Goal: Task Accomplishment & Management: Manage account settings

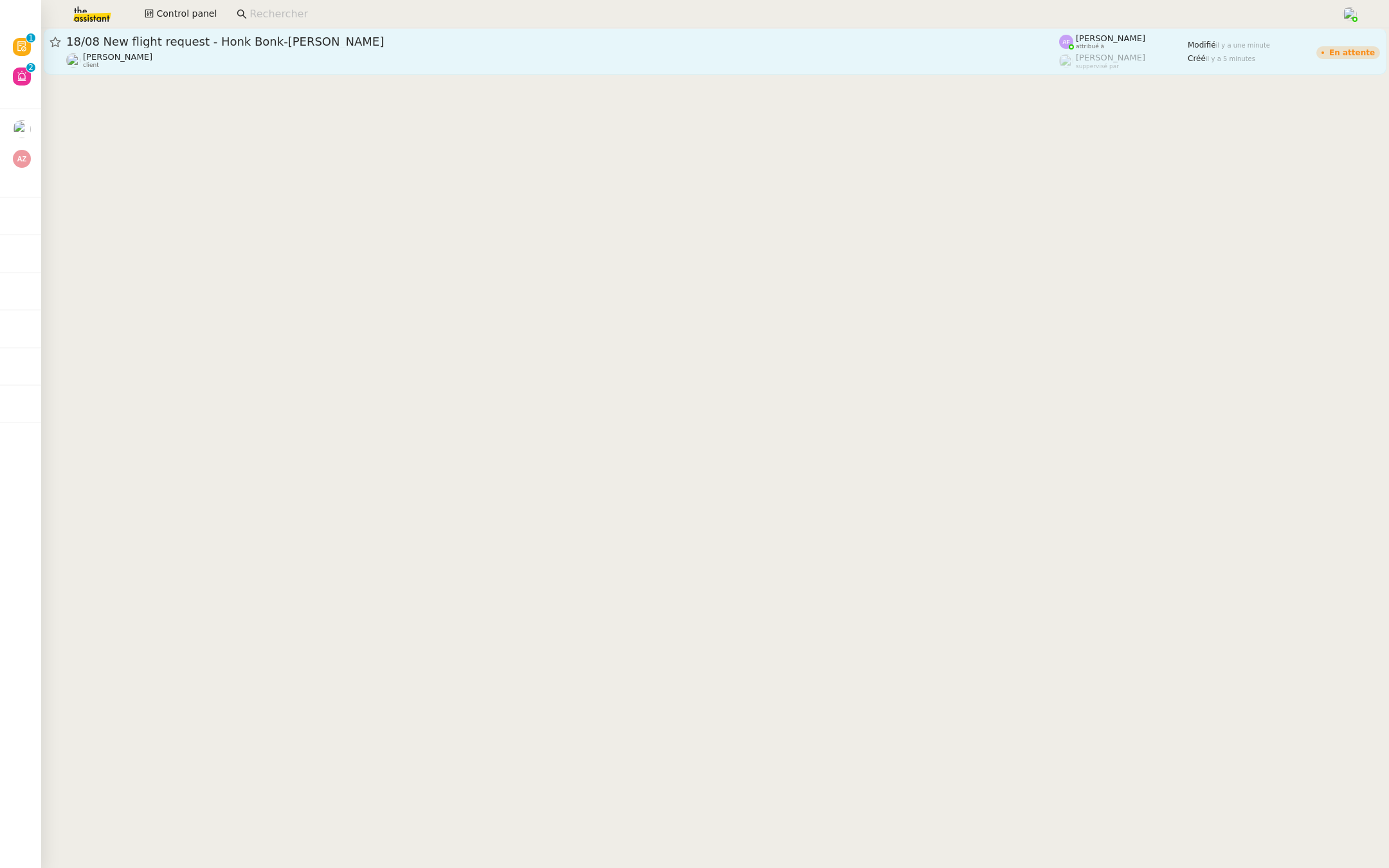
click at [573, 71] on link "18/08 New flight request - [PERSON_NAME]-[PERSON_NAME] [PERSON_NAME] client [PE…" at bounding box center [715, 51] width 1343 height 46
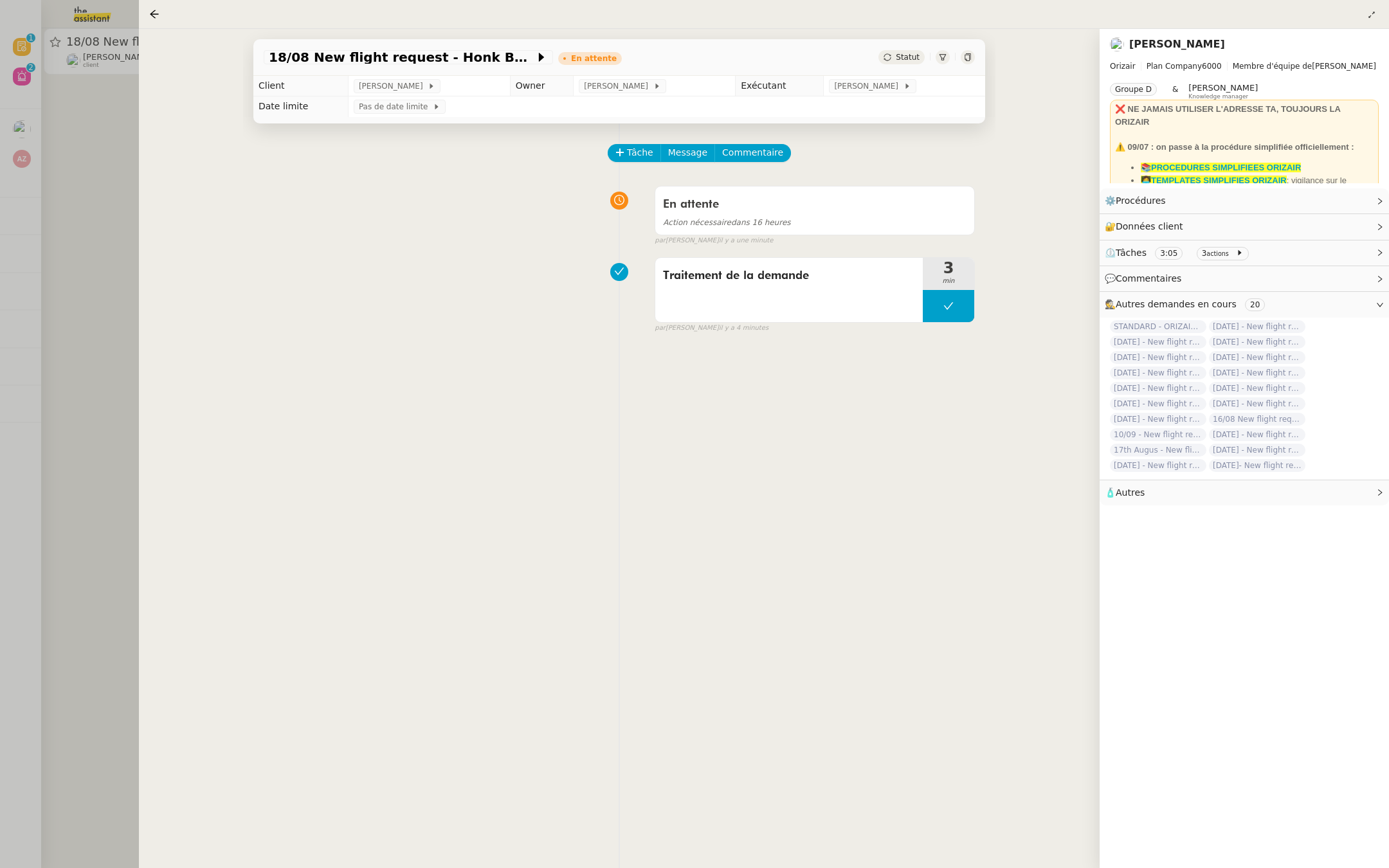
click at [84, 291] on div at bounding box center [694, 434] width 1389 height 868
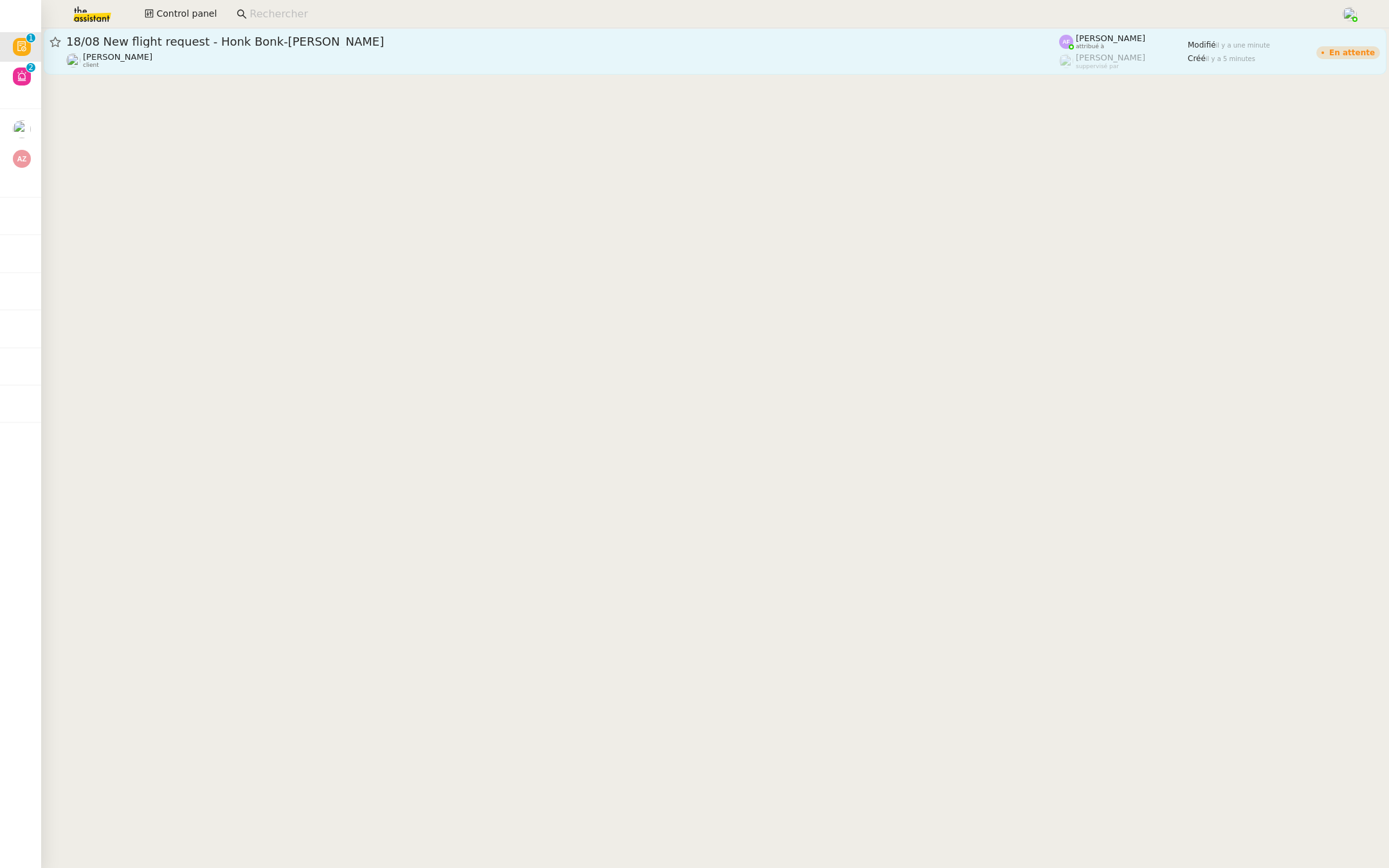
click at [366, 42] on span "18/08 New flight request - Honk Bonk-[PERSON_NAME]" at bounding box center [562, 42] width 993 height 11
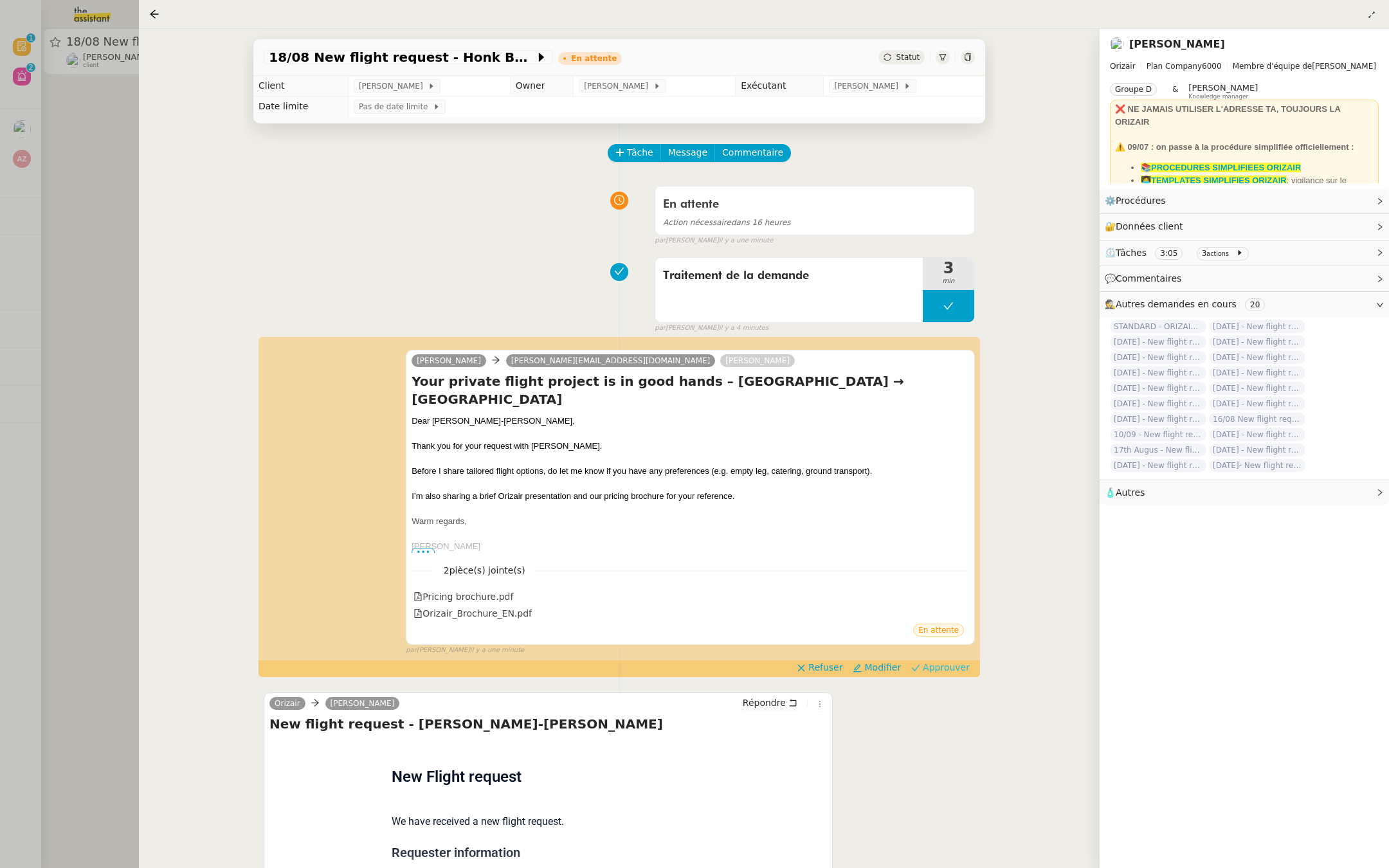
click at [942, 661] on span "Approuver" at bounding box center [946, 668] width 47 height 13
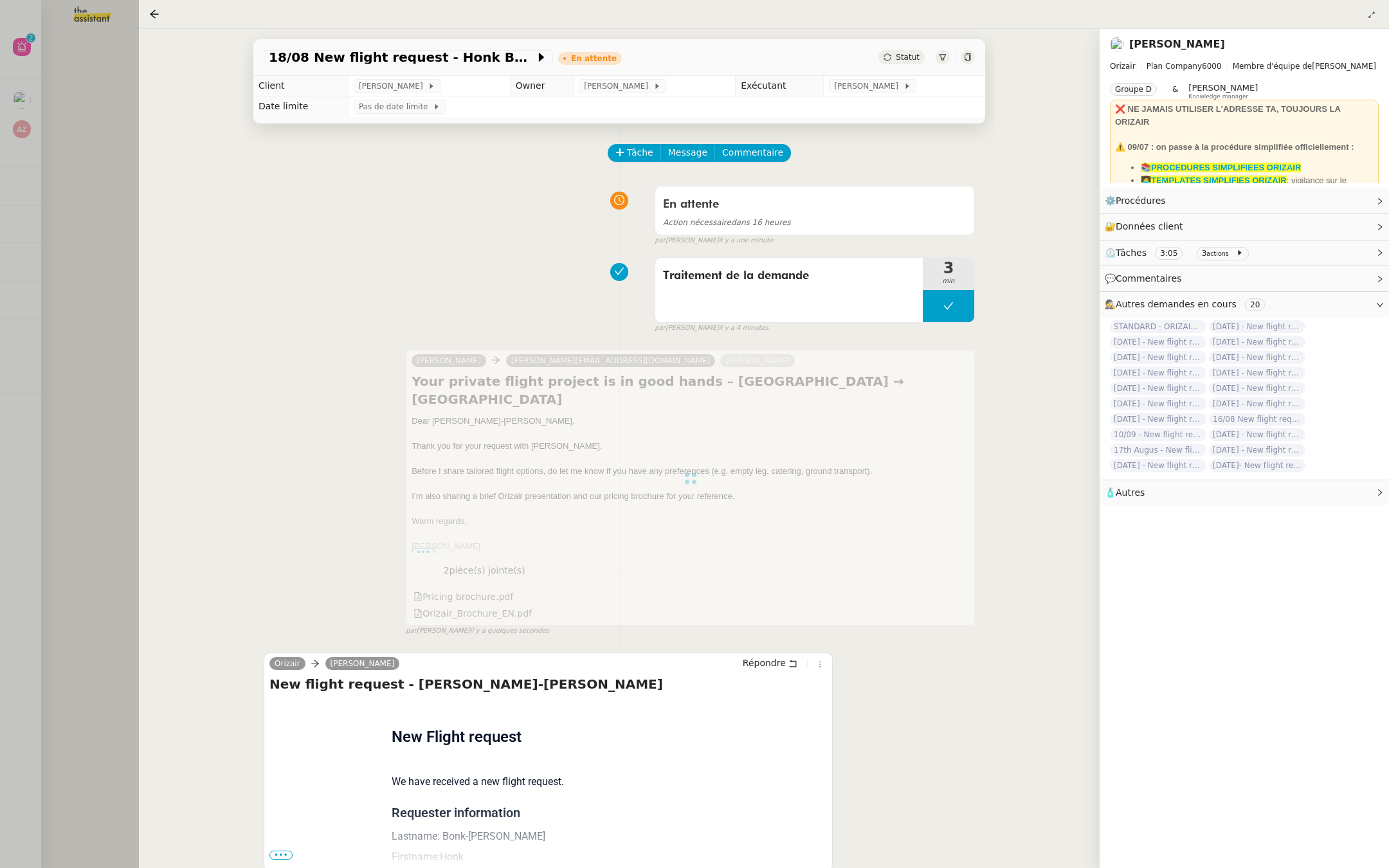
click at [65, 137] on div at bounding box center [694, 434] width 1389 height 868
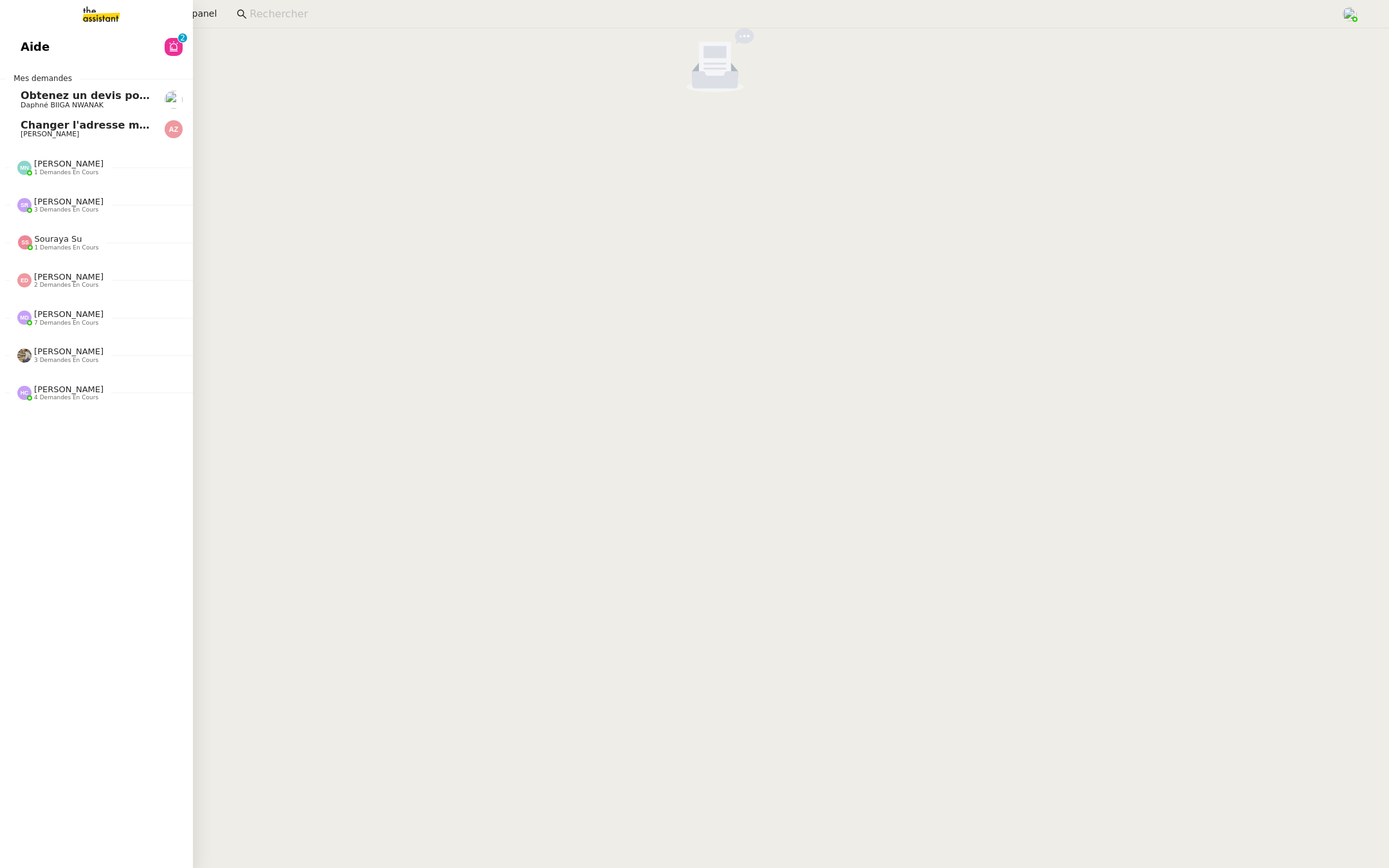
click at [31, 45] on span "Aide" at bounding box center [35, 47] width 29 height 19
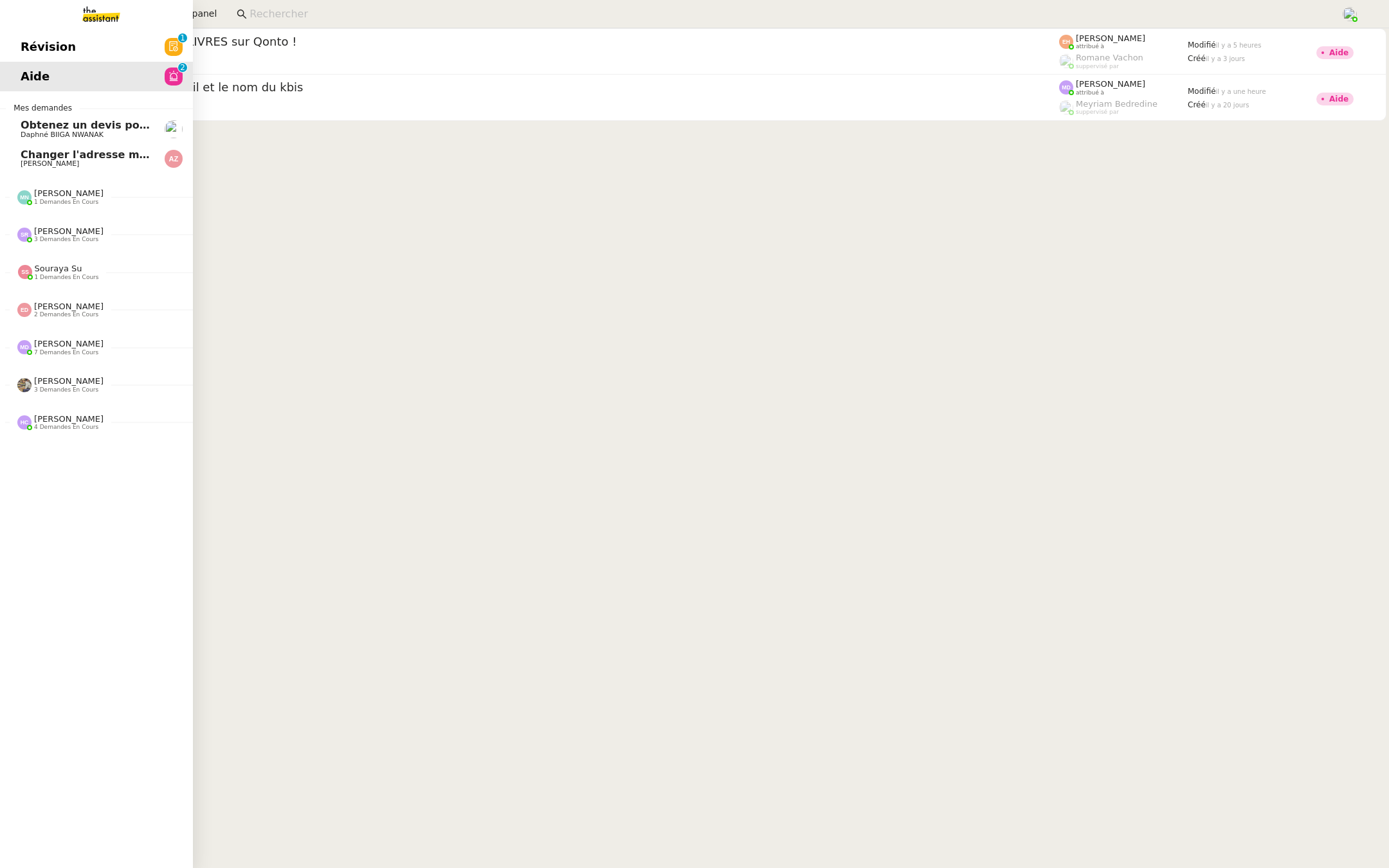
click at [32, 49] on span "Révision" at bounding box center [48, 47] width 55 height 19
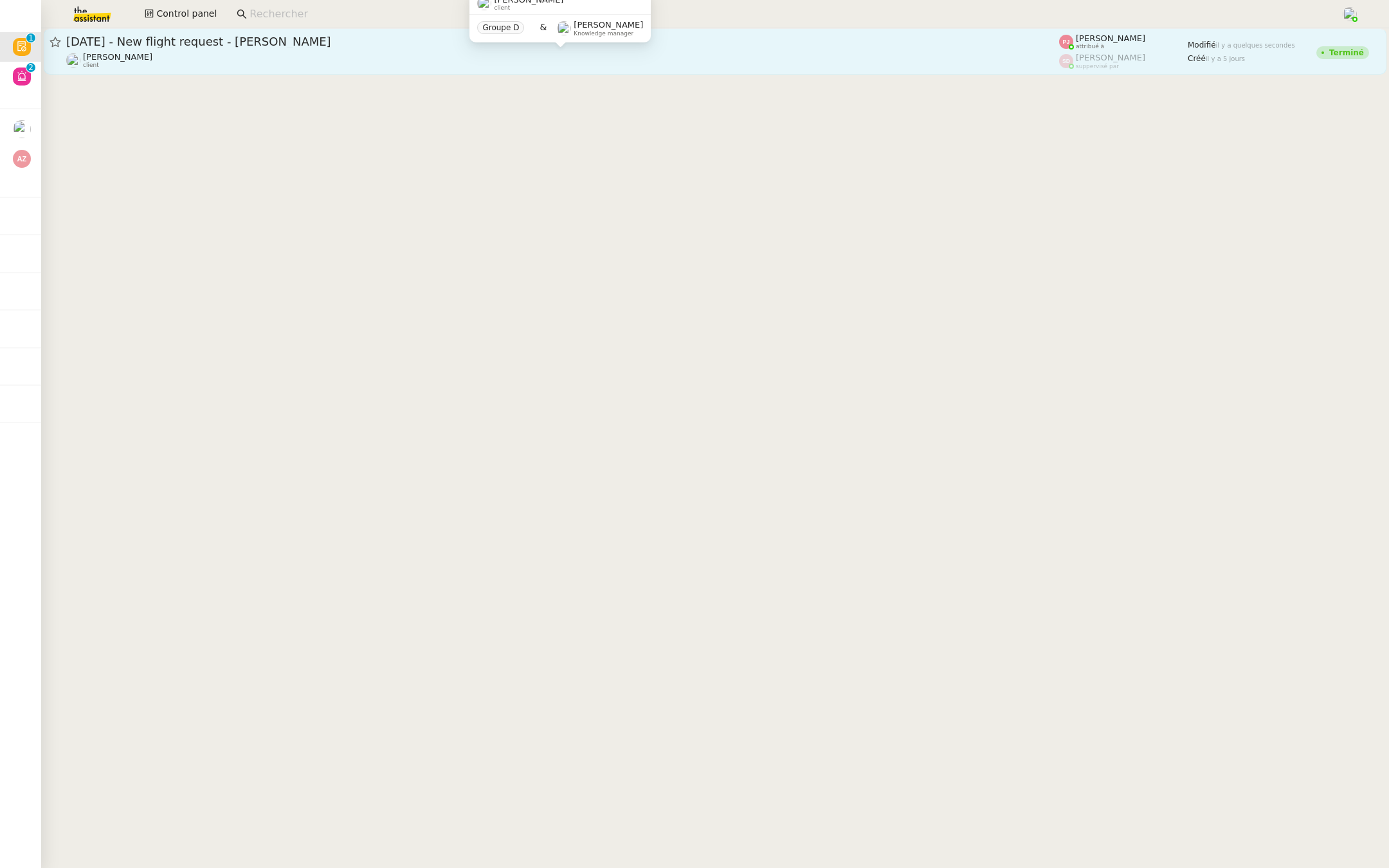
click at [323, 64] on div "[PERSON_NAME] client" at bounding box center [562, 60] width 993 height 17
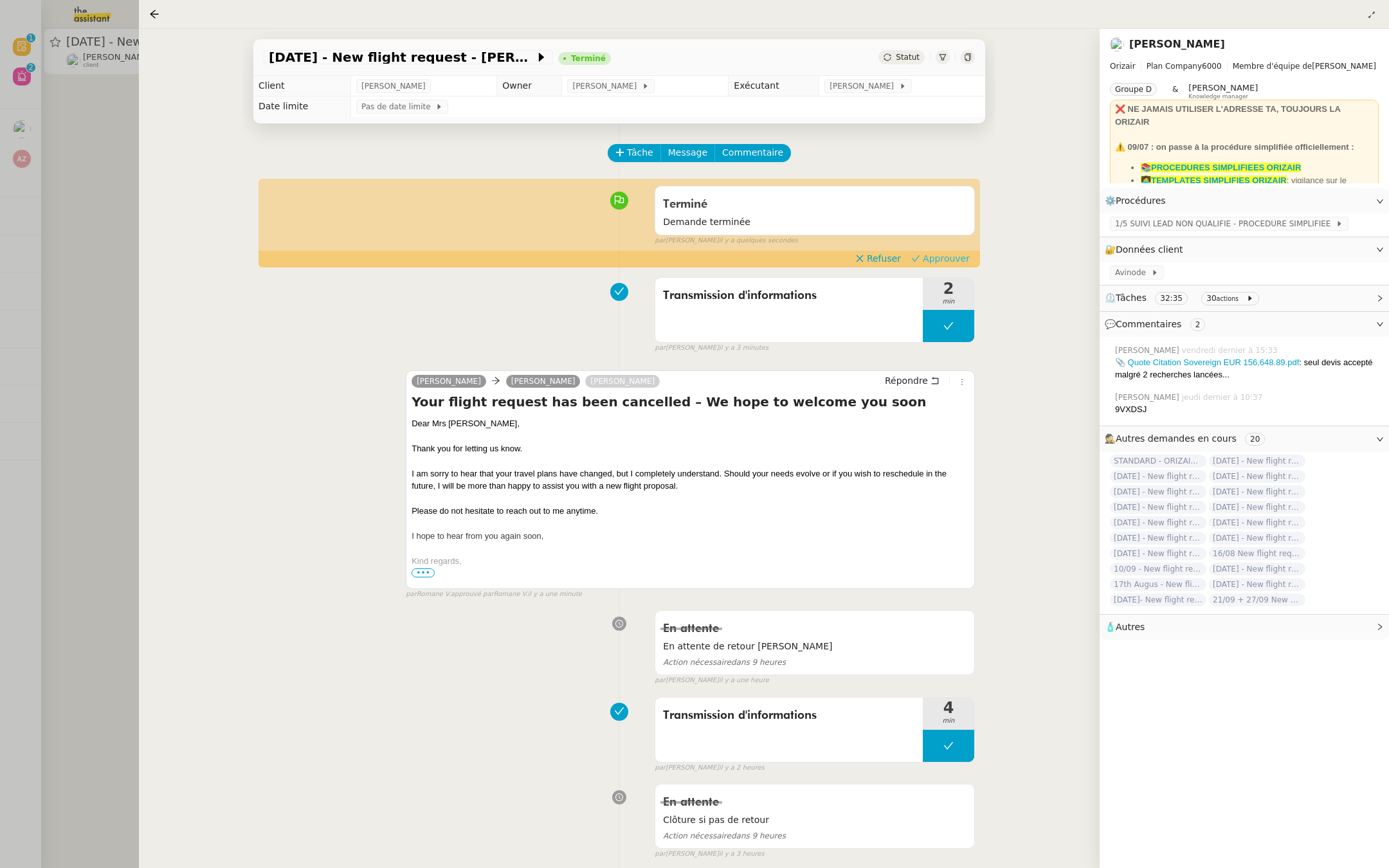
click at [951, 256] on span "Approuver" at bounding box center [946, 259] width 47 height 13
click at [92, 226] on div at bounding box center [694, 434] width 1389 height 868
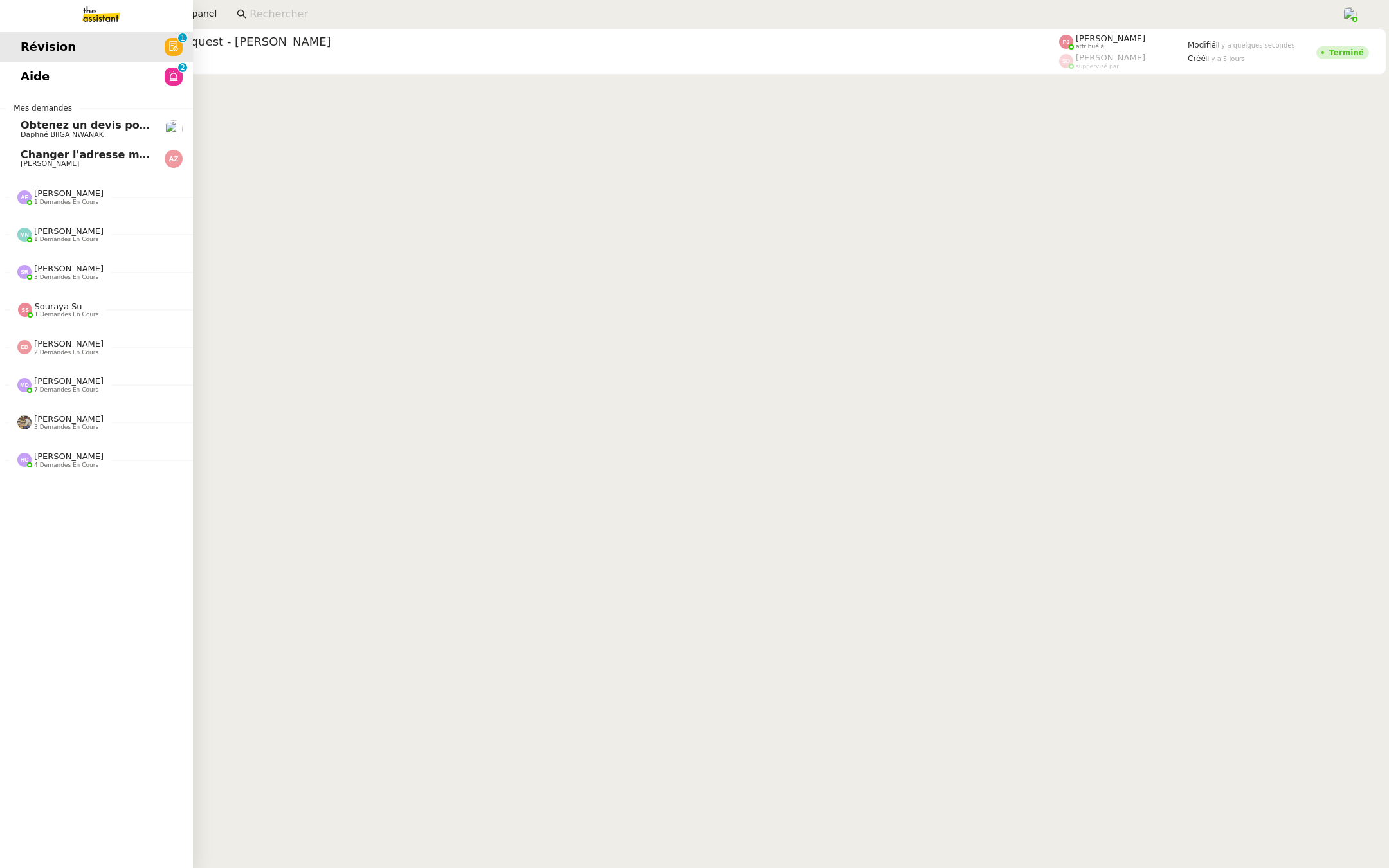
click at [33, 81] on span "Aide" at bounding box center [35, 77] width 29 height 19
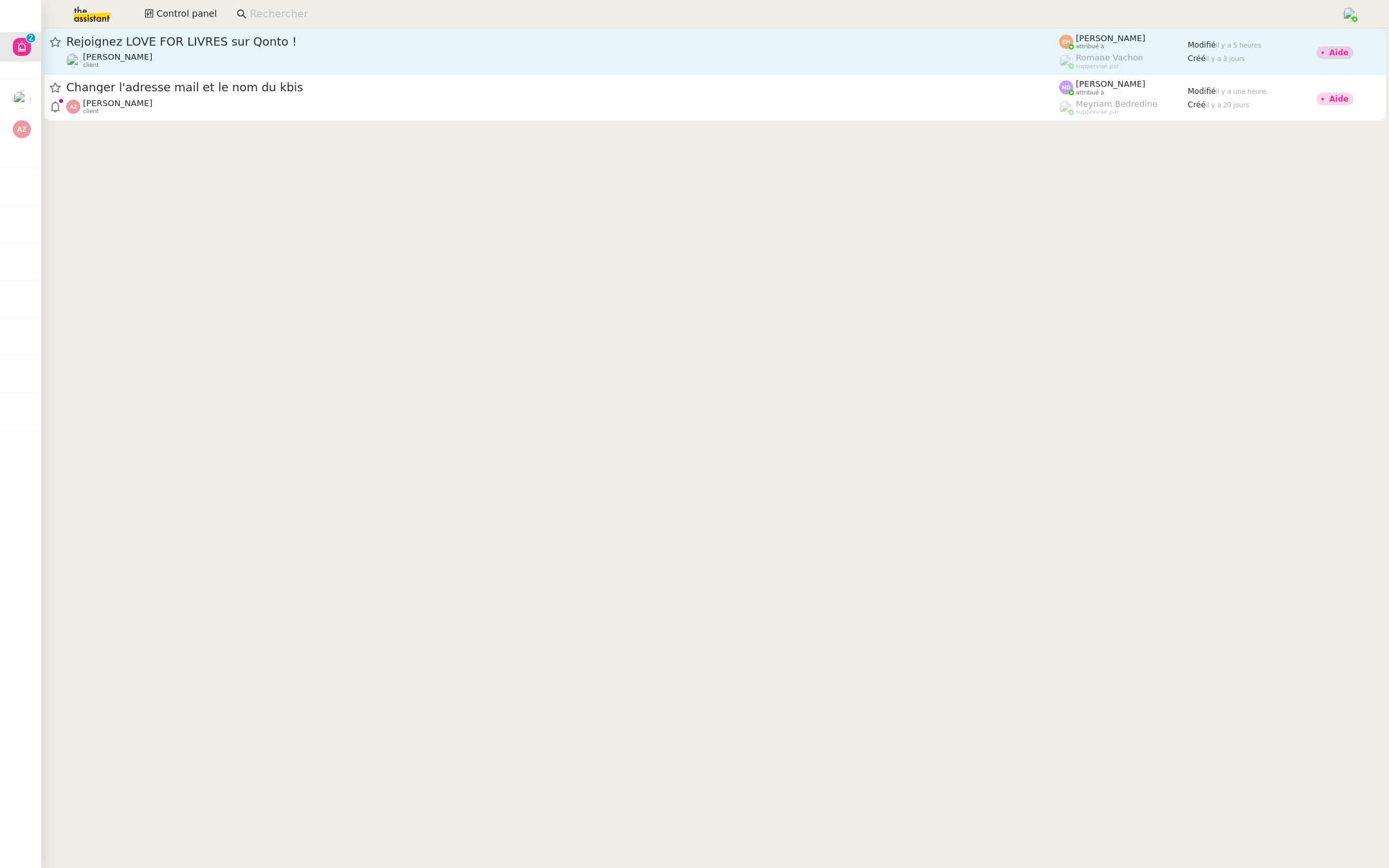
click at [213, 45] on span "Rejoignez LOVE FOR LIVRES sur Qonto !" at bounding box center [562, 42] width 993 height 11
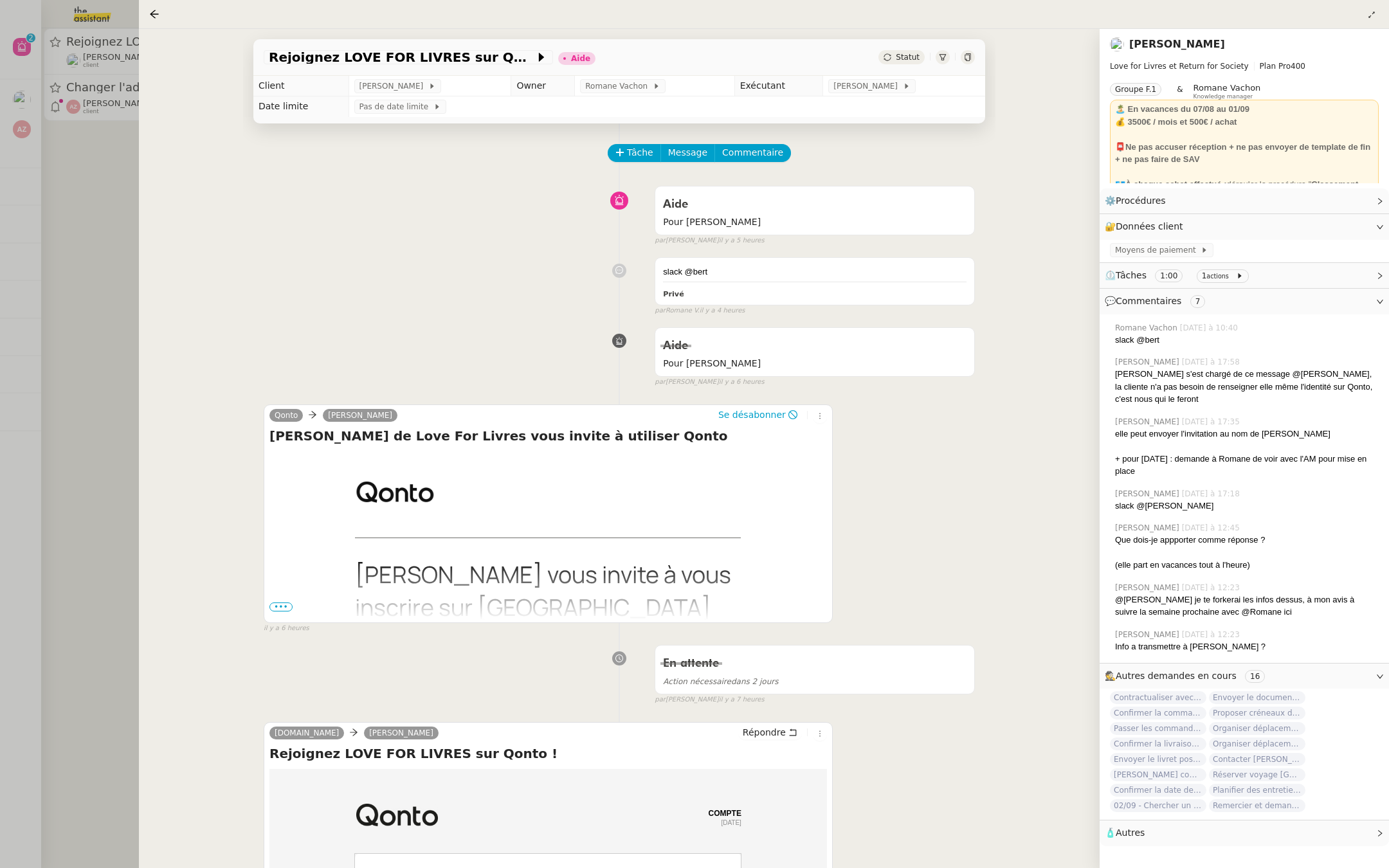
click at [50, 160] on div at bounding box center [694, 434] width 1389 height 868
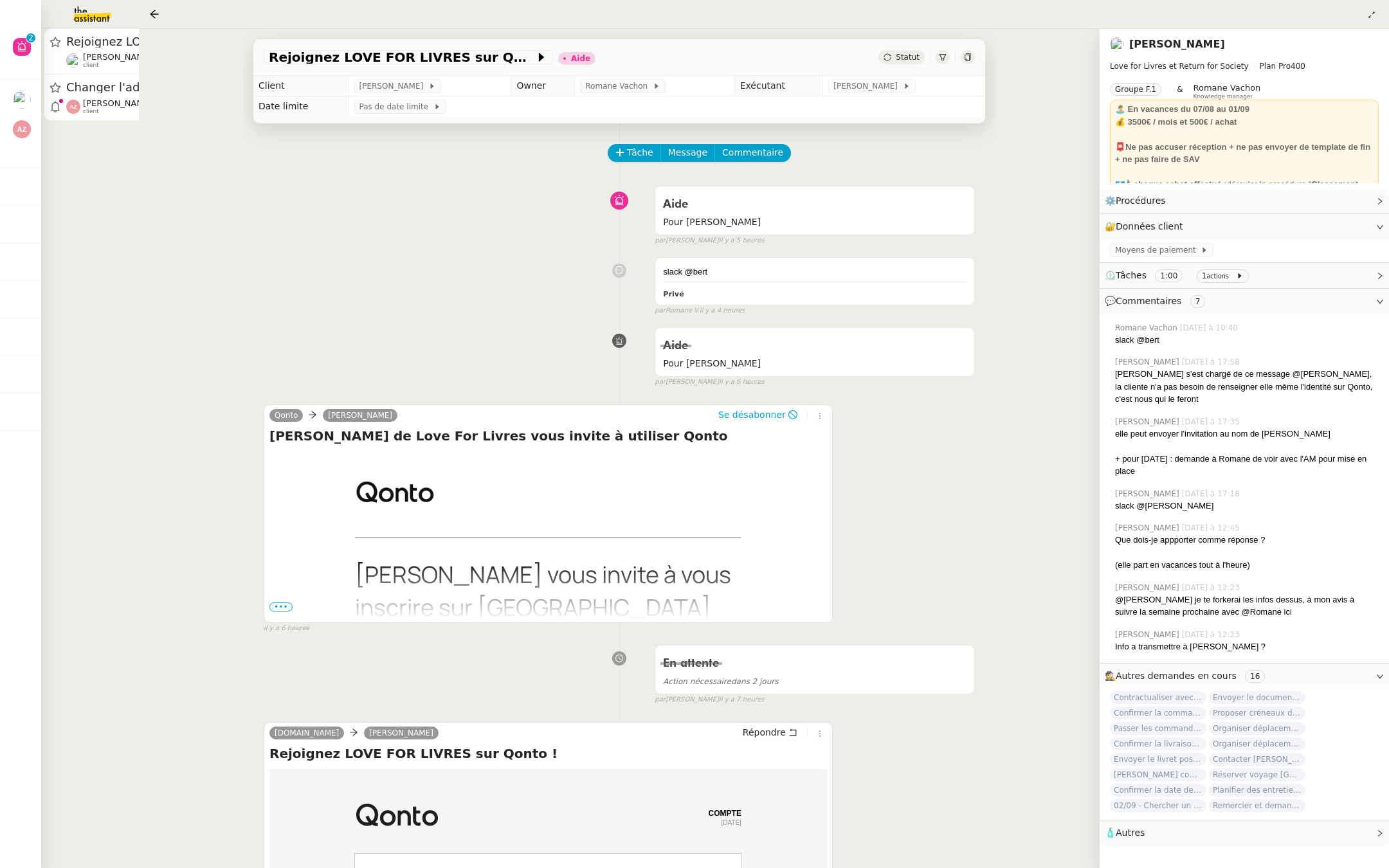
click at [139, 176] on div "Rejoignez LOVE FOR LIVRES sur Qonto ! Aide Statut Client Céline MAS Owner Roman…" at bounding box center [764, 448] width 1250 height 839
click at [117, 170] on div at bounding box center [694, 434] width 1389 height 868
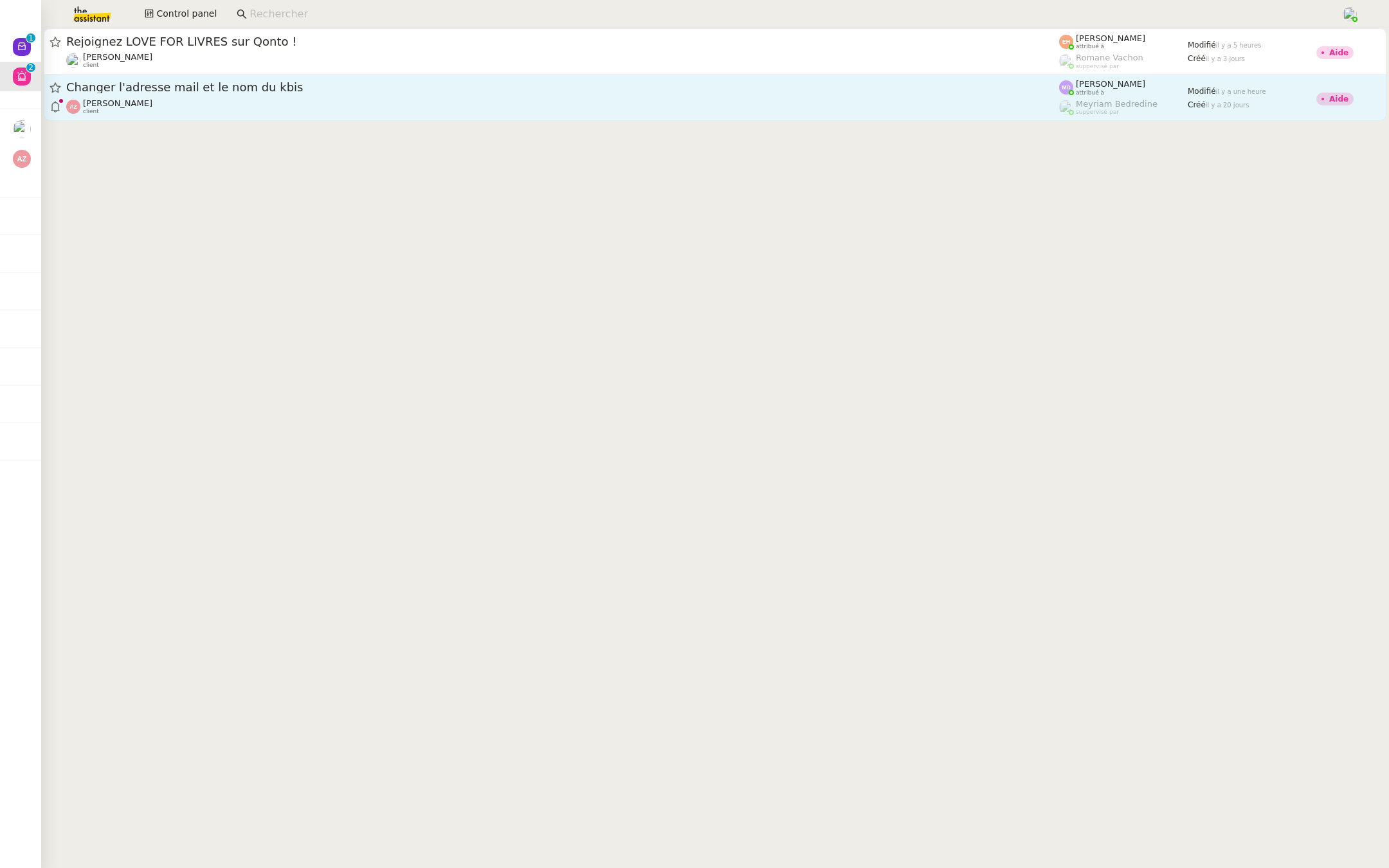
click at [151, 93] on span "Changer l'adresse mail et le nom du kbis" at bounding box center [562, 87] width 993 height 11
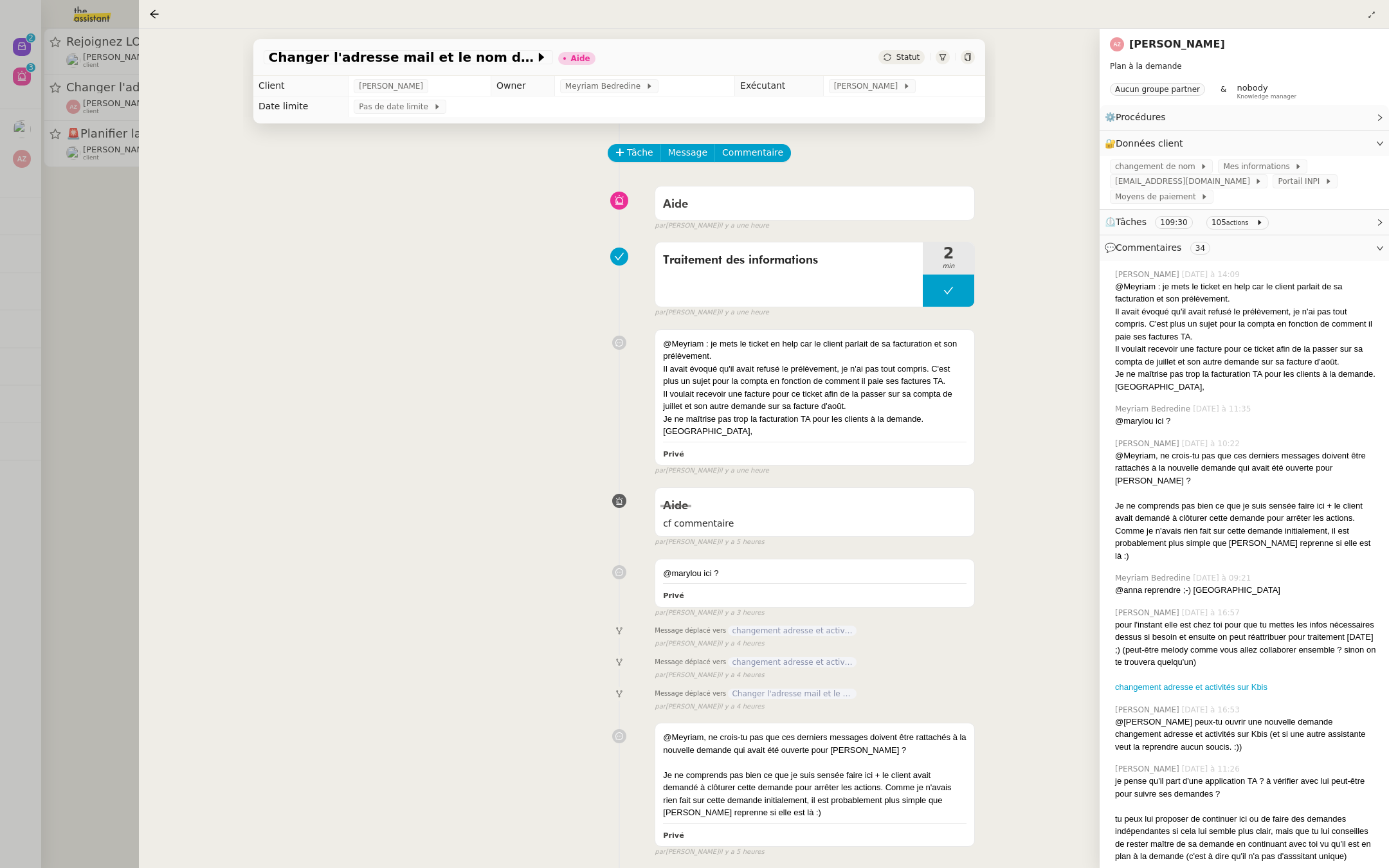
click at [15, 311] on div at bounding box center [694, 434] width 1389 height 868
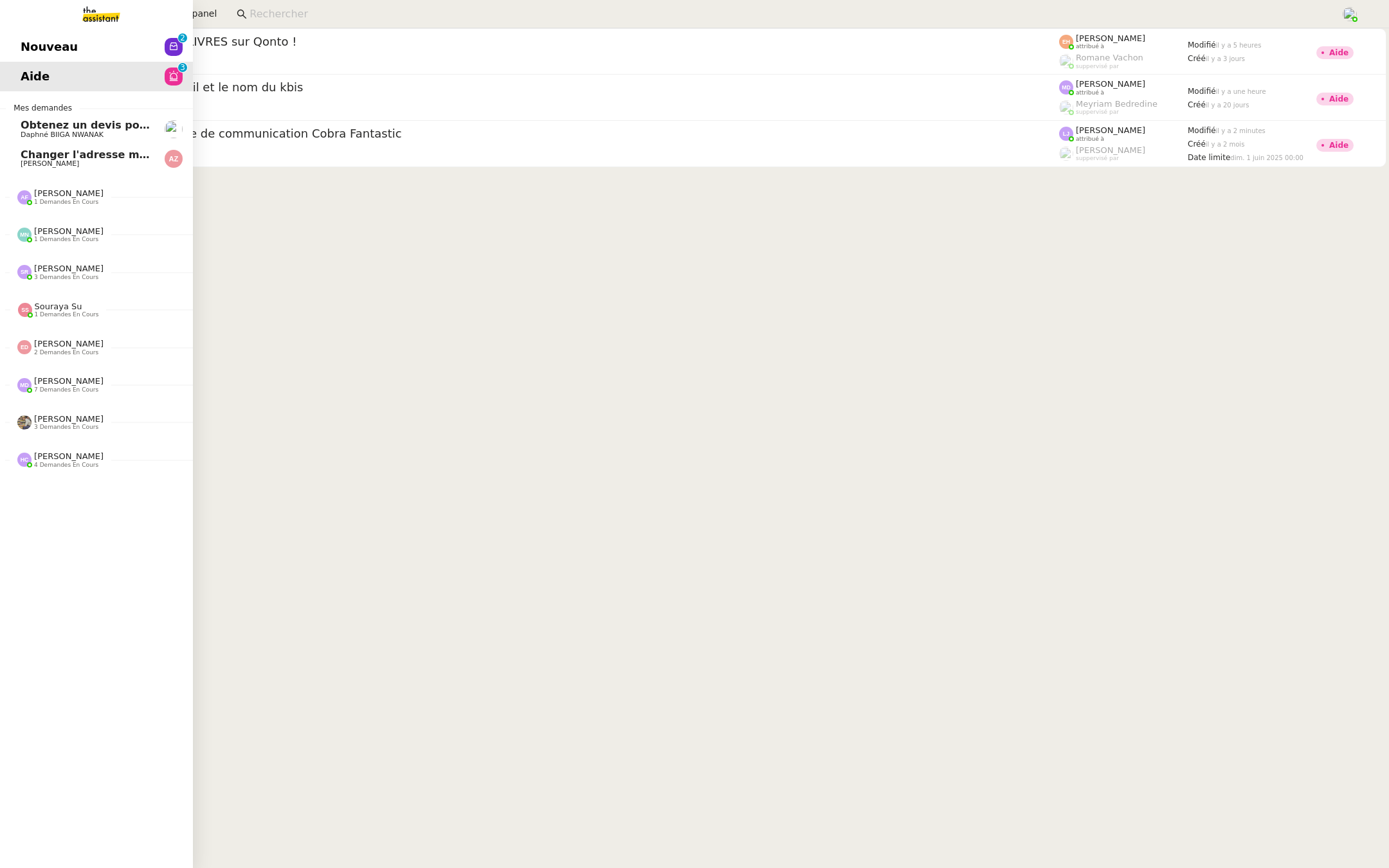
click at [31, 48] on span "Nouveau" at bounding box center [50, 47] width 58 height 19
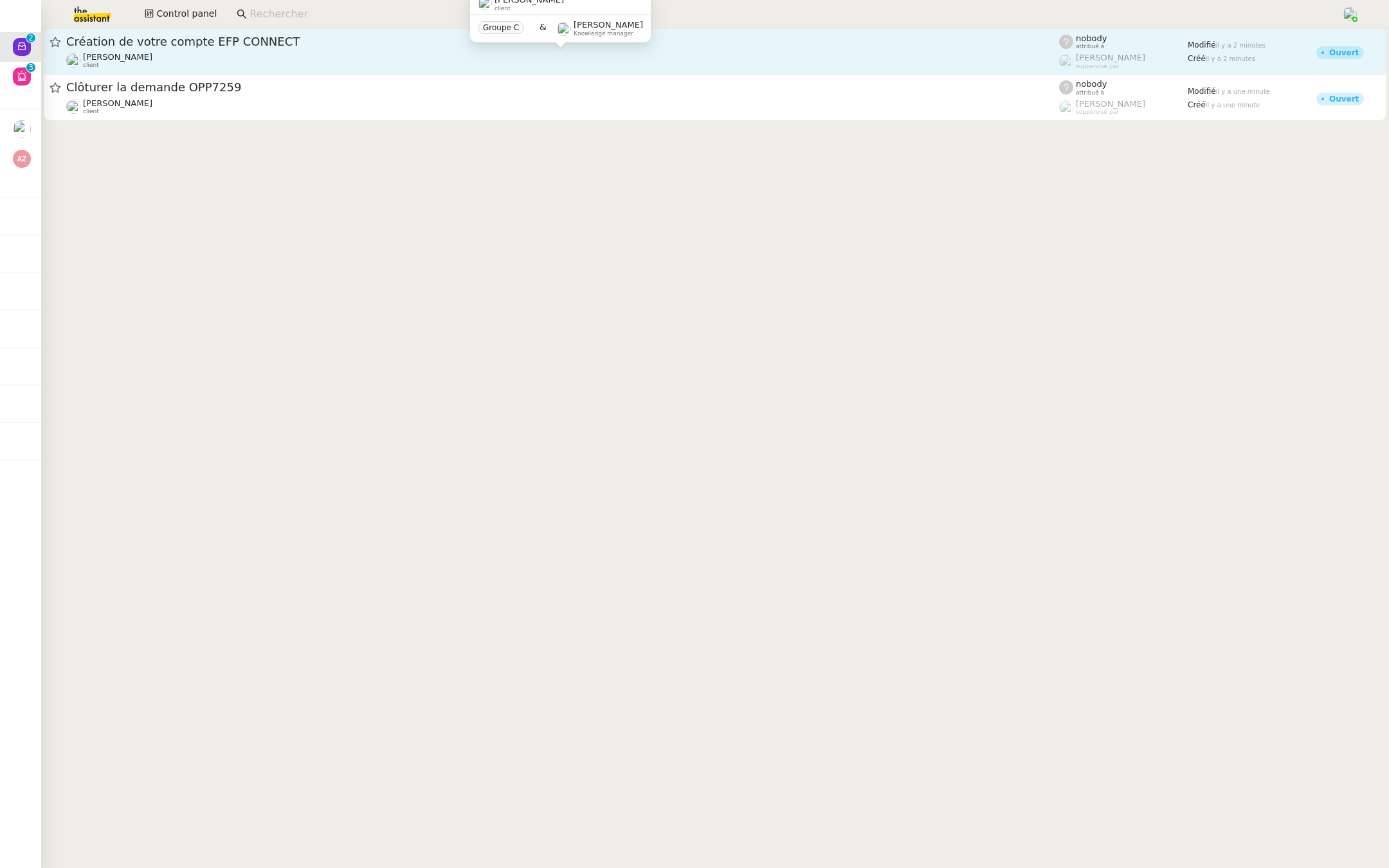
click at [298, 54] on div "[PERSON_NAME] client" at bounding box center [562, 60] width 993 height 17
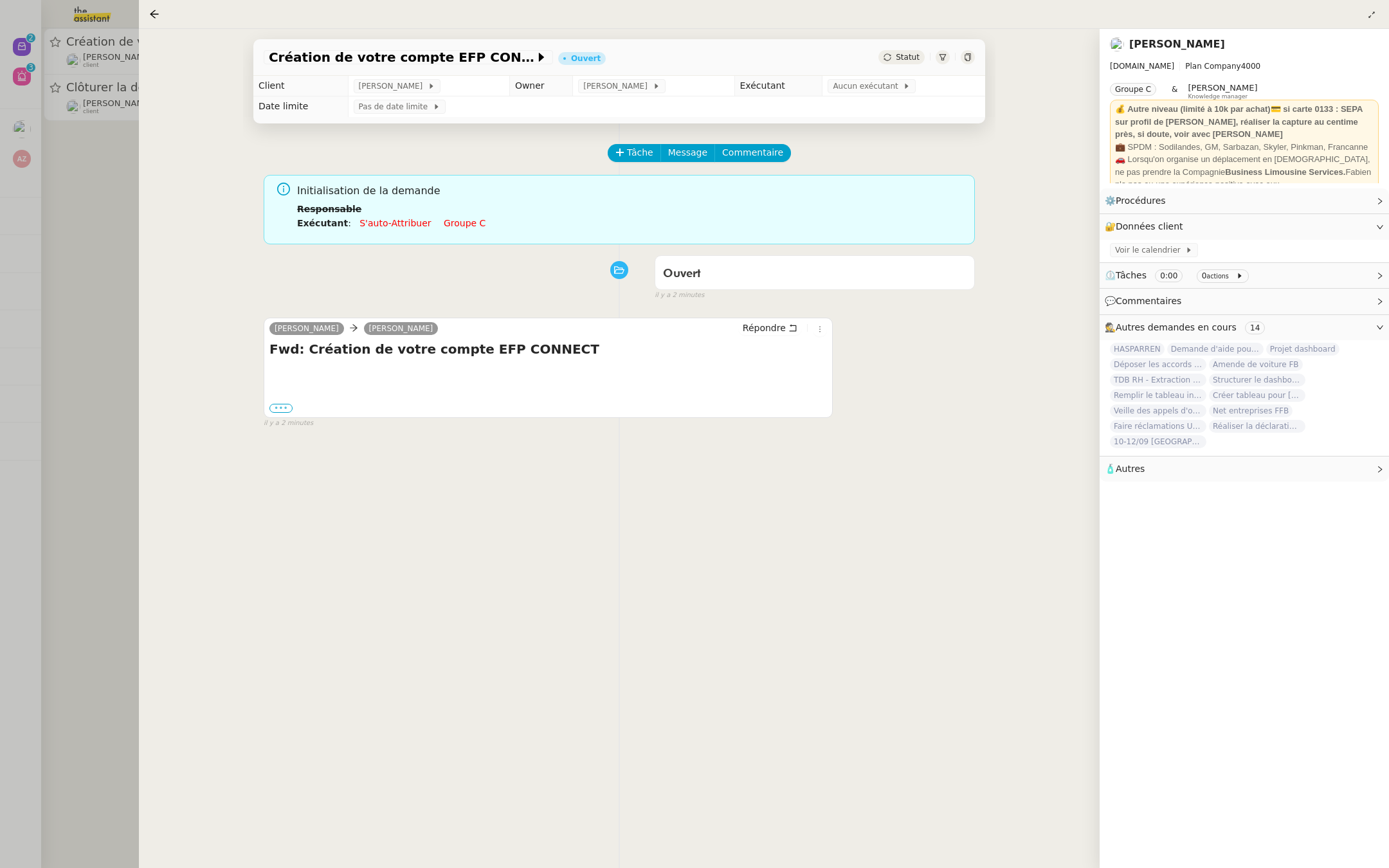
click at [277, 406] on label "•••" at bounding box center [280, 408] width 23 height 9
click at [0, 0] on input "•••" at bounding box center [0, 0] width 0 height 0
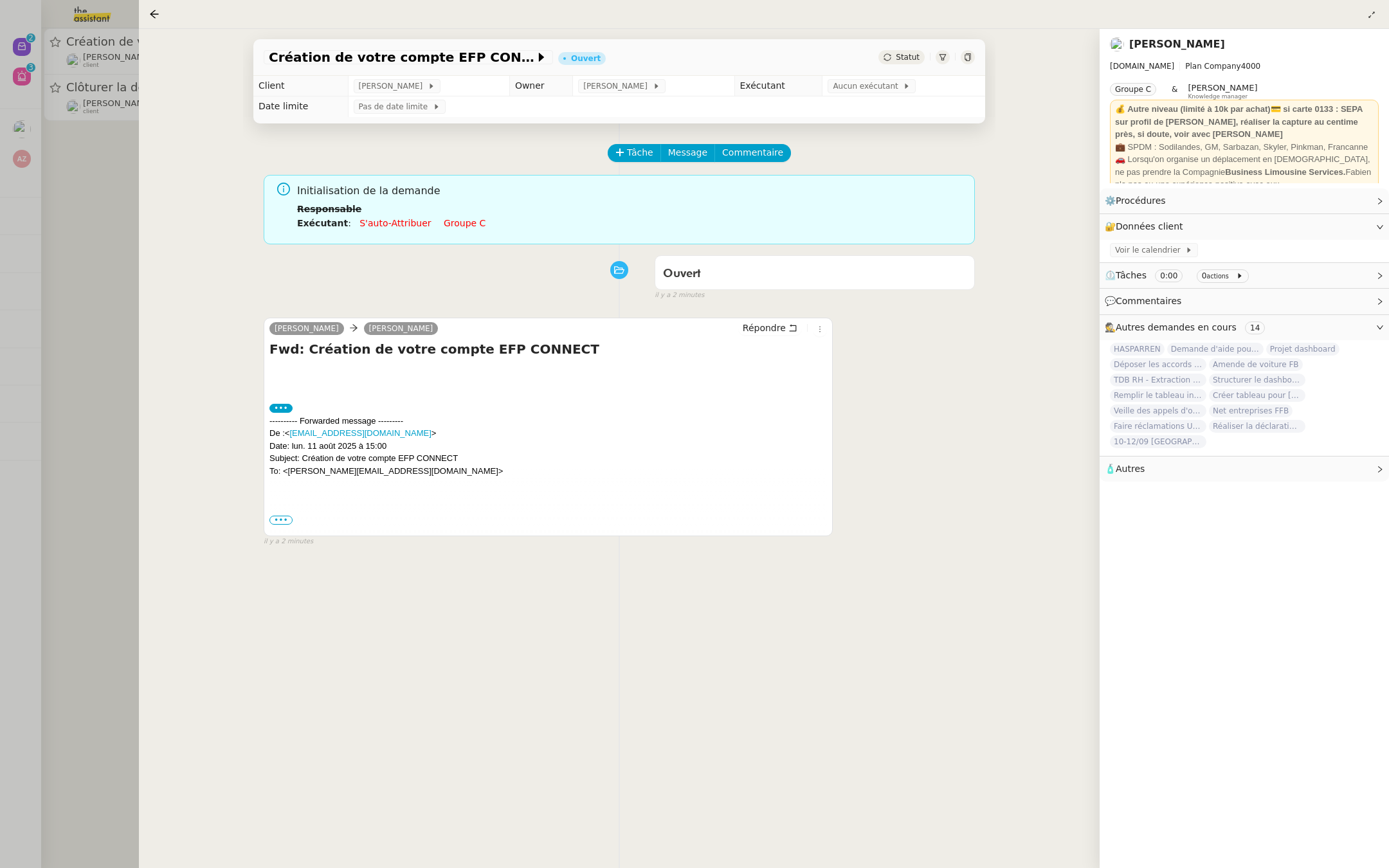
click at [276, 517] on span "•••" at bounding box center [280, 520] width 23 height 9
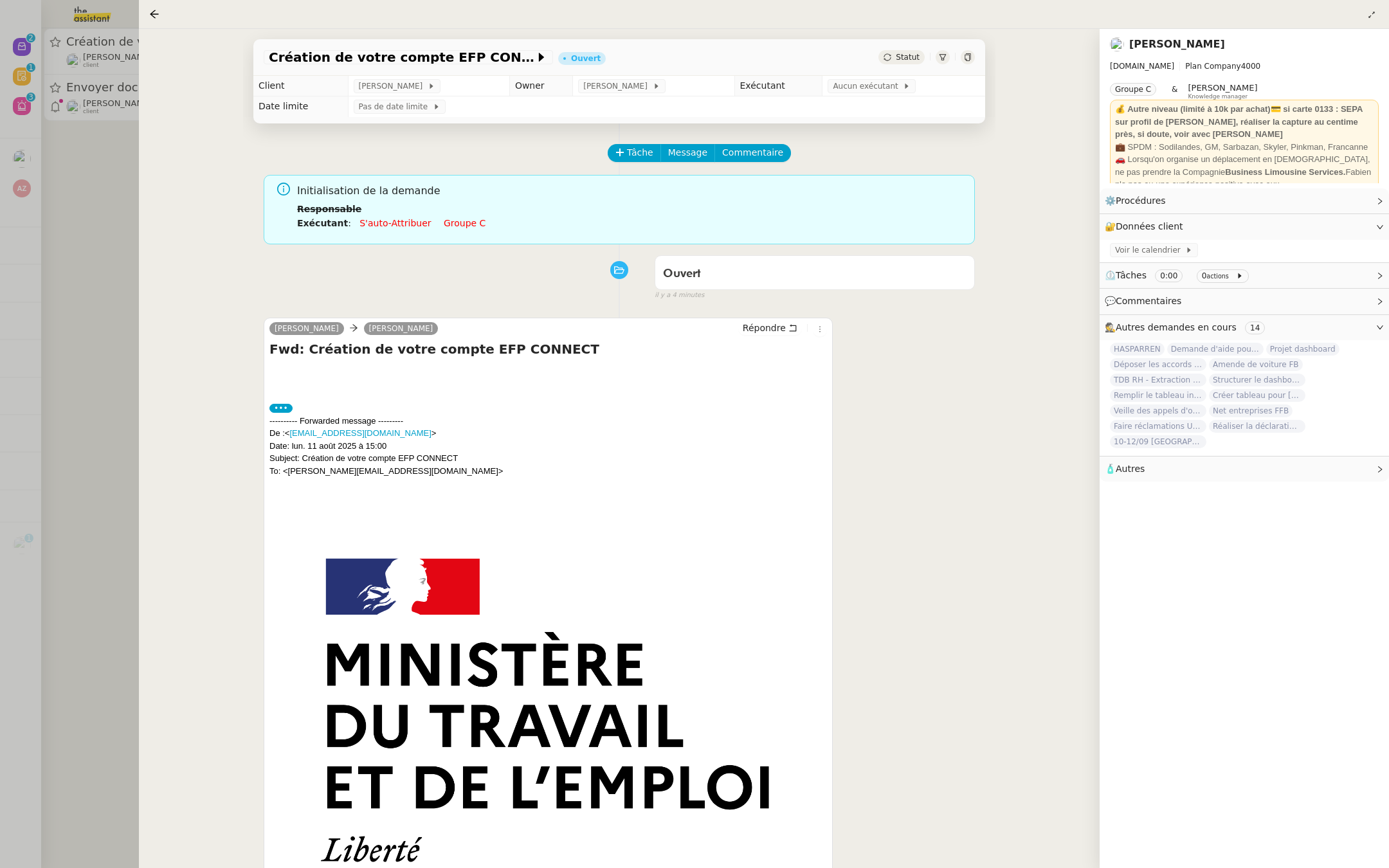
click at [16, 254] on div at bounding box center [694, 434] width 1389 height 868
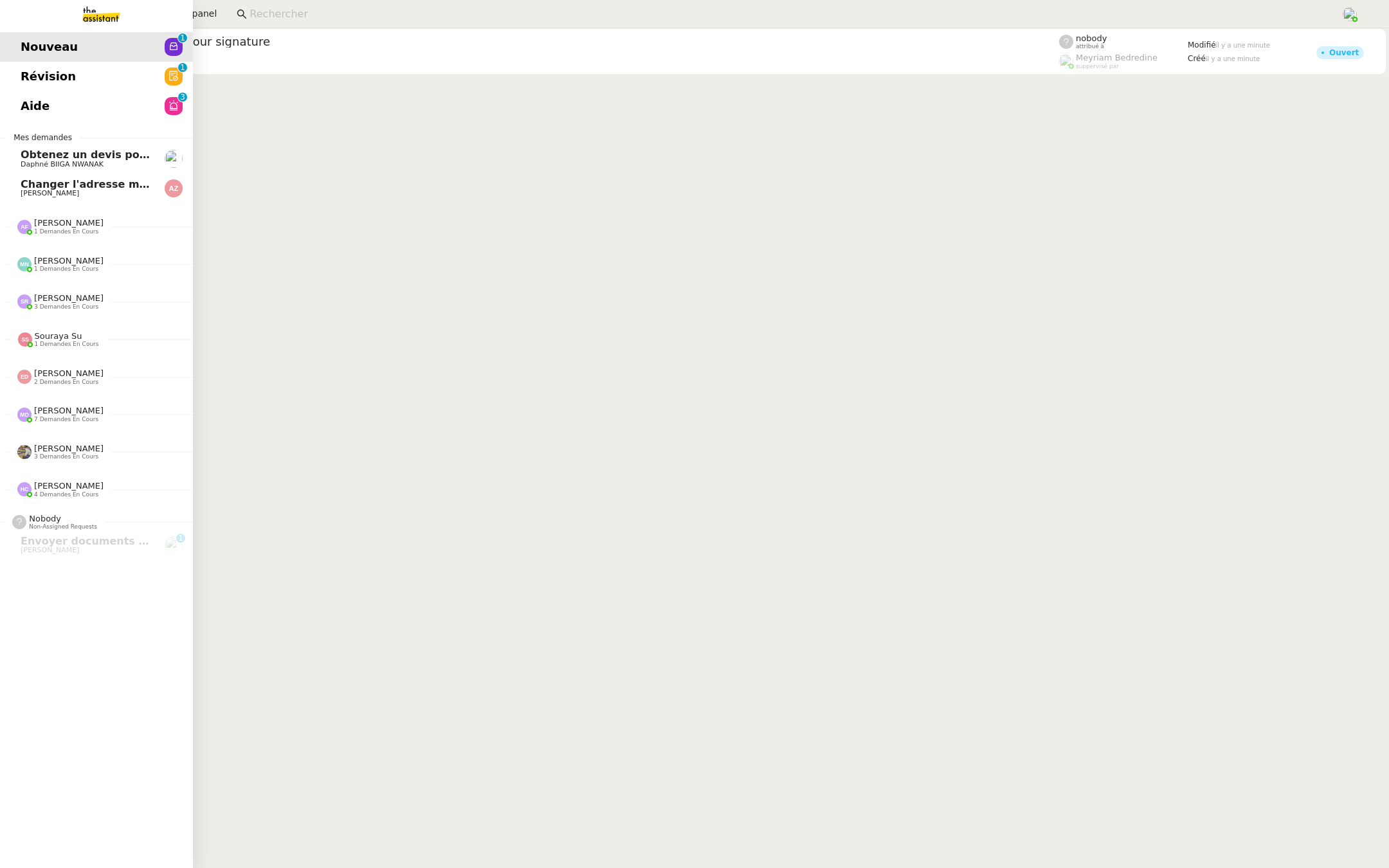
click at [11, 113] on link "Aide 0 1 2 3 4 5 6 7 8 9" at bounding box center [97, 105] width 193 height 30
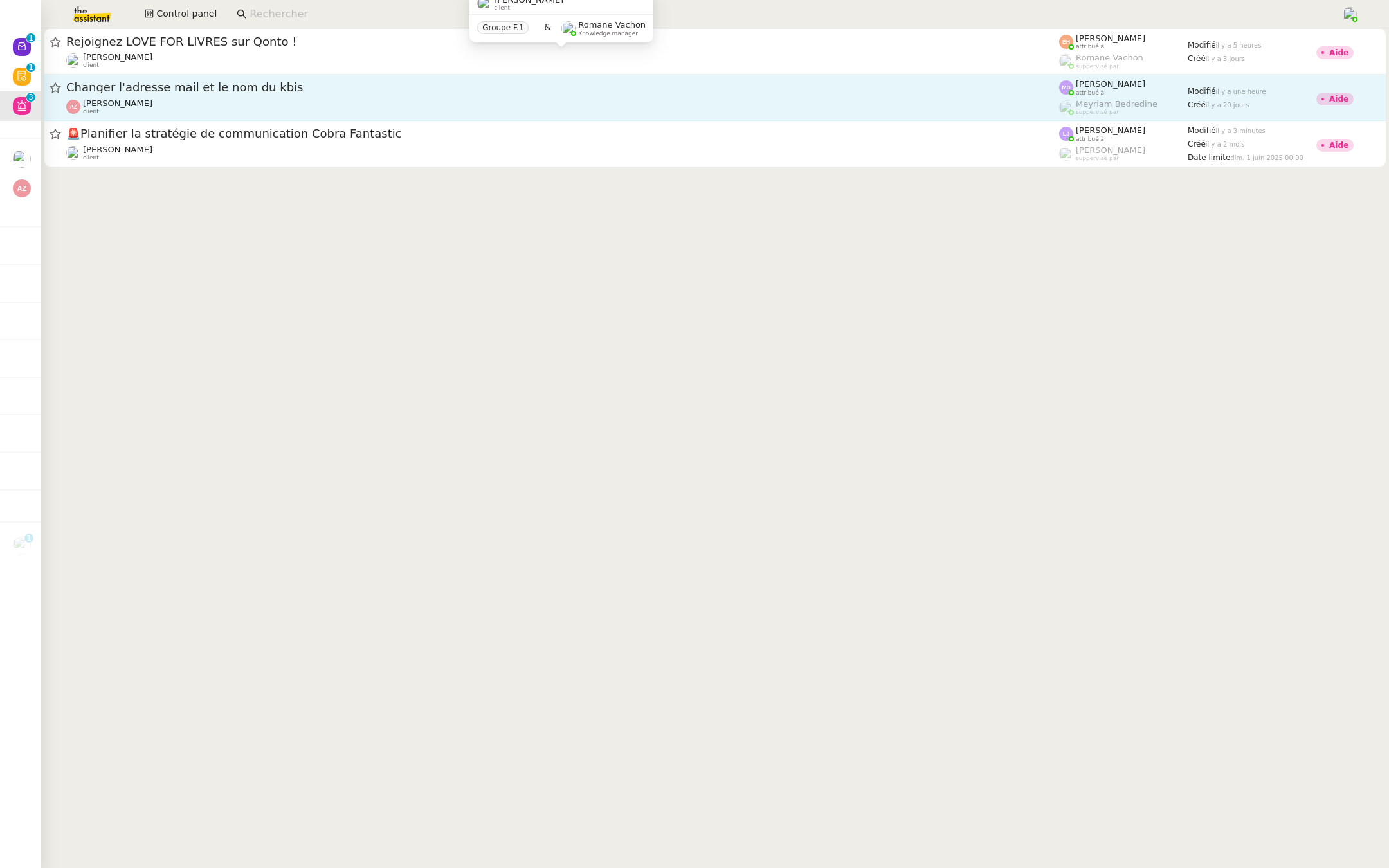
click at [316, 85] on span "Changer l'adresse mail et le nom du kbis" at bounding box center [562, 87] width 993 height 11
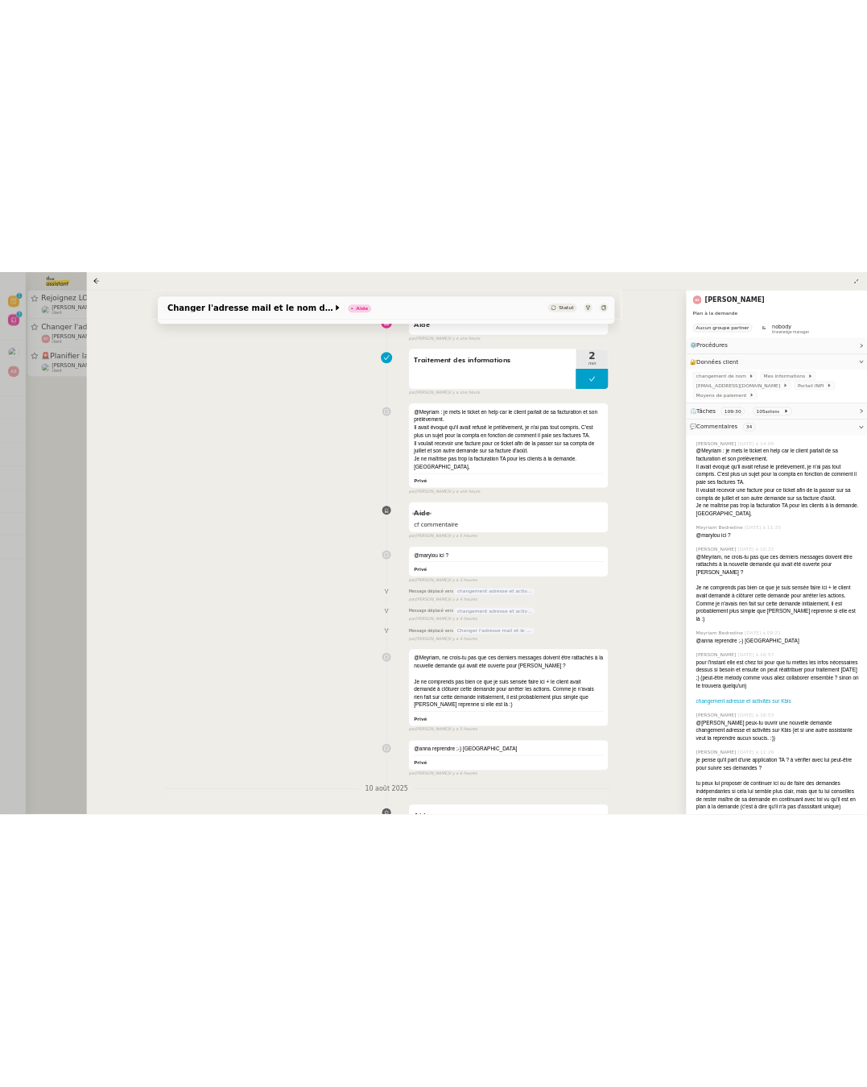
scroll to position [903, 0]
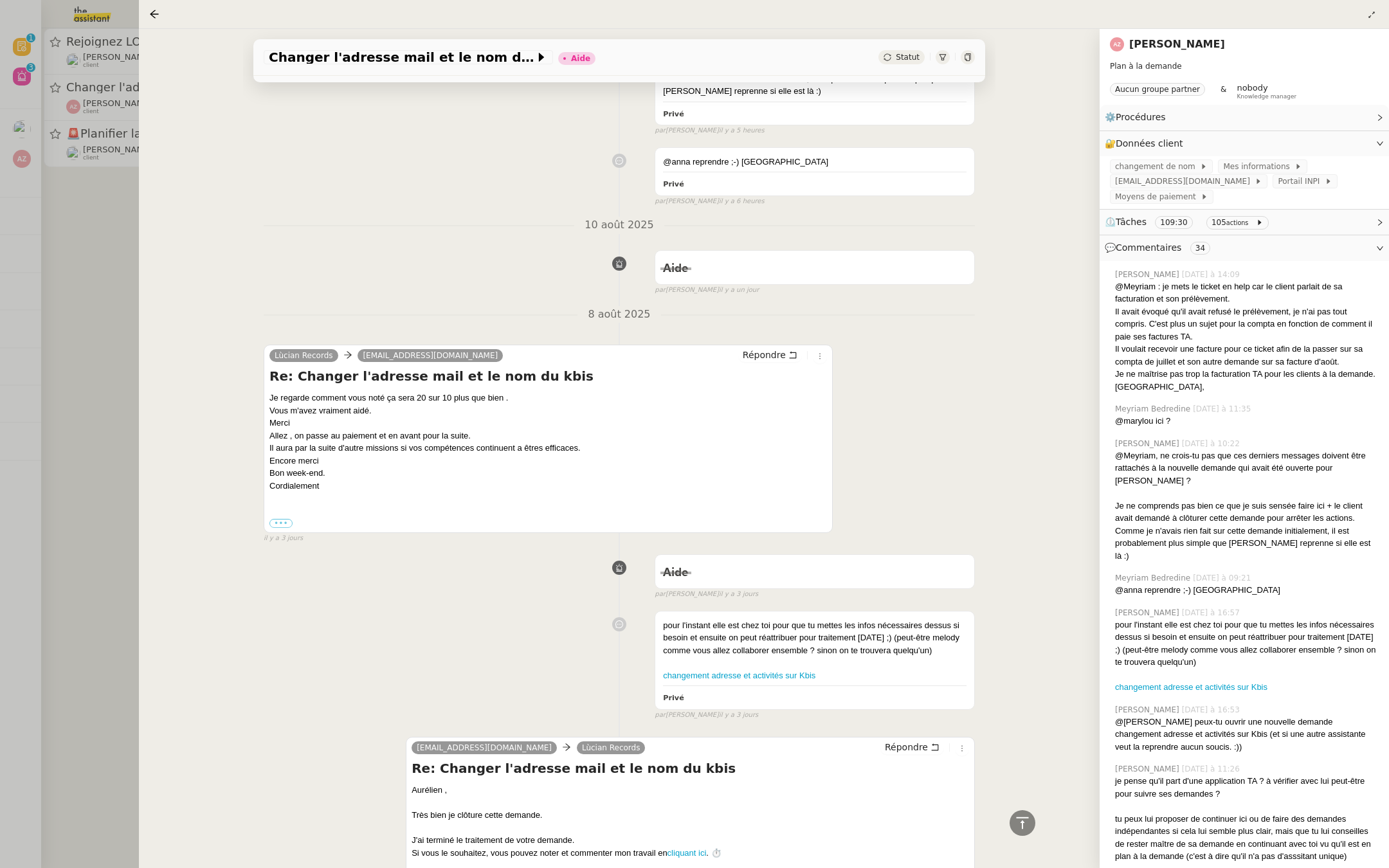
click at [88, 275] on div at bounding box center [694, 434] width 1389 height 868
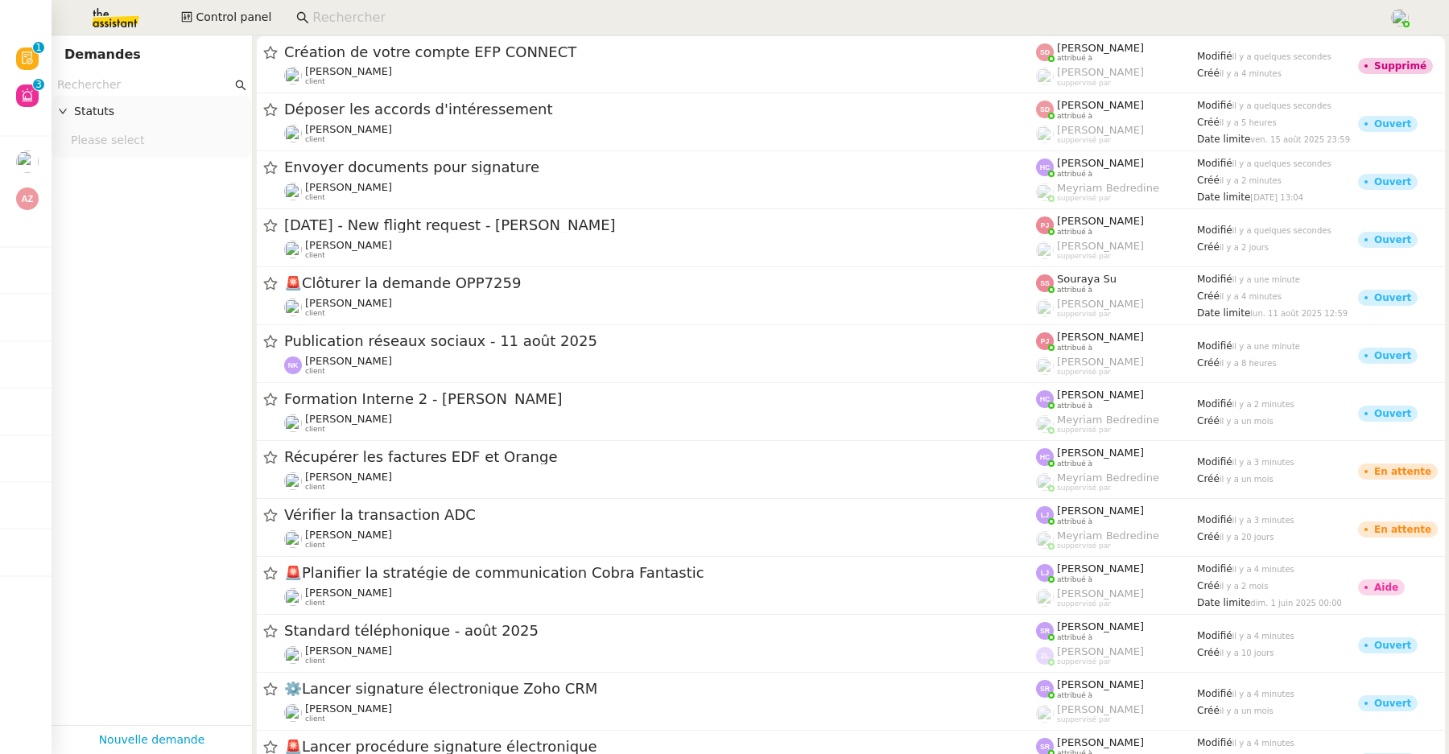
click at [361, 20] on input at bounding box center [842, 18] width 1060 height 22
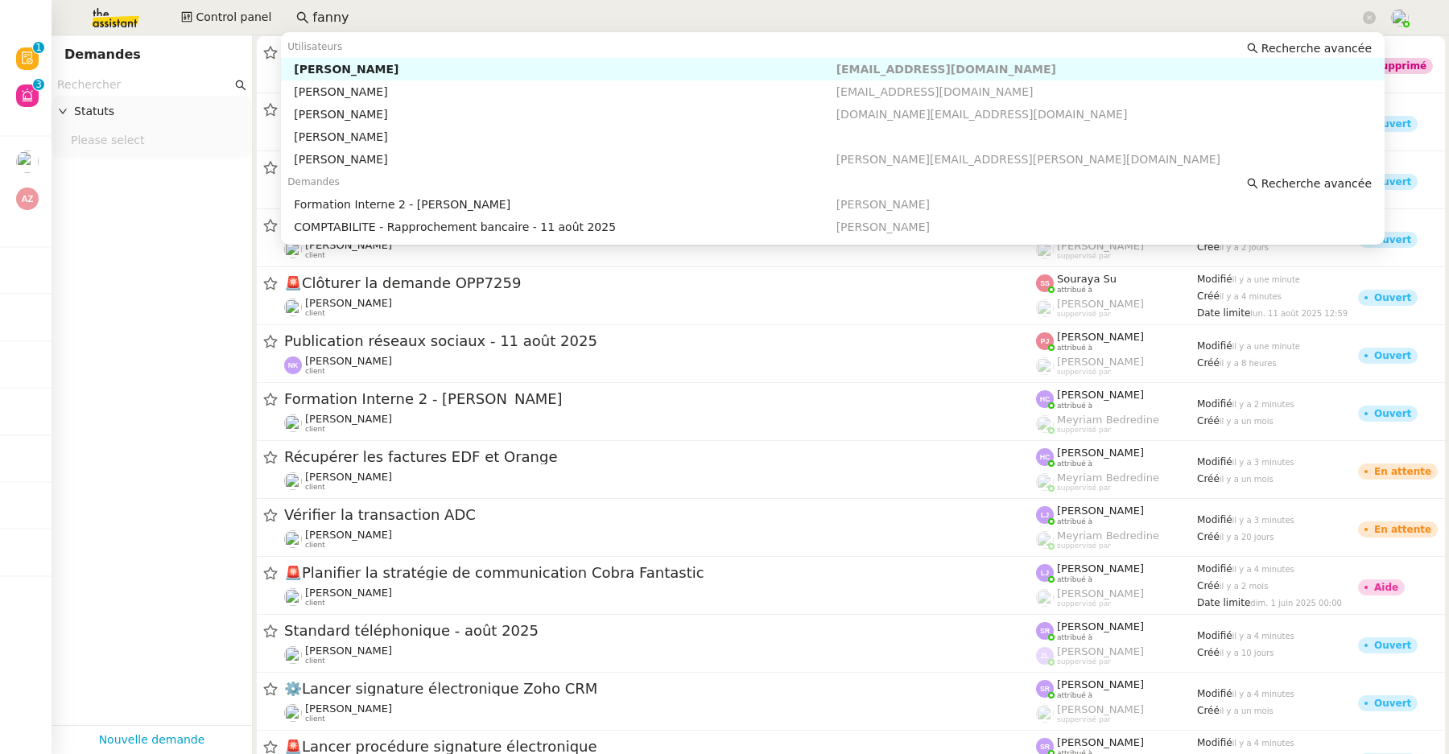
click at [406, 65] on div "[PERSON_NAME]" at bounding box center [565, 69] width 542 height 14
type input "fanny"
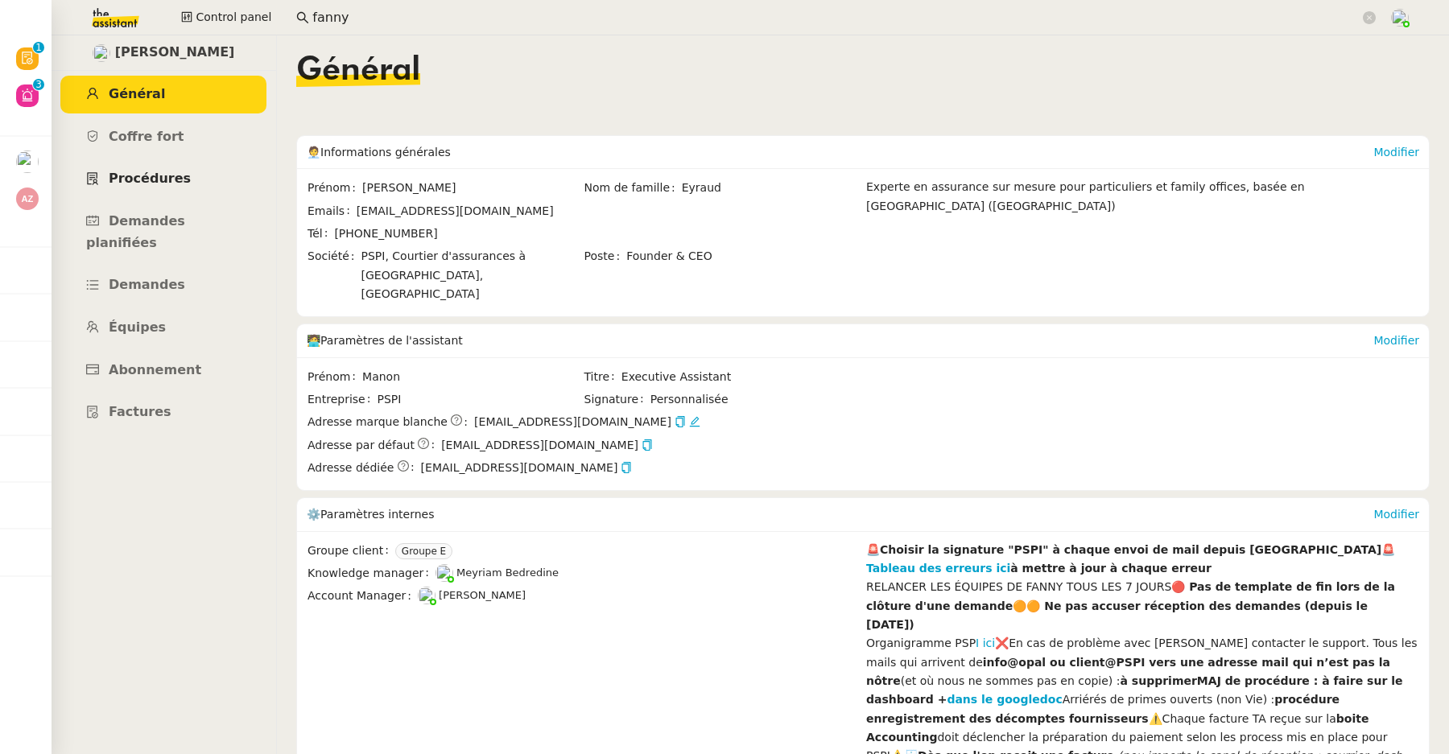
click at [122, 167] on link "Procédures" at bounding box center [163, 179] width 206 height 38
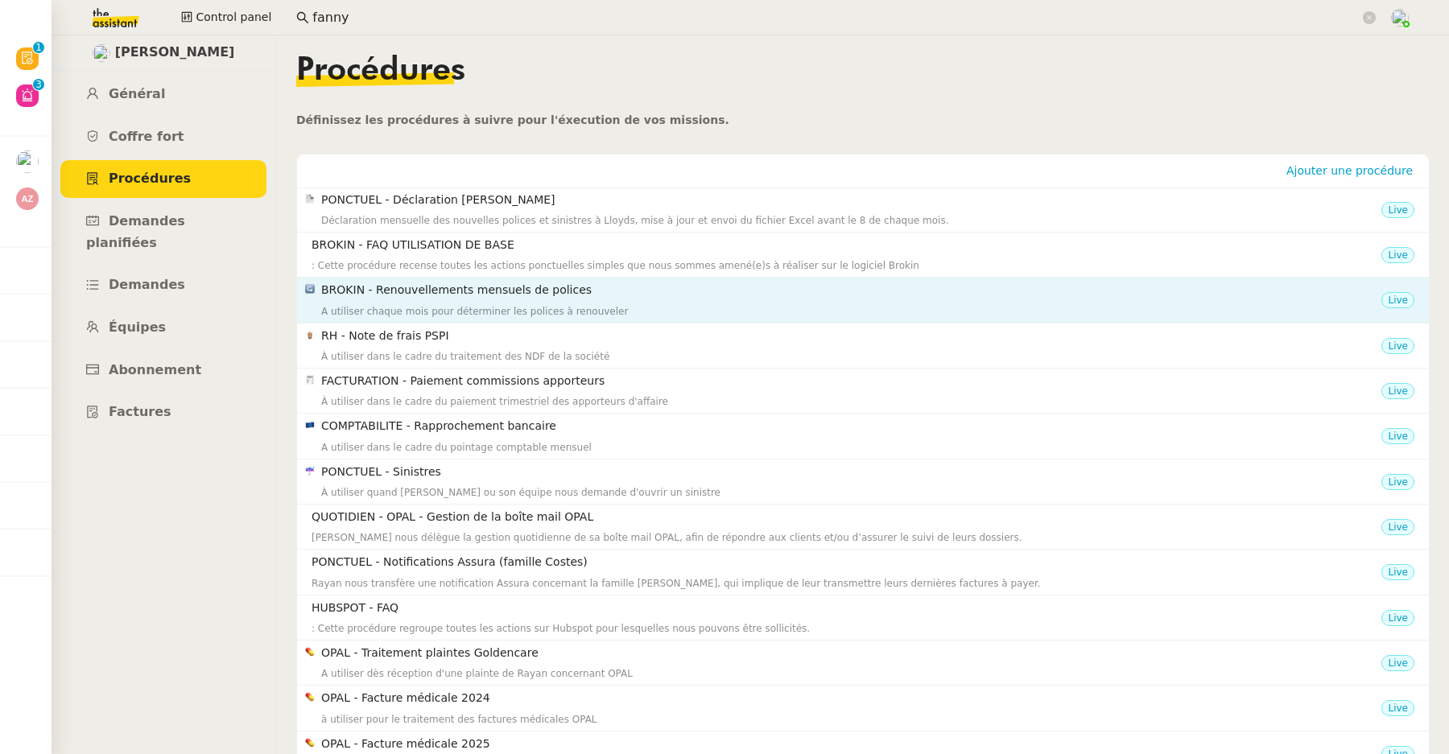
click at [394, 285] on h4 "BROKIN - Renouvellements mensuels de polices" at bounding box center [851, 290] width 1060 height 19
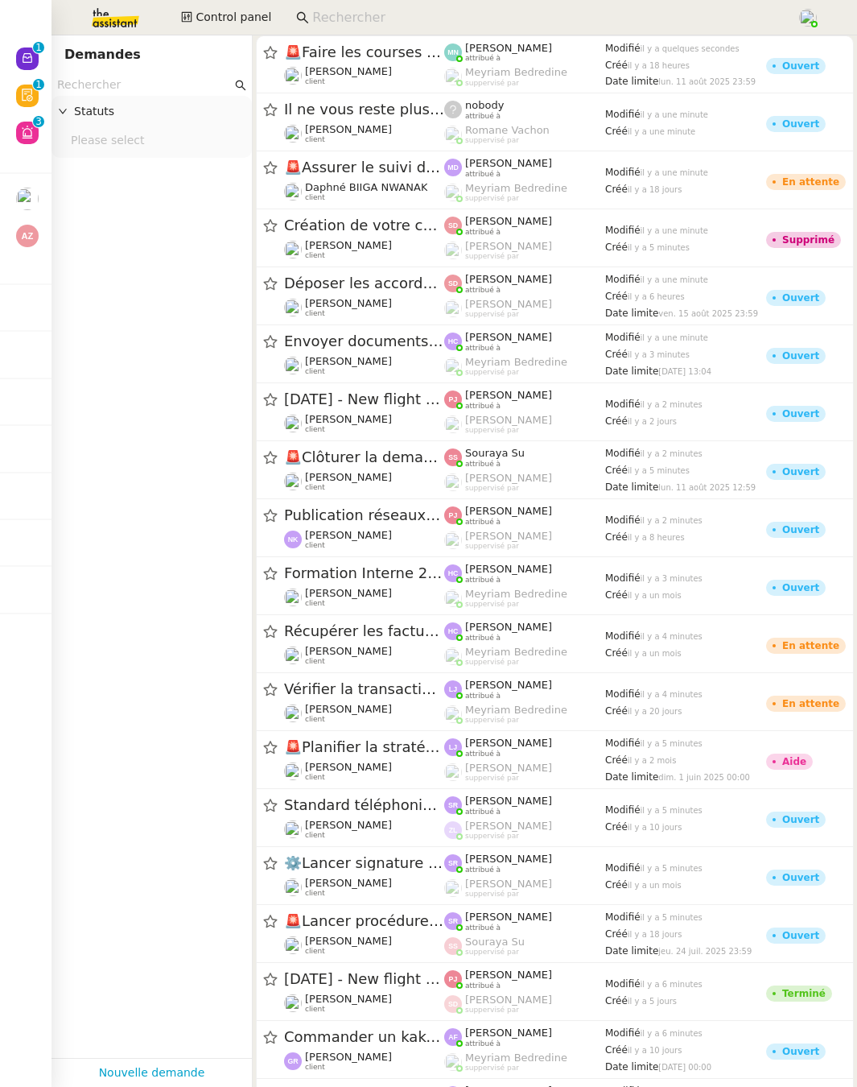
click at [374, 14] on input at bounding box center [546, 18] width 469 height 22
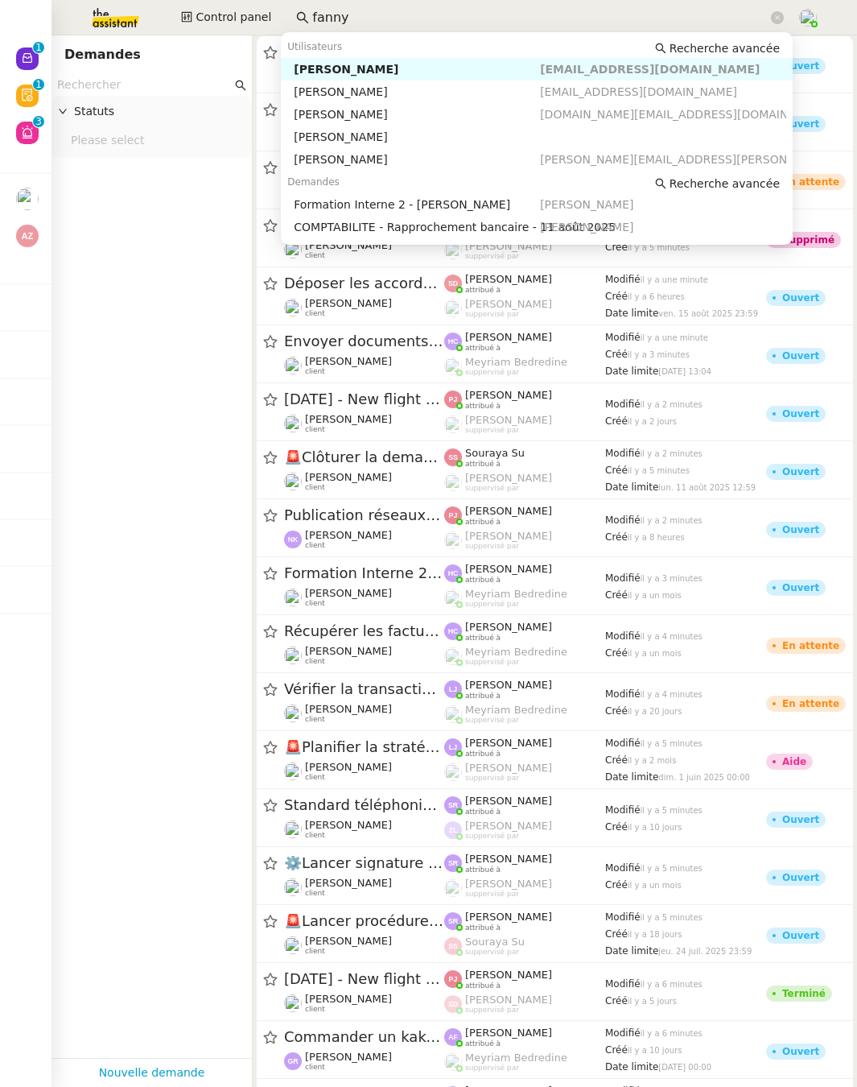
click at [369, 69] on div "[PERSON_NAME]" at bounding box center [417, 69] width 246 height 14
type input "fanny"
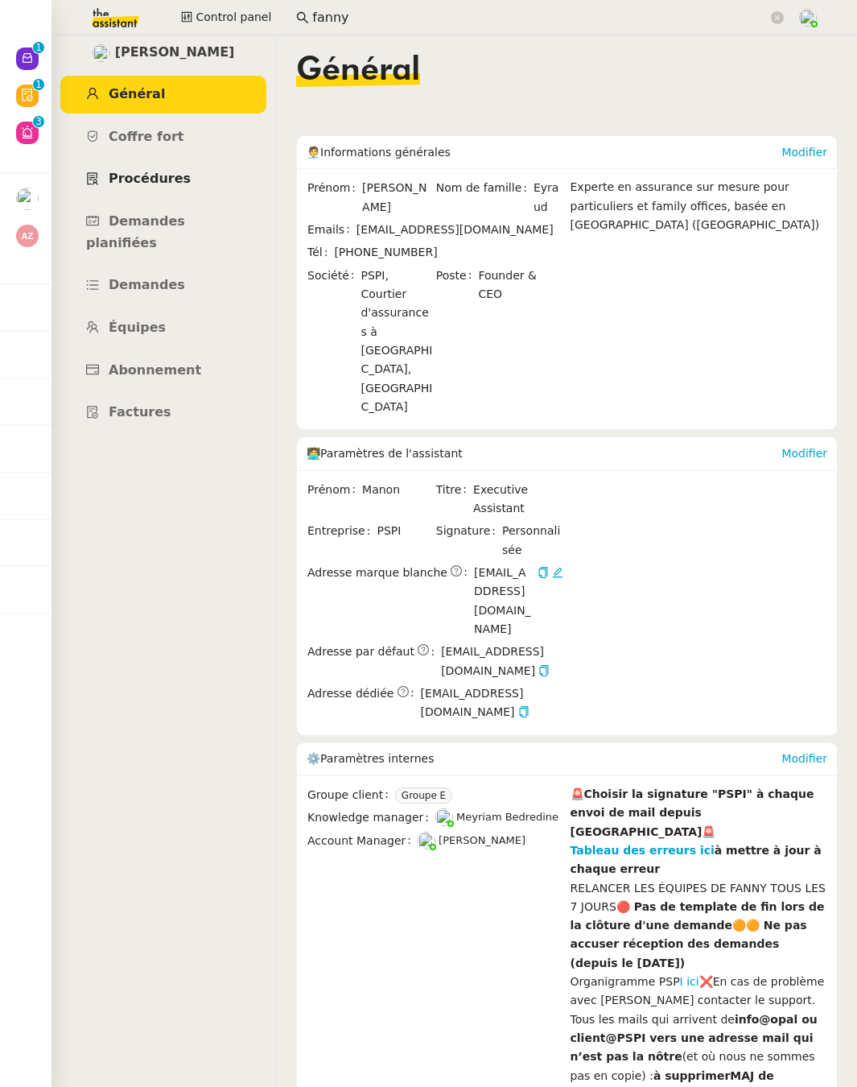
click at [126, 176] on span "Procédures" at bounding box center [150, 178] width 82 height 15
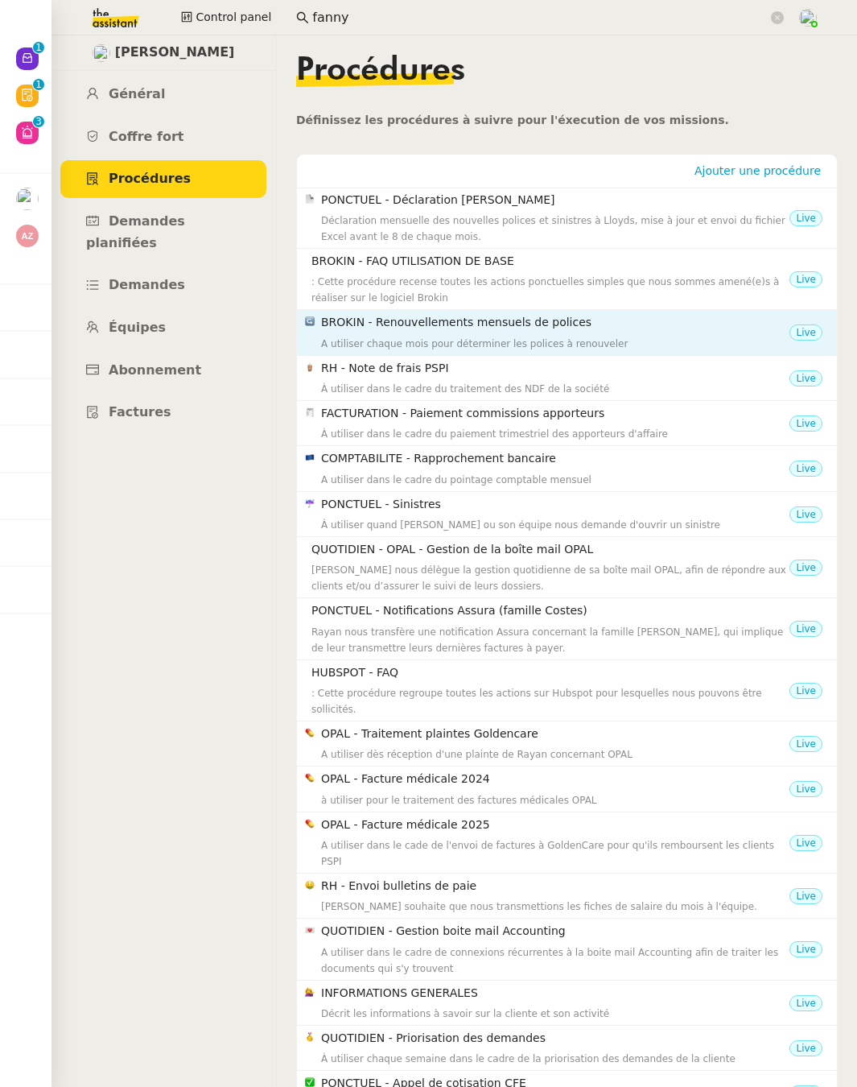
click at [376, 336] on div "A utiliser chaque mois pour déterminer les polices à renouveler" at bounding box center [555, 344] width 469 height 16
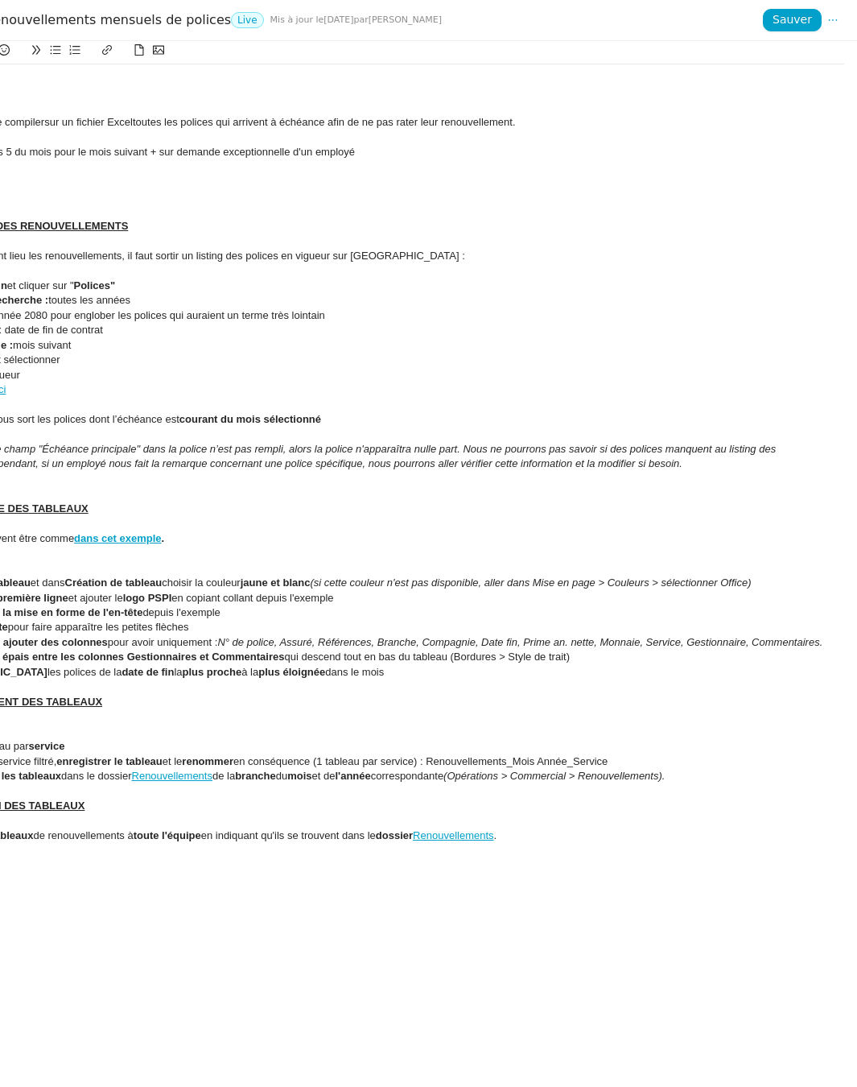
click at [230, 454] on em "si le champ "Échéance principale" dans la police n’est pas rempli, alors la pol…" at bounding box center [341, 456] width 875 height 27
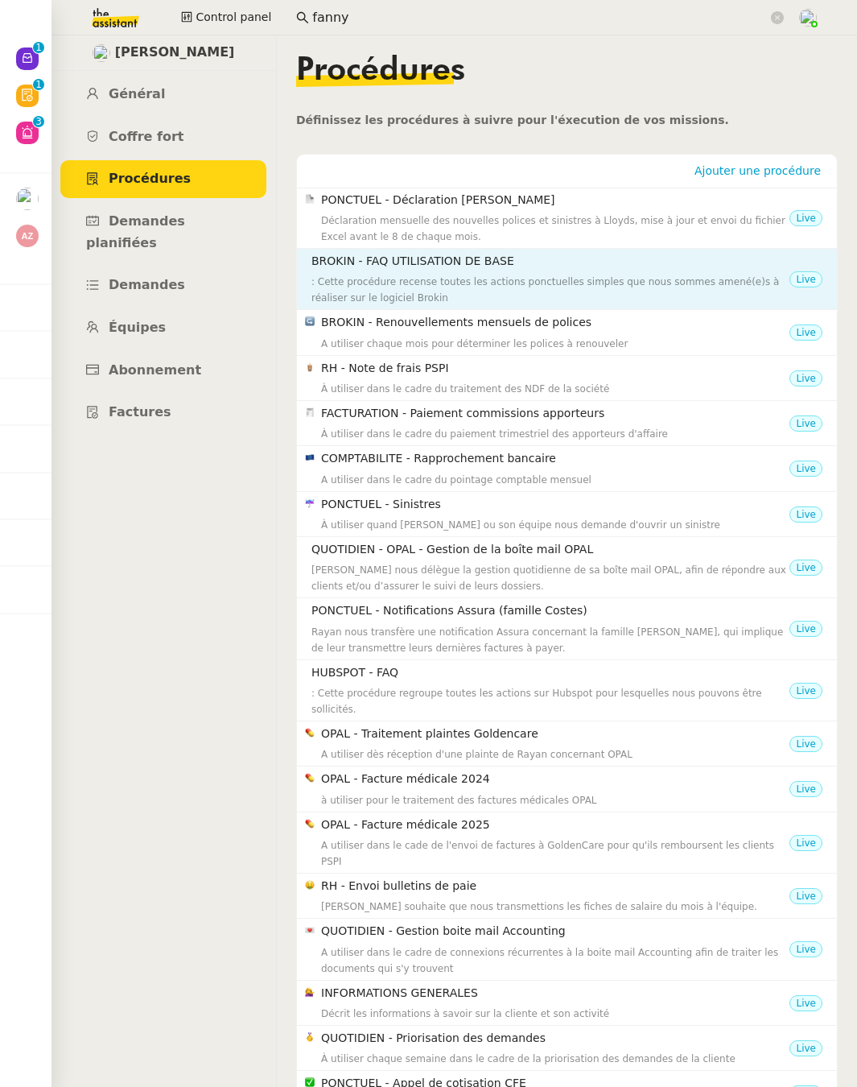
click at [412, 252] on h4 "BROKIN - FAQ UTILISATION DE BASE" at bounding box center [551, 261] width 478 height 19
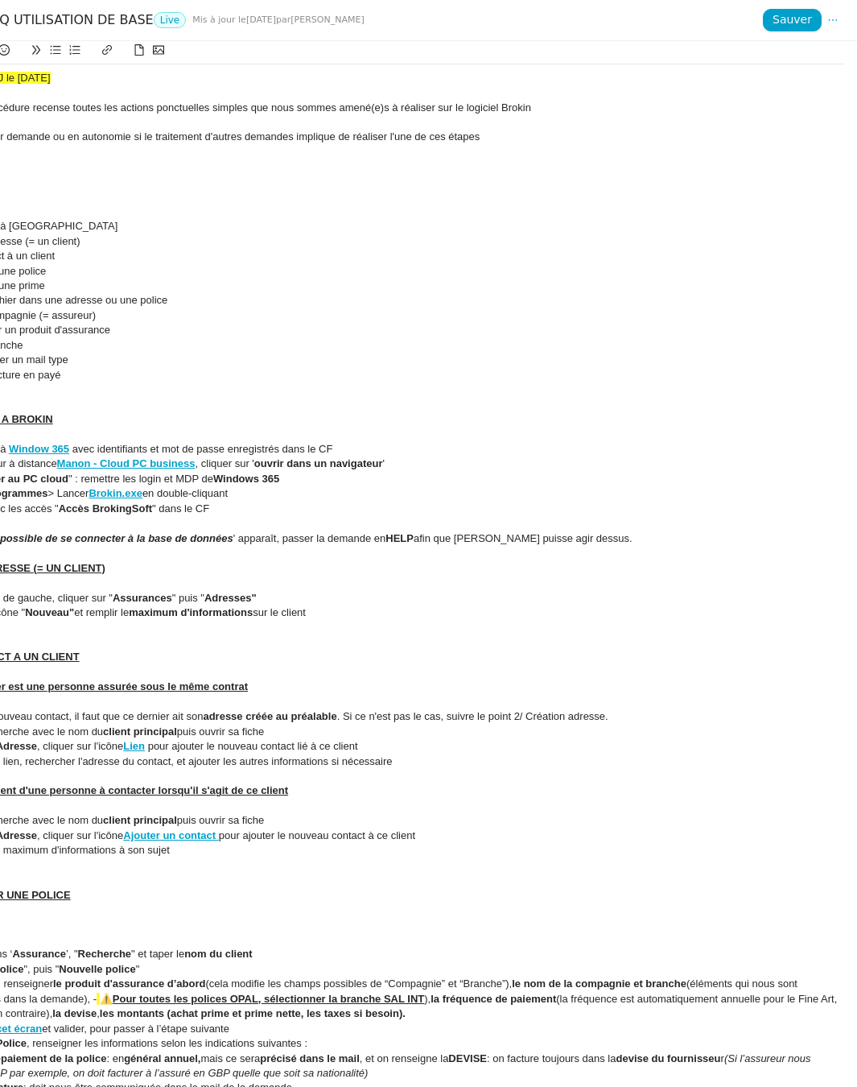
click at [74, 139] on div "Déclenchement : Sur demande ou en autonomie si le traitement d'autres demandes …" at bounding box center [374, 137] width 940 height 14
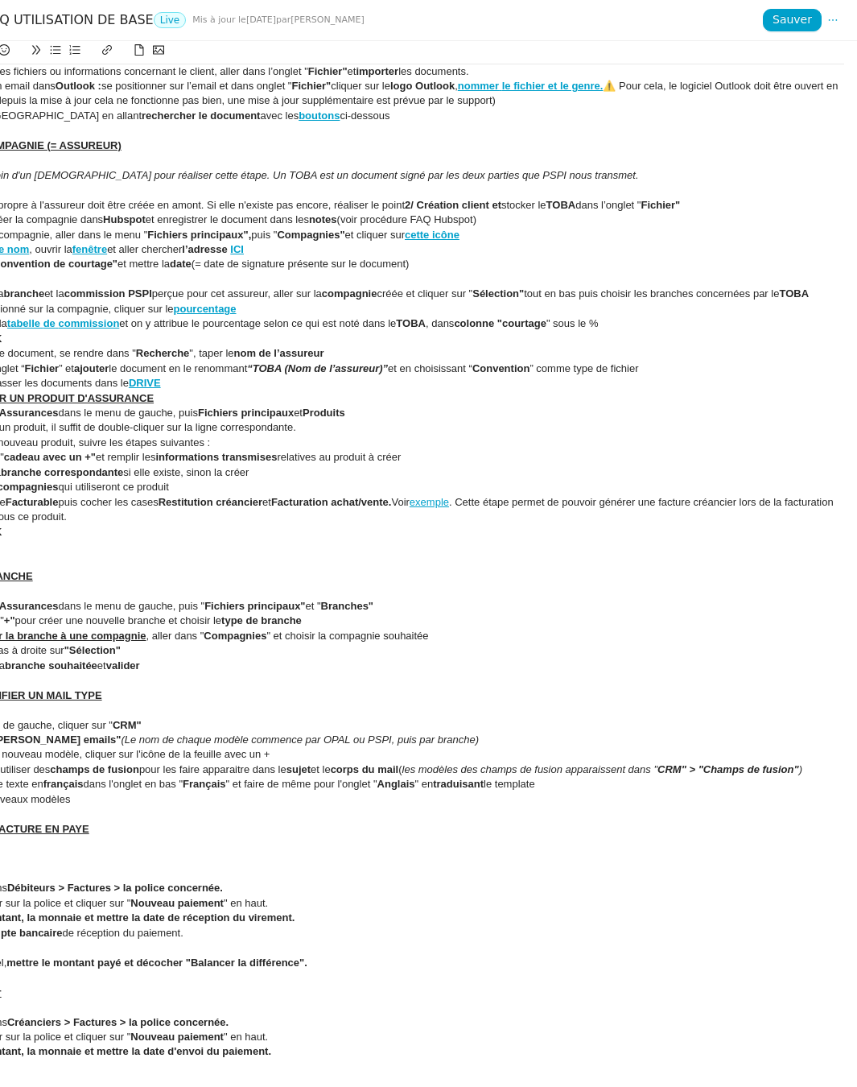
scroll to position [2032, 0]
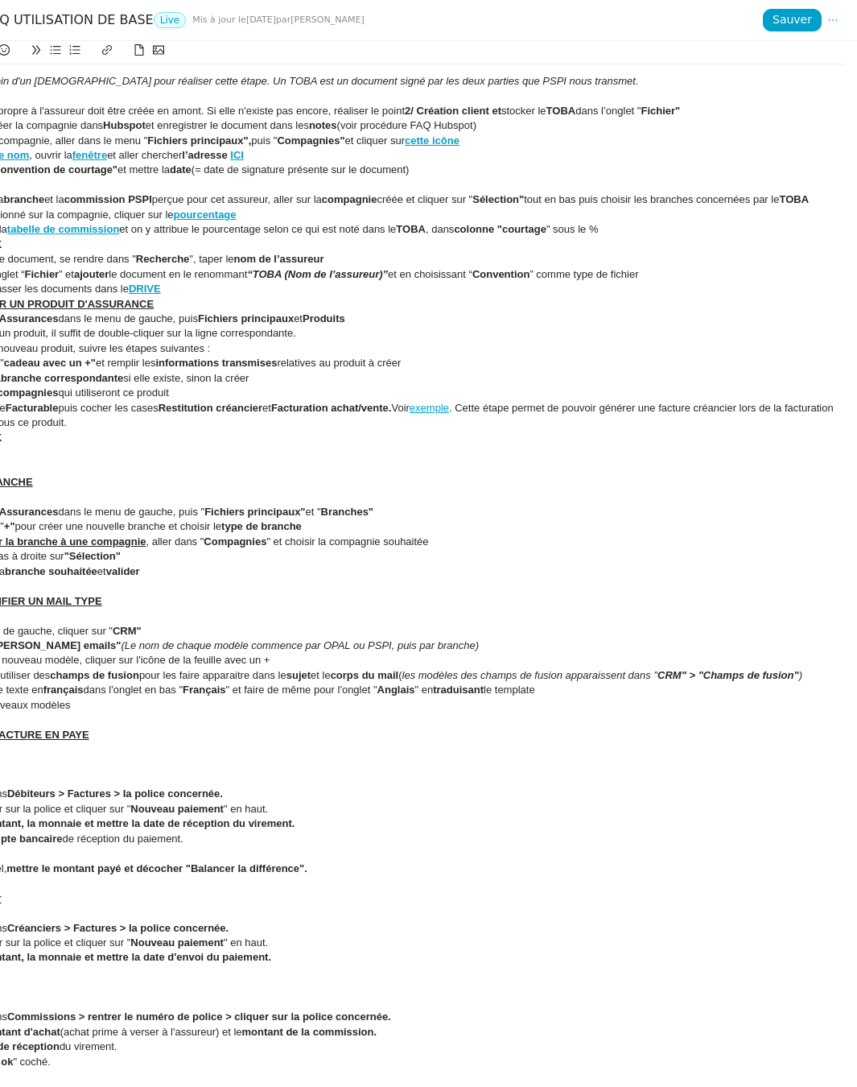
click at [209, 549] on li "Appuyer en bas à droite sur "Sélection"" at bounding box center [382, 556] width 925 height 14
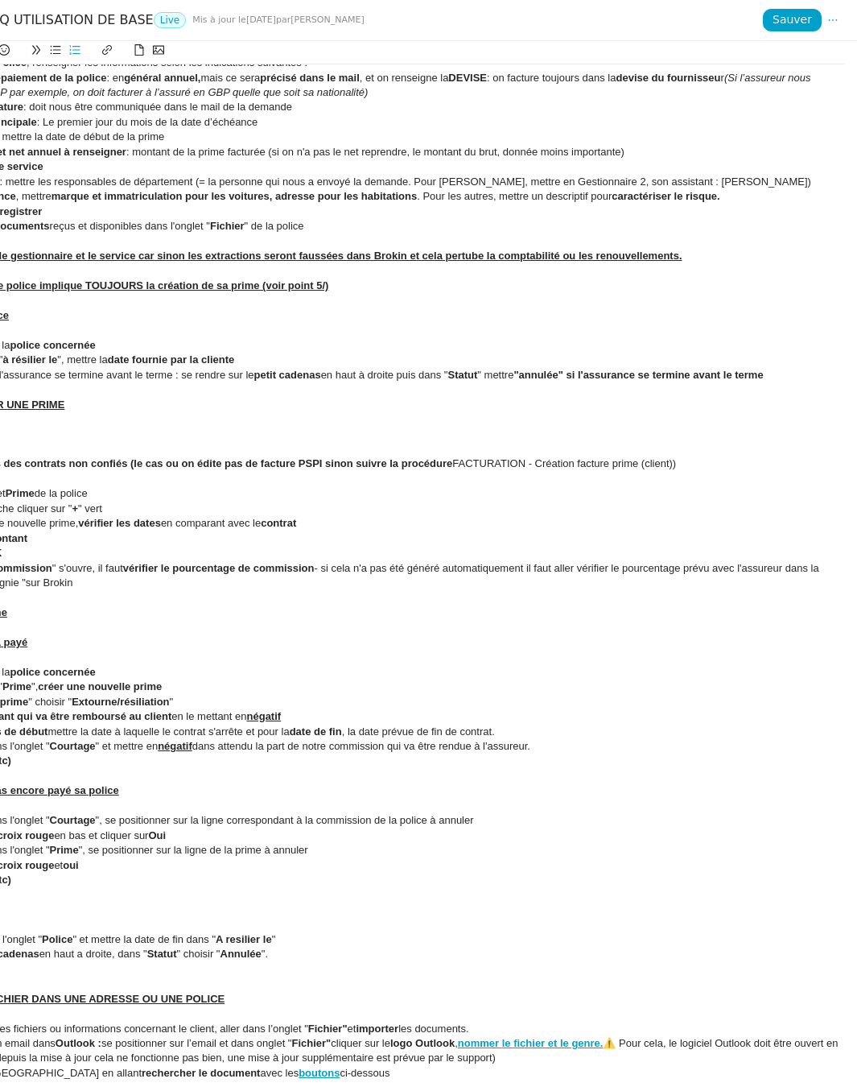
scroll to position [0, 0]
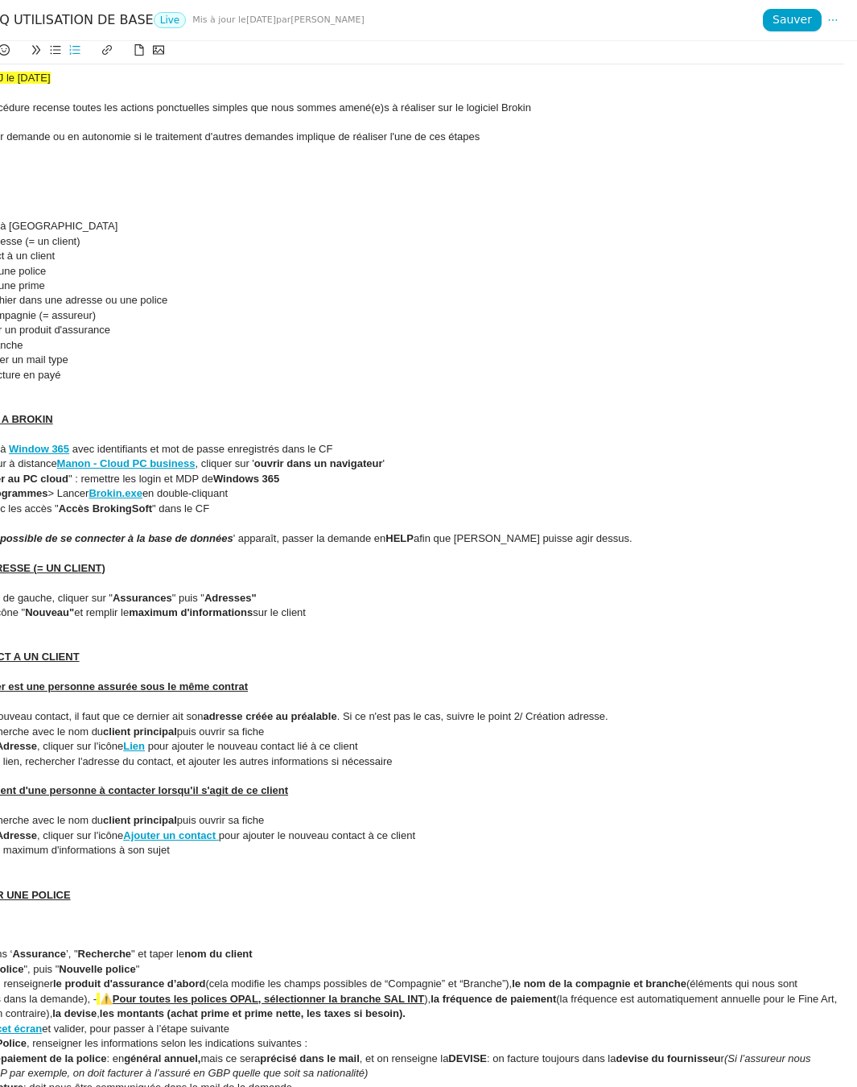
click at [55, 96] on div at bounding box center [374, 92] width 940 height 14
click at [73, 76] on div "Créée le 23/06/25 MAJ le 2/07/25" at bounding box center [374, 78] width 940 height 14
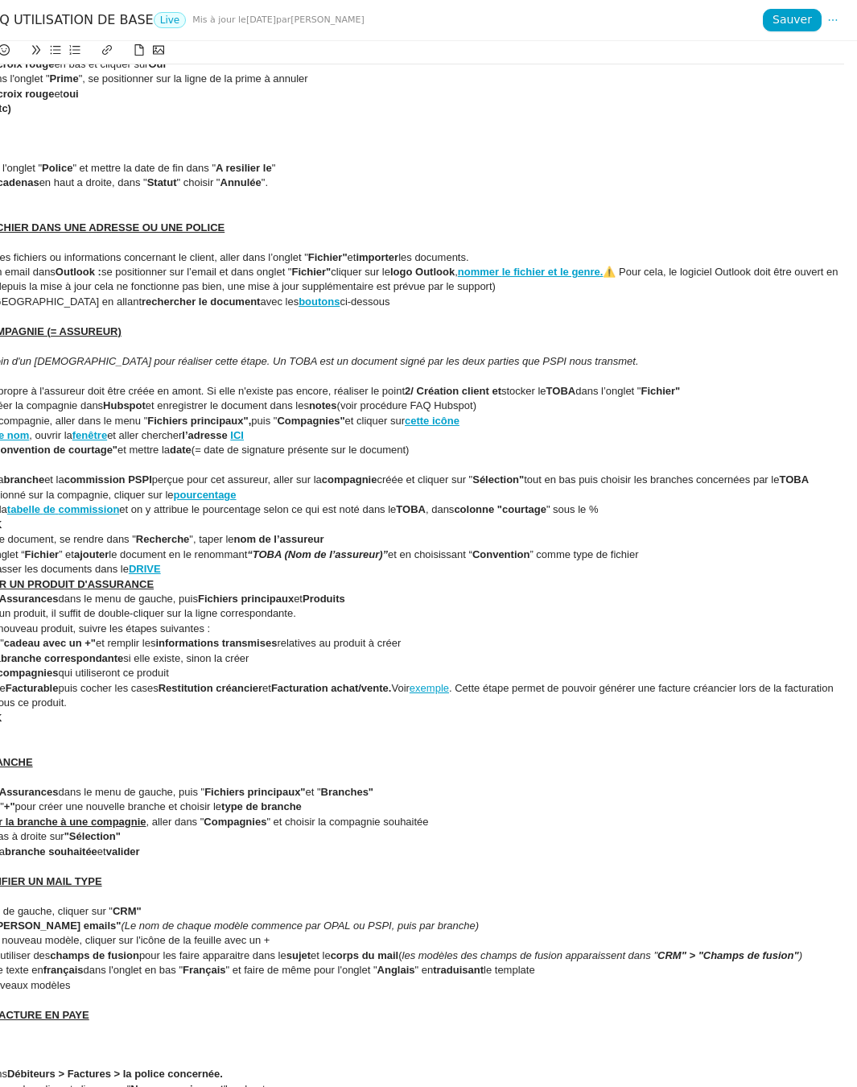
scroll to position [2032, 0]
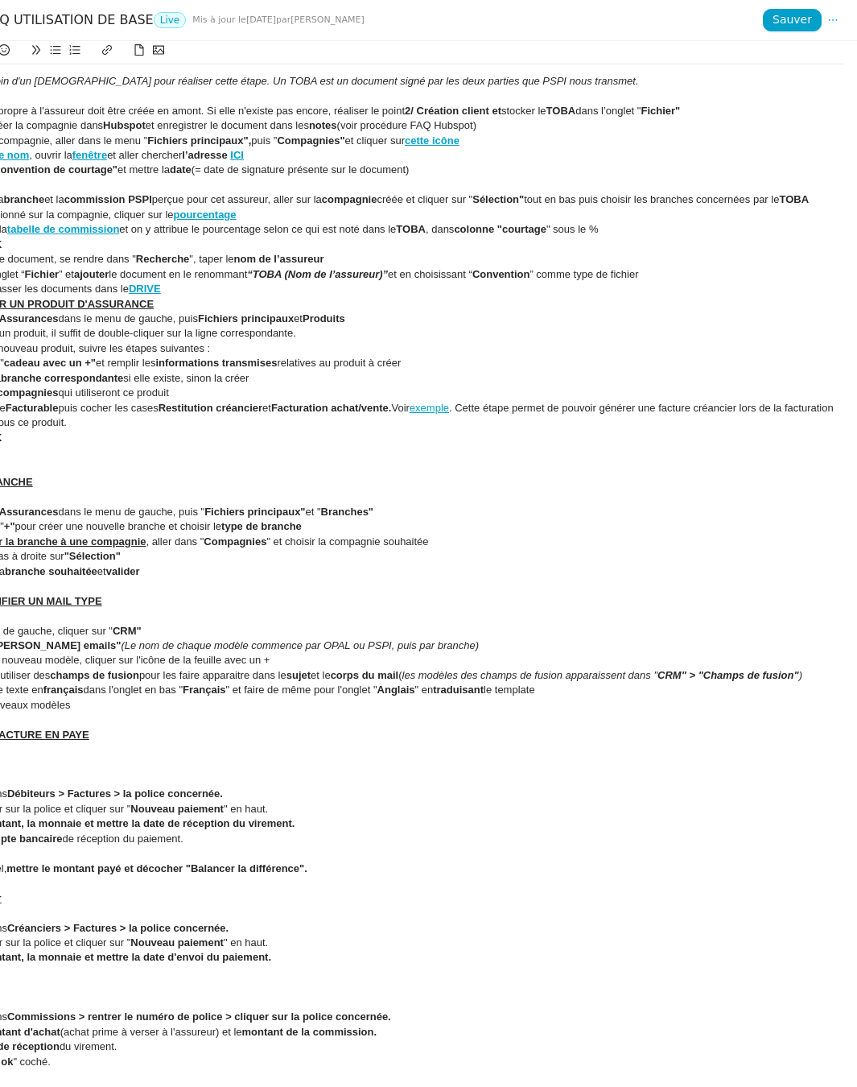
click at [193, 436] on li "Cliquer sur OK" at bounding box center [382, 438] width 925 height 14
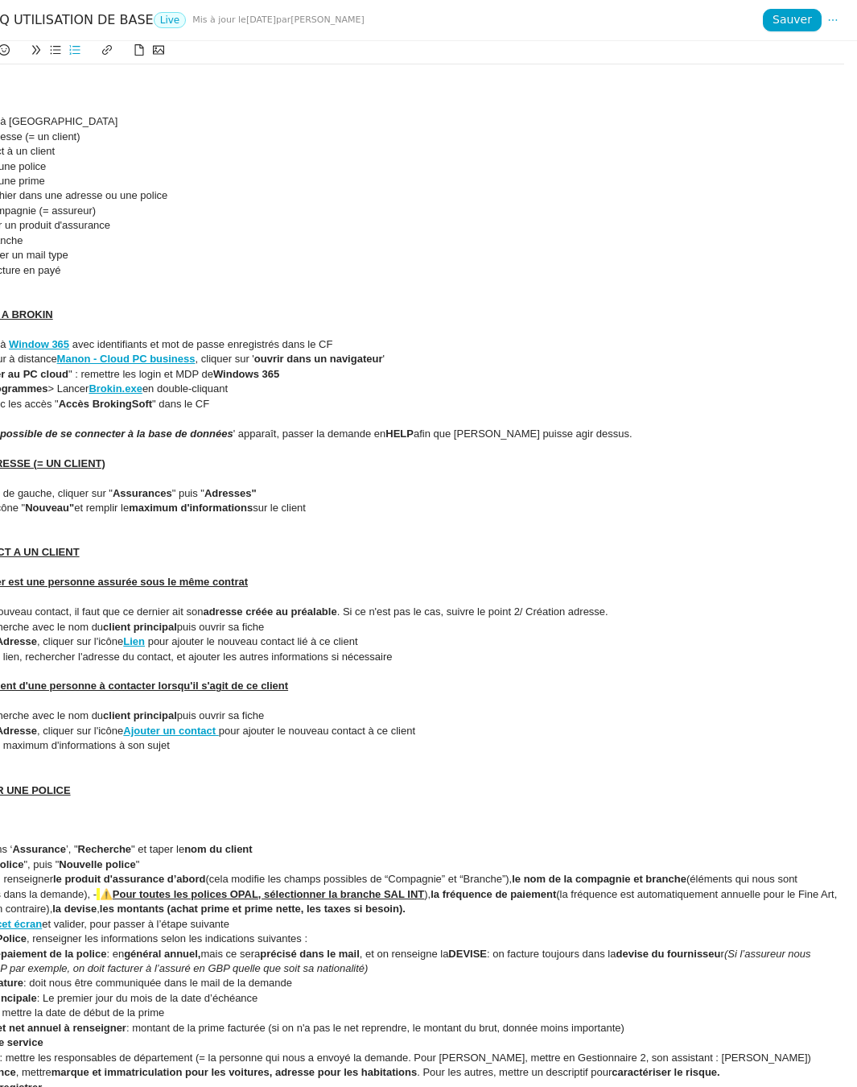
scroll to position [0, 0]
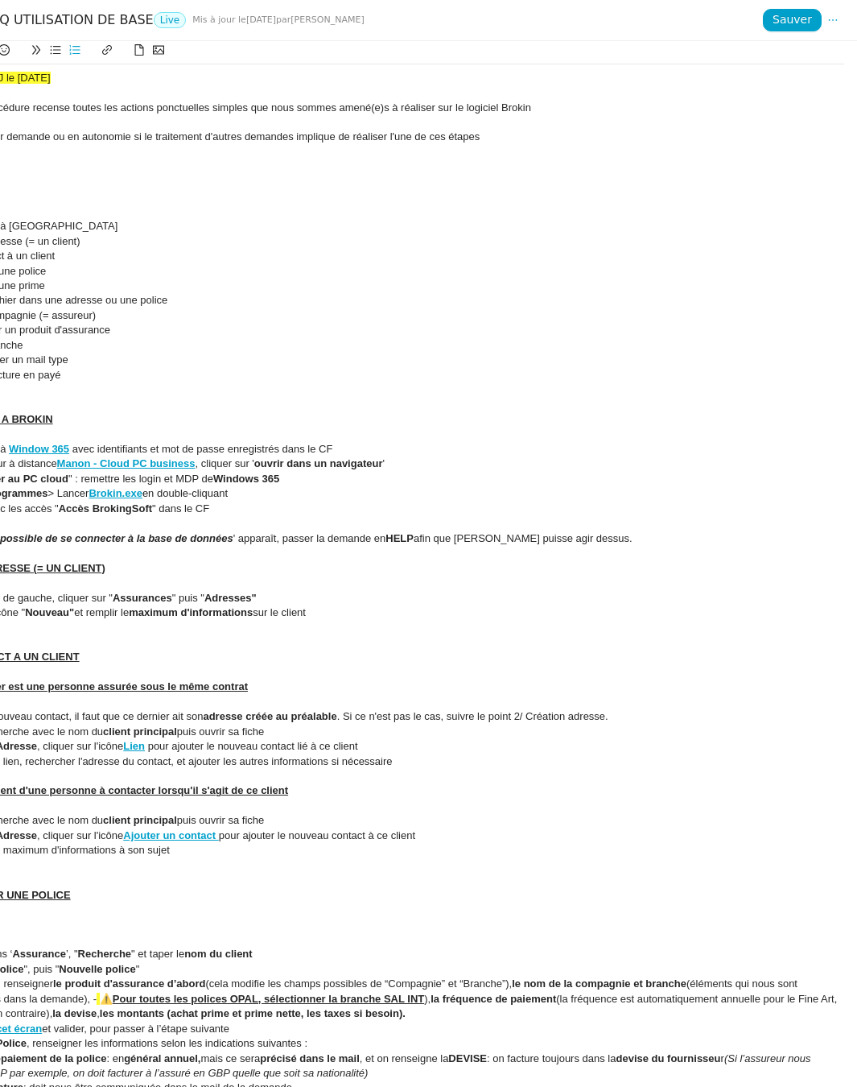
click at [72, 87] on div at bounding box center [374, 92] width 940 height 14
click at [92, 229] on li "Se connecter à Brokin" at bounding box center [382, 226] width 925 height 14
drag, startPoint x: 63, startPoint y: 80, endPoint x: -18, endPoint y: 78, distance: 80.5
click at [0, 78] on html "Nouveau 0 1 2 3 4 5 6 7 8 9 Révision 0 1 2 3 4 5 6 7 8 9 Aide 0 1 2 3 4 5 6 7 8…" at bounding box center [428, 543] width 857 height 1087
click at [75, 83] on div "Créée le 23/06/25 MAJ le 2/07/25" at bounding box center [374, 78] width 940 height 14
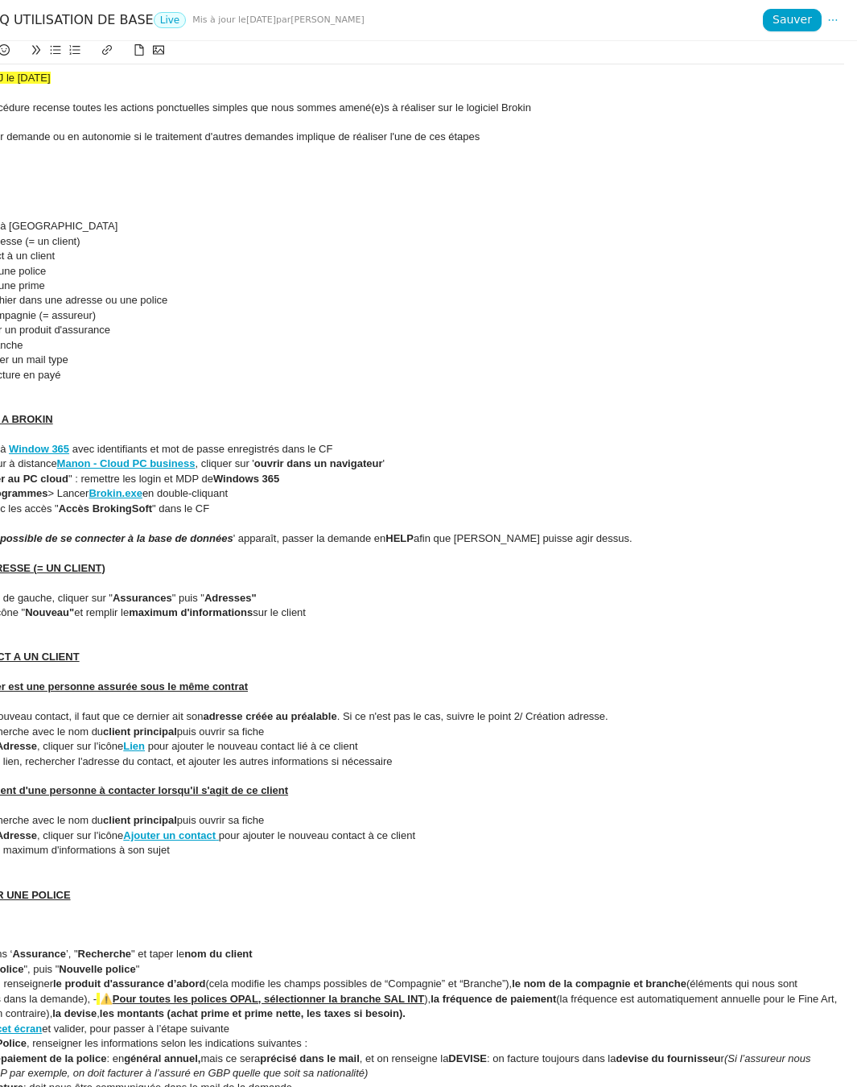
click at [178, 300] on li "Classer un fichier dans une adresse ou une police" at bounding box center [382, 300] width 925 height 14
drag, startPoint x: 506, startPoint y: 135, endPoint x: 270, endPoint y: 138, distance: 235.1
click at [270, 138] on div "Déclenchement : Sur demande ou en autonomie si le traitement d'autres demandes …" at bounding box center [374, 137] width 940 height 14
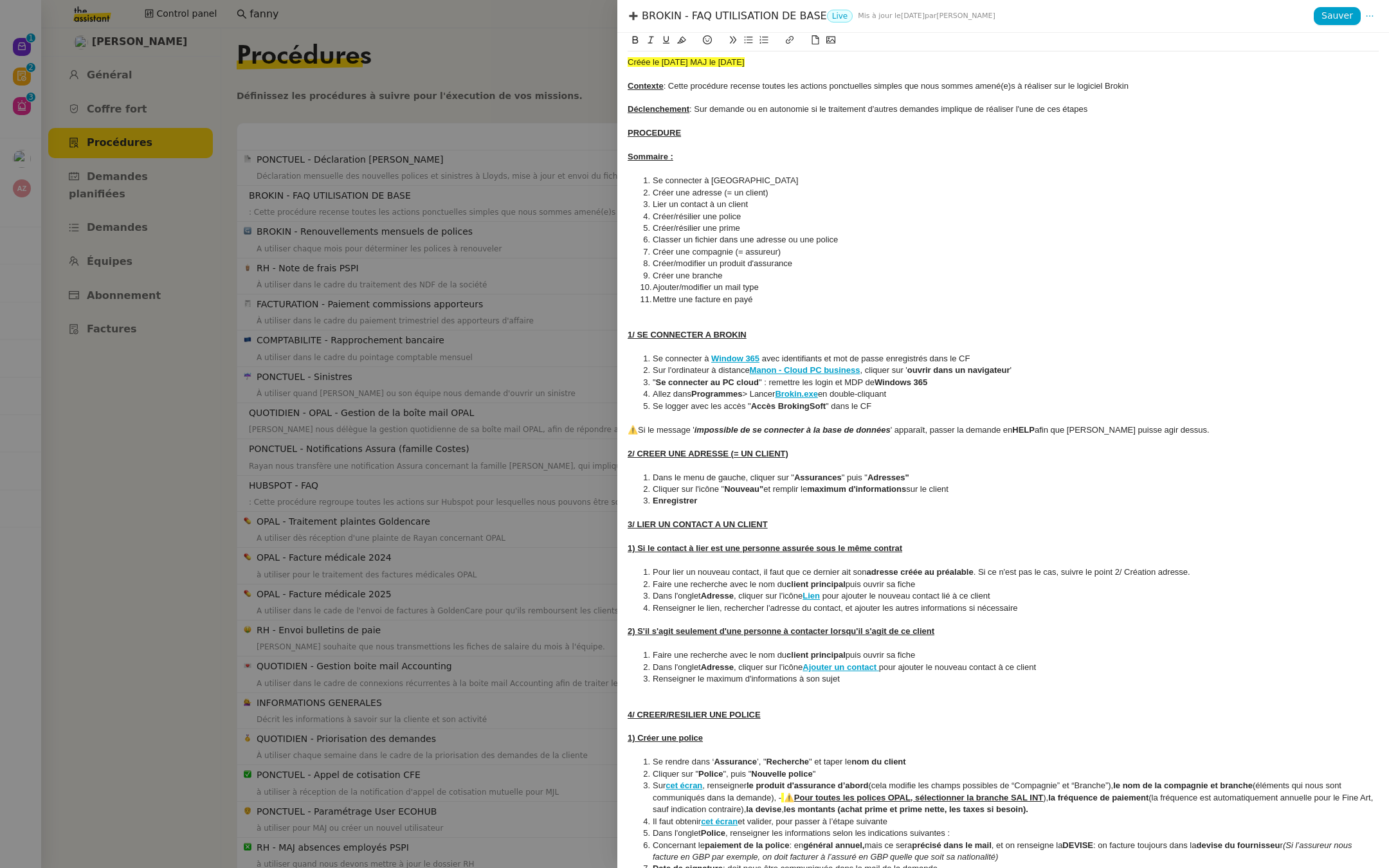
click at [911, 204] on li "Lier un contact à un client" at bounding box center [1010, 204] width 739 height 11
drag, startPoint x: 856, startPoint y: 238, endPoint x: 636, endPoint y: 237, distance: 220.0
click at [636, 237] on ol "Se connecter à Brokin Créer une adresse (= un client) Lier un contact à un clie…" at bounding box center [1003, 240] width 751 height 130
click at [682, 39] on icon at bounding box center [681, 39] width 9 height 9
click at [892, 218] on li "Créer/résilier une police" at bounding box center [1010, 216] width 739 height 11
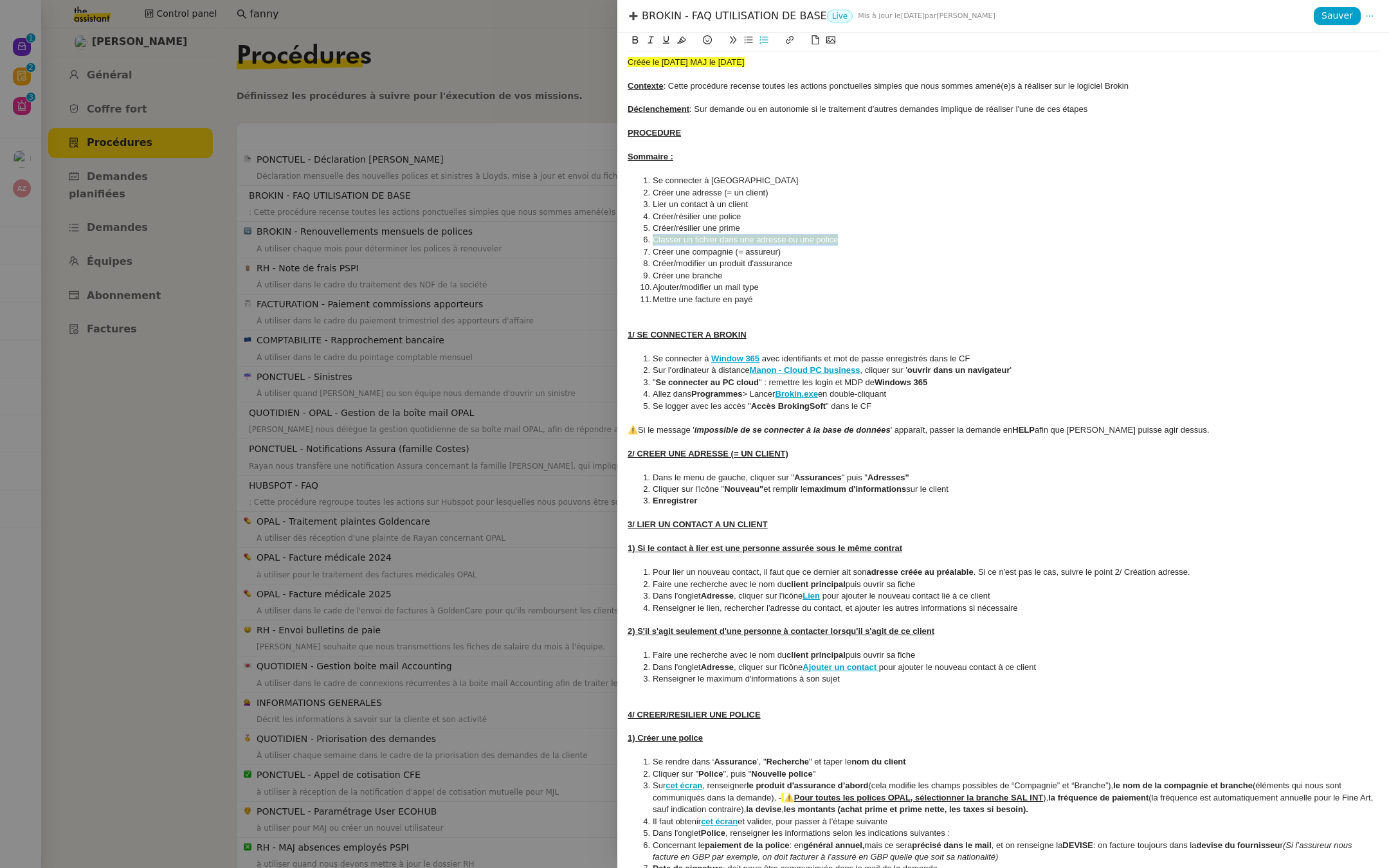
drag, startPoint x: 843, startPoint y: 236, endPoint x: 633, endPoint y: 239, distance: 210.0
click at [633, 239] on ol "Se connecter à Brokin Créer une adresse (= un client) Lier un contact à un clie…" at bounding box center [1003, 240] width 751 height 130
drag, startPoint x: 677, startPoint y: 40, endPoint x: 677, endPoint y: 11, distance: 29.0
click at [677, 39] on icon at bounding box center [681, 39] width 9 height 9
click at [814, 119] on div at bounding box center [1003, 121] width 751 height 11
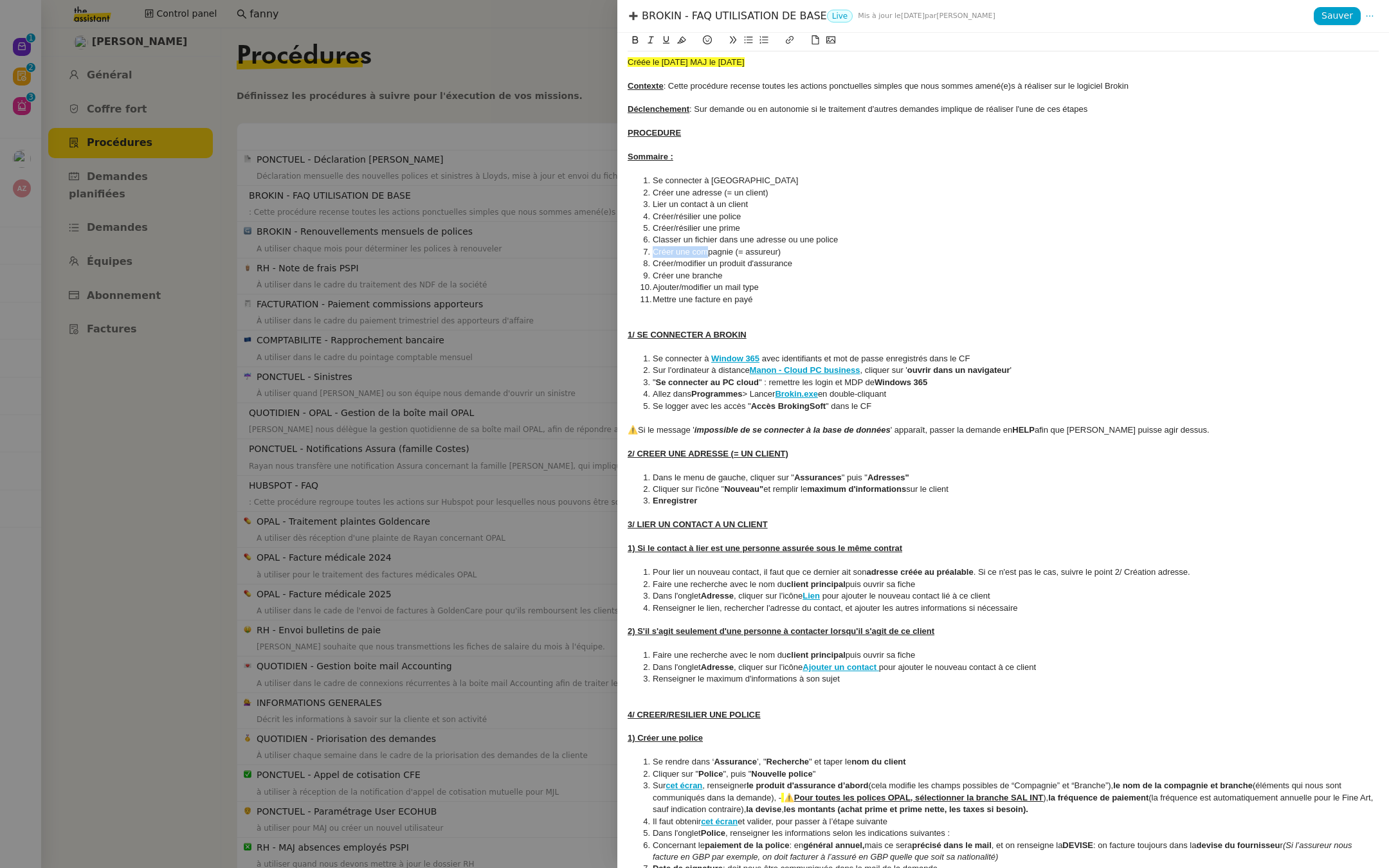
drag, startPoint x: 847, startPoint y: 239, endPoint x: 708, endPoint y: 255, distance: 139.9
click at [708, 255] on ol "Se connecter à Brokin Créer une adresse (= un client) Lier un contact à un clie…" at bounding box center [1003, 240] width 751 height 130
click at [682, 45] on button at bounding box center [681, 40] width 15 height 15
click at [800, 218] on li "Créer/résilier une police" at bounding box center [1010, 216] width 739 height 11
drag, startPoint x: 708, startPoint y: 252, endPoint x: 651, endPoint y: 244, distance: 57.6
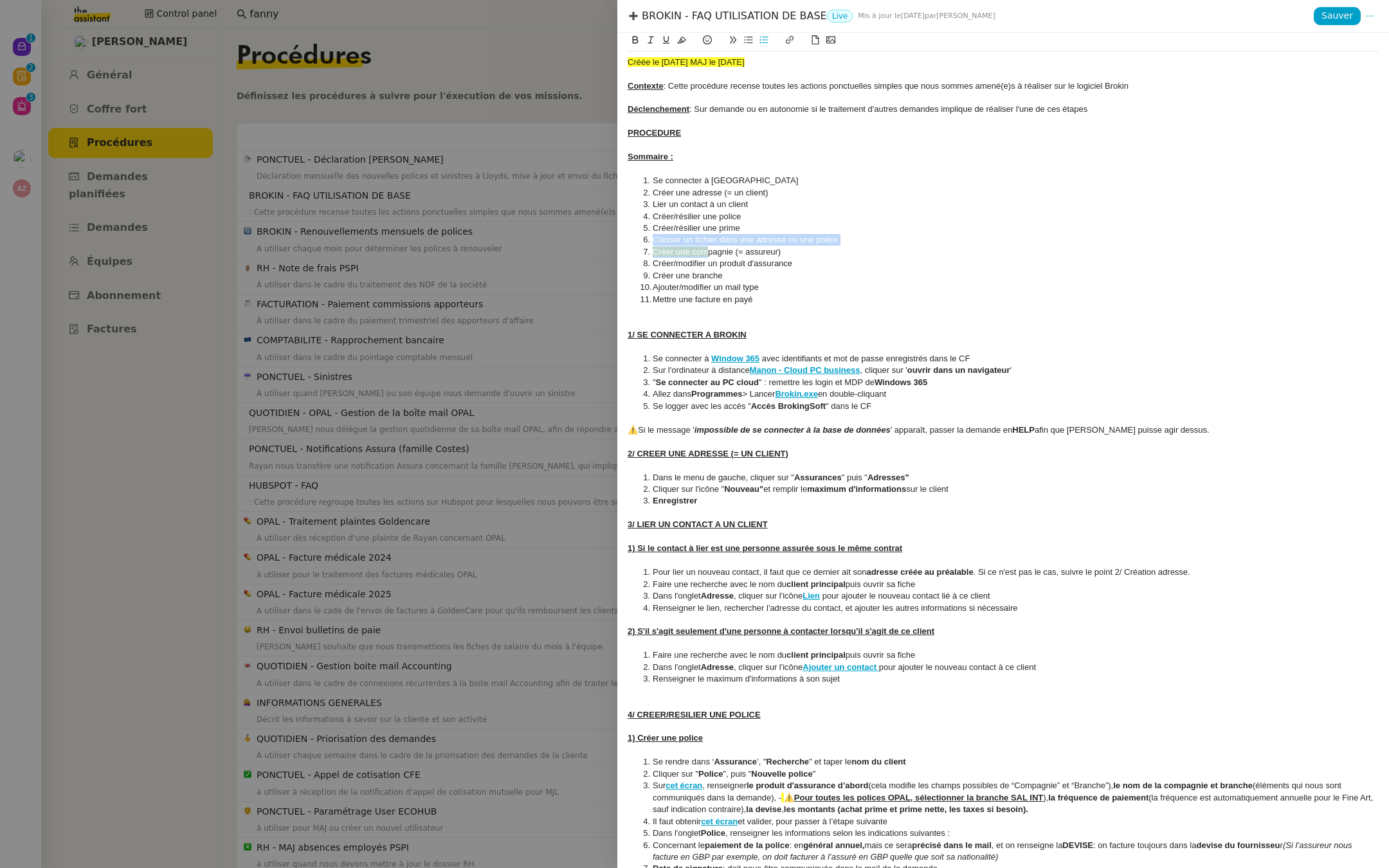
click at [651, 244] on ol "Se connecter à Brokin Créer une adresse (= un client) Lier un contact à un clie…" at bounding box center [1003, 240] width 751 height 130
click at [793, 187] on li "Créer une adresse (= un client)" at bounding box center [1010, 192] width 739 height 11
drag, startPoint x: 708, startPoint y: 252, endPoint x: 652, endPoint y: 249, distance: 56.1
click at [652, 249] on li "Créer une com pagnie (= assureur)" at bounding box center [1010, 252] width 739 height 11
click at [681, 38] on icon at bounding box center [681, 39] width 9 height 9
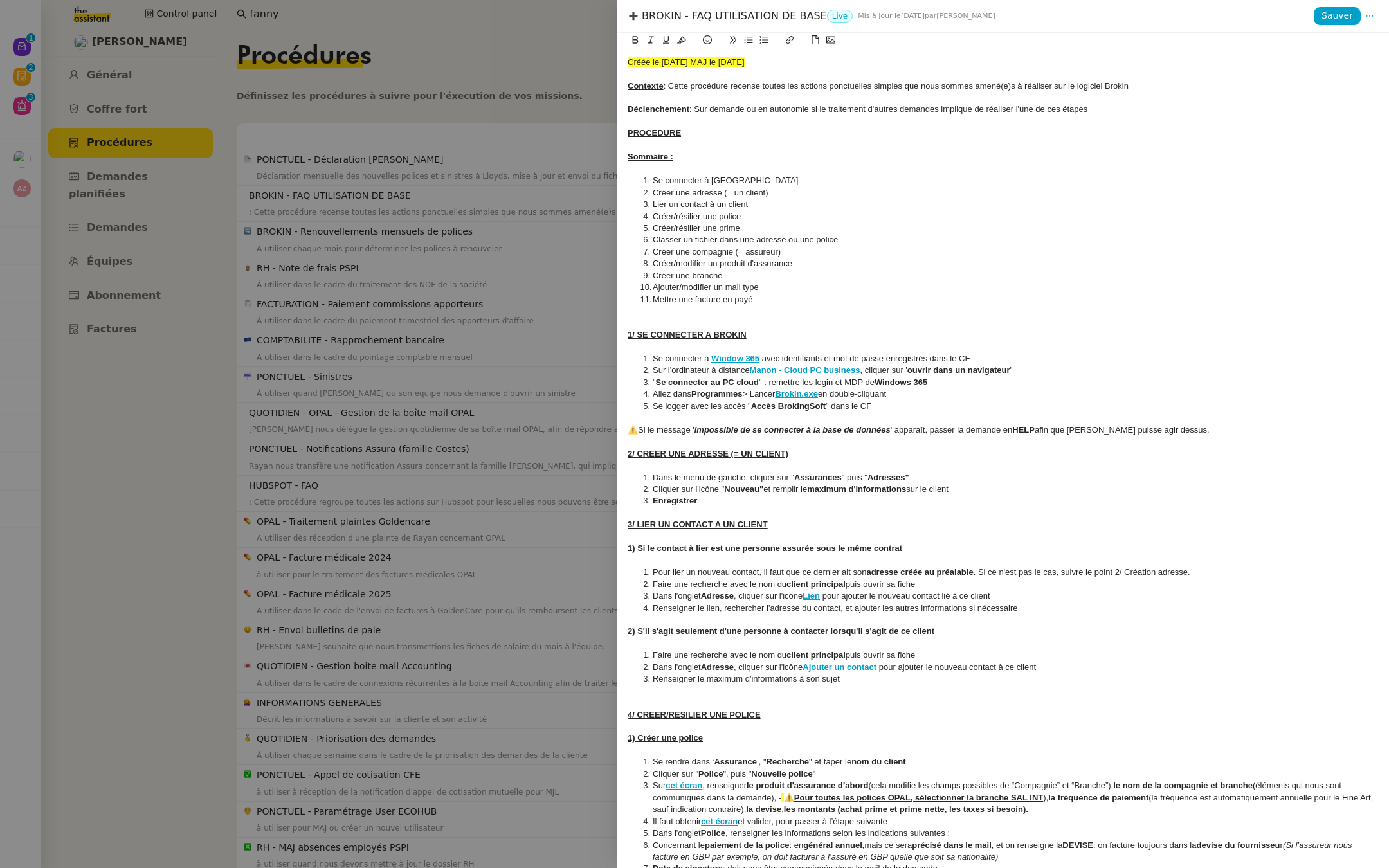
click at [827, 222] on li "Créer/résilier une police" at bounding box center [1010, 216] width 739 height 11
click at [902, 161] on div "Sommaire :" at bounding box center [1003, 157] width 751 height 11
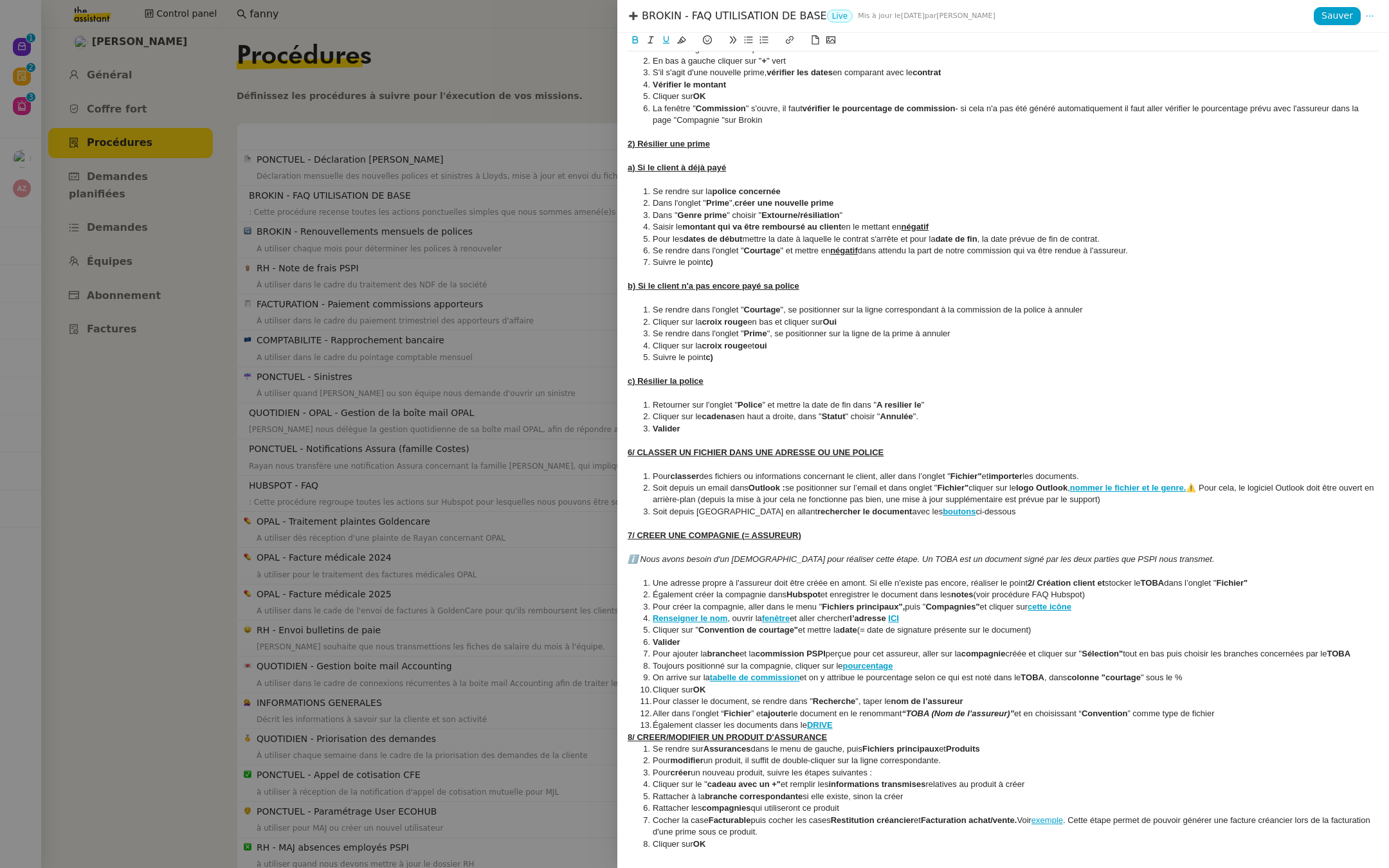
scroll to position [1623, 0]
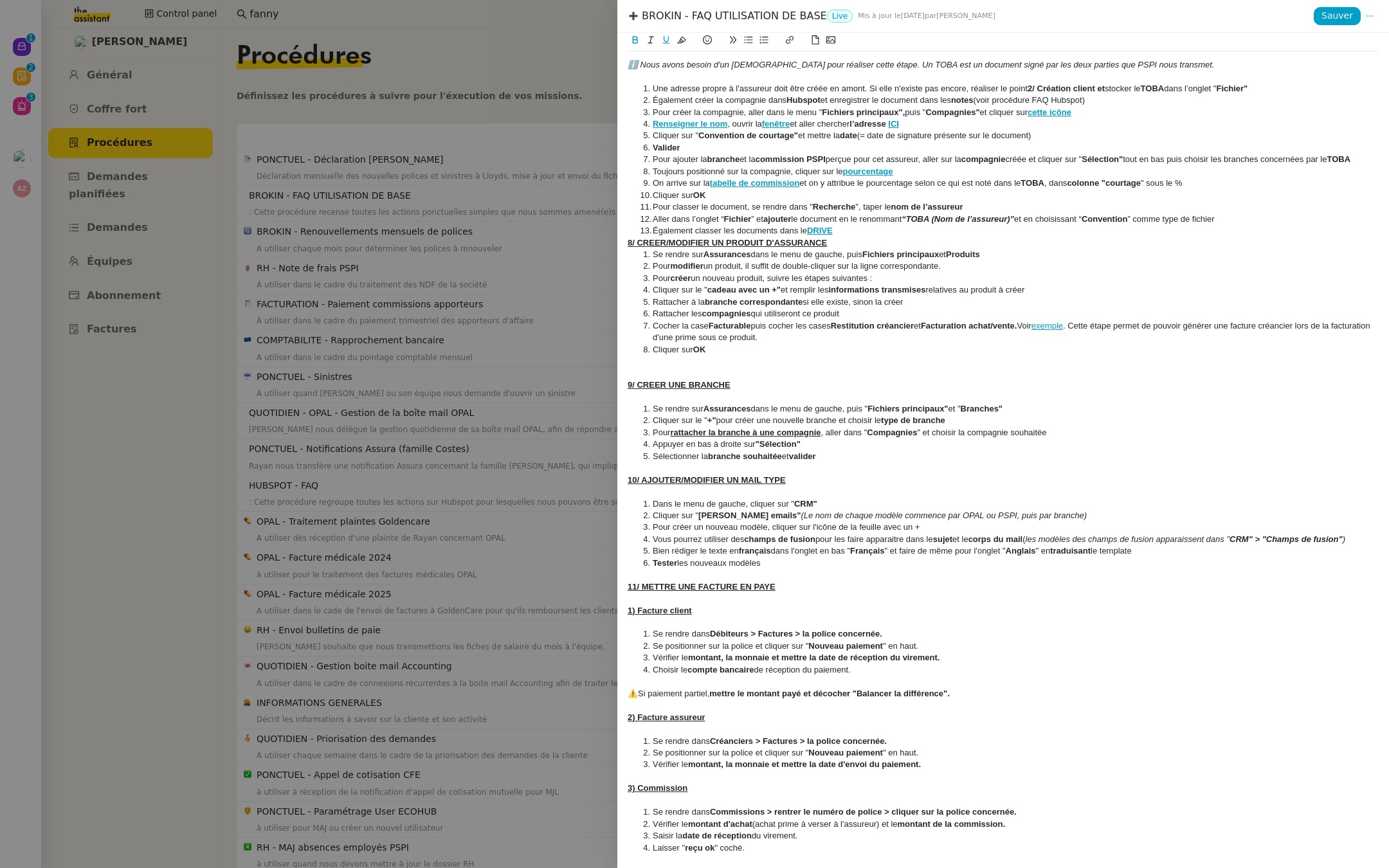
click at [809, 648] on strong "Nouveau paiement" at bounding box center [845, 646] width 74 height 10
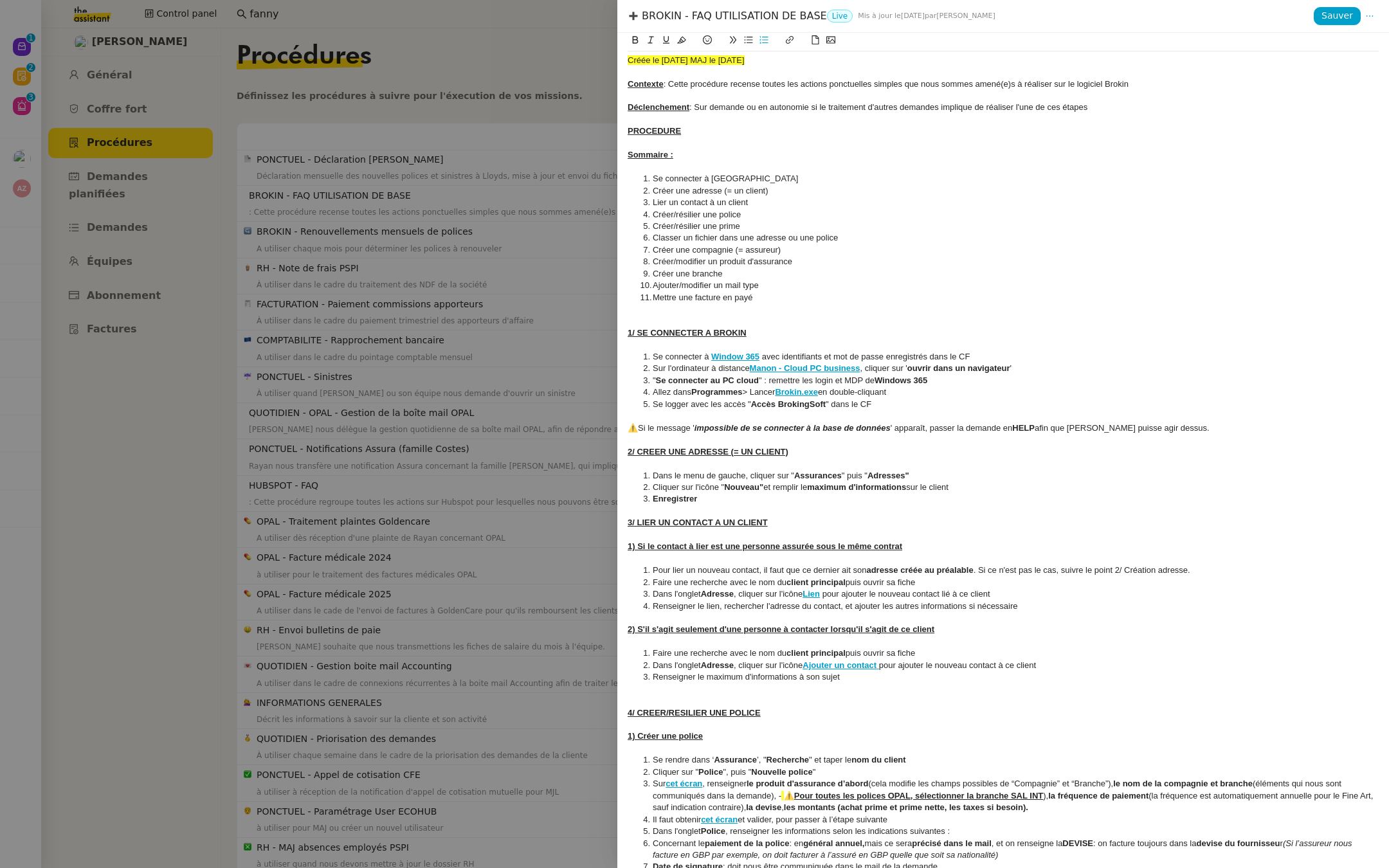
scroll to position [0, 0]
click at [562, 57] on div at bounding box center [694, 434] width 1389 height 868
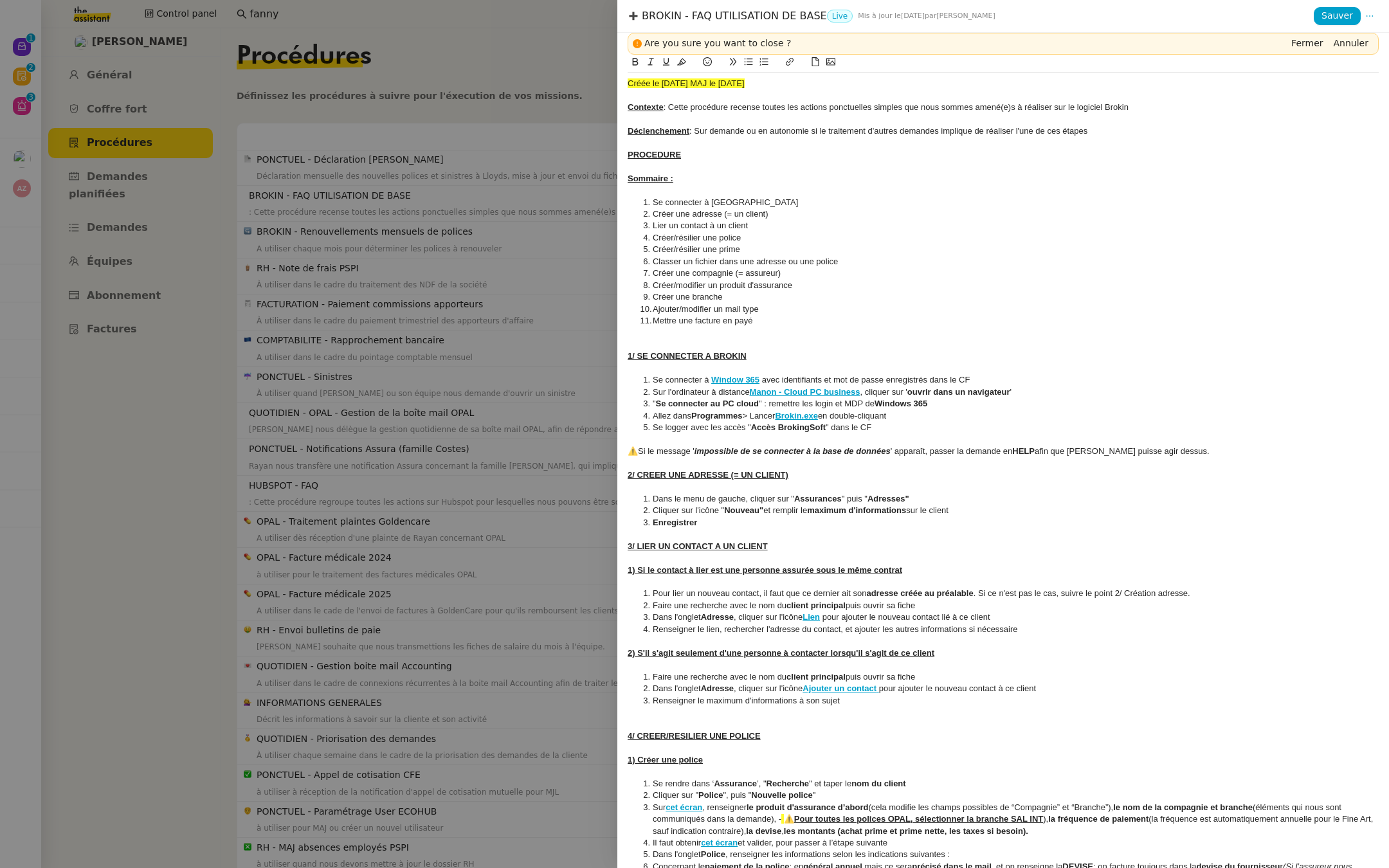
click at [558, 331] on div at bounding box center [694, 434] width 1389 height 868
click at [7, 48] on div at bounding box center [694, 434] width 1389 height 868
click at [391, 260] on div at bounding box center [694, 434] width 1389 height 868
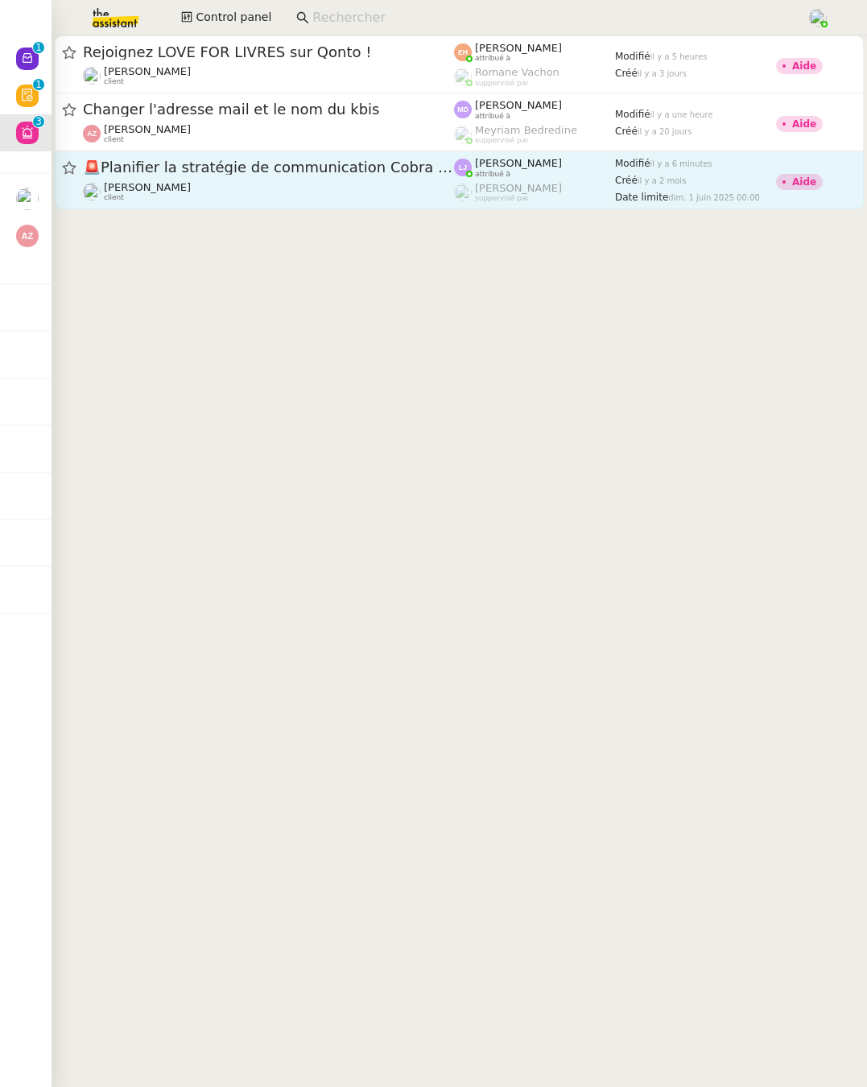
click at [229, 176] on div "🚨 Planifier la stratégie de communication Cobra Fantastic" at bounding box center [268, 168] width 371 height 20
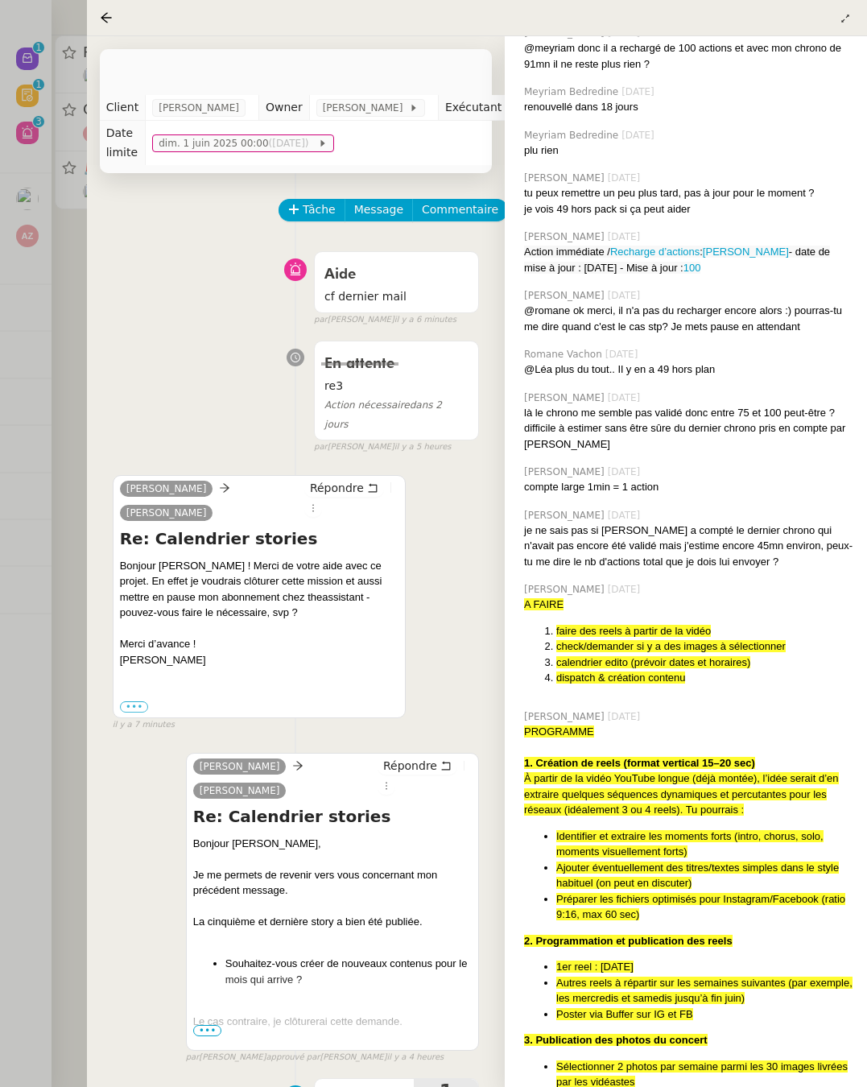
scroll to position [964, 0]
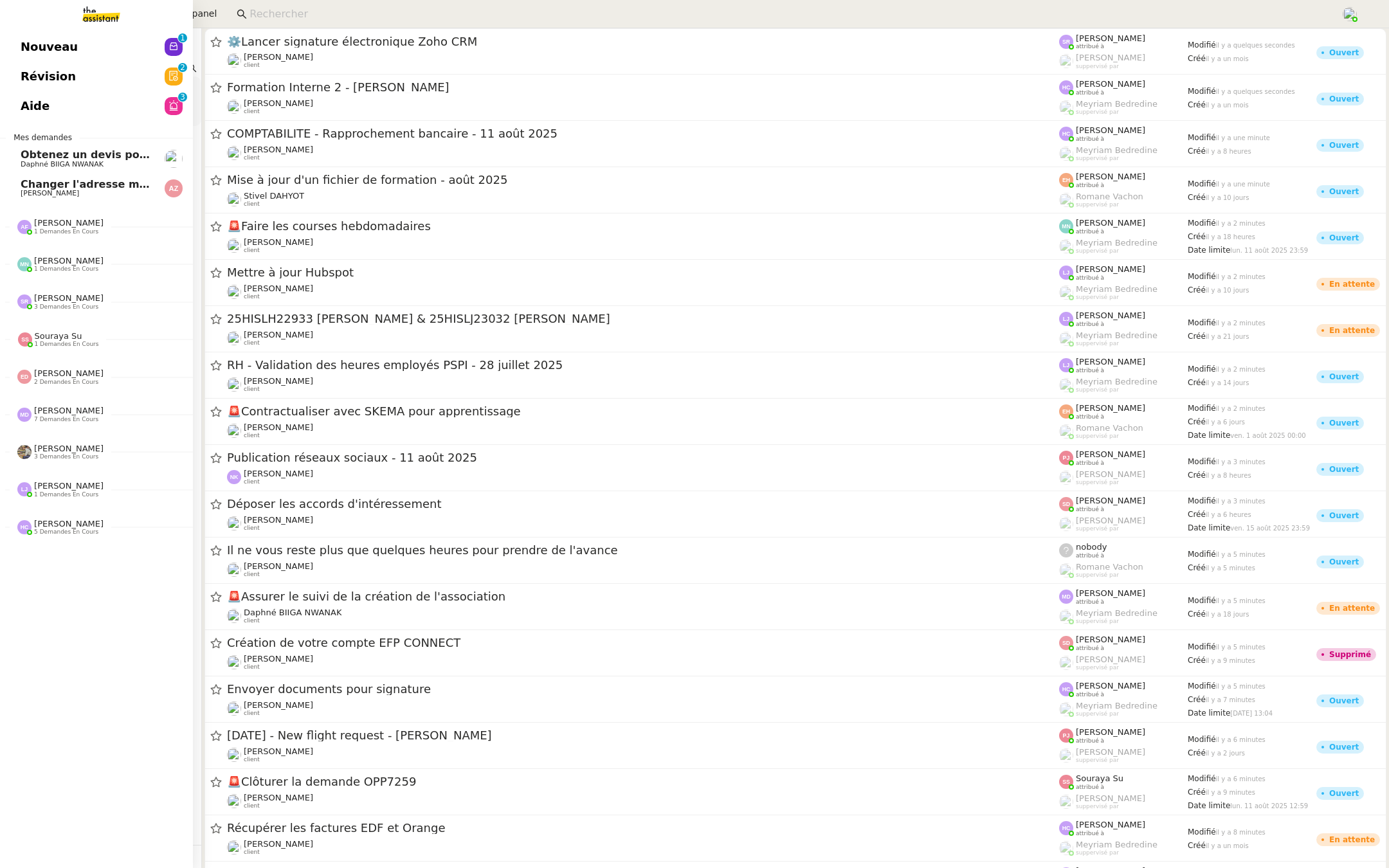
click at [29, 82] on span "Révision" at bounding box center [48, 77] width 55 height 19
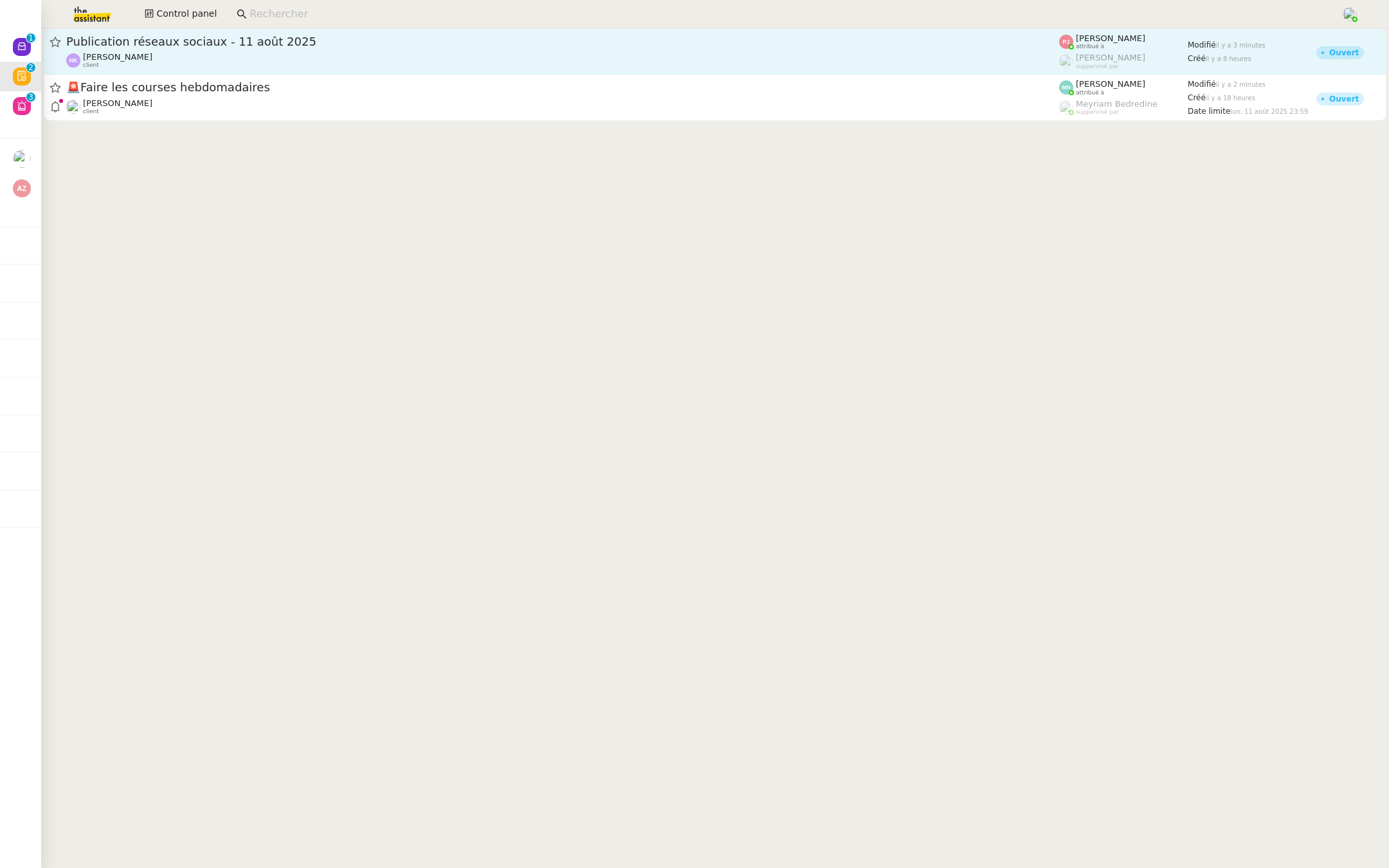
click at [151, 42] on span "Publication réseaux sociaux - 11 août 2025" at bounding box center [562, 42] width 993 height 11
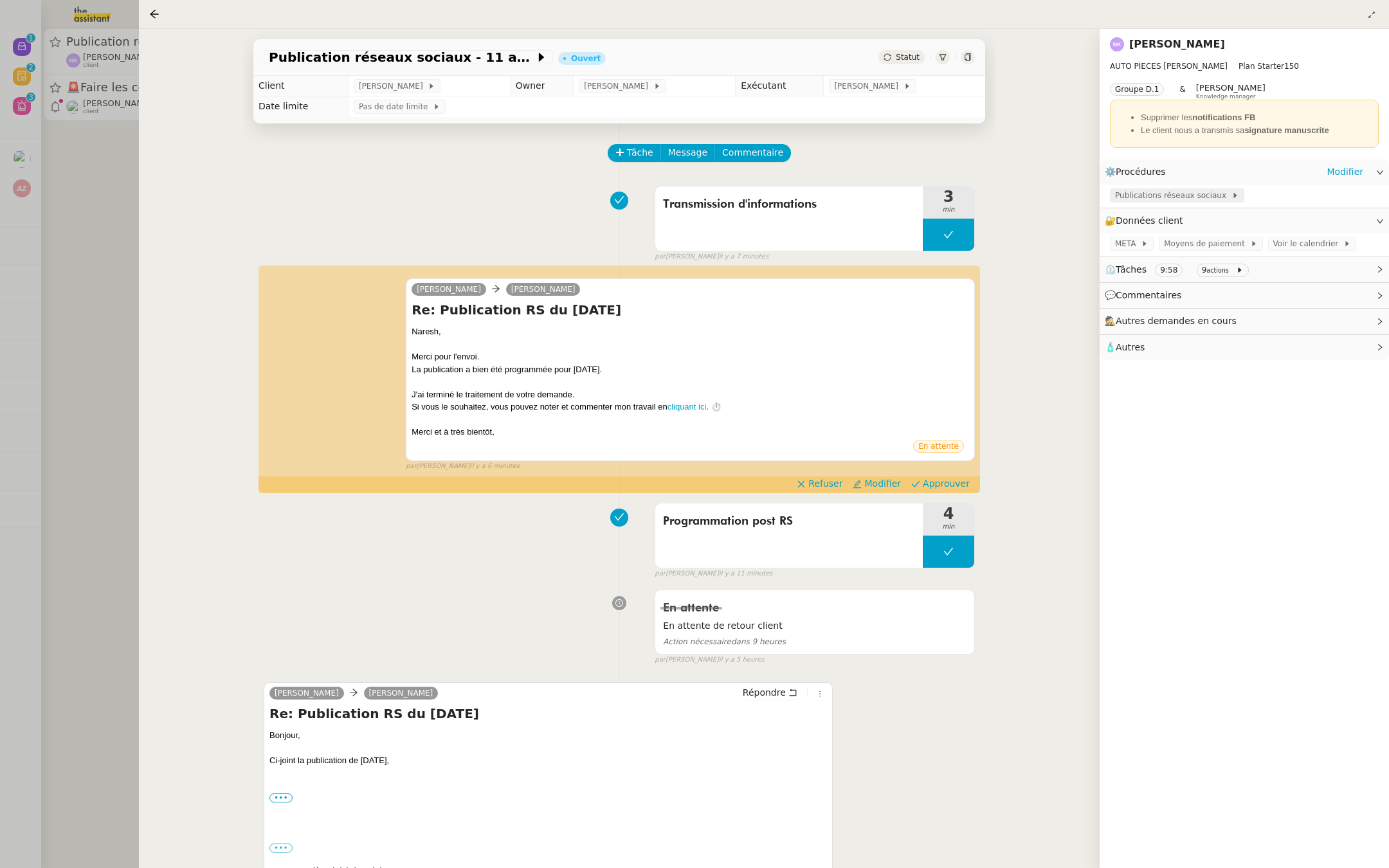
click at [1181, 189] on span "Publications réseaux sociaux" at bounding box center [1173, 196] width 117 height 13
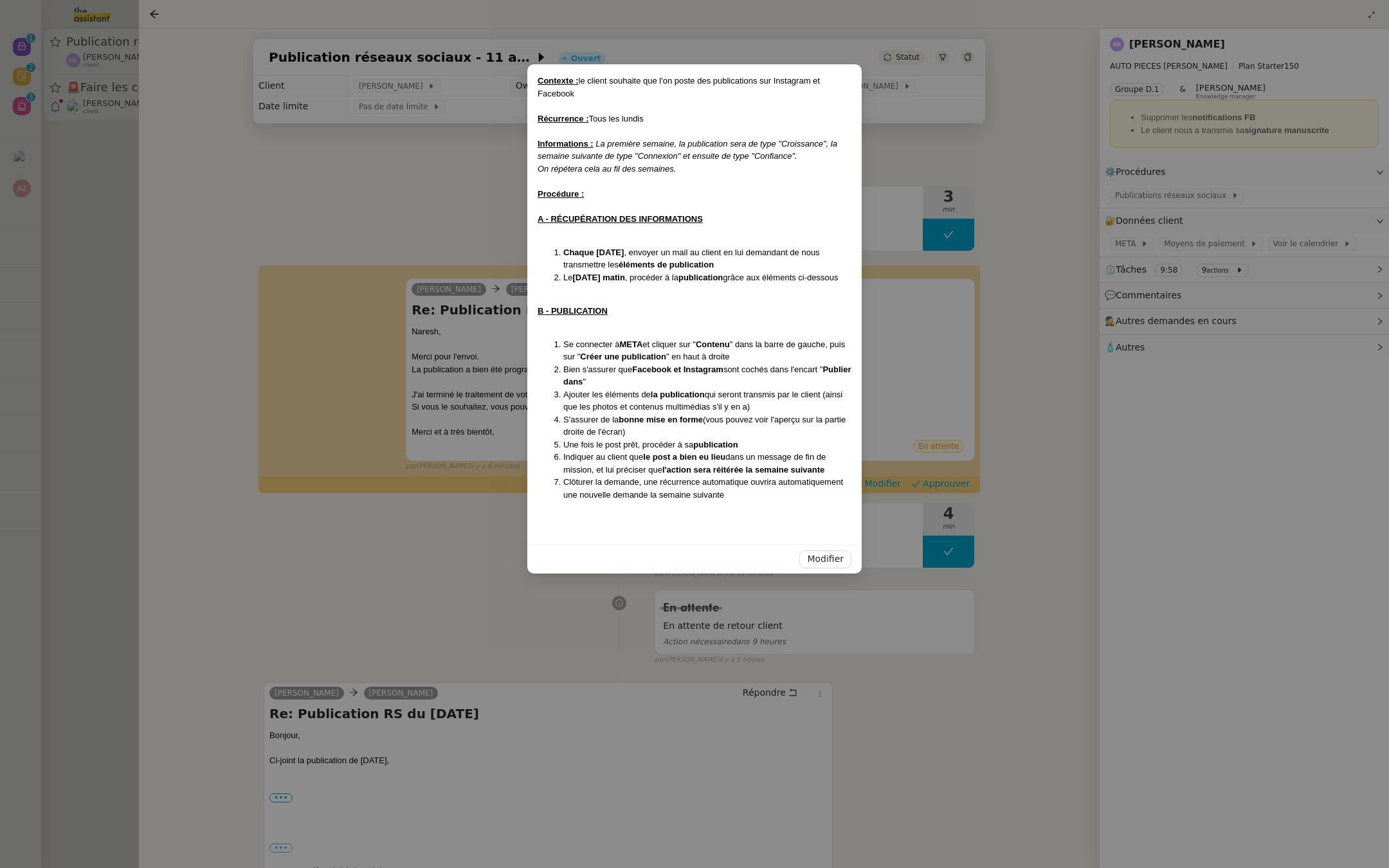
click at [284, 275] on nz-modal-container "Contexte : le client souhaite que l'on poste des publications sur Instagram et …" at bounding box center [694, 434] width 1389 height 868
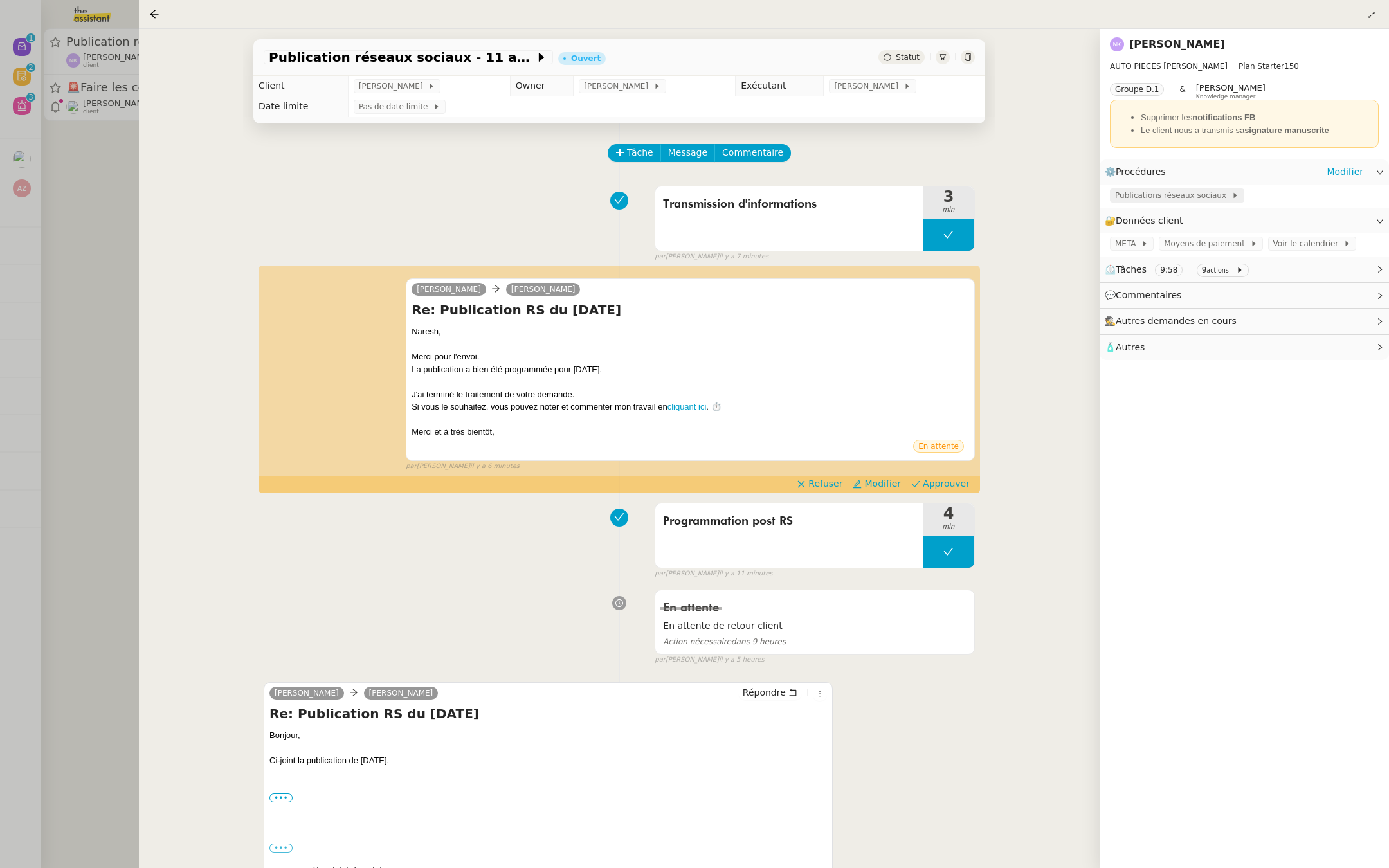
click at [1138, 191] on span "Publications réseaux sociaux" at bounding box center [1173, 196] width 117 height 13
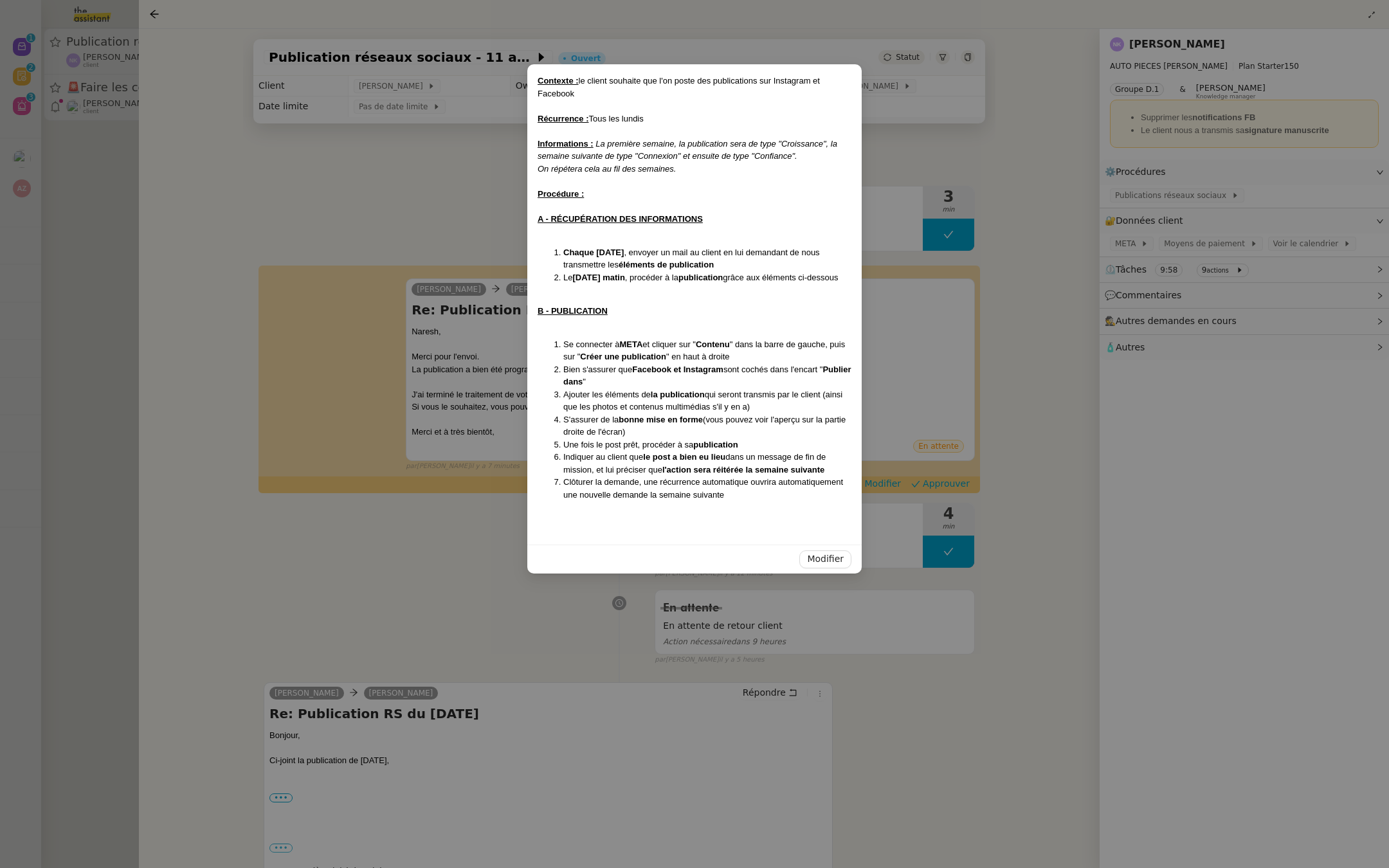
click at [307, 570] on nz-modal-container "Contexte : le client souhaite que l'on poste des publications sur Instagram et …" at bounding box center [694, 434] width 1389 height 868
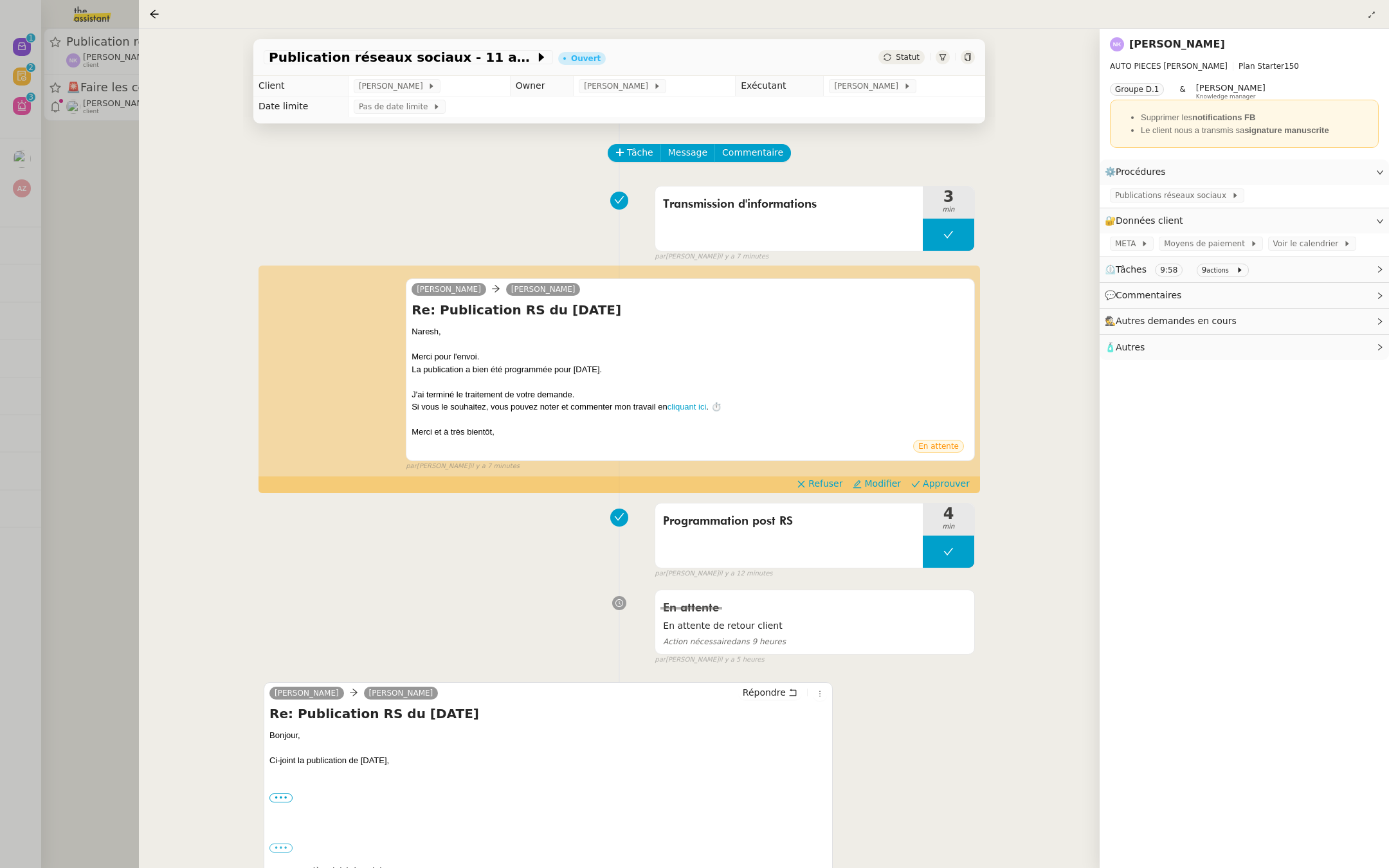
click at [72, 144] on div at bounding box center [694, 434] width 1389 height 868
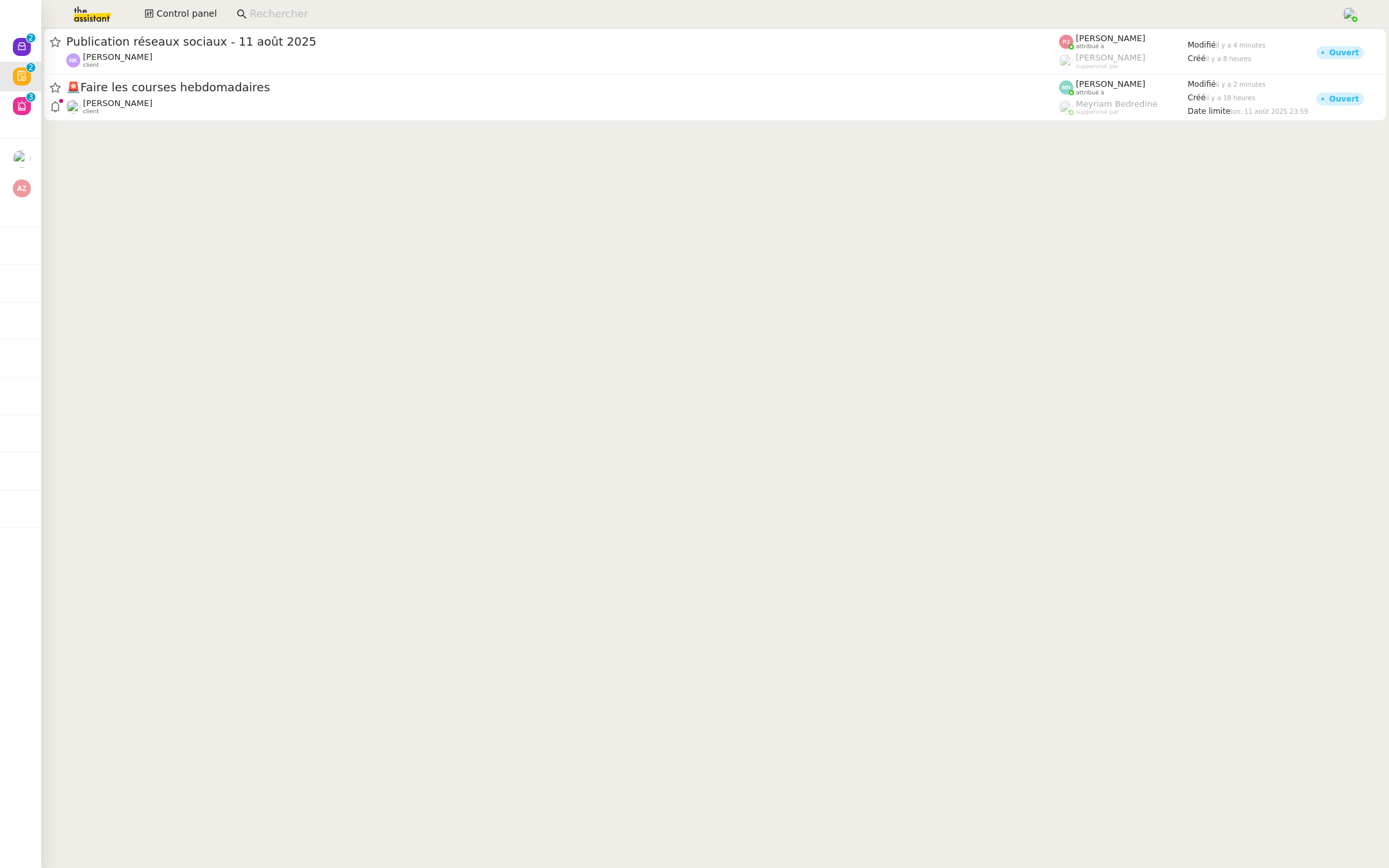
click at [173, 49] on div "Publication réseaux sociaux - 11 août 2025" at bounding box center [562, 42] width 993 height 15
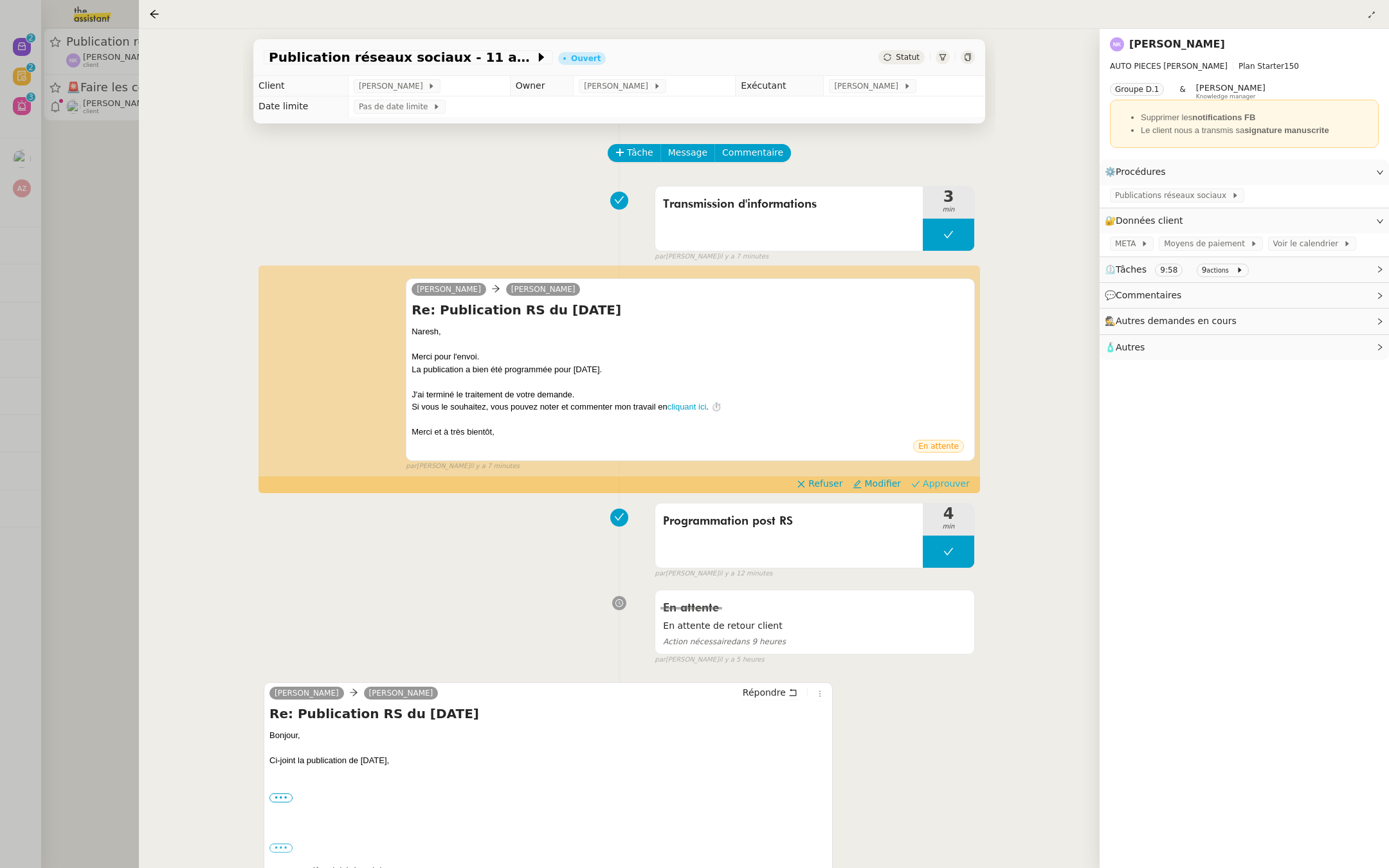
click at [946, 482] on span "Approuver" at bounding box center [946, 483] width 47 height 13
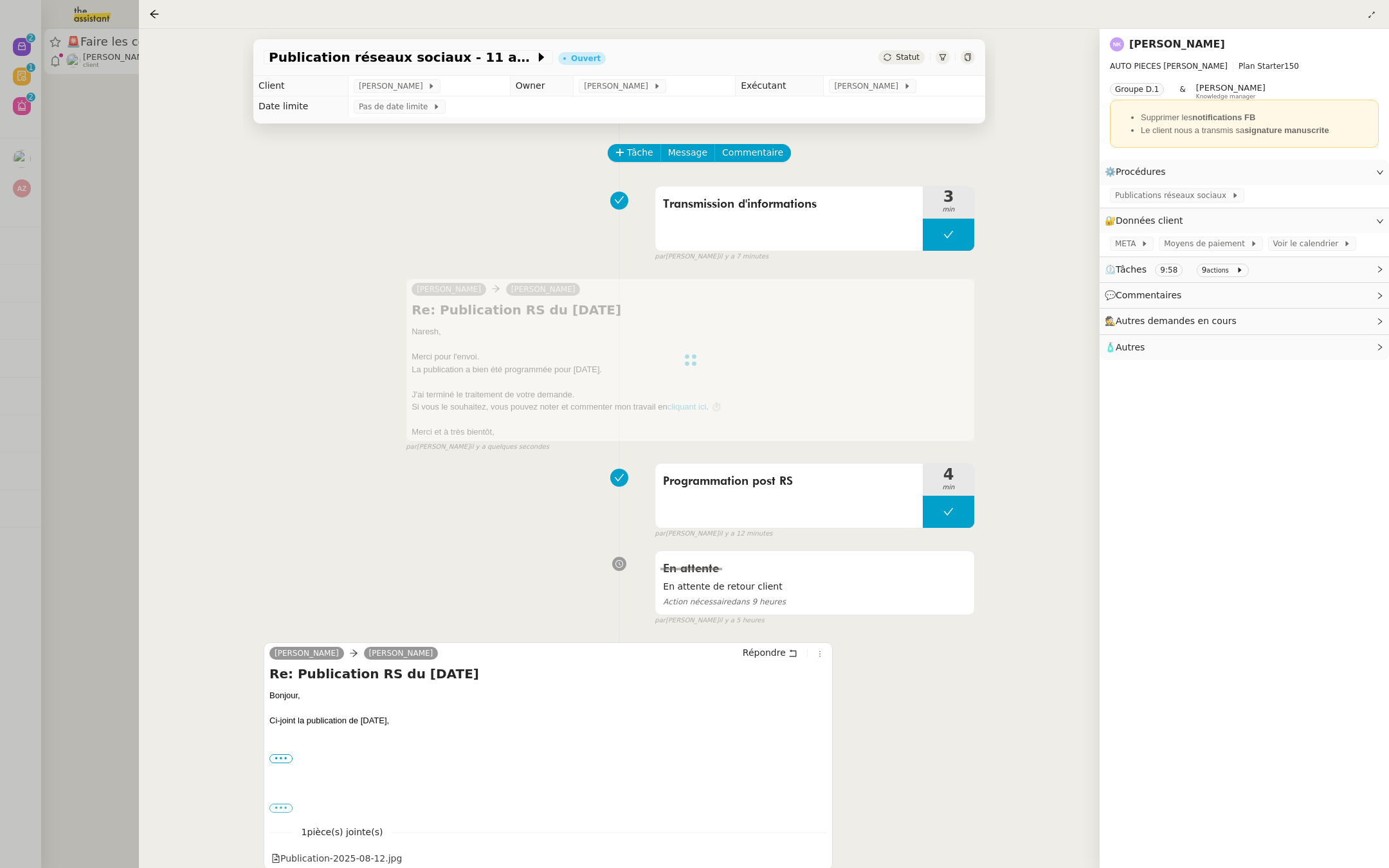
click at [89, 277] on div at bounding box center [694, 434] width 1389 height 868
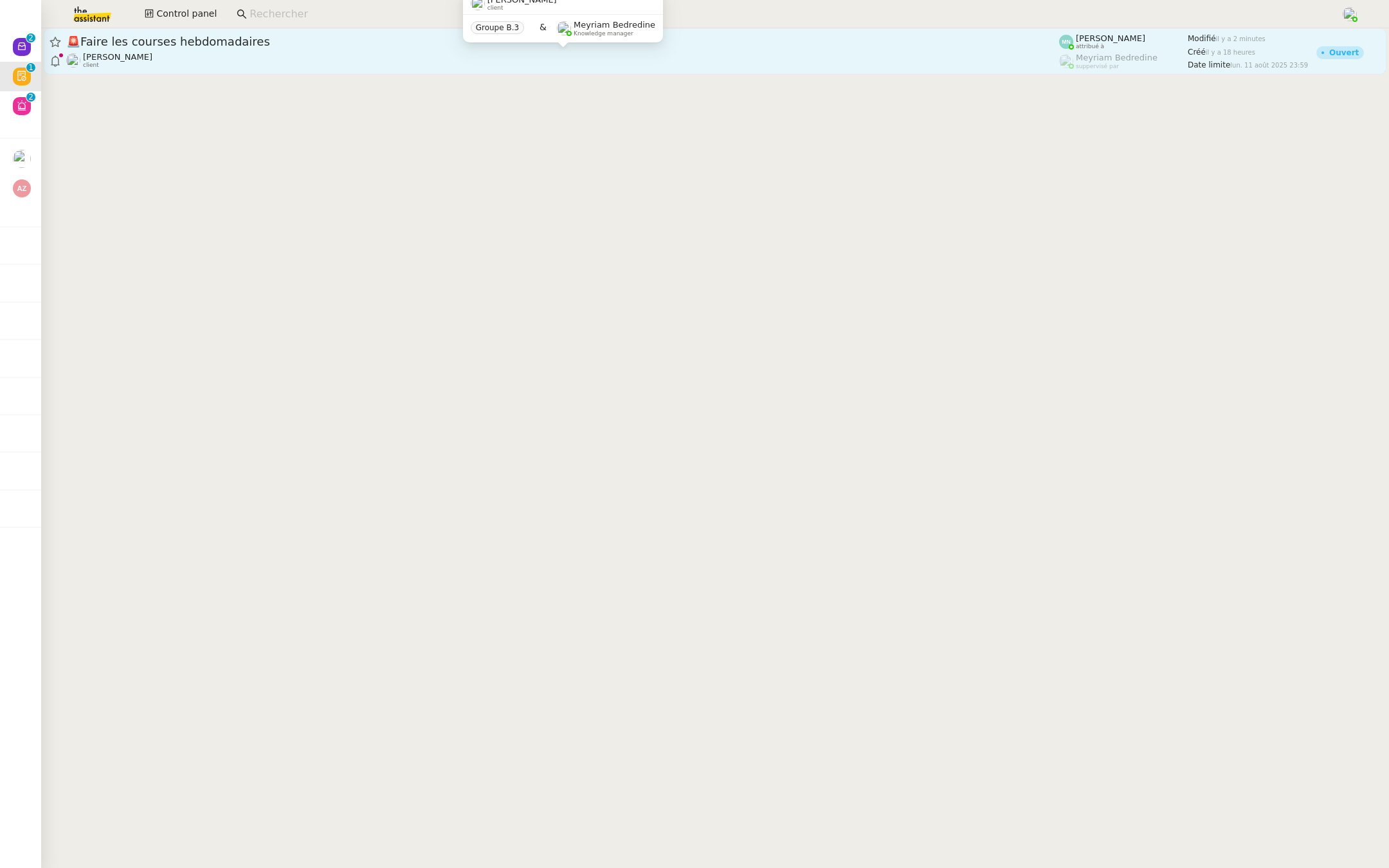
click at [225, 52] on div "Ilyes Hadj client" at bounding box center [562, 60] width 993 height 17
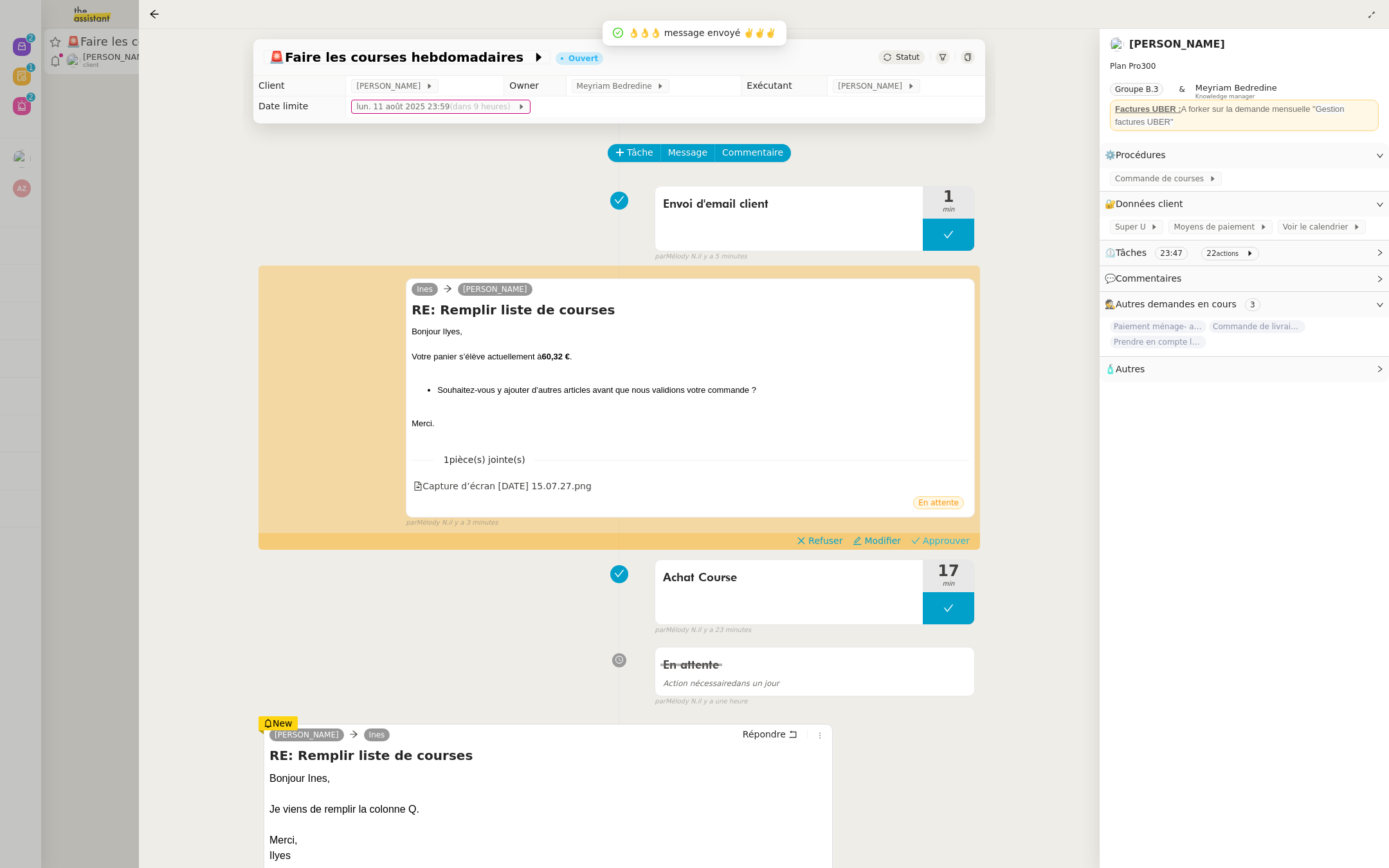
click at [948, 539] on span "Approuver" at bounding box center [946, 541] width 47 height 13
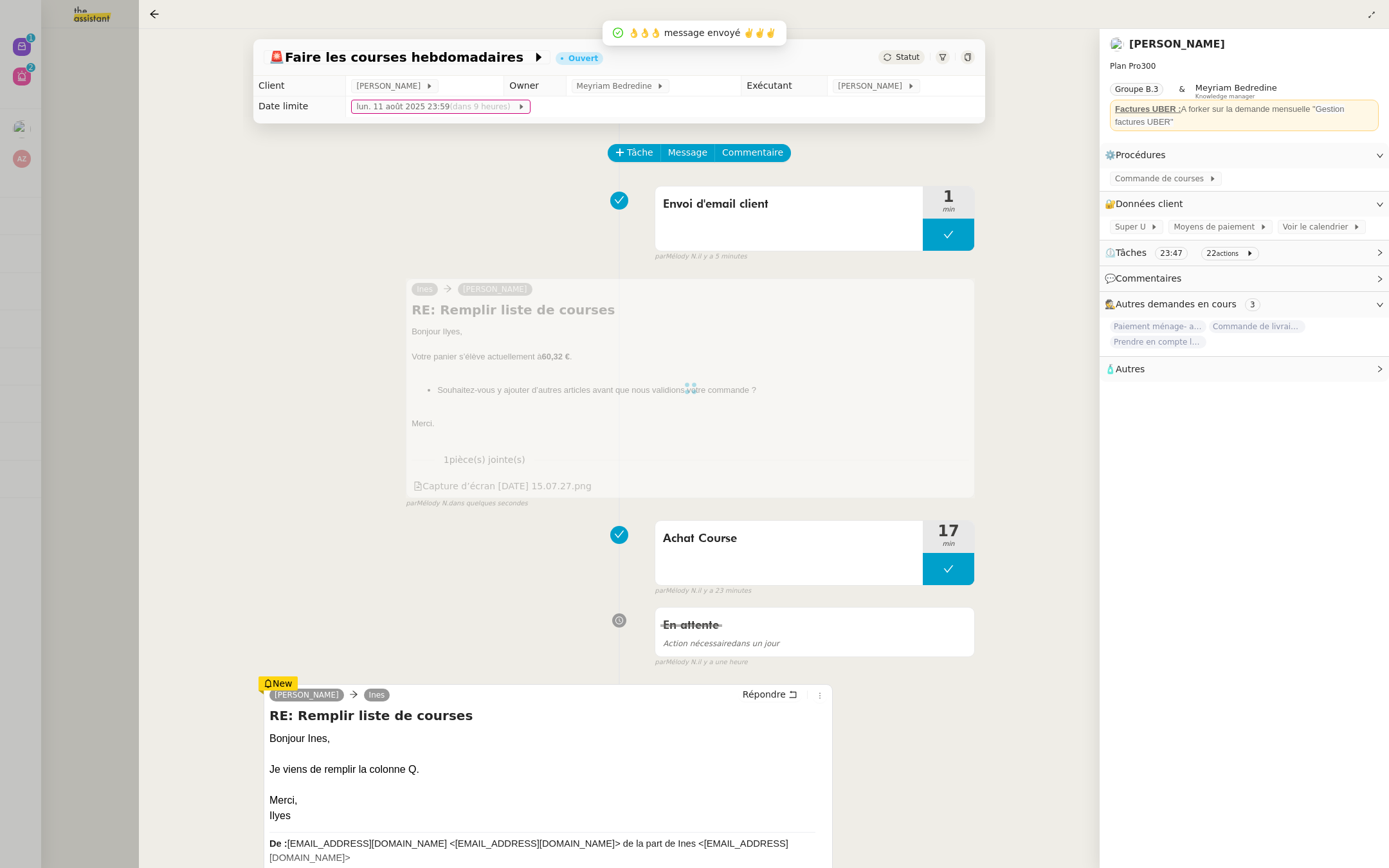
click at [125, 151] on div at bounding box center [694, 434] width 1389 height 868
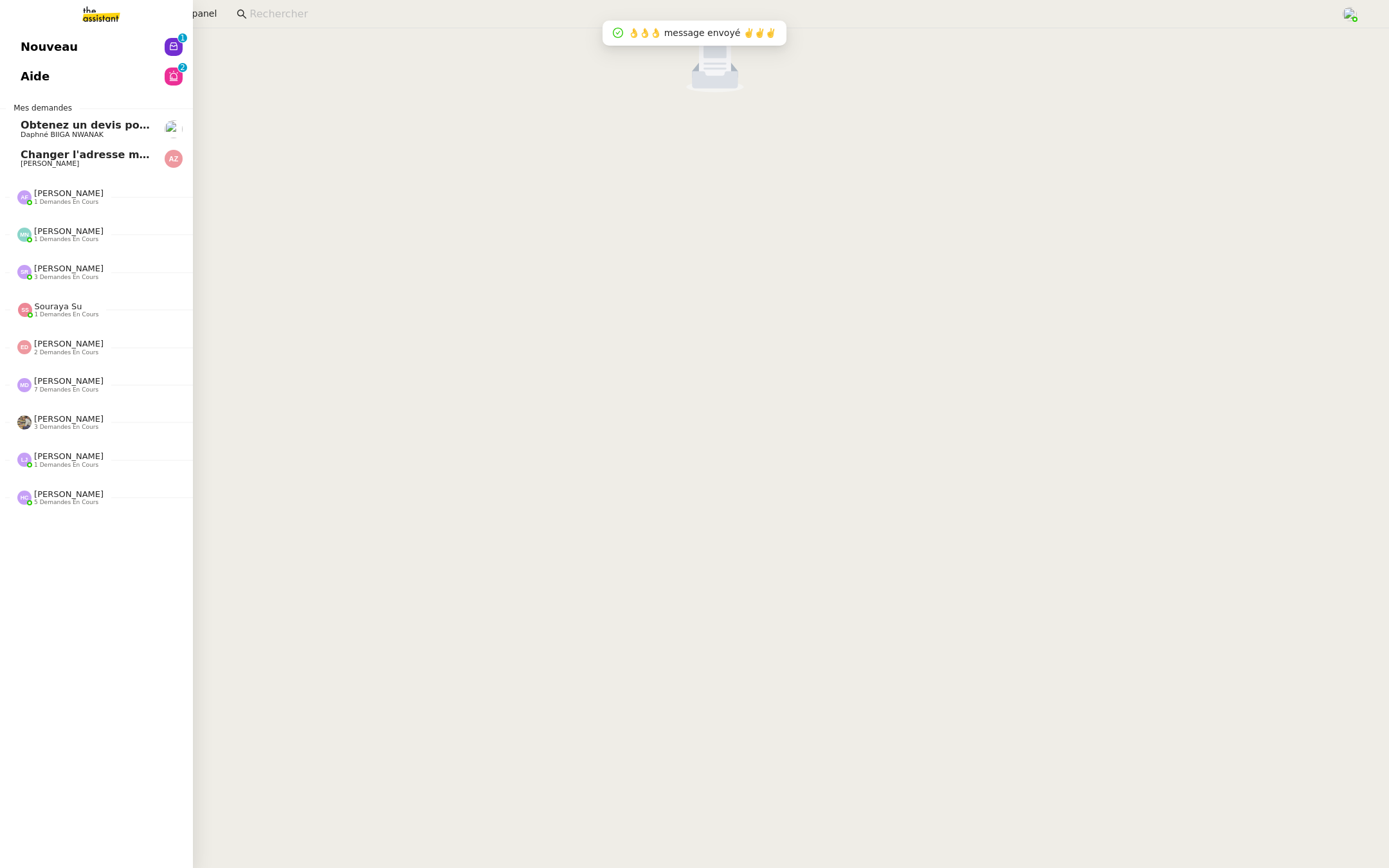
click at [25, 38] on span "Nouveau" at bounding box center [50, 47] width 58 height 19
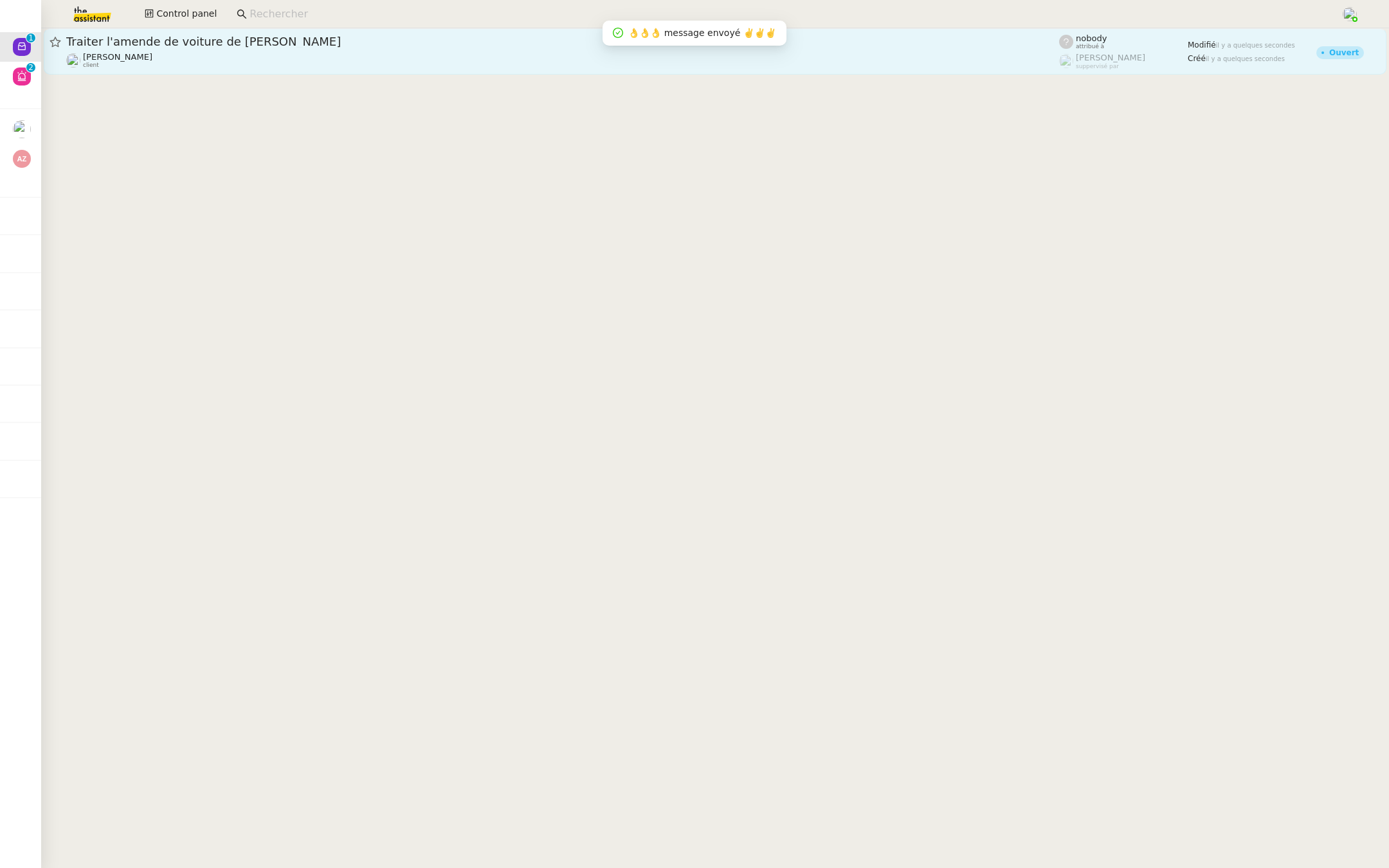
click at [192, 68] on div "[PERSON_NAME] client" at bounding box center [562, 60] width 993 height 17
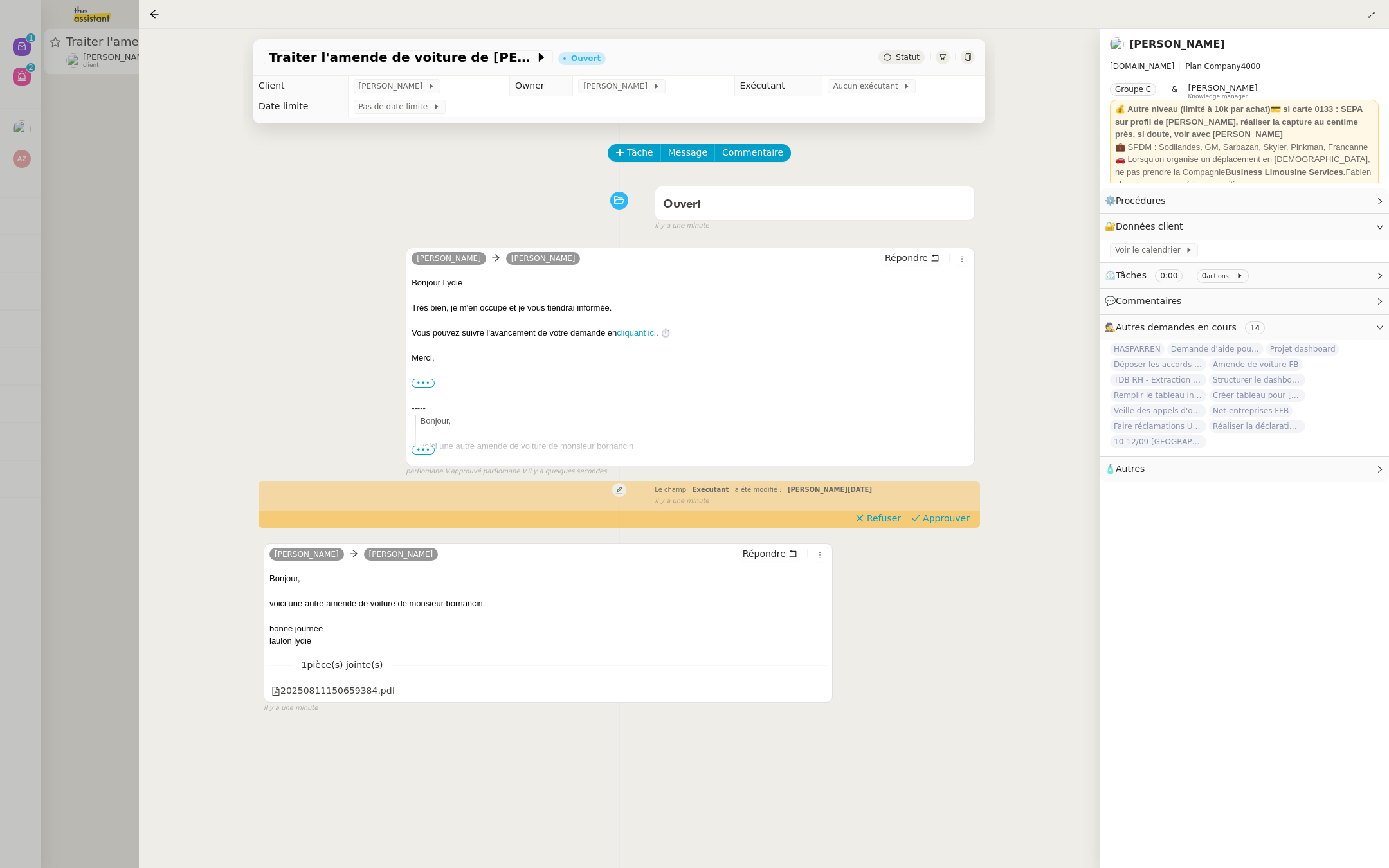
click at [124, 264] on div at bounding box center [694, 434] width 1389 height 868
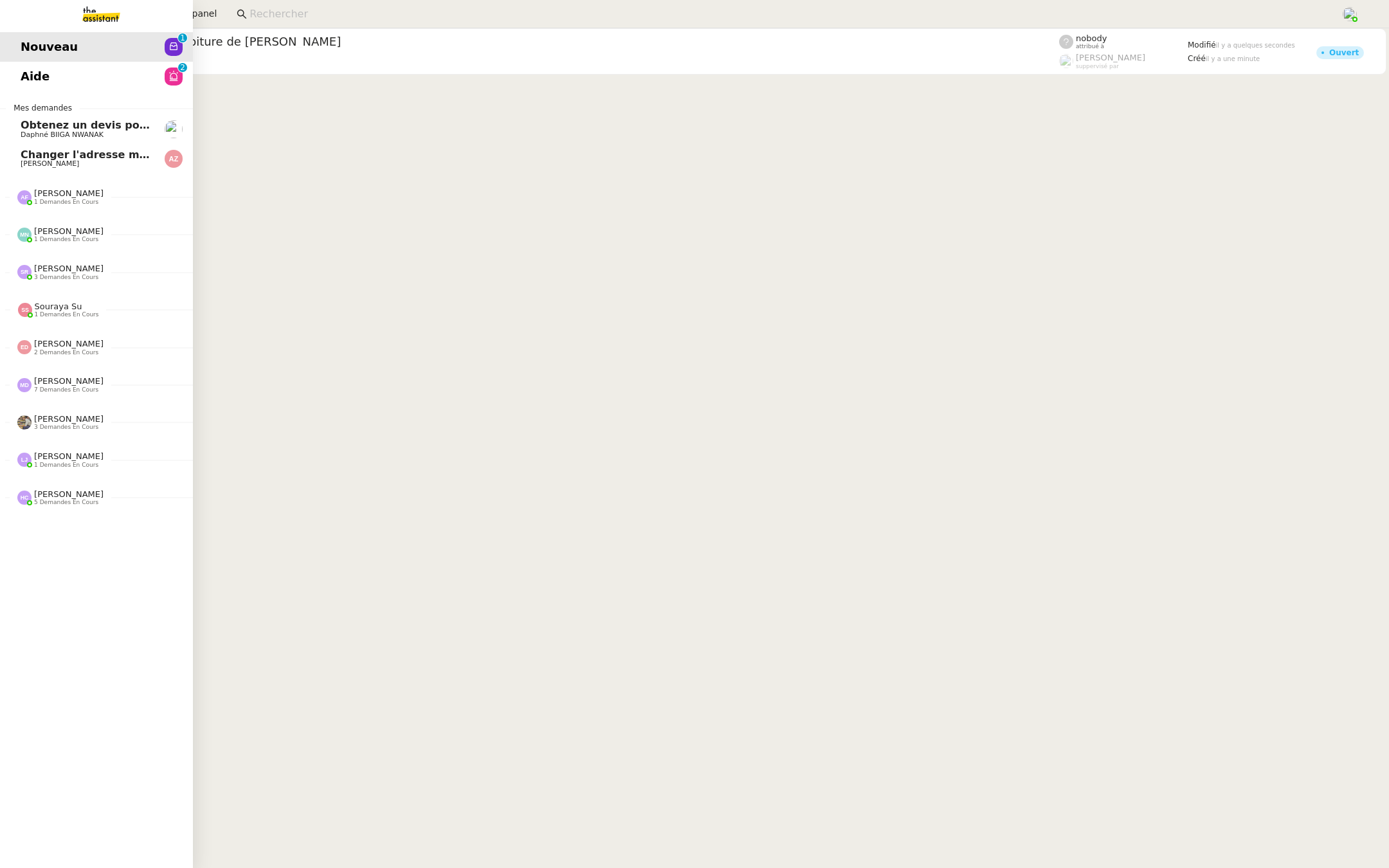
click at [32, 134] on span "Daphné BIIGA NWANAK" at bounding box center [62, 134] width 83 height 8
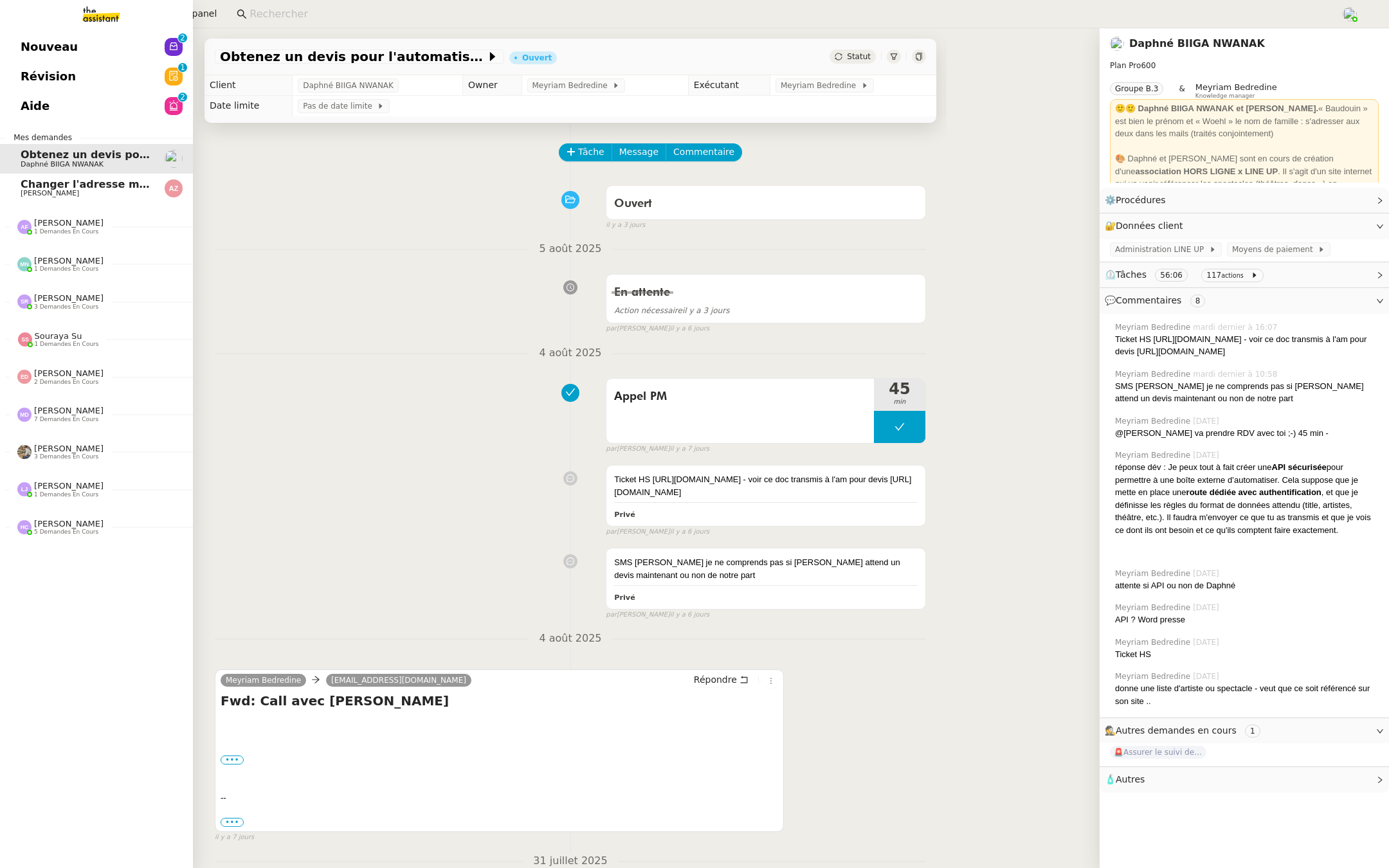
click at [27, 72] on span "Révision" at bounding box center [48, 77] width 55 height 19
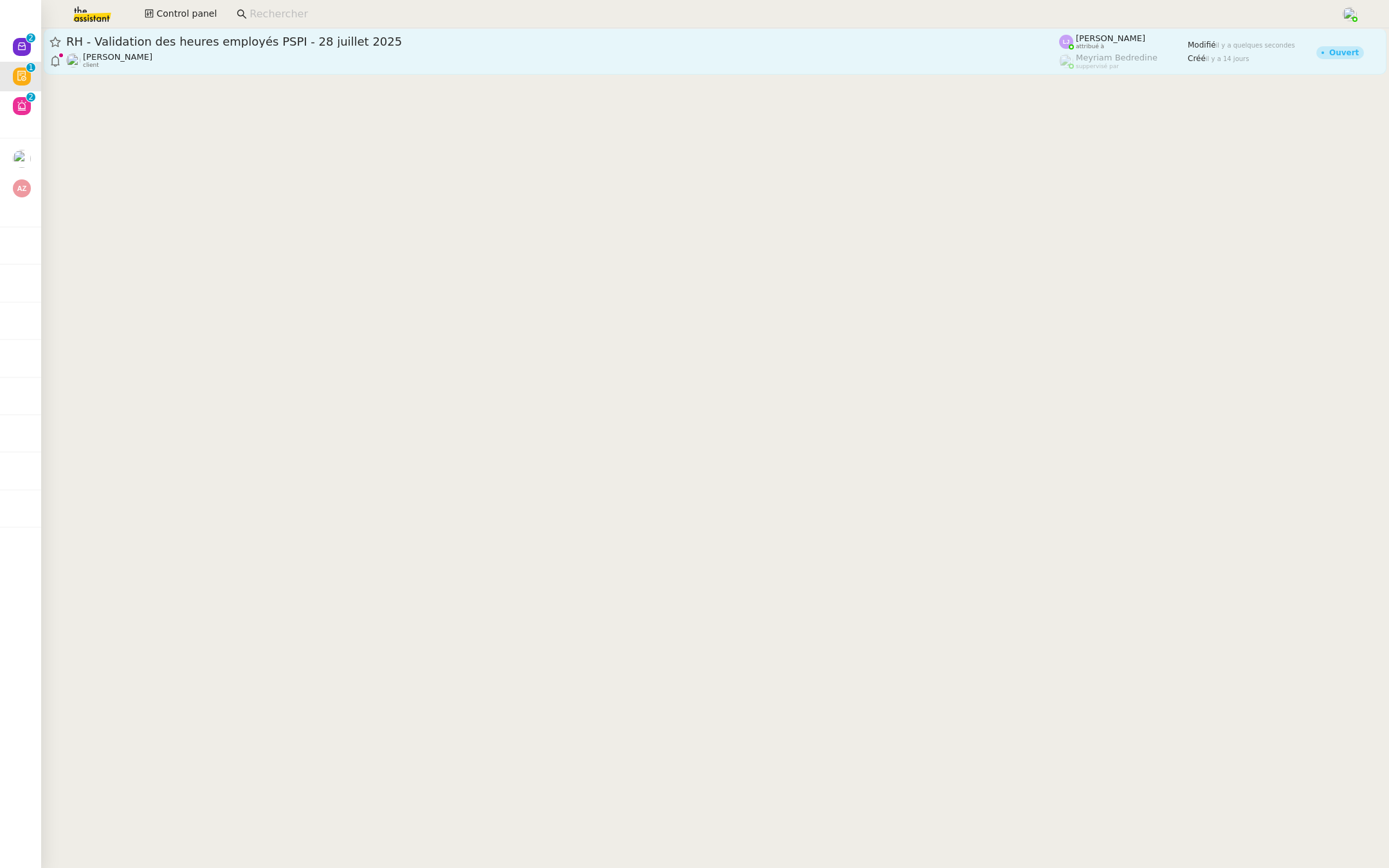
click at [201, 34] on div "RH - Validation des heures employés PSPI - 28 juillet 2025" at bounding box center [562, 42] width 993 height 15
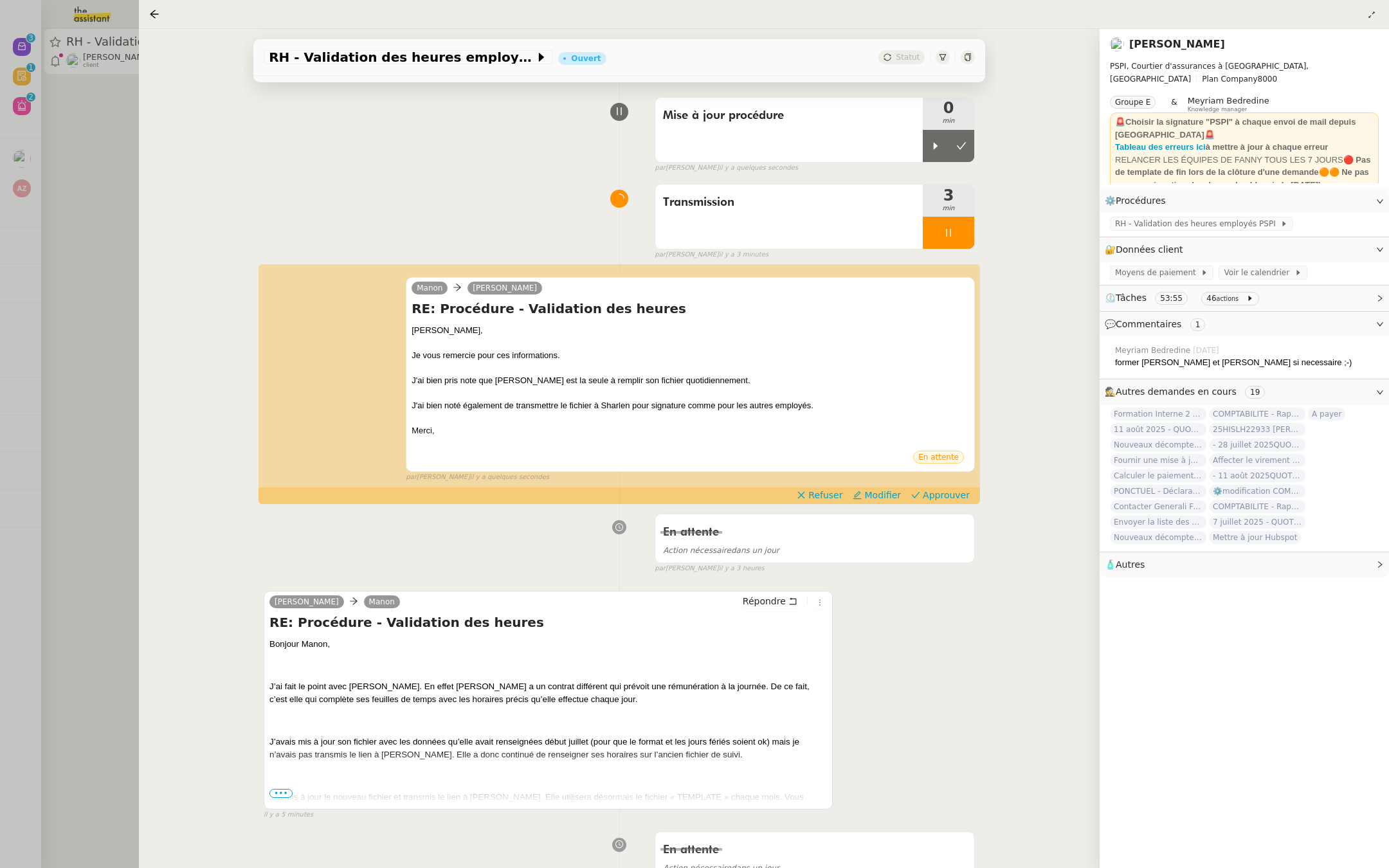
scroll to position [155, 0]
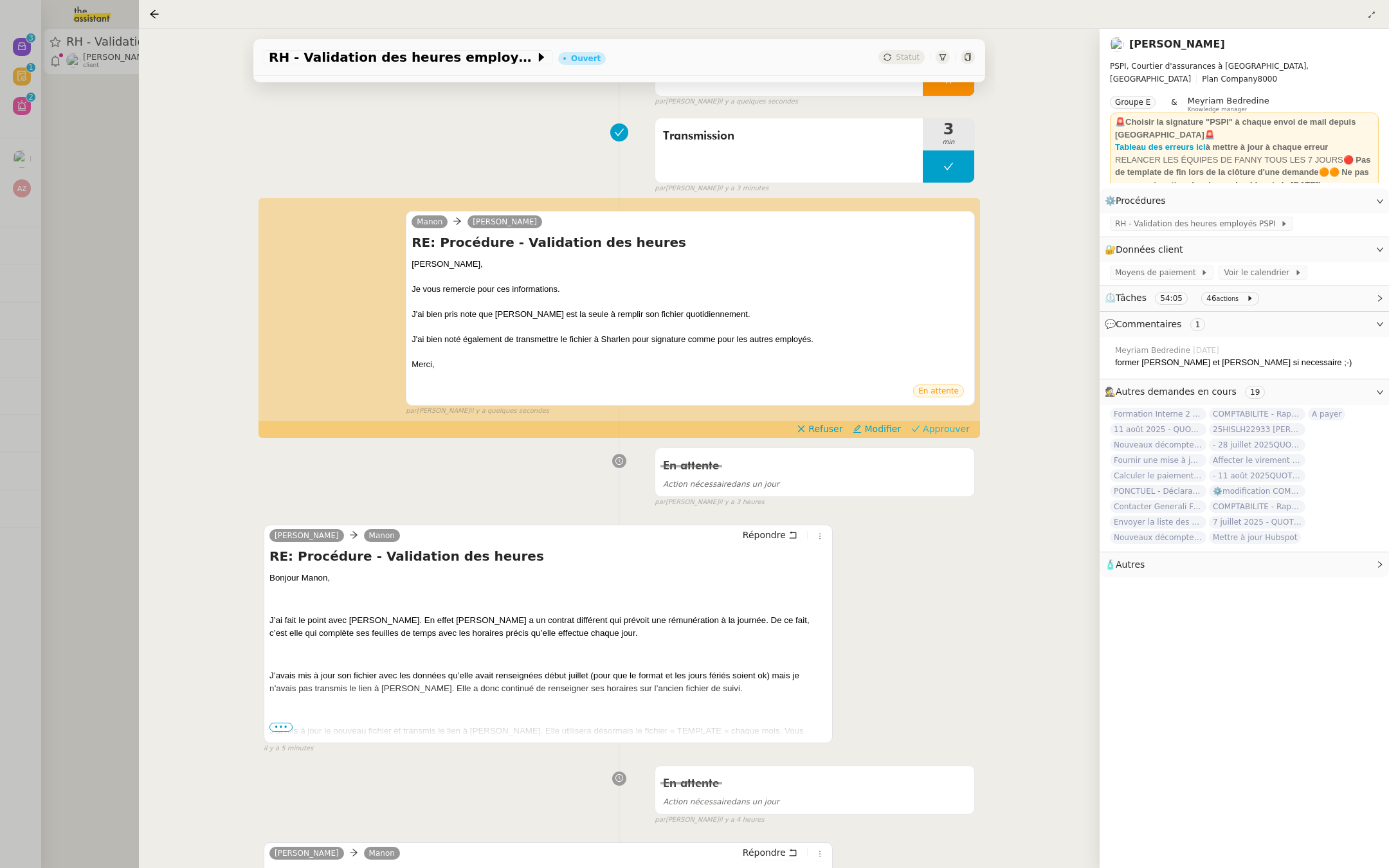
click at [956, 431] on span "Approuver" at bounding box center [946, 429] width 47 height 13
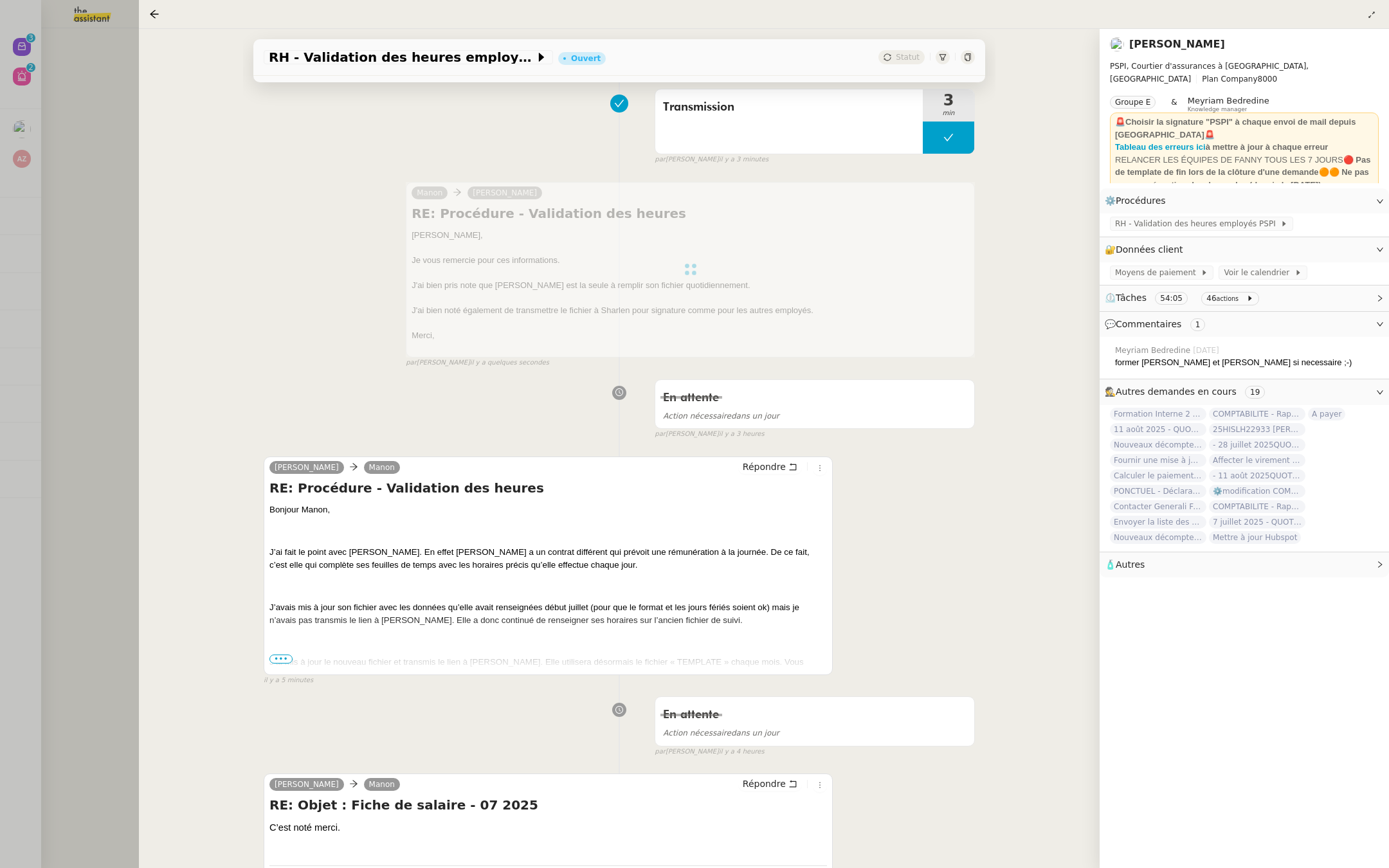
scroll to position [0, 0]
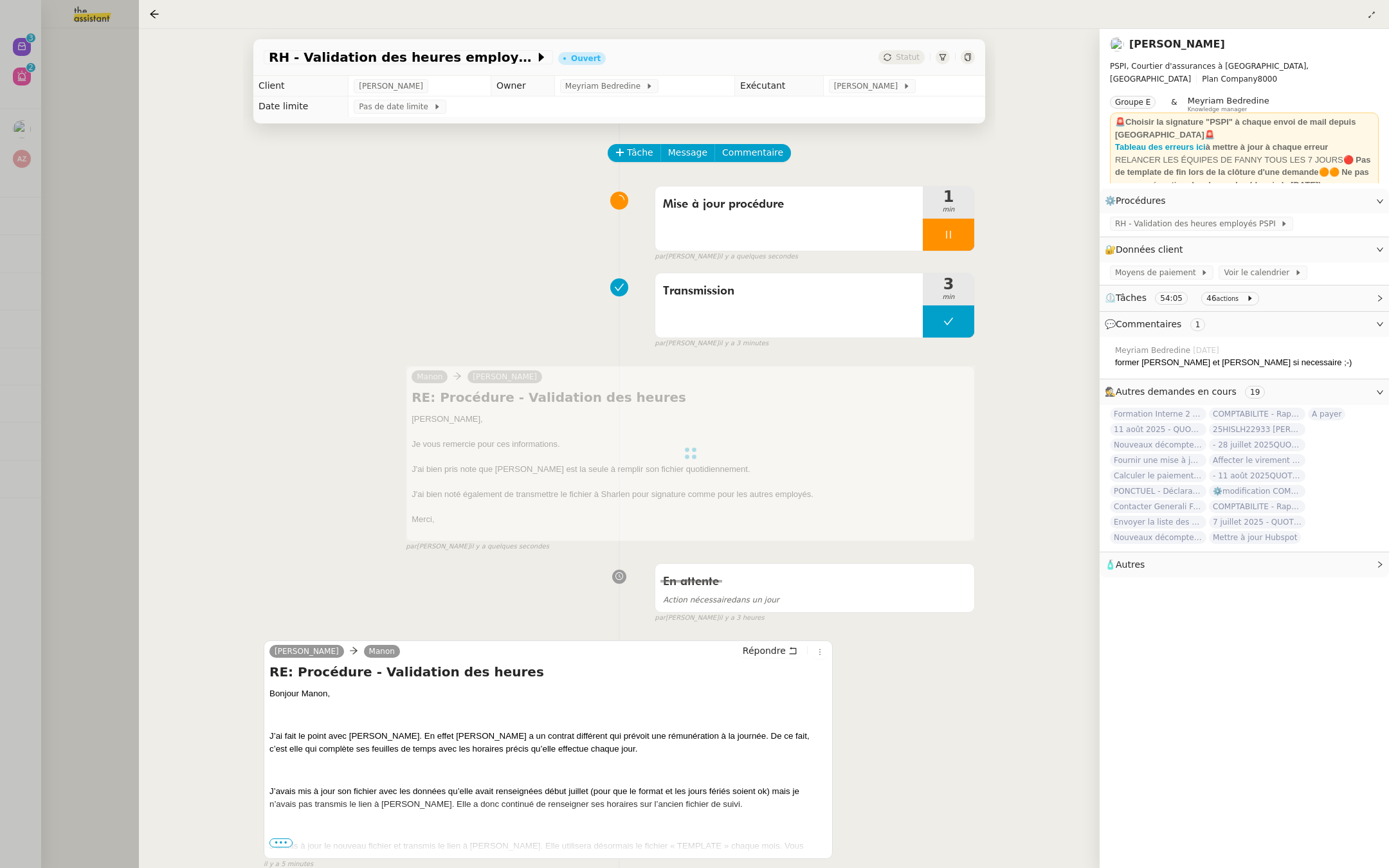
click at [117, 200] on div at bounding box center [694, 434] width 1389 height 868
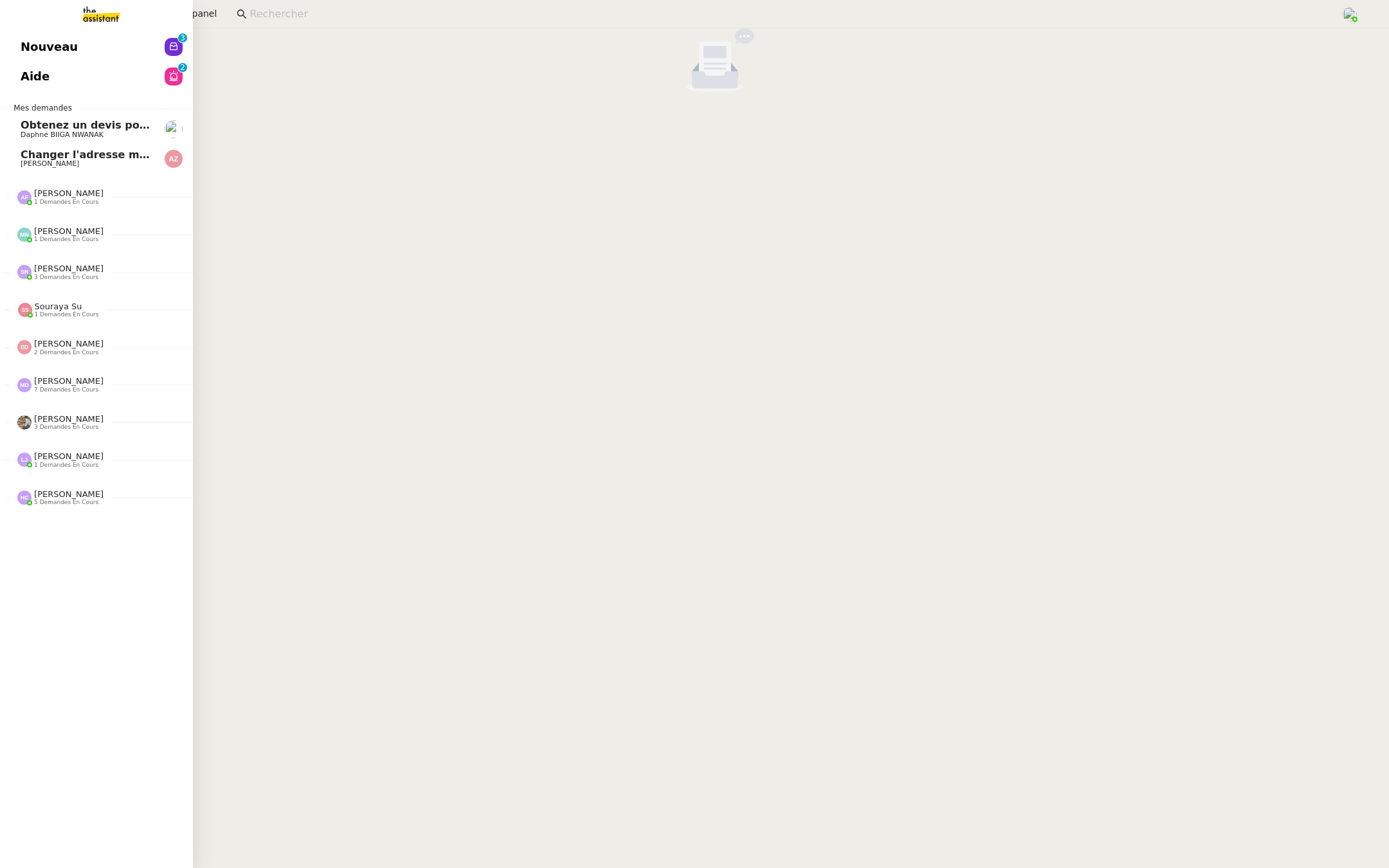
click at [28, 42] on span "Nouveau" at bounding box center [50, 47] width 58 height 19
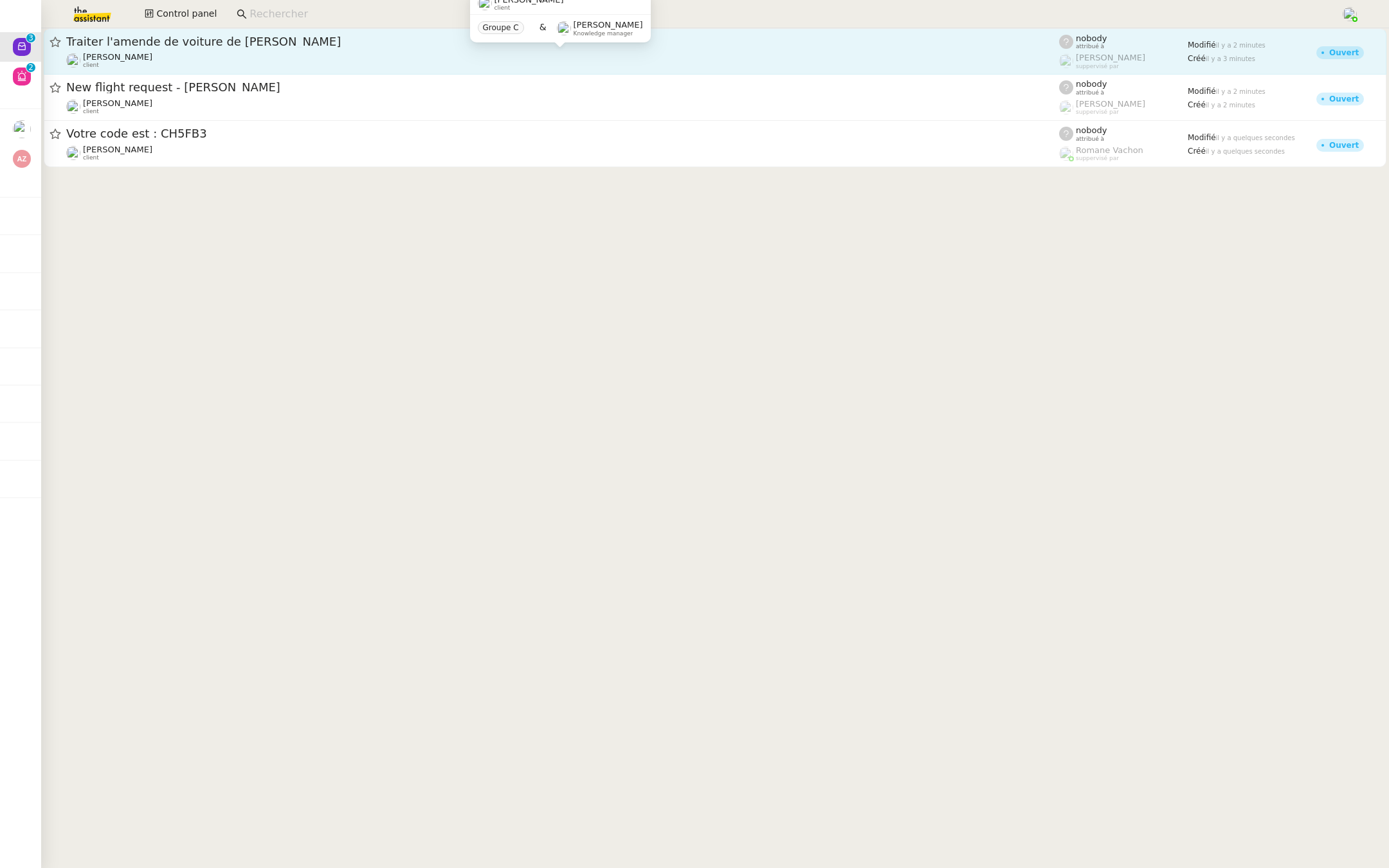
click at [220, 57] on div "Lydie Laulon client" at bounding box center [562, 60] width 993 height 17
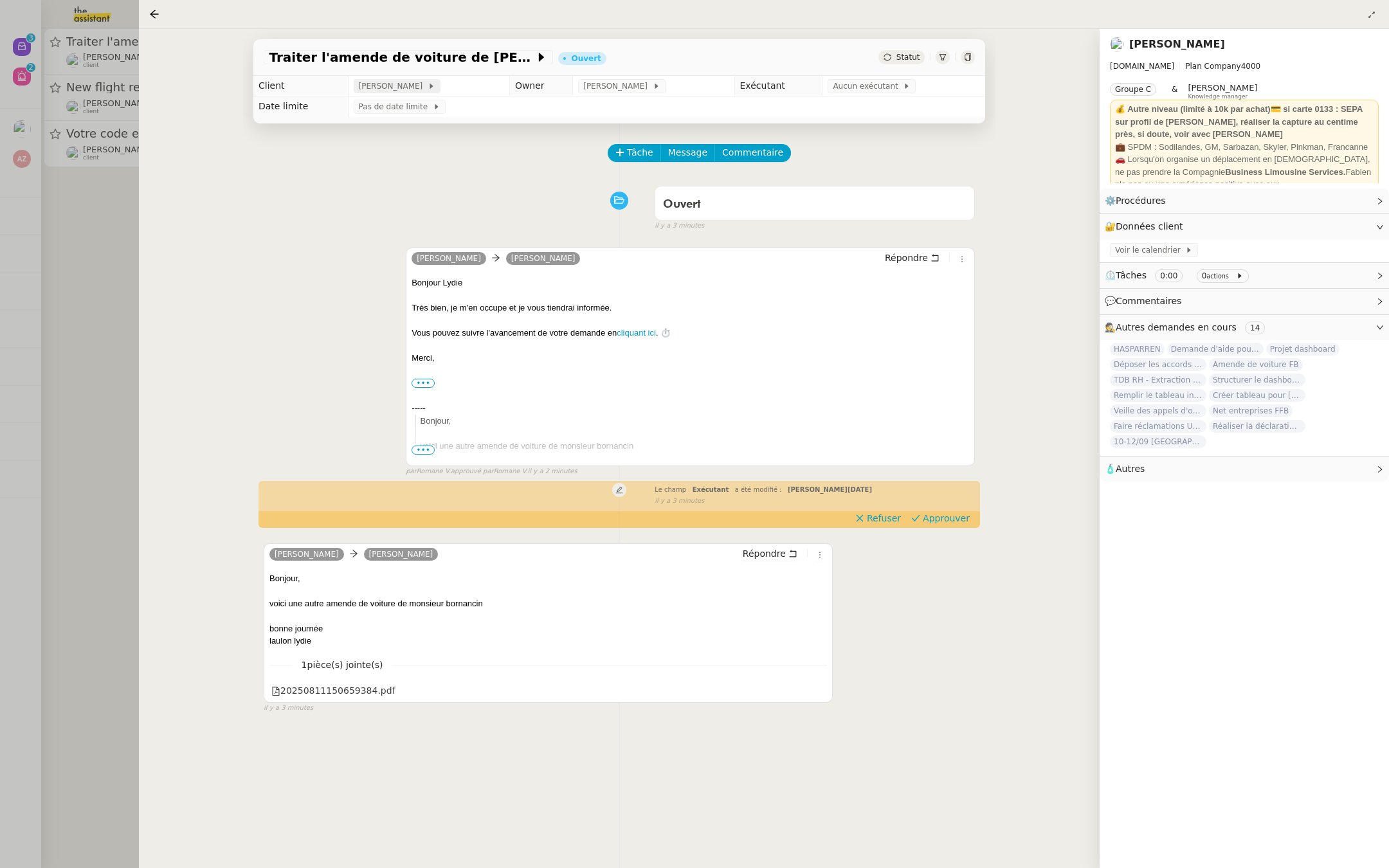
click at [380, 87] on span "[PERSON_NAME]" at bounding box center [393, 86] width 69 height 13
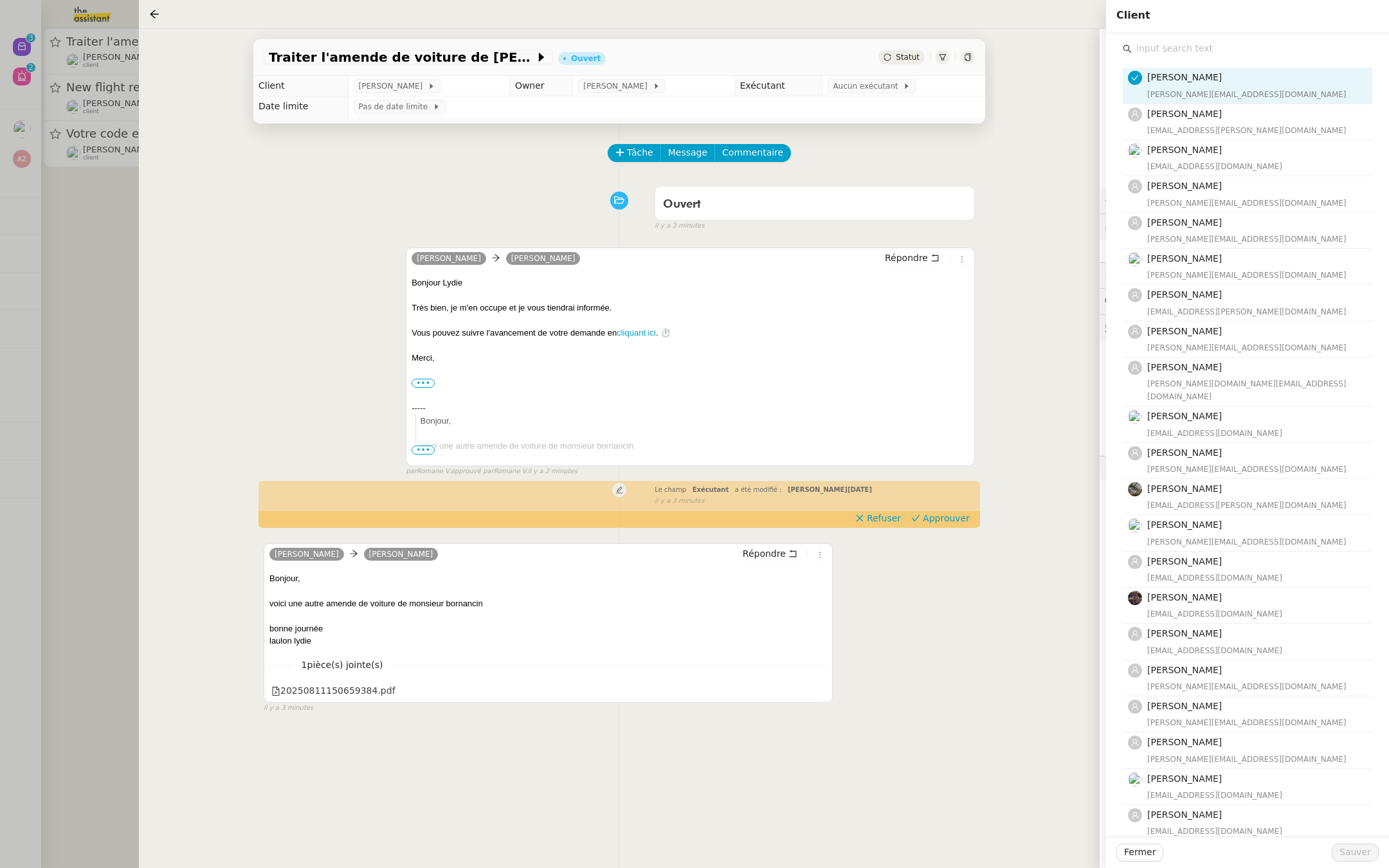
click at [1169, 54] on input "text" at bounding box center [1252, 49] width 240 height 18
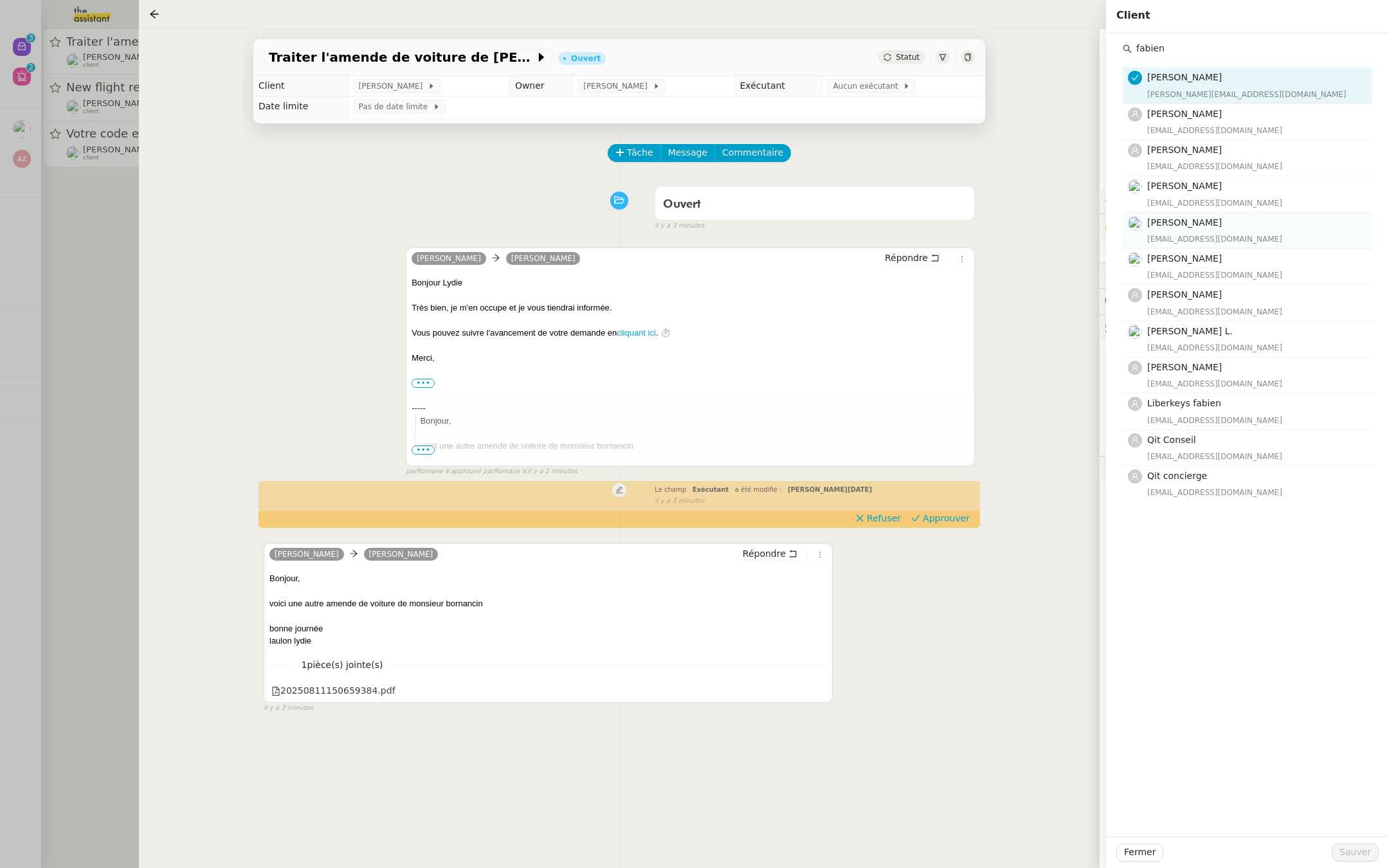
type input "fabien"
click at [1194, 223] on span "[PERSON_NAME]" at bounding box center [1184, 222] width 74 height 10
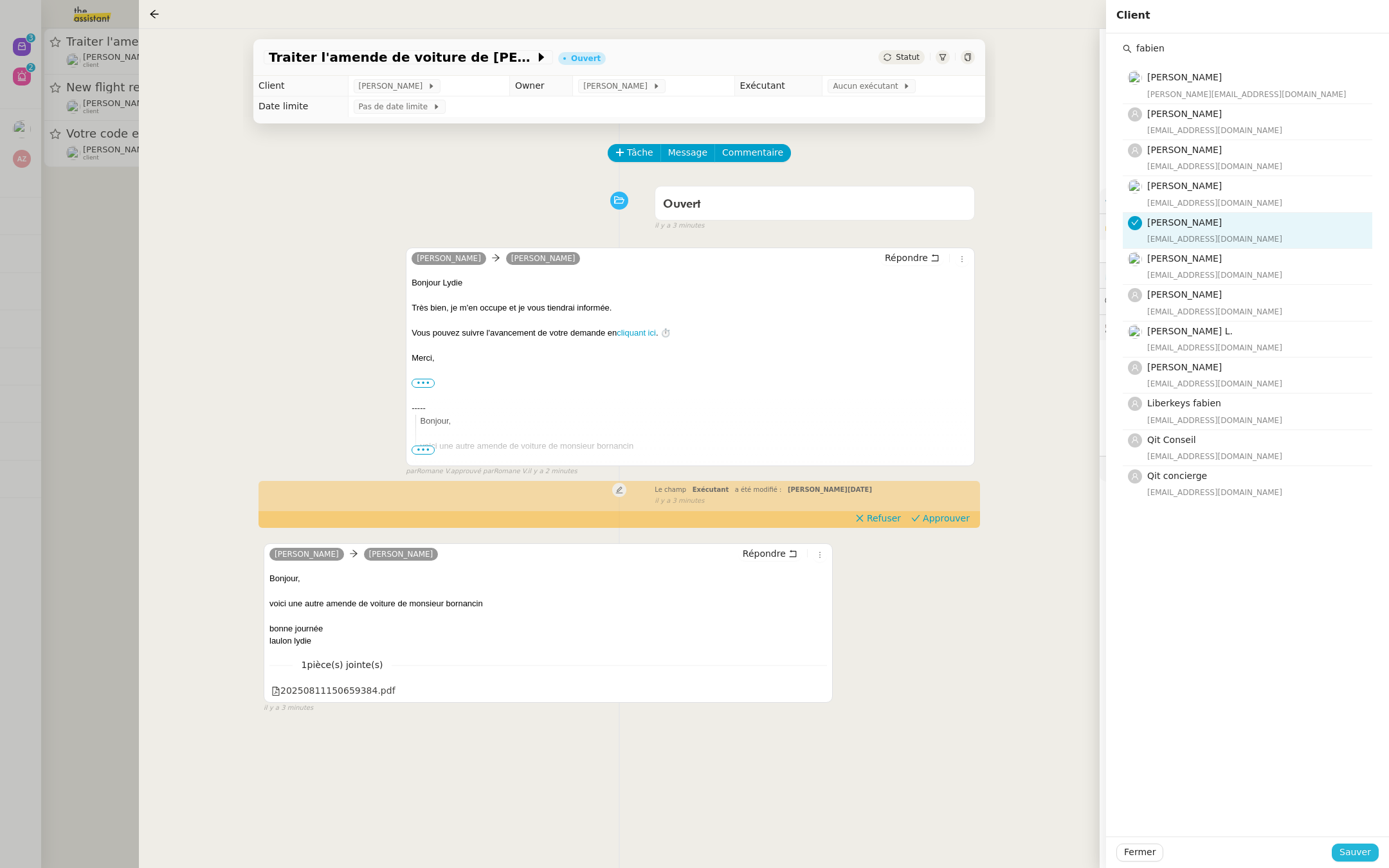
click at [1359, 848] on span "Sauver" at bounding box center [1355, 852] width 31 height 15
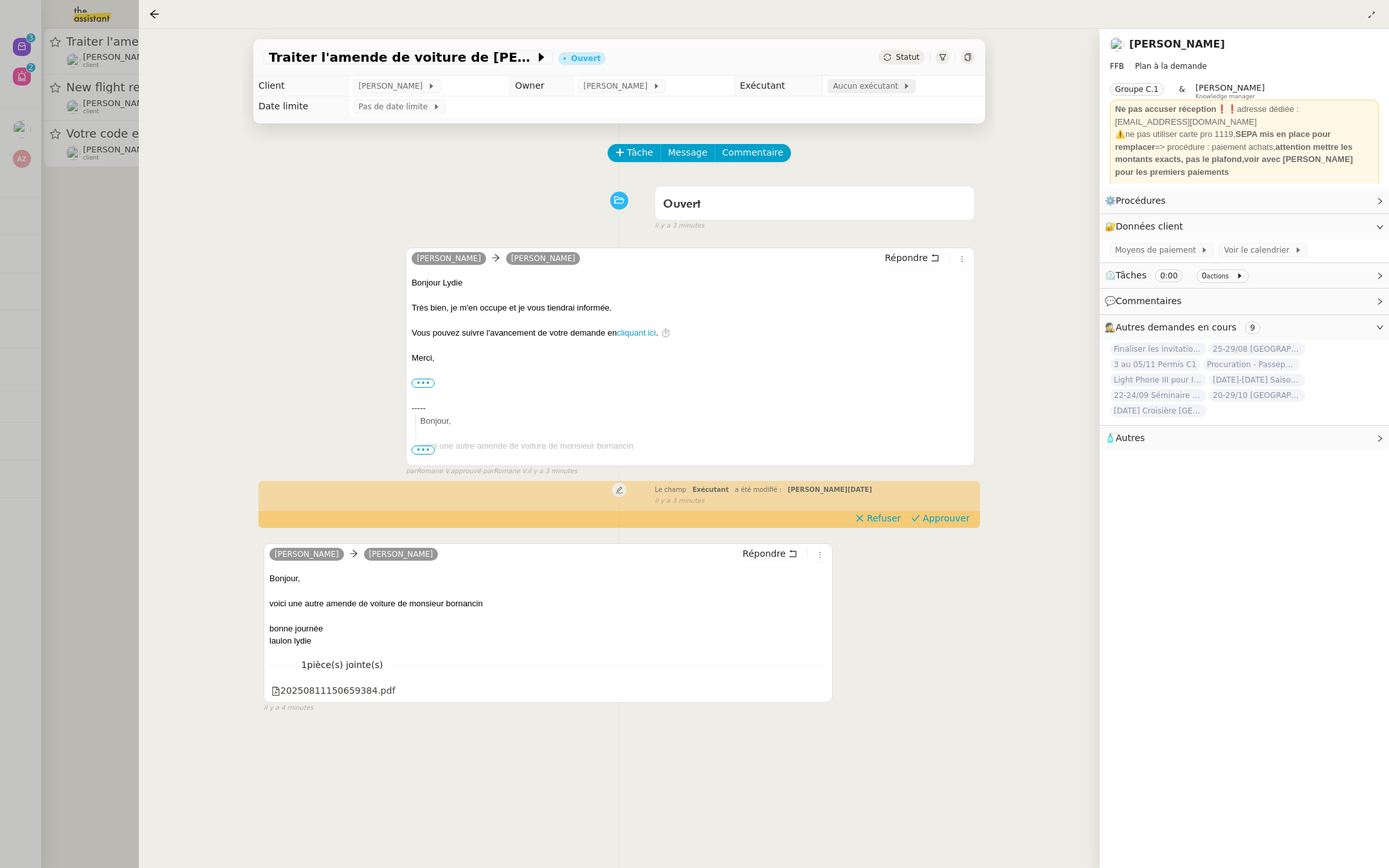
click at [854, 87] on span "Aucun exécutant" at bounding box center [868, 86] width 70 height 13
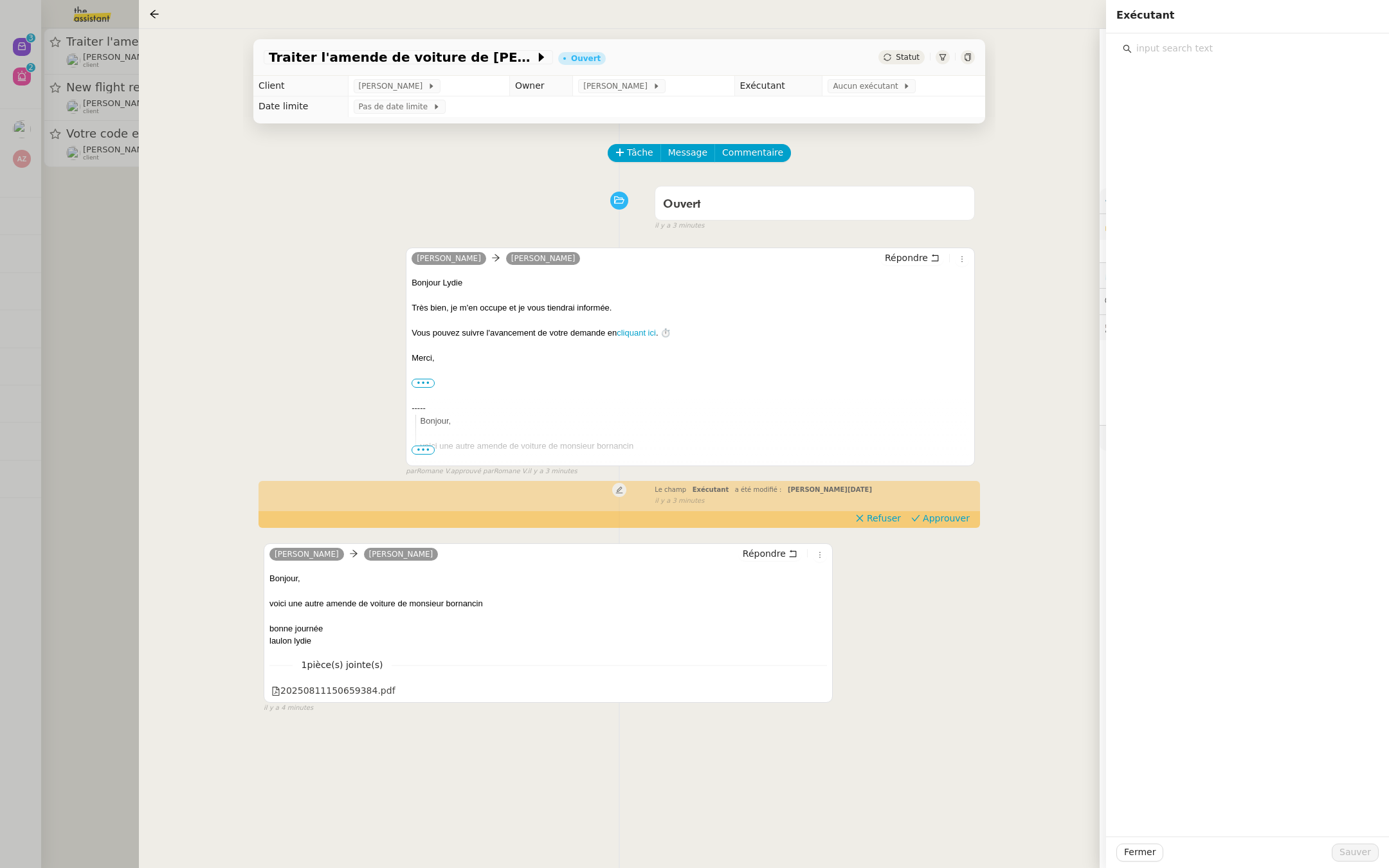
click at [459, 189] on div "Ouvert false il y a 3 minutes" at bounding box center [619, 205] width 711 height 51
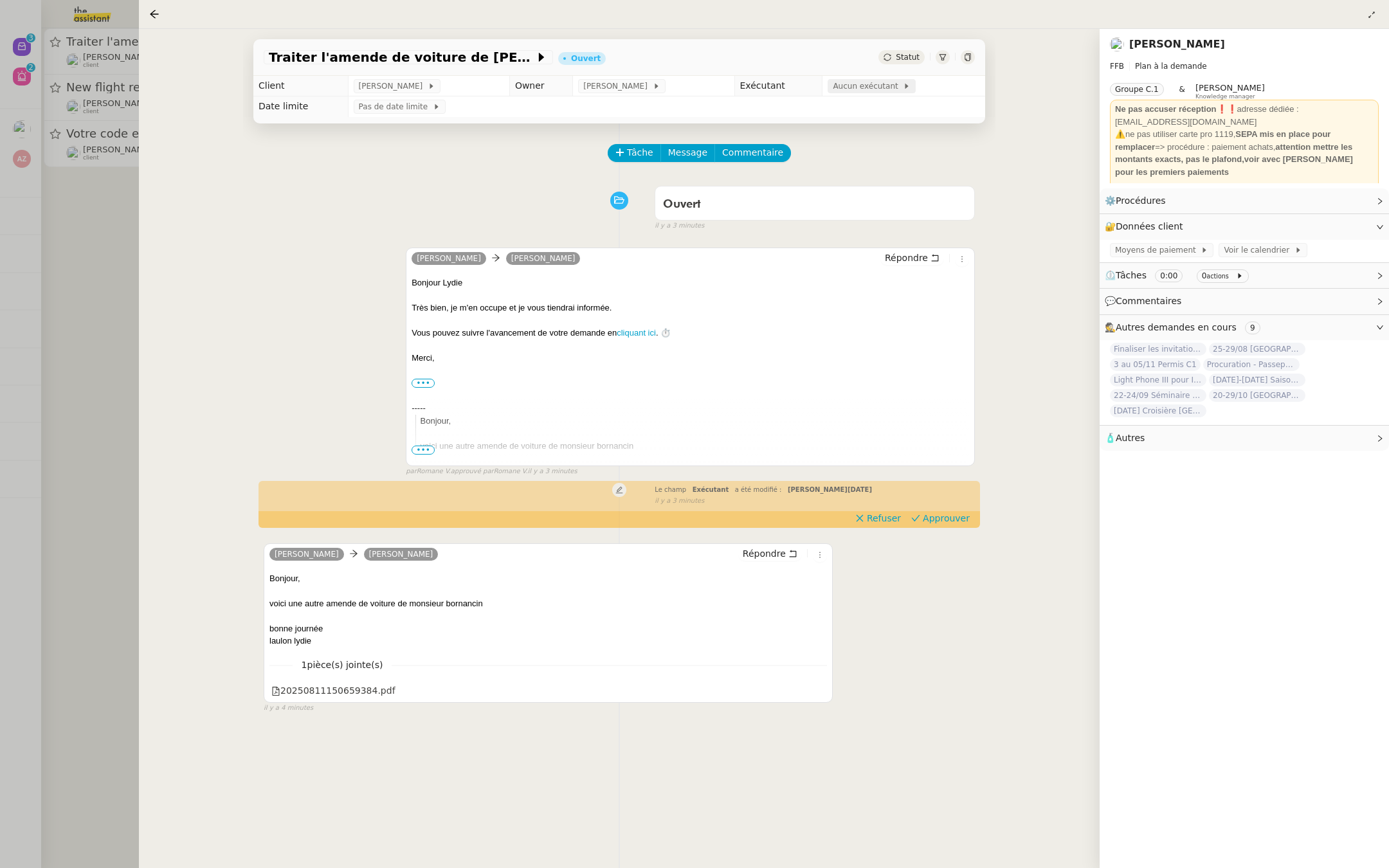
click at [858, 87] on span "Aucun exécutant" at bounding box center [868, 86] width 70 height 13
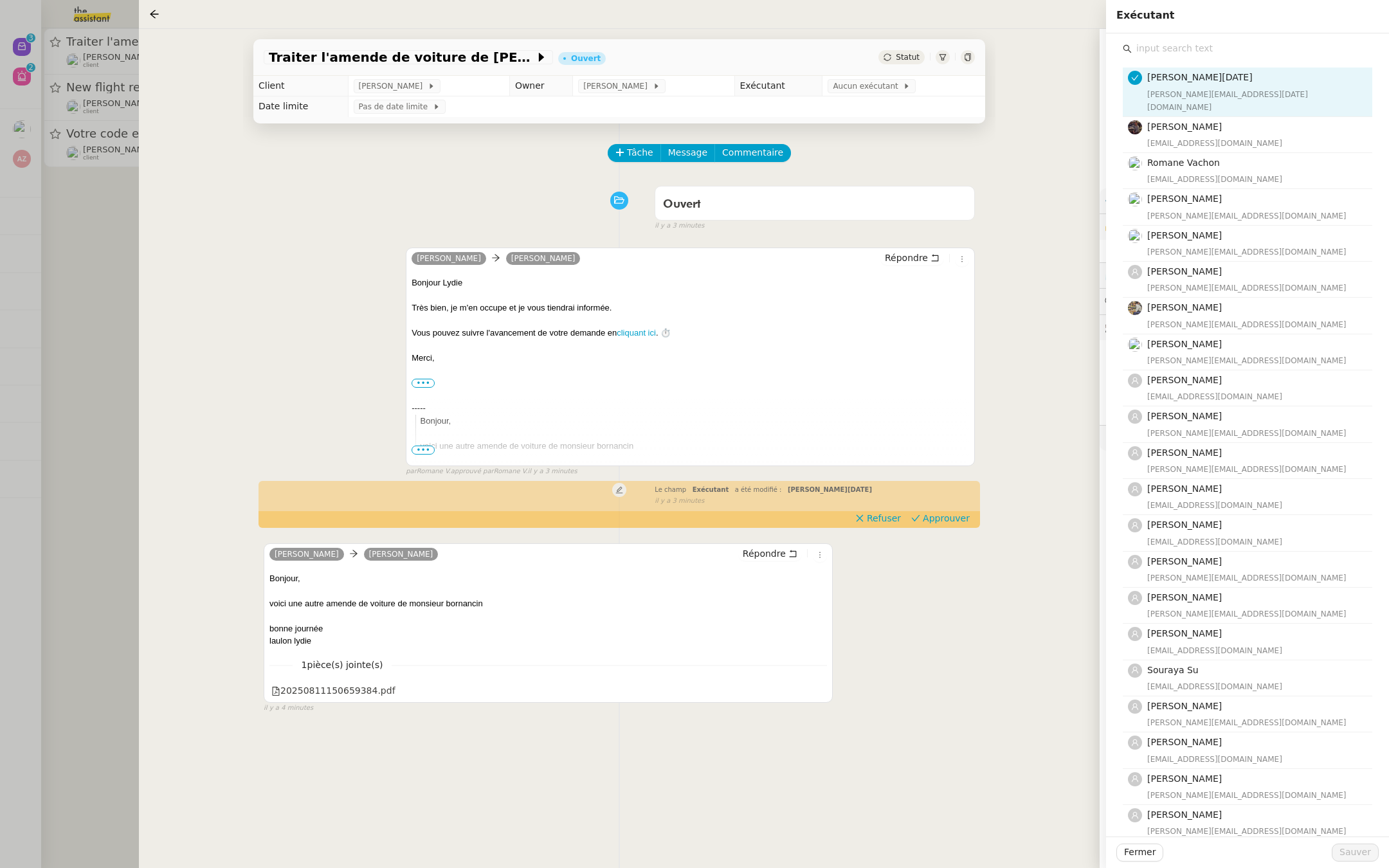
click at [1163, 52] on input "text" at bounding box center [1252, 49] width 240 height 18
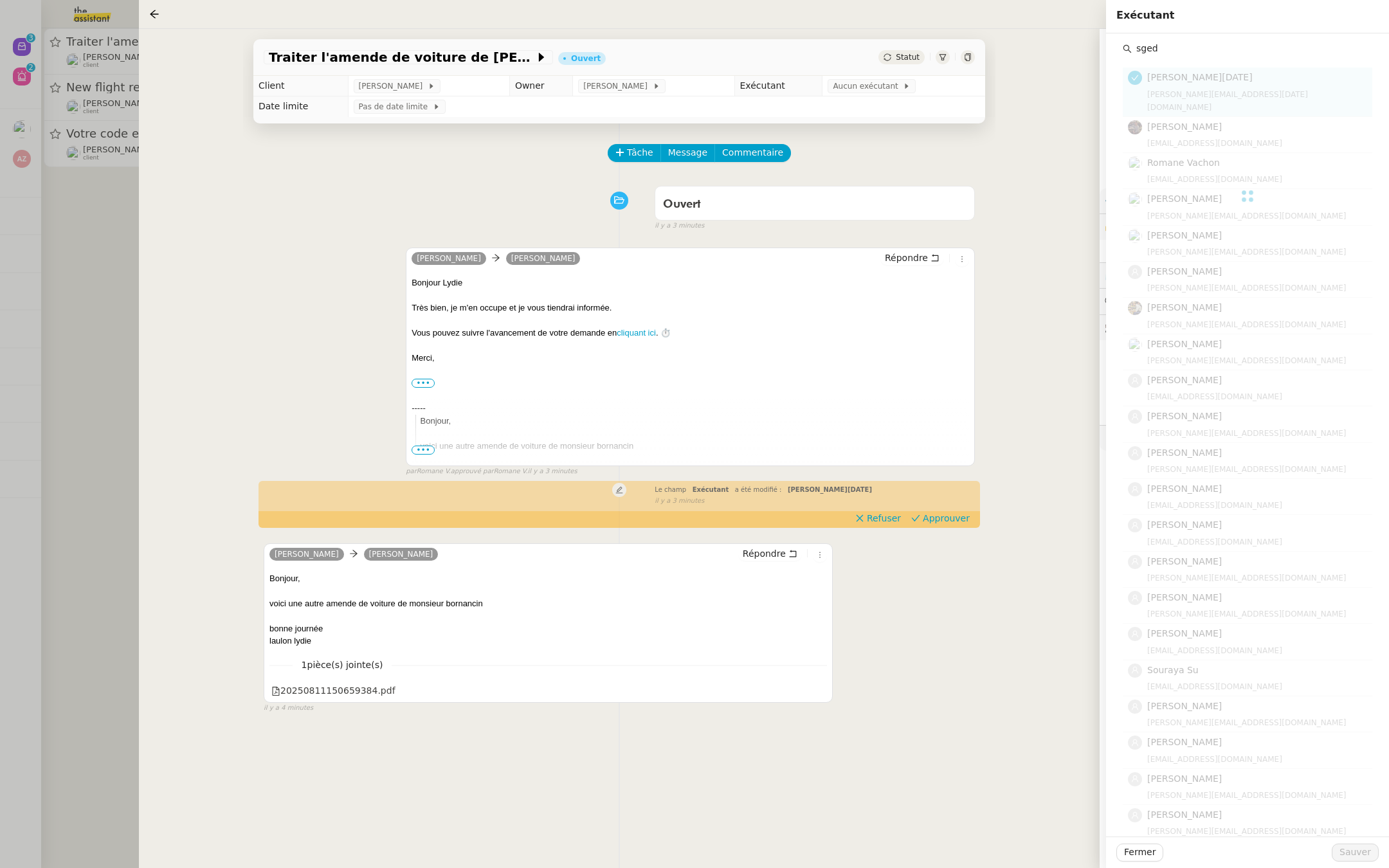
type input "sgeda"
drag, startPoint x: 1175, startPoint y: 51, endPoint x: 1103, endPoint y: 46, distance: 72.2
click at [1103, 46] on app-ticket "Traiter l'amende de voiture de M. Bornancin Ouvert Statut Client Fabien Bornanc…" at bounding box center [764, 448] width 1250 height 839
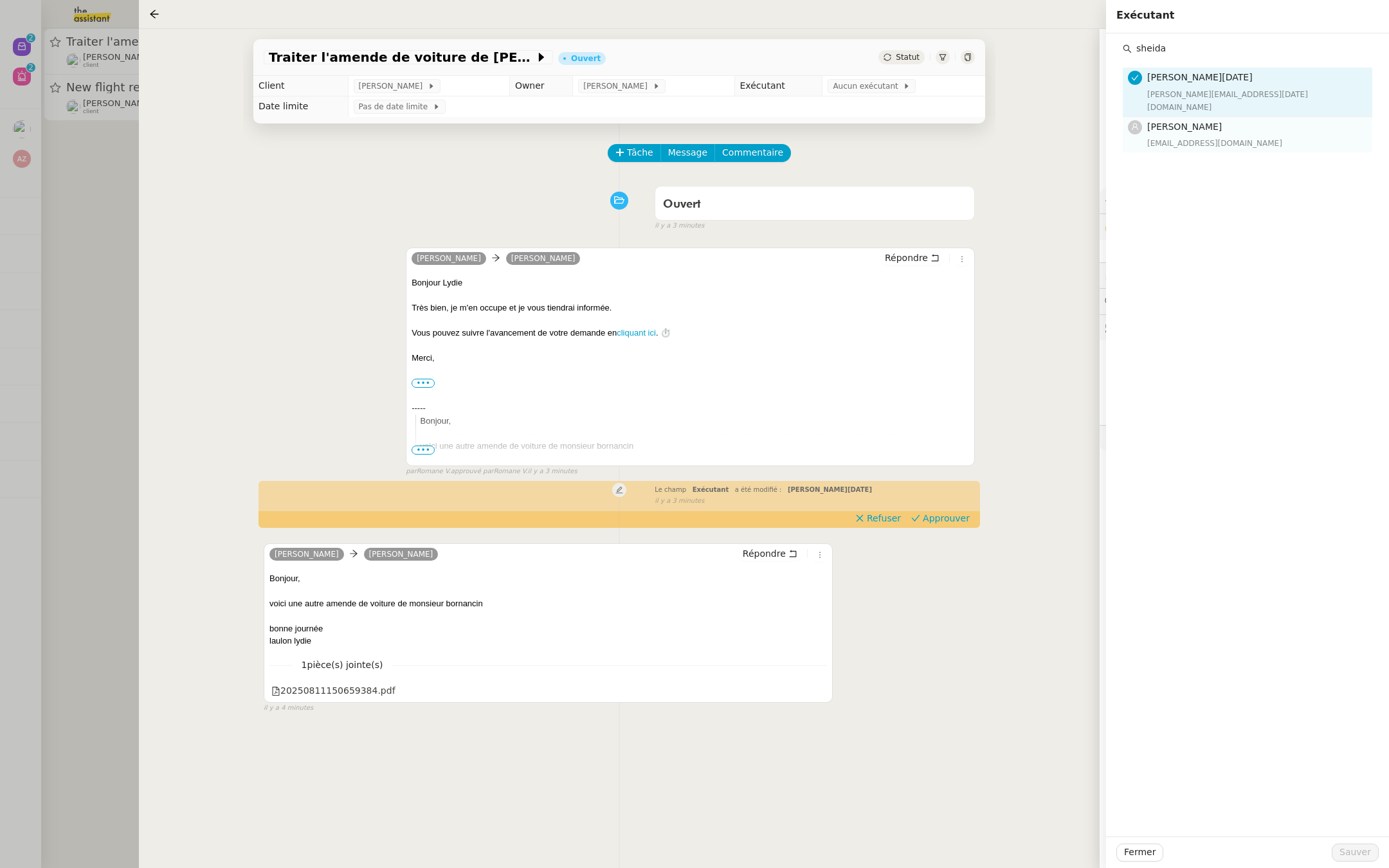
type input "sheida"
click at [1163, 137] on div "sheida@team.theassistant.com" at bounding box center [1256, 143] width 217 height 13
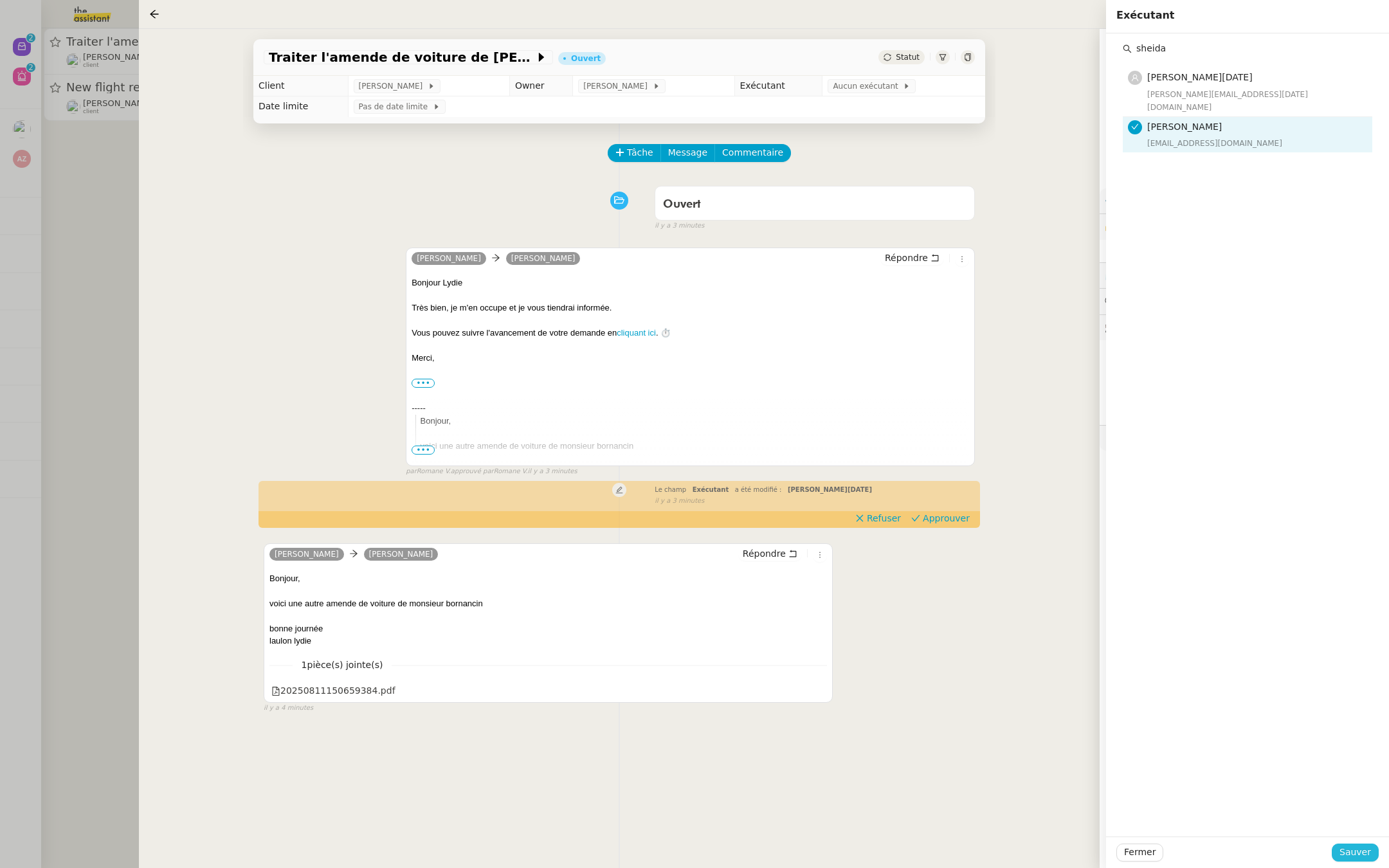
click at [1377, 849] on button "Sauver" at bounding box center [1355, 852] width 47 height 18
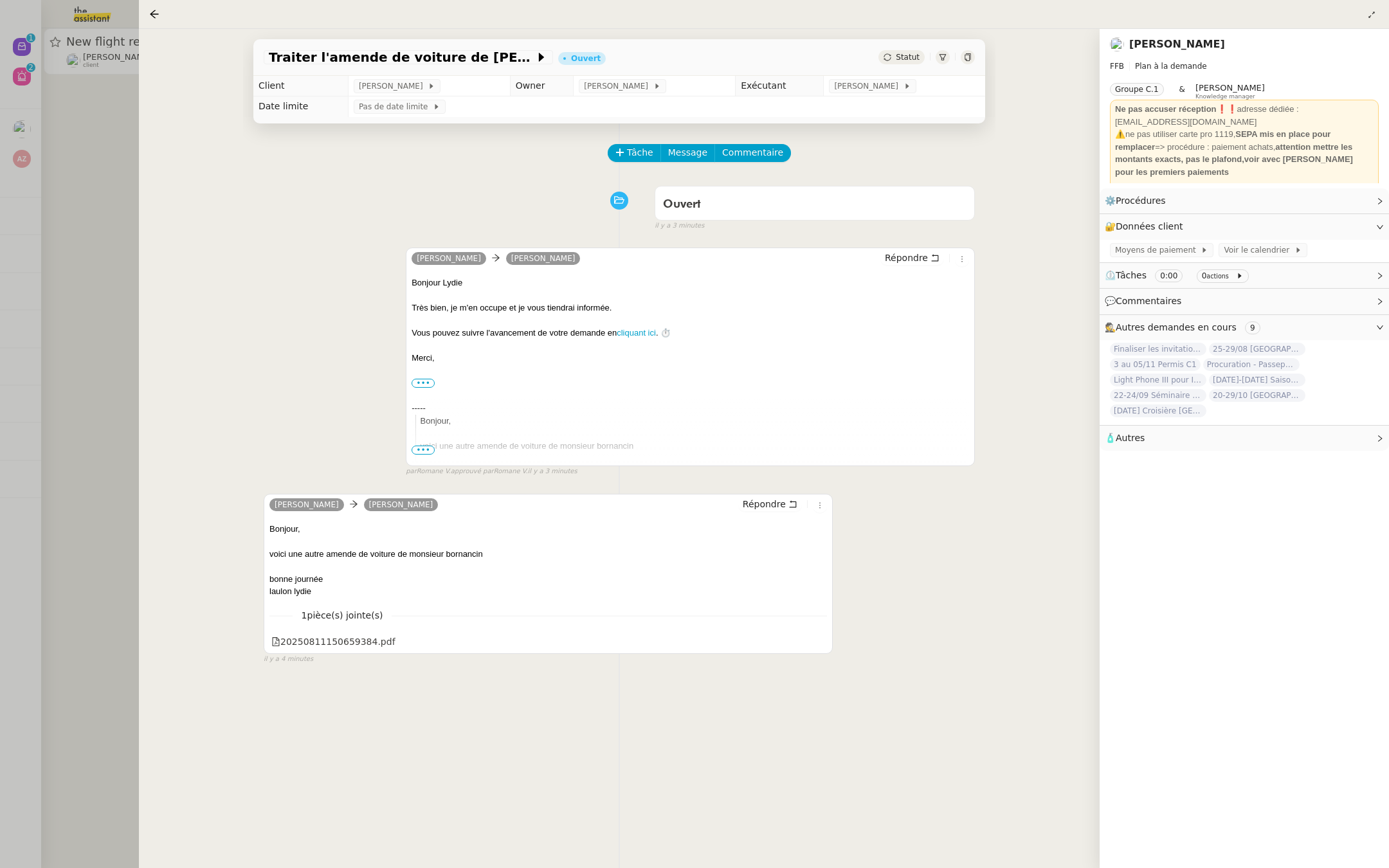
click at [29, 193] on div at bounding box center [694, 434] width 1389 height 868
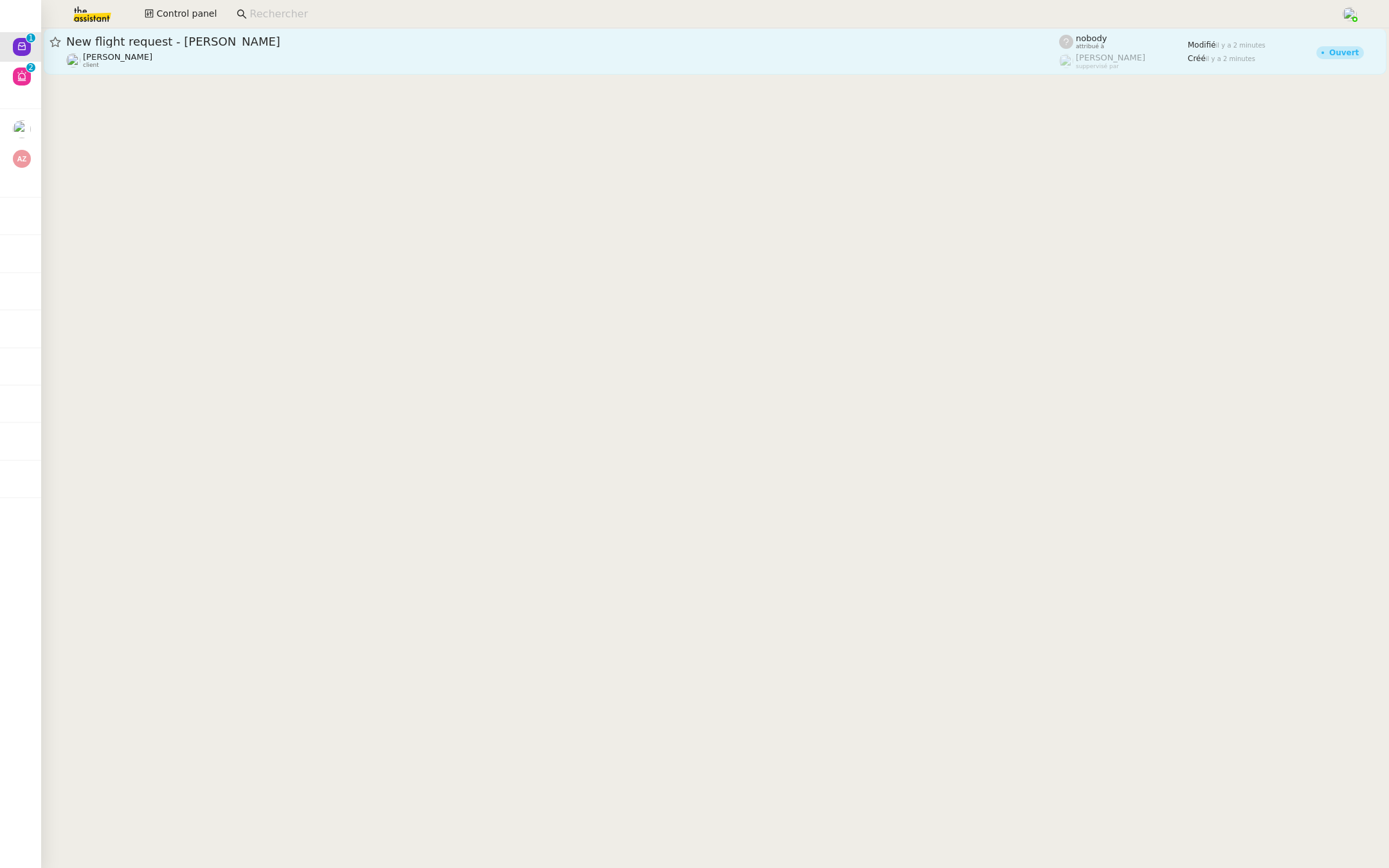
click at [104, 44] on span "New flight request - Meghan Coleman" at bounding box center [562, 42] width 993 height 11
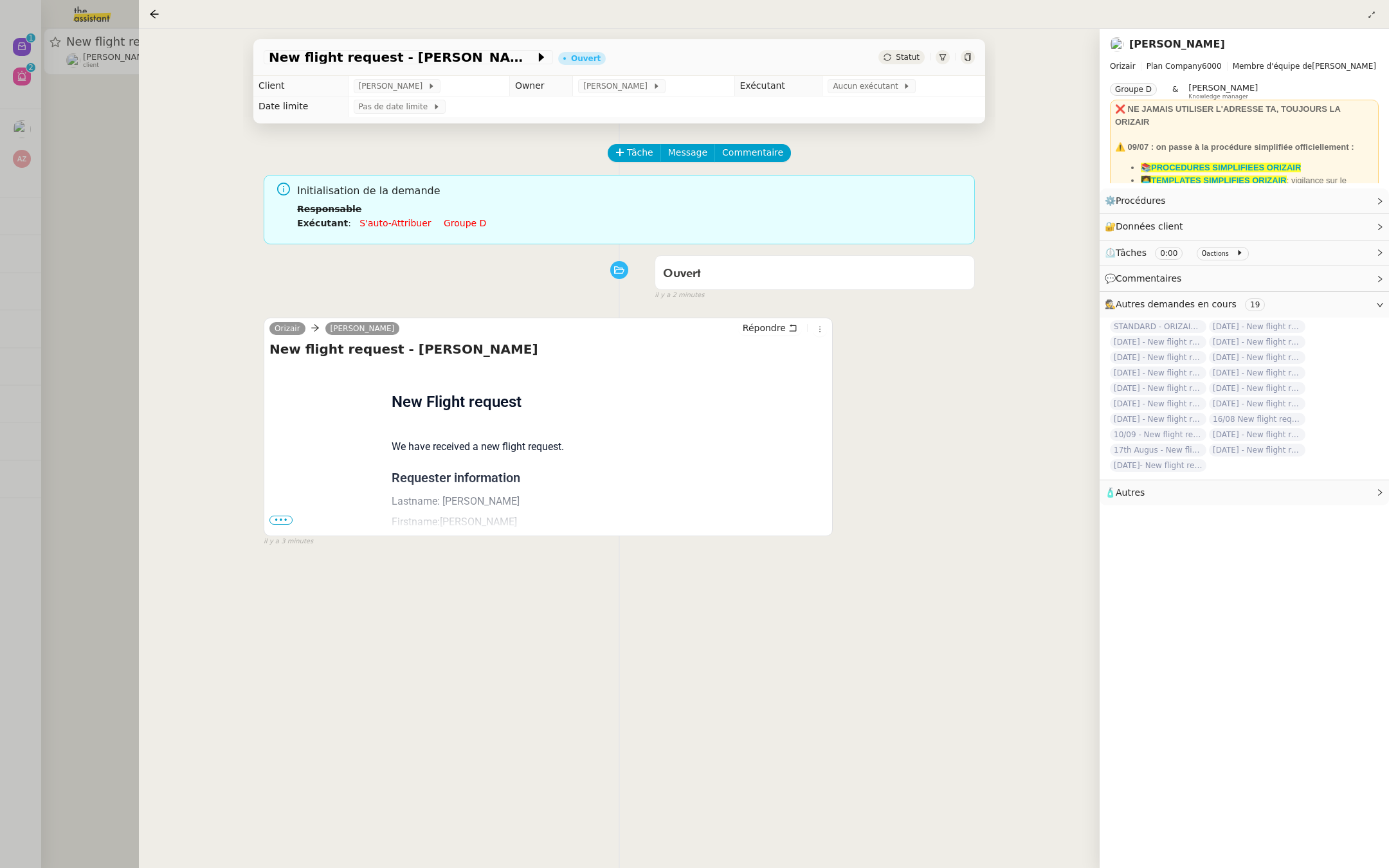
click at [282, 516] on span "•••" at bounding box center [280, 520] width 23 height 9
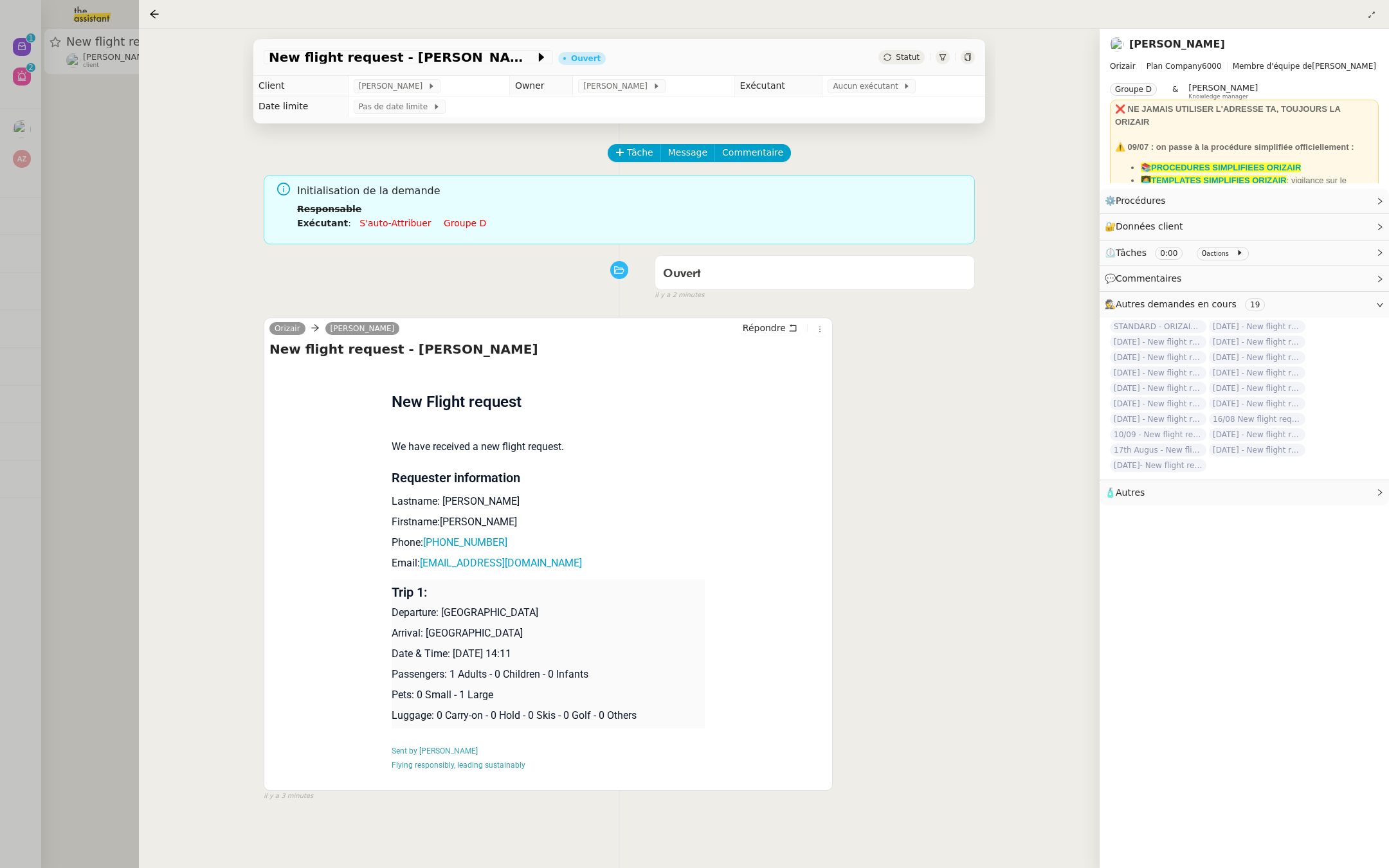
drag, startPoint x: 535, startPoint y: 655, endPoint x: 454, endPoint y: 656, distance: 81.0
click at [454, 656] on p "Date & Time: 18th August 2025 14:11" at bounding box center [548, 653] width 314 height 15
copy p "18th August 2025"
click at [309, 58] on span "New flight request - Meghan Coleman" at bounding box center [402, 57] width 266 height 13
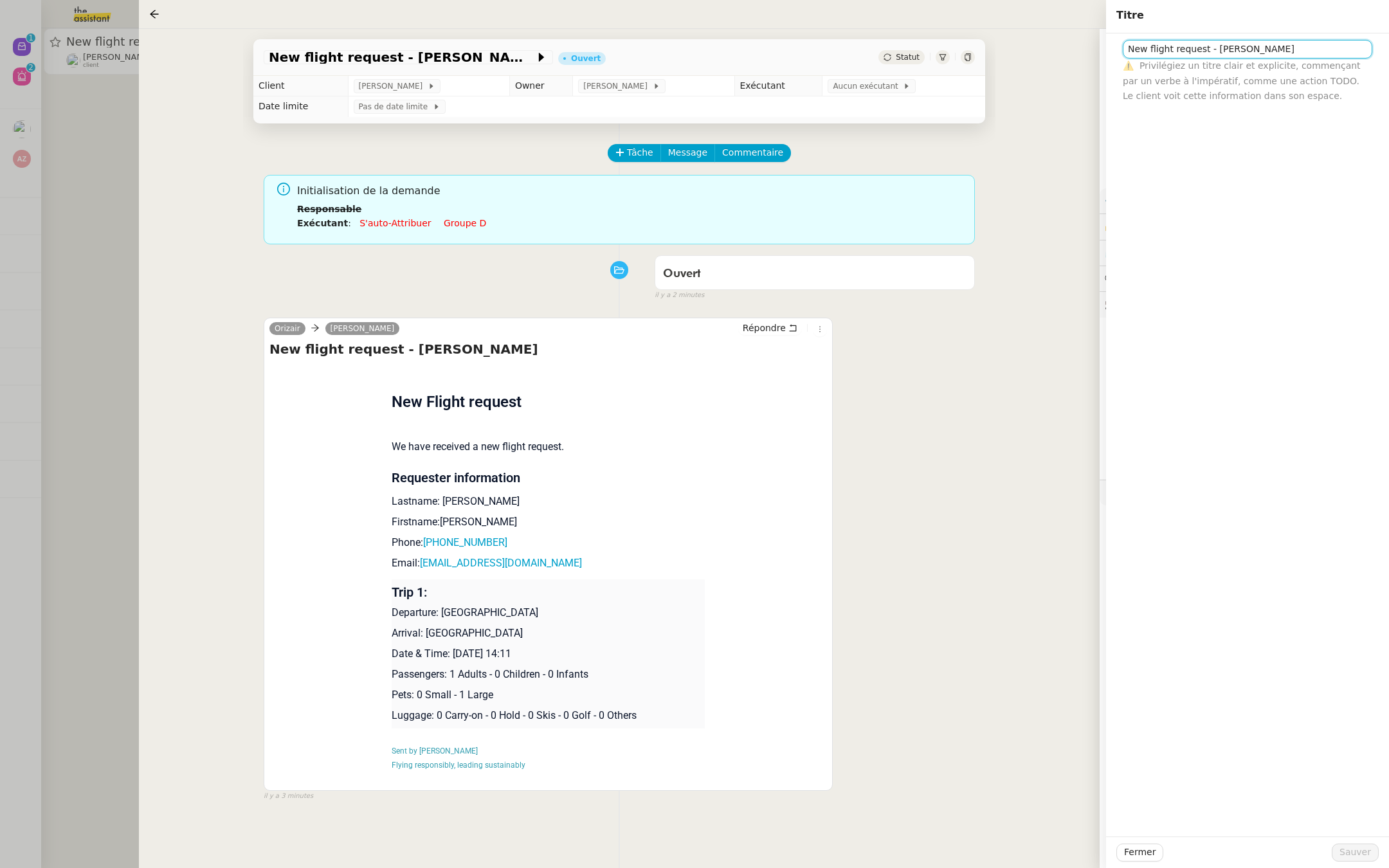
click at [1125, 51] on input "New flight request - Meghan Coleman" at bounding box center [1248, 49] width 249 height 18
paste input "18th August 2025"
type input "18th August 2025 - New flight request - Meghan Coleman"
click at [1367, 847] on span "Sauver" at bounding box center [1355, 852] width 31 height 15
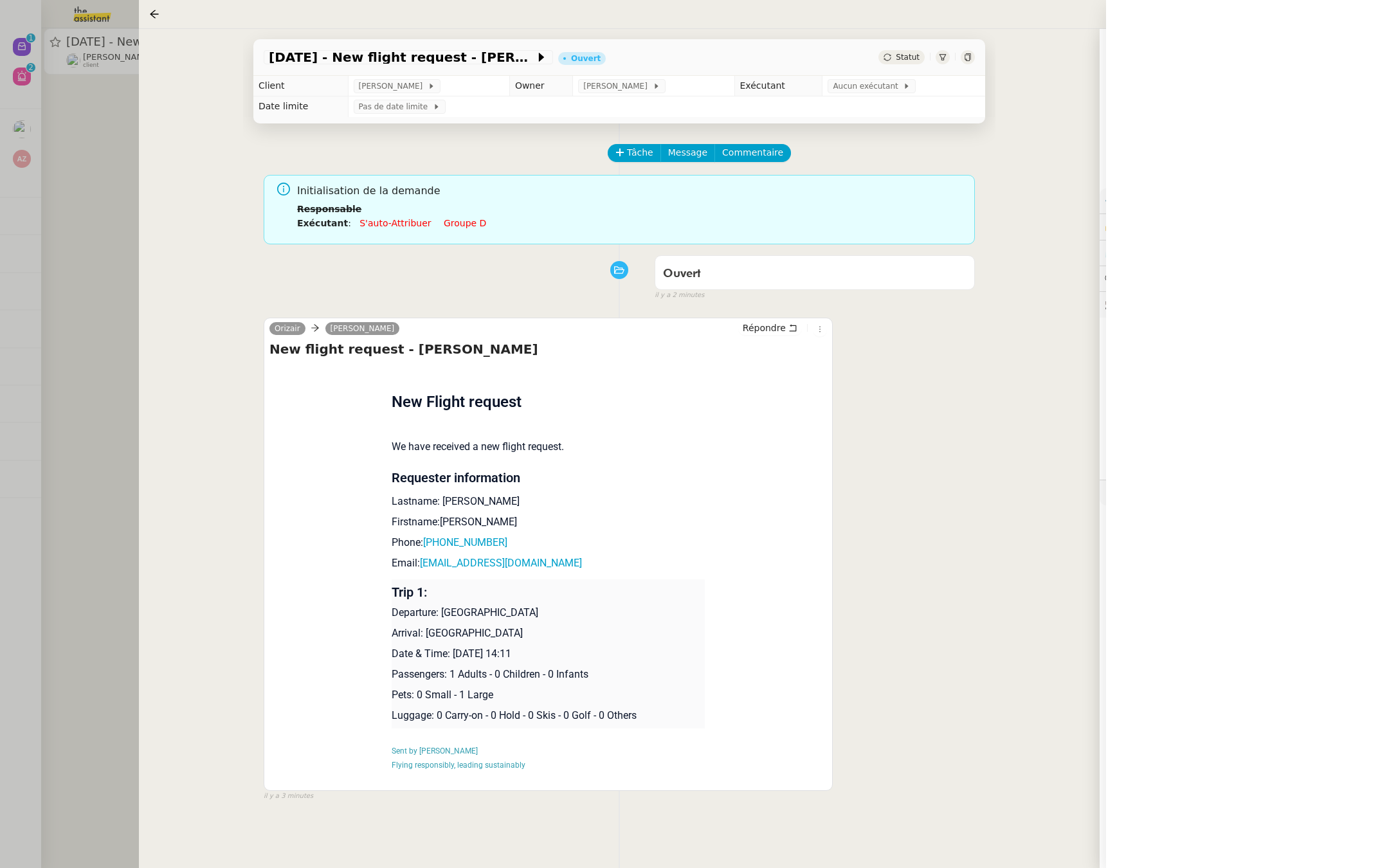
click at [57, 533] on div at bounding box center [694, 434] width 1389 height 868
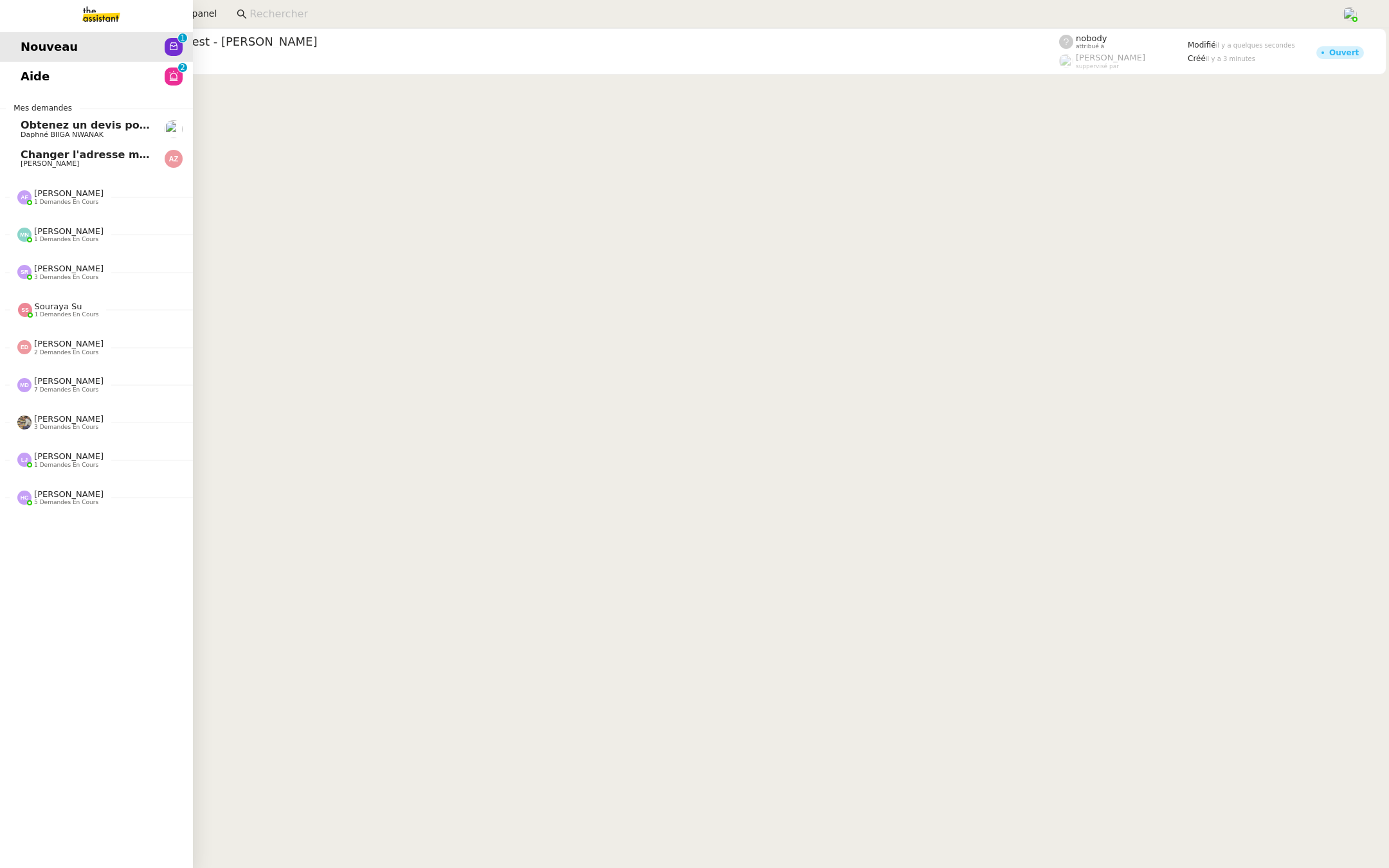
click at [35, 131] on span "Daphné BIIGA NWANAK" at bounding box center [62, 134] width 83 height 8
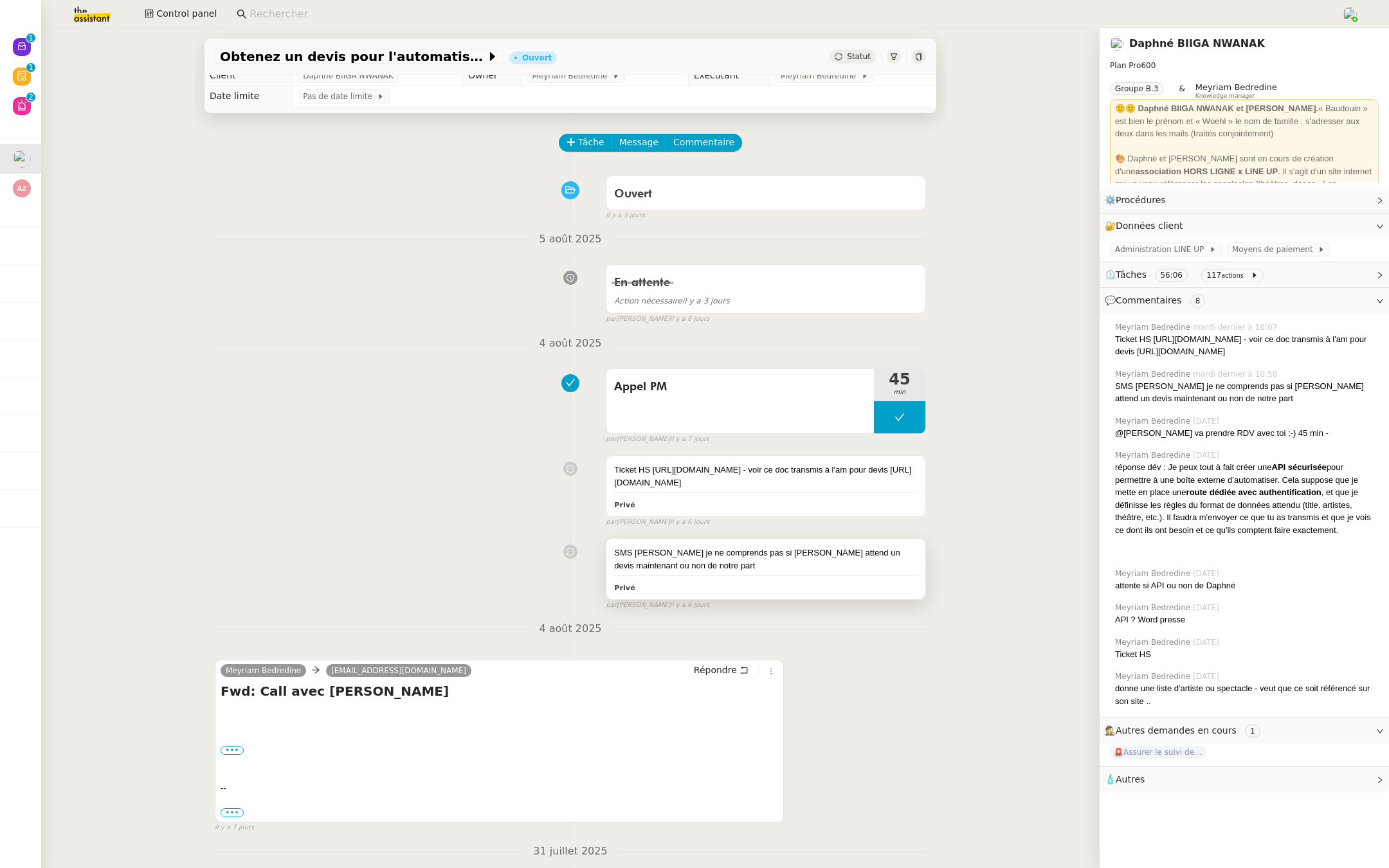
scroll to position [22, 0]
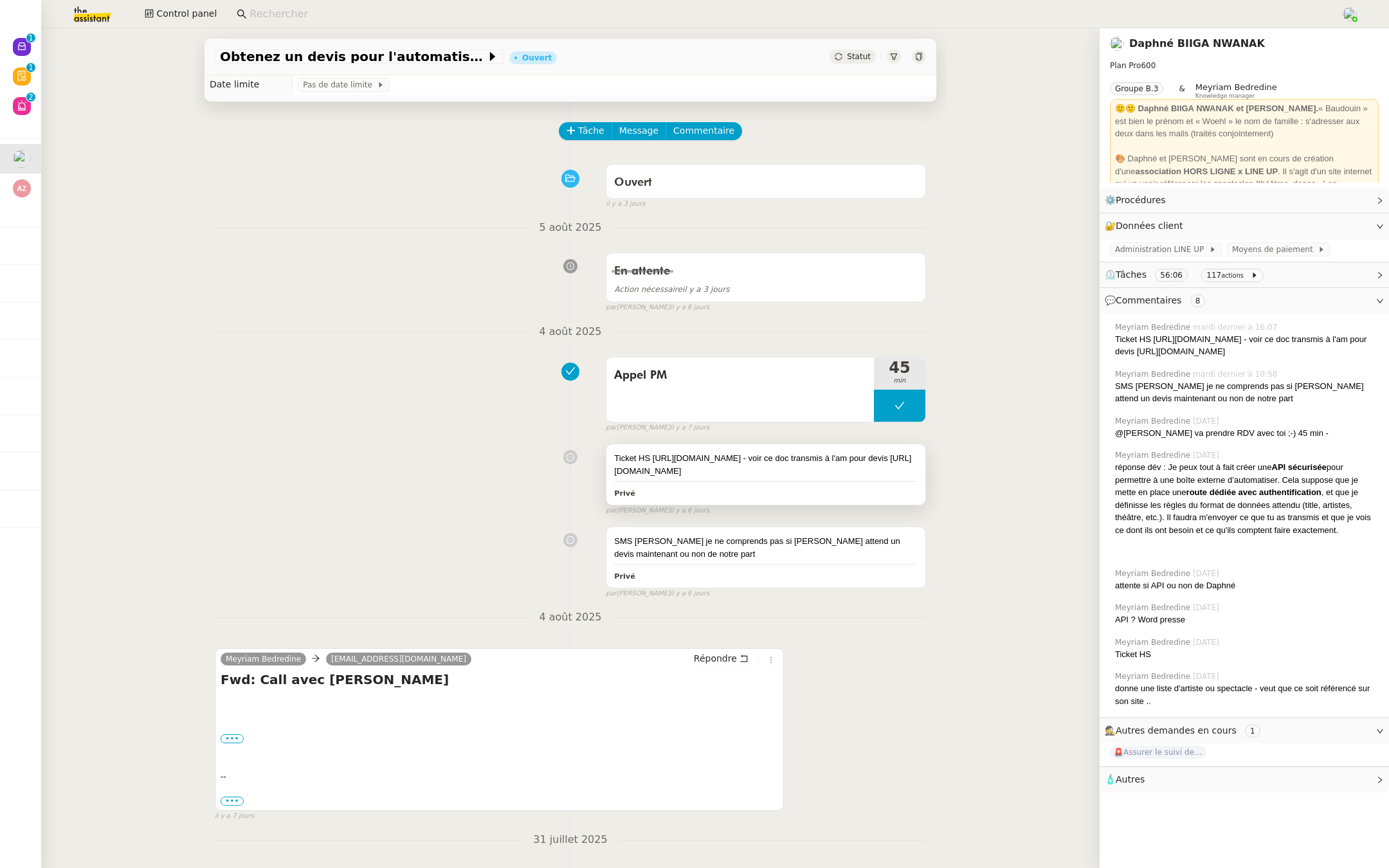
drag, startPoint x: 823, startPoint y: 496, endPoint x: 609, endPoint y: 486, distance: 214.2
click at [609, 486] on div "Ticket HS https://app.hubspot.com/contacts/4078993/record/0-5/27500386108/ - vo…" at bounding box center [765, 474] width 319 height 60
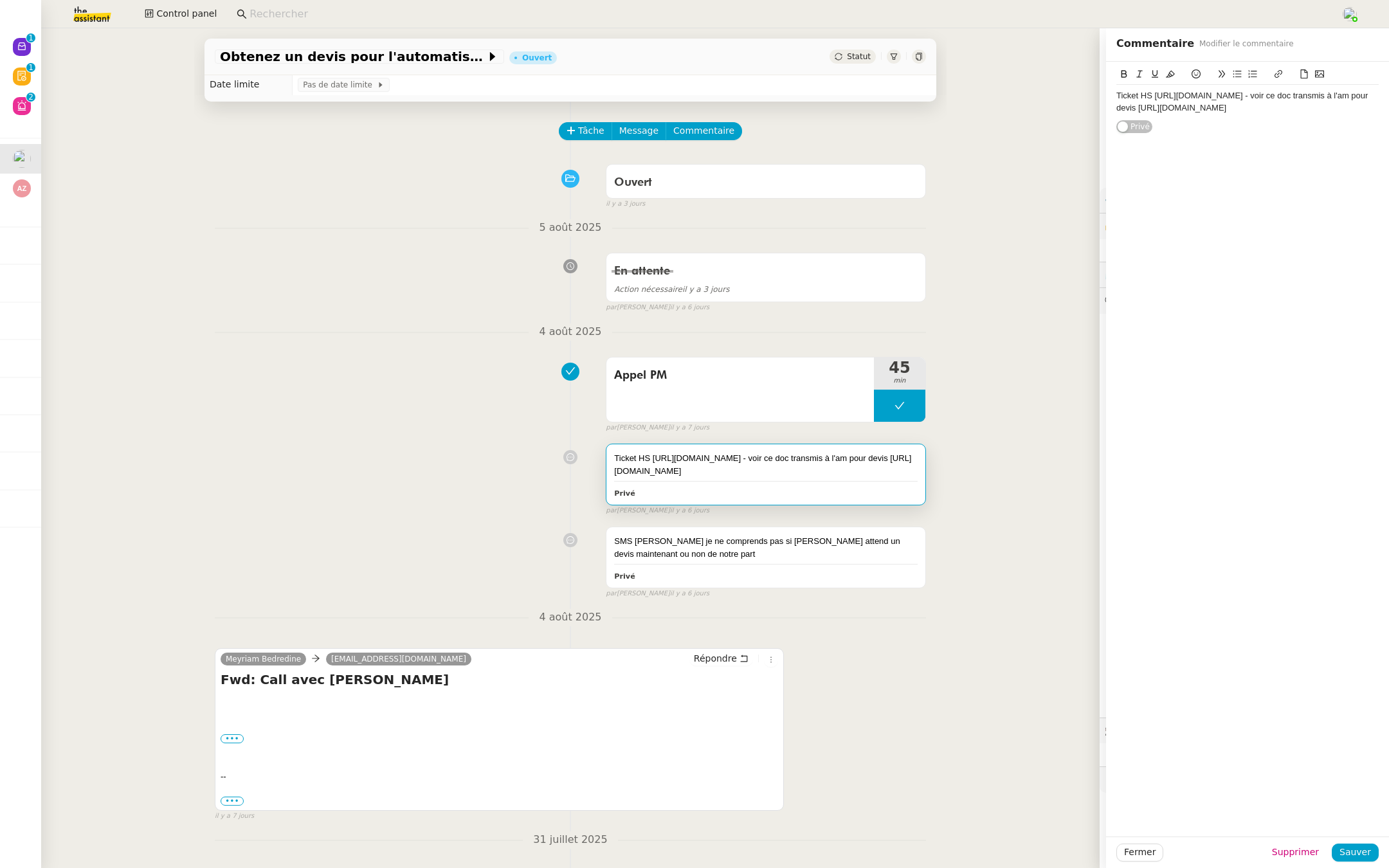
click at [548, 290] on div "En attente Action nécessaire il y a 3 jours false par Meyriam B. il y a 6 jours" at bounding box center [570, 279] width 711 height 66
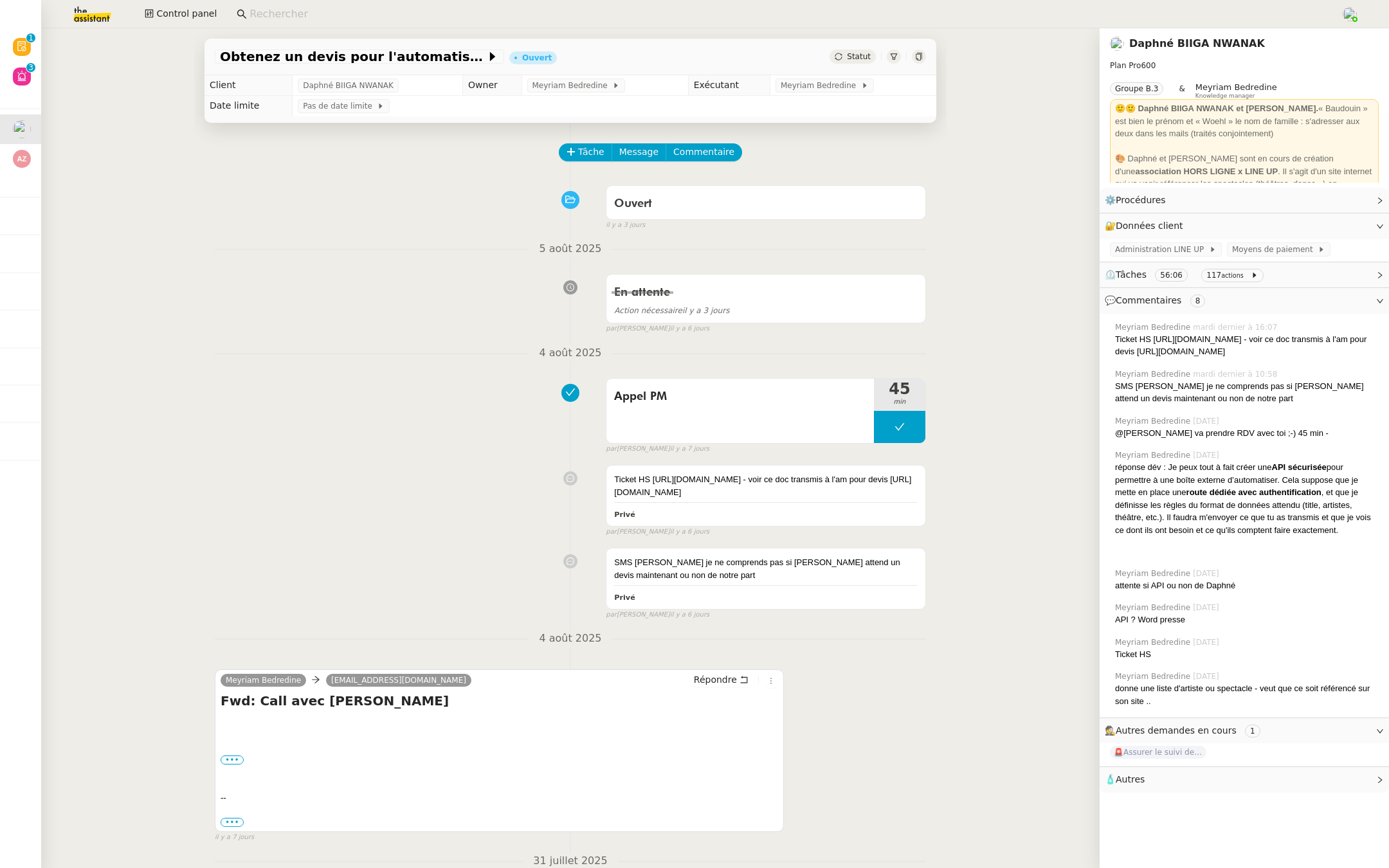
click at [81, 21] on img at bounding box center [81, 14] width 100 height 28
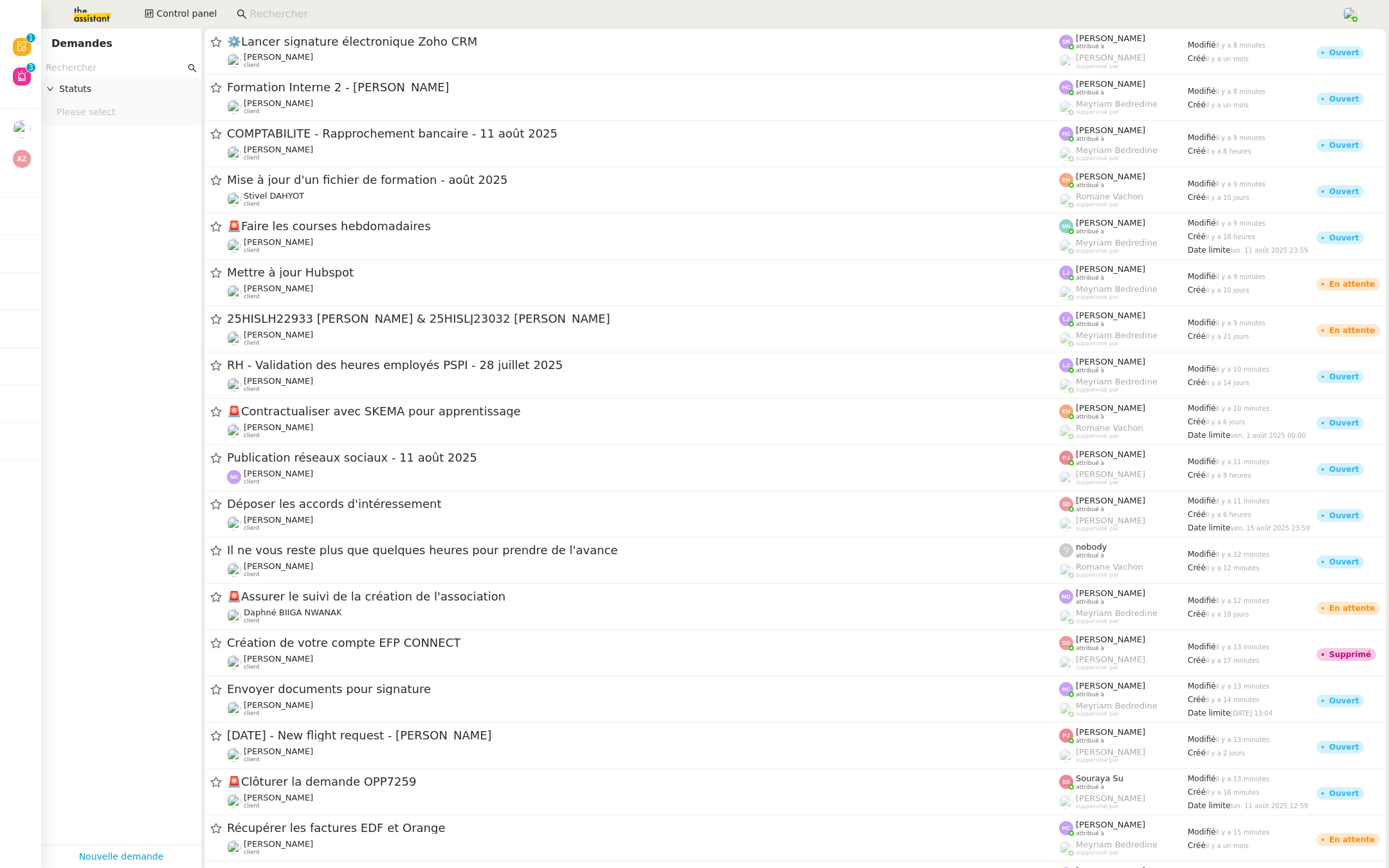
click at [81, 70] on input "text" at bounding box center [115, 68] width 140 height 15
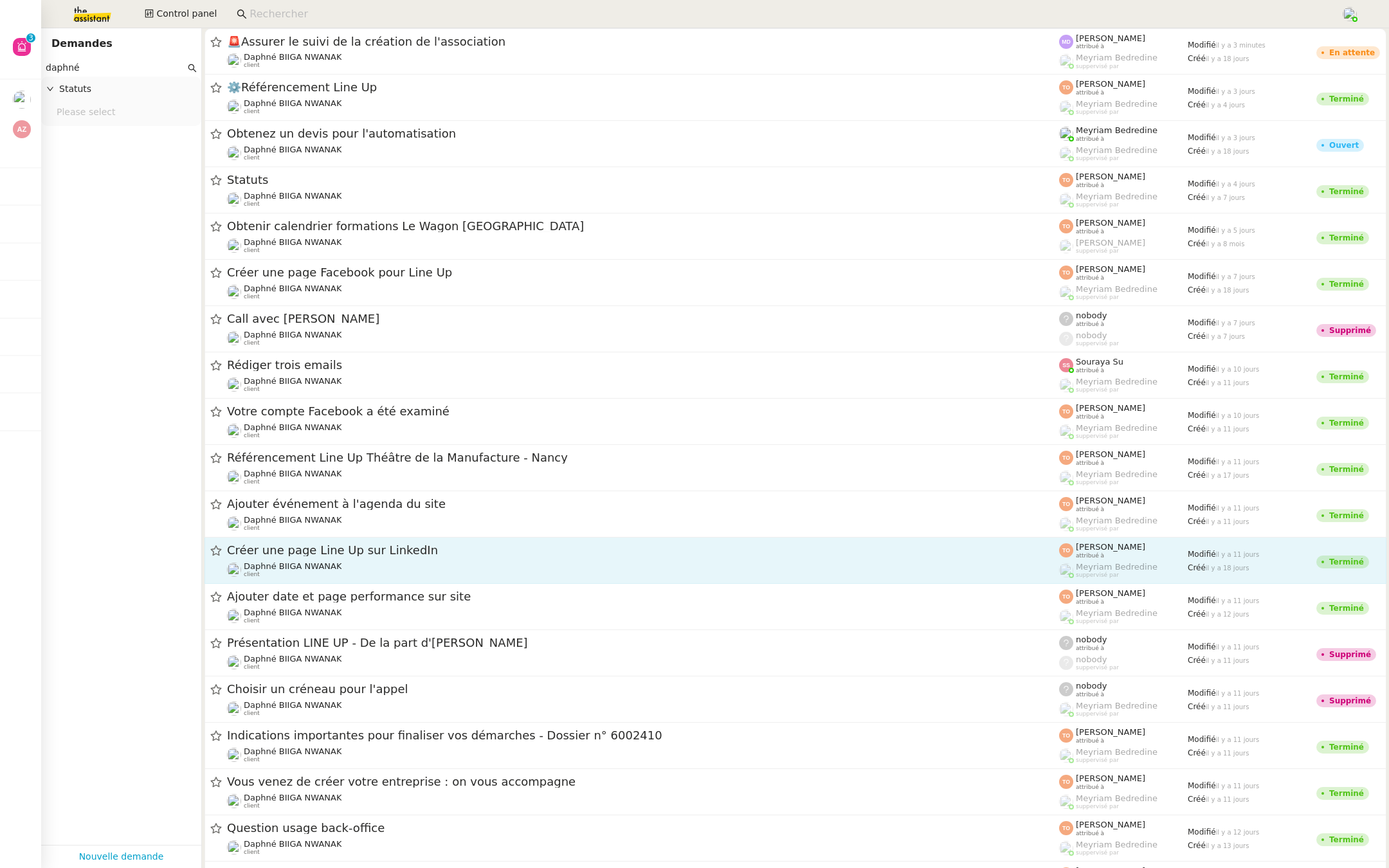
scroll to position [84, 0]
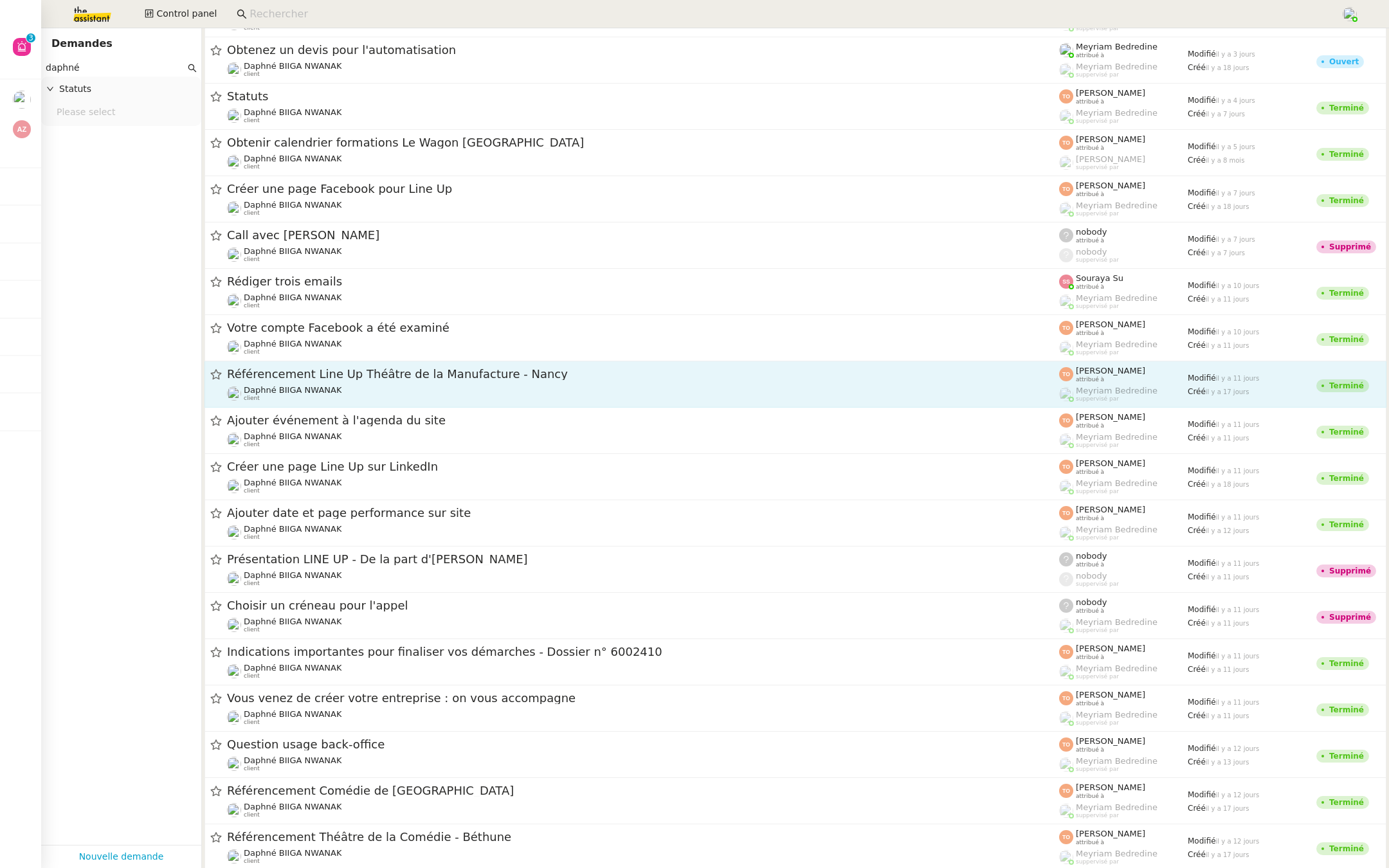
type input "daphné"
click at [365, 373] on span "Référencement Line Up Théâtre de la Manufacture - Nancy" at bounding box center [643, 374] width 832 height 11
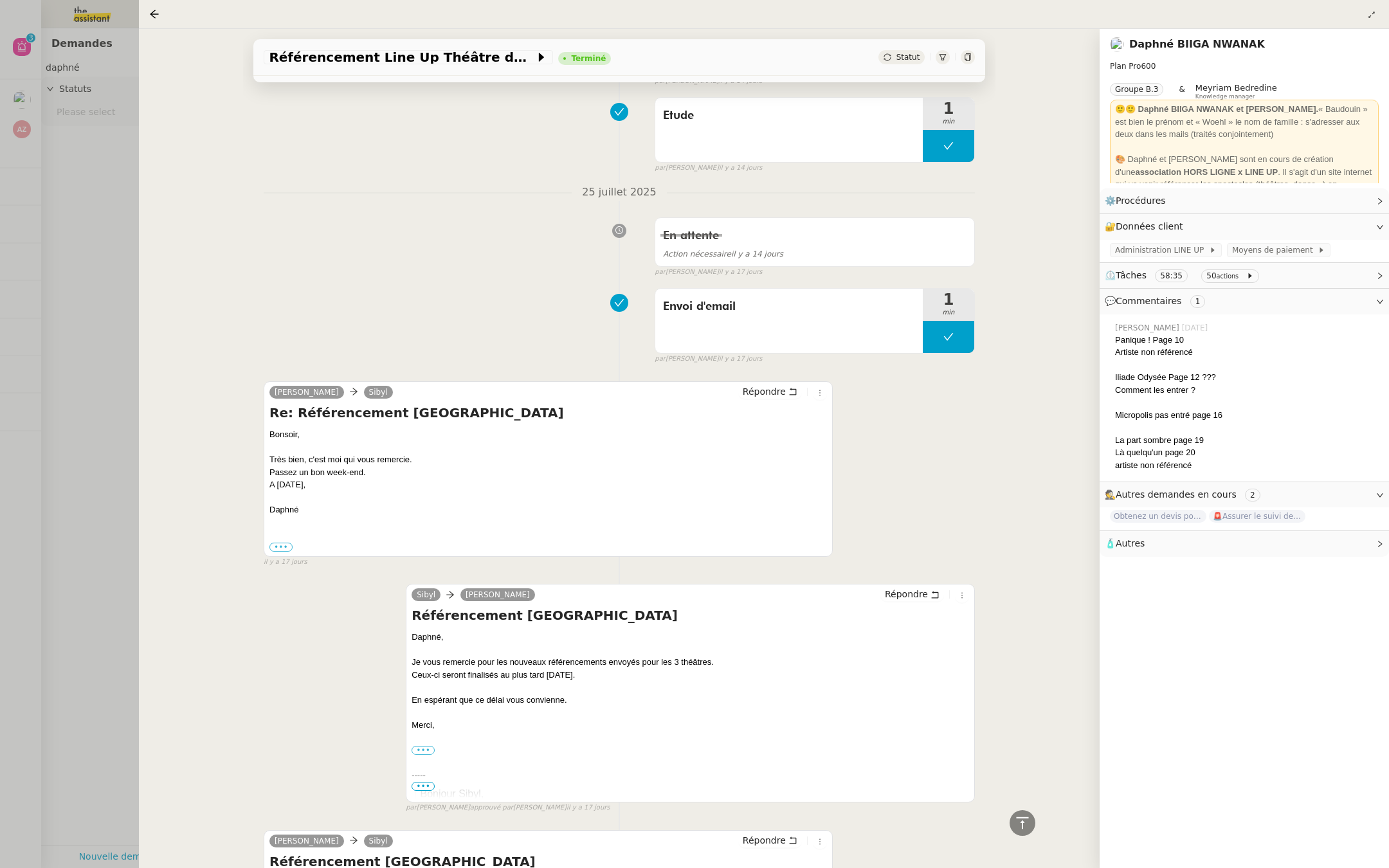
scroll to position [3925, 0]
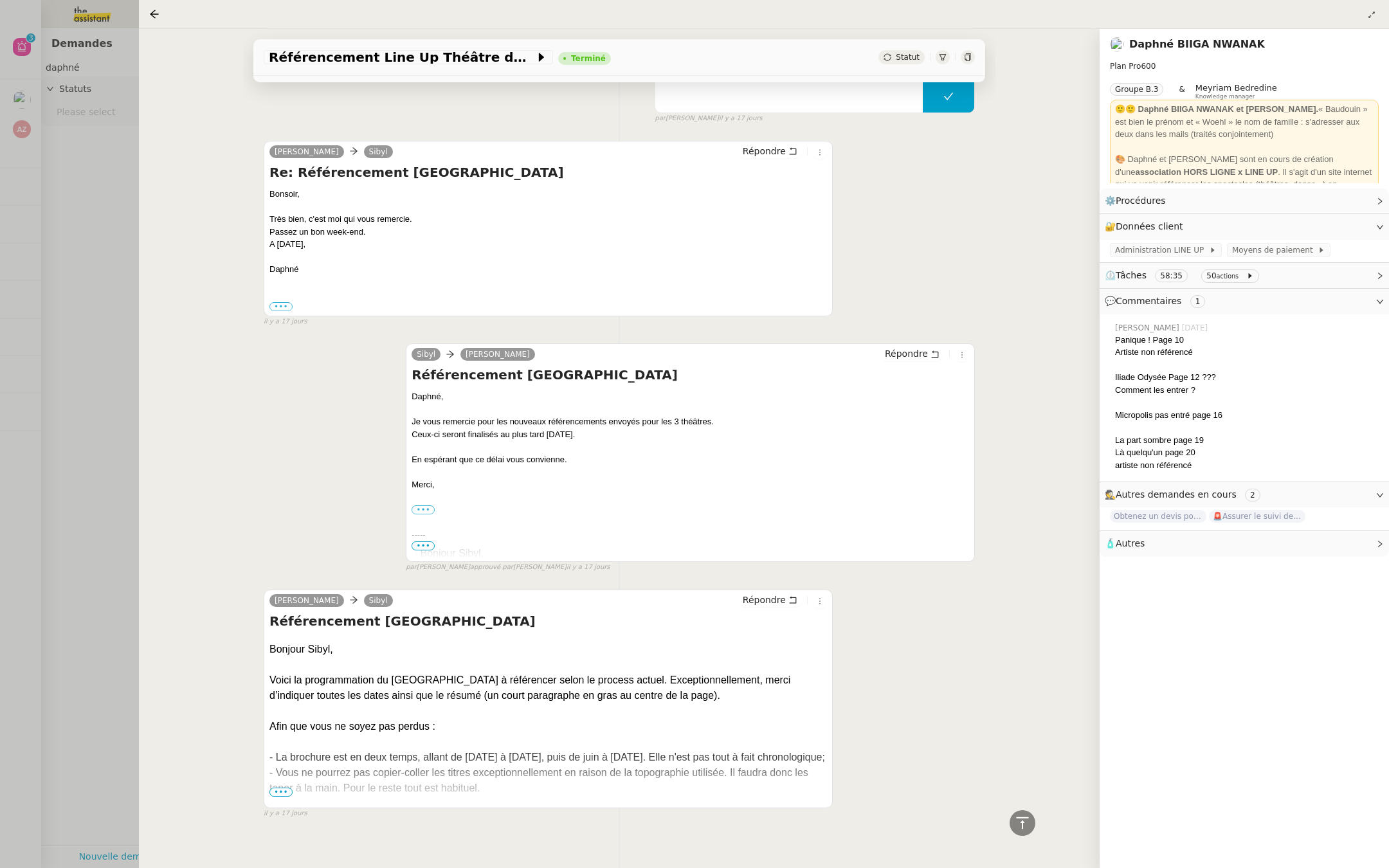
click at [282, 787] on span "•••" at bounding box center [280, 791] width 23 height 9
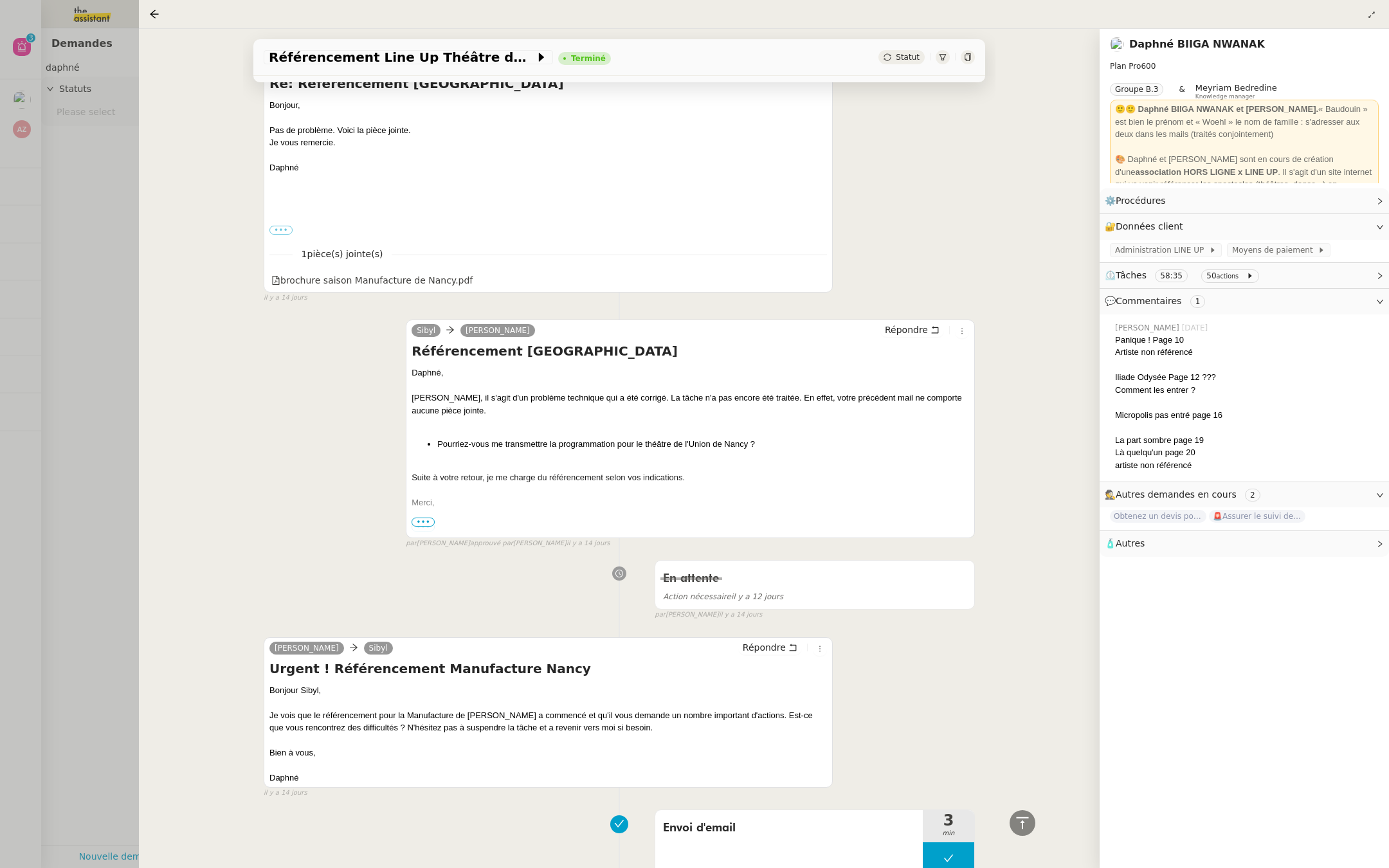
scroll to position [2491, 0]
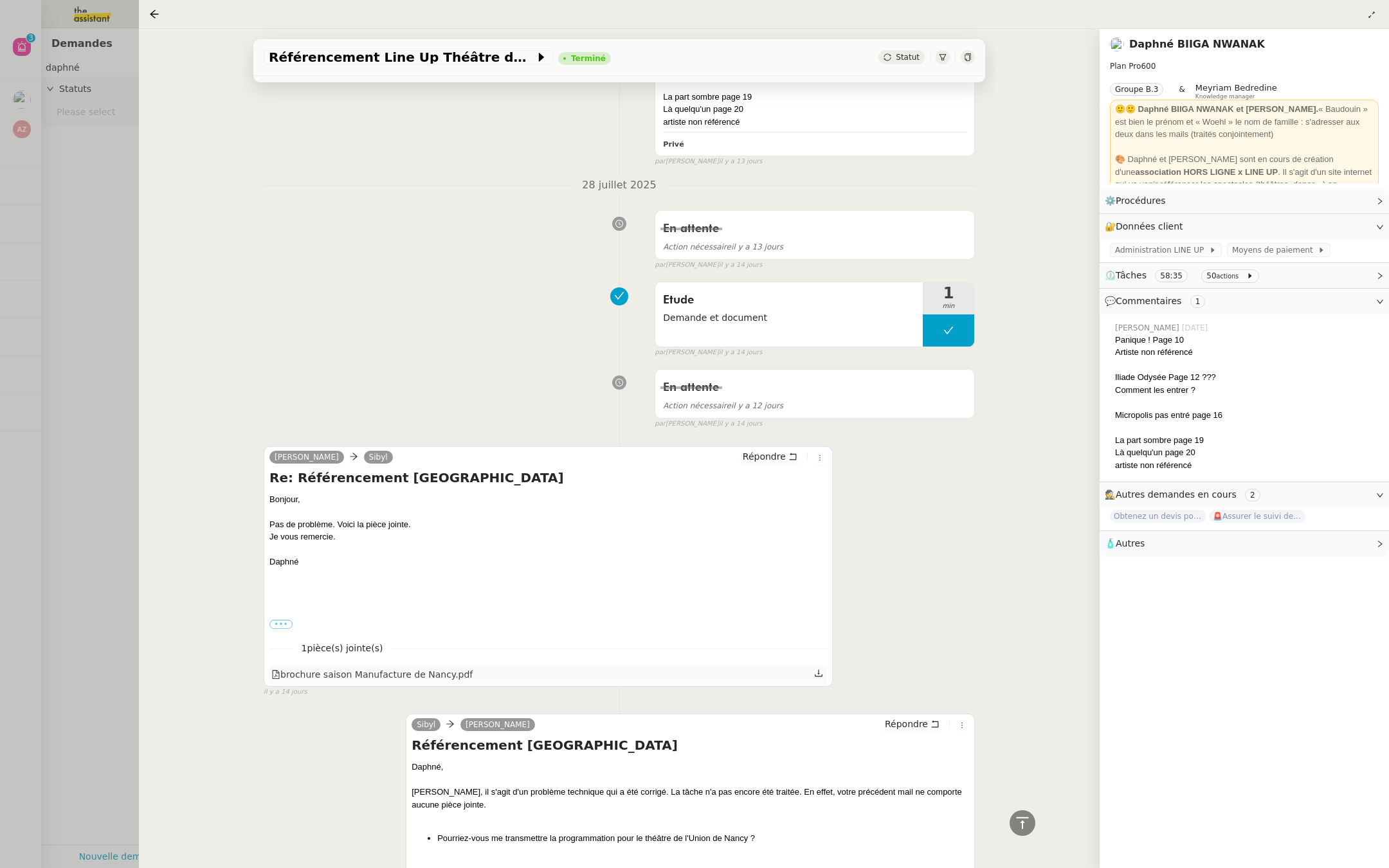
click at [326, 668] on div "brochure saison Manufacture de Nancy.pdf" at bounding box center [372, 675] width 201 height 15
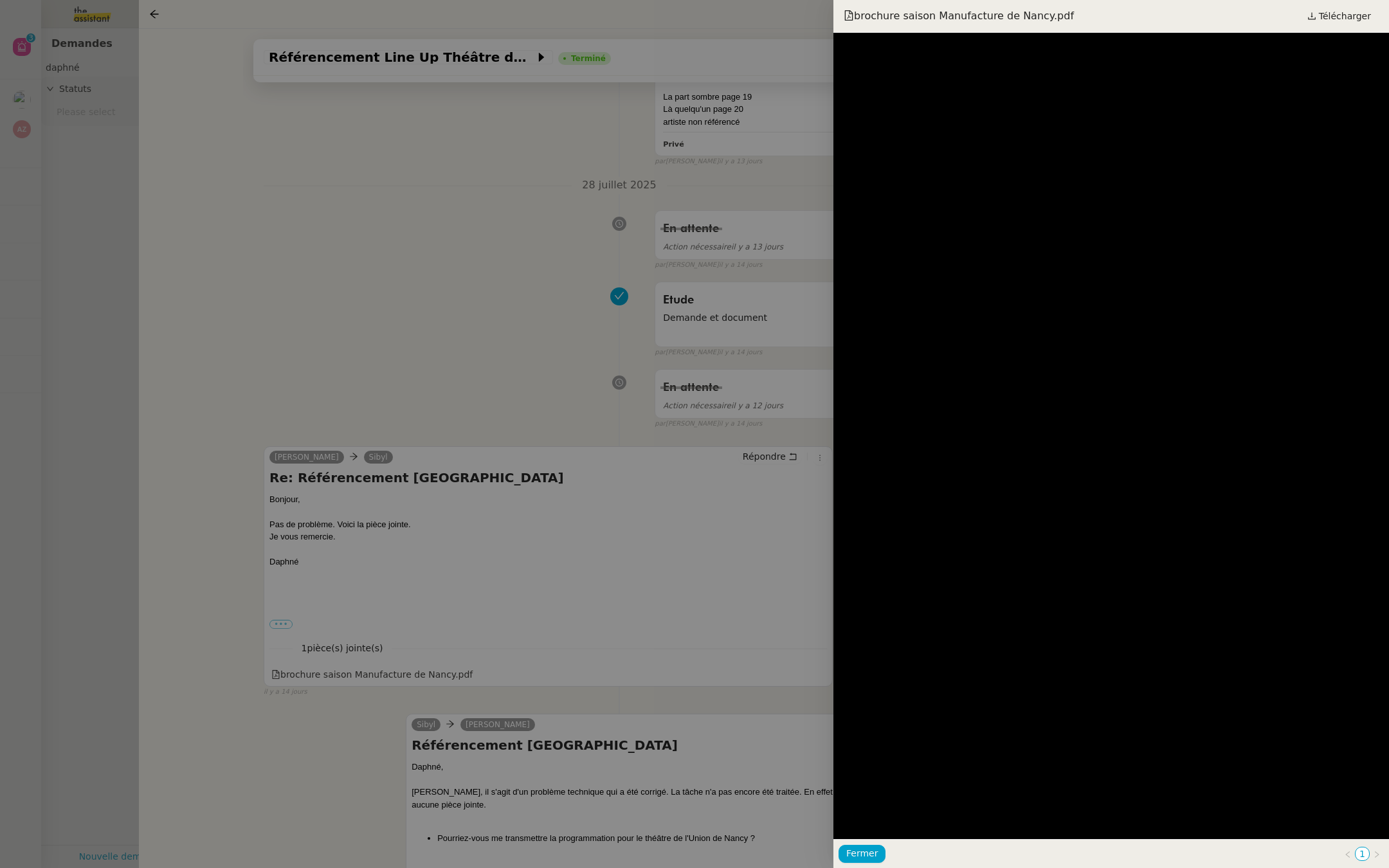
click at [511, 235] on div at bounding box center [694, 434] width 1389 height 868
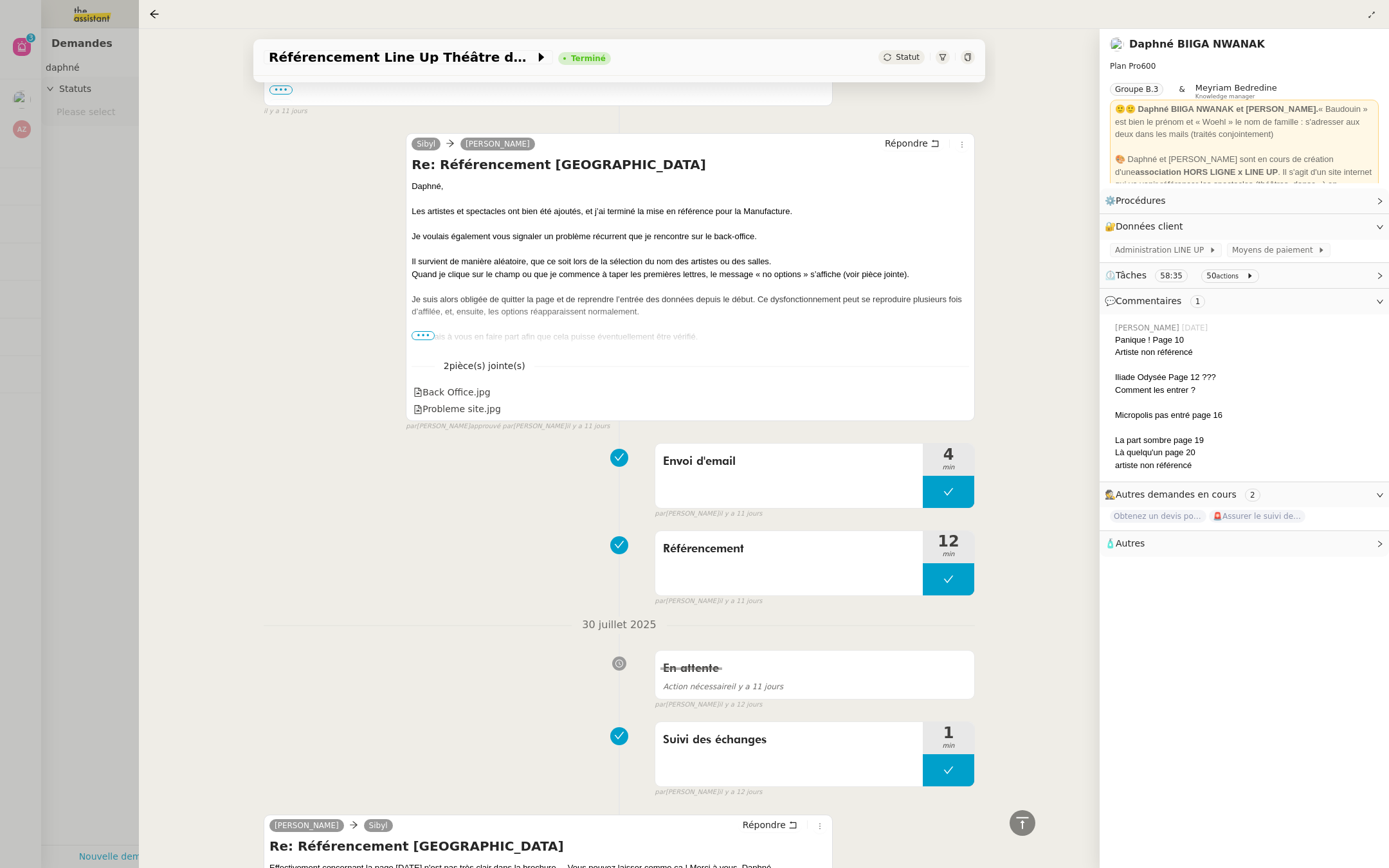
scroll to position [702, 0]
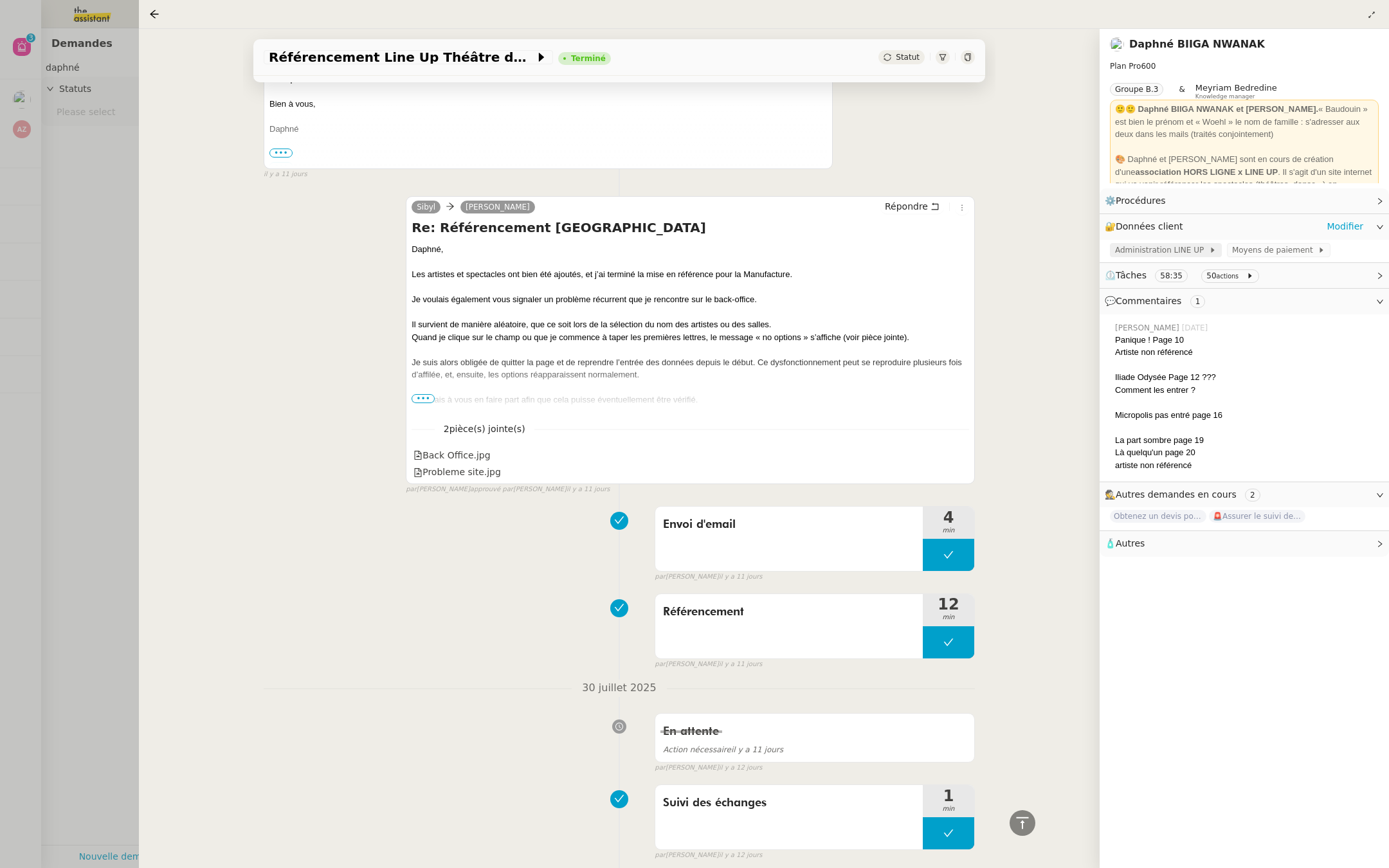
click at [1158, 248] on span "Administration LINE UP" at bounding box center [1162, 250] width 94 height 13
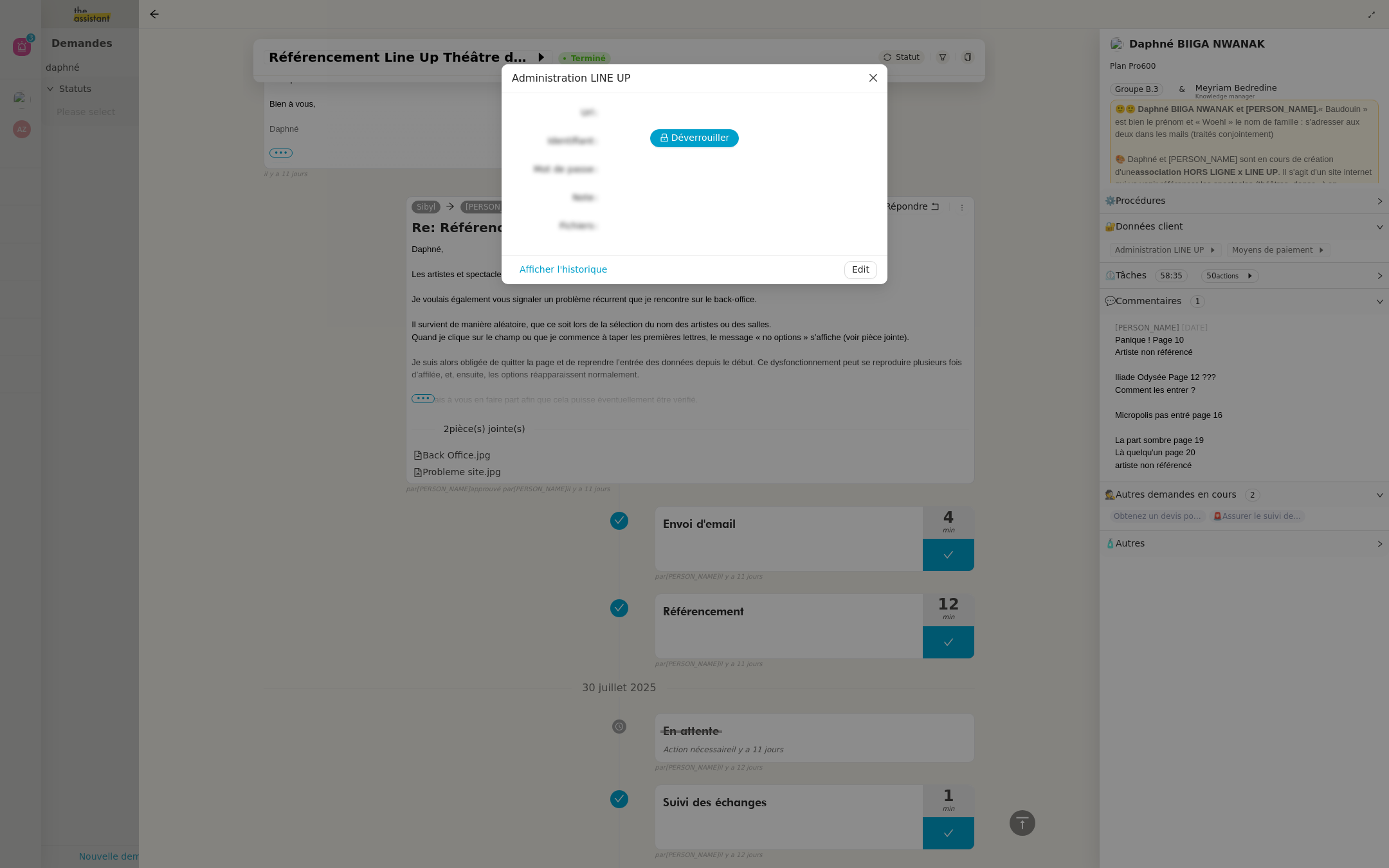
click at [871, 81] on icon "Close" at bounding box center [873, 77] width 10 height 10
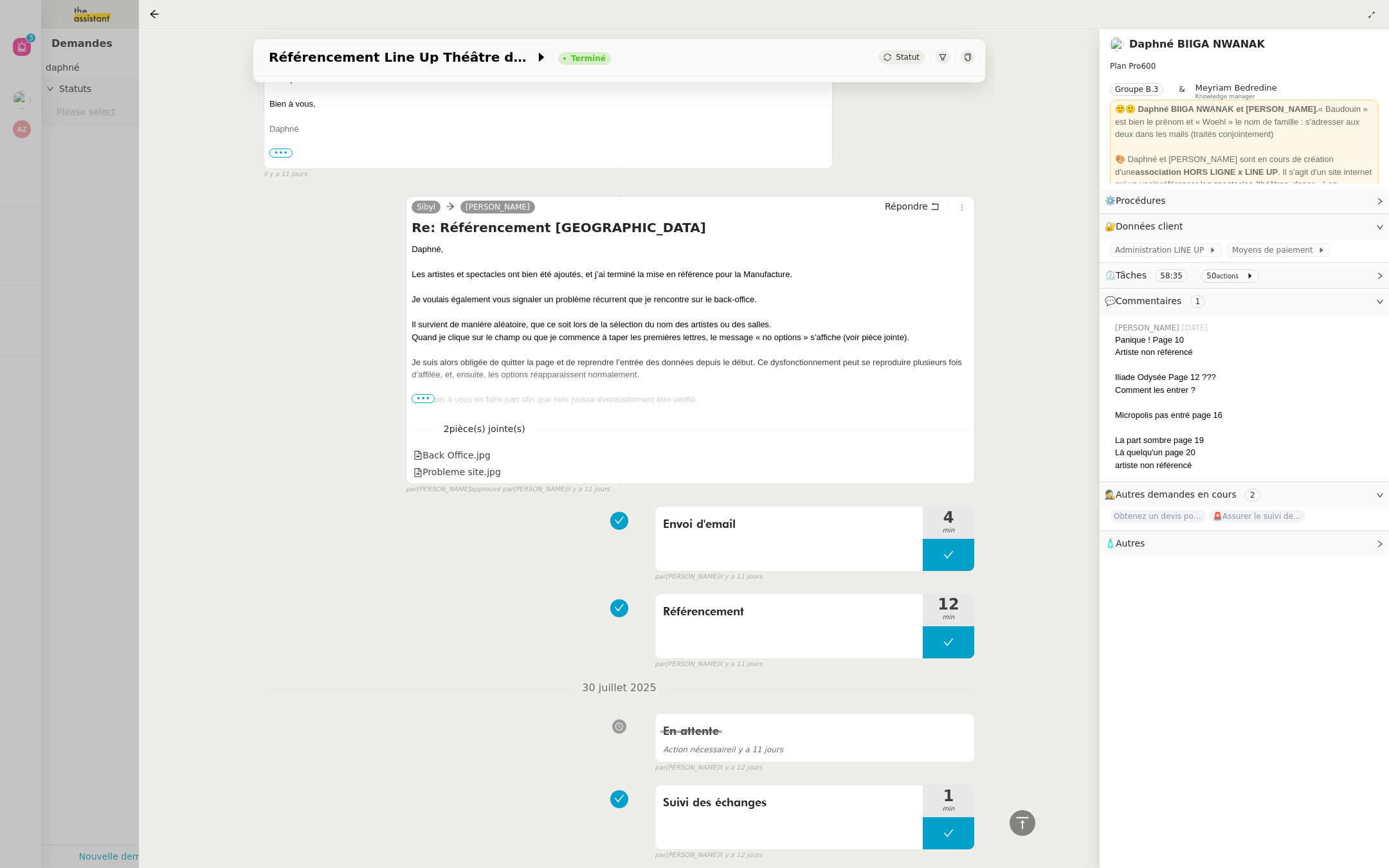
click at [89, 196] on div at bounding box center [694, 434] width 1389 height 868
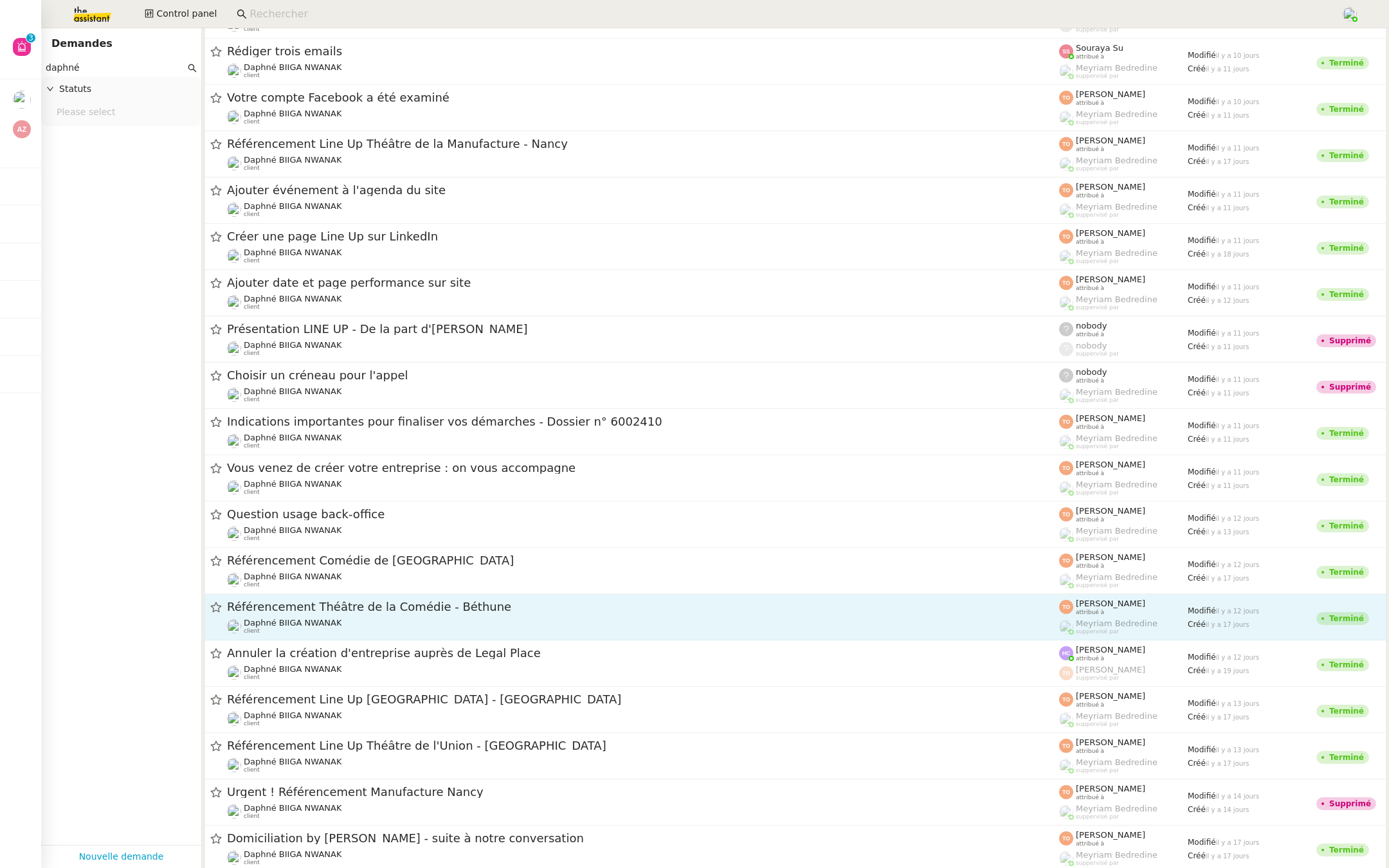
scroll to position [434, 0]
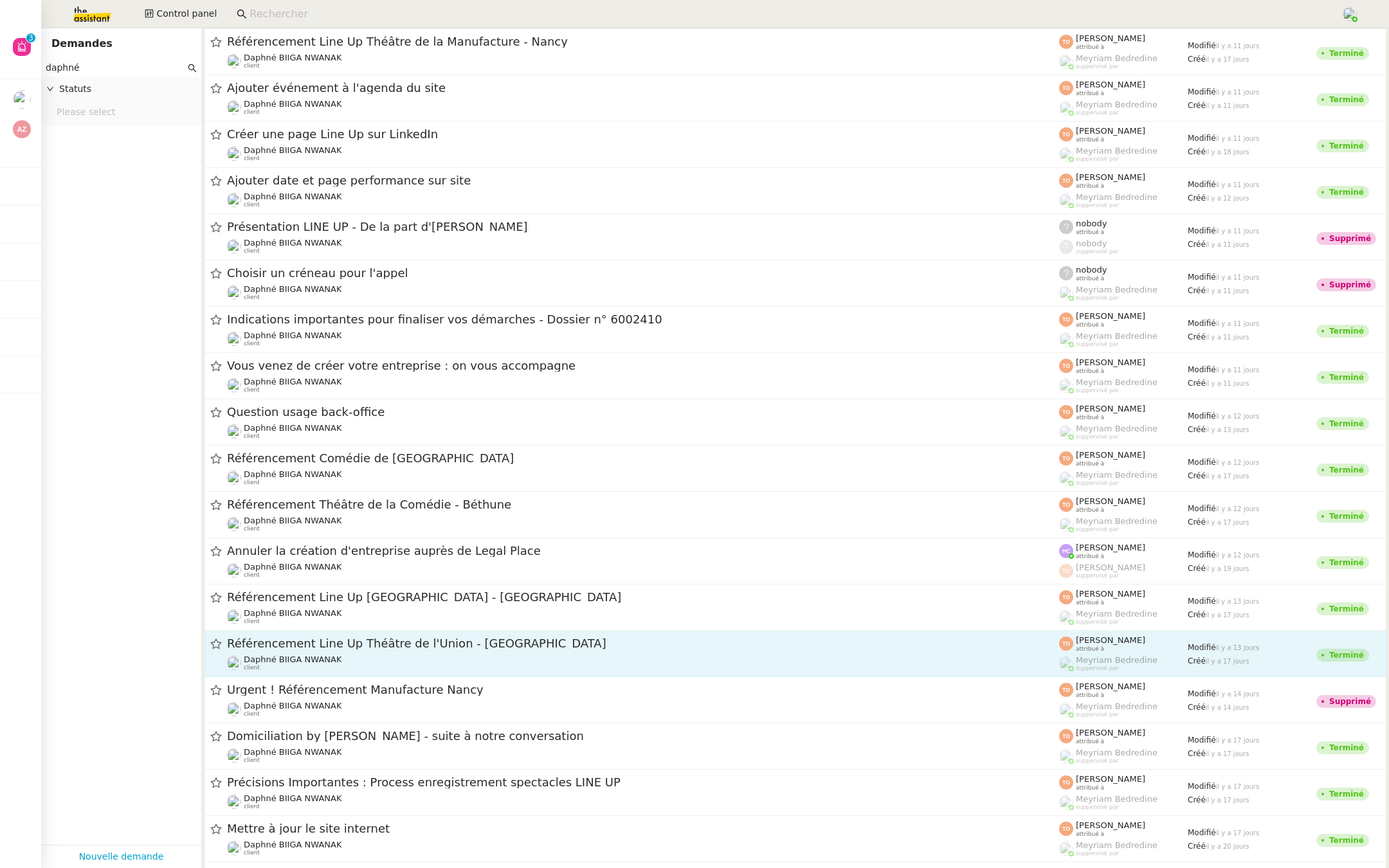
click at [423, 640] on span "Référencement Line Up Théâtre de l'Union - [GEOGRAPHIC_DATA]" at bounding box center [643, 644] width 832 height 11
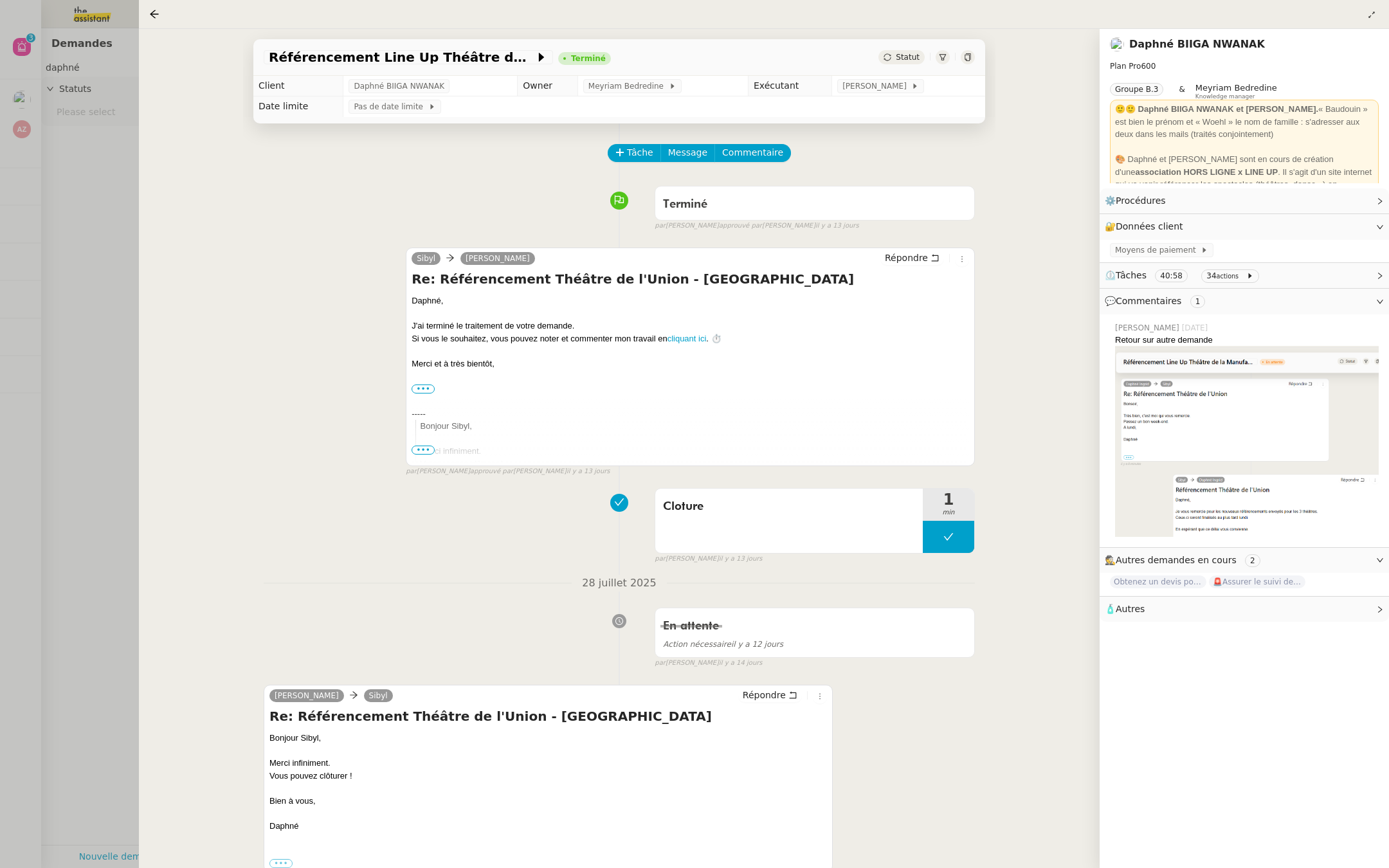
scroll to position [1274, 0]
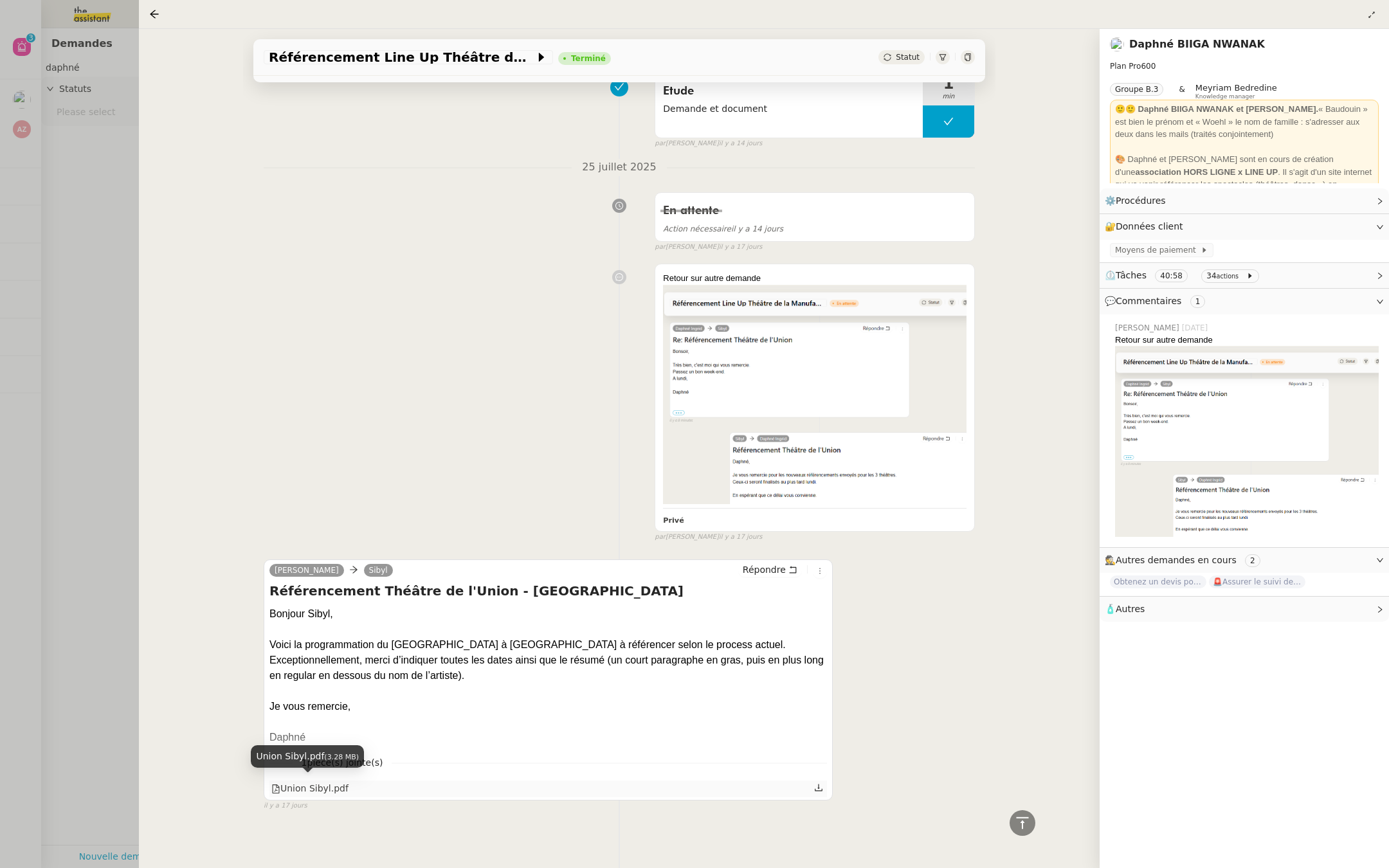
click at [318, 781] on div "Union Sibyl.pdf" at bounding box center [310, 788] width 77 height 15
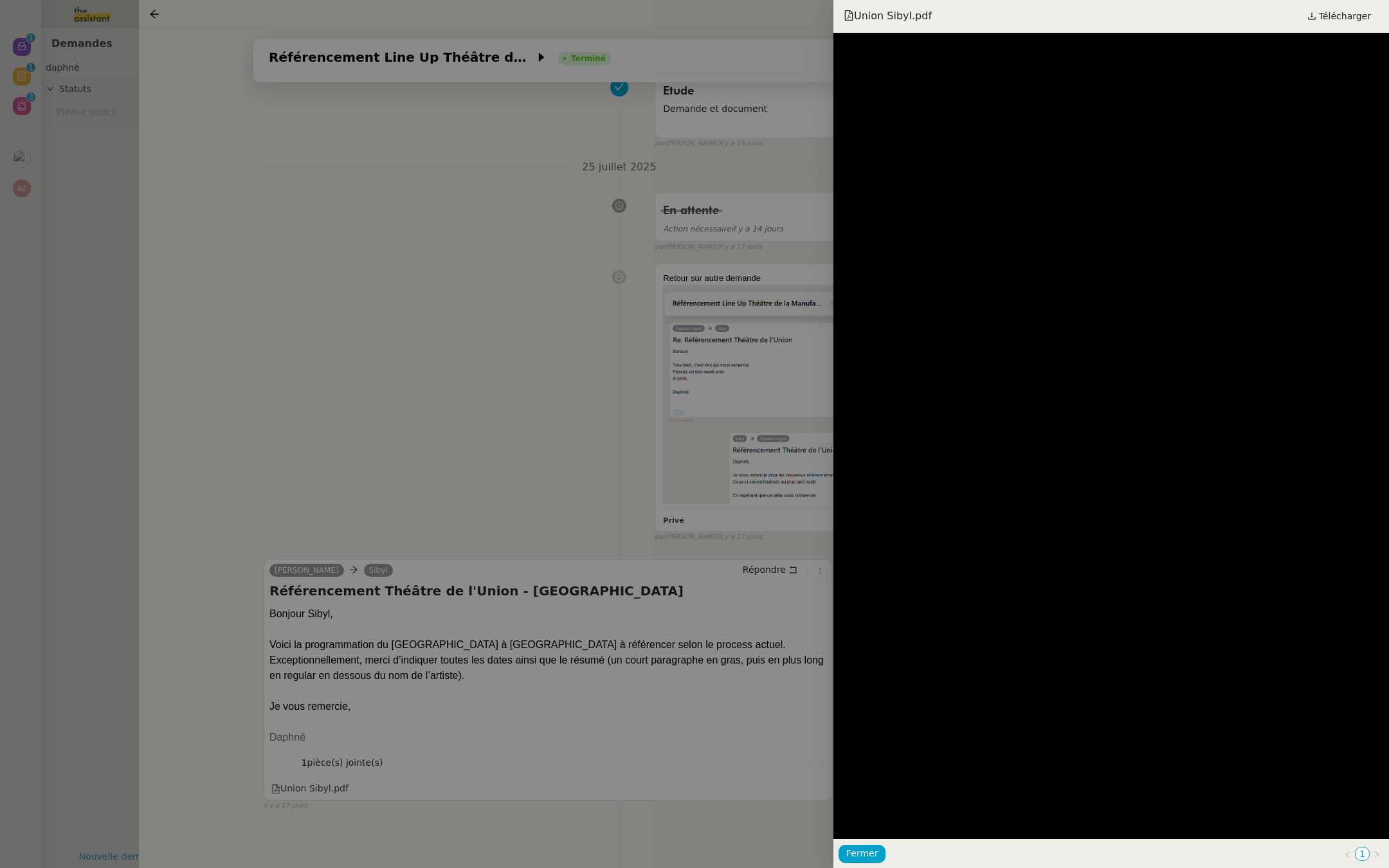
click at [585, 173] on div at bounding box center [694, 434] width 1389 height 868
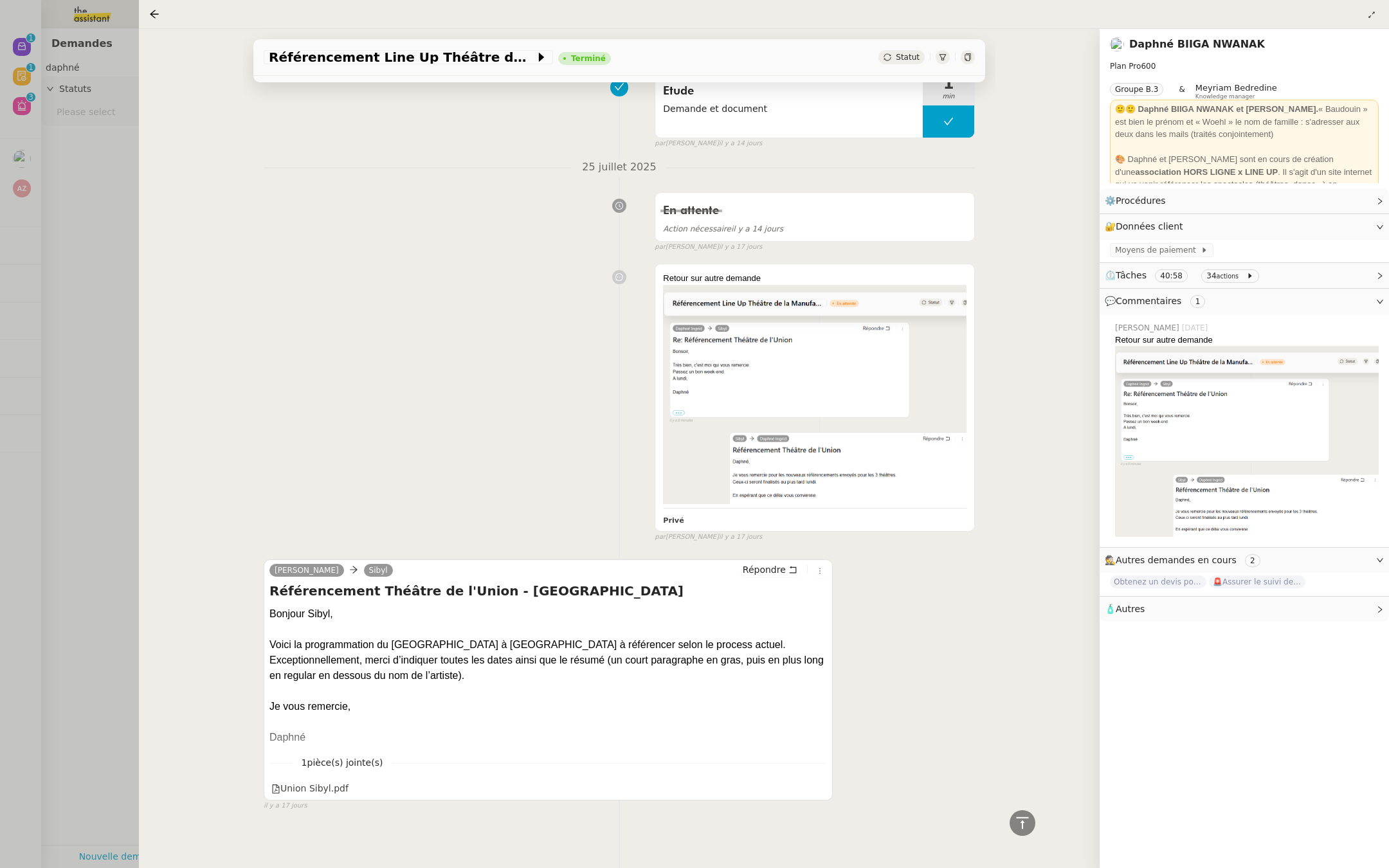
scroll to position [1111, 0]
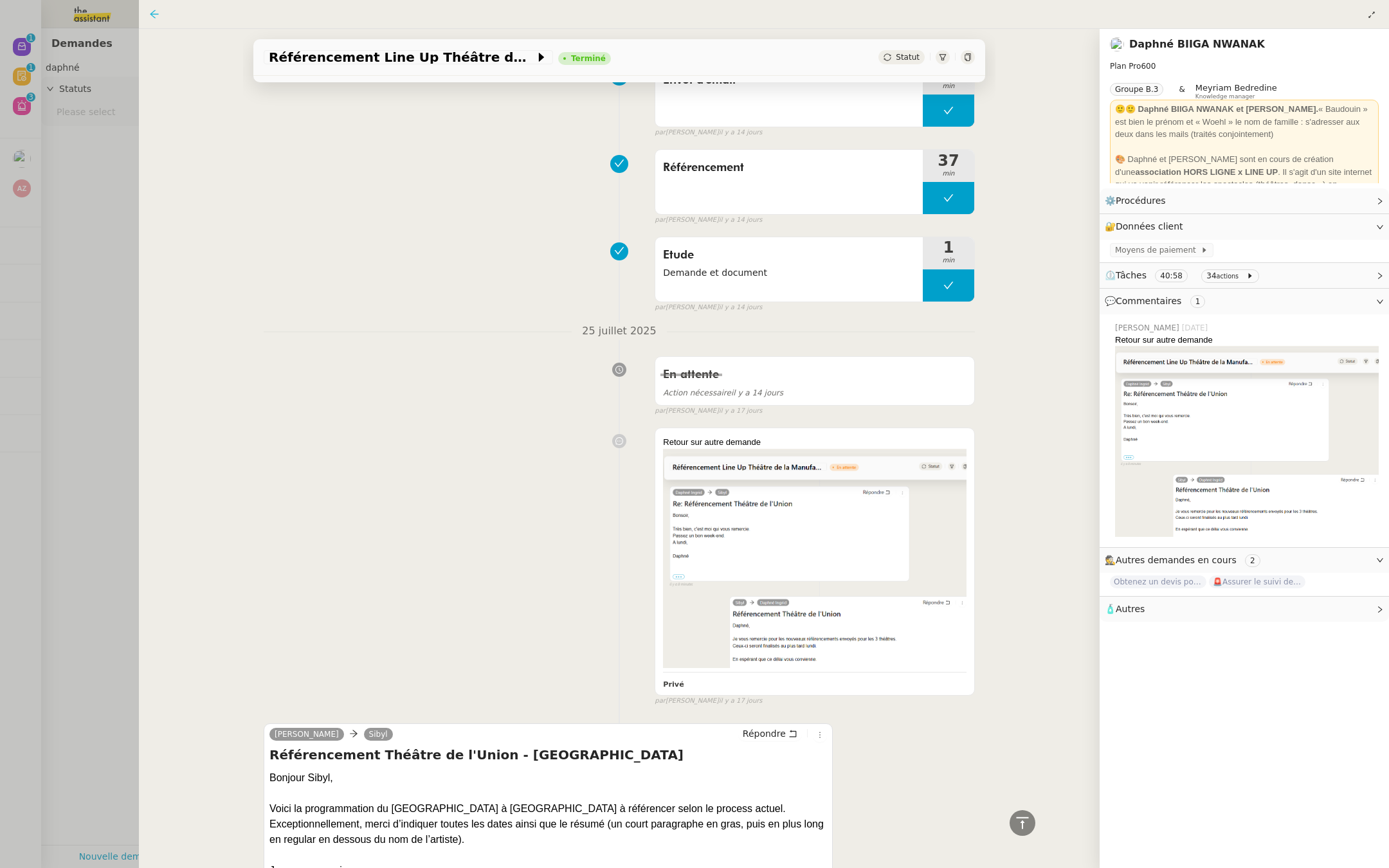
click at [153, 15] on icon at bounding box center [154, 14] width 10 height 10
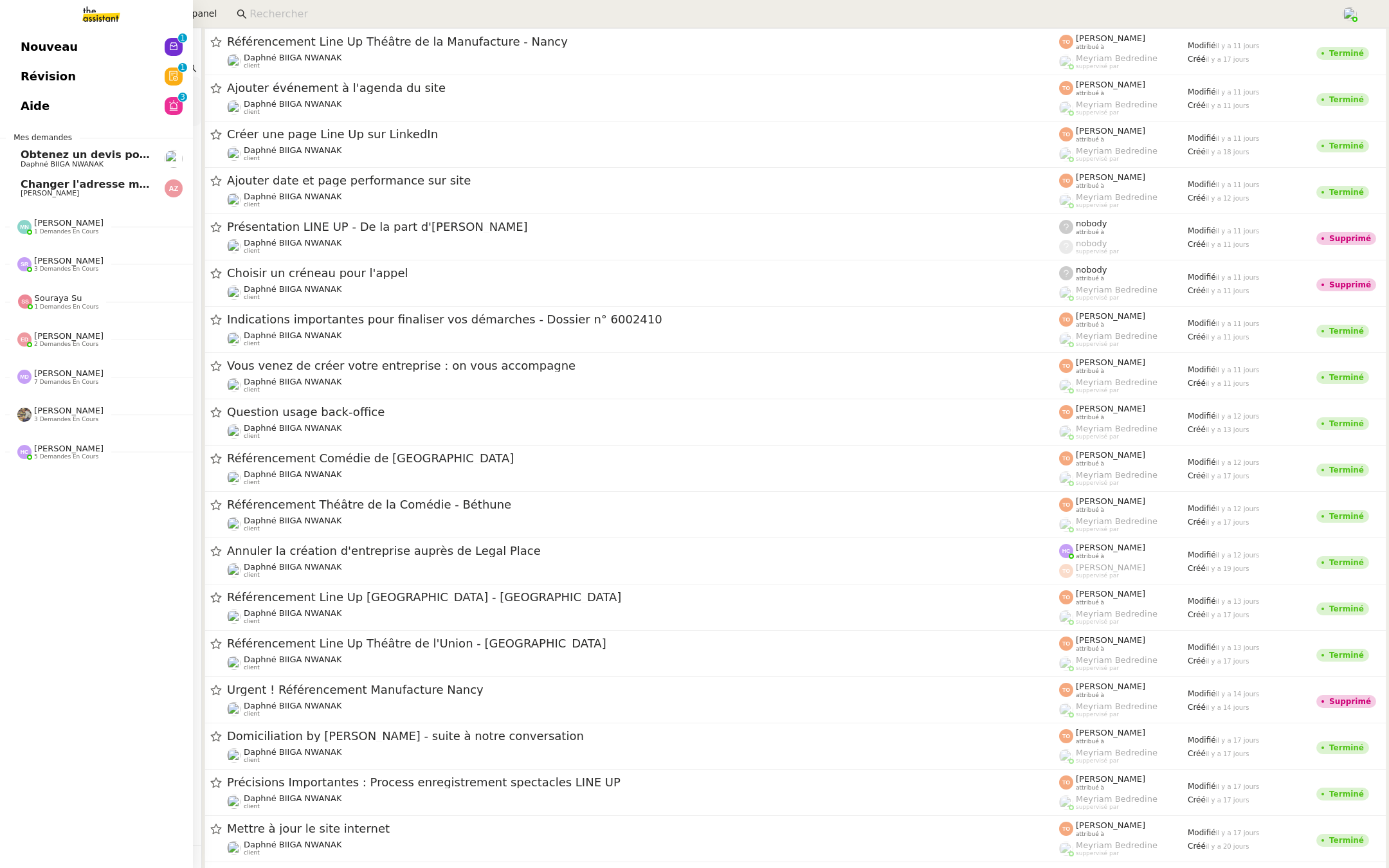
click at [21, 110] on span "Aide" at bounding box center [35, 106] width 29 height 19
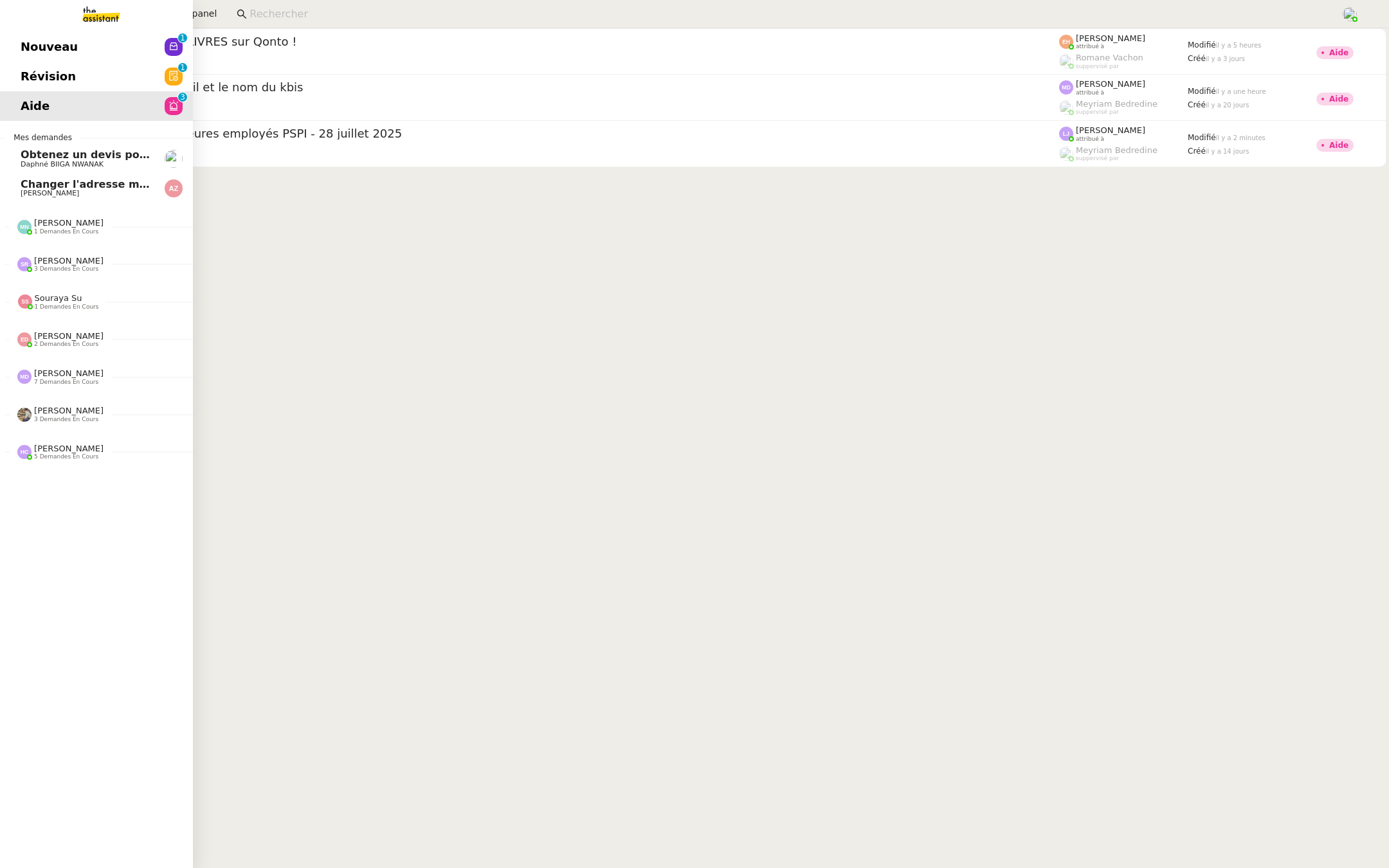
click at [30, 167] on span "Daphné BIIGA NWANAK" at bounding box center [62, 164] width 83 height 8
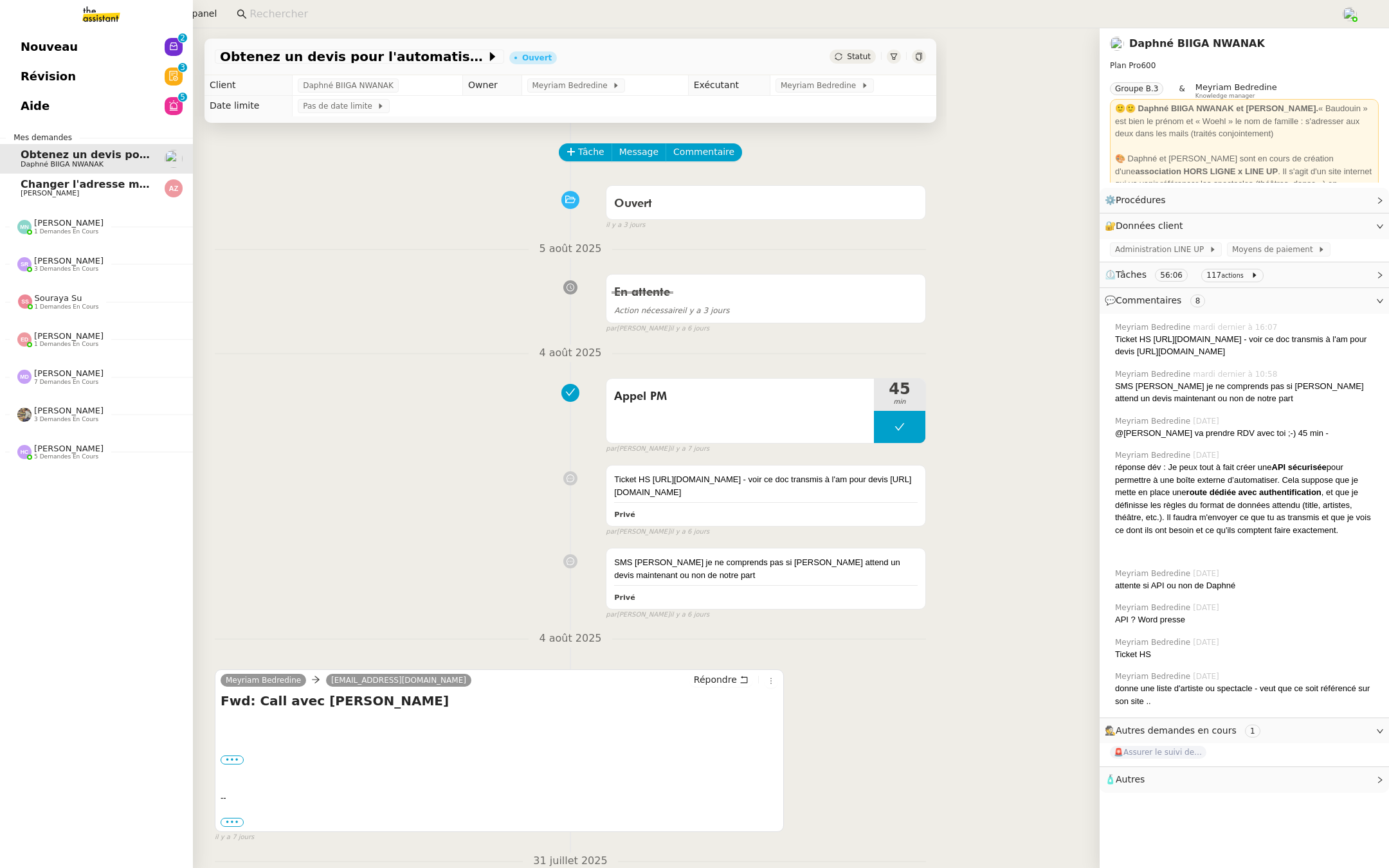
click at [31, 81] on span "Révision" at bounding box center [48, 77] width 55 height 19
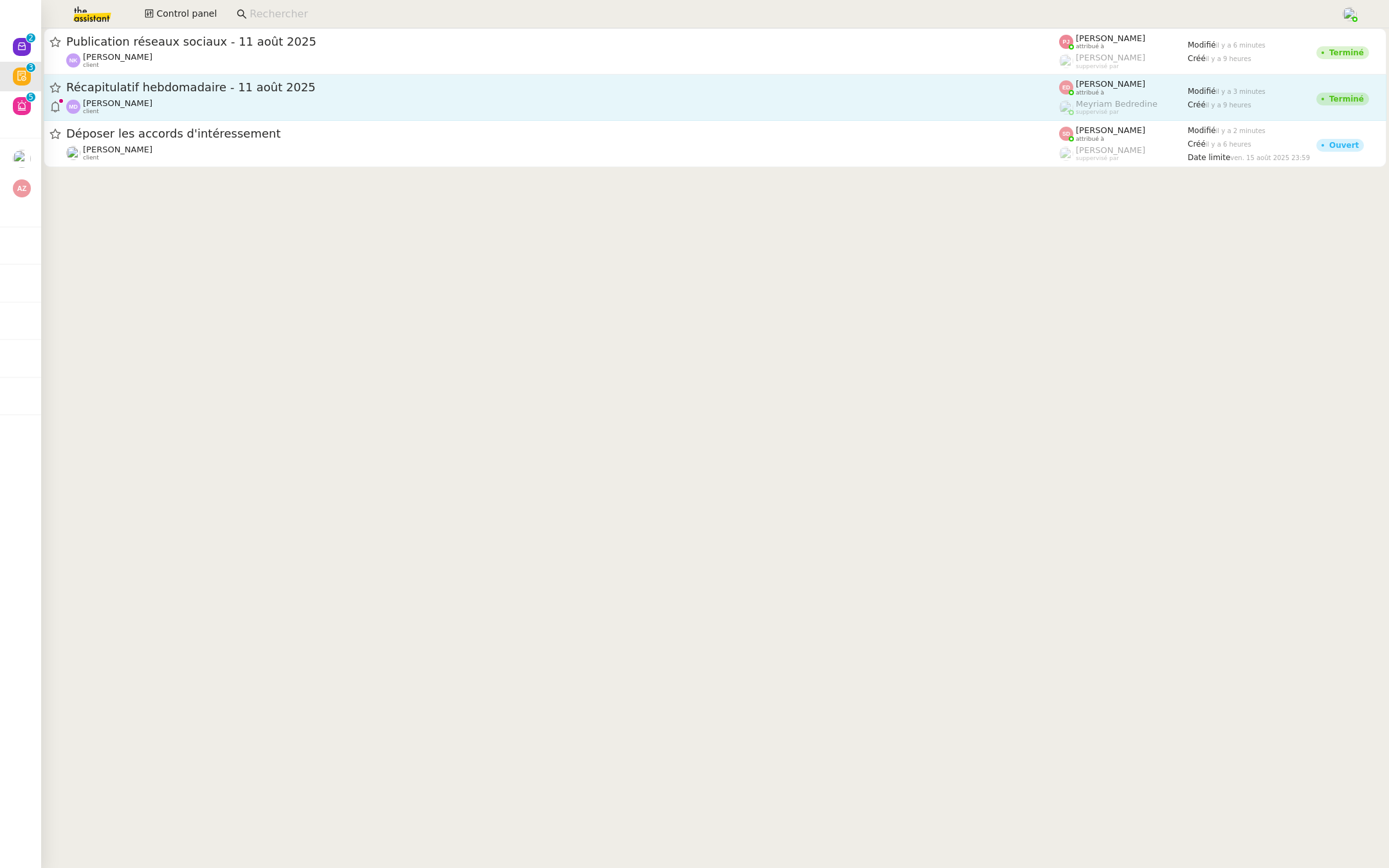
click at [327, 94] on div "Récapitulatif hebdomadaire - 11 août 2025" at bounding box center [562, 88] width 993 height 16
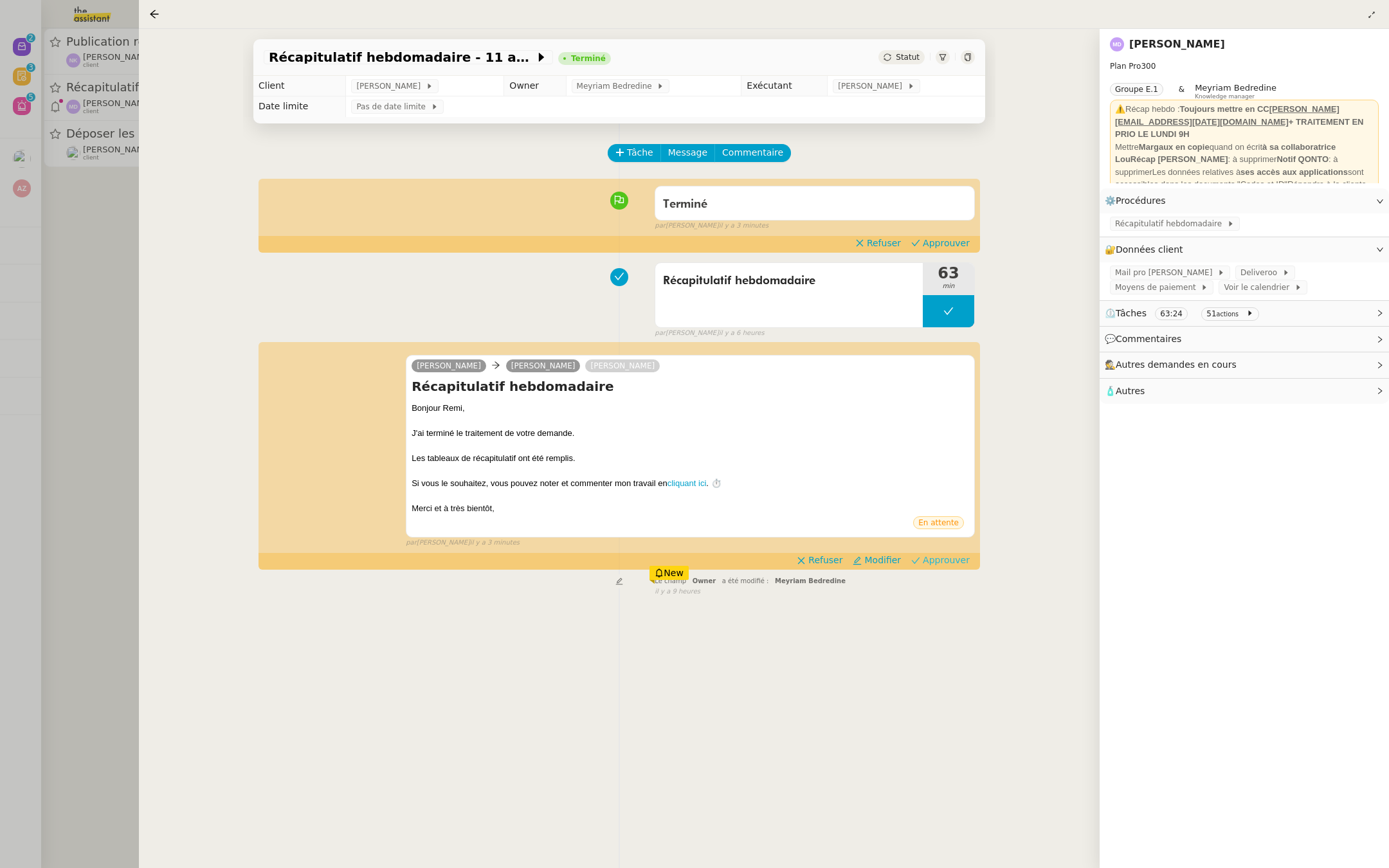
click at [938, 558] on span "Approuver" at bounding box center [946, 560] width 47 height 13
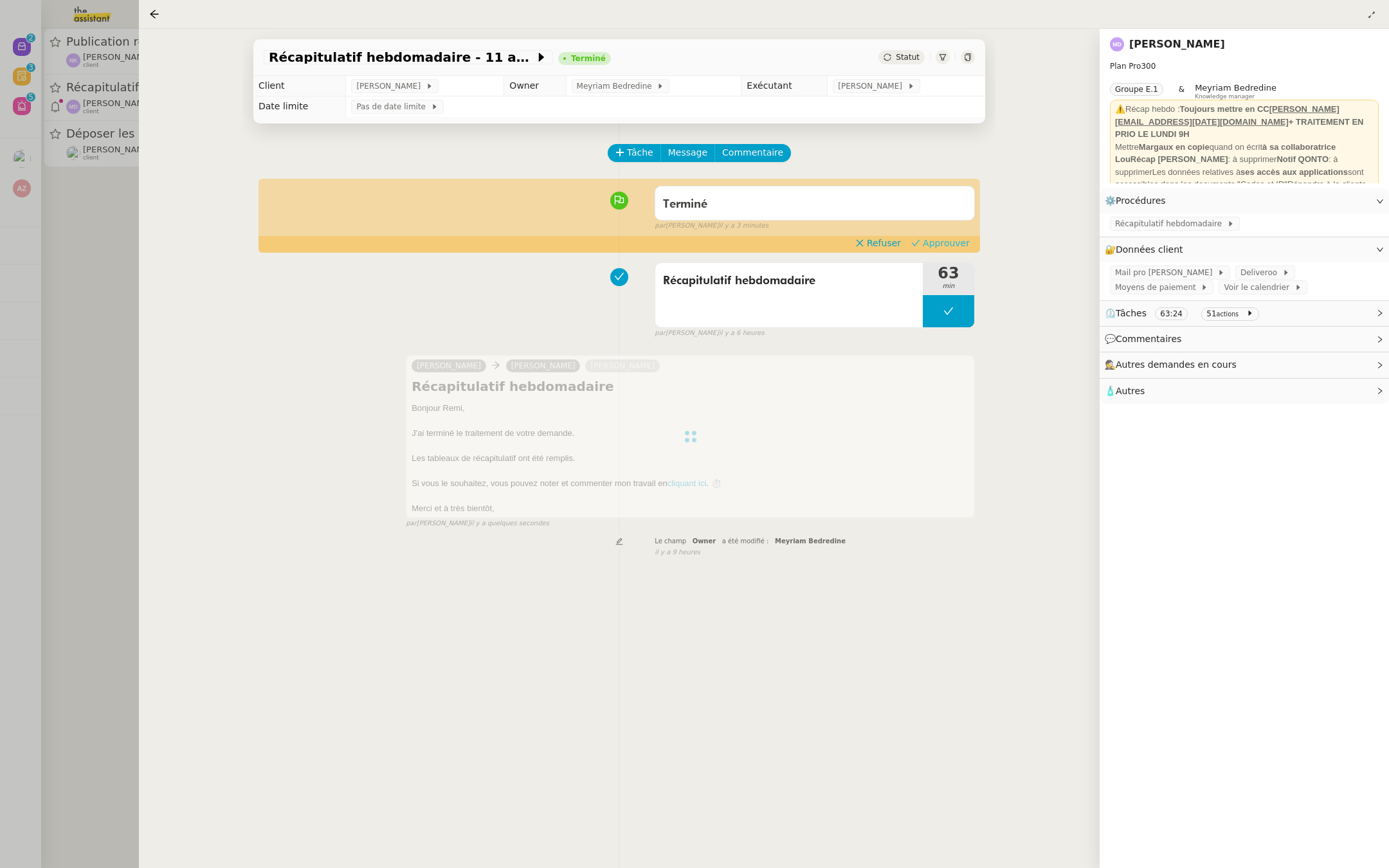
click at [943, 244] on span "Approuver" at bounding box center [946, 243] width 47 height 13
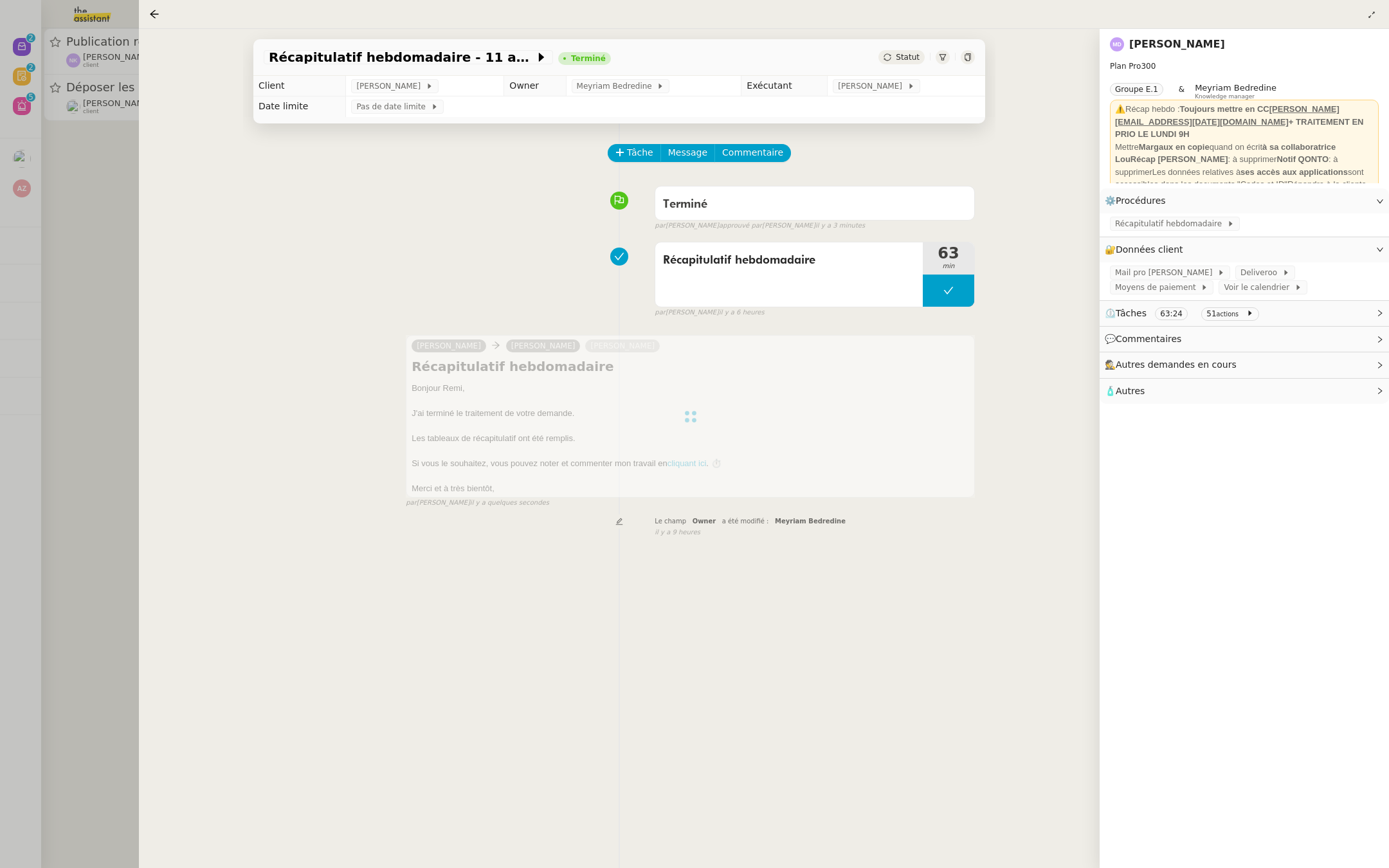
click at [50, 196] on div at bounding box center [694, 434] width 1389 height 868
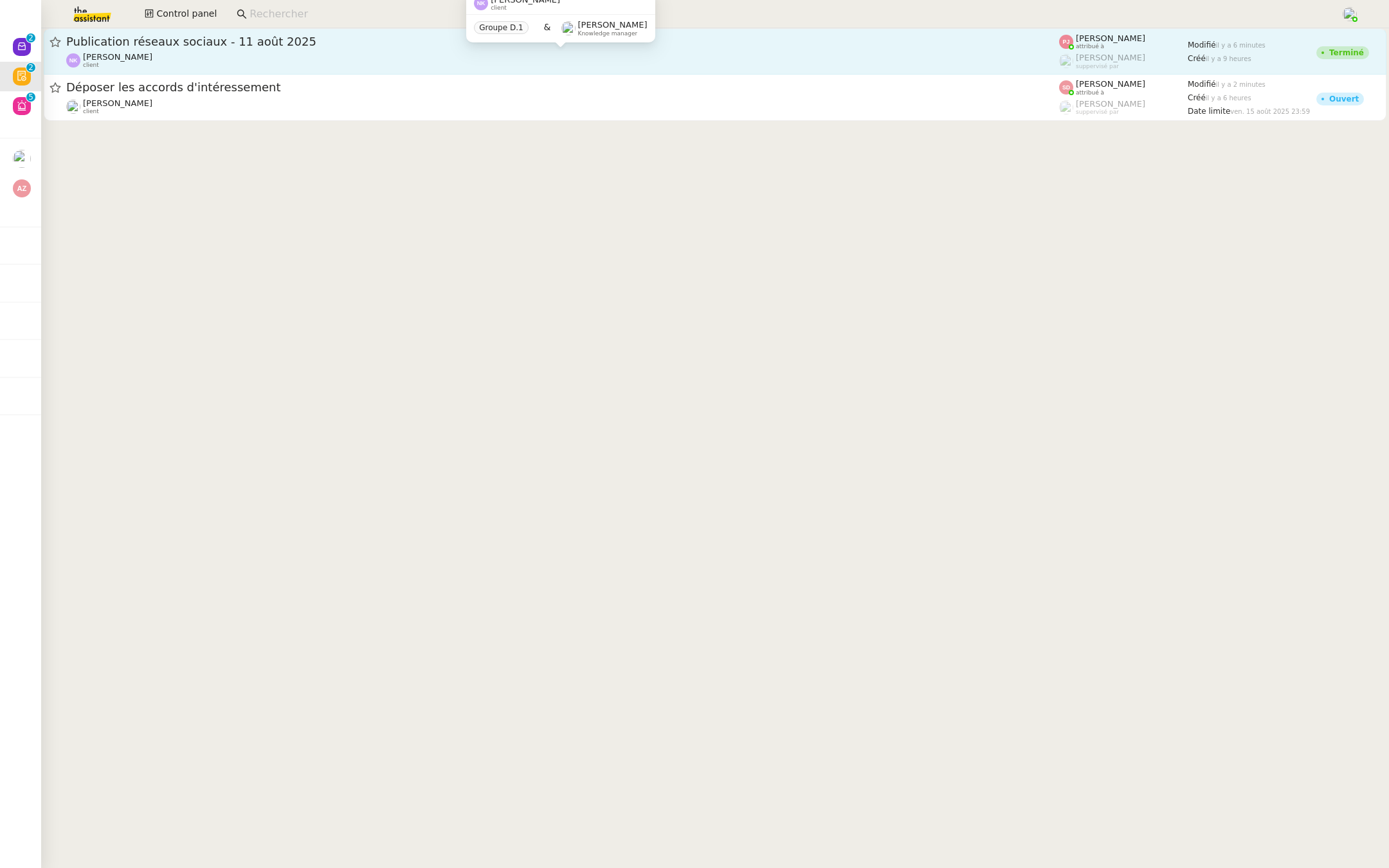
click at [216, 57] on div "Naresh FAZAL KARIM client" at bounding box center [562, 60] width 993 height 17
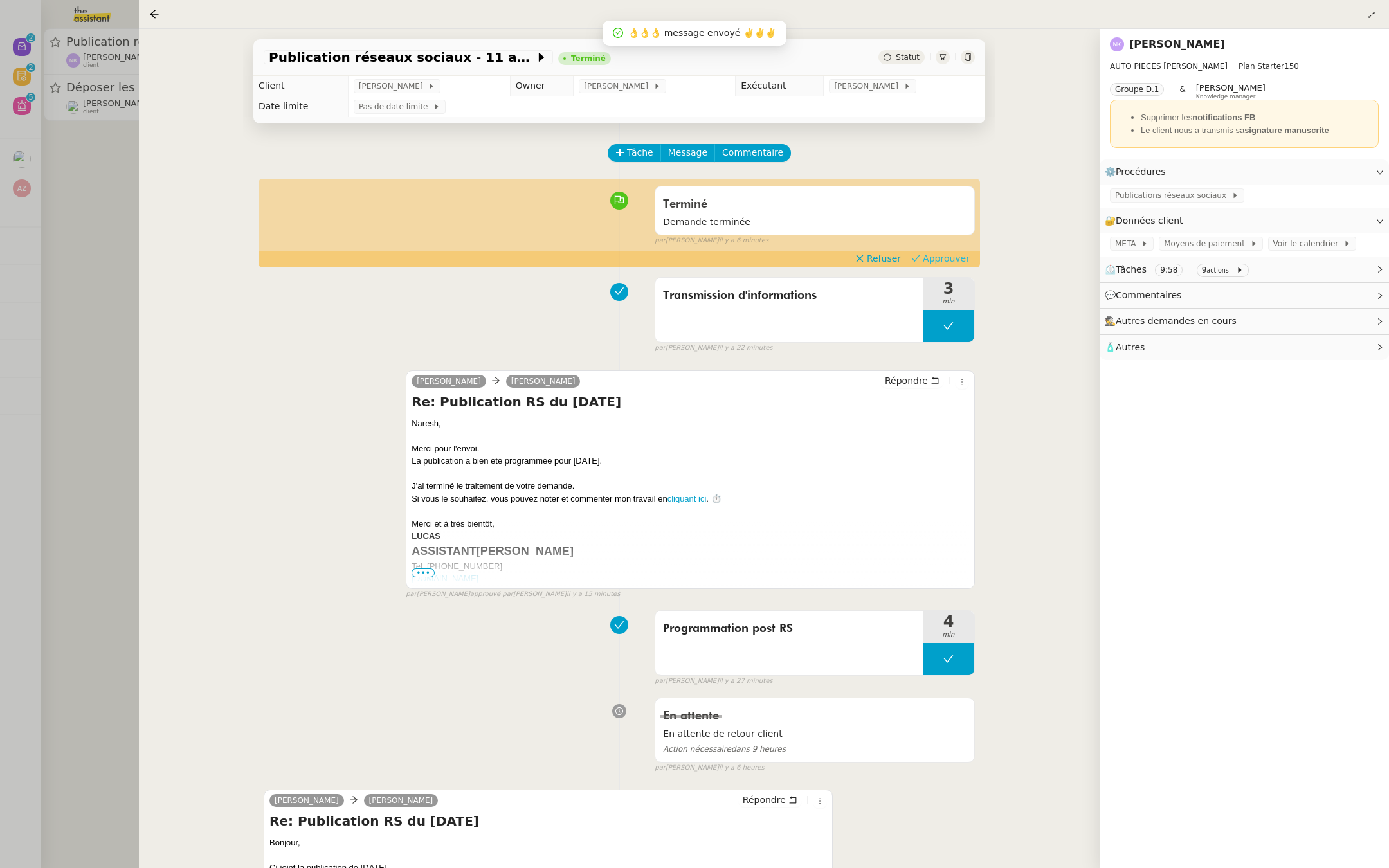
click at [955, 252] on span "Approuver" at bounding box center [946, 259] width 47 height 13
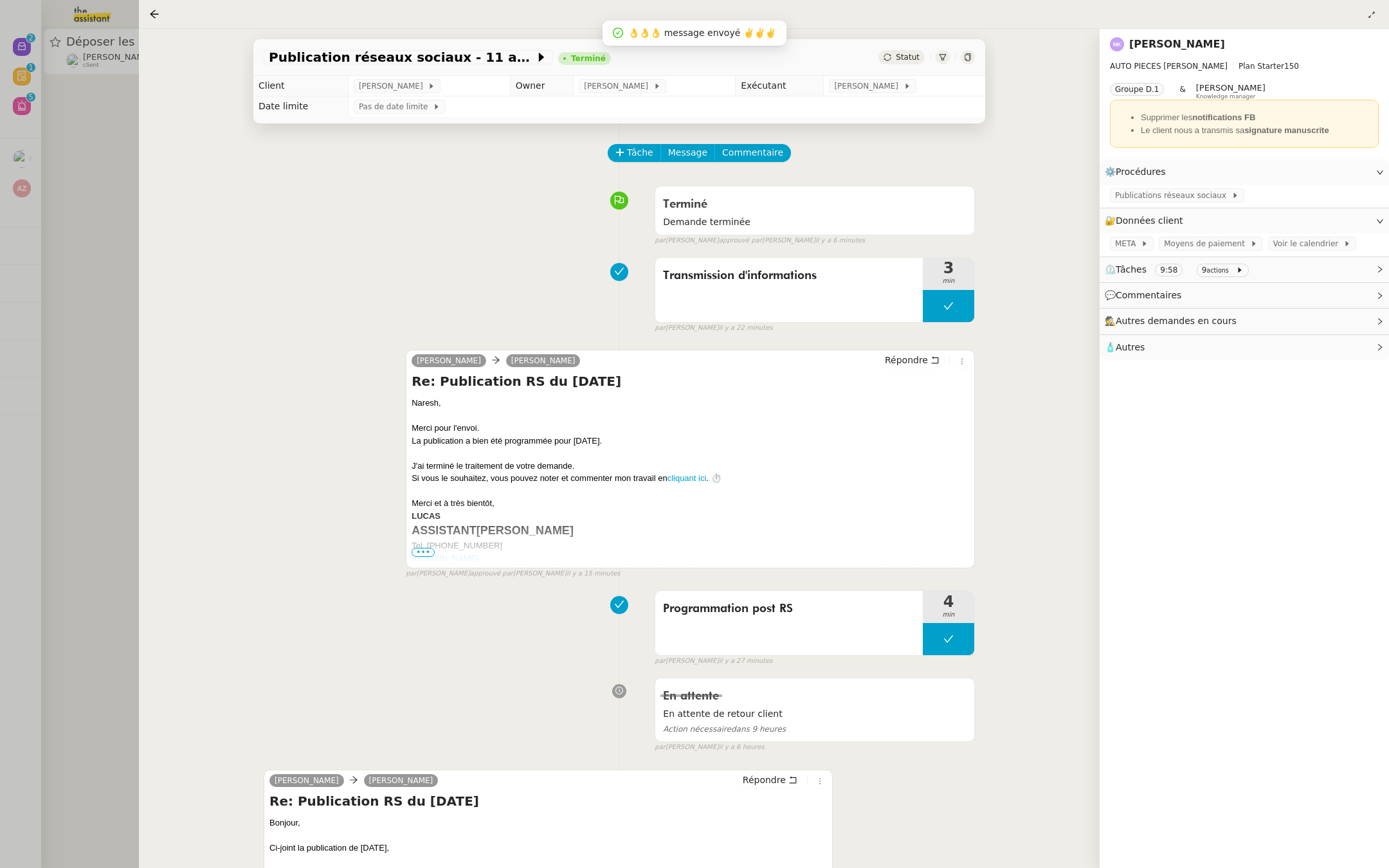
click at [46, 246] on div at bounding box center [694, 434] width 1389 height 868
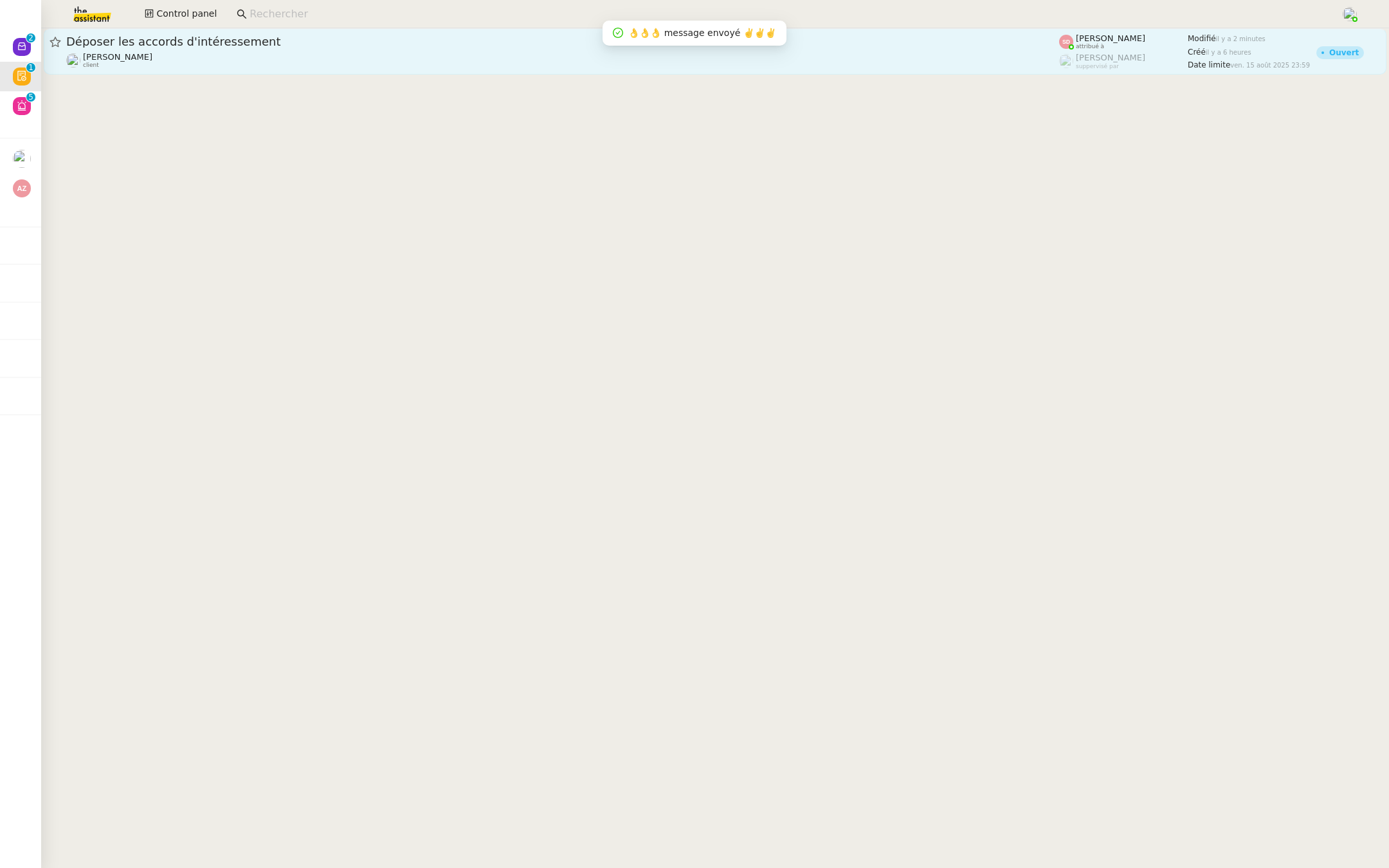
click at [243, 50] on div "Déposer les accords d'intéressement" at bounding box center [562, 42] width 993 height 15
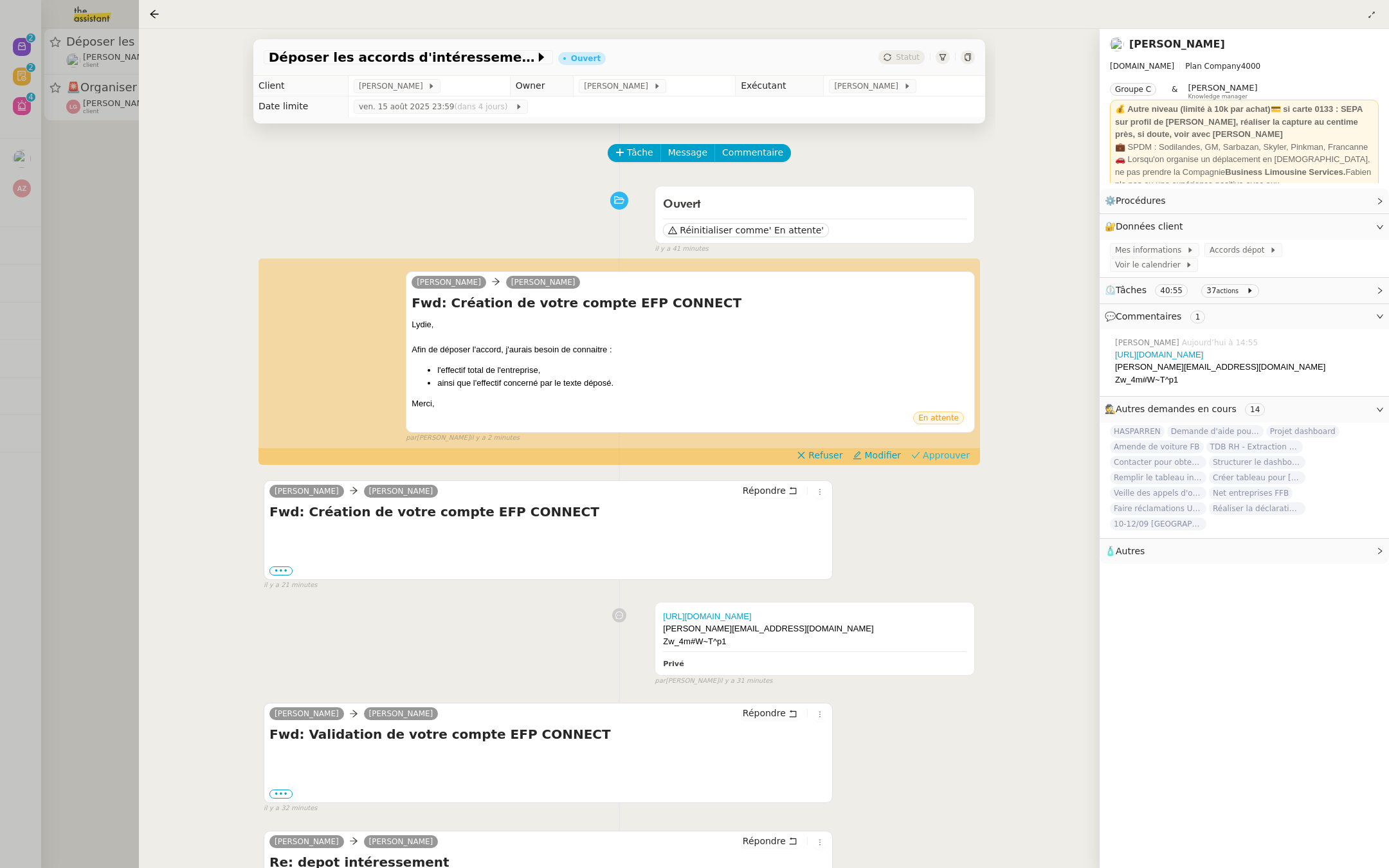
click at [945, 454] on span "Approuver" at bounding box center [946, 455] width 47 height 13
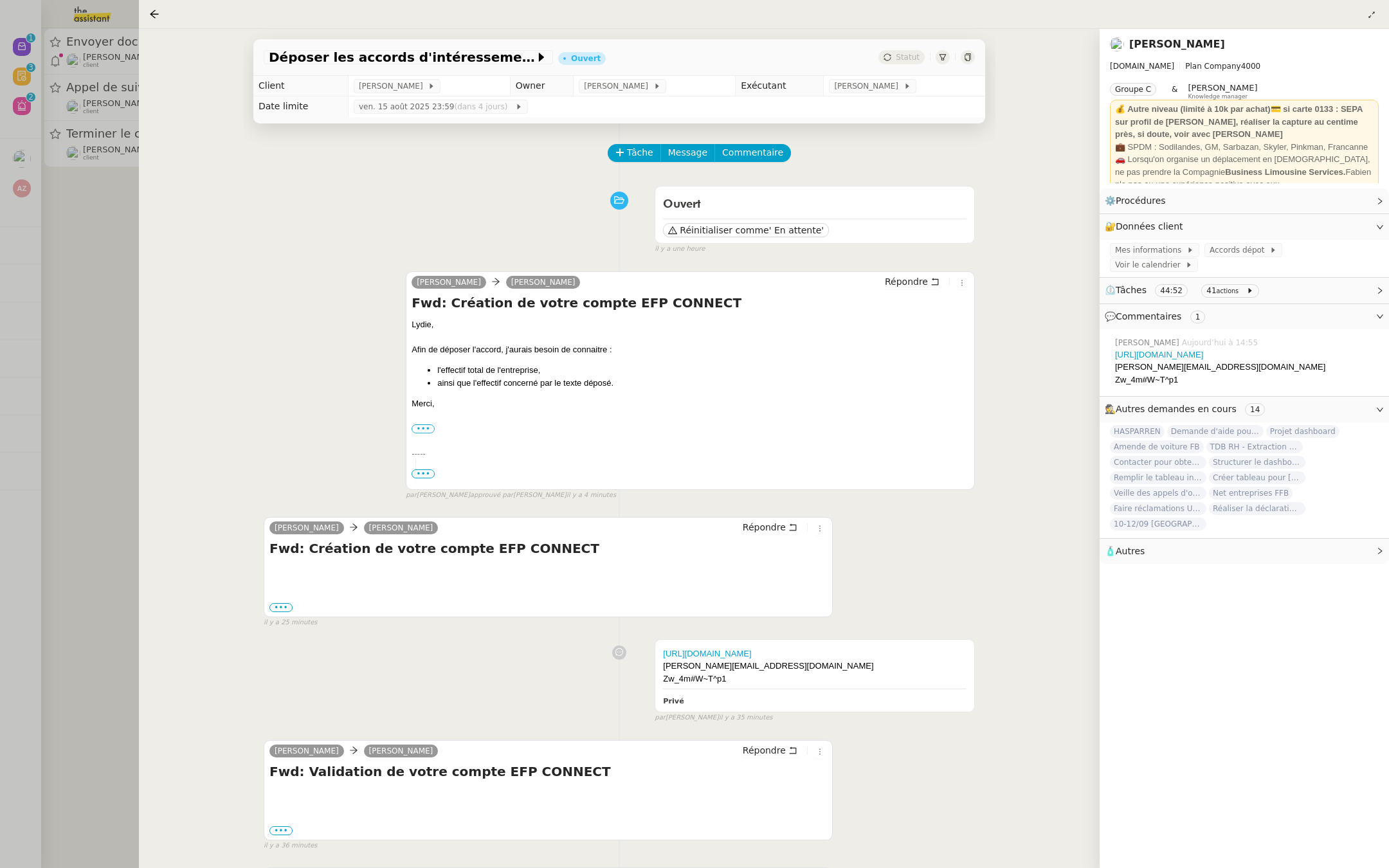
click at [54, 240] on div at bounding box center [694, 434] width 1389 height 868
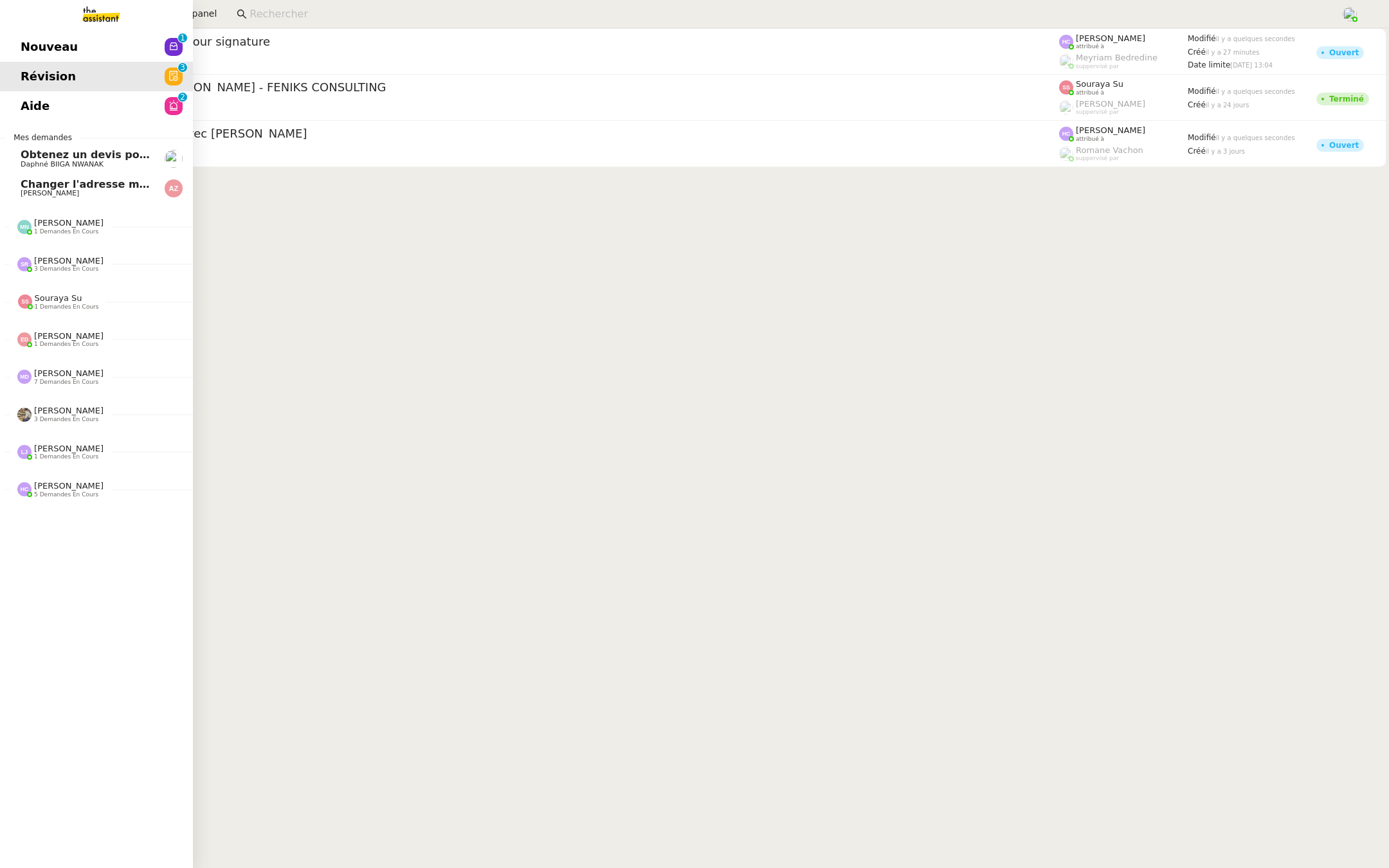
click at [18, 67] on link "Révision 0 1 2 3 4 5 6 7 8 9" at bounding box center [97, 76] width 193 height 30
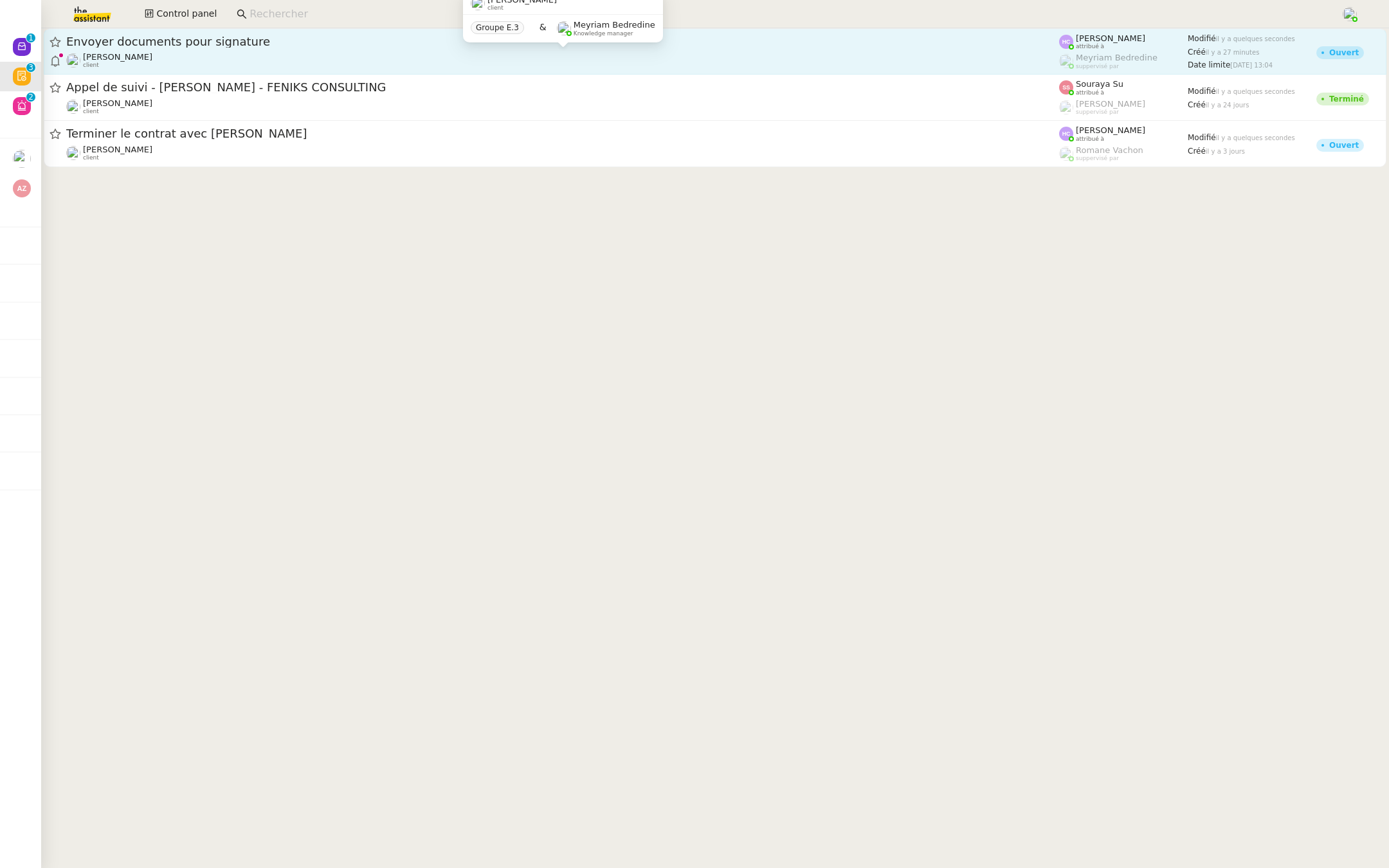
click at [173, 57] on div "Patrick Chotard client" at bounding box center [562, 60] width 993 height 17
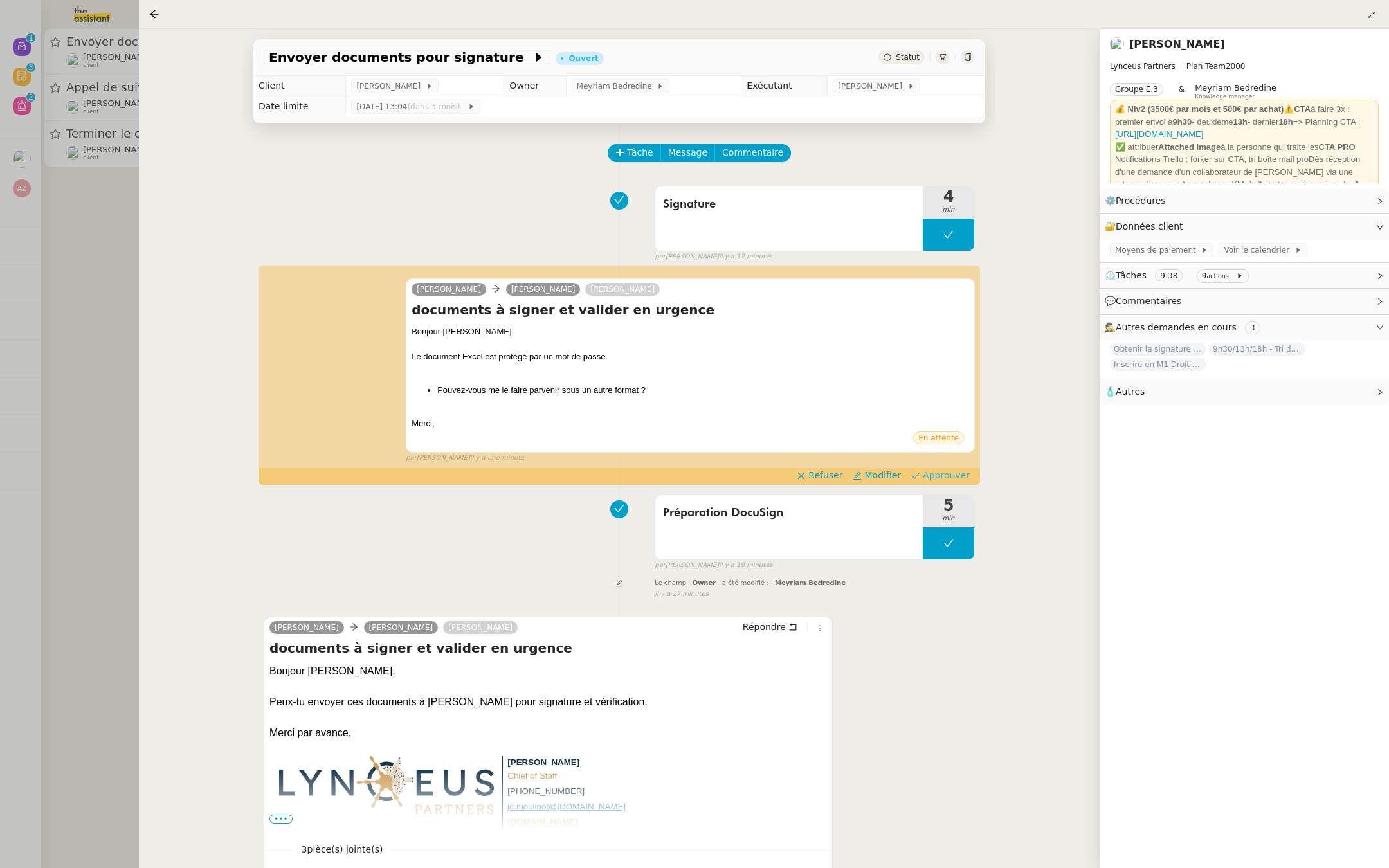
click at [968, 473] on span "Approuver" at bounding box center [946, 475] width 47 height 13
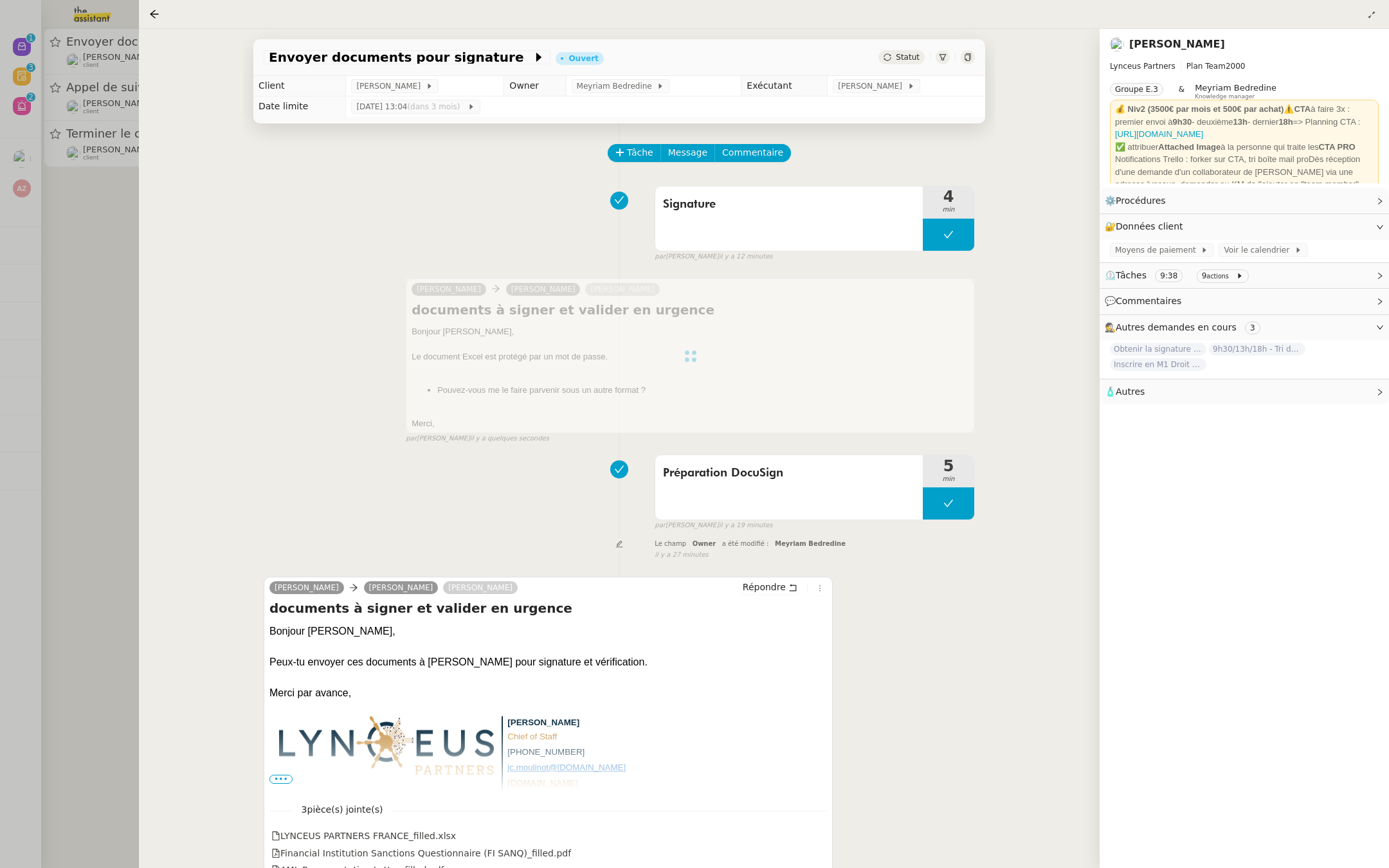
click at [94, 216] on div at bounding box center [694, 434] width 1389 height 868
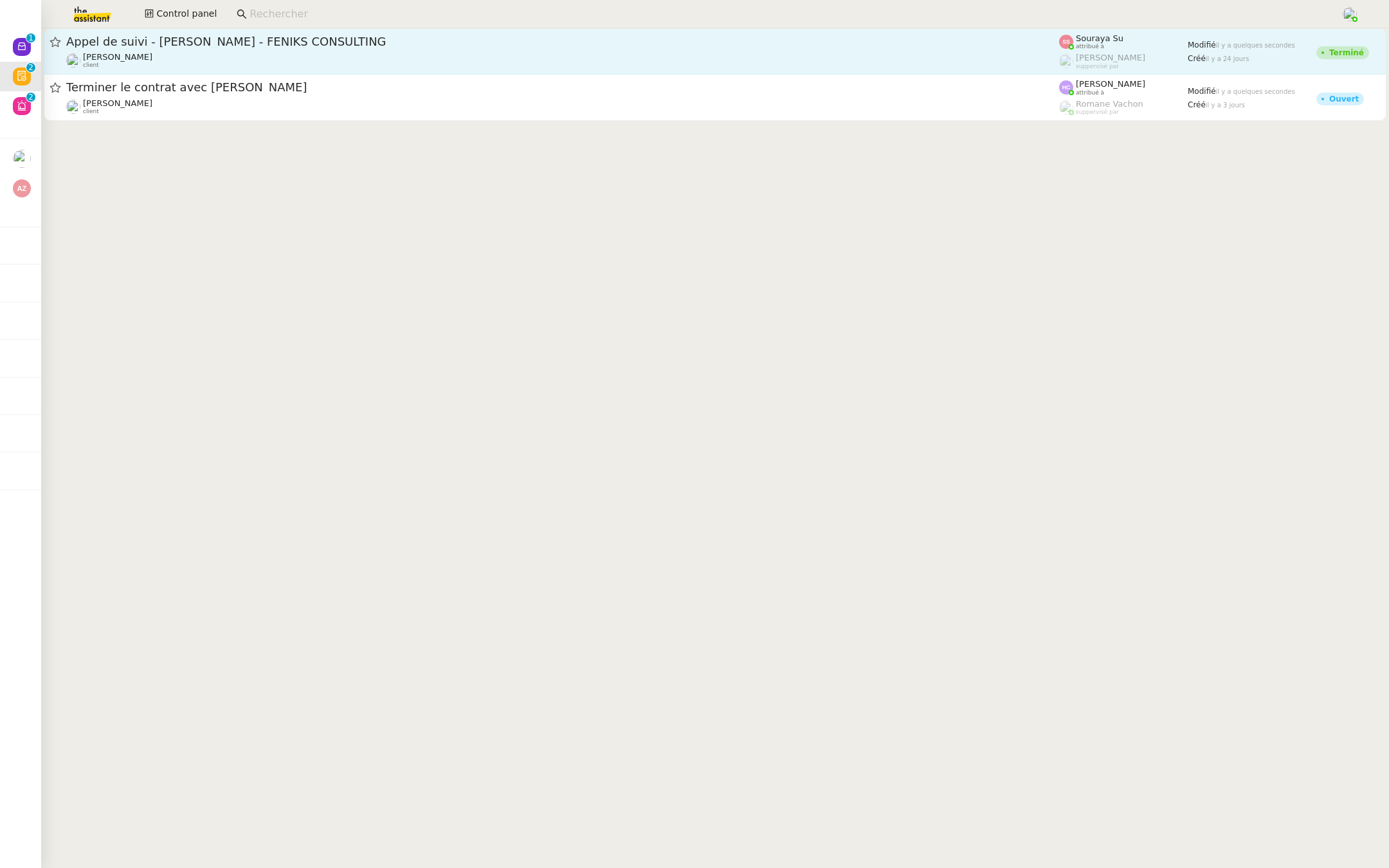
click at [201, 48] on div "Appel de suivi - Céline Thomas-Mauny - FENIKS CONSULTING" at bounding box center [562, 42] width 993 height 15
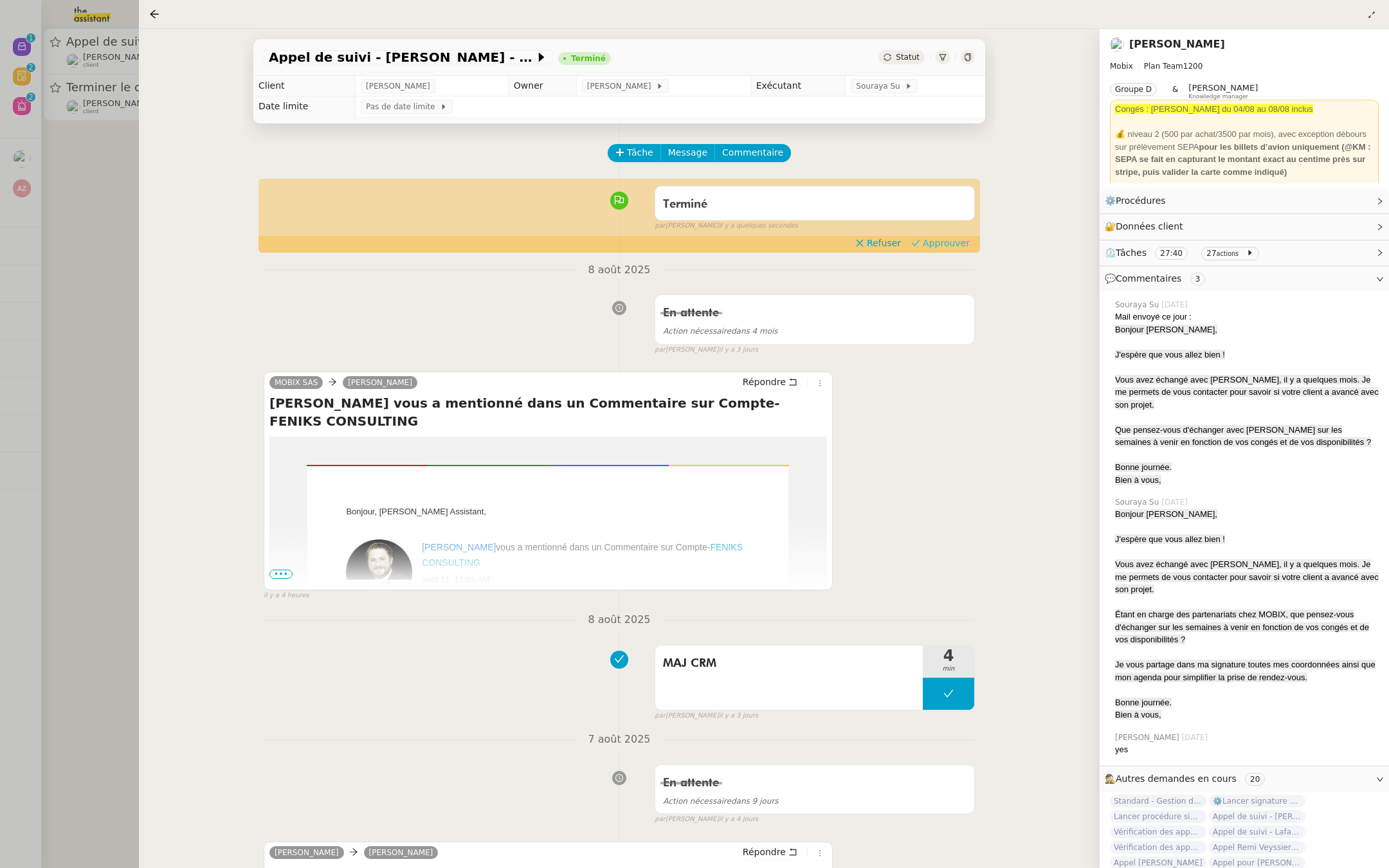
click at [940, 239] on span "Approuver" at bounding box center [946, 243] width 47 height 13
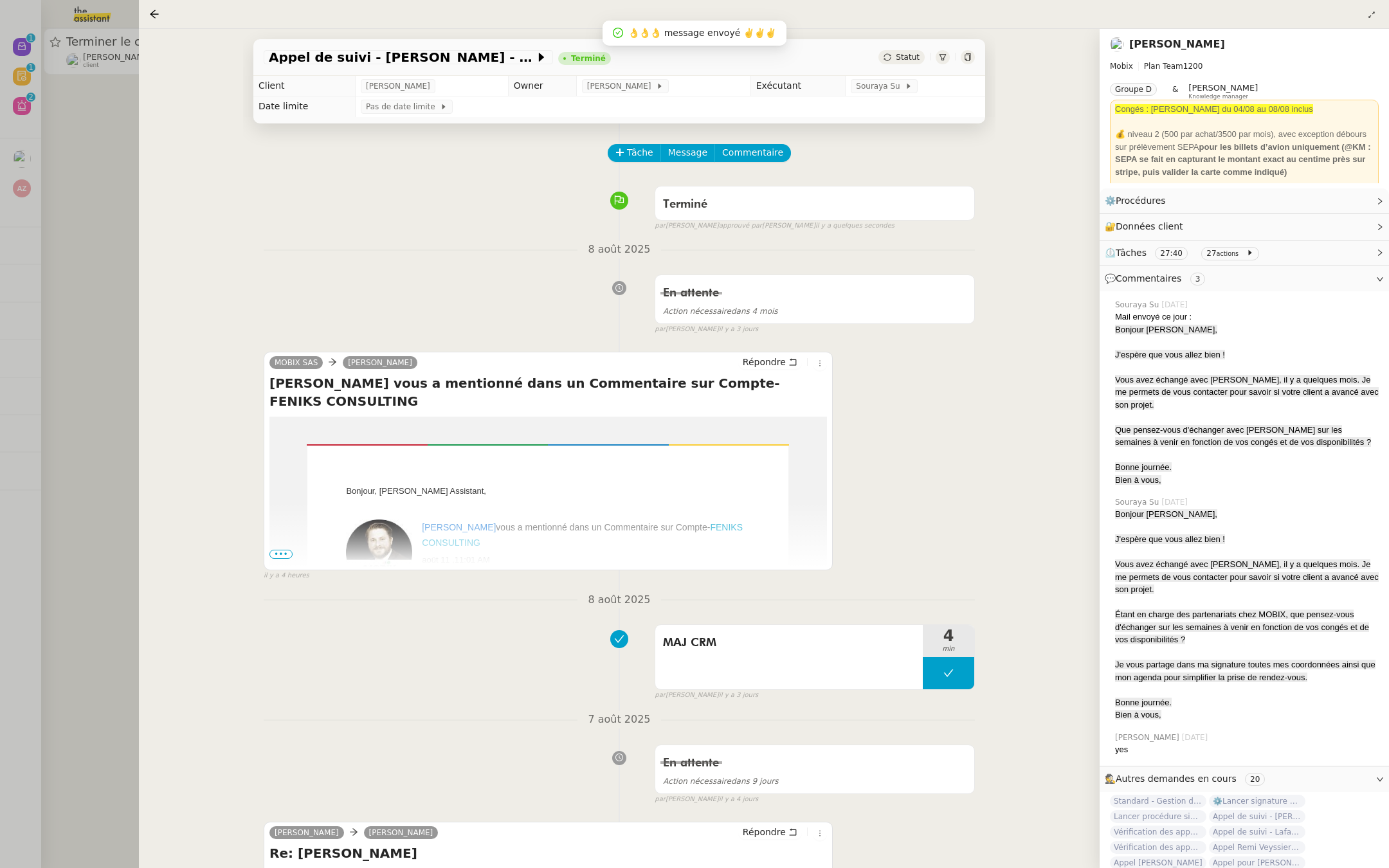
click at [84, 238] on div at bounding box center [694, 434] width 1389 height 868
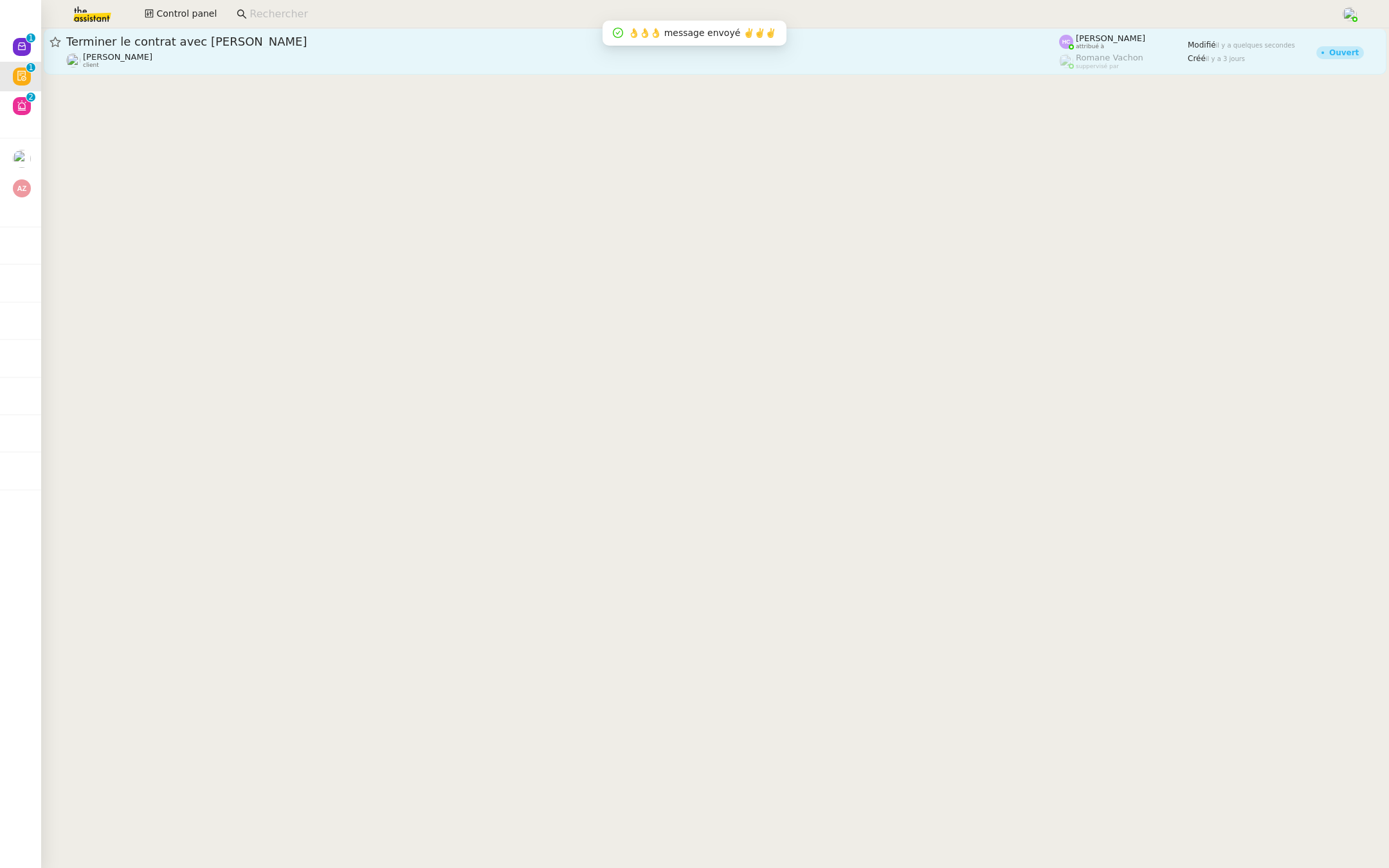
click at [205, 45] on span "Terminer le contrat avec Arval" at bounding box center [562, 42] width 993 height 11
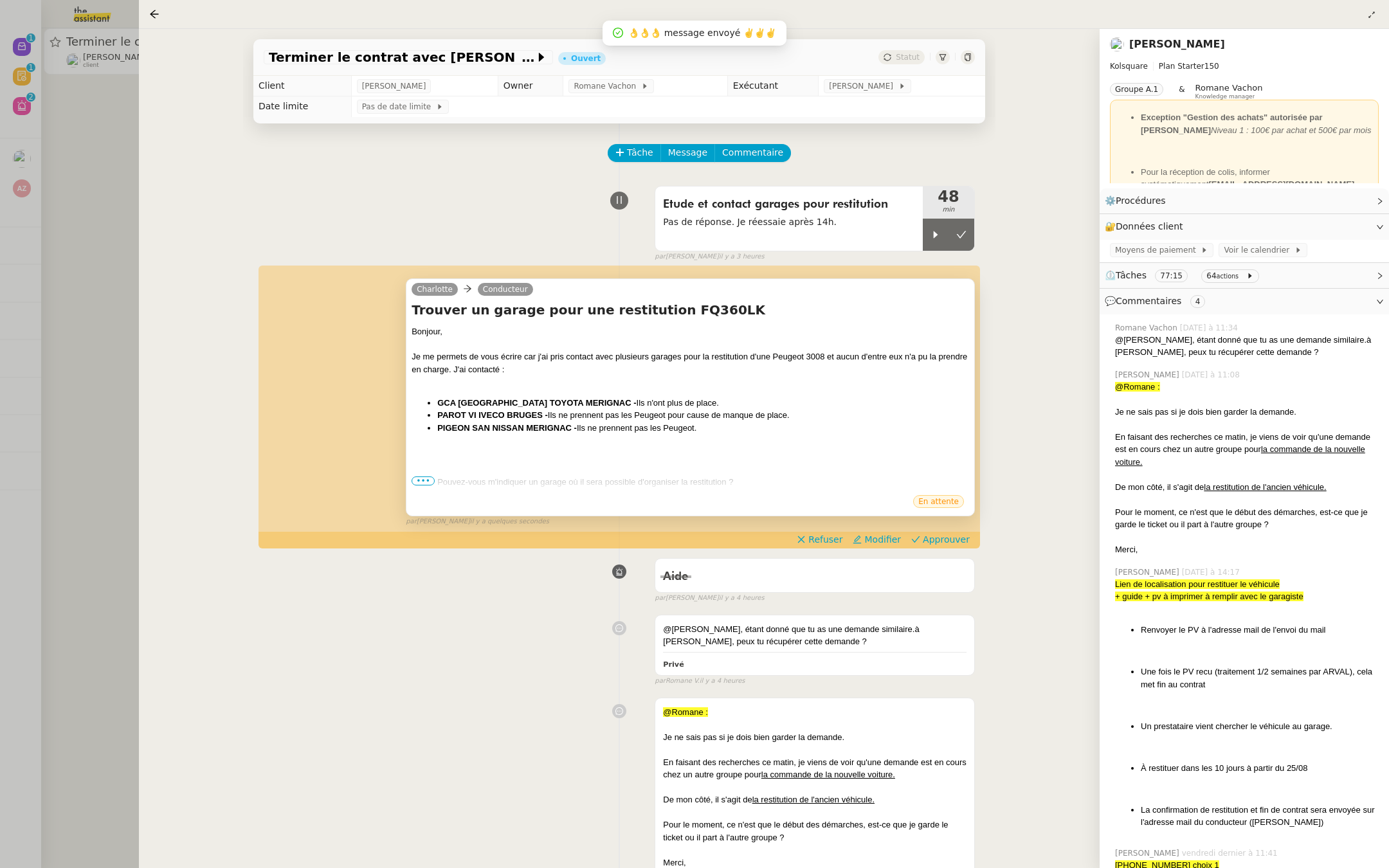
scroll to position [52, 0]
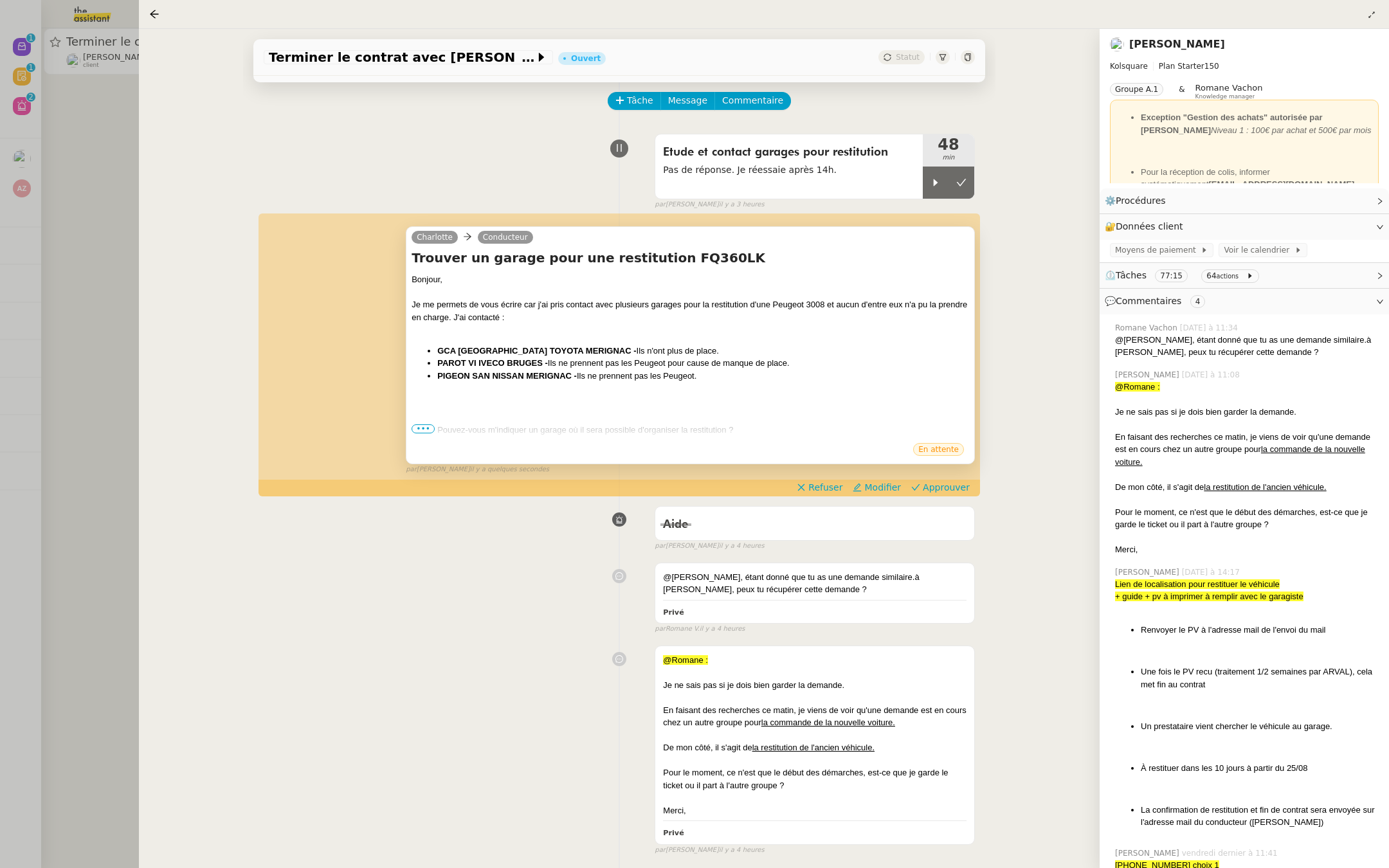
click at [424, 426] on span "•••" at bounding box center [423, 428] width 23 height 9
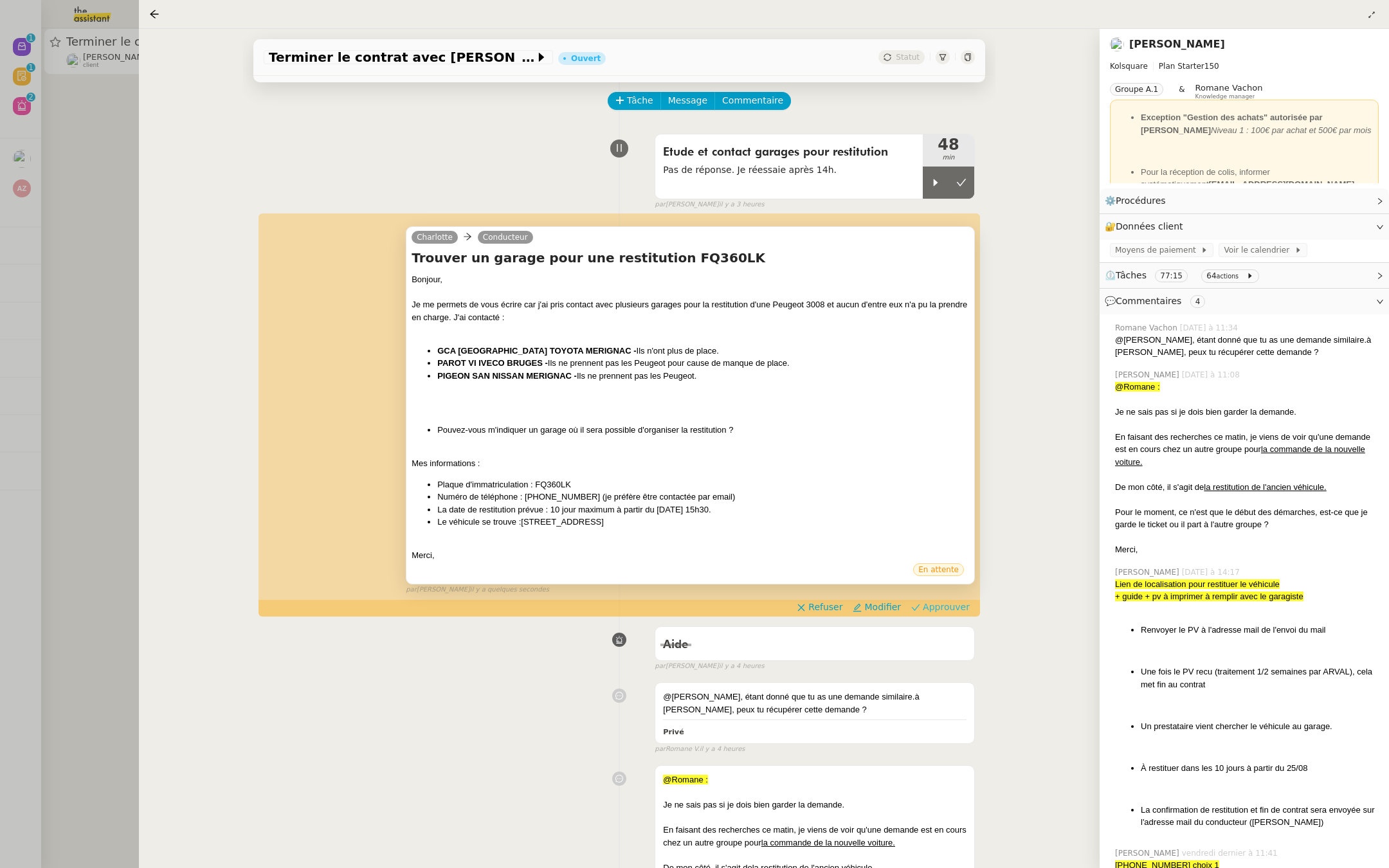
click at [939, 604] on span "Approuver" at bounding box center [946, 607] width 47 height 13
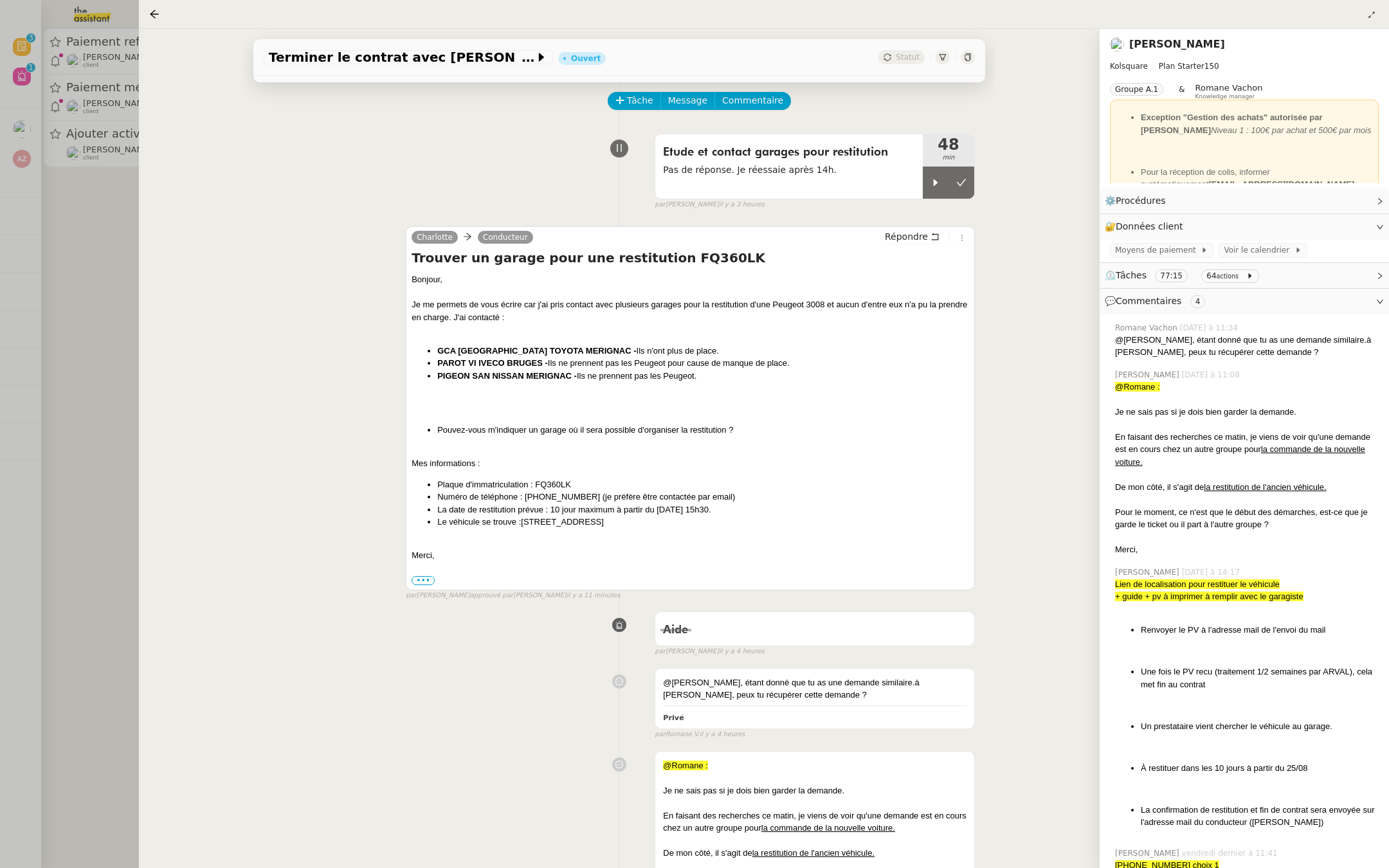
scroll to position [0, 0]
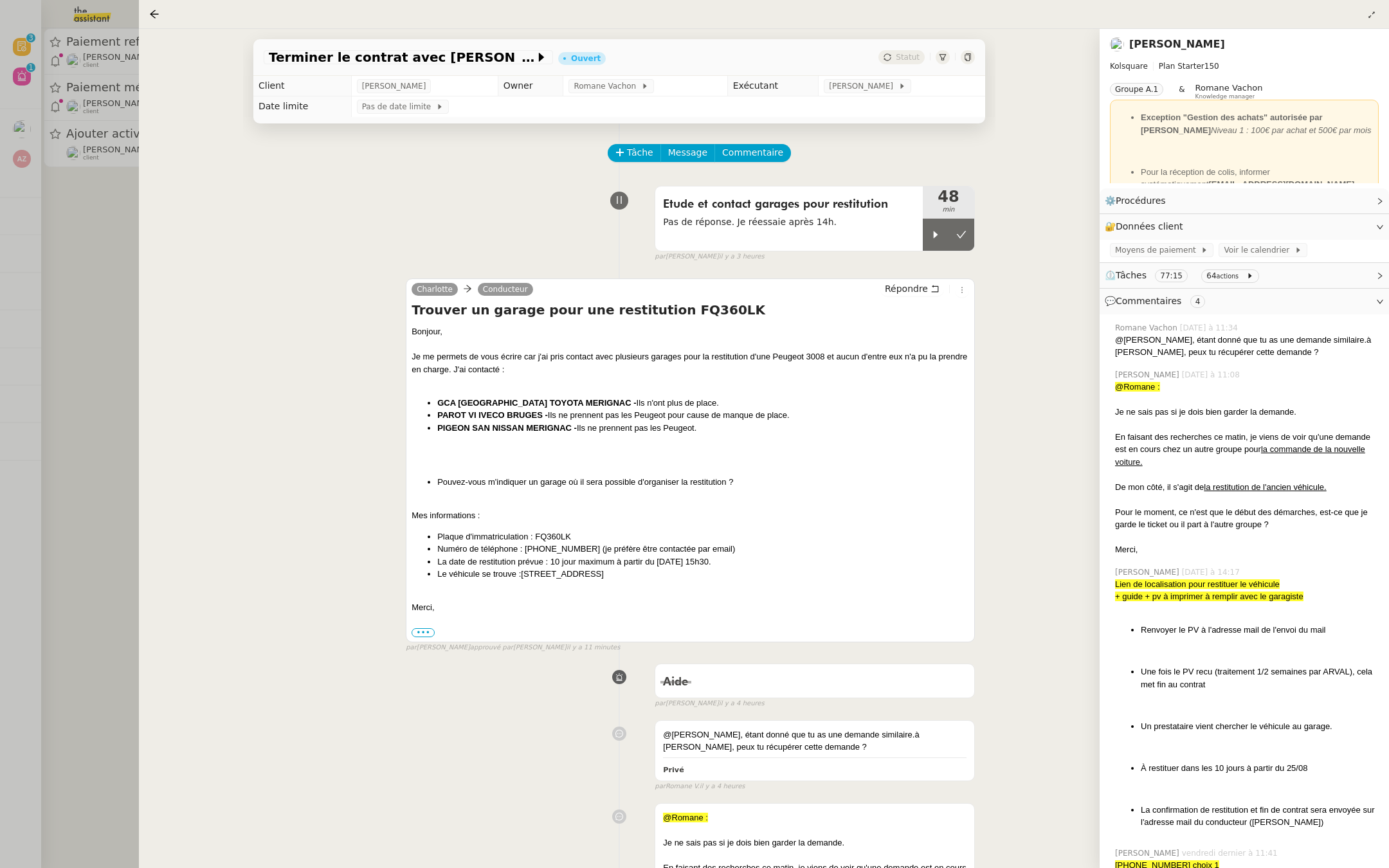
click at [59, 233] on div at bounding box center [694, 434] width 1389 height 868
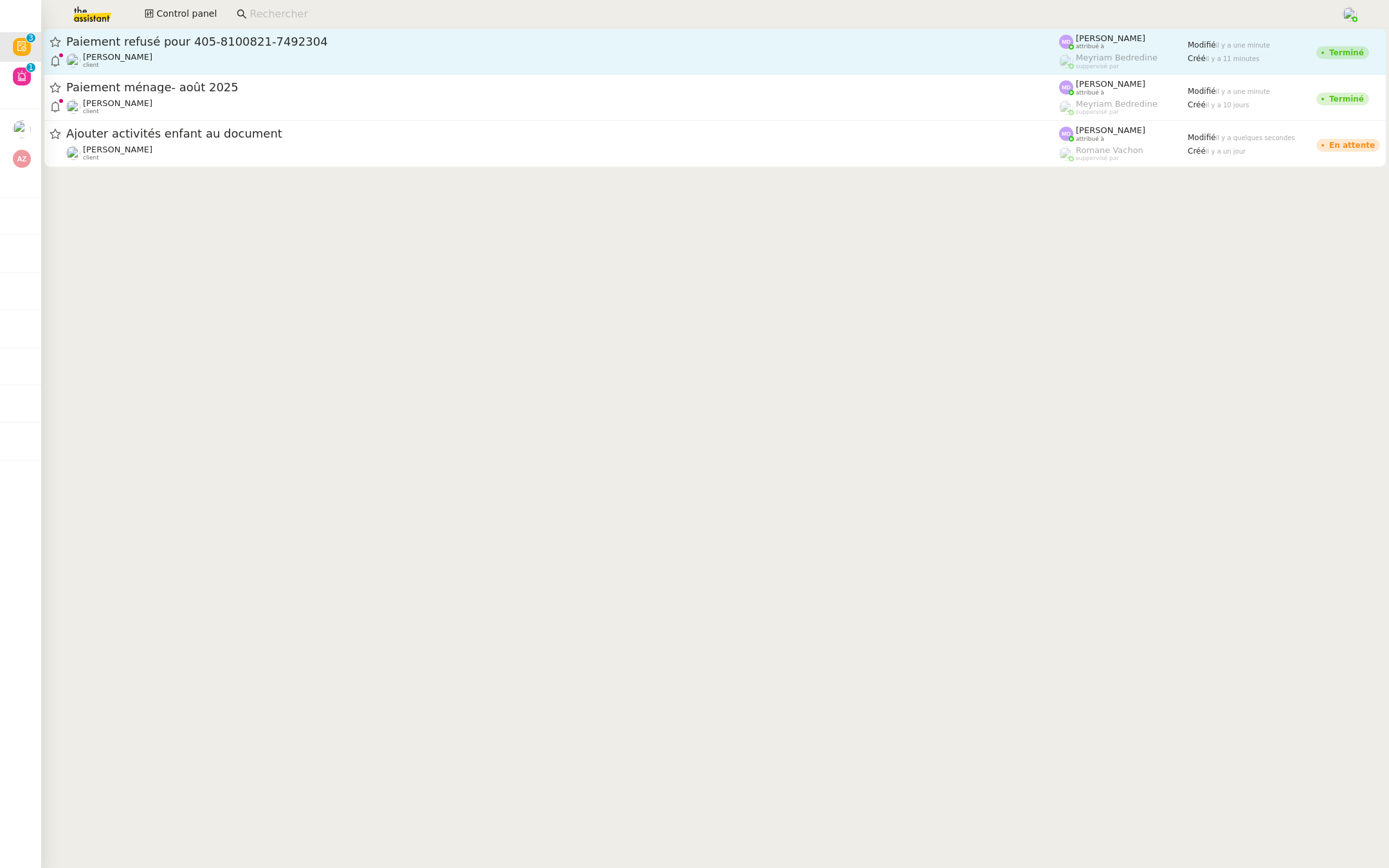
click at [110, 48] on div "Paiement refusé pour 405-8100821-7492304" at bounding box center [562, 42] width 993 height 15
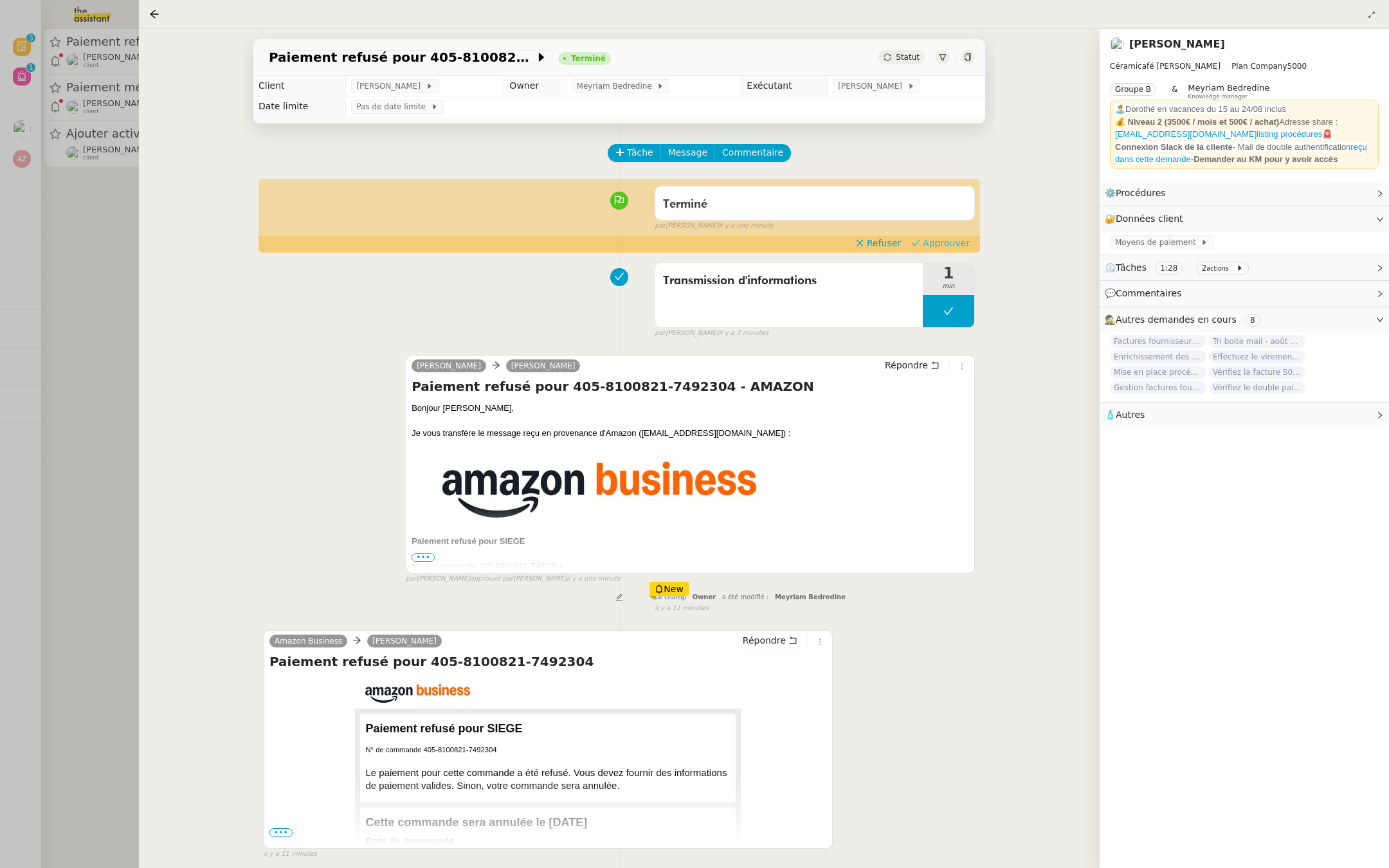
click at [954, 249] on span "Approuver" at bounding box center [946, 243] width 47 height 13
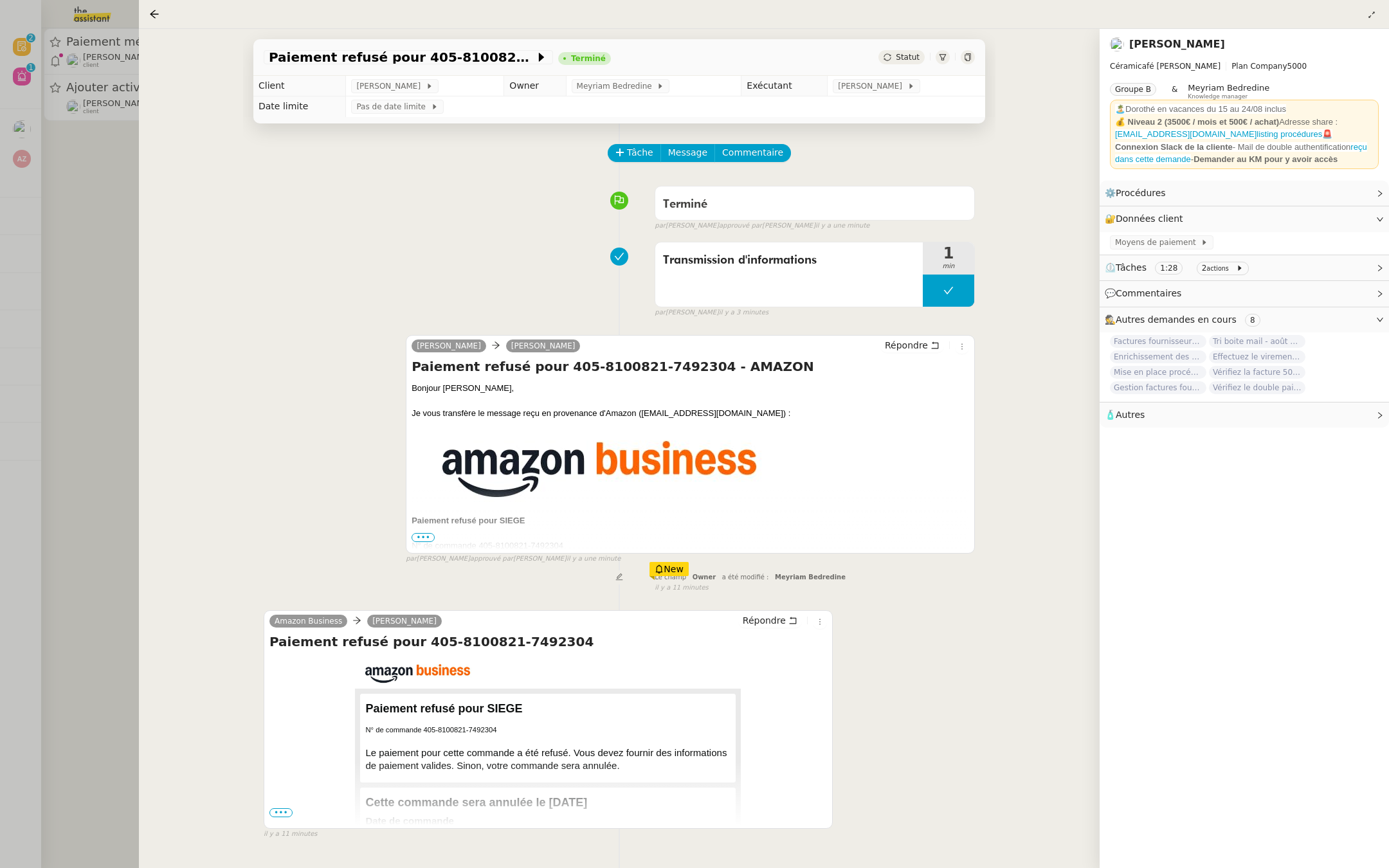
click at [74, 388] on div at bounding box center [694, 434] width 1389 height 868
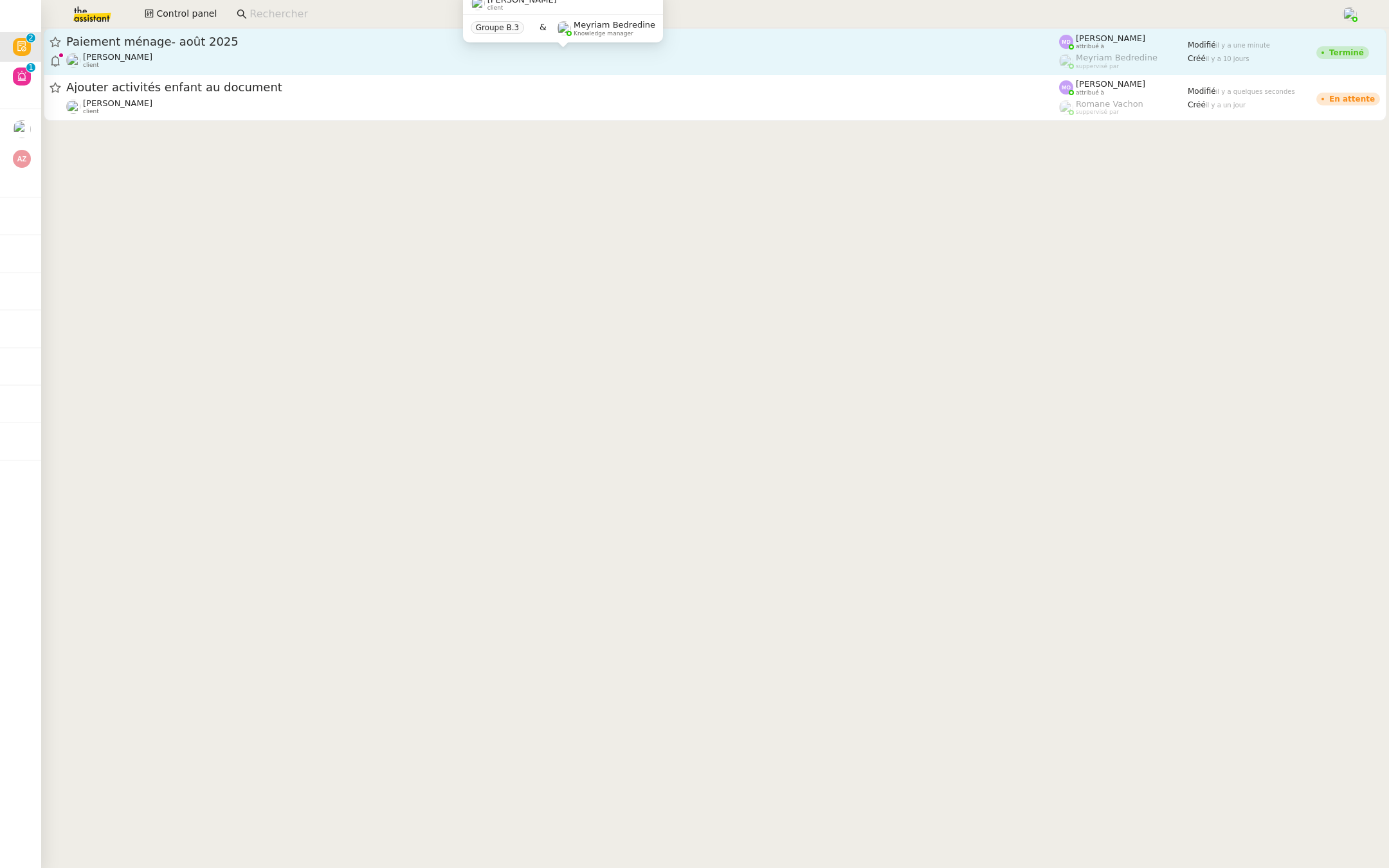
click at [367, 69] on div "Ilyes Hadj client" at bounding box center [562, 60] width 993 height 17
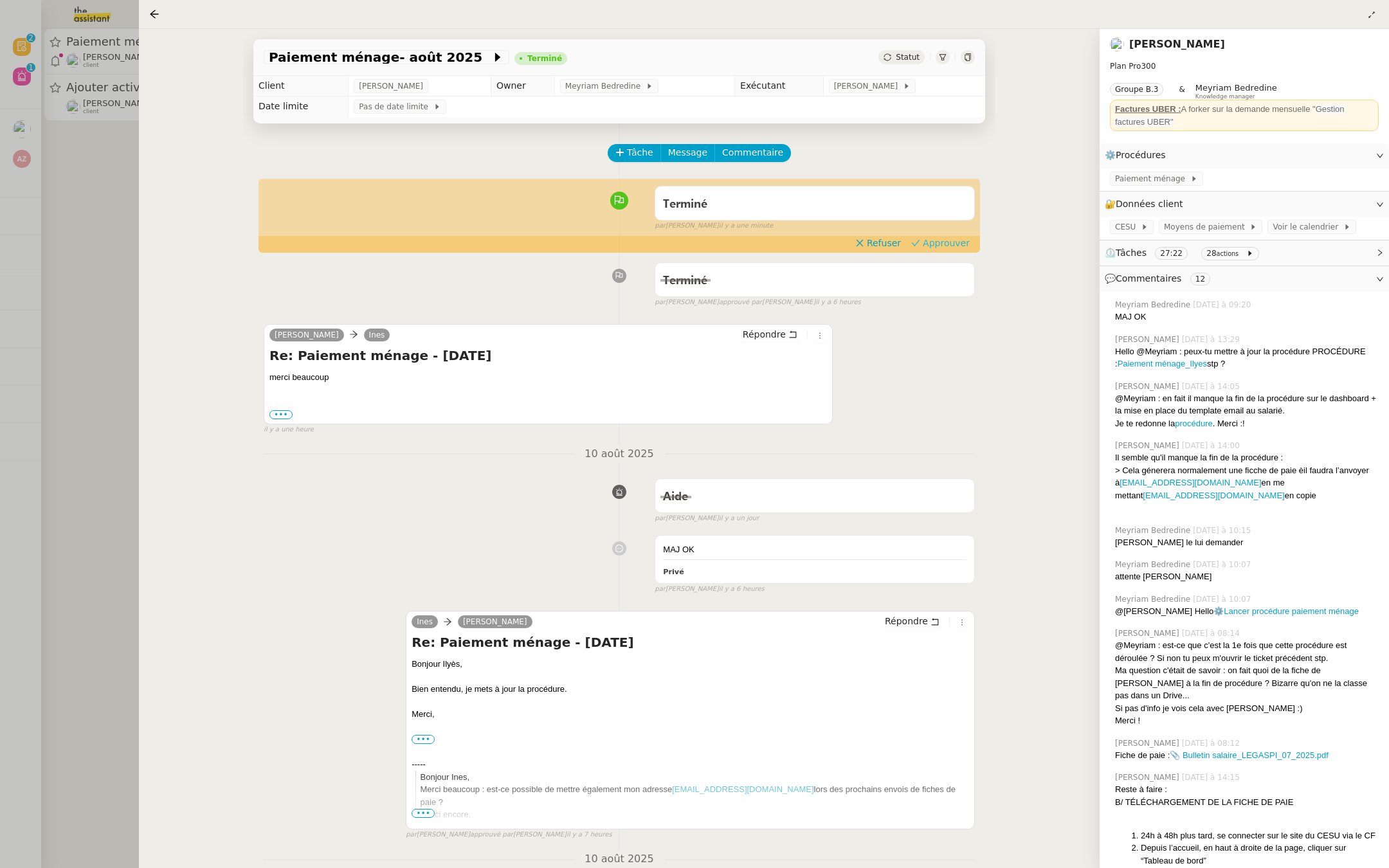
click at [947, 237] on span "Approuver" at bounding box center [946, 243] width 47 height 13
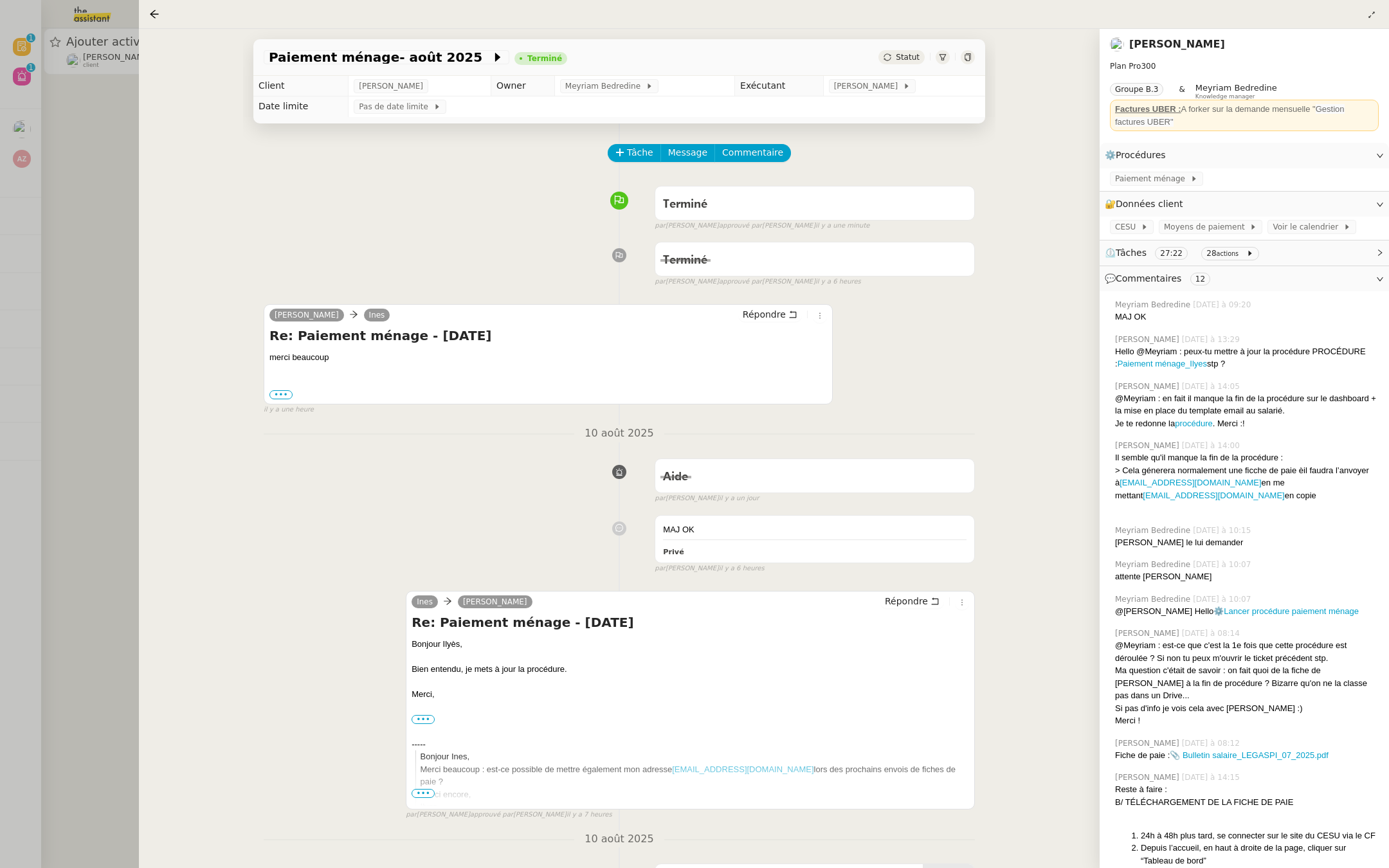
click at [54, 210] on div at bounding box center [694, 434] width 1389 height 868
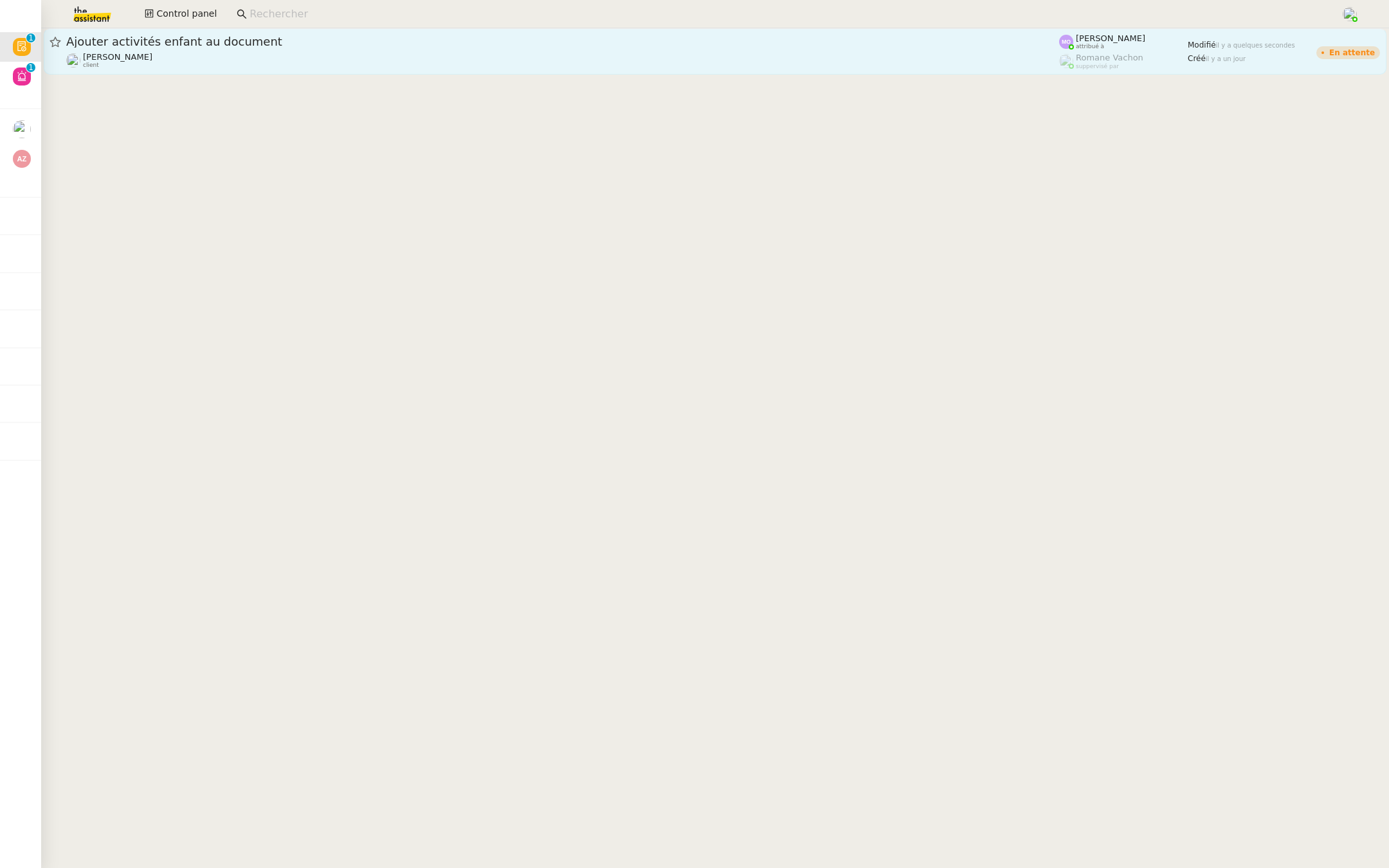
click at [166, 39] on span "Ajouter activités enfant au document" at bounding box center [562, 42] width 993 height 11
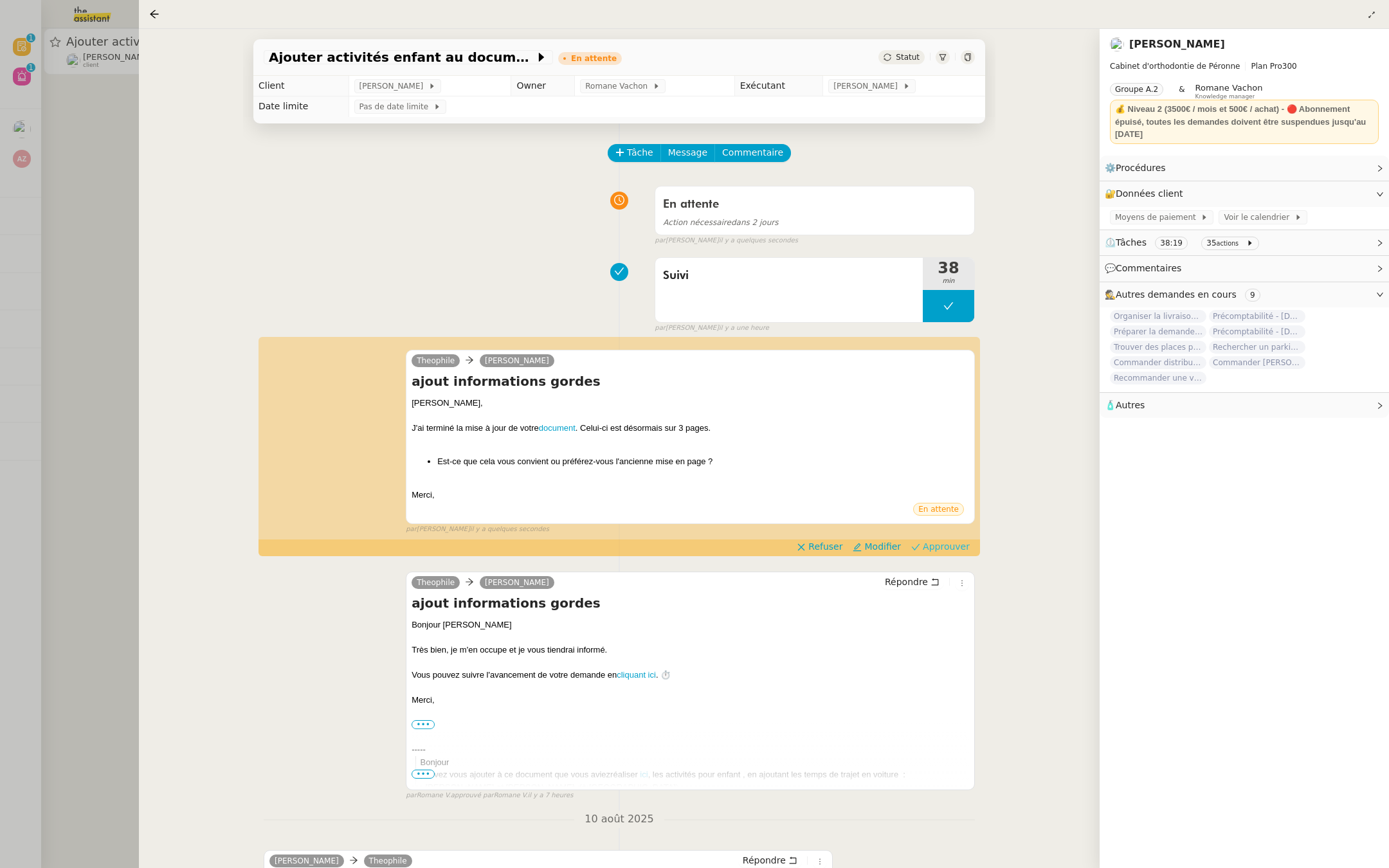
click at [954, 549] on span "Approuver" at bounding box center [946, 546] width 47 height 13
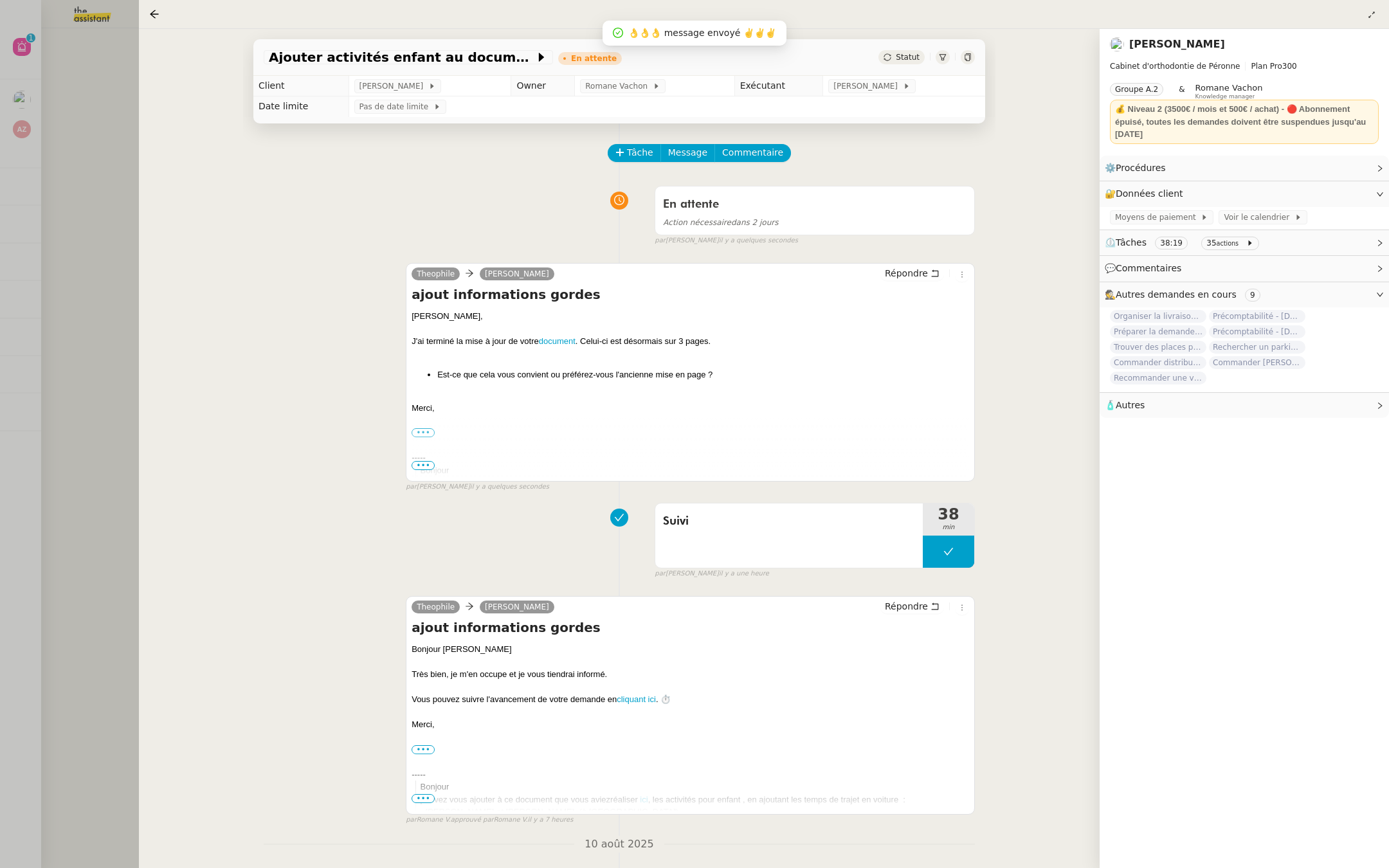
click at [88, 352] on div at bounding box center [694, 434] width 1389 height 868
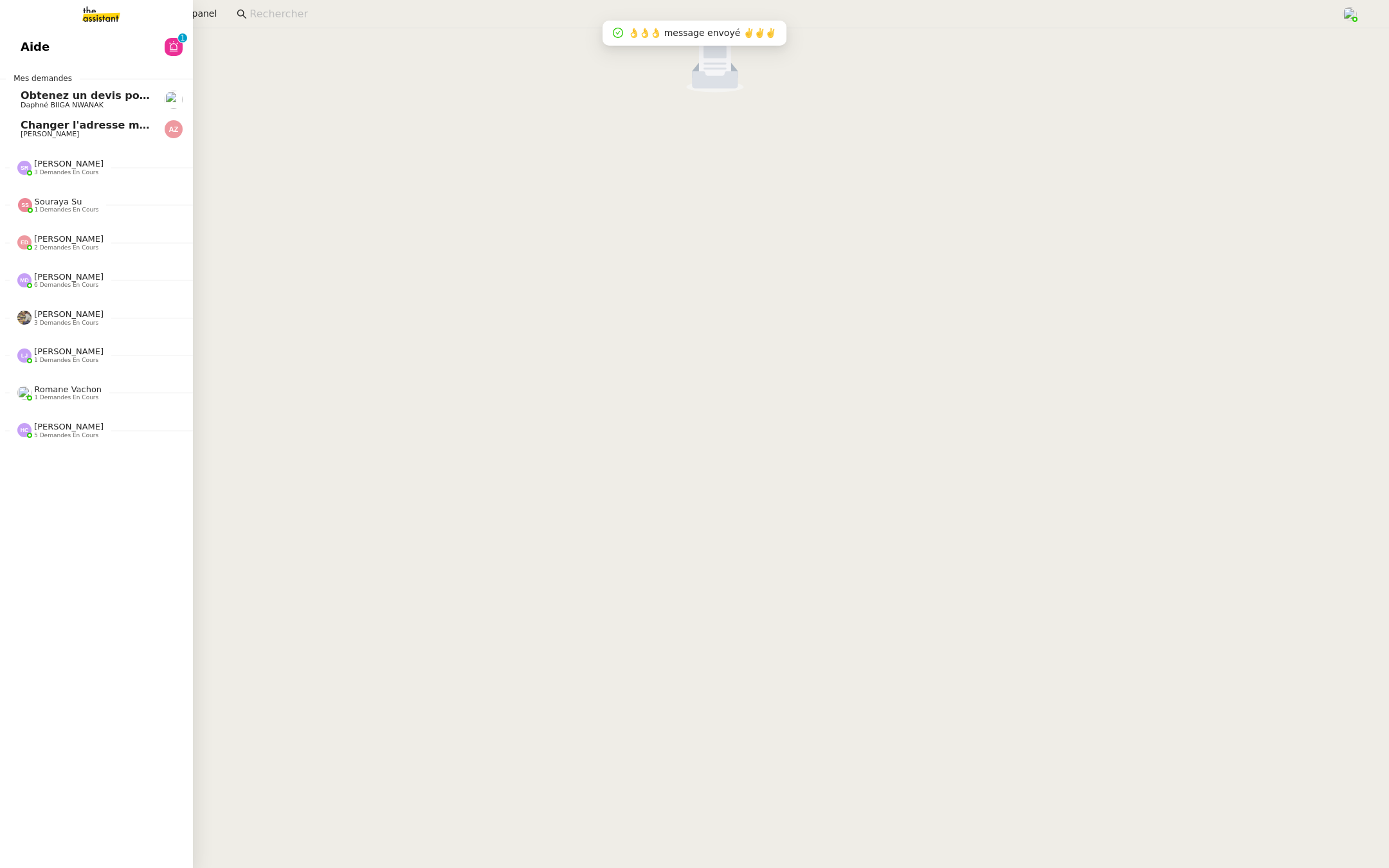
click at [14, 45] on link "Aide 0 1 2 3 4 5 6 7 8 9" at bounding box center [97, 46] width 193 height 30
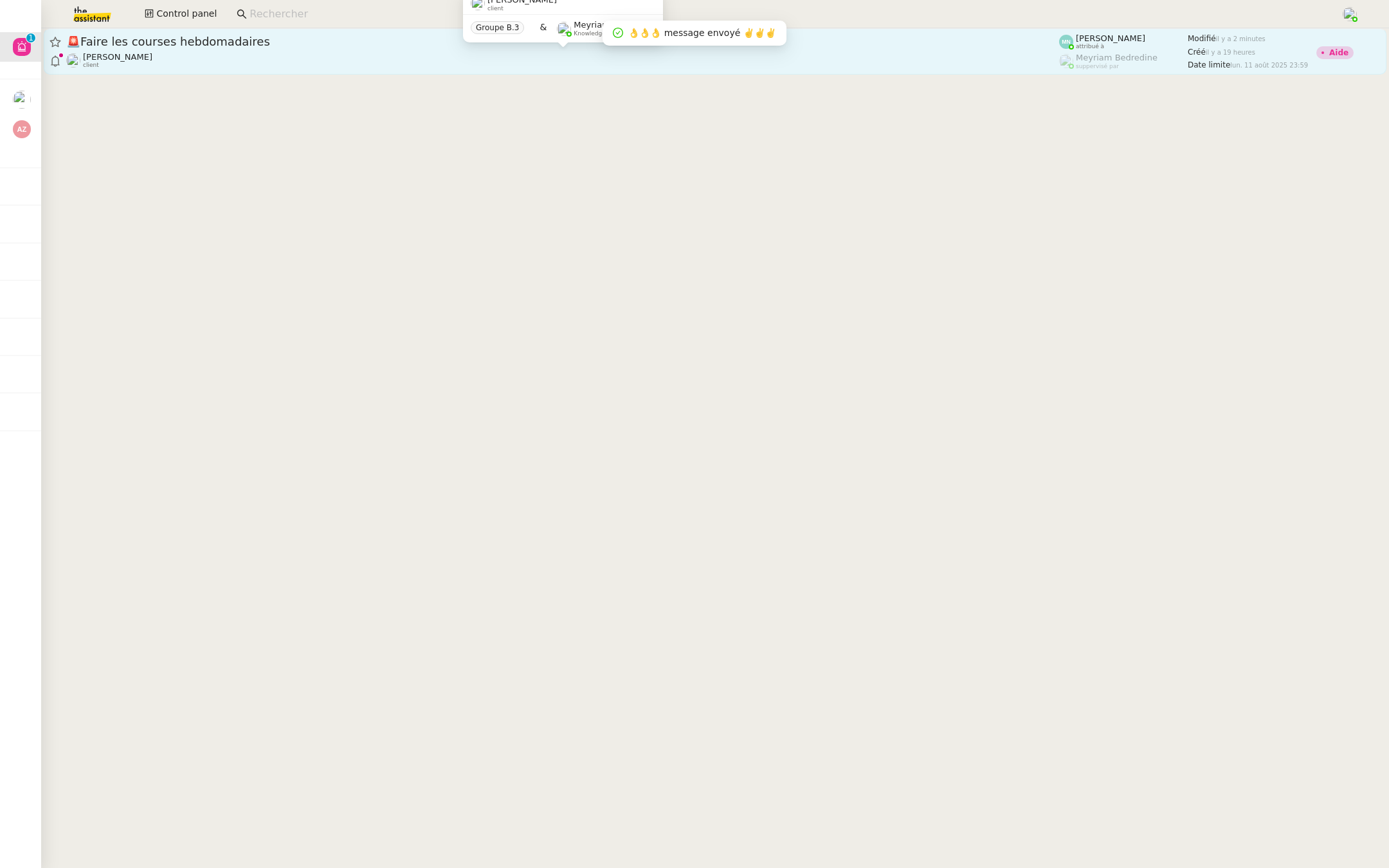
click at [188, 61] on div "Ilyes Hadj client" at bounding box center [562, 60] width 993 height 17
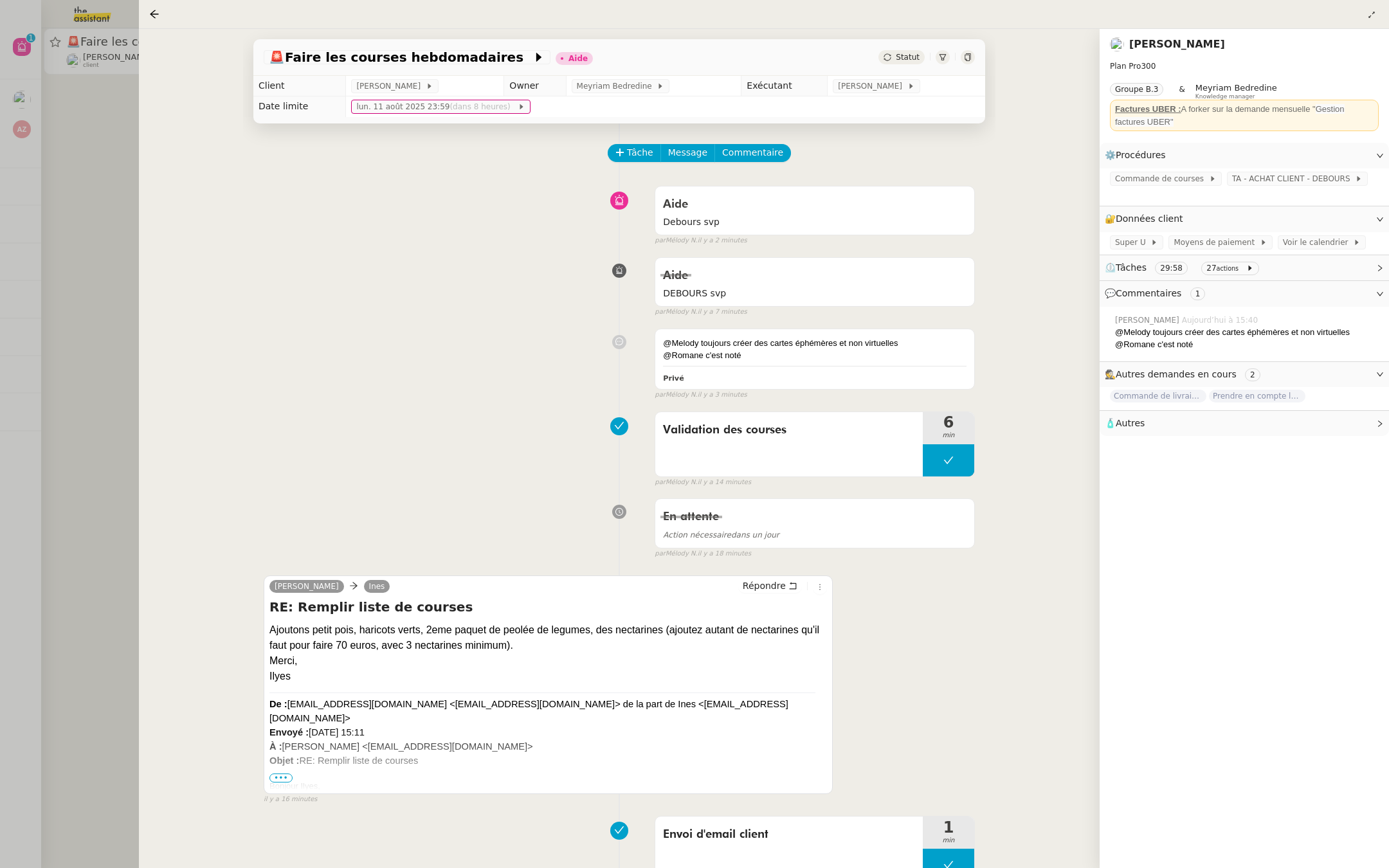
click at [58, 253] on div at bounding box center [694, 434] width 1389 height 868
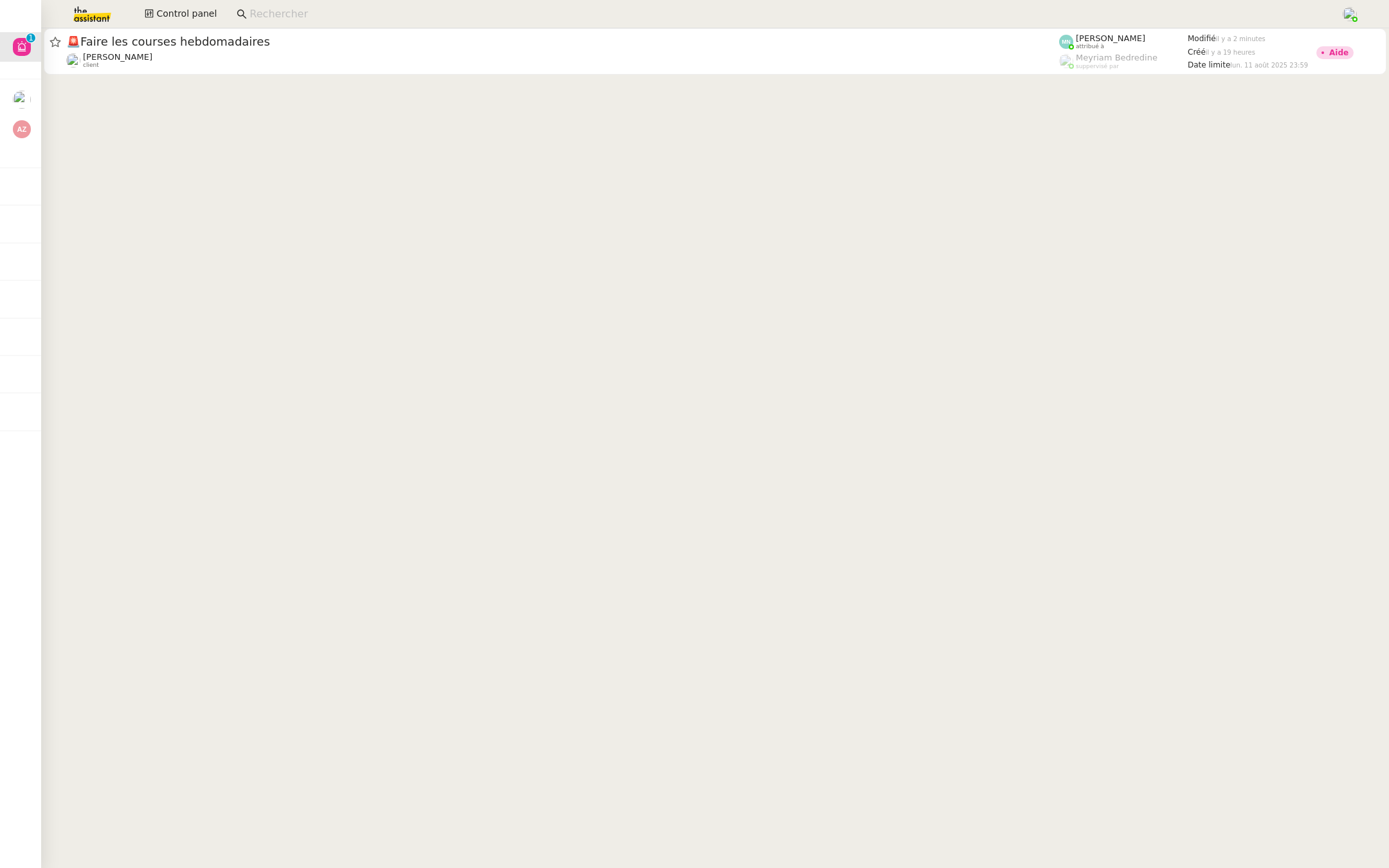
click at [283, 18] on input at bounding box center [788, 14] width 1078 height 18
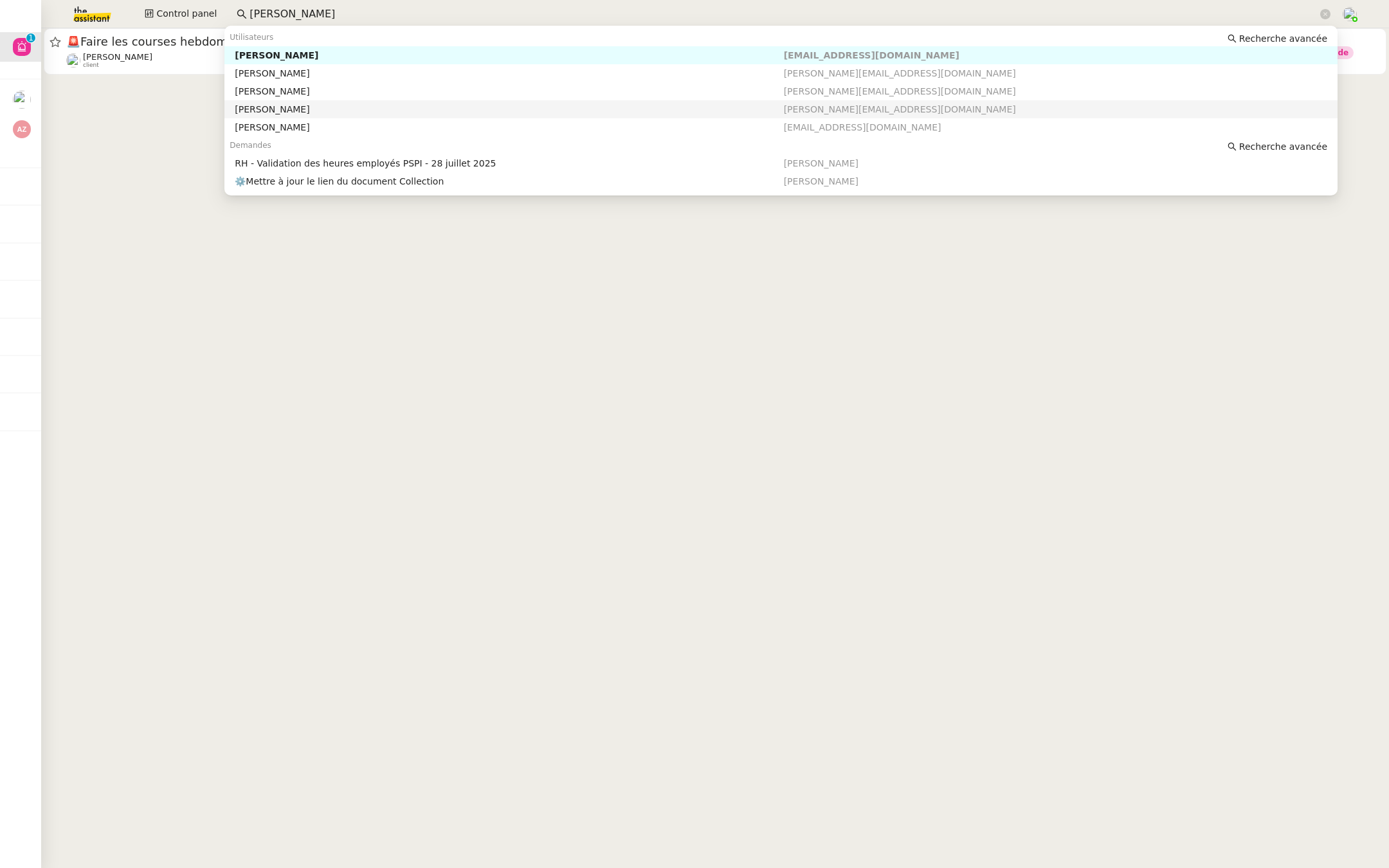
click at [308, 110] on div "Johanna Massa" at bounding box center [509, 109] width 549 height 11
type input "johanna"
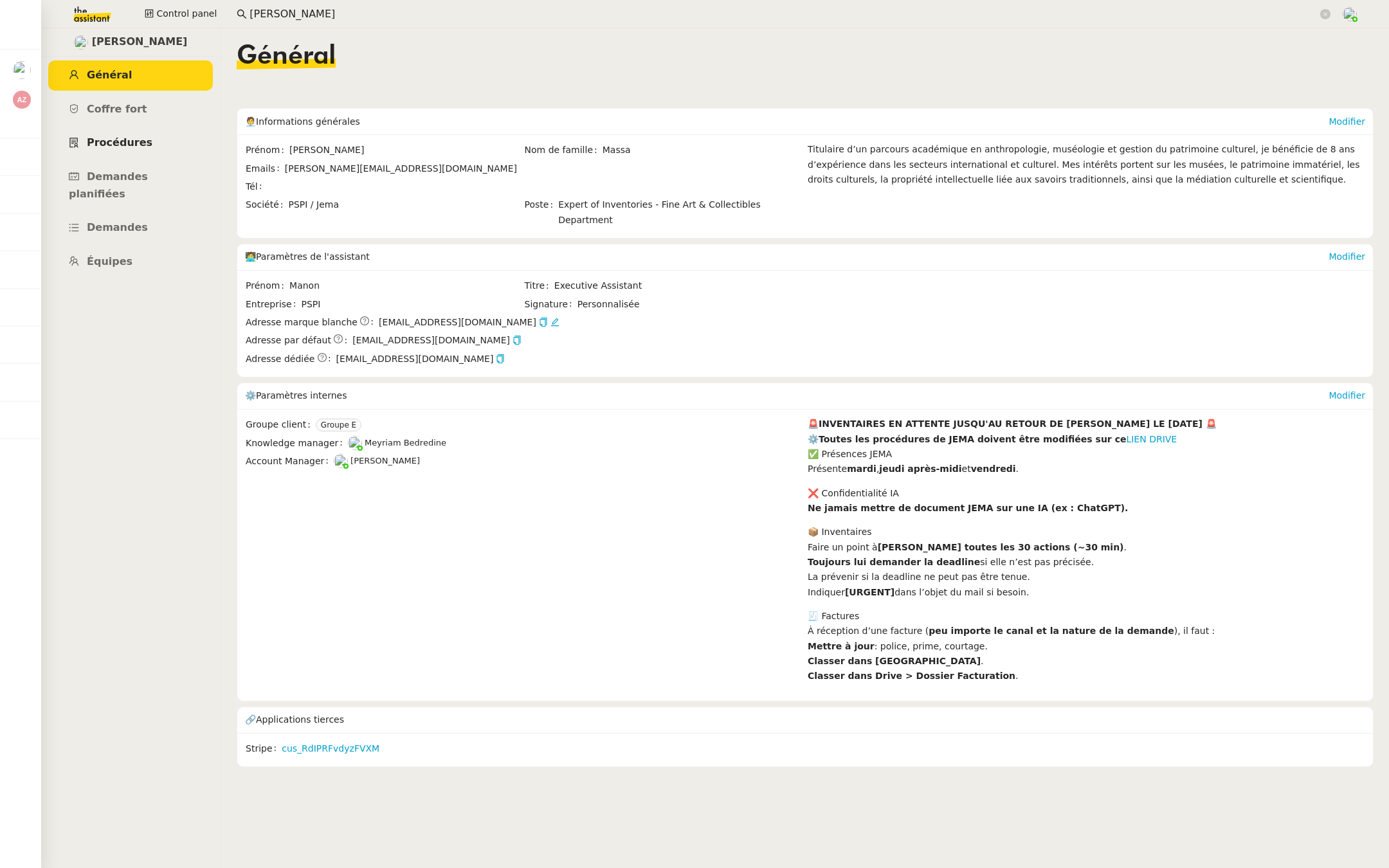
click at [118, 146] on span "Procédures" at bounding box center [120, 142] width 65 height 12
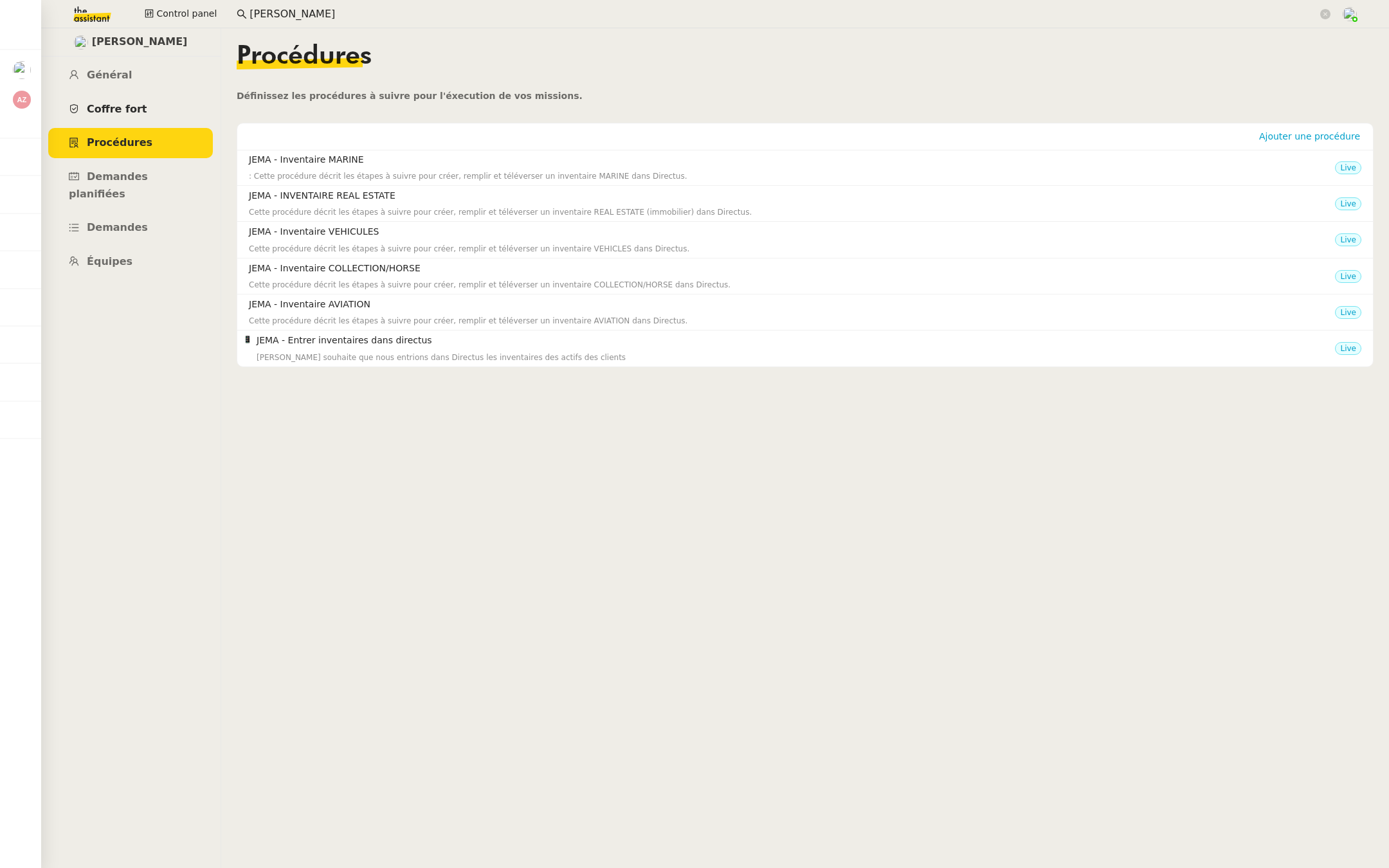
click at [133, 103] on span "Coffre fort" at bounding box center [117, 109] width 61 height 12
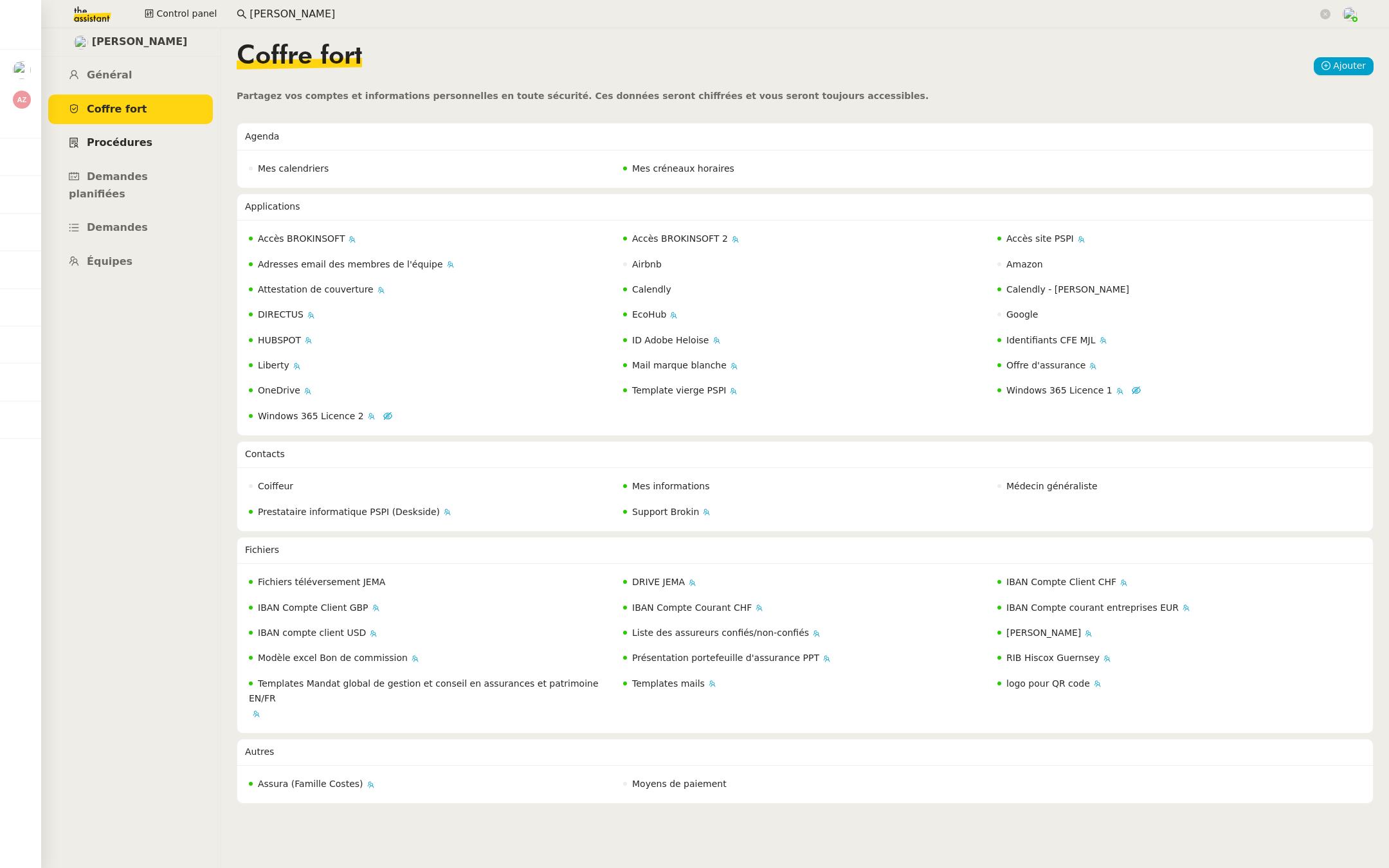
click at [121, 147] on span "Procédures" at bounding box center [120, 142] width 65 height 12
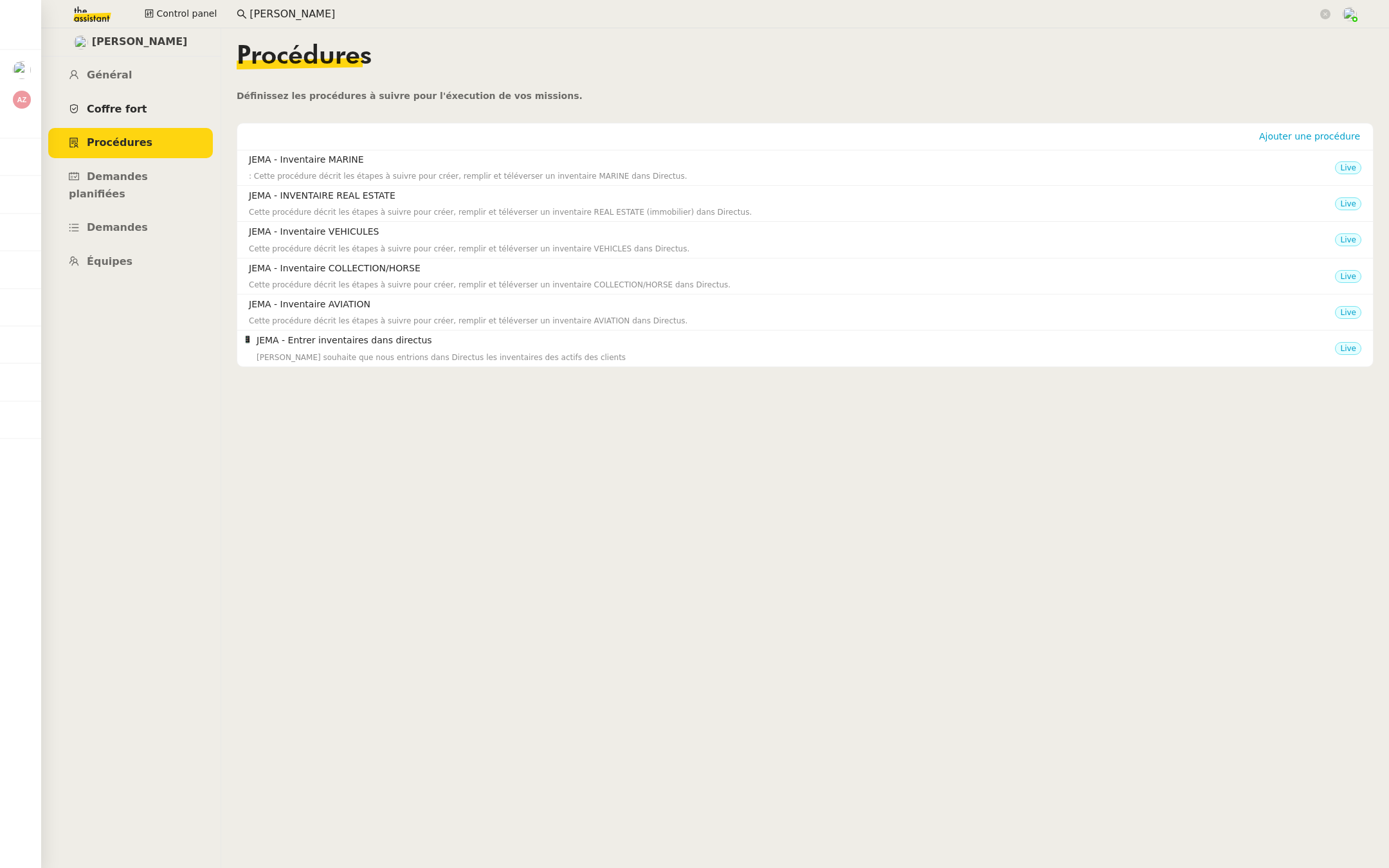
click at [125, 114] on span "Coffre fort" at bounding box center [117, 109] width 61 height 12
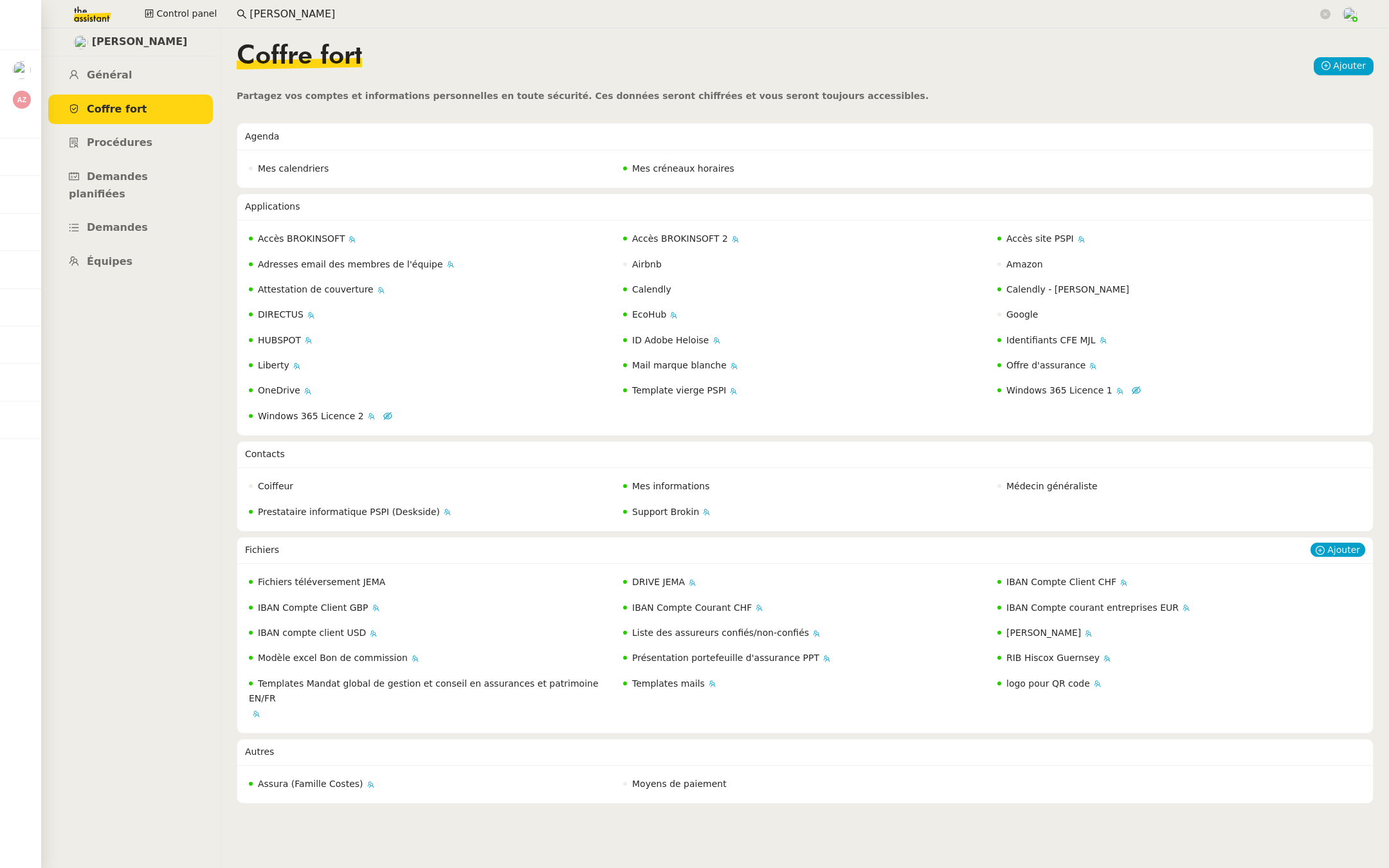
click at [351, 582] on span "Fichiers téléversement JEMA" at bounding box center [321, 581] width 127 height 10
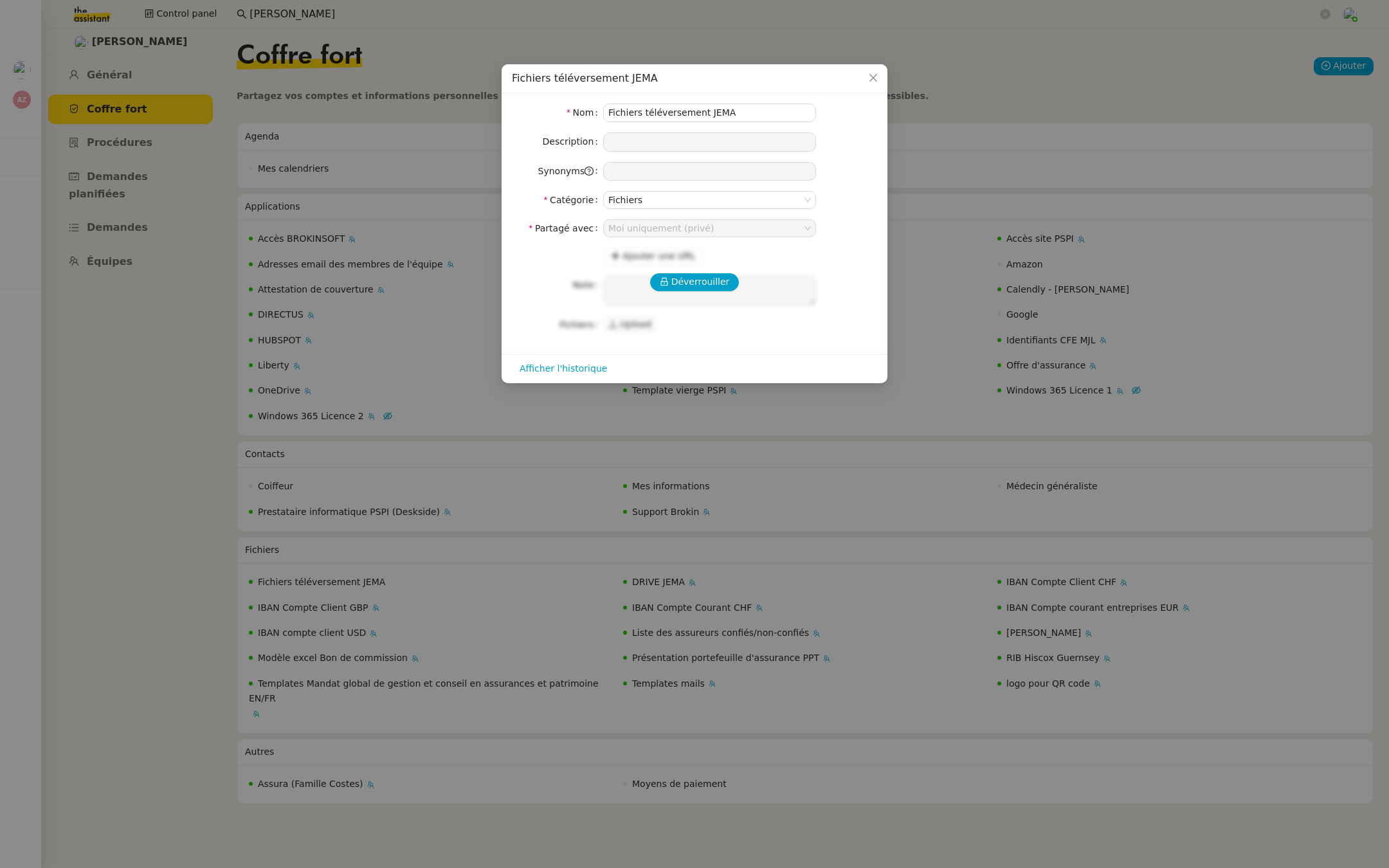
click at [145, 361] on nz-modal-container "Fichiers téléversement JEMA Nom Fichiers téléversement JEMA Description Synonym…" at bounding box center [694, 434] width 1389 height 868
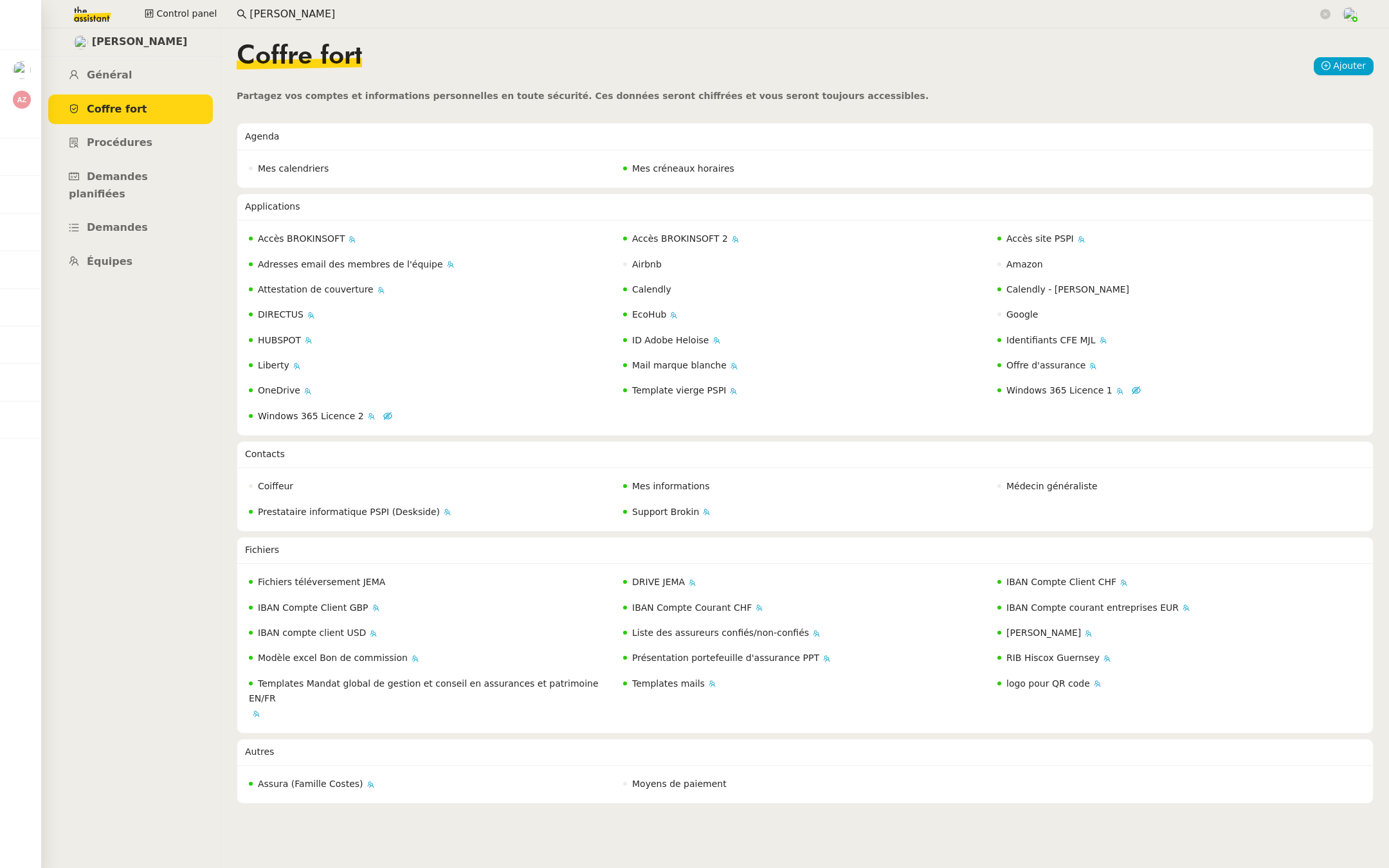
click at [318, 14] on input "johanna" at bounding box center [783, 14] width 1068 height 18
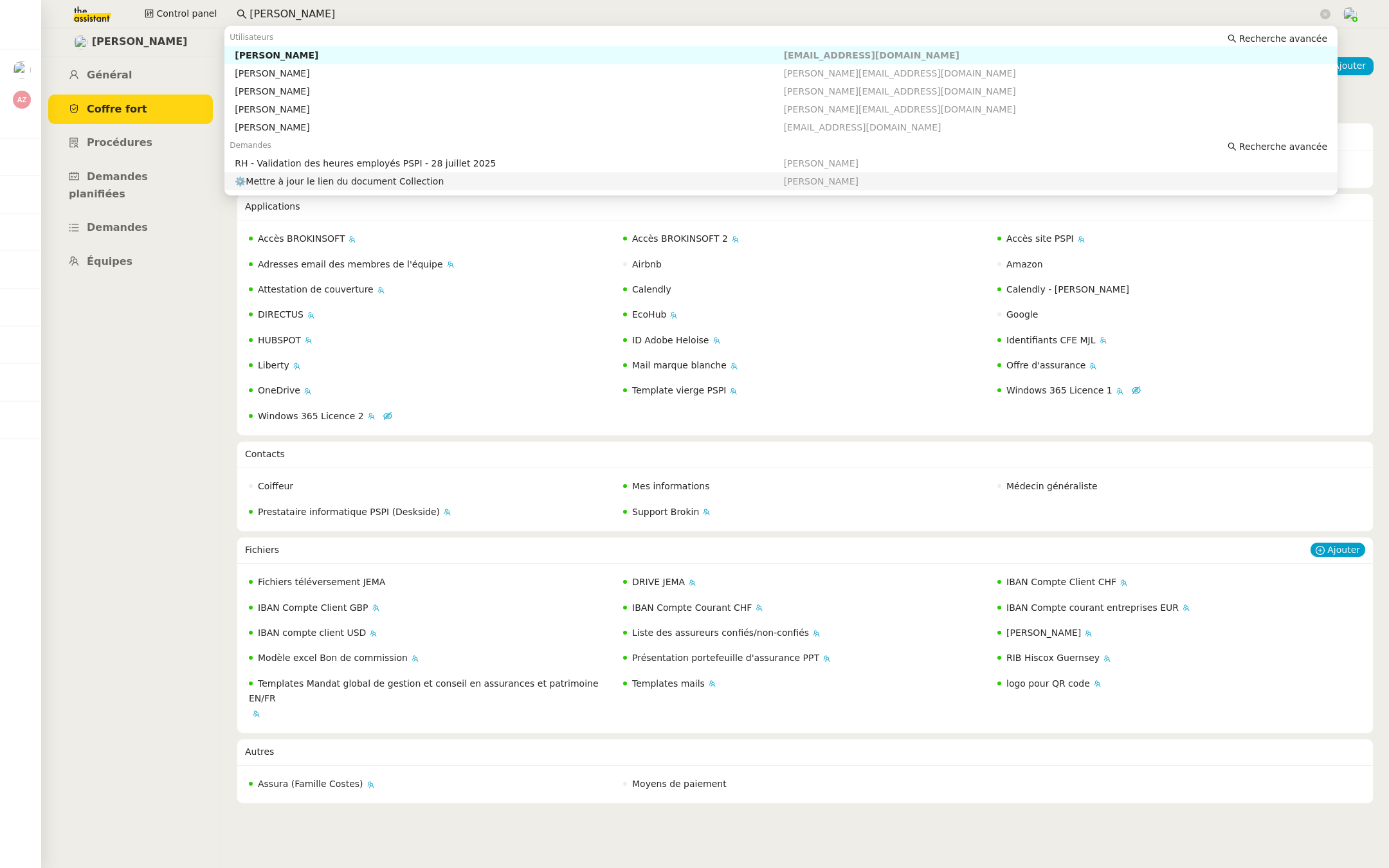
click at [473, 624] on div "IBAN compte client USD" at bounding box center [431, 632] width 371 height 22
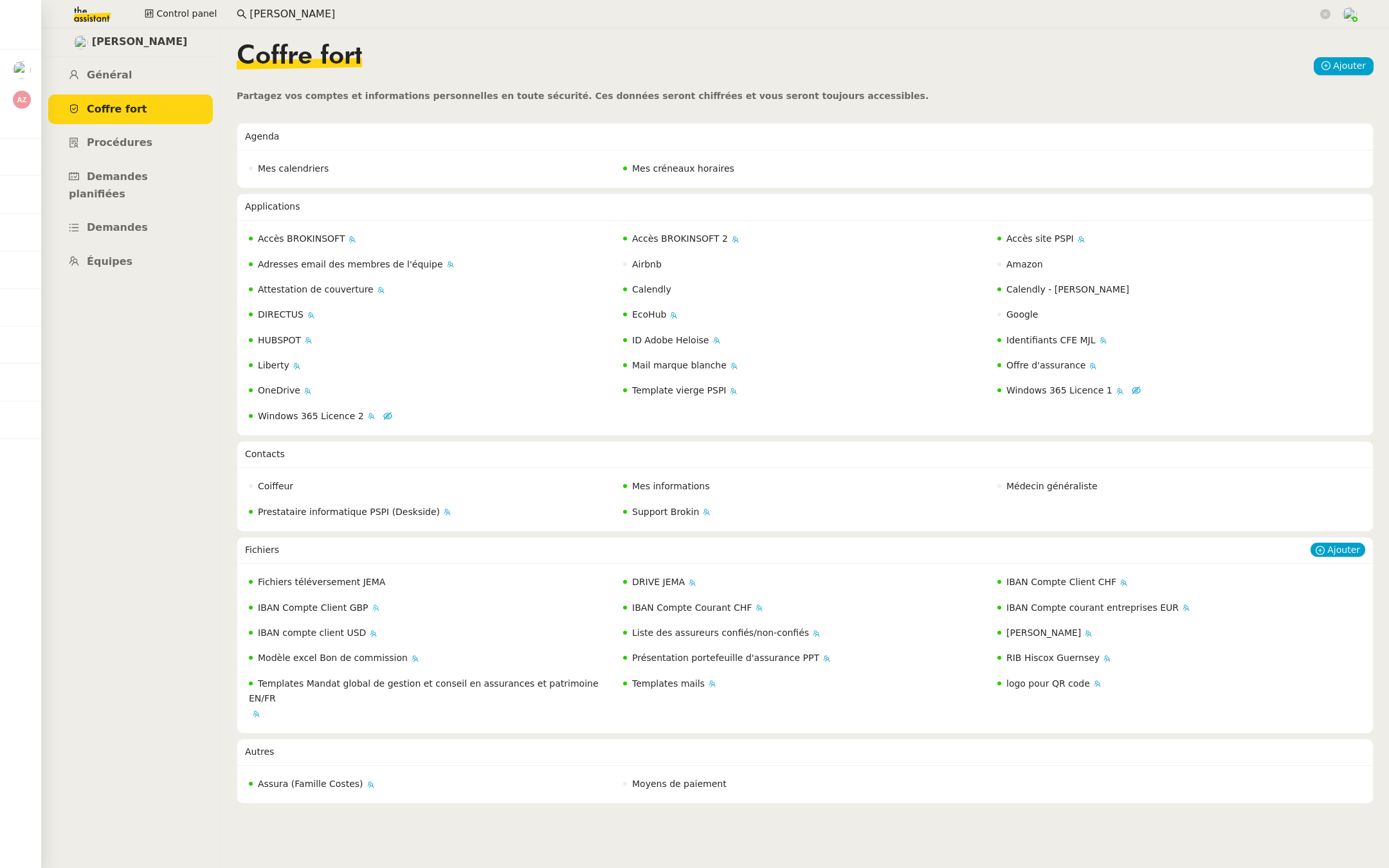
click at [327, 606] on span "IBAN Compte Client GBP" at bounding box center [313, 607] width 110 height 10
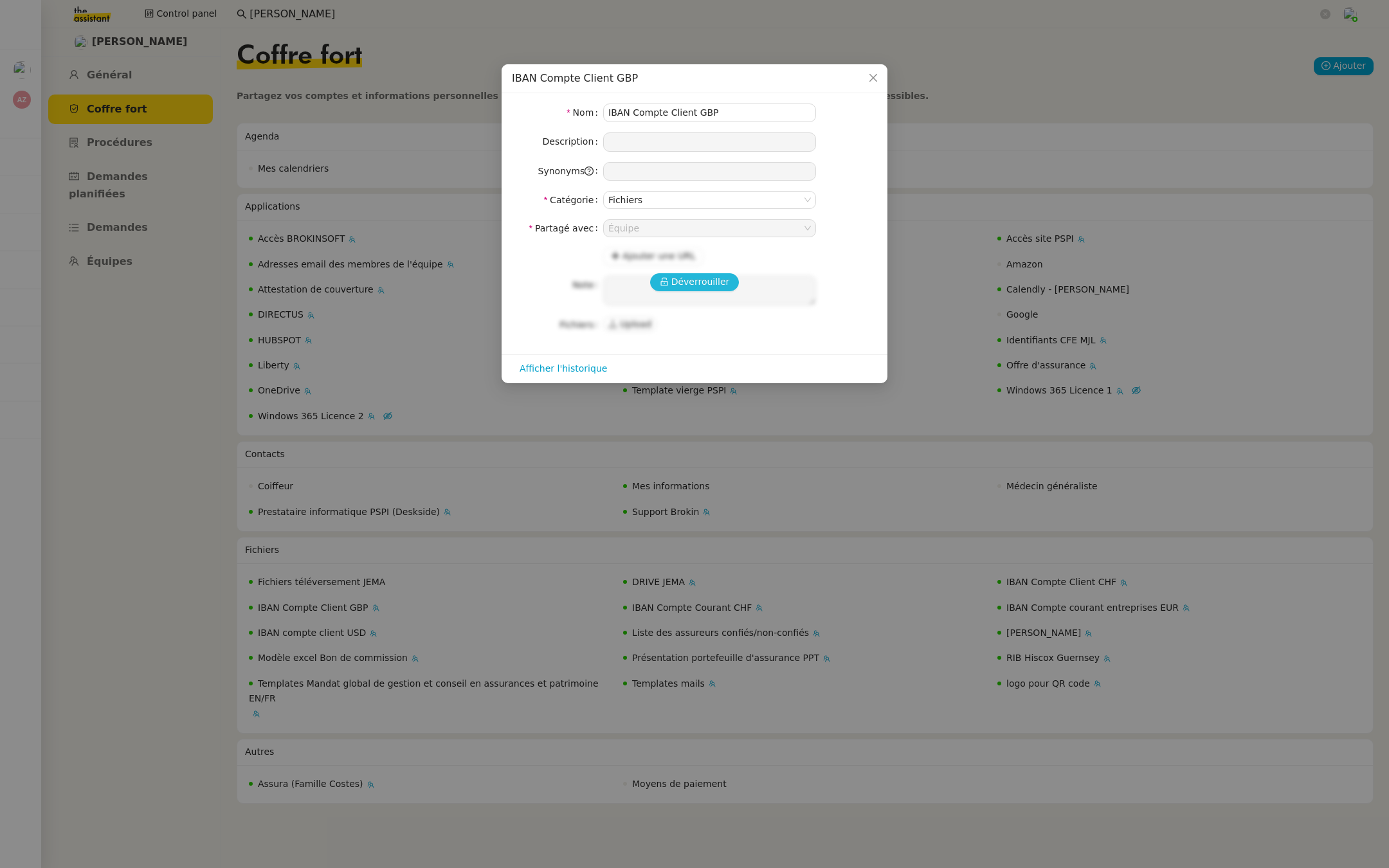
click at [700, 278] on span "Déverrouiller" at bounding box center [700, 282] width 58 height 15
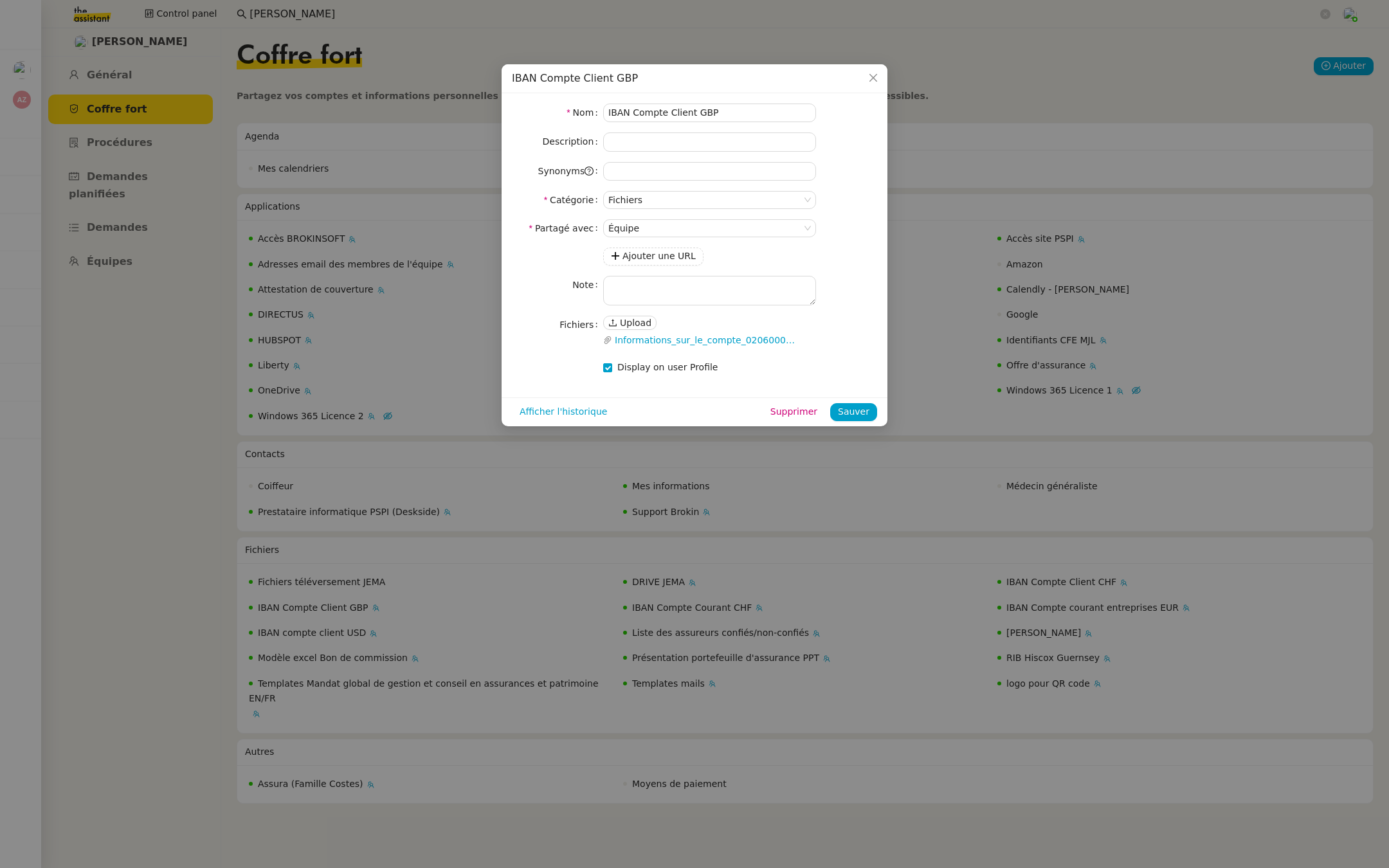
click at [453, 304] on nz-modal-container "IBAN Compte Client GBP Nom IBAN Compte Client GBP Description Synonyms Catégori…" at bounding box center [694, 434] width 1389 height 868
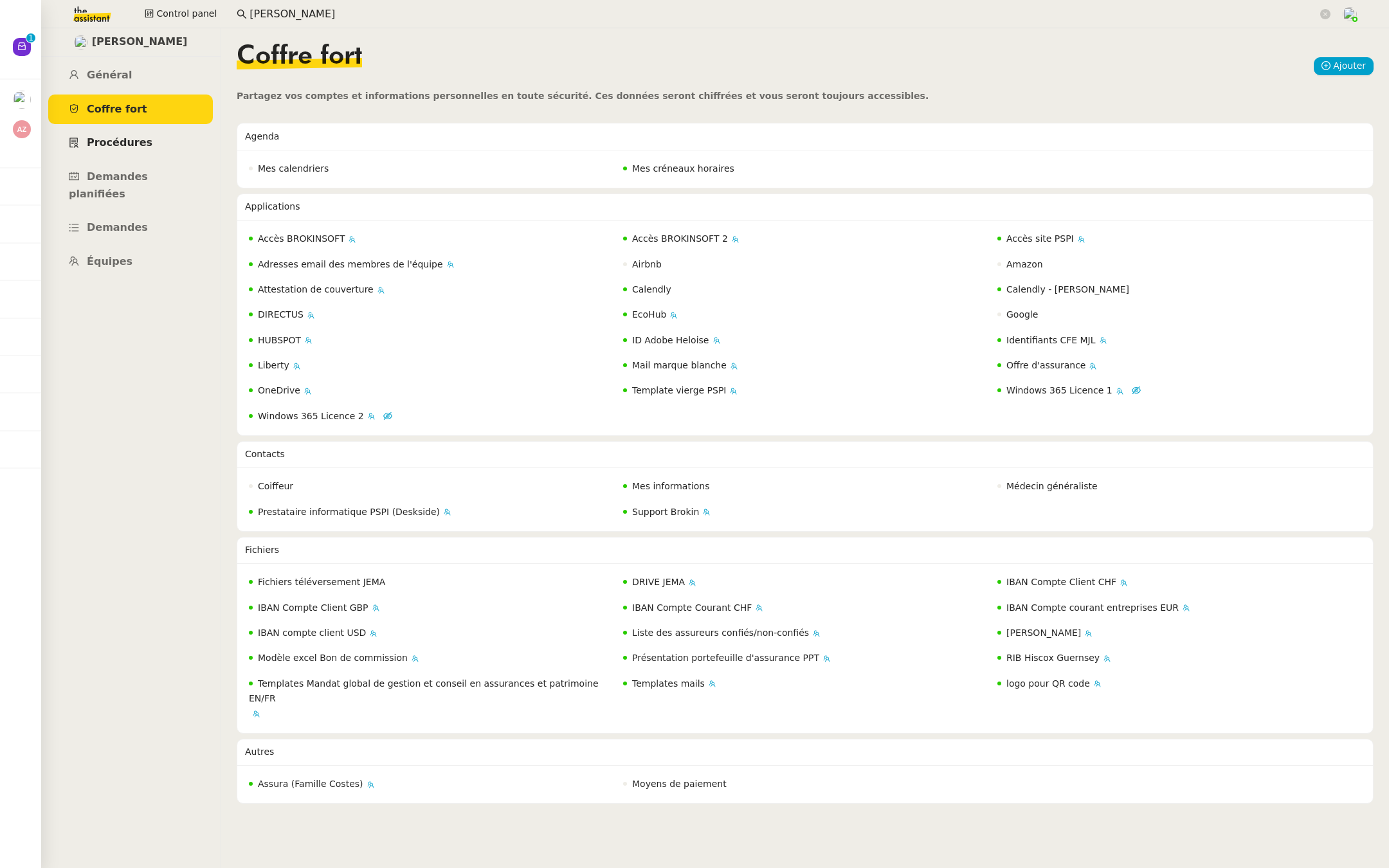
click at [147, 145] on link "Procédures" at bounding box center [130, 143] width 165 height 30
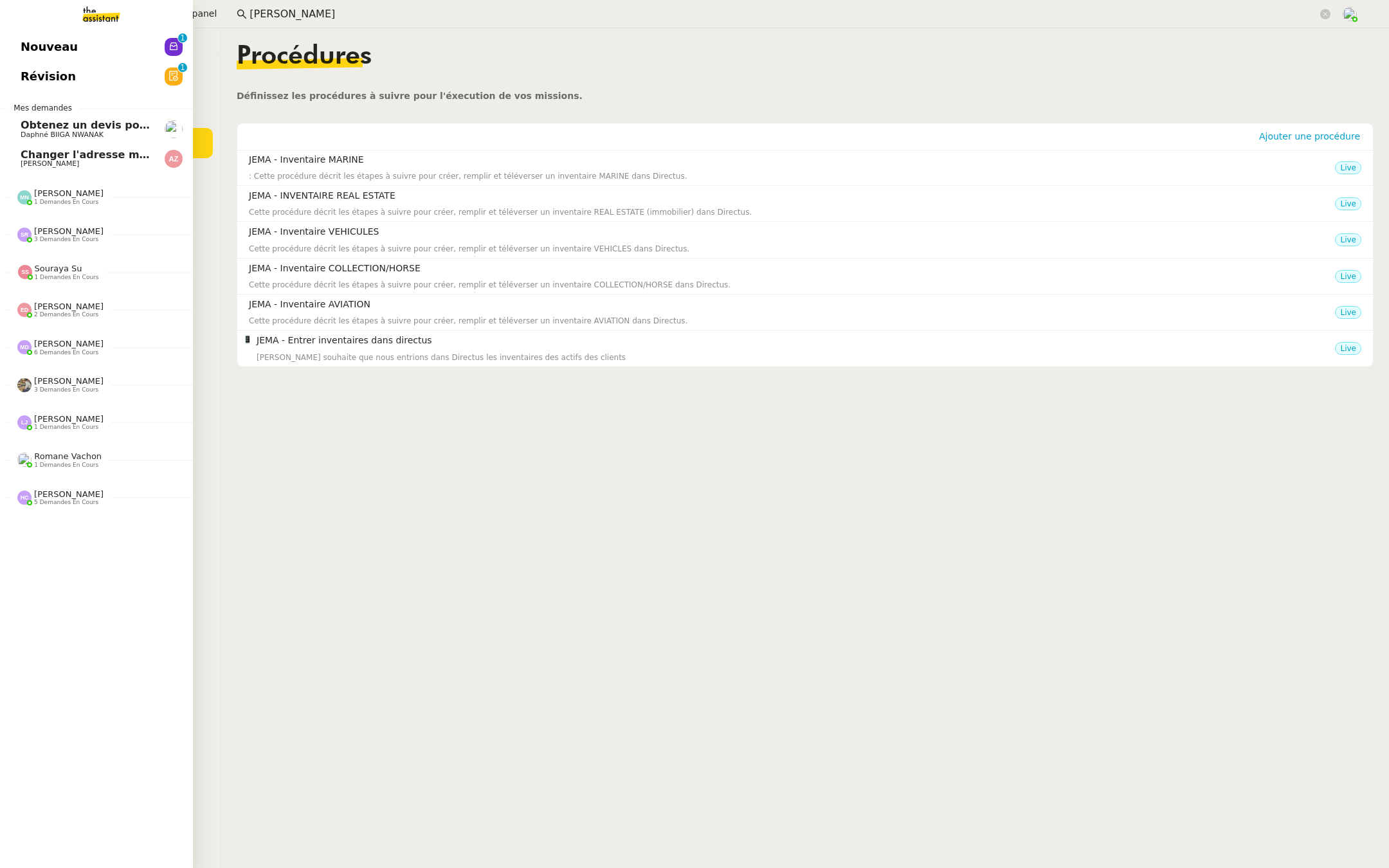
click at [28, 89] on link "Révision 0 1 2 3 4 5 6 7 8 9" at bounding box center [97, 76] width 193 height 30
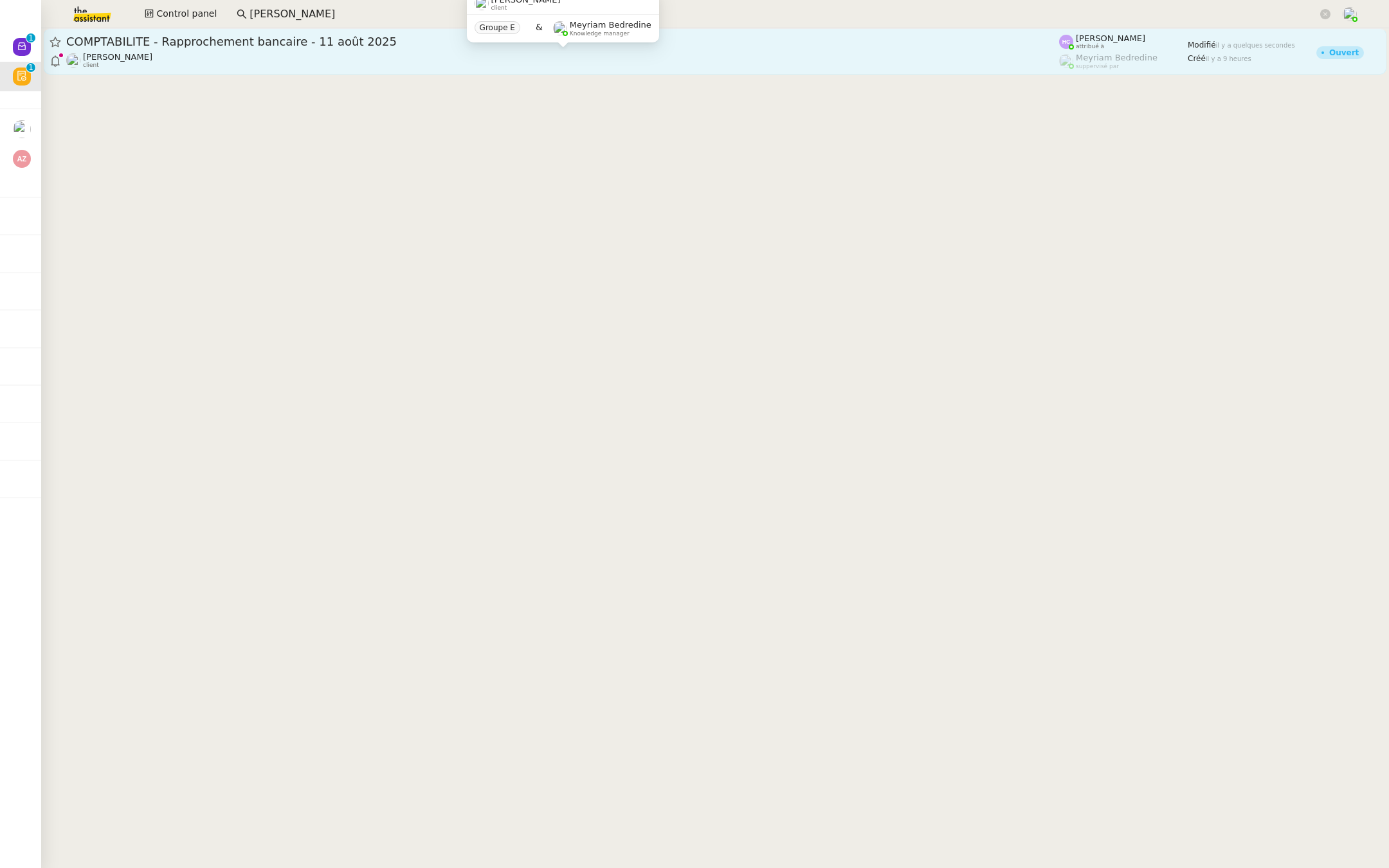
click at [123, 59] on span "[PERSON_NAME]" at bounding box center [117, 57] width 69 height 10
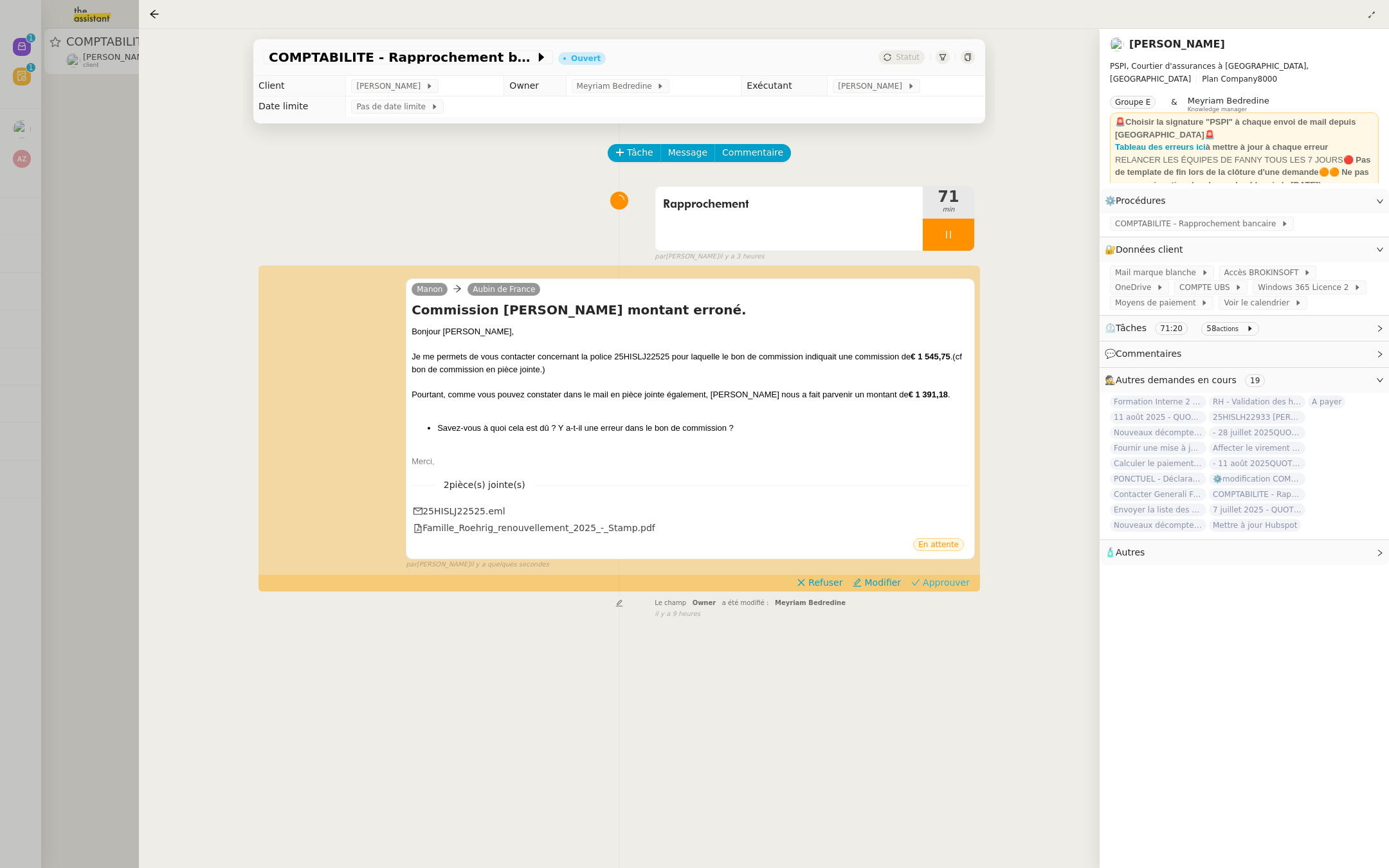
click at [946, 581] on span "Approuver" at bounding box center [946, 582] width 47 height 13
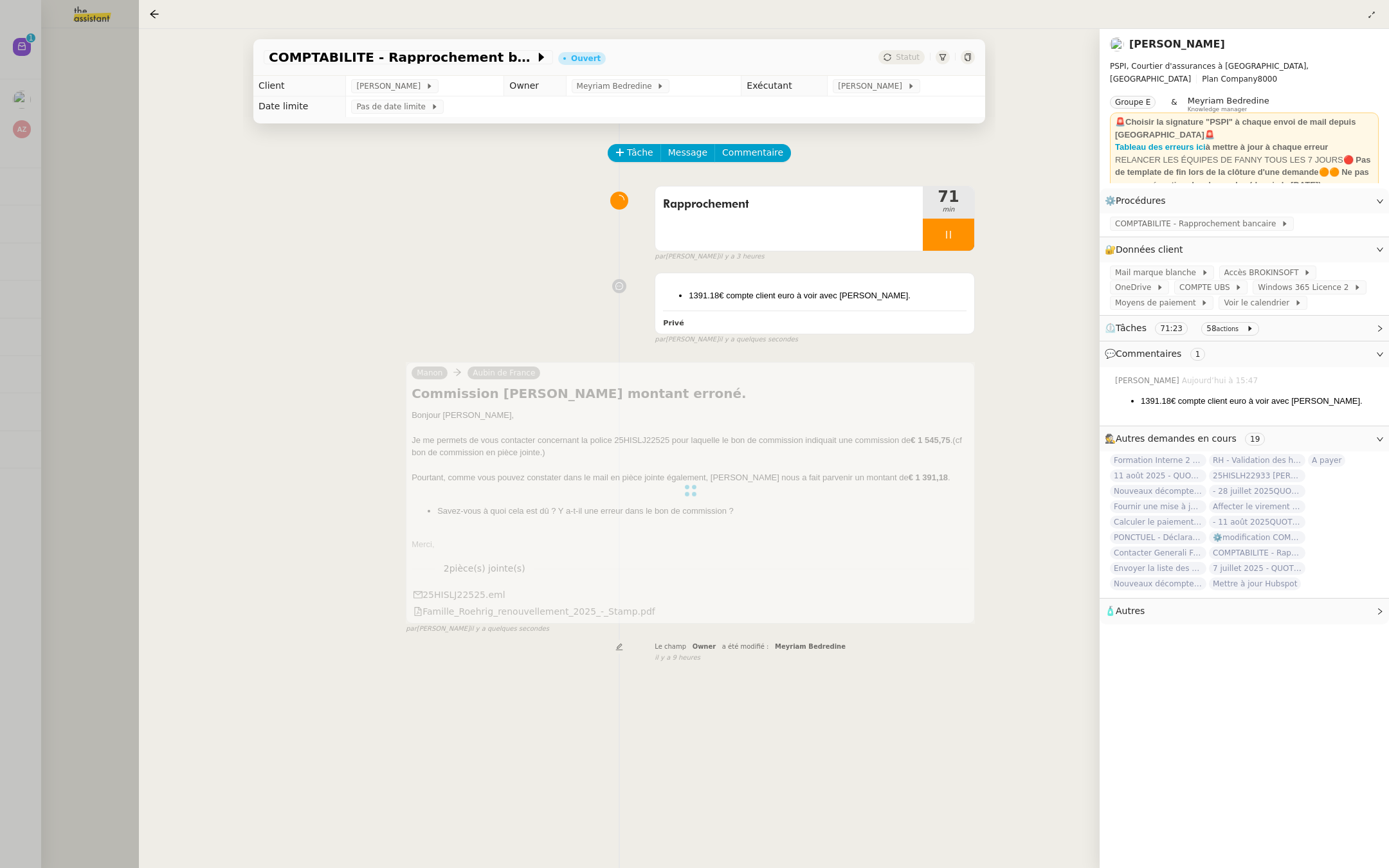
click at [38, 195] on div at bounding box center [694, 434] width 1389 height 868
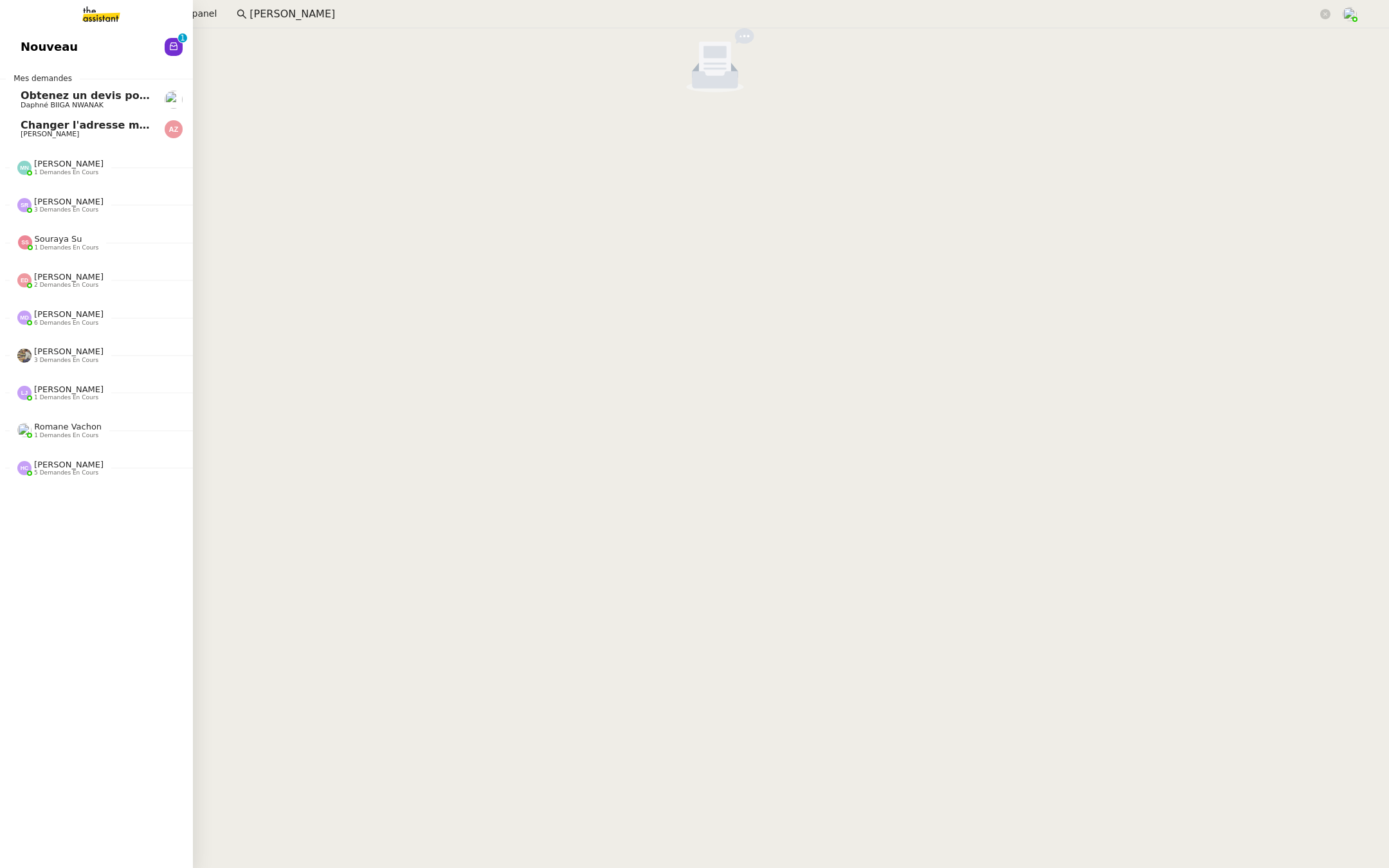
click at [94, 51] on link "Nouveau 0 1 2 3 4 5 6 7 8 9" at bounding box center [97, 46] width 193 height 30
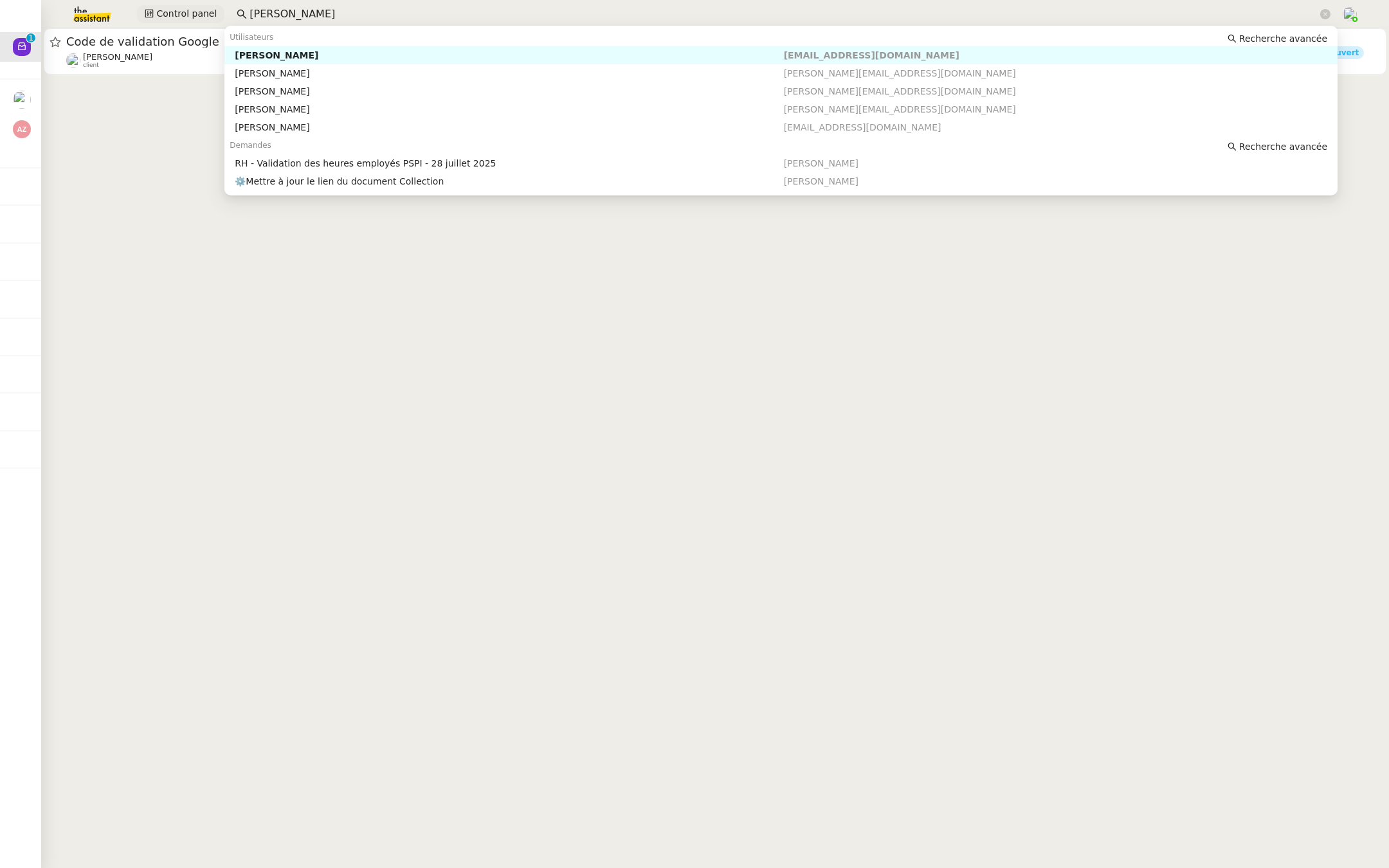
drag, startPoint x: 327, startPoint y: 9, endPoint x: 212, endPoint y: 16, distance: 115.2
click at [212, 16] on div "Control panel johanna" at bounding box center [694, 14] width 1324 height 28
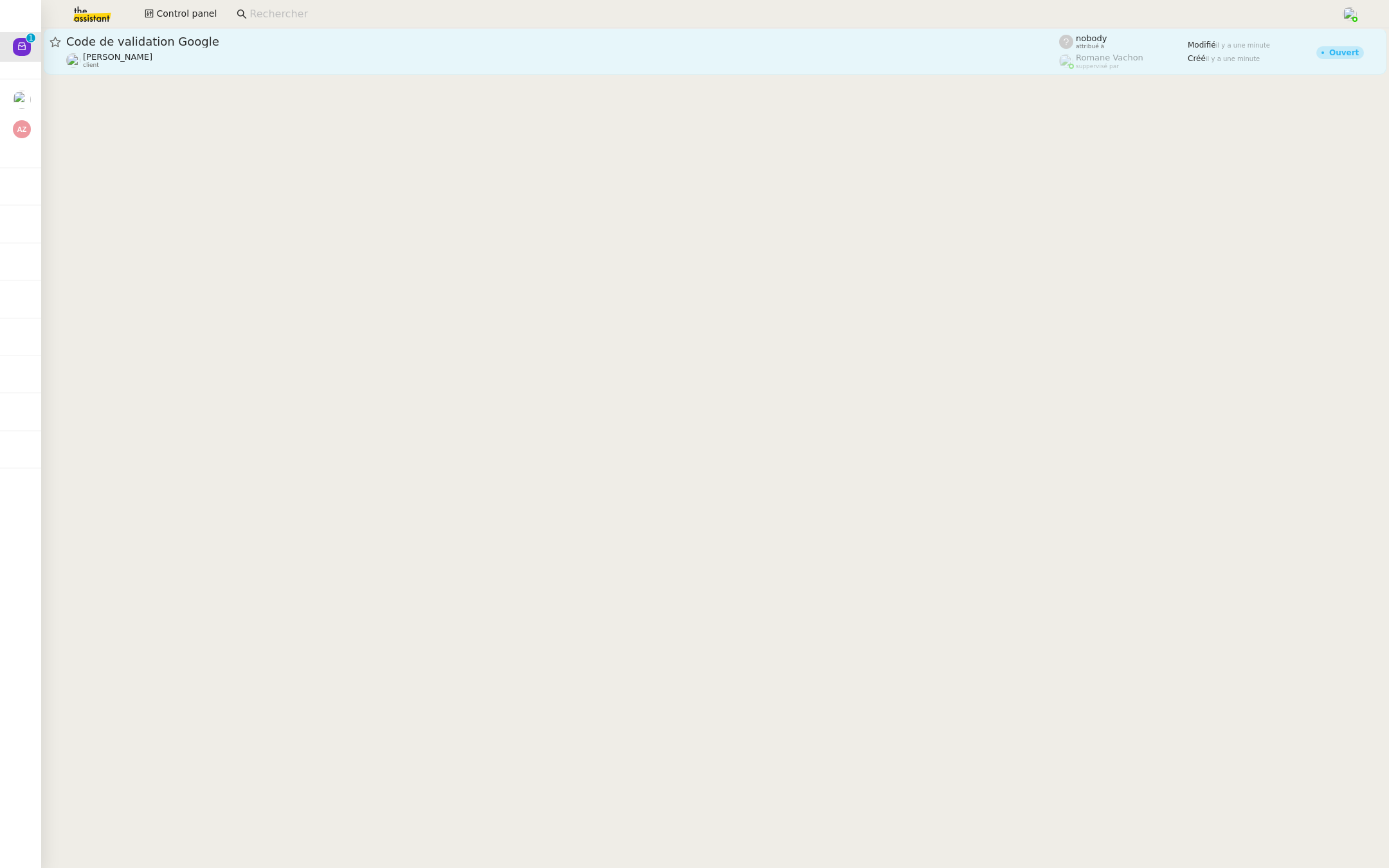
click at [427, 42] on span "Code de validation Google" at bounding box center [562, 42] width 993 height 11
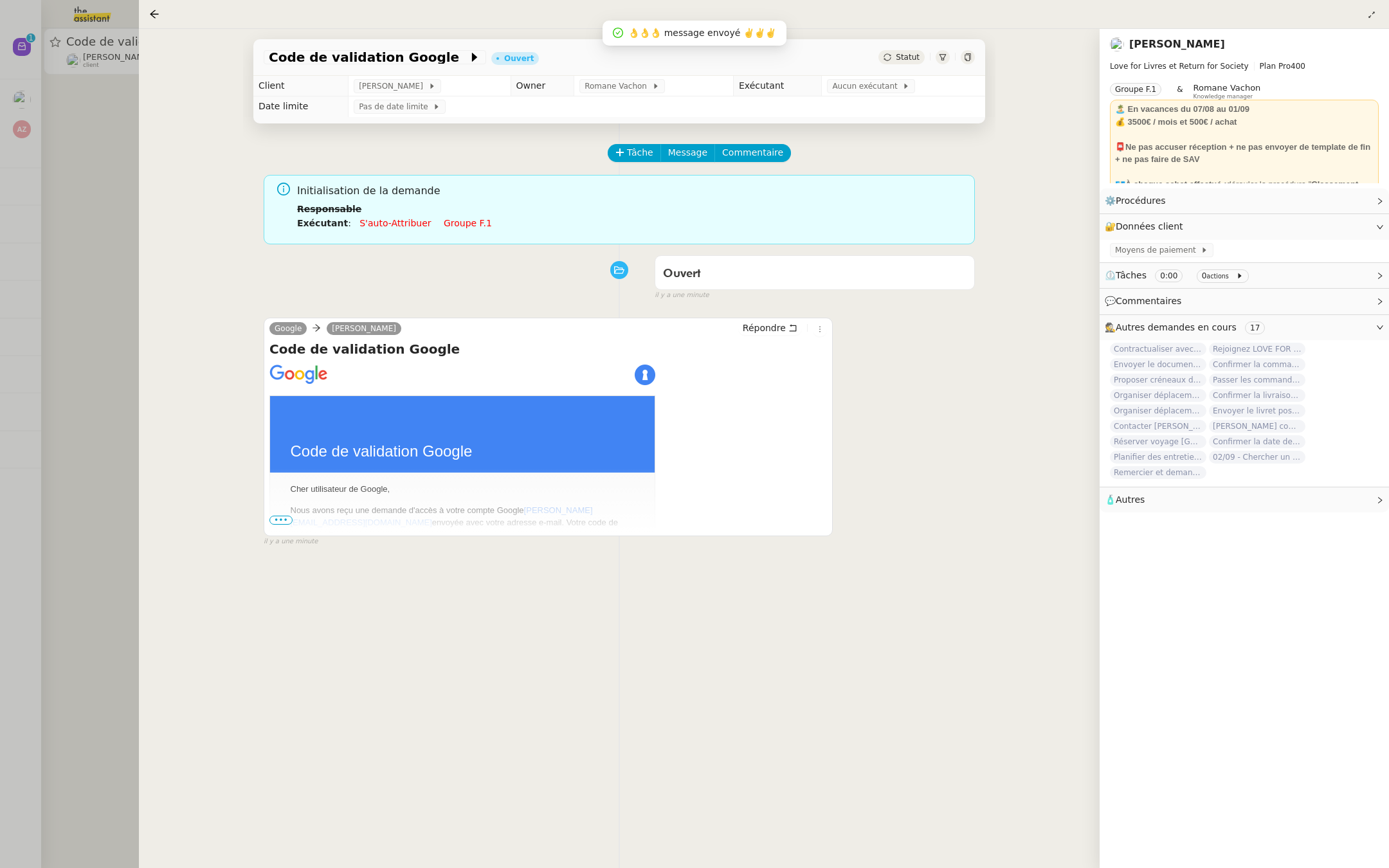
click at [68, 487] on div at bounding box center [694, 434] width 1389 height 868
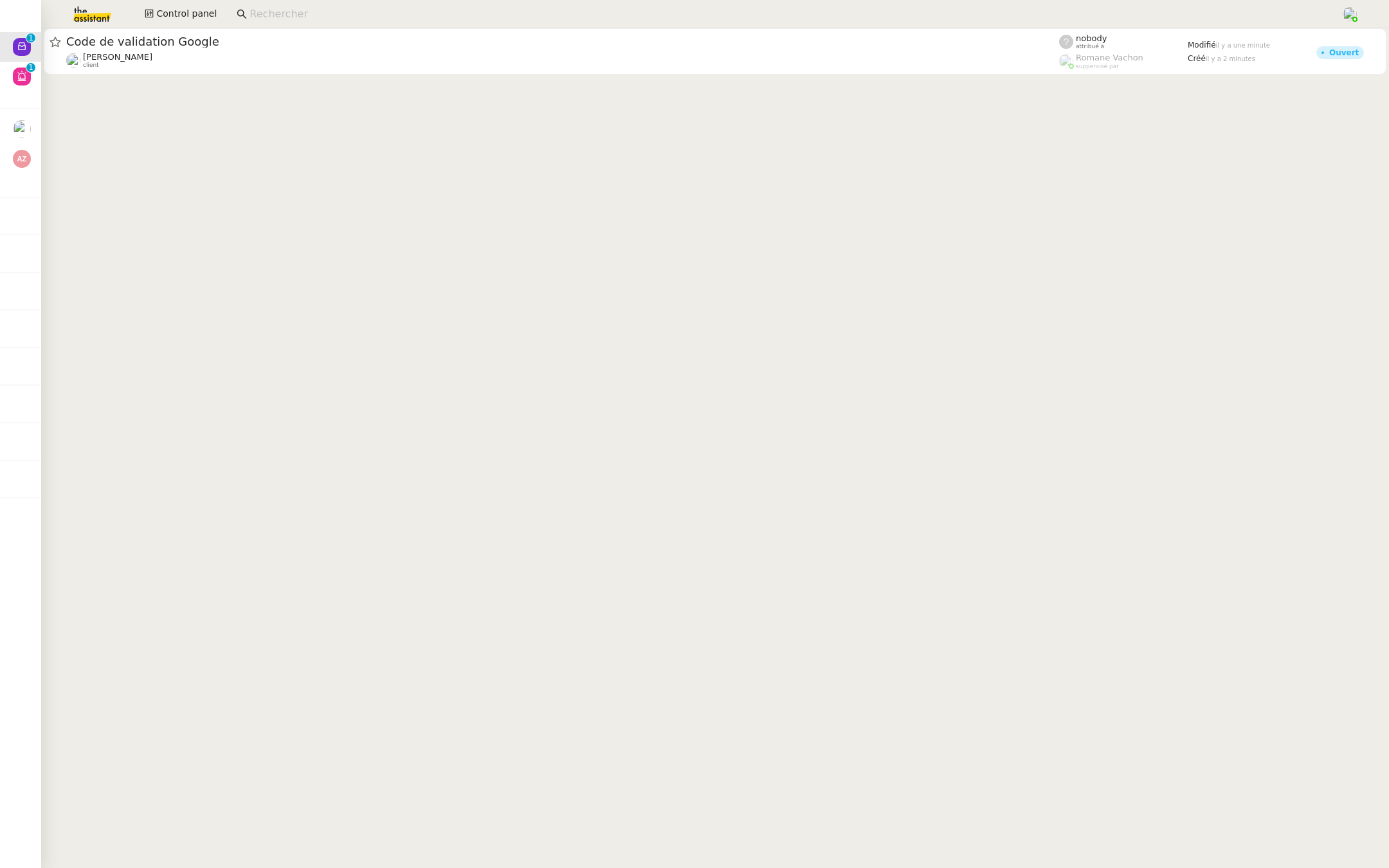
drag, startPoint x: 78, startPoint y: 8, endPoint x: 22, endPoint y: 73, distance: 85.8
click at [78, 8] on img at bounding box center [81, 14] width 100 height 28
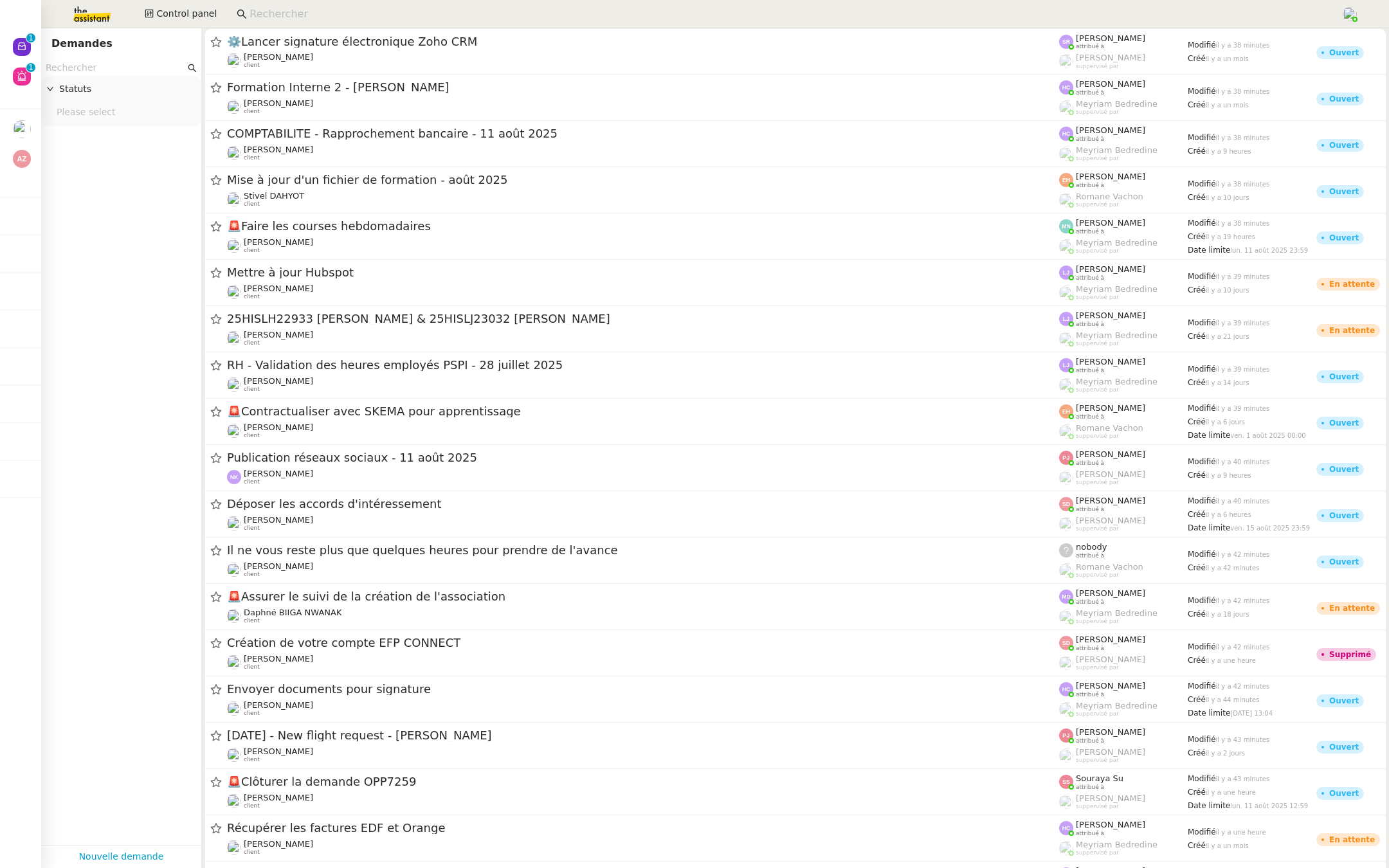
click at [71, 68] on input "text" at bounding box center [115, 68] width 140 height 15
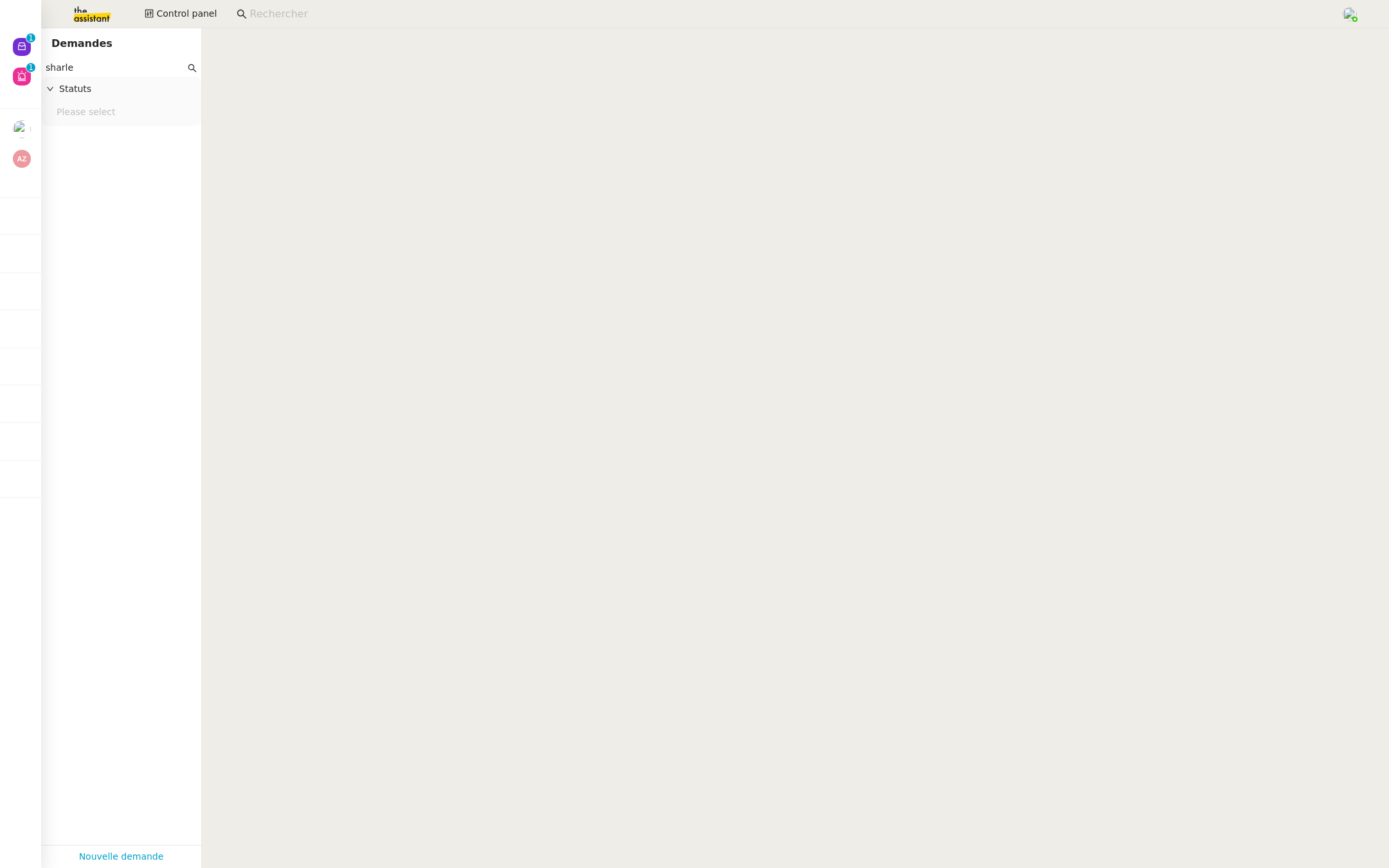
type input "sharlen"
drag, startPoint x: 104, startPoint y: 69, endPoint x: 7, endPoint y: 74, distance: 97.1
click at [7, 74] on nz-layout "Nouveau 0 1 2 3 4 5 6 7 8 9 Aide 0 1 2 3 4 5 6 7 8 9 Mes demandes Obtenez un de…" at bounding box center [694, 434] width 1389 height 868
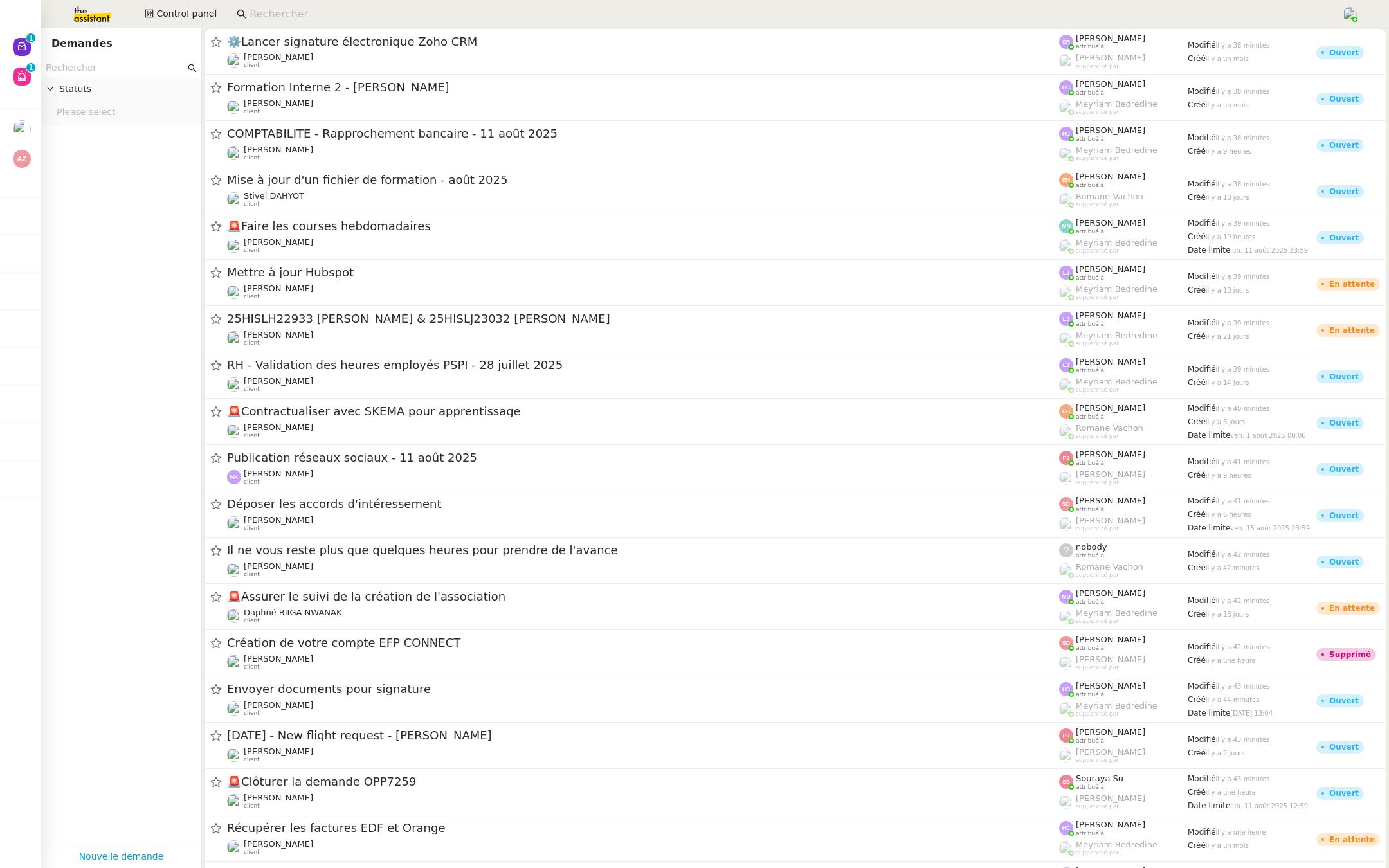
click at [84, 65] on input "text" at bounding box center [115, 68] width 140 height 15
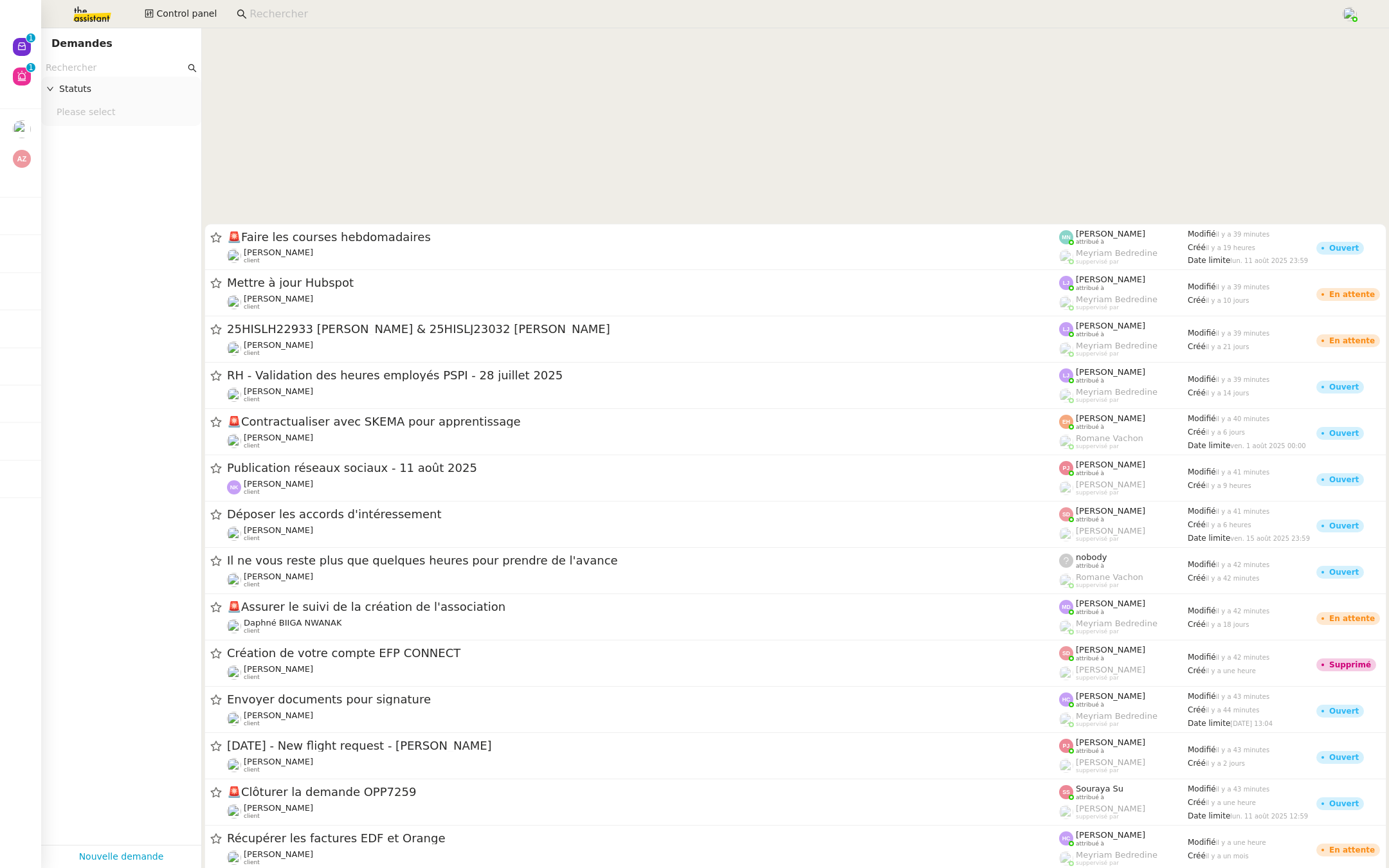
scroll to position [398, 0]
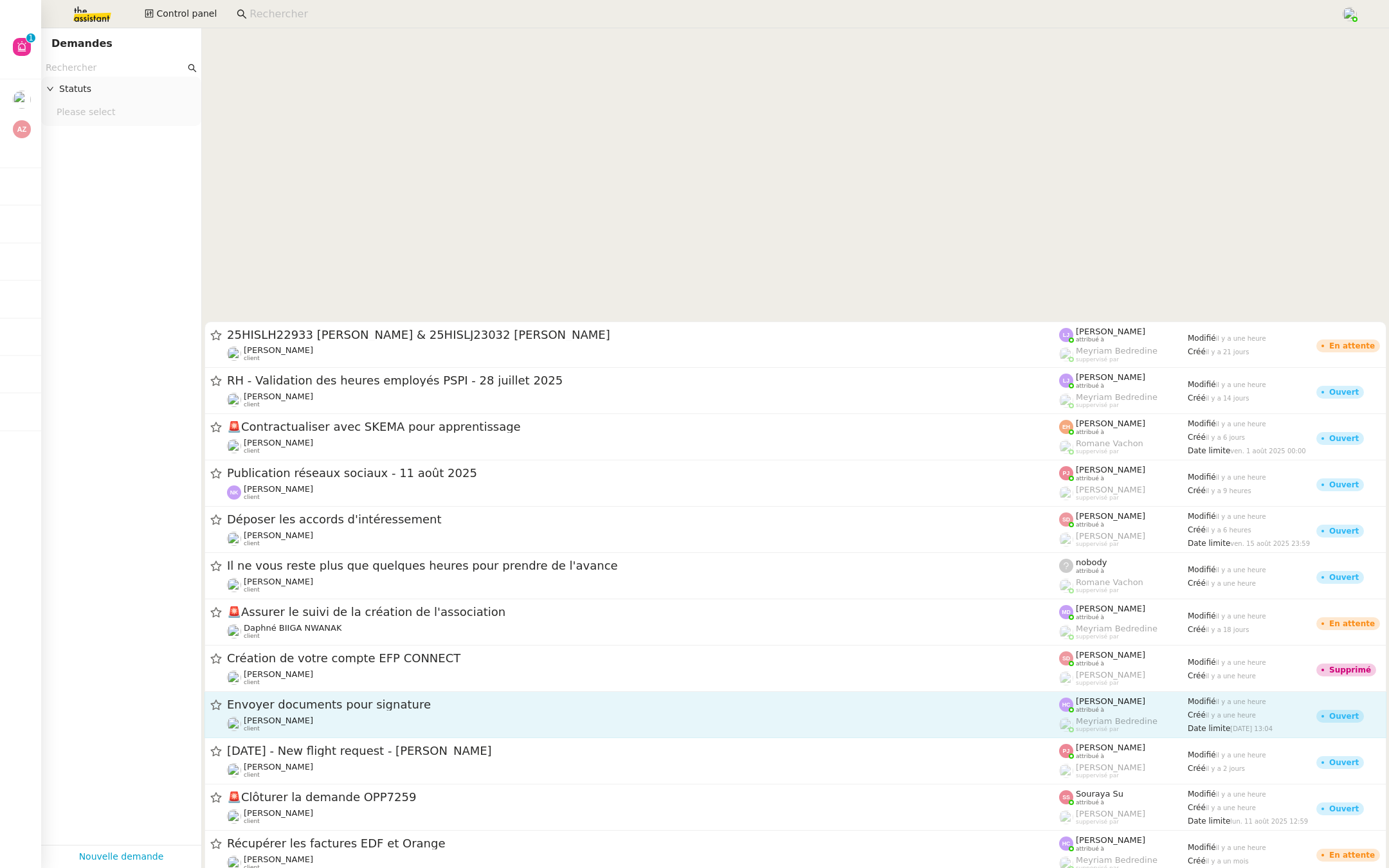
scroll to position [398, 0]
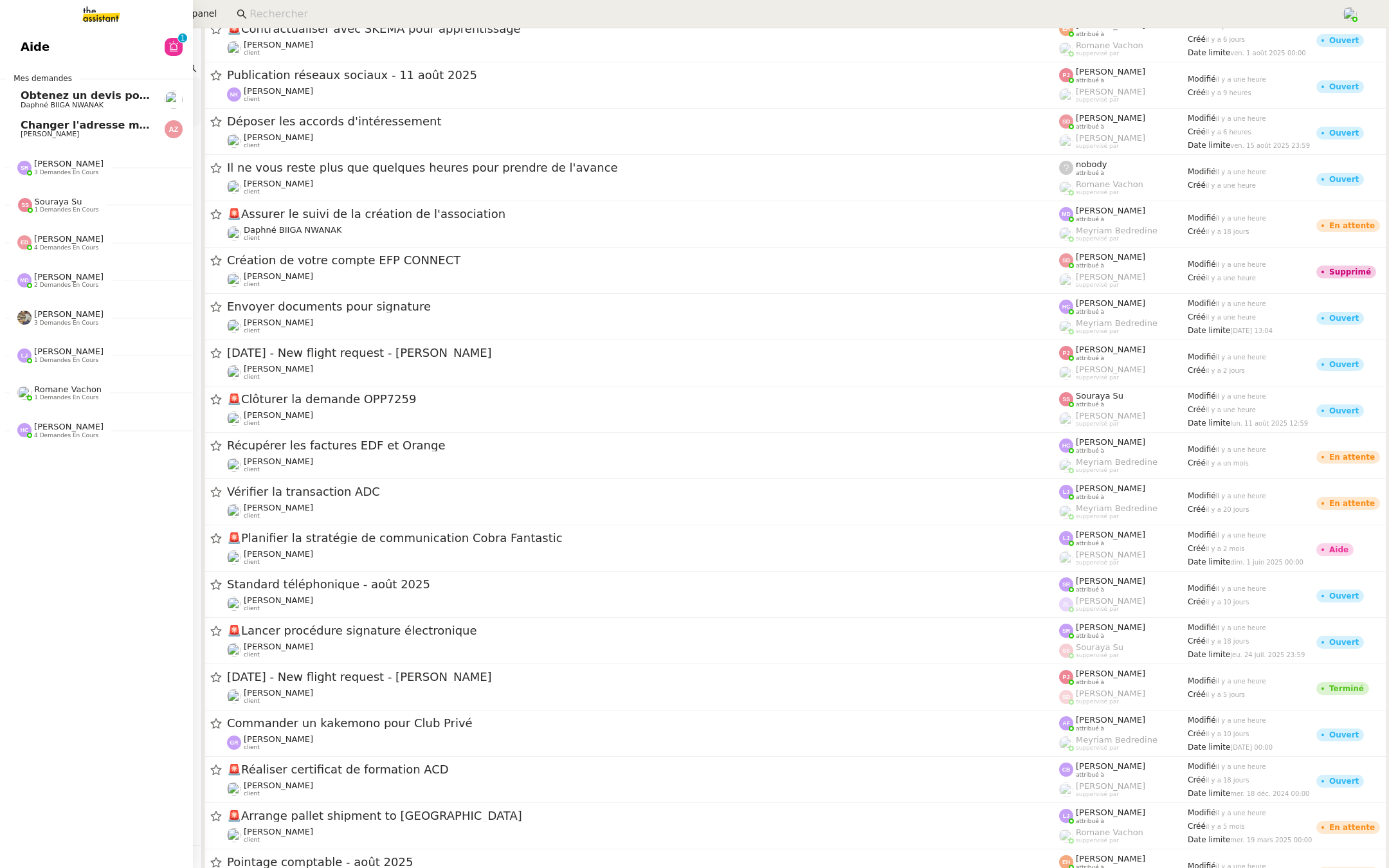
click at [11, 42] on link "Aide 0 1 2 3 4 5 6 7 8 9" at bounding box center [97, 46] width 193 height 30
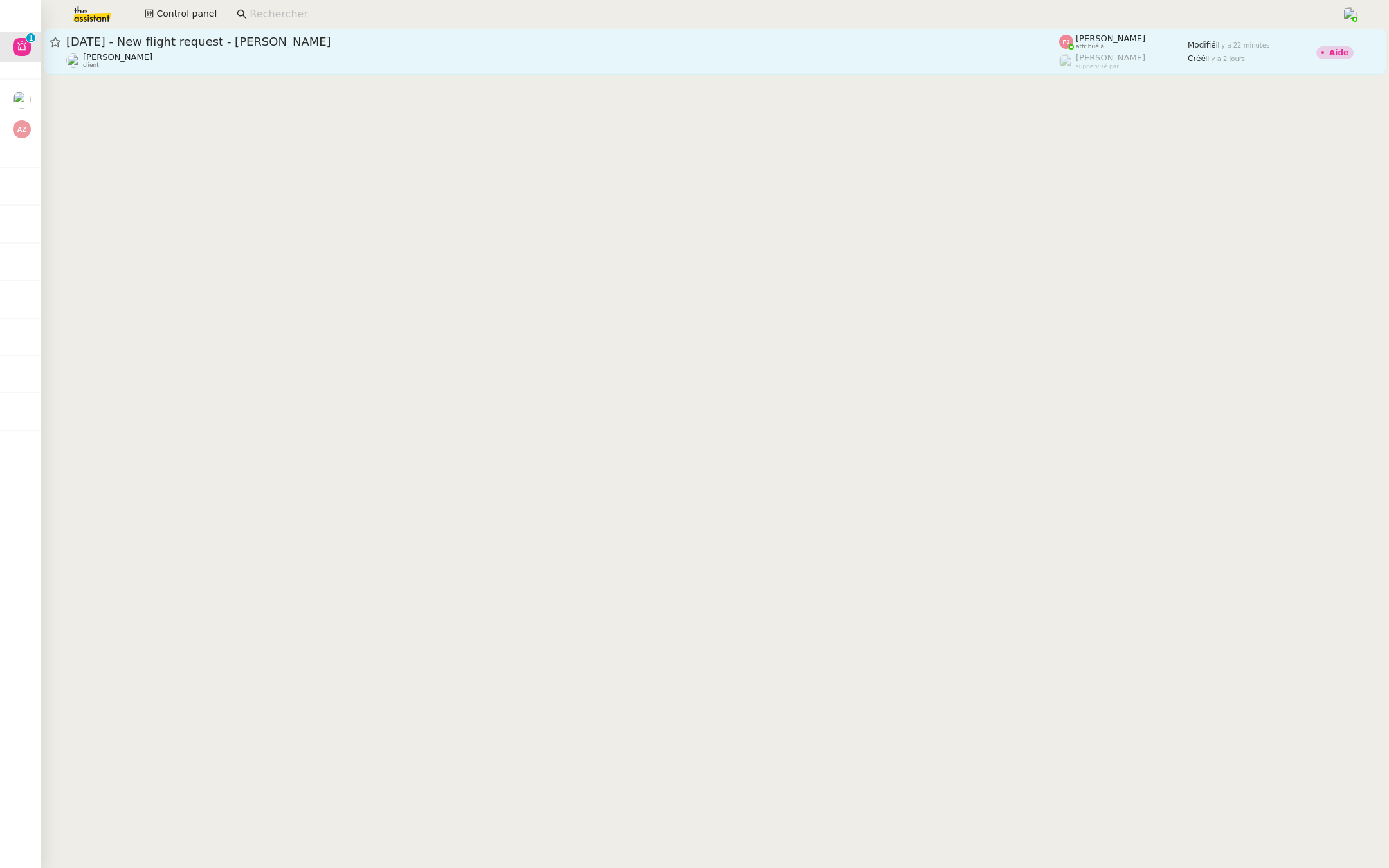
click at [168, 50] on div "[DATE] - New flight request - [PERSON_NAME] [PERSON_NAME] client" at bounding box center [562, 51] width 993 height 34
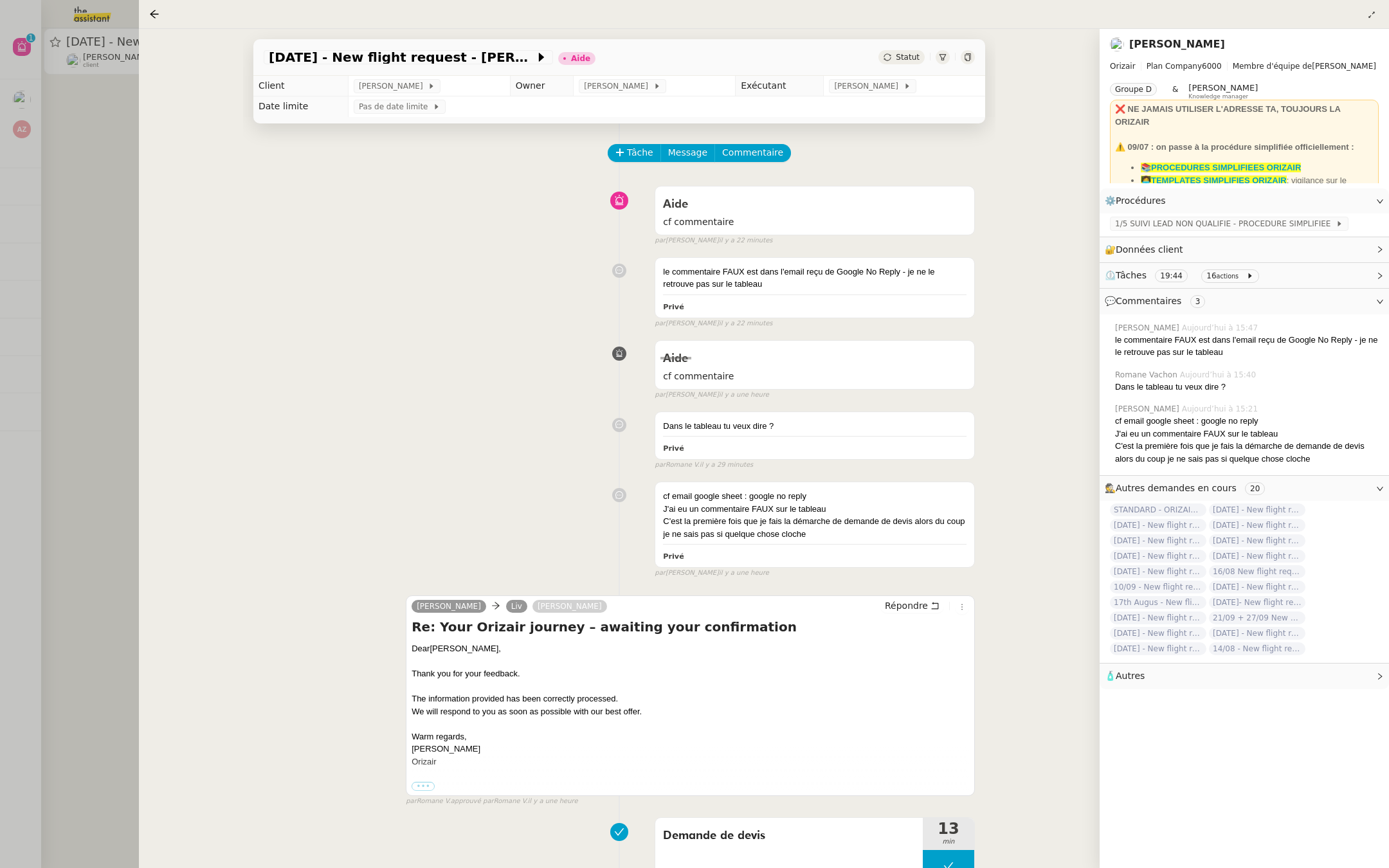
click at [53, 178] on div at bounding box center [694, 434] width 1389 height 868
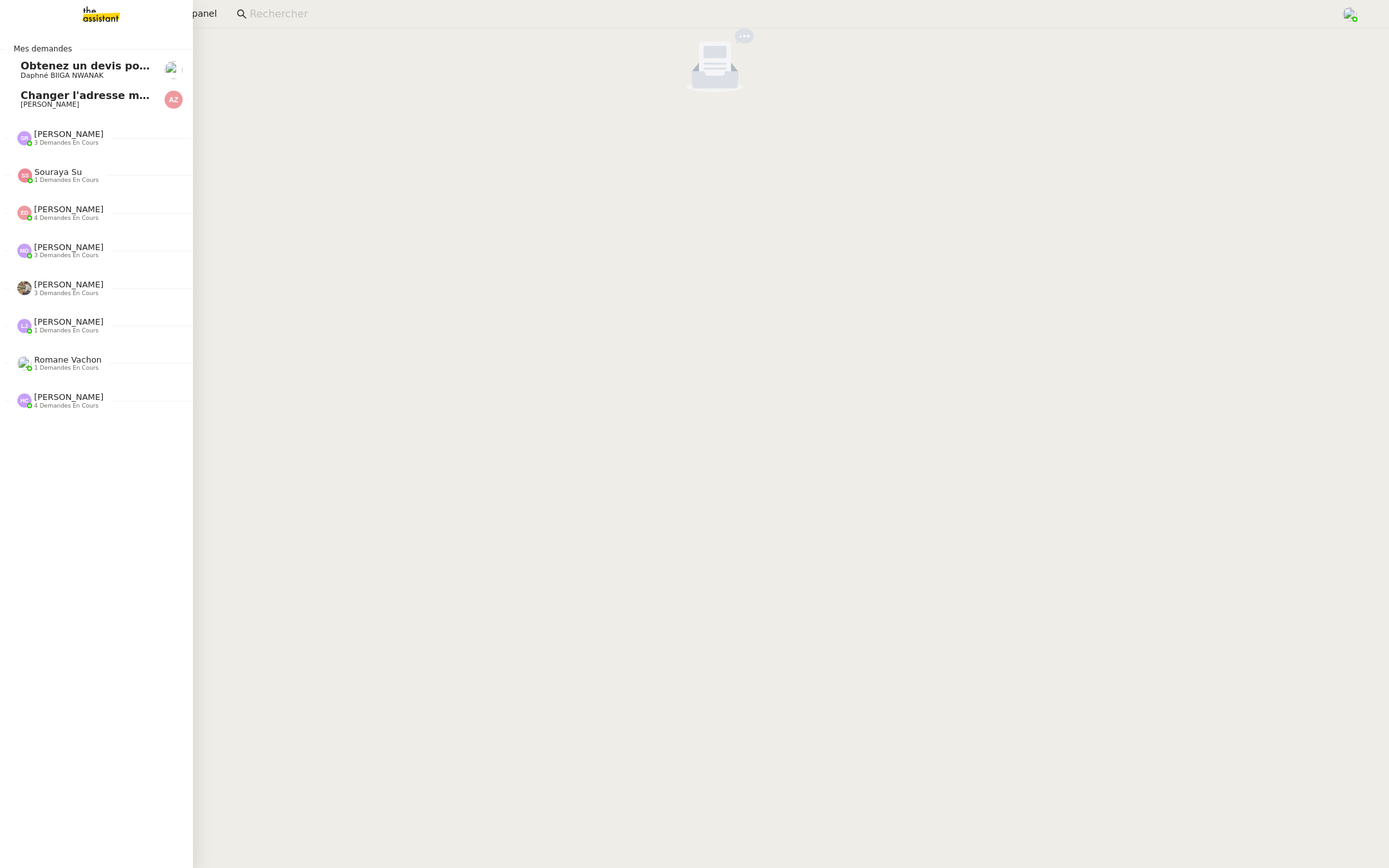
click at [85, 67] on span "Obtenez un devis pour l'automatisation" at bounding box center [135, 65] width 229 height 12
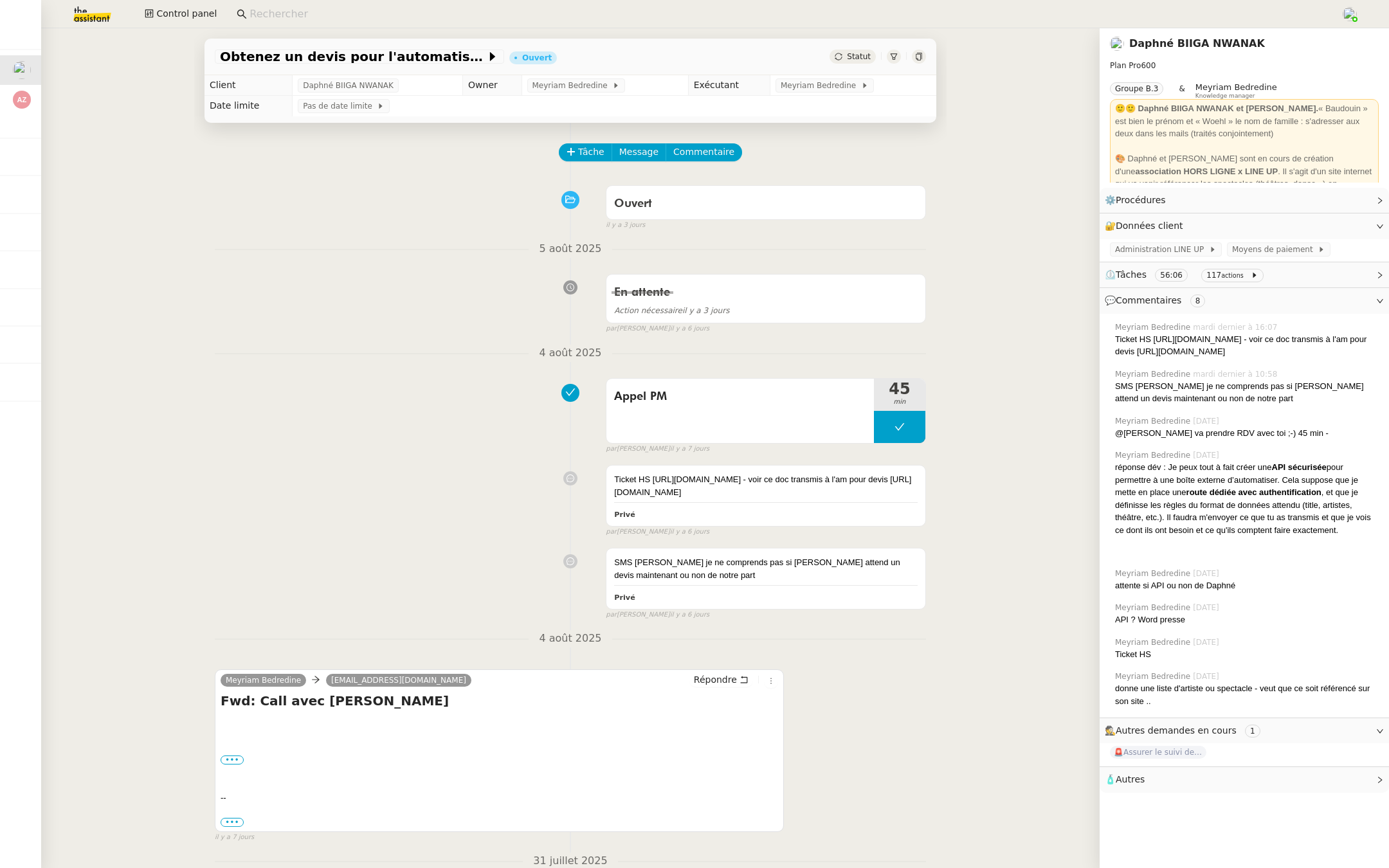
click at [442, 218] on div "Ouvert false [DATE]" at bounding box center [570, 205] width 711 height 51
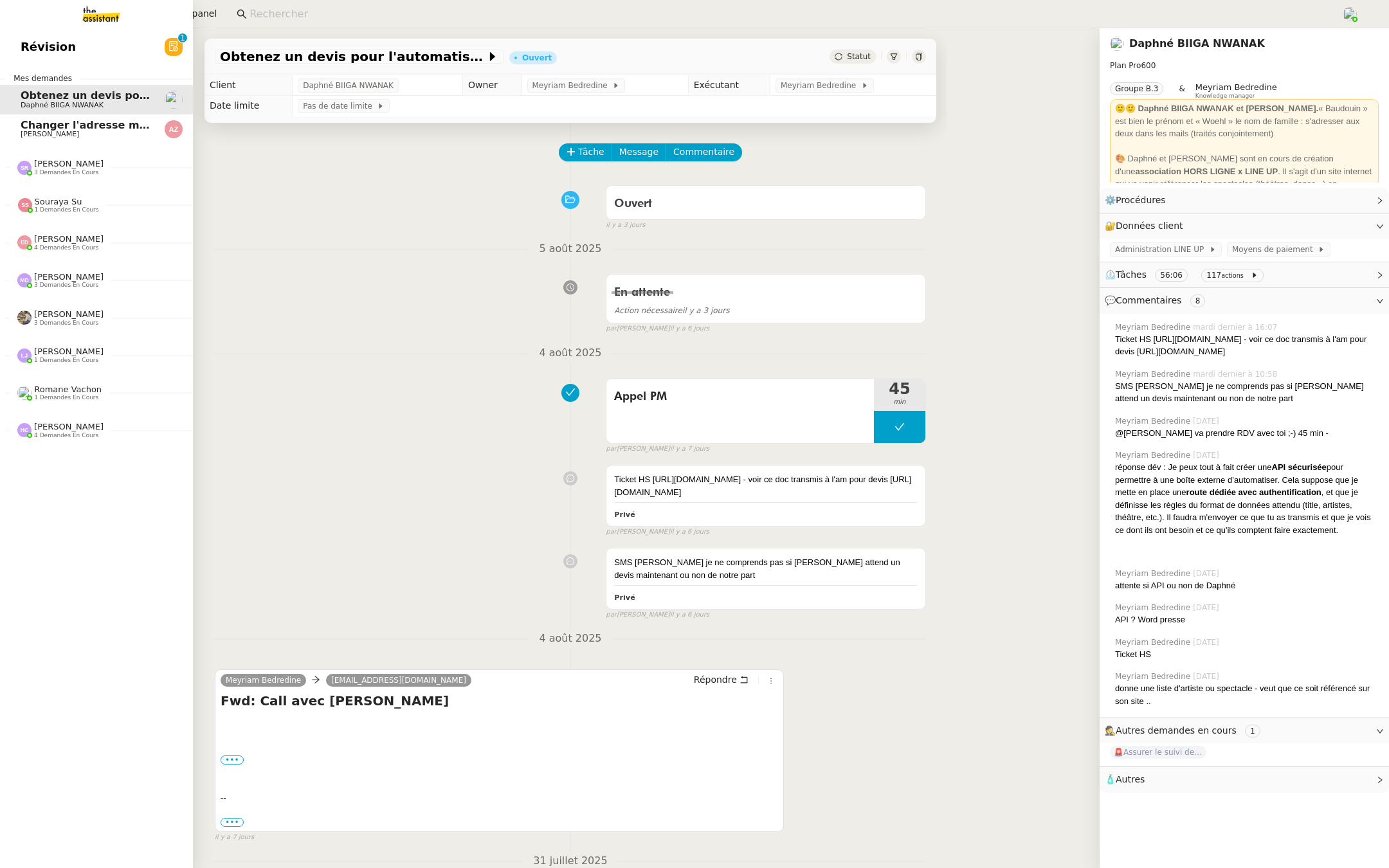
click at [56, 38] on span "Révision" at bounding box center [48, 47] width 55 height 19
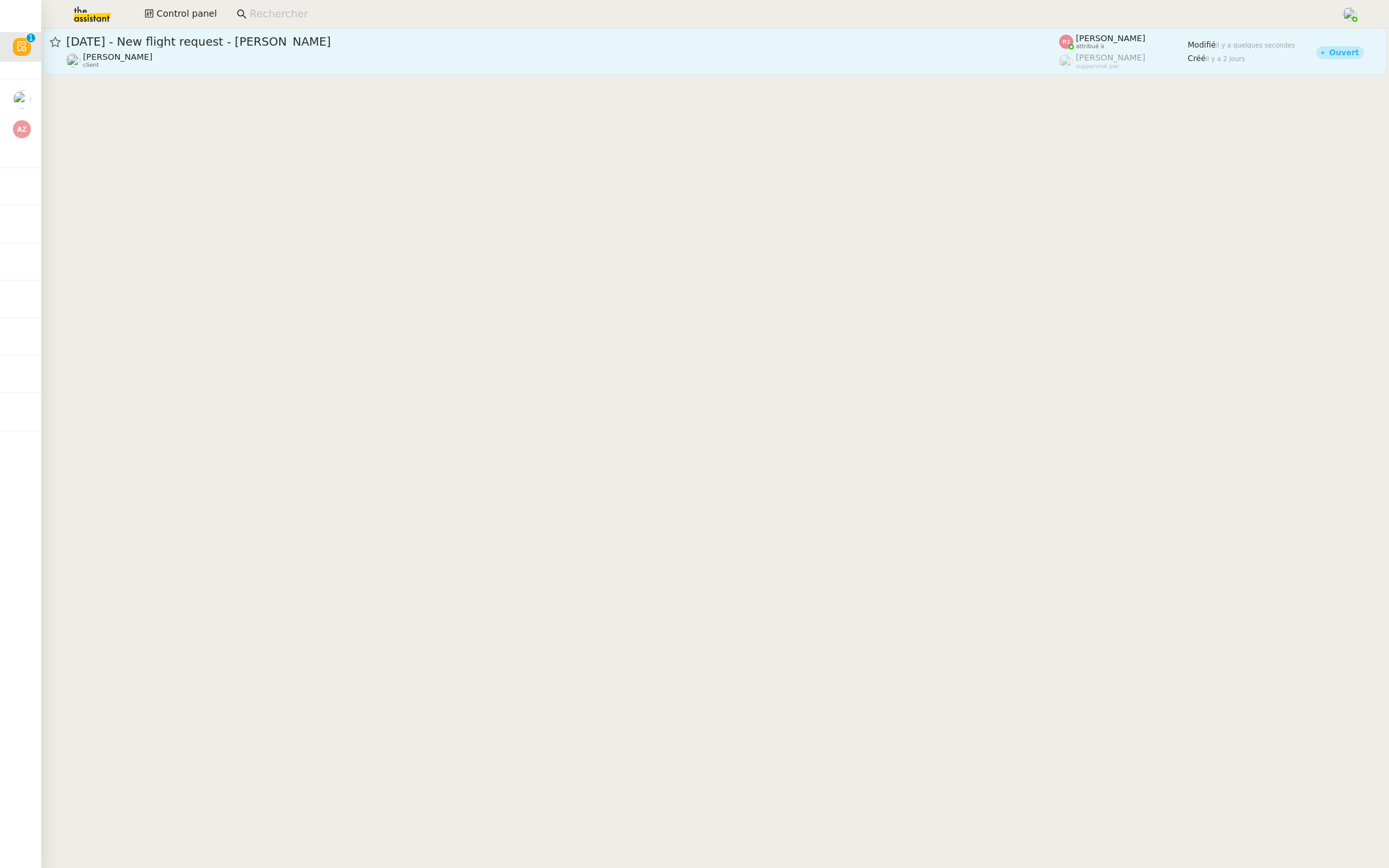
click at [241, 52] on div "[PERSON_NAME] client" at bounding box center [562, 60] width 993 height 17
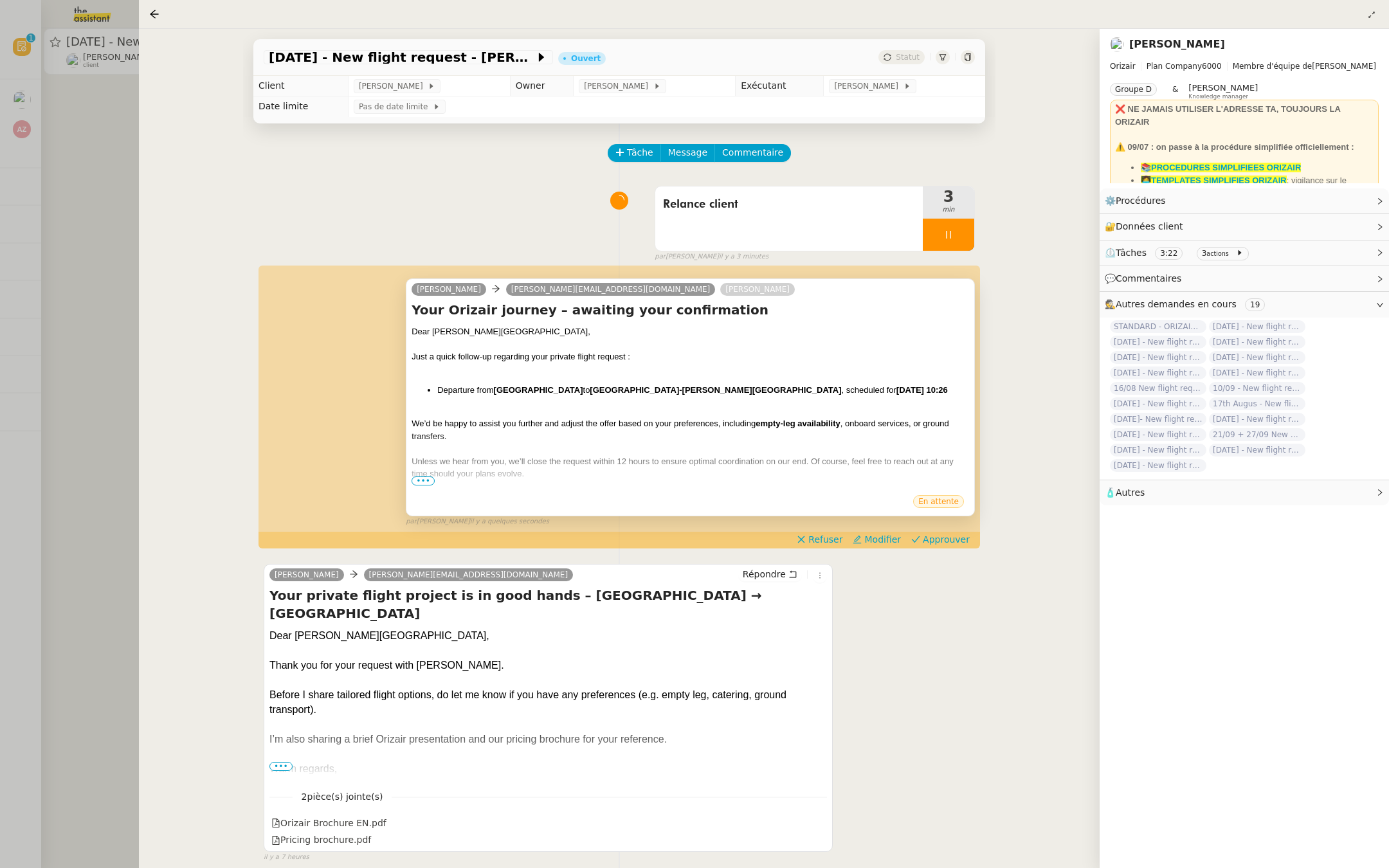
click at [424, 480] on span "•••" at bounding box center [423, 481] width 23 height 9
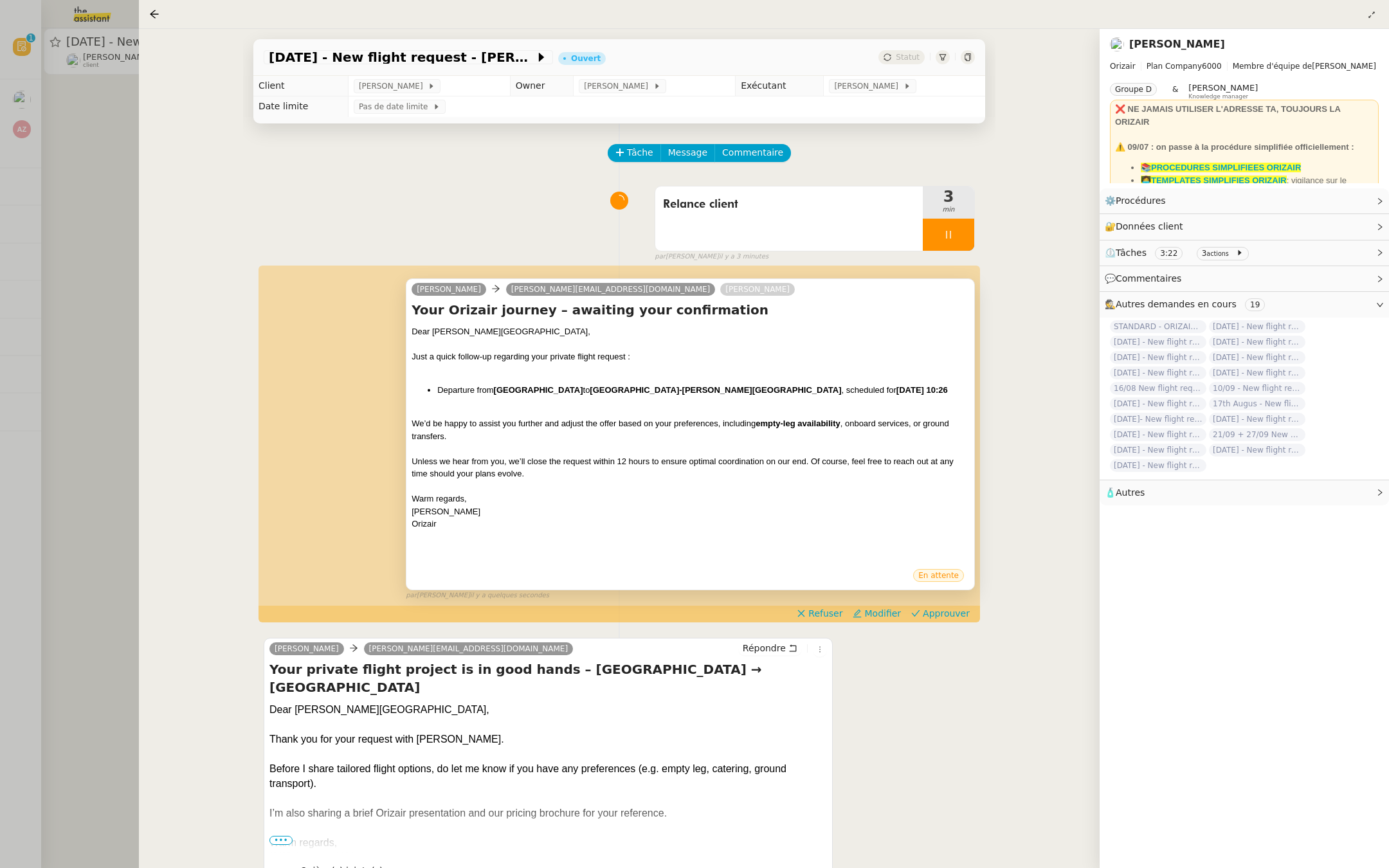
scroll to position [54, 0]
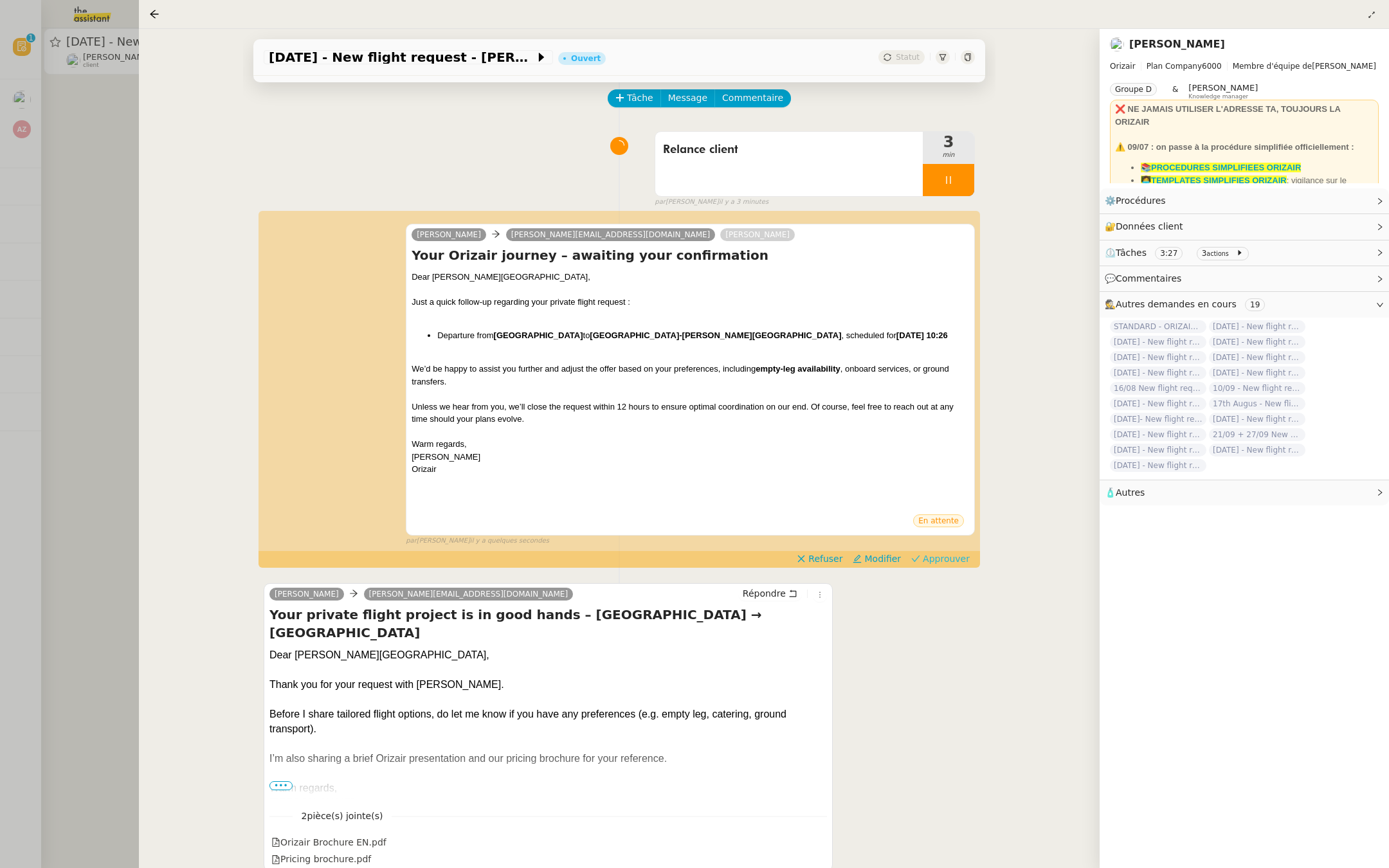
click at [950, 558] on span "Approuver" at bounding box center [946, 559] width 47 height 13
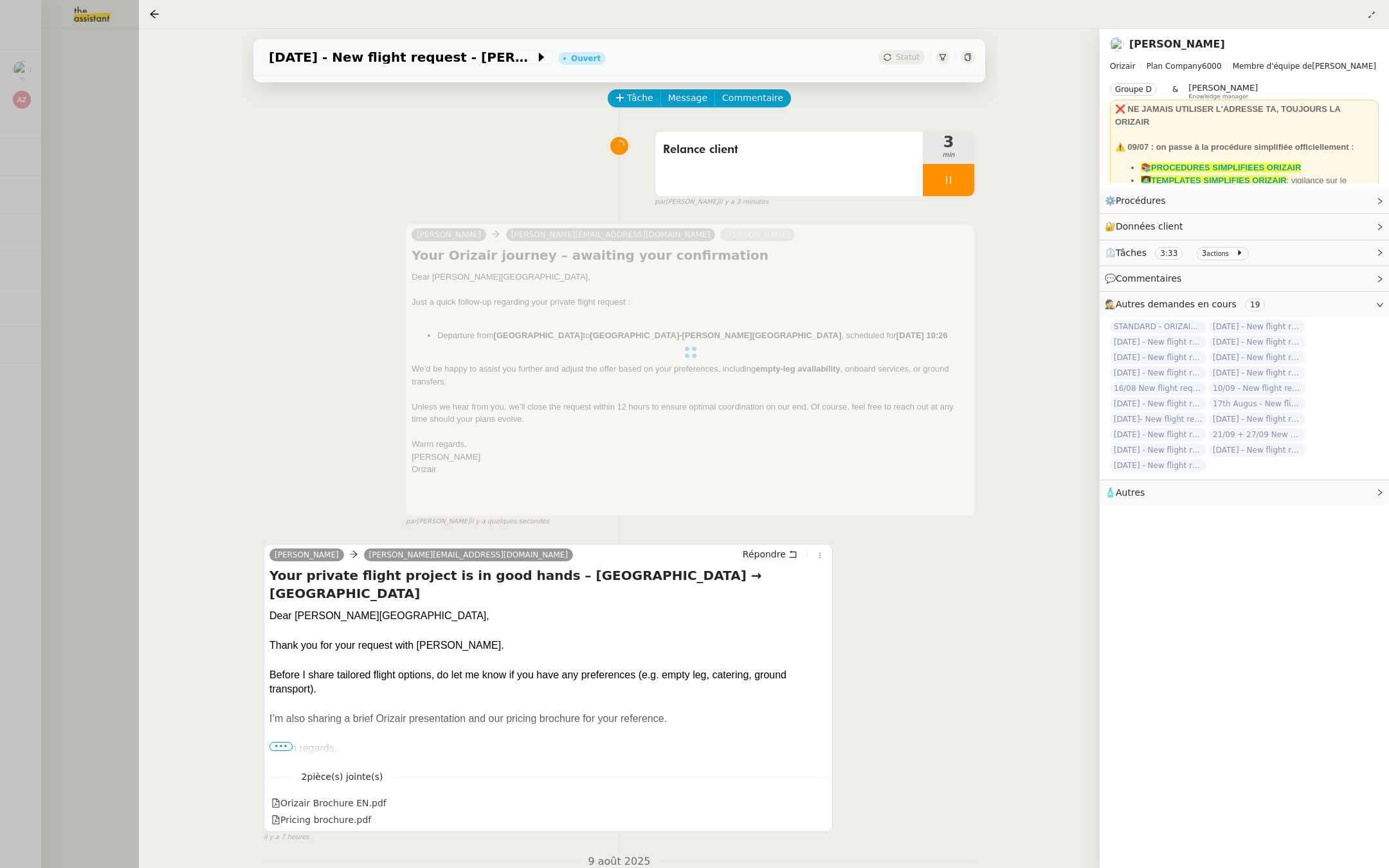
click at [68, 220] on div at bounding box center [694, 434] width 1389 height 868
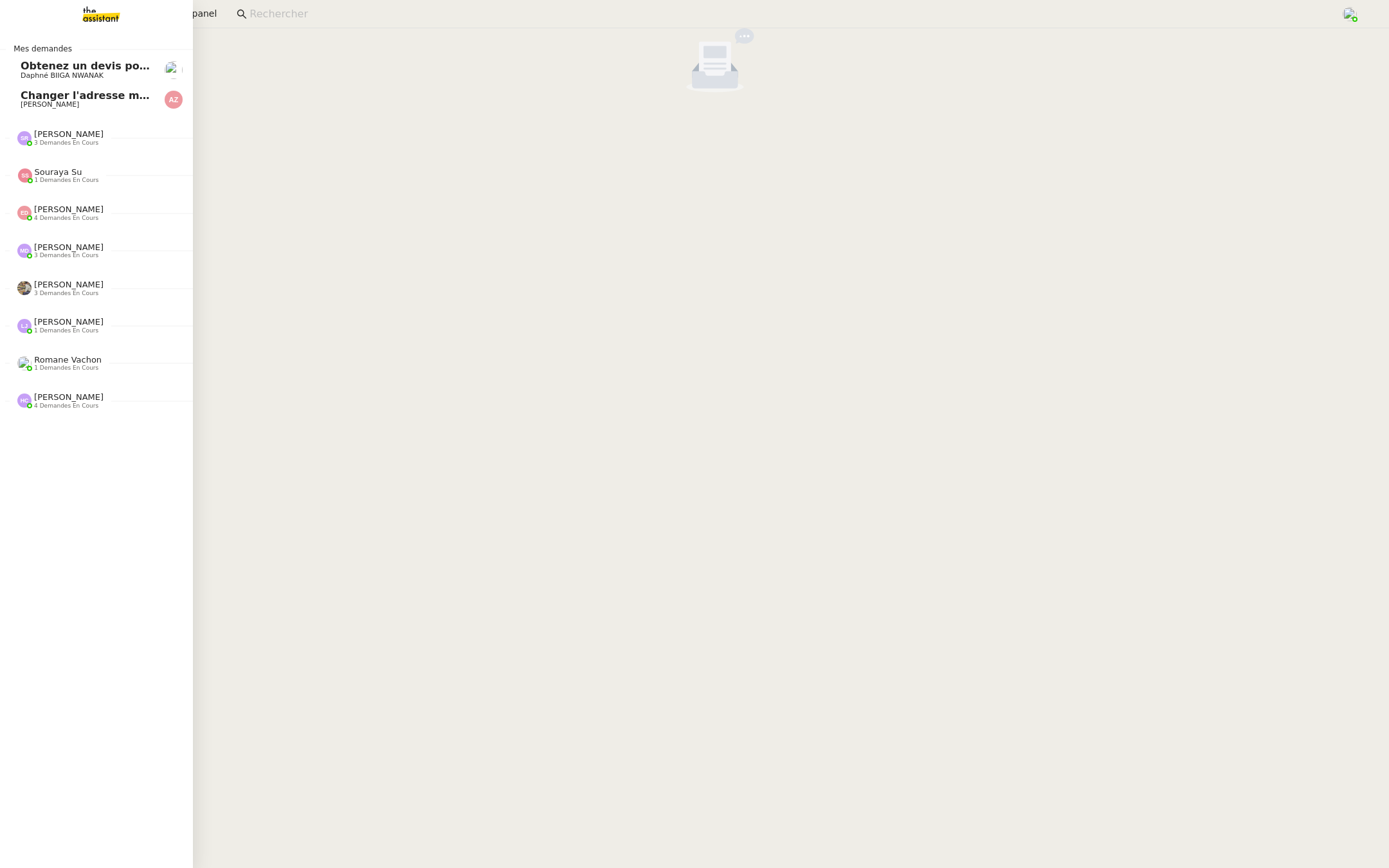
click at [22, 77] on span "Daphné BIIGA NWANAK" at bounding box center [62, 75] width 83 height 8
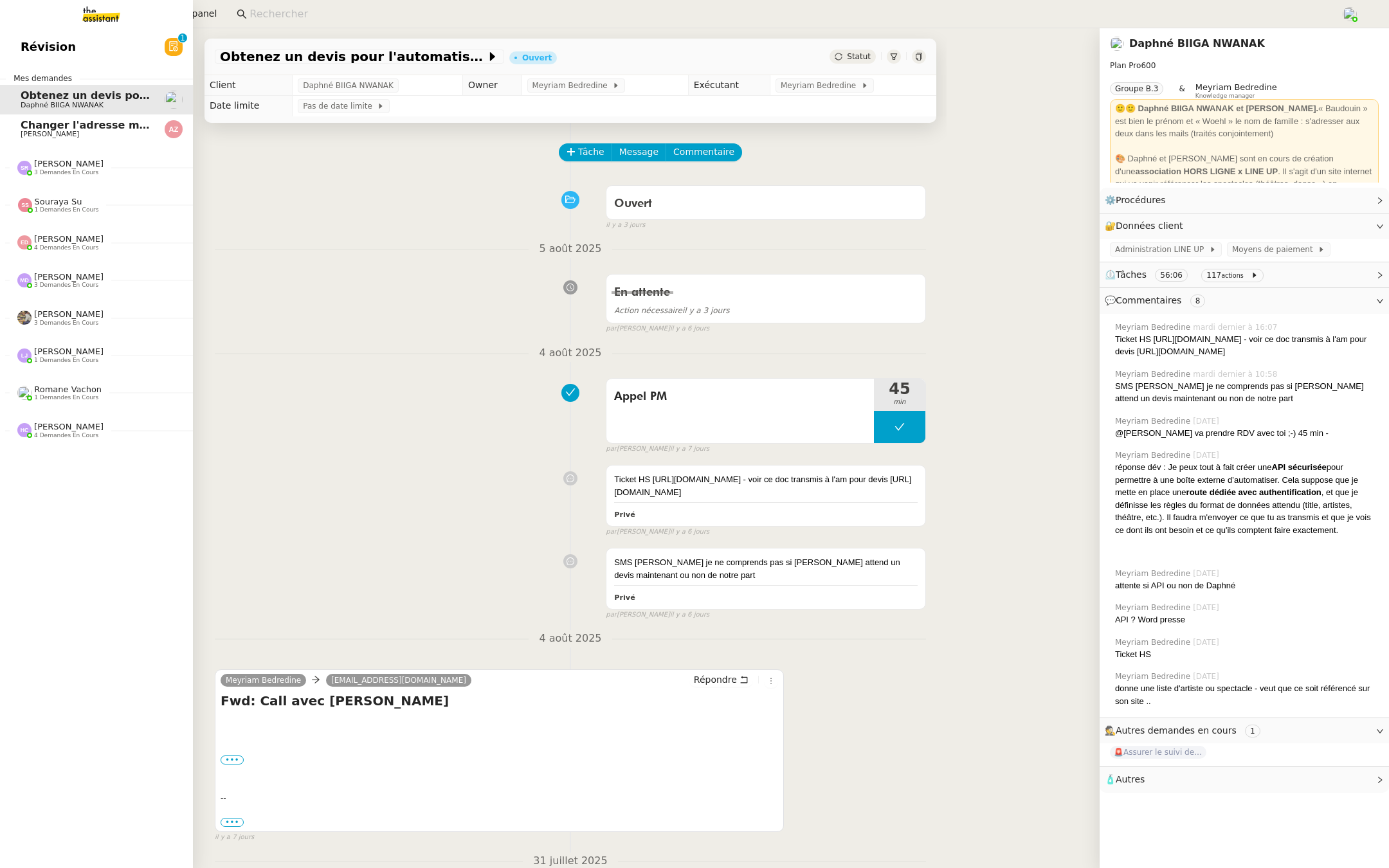
click at [43, 47] on span "Révision" at bounding box center [48, 47] width 55 height 19
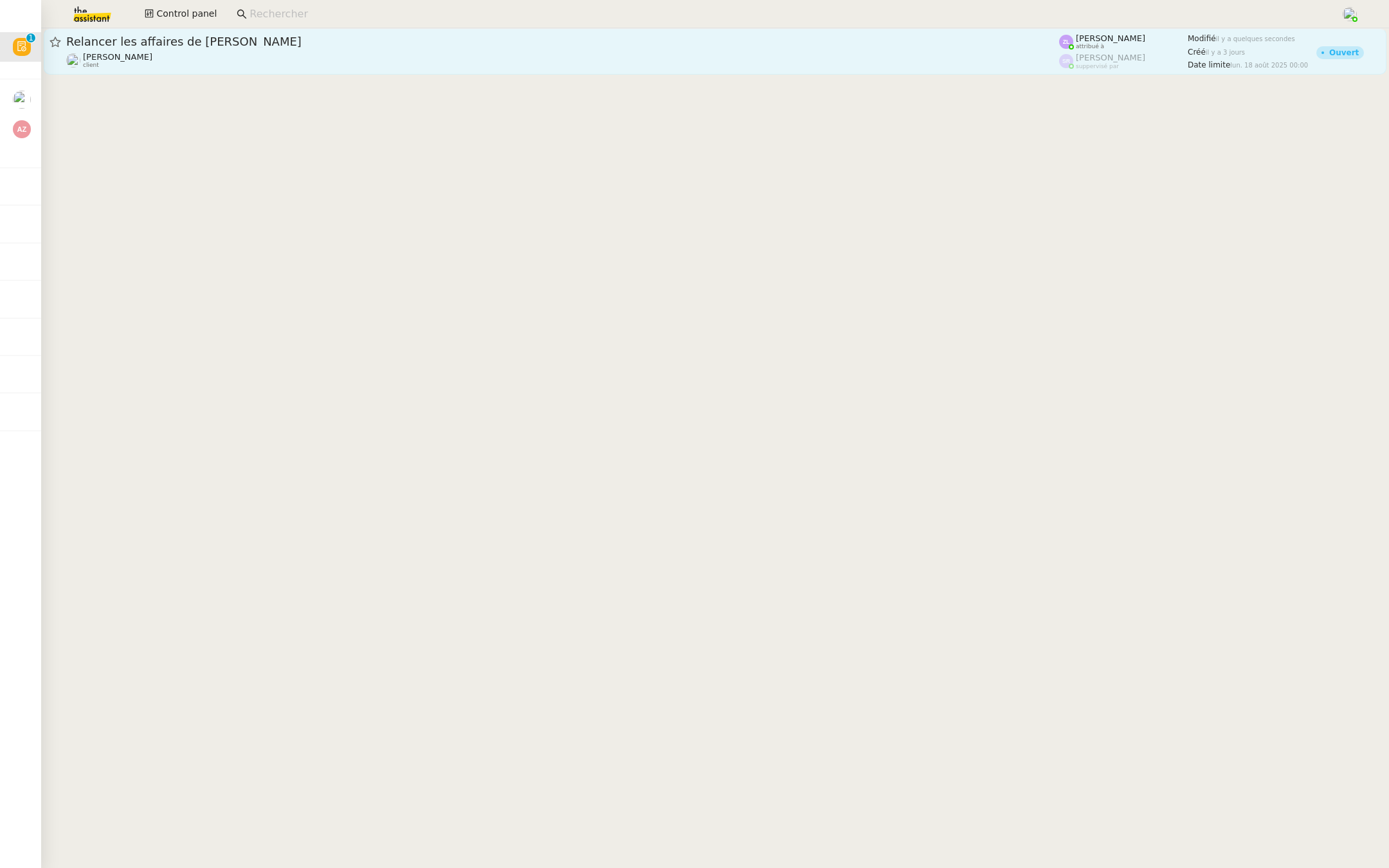
click at [258, 38] on span "Relancer les affaires de [PERSON_NAME]" at bounding box center [562, 42] width 993 height 11
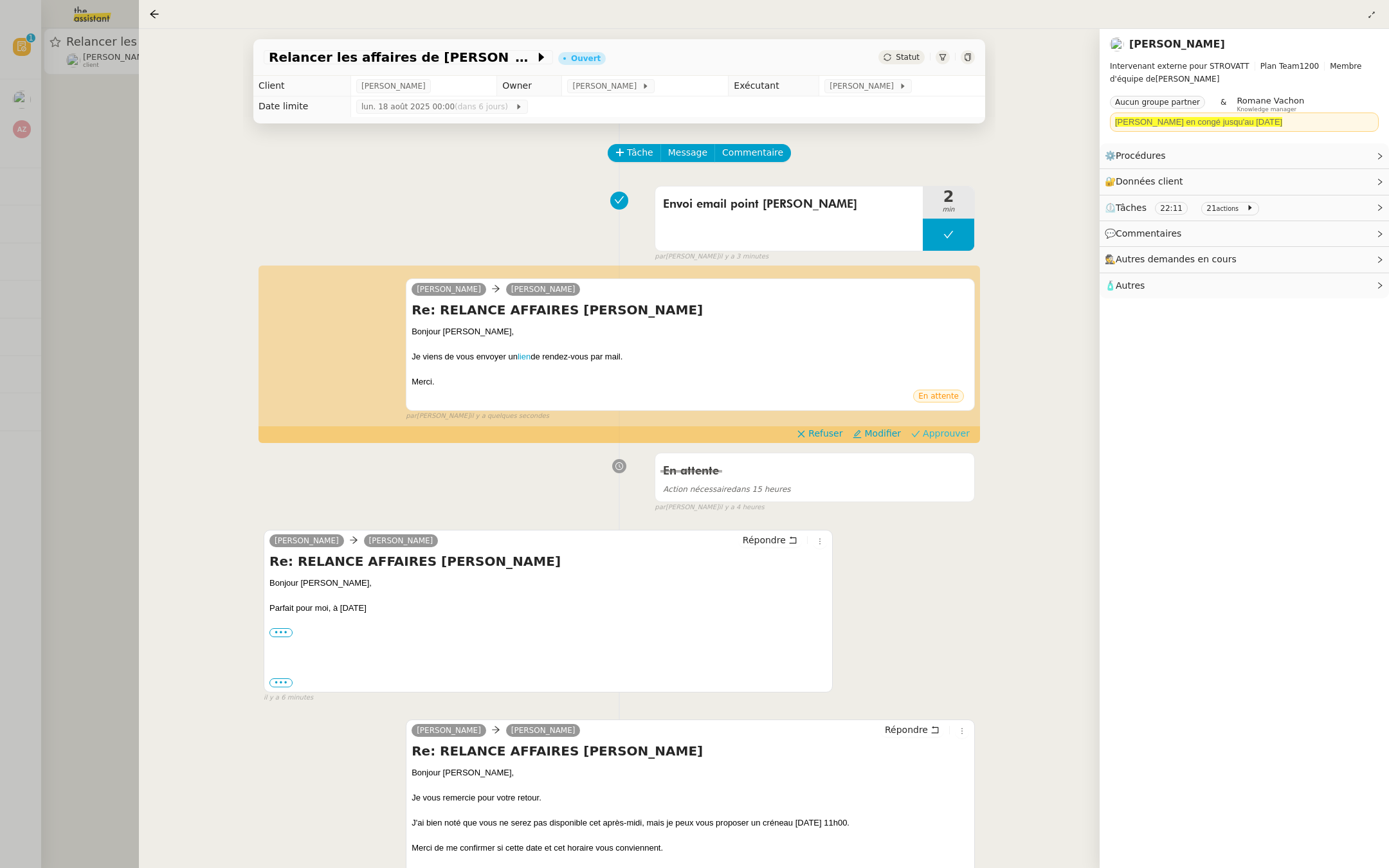
click at [956, 434] on span "Approuver" at bounding box center [946, 434] width 47 height 13
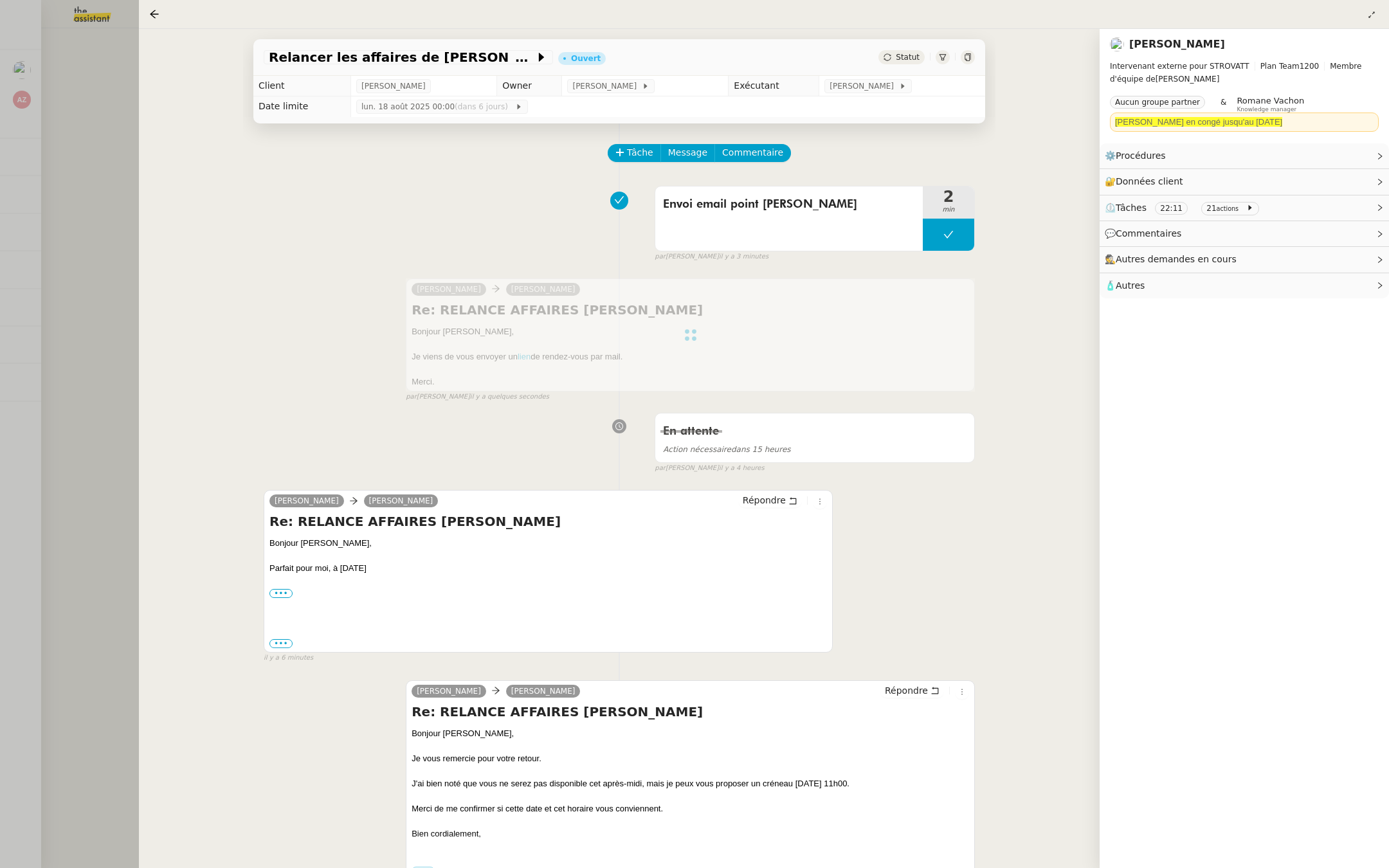
click at [113, 180] on div at bounding box center [694, 434] width 1389 height 868
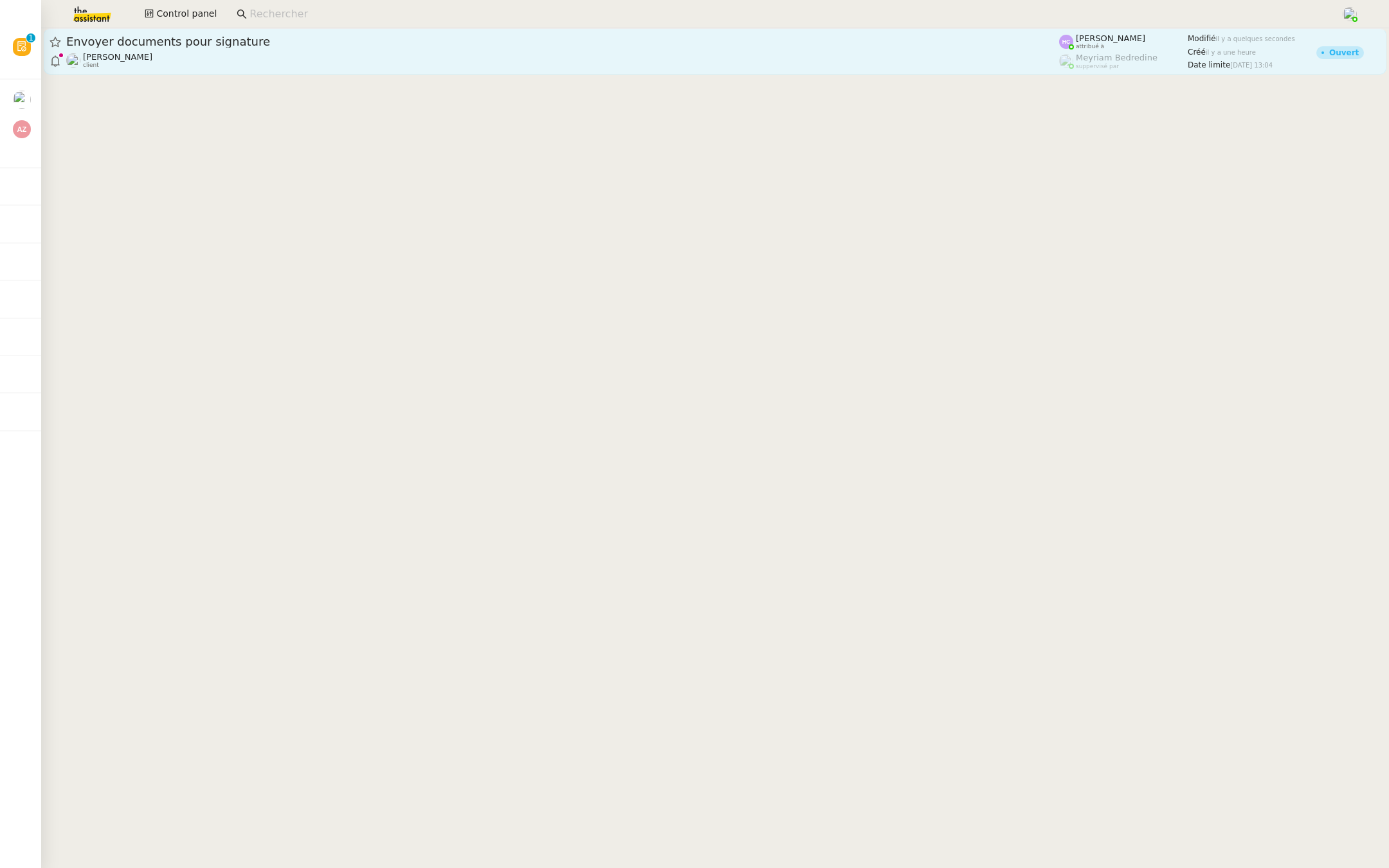
click at [208, 39] on span "Envoyer documents pour signature" at bounding box center [562, 42] width 993 height 11
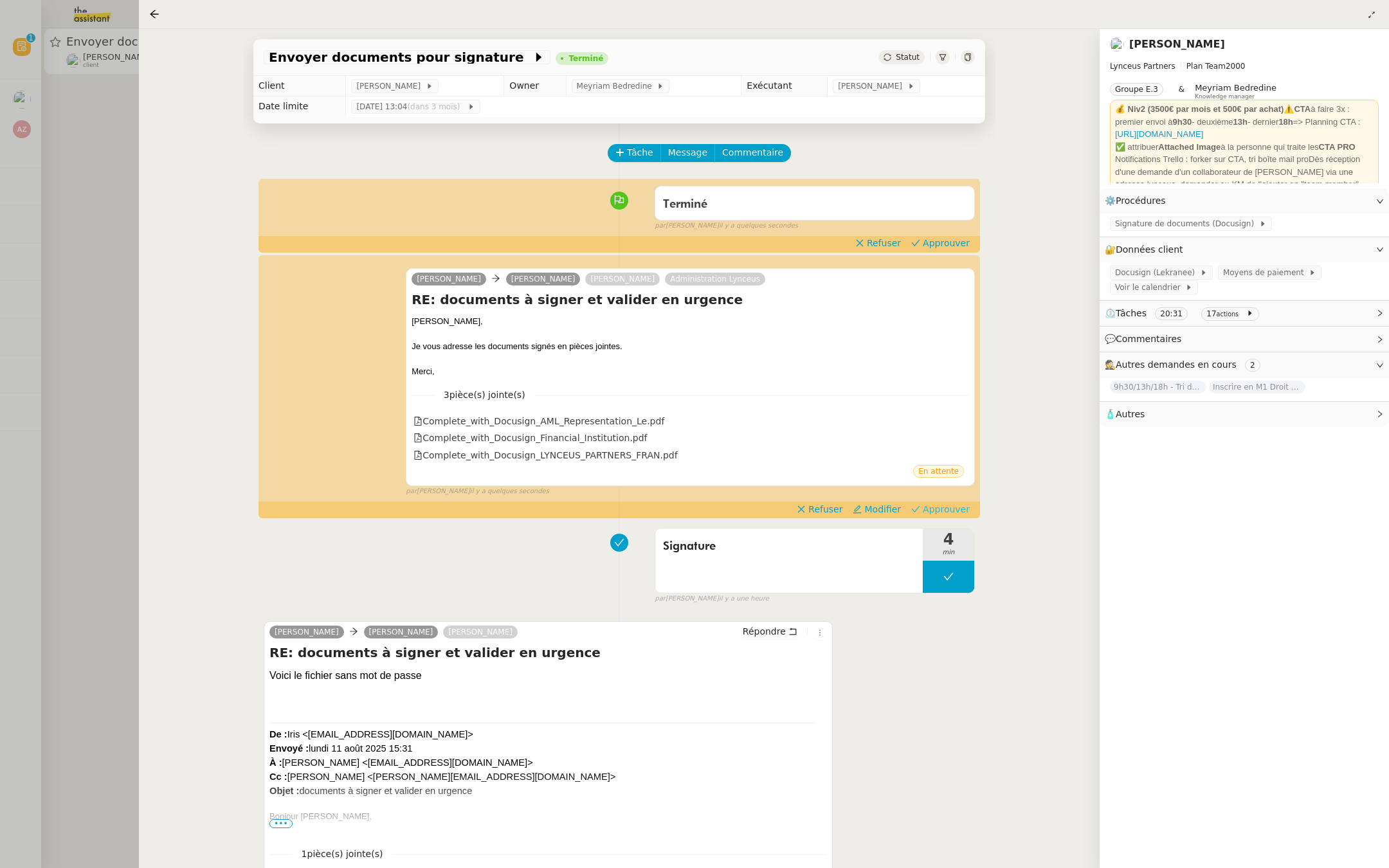
click at [943, 508] on span "Approuver" at bounding box center [946, 509] width 47 height 13
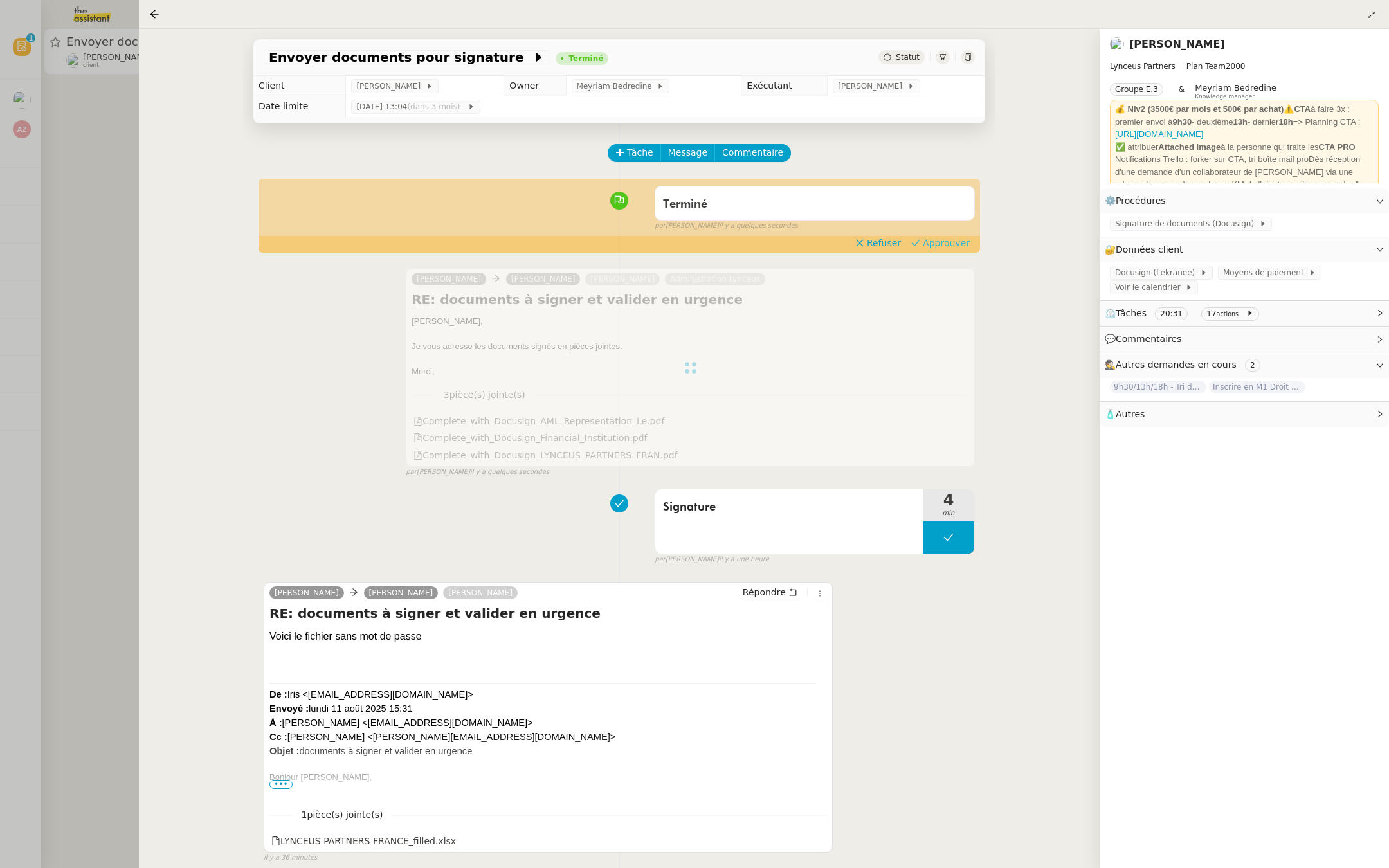
click at [954, 246] on span "Approuver" at bounding box center [946, 243] width 47 height 13
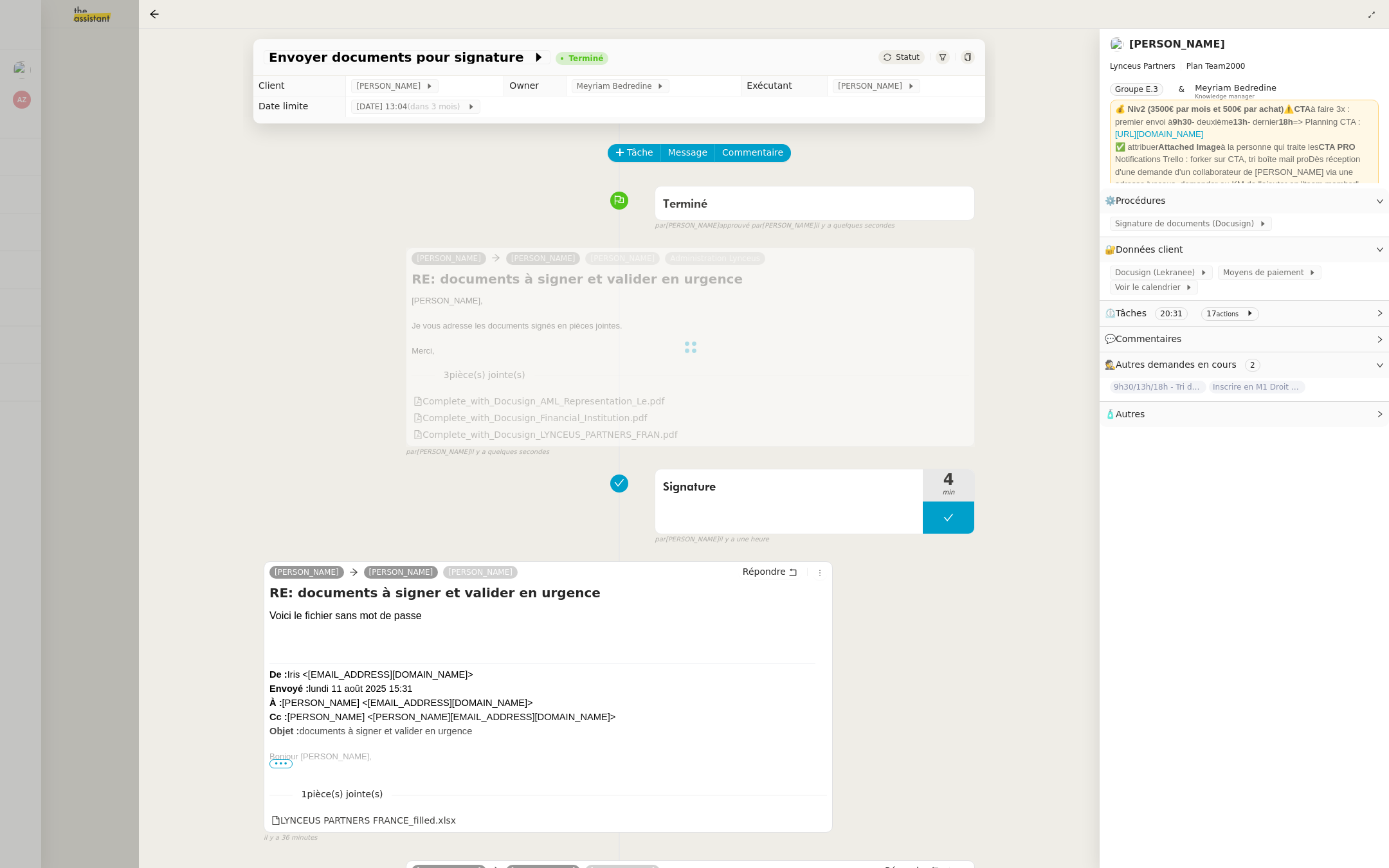
click at [3, 170] on div at bounding box center [694, 434] width 1389 height 868
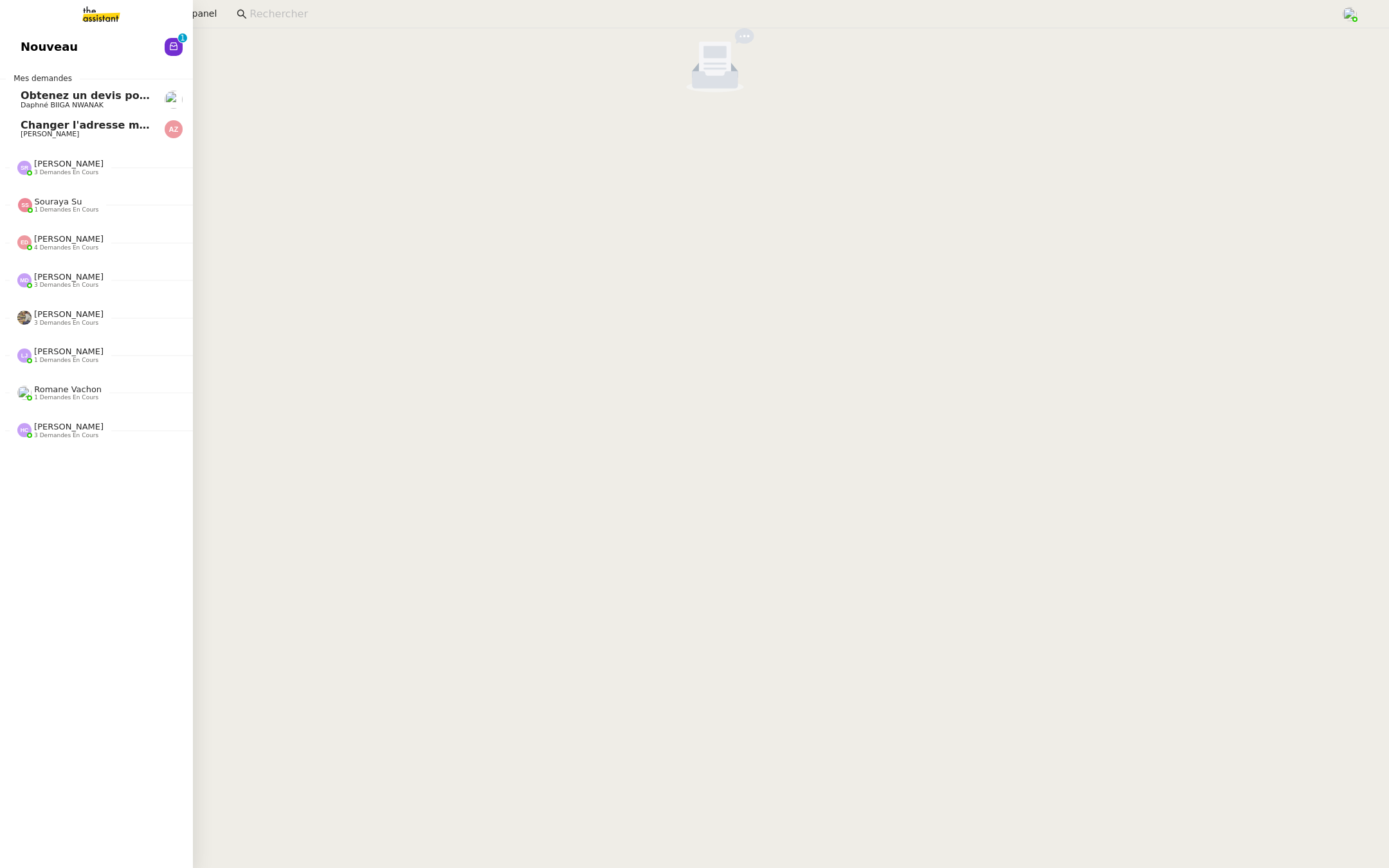
click at [34, 57] on link "Nouveau 0 1 2 3 4 5 6 7 8 9" at bounding box center [97, 46] width 193 height 30
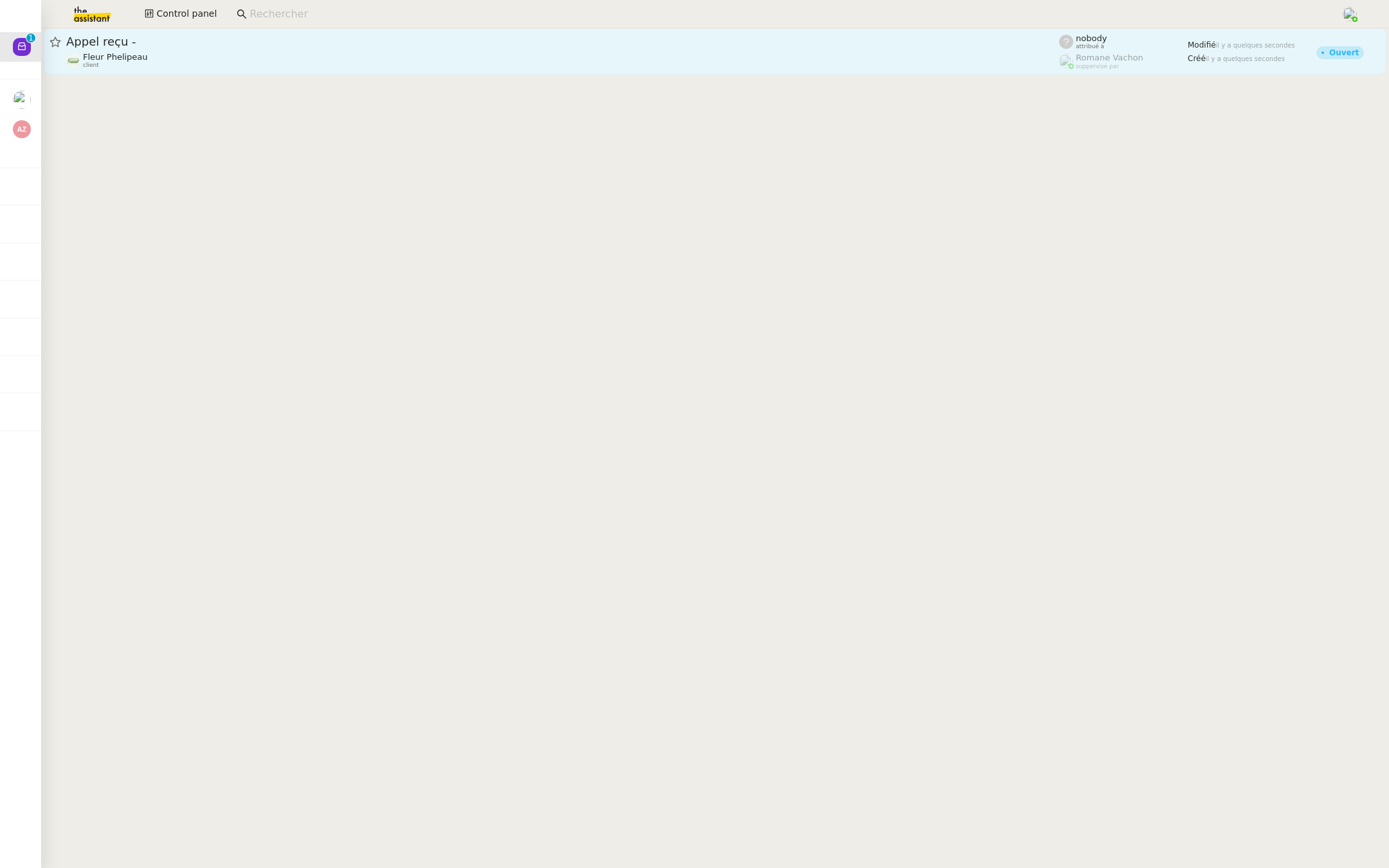
click at [212, 51] on div "Appel reçu - Fleur Phelipeau client" at bounding box center [562, 51] width 993 height 34
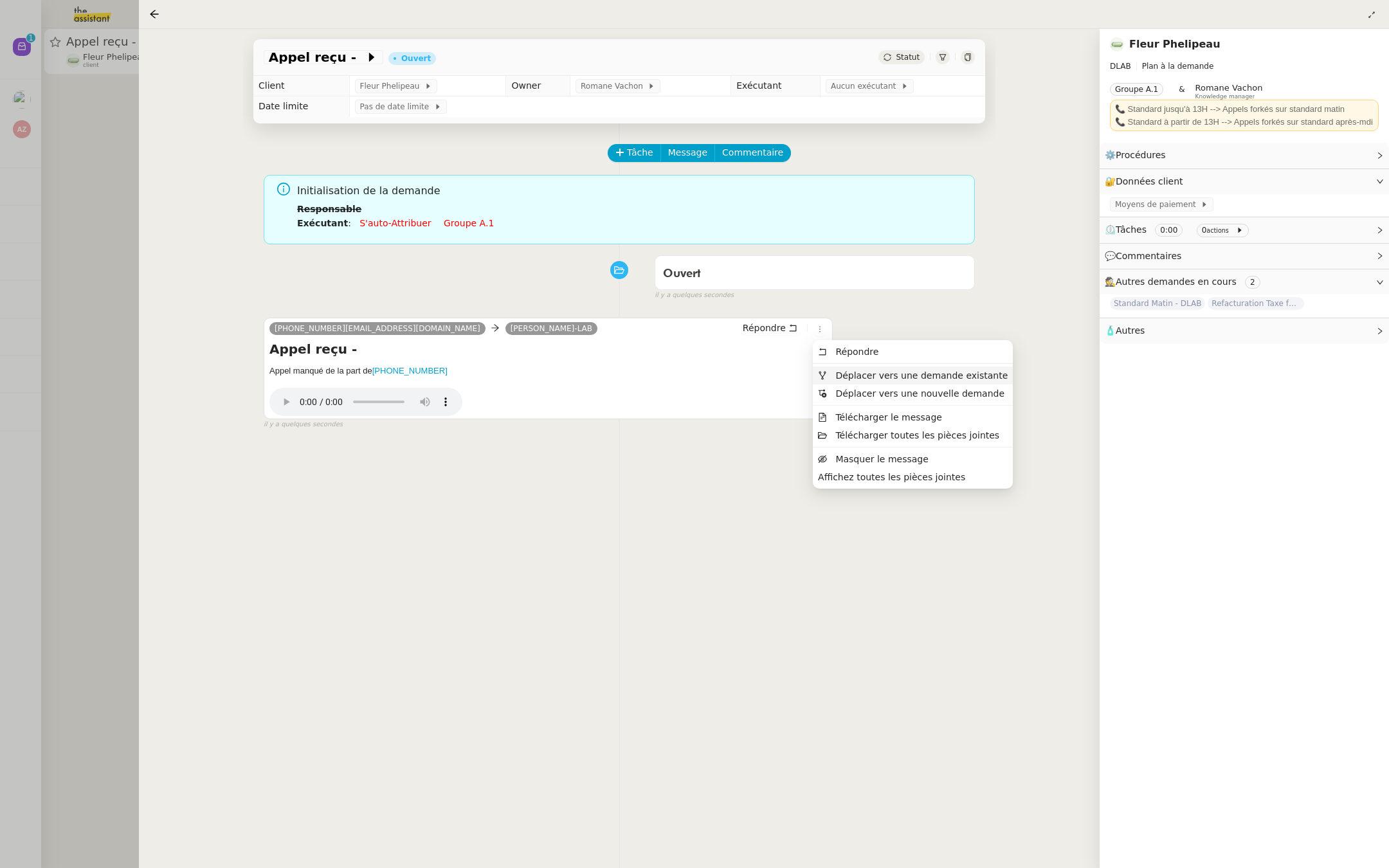
click at [842, 375] on span "Déplacer vers une demande existante" at bounding box center [922, 375] width 173 height 10
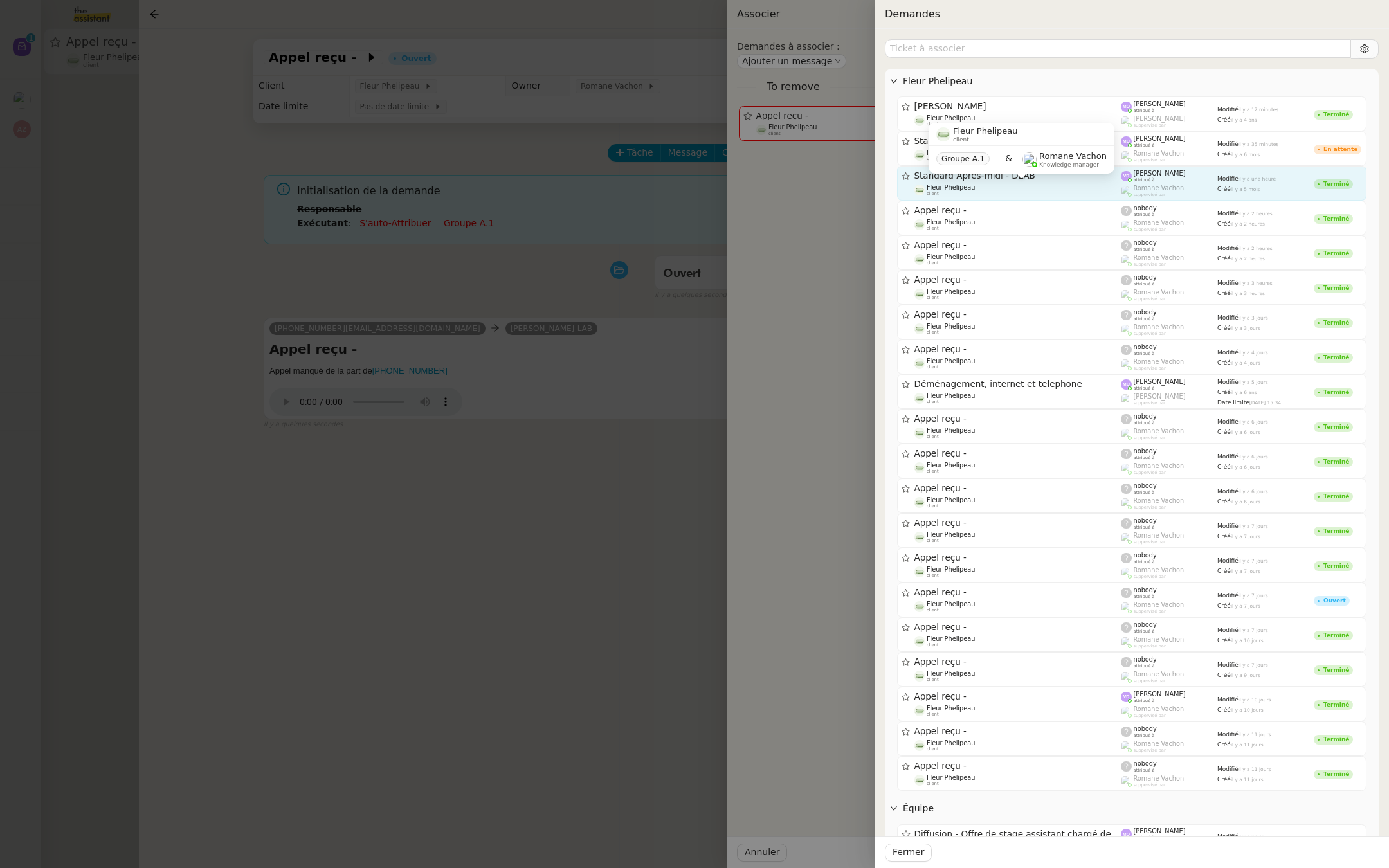
click at [982, 189] on div "Fleur Phelipeau client" at bounding box center [1018, 190] width 207 height 13
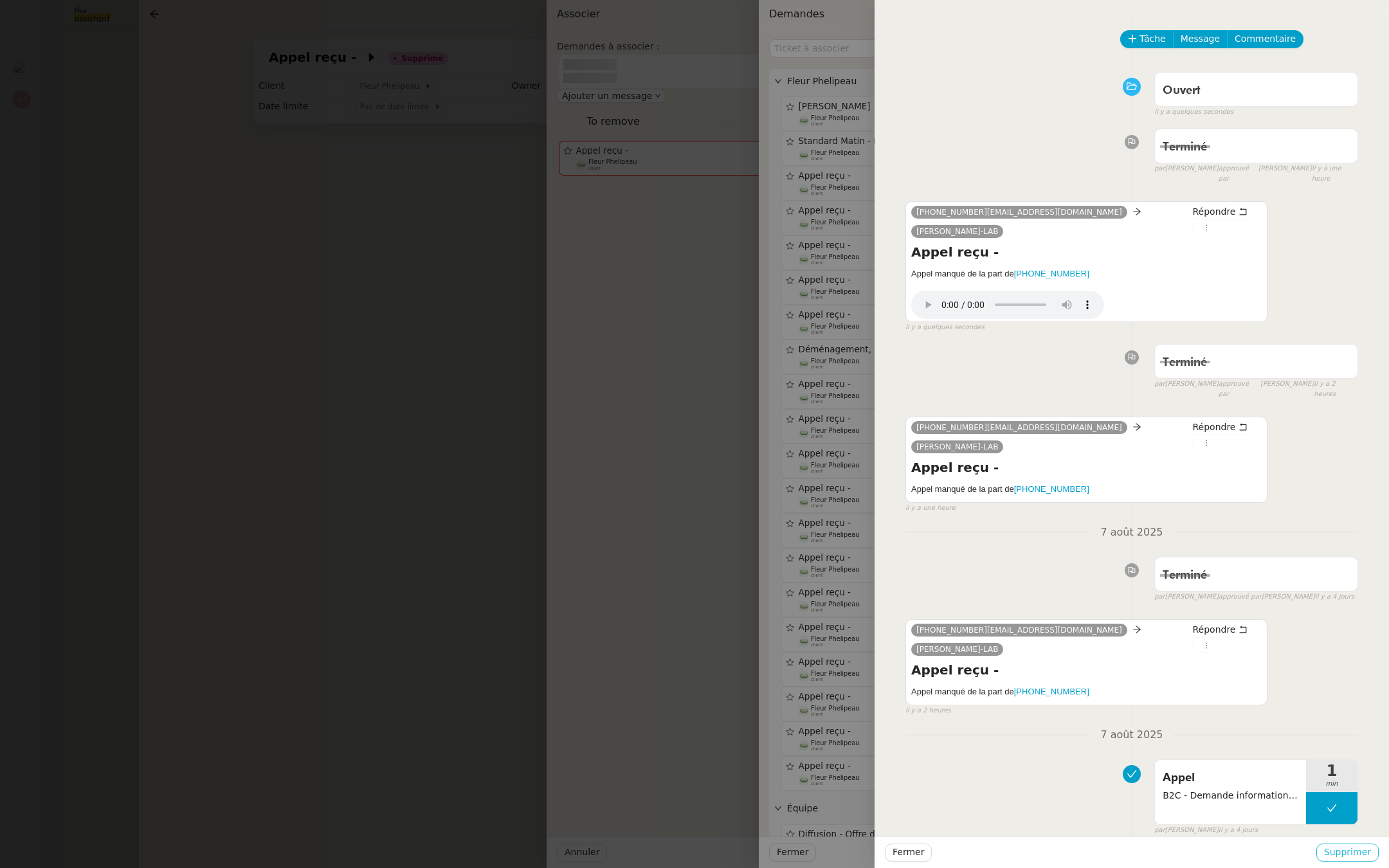
click at [1347, 849] on span "Supprimer" at bounding box center [1347, 852] width 47 height 15
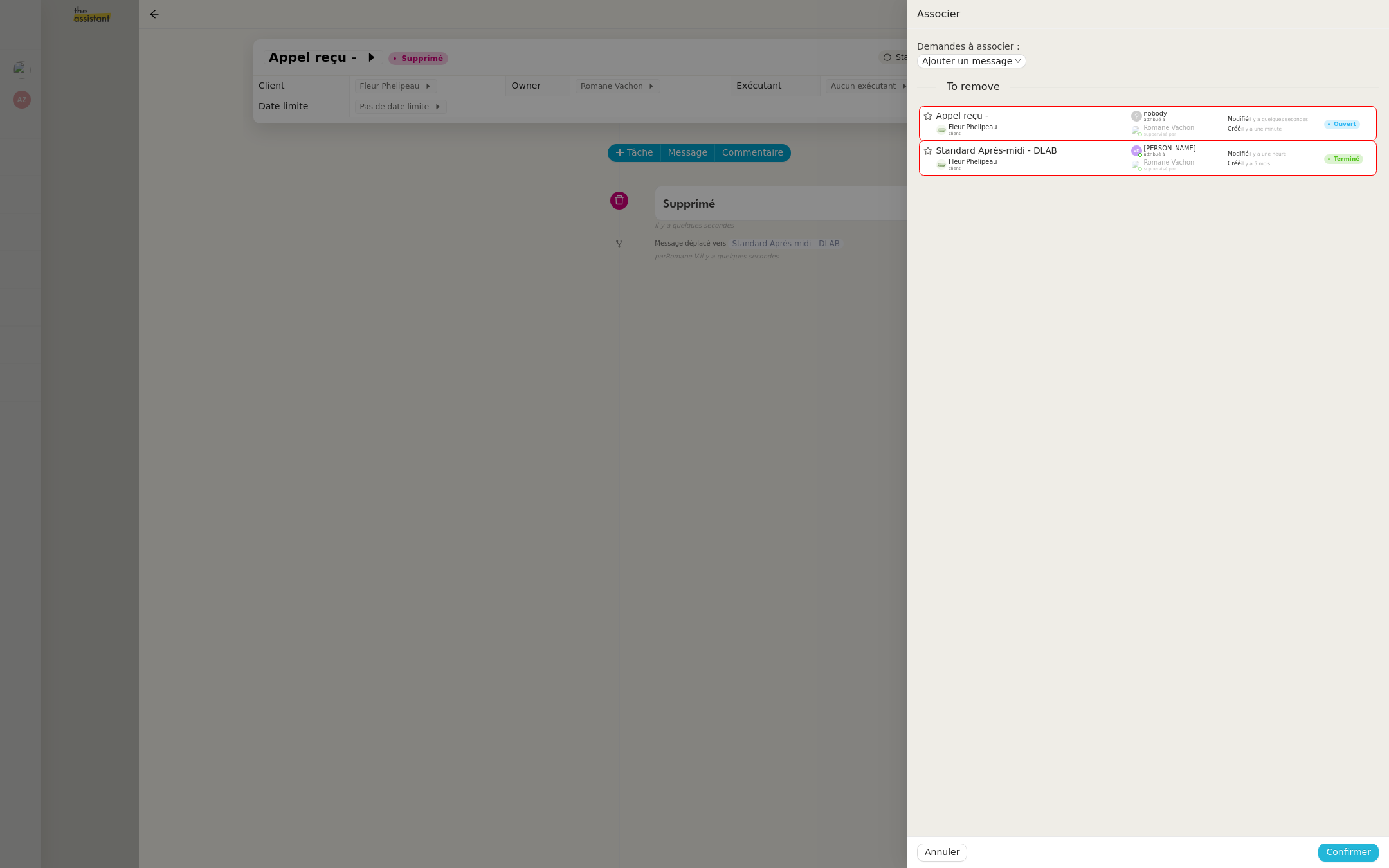
click at [1350, 856] on span "Confirmer" at bounding box center [1348, 852] width 45 height 15
click at [1348, 820] on span "Ajouter" at bounding box center [1349, 818] width 33 height 13
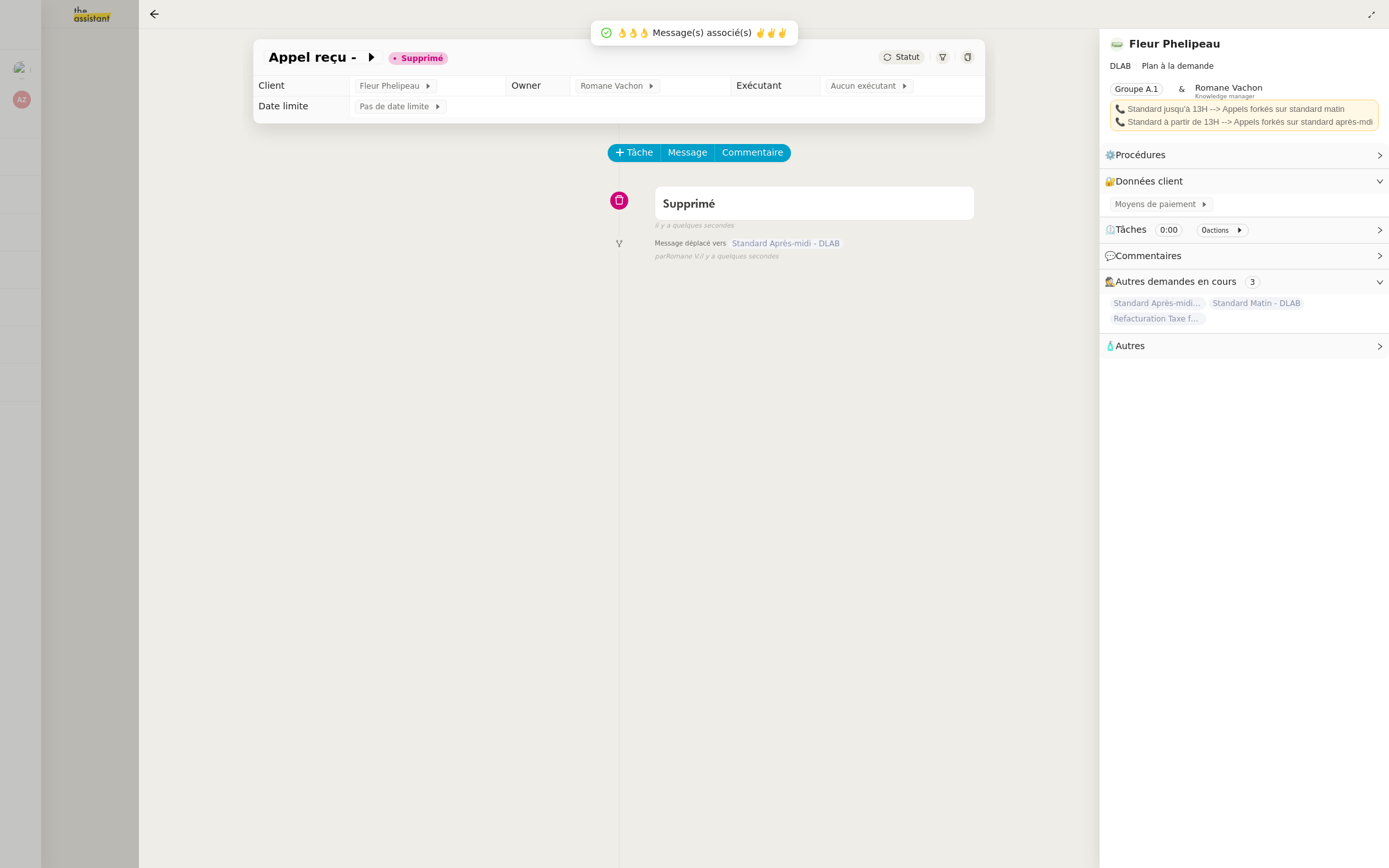
click at [101, 209] on div at bounding box center [694, 434] width 1389 height 868
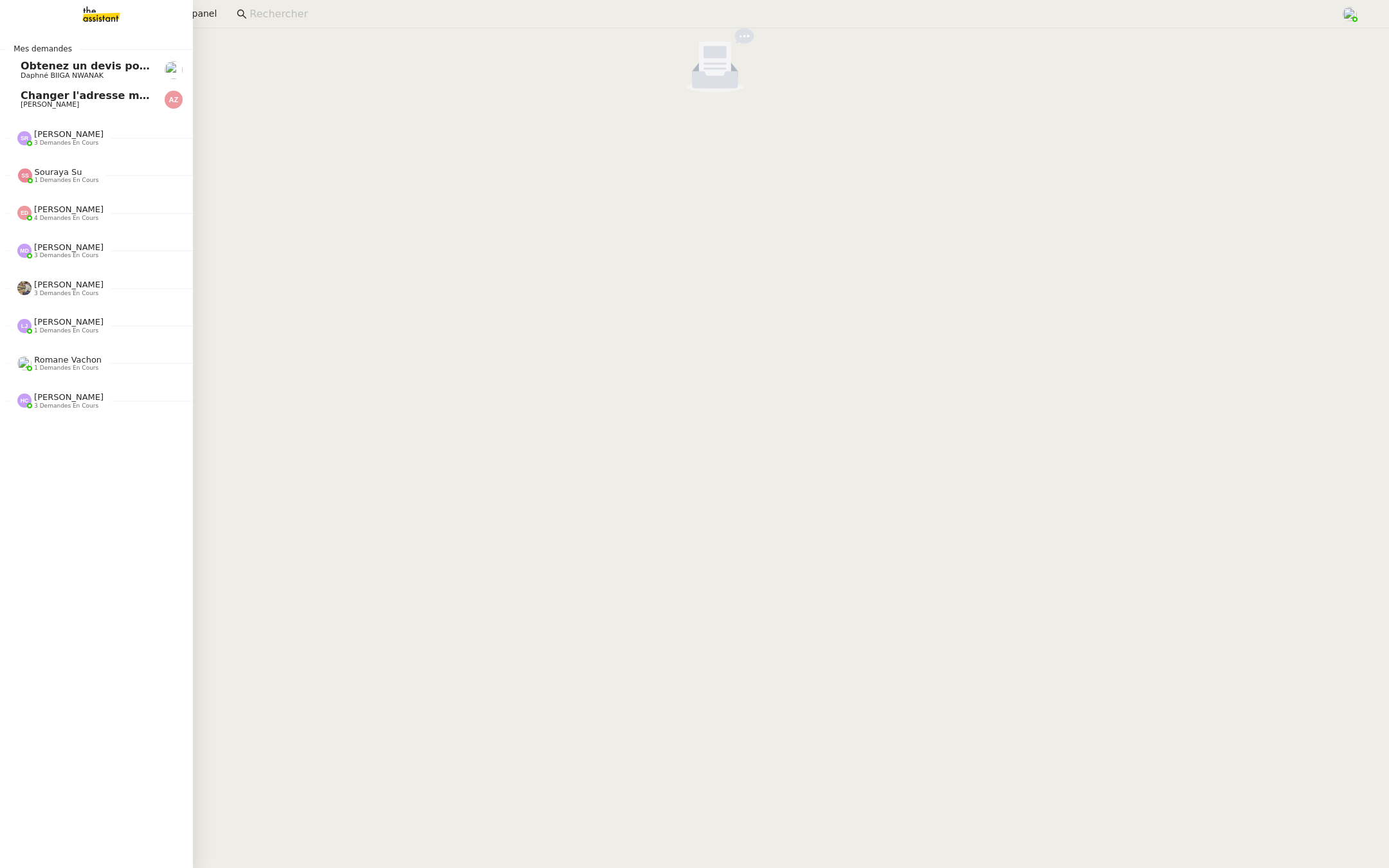
click at [34, 95] on span "Changer l'adresse mail et le nom du kbis" at bounding box center [139, 95] width 236 height 12
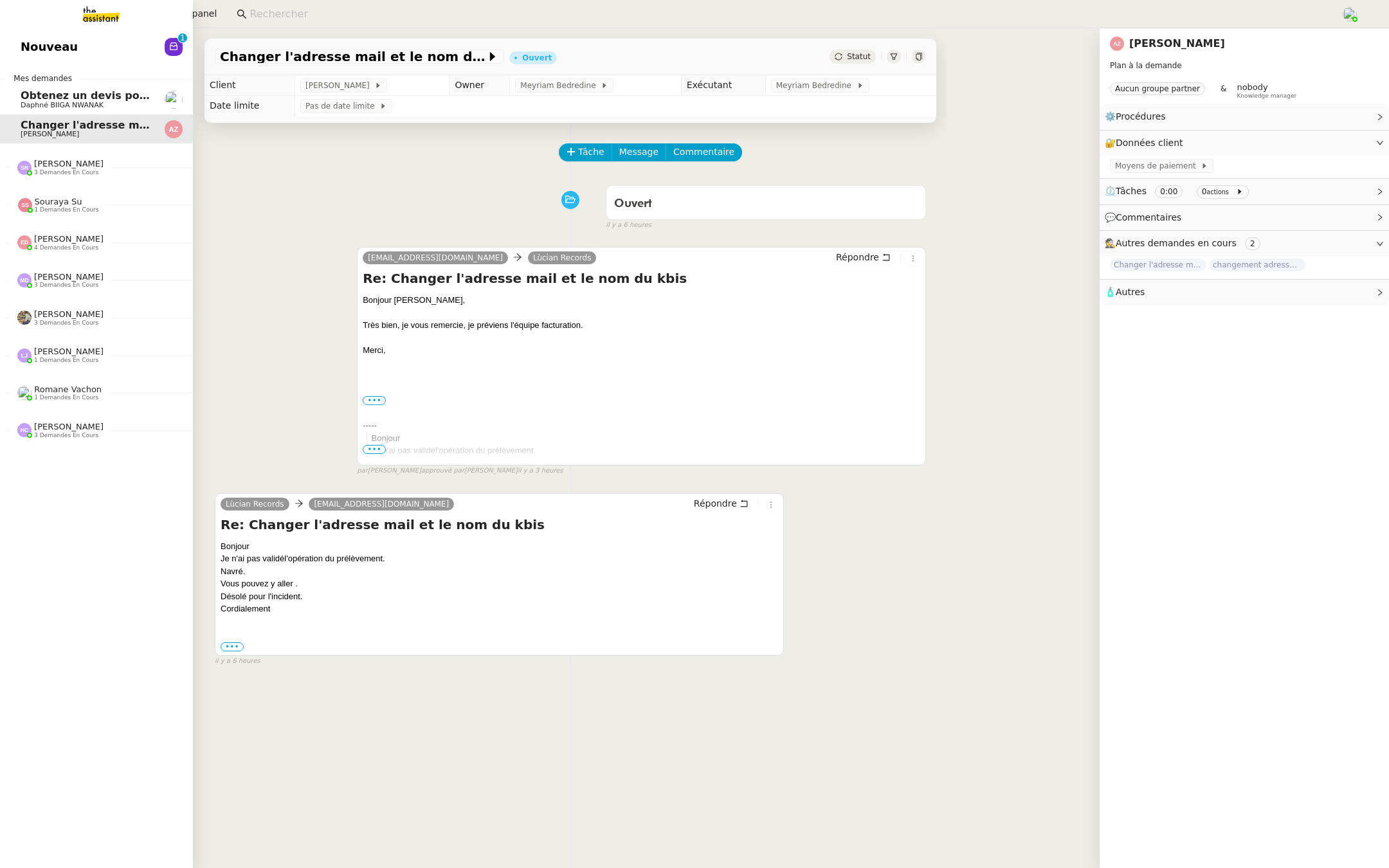
click at [49, 50] on span "Nouveau" at bounding box center [50, 47] width 58 height 19
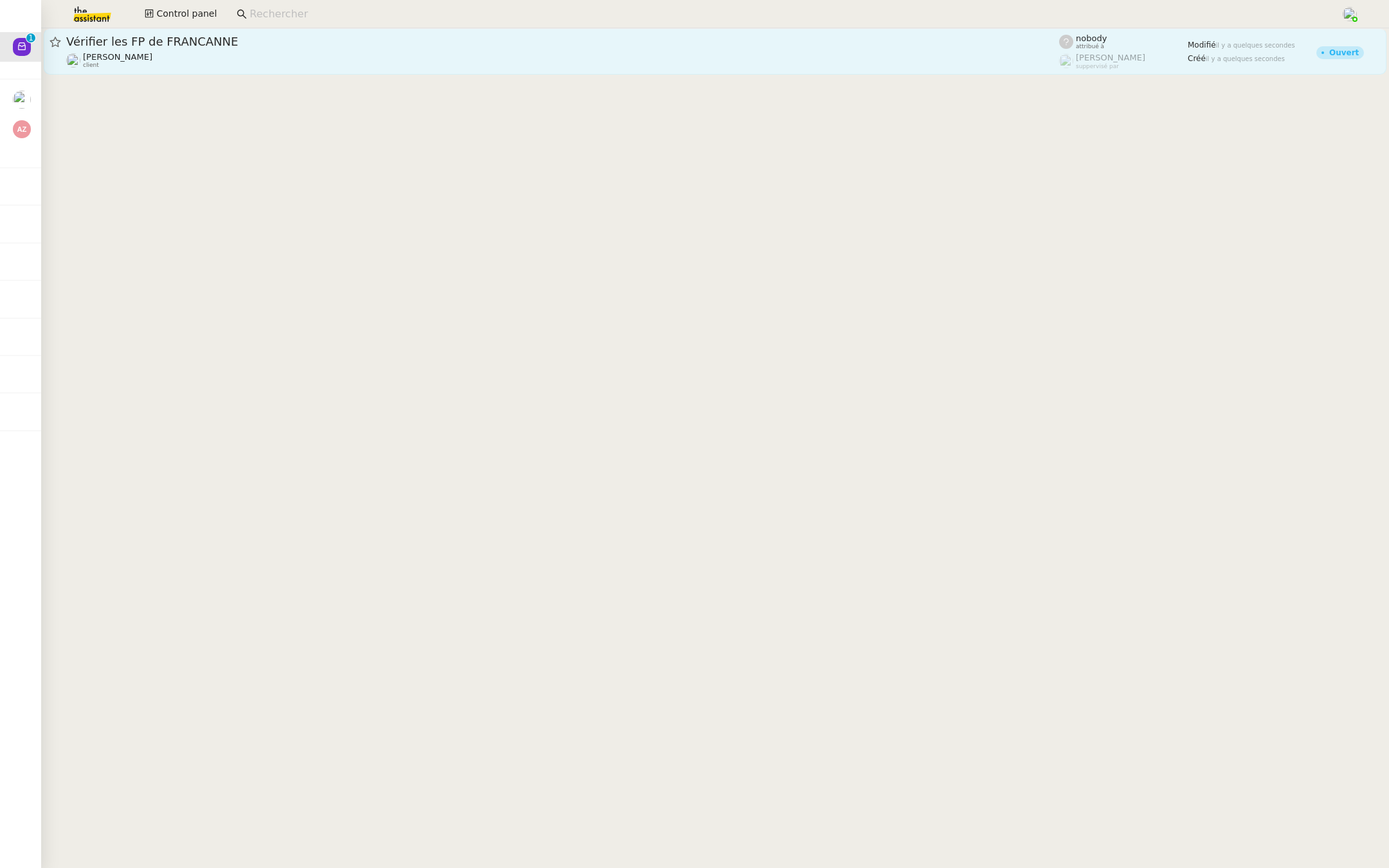
click at [238, 45] on span "Vérifier les FP de FRANCANNE" at bounding box center [562, 42] width 993 height 11
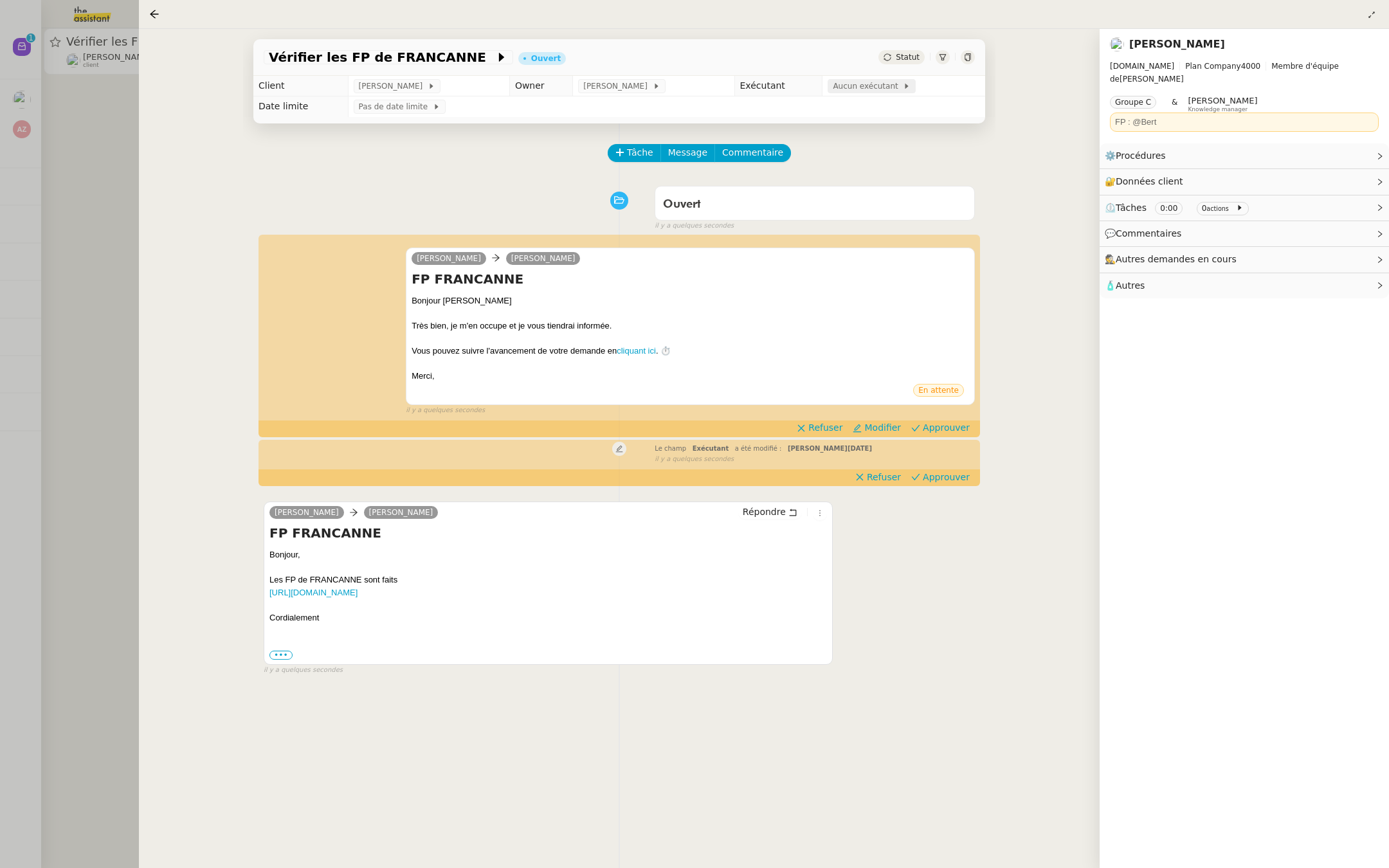
click at [842, 91] on span "Aucun exécutant" at bounding box center [868, 86] width 70 height 13
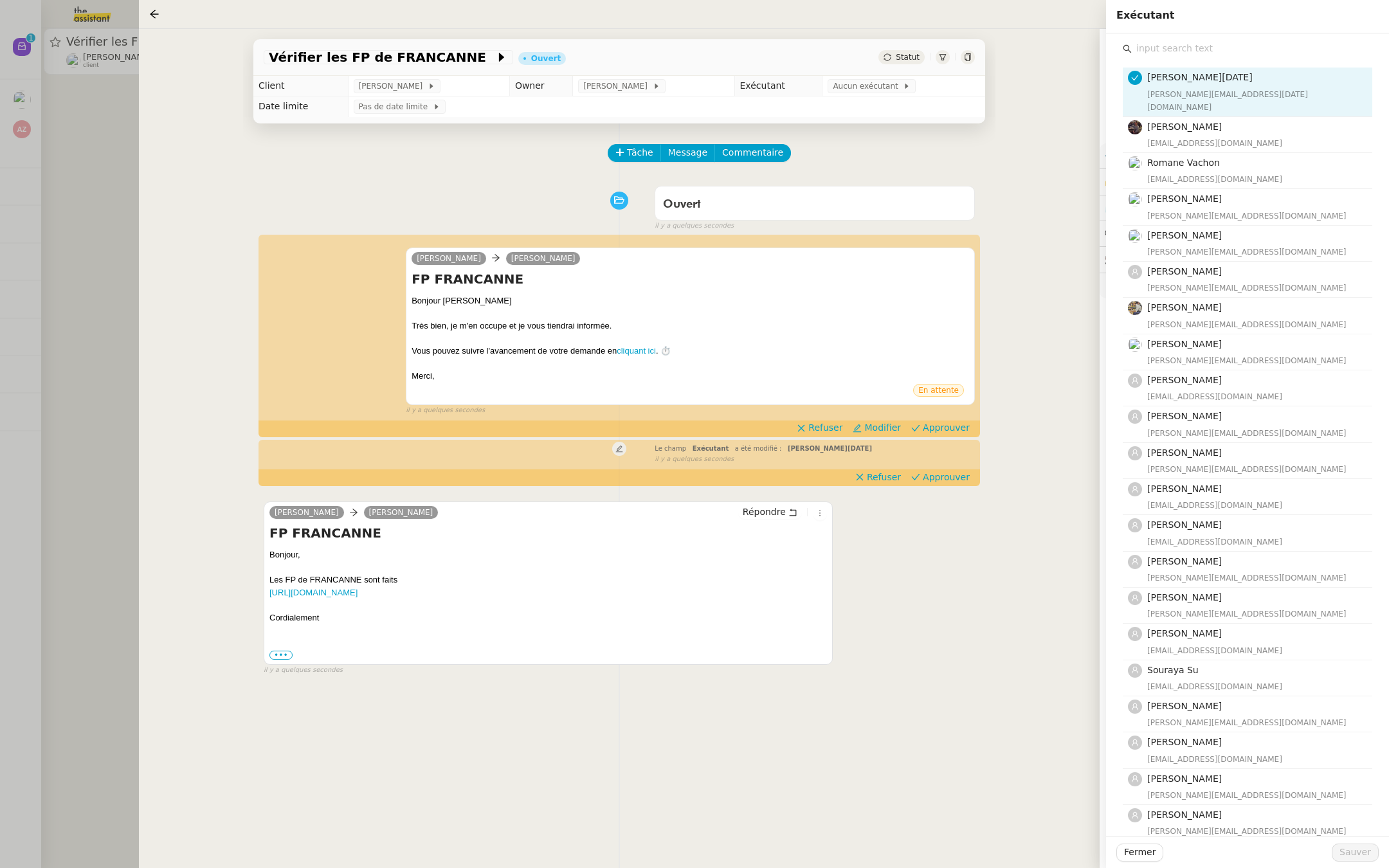
click at [1165, 42] on input "text" at bounding box center [1252, 49] width 240 height 18
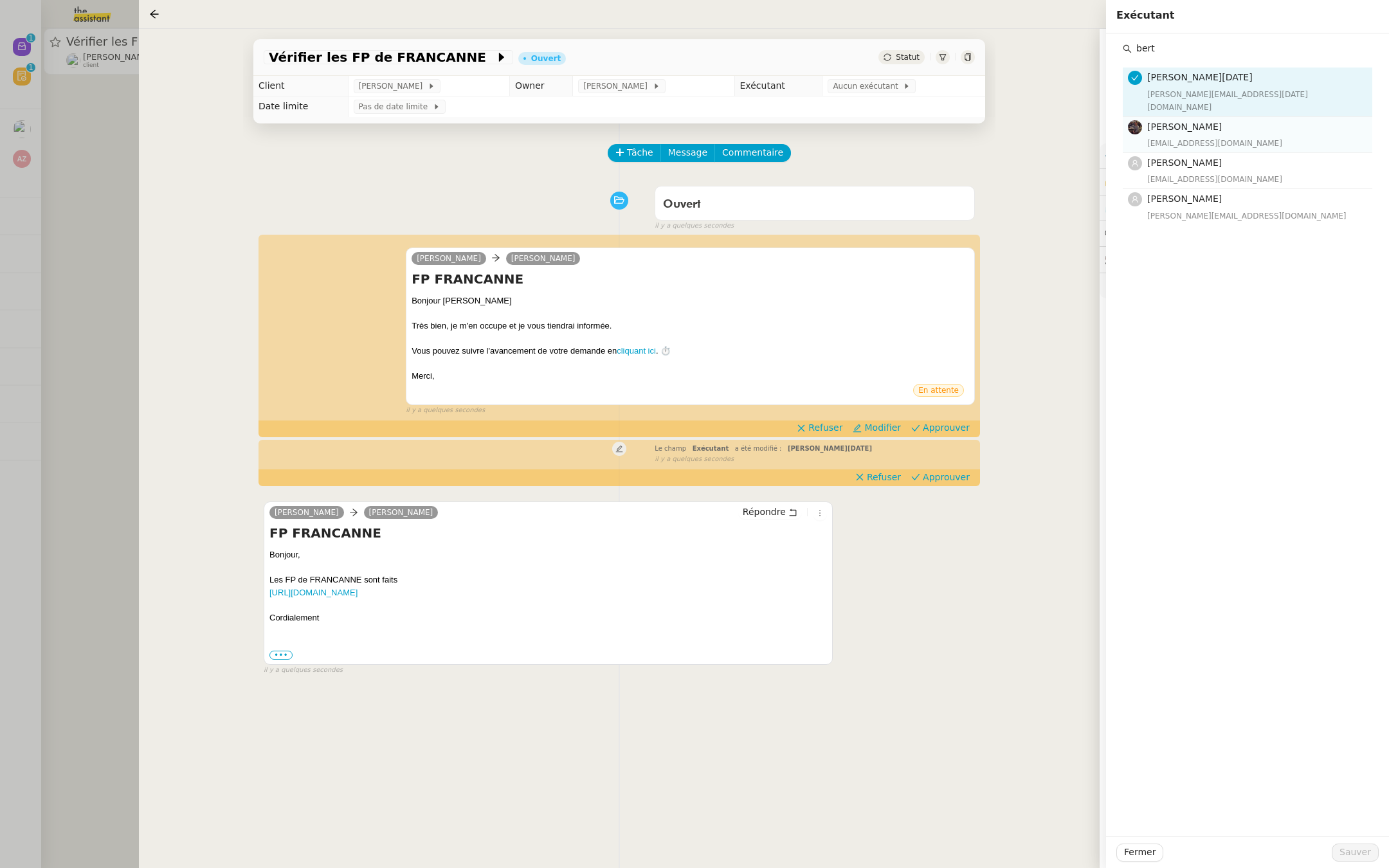
type input "bert"
click at [1156, 120] on h4 "[PERSON_NAME]" at bounding box center [1256, 127] width 217 height 15
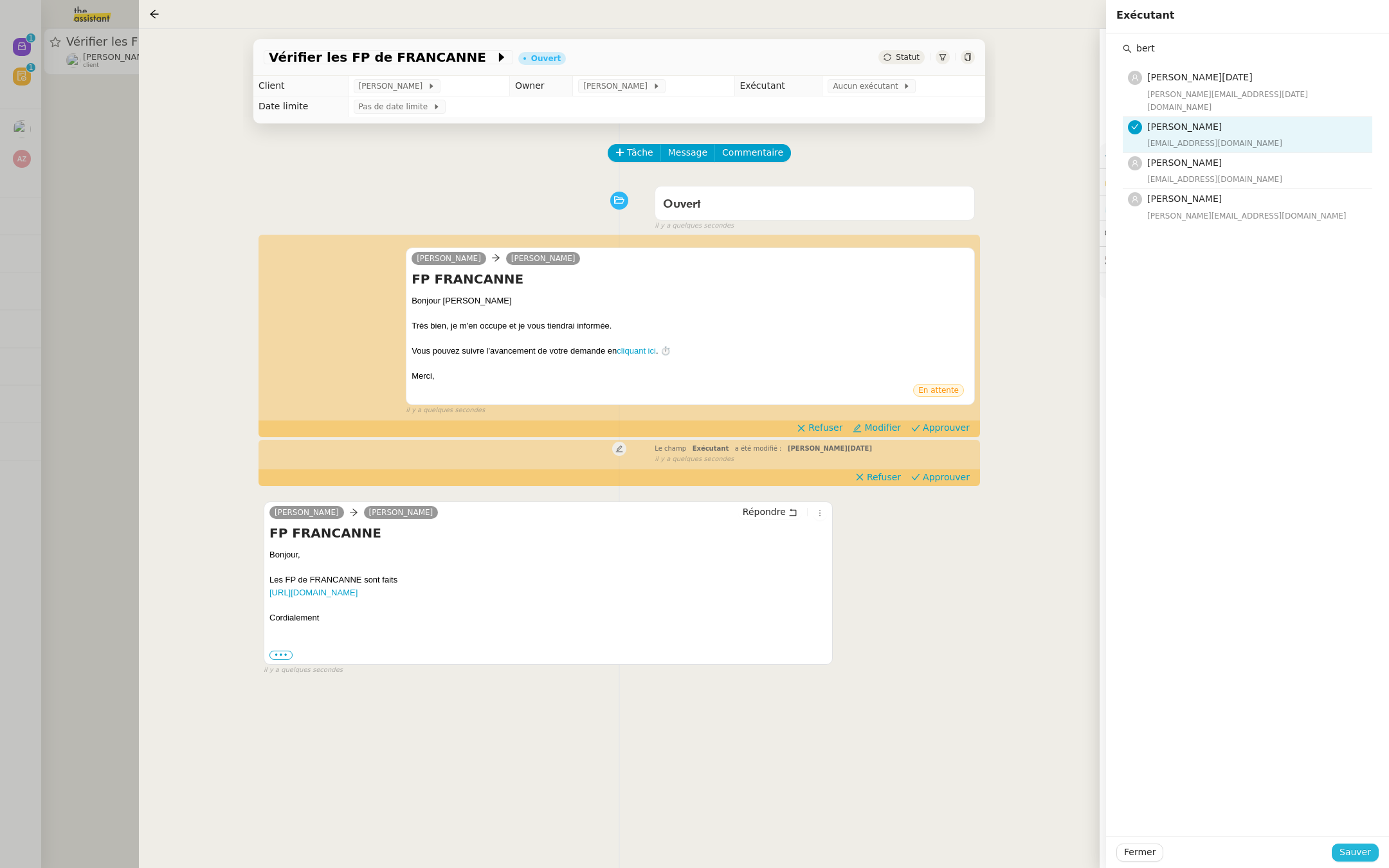
click at [1346, 851] on span "Sauver" at bounding box center [1355, 852] width 31 height 15
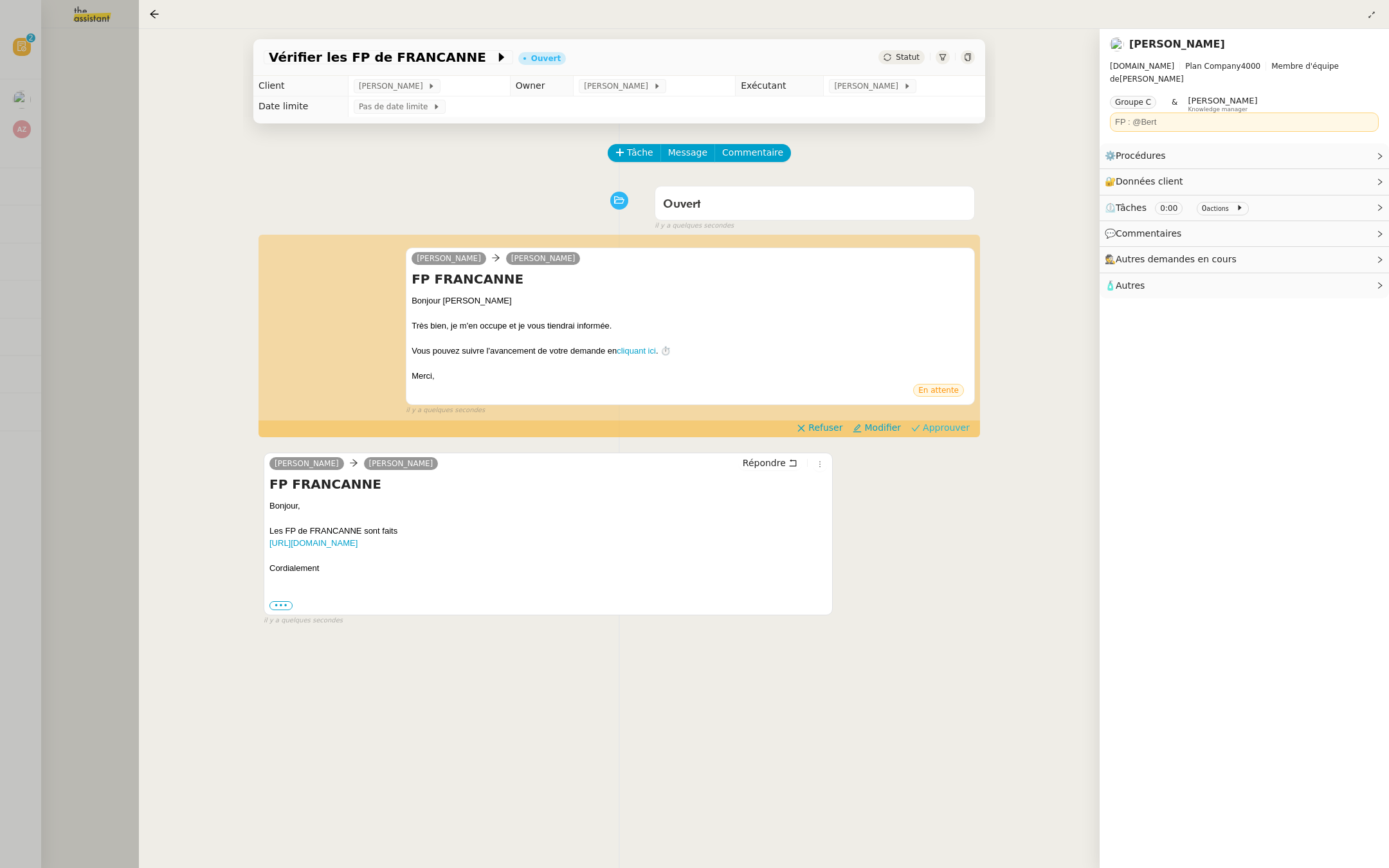
click at [942, 426] on span "Approuver" at bounding box center [946, 427] width 47 height 13
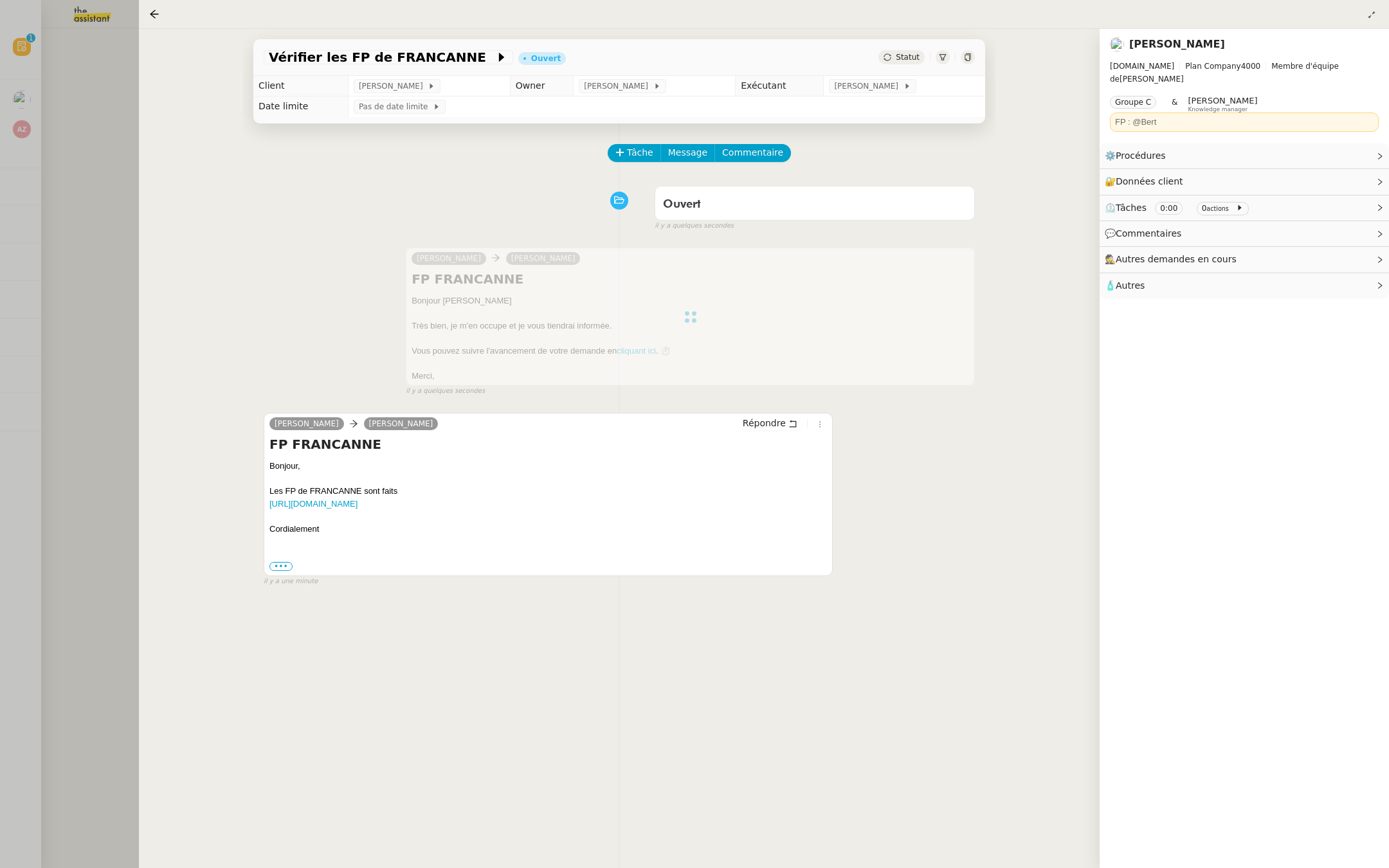
click at [70, 159] on div at bounding box center [694, 434] width 1389 height 868
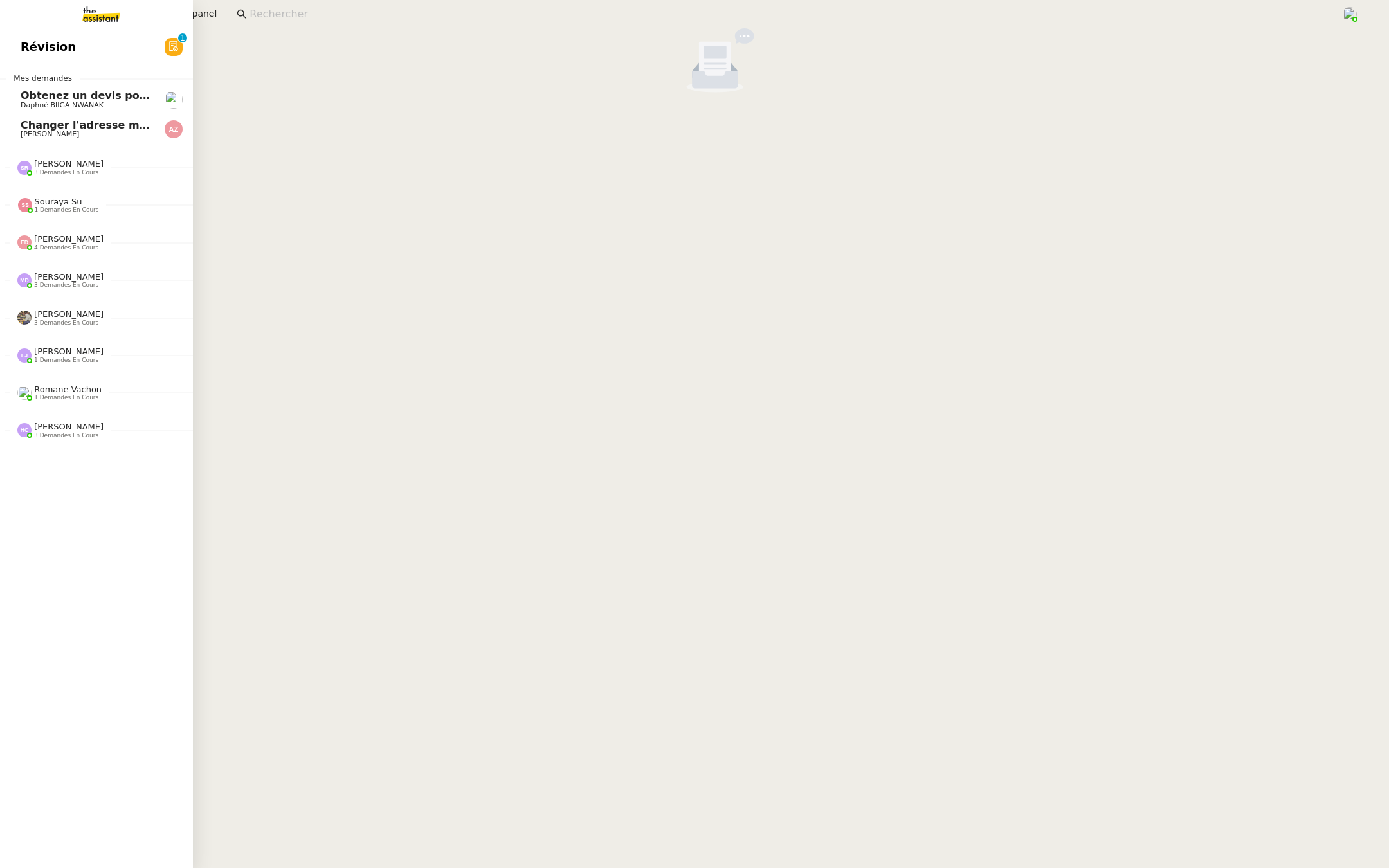
click at [10, 38] on link "Révision 0 1 2 3 4 5 6 7 8 9" at bounding box center [97, 46] width 193 height 30
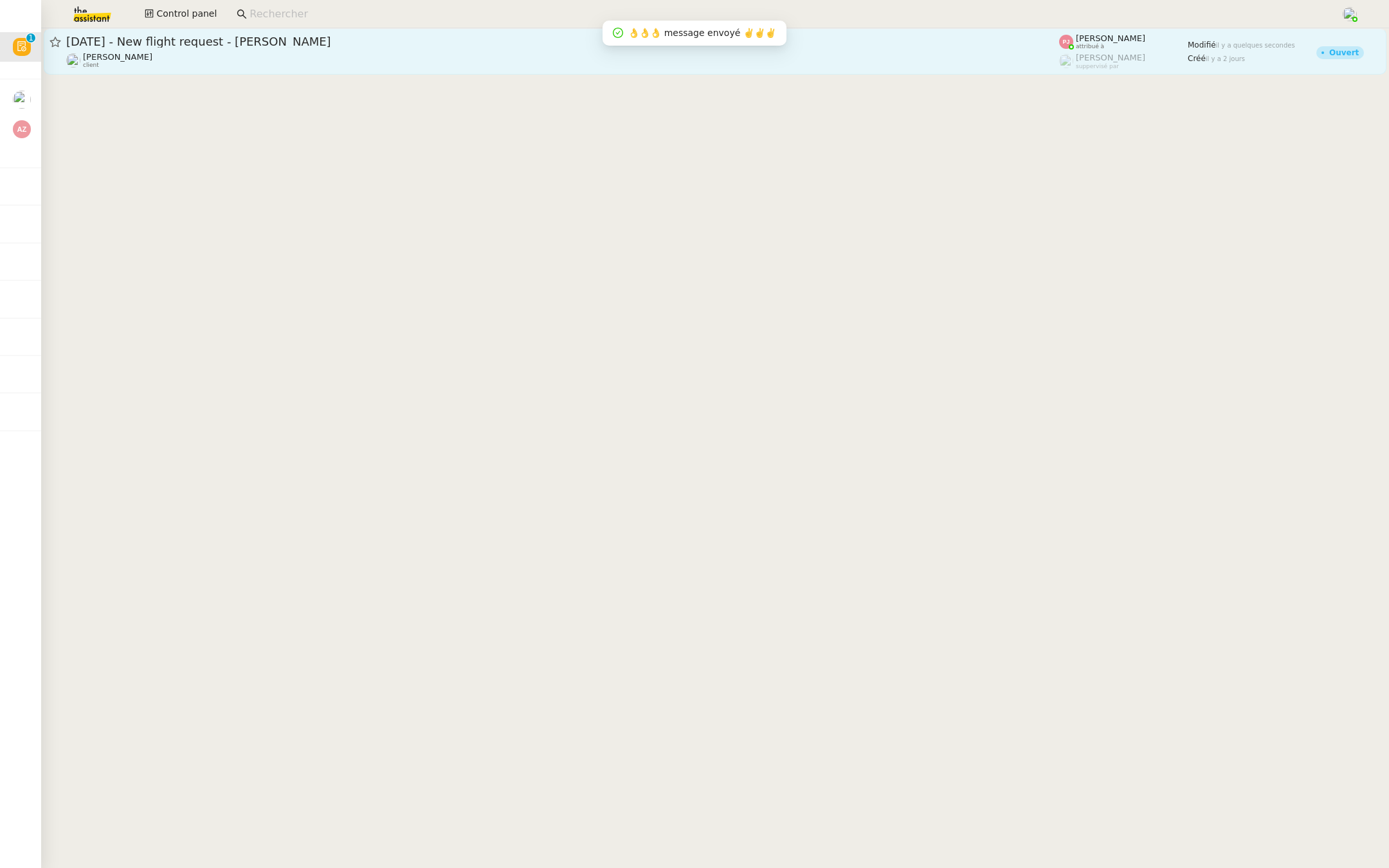
click at [239, 34] on div "21st August 2025 - New flight request - Eva Vizyinou" at bounding box center [562, 42] width 993 height 15
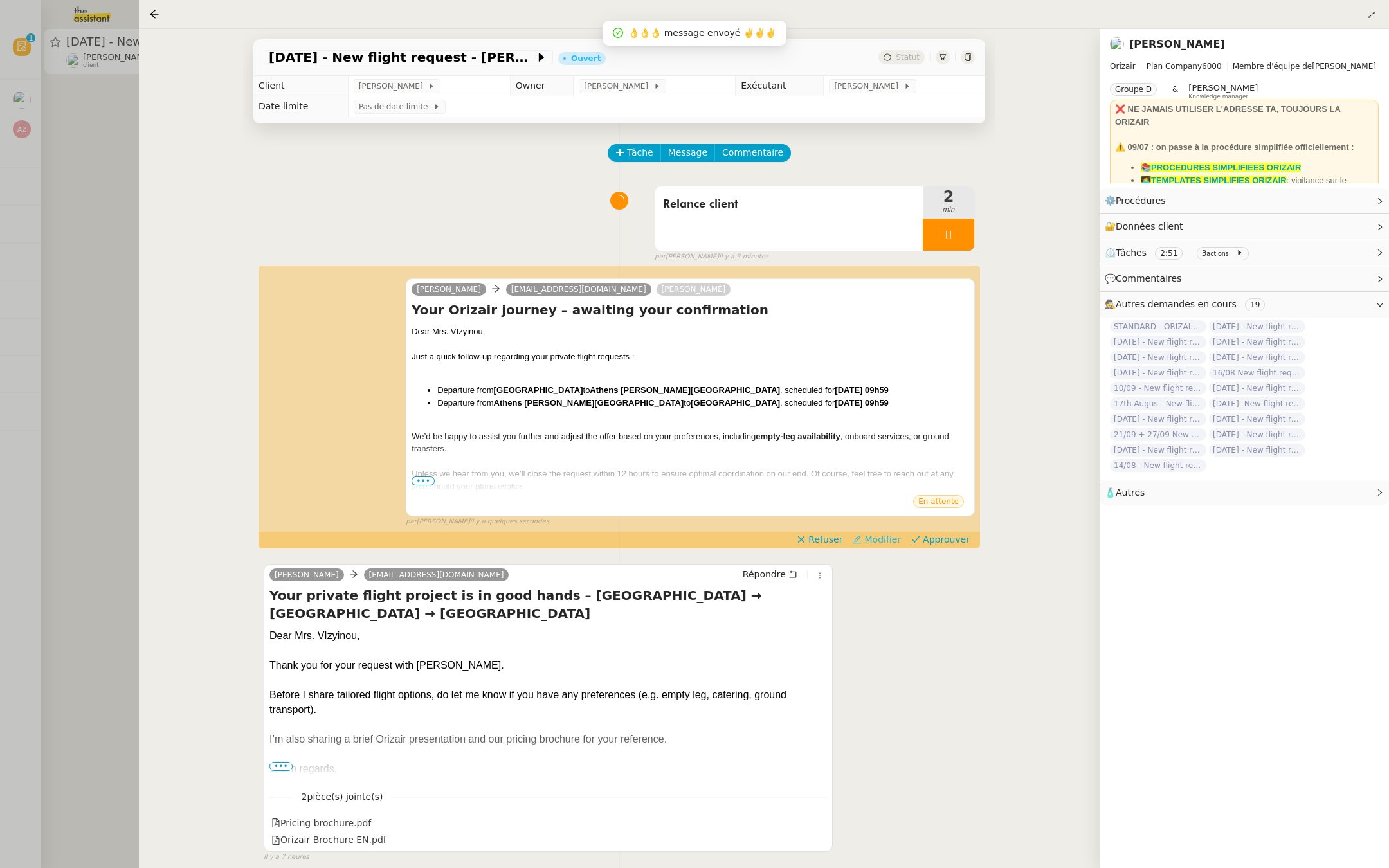
scroll to position [154, 0]
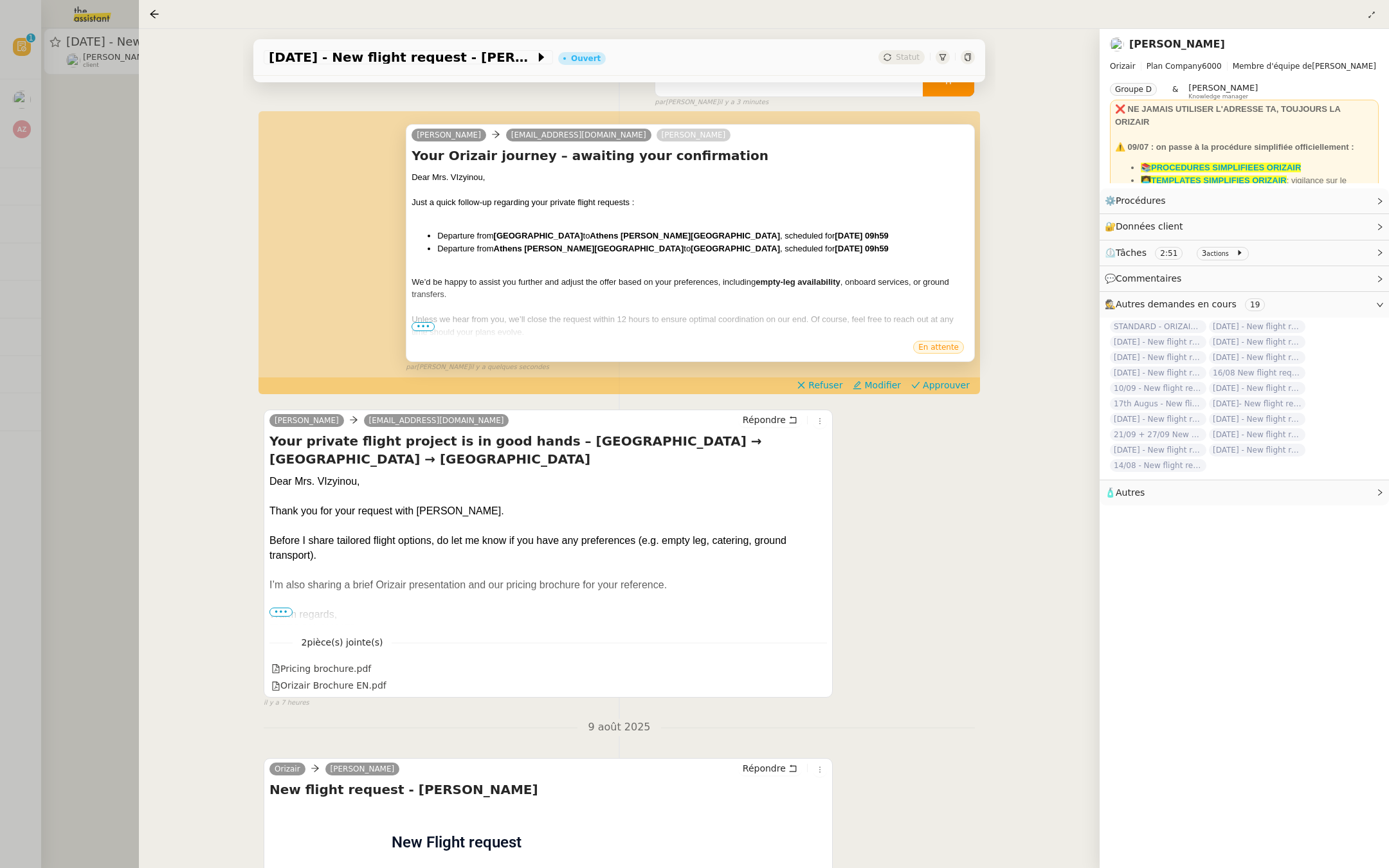
click at [421, 326] on span "•••" at bounding box center [423, 326] width 23 height 9
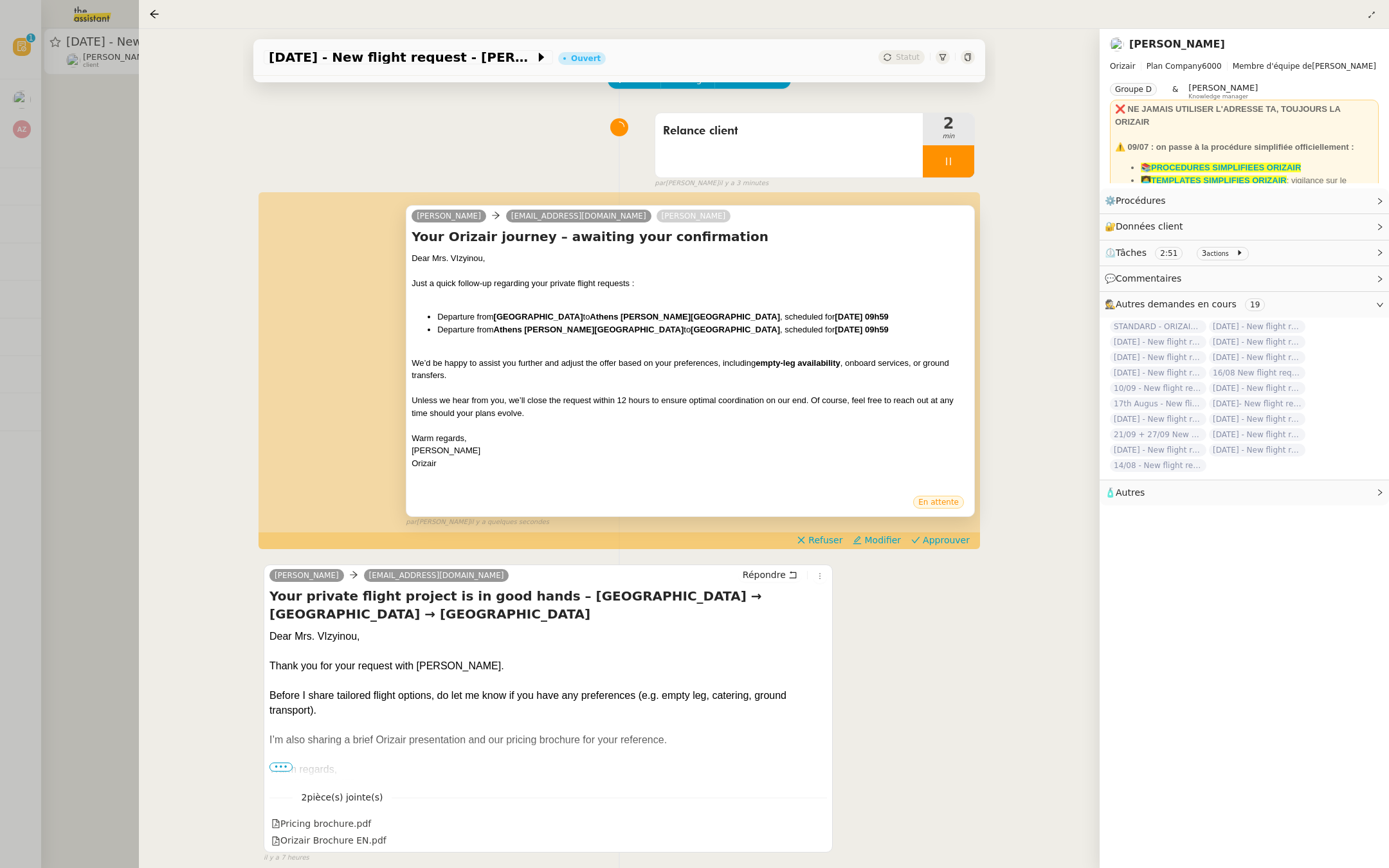
scroll to position [93, 0]
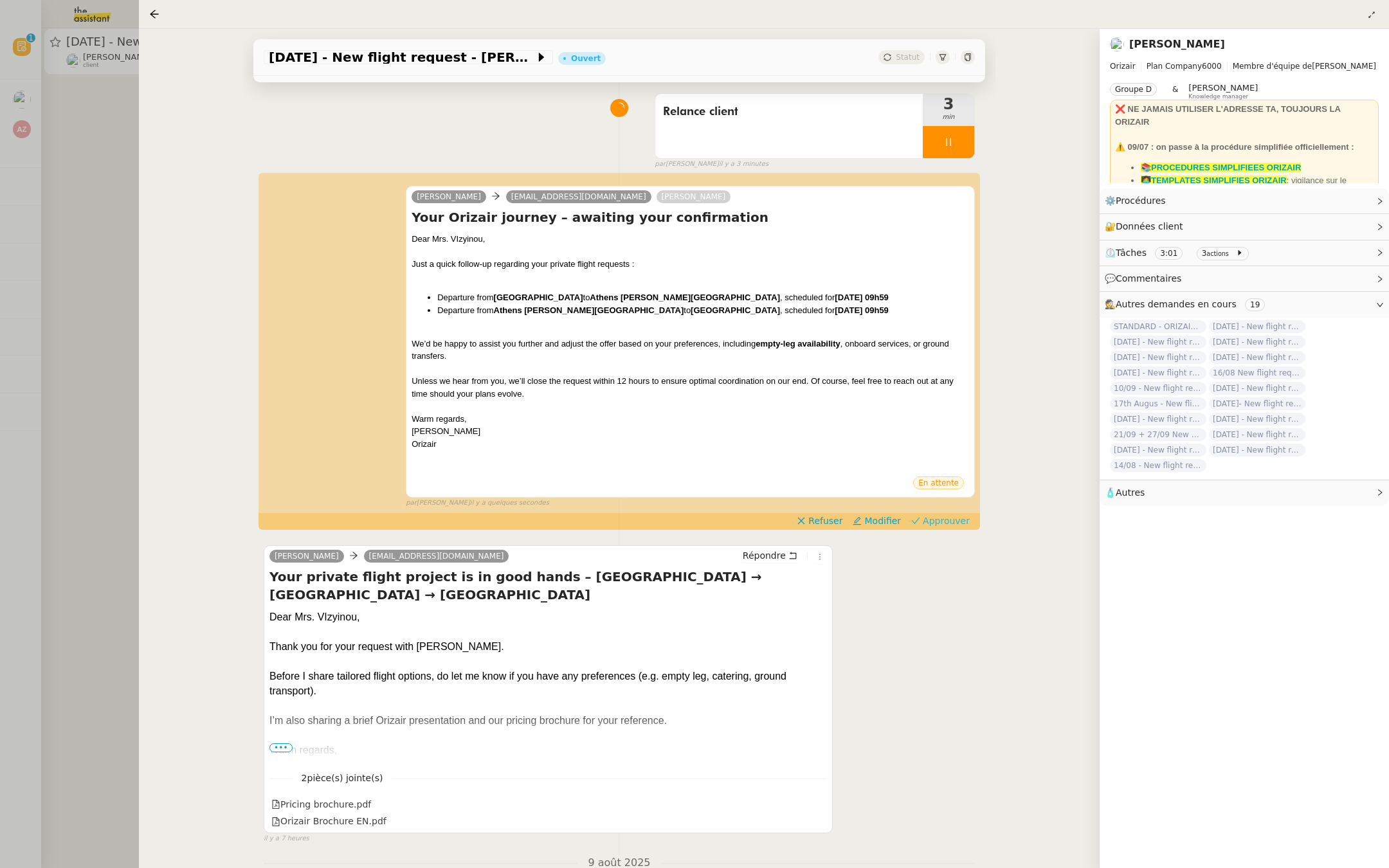
click at [956, 520] on span "Approuver" at bounding box center [946, 521] width 47 height 13
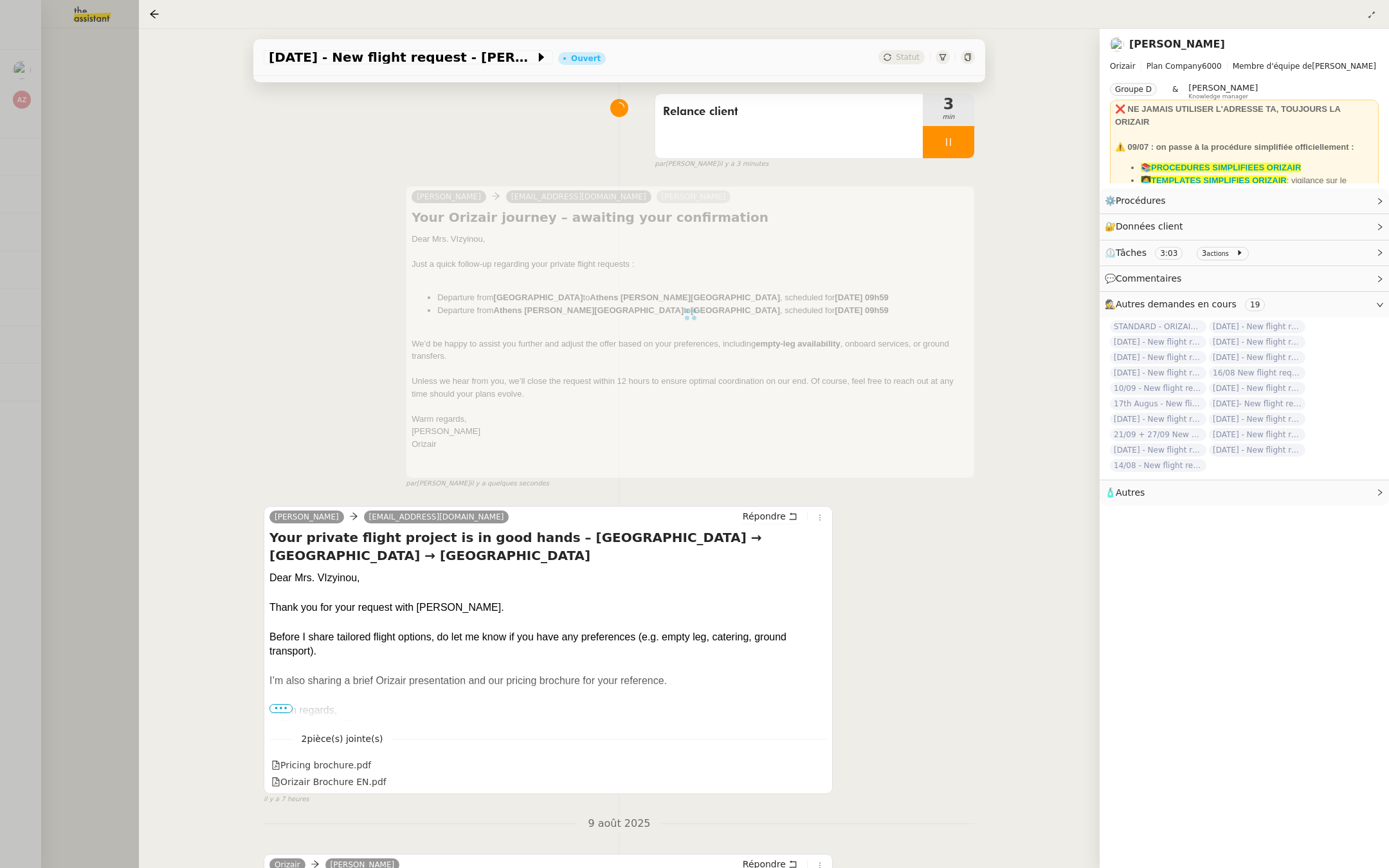
click at [71, 293] on div at bounding box center [694, 434] width 1389 height 868
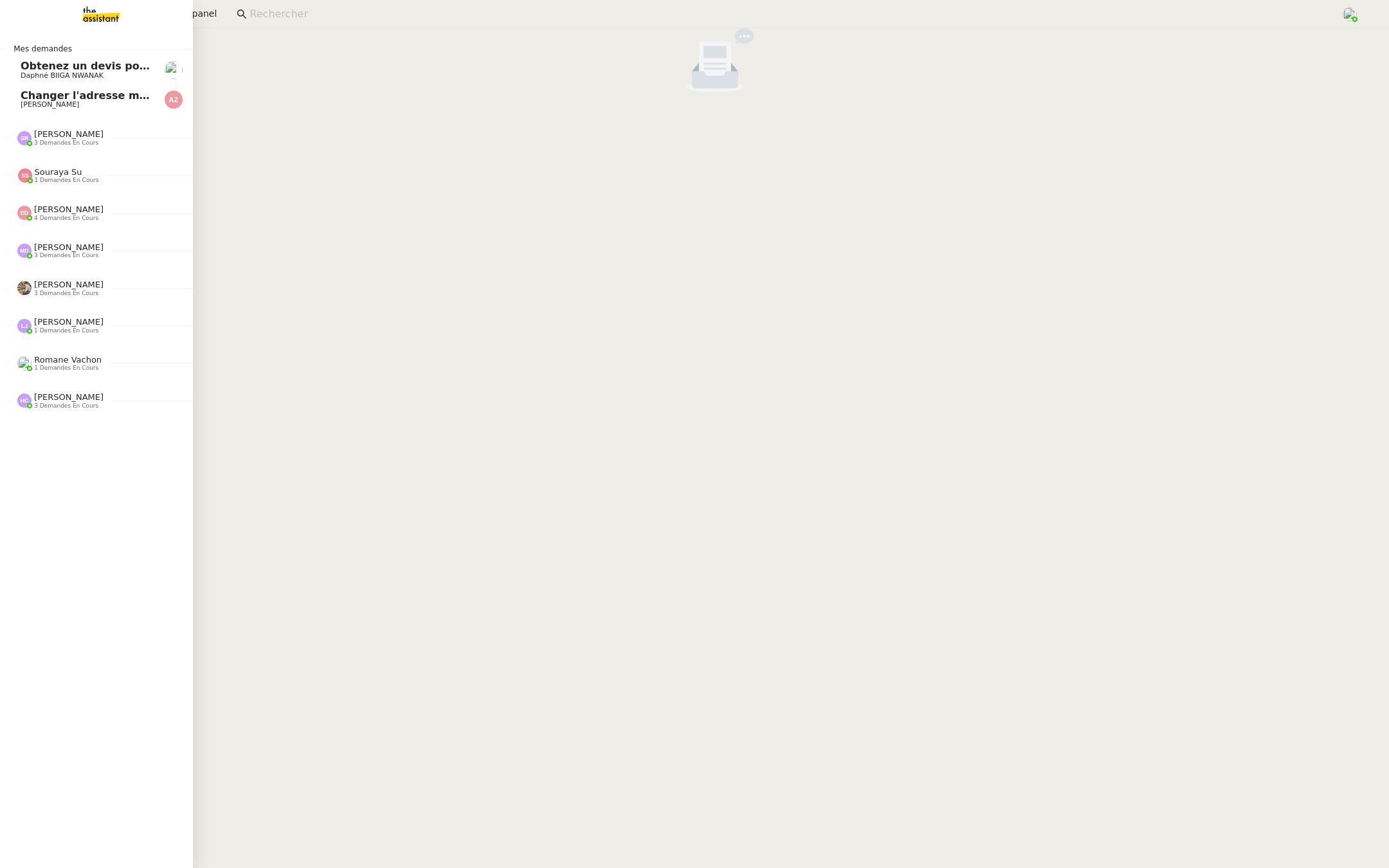
click at [28, 89] on span "Changer l'adresse mail et le nom du kbis" at bounding box center [139, 95] width 236 height 12
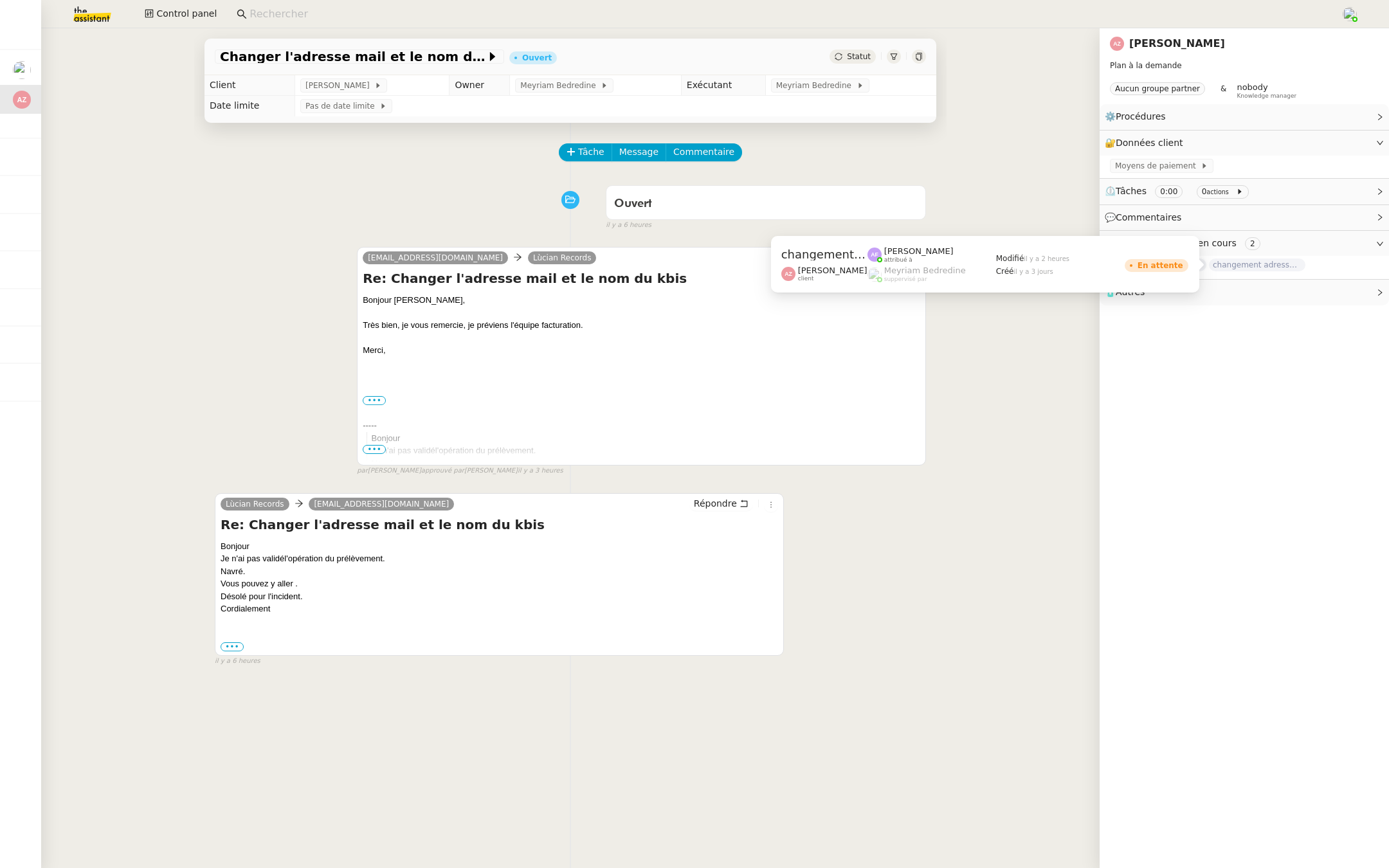
click at [1229, 262] on span "changement adresse et activités sur Kbis" at bounding box center [1256, 265] width 97 height 13
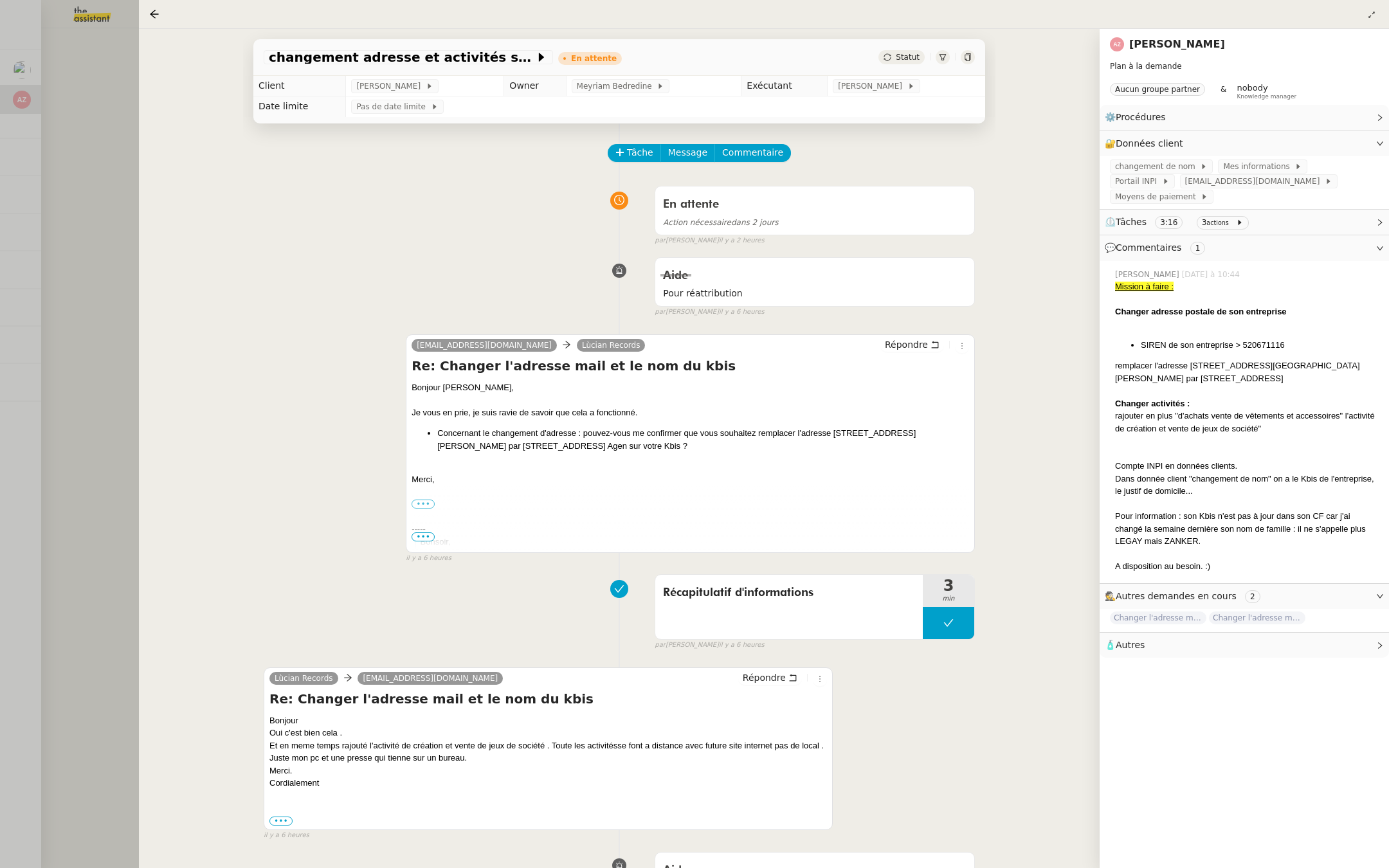
click at [20, 240] on div at bounding box center [694, 434] width 1389 height 868
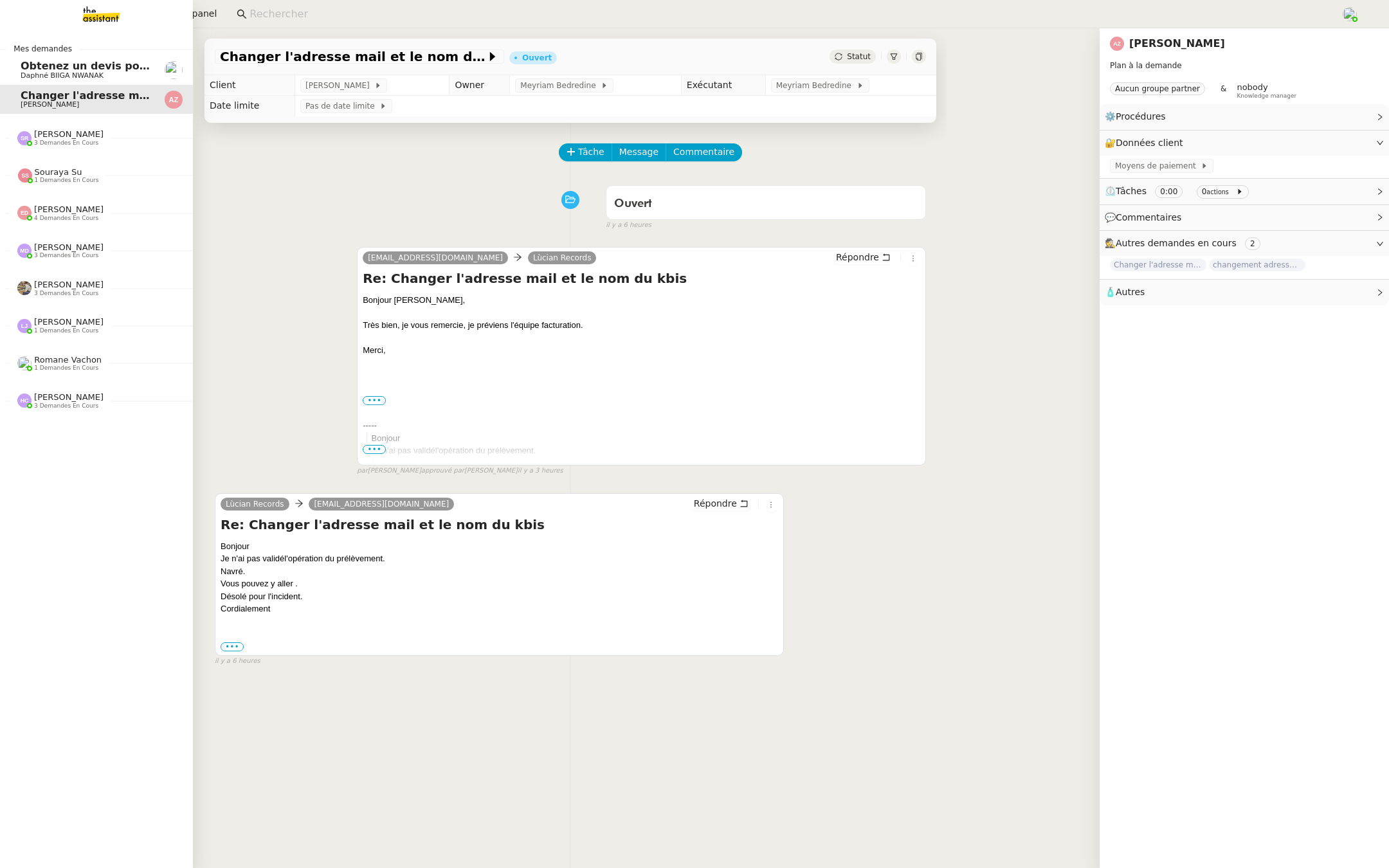
click at [34, 61] on span "Obtenez un devis pour l'automatisation" at bounding box center [135, 65] width 229 height 12
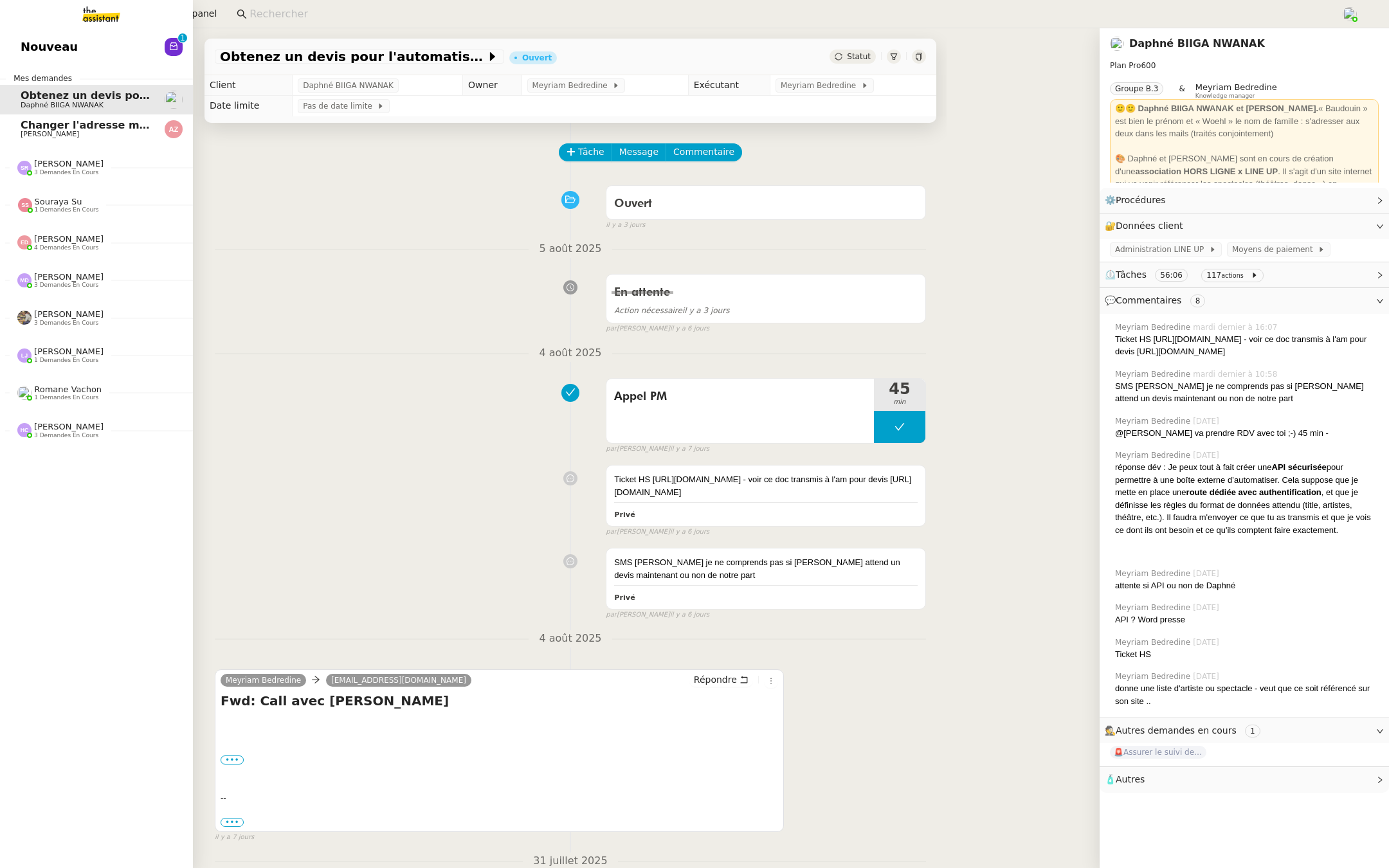
click at [10, 46] on link "Nouveau 0 1 2 3 4 5 6 7 8 9" at bounding box center [97, 46] width 193 height 30
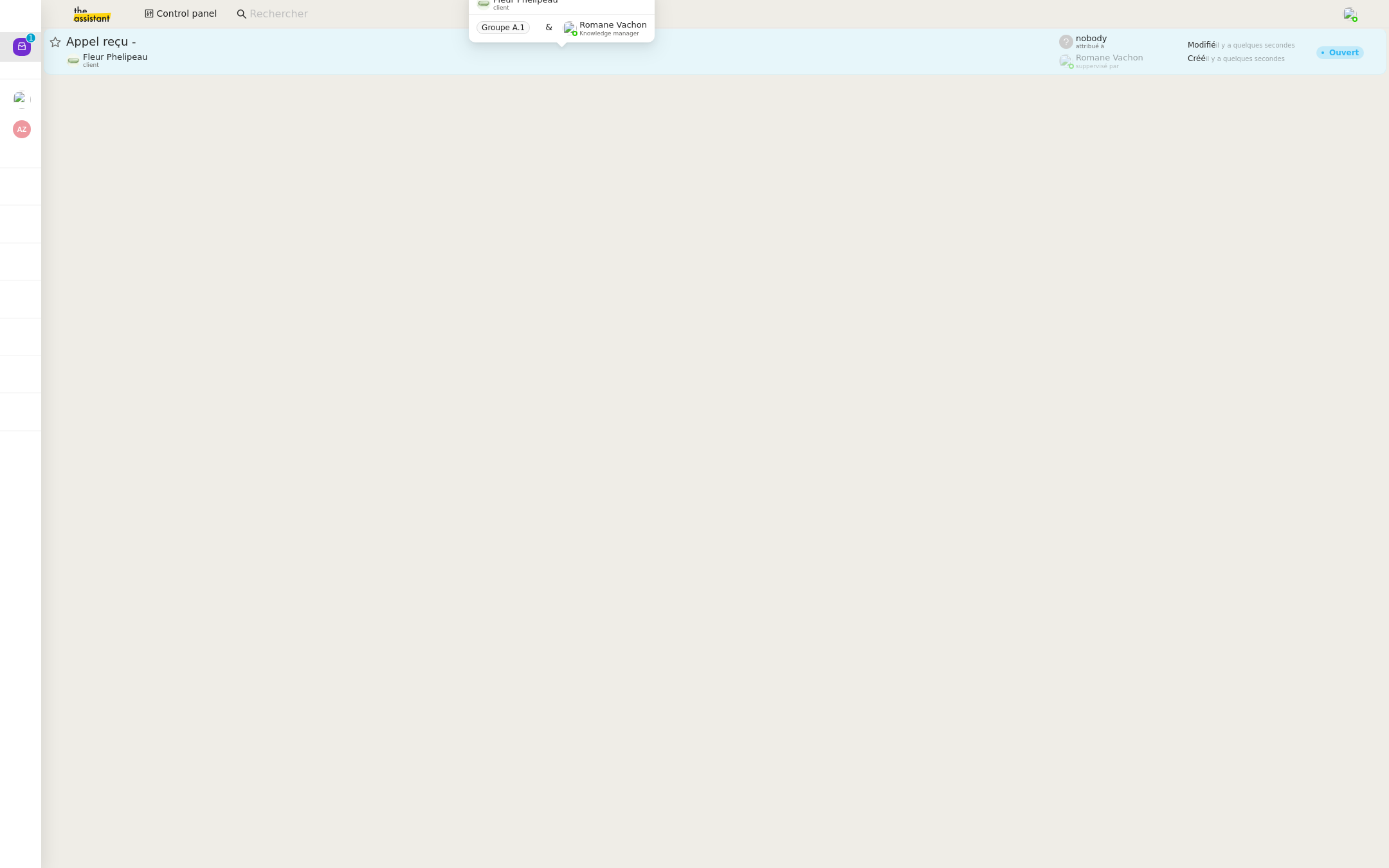
click at [474, 55] on div "Fleur Phelipeau client" at bounding box center [562, 60] width 993 height 17
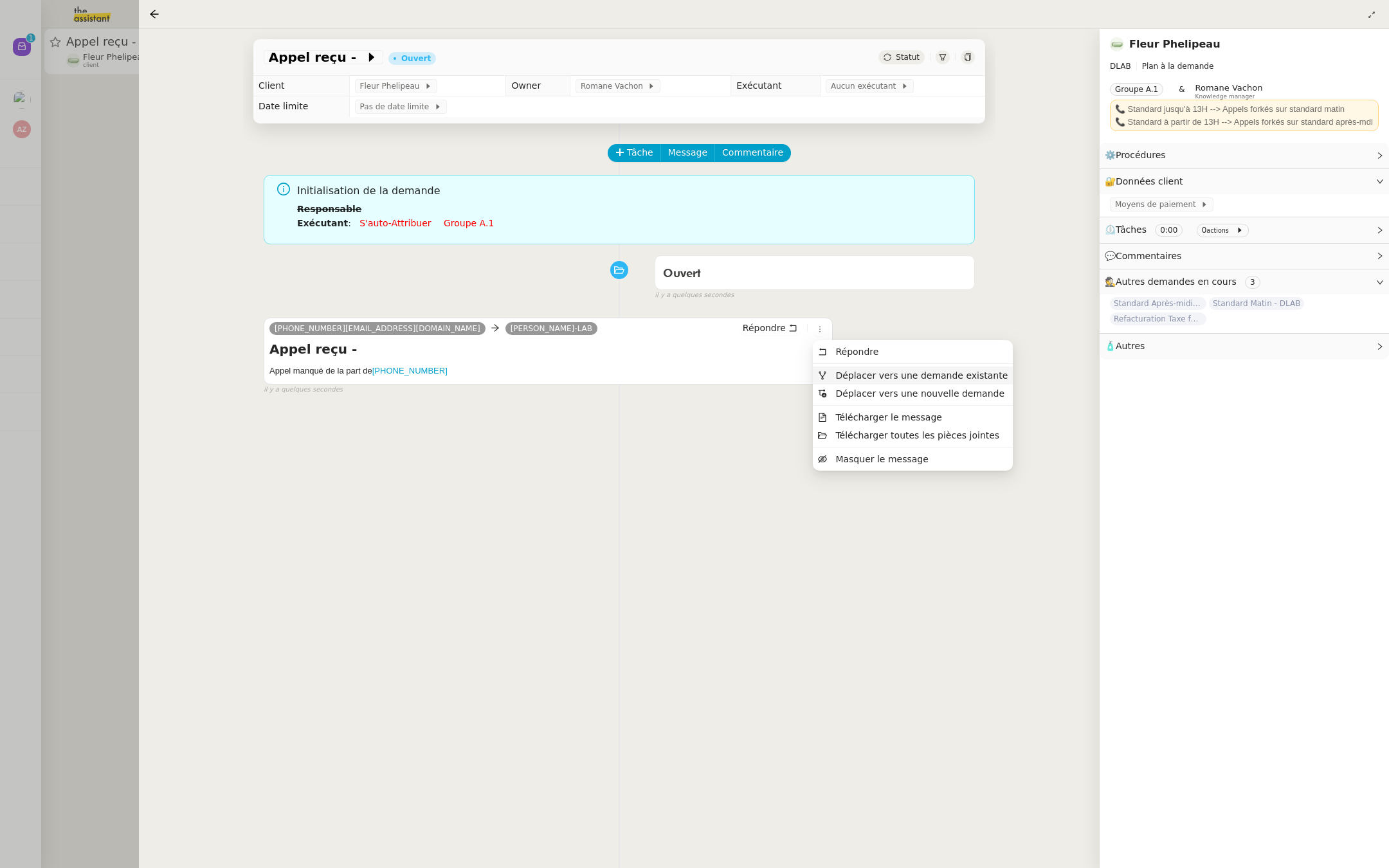
click at [830, 371] on span "Déplacer vers une demande existante" at bounding box center [912, 375] width 189 height 11
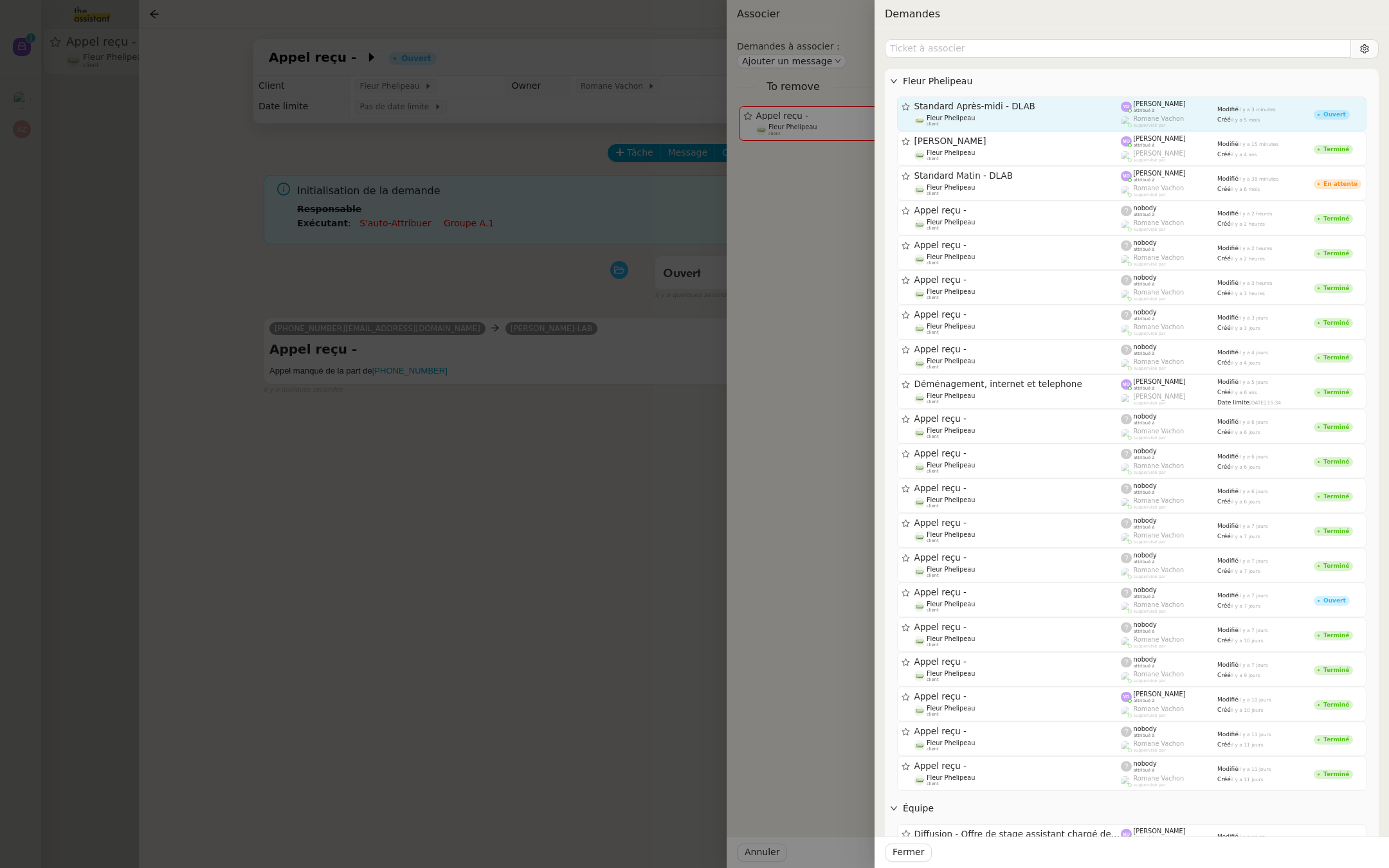
click at [1043, 107] on span "Standard Après-midi - DLAB" at bounding box center [1018, 106] width 207 height 9
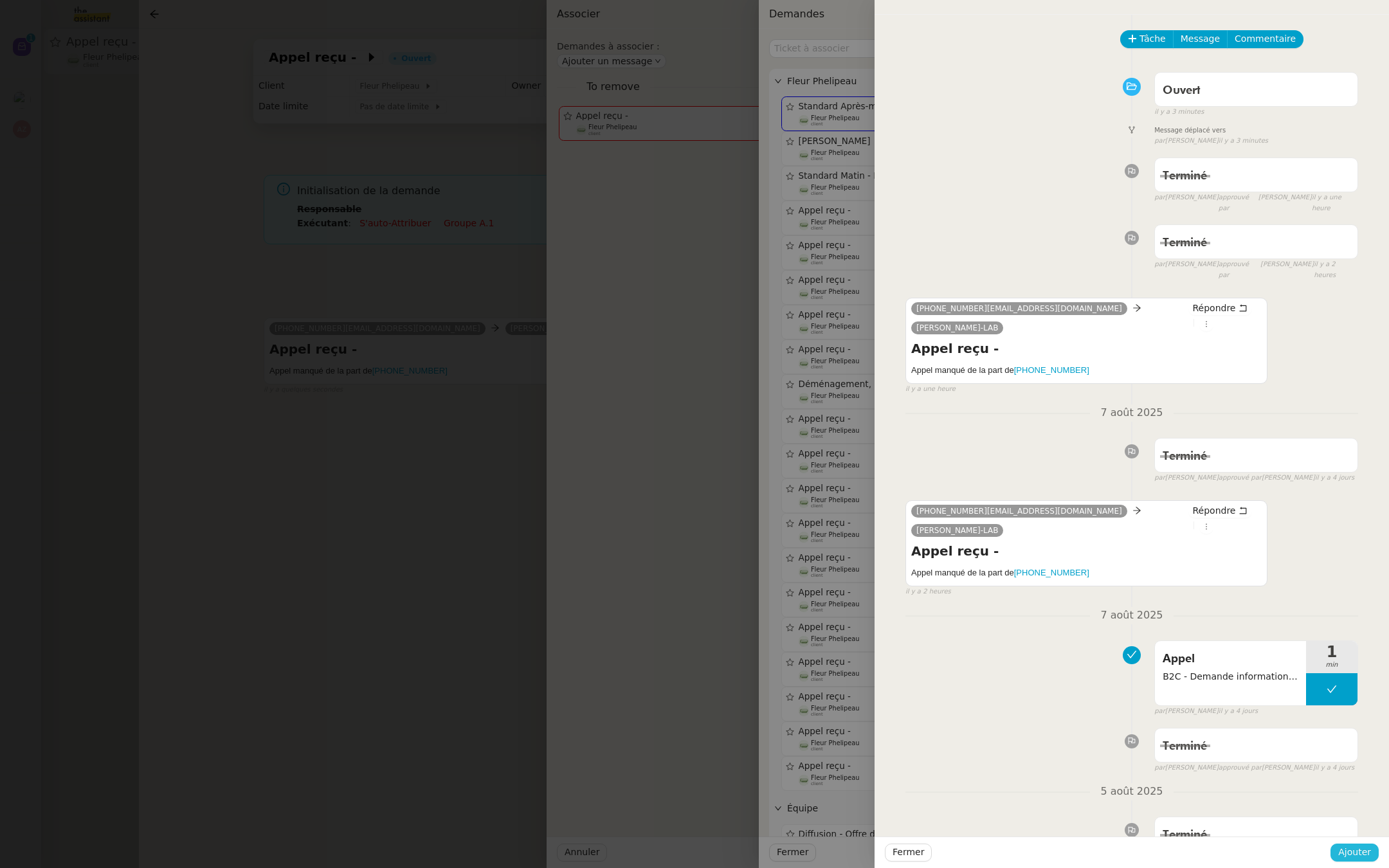
click at [1345, 850] on span "Ajouter" at bounding box center [1354, 852] width 33 height 15
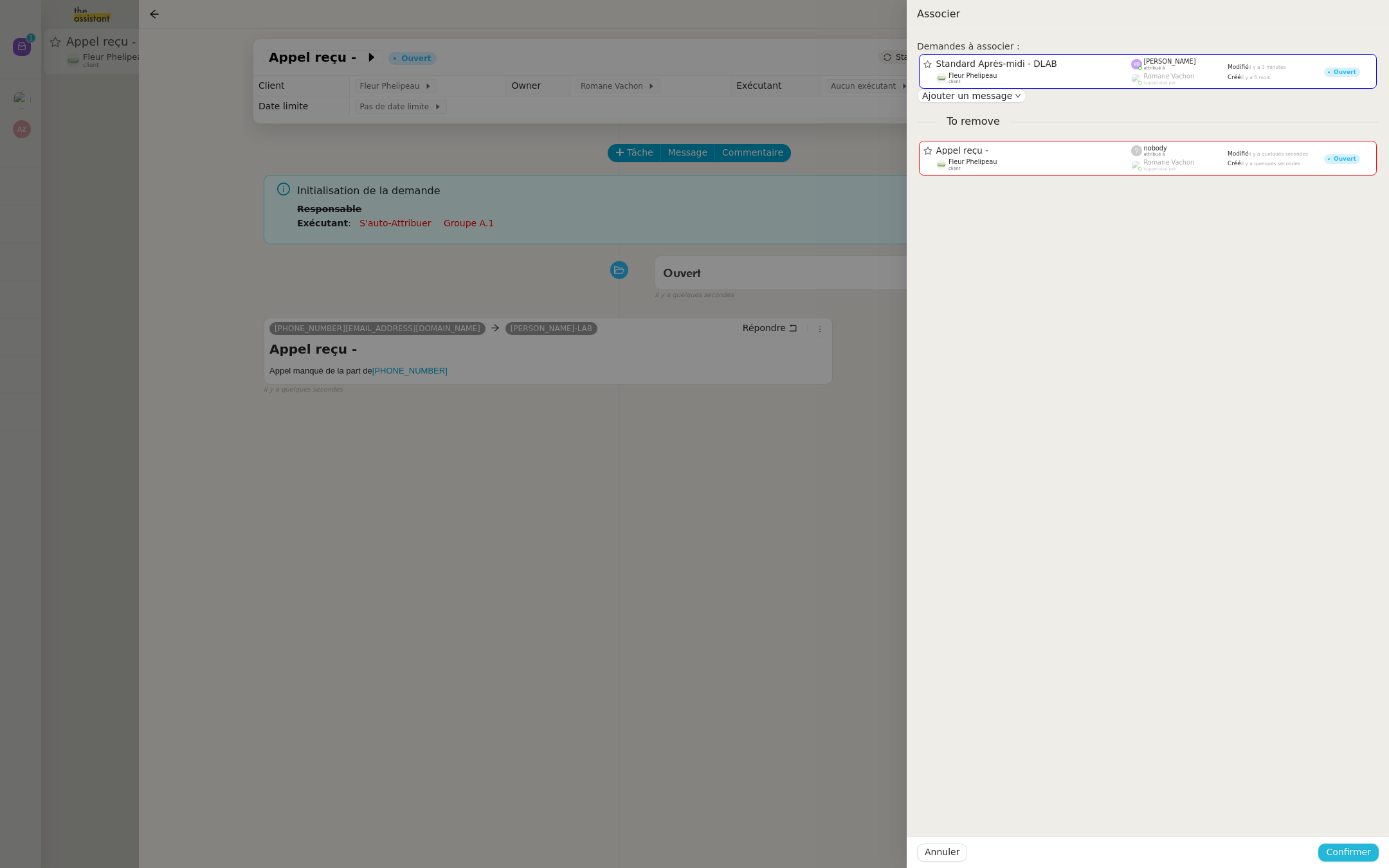
click at [1345, 850] on span "Confirmer" at bounding box center [1348, 852] width 45 height 15
click at [1345, 817] on span "Ajouter" at bounding box center [1349, 818] width 33 height 13
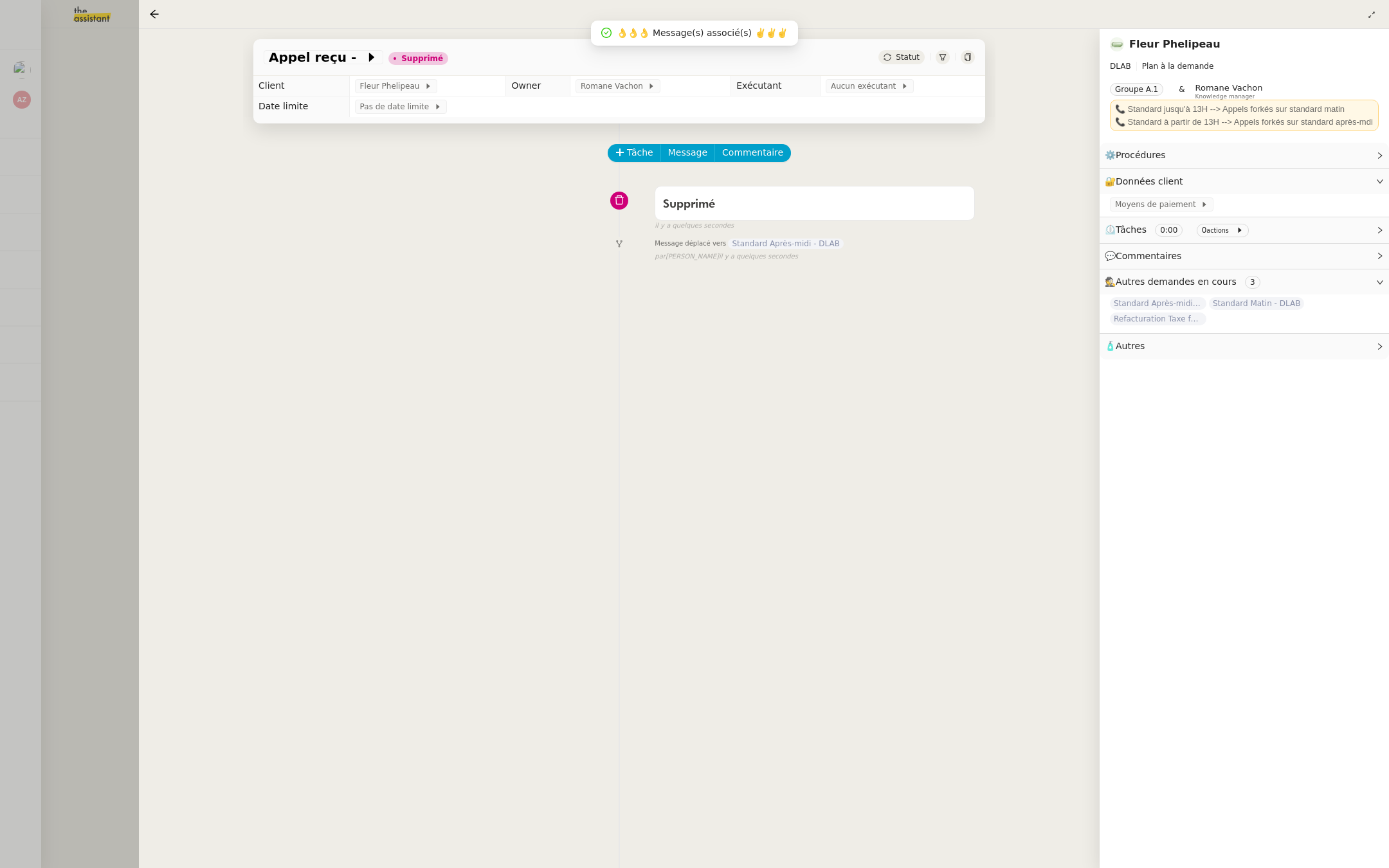
click at [71, 82] on div at bounding box center [694, 434] width 1389 height 868
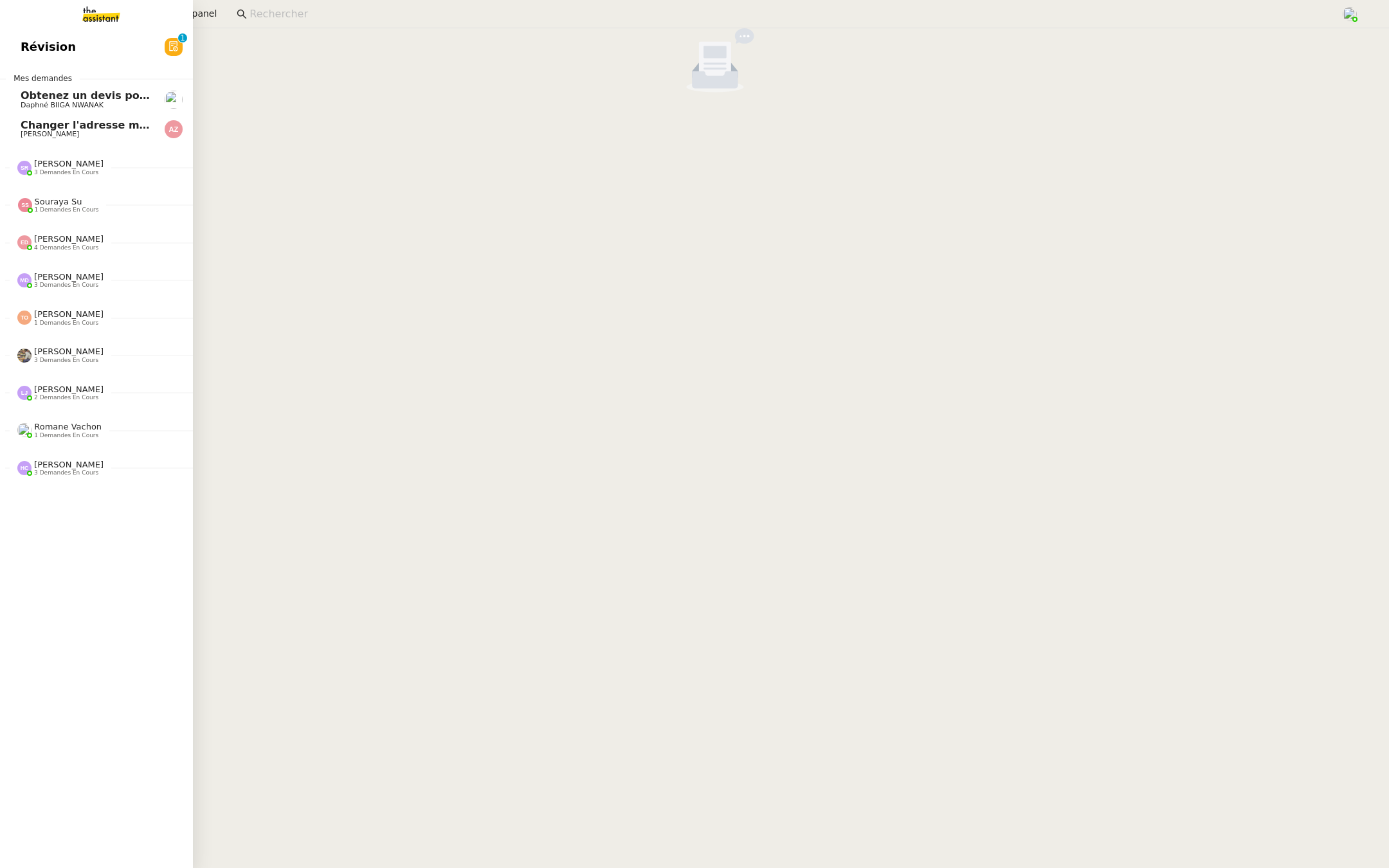
click at [5, 42] on link "Révision 0 1 2 3 4 5 6 7 8 9" at bounding box center [97, 46] width 193 height 30
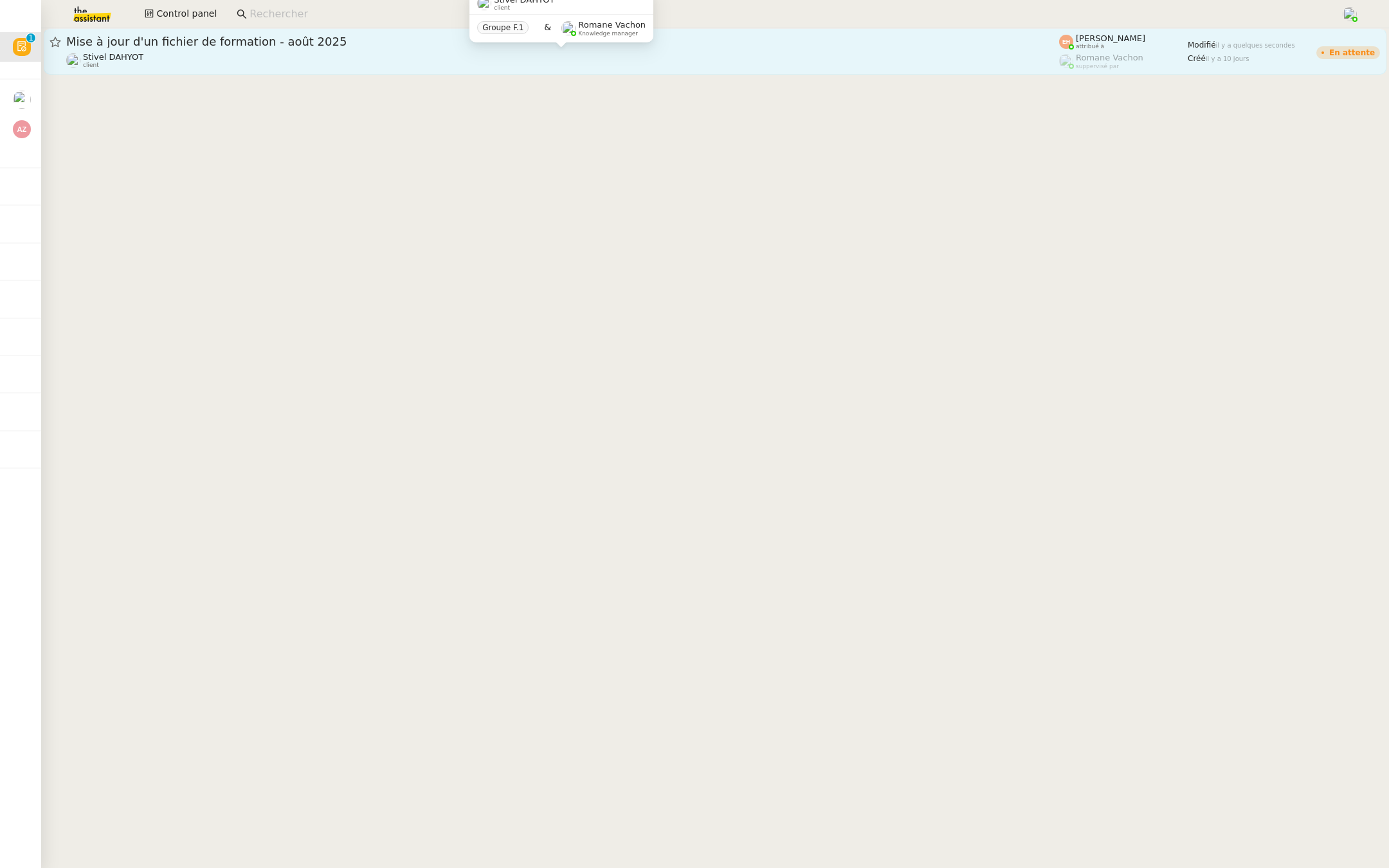
click at [330, 57] on div "Stivel DAHYOT client" at bounding box center [562, 60] width 993 height 17
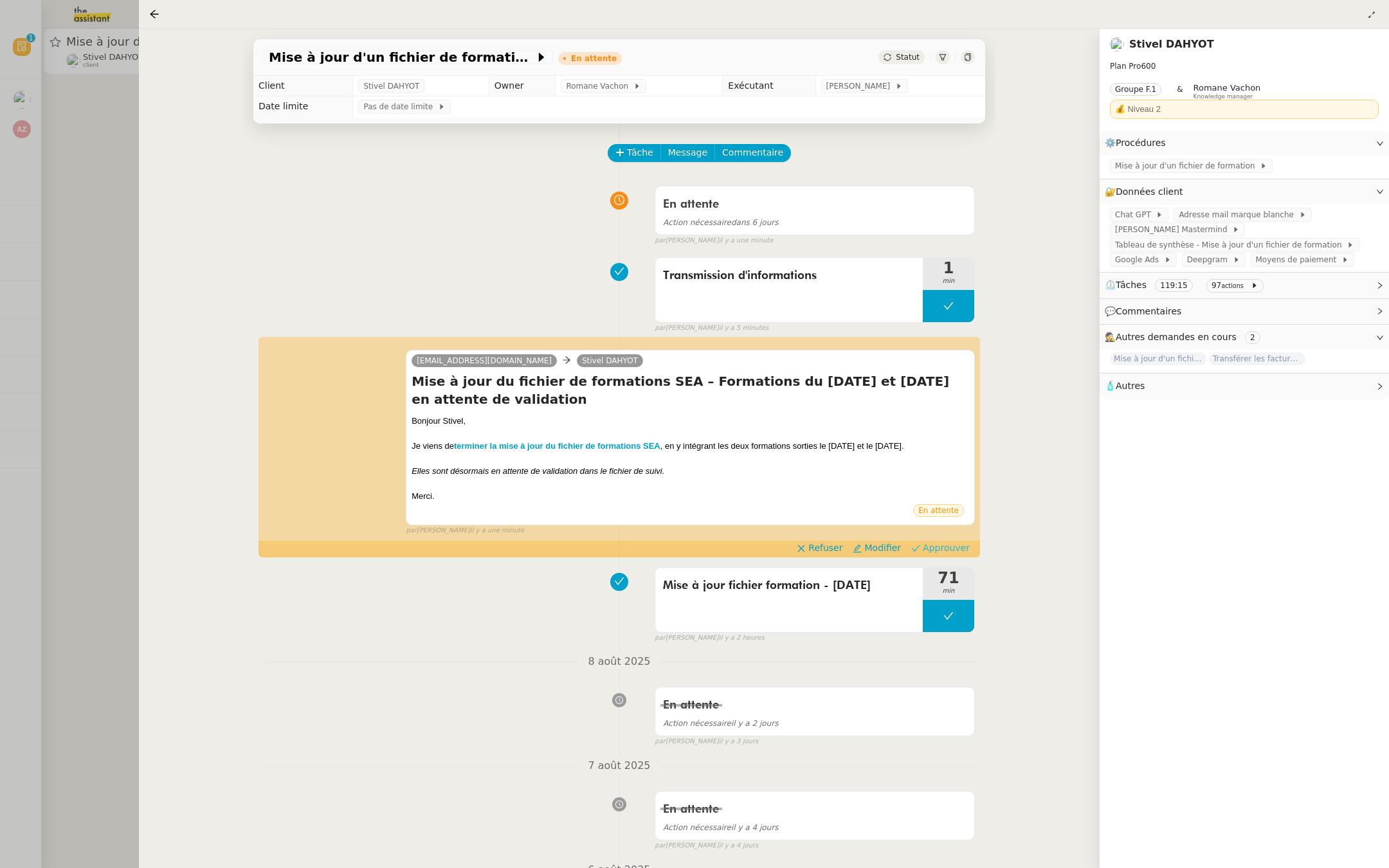
click at [939, 545] on span "Approuver" at bounding box center [946, 548] width 47 height 13
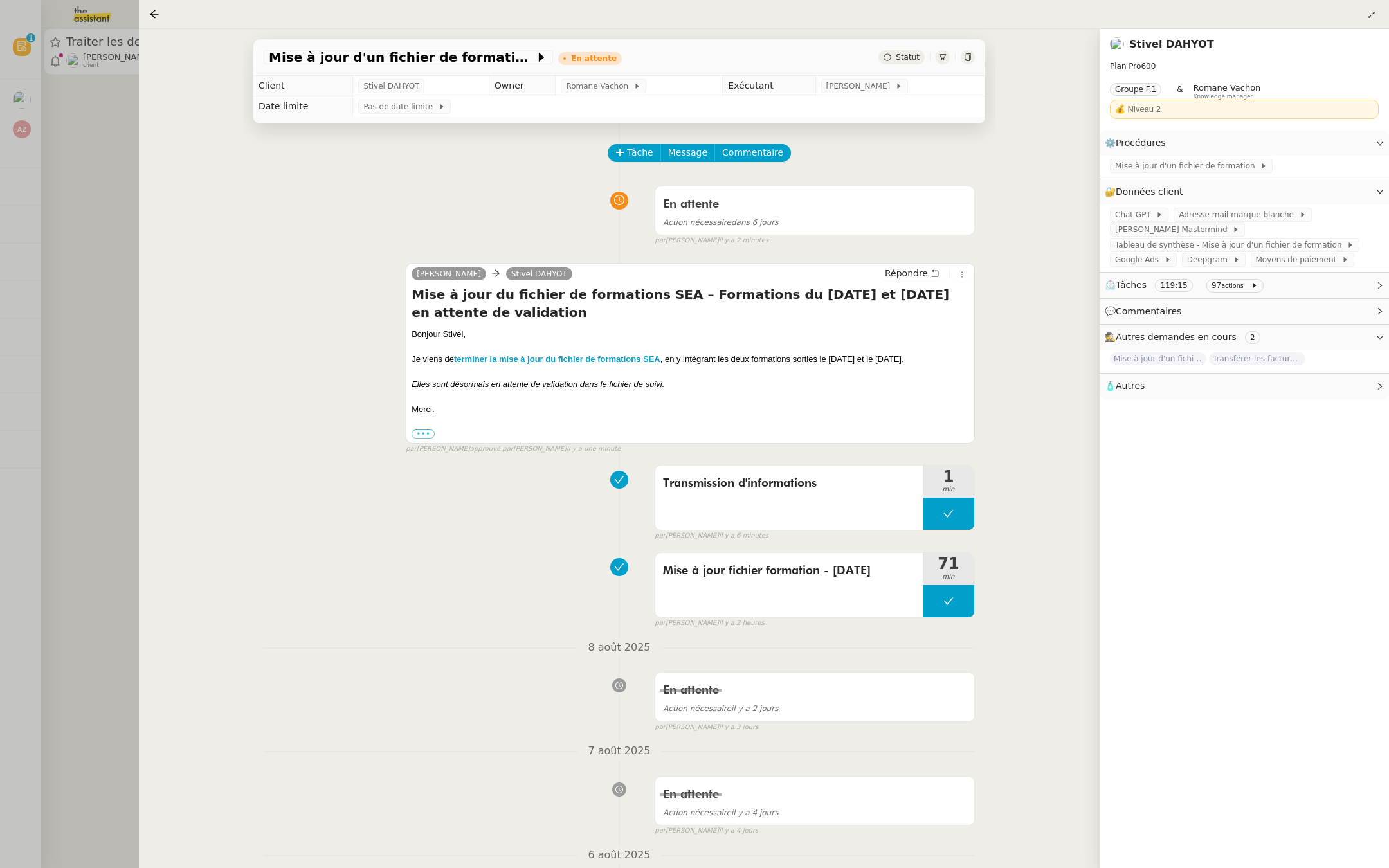
click at [68, 224] on div at bounding box center [694, 434] width 1389 height 868
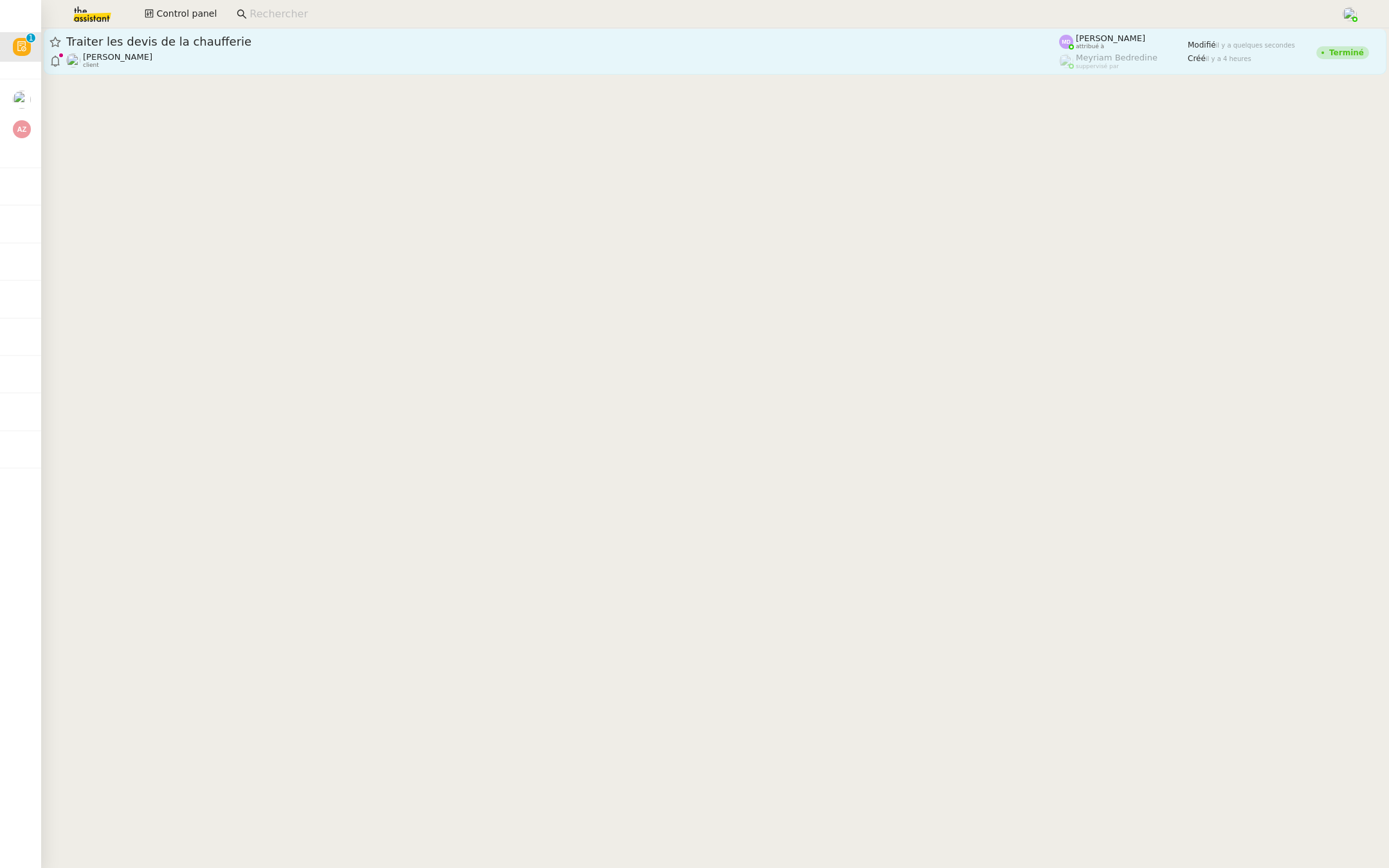
click at [236, 45] on span "Traiter les devis de la chaufferie" at bounding box center [562, 42] width 993 height 11
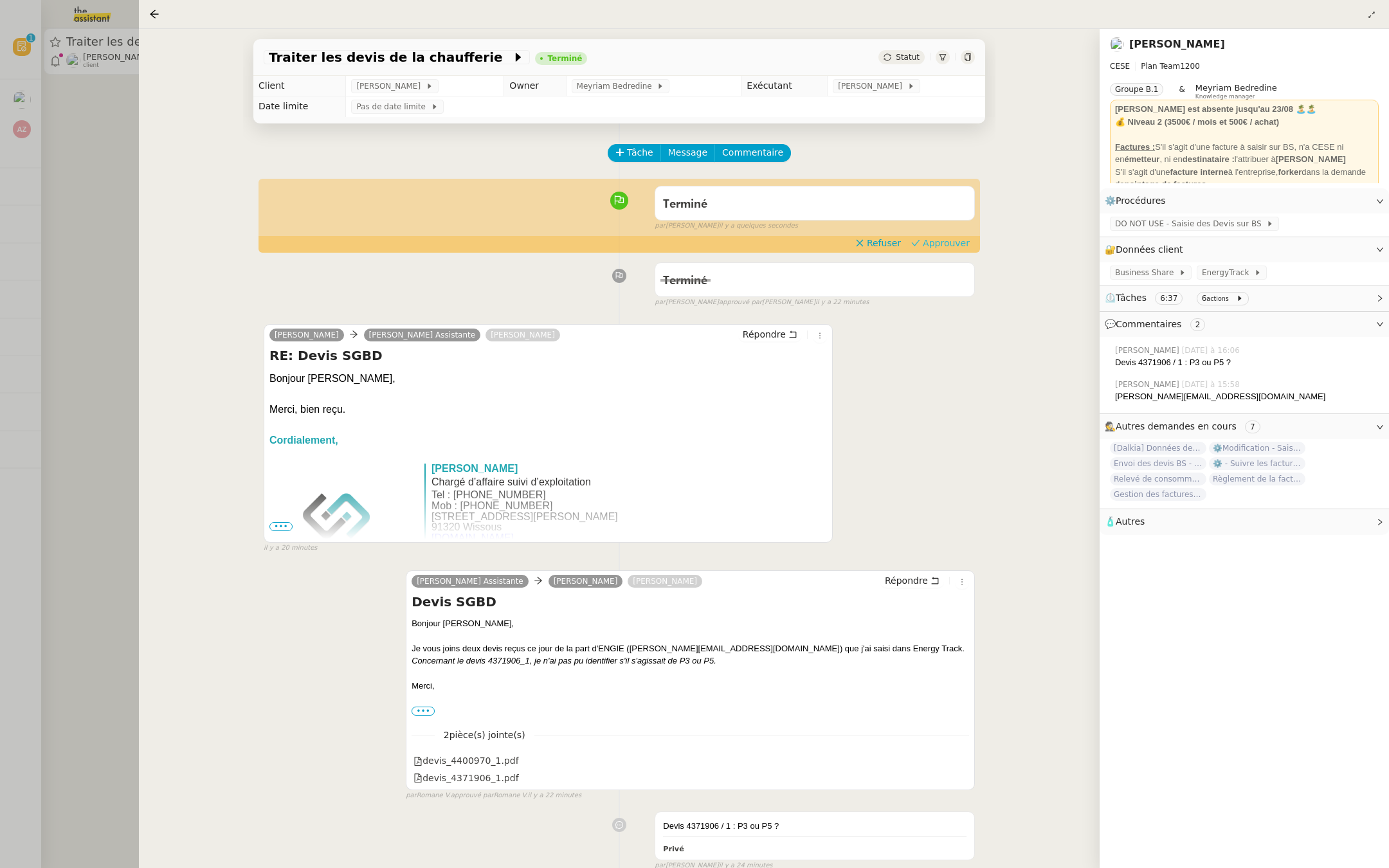
click at [948, 241] on span "Approuver" at bounding box center [946, 243] width 47 height 13
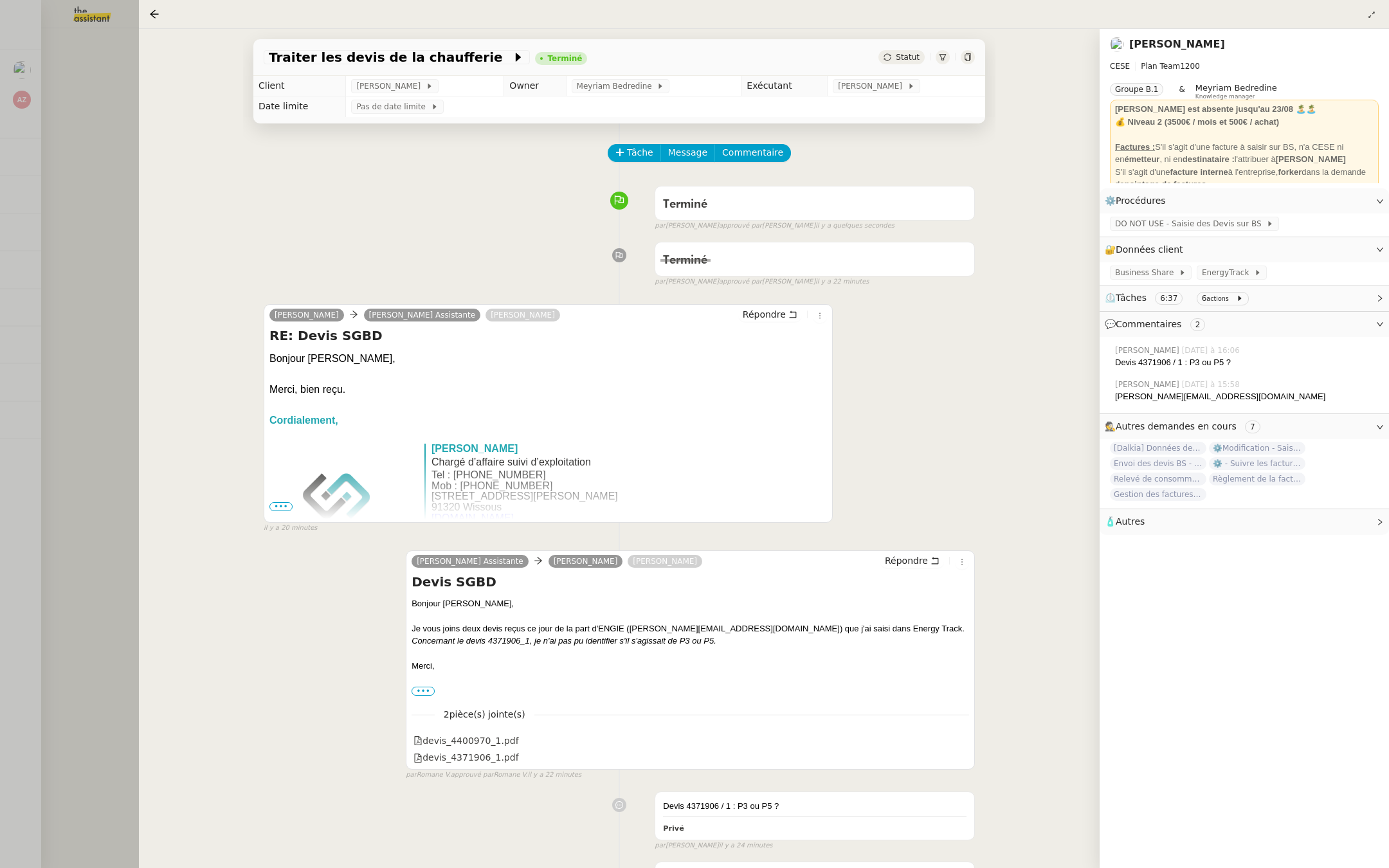
click at [77, 126] on div at bounding box center [694, 434] width 1389 height 868
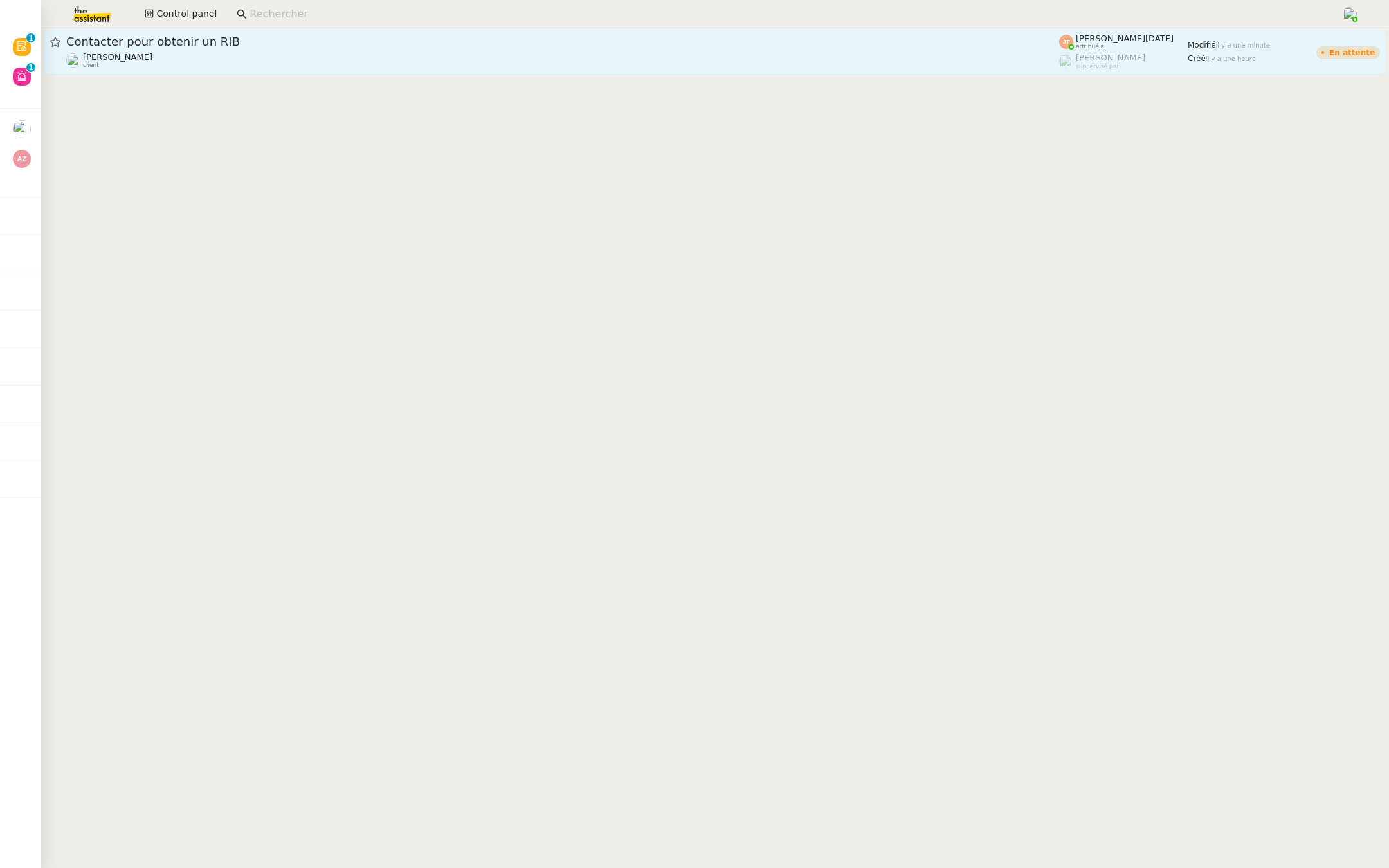
click at [121, 49] on div "Contacter pour obtenir un RIB" at bounding box center [562, 42] width 993 height 15
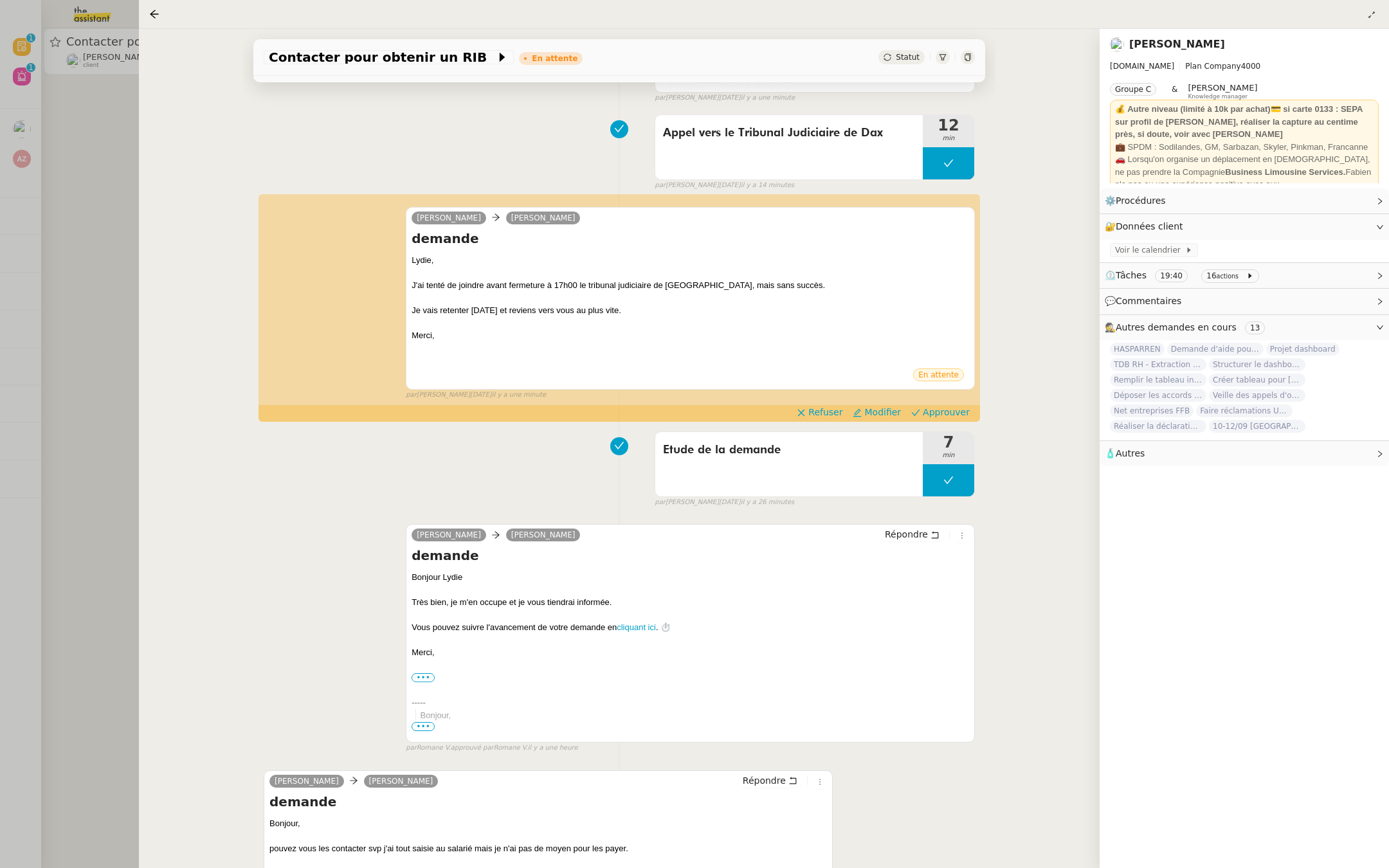
scroll to position [157, 0]
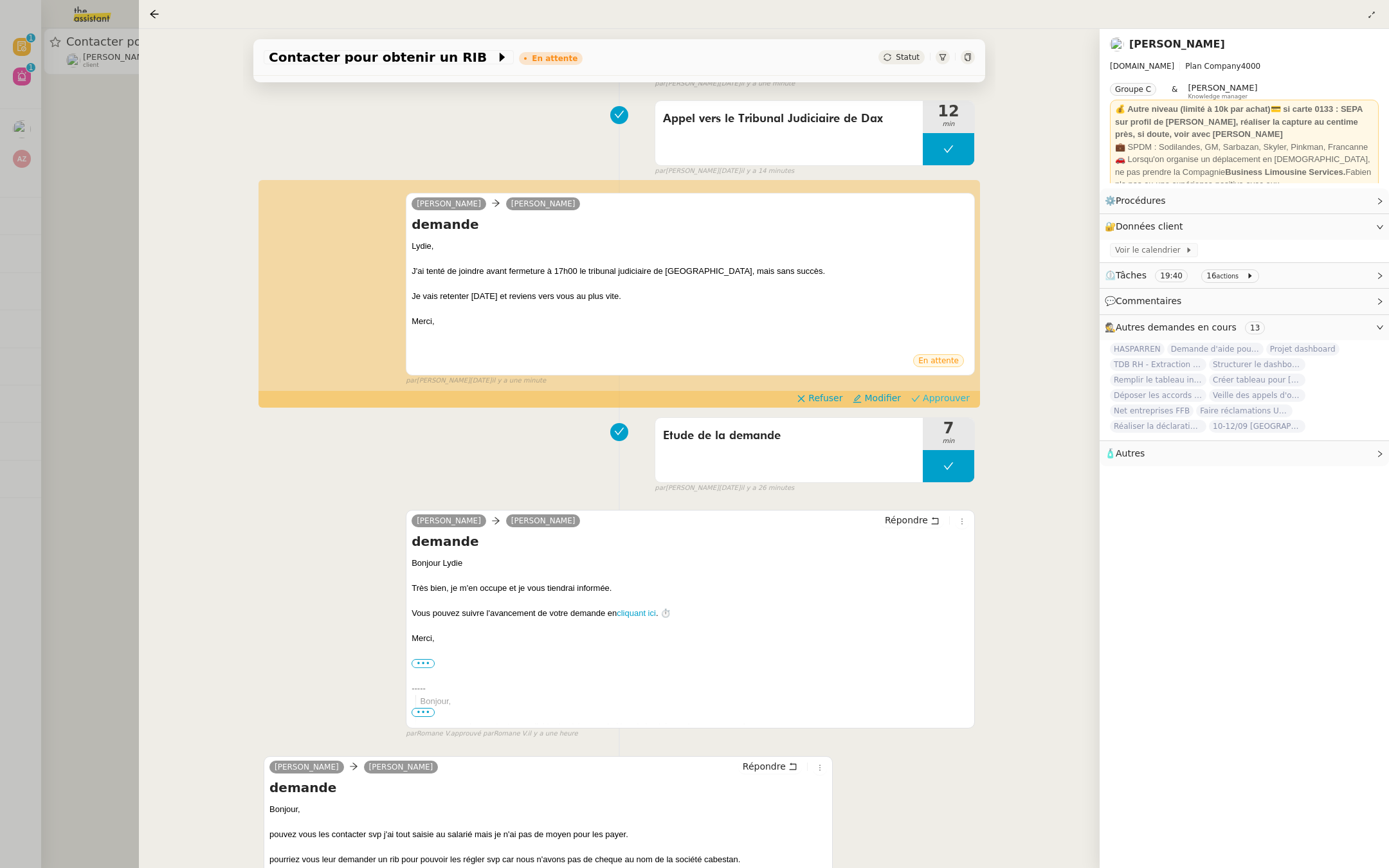
click at [964, 394] on span "Approuver" at bounding box center [946, 398] width 47 height 13
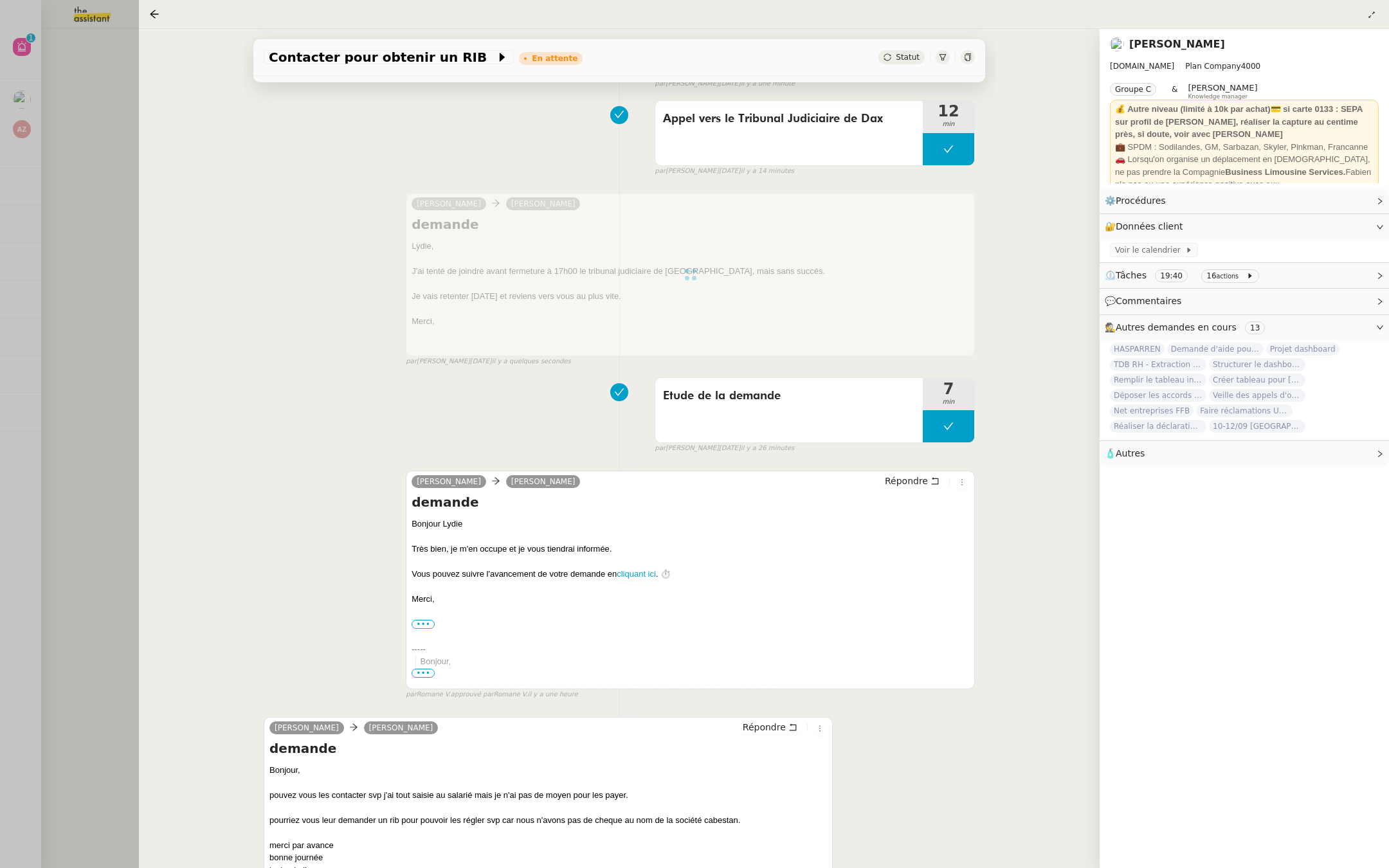
click at [105, 285] on div at bounding box center [694, 434] width 1389 height 868
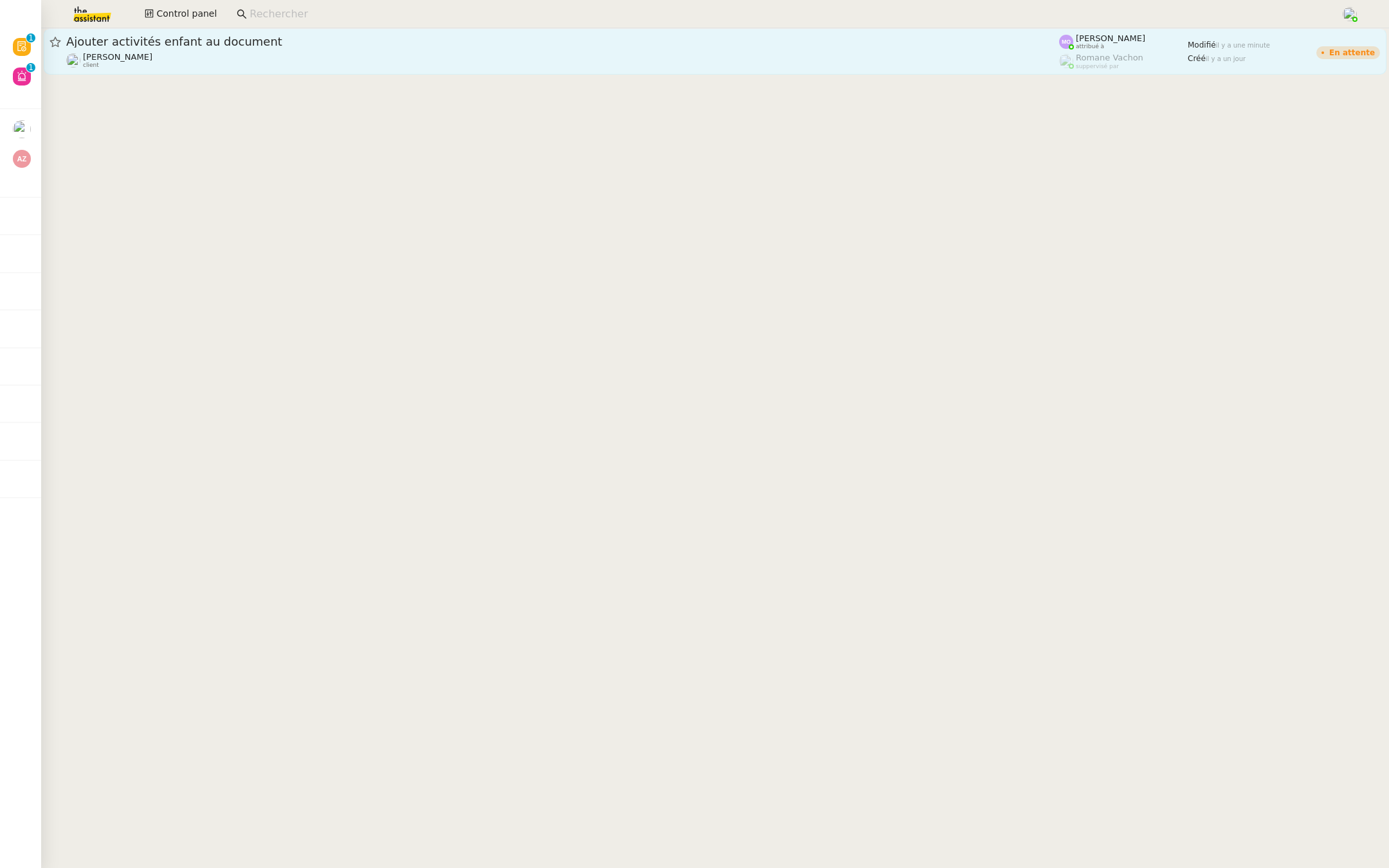
click at [139, 43] on span "Ajouter activités enfant au document" at bounding box center [562, 42] width 993 height 11
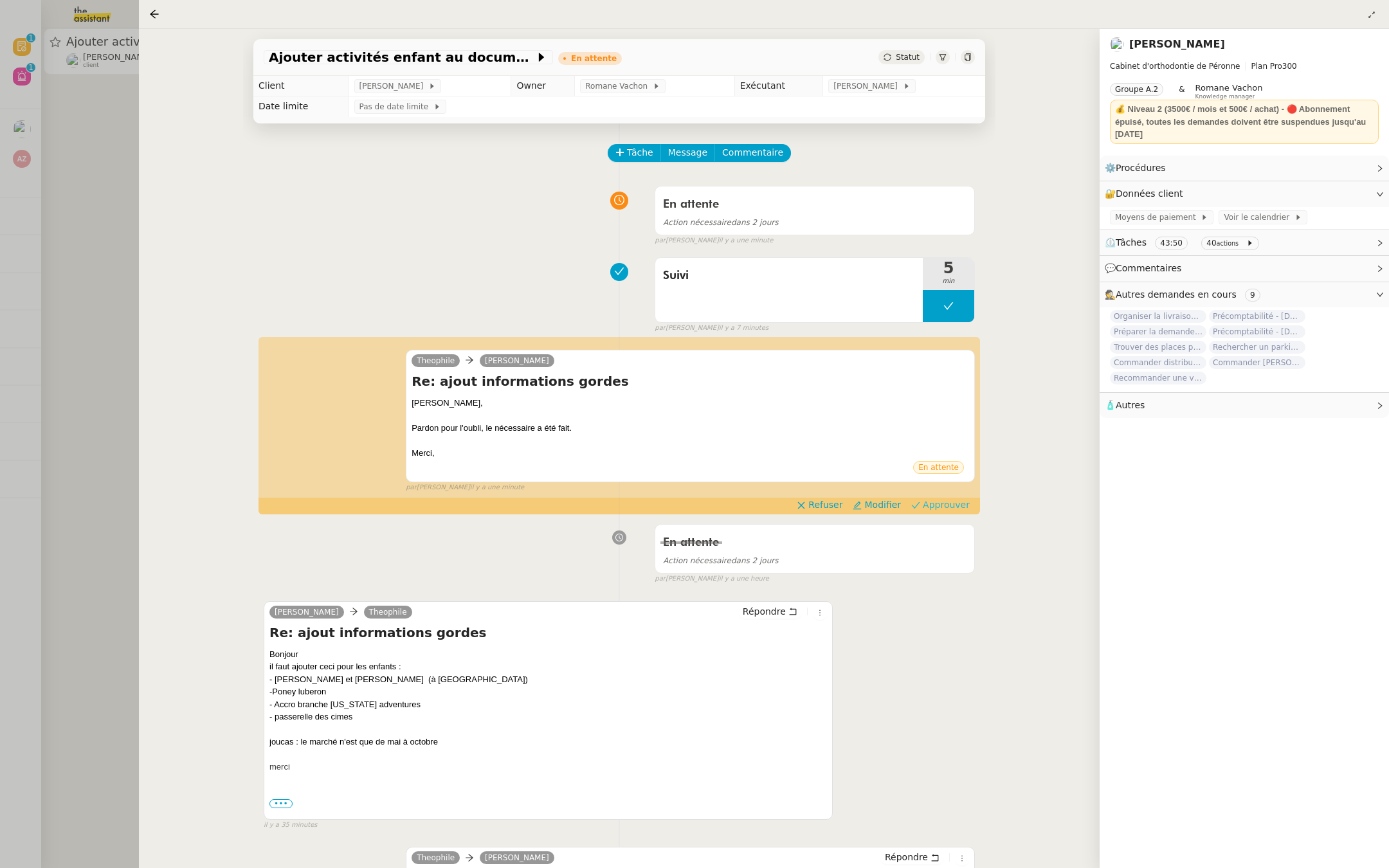
click at [946, 502] on span "Approuver" at bounding box center [946, 505] width 47 height 13
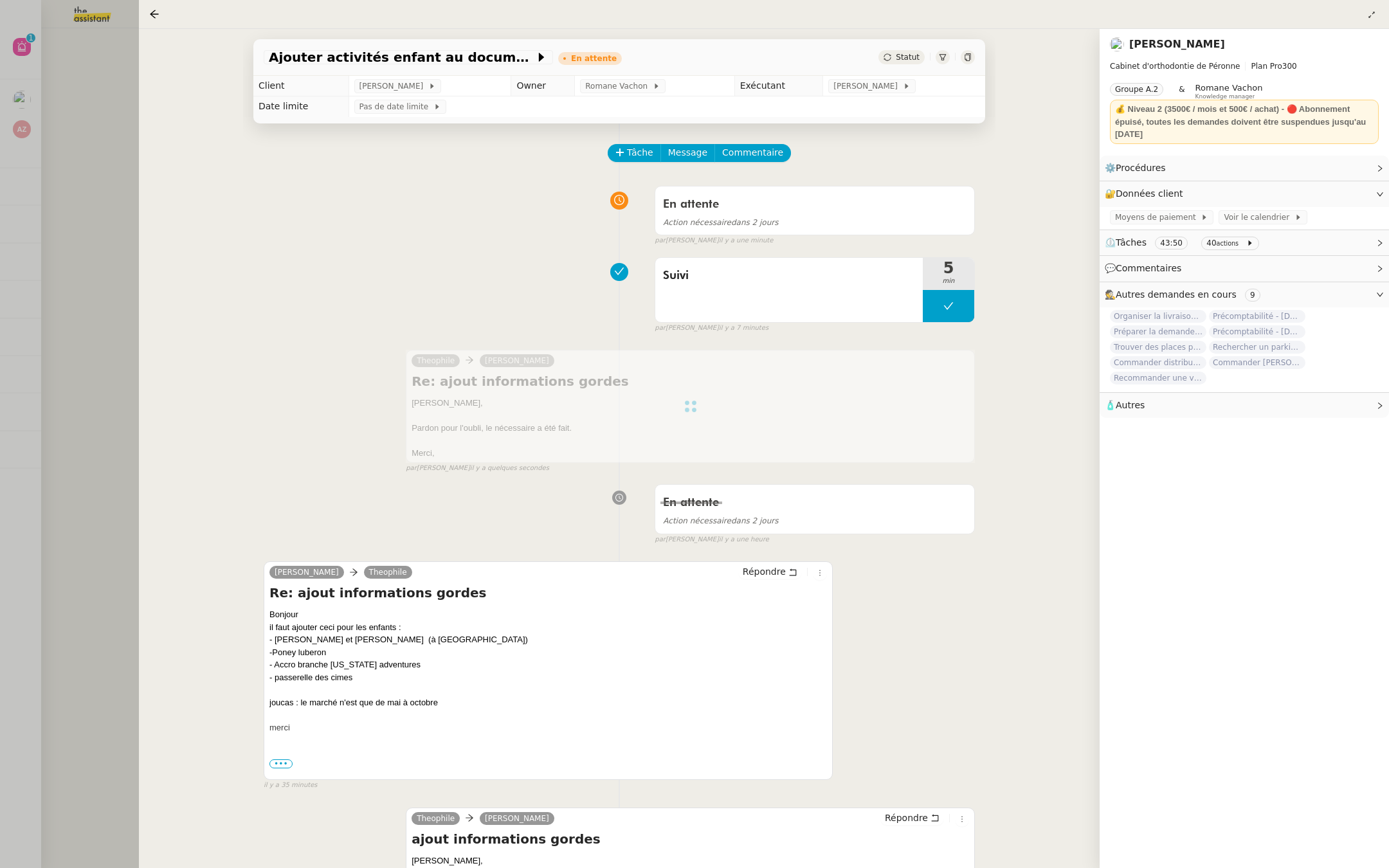
click at [28, 312] on div at bounding box center [694, 434] width 1389 height 868
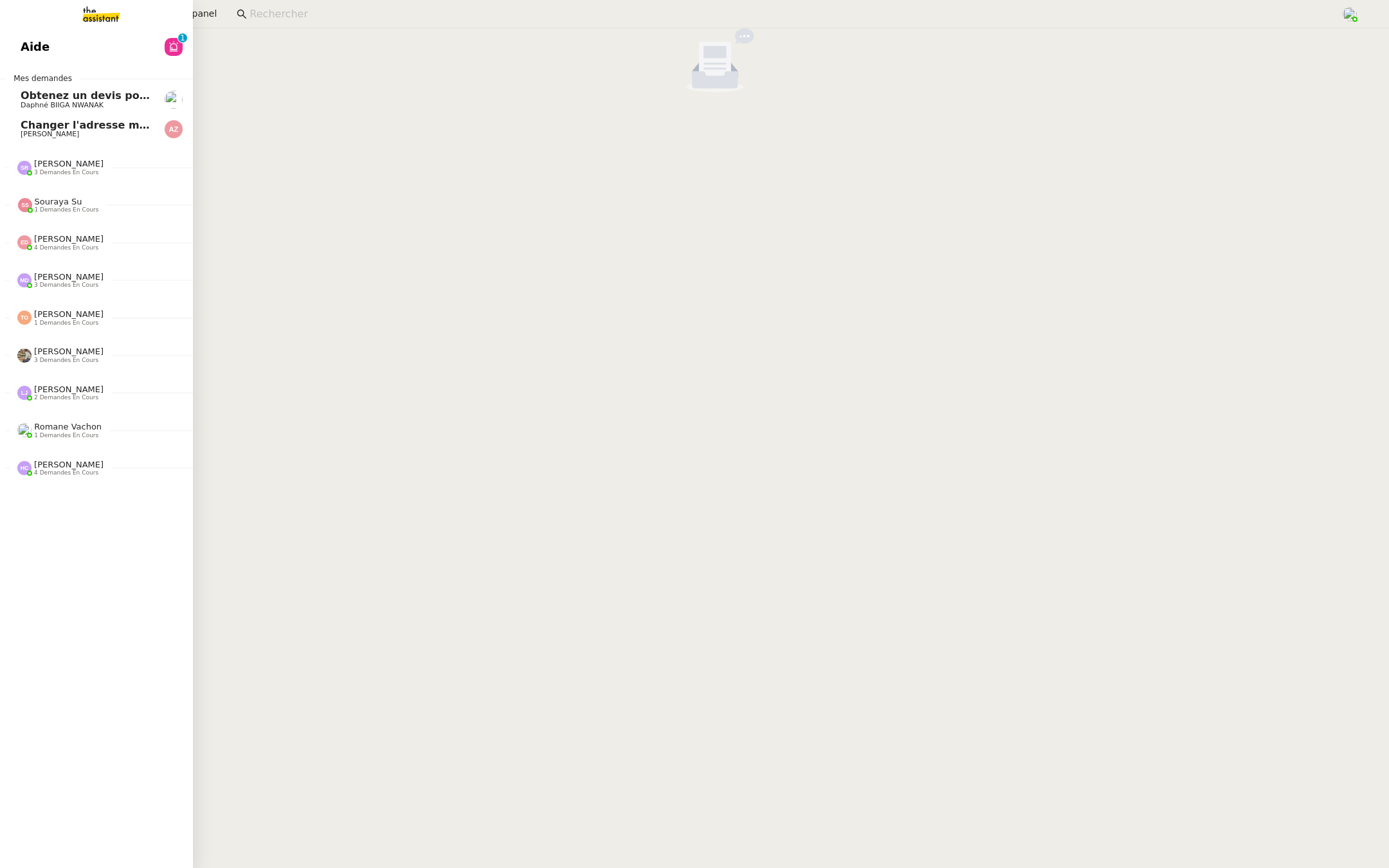
click at [0, 50] on link "Aide 0 1 2 3 4 5 6 7 8 9" at bounding box center [97, 46] width 193 height 30
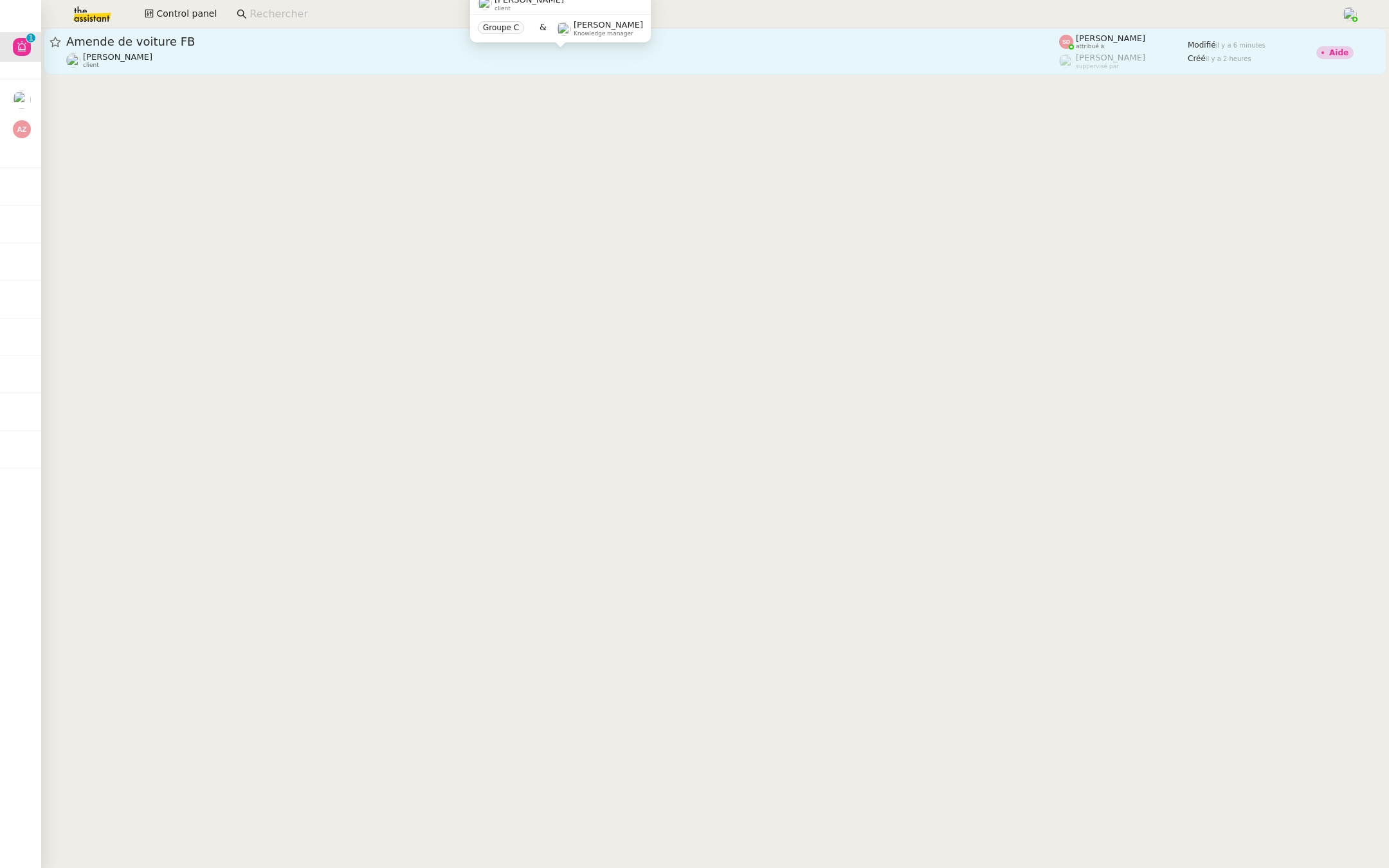
click at [229, 61] on div "Lydie Laulon client" at bounding box center [562, 60] width 993 height 17
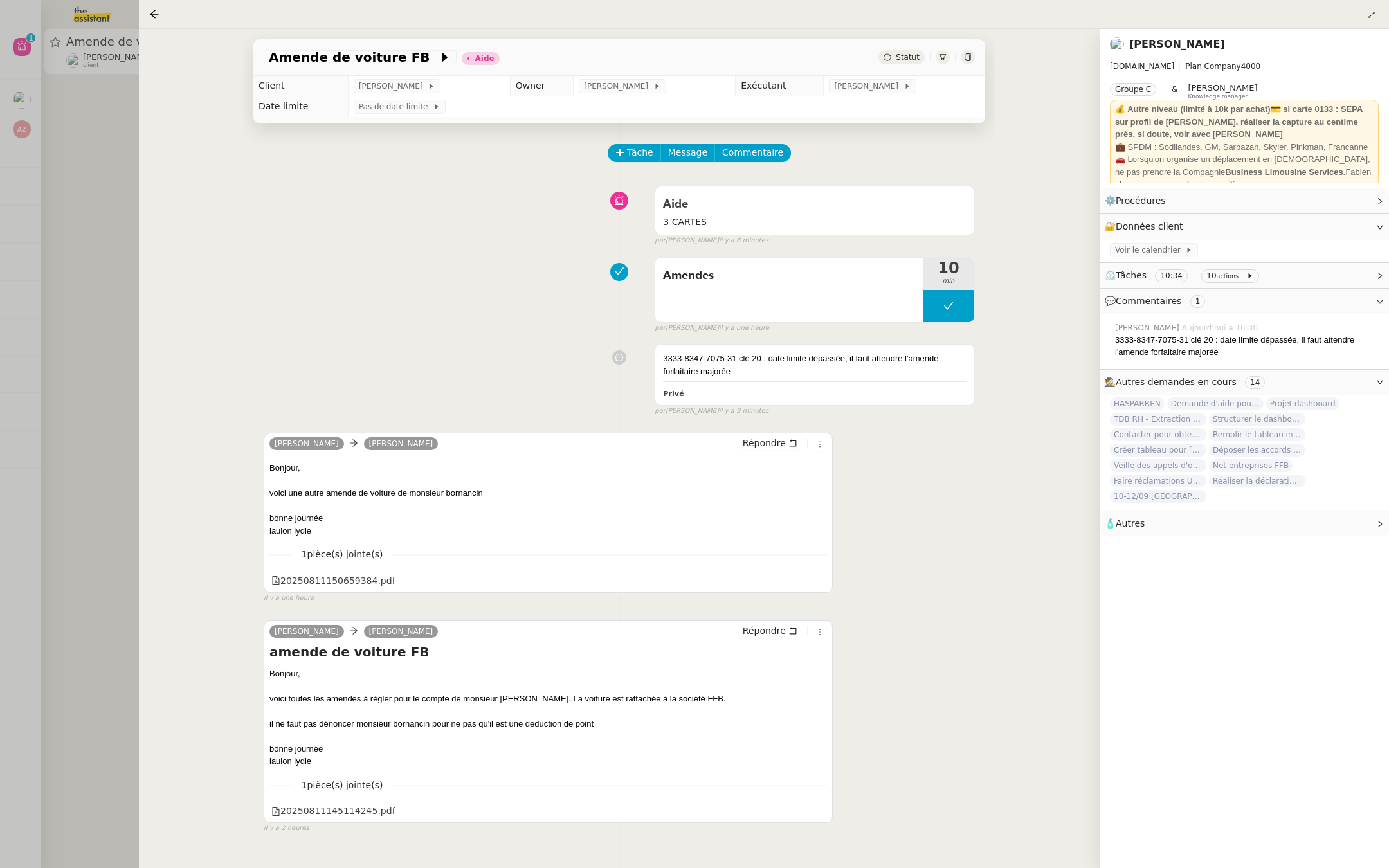
click at [31, 370] on div at bounding box center [694, 434] width 1389 height 868
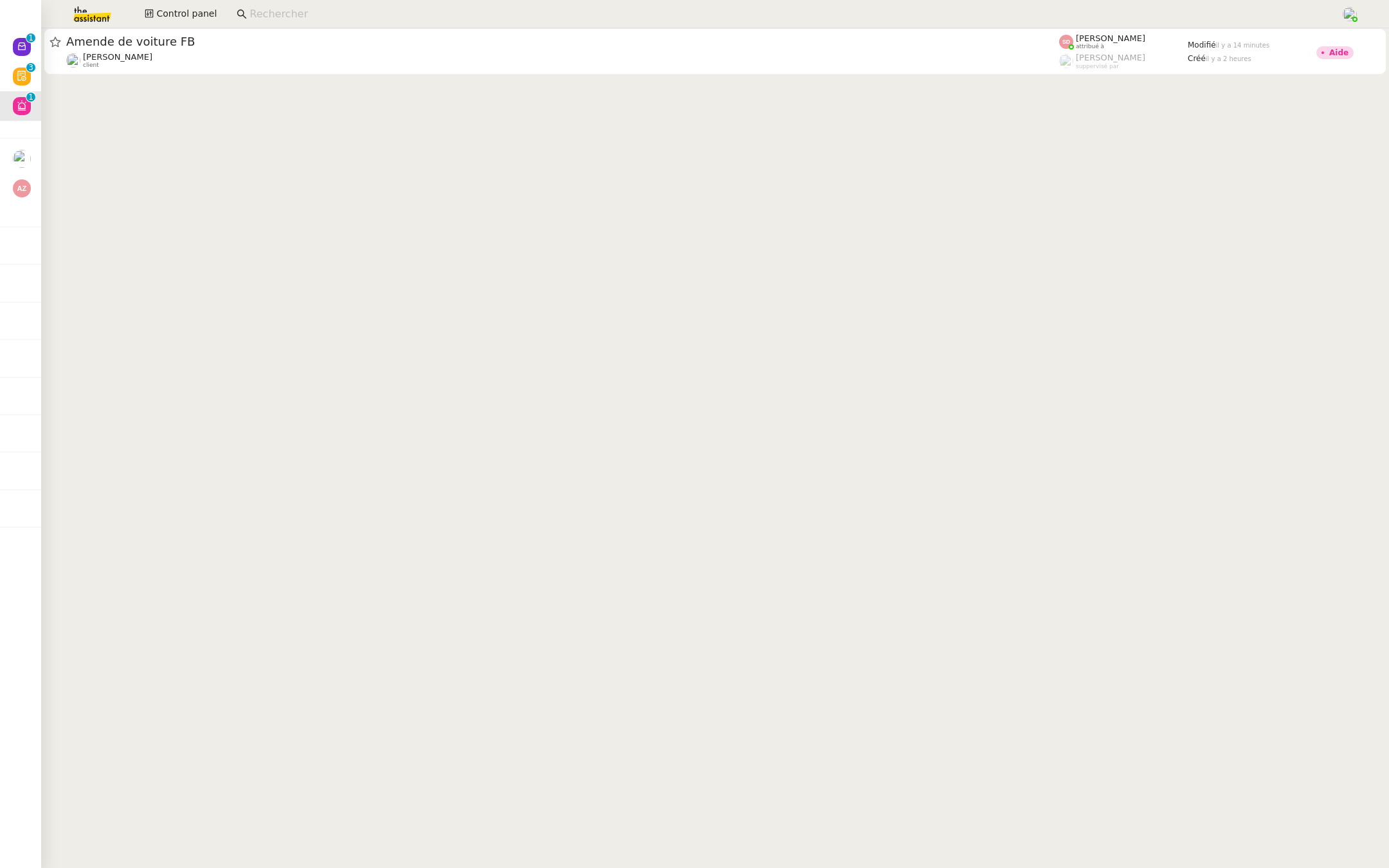
click at [303, 20] on input at bounding box center [788, 14] width 1078 height 18
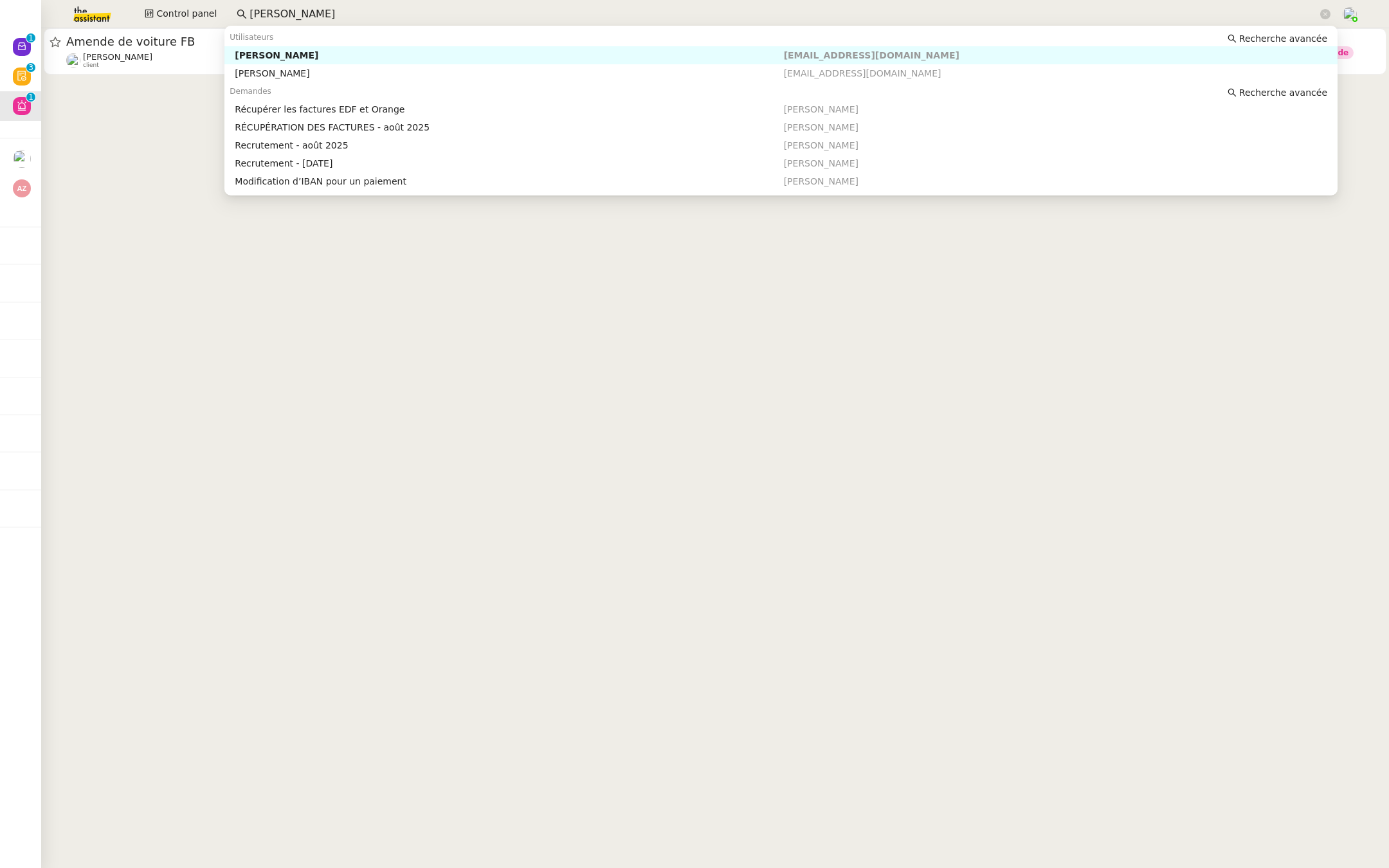
click at [352, 54] on div "Morgane Mussard" at bounding box center [509, 55] width 549 height 11
type input "morgane mussar"
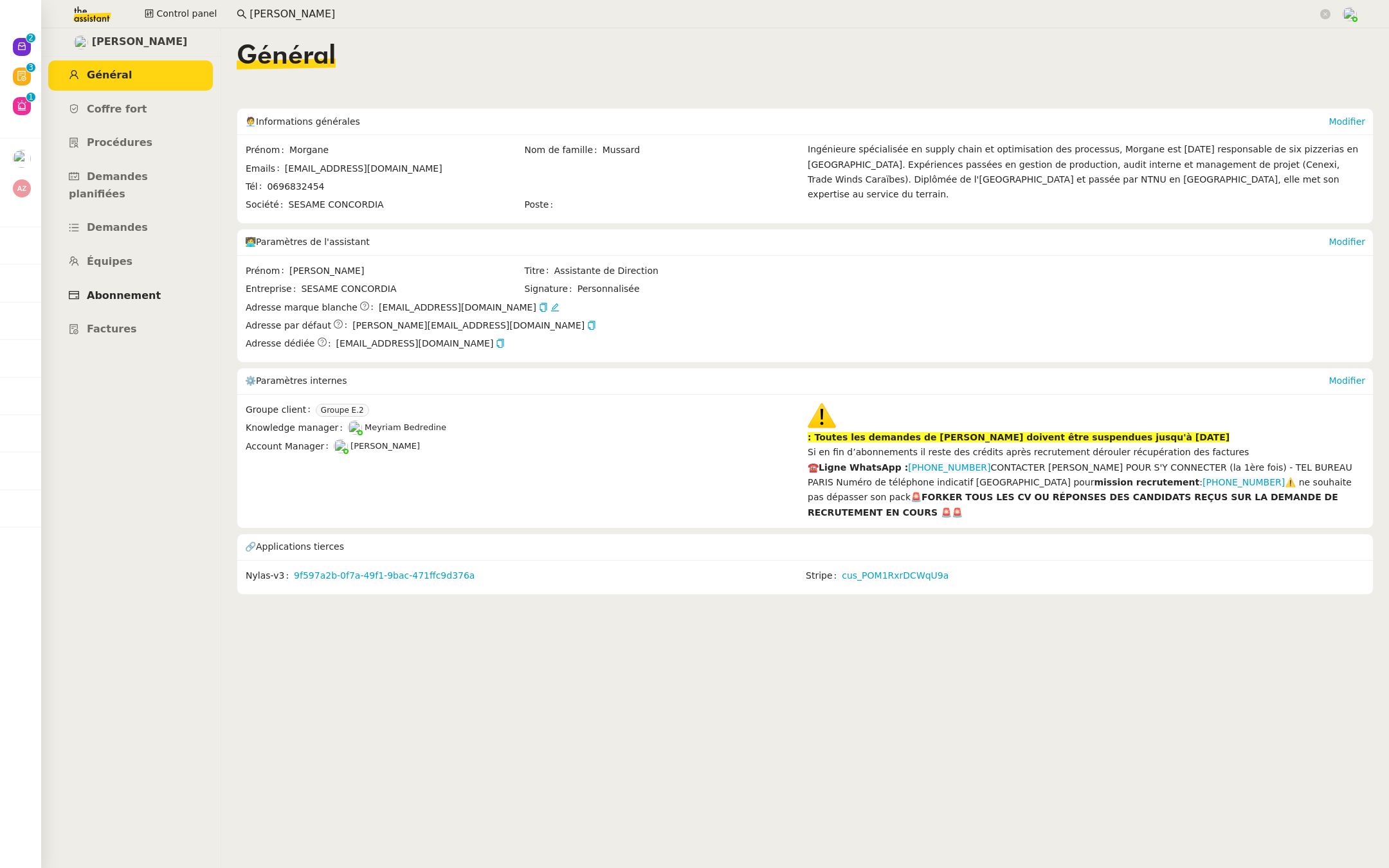
click at [97, 286] on link "Abonnement" at bounding box center [130, 296] width 165 height 30
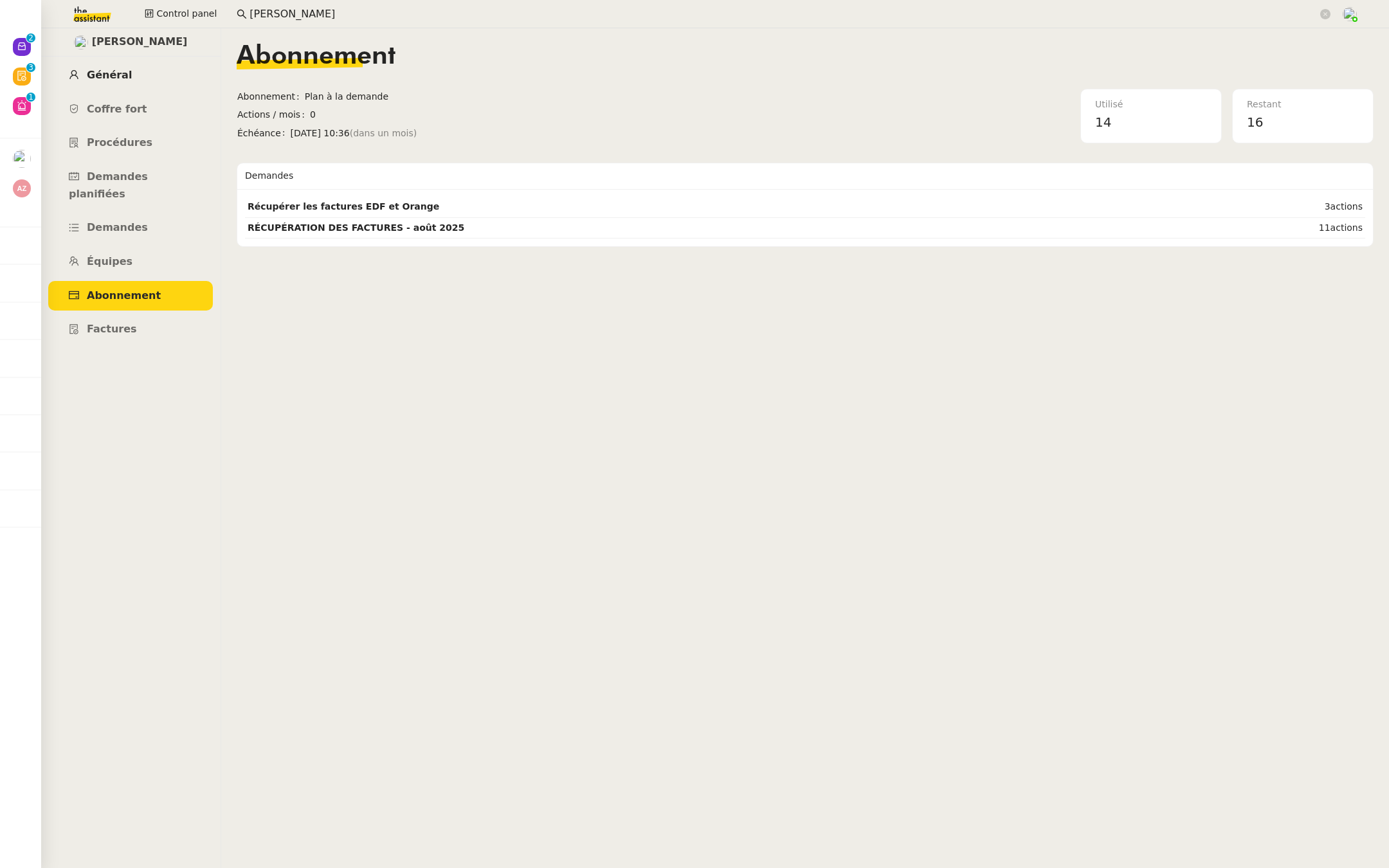
click at [101, 77] on span "Général" at bounding box center [109, 74] width 45 height 12
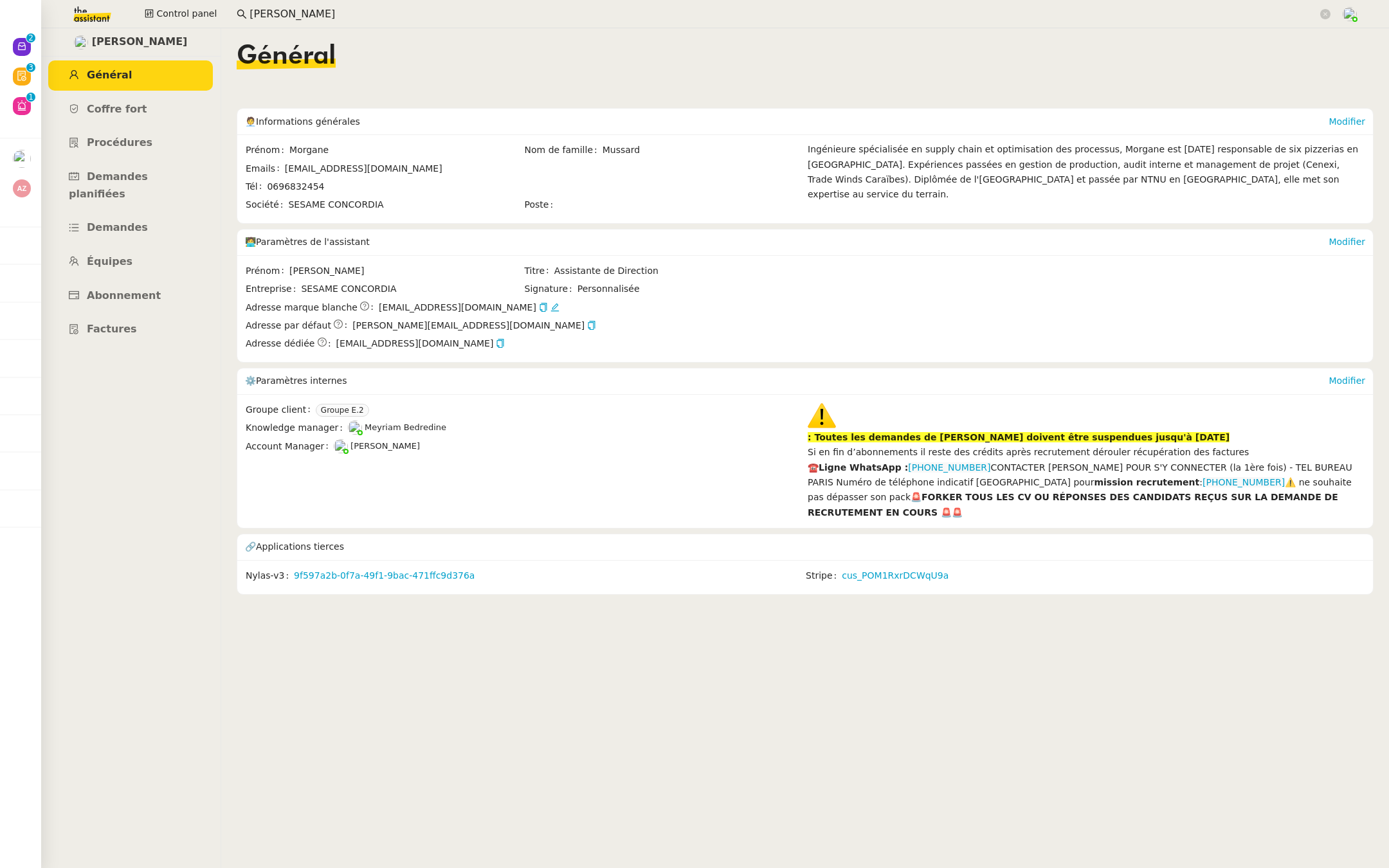
click at [1244, 430] on div ": Toutes les demandes de Morgane Mussard doivent être suspendues jusqu'à 07/08/…" at bounding box center [1086, 423] width 558 height 43
click at [1341, 377] on link "Modifier" at bounding box center [1347, 380] width 37 height 10
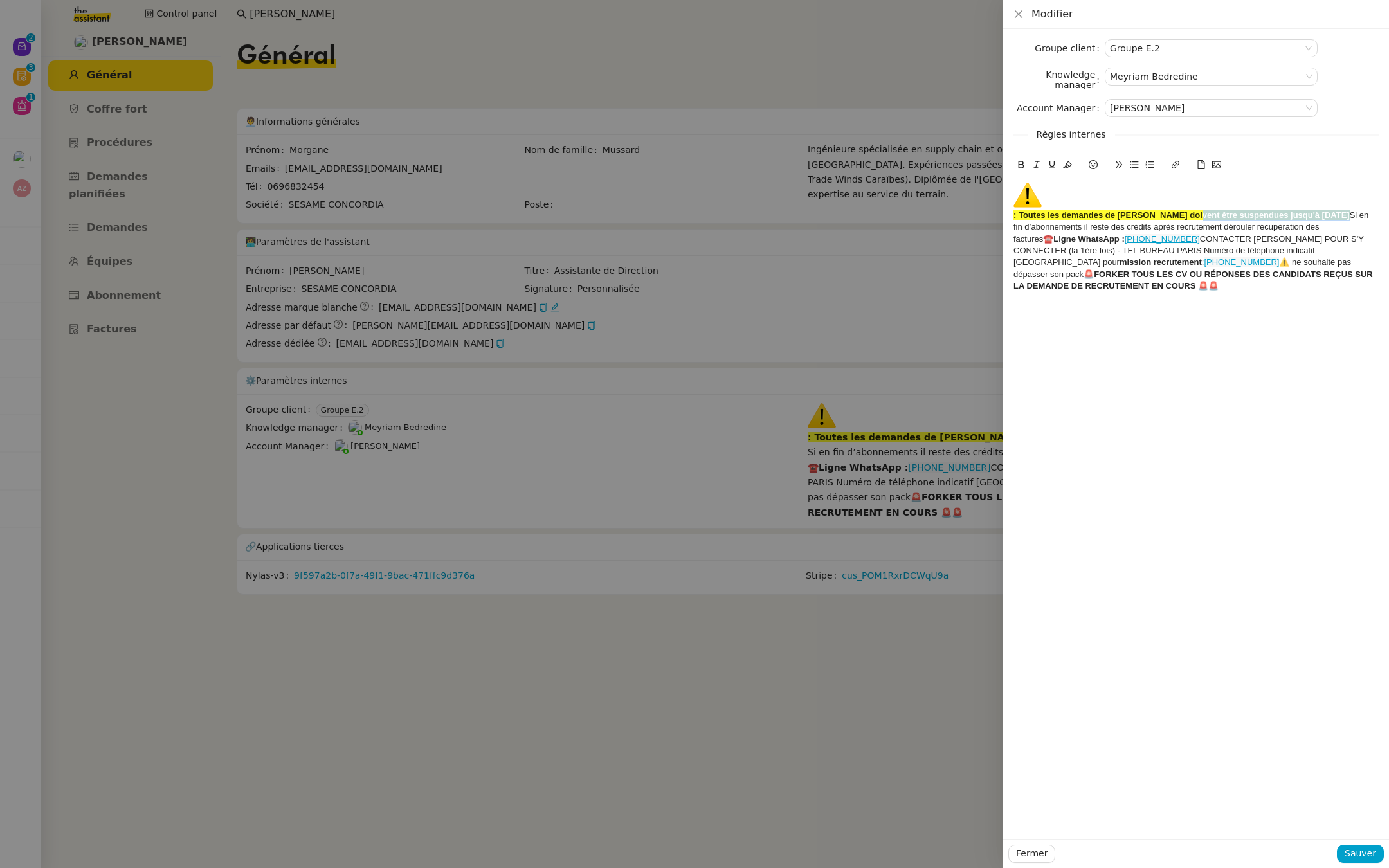
drag, startPoint x: 1370, startPoint y: 216, endPoint x: 1196, endPoint y: 211, distance: 174.1
click at [1196, 211] on div ": Toutes les demandes de Morgane Mussard doivent être suspendues jusqu'à 07/08/…" at bounding box center [1196, 236] width 365 height 111
click at [154, 386] on div at bounding box center [694, 434] width 1389 height 868
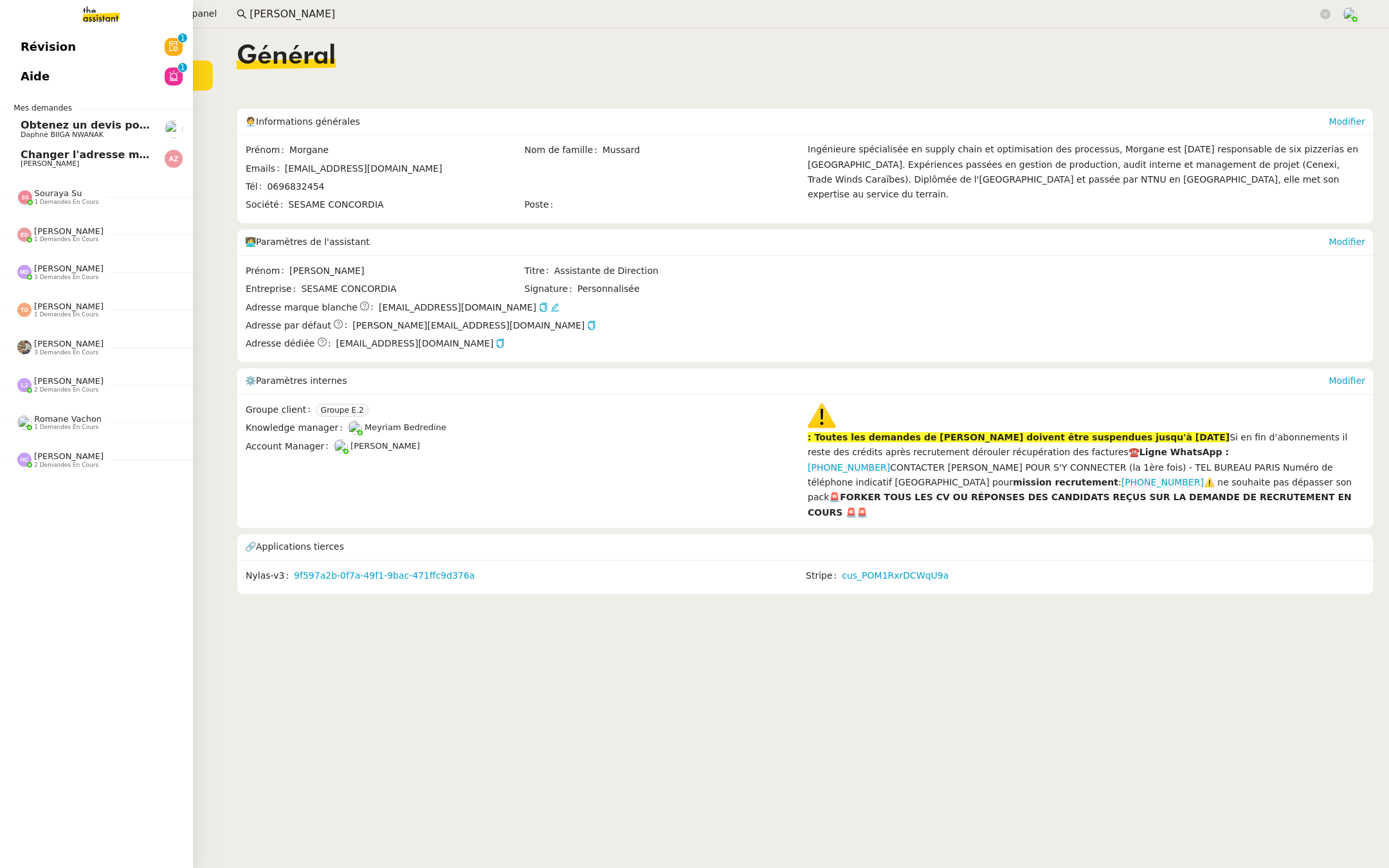
click at [21, 44] on span "Révision" at bounding box center [48, 47] width 55 height 19
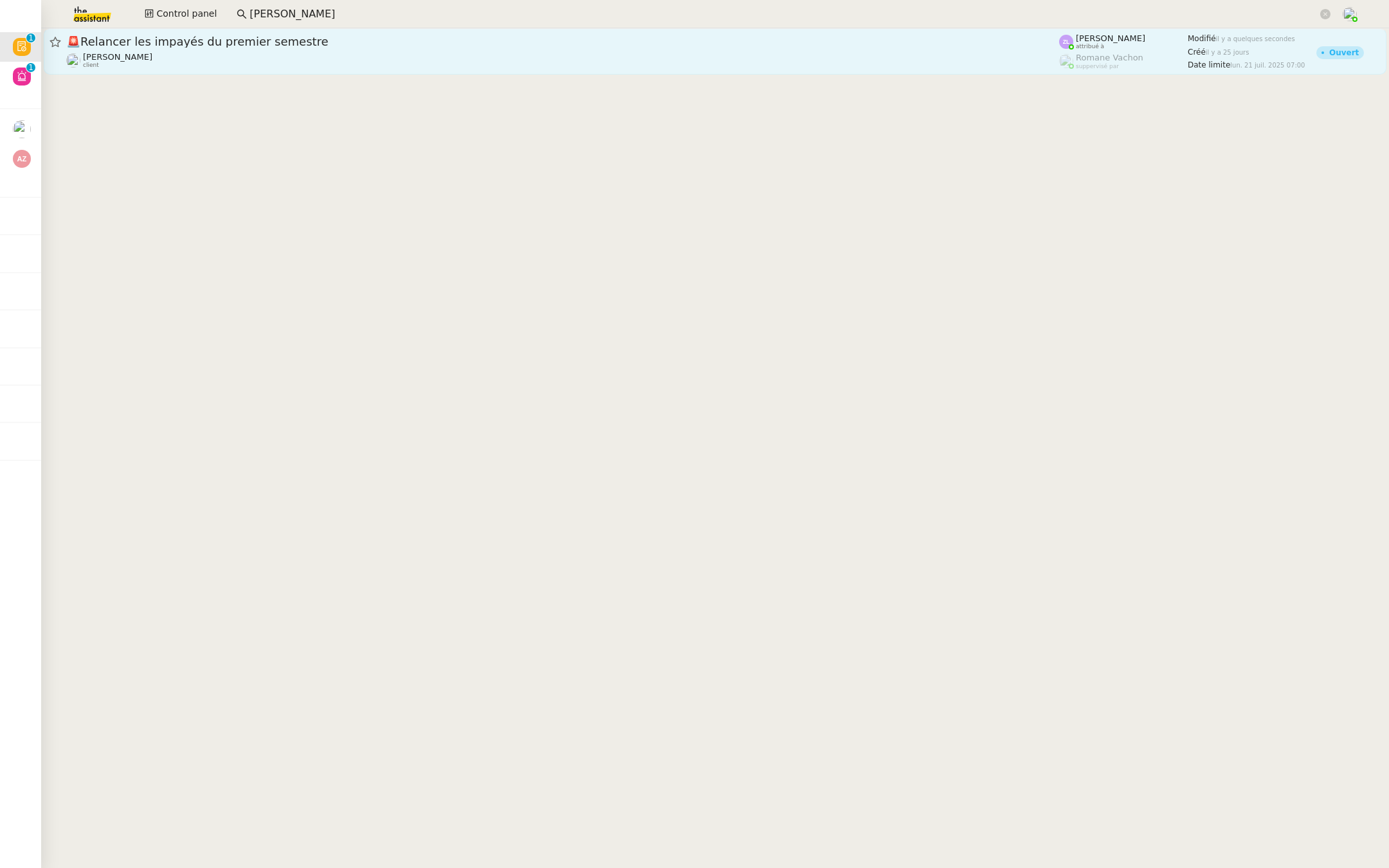
click at [216, 56] on div "Astrid Brucker client" at bounding box center [562, 60] width 993 height 17
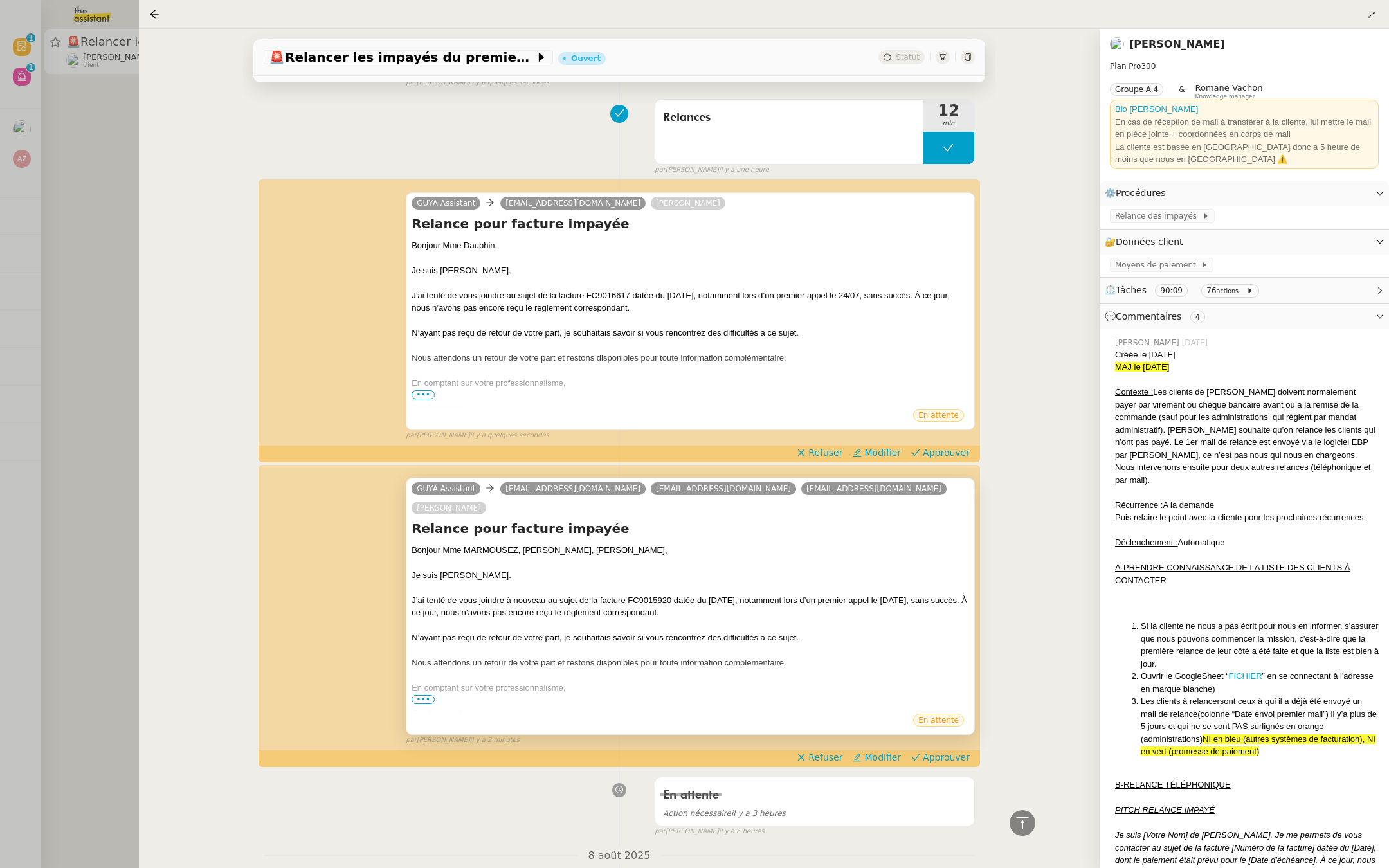
scroll to position [323, 0]
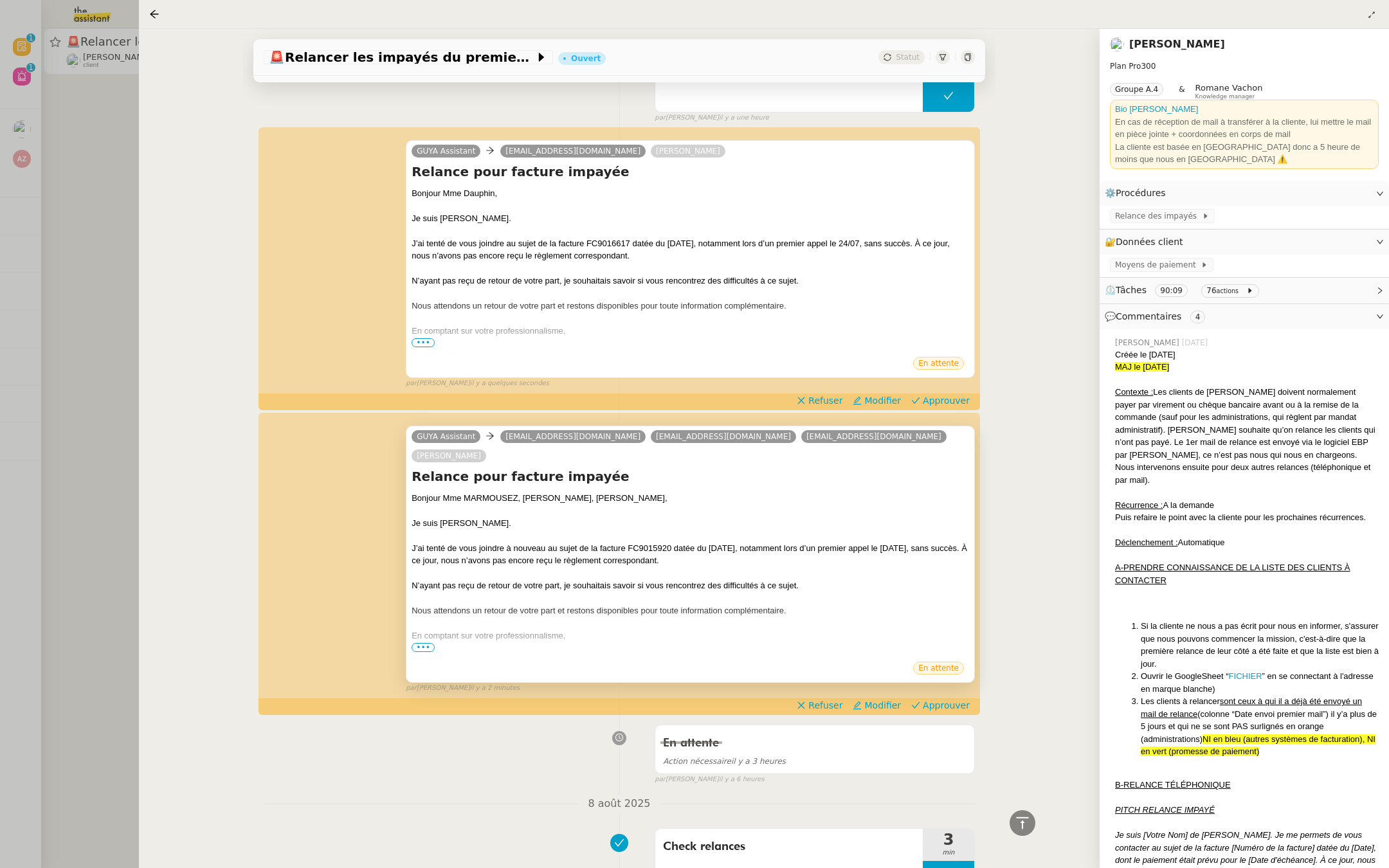
click at [424, 643] on span "•••" at bounding box center [423, 647] width 23 height 9
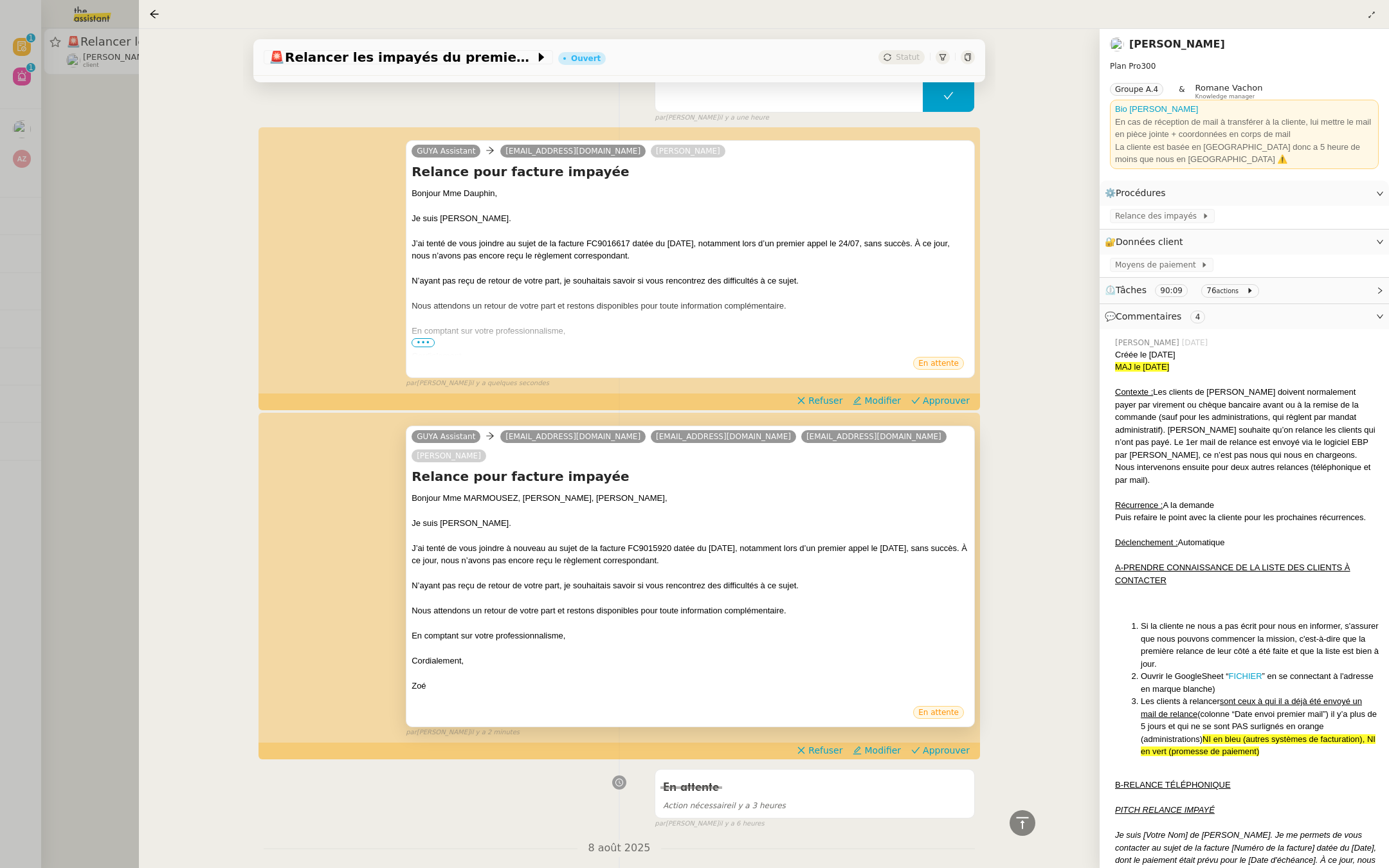
scroll to position [421, 0]
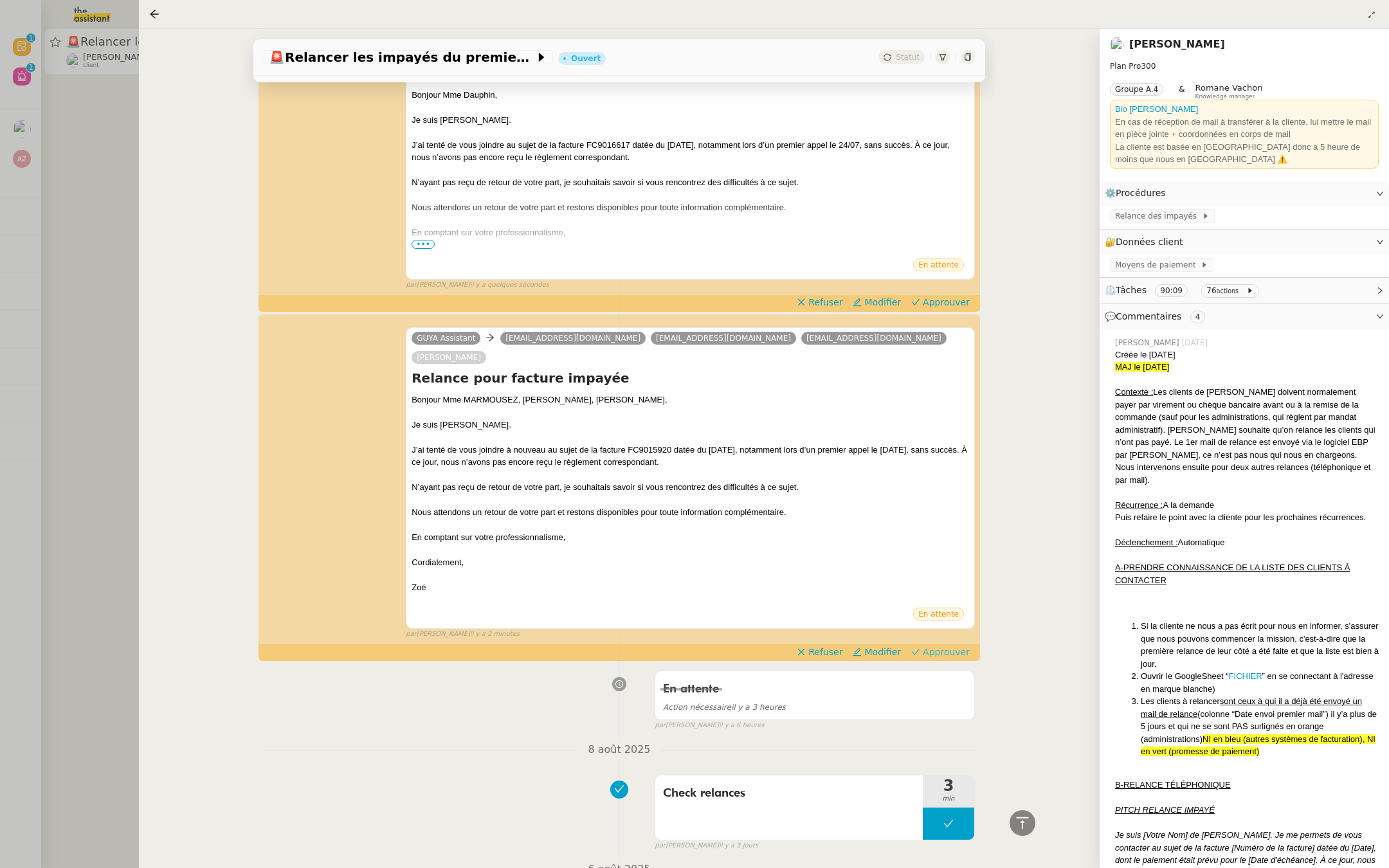
click at [939, 645] on span "Approuver" at bounding box center [946, 652] width 47 height 13
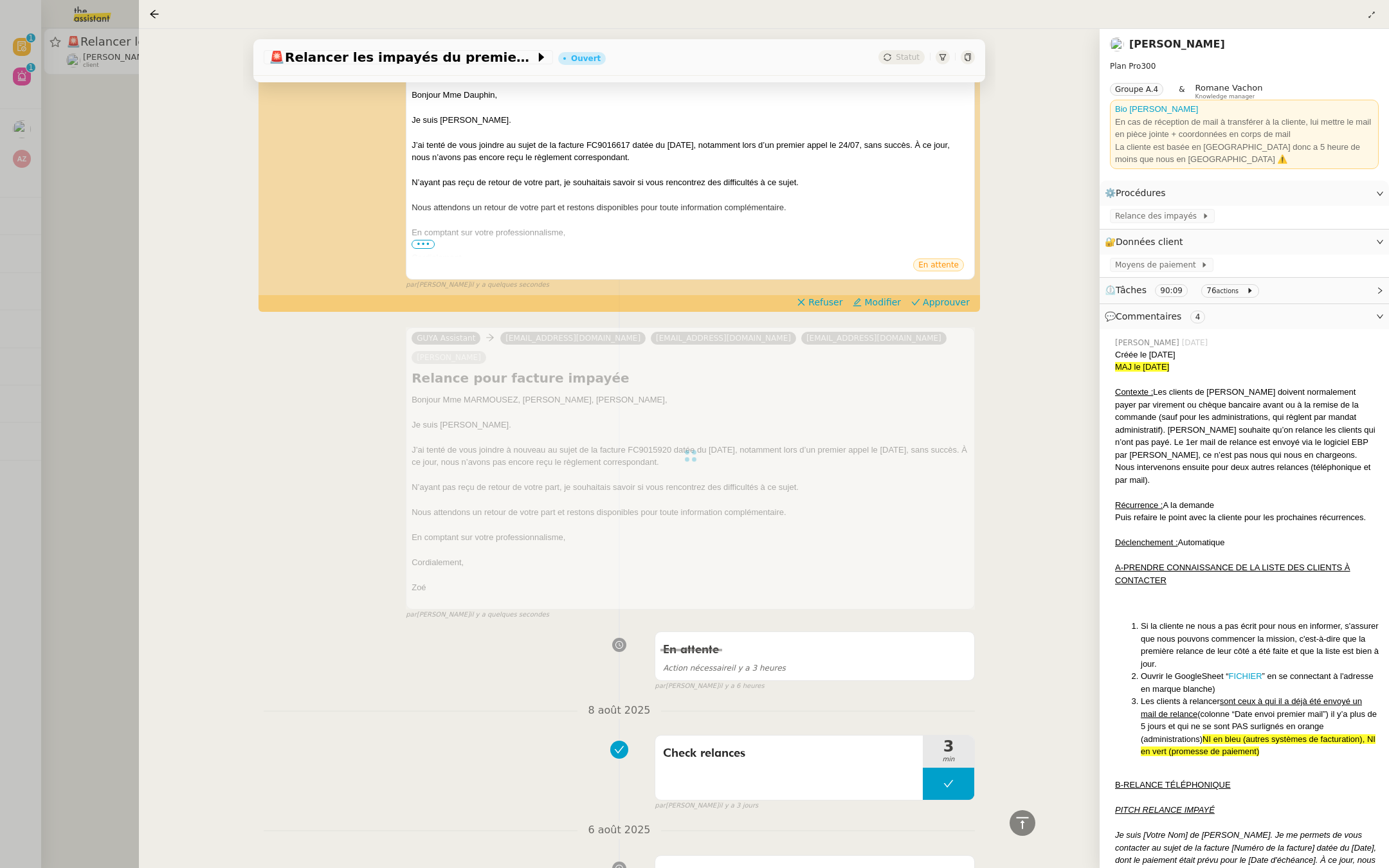
scroll to position [262, 0]
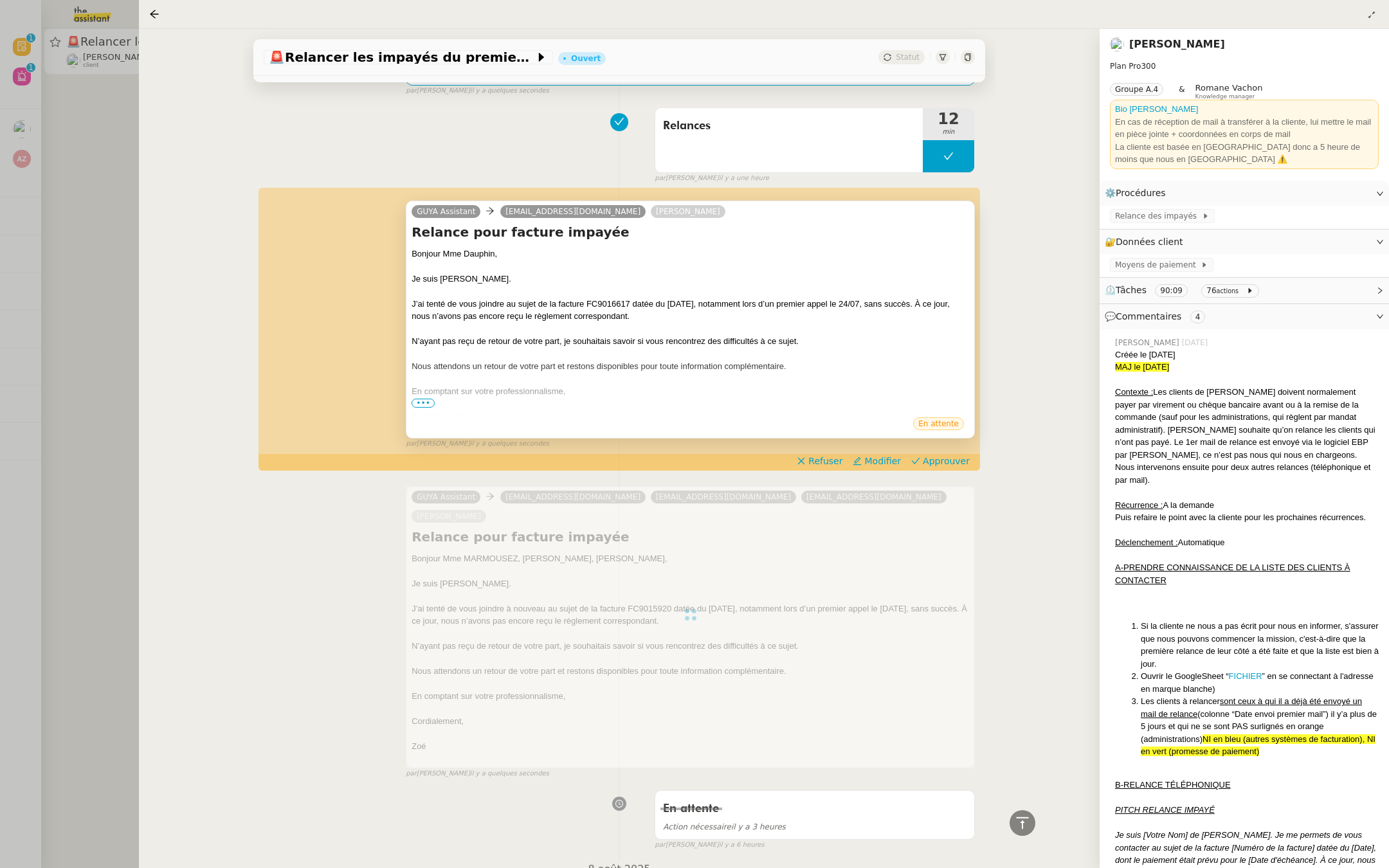
click at [421, 402] on span "•••" at bounding box center [423, 402] width 23 height 9
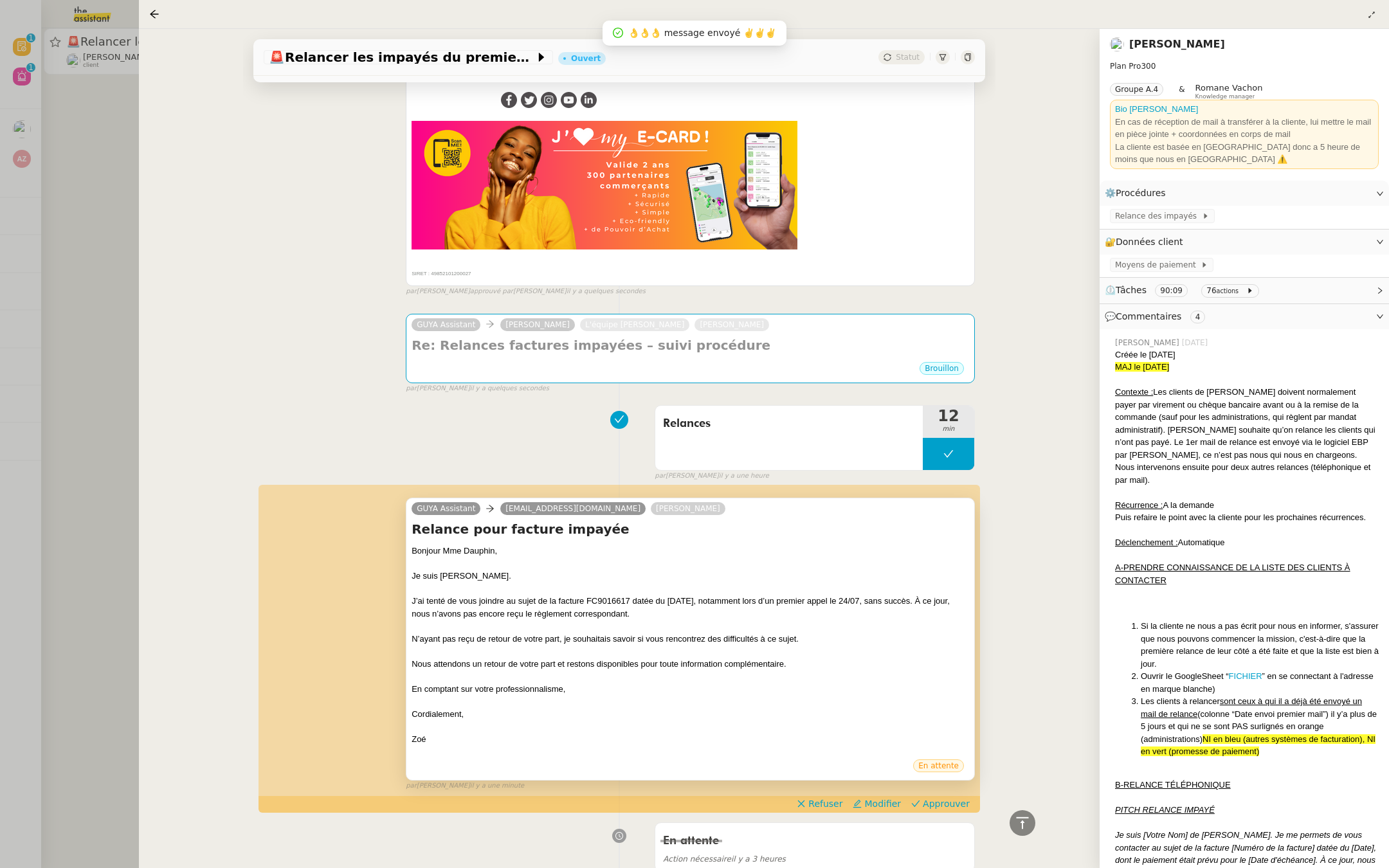
scroll to position [777, 0]
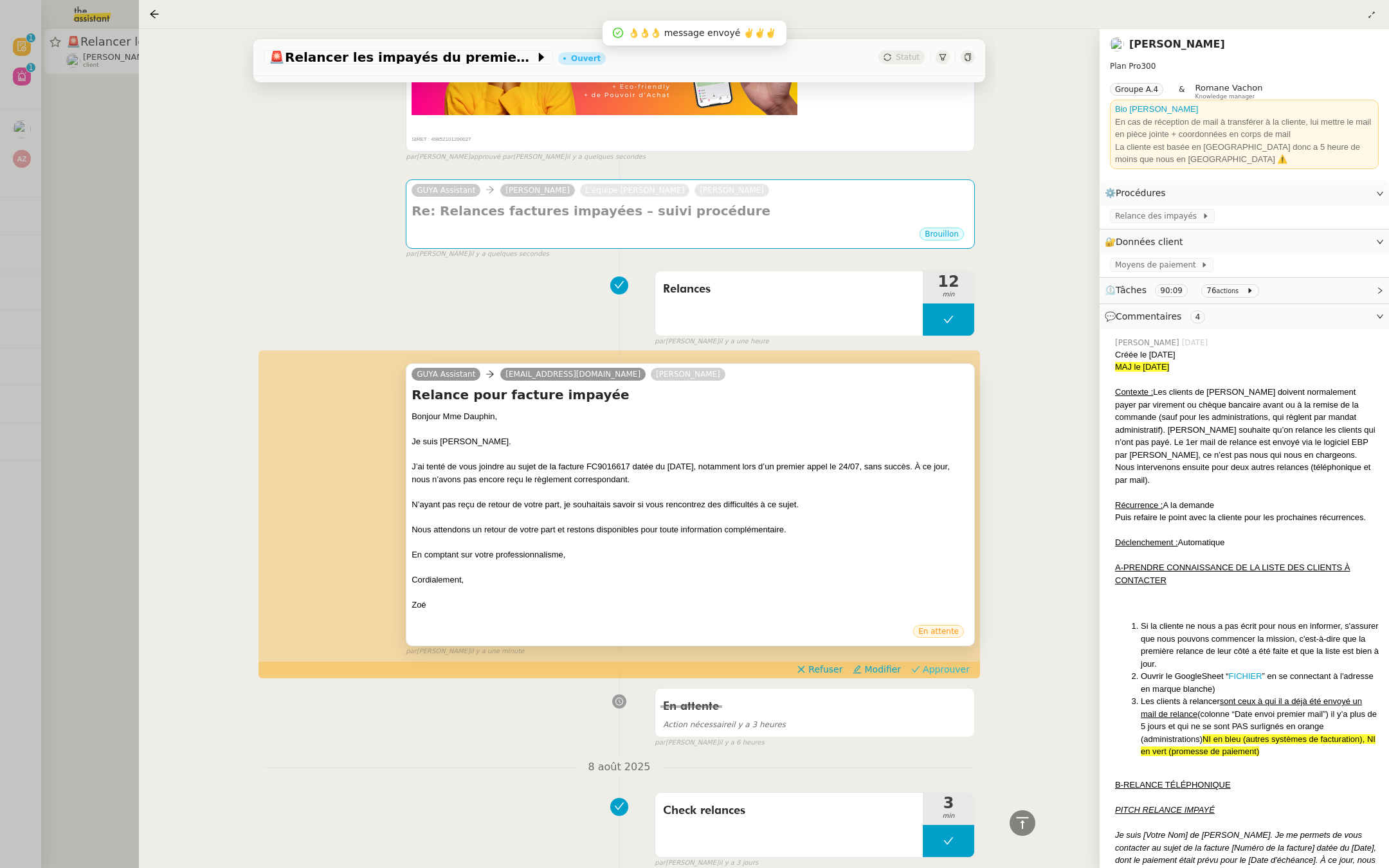
click at [937, 663] on span "Approuver" at bounding box center [946, 669] width 47 height 13
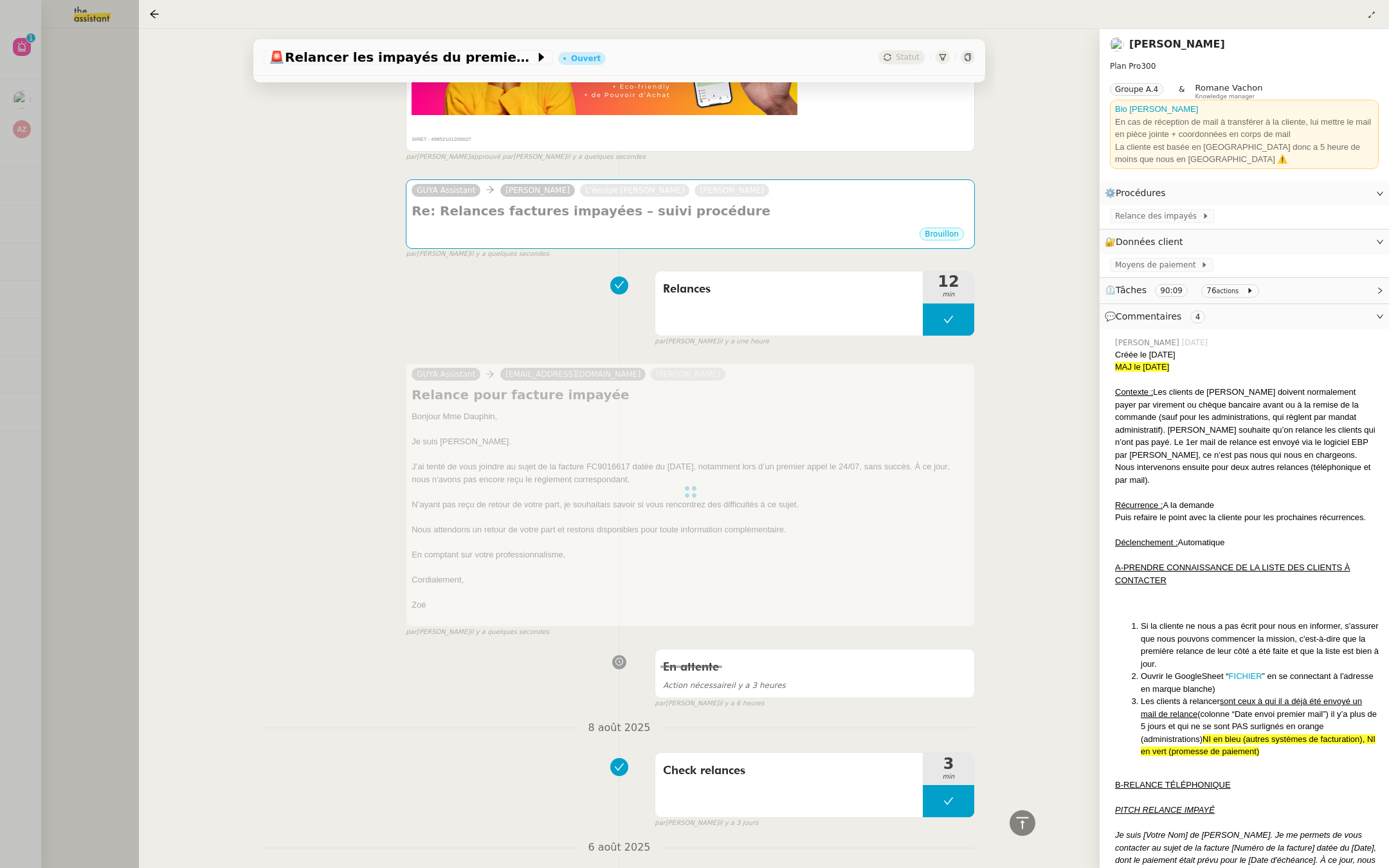
click at [0, 613] on div at bounding box center [694, 434] width 1389 height 868
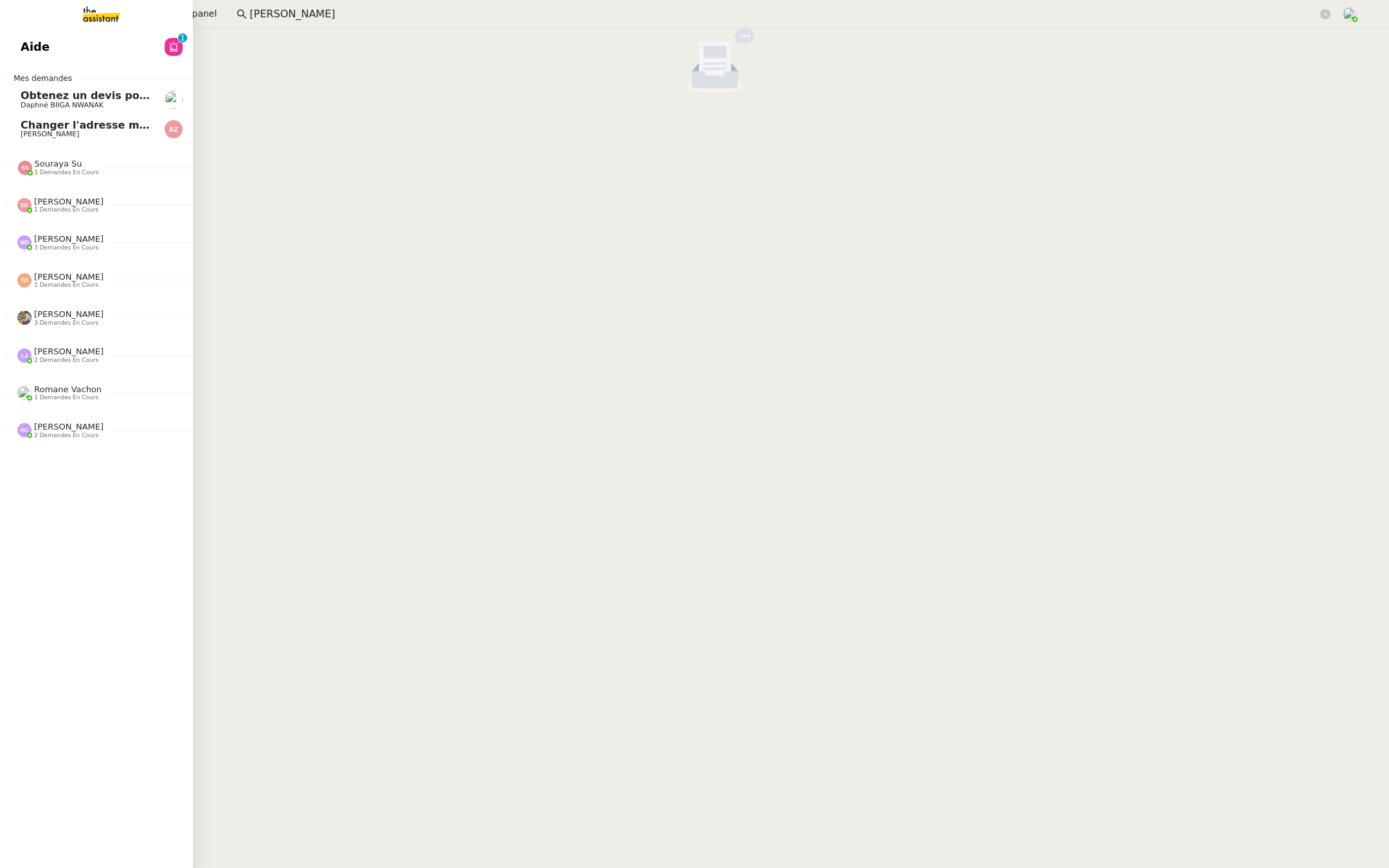
click at [38, 49] on span "Aide" at bounding box center [35, 47] width 29 height 19
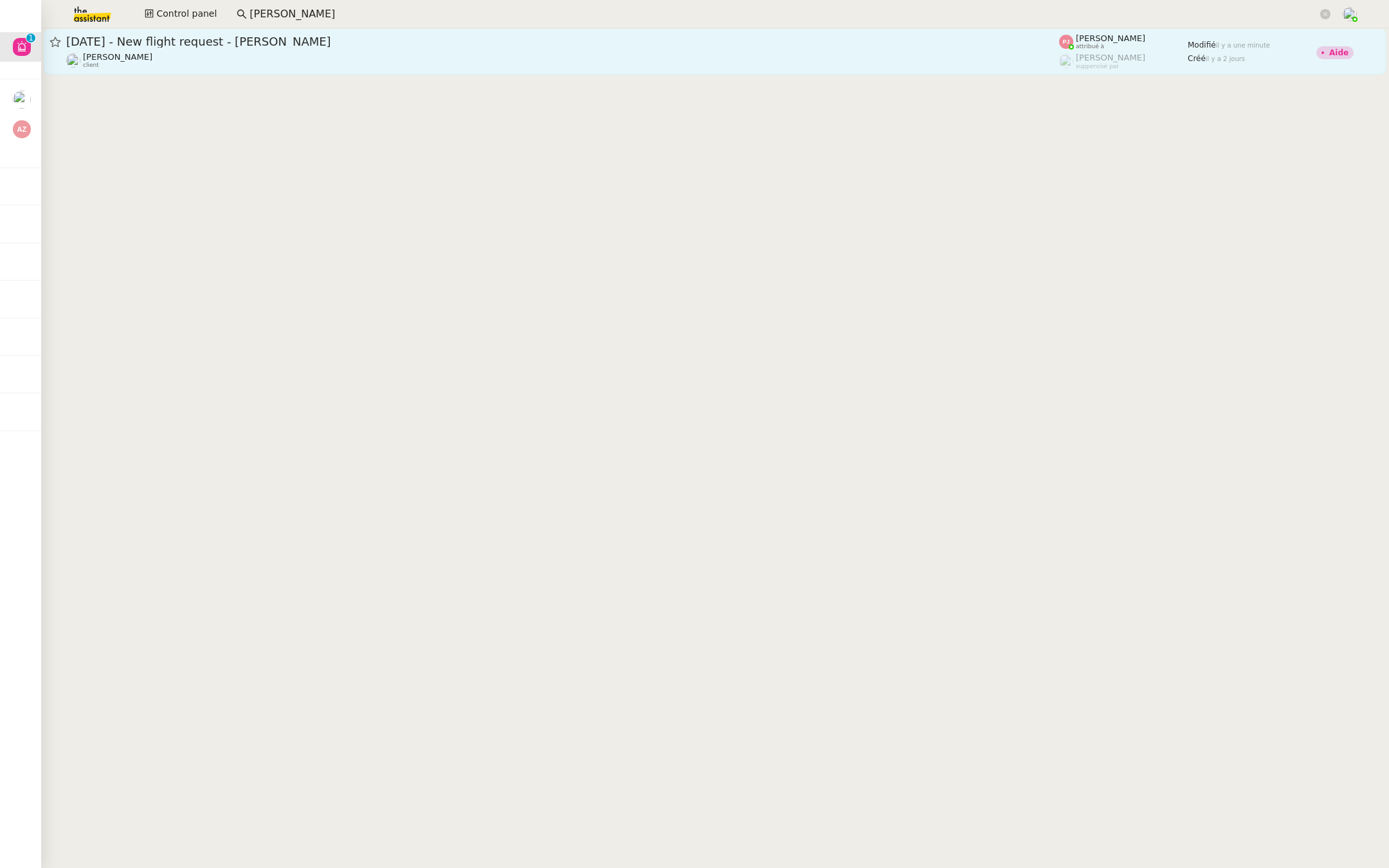
click at [224, 32] on link "11th November 2025 - New flight request - John Horn Louis Frei client Pauline J…" at bounding box center [715, 51] width 1343 height 46
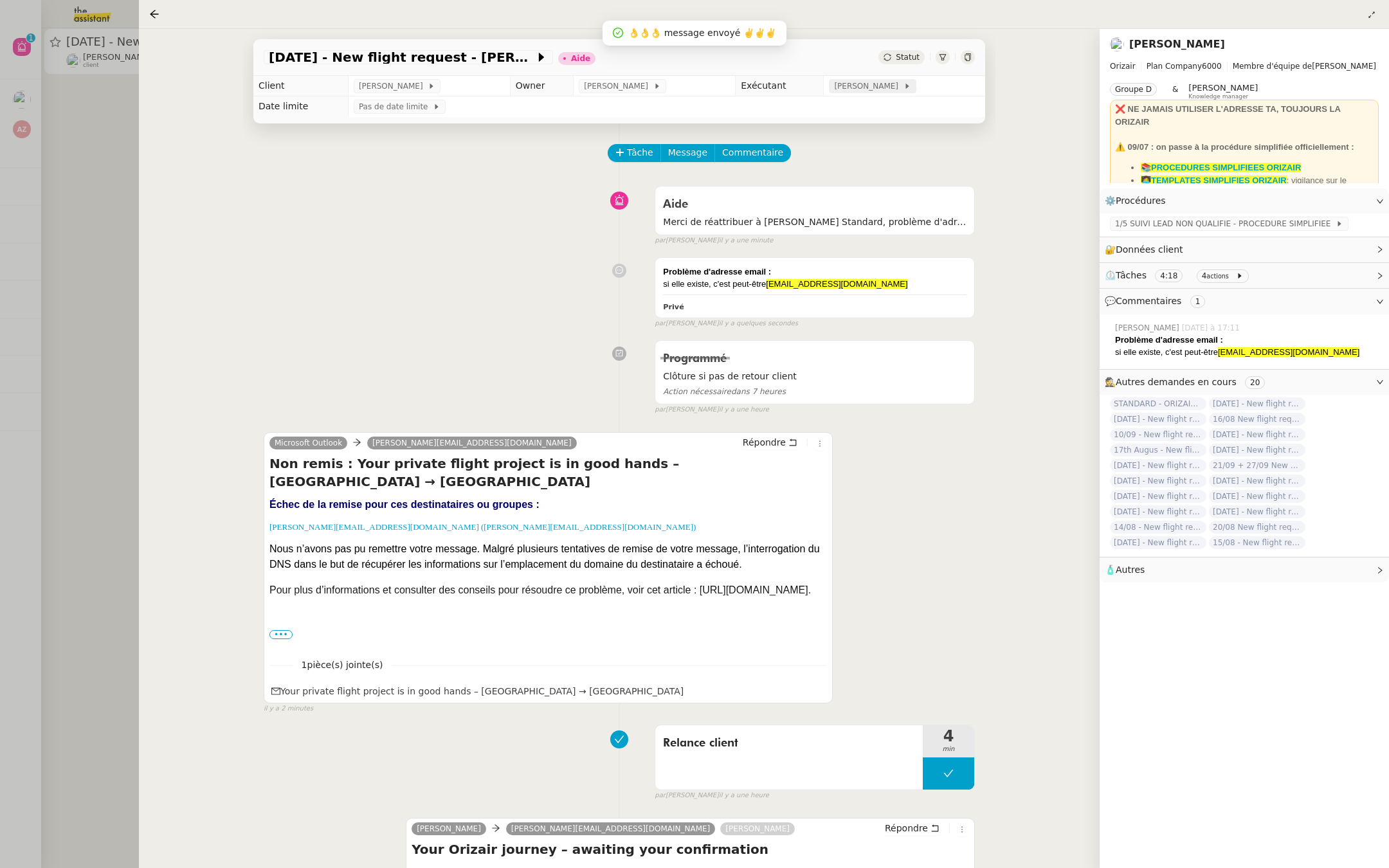
click at [866, 80] on span "[PERSON_NAME]" at bounding box center [868, 86] width 69 height 13
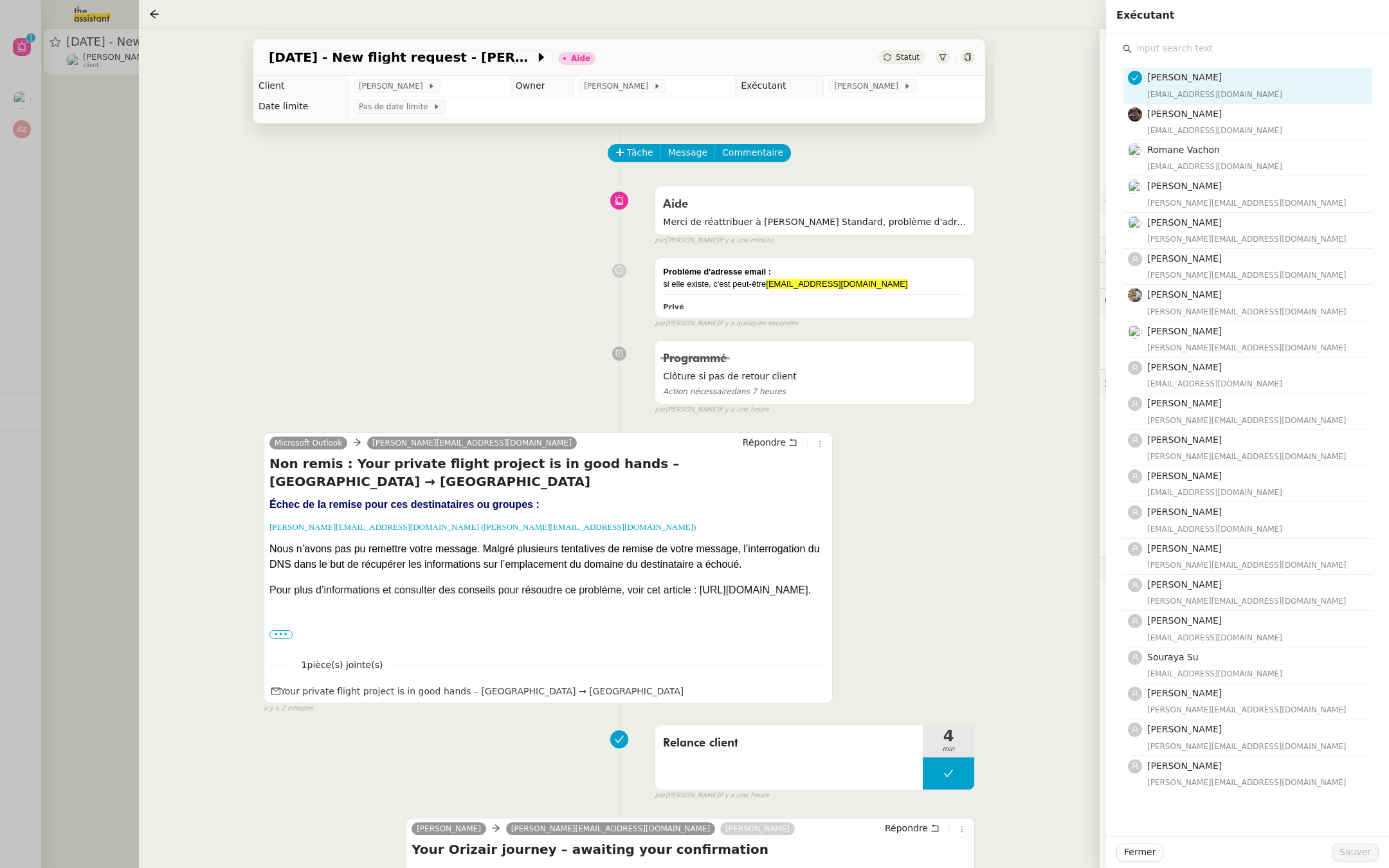
click at [1193, 51] on input "text" at bounding box center [1252, 49] width 240 height 18
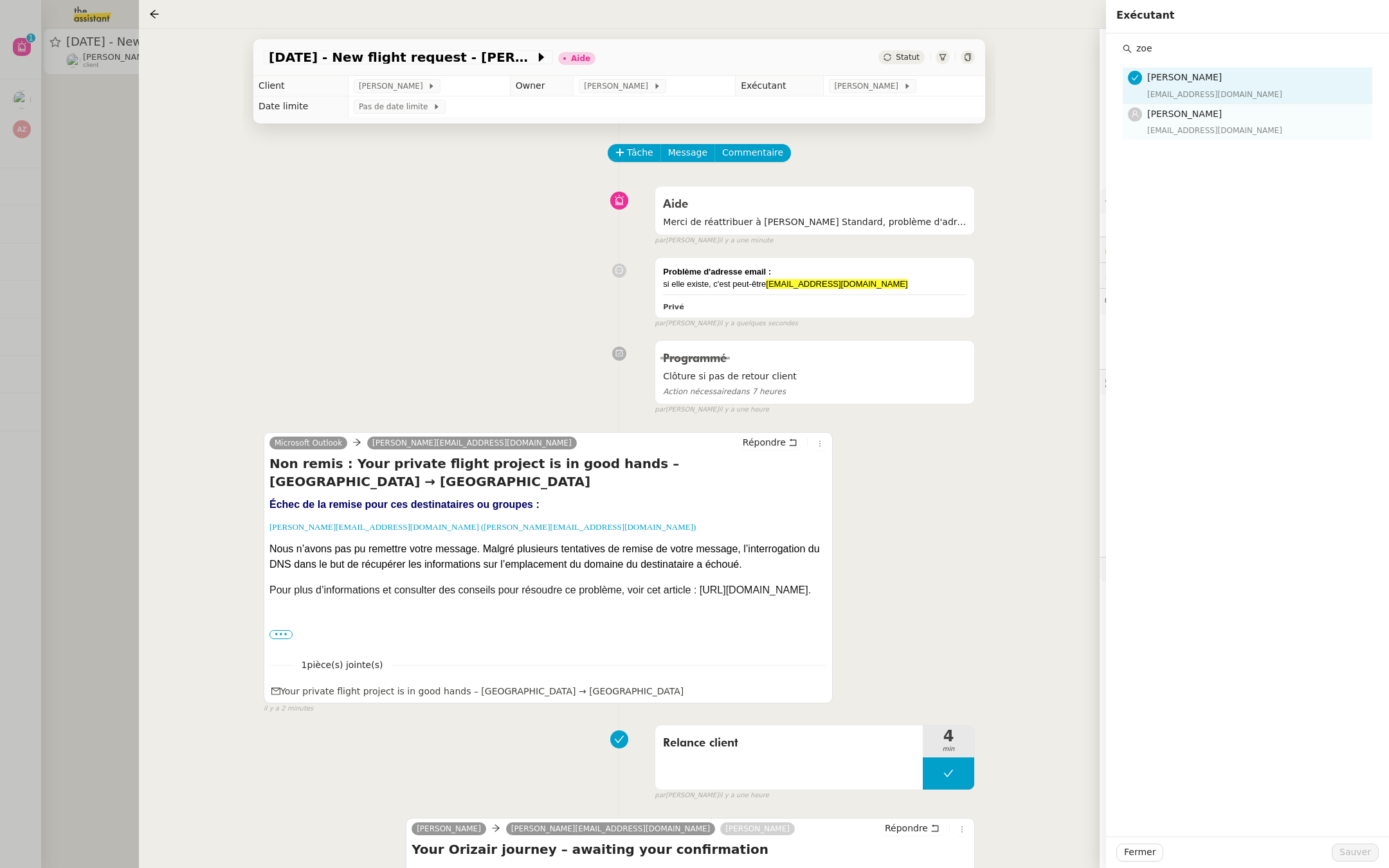
type input "zoe"
click at [1190, 114] on span "[PERSON_NAME]" at bounding box center [1184, 113] width 74 height 10
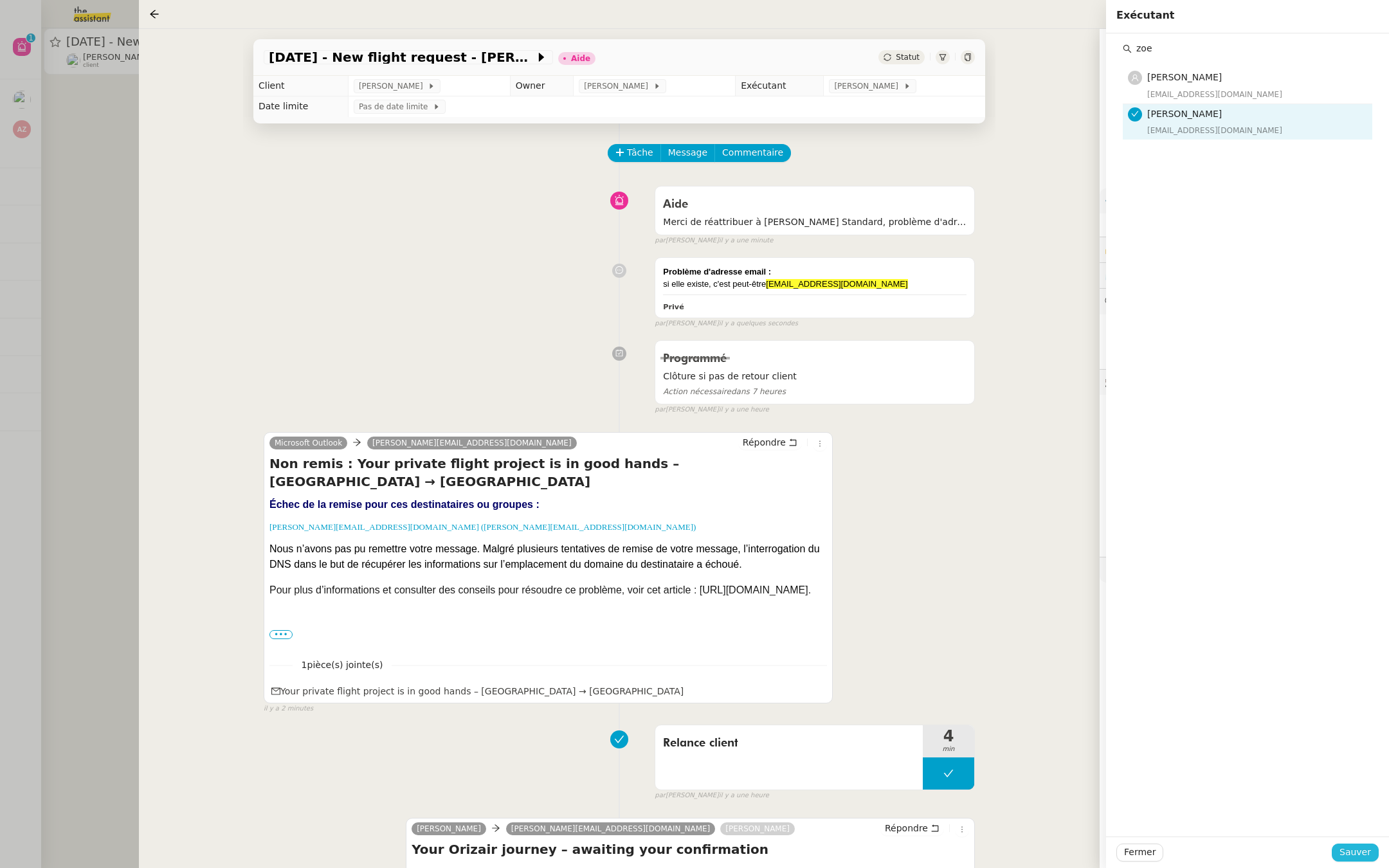
click at [1353, 850] on span "Sauver" at bounding box center [1355, 852] width 31 height 15
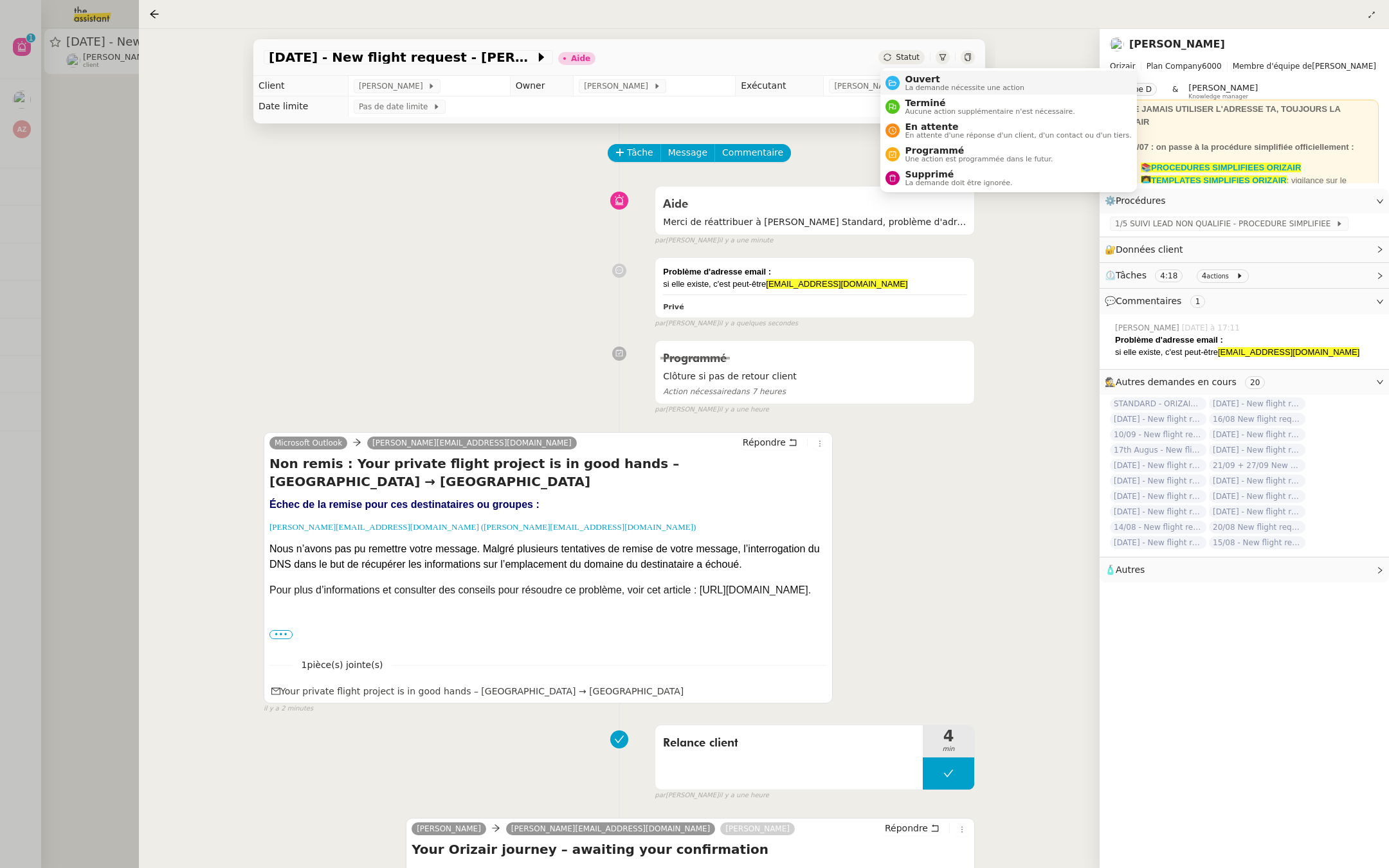
click at [903, 84] on div "Ouvert La demande nécessite une action" at bounding box center [962, 83] width 125 height 18
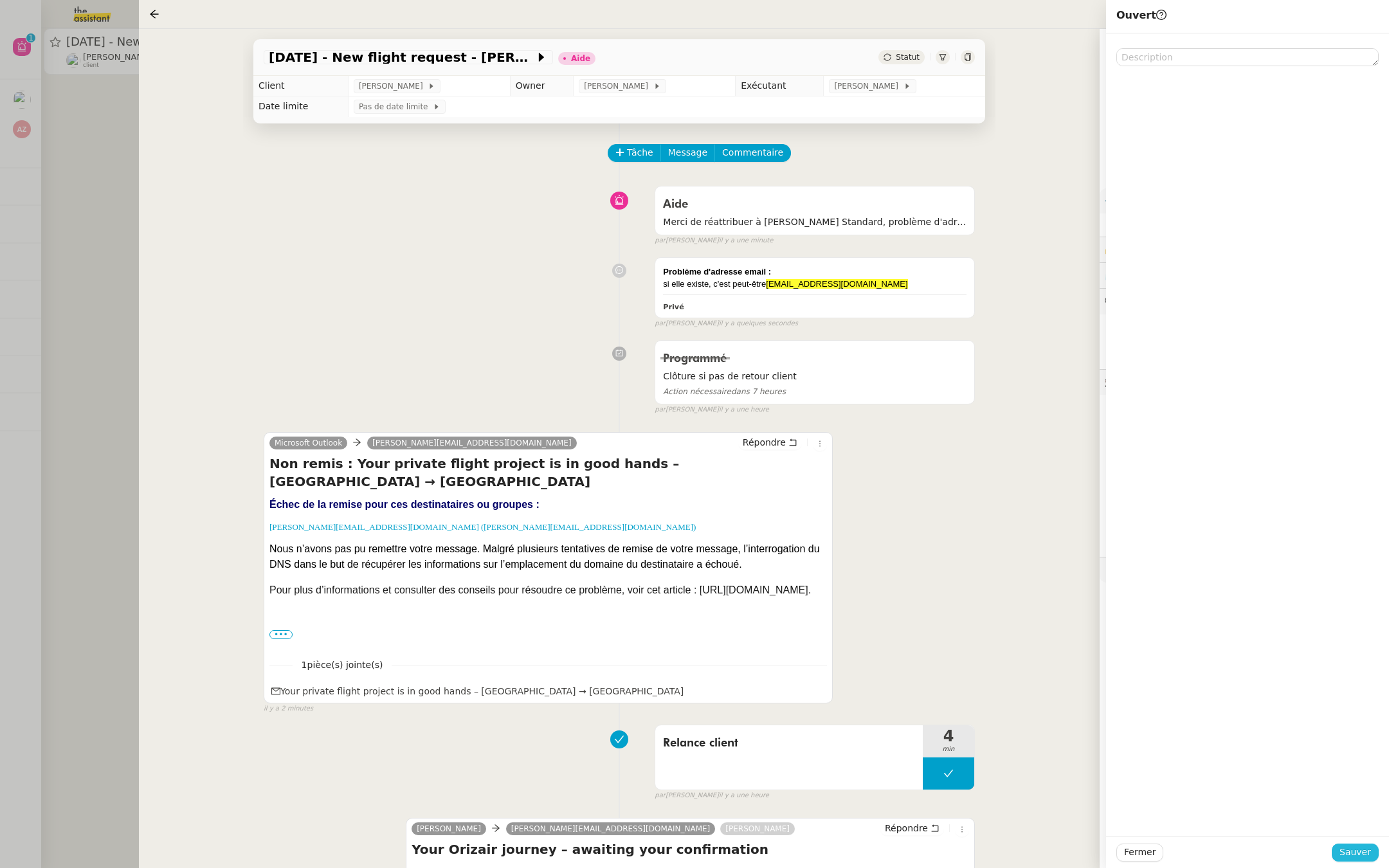
drag, startPoint x: 1344, startPoint y: 855, endPoint x: 1344, endPoint y: 840, distance: 15.0
click at [1344, 854] on span "Sauver" at bounding box center [1355, 852] width 31 height 15
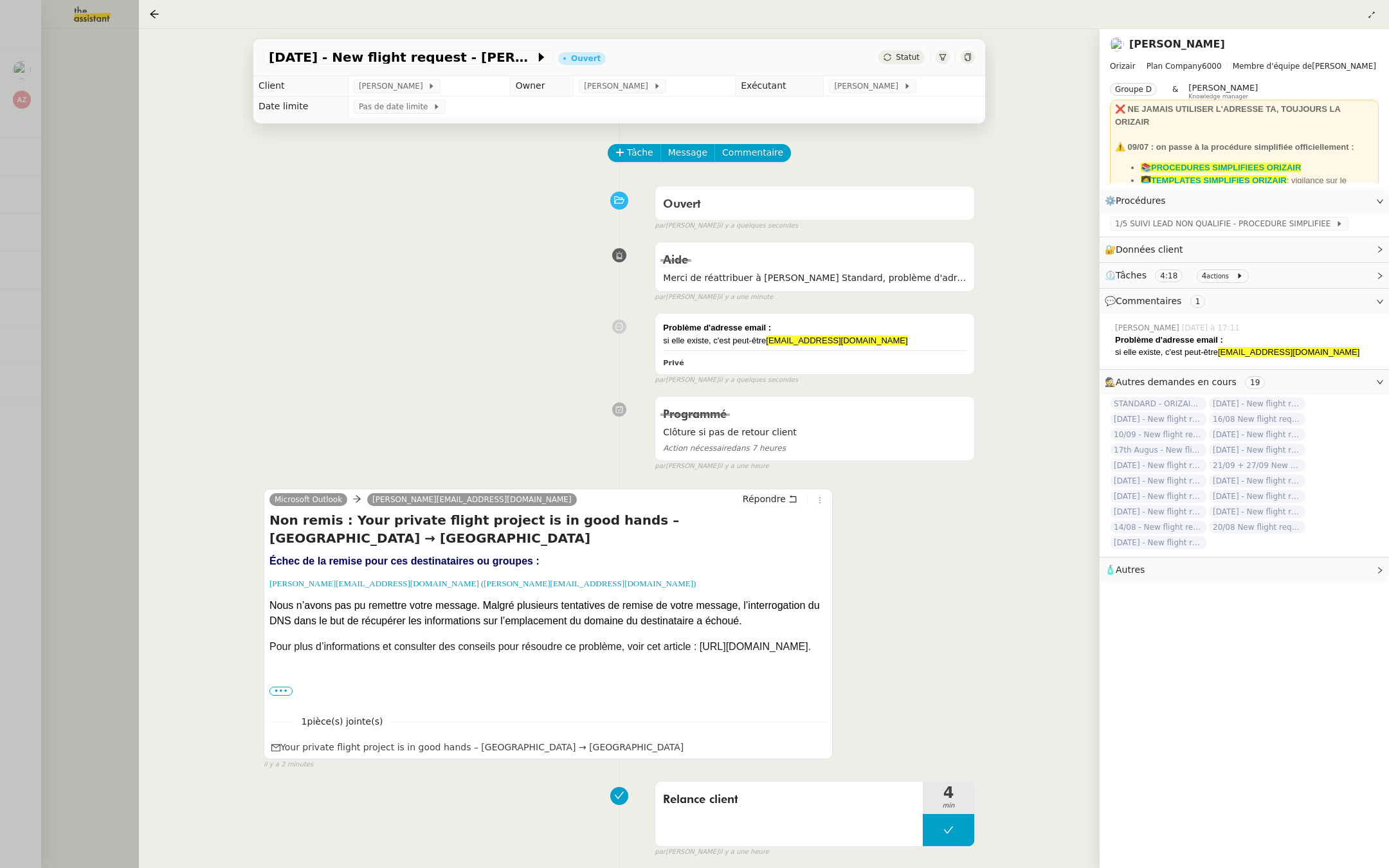
drag, startPoint x: 113, startPoint y: 189, endPoint x: 113, endPoint y: 176, distance: 13.0
click at [113, 187] on div at bounding box center [694, 434] width 1389 height 868
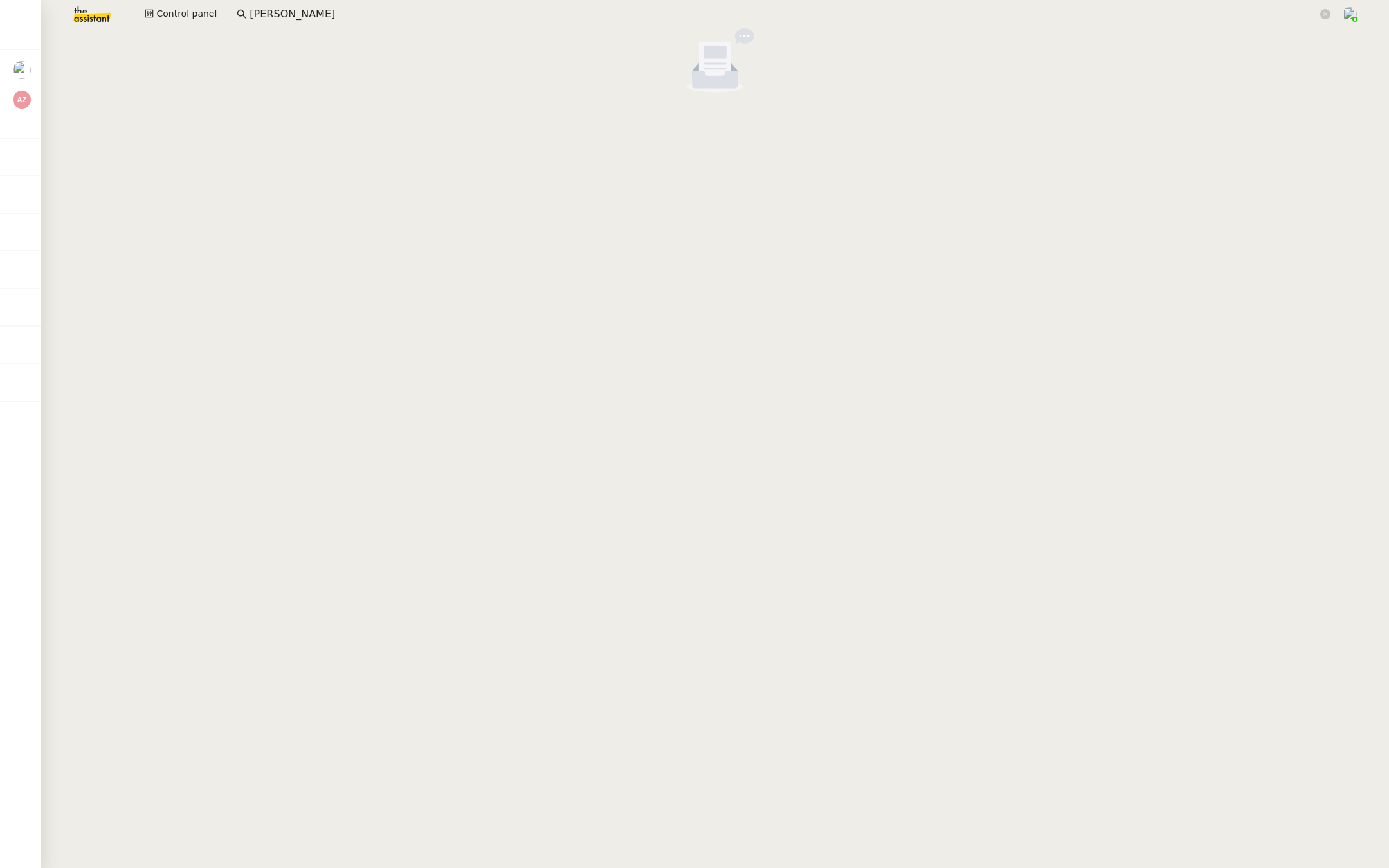
click at [84, 5] on img at bounding box center [81, 14] width 100 height 28
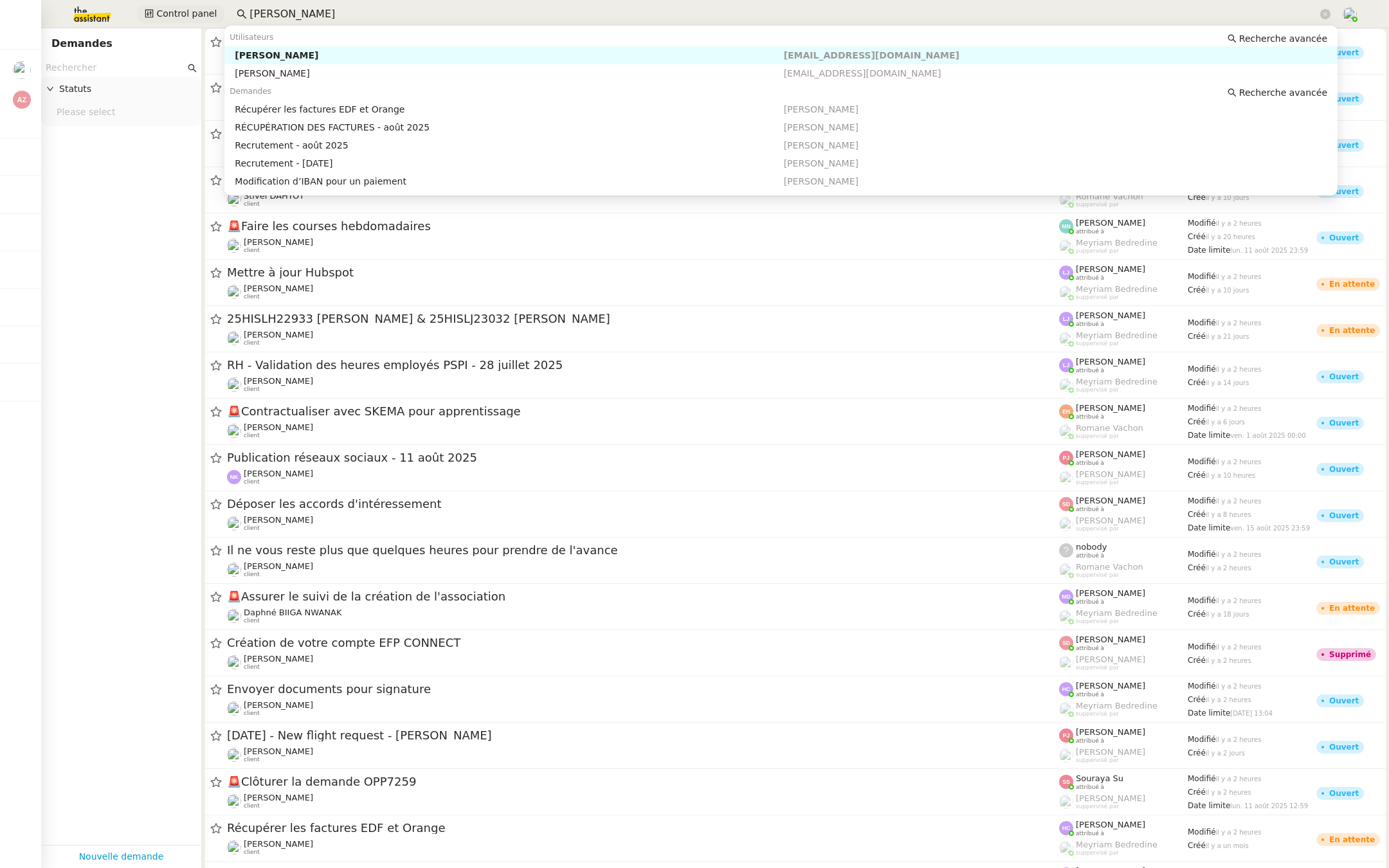
drag, startPoint x: 365, startPoint y: 11, endPoint x: 150, endPoint y: 6, distance: 215.1
click at [150, 6] on div "Control panel morgane mussar" at bounding box center [694, 14] width 1324 height 28
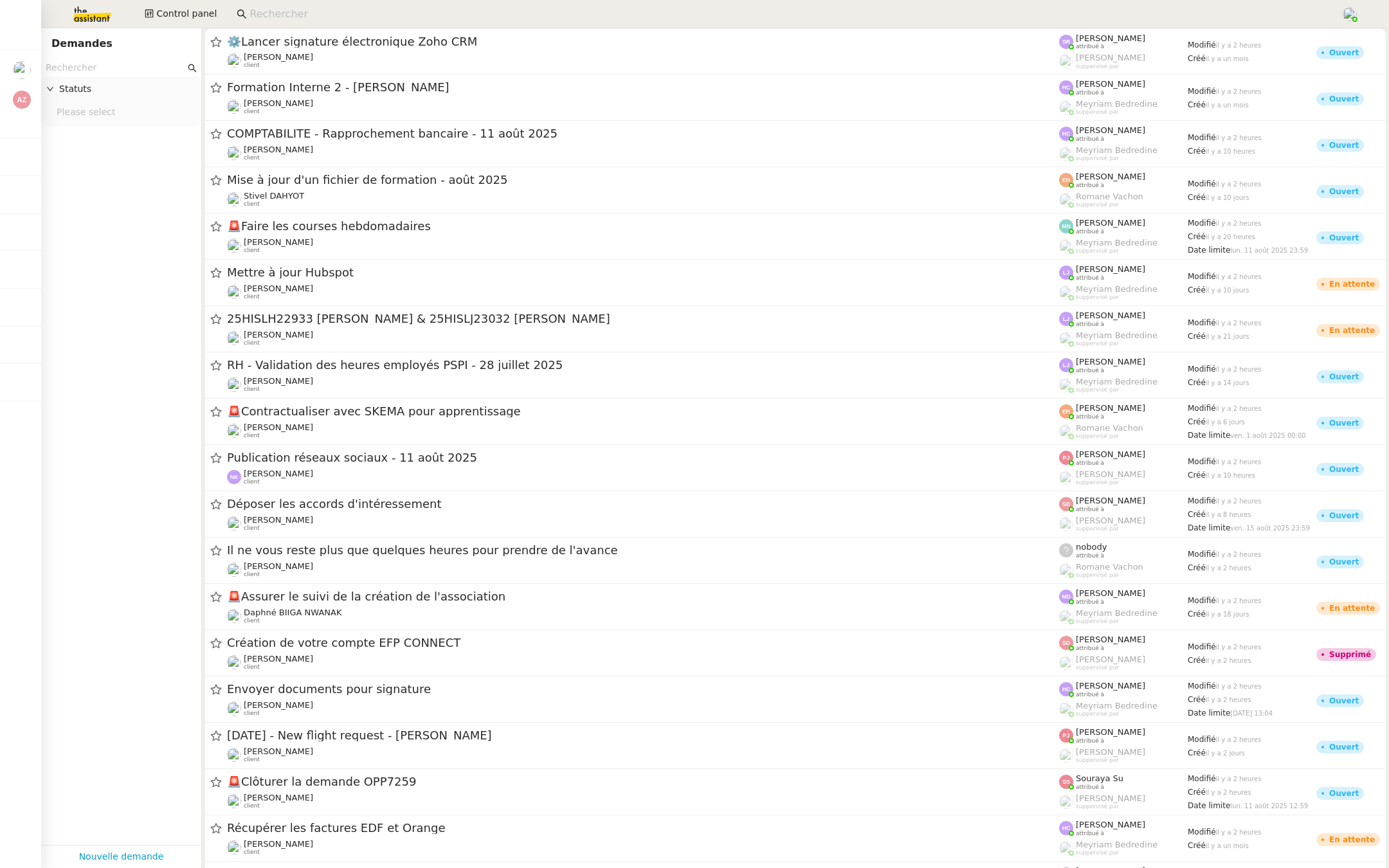
click at [57, 62] on input "text" at bounding box center [115, 68] width 140 height 15
paste input "RDV coiffeur et massage - juillet"
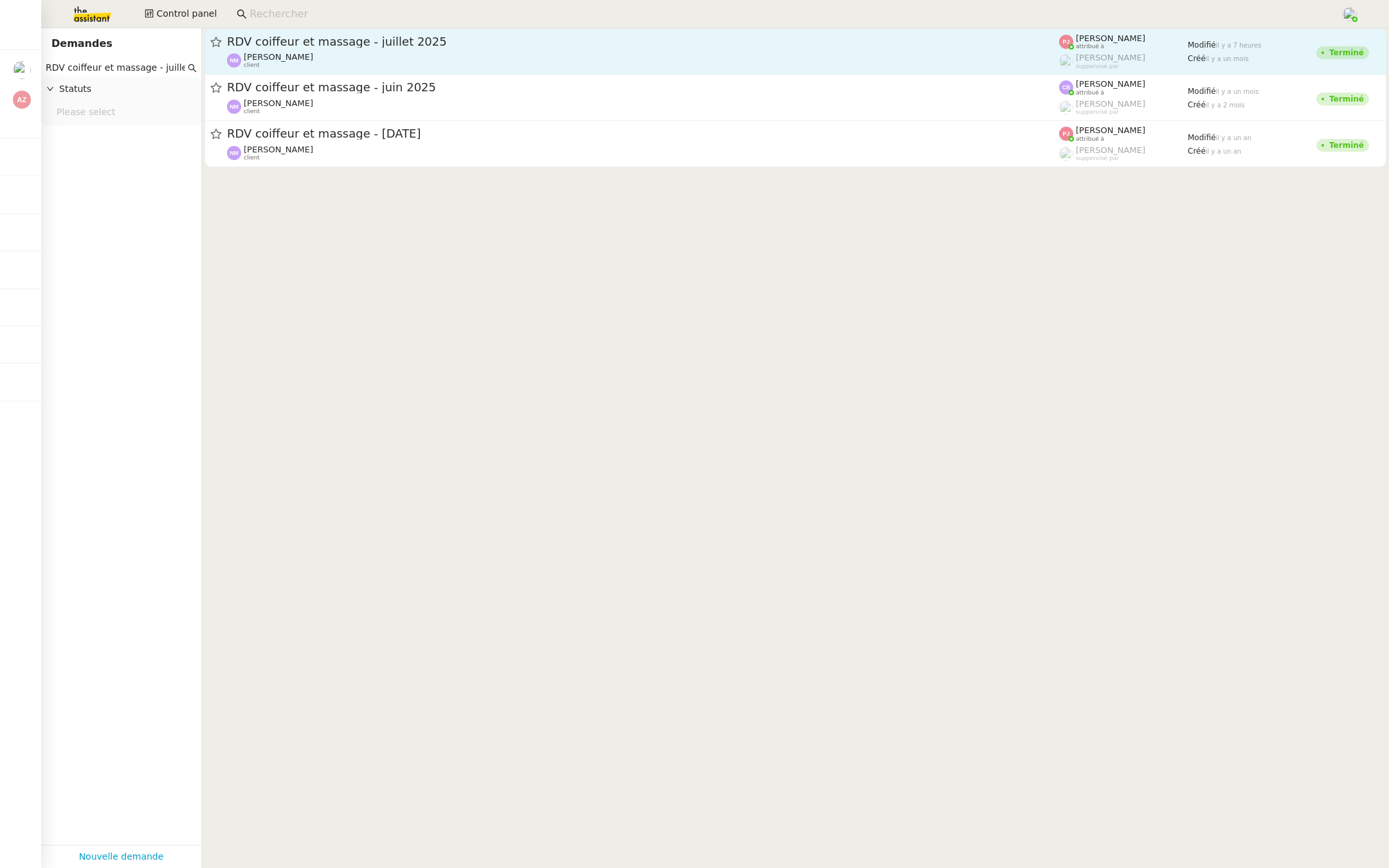
type input "RDV coiffeur et massage - juillet"
click at [470, 42] on span "RDV coiffeur et massage - juillet 2025" at bounding box center [643, 42] width 832 height 11
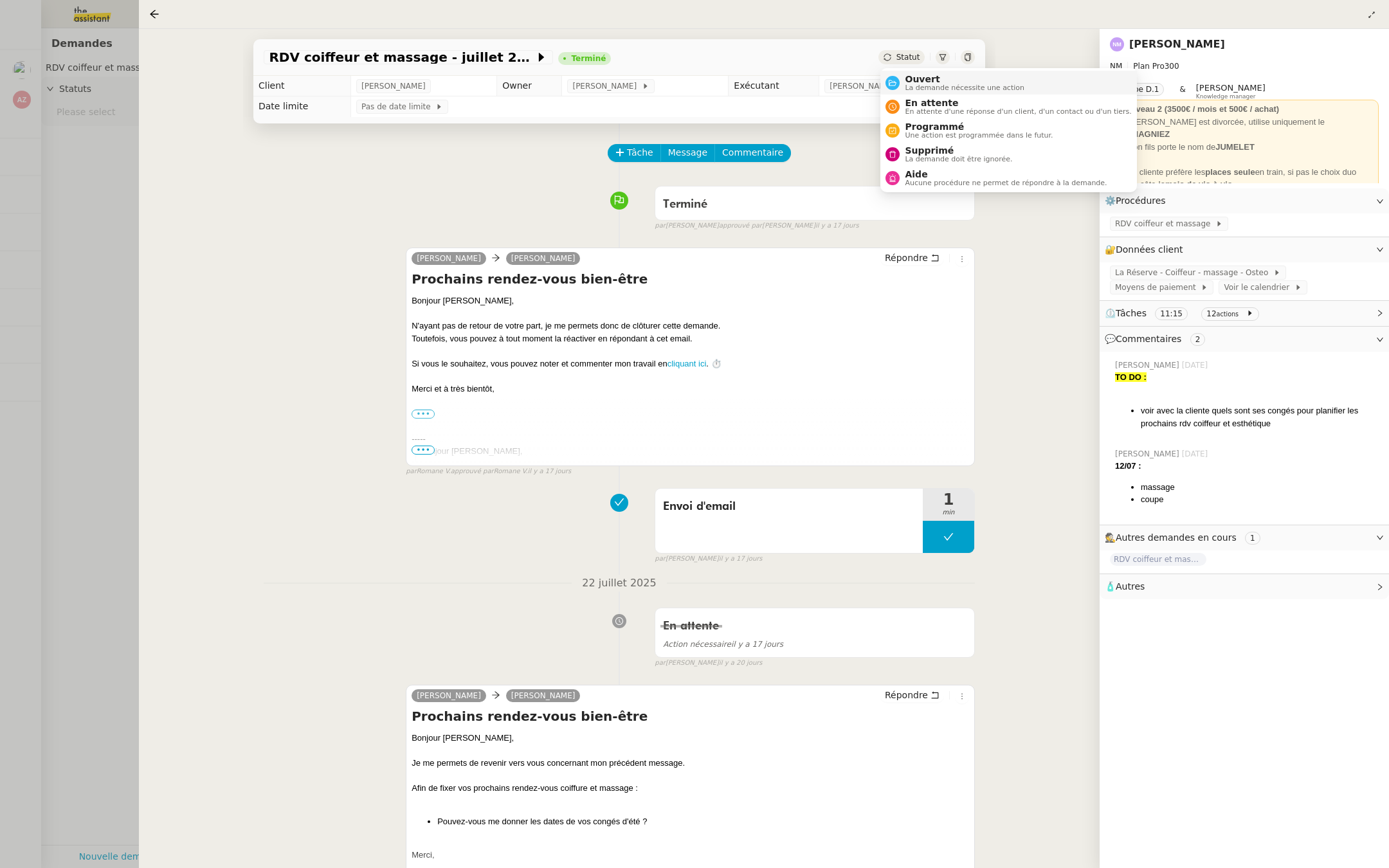
click at [912, 84] on span "La demande nécessite une action" at bounding box center [965, 87] width 120 height 7
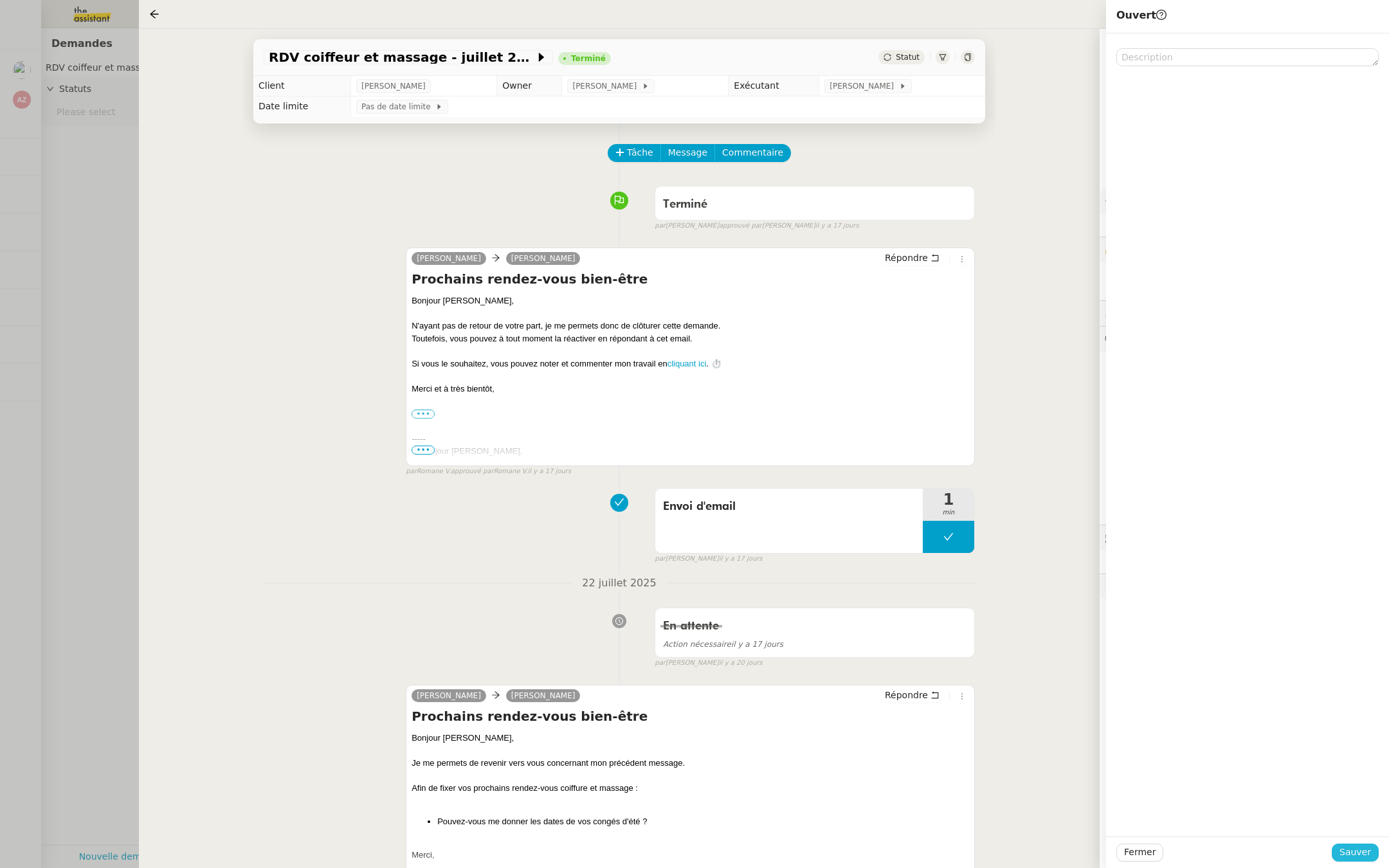
click at [1365, 849] on span "Sauver" at bounding box center [1355, 852] width 31 height 15
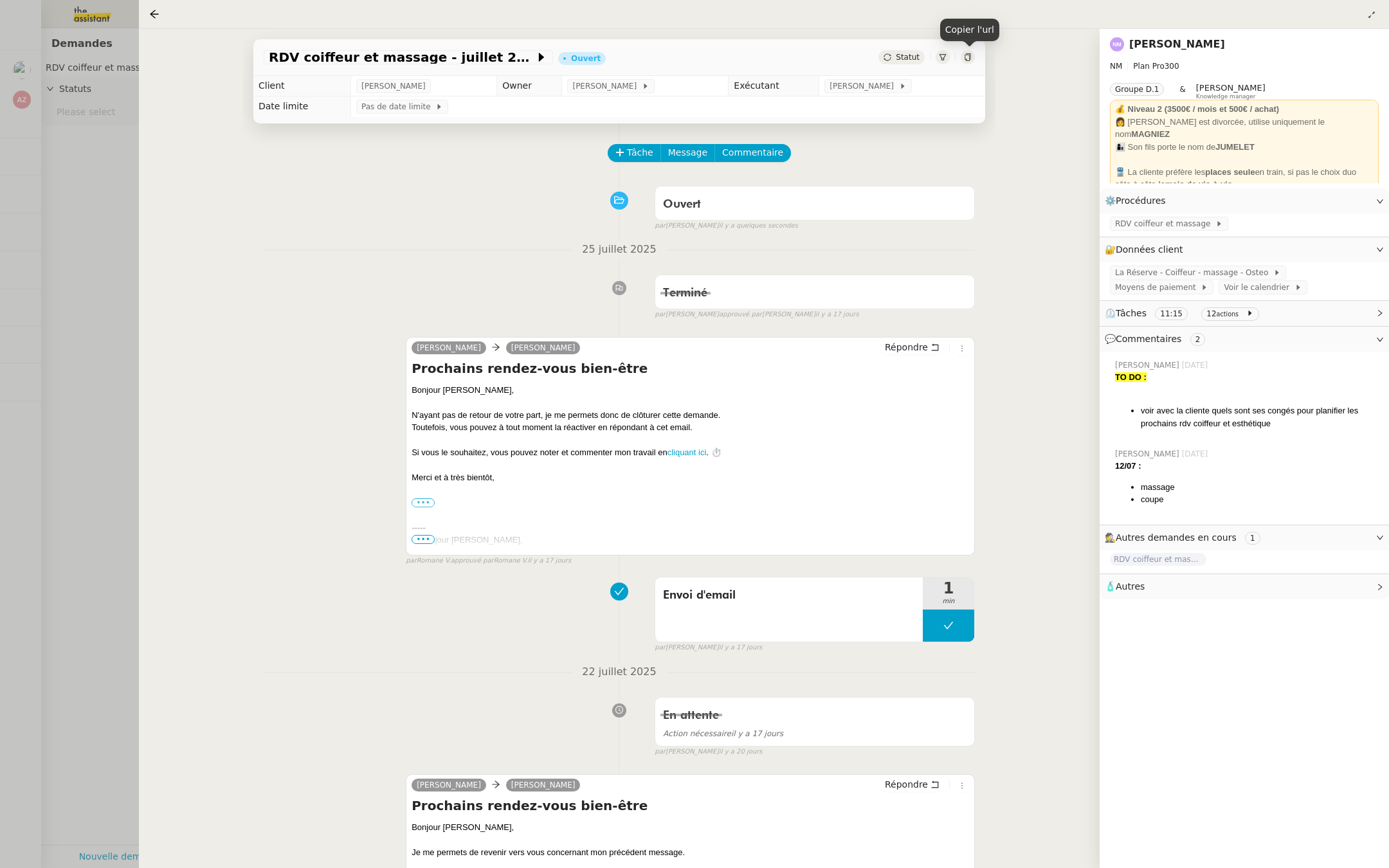
click at [968, 54] on icon at bounding box center [967, 57] width 6 height 8
click at [61, 298] on div at bounding box center [694, 434] width 1389 height 868
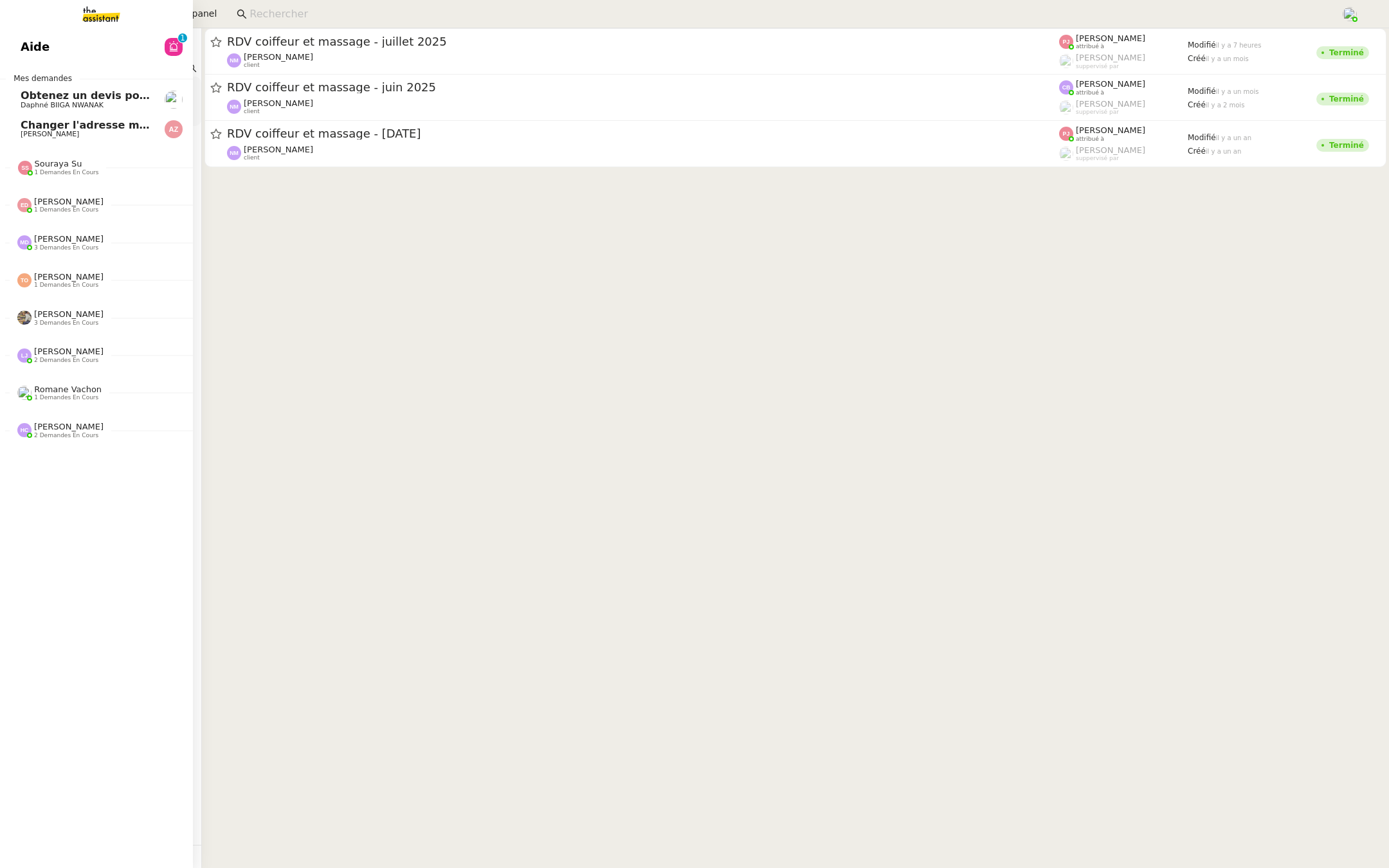
click at [52, 40] on link "Aide 0 1 2 3 4 5 6 7 8 9" at bounding box center [97, 46] width 193 height 30
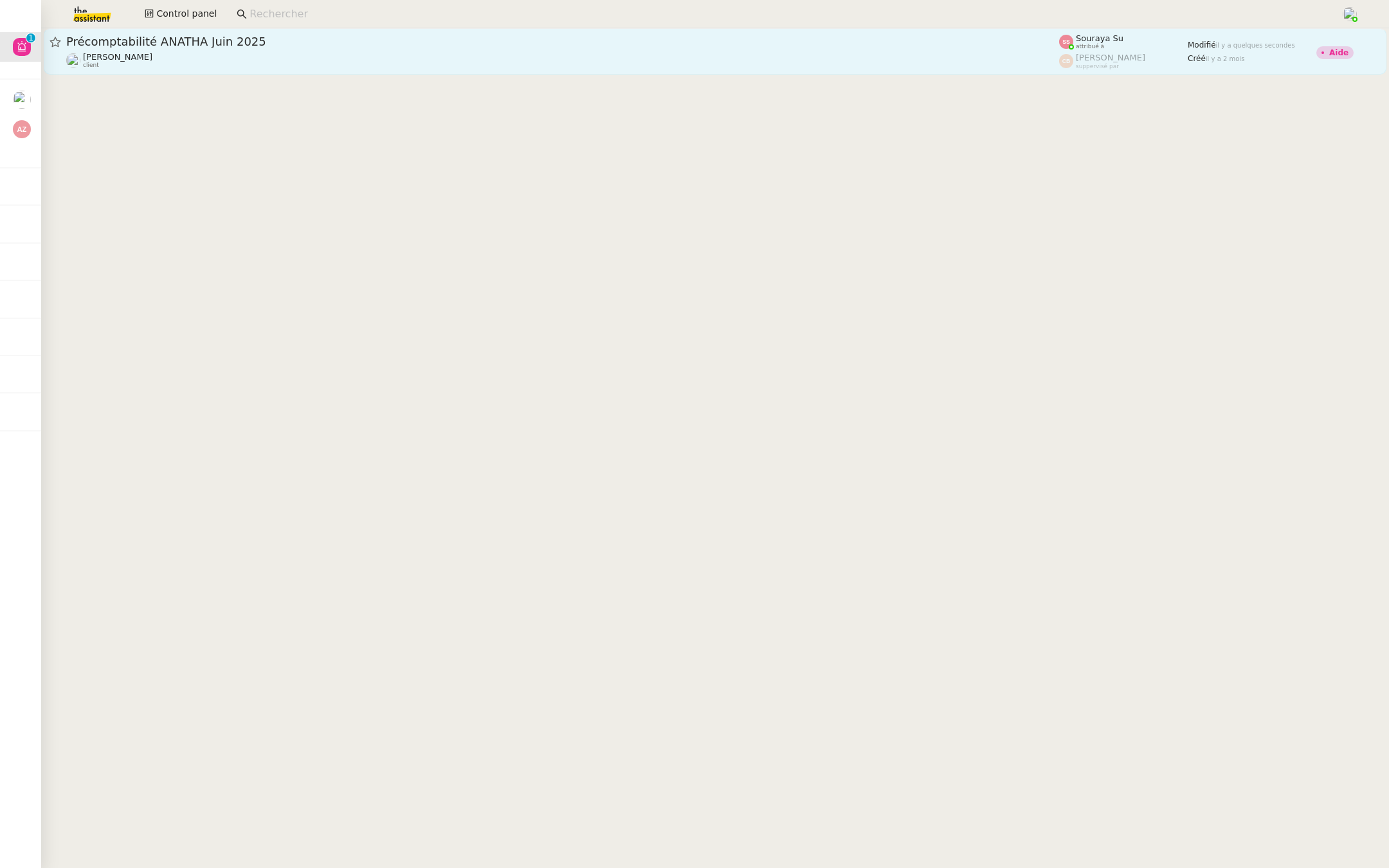
click at [259, 56] on div "Paul WEIBEL client" at bounding box center [562, 60] width 993 height 17
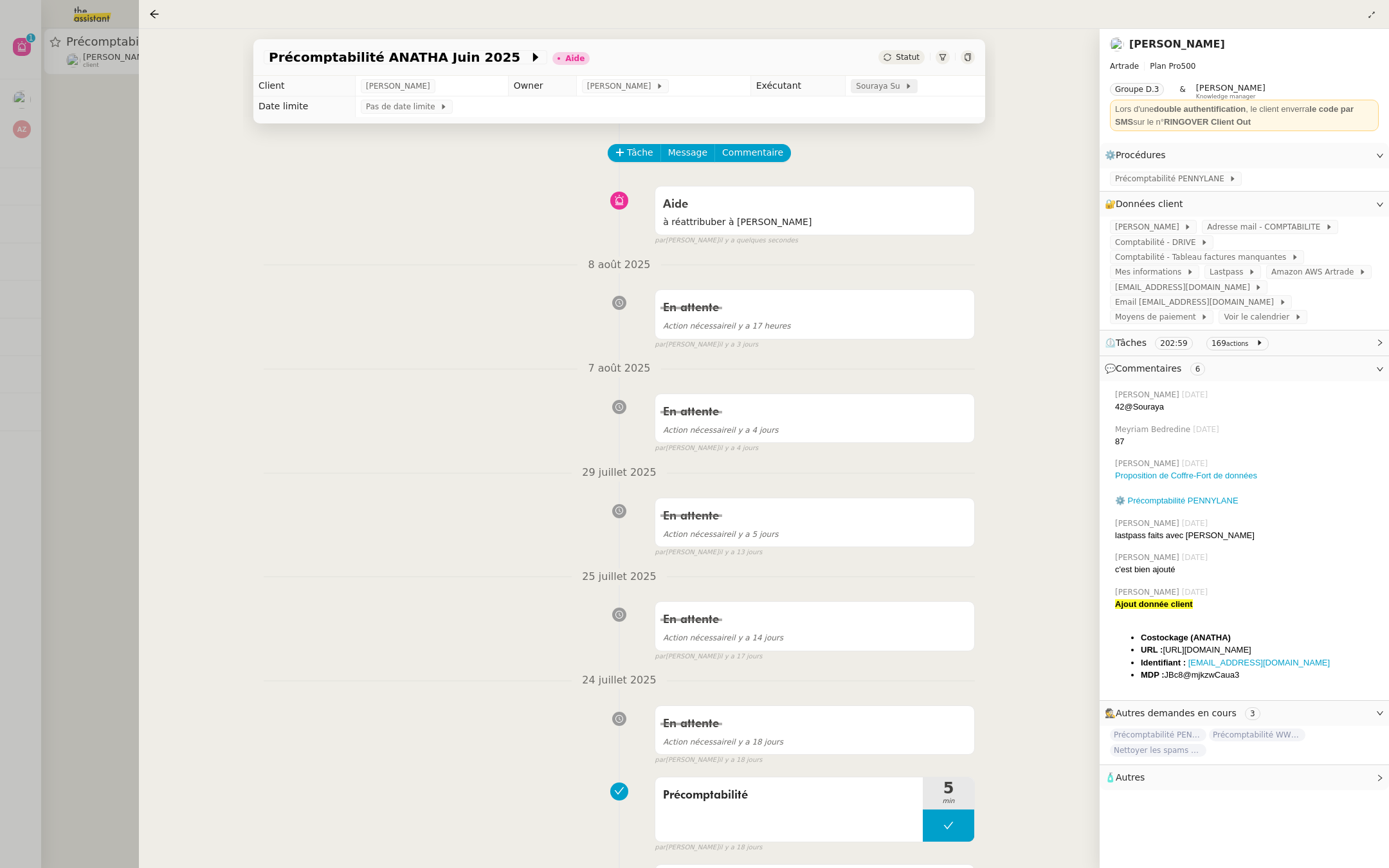
click at [865, 91] on span "Souraya Su" at bounding box center [880, 86] width 49 height 13
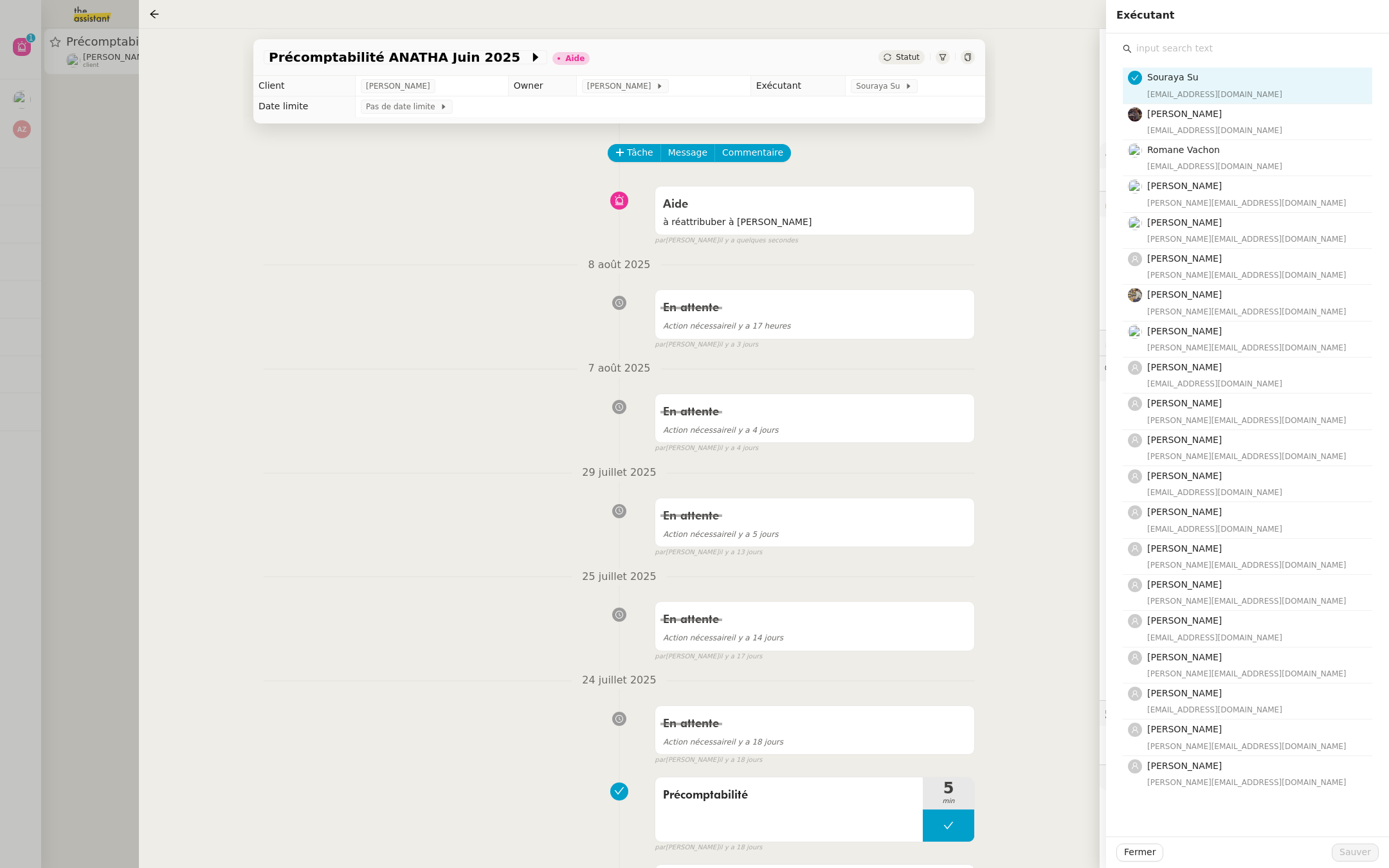
click at [1189, 46] on input "text" at bounding box center [1252, 49] width 240 height 18
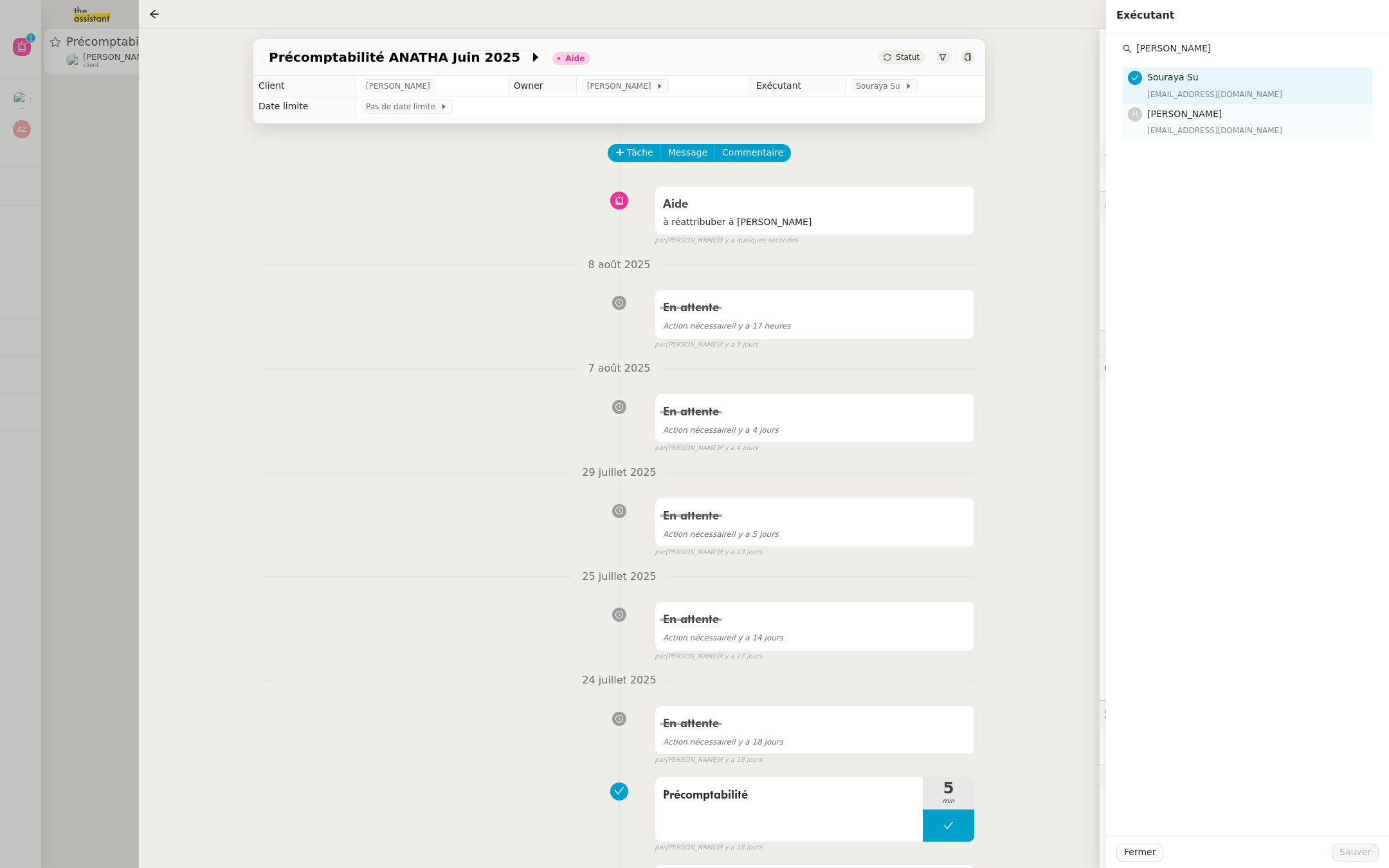
type input "pauline j"
click at [1175, 121] on h4 "[PERSON_NAME]" at bounding box center [1256, 114] width 217 height 15
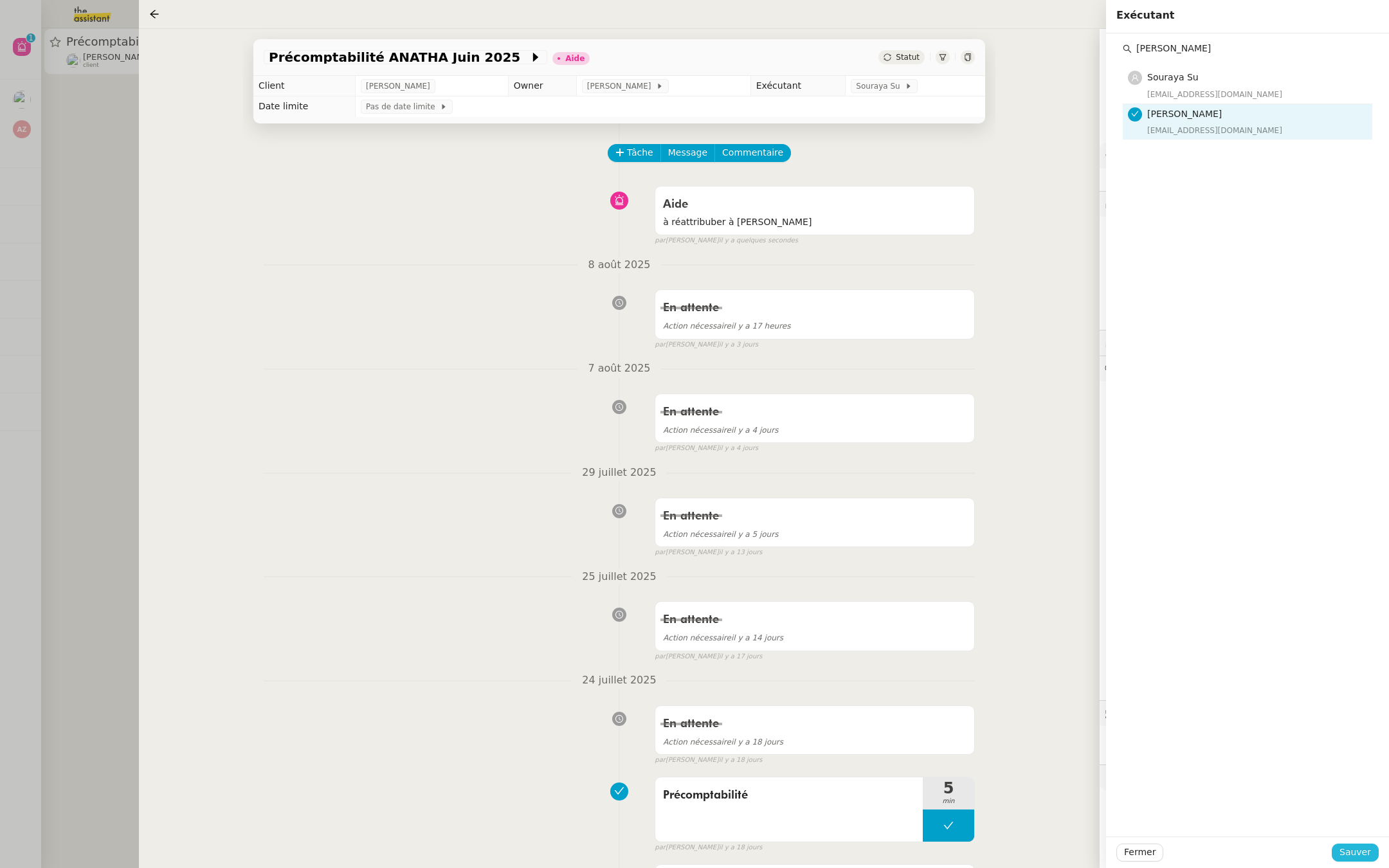
click at [1359, 849] on span "Sauver" at bounding box center [1355, 852] width 31 height 15
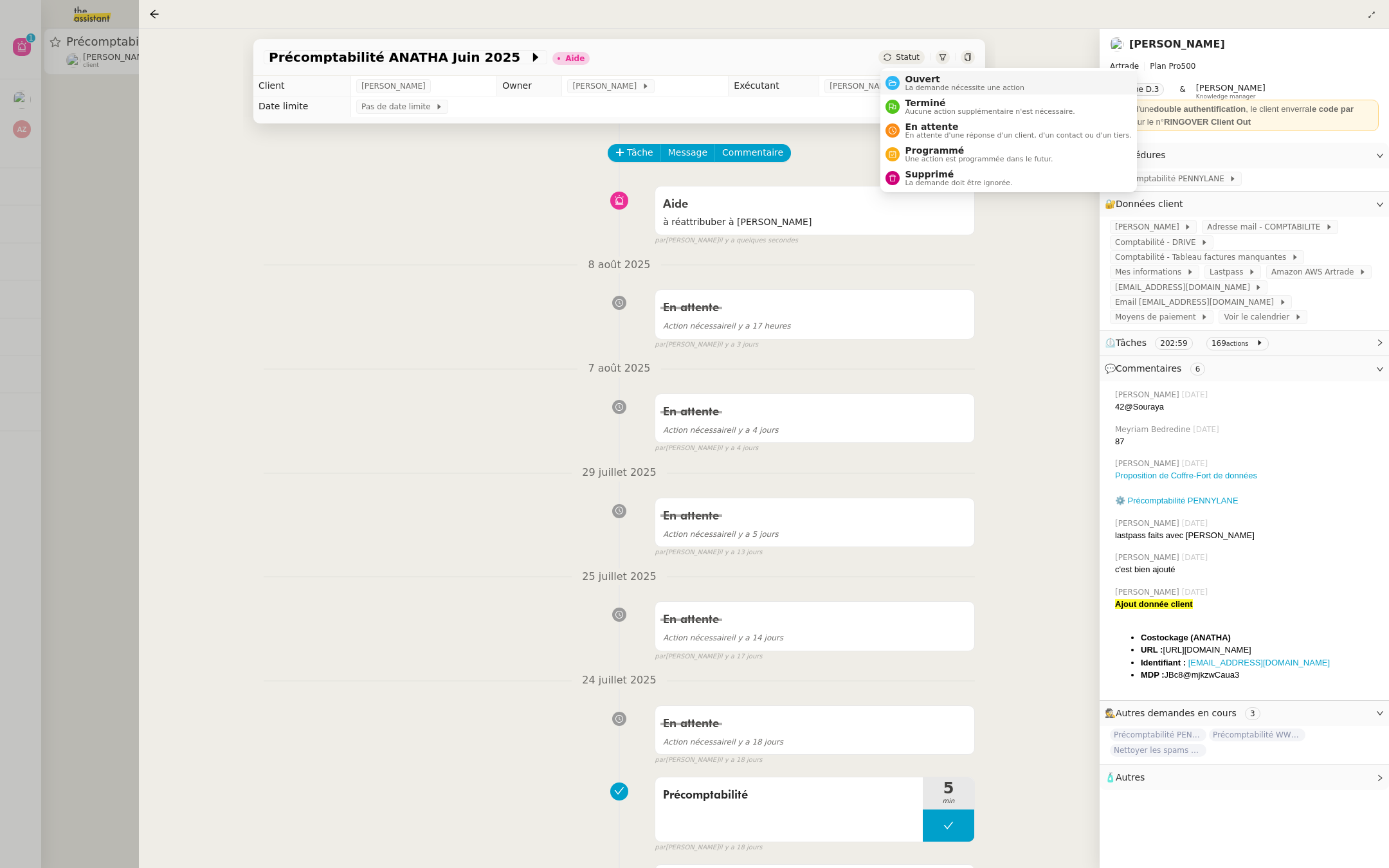
click at [899, 77] on div "Ouvert La demande nécessite une action" at bounding box center [962, 83] width 125 height 18
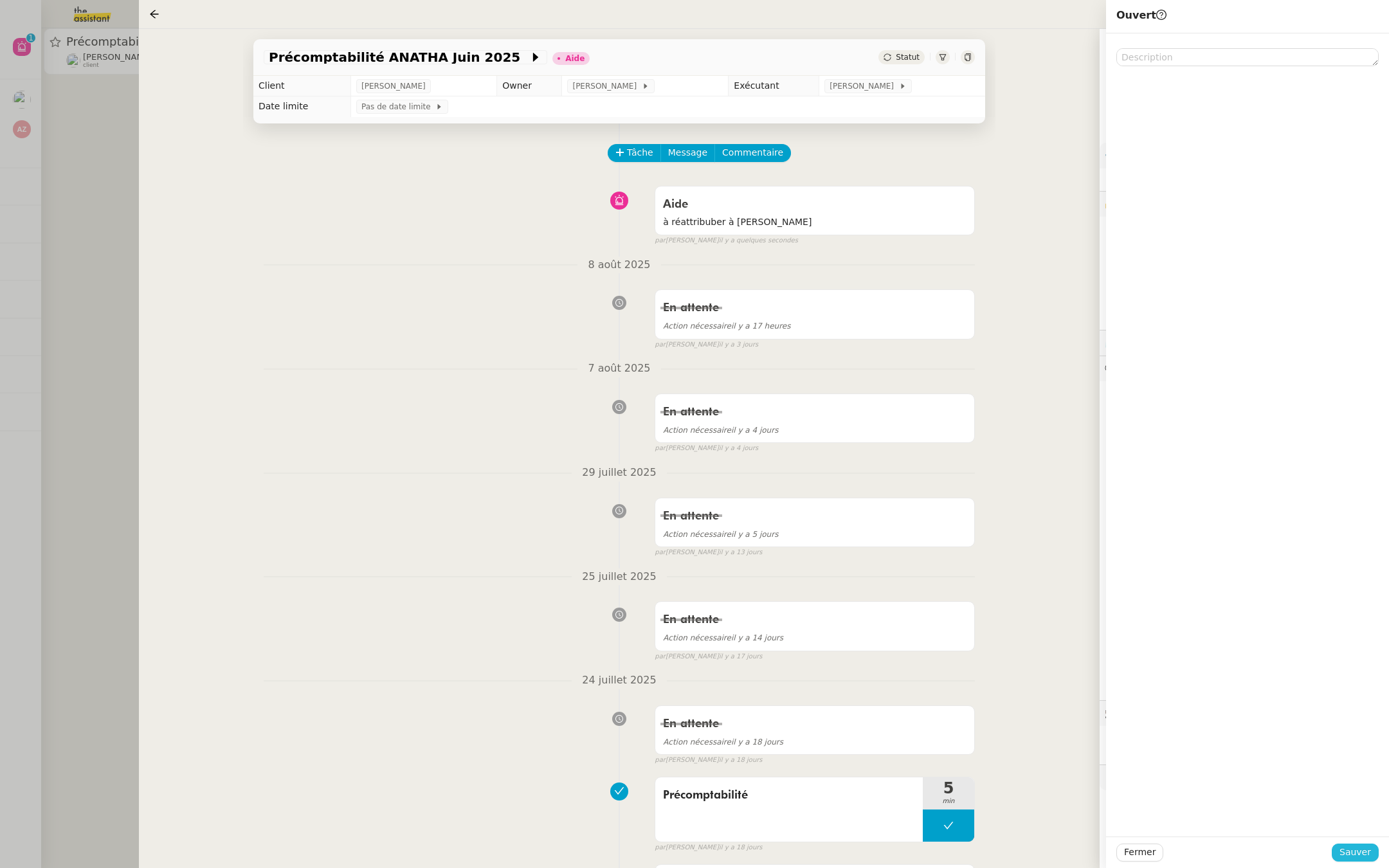
click at [1339, 858] on button "Sauver" at bounding box center [1355, 852] width 47 height 18
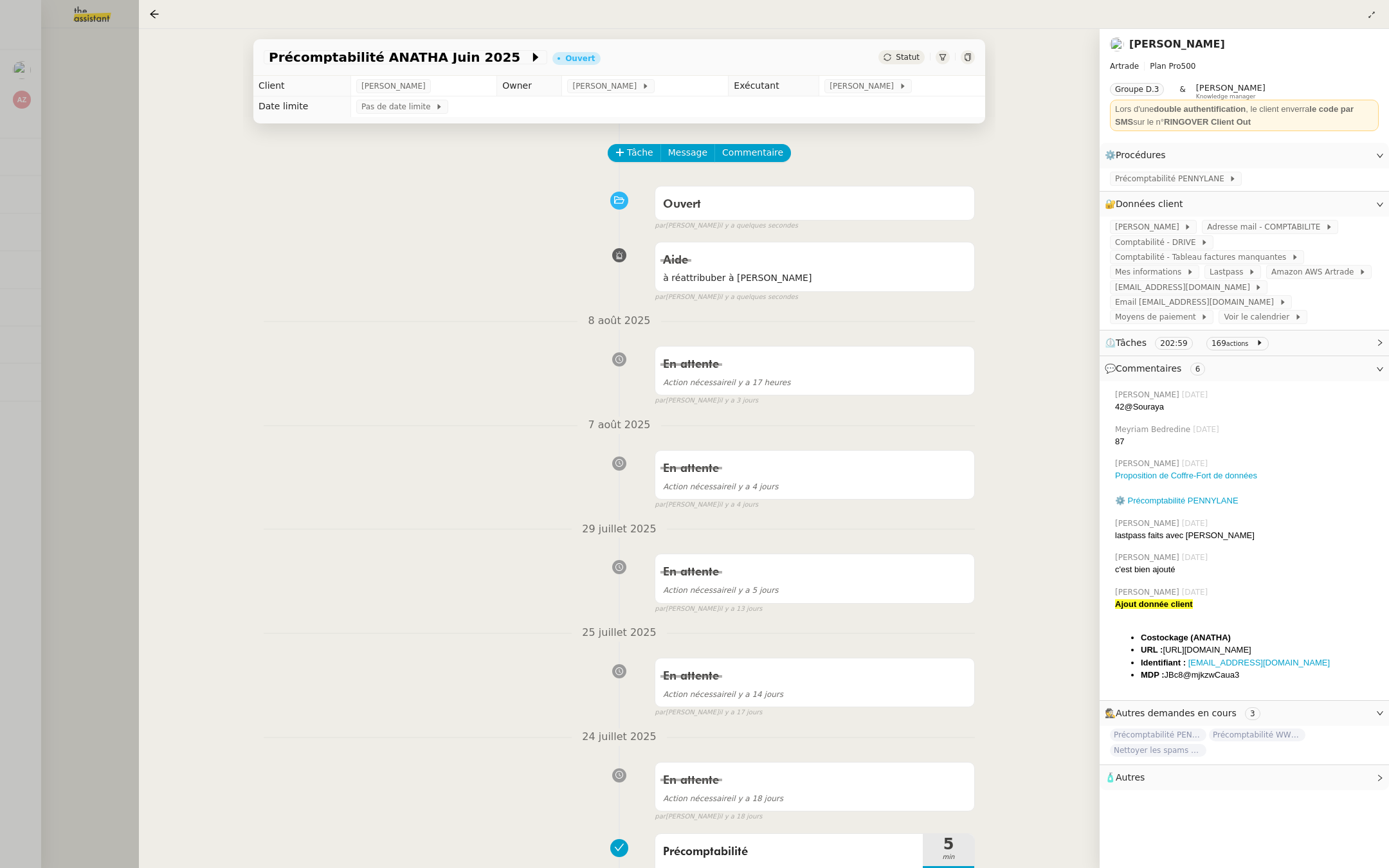
click at [2, 196] on div at bounding box center [694, 434] width 1389 height 868
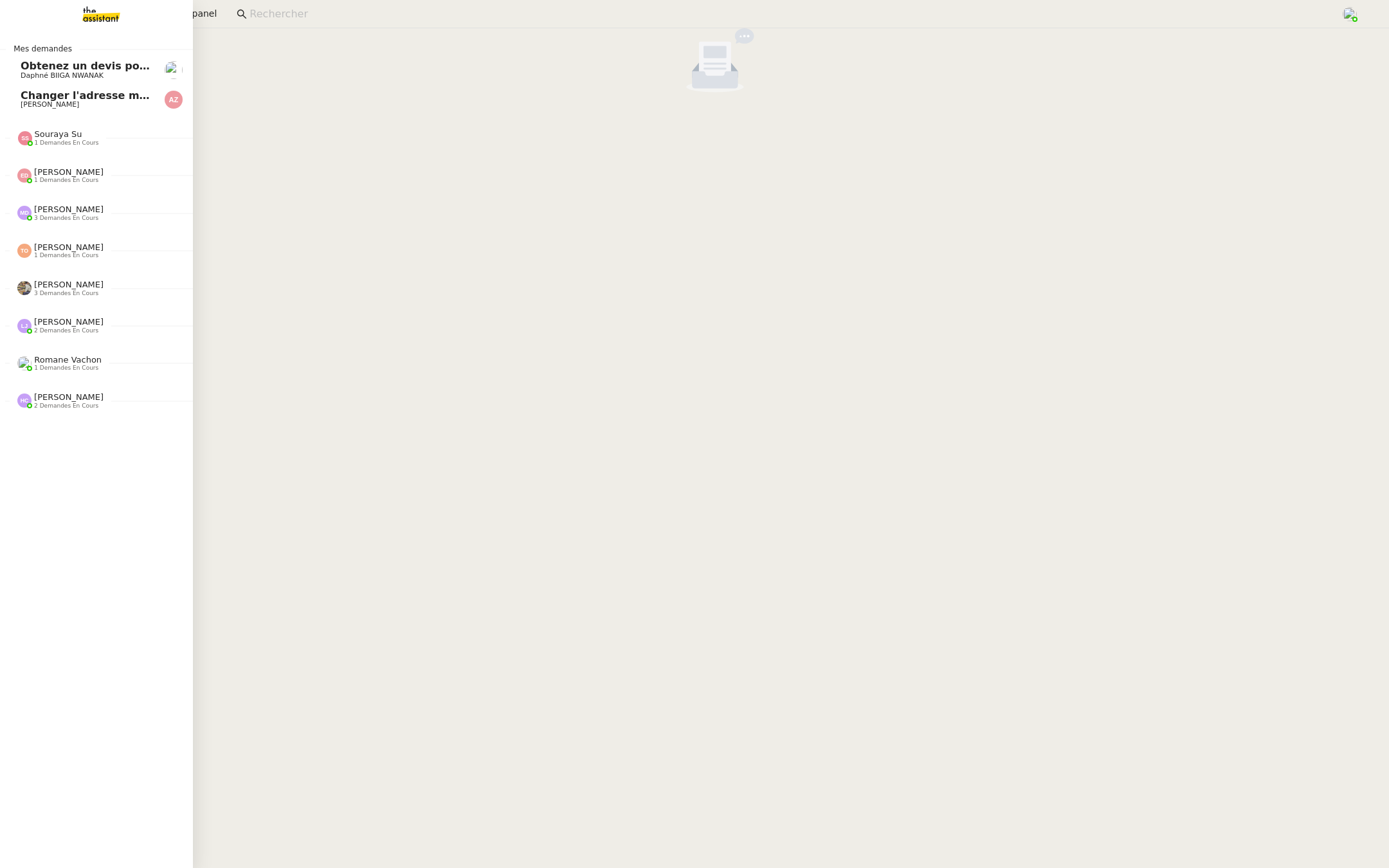
click at [17, 62] on link "Obtenez un devis pour l'automatisation Daphné BIIGA NWANAK" at bounding box center [97, 69] width 193 height 30
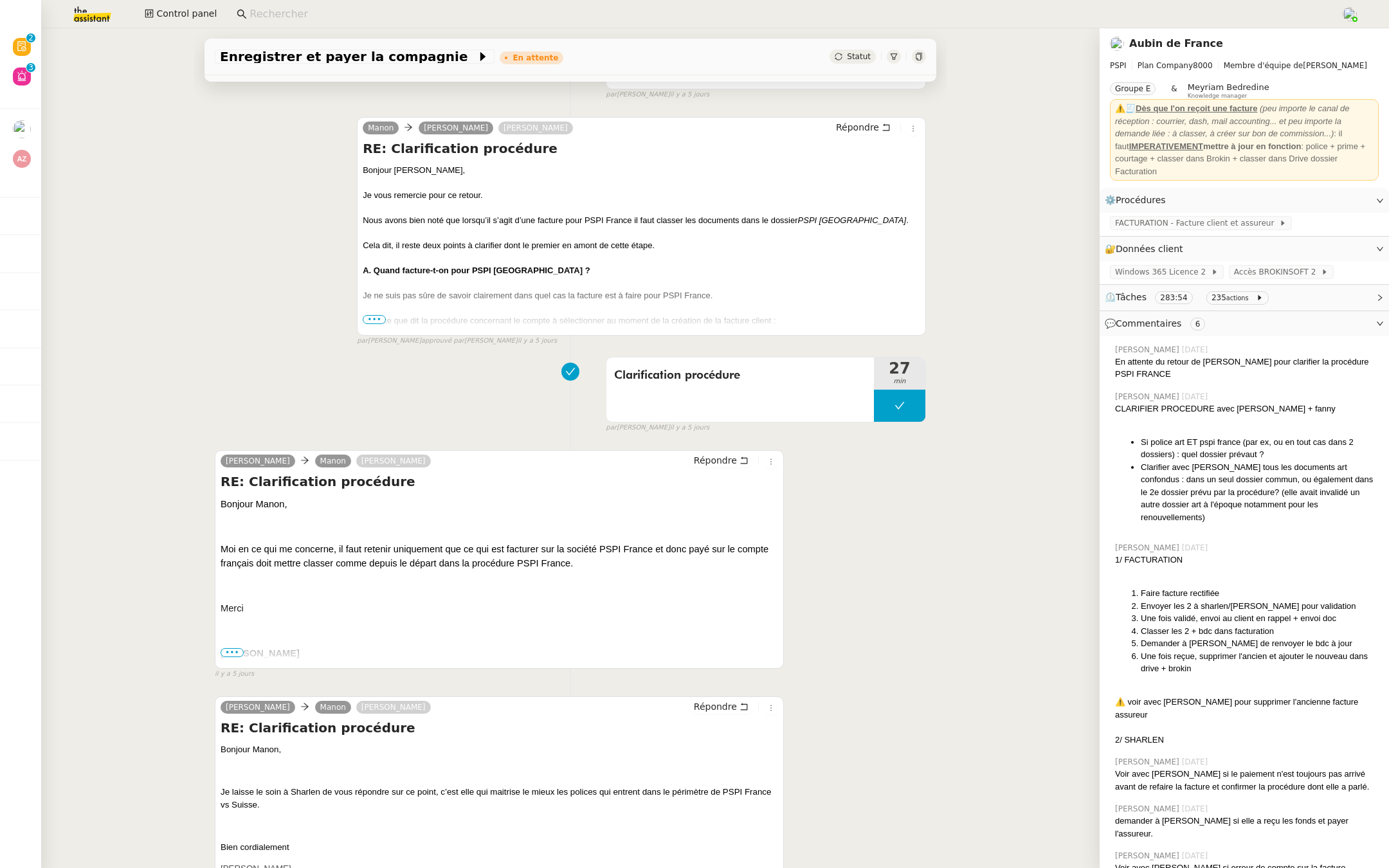
scroll to position [106, 0]
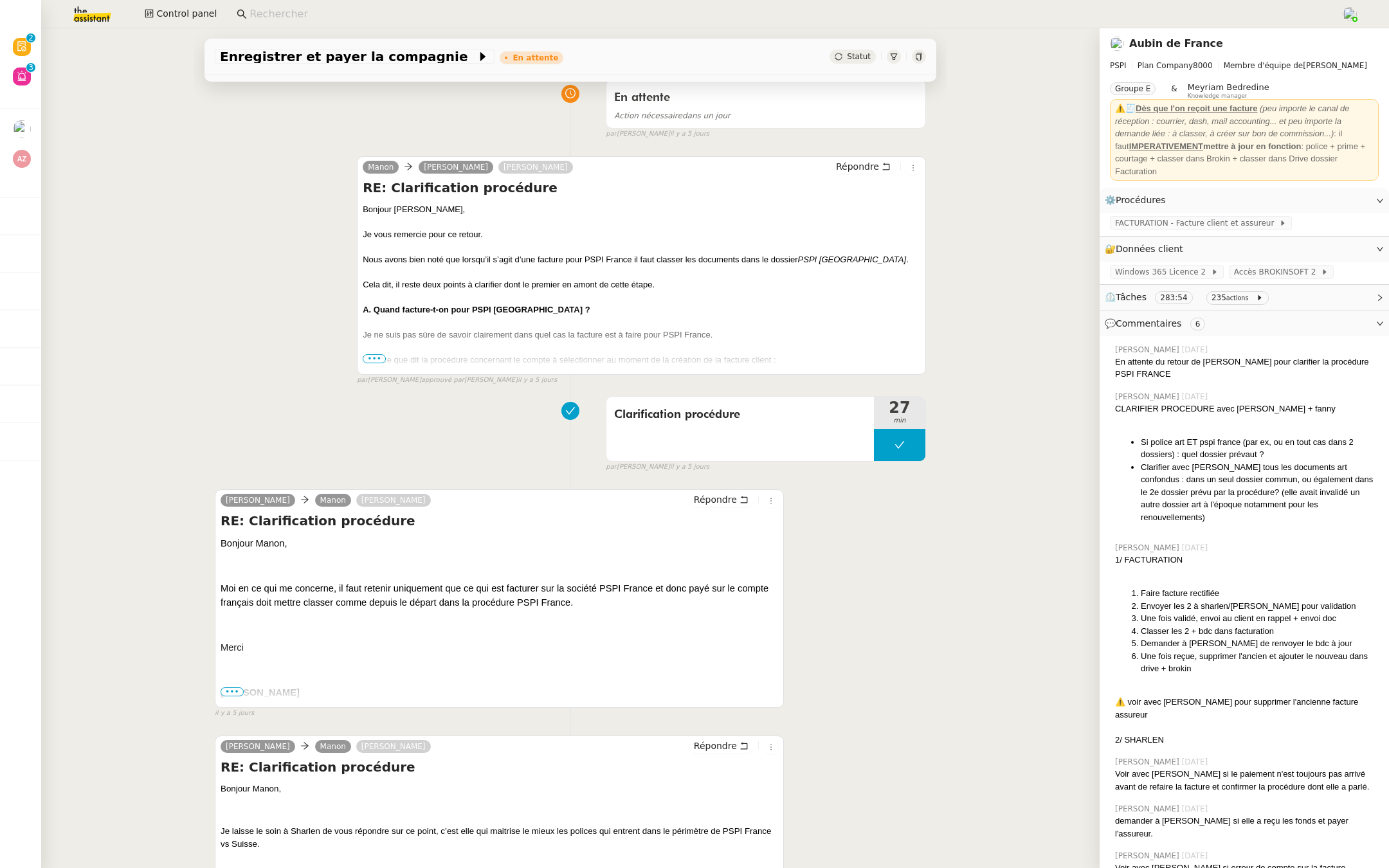
click at [367, 355] on span "•••" at bounding box center [374, 359] width 23 height 9
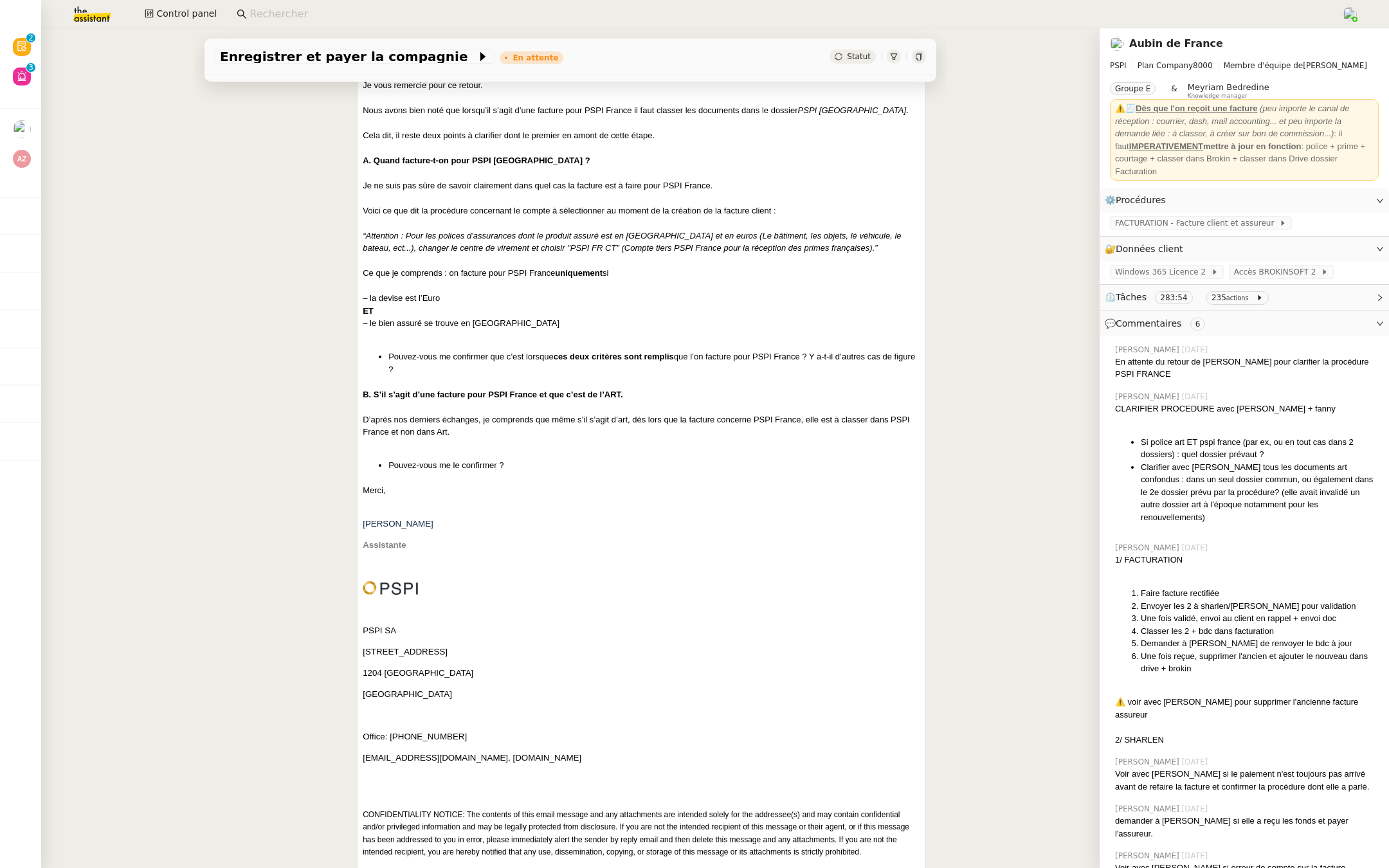
scroll to position [256, 0]
click at [483, 297] on div "– la devise est l’Euro" at bounding box center [641, 297] width 558 height 13
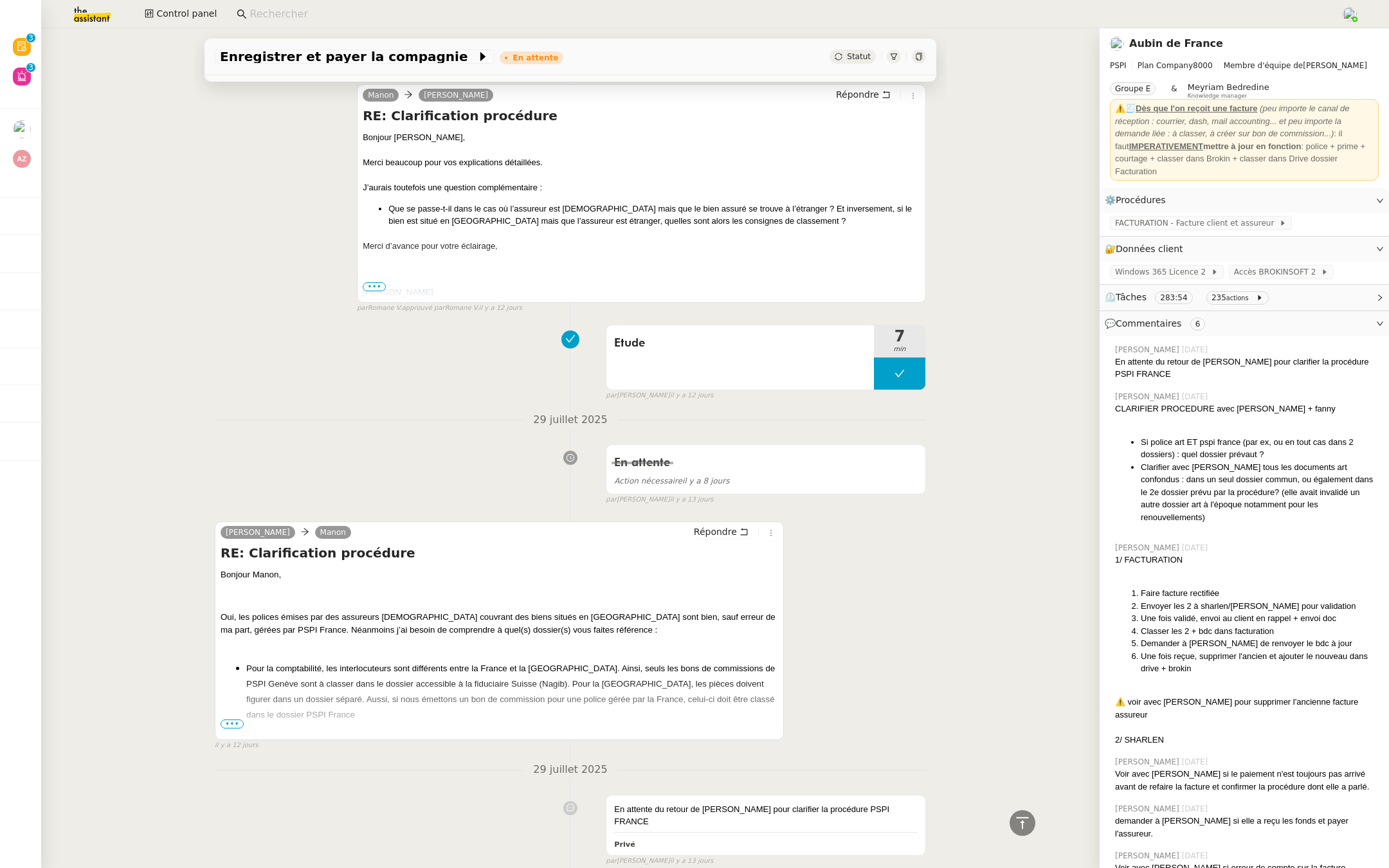
scroll to position [7830, 0]
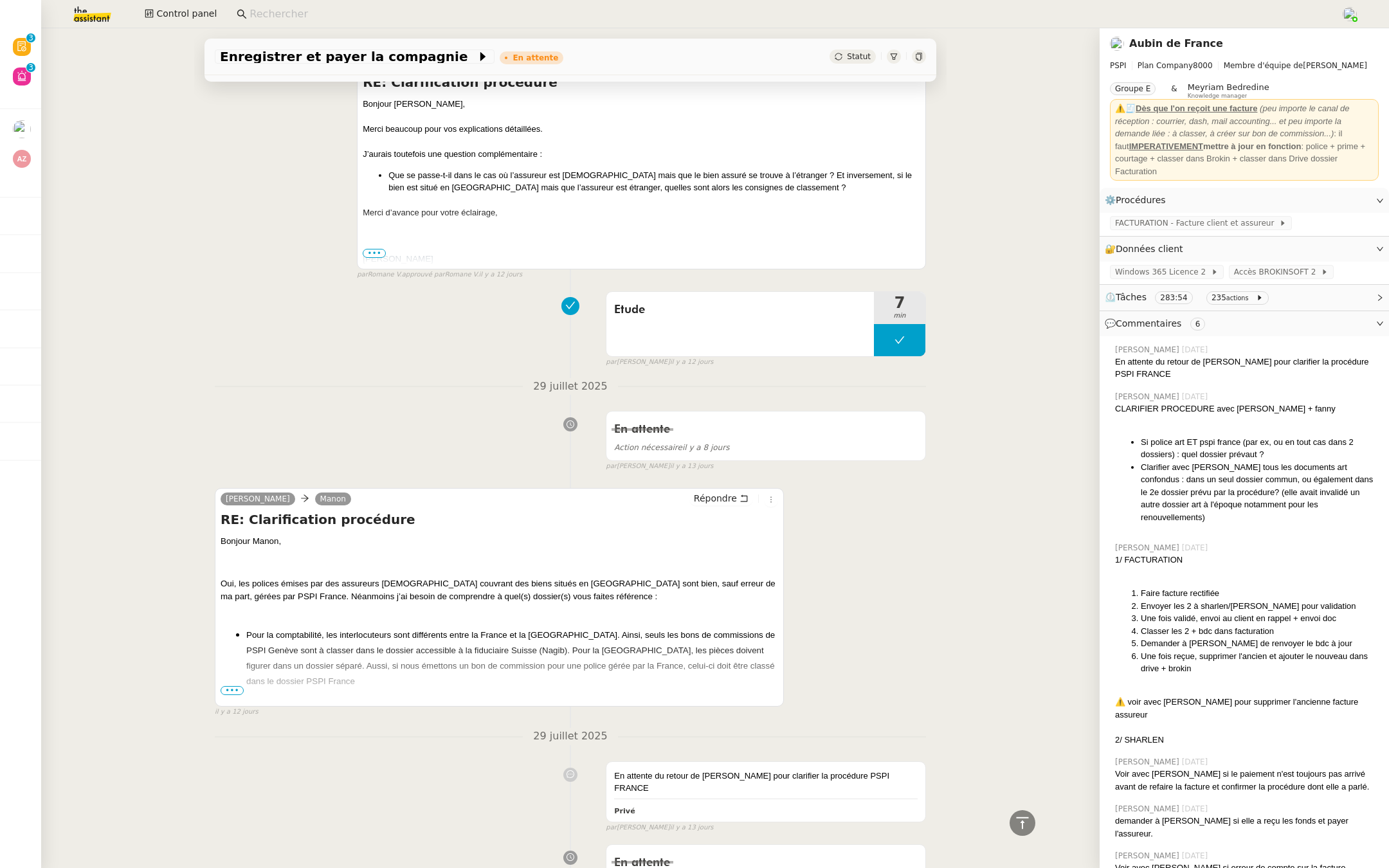
click at [229, 686] on span "•••" at bounding box center [232, 690] width 23 height 9
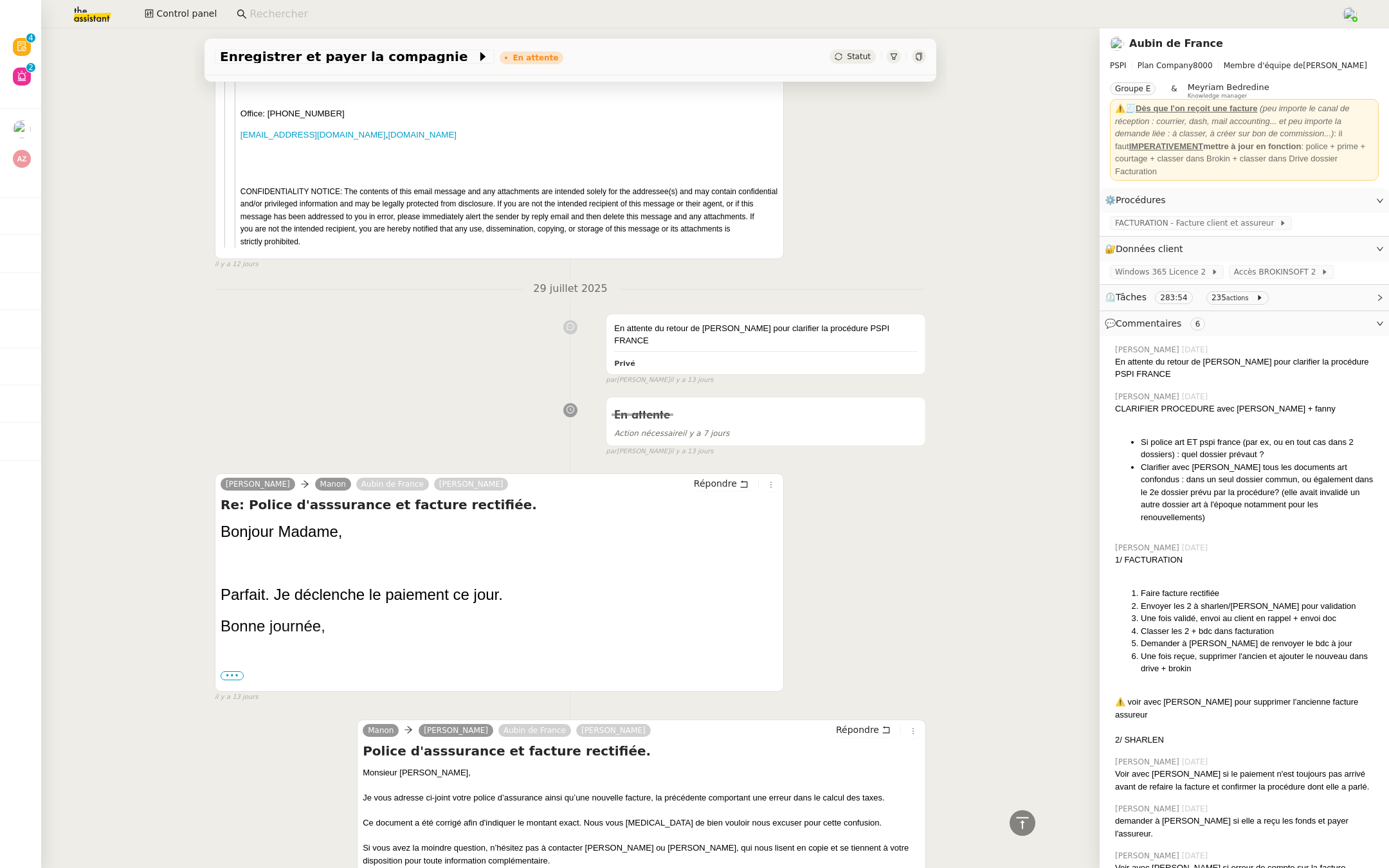
scroll to position [12119, 0]
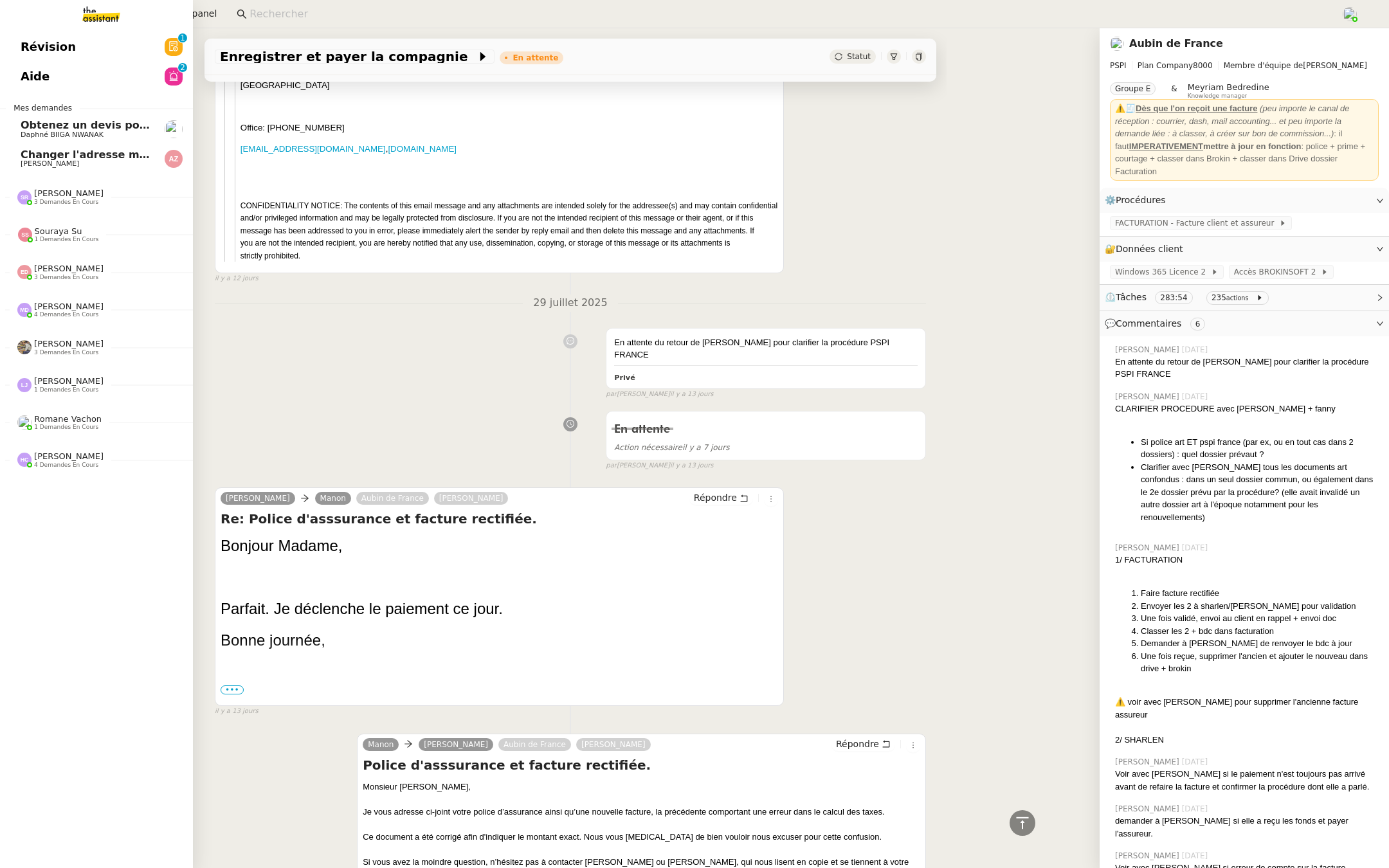
click at [34, 45] on span "Révision" at bounding box center [48, 47] width 55 height 19
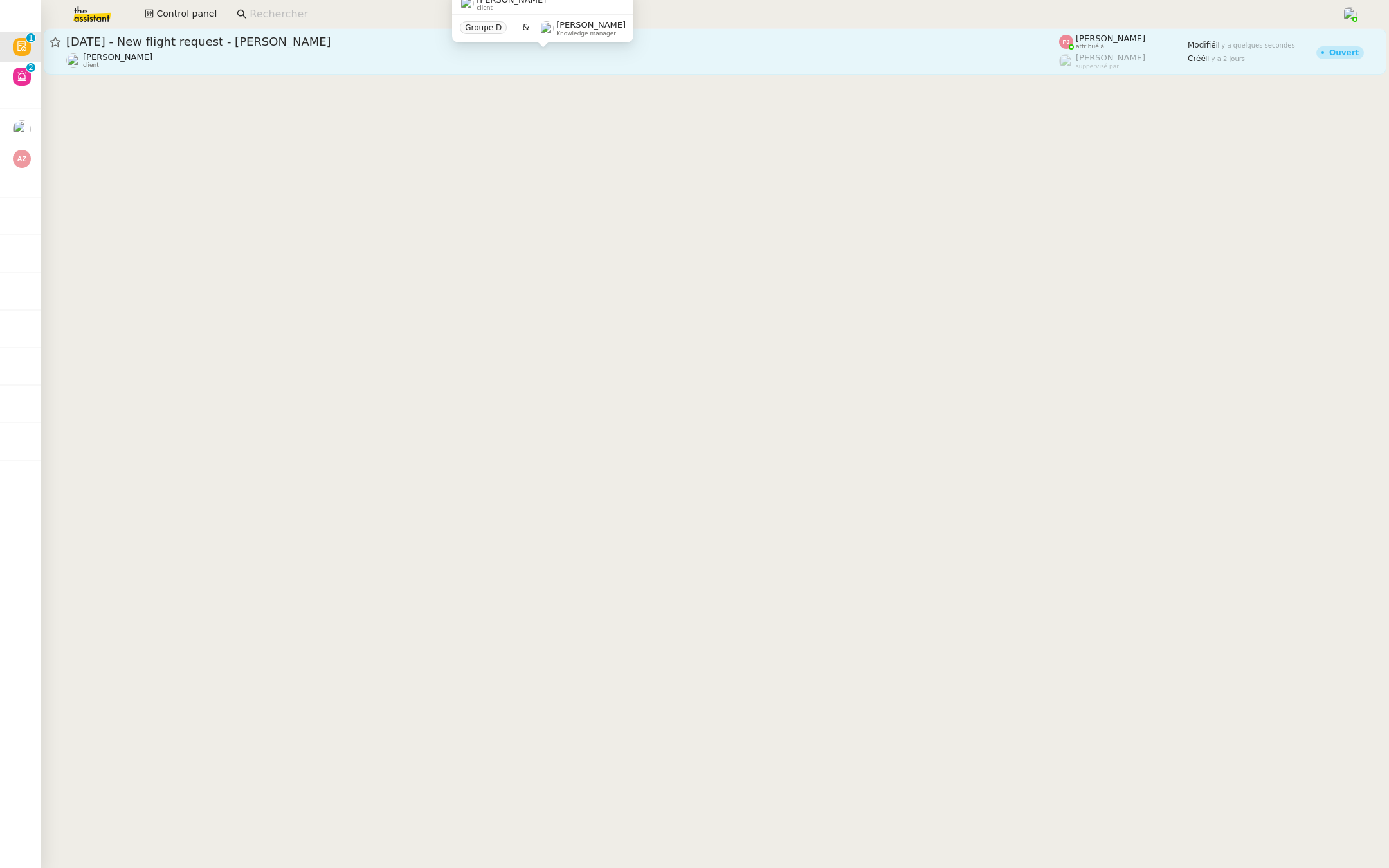
click at [276, 58] on div "[PERSON_NAME] client" at bounding box center [562, 60] width 993 height 17
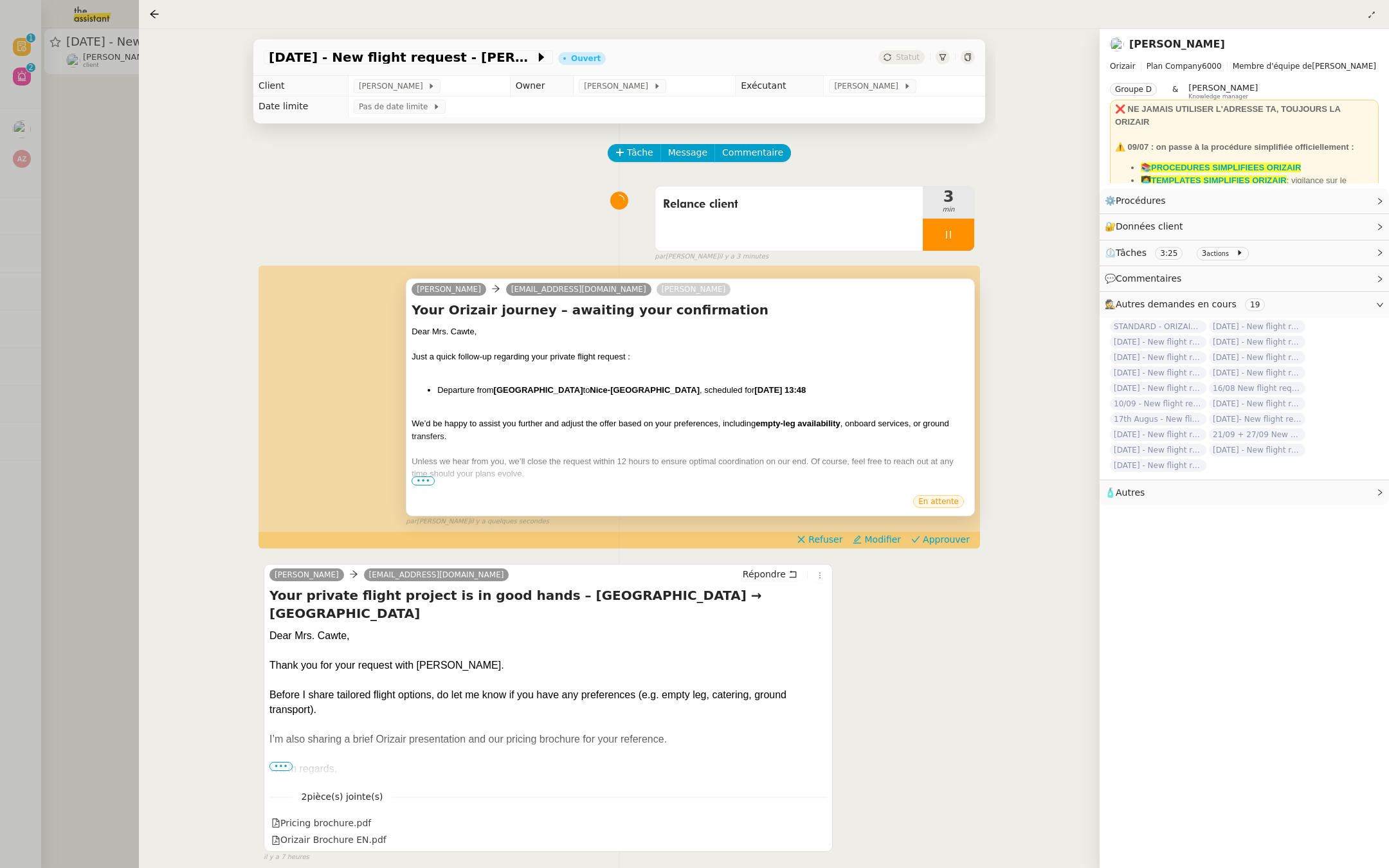
click at [423, 483] on span "•••" at bounding box center [423, 481] width 23 height 9
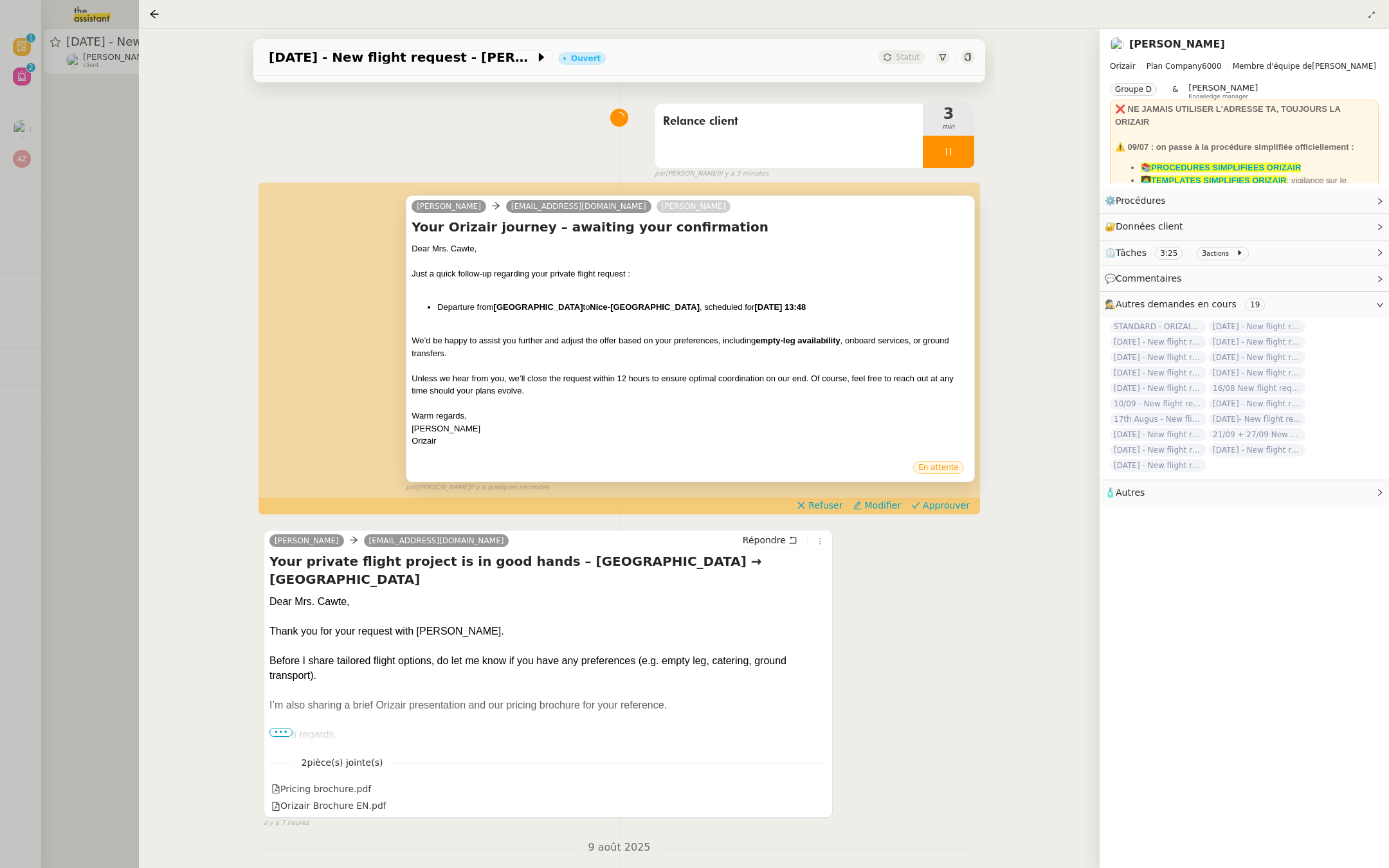
scroll to position [91, 0]
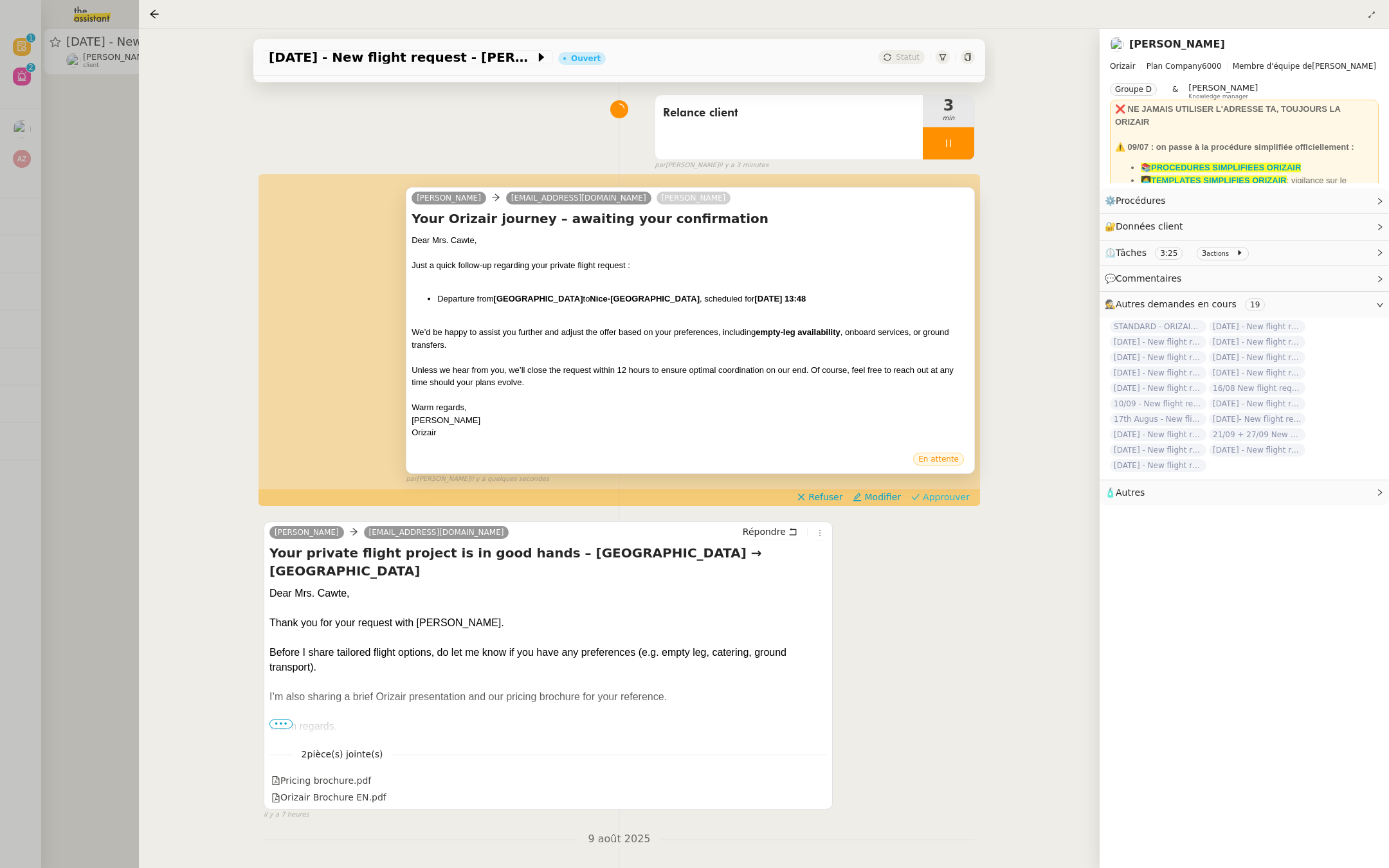
click at [946, 500] on span "Approuver" at bounding box center [946, 497] width 47 height 13
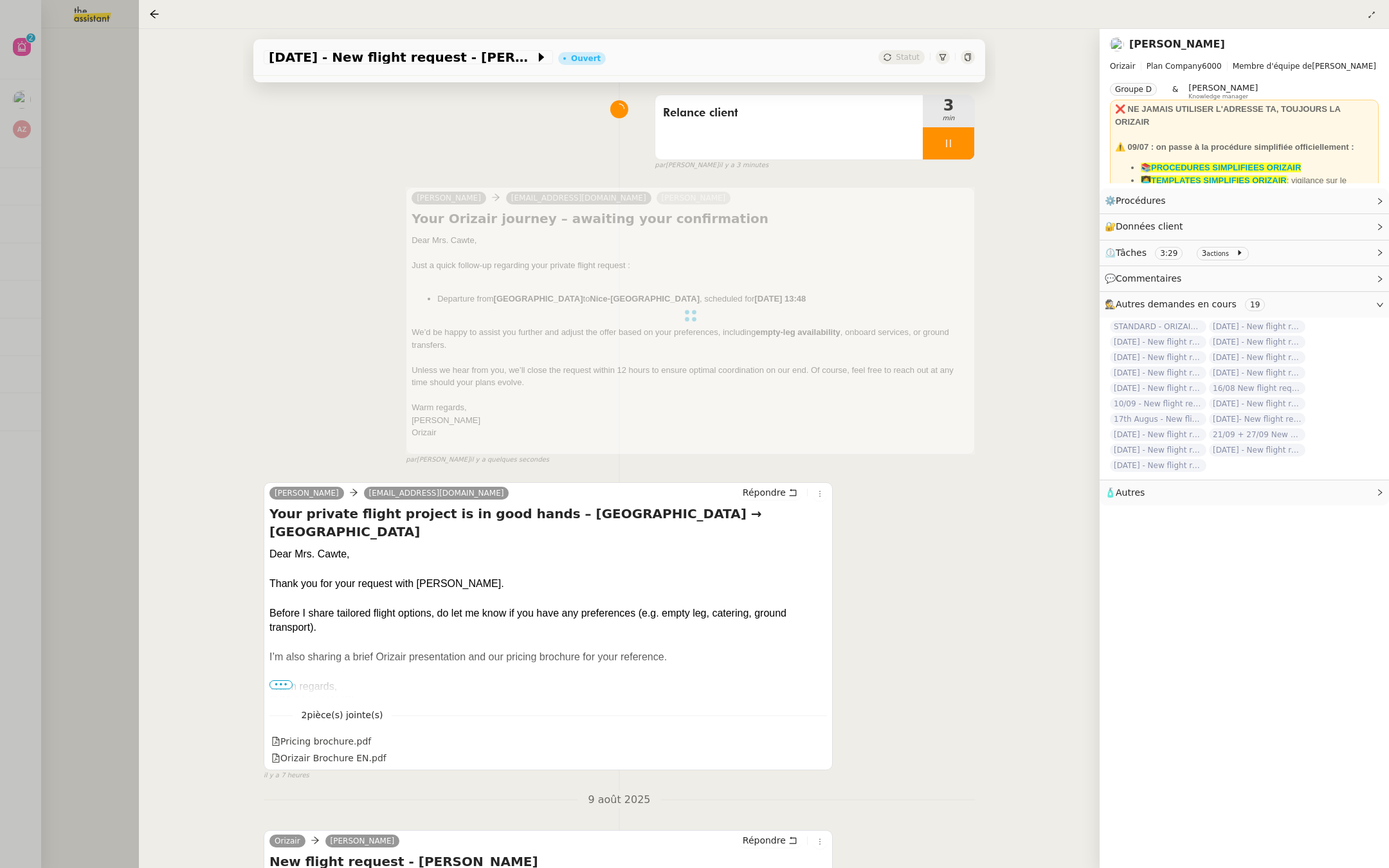
click at [57, 311] on div at bounding box center [694, 434] width 1389 height 868
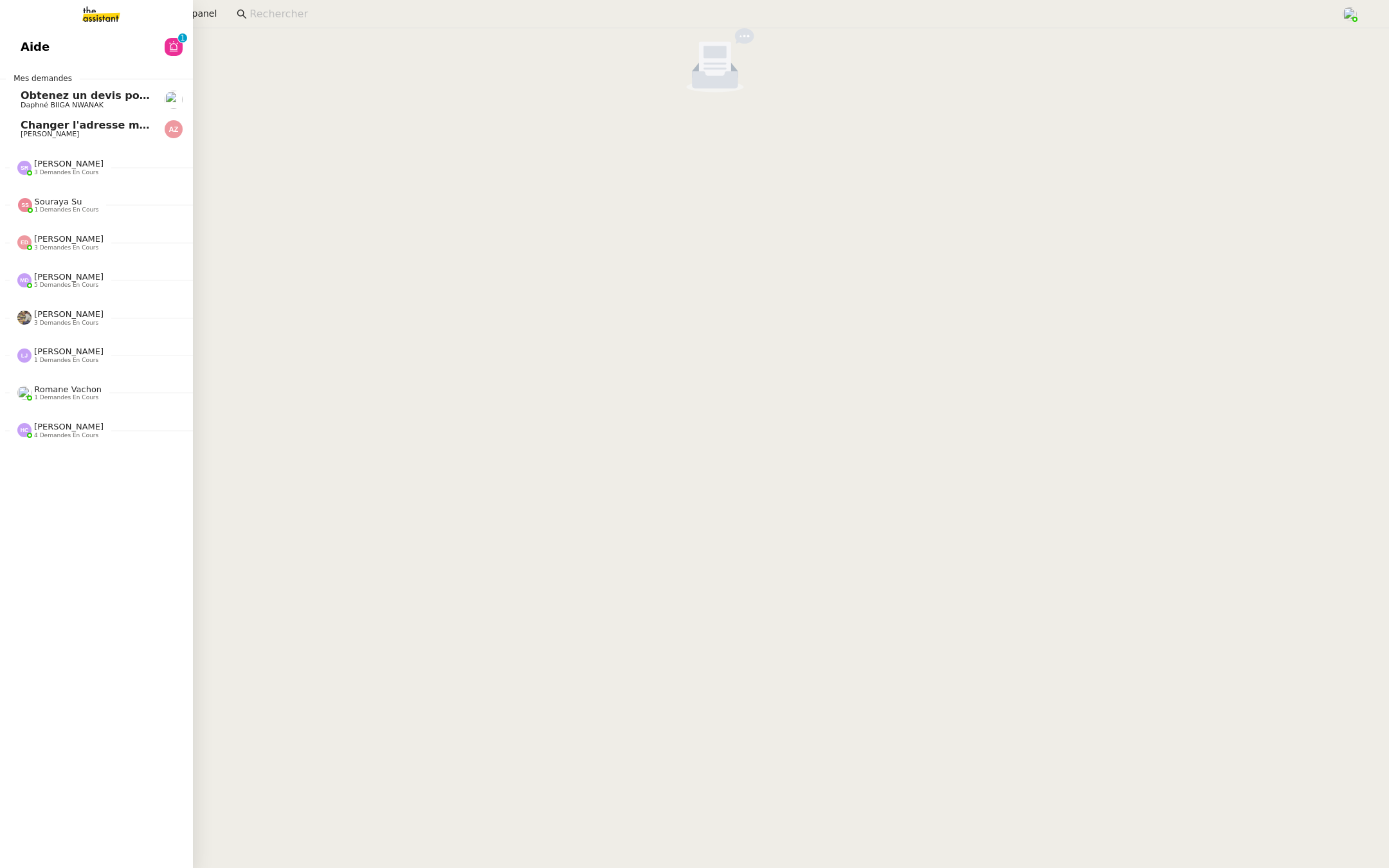
click at [22, 42] on span "Aide" at bounding box center [35, 47] width 29 height 19
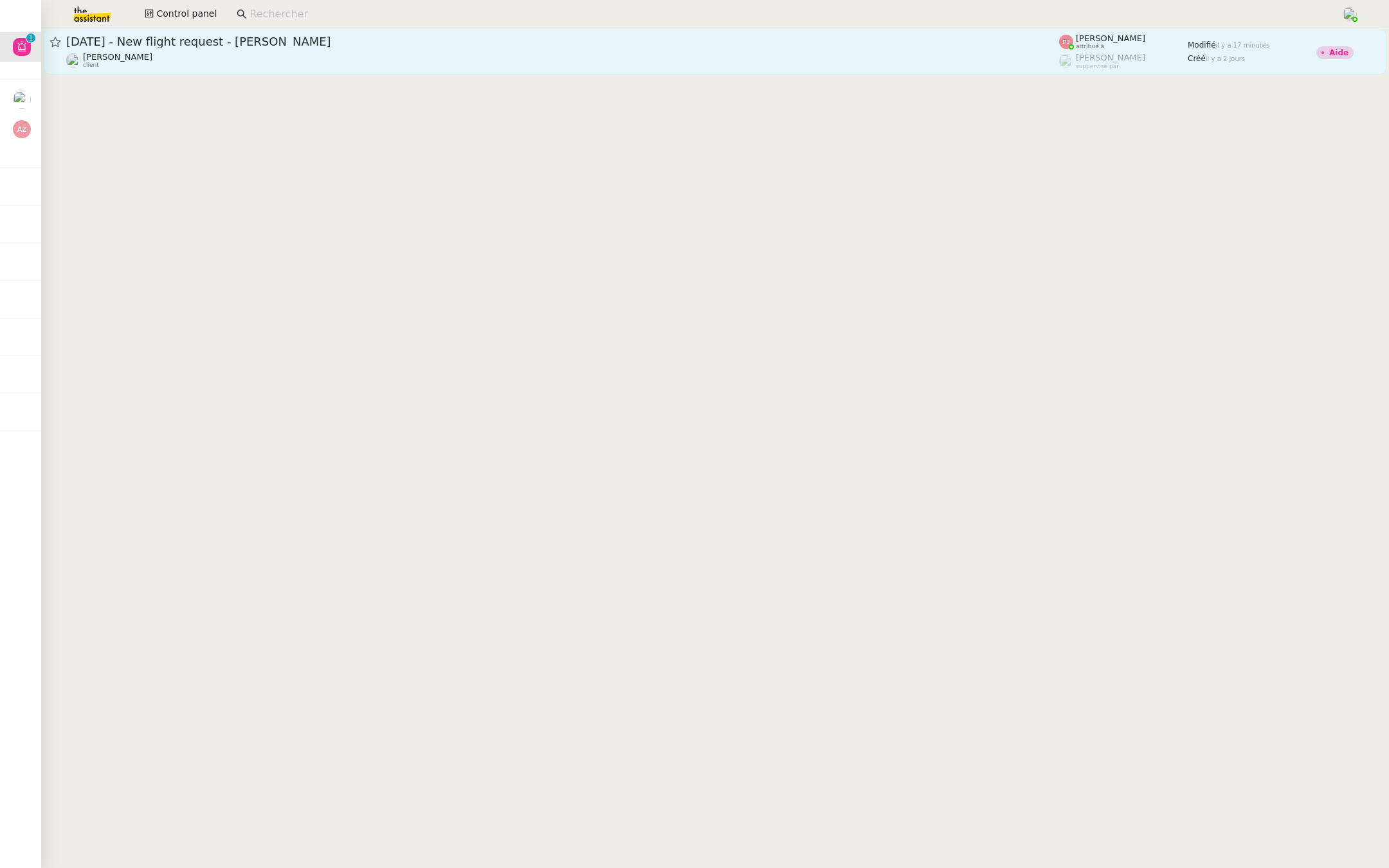
click at [276, 49] on div "[DATE] - New flight request - [PERSON_NAME]" at bounding box center [562, 42] width 993 height 15
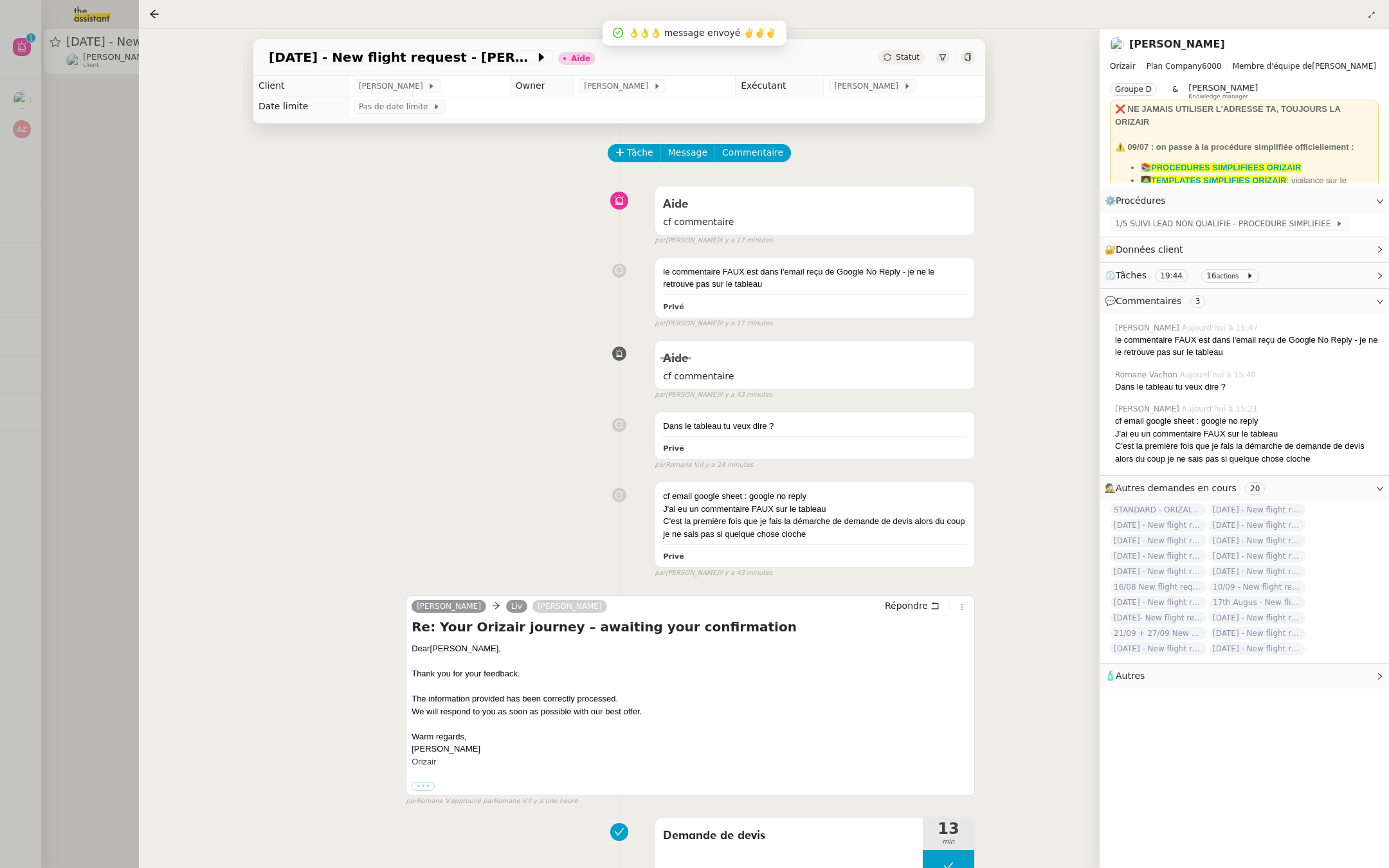
click at [31, 192] on div at bounding box center [694, 434] width 1389 height 868
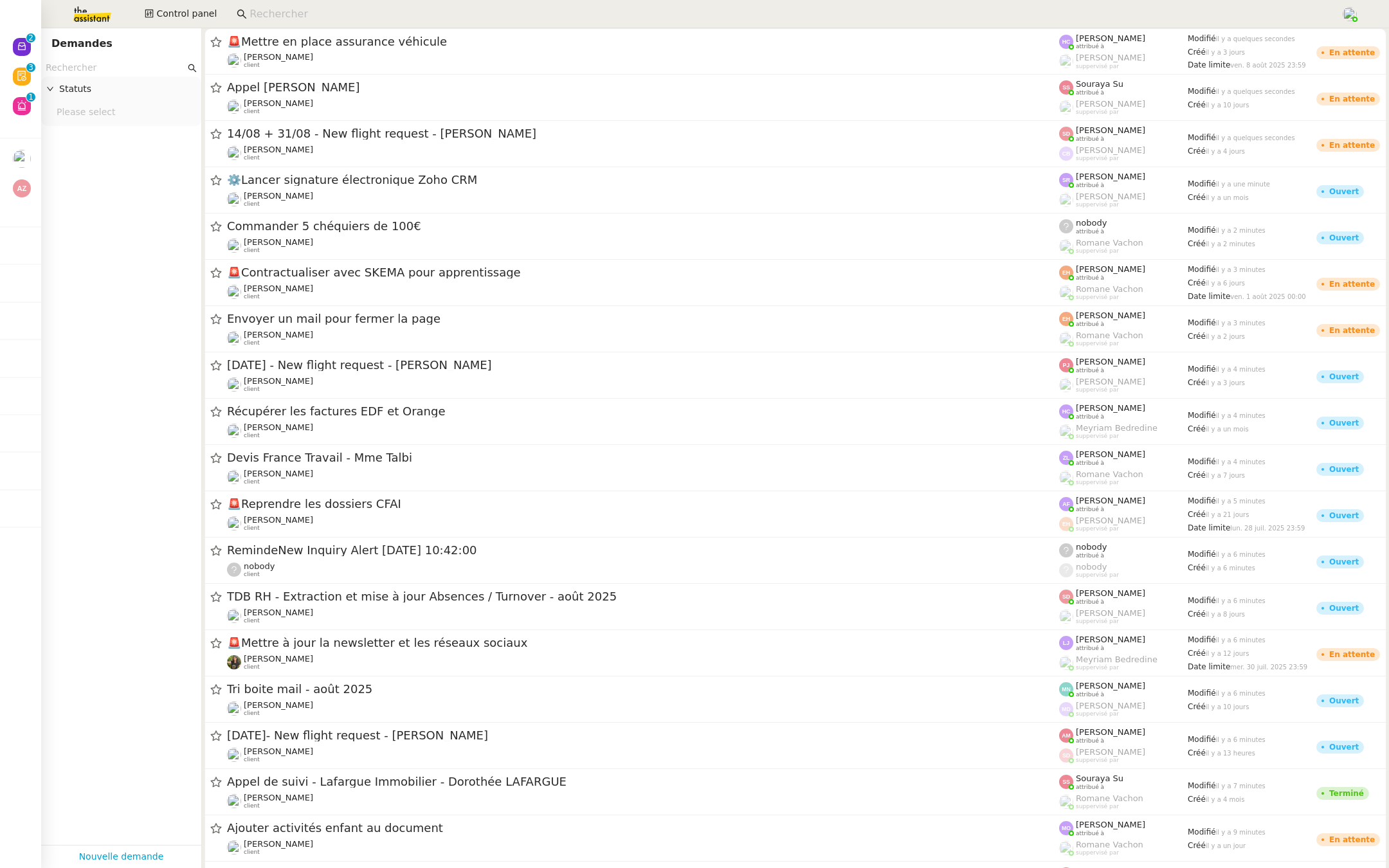
click at [283, 18] on input at bounding box center [788, 14] width 1078 height 18
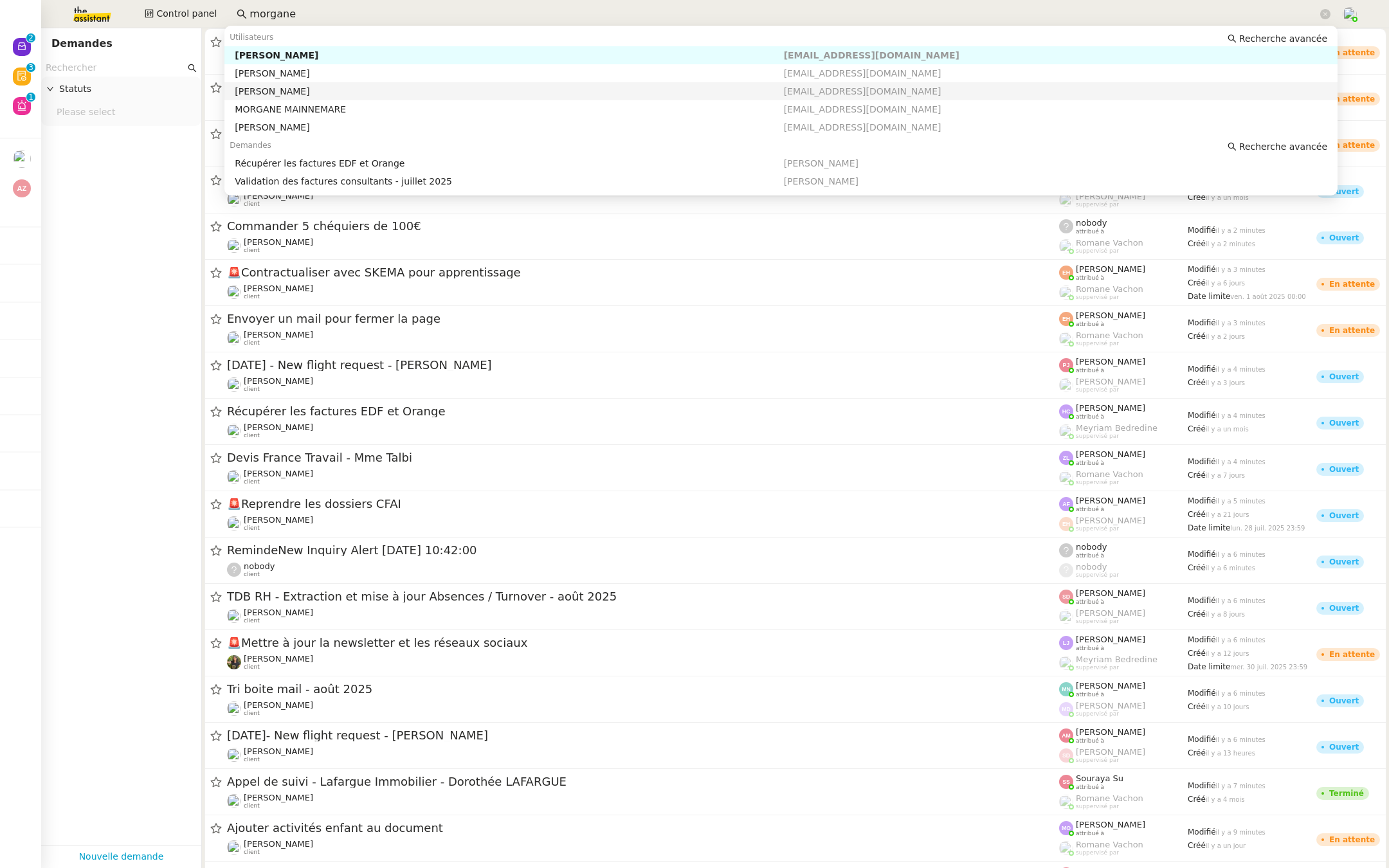
click at [325, 92] on div "[PERSON_NAME]" at bounding box center [509, 91] width 549 height 11
type input "morgane"
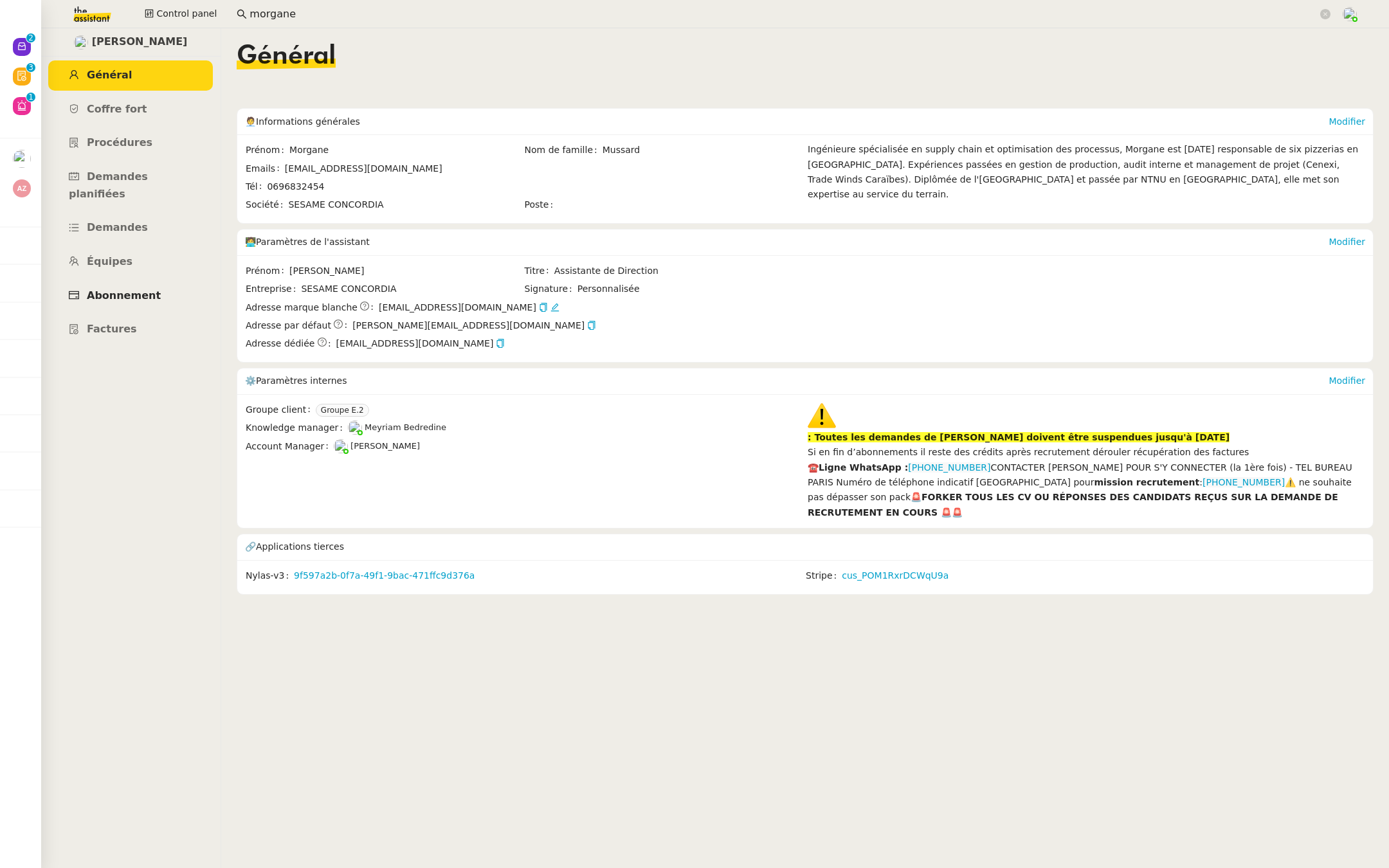
click at [117, 289] on span "Abonnement" at bounding box center [124, 295] width 74 height 12
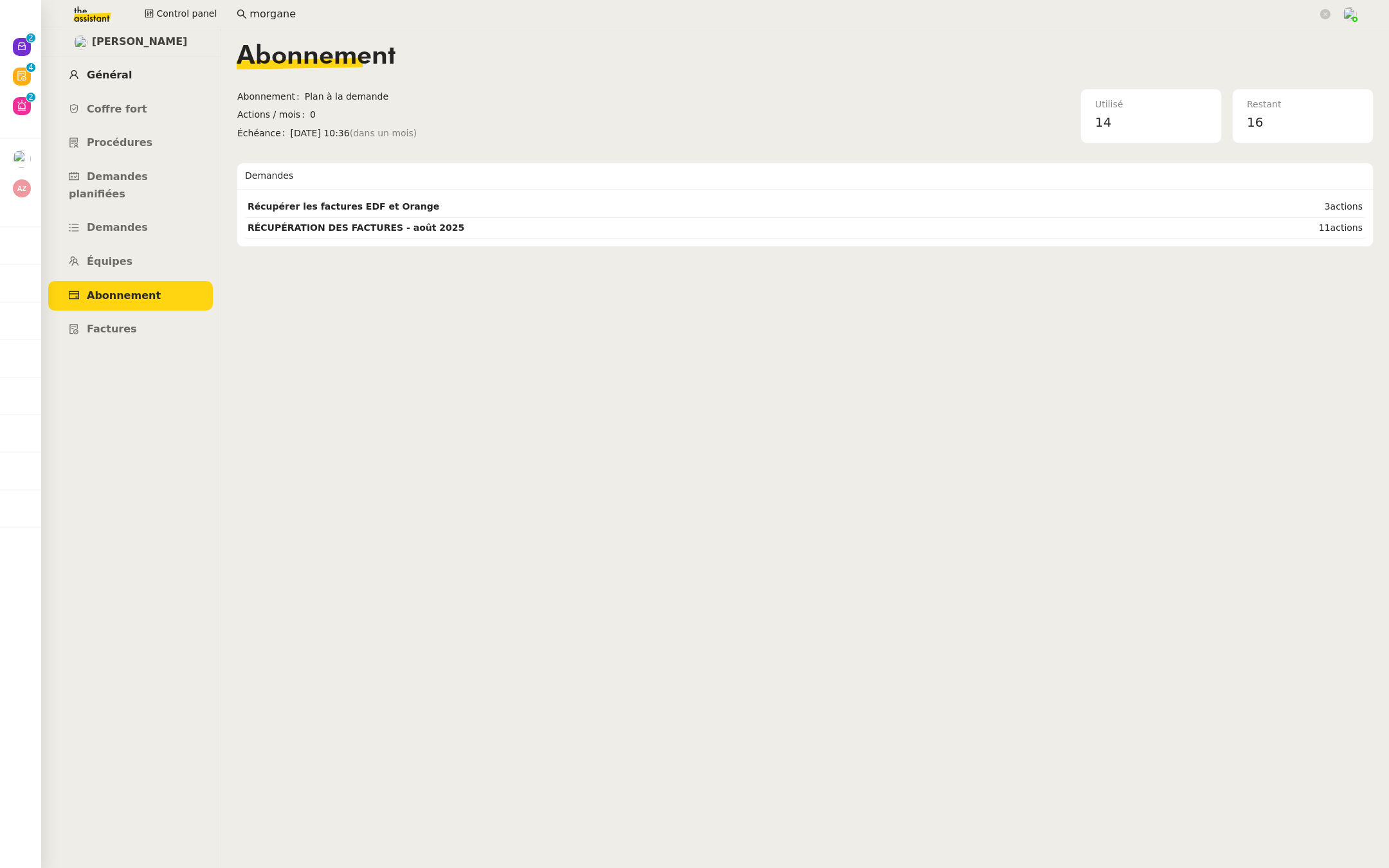
click at [122, 77] on span "Général" at bounding box center [109, 74] width 45 height 12
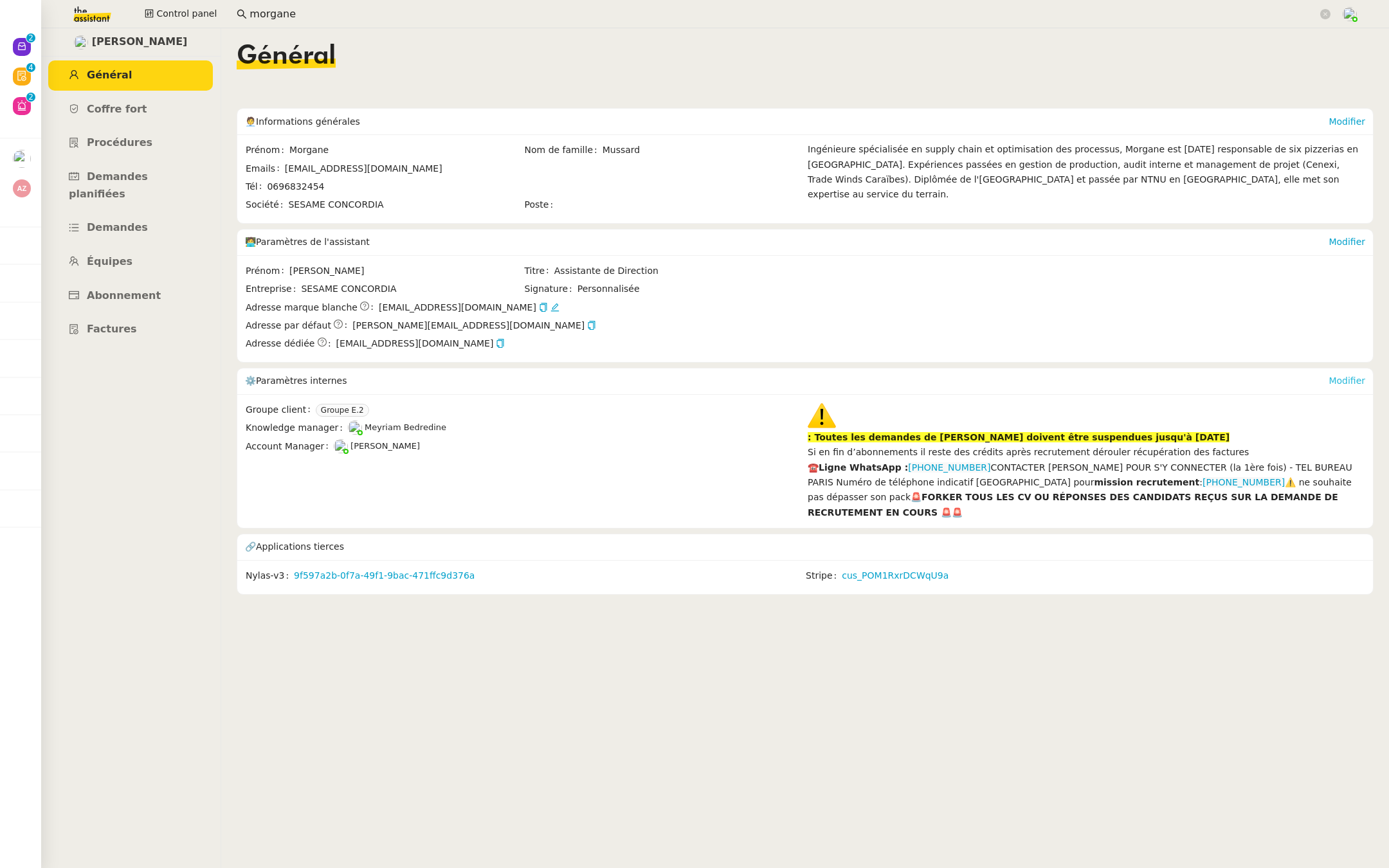
click at [1345, 379] on link "Modifier" at bounding box center [1347, 380] width 37 height 10
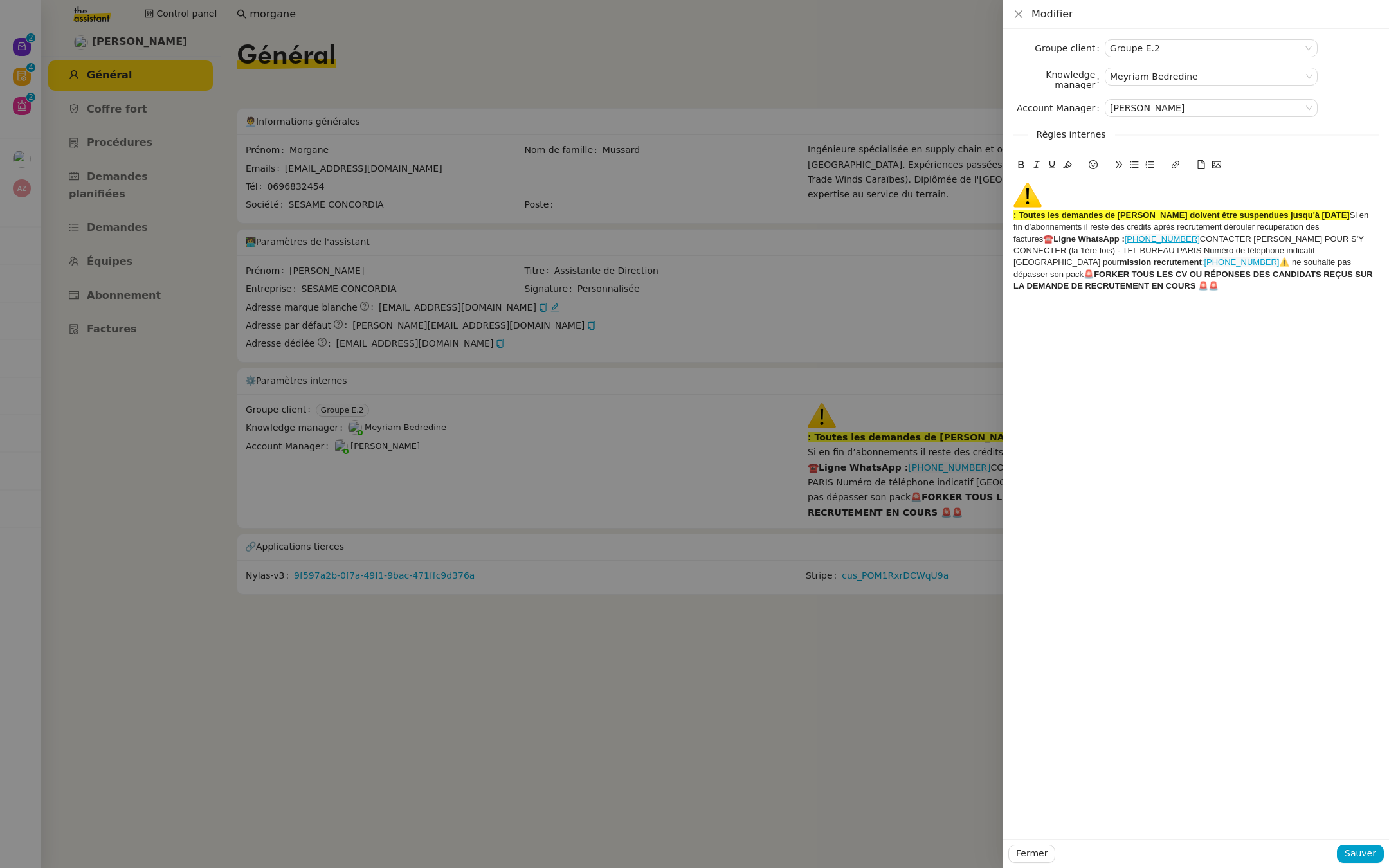
click at [1347, 216] on strong ": Toutes les demandes de [PERSON_NAME] doivent être suspendues jusqu'à [DATE]" at bounding box center [1196, 200] width 365 height 38
click at [1351, 849] on span "Sauver" at bounding box center [1359, 853] width 31 height 15
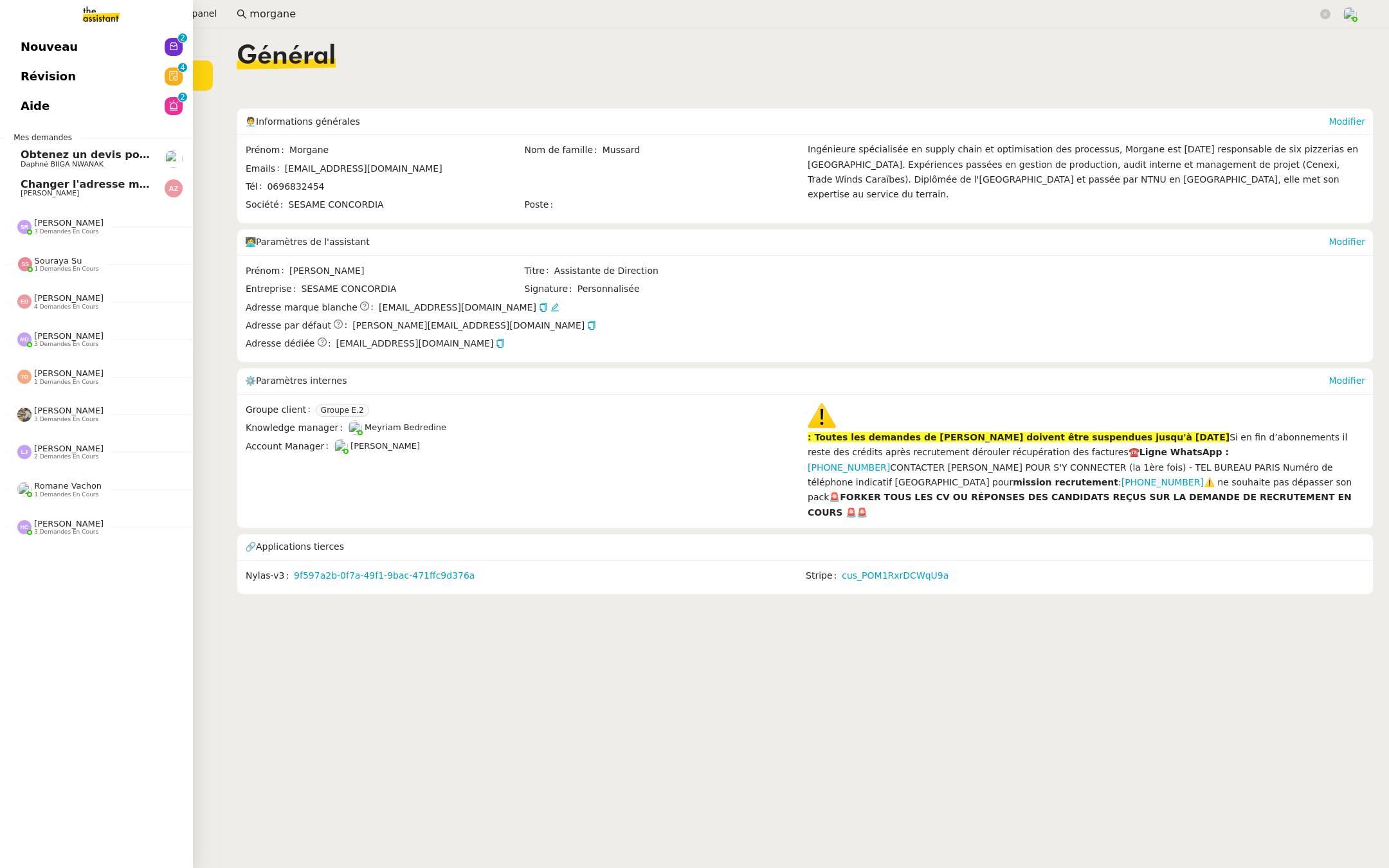
click at [112, 79] on link "Révision 0 1 2 3 4 5 6 7 8 9" at bounding box center [97, 76] width 193 height 30
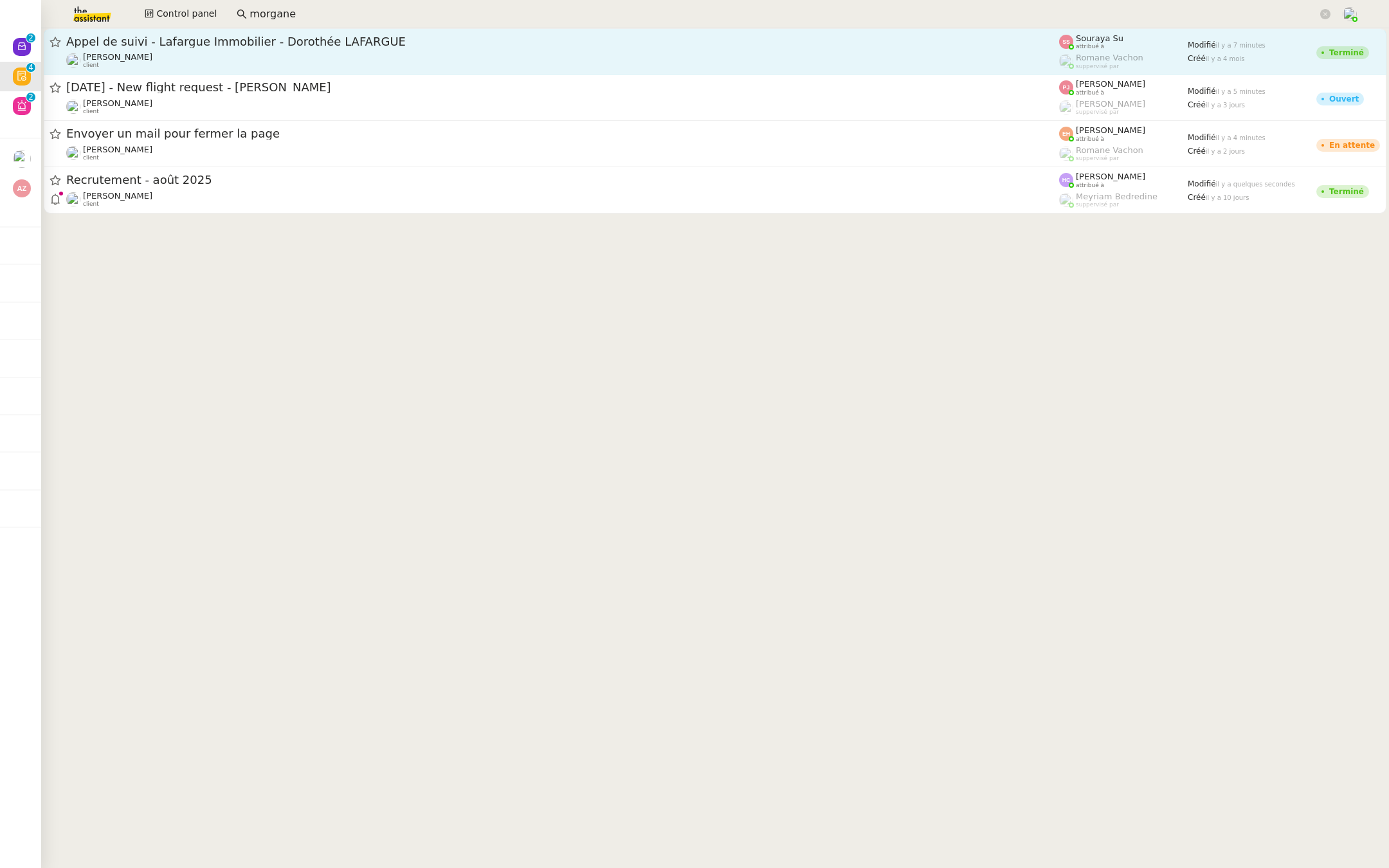
click at [151, 41] on span "Appel de suivi - Lafargue Immobilier - Dorothée LAFARGUE" at bounding box center [562, 42] width 993 height 11
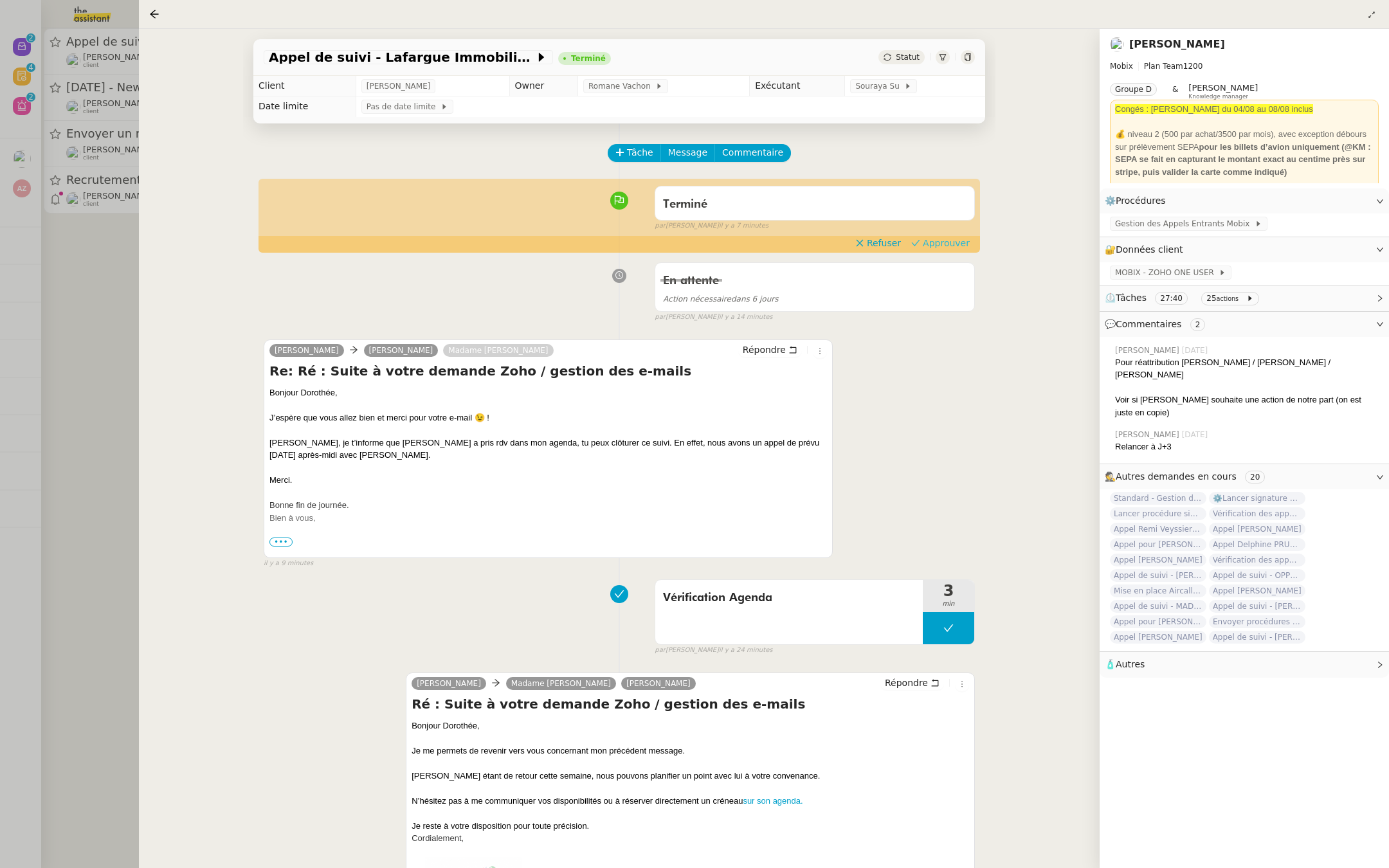
click at [943, 240] on span "Approuver" at bounding box center [946, 243] width 47 height 13
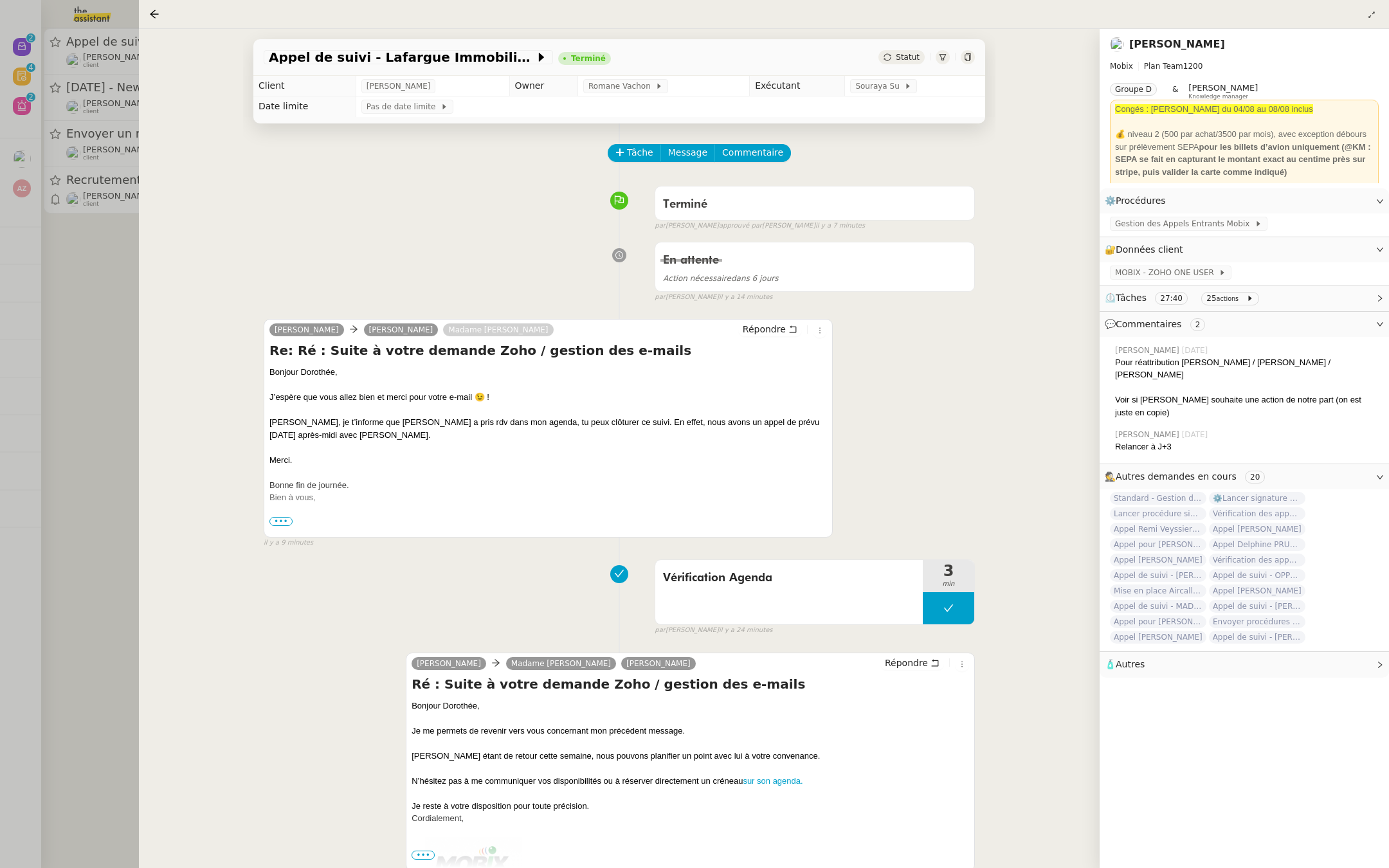
click at [68, 301] on div at bounding box center [694, 434] width 1389 height 868
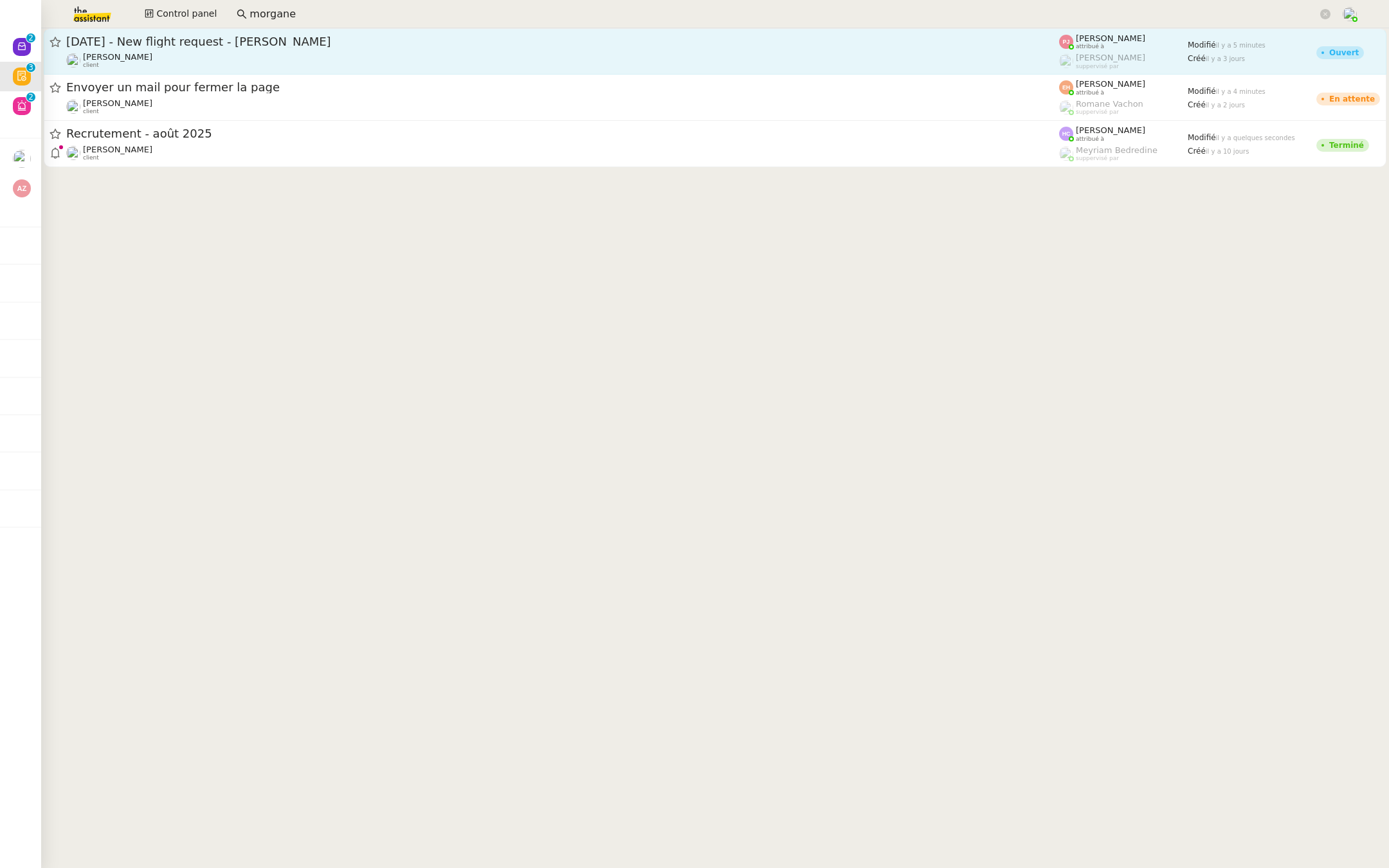
click at [267, 62] on div "[PERSON_NAME] client" at bounding box center [562, 60] width 993 height 17
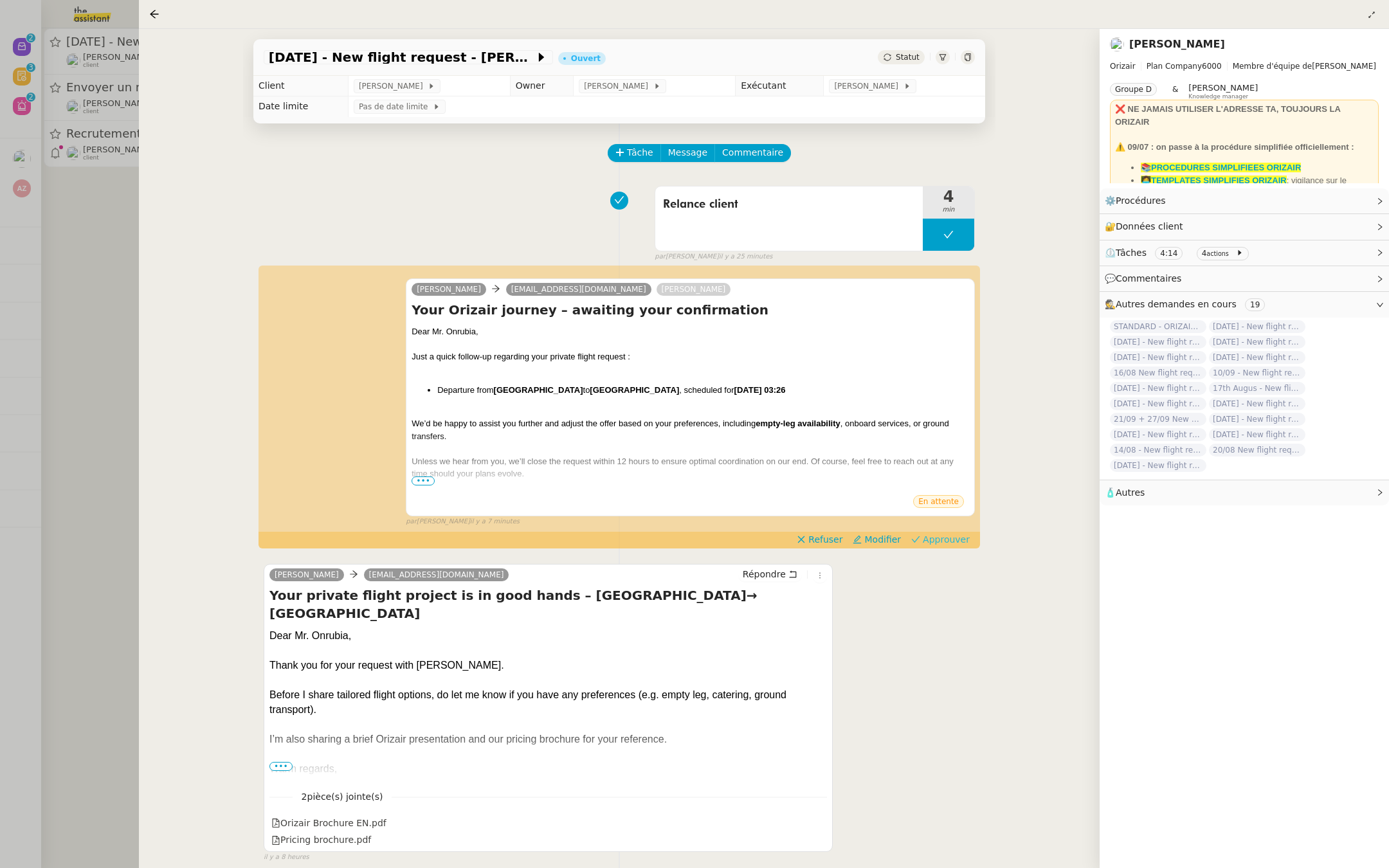
click at [949, 540] on span "Approuver" at bounding box center [946, 539] width 47 height 13
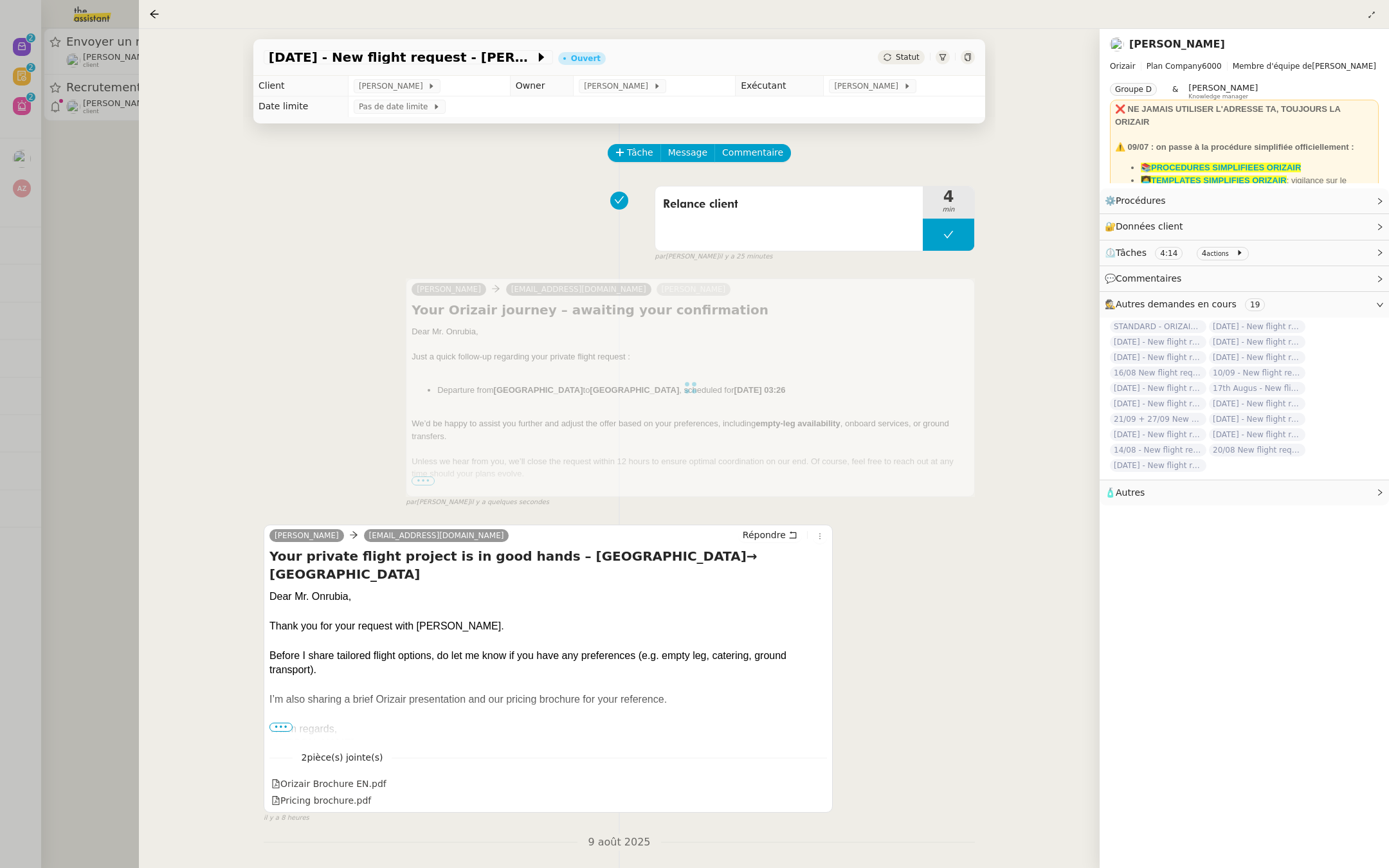
click at [1, 350] on div at bounding box center [694, 434] width 1389 height 868
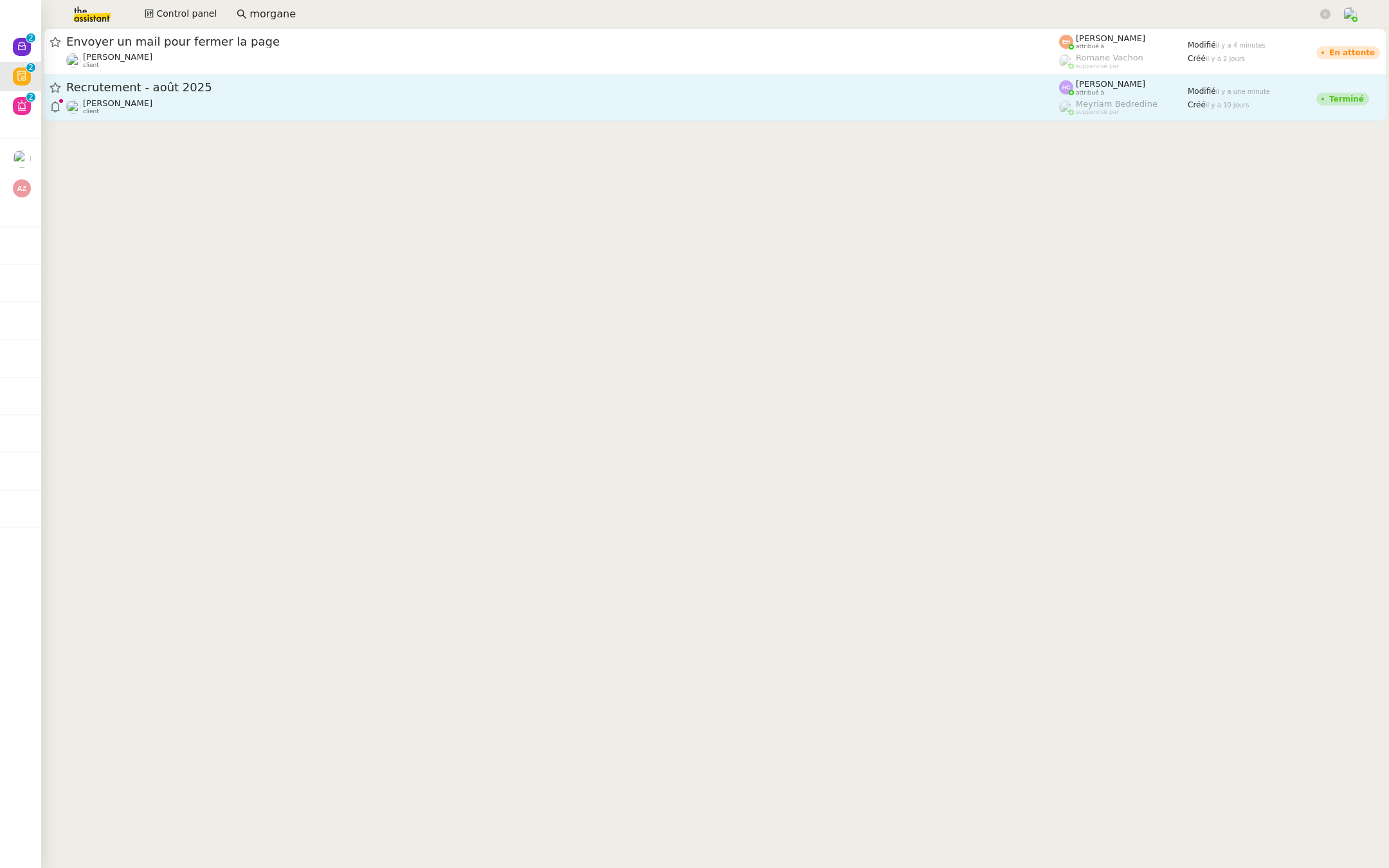
click at [308, 94] on div "Recrutement - août 2025" at bounding box center [562, 88] width 993 height 16
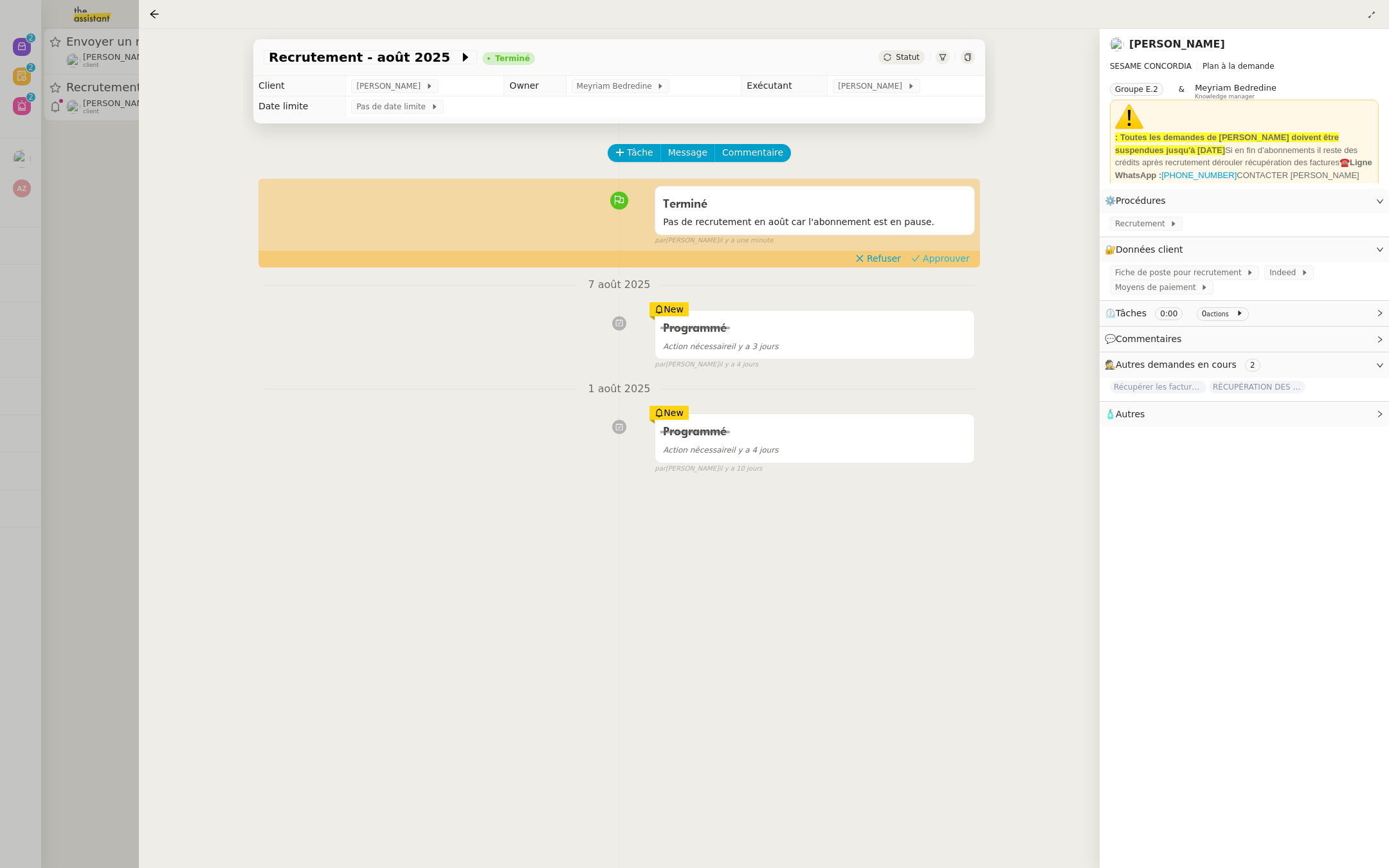
click at [958, 256] on span "Approuver" at bounding box center [946, 259] width 47 height 13
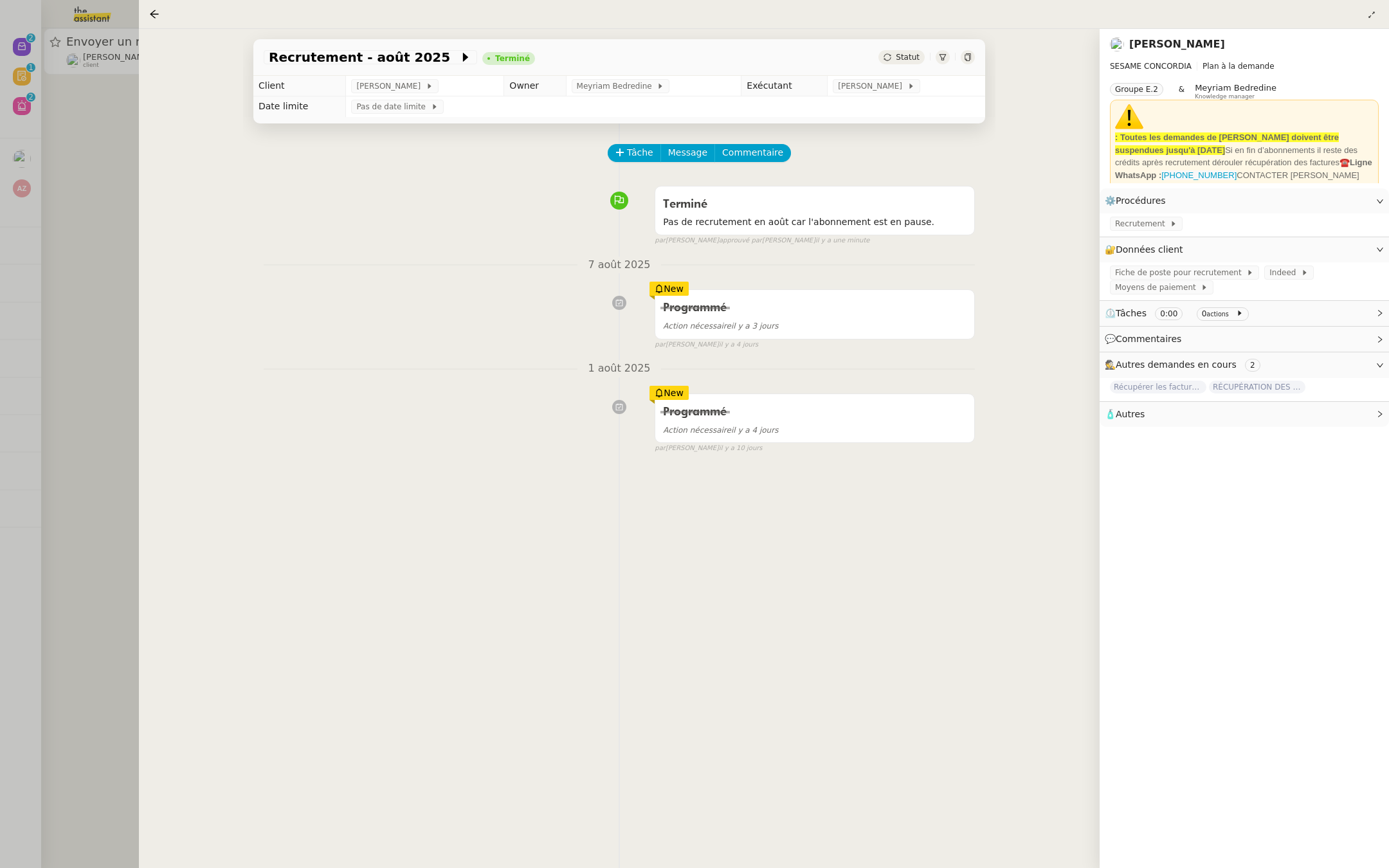
click at [1, 275] on div at bounding box center [694, 434] width 1389 height 868
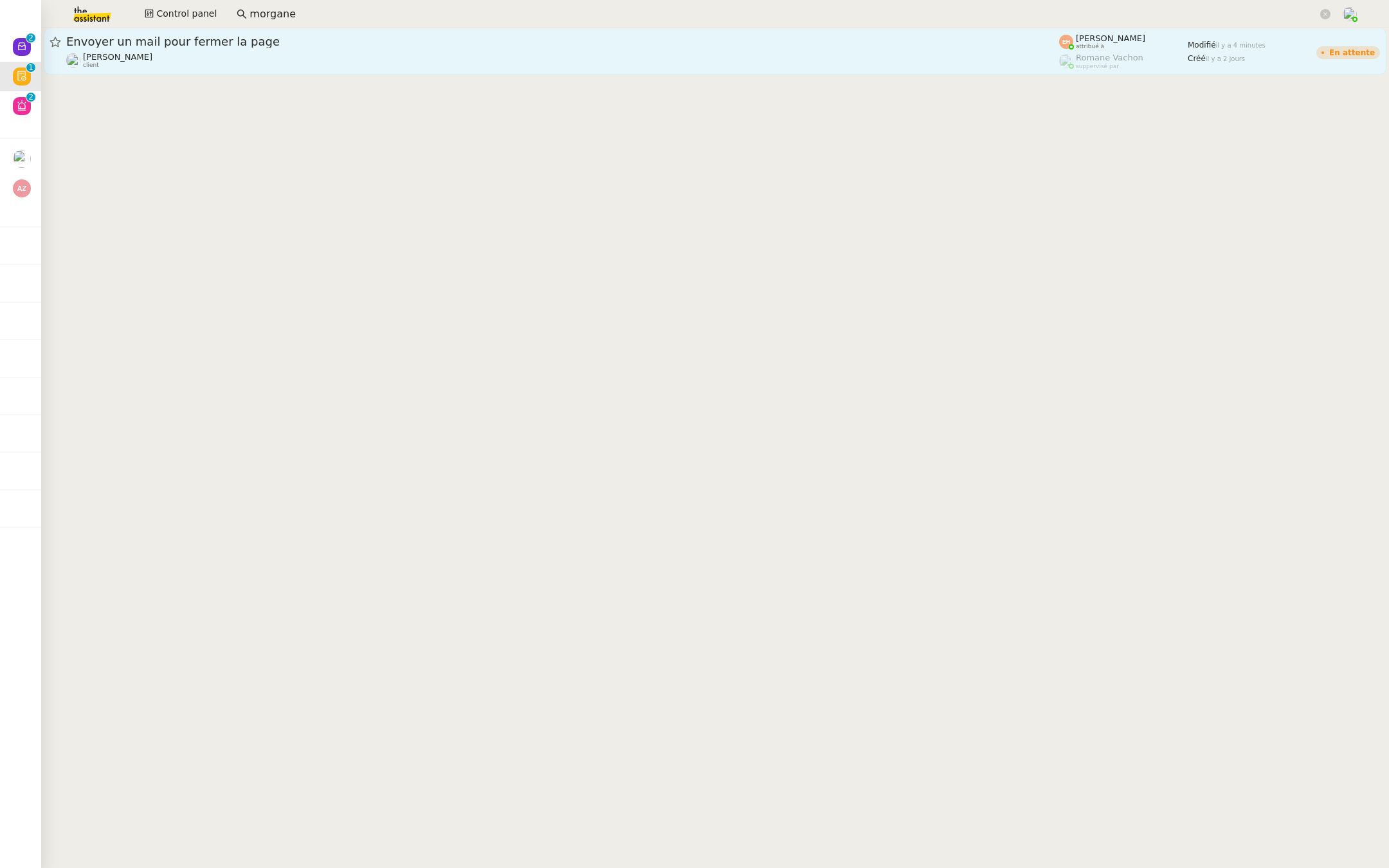
click at [244, 52] on div "[PERSON_NAME] client" at bounding box center [562, 60] width 993 height 17
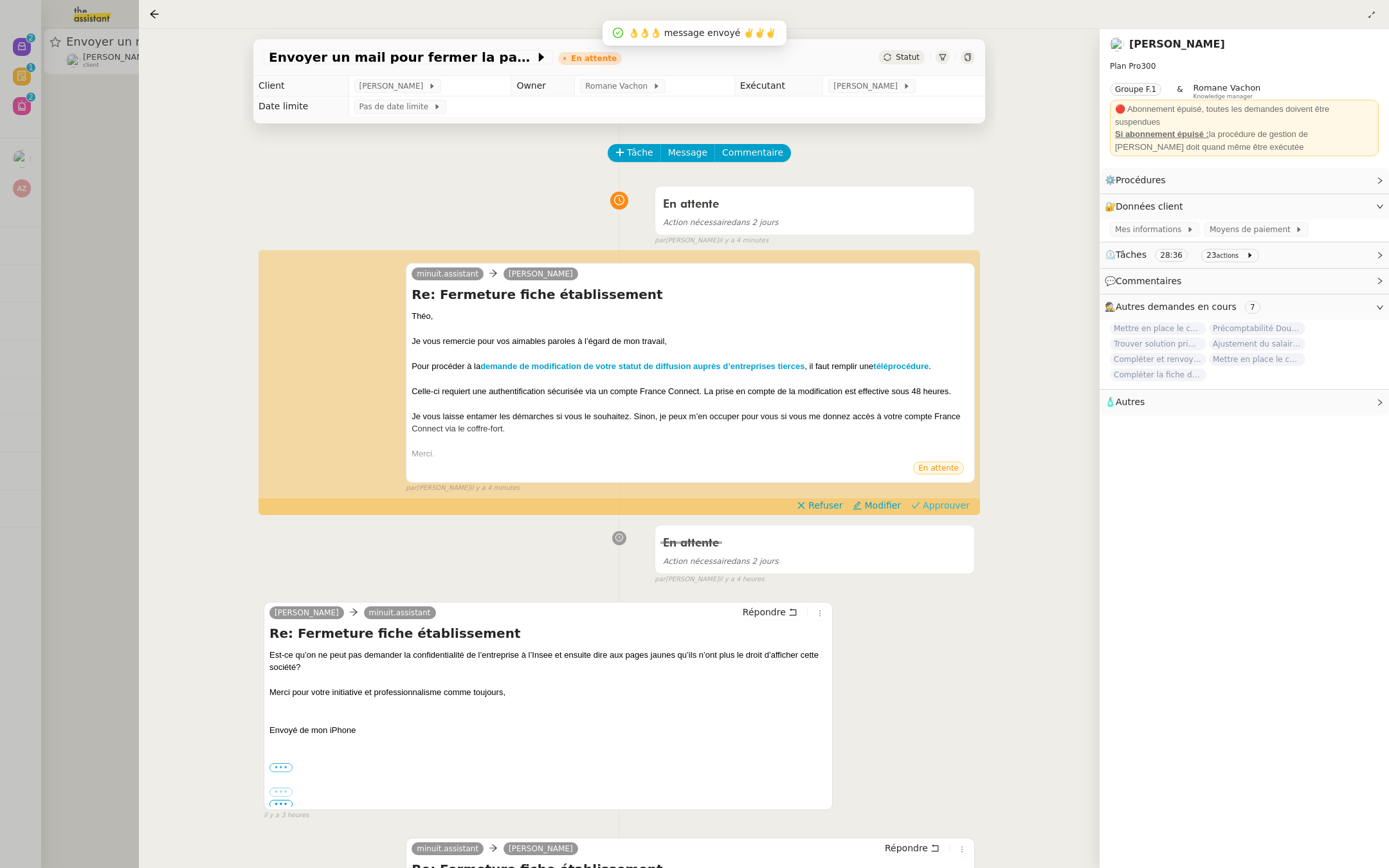
click at [935, 506] on span "Approuver" at bounding box center [946, 505] width 47 height 13
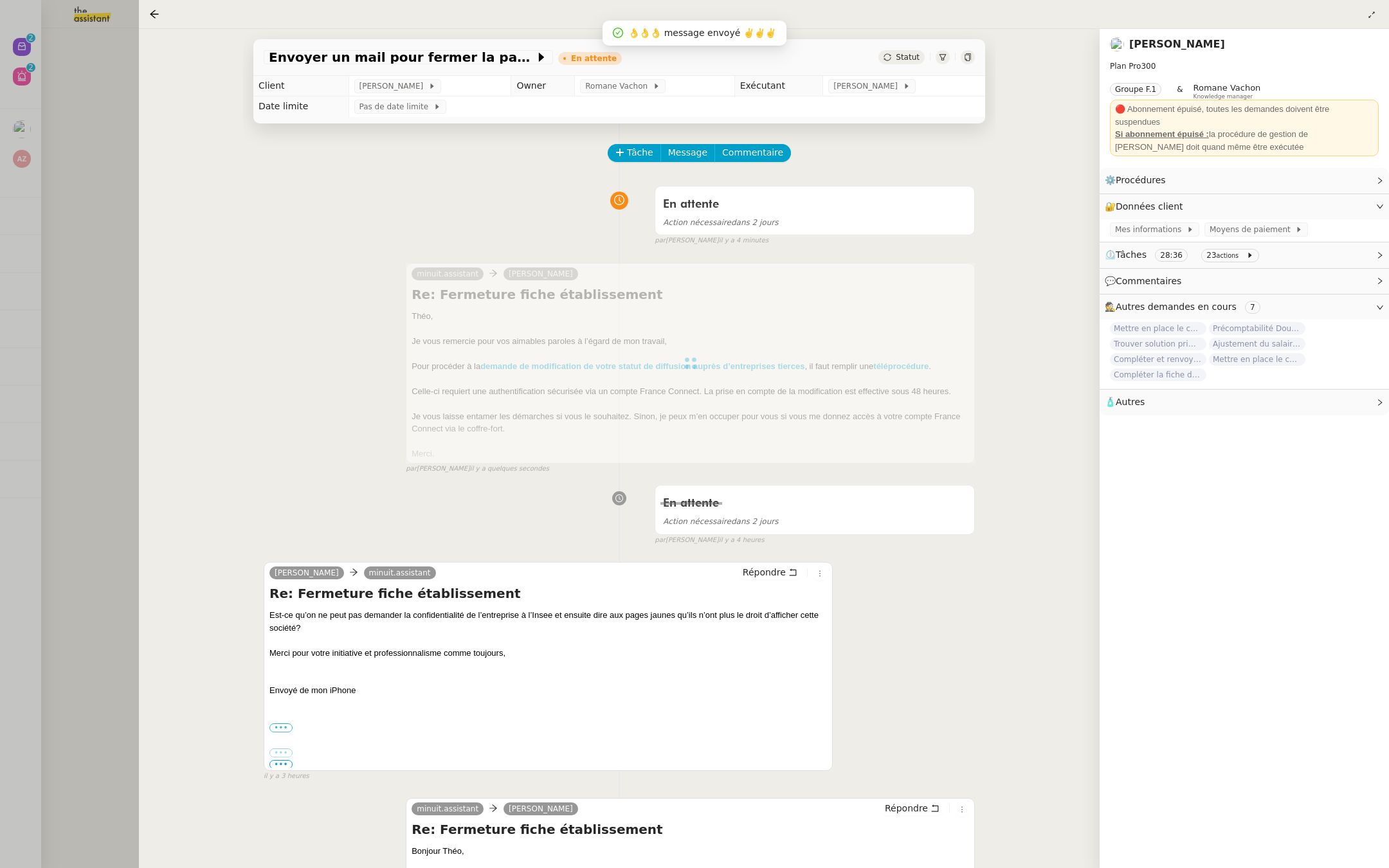
click at [0, 207] on div at bounding box center [694, 434] width 1389 height 868
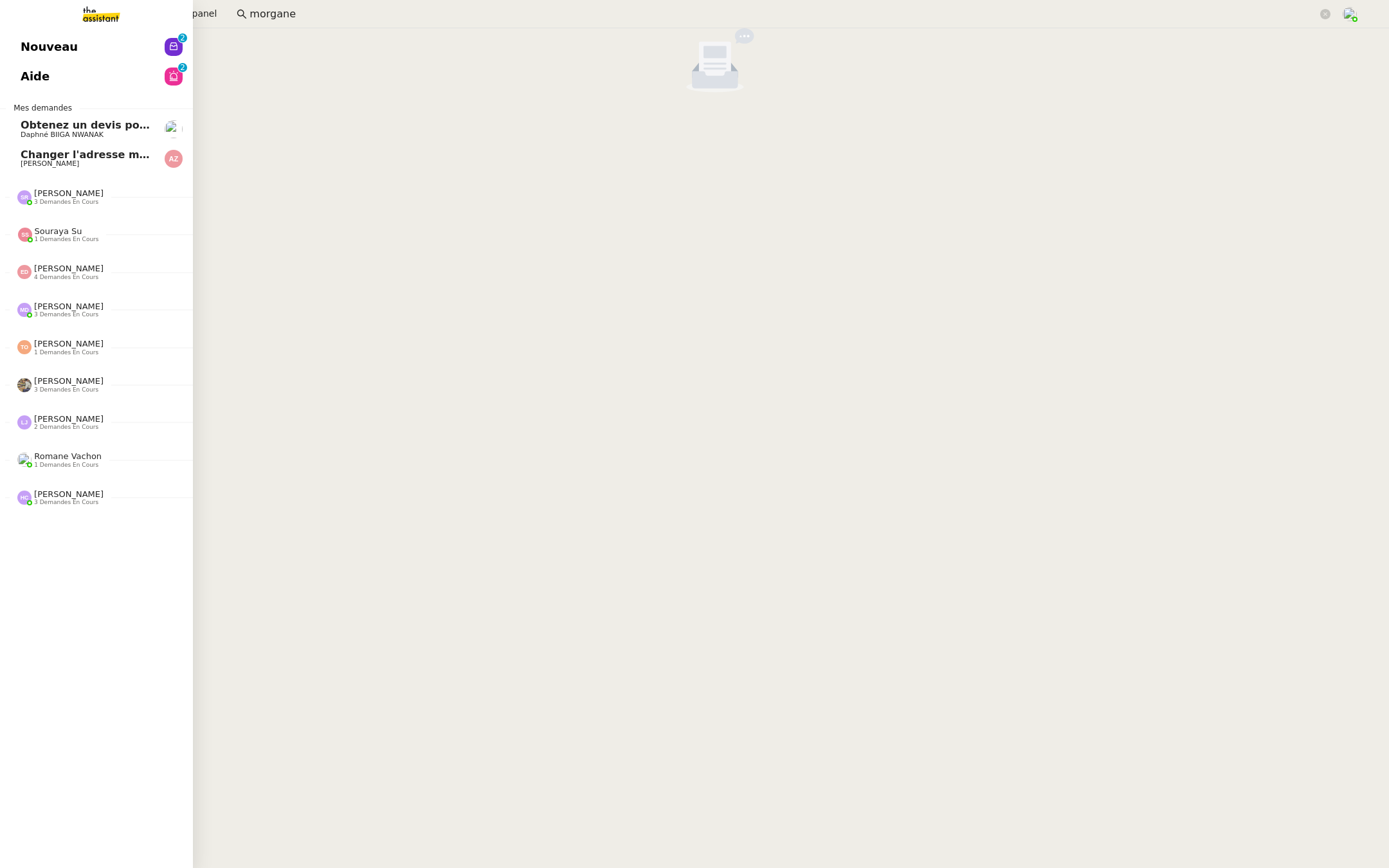
click at [13, 46] on link "Nouveau 0 1 2 3 4 5 6 7 8 9" at bounding box center [97, 46] width 193 height 30
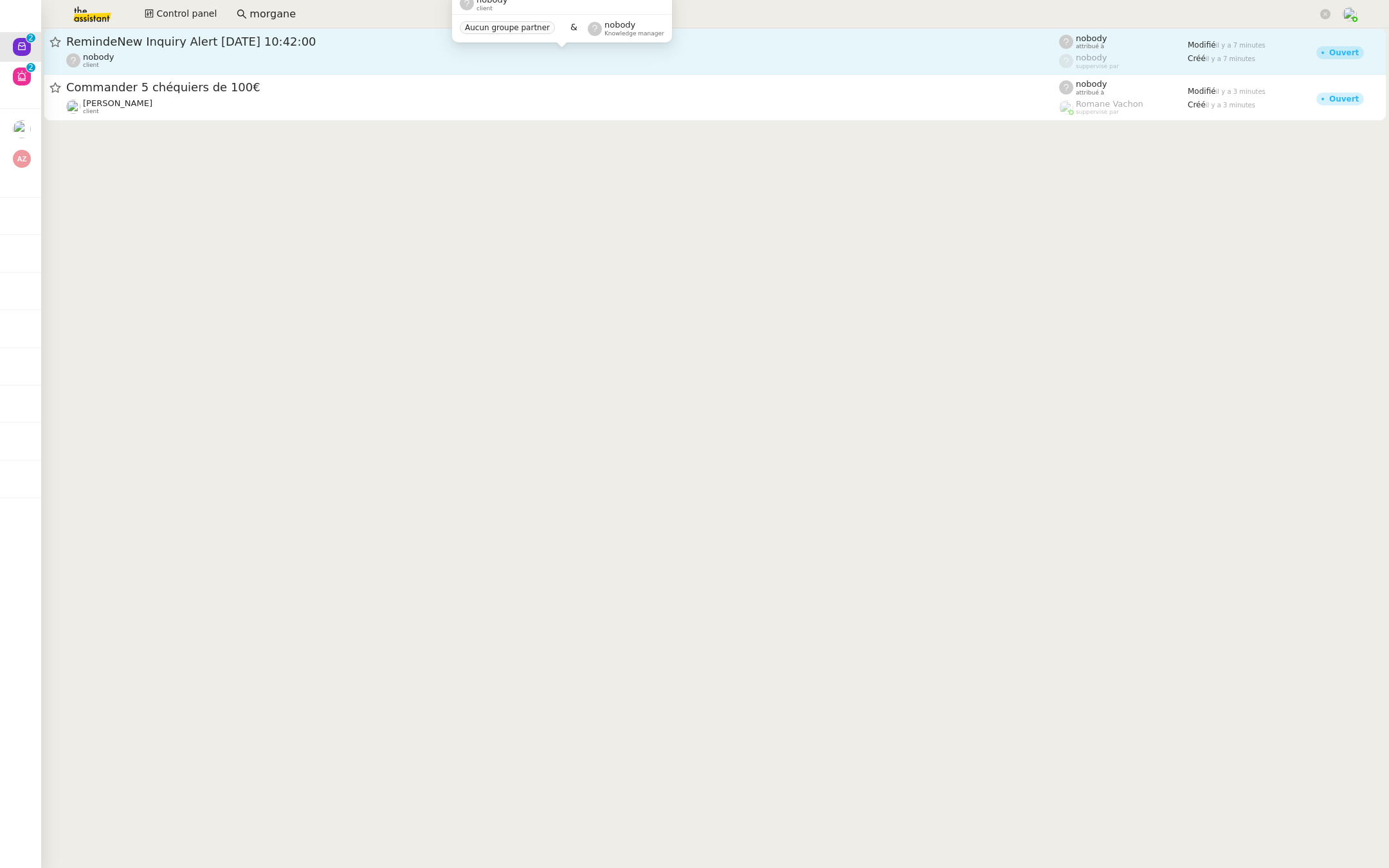
click at [183, 56] on div "nobody client" at bounding box center [562, 60] width 993 height 17
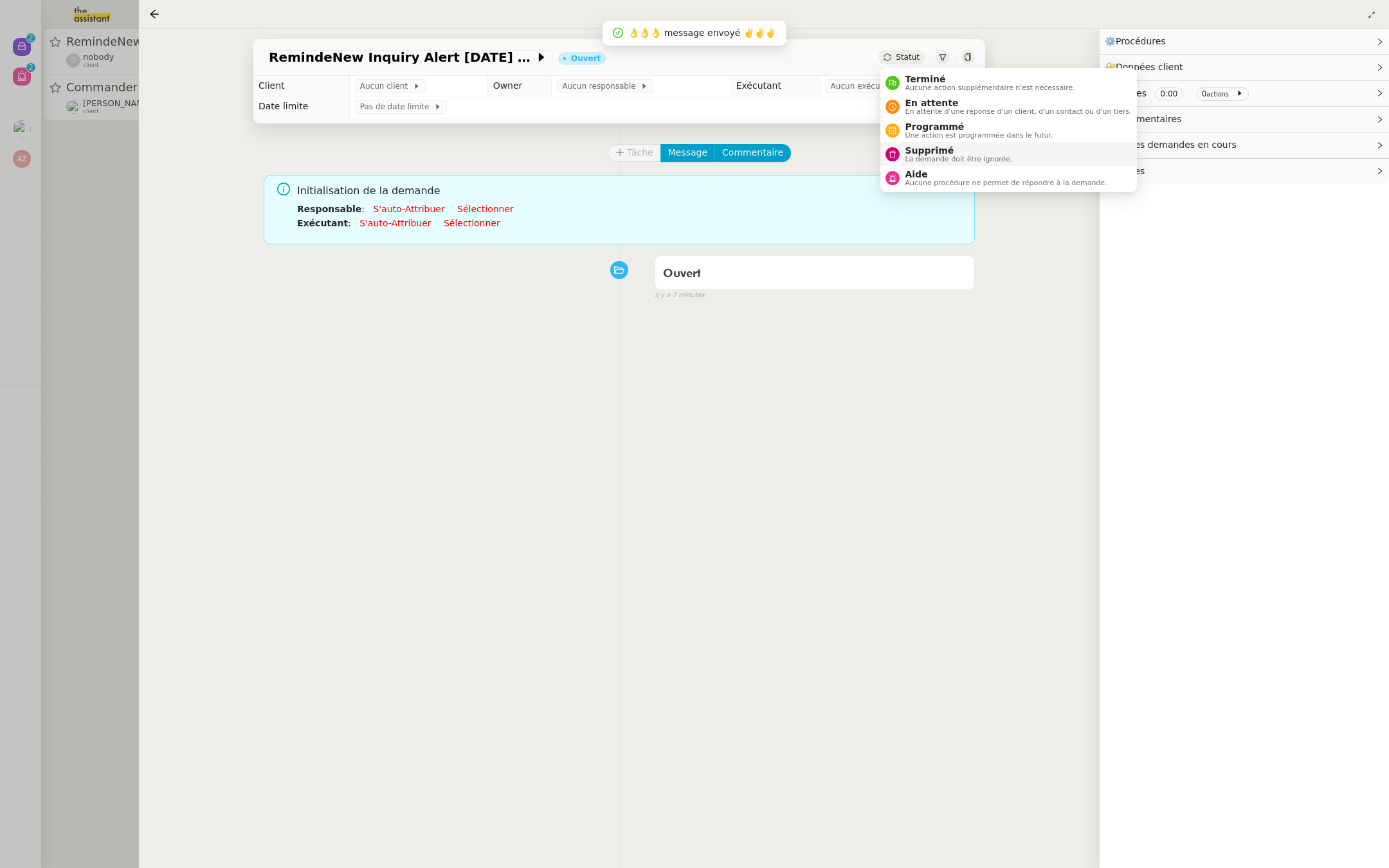
click at [902, 153] on div "Supprimé La demande doit être ignorée." at bounding box center [955, 154] width 113 height 18
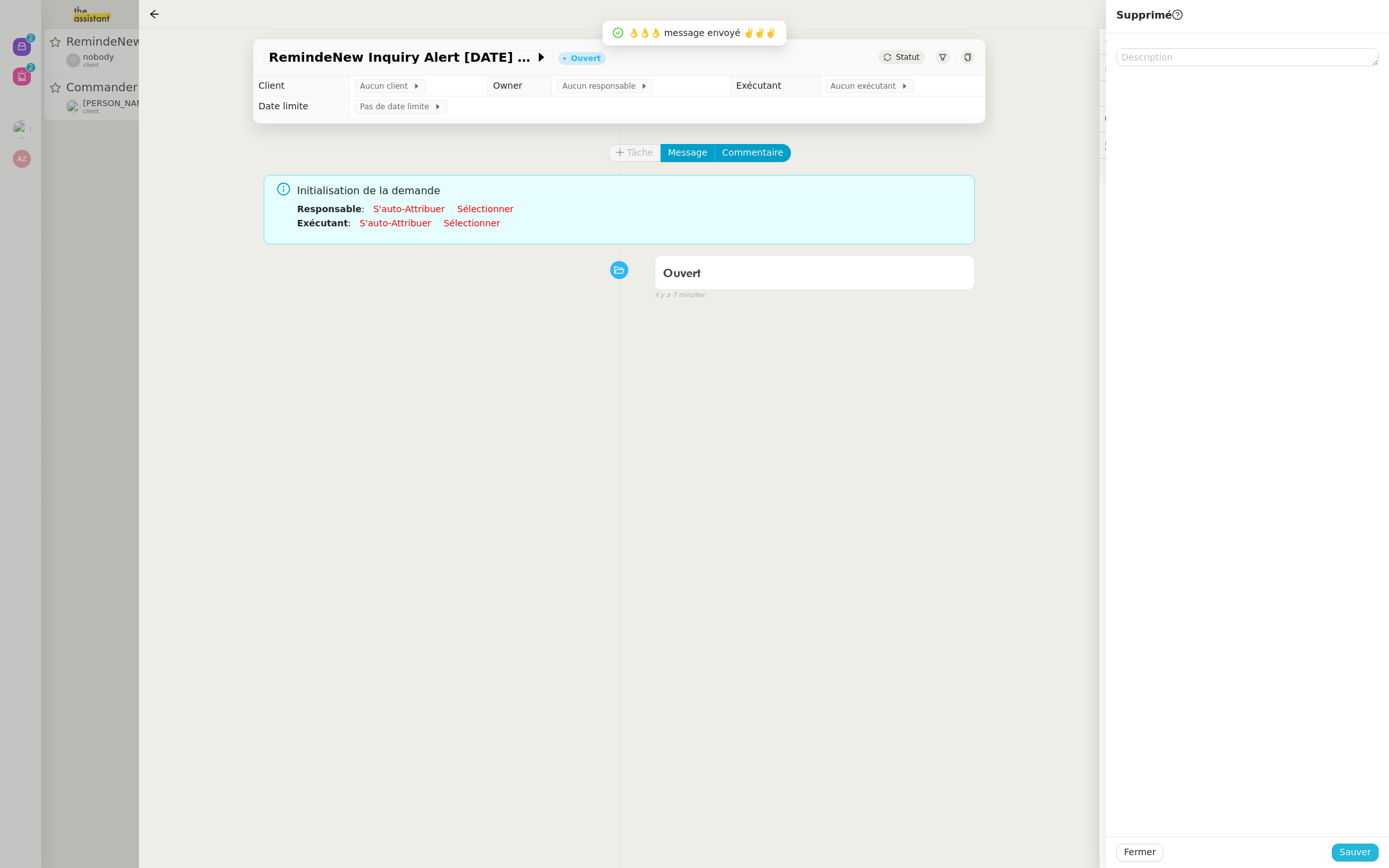
click at [1349, 854] on span "Sauver" at bounding box center [1355, 852] width 31 height 15
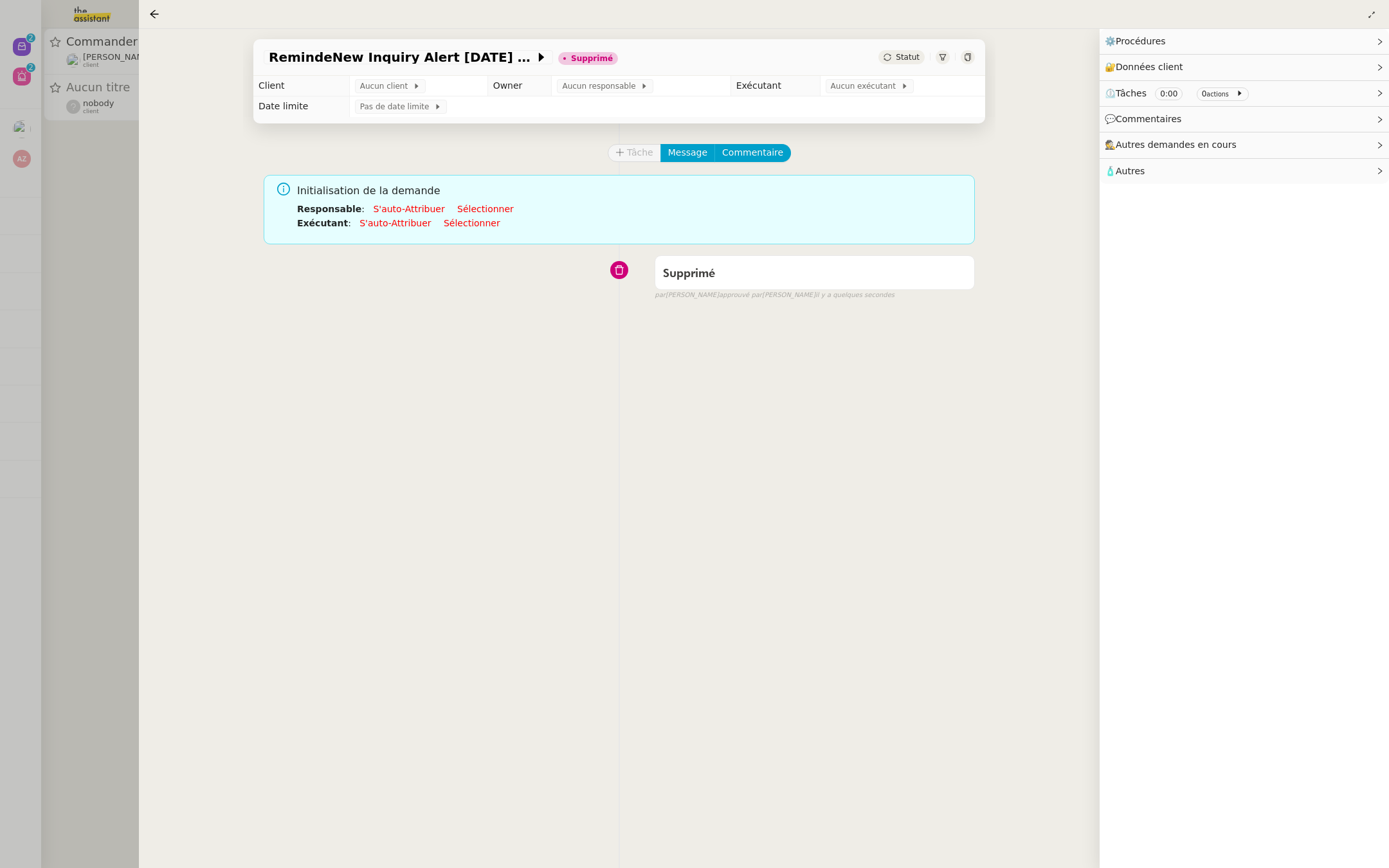
click at [0, 359] on div at bounding box center [694, 434] width 1389 height 868
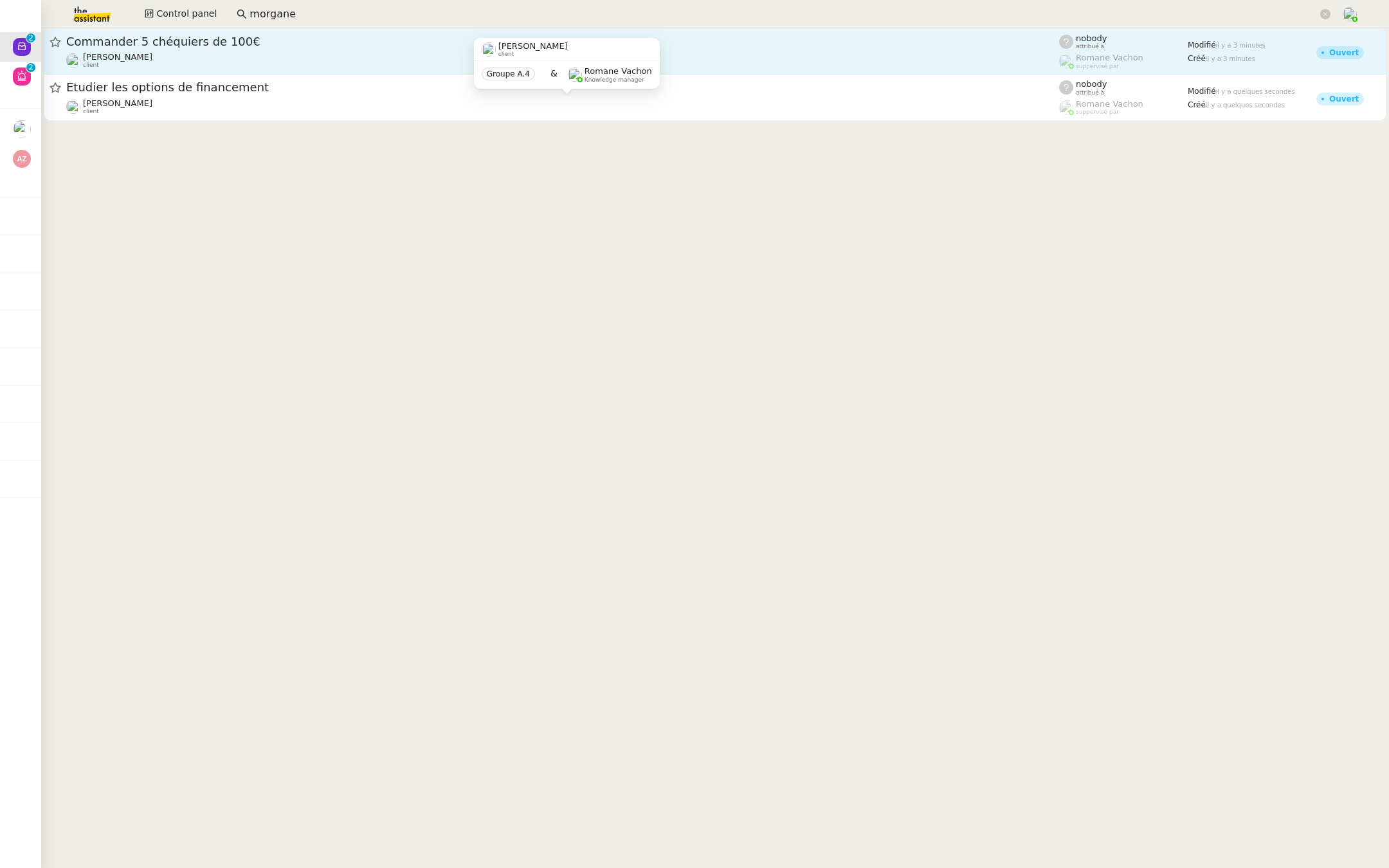
click at [163, 46] on span "Commander 5 chéquiers de 100€" at bounding box center [562, 42] width 993 height 11
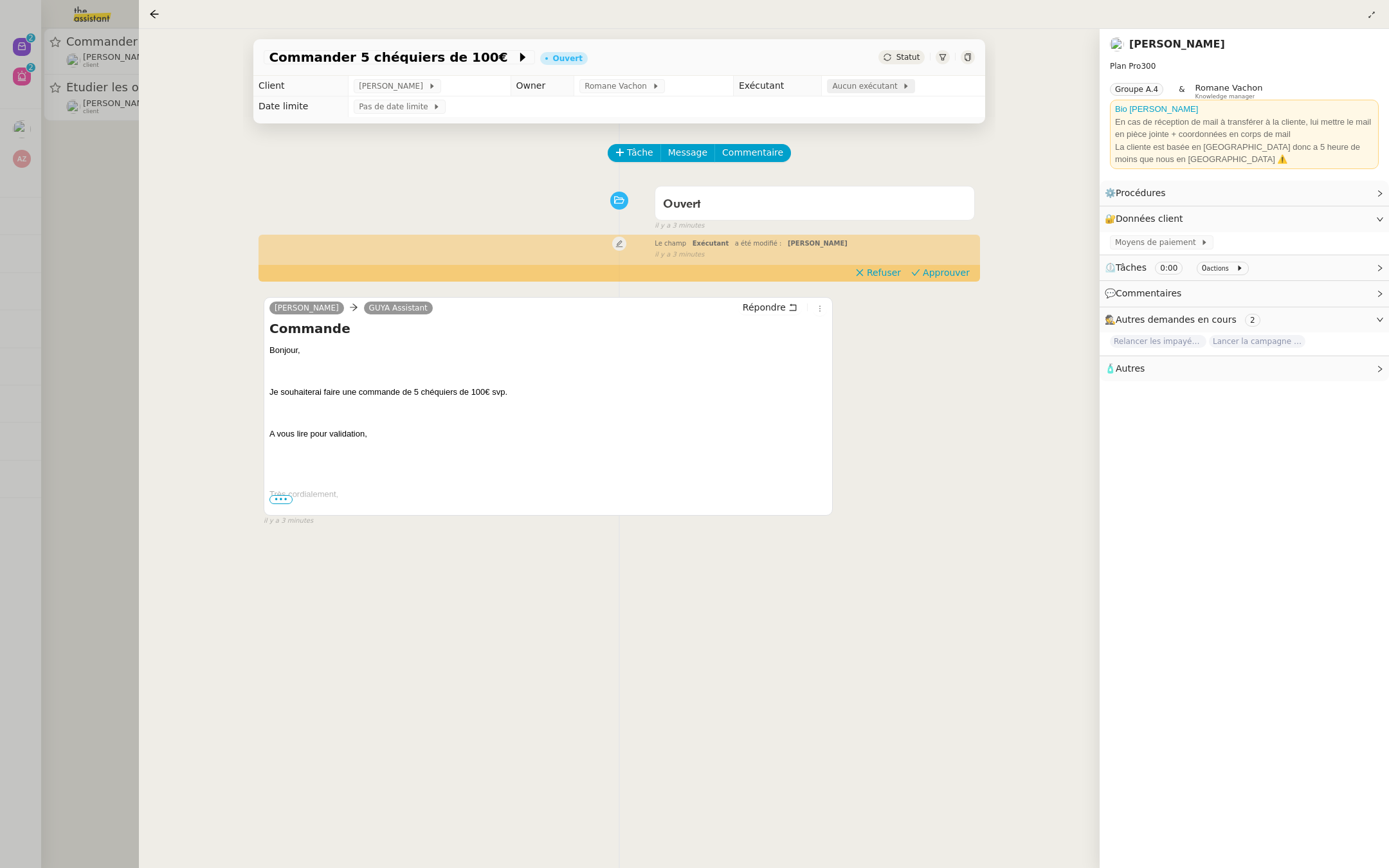
click at [856, 81] on span "Aucun exécutant" at bounding box center [867, 86] width 70 height 13
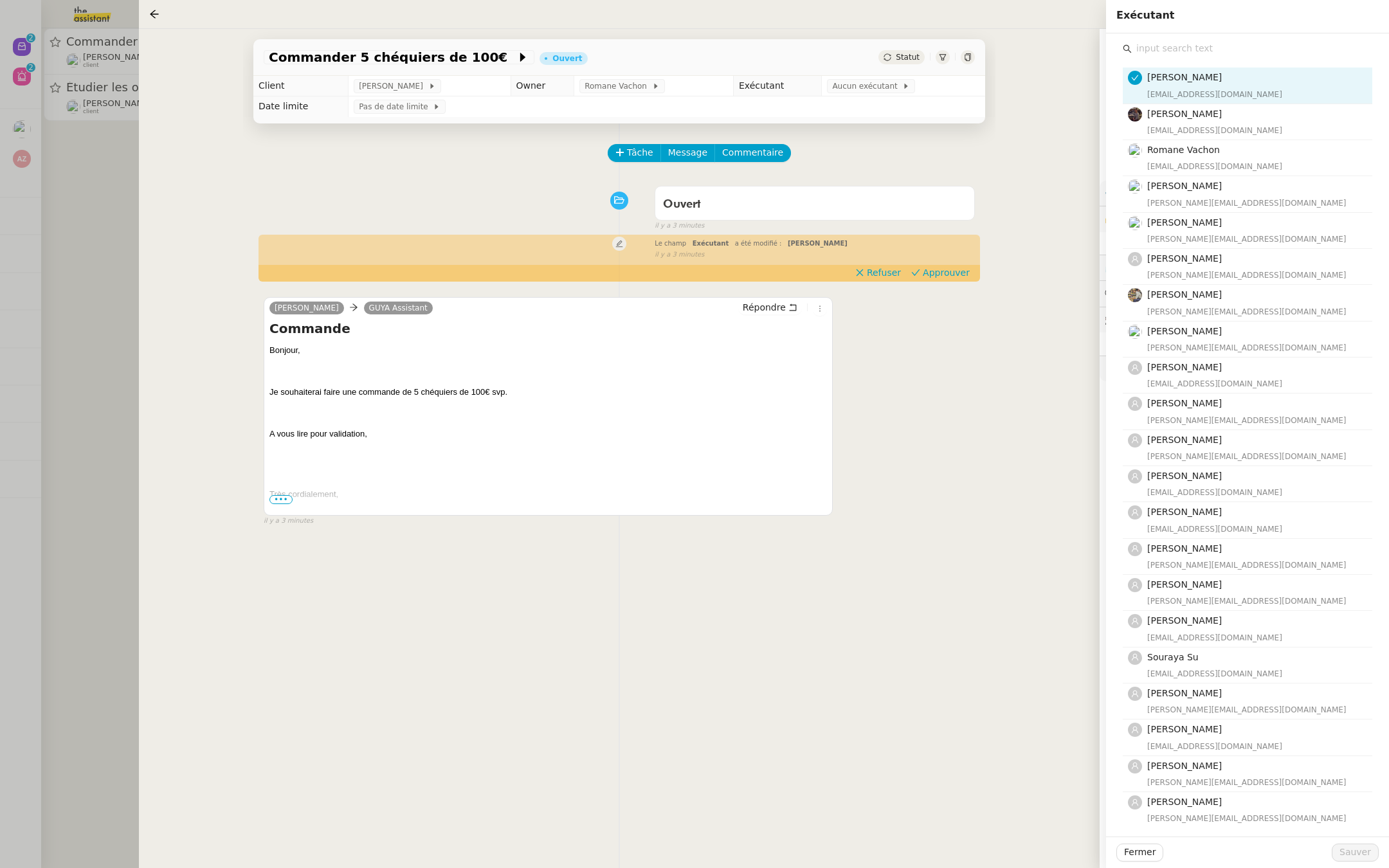
click at [1200, 55] on input "text" at bounding box center [1252, 49] width 240 height 18
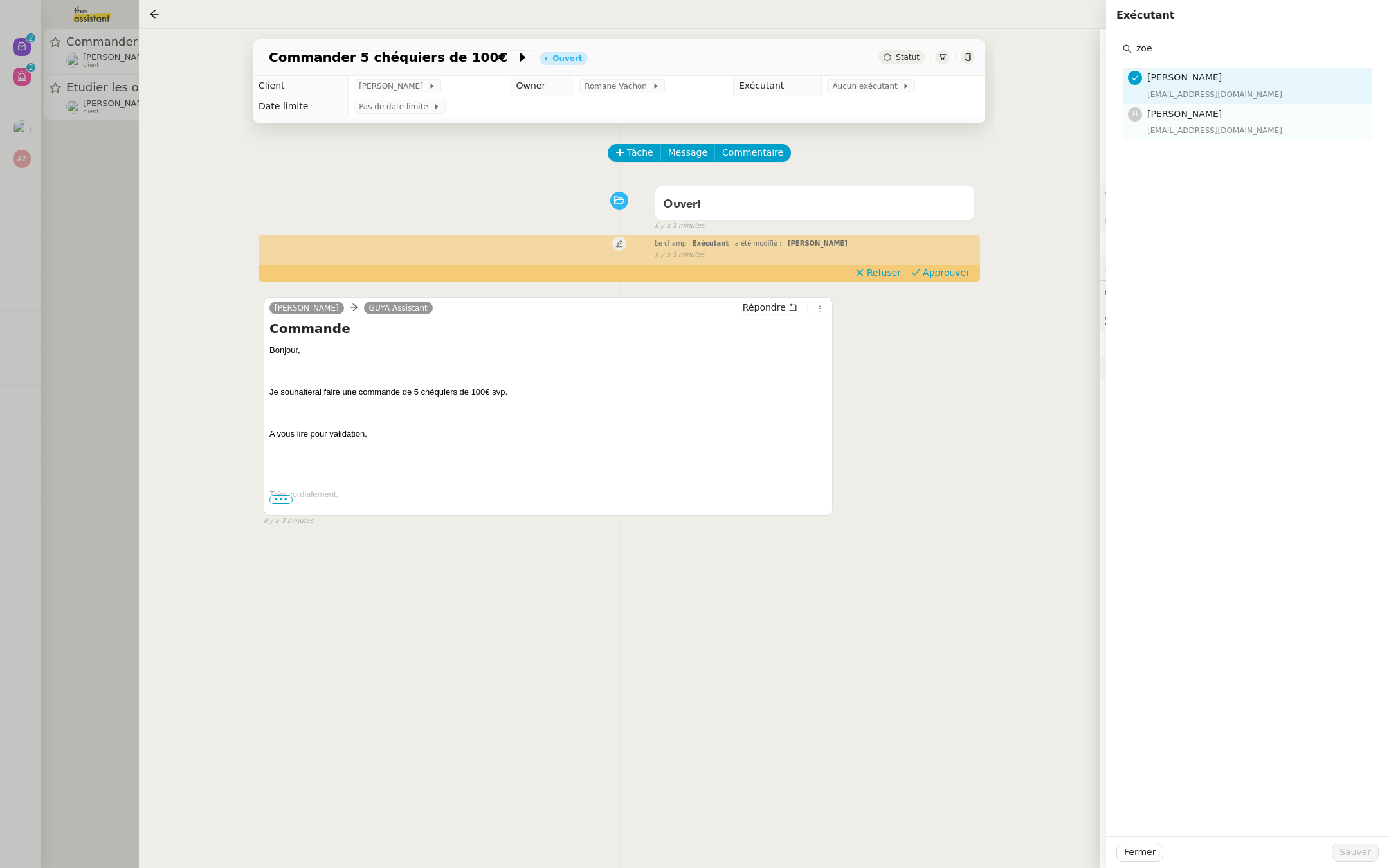
type input "zoe"
click at [1204, 117] on span "[PERSON_NAME]" at bounding box center [1184, 113] width 74 height 10
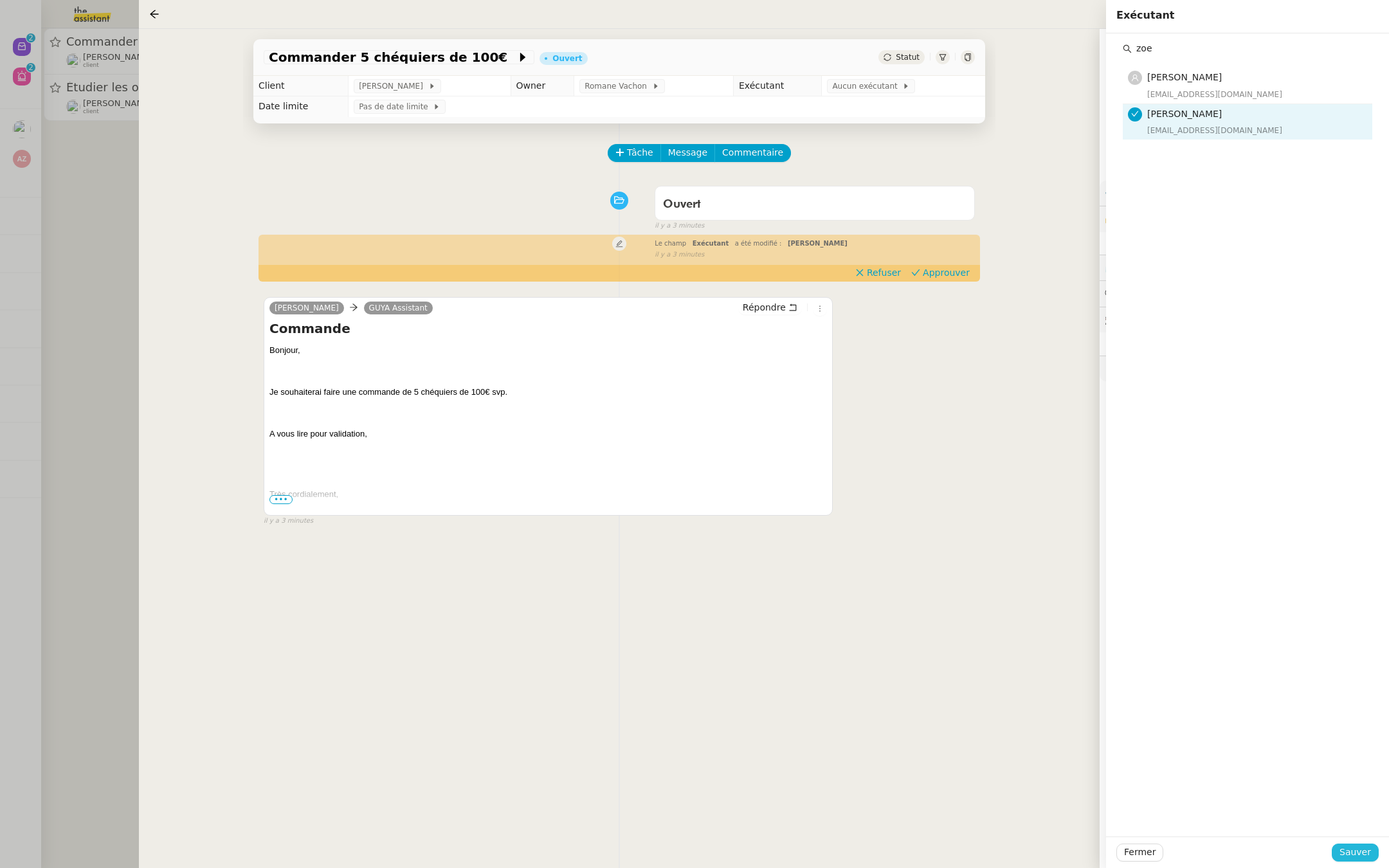
click at [1359, 846] on span "Sauver" at bounding box center [1355, 852] width 31 height 15
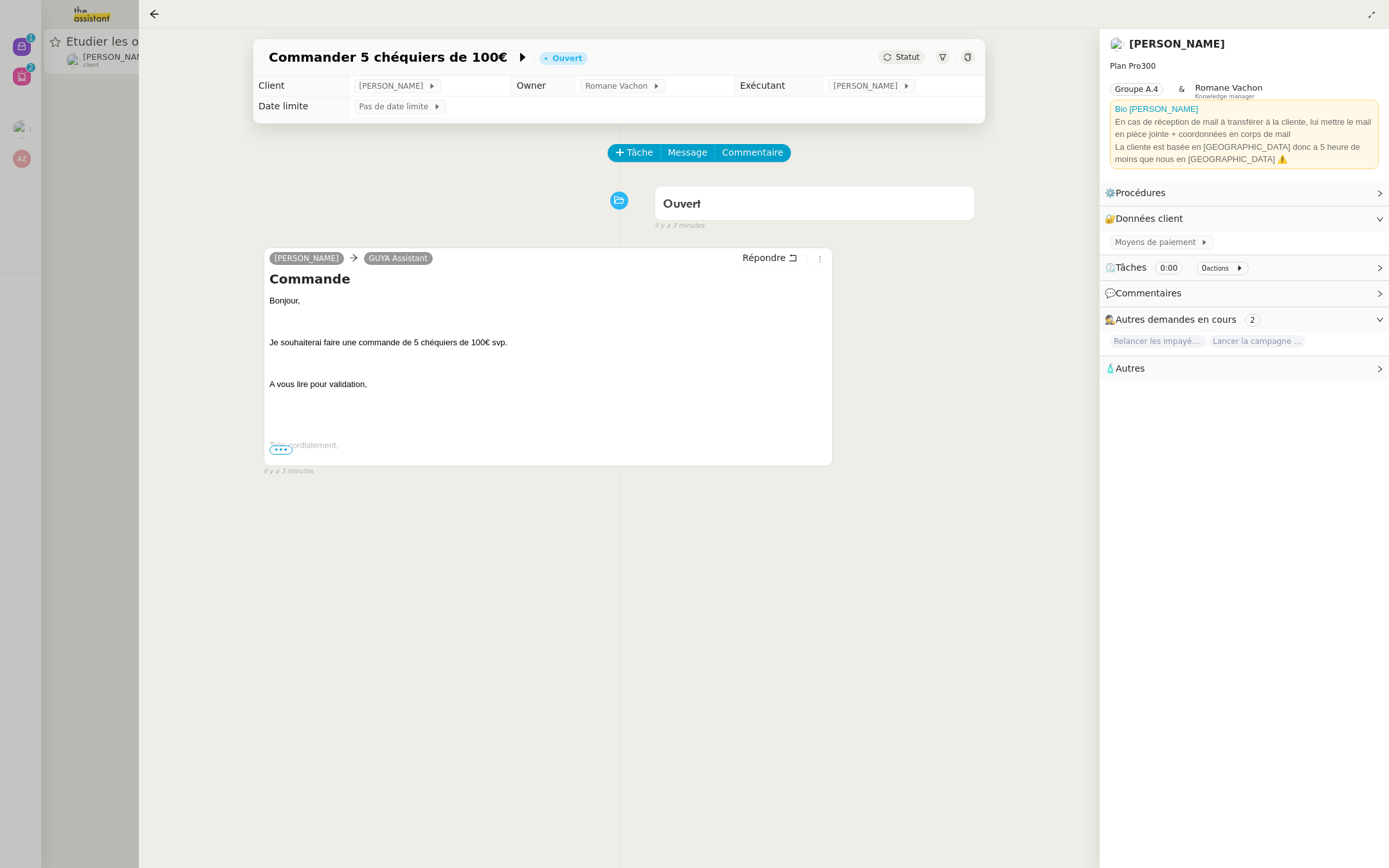
click at [12, 338] on div at bounding box center [694, 434] width 1389 height 868
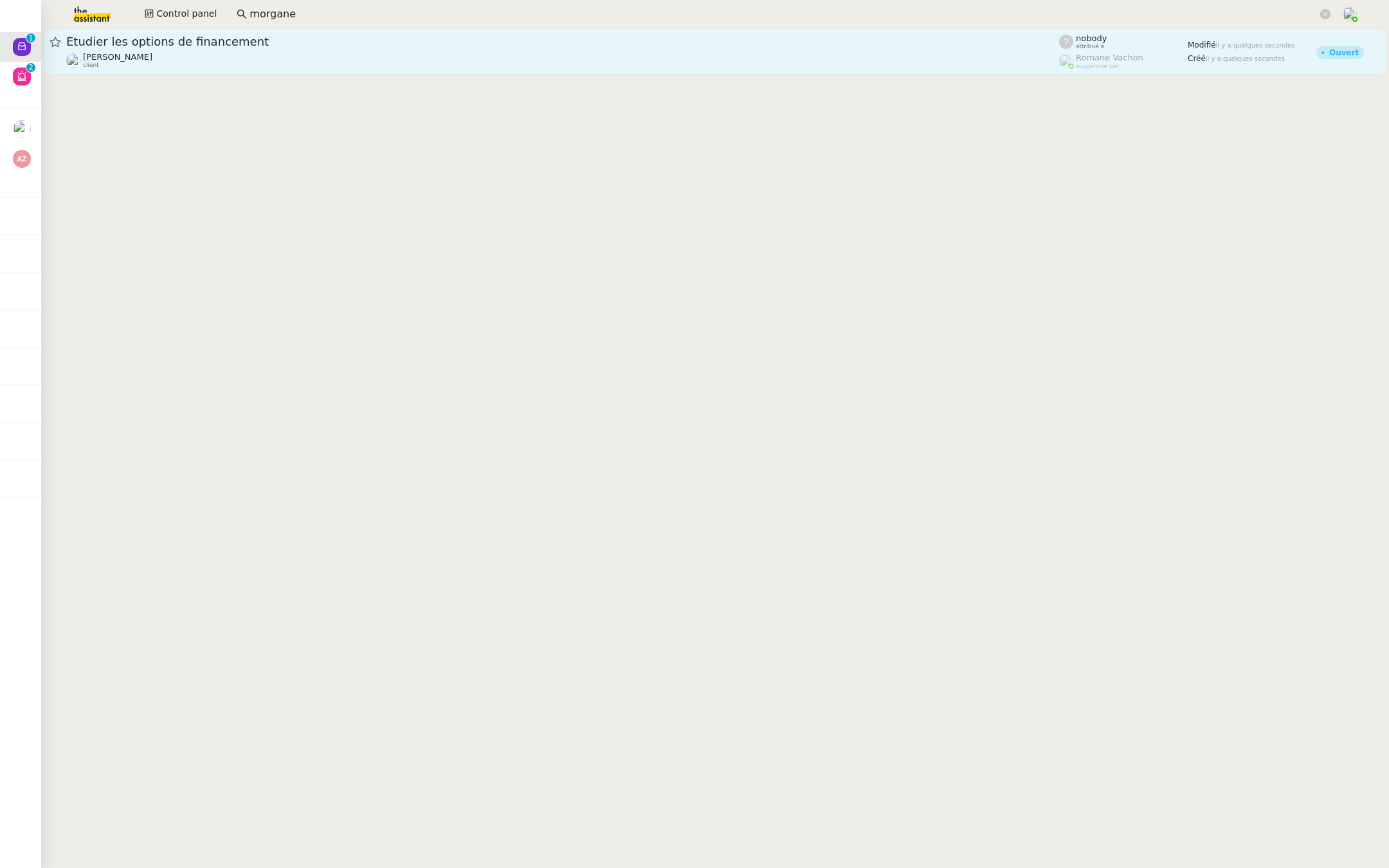
click at [243, 52] on div "Edwige Giron-Fleckinger client" at bounding box center [562, 60] width 993 height 17
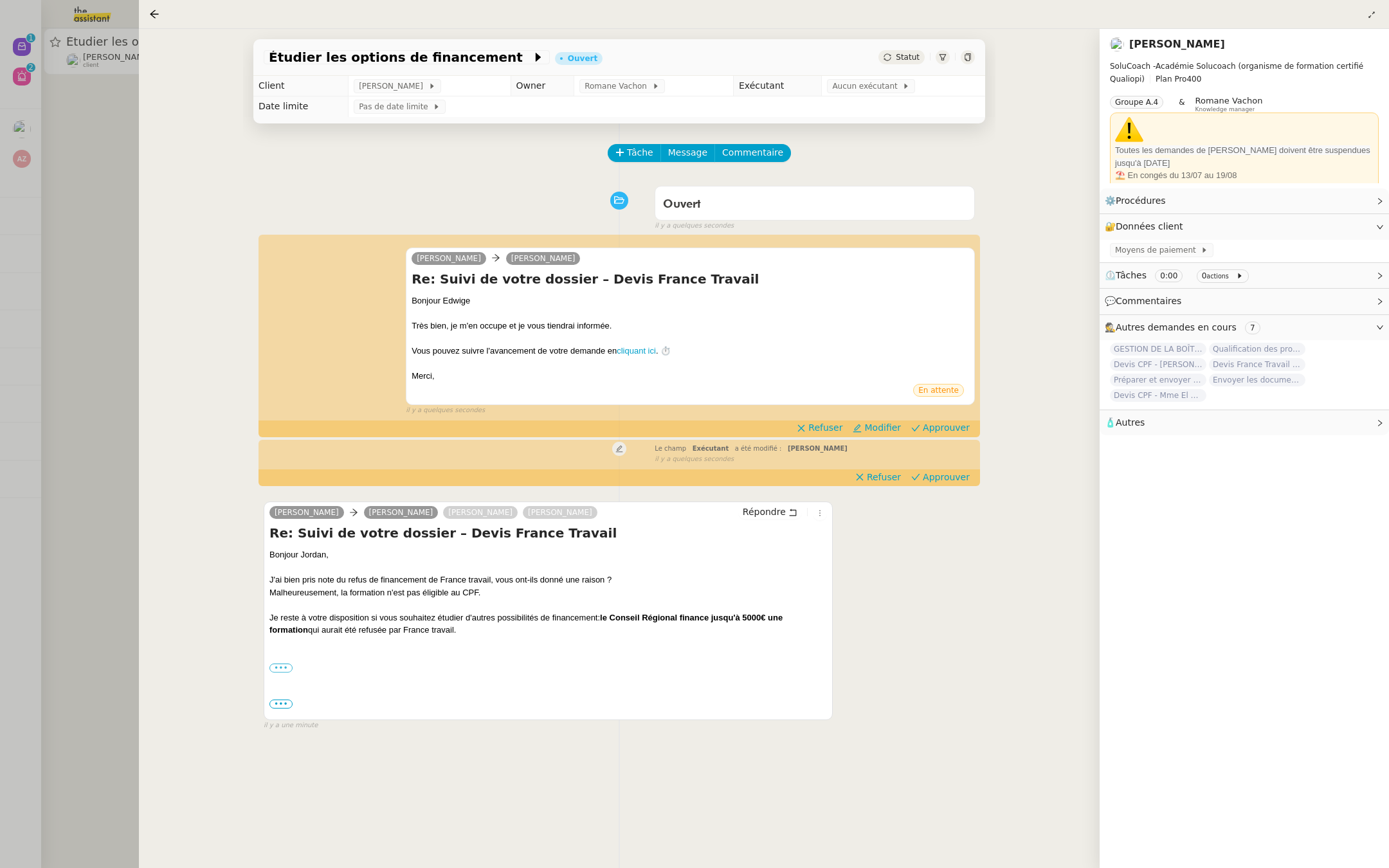
click at [830, 415] on div "Charlie Edwige Giron-Fleckinger Re: Suivi de votre dossier – Devis France Trava…" at bounding box center [619, 325] width 711 height 180
click at [836, 424] on span "Refuser" at bounding box center [825, 427] width 34 height 13
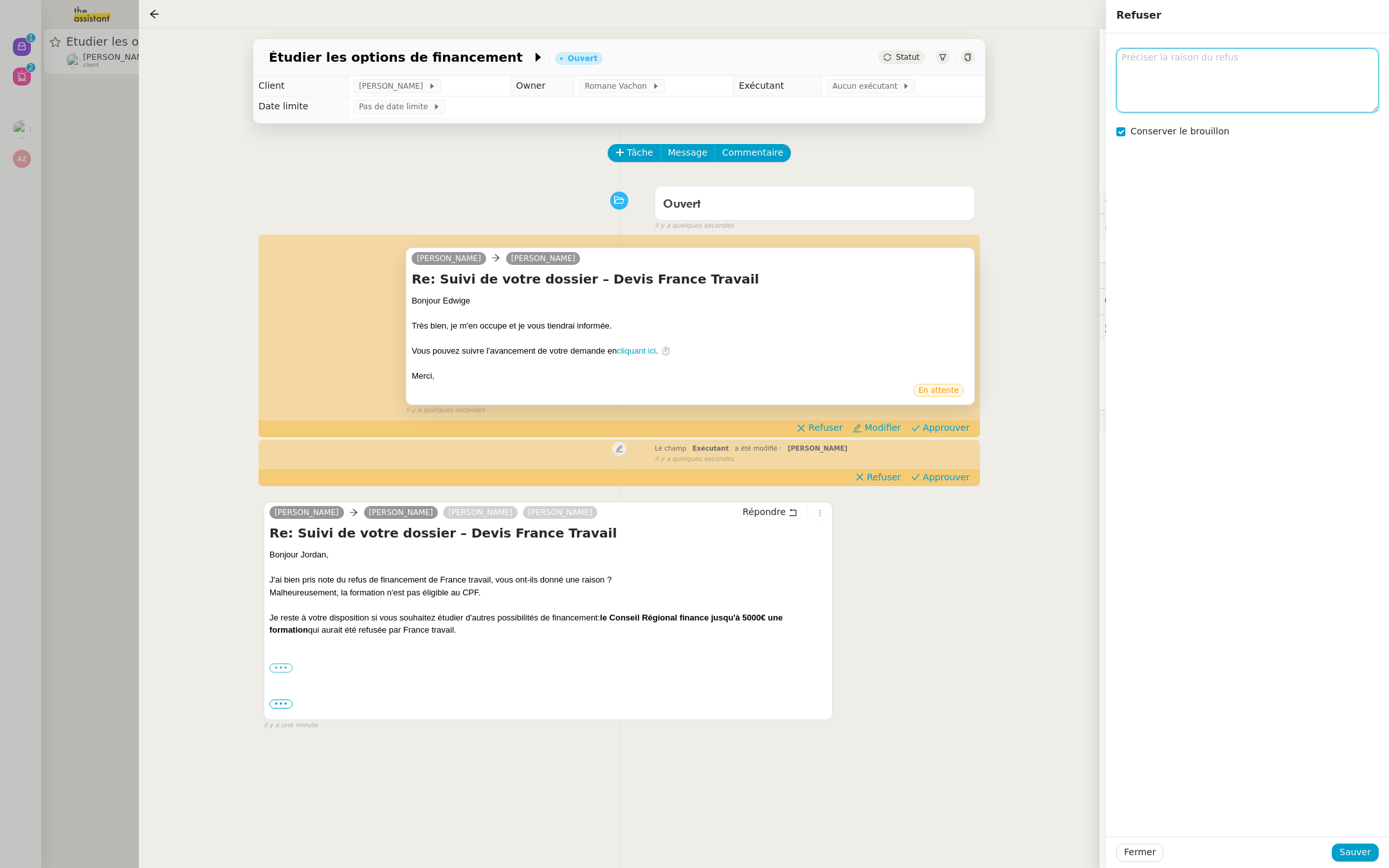
click at [1214, 82] on textarea at bounding box center [1248, 80] width 262 height 64
type textarea "suite"
click at [1342, 852] on span "Sauver" at bounding box center [1355, 852] width 31 height 15
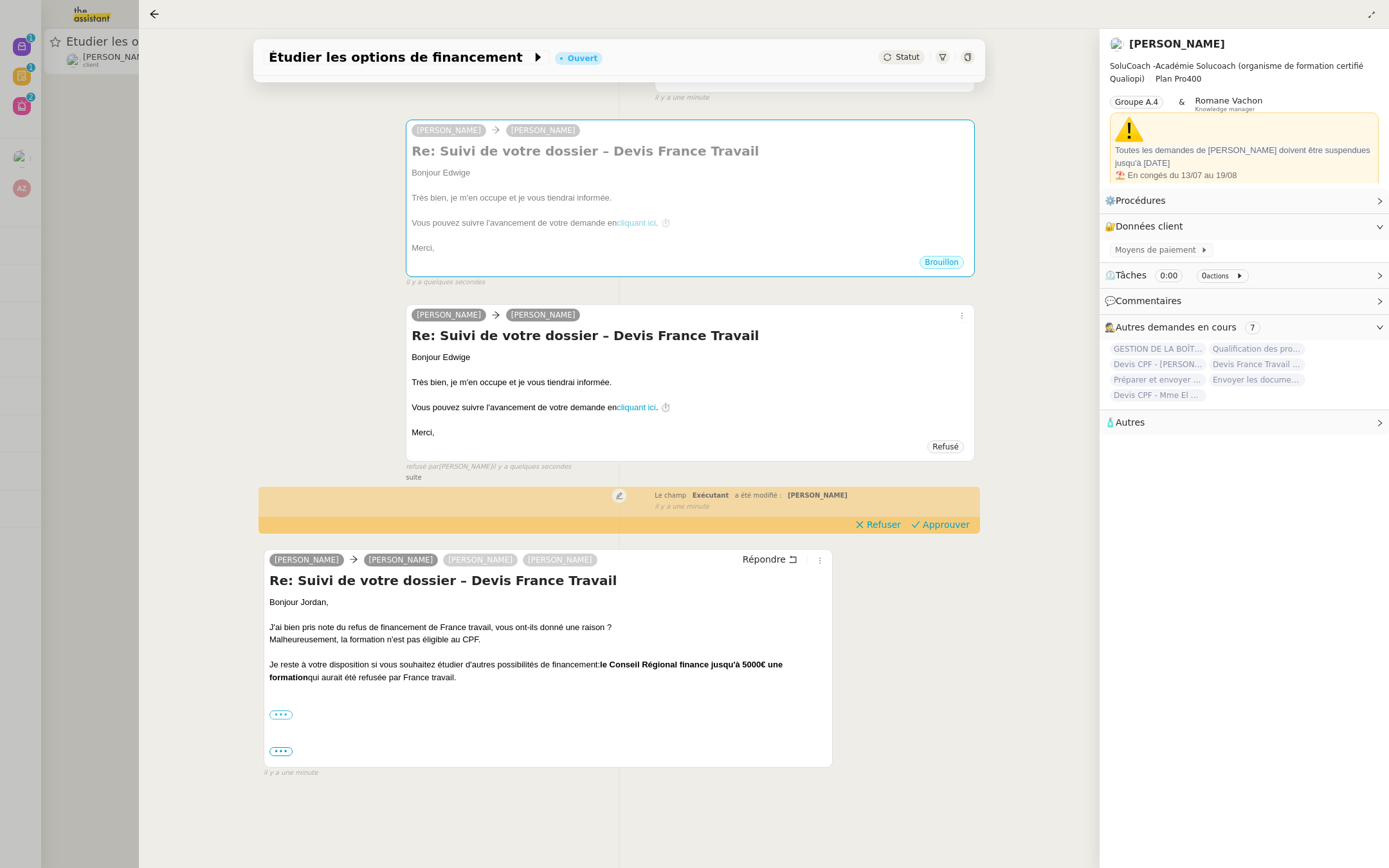
scroll to position [164, 0]
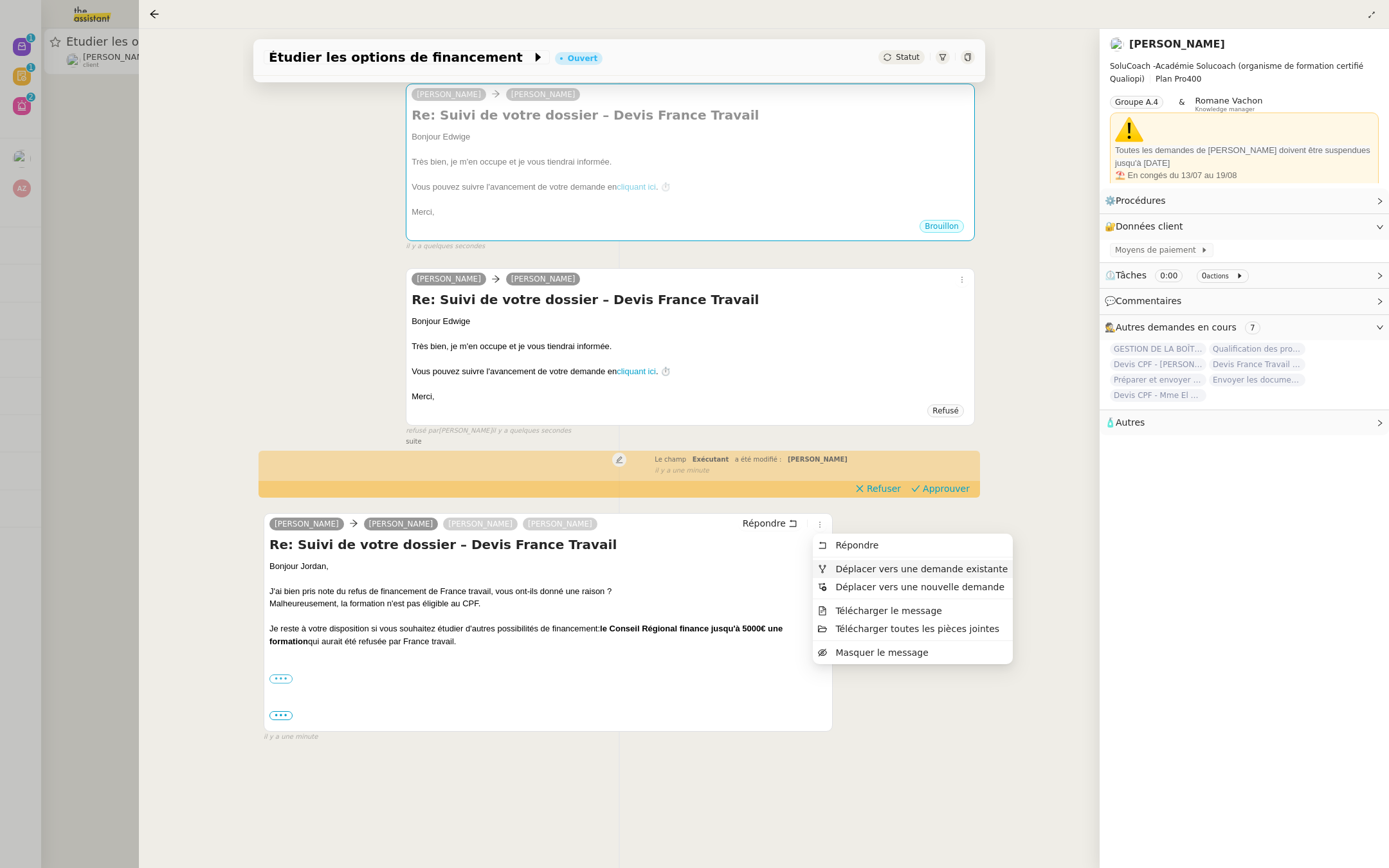
click at [820, 569] on icon at bounding box center [822, 569] width 9 height 9
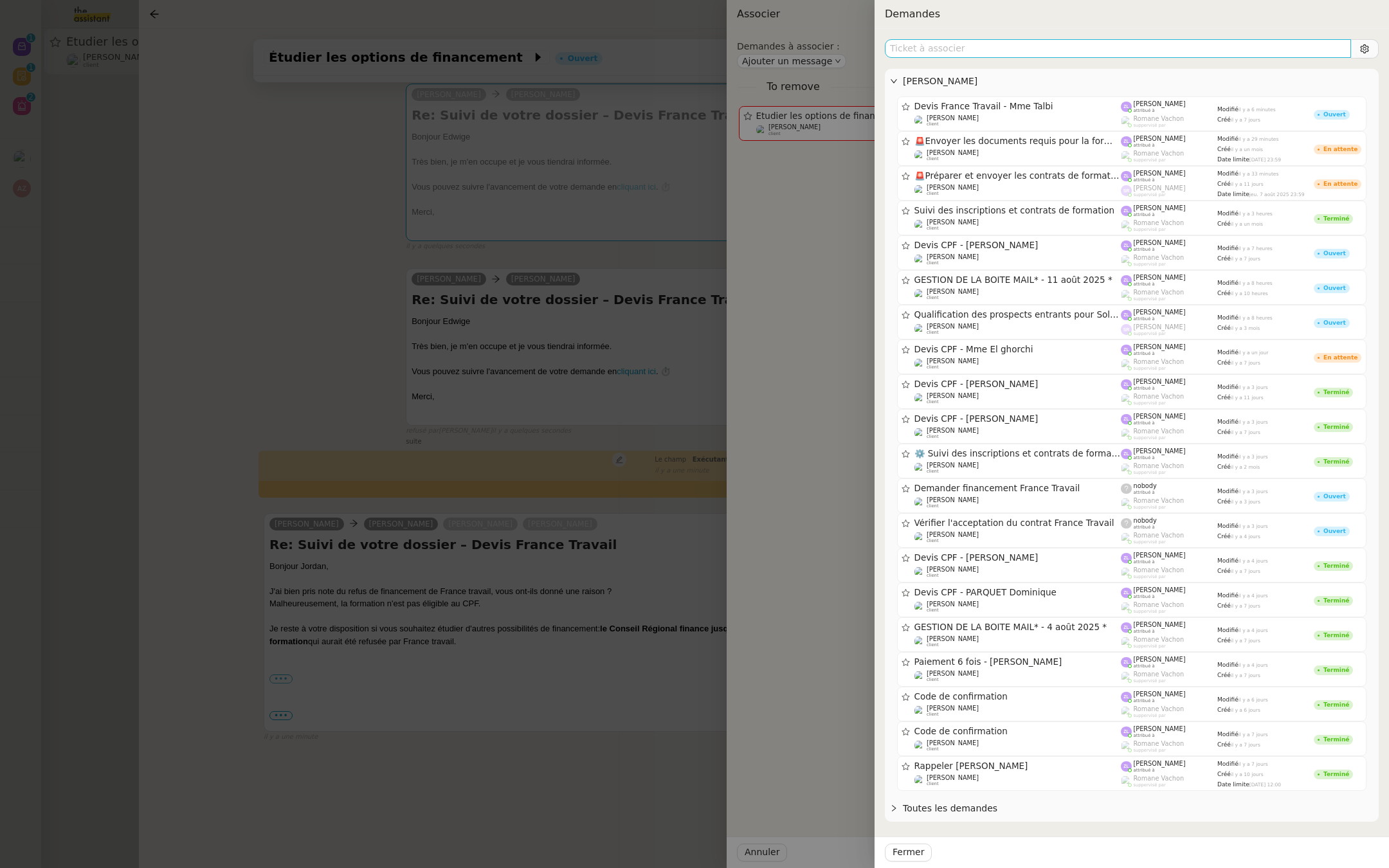
click at [945, 46] on input "text" at bounding box center [1118, 48] width 466 height 18
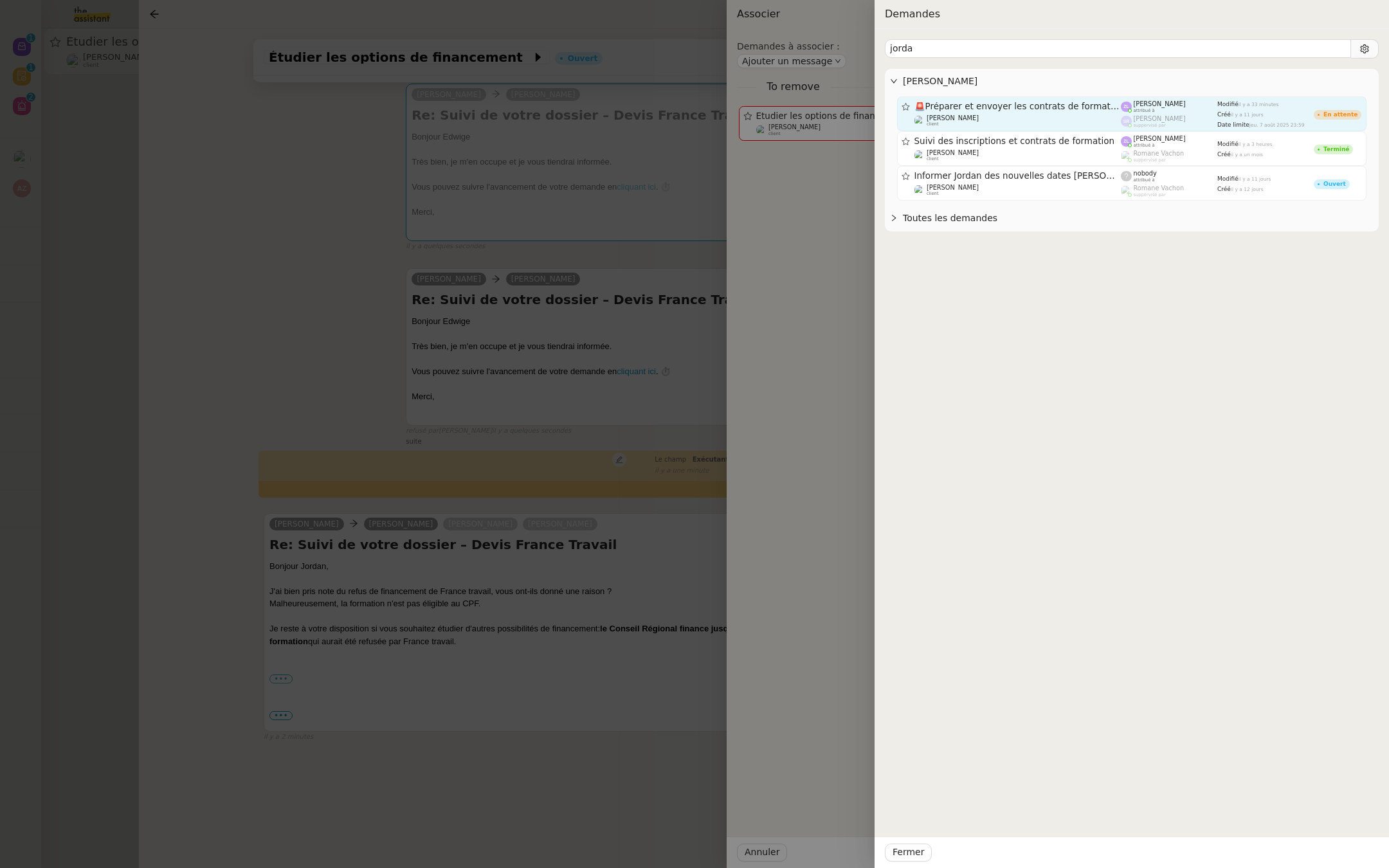
type input "jorda"
click at [1087, 110] on span "🚨 Préparer et envoyer les contrats de formation" at bounding box center [1018, 106] width 207 height 9
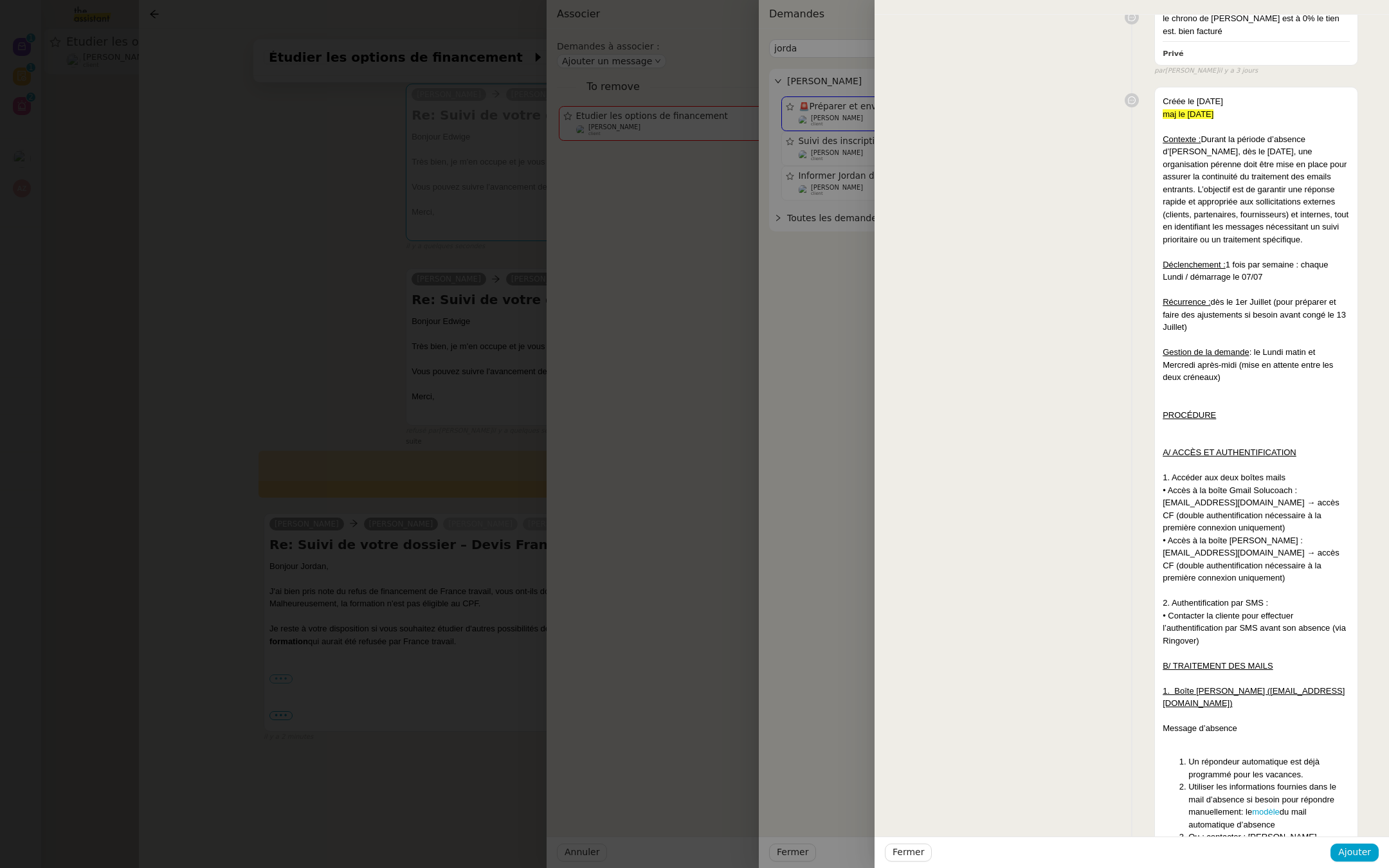
scroll to position [0, 0]
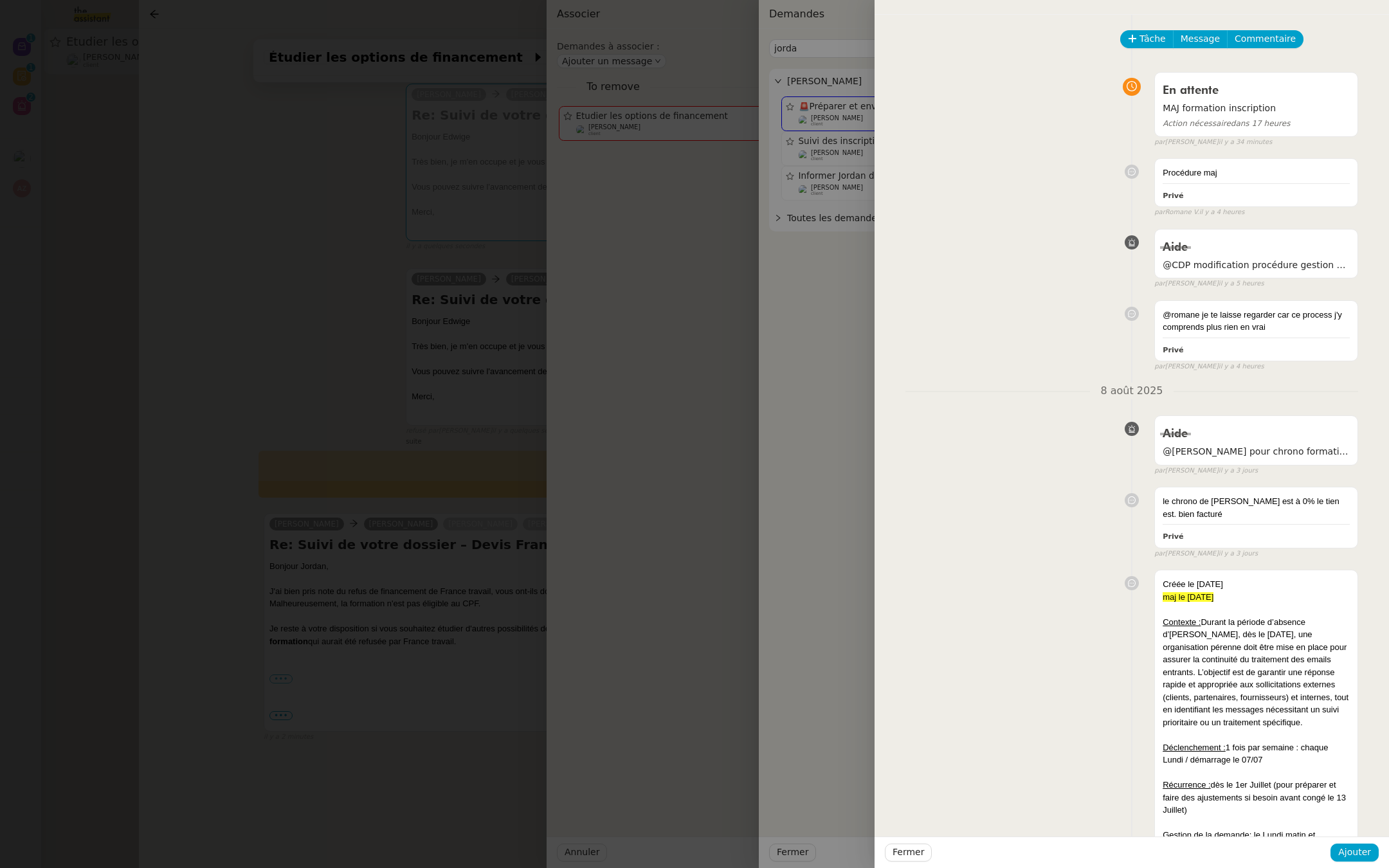
click at [355, 394] on div at bounding box center [694, 434] width 1389 height 868
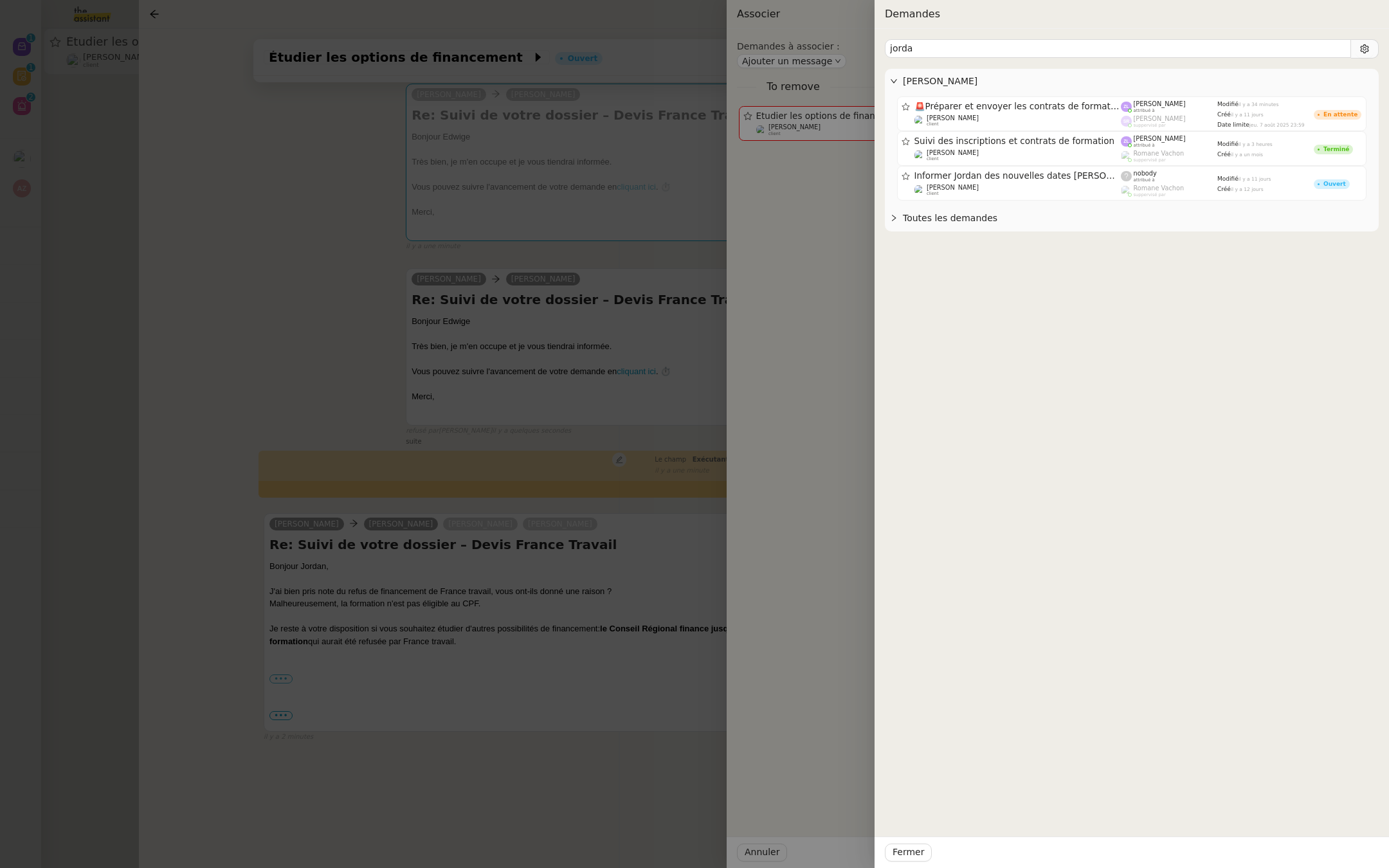
click at [355, 394] on div at bounding box center [694, 434] width 1389 height 868
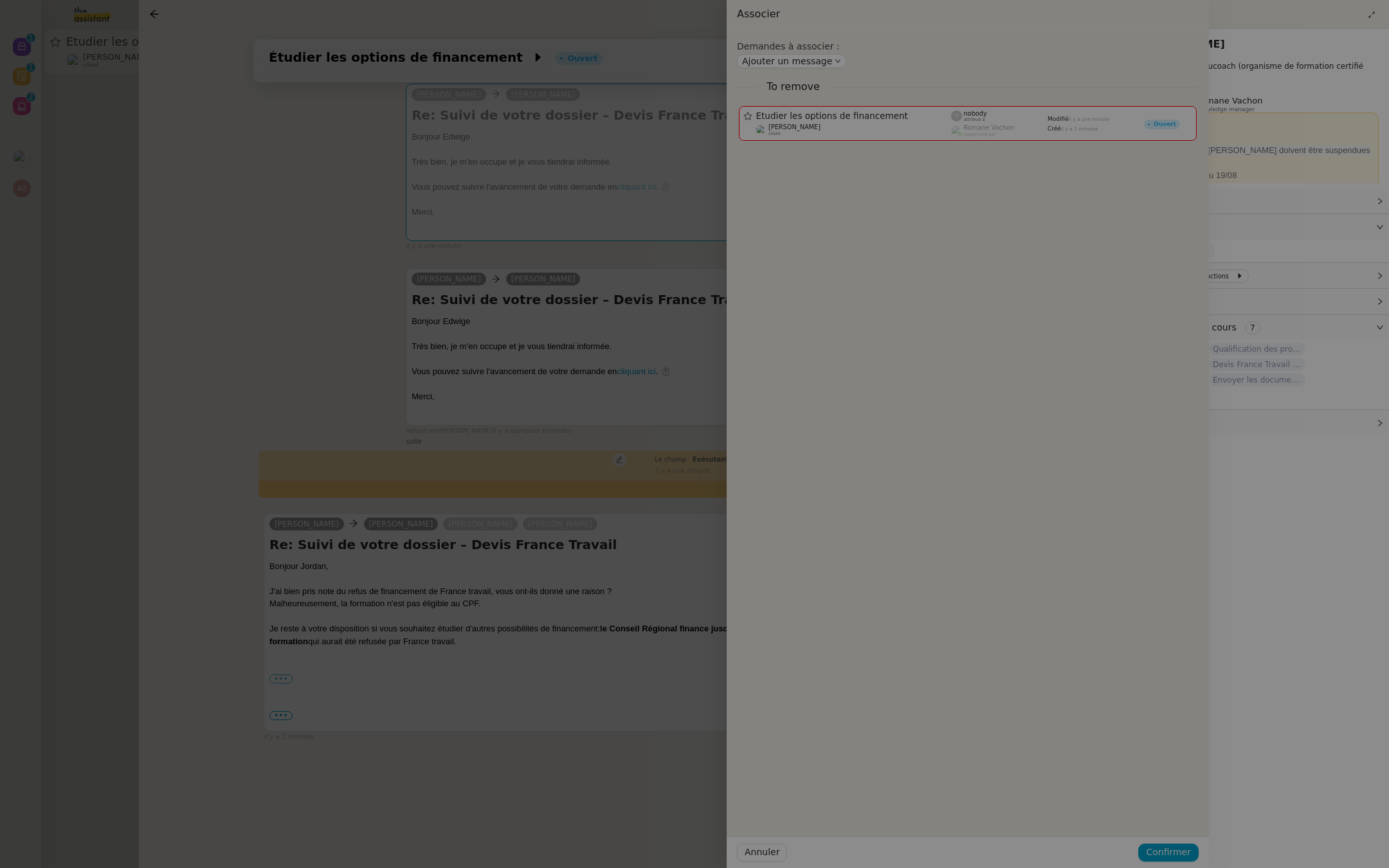
click at [355, 394] on div at bounding box center [514, 434] width 1389 height 868
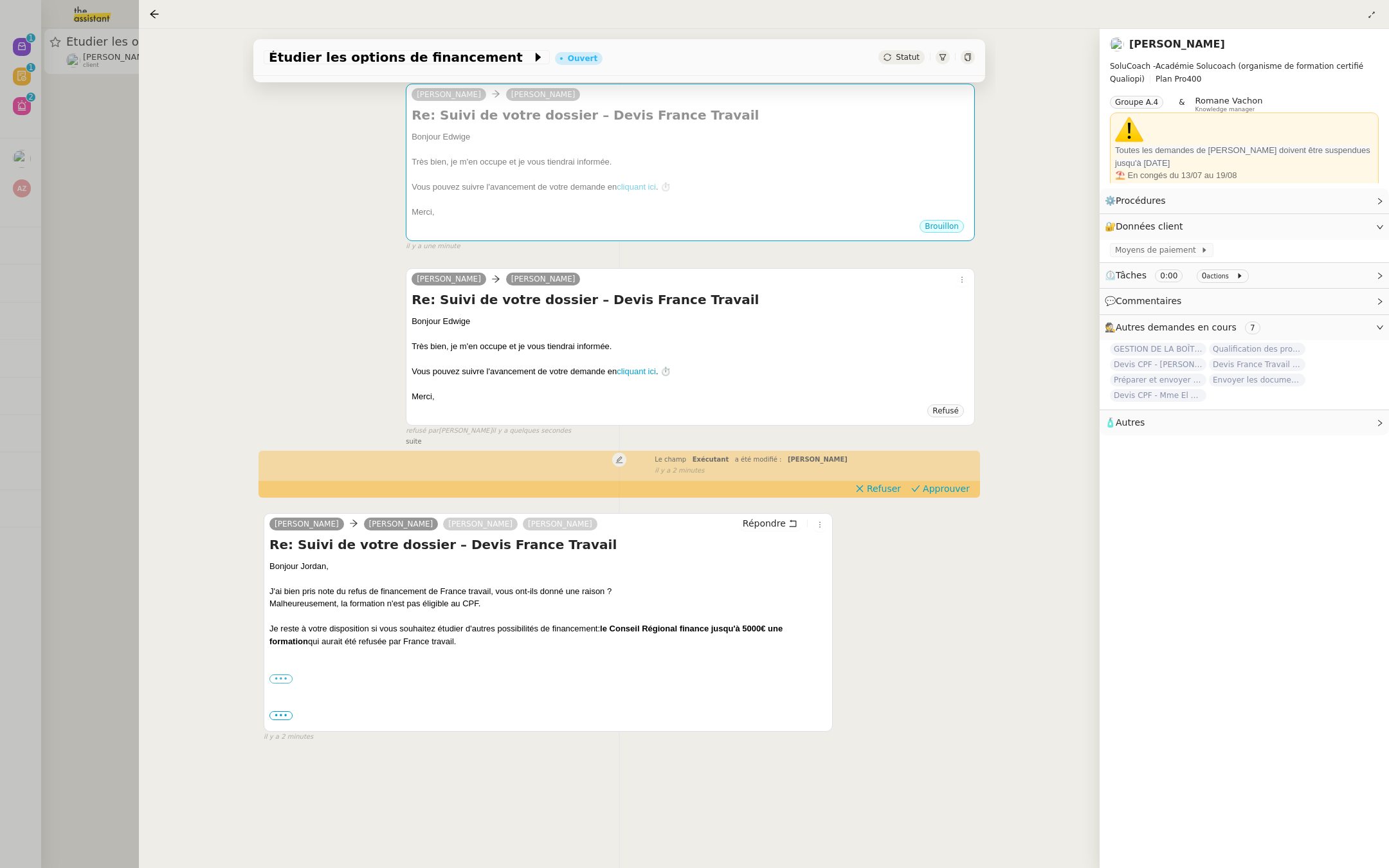
click at [355, 394] on div at bounding box center [694, 434] width 1389 height 868
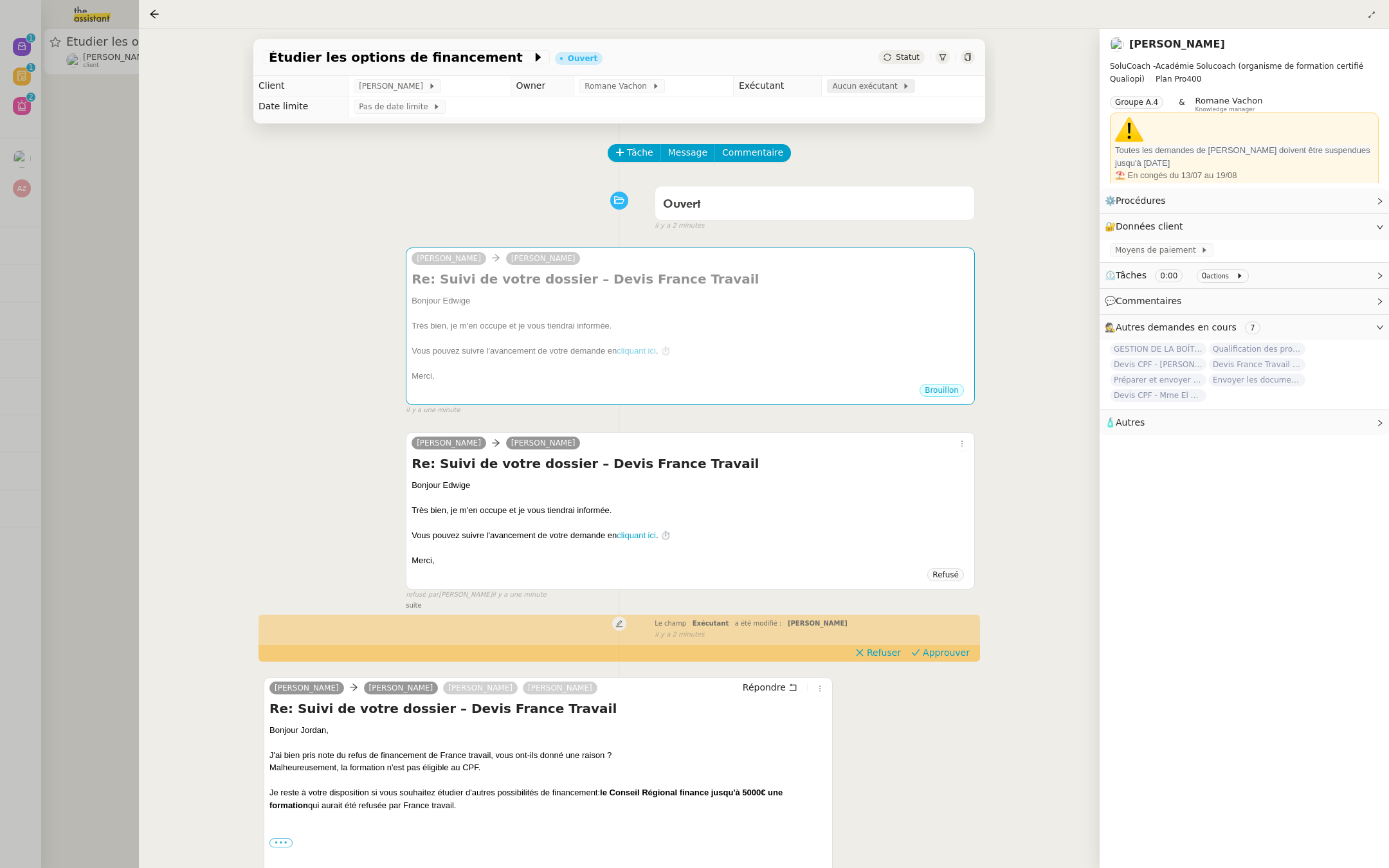
click at [867, 85] on span "Aucun exécutant" at bounding box center [867, 86] width 70 height 13
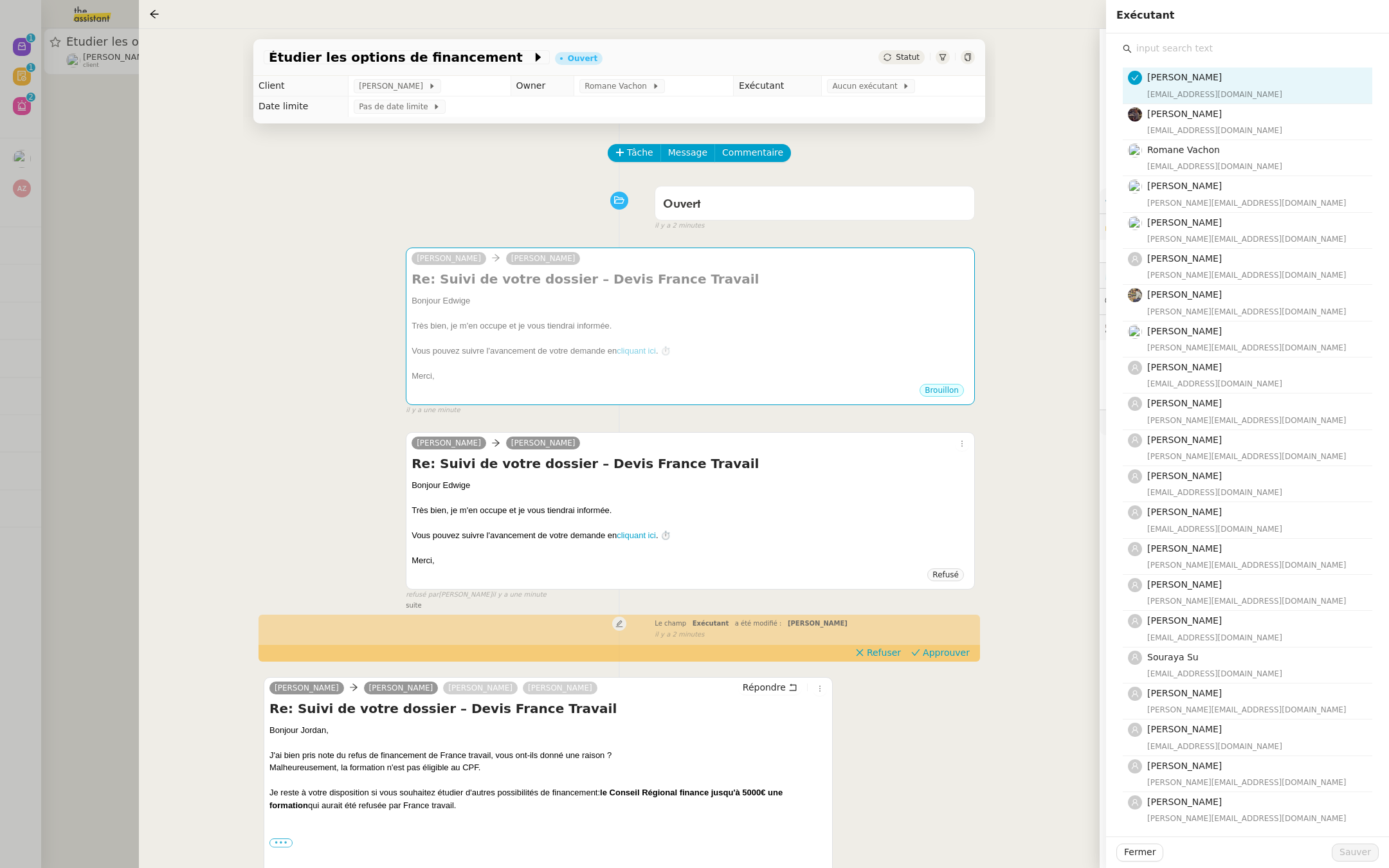
click at [1160, 54] on input "text" at bounding box center [1252, 49] width 240 height 18
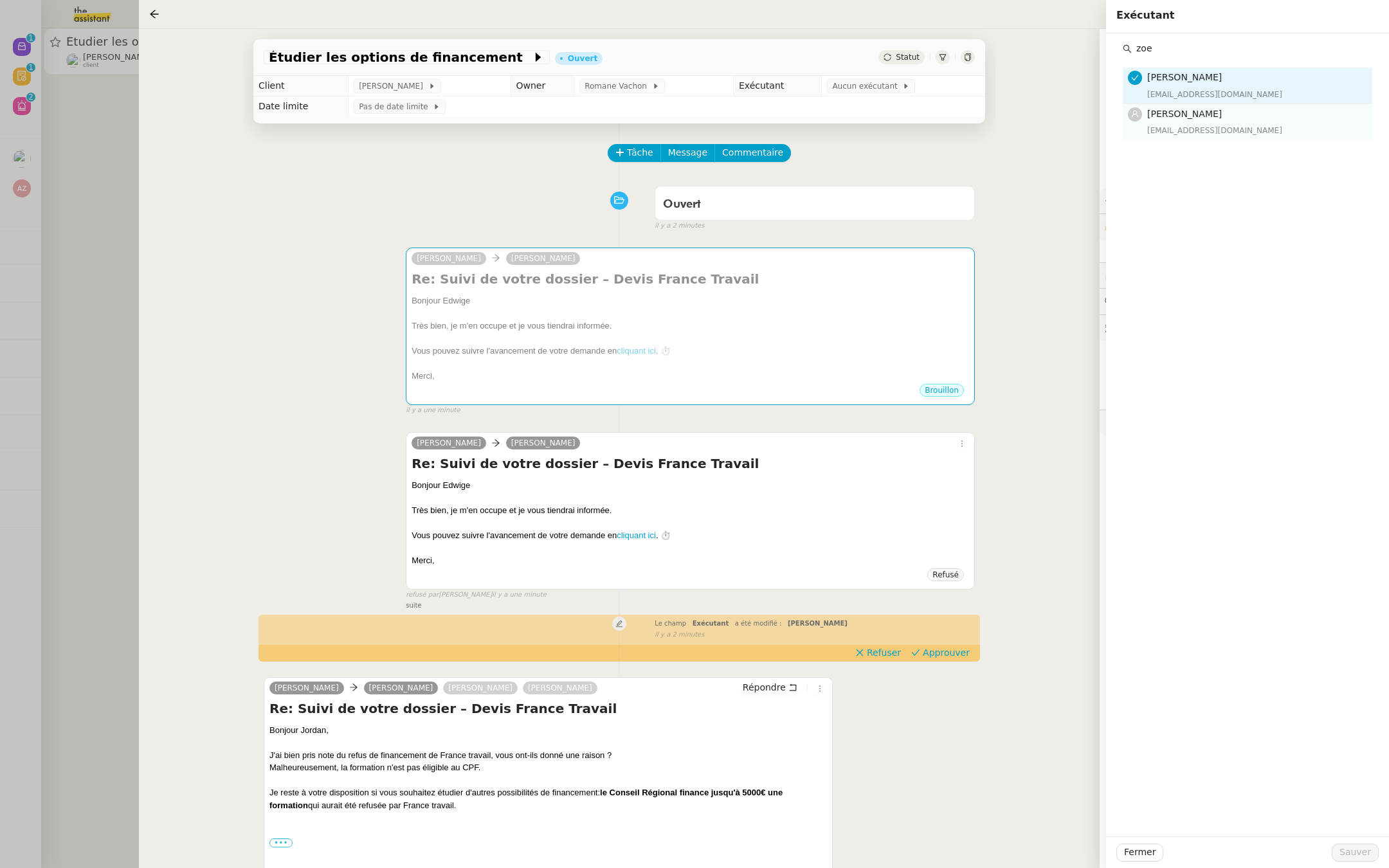
type input "zoe"
click at [1173, 125] on div "[EMAIL_ADDRESS][DOMAIN_NAME]" at bounding box center [1256, 130] width 217 height 13
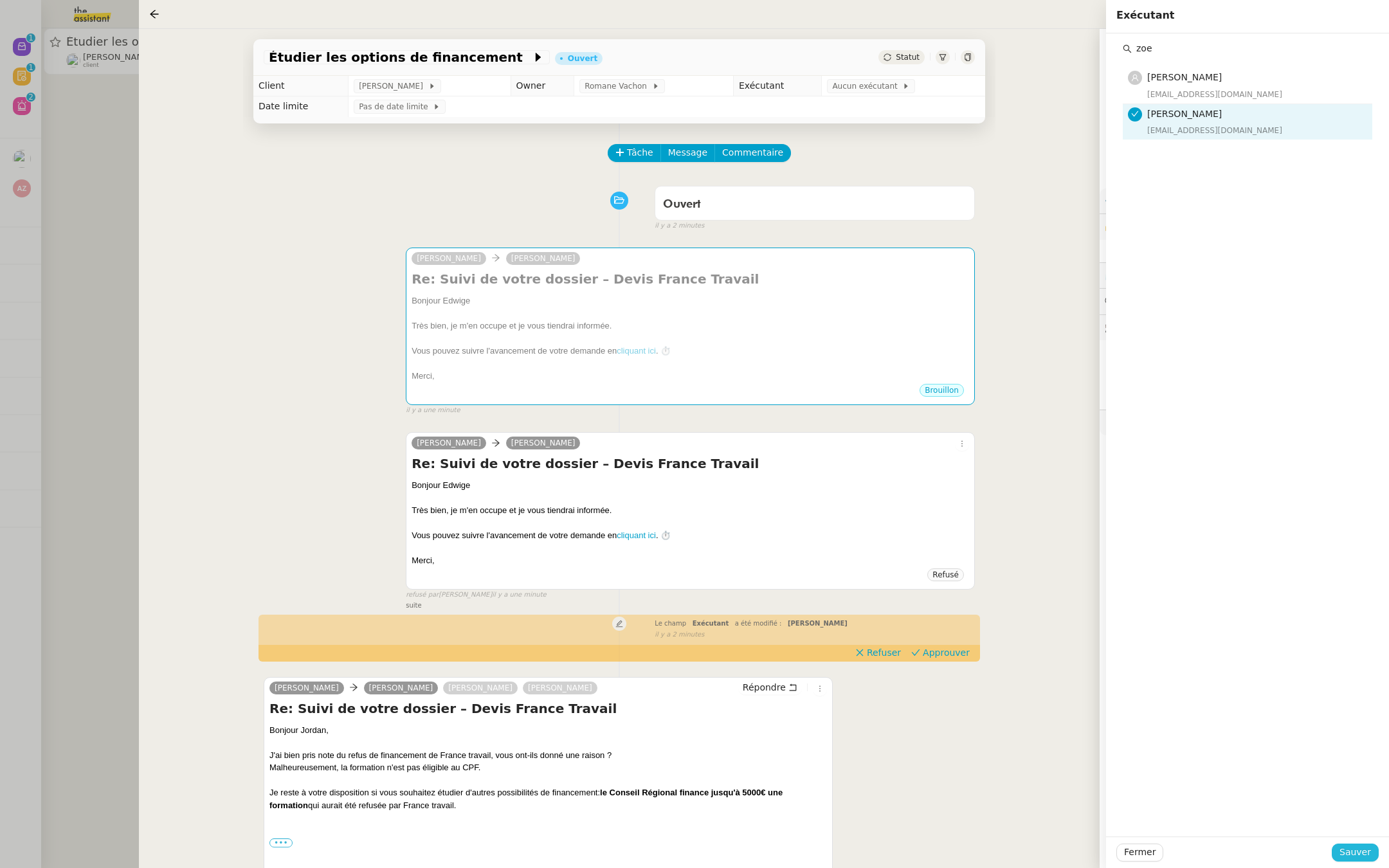
click at [1359, 849] on span "Sauver" at bounding box center [1355, 852] width 31 height 15
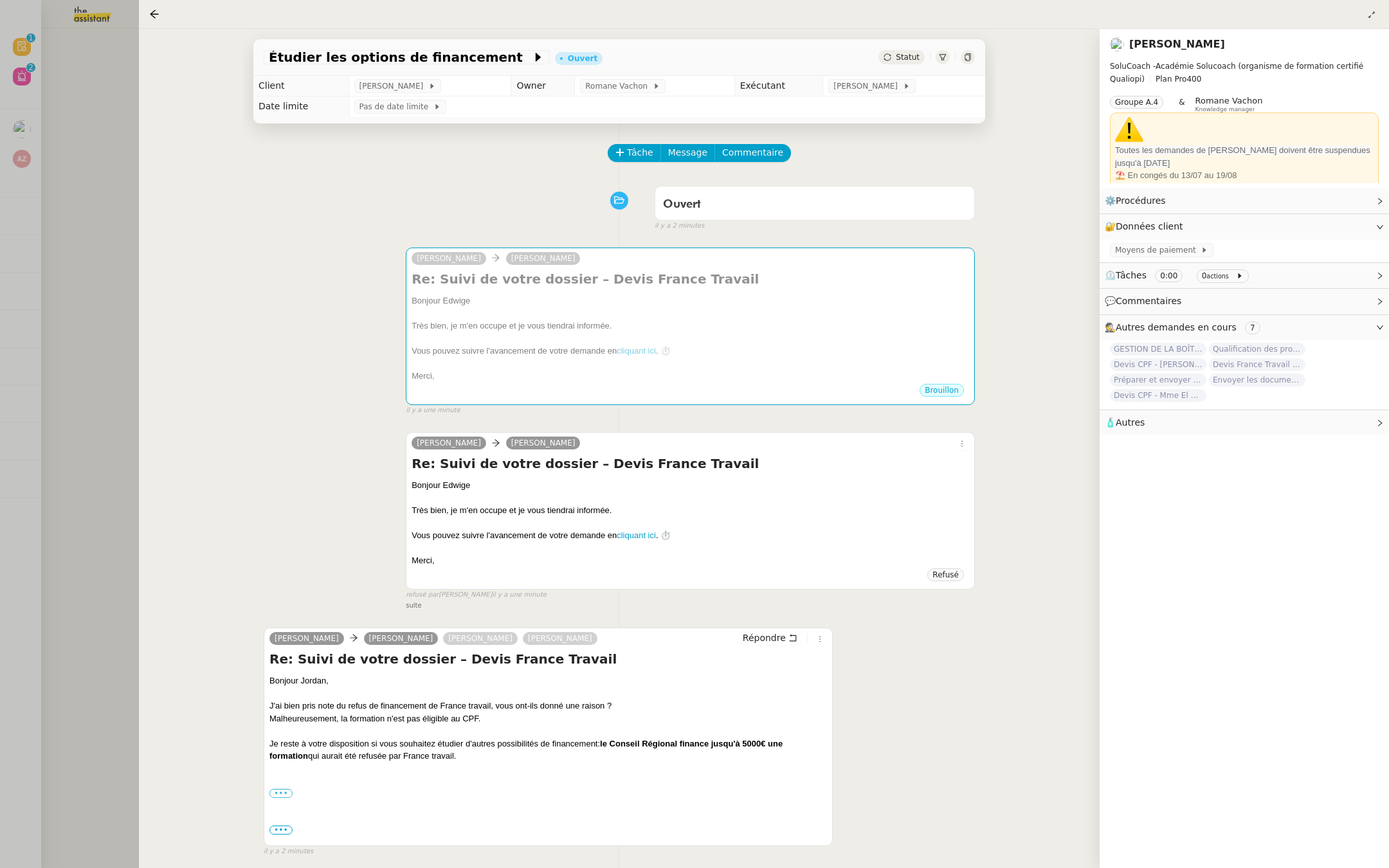
click at [42, 259] on div at bounding box center [694, 434] width 1389 height 868
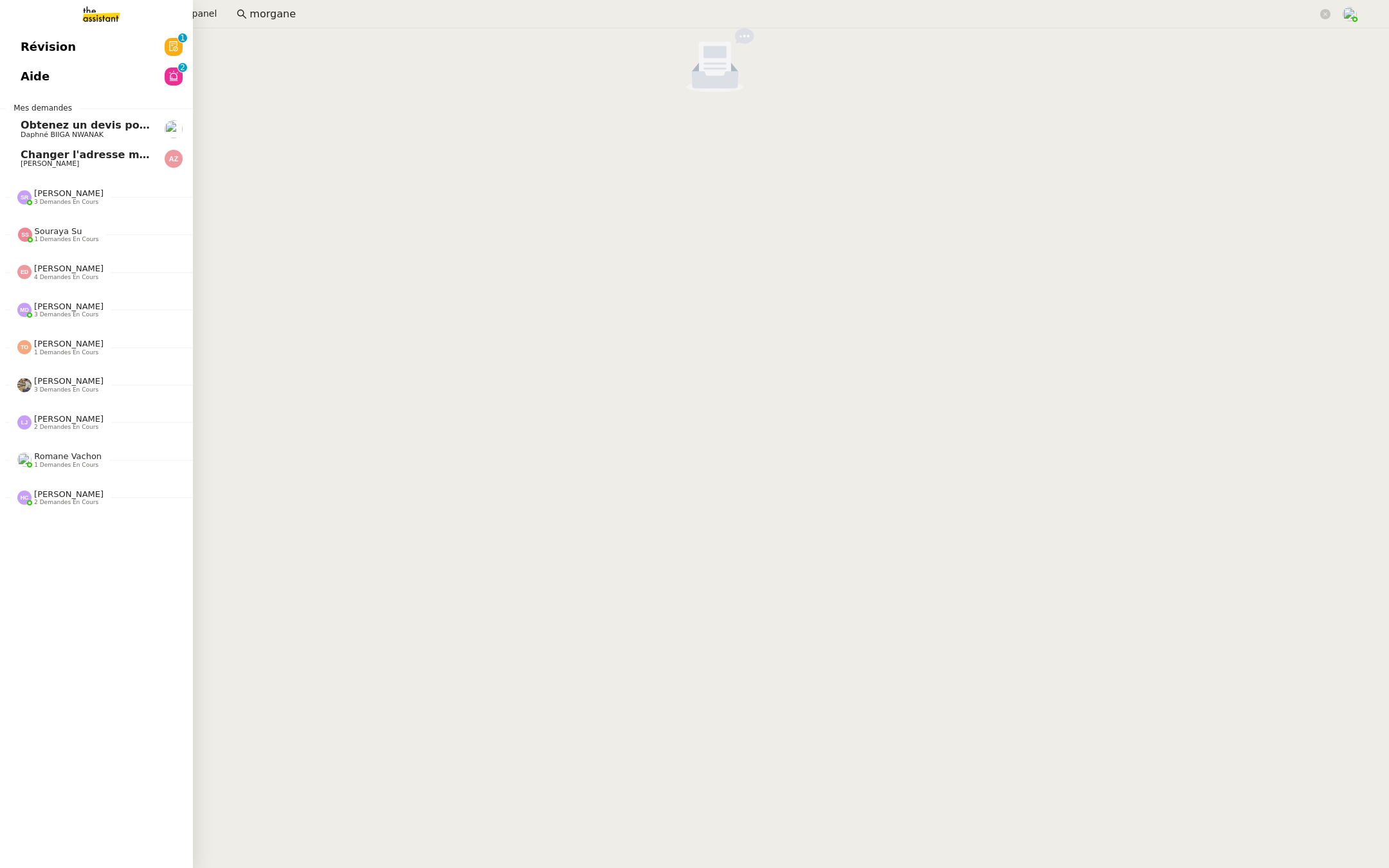
click at [22, 42] on span "Révision" at bounding box center [48, 47] width 55 height 19
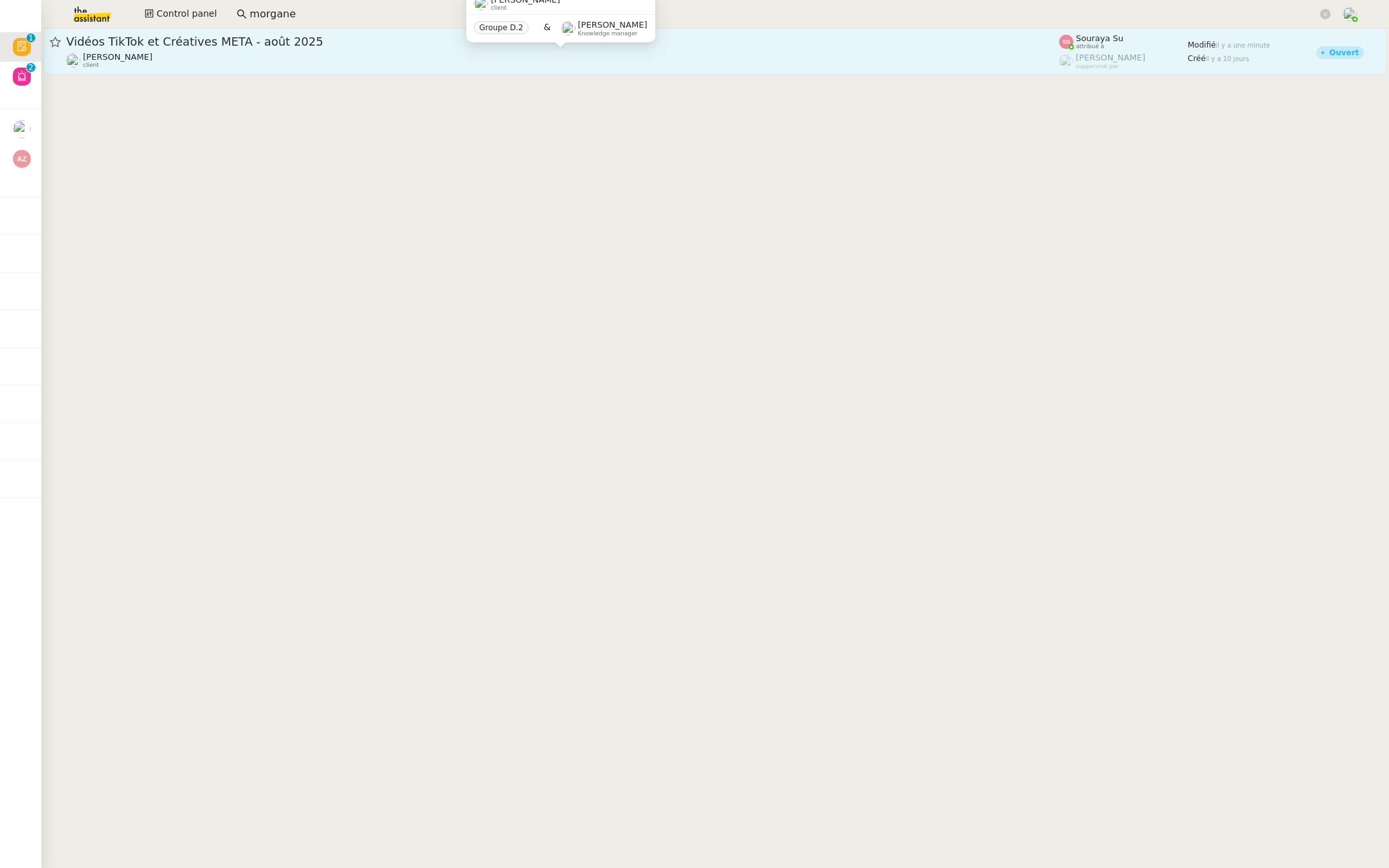
click at [212, 52] on div "Anthony Morcillo client" at bounding box center [562, 60] width 993 height 17
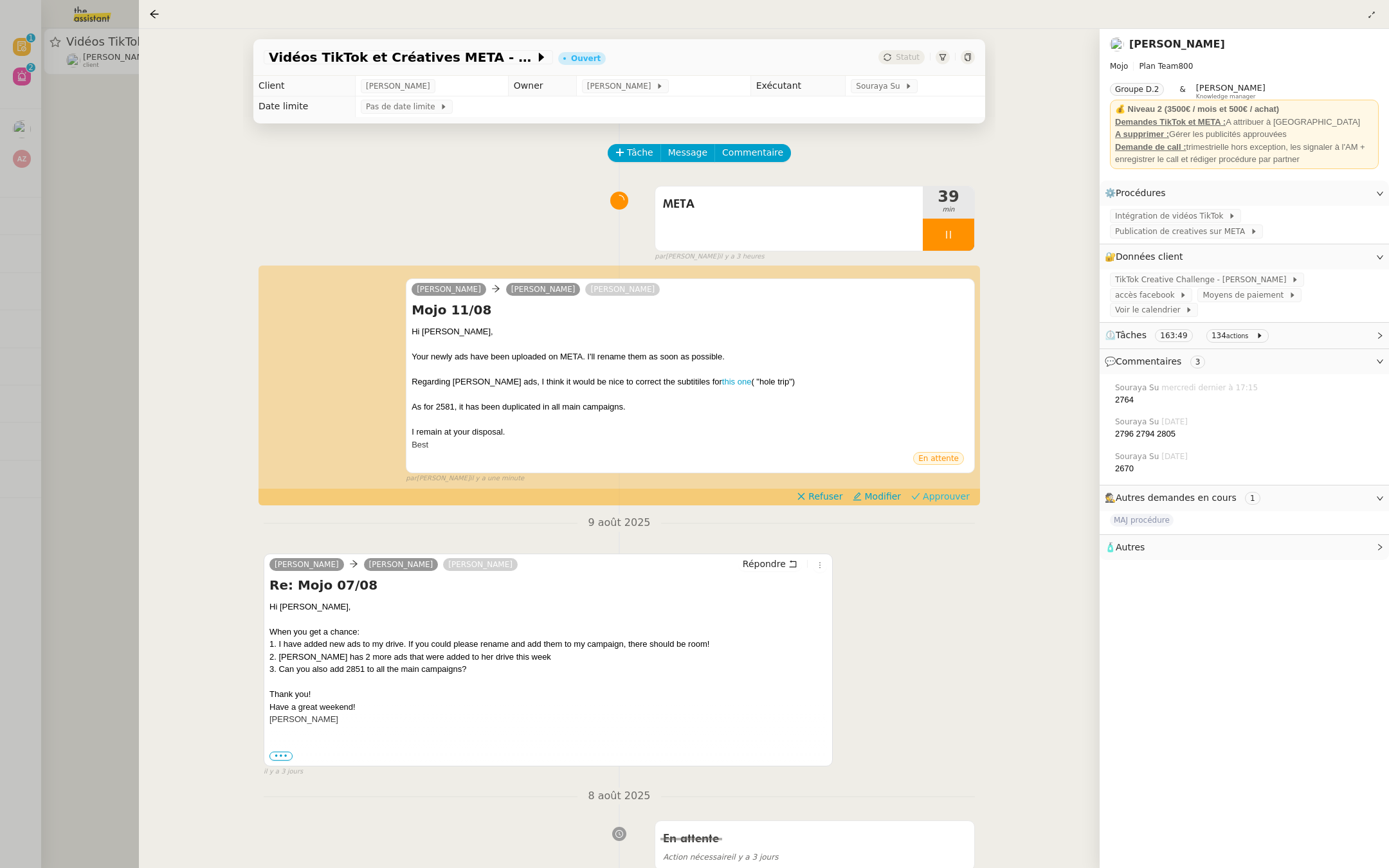
click at [937, 493] on span "Approuver" at bounding box center [946, 496] width 47 height 13
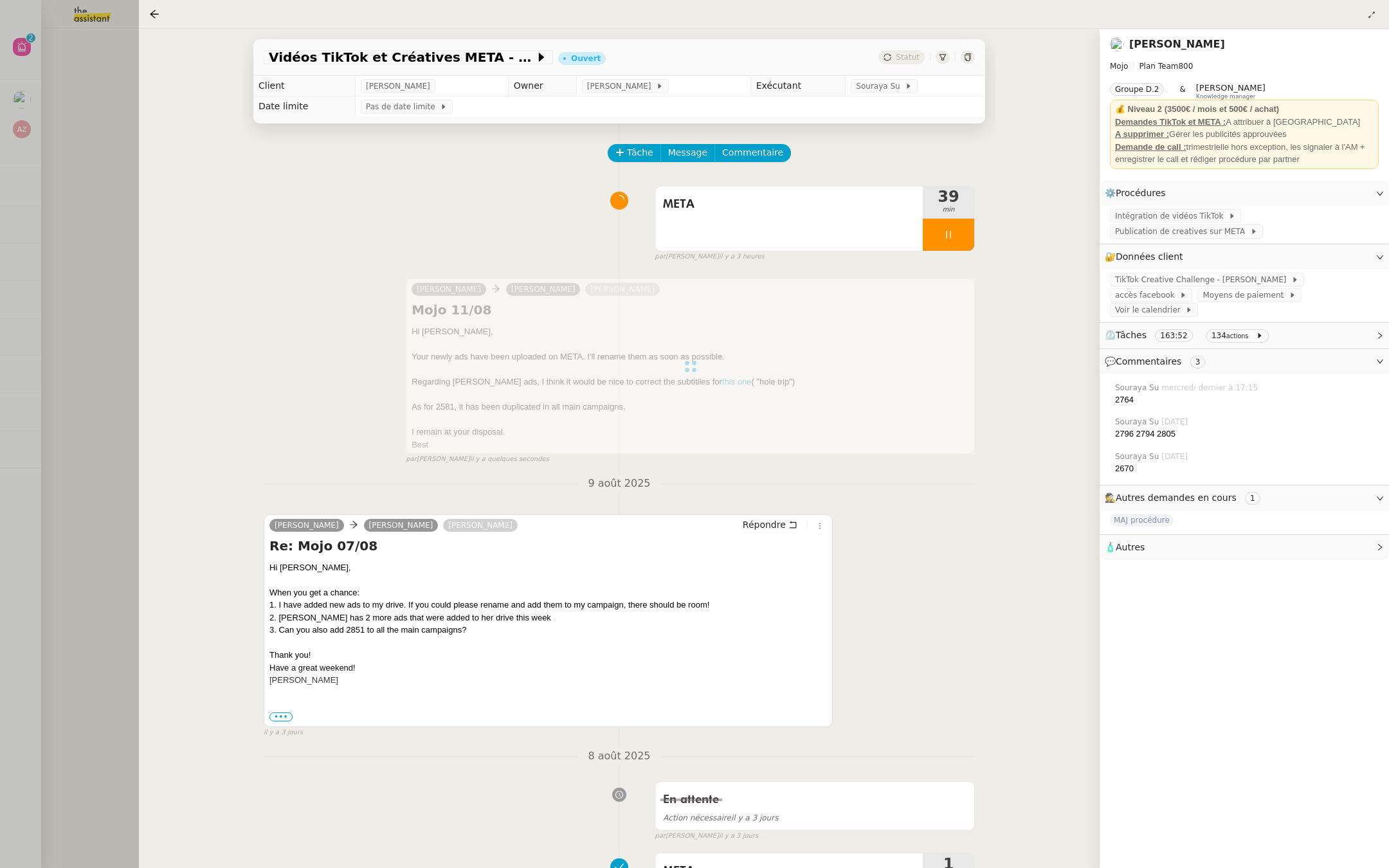
click at [55, 200] on div at bounding box center [694, 434] width 1389 height 868
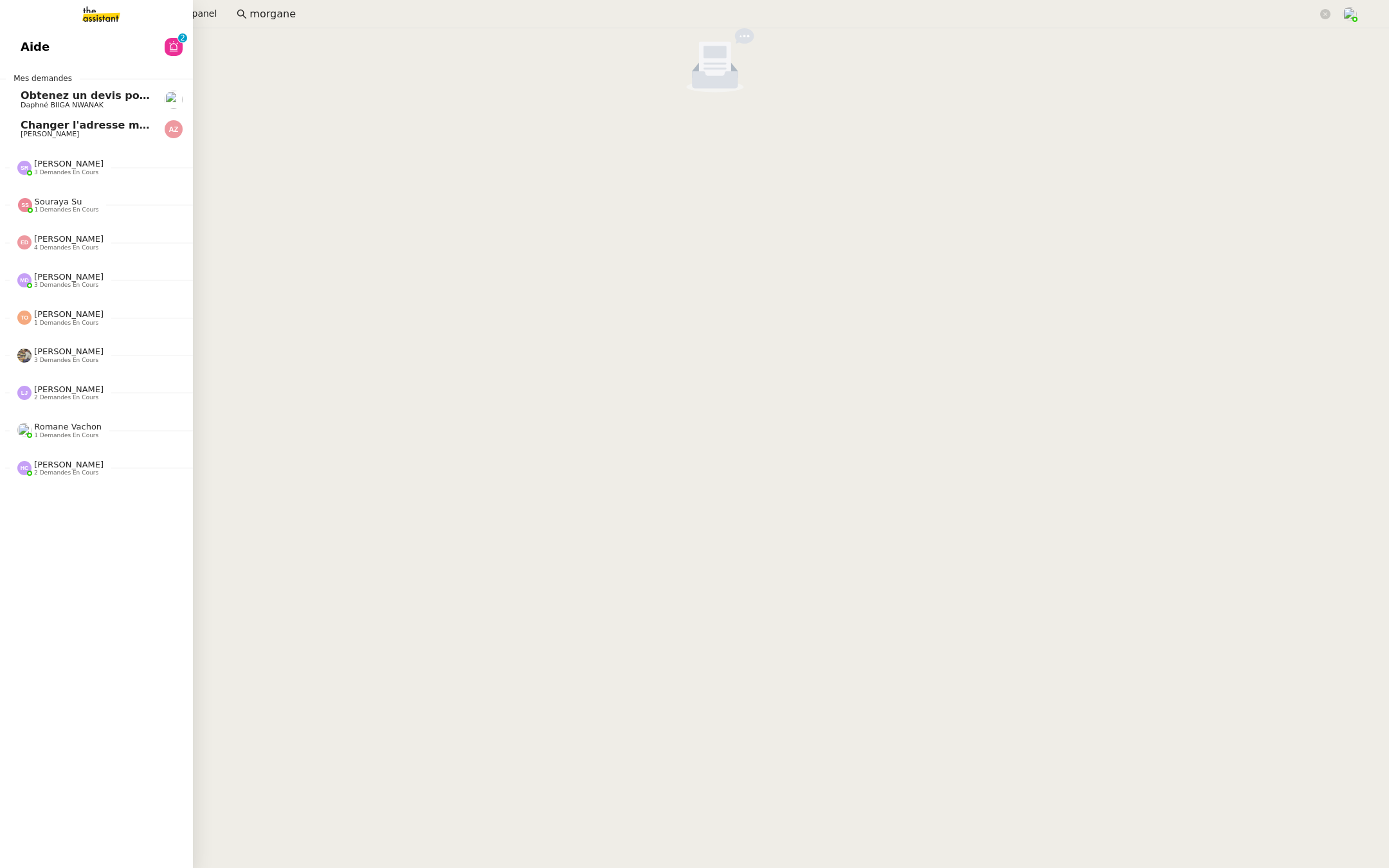
click at [64, 35] on link "Aide 0 1 2 3 4 5 6 7 8 9" at bounding box center [97, 46] width 193 height 30
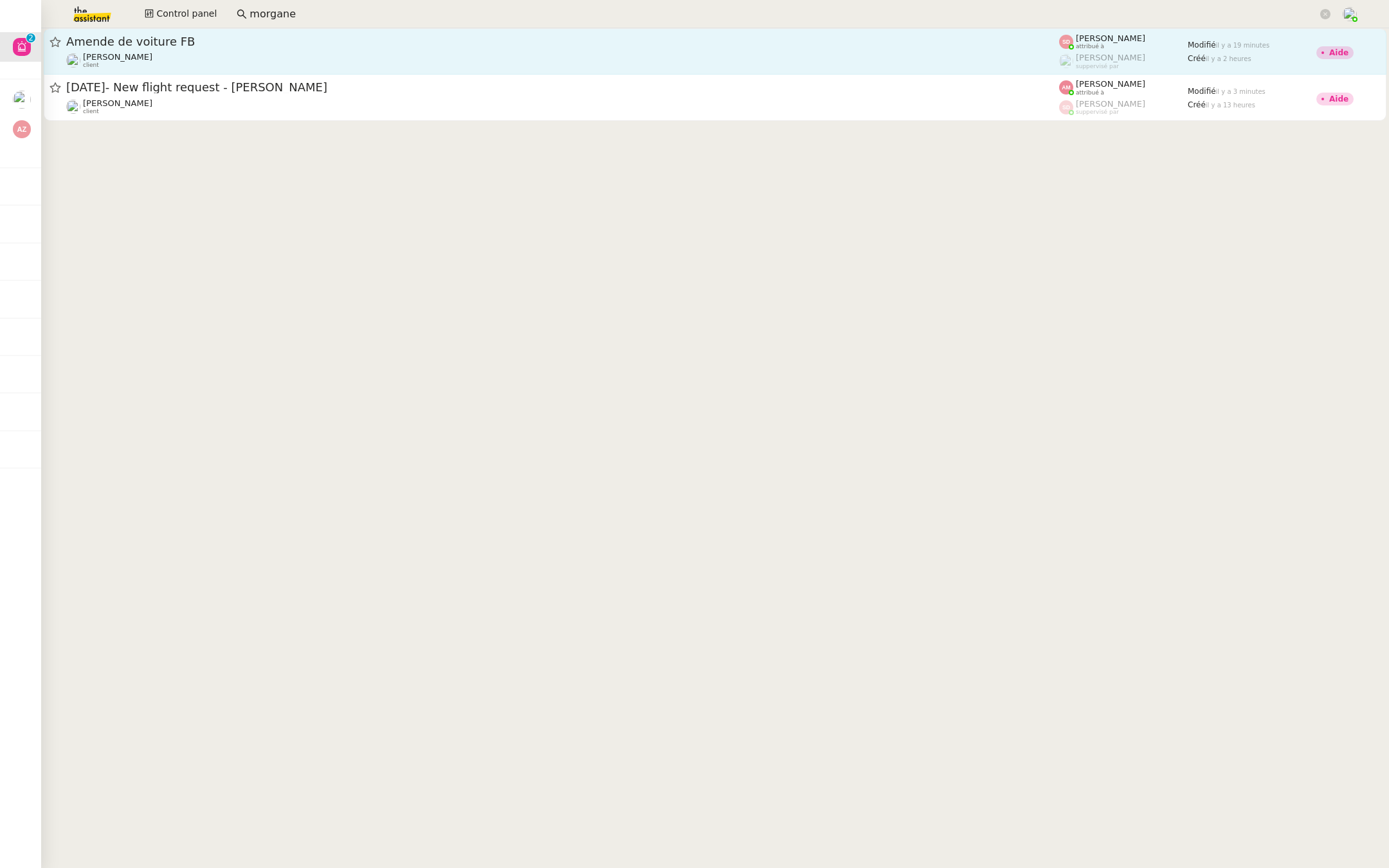
click at [261, 50] on div "Amende de voiture FB [PERSON_NAME] client" at bounding box center [562, 51] width 993 height 34
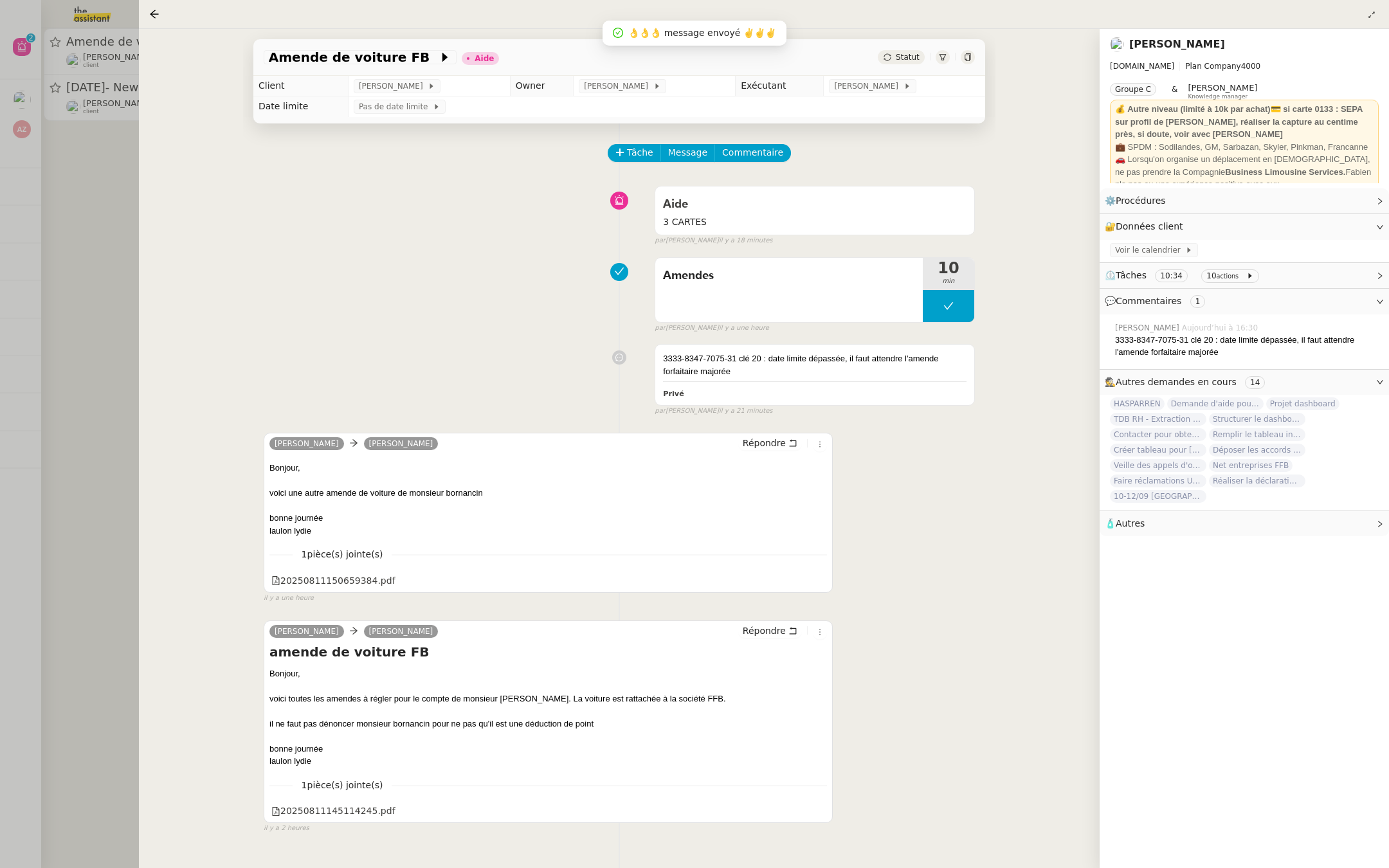
click at [61, 357] on div at bounding box center [694, 434] width 1389 height 868
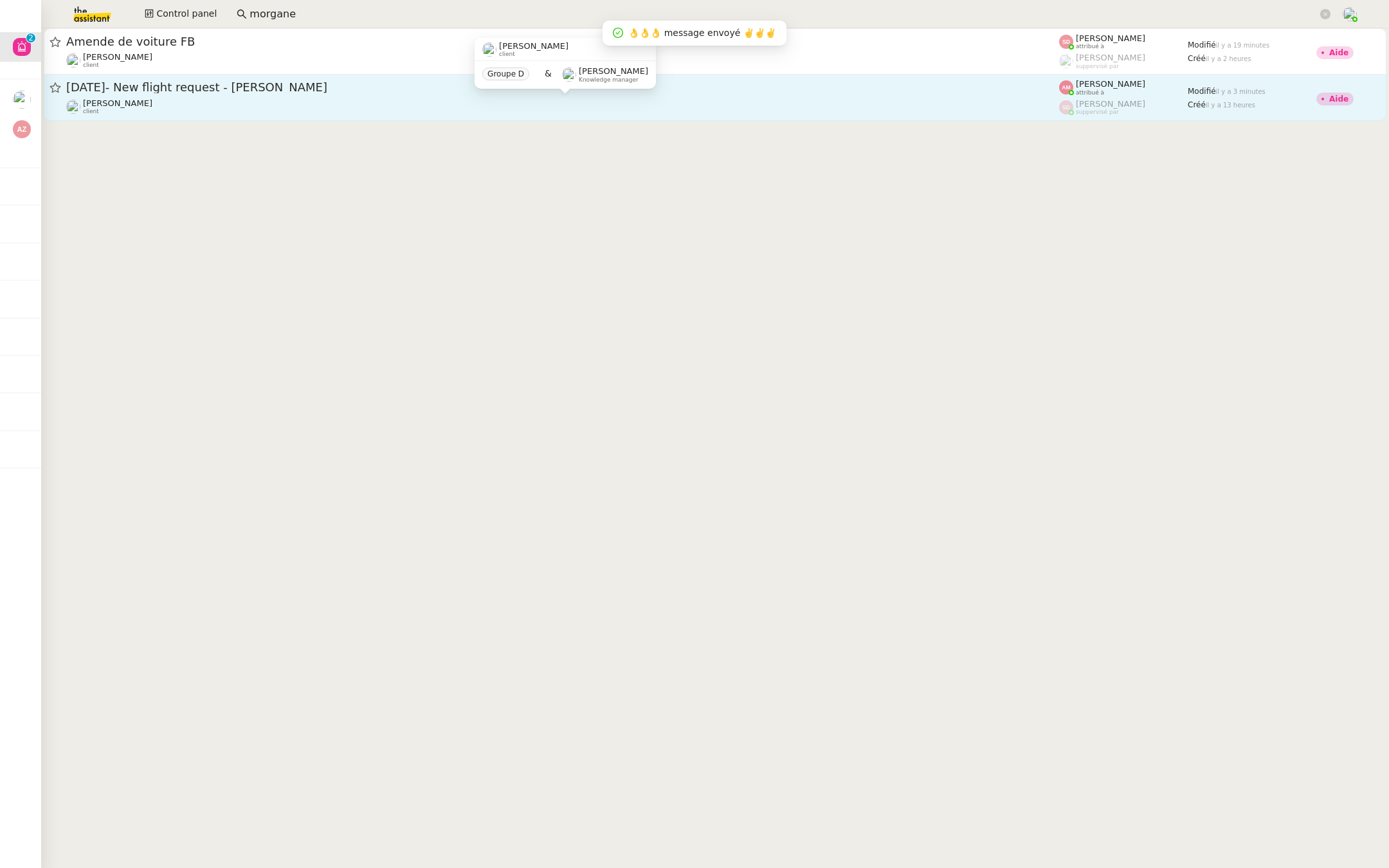
click at [346, 106] on div "Louis Frei client" at bounding box center [562, 106] width 993 height 17
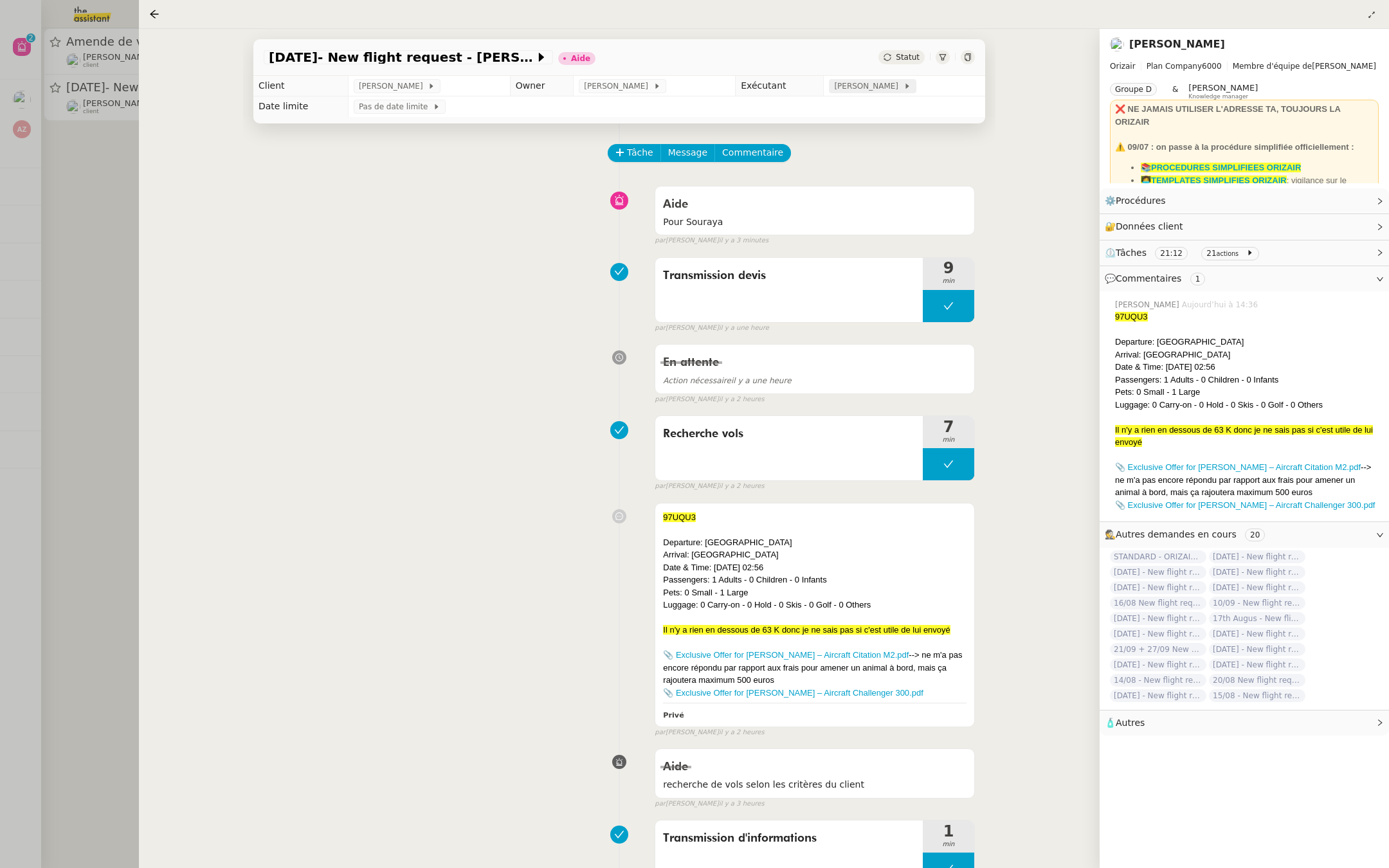
click at [847, 85] on span "[PERSON_NAME]" at bounding box center [868, 86] width 69 height 13
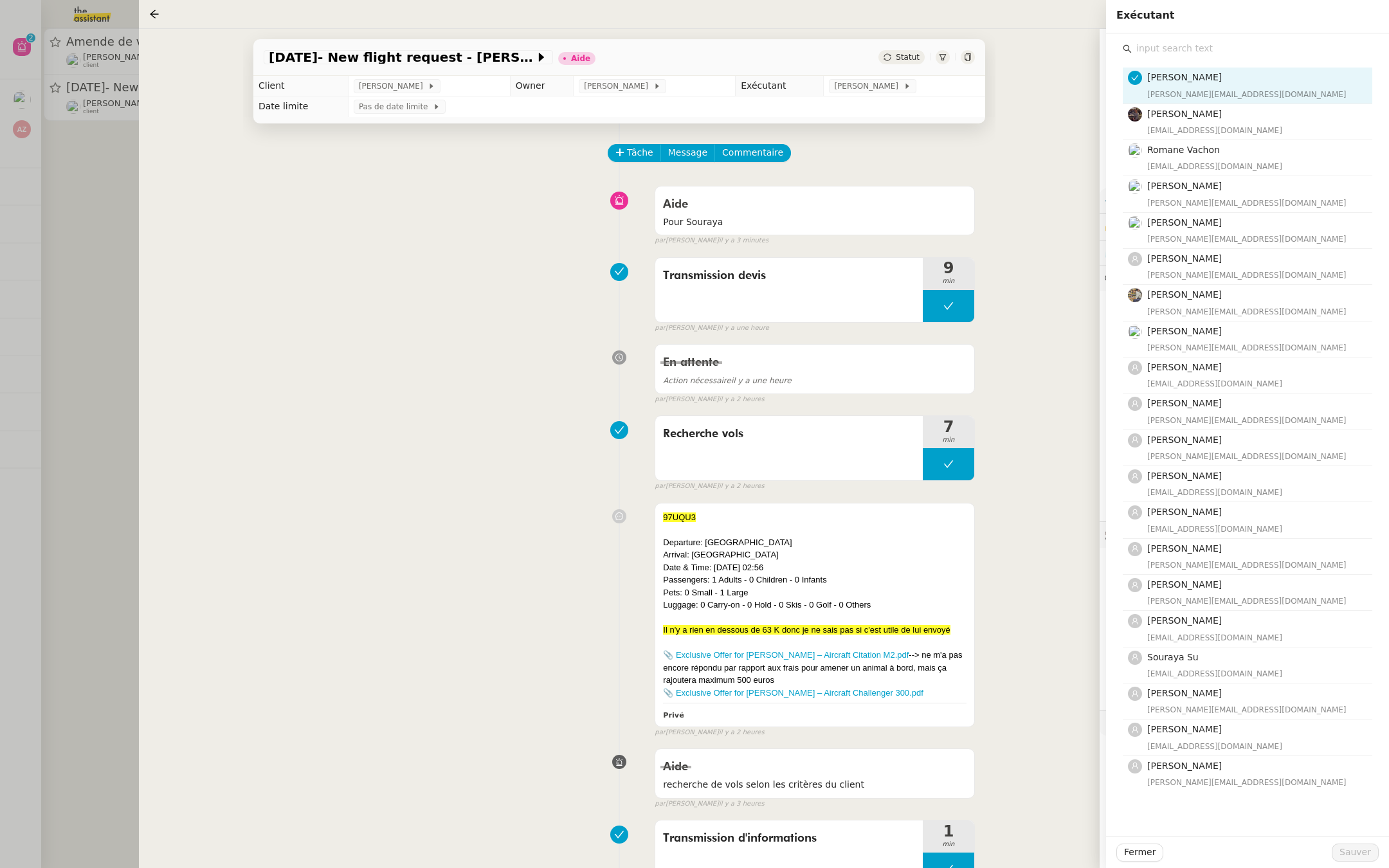
click at [1139, 50] on input "text" at bounding box center [1252, 49] width 240 height 18
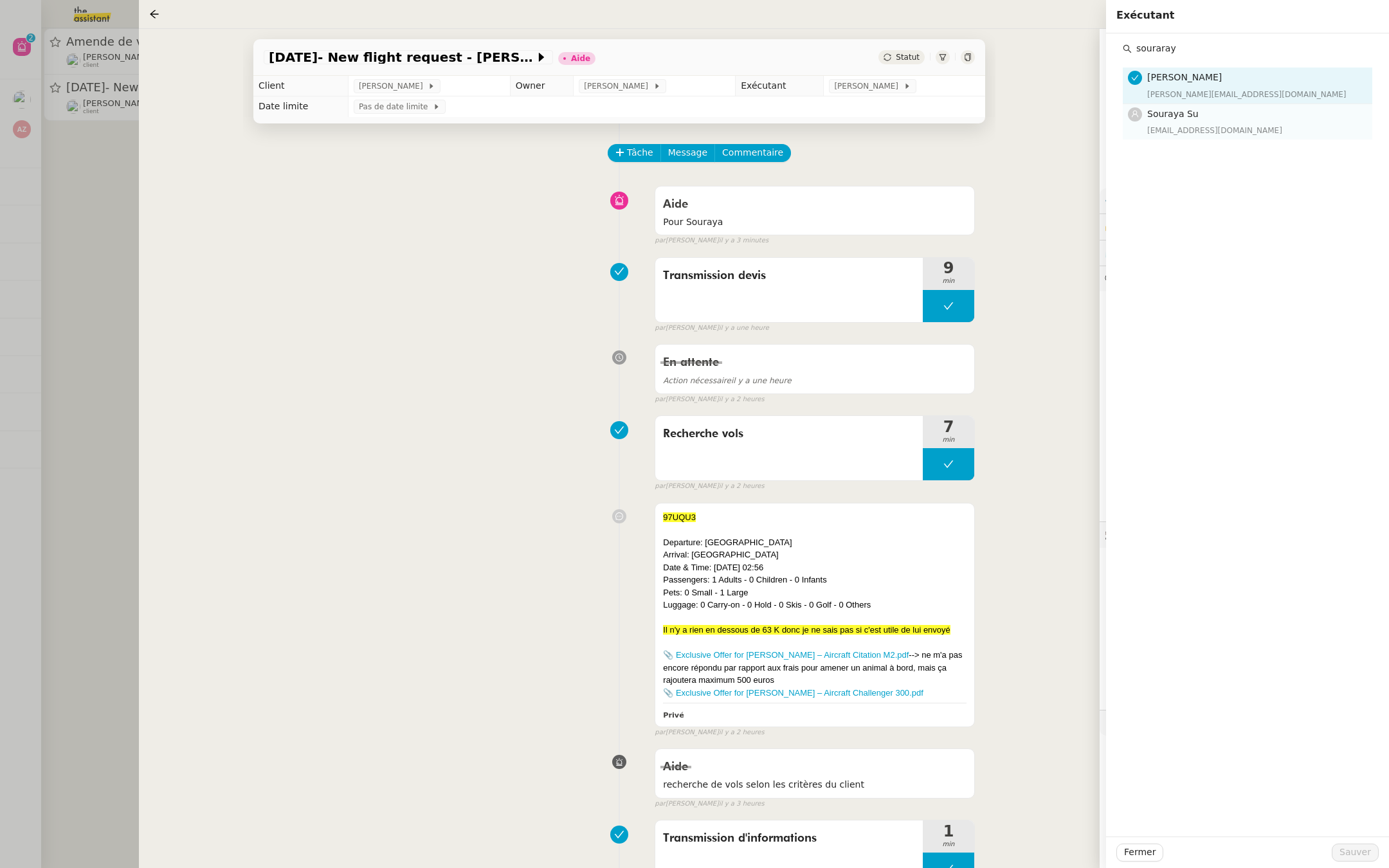
type input "souraray"
click at [1165, 129] on div "[EMAIL_ADDRESS][DOMAIN_NAME]" at bounding box center [1256, 130] width 217 height 13
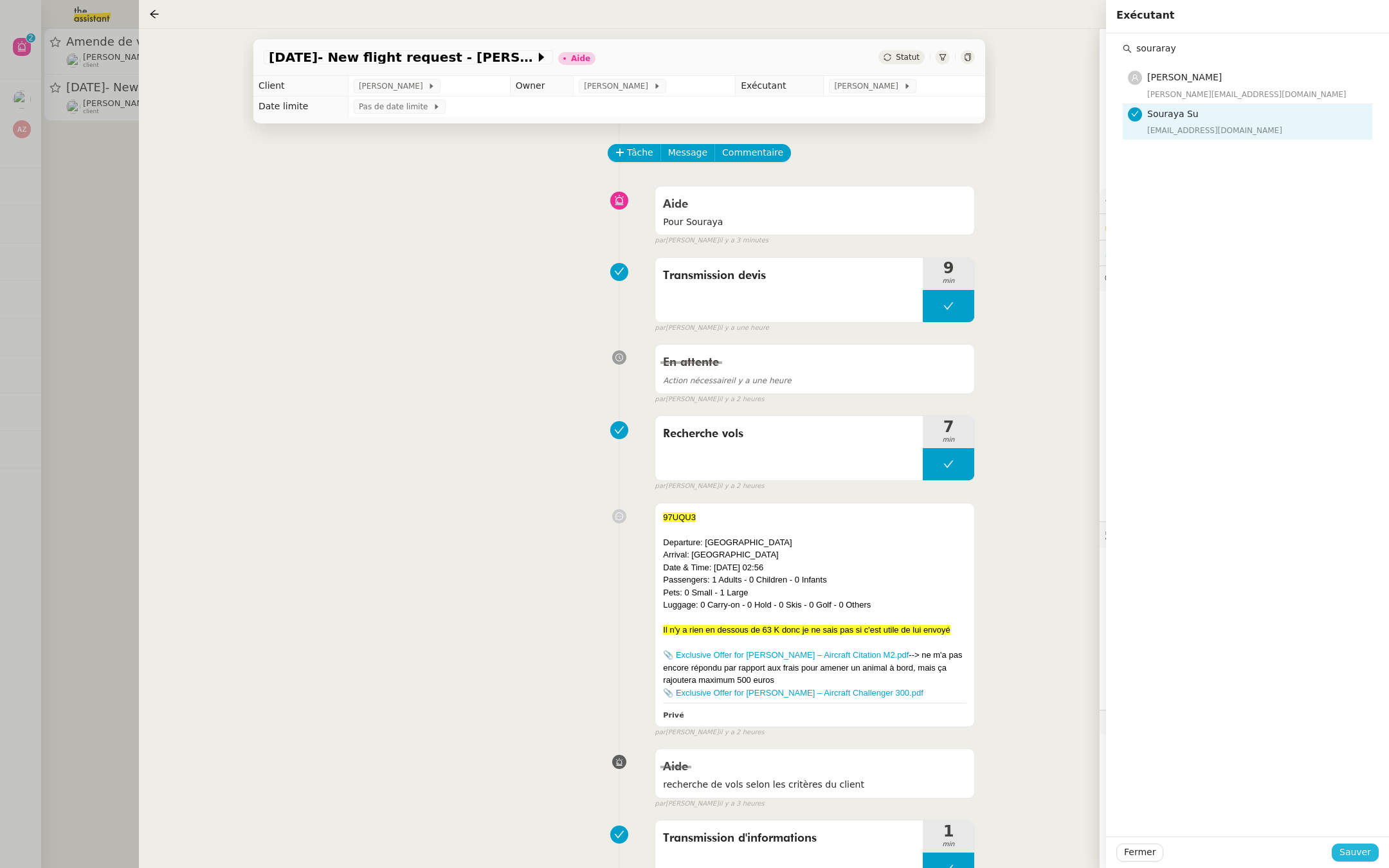
click at [1359, 850] on span "Sauver" at bounding box center [1355, 852] width 31 height 15
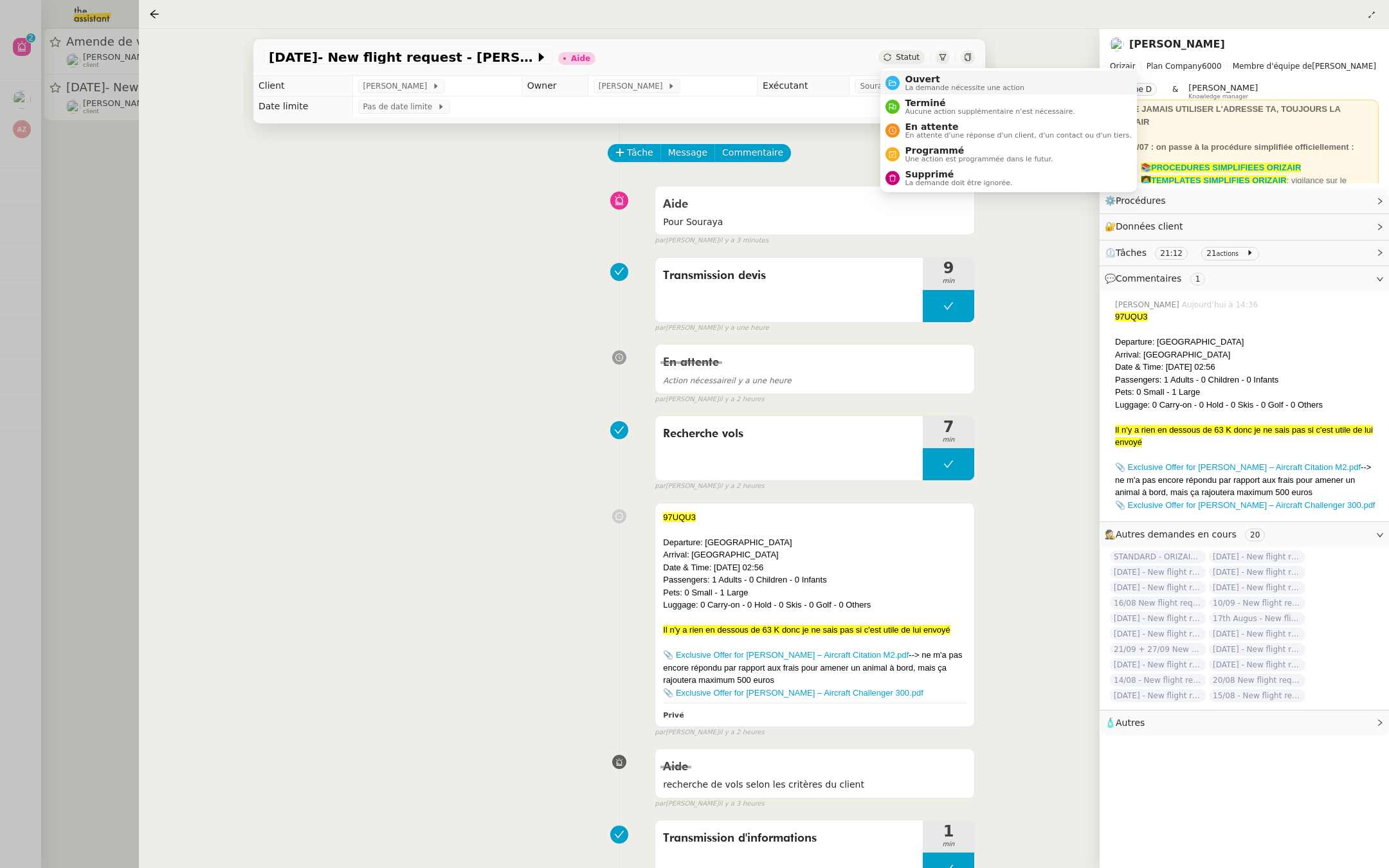
click at [901, 93] on li "Ouvert La demande nécessite une action" at bounding box center [1008, 83] width 256 height 24
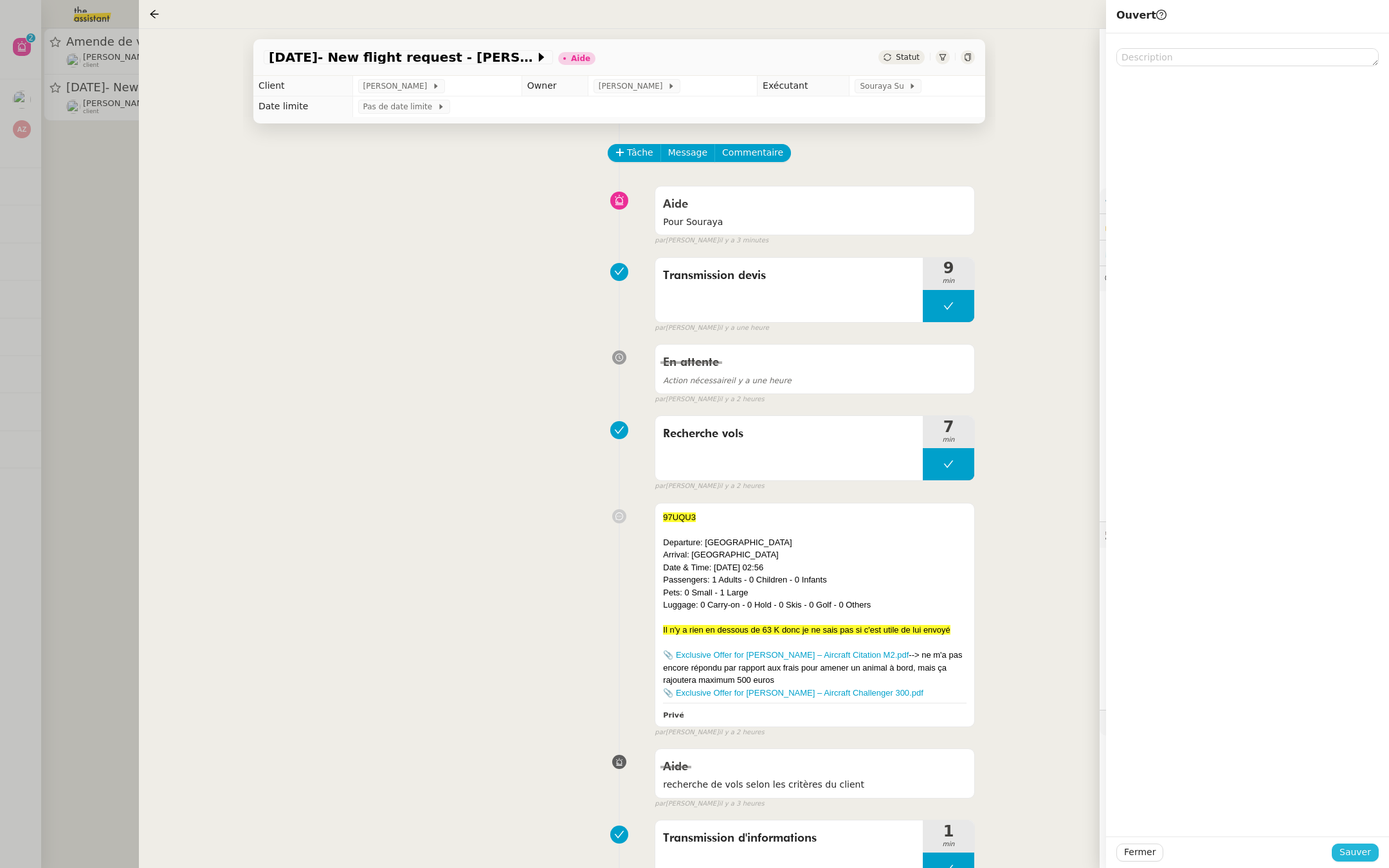
click at [1357, 854] on span "Sauver" at bounding box center [1355, 852] width 31 height 15
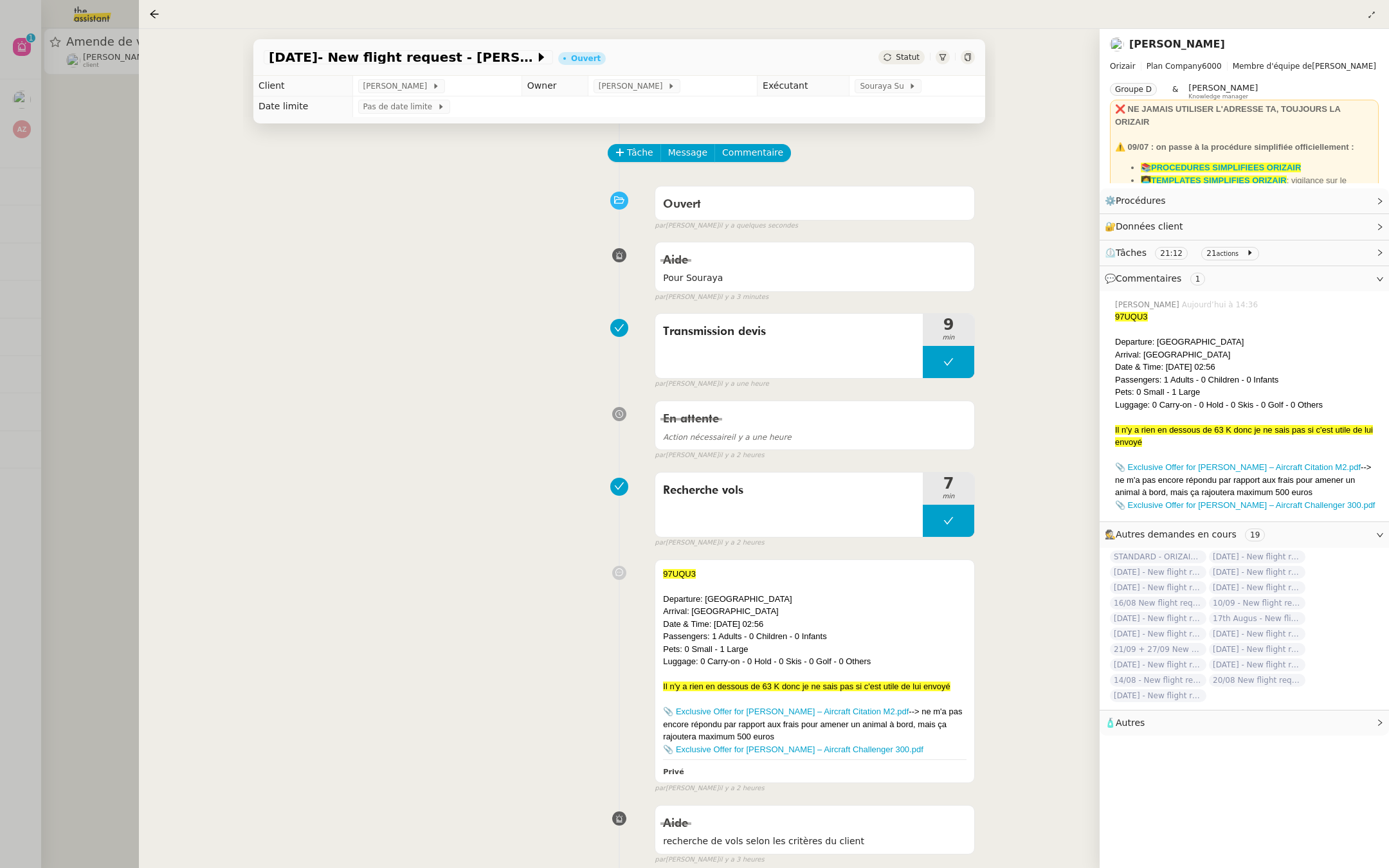
click at [81, 410] on div at bounding box center [694, 434] width 1389 height 868
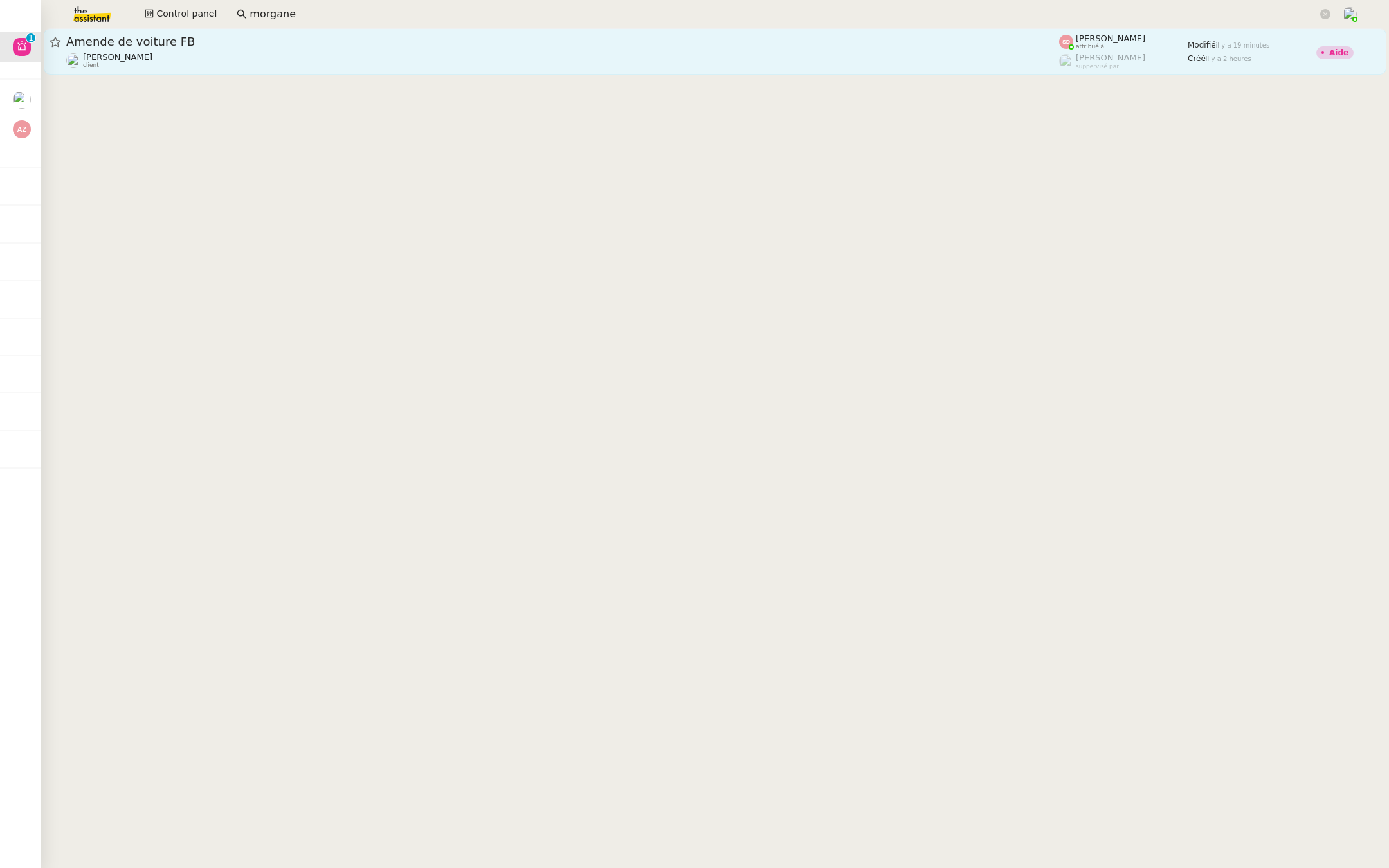
click at [236, 51] on div "Amende de voiture FB [PERSON_NAME] client" at bounding box center [562, 51] width 993 height 34
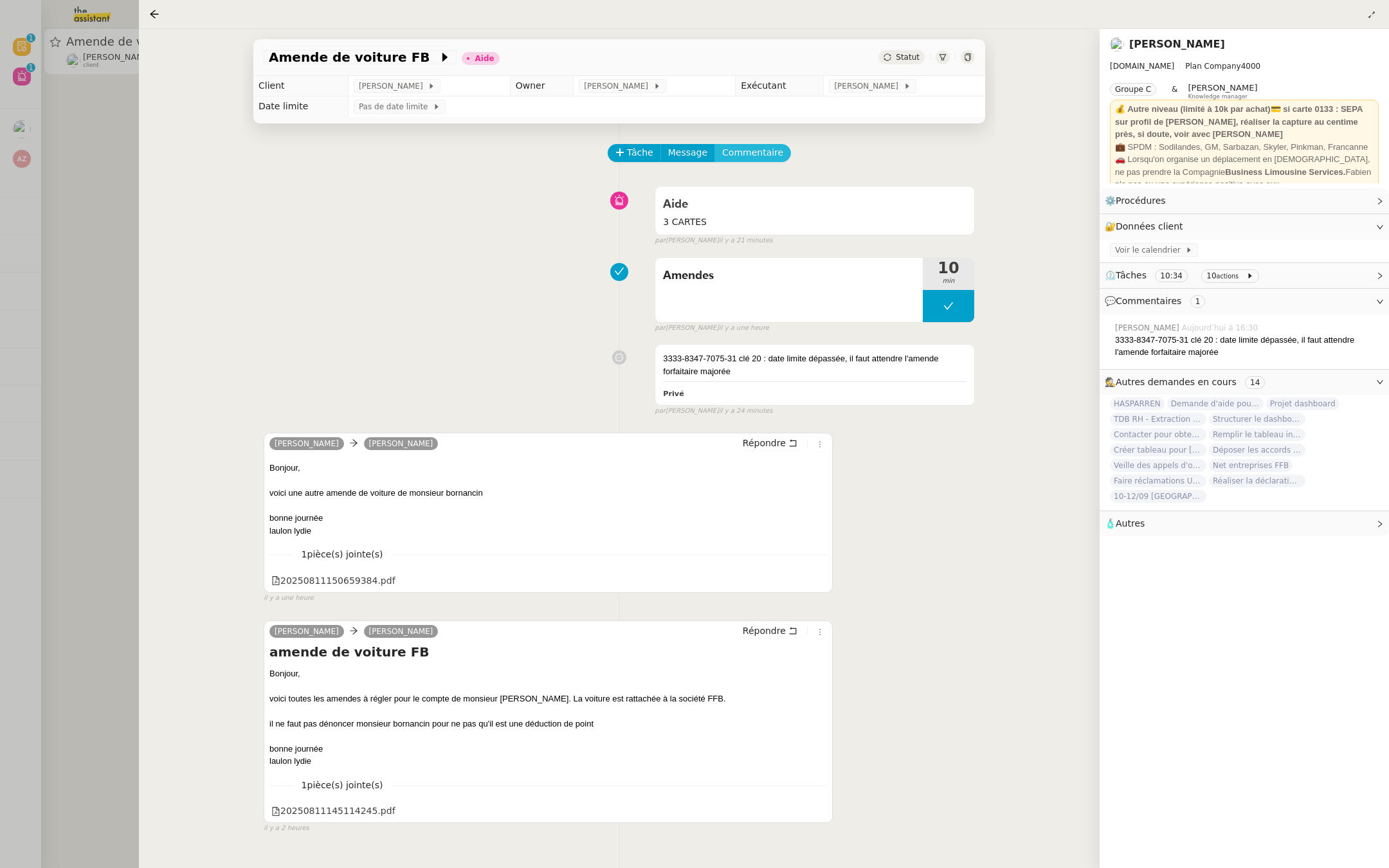
click at [769, 153] on span "Commentaire" at bounding box center [752, 153] width 61 height 15
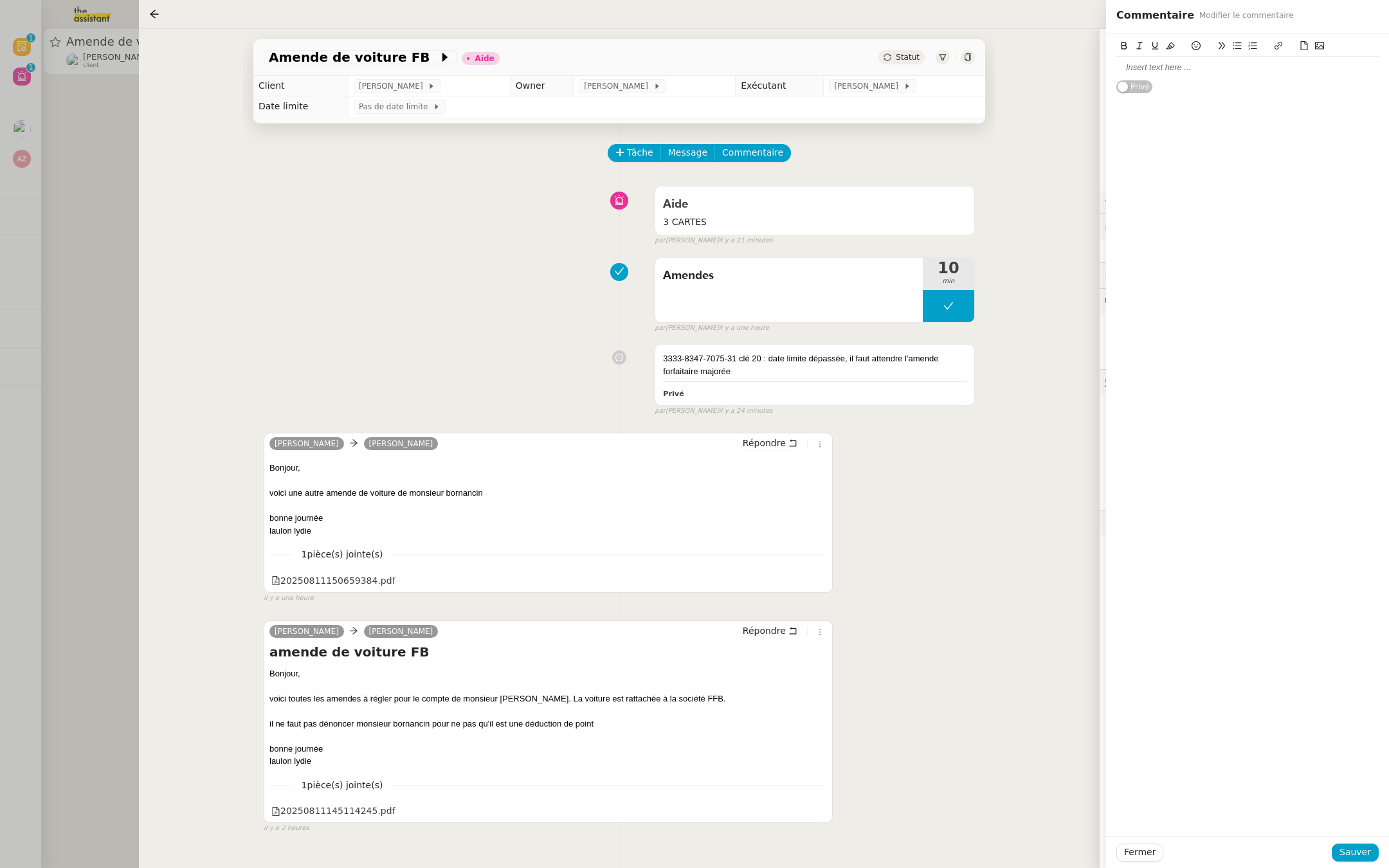
click at [1163, 69] on div at bounding box center [1248, 67] width 262 height 11
click at [1351, 850] on span "Sauver" at bounding box center [1355, 852] width 31 height 15
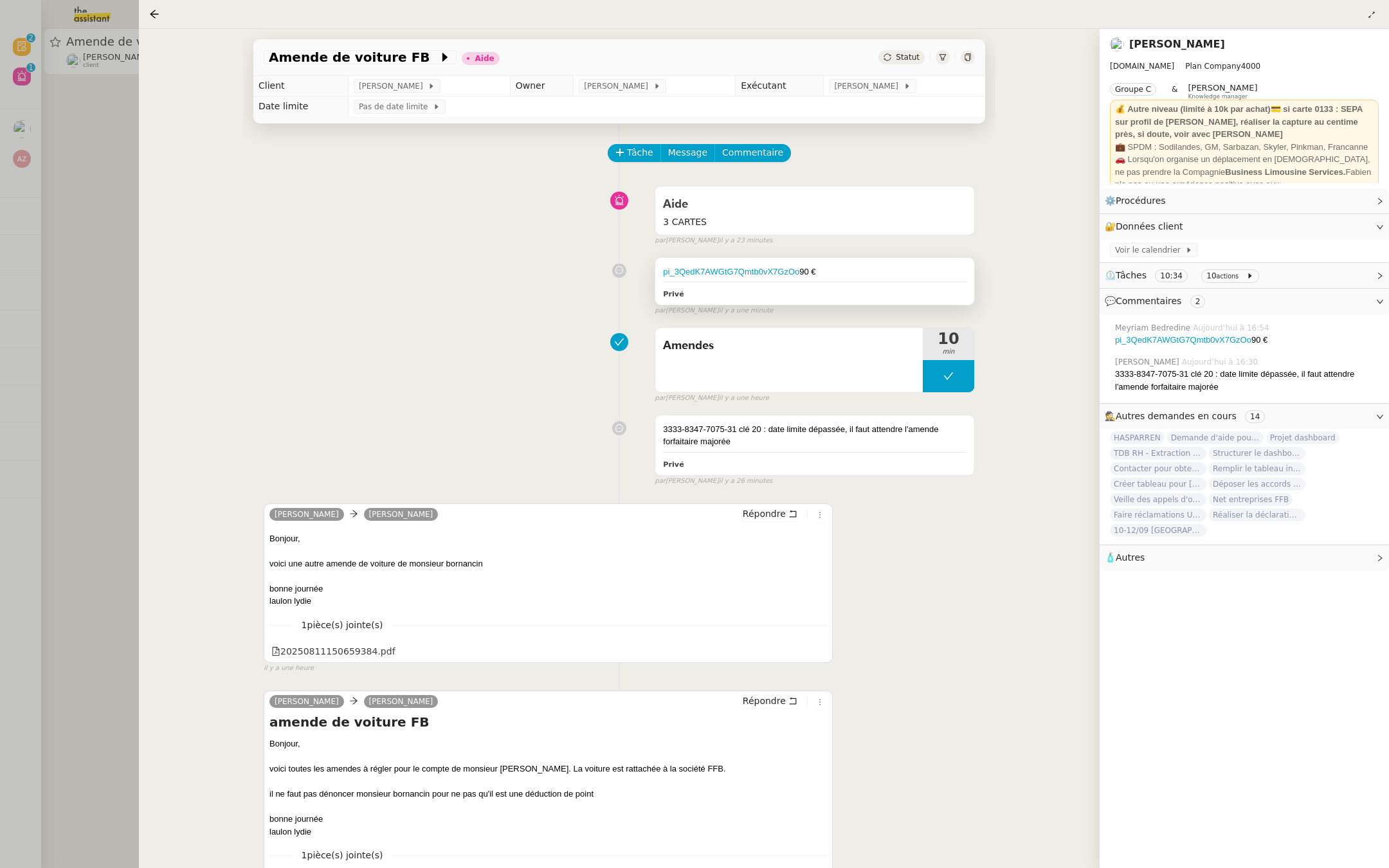
click at [892, 283] on div "pi_3QedK7AWGtG7Qmtb0vX7GzOo 90 € Privé" at bounding box center [814, 282] width 319 height 48
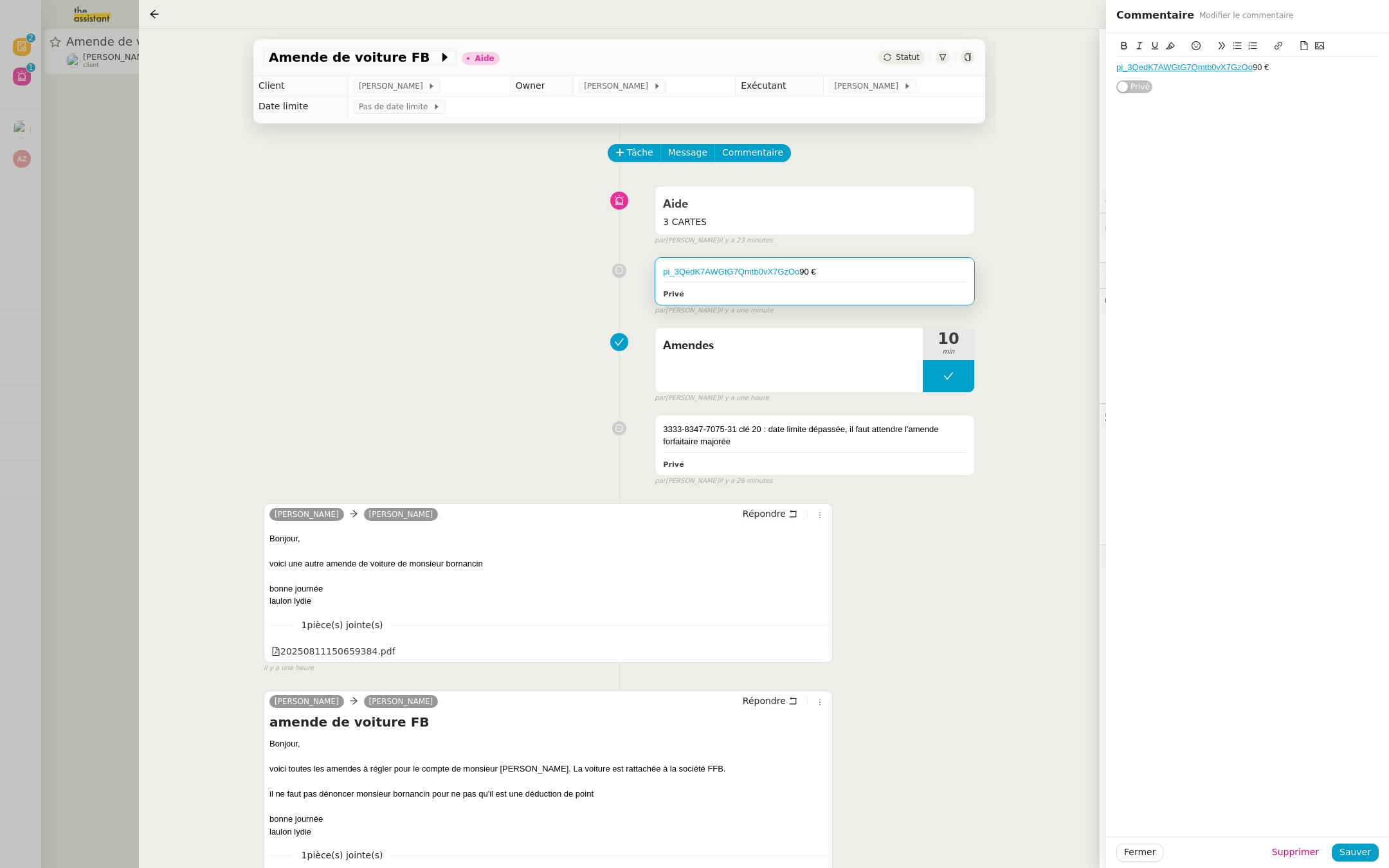
click at [1289, 71] on div "pi_3QedK7AWGtG7Qmtb0vX7GzOo 90 €" at bounding box center [1248, 67] width 262 height 11
click at [1338, 853] on button "Sauver" at bounding box center [1355, 852] width 47 height 18
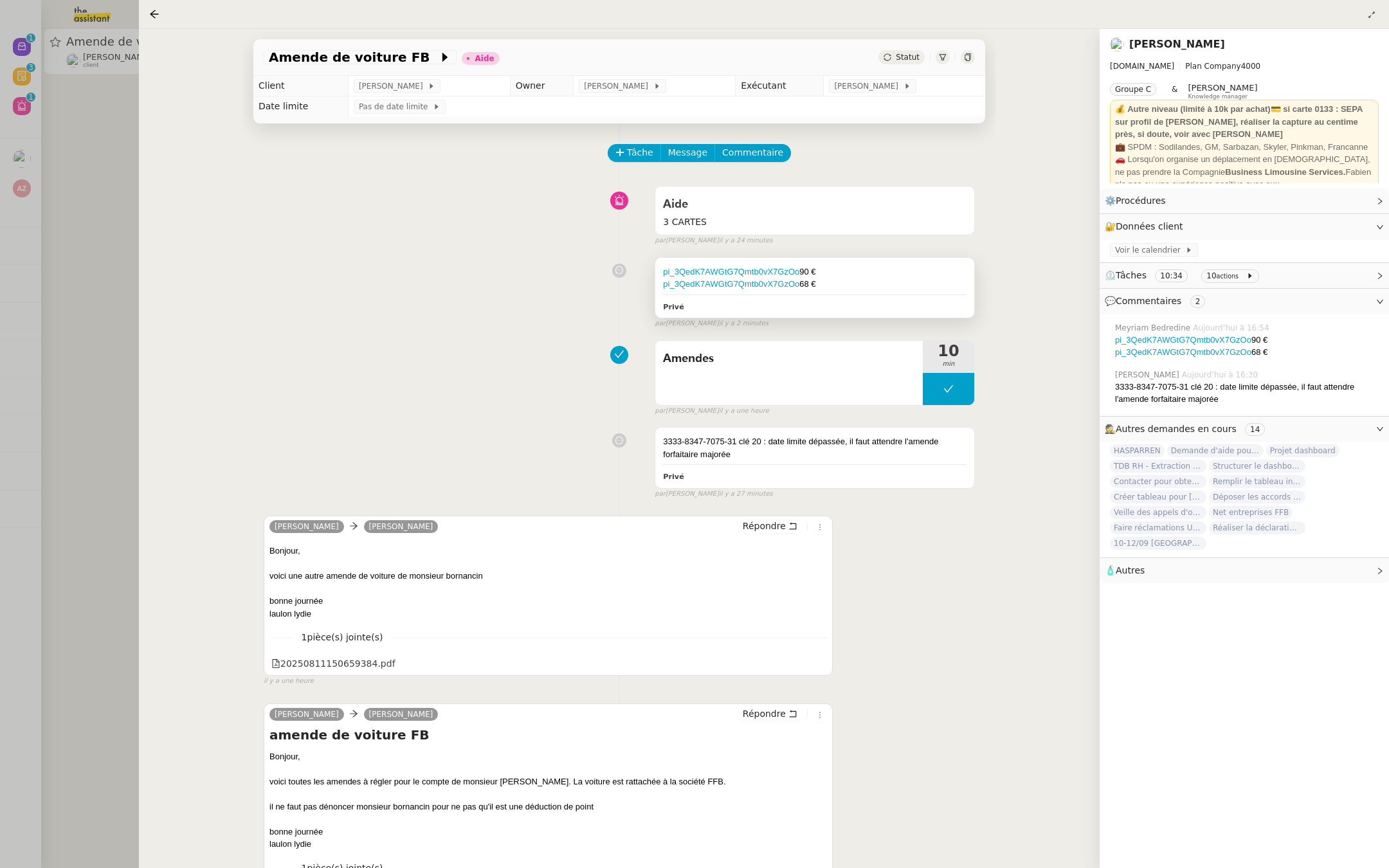
click at [849, 278] on div "pi_3QedK7AWGtG7Qmtb0vX7GzOo 68 €" at bounding box center [815, 284] width 304 height 13
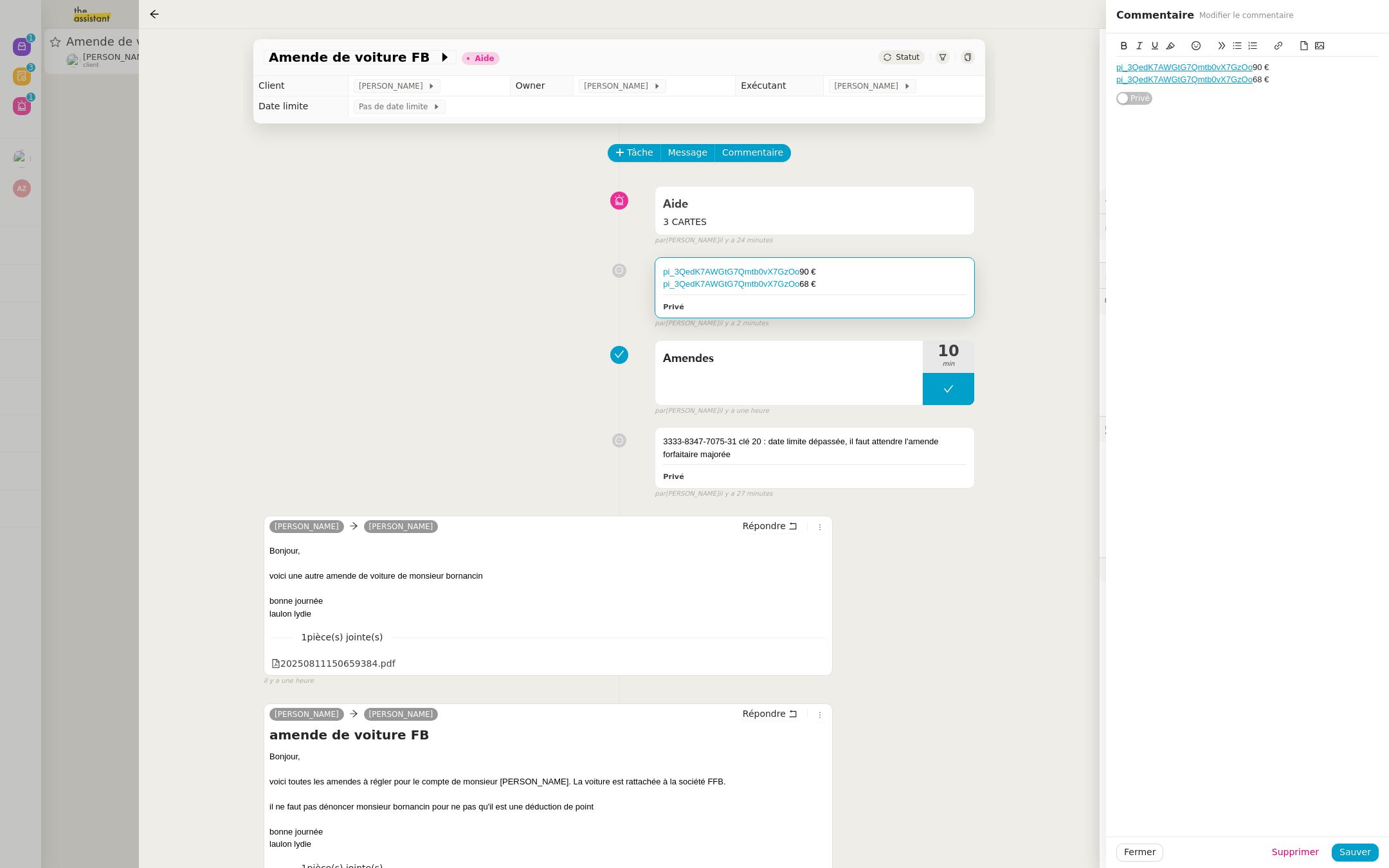
click at [1303, 84] on div "pi_3QedK7AWGtG7Qmtb0vX7GzOo 68 €" at bounding box center [1248, 80] width 262 height 11
click at [1118, 93] on div "/pi_3Rux9iAWGtG7Qmtb3VfYUOzM" at bounding box center [1248, 91] width 262 height 11
click at [1280, 97] on div "pi_3Rux9iAWGtG7Qmtb3VfYUOzM" at bounding box center [1248, 91] width 262 height 11
click at [1357, 847] on span "Sauver" at bounding box center [1355, 852] width 31 height 15
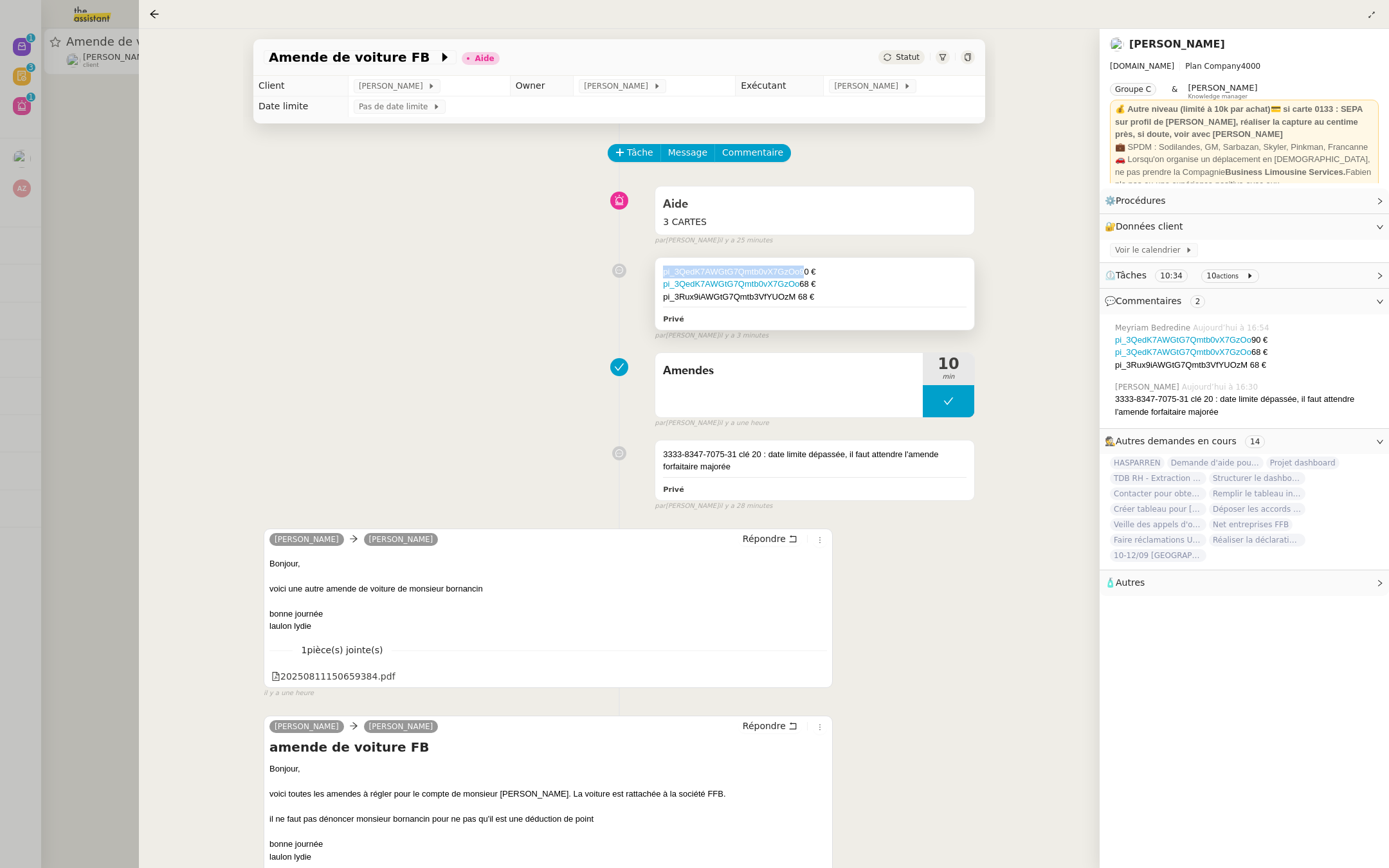
drag, startPoint x: 801, startPoint y: 271, endPoint x: 655, endPoint y: 275, distance: 146.1
click at [655, 275] on div "pi_3QedK7AWGtG7Qmtb0vX7GzOo 90 € pi_3QedK7AWGtG7Qmtb0vX7GzOo 68 € pi_3Rux9iAWGt…" at bounding box center [815, 294] width 320 height 74
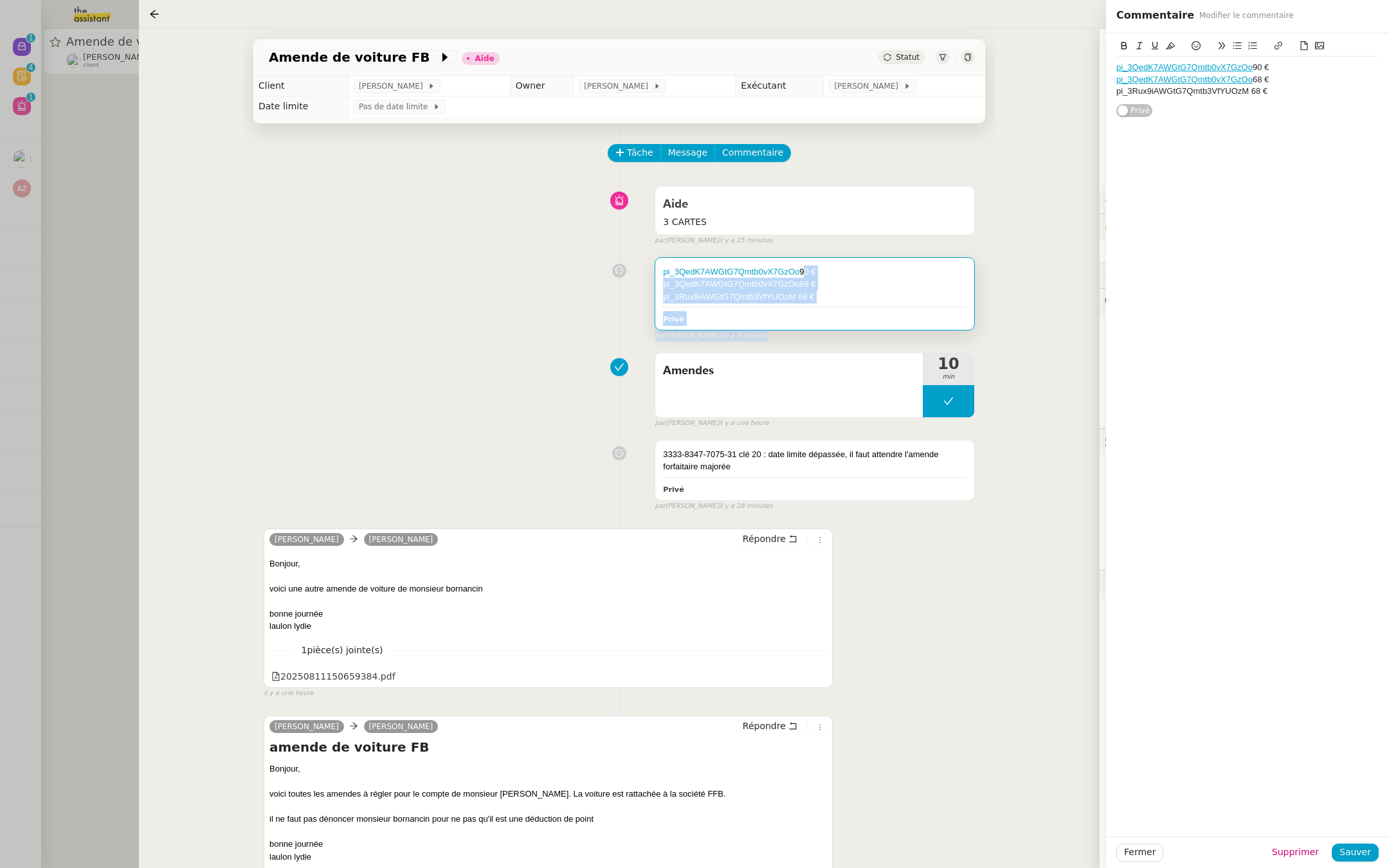
click at [412, 305] on div "pi_3QedK7AWGtG7Qmtb0vX7GzOo 90 € pi_3QedK7AWGtG7Qmtb0vX7GzOo 68 € pi_3Rux9iAWGt…" at bounding box center [619, 296] width 711 height 90
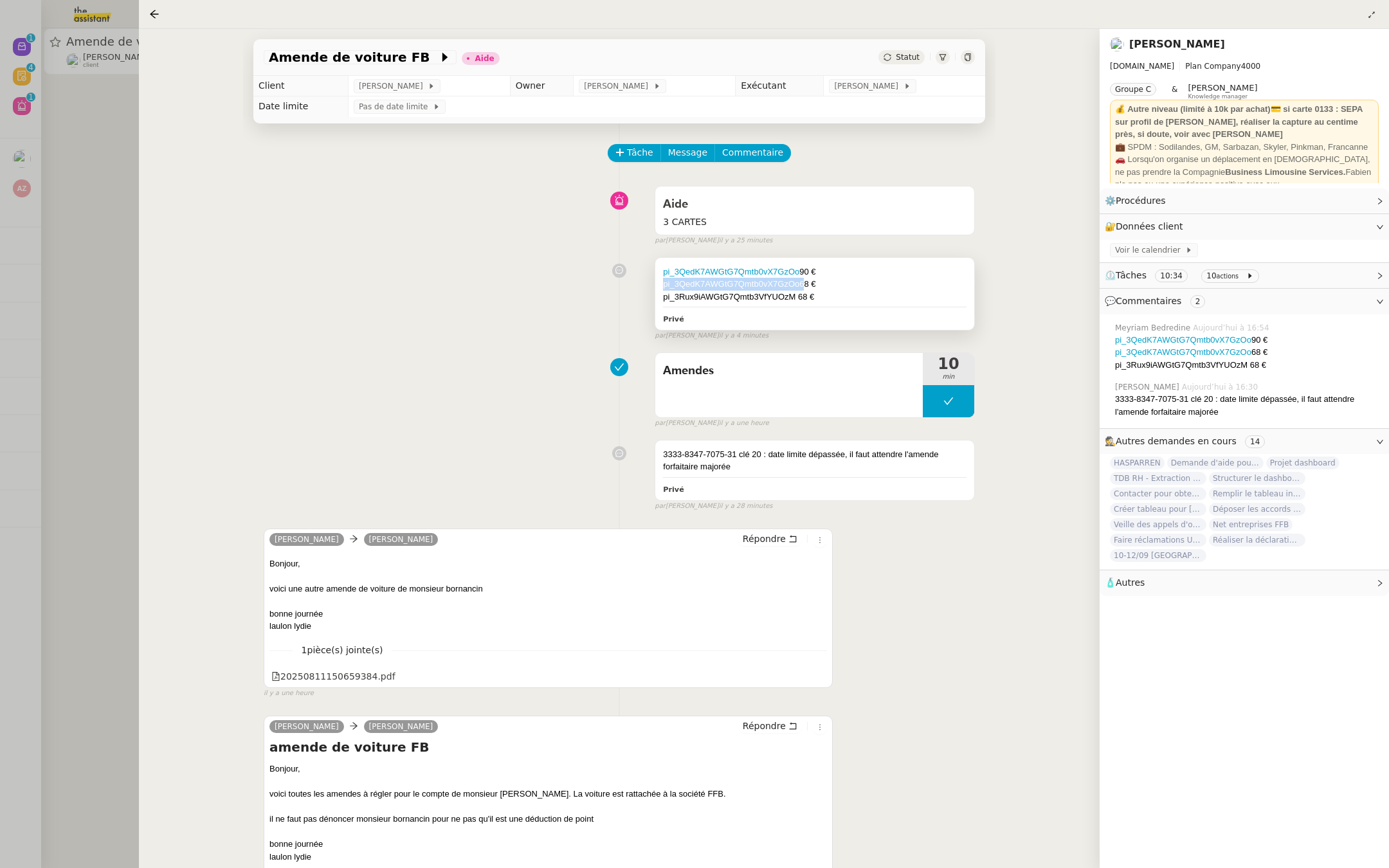
drag, startPoint x: 800, startPoint y: 283, endPoint x: 657, endPoint y: 282, distance: 143.0
click at [657, 282] on div "pi_3QedK7AWGtG7Qmtb0vX7GzOo 90 € pi_3QedK7AWGtG7Qmtb0vX7GzOo 68 € pi_3Rux9iAWGt…" at bounding box center [814, 294] width 319 height 73
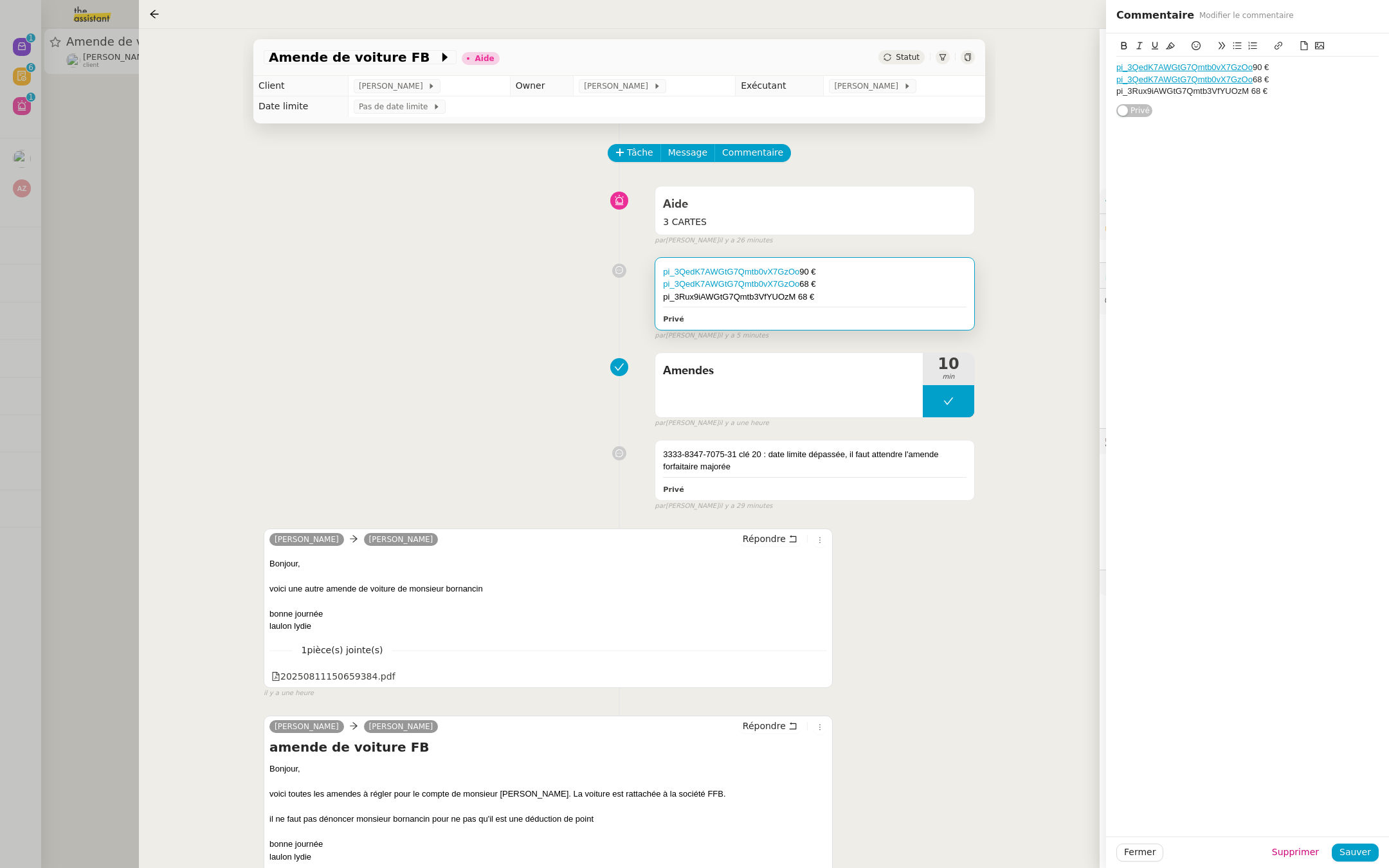
click at [895, 278] on div "pi_3QedK7AWGtG7Qmtb0vX7GzOo 68 €" at bounding box center [815, 284] width 304 height 13
drag, startPoint x: 800, startPoint y: 272, endPoint x: 657, endPoint y: 270, distance: 143.0
click at [657, 270] on div "pi_3QedK7AWGtG7Qmtb0vX7GzOo 90 € pi_3QedK7AWGtG7Qmtb0vX7GzOo 68 € pi_3Rux9iAWGt…" at bounding box center [814, 294] width 319 height 73
copy div "pi_3QedK7AWGtG7Qmtb0vX7GzOo"
click at [833, 291] on div "pi_3Rux9iAWGtG7Qmtb3VfYUOzM 68 €" at bounding box center [815, 297] width 304 height 13
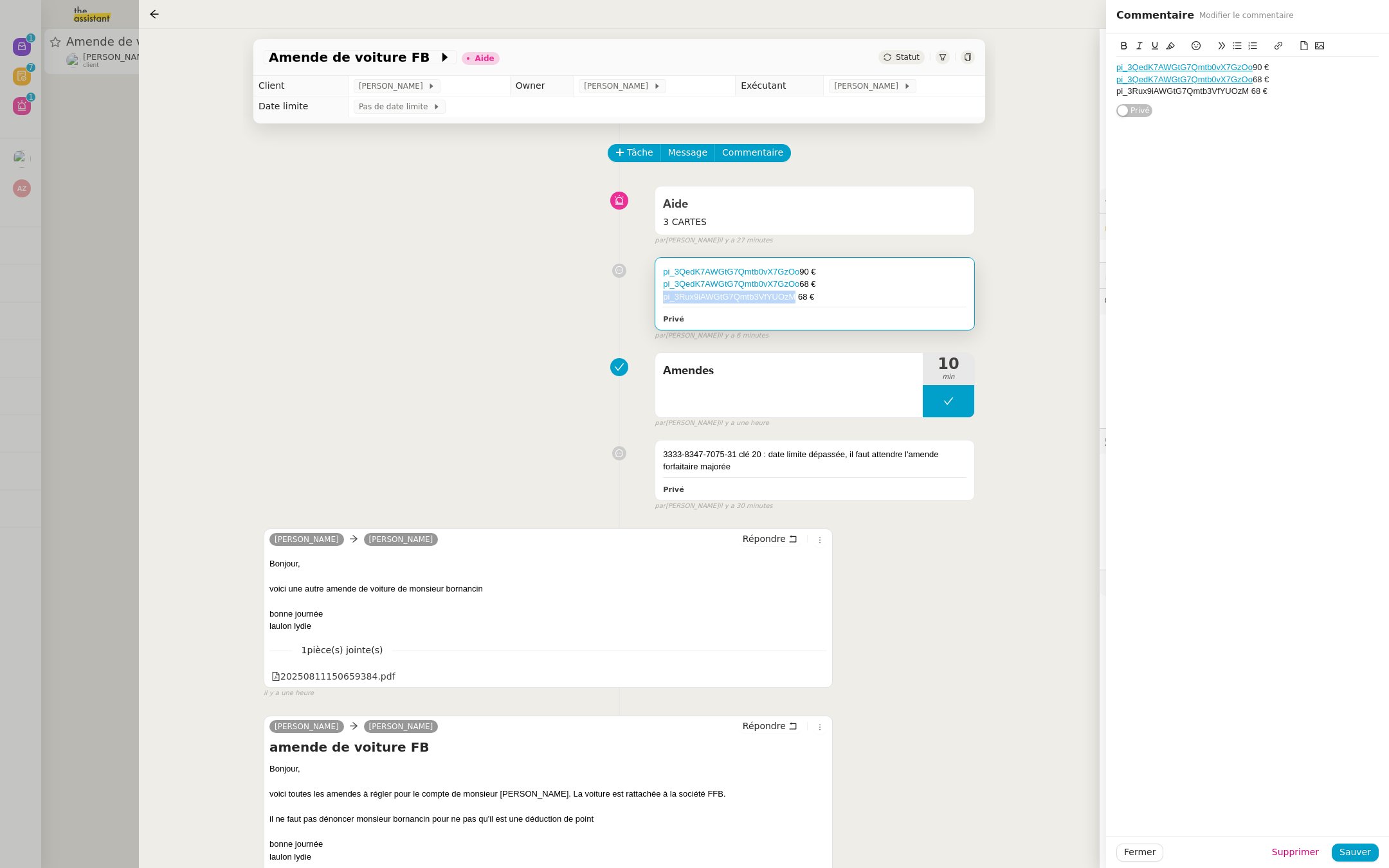
drag, startPoint x: 796, startPoint y: 294, endPoint x: 659, endPoint y: 300, distance: 137.1
click at [659, 300] on div "pi_3QedK7AWGtG7Qmtb0vX7GzOo 90 € pi_3QedK7AWGtG7Qmtb0vX7GzOo 68 € pi_3Rux9iAWGt…" at bounding box center [814, 294] width 319 height 73
copy div "pi_3Rux9iAWGtG7Qmtb3VfYUOzM"
click at [81, 341] on div at bounding box center [694, 434] width 1389 height 868
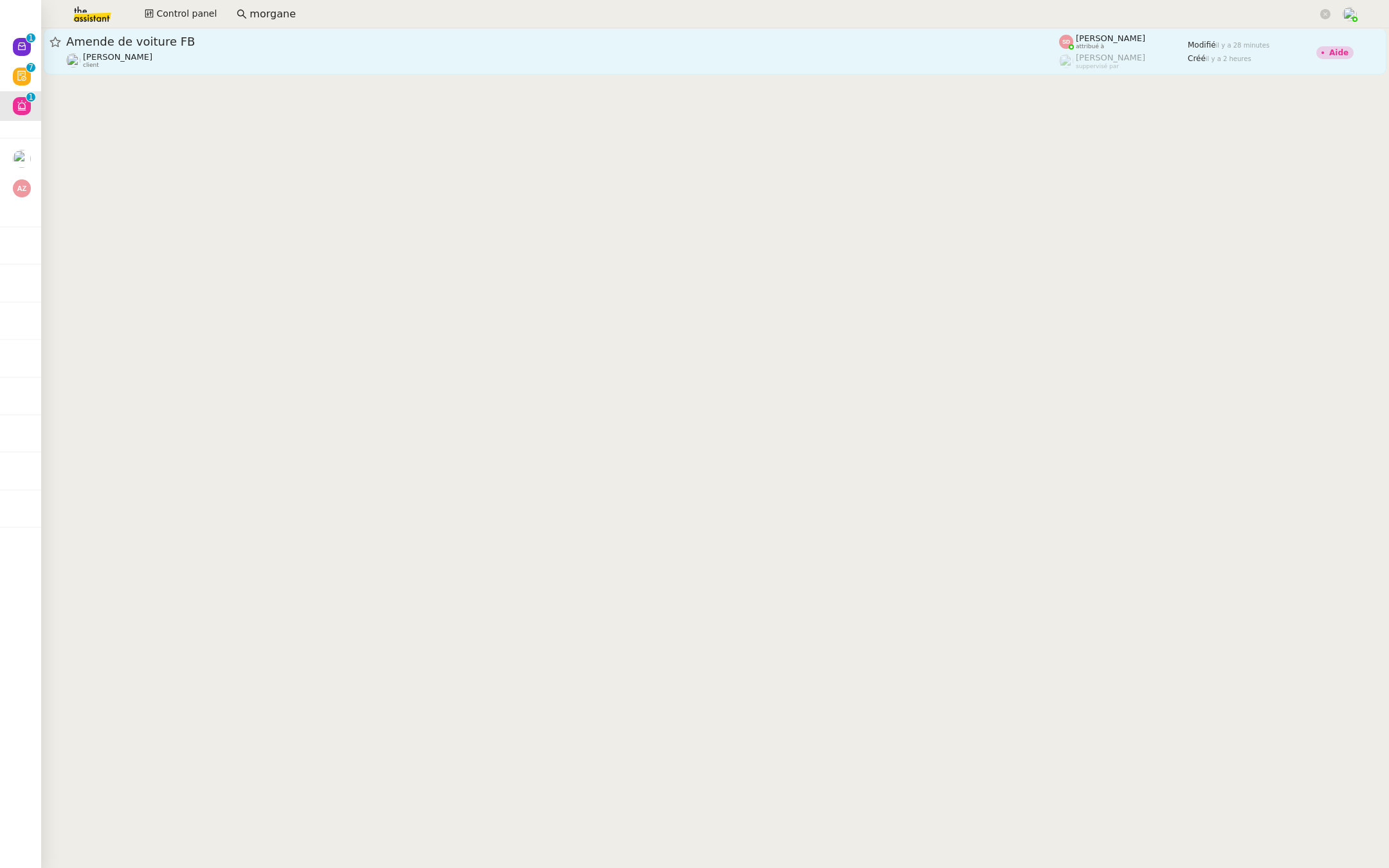
click at [200, 40] on span "Amende de voiture FB" at bounding box center [562, 42] width 993 height 11
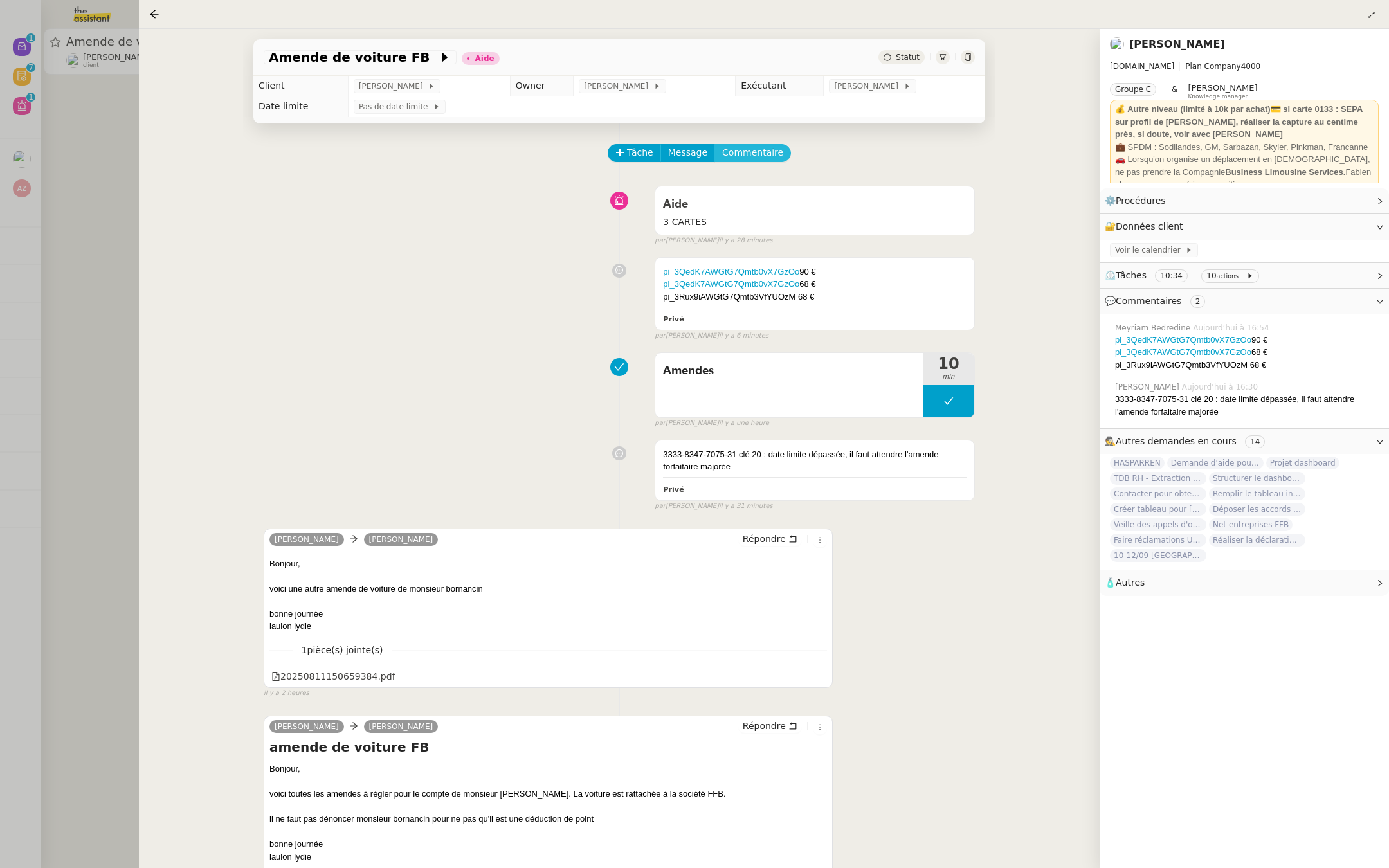
click at [750, 150] on span "Commentaire" at bounding box center [752, 153] width 61 height 15
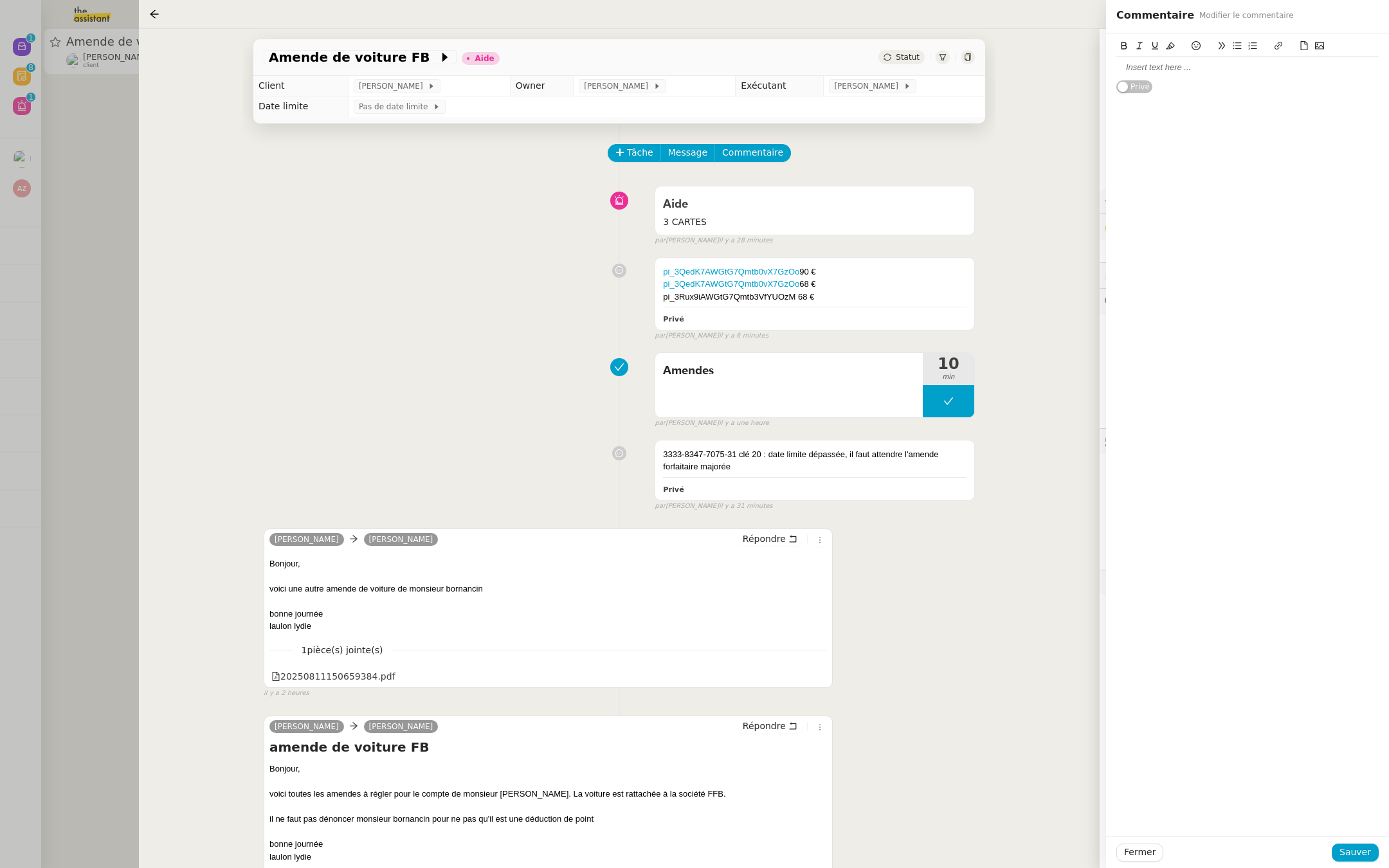
click at [323, 373] on div "Amendes 10 min false par Sheida D. il y a une heure" at bounding box center [619, 387] width 711 height 82
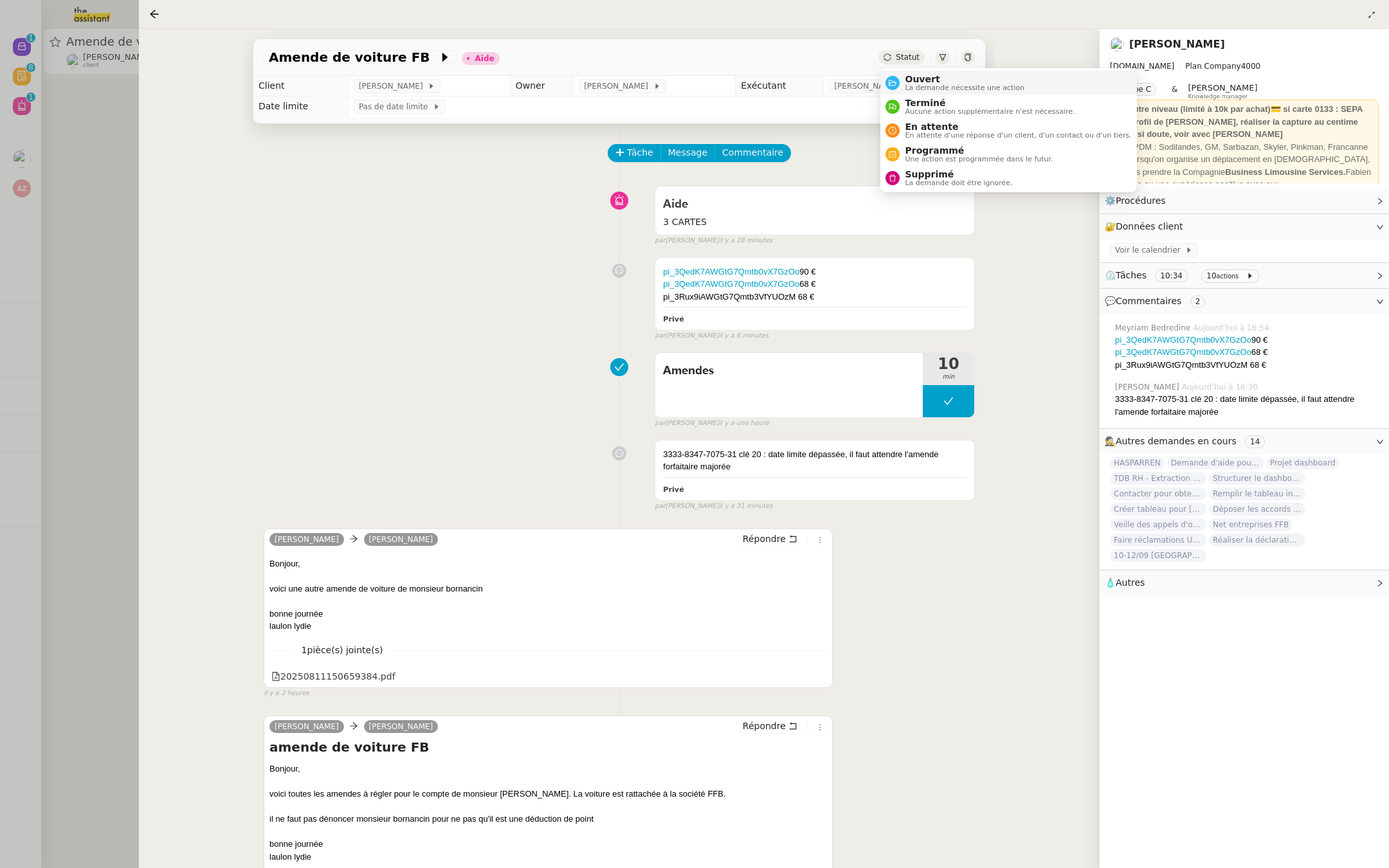
click at [899, 77] on div "Ouvert La demande nécessite une action" at bounding box center [955, 83] width 139 height 18
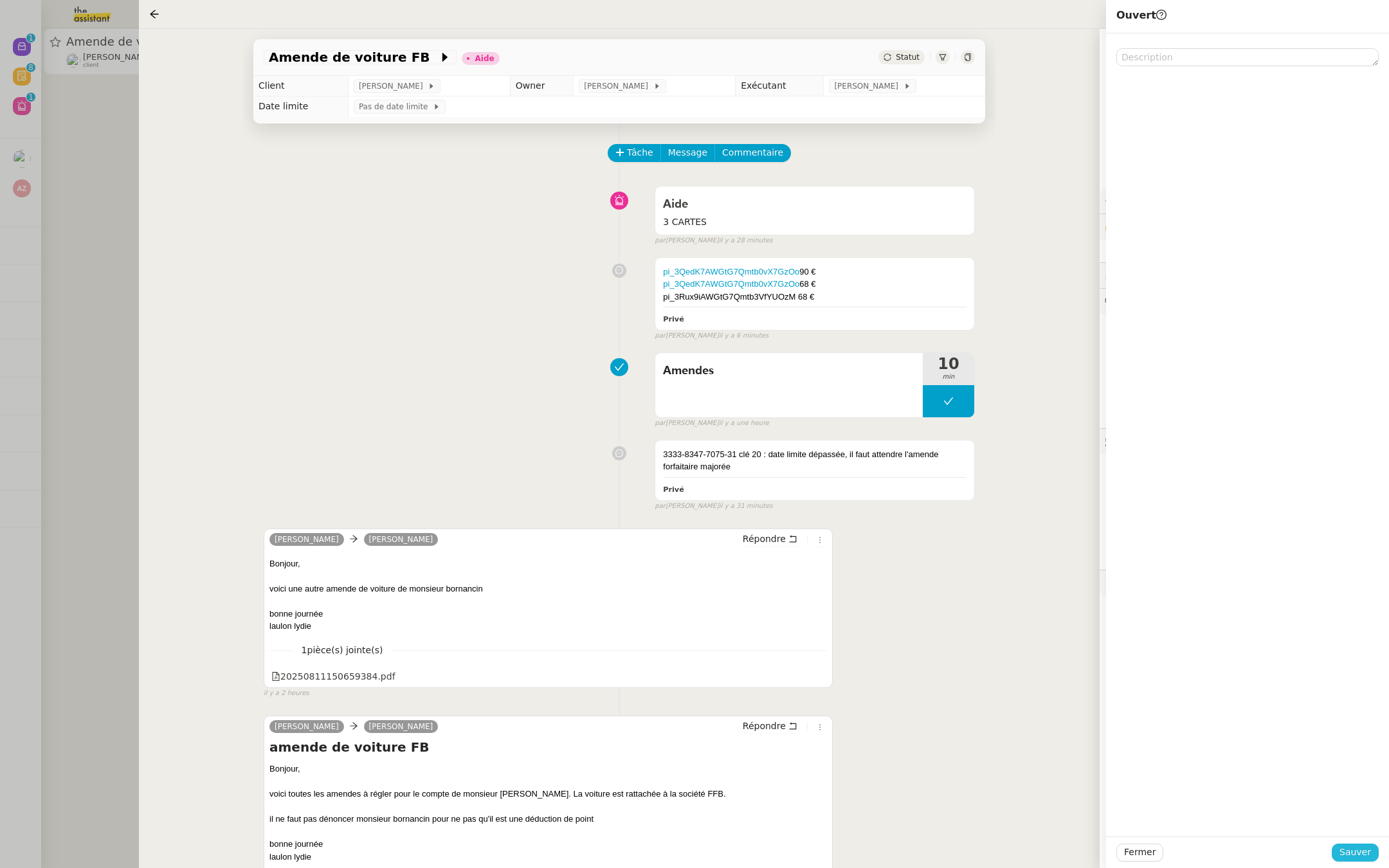
click at [1357, 856] on span "Sauver" at bounding box center [1355, 852] width 31 height 15
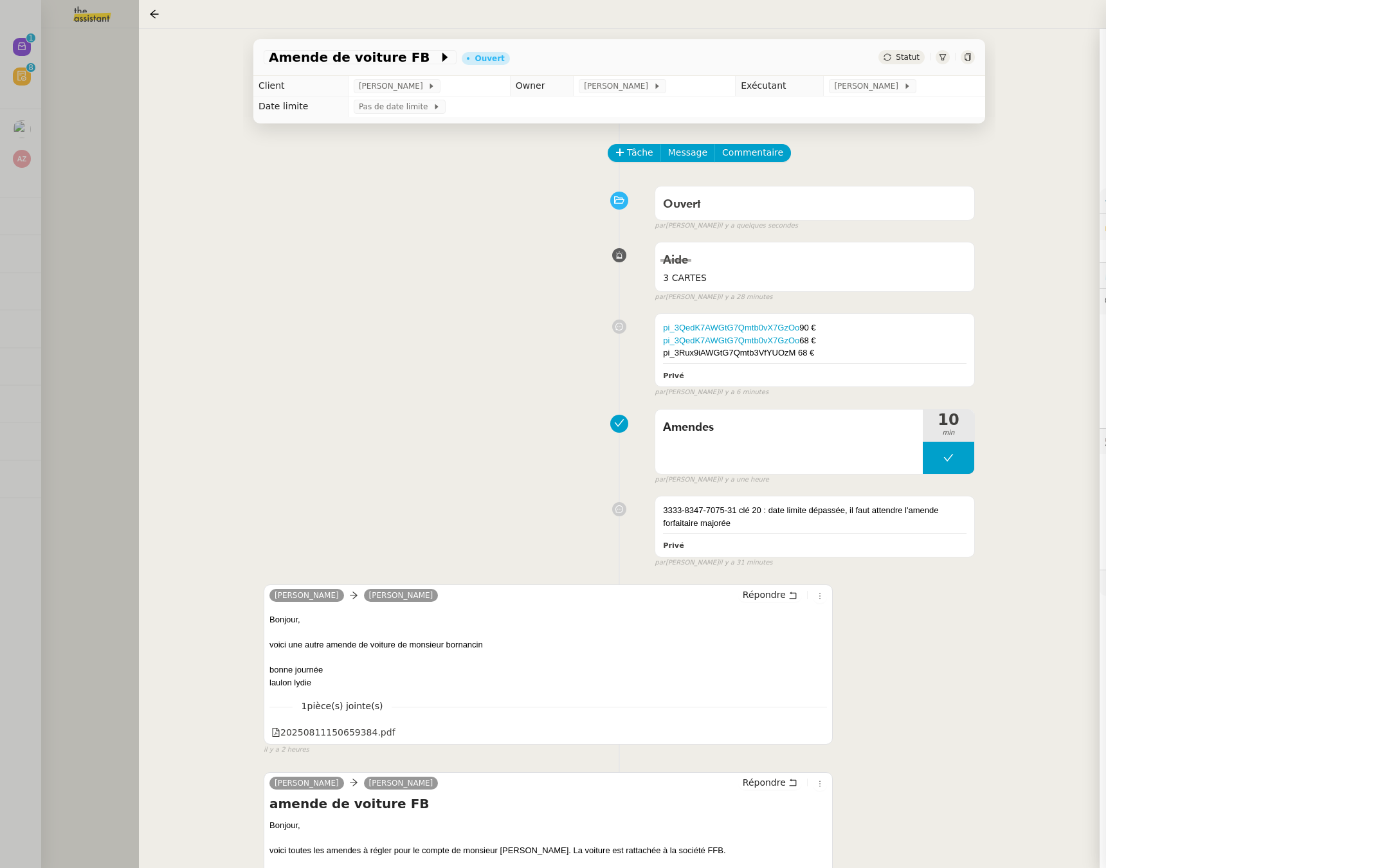
click at [97, 382] on div at bounding box center [694, 434] width 1389 height 868
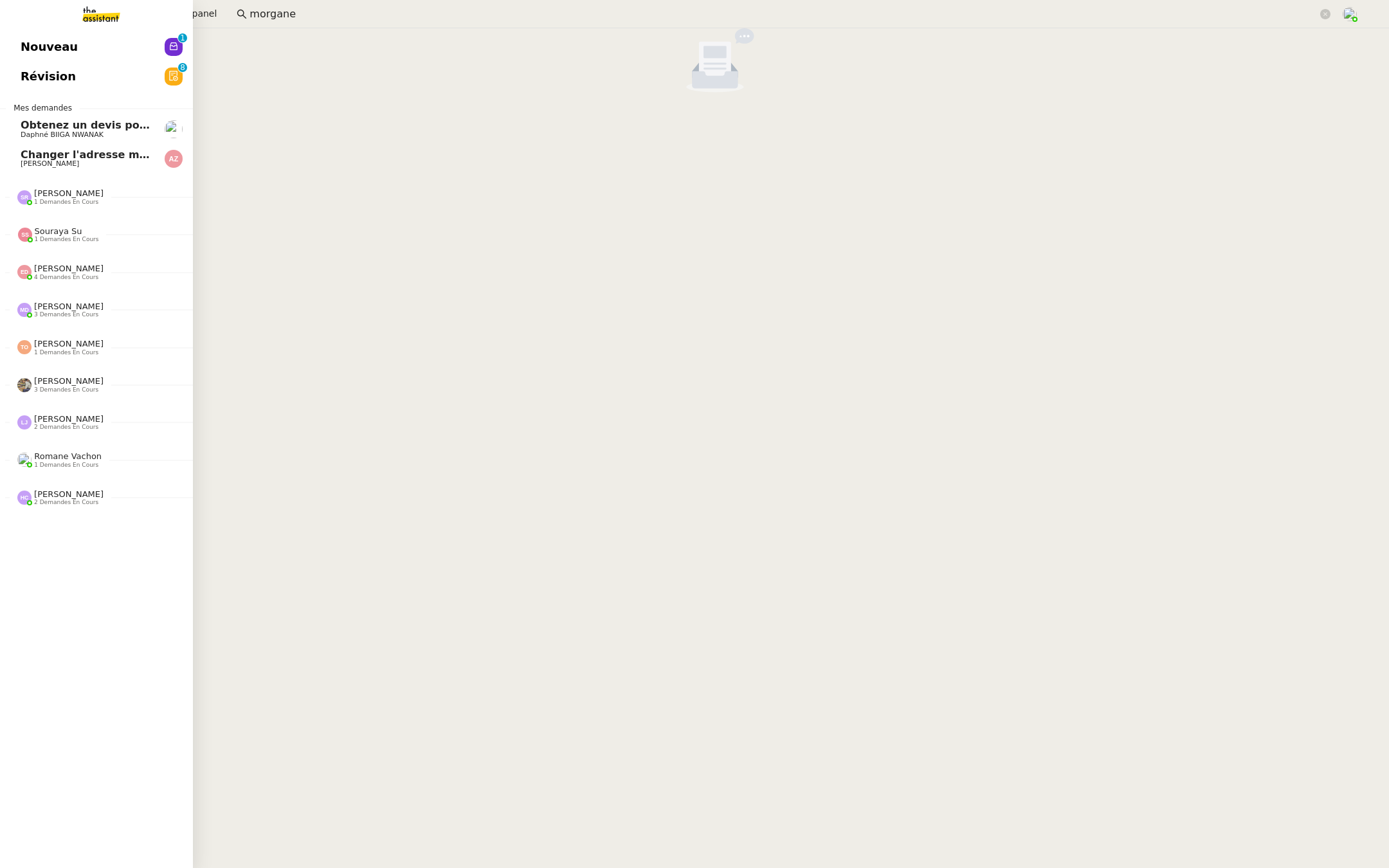
click at [55, 73] on span "Révision" at bounding box center [48, 77] width 55 height 19
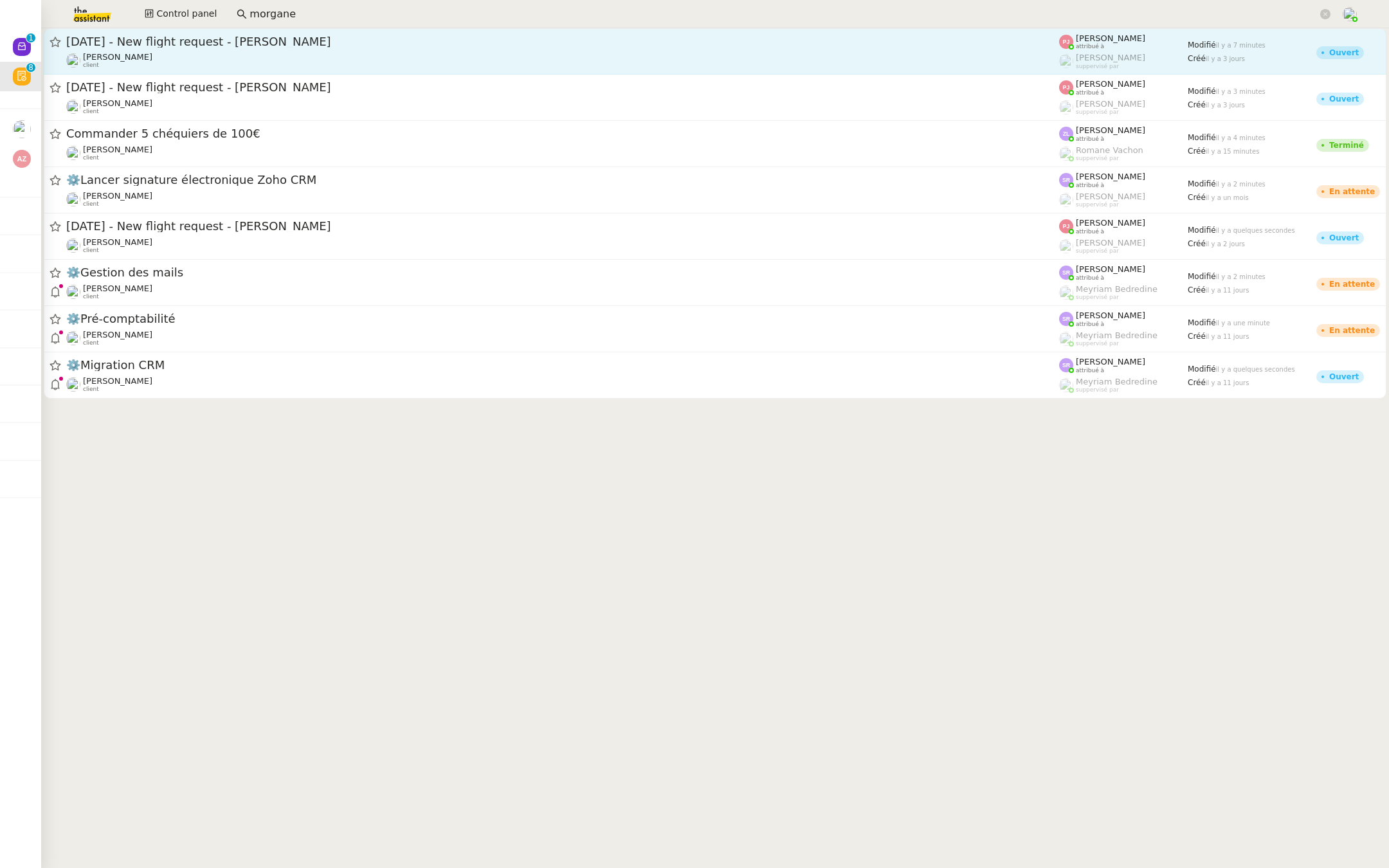
click at [273, 43] on span "[DATE] - New flight request - [PERSON_NAME]" at bounding box center [562, 42] width 993 height 11
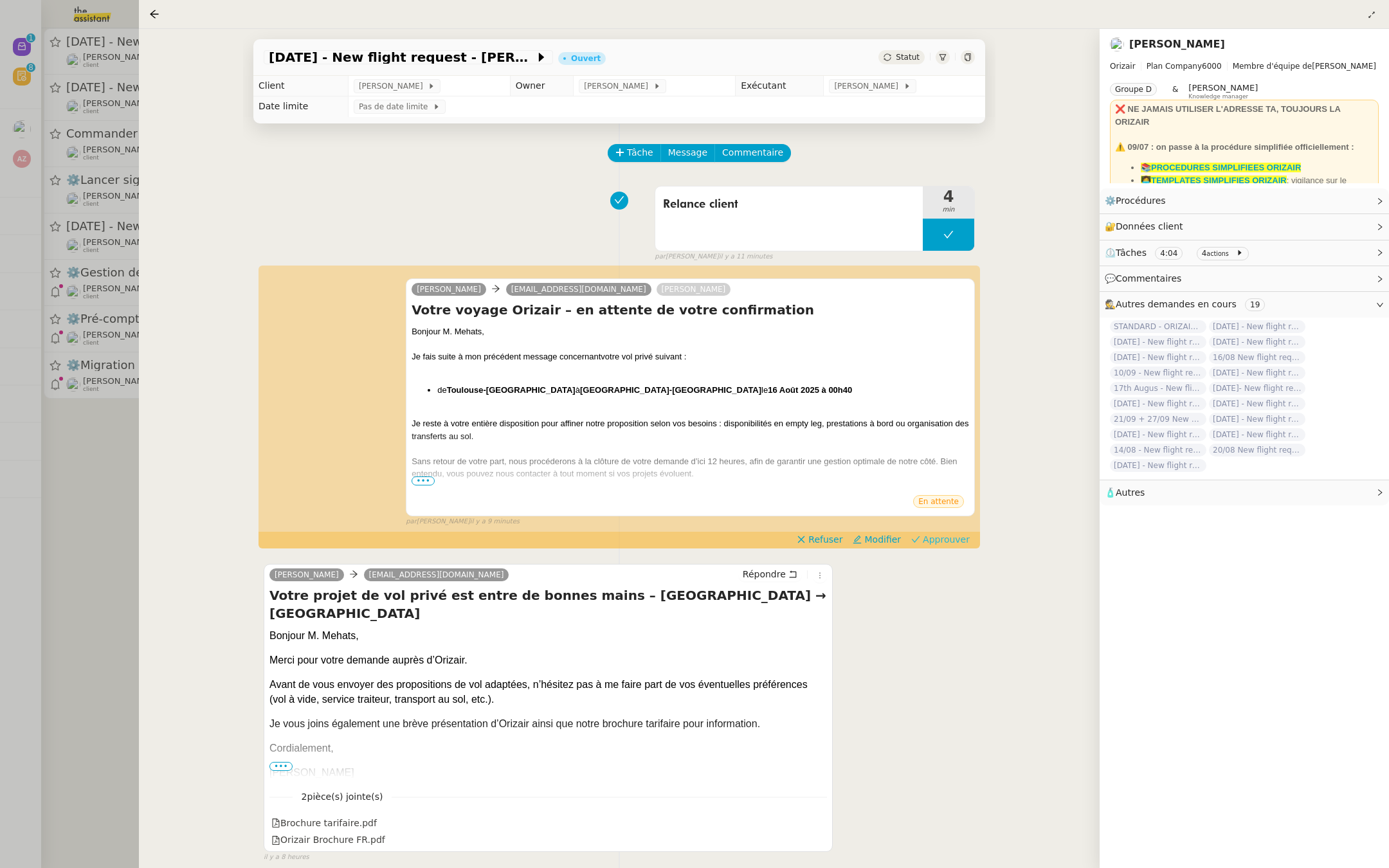
click at [958, 541] on span "Approuver" at bounding box center [946, 539] width 47 height 13
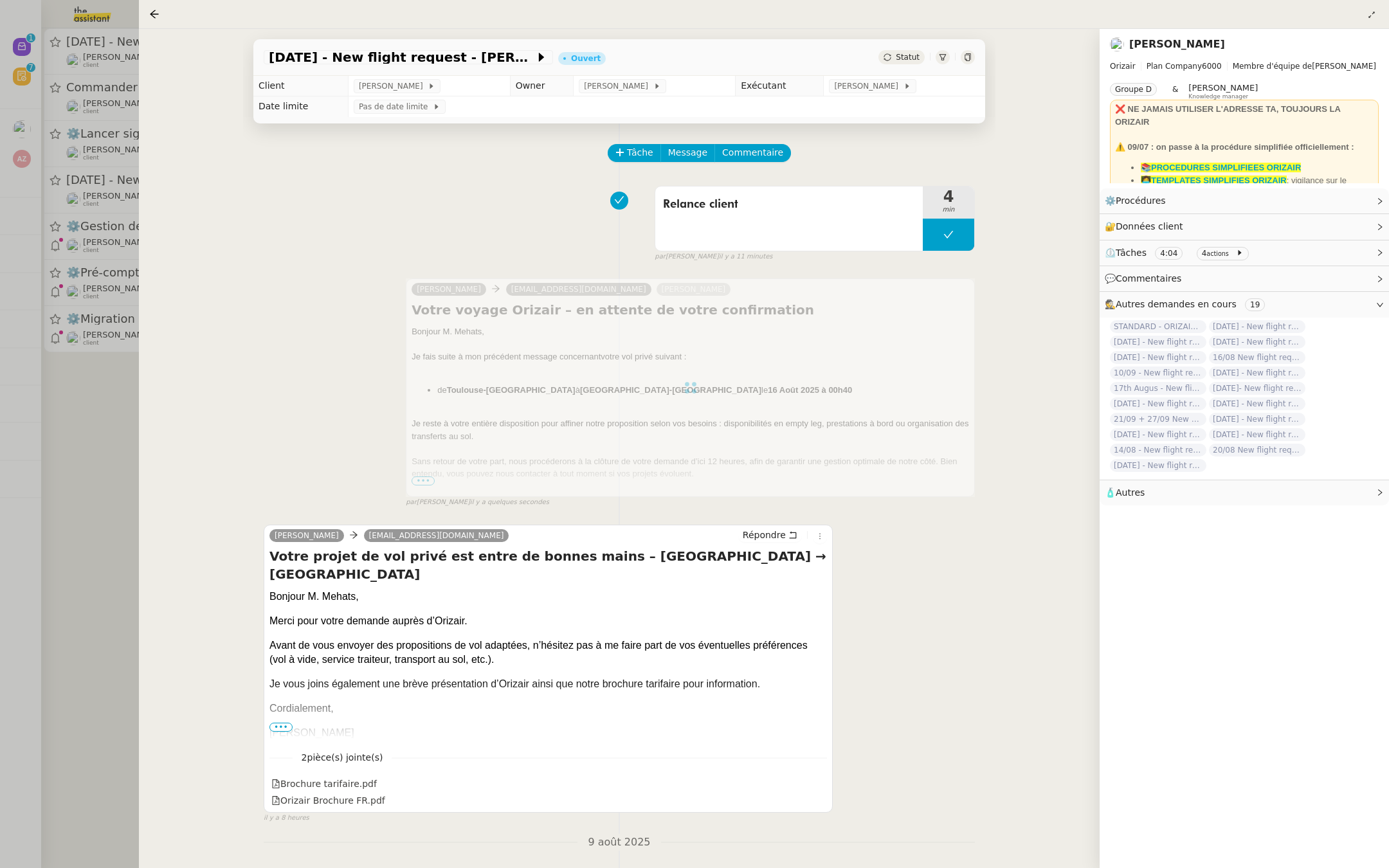
click at [97, 426] on div at bounding box center [694, 434] width 1389 height 868
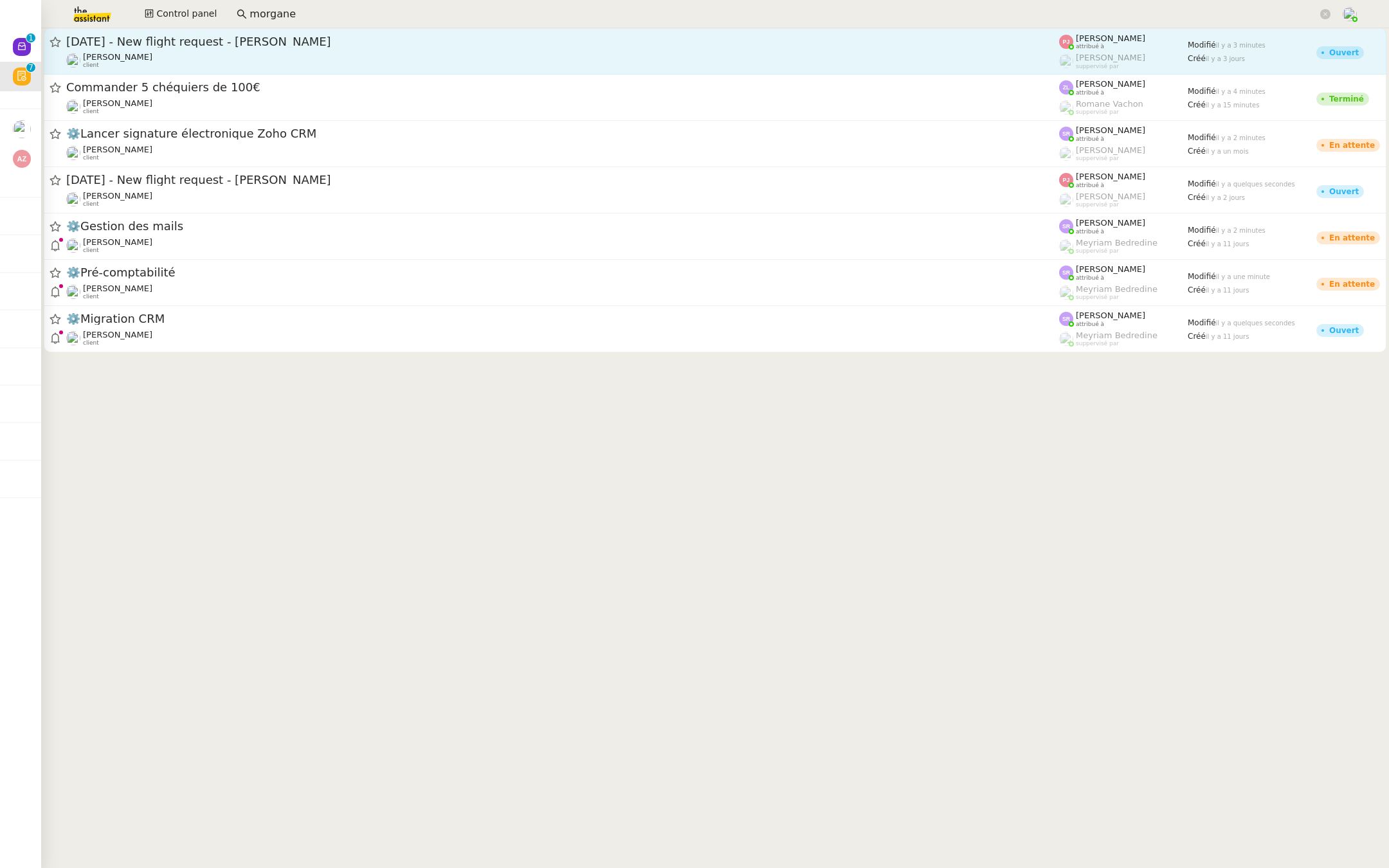
click at [217, 43] on span "[DATE] - New flight request - [PERSON_NAME]" at bounding box center [562, 42] width 993 height 11
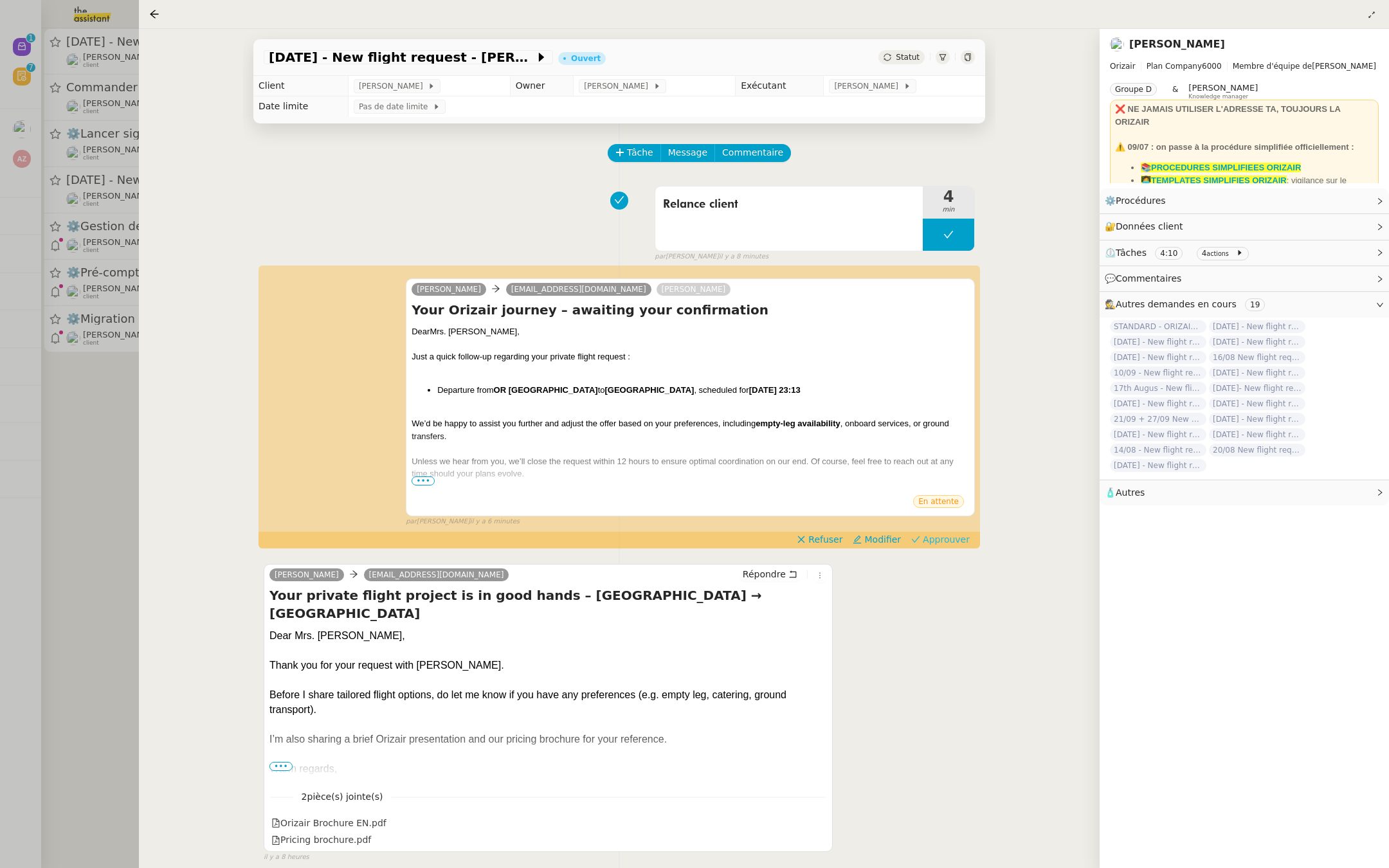
click at [951, 541] on span "Approuver" at bounding box center [946, 539] width 47 height 13
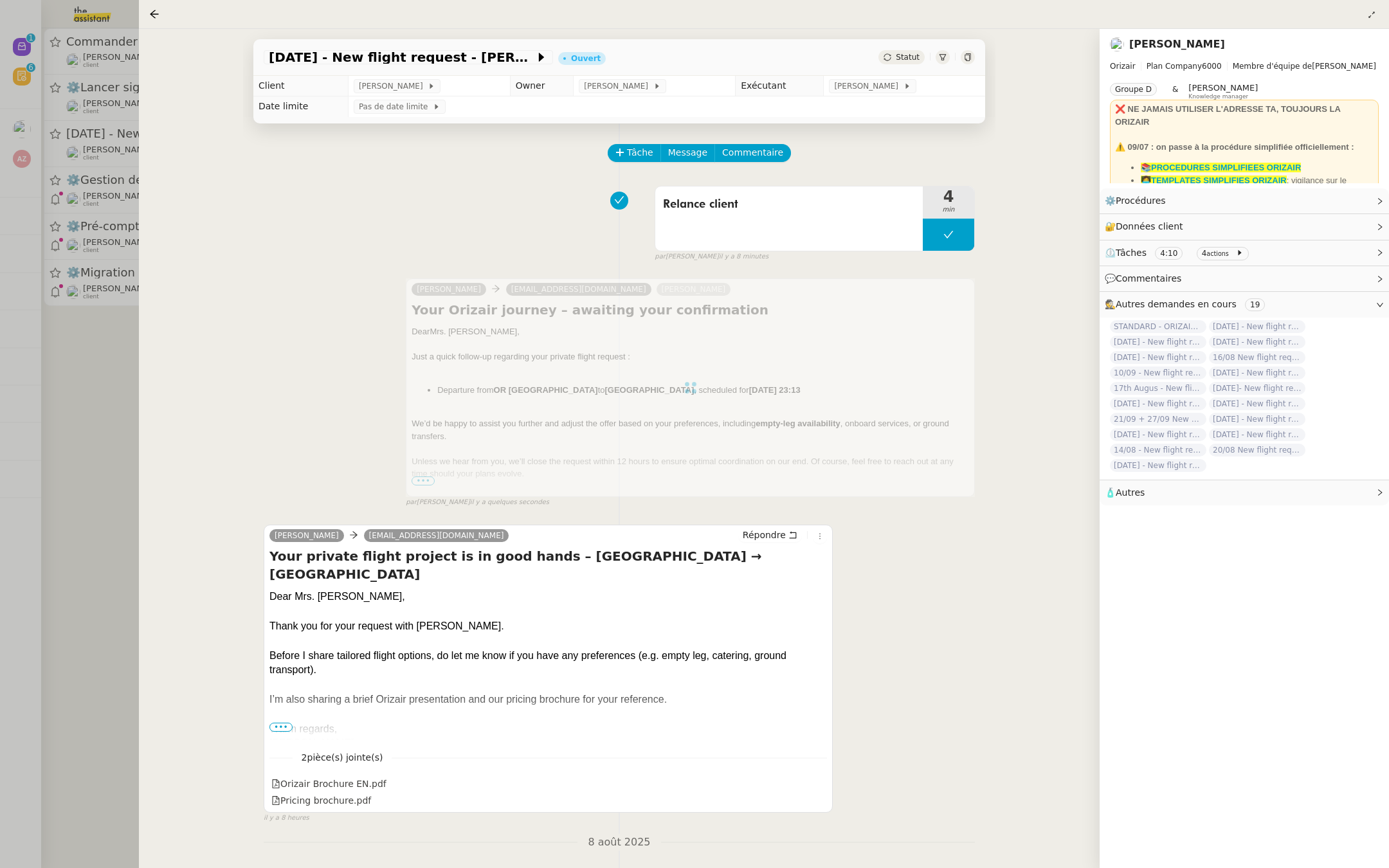
click at [74, 542] on div at bounding box center [694, 434] width 1389 height 868
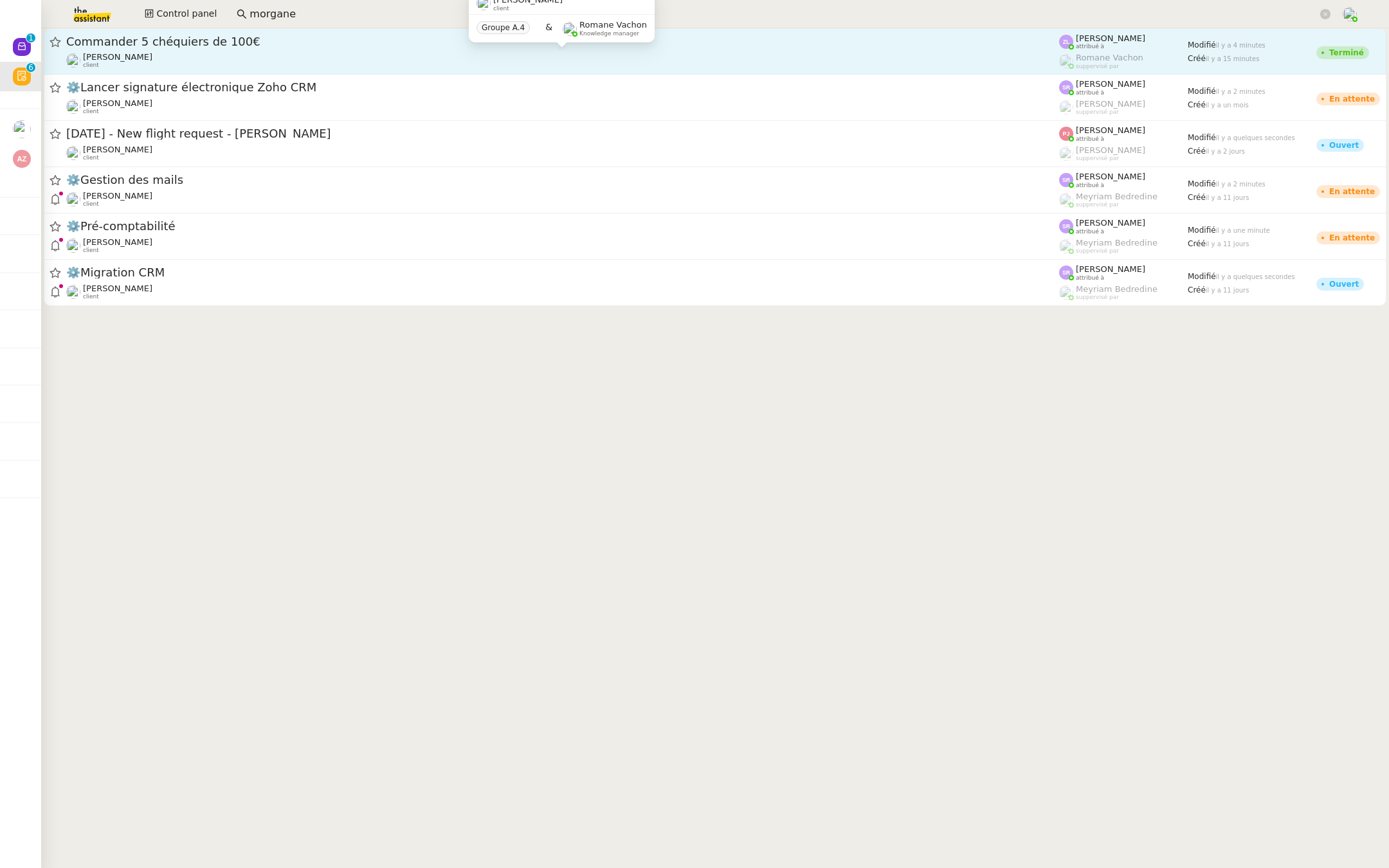
click at [153, 61] on div "Astrid Brucker client" at bounding box center [562, 60] width 993 height 17
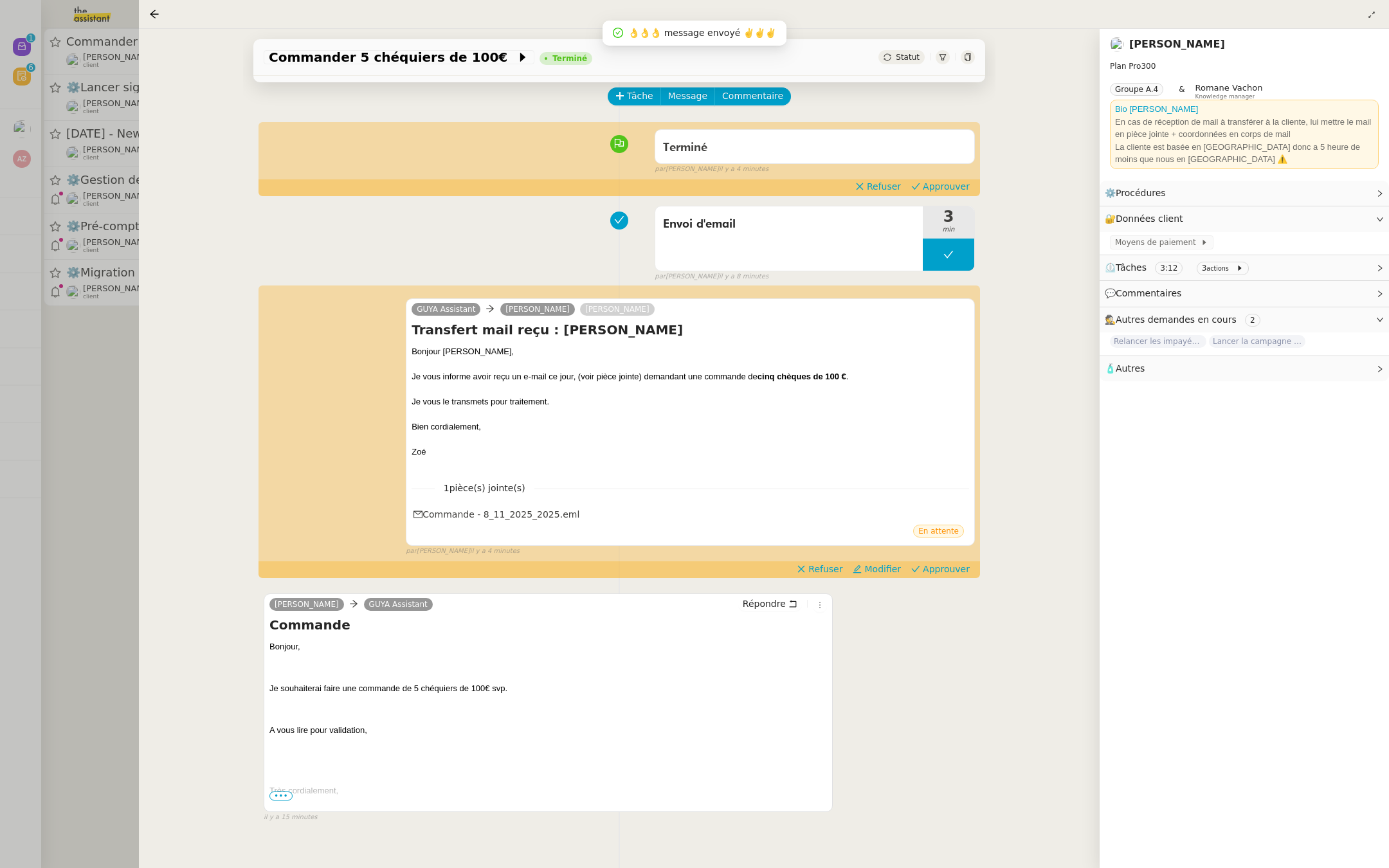
scroll to position [66, 0]
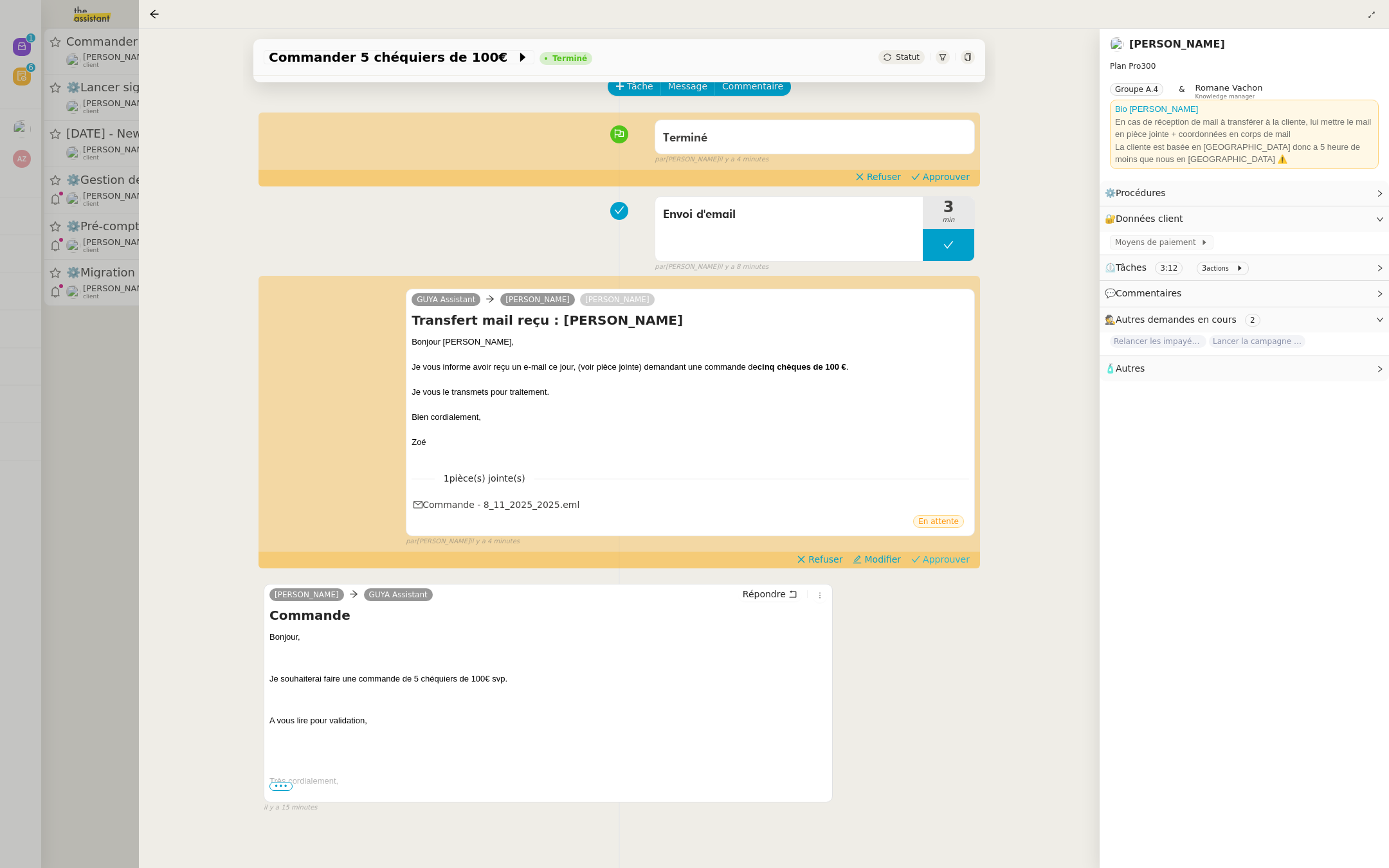
click at [956, 557] on span "Approuver" at bounding box center [946, 559] width 47 height 13
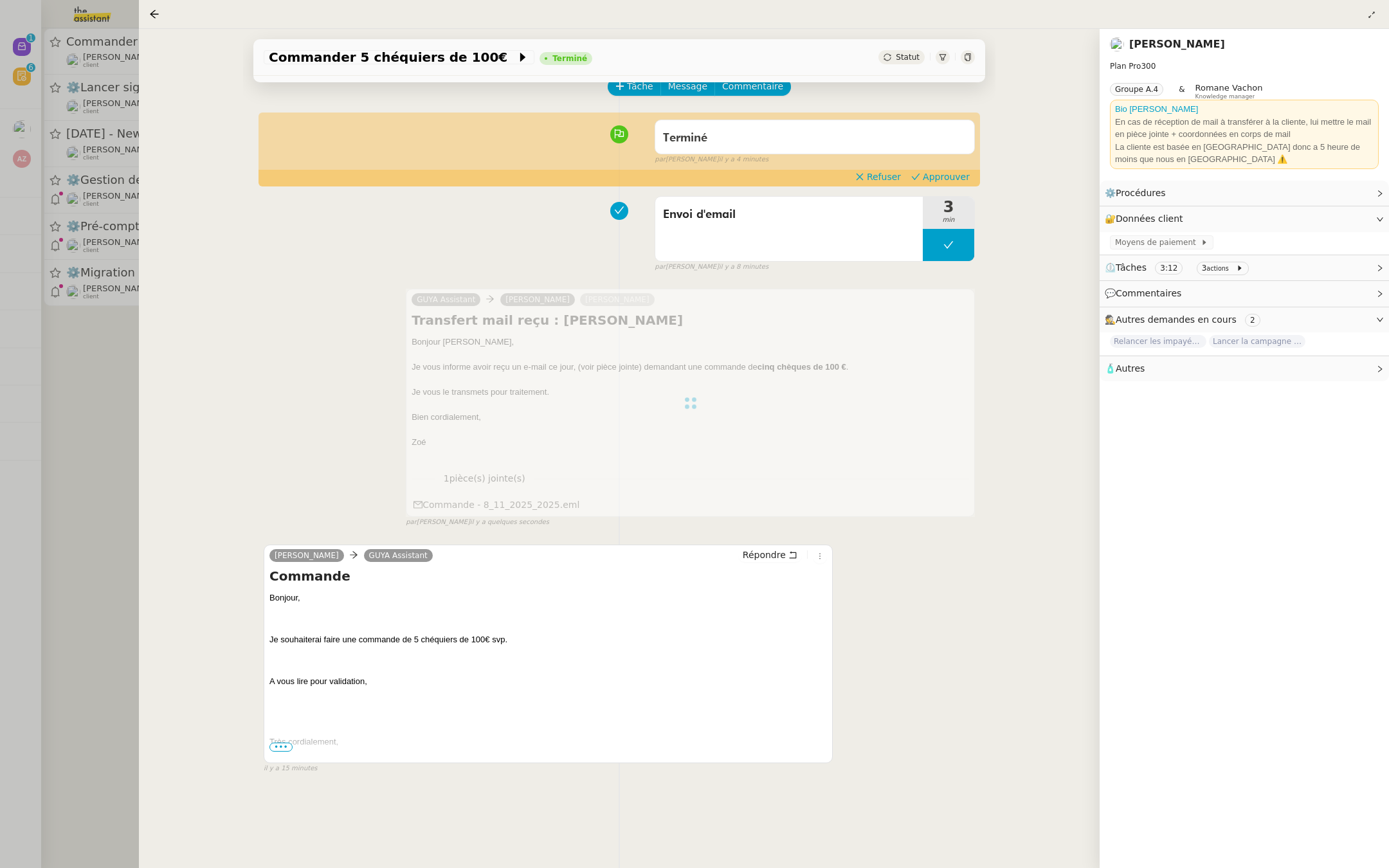
scroll to position [0, 0]
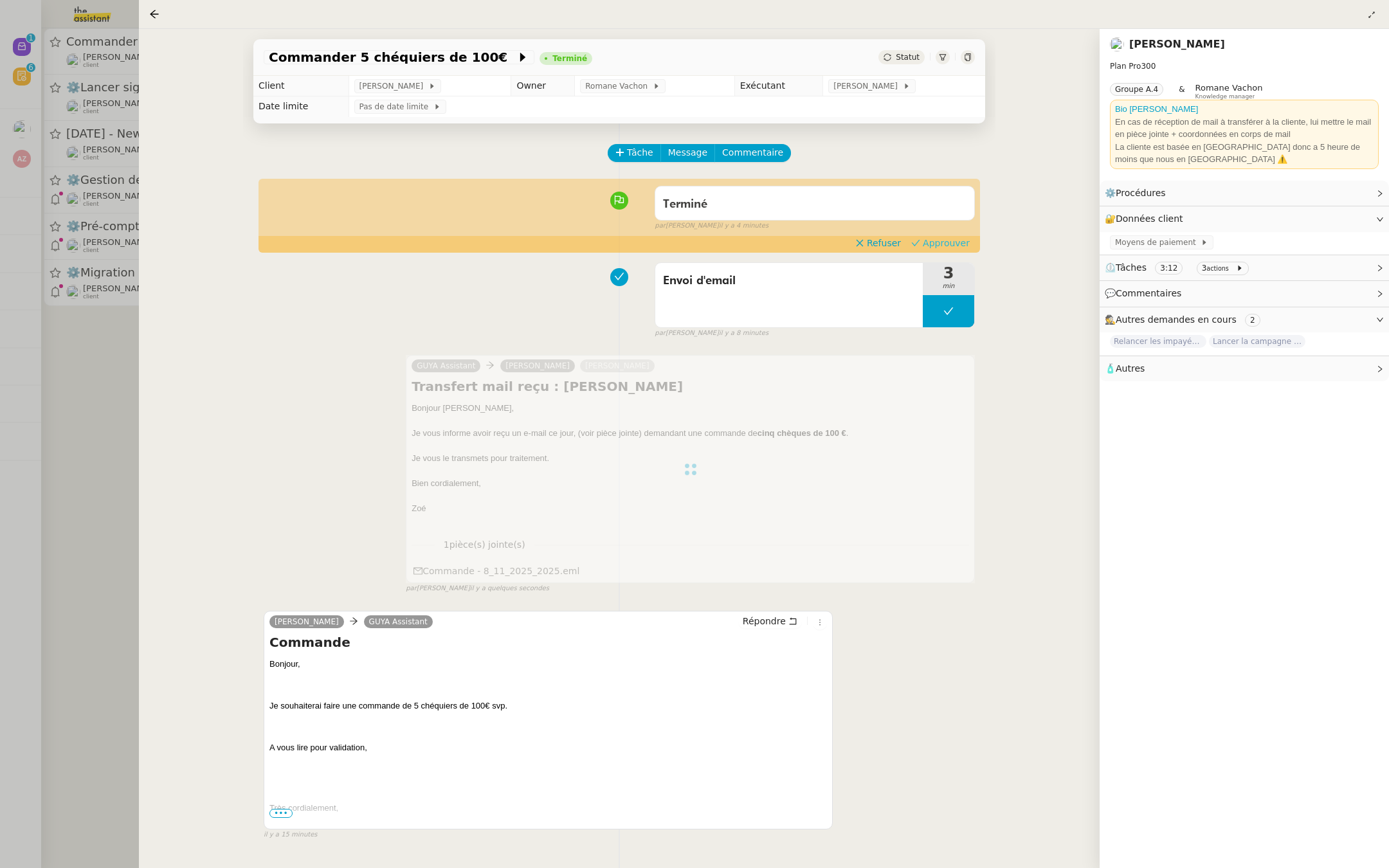
click at [947, 243] on span "Approuver" at bounding box center [946, 243] width 47 height 13
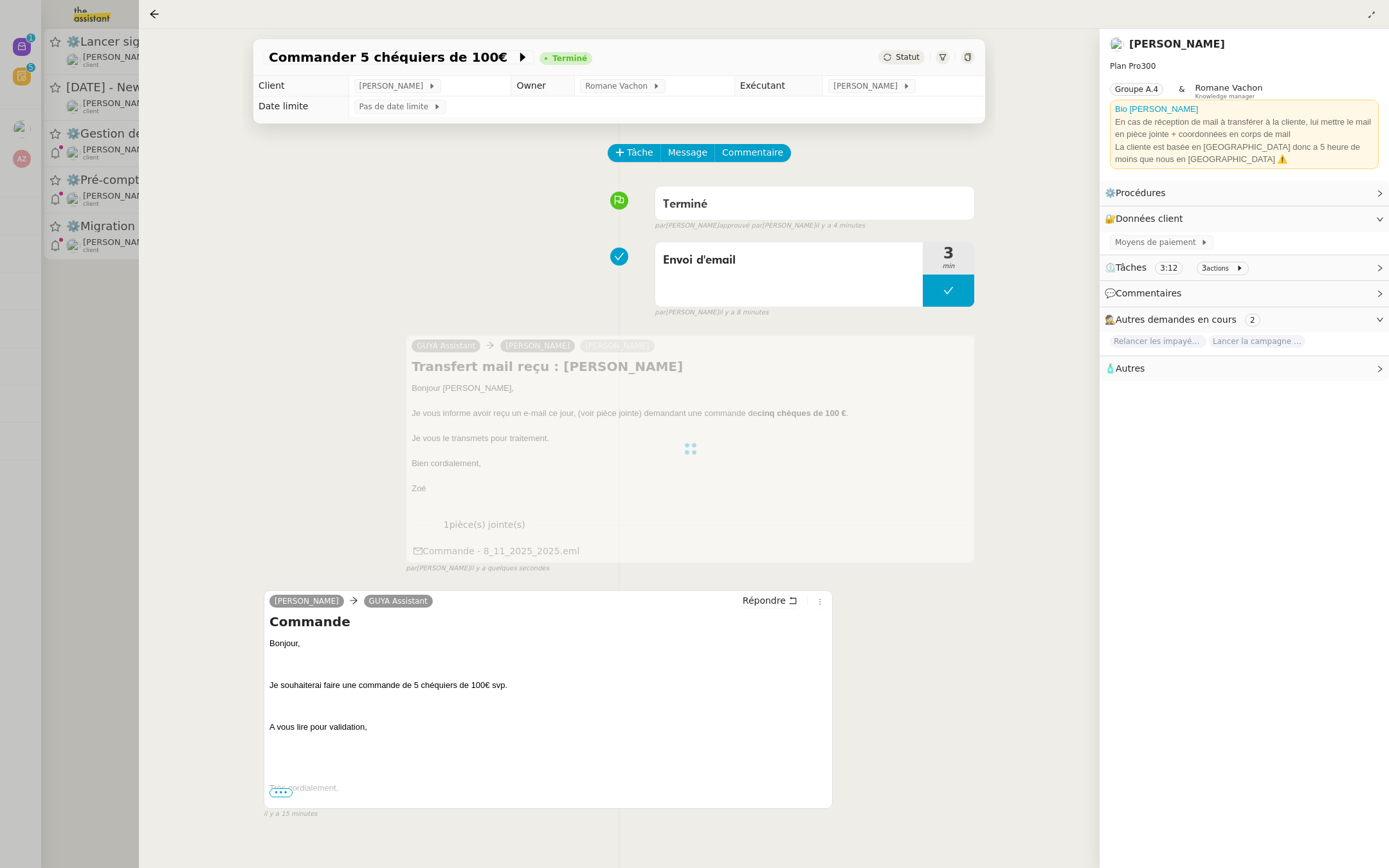
click at [42, 394] on div at bounding box center [694, 434] width 1389 height 868
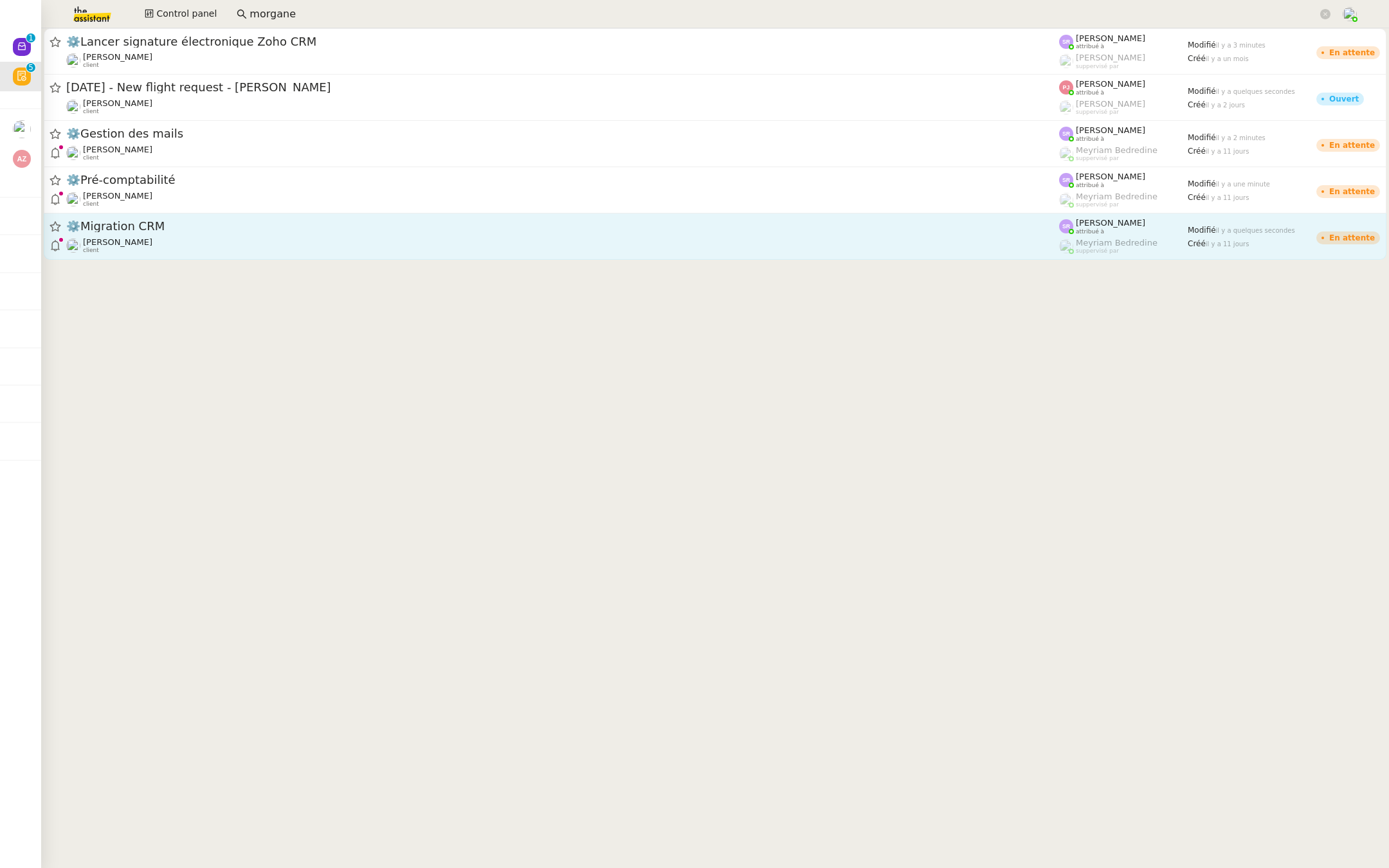
click at [213, 230] on span "⚙️Migration CRM" at bounding box center [562, 226] width 993 height 11
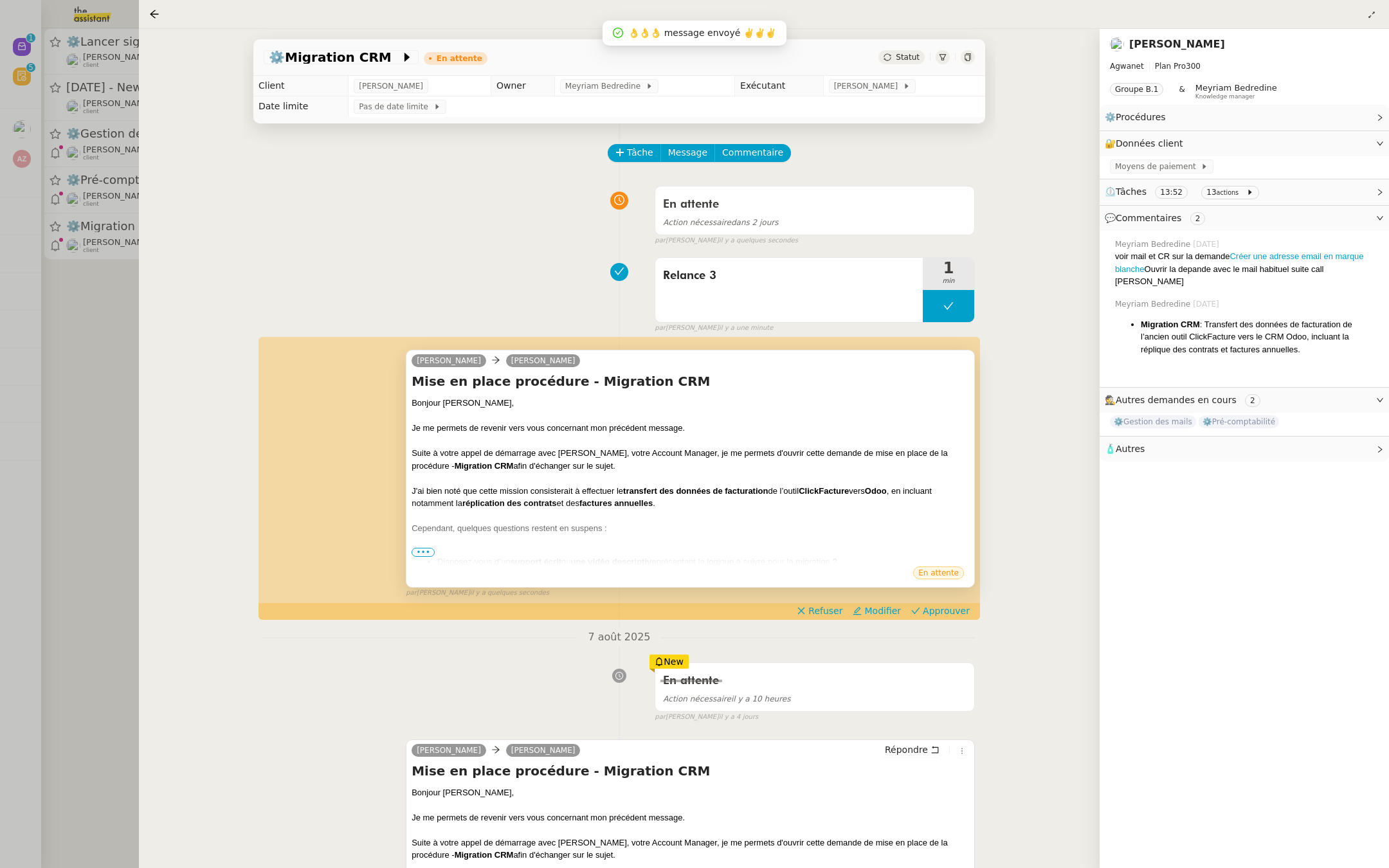
click at [412, 549] on span "•••" at bounding box center [423, 552] width 23 height 9
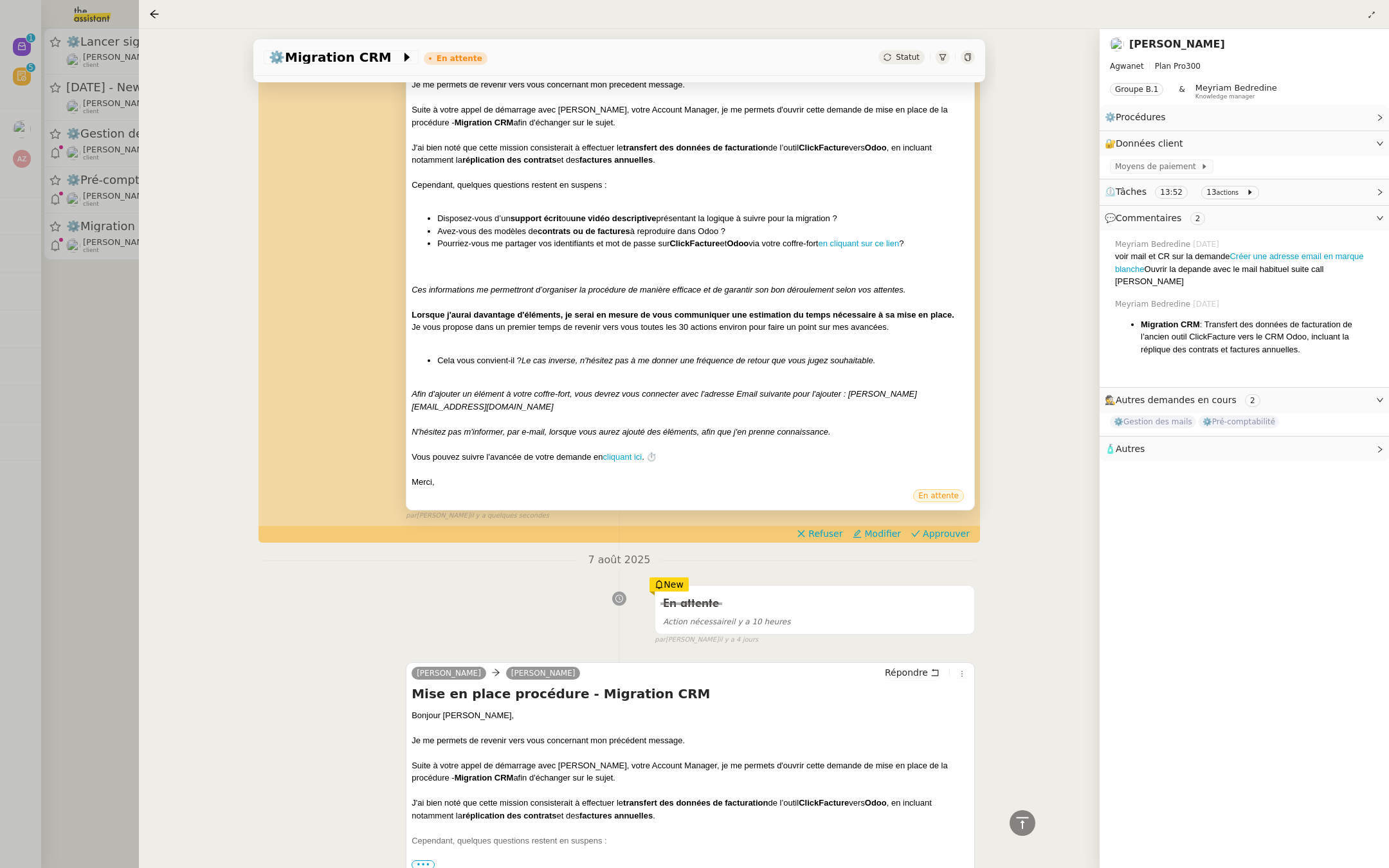
scroll to position [170, 0]
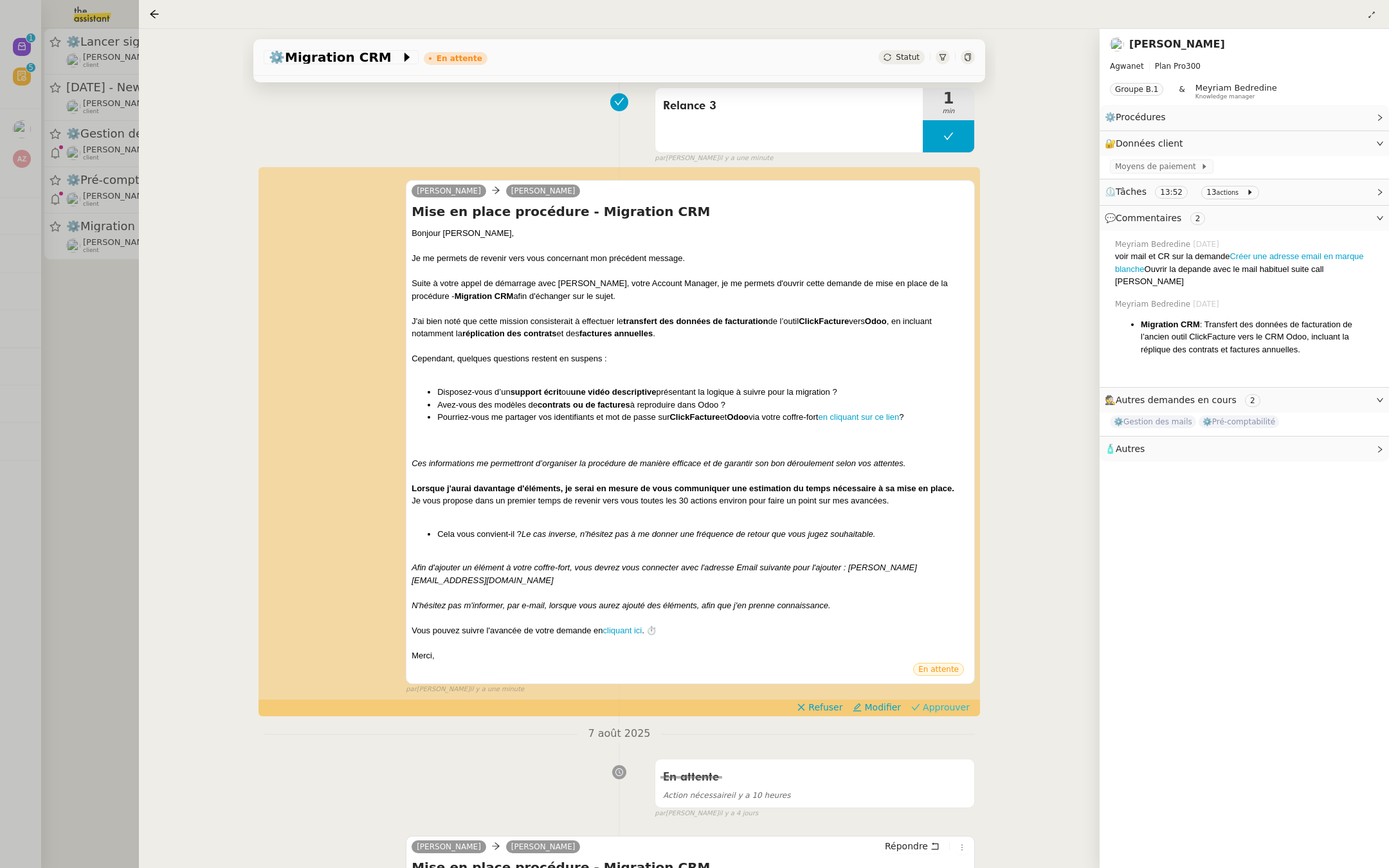
click at [957, 701] on span "Approuver" at bounding box center [946, 707] width 47 height 13
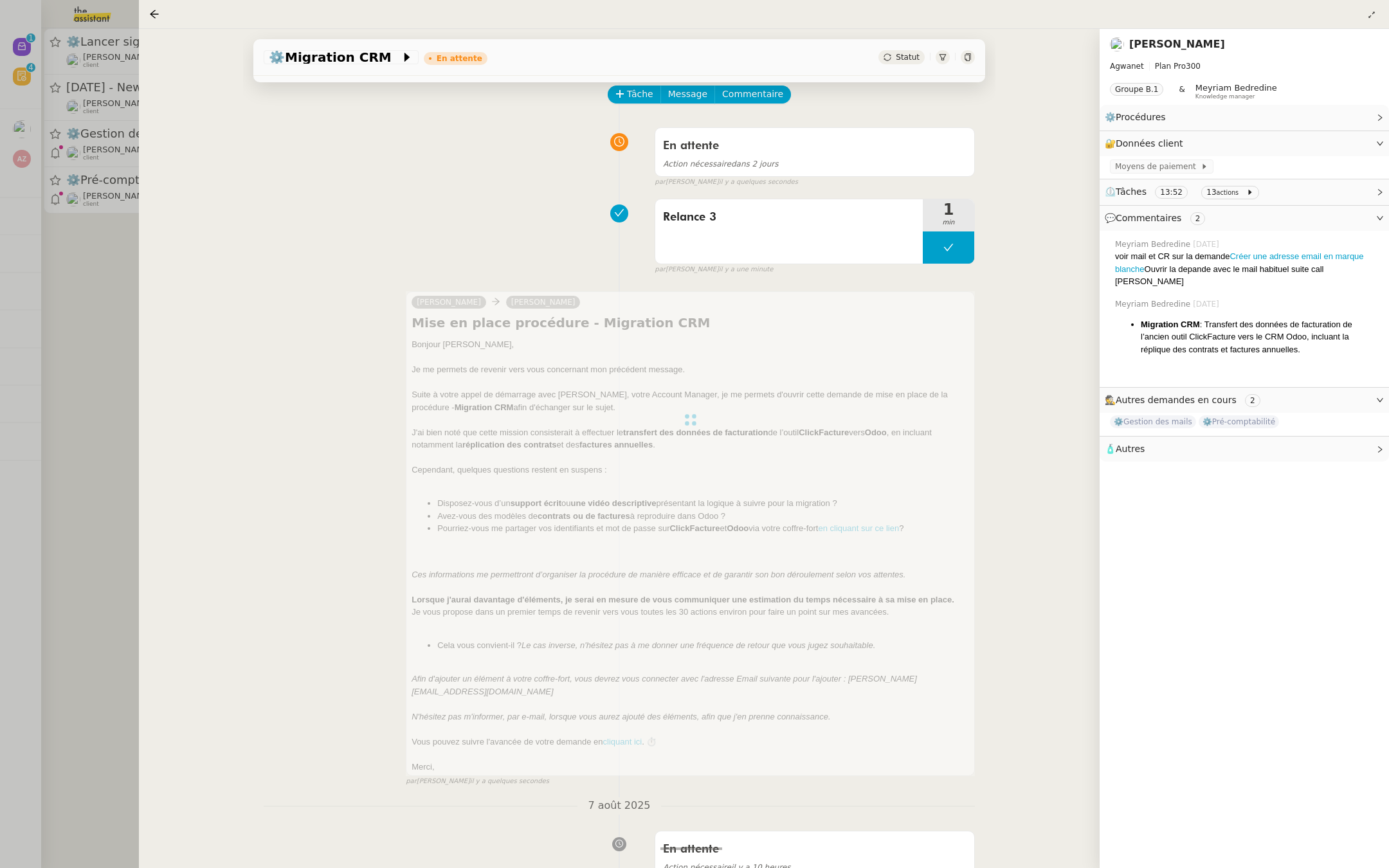
scroll to position [81, 0]
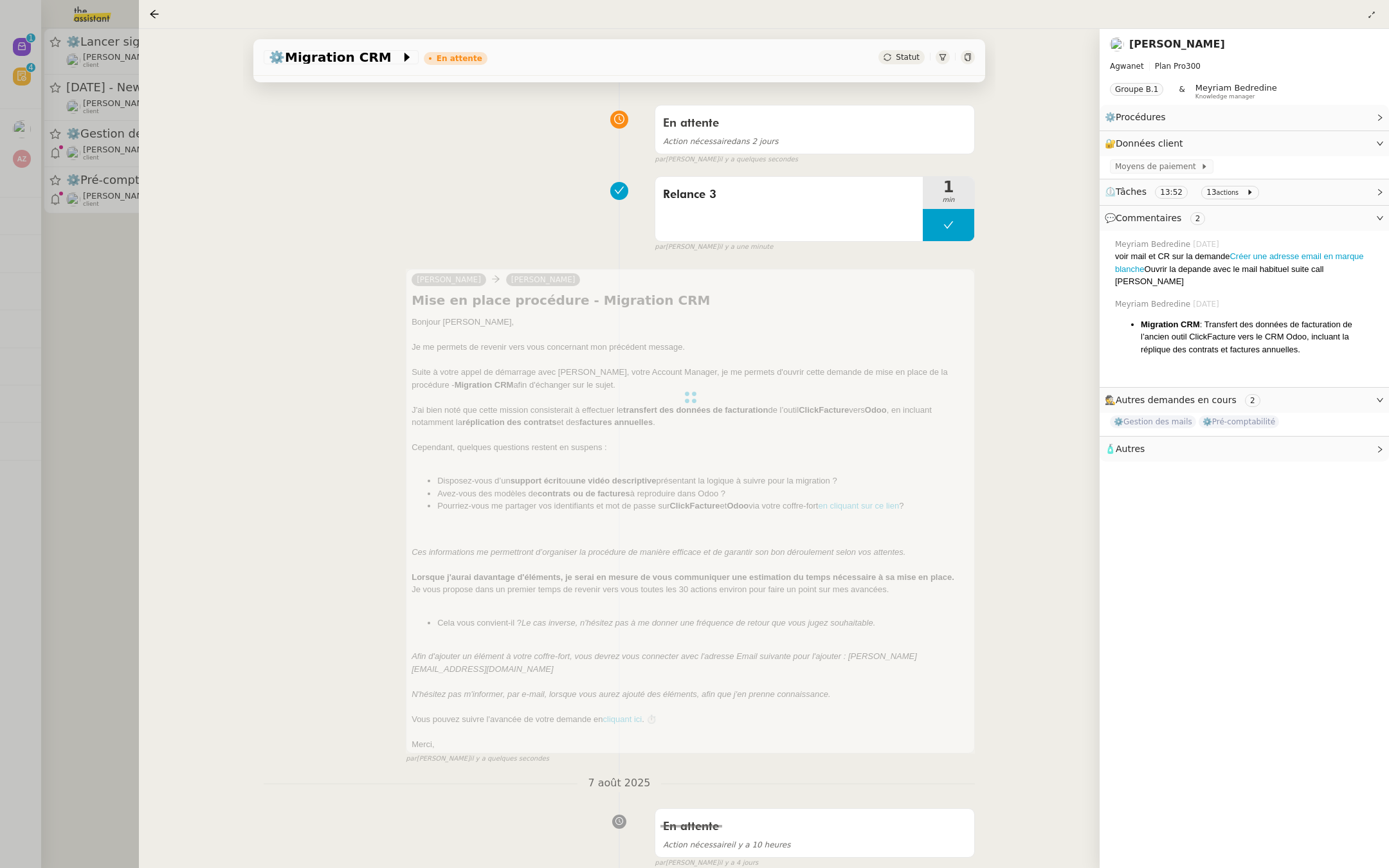
click at [8, 319] on div at bounding box center [694, 434] width 1389 height 868
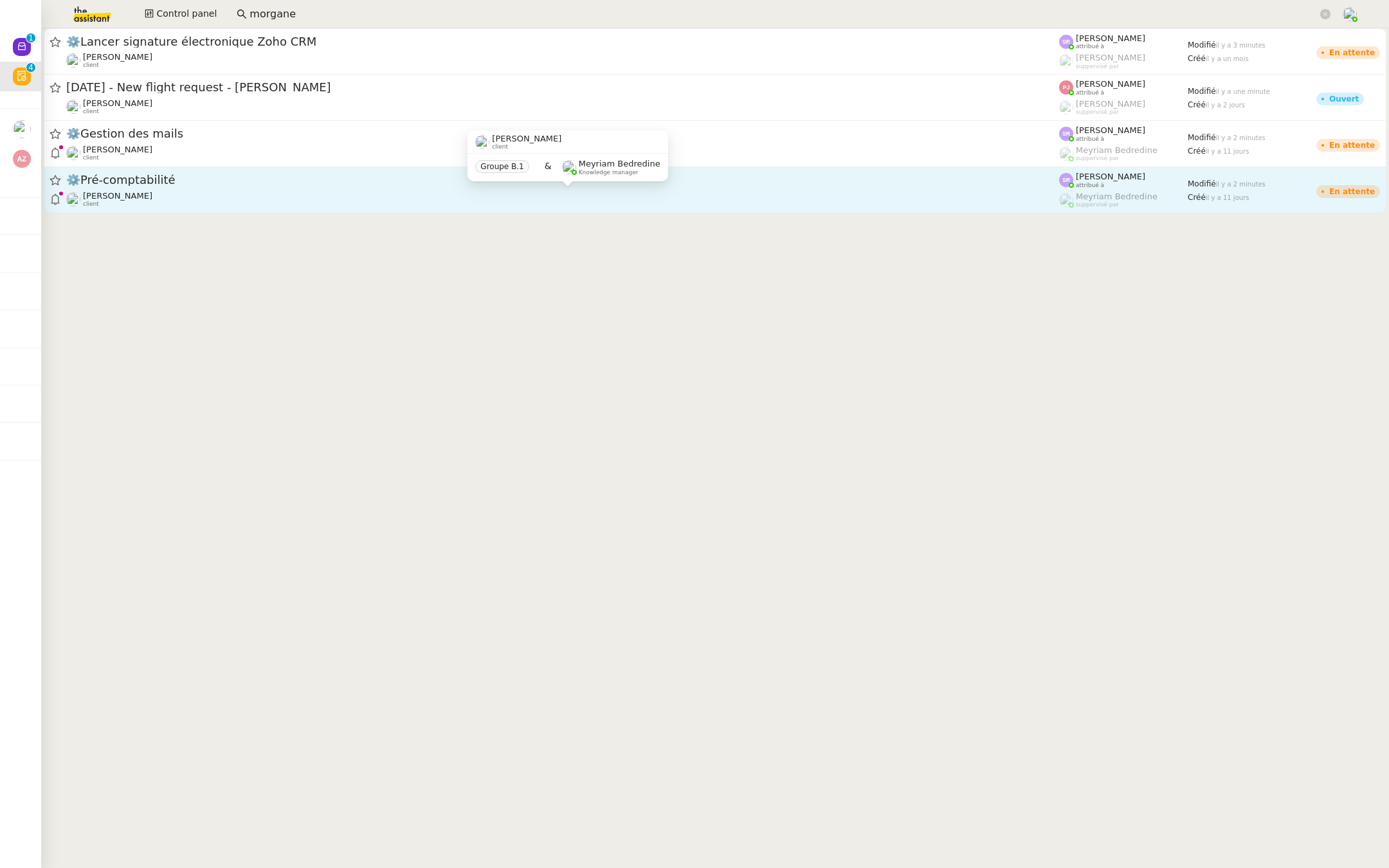
click at [220, 192] on div "Mathieu MORDIER client" at bounding box center [562, 199] width 993 height 17
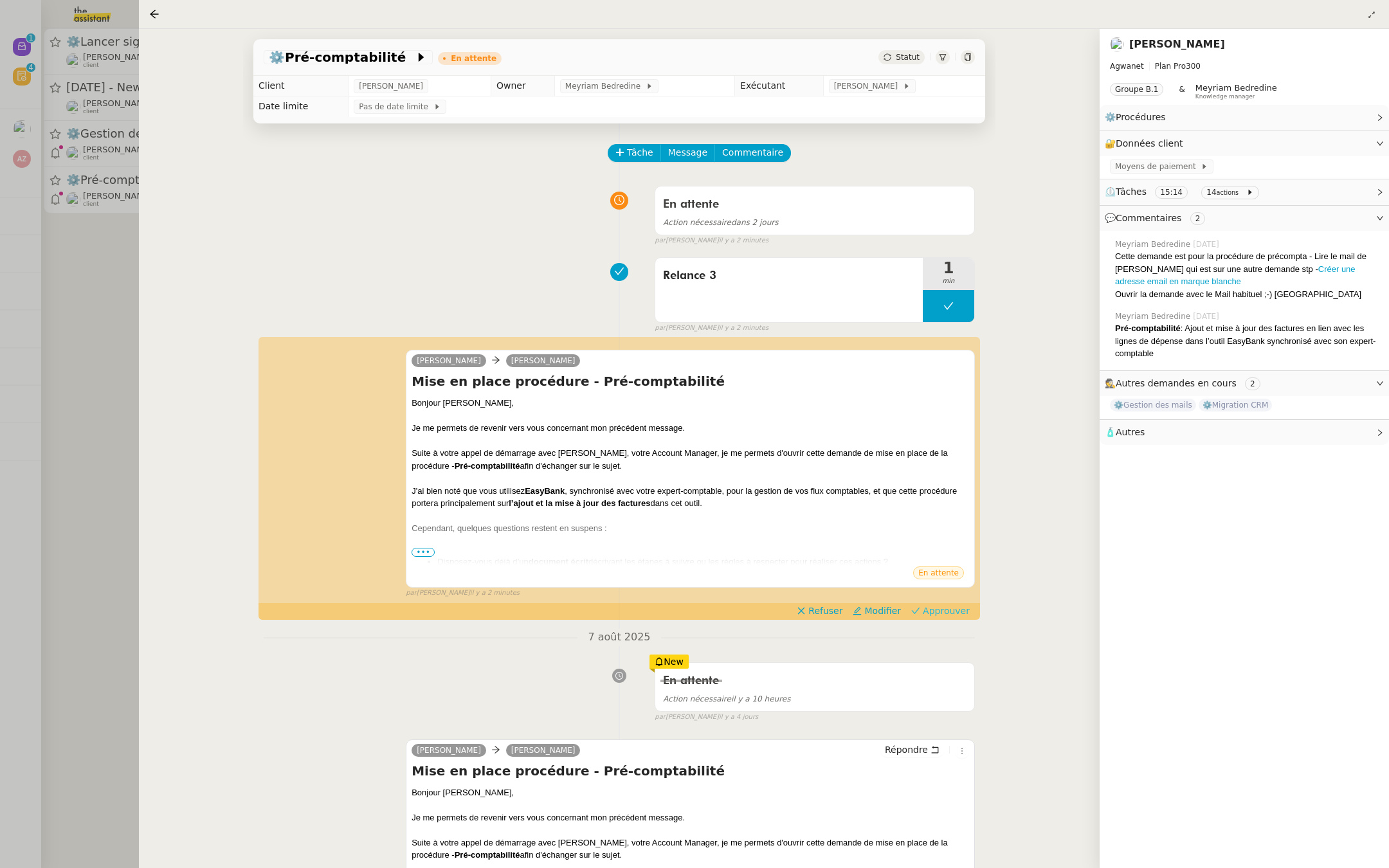
click at [948, 608] on span "Approuver" at bounding box center [946, 611] width 47 height 13
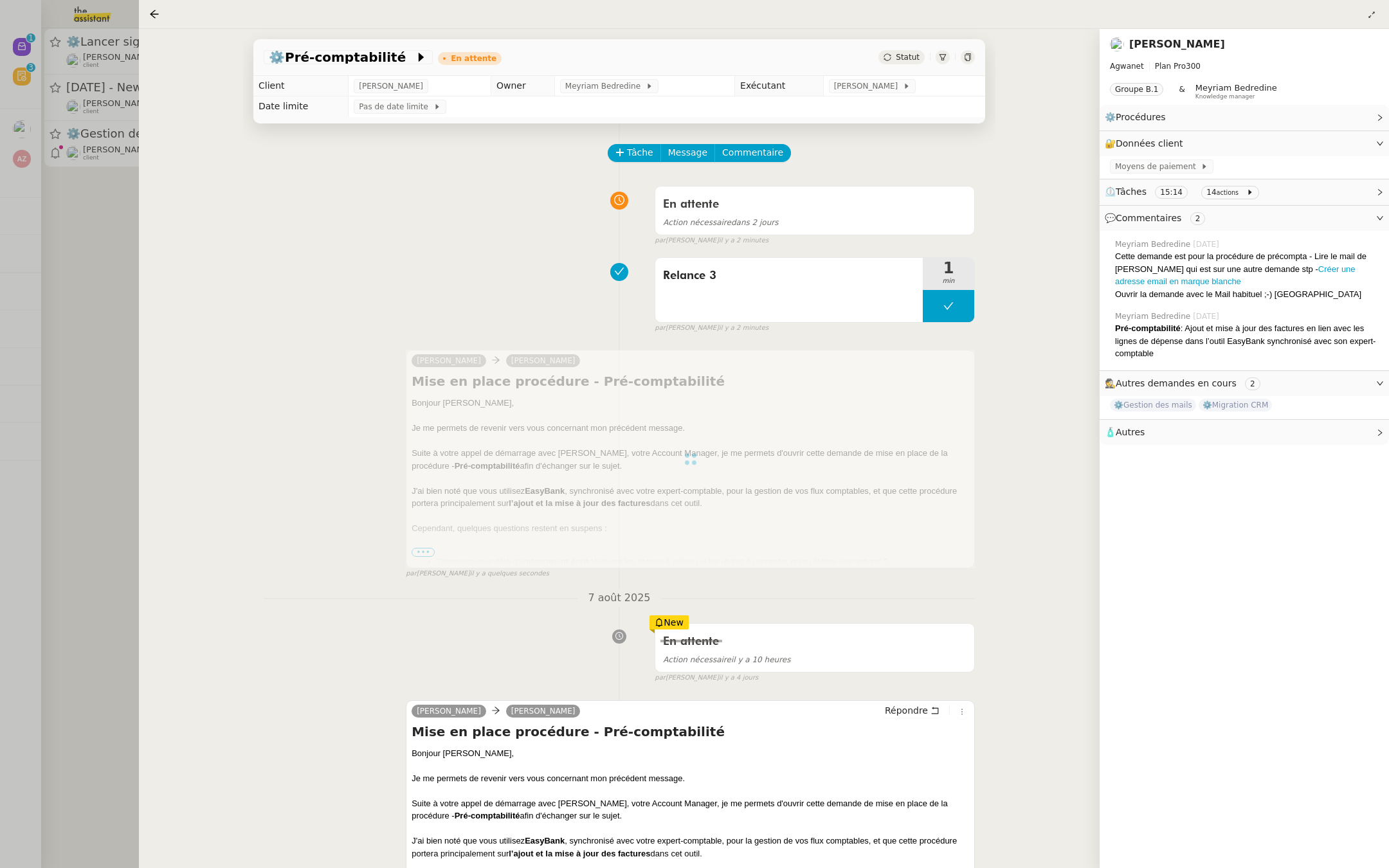
click at [1, 326] on div at bounding box center [694, 434] width 1389 height 868
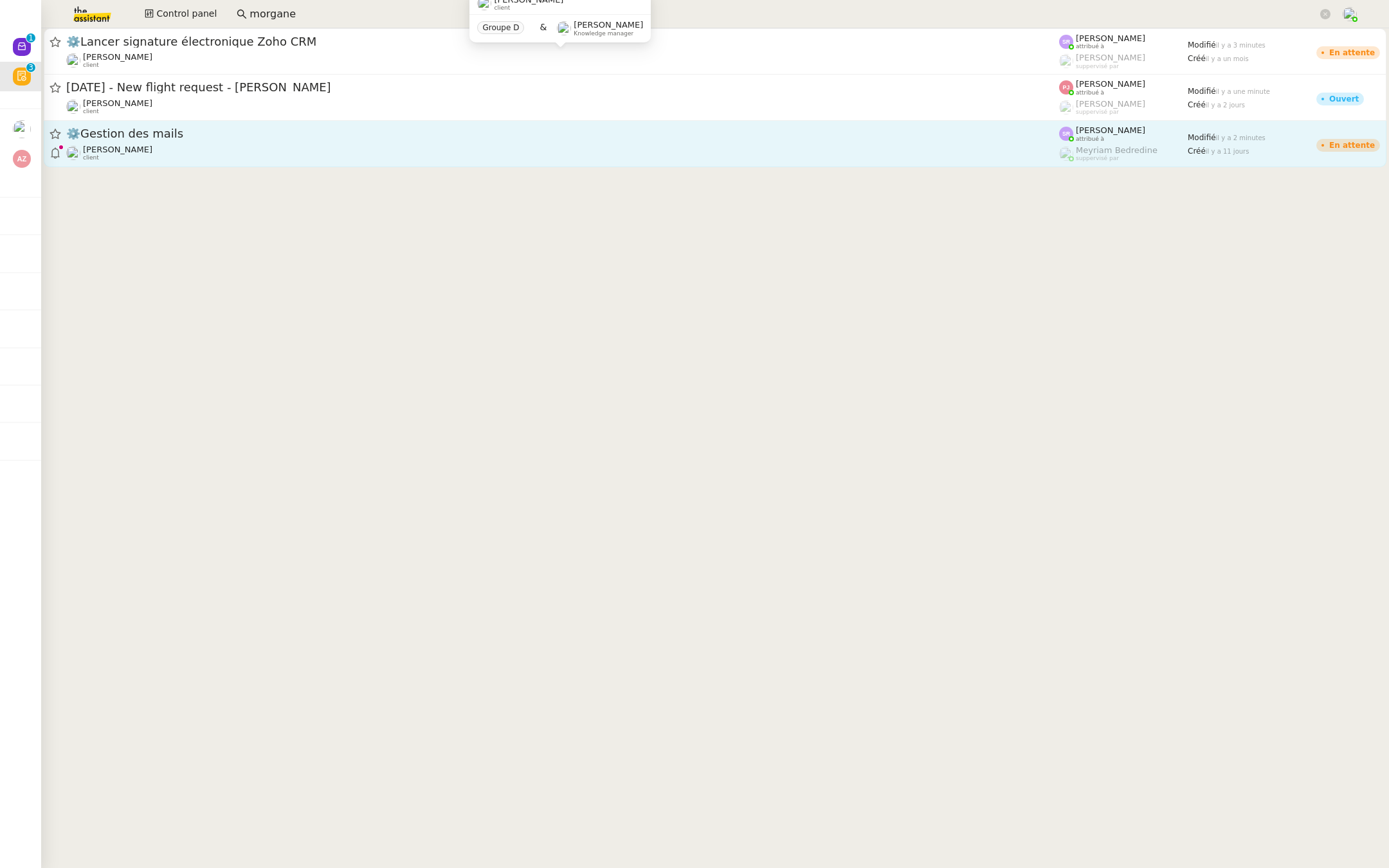
click at [121, 146] on span "Mathieu MORDIER" at bounding box center [117, 149] width 69 height 10
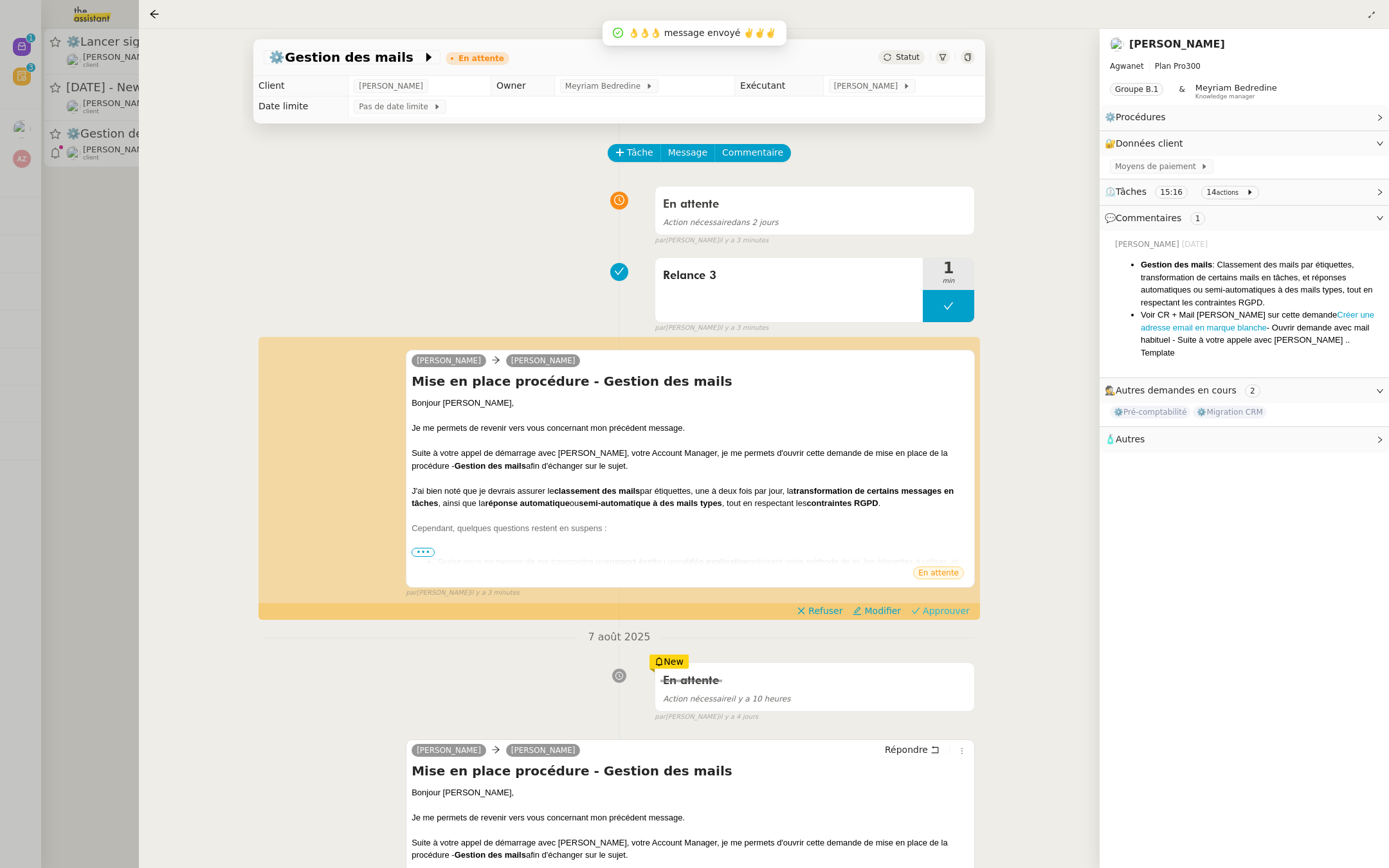
click at [947, 607] on span "Approuver" at bounding box center [946, 611] width 47 height 13
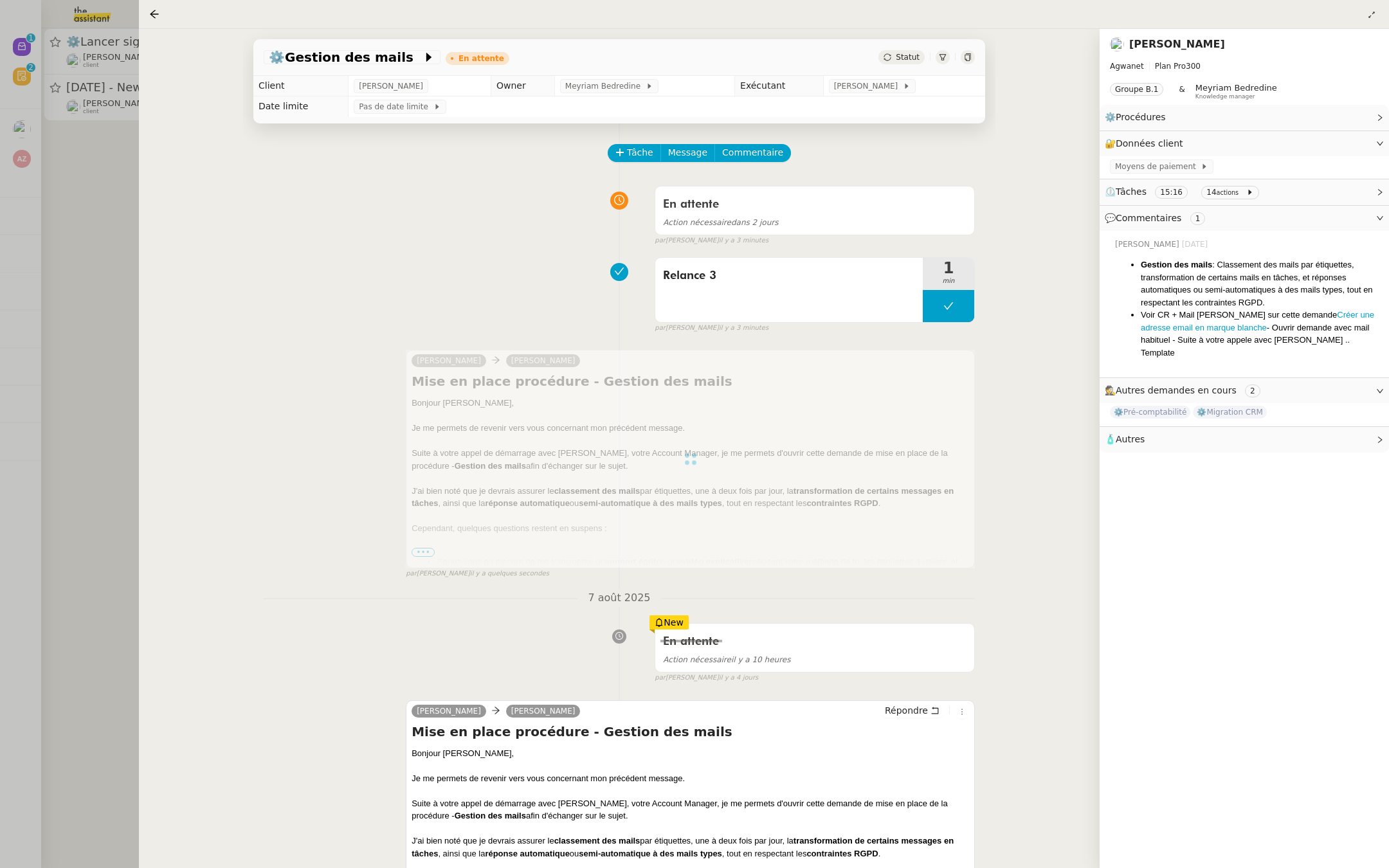
click at [4, 321] on div at bounding box center [694, 434] width 1389 height 868
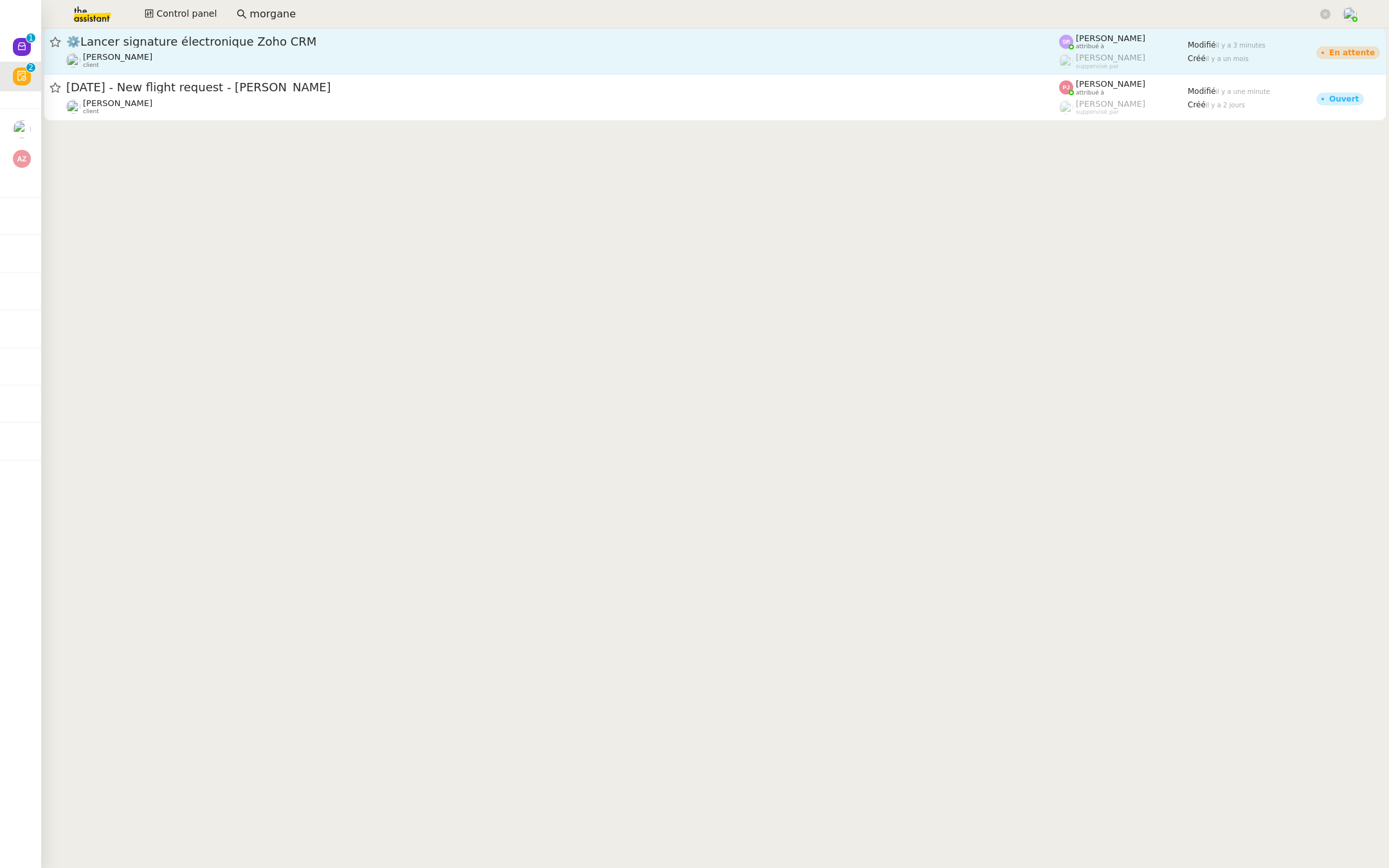
click at [261, 43] on span "⚙️Lancer signature électronique Zoho CRM" at bounding box center [562, 42] width 993 height 11
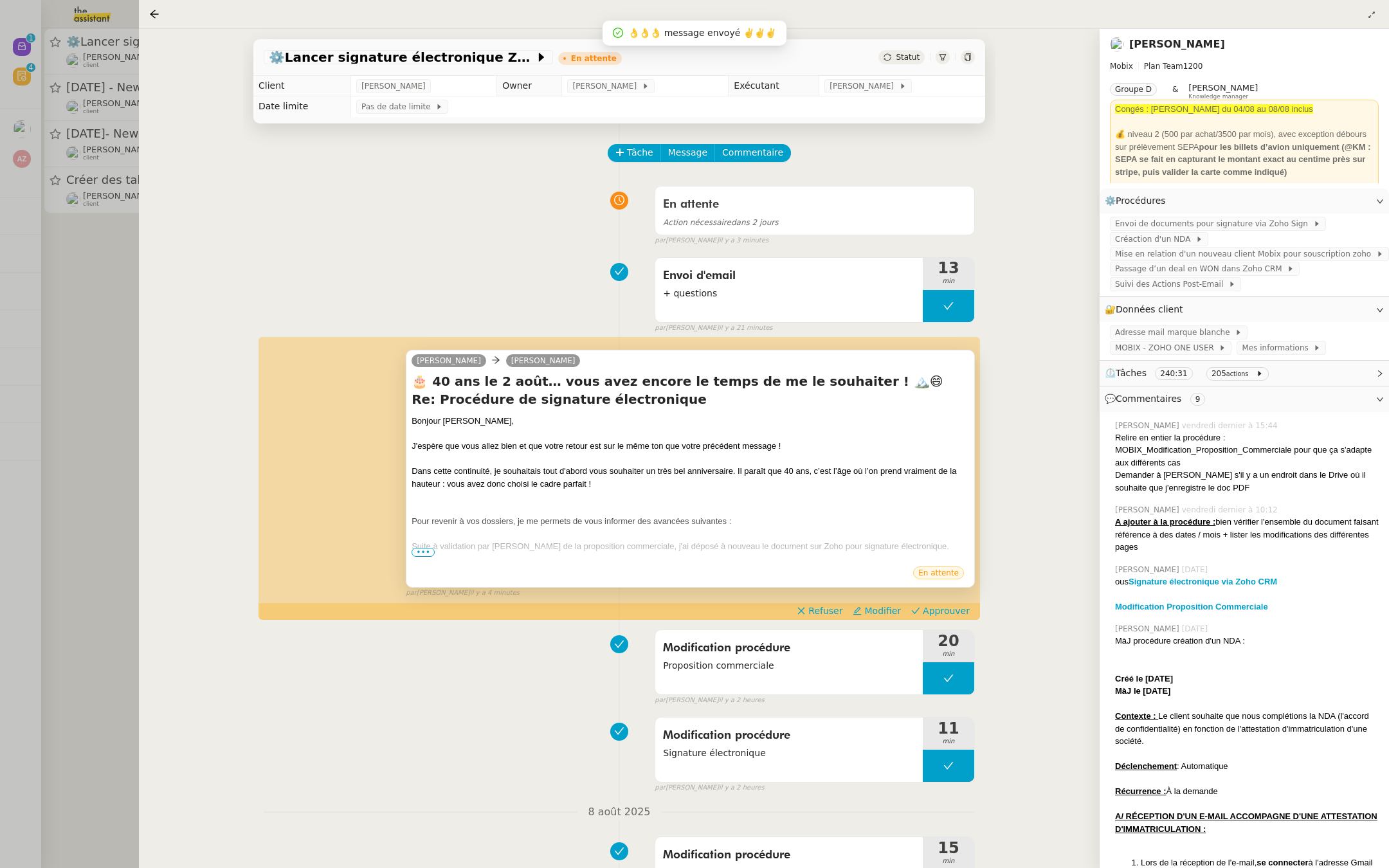
click at [411, 553] on span "•••" at bounding box center [423, 552] width 23 height 9
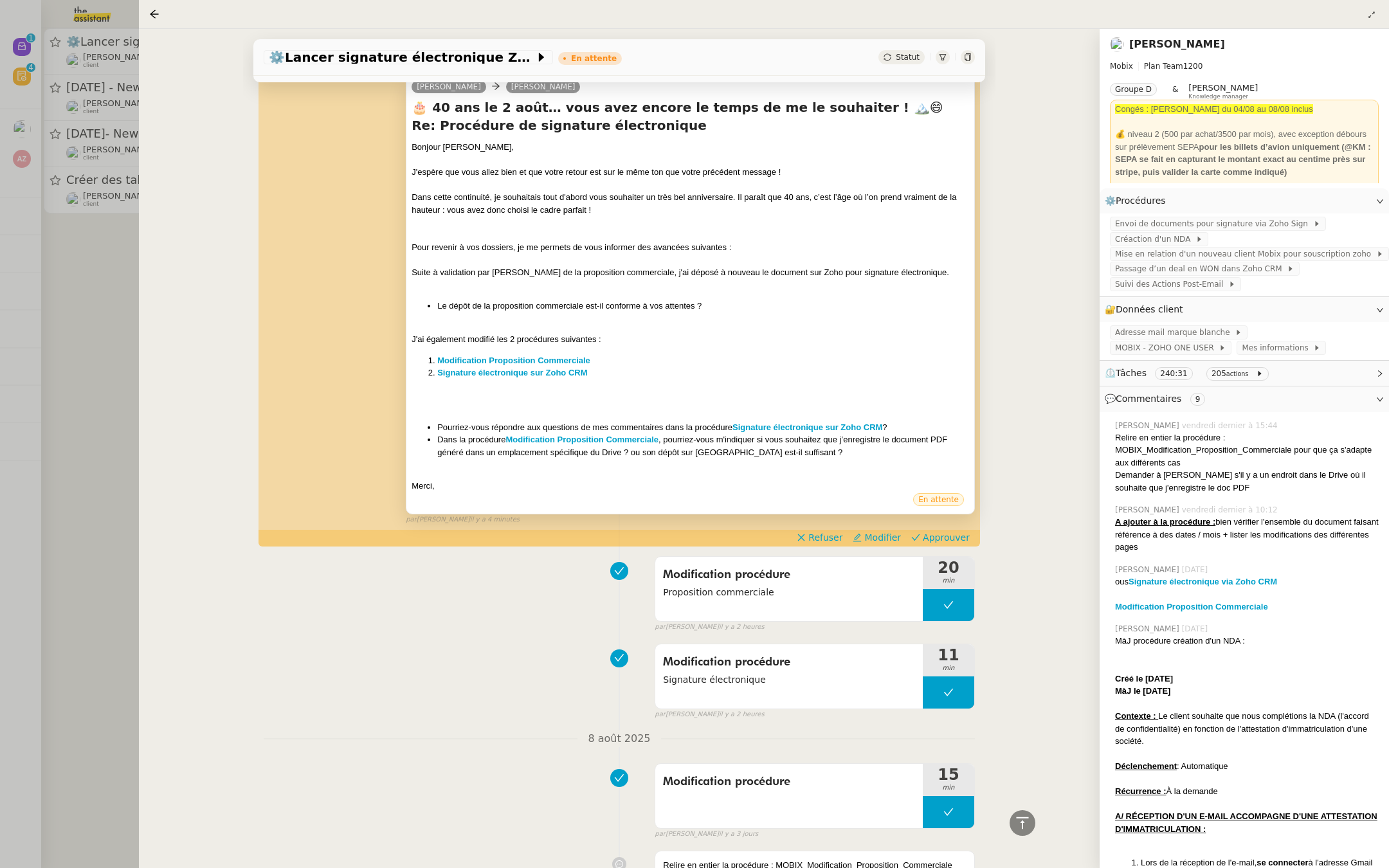
scroll to position [278, 0]
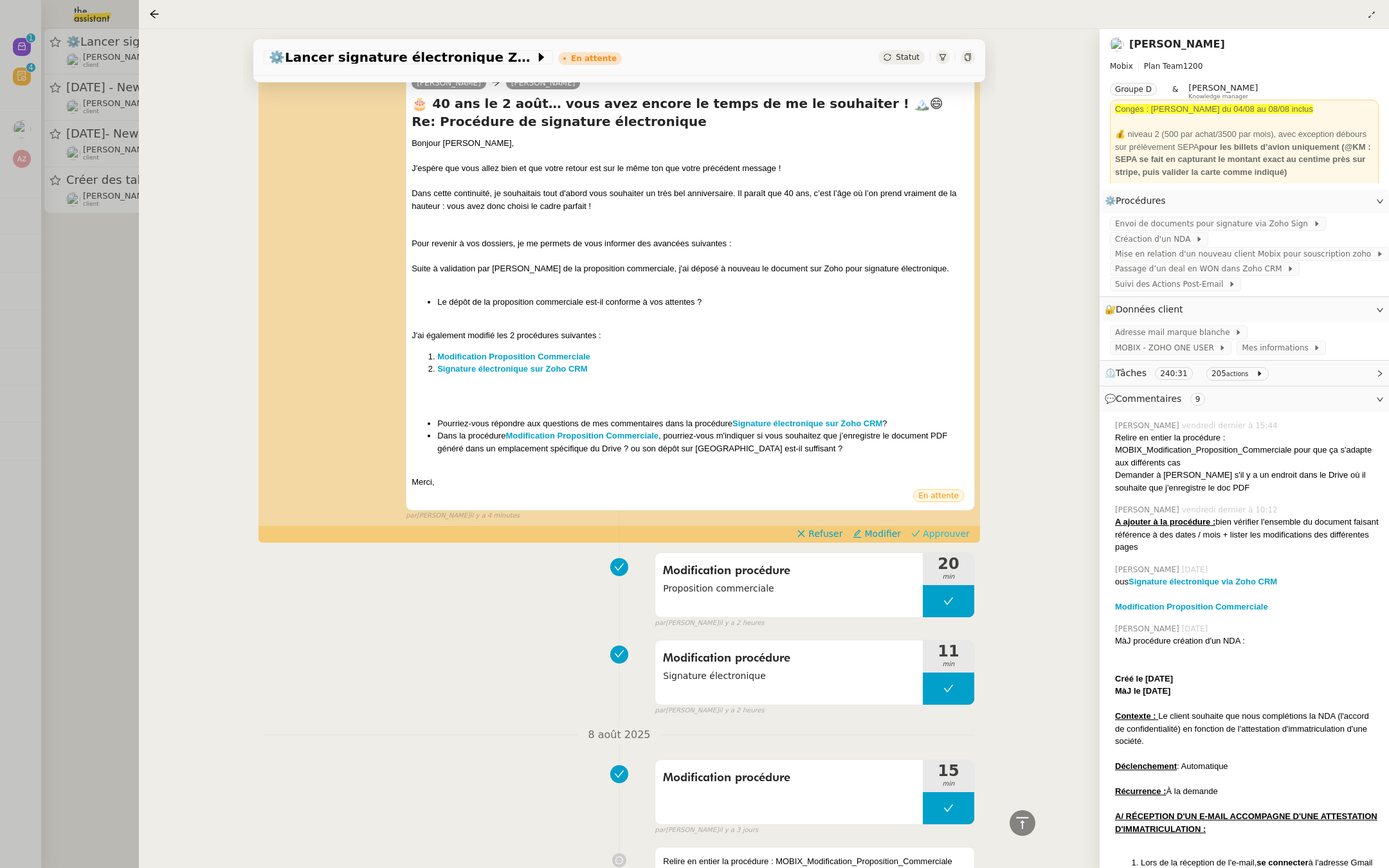
click at [944, 534] on span "Approuver" at bounding box center [946, 533] width 47 height 13
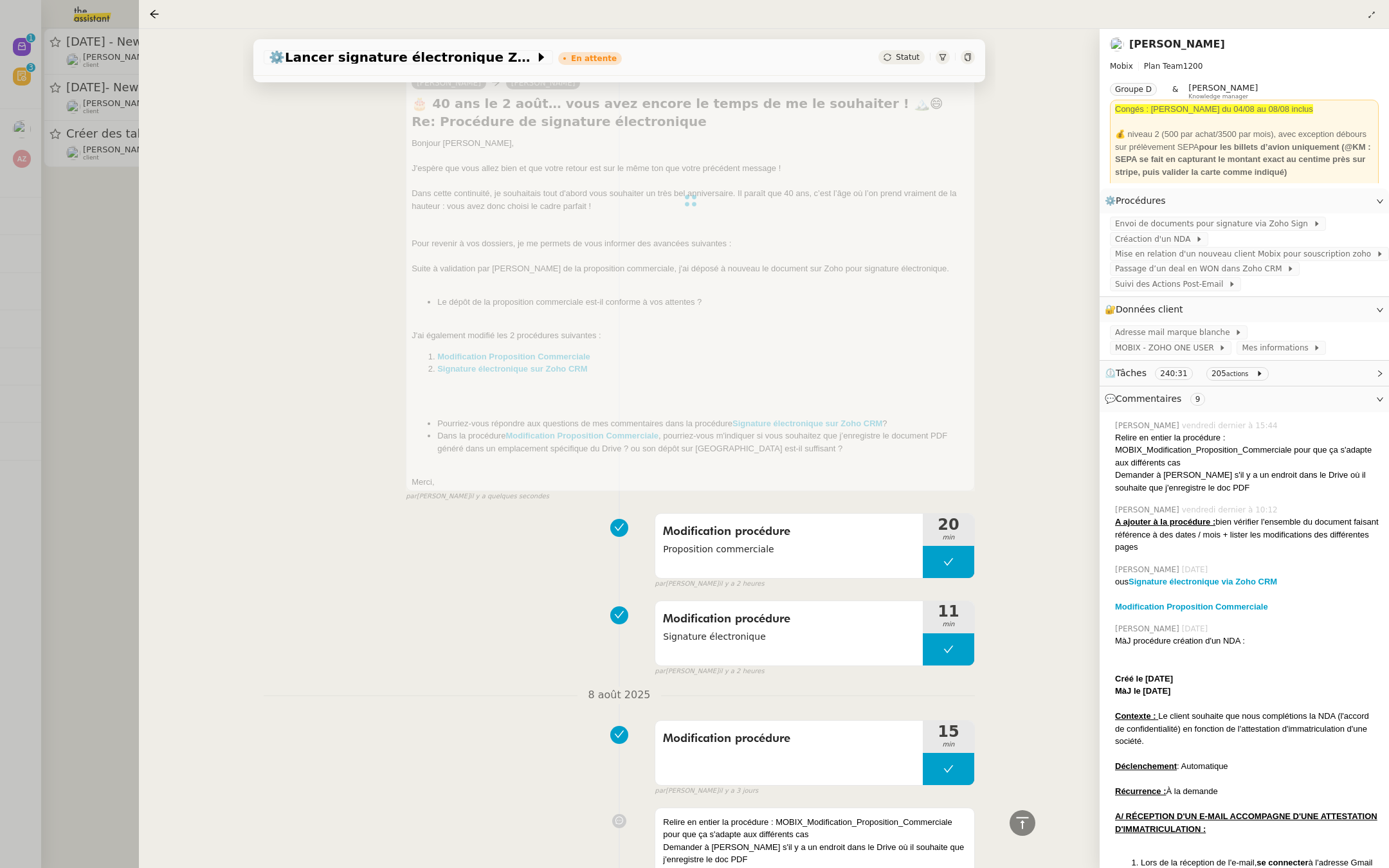
click at [0, 446] on div at bounding box center [694, 434] width 1389 height 868
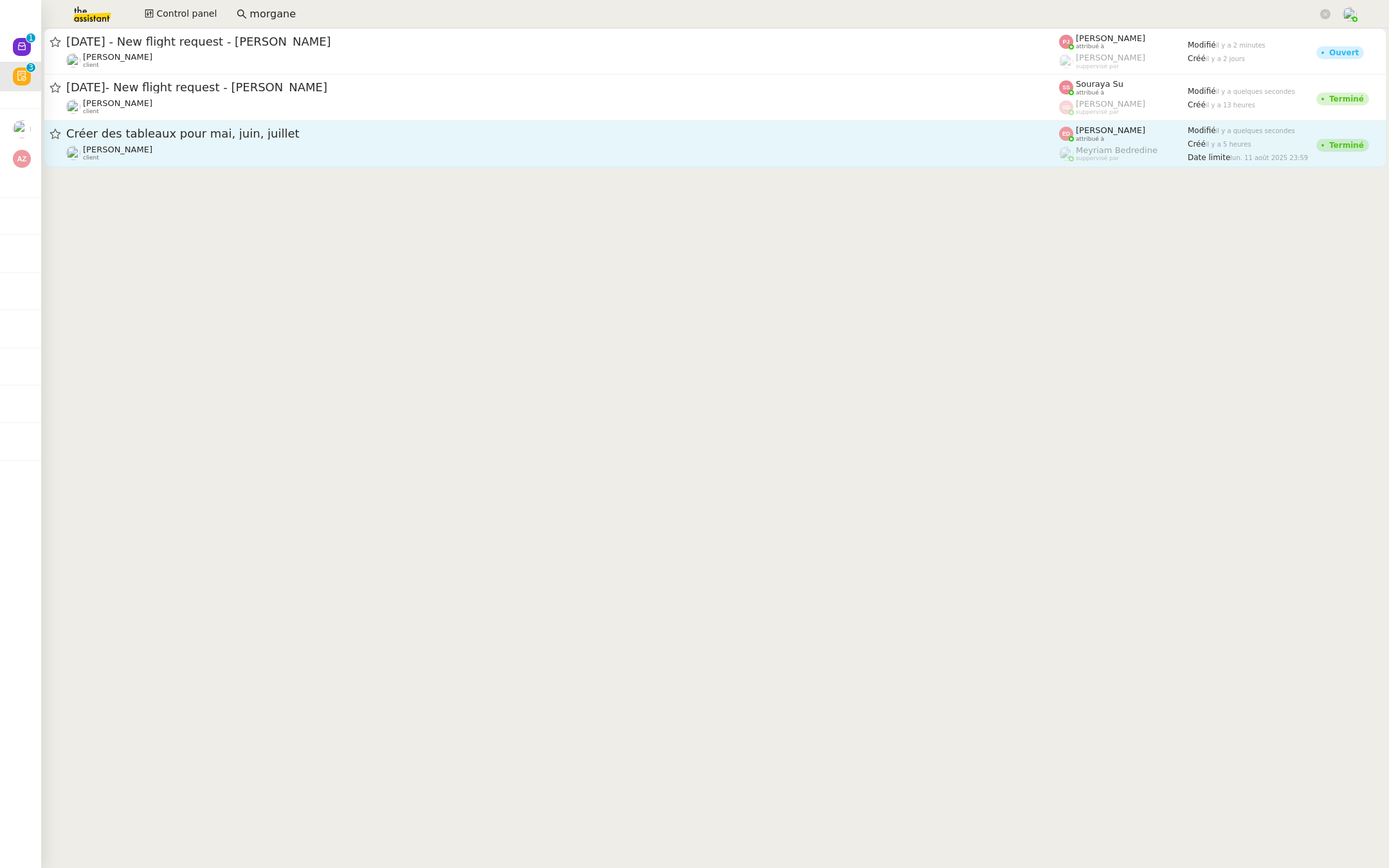
click at [185, 133] on span "Créer des tableaux pour mai, juin, juillet" at bounding box center [562, 133] width 993 height 11
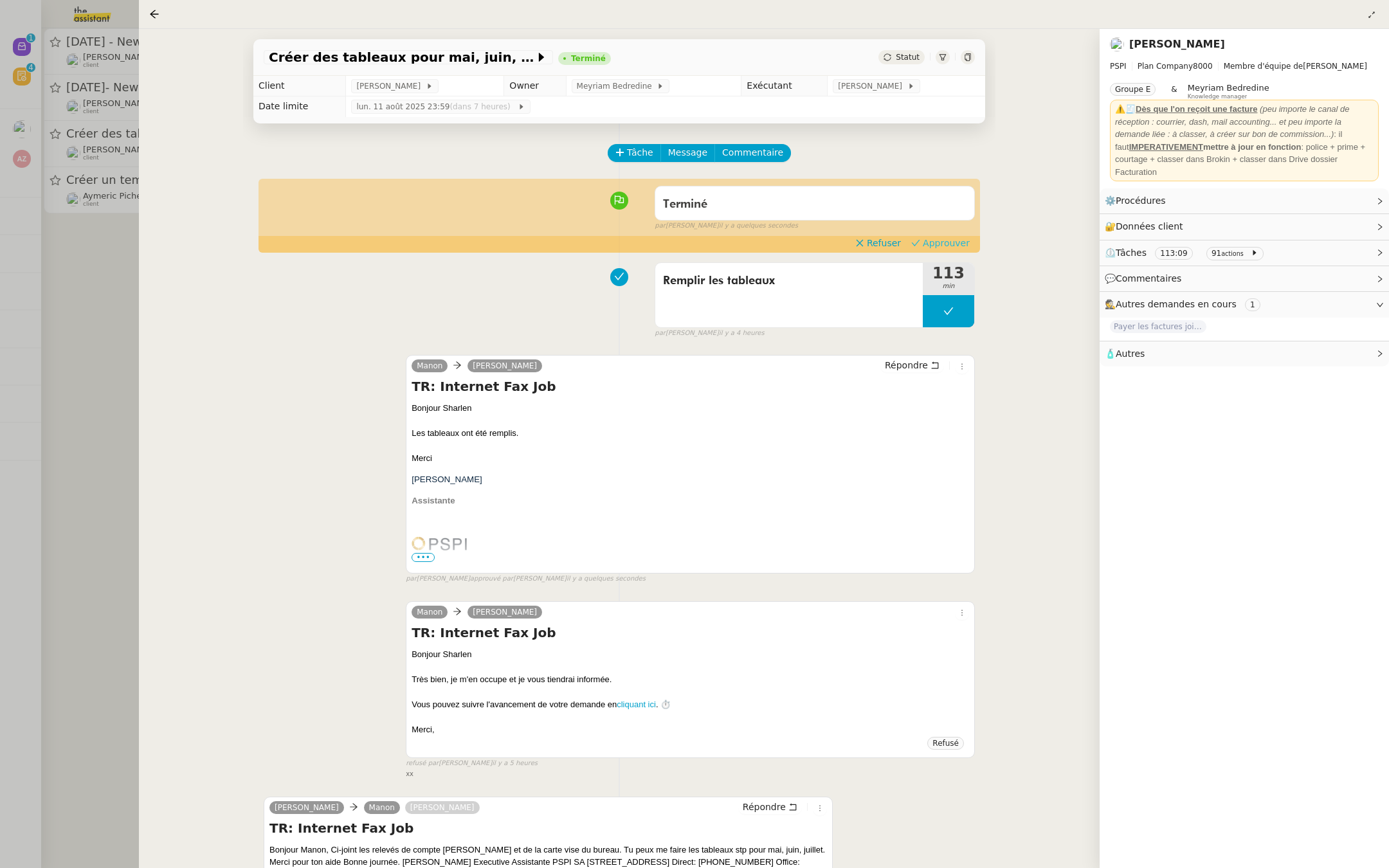
click at [948, 239] on span "Approuver" at bounding box center [946, 243] width 47 height 13
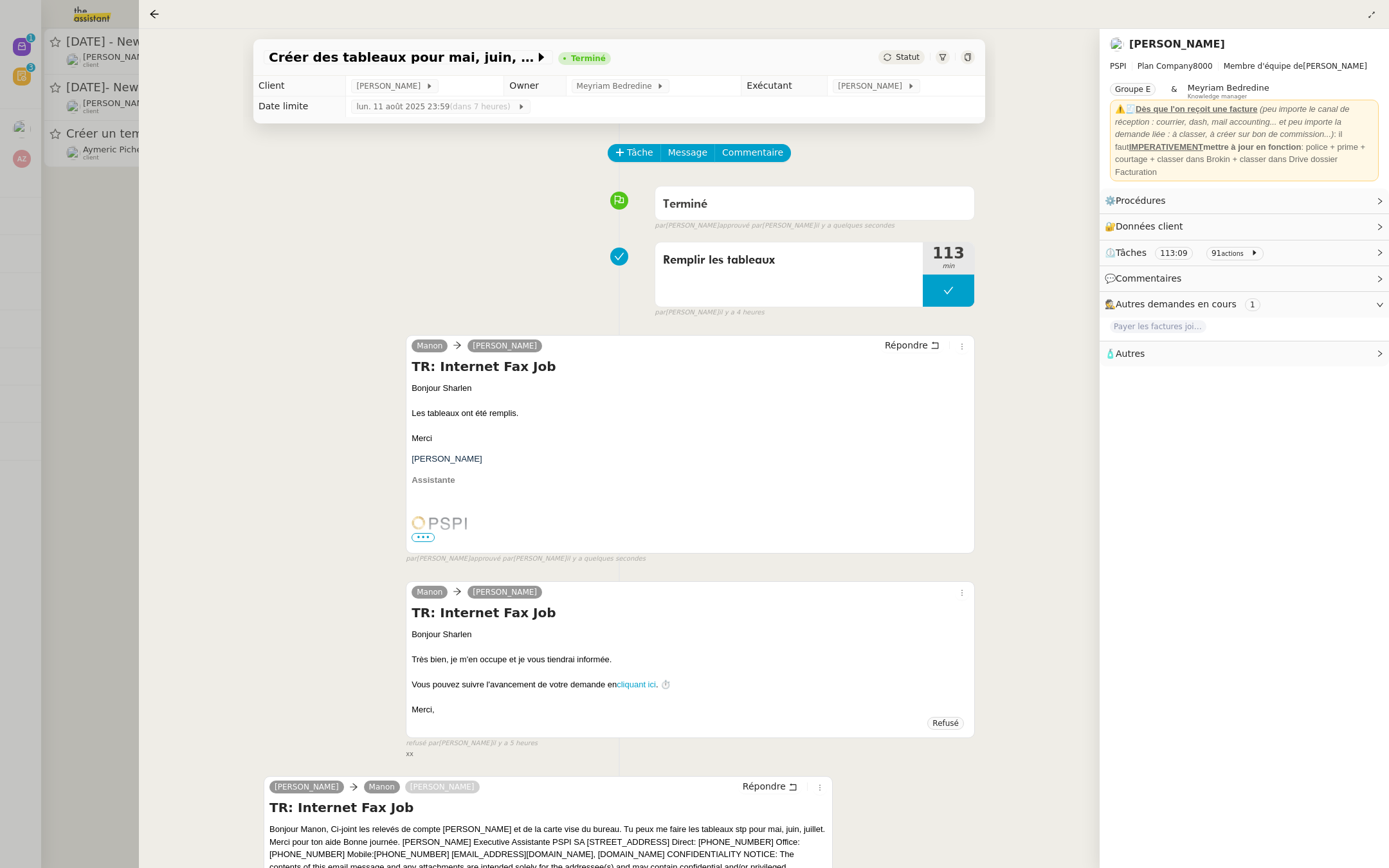
click at [25, 287] on div at bounding box center [694, 434] width 1389 height 868
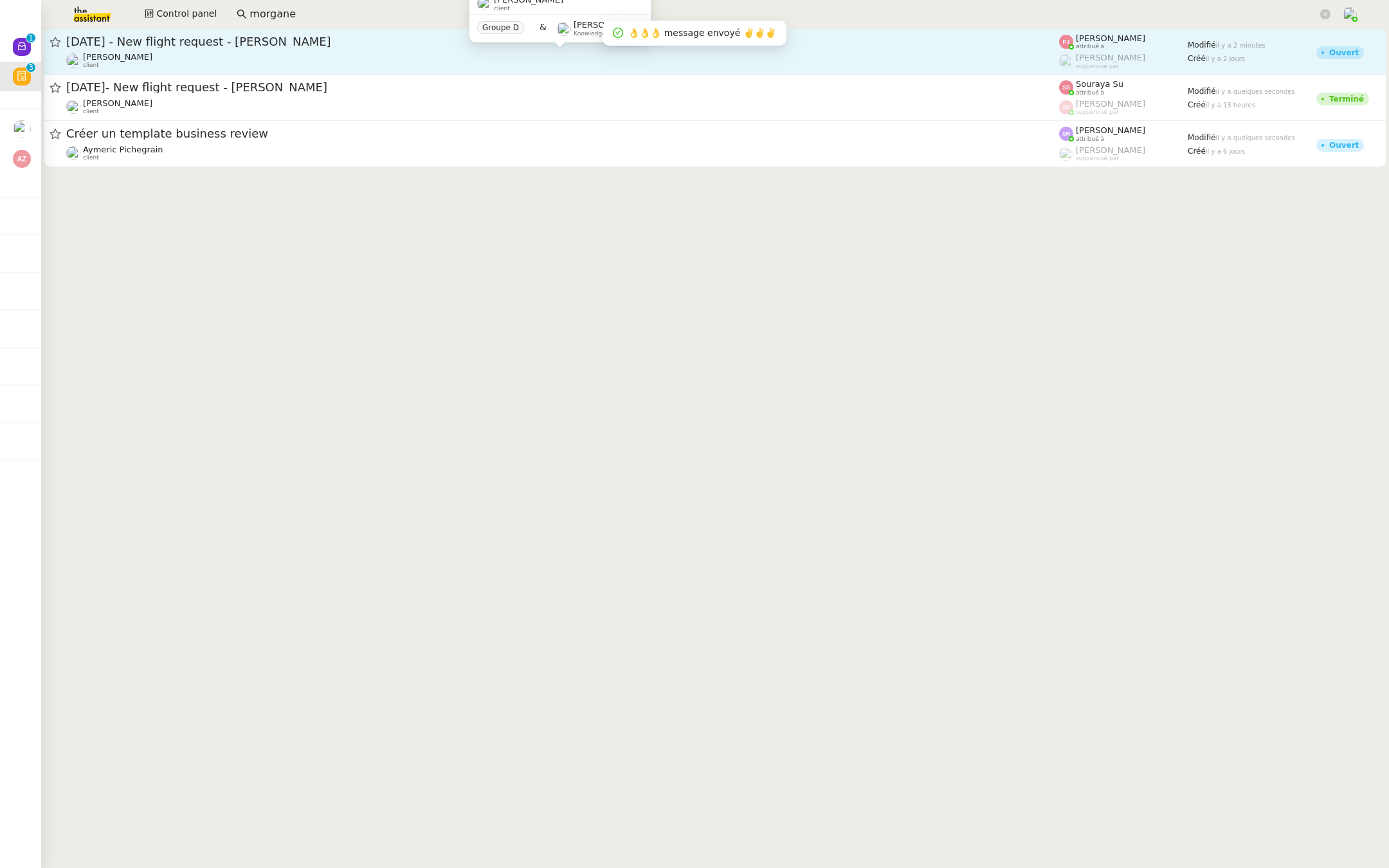
click at [248, 54] on div "Louis Frei client" at bounding box center [562, 60] width 993 height 17
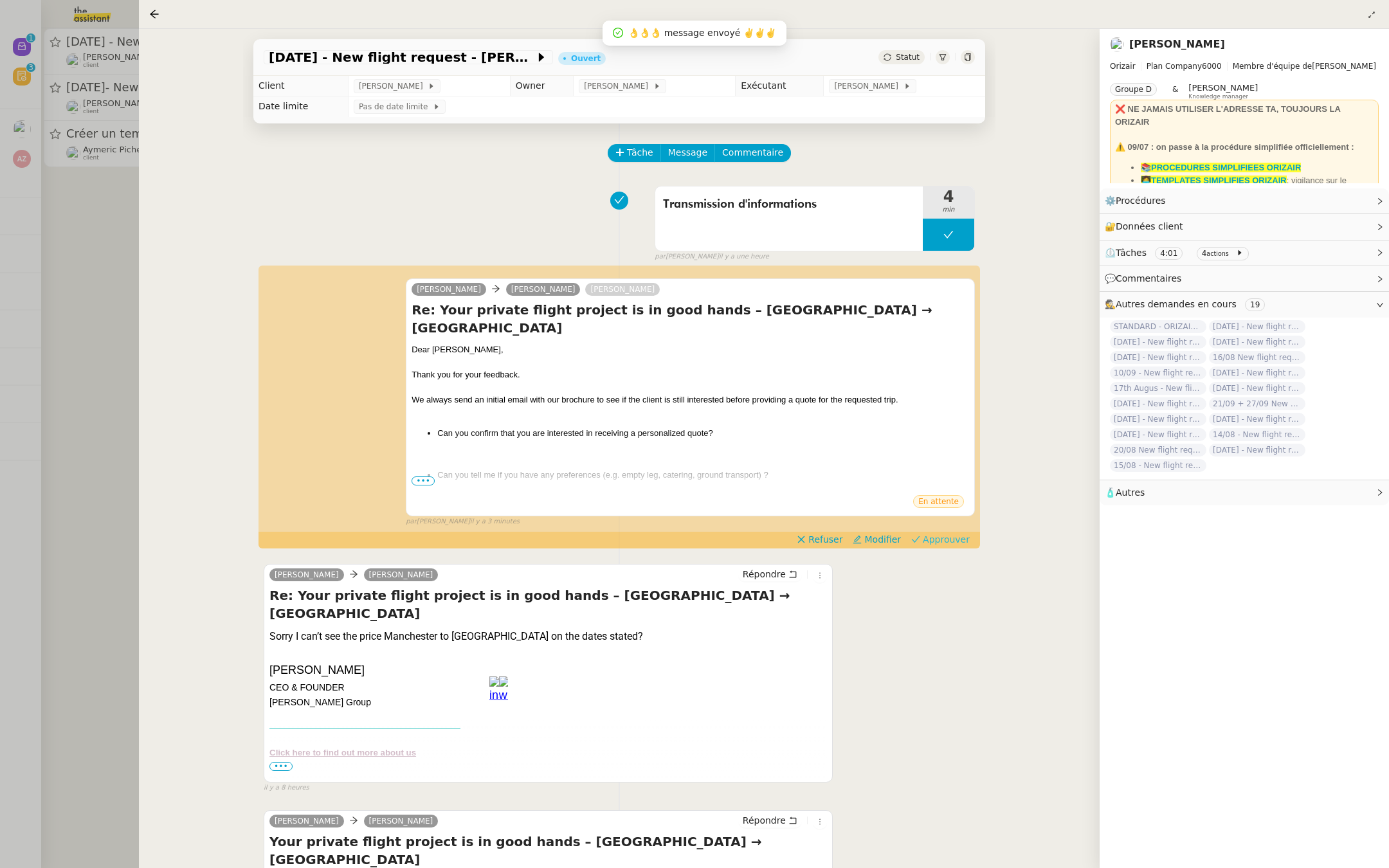
click at [950, 541] on span "Approuver" at bounding box center [946, 539] width 47 height 13
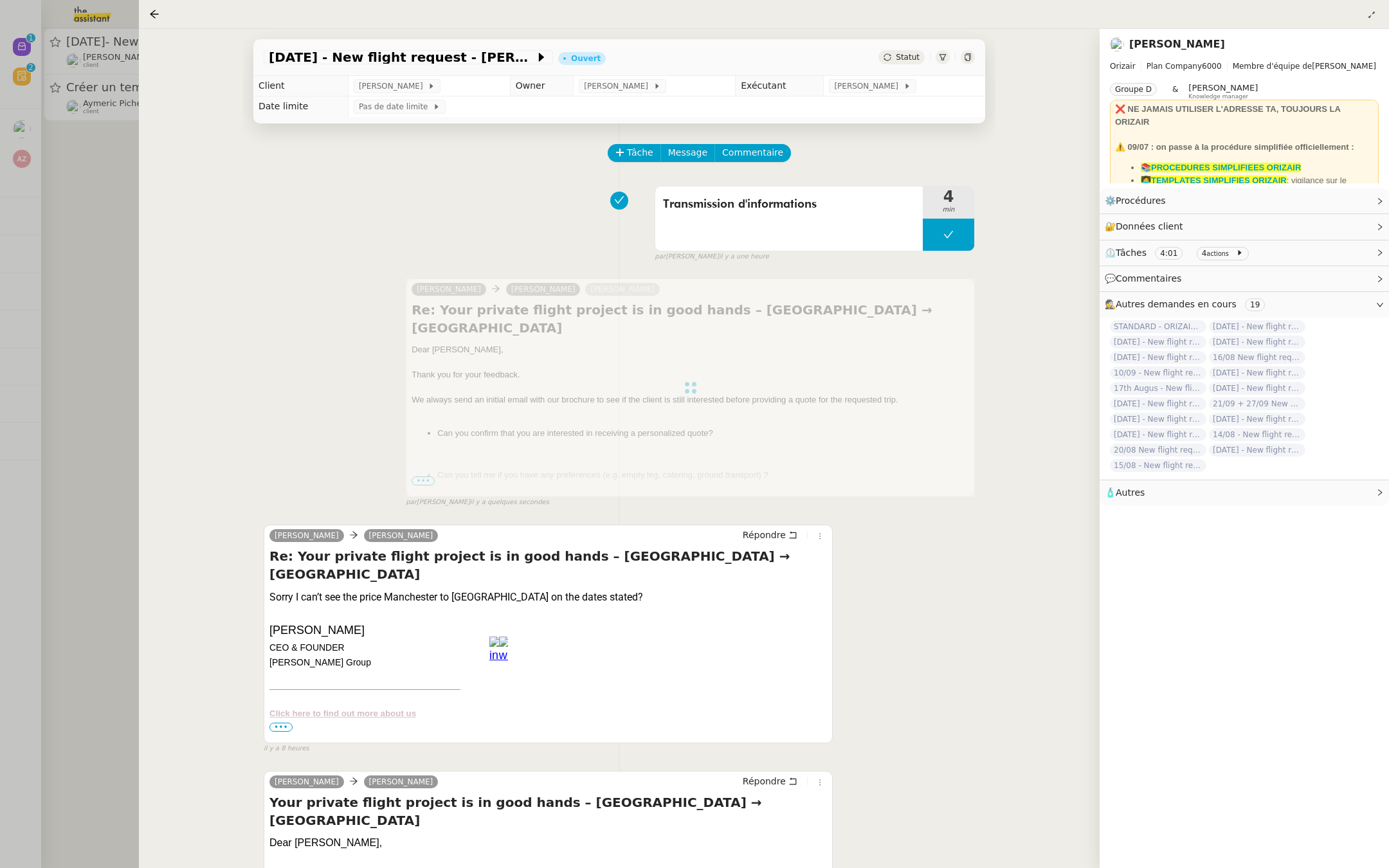
click at [45, 315] on div at bounding box center [694, 434] width 1389 height 868
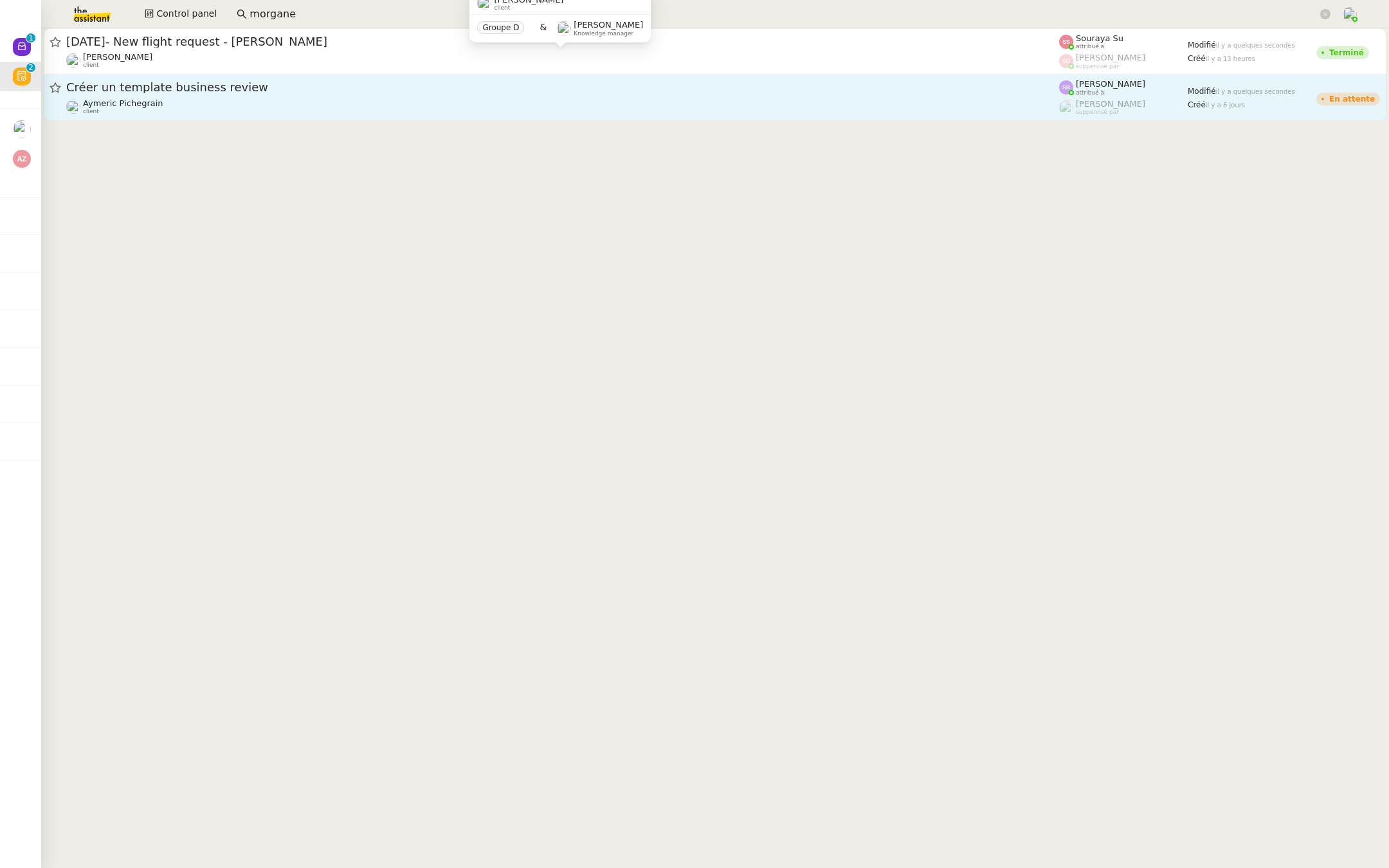
click at [129, 89] on span "Créer un template business review" at bounding box center [562, 87] width 993 height 11
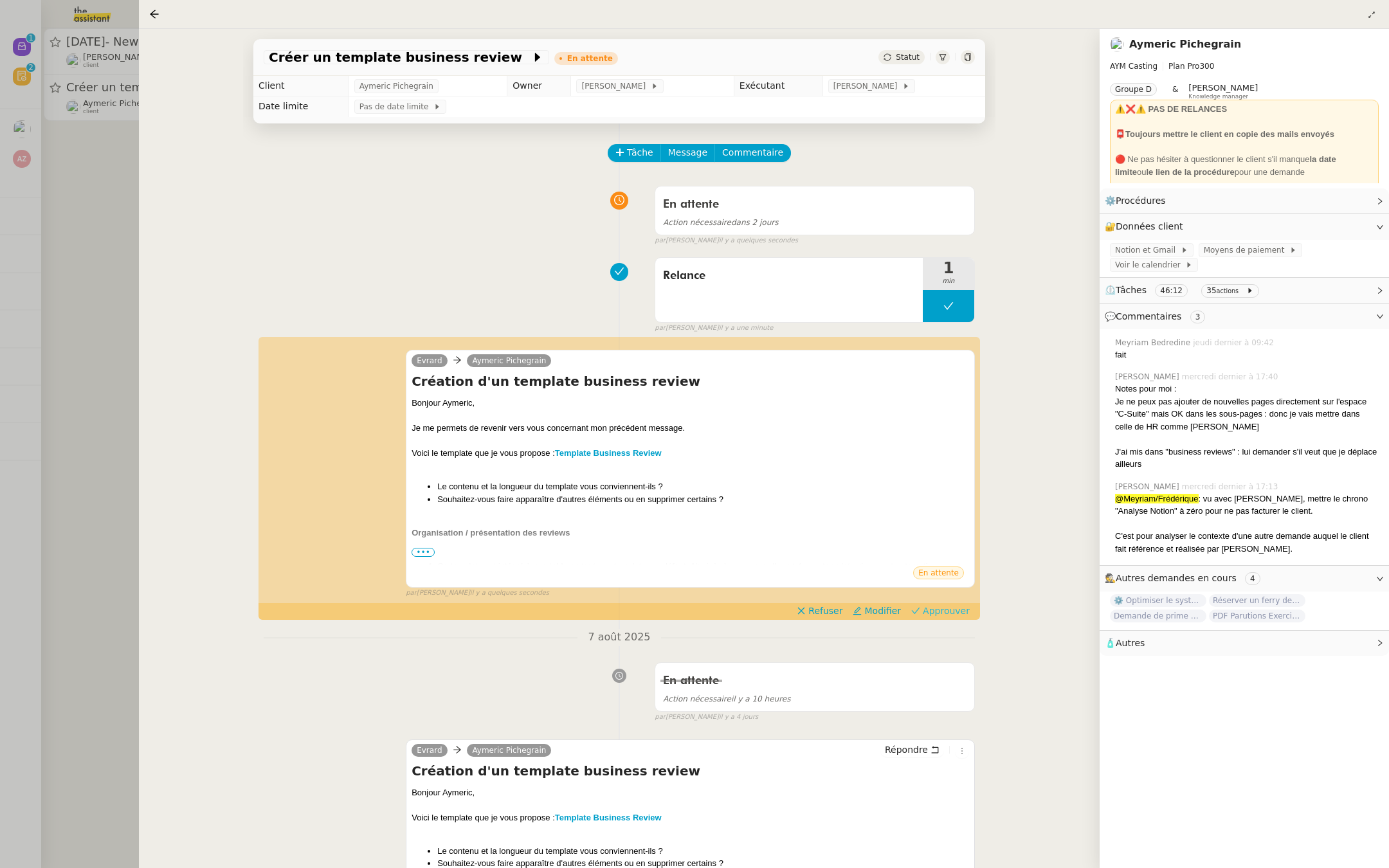
click at [945, 606] on span "Approuver" at bounding box center [946, 611] width 47 height 13
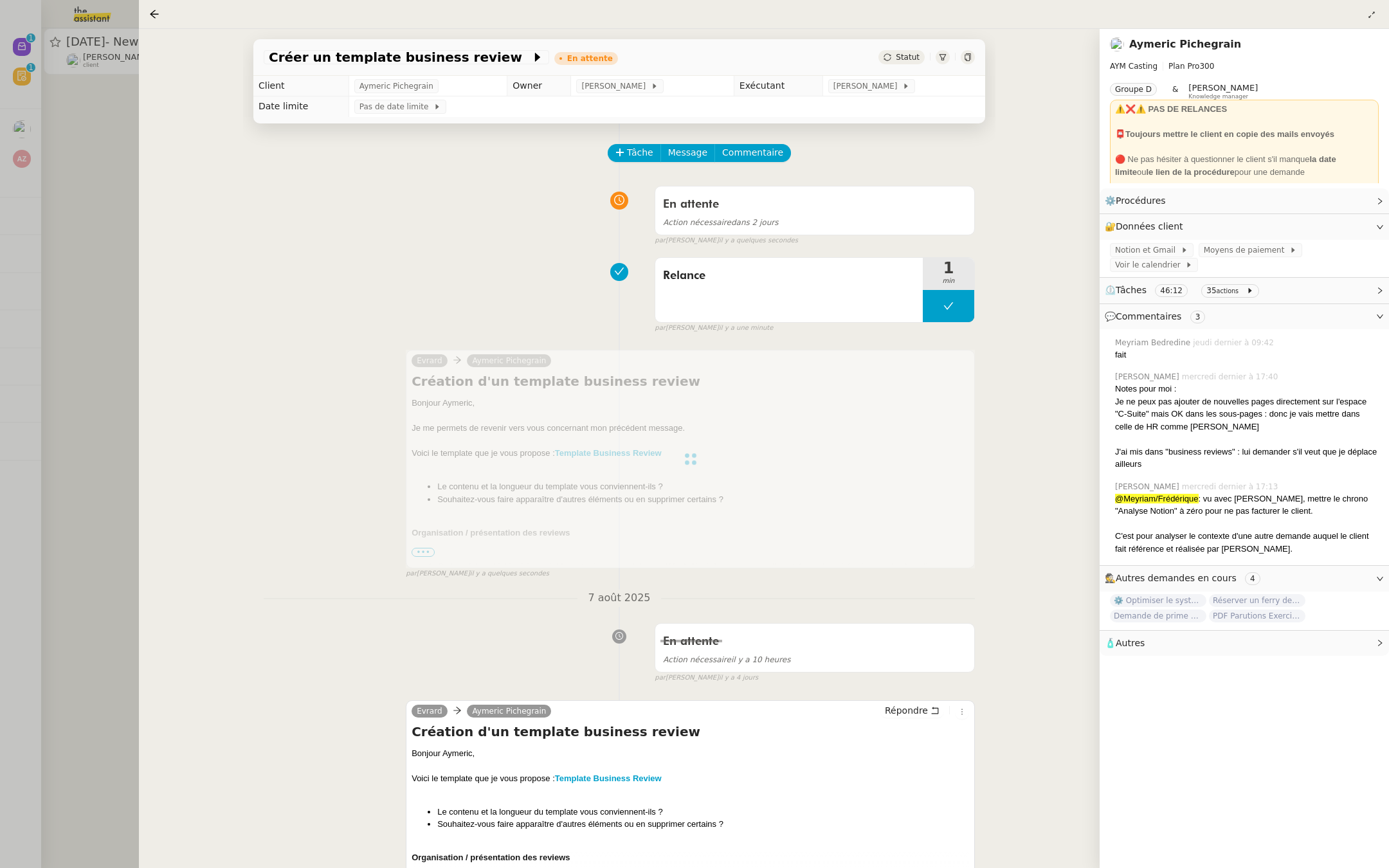
click at [42, 252] on div at bounding box center [694, 434] width 1389 height 868
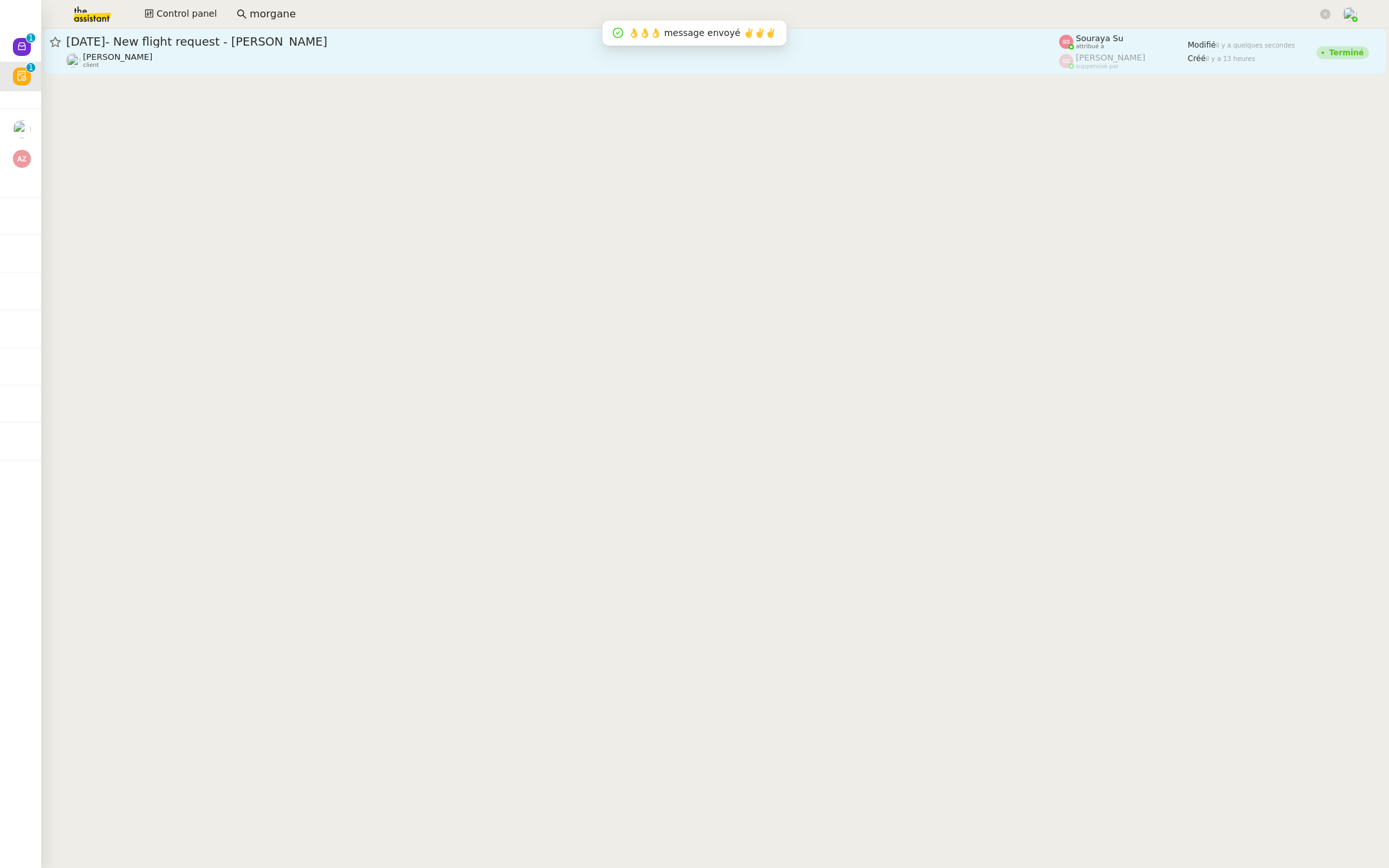
click at [154, 50] on div "19th November- New flight request - Chris Bishay Louis Frei client" at bounding box center [562, 51] width 993 height 34
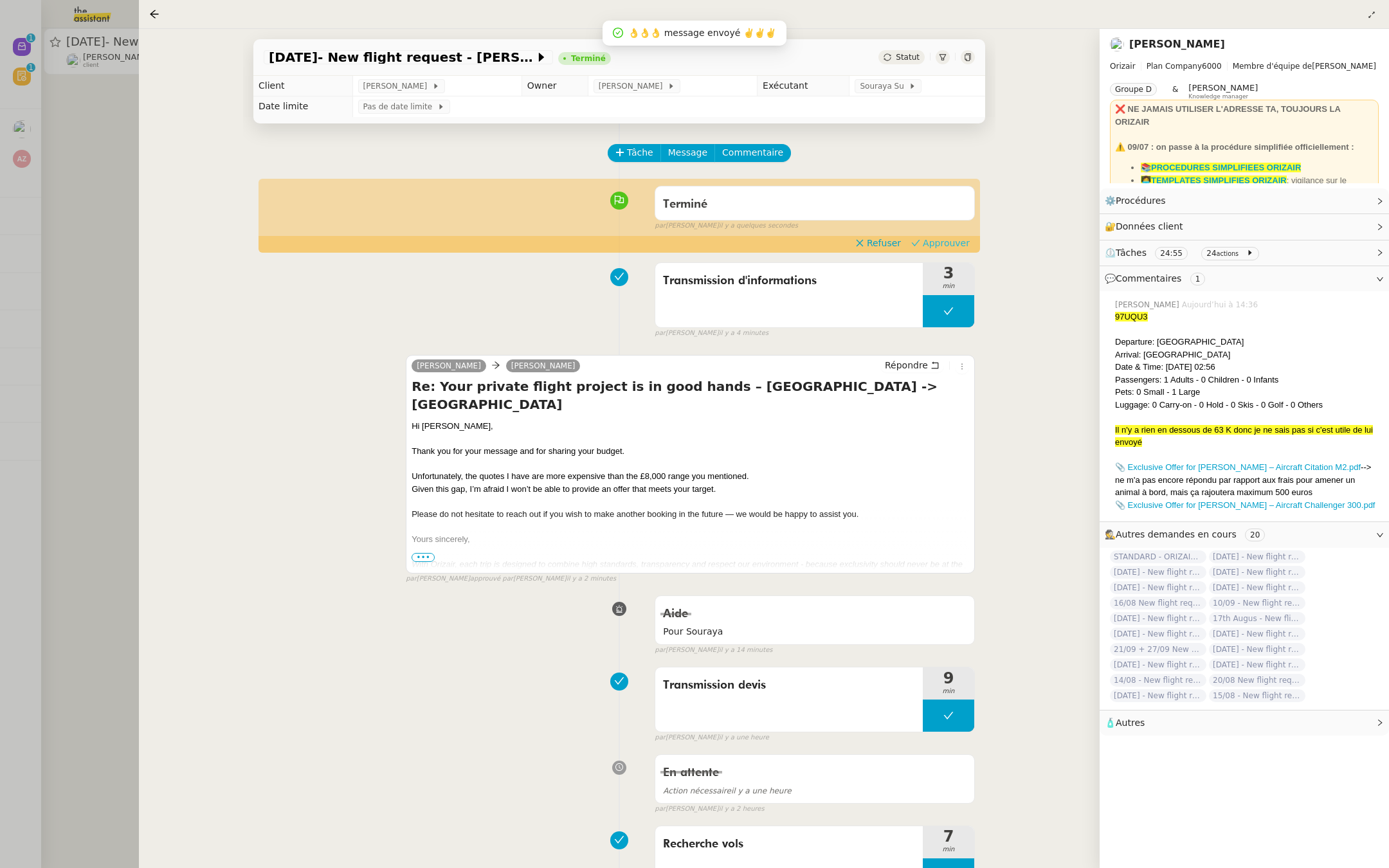
click at [949, 244] on span "Approuver" at bounding box center [946, 243] width 47 height 13
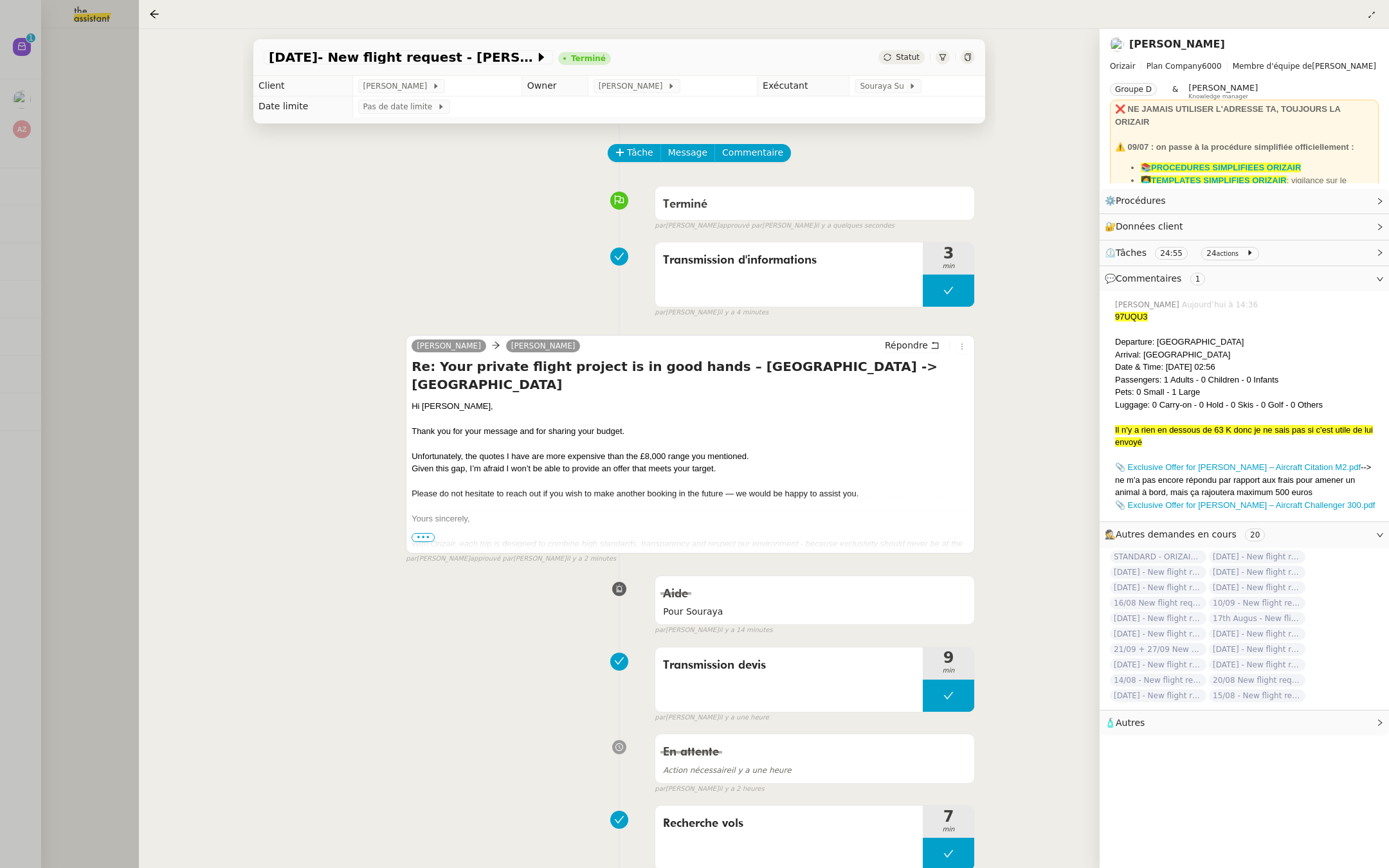
click at [58, 88] on div at bounding box center [694, 434] width 1389 height 868
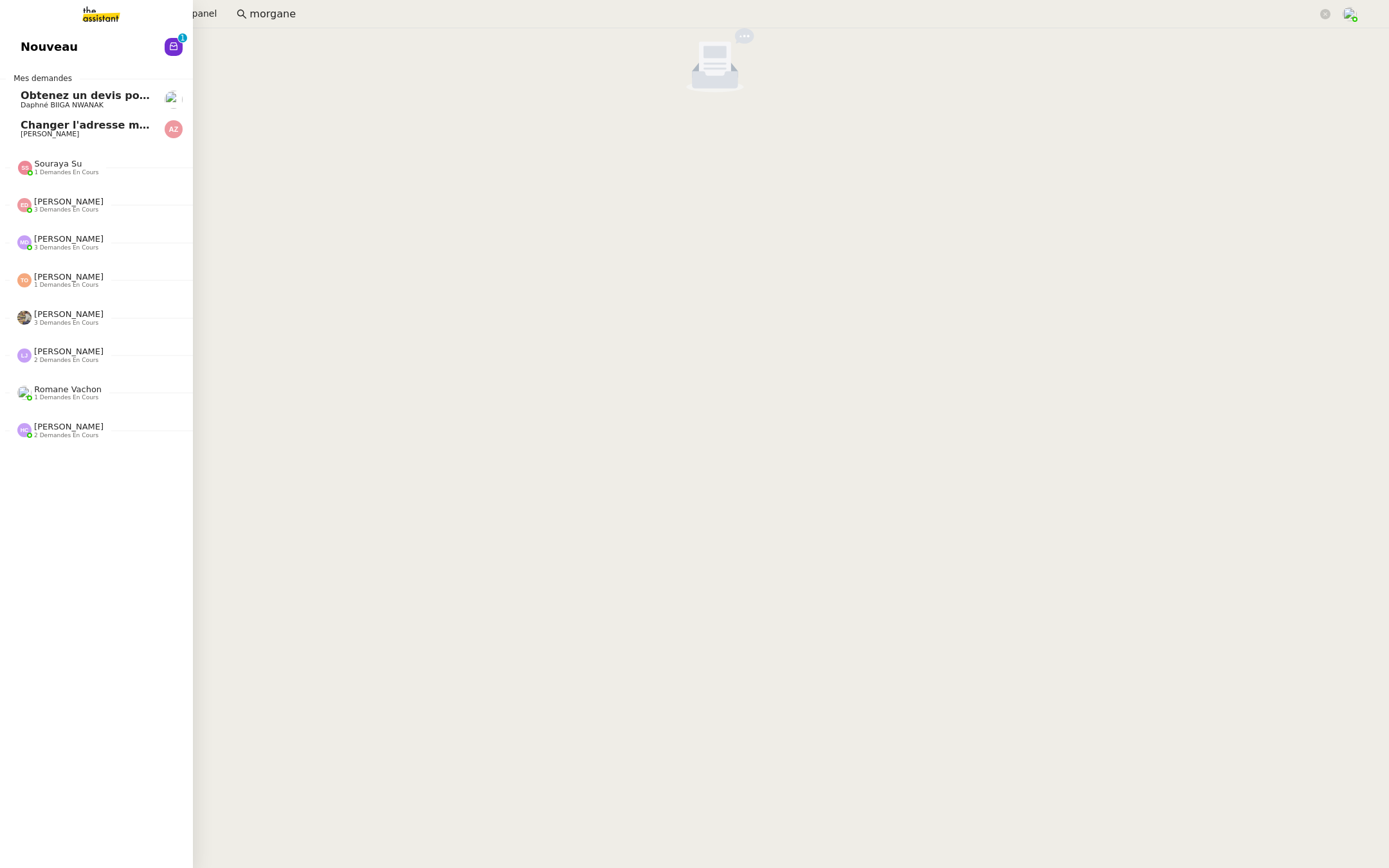
click at [21, 47] on span "Nouveau" at bounding box center [50, 47] width 58 height 19
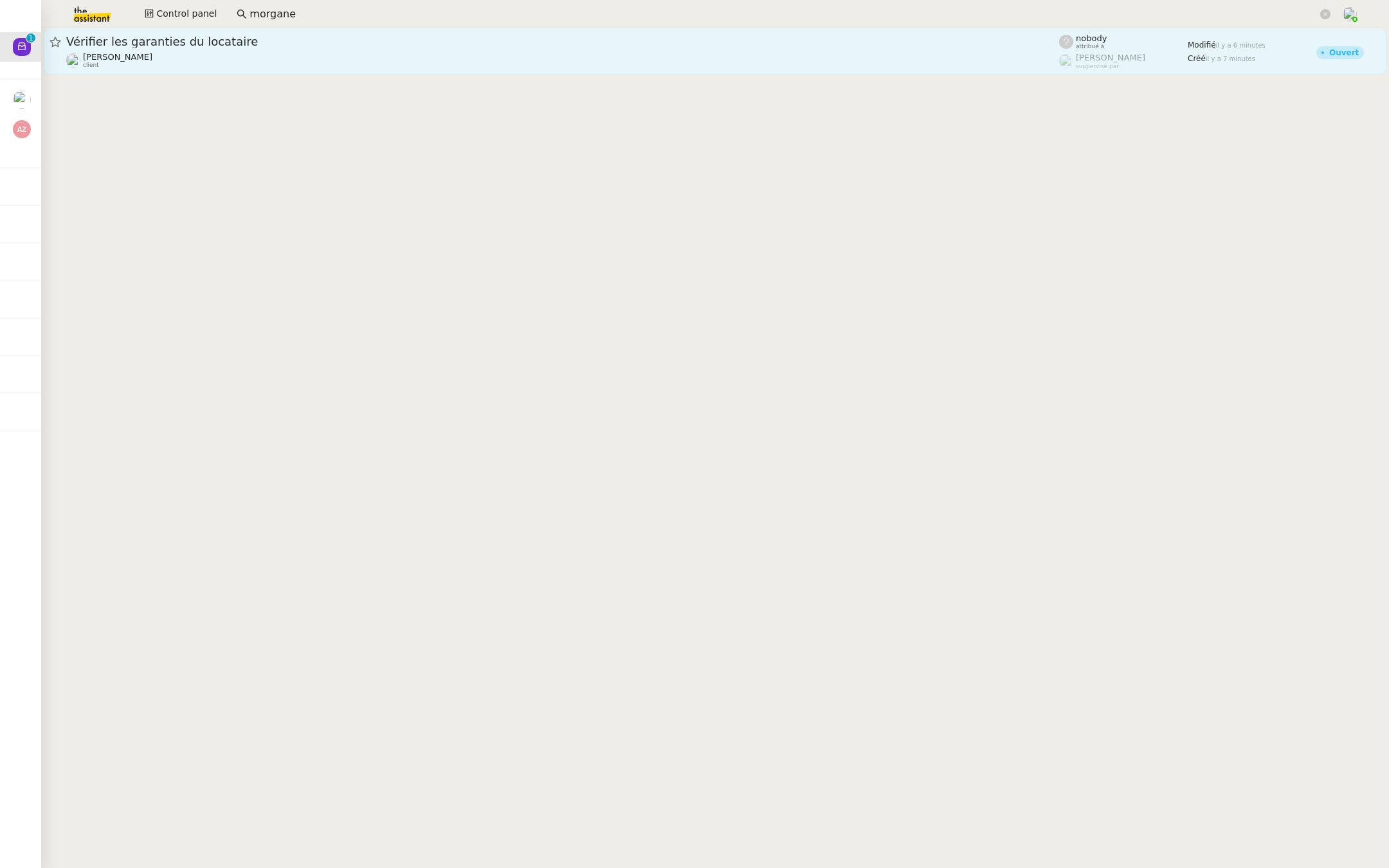
click at [225, 66] on div "Kevin AUBERT client" at bounding box center [562, 60] width 993 height 17
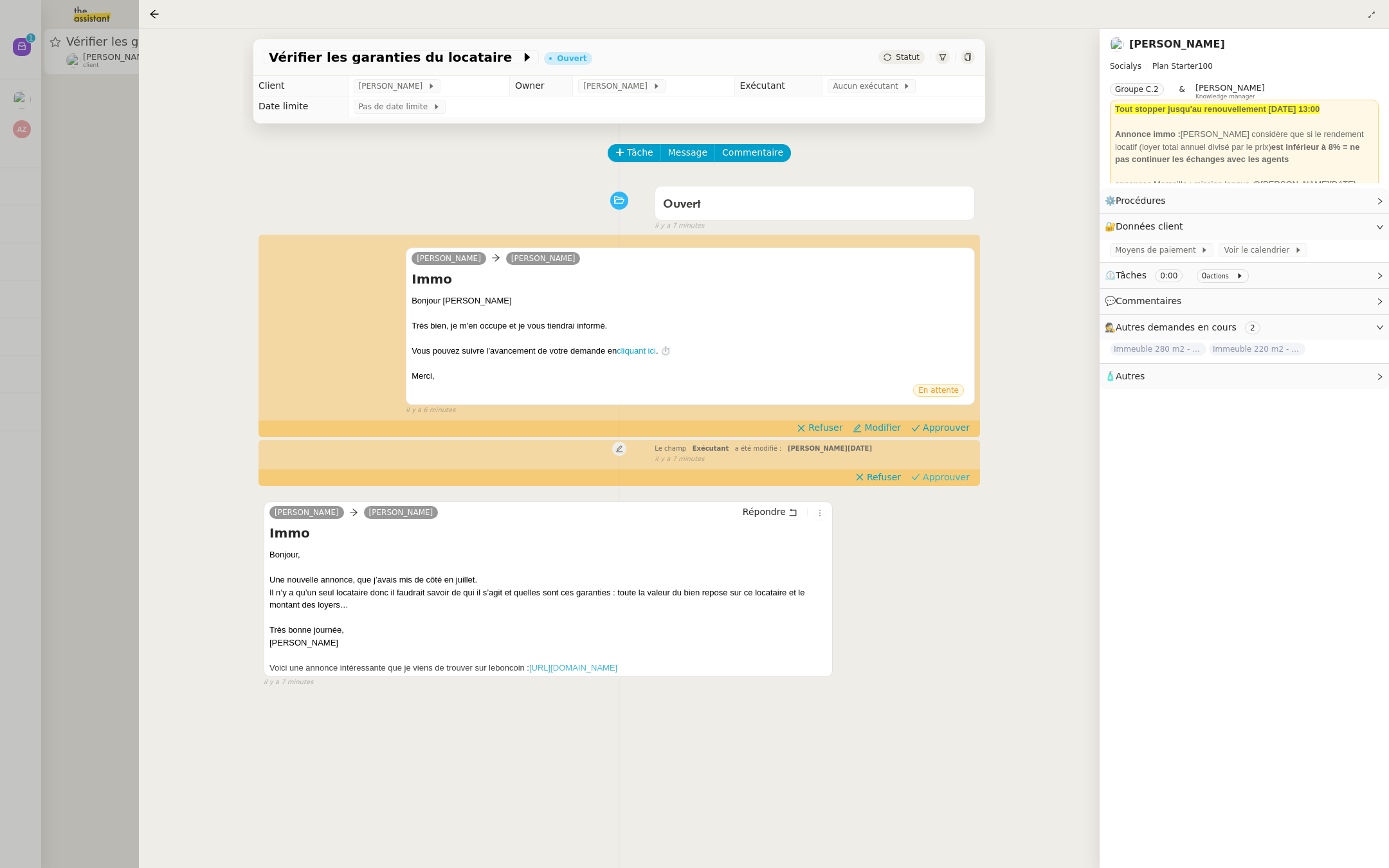
click at [947, 480] on span "Approuver" at bounding box center [946, 477] width 47 height 13
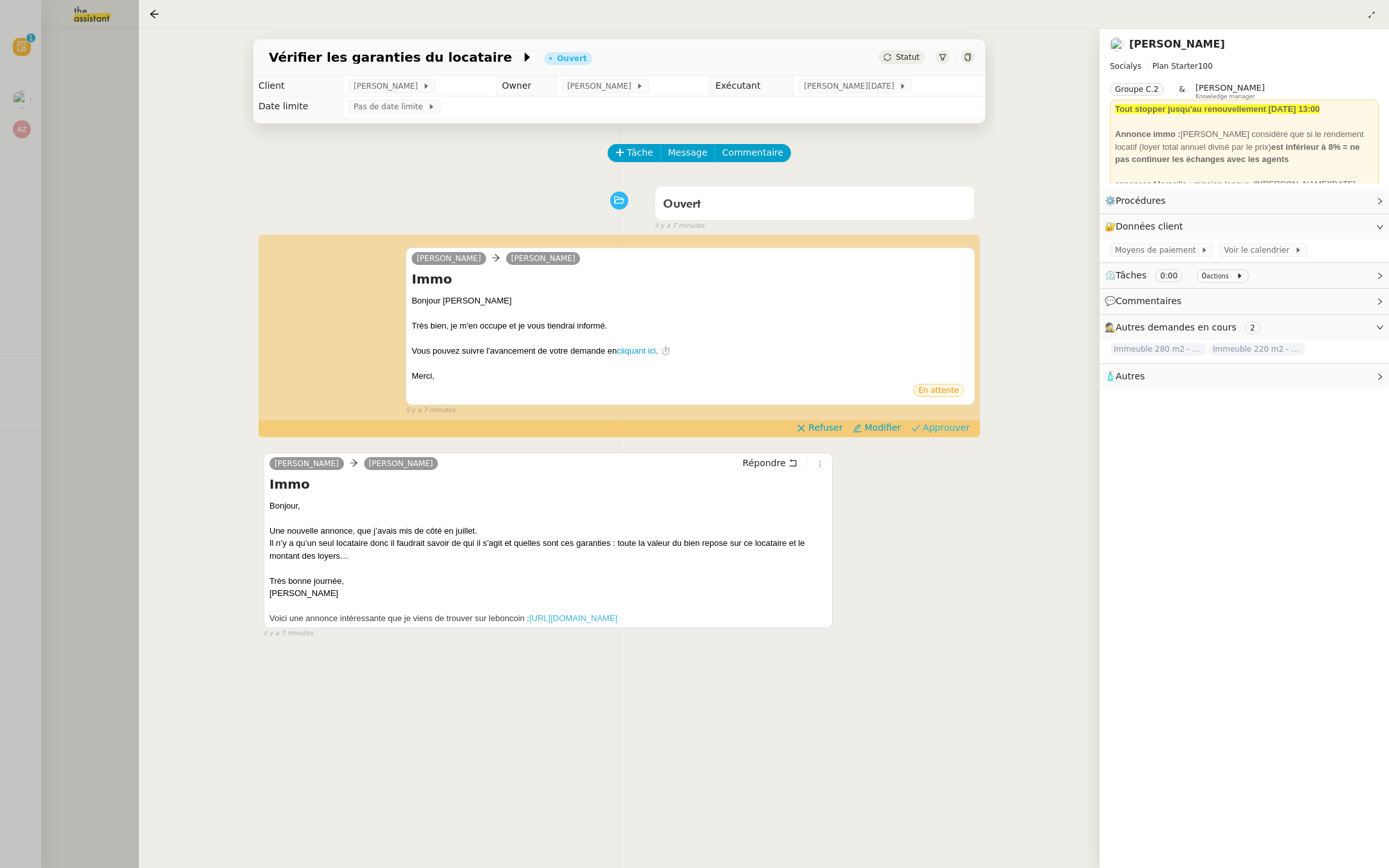
click at [964, 424] on span "Approuver" at bounding box center [946, 427] width 47 height 13
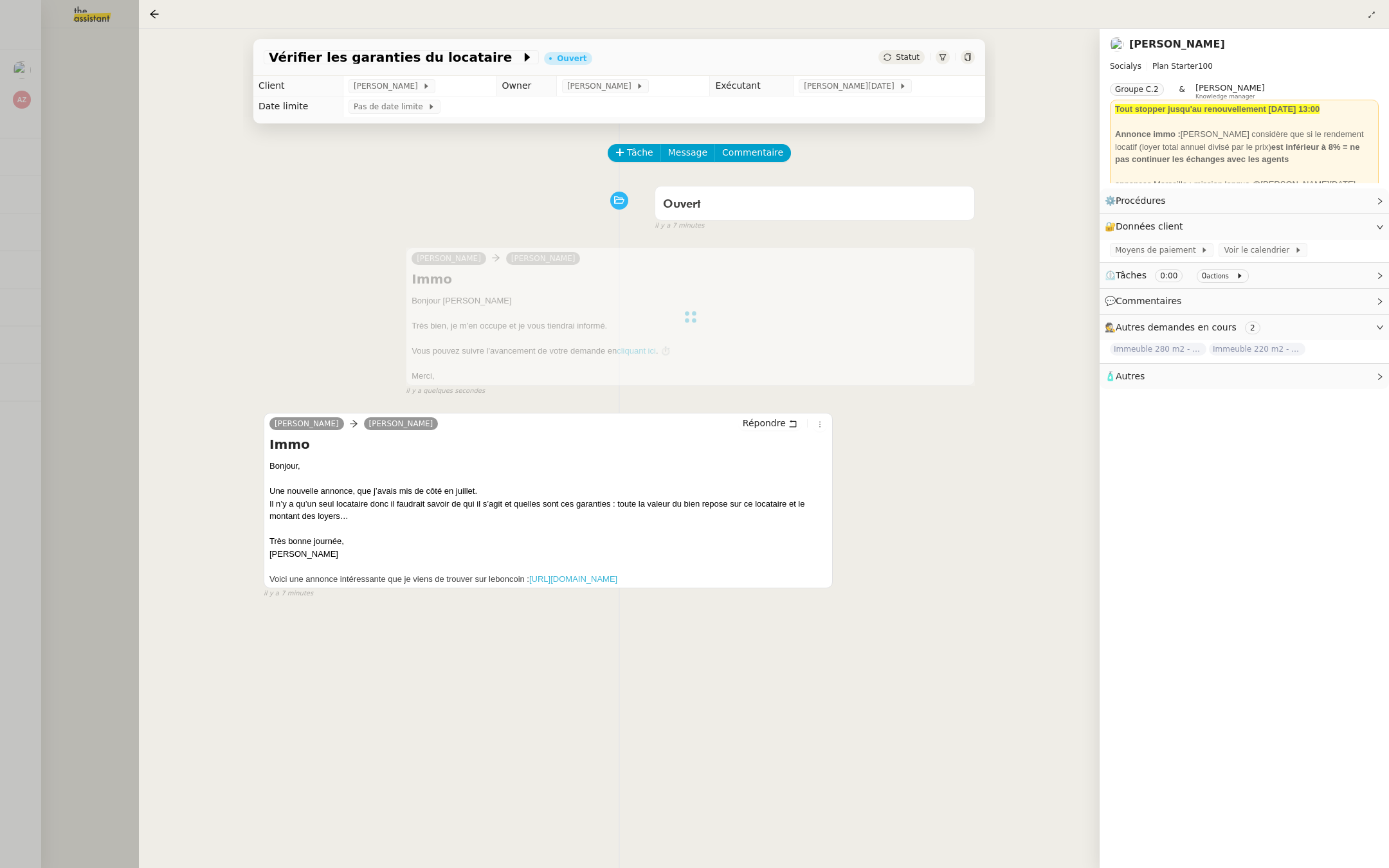
click at [62, 188] on div at bounding box center [694, 434] width 1389 height 868
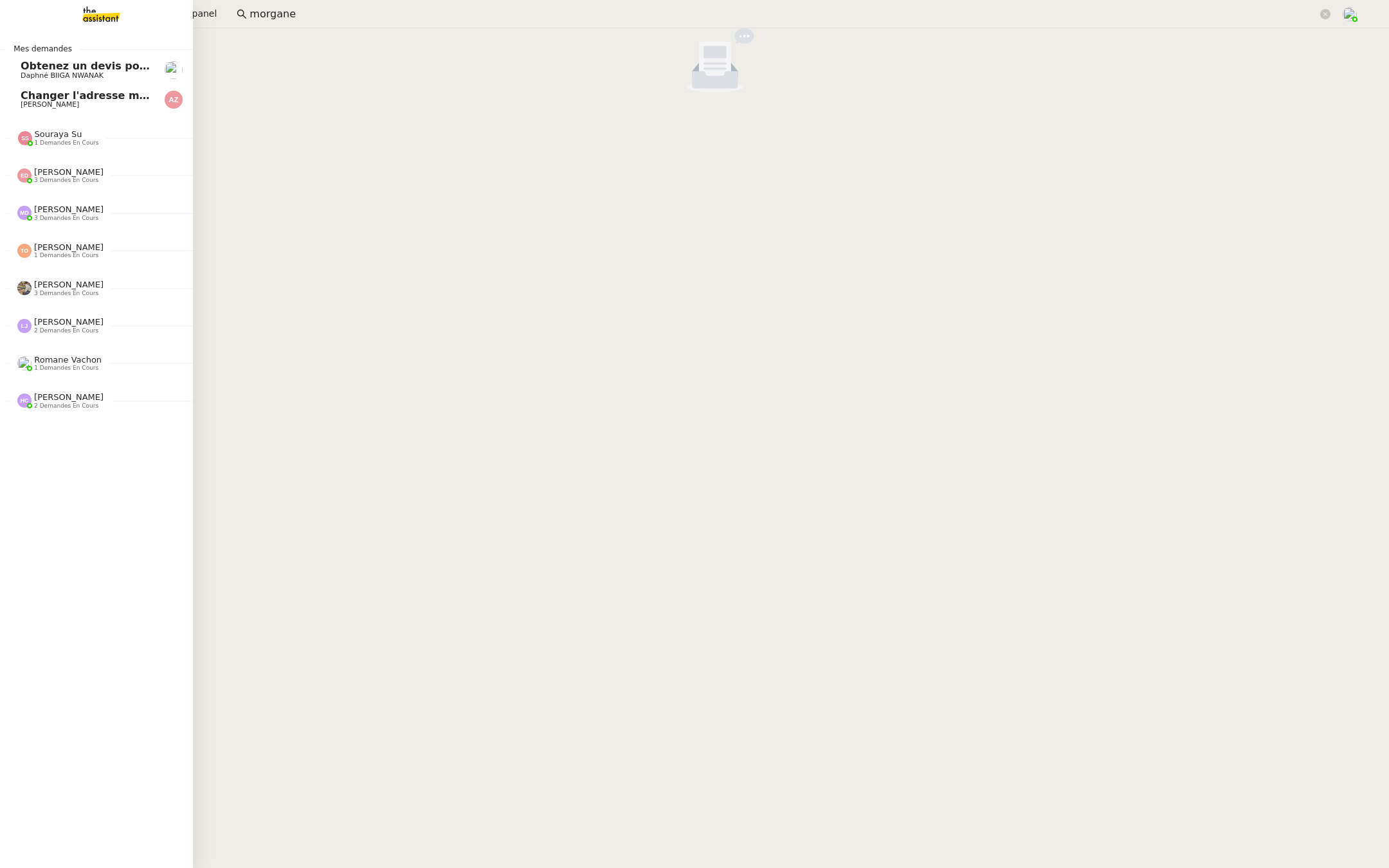
click at [69, 74] on span "Daphné BIIGA NWANAK" at bounding box center [62, 75] width 83 height 8
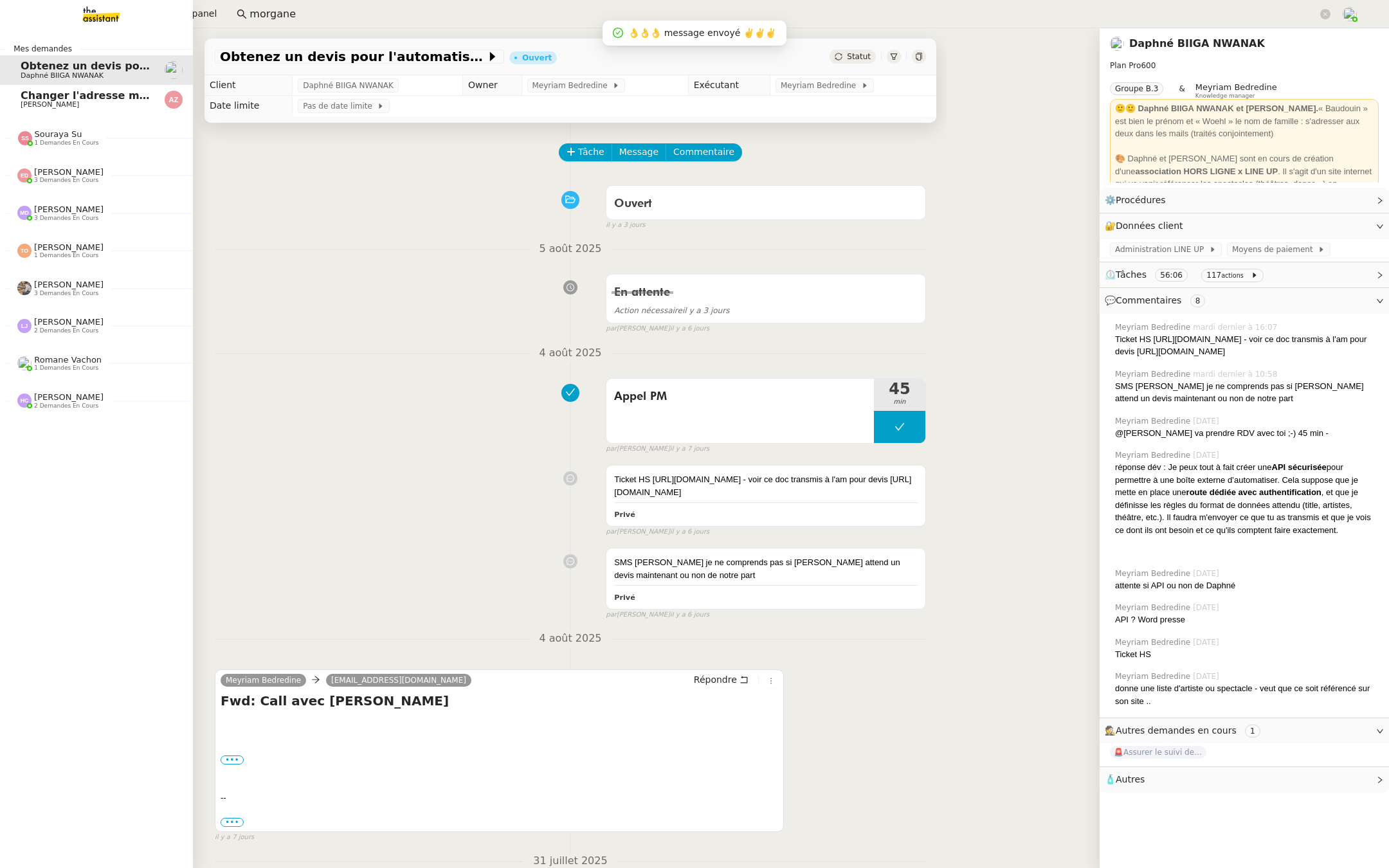
click at [66, 97] on span "Changer l'adresse mail et le nom du kbis" at bounding box center [139, 95] width 236 height 12
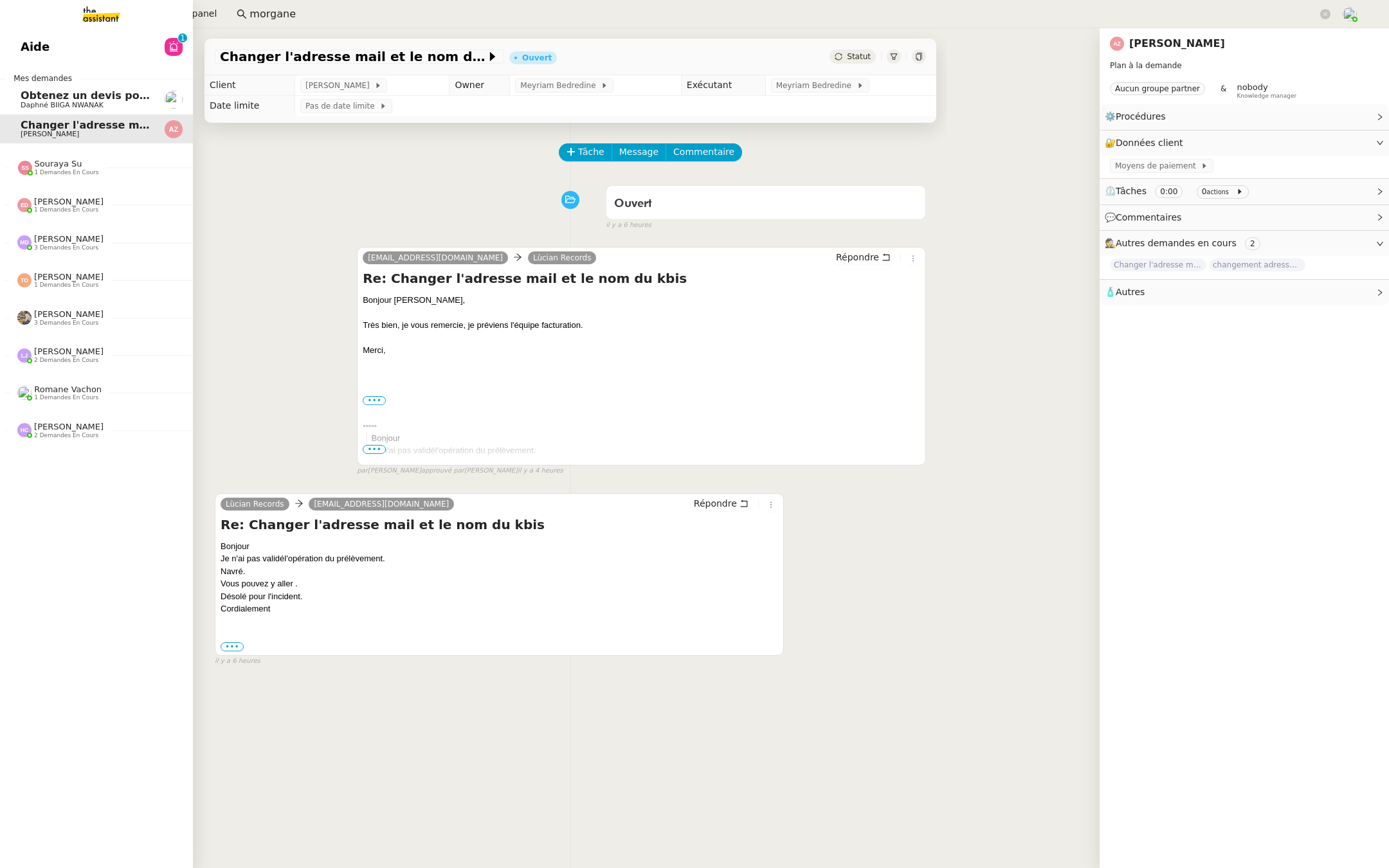
click at [25, 38] on span "Aide" at bounding box center [35, 47] width 29 height 19
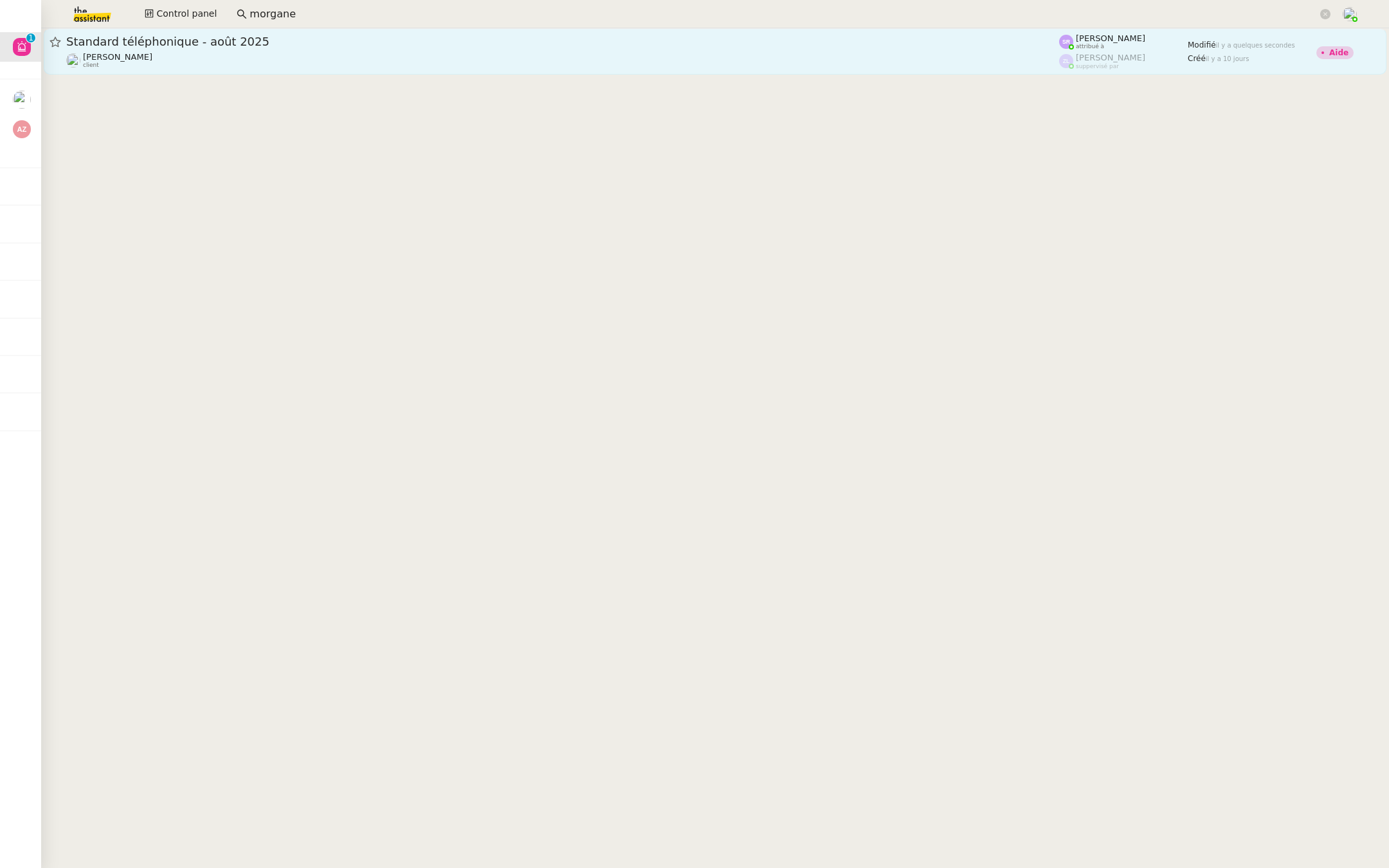
click at [228, 37] on span "Standard téléphonique - août 2025" at bounding box center [562, 42] width 993 height 11
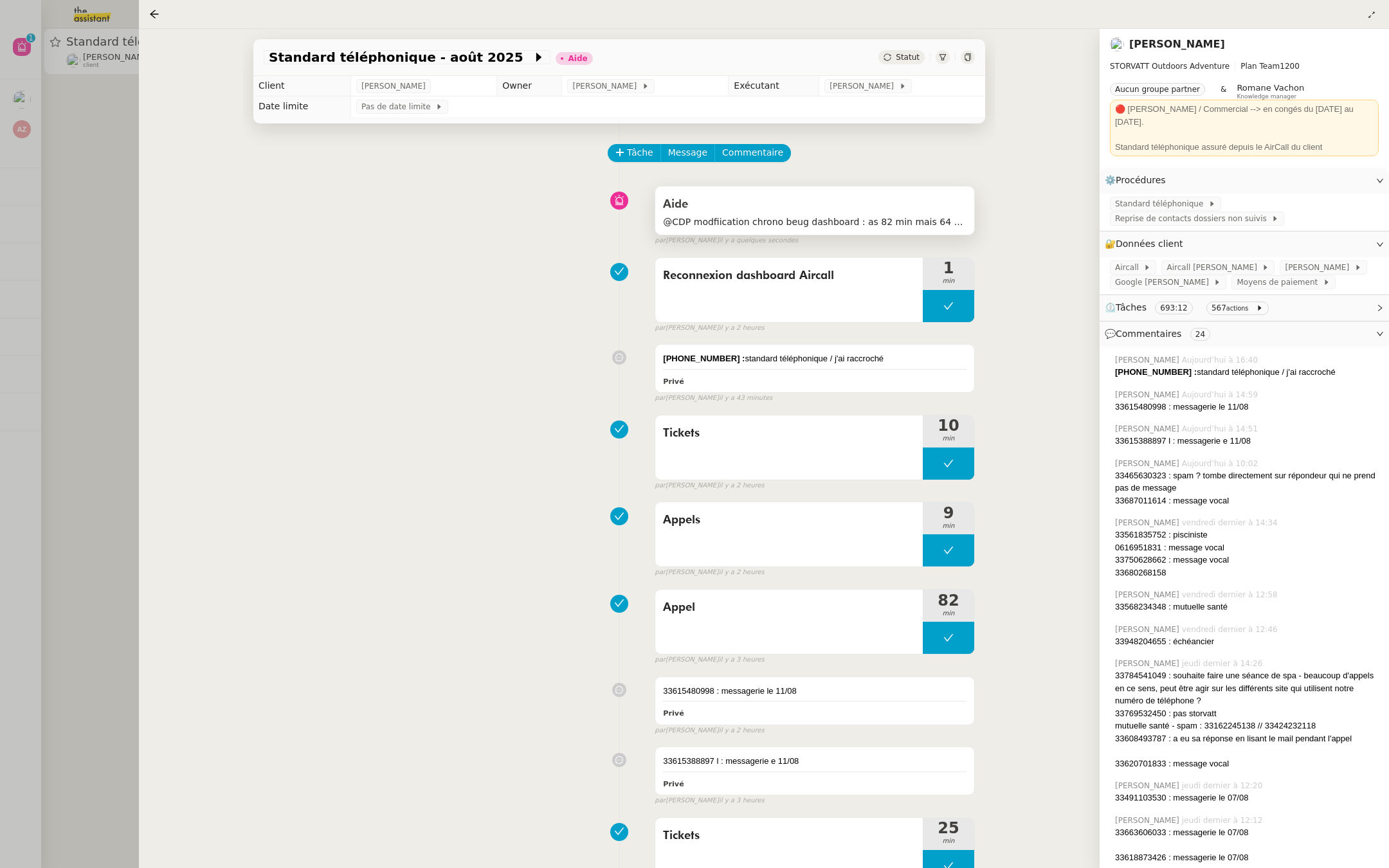
click at [890, 200] on div "Aide" at bounding box center [815, 204] width 304 height 21
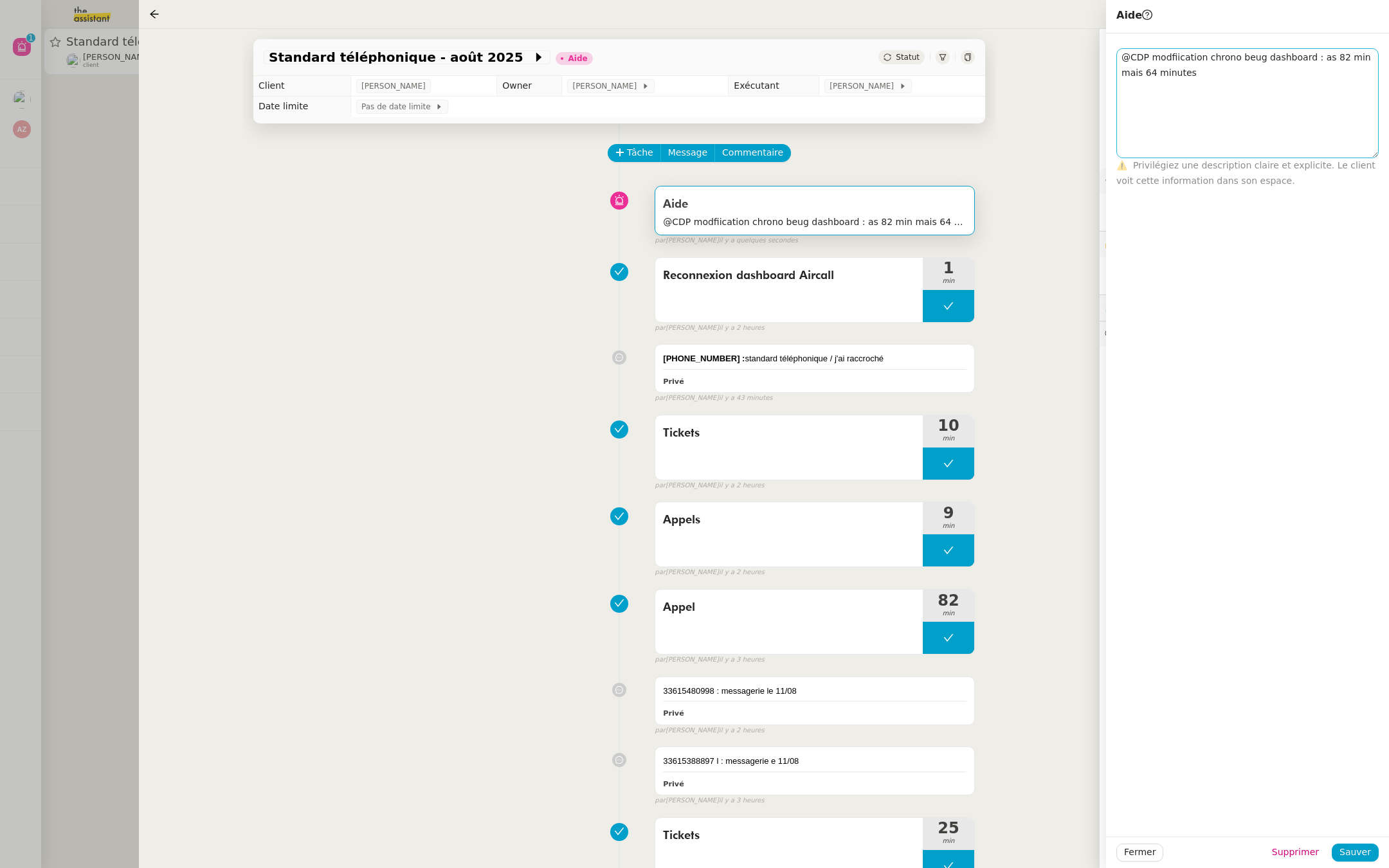
drag, startPoint x: 1375, startPoint y: 64, endPoint x: 1361, endPoint y: 155, distance: 92.1
click at [1361, 155] on textarea "@CDP modfiication chrono beug dashboard : as 82 min mais 64 minutes" at bounding box center [1248, 103] width 262 height 110
click at [366, 394] on div "+33 3 77 02 86 06 : standard téléphonique / j'ai raccroché Privé false par Zoé …" at bounding box center [619, 370] width 711 height 65
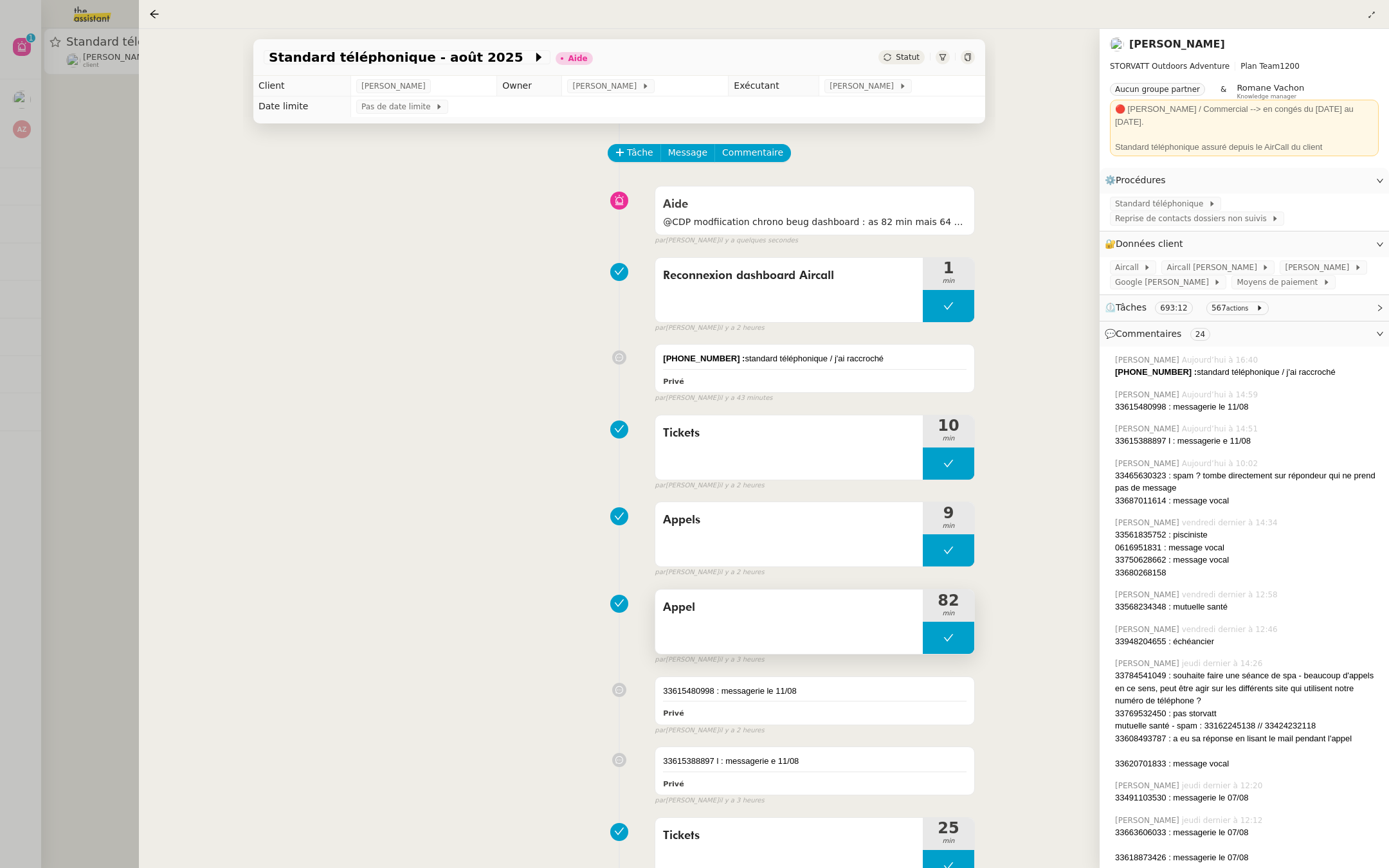
click at [715, 605] on span "Appel" at bounding box center [789, 608] width 252 height 19
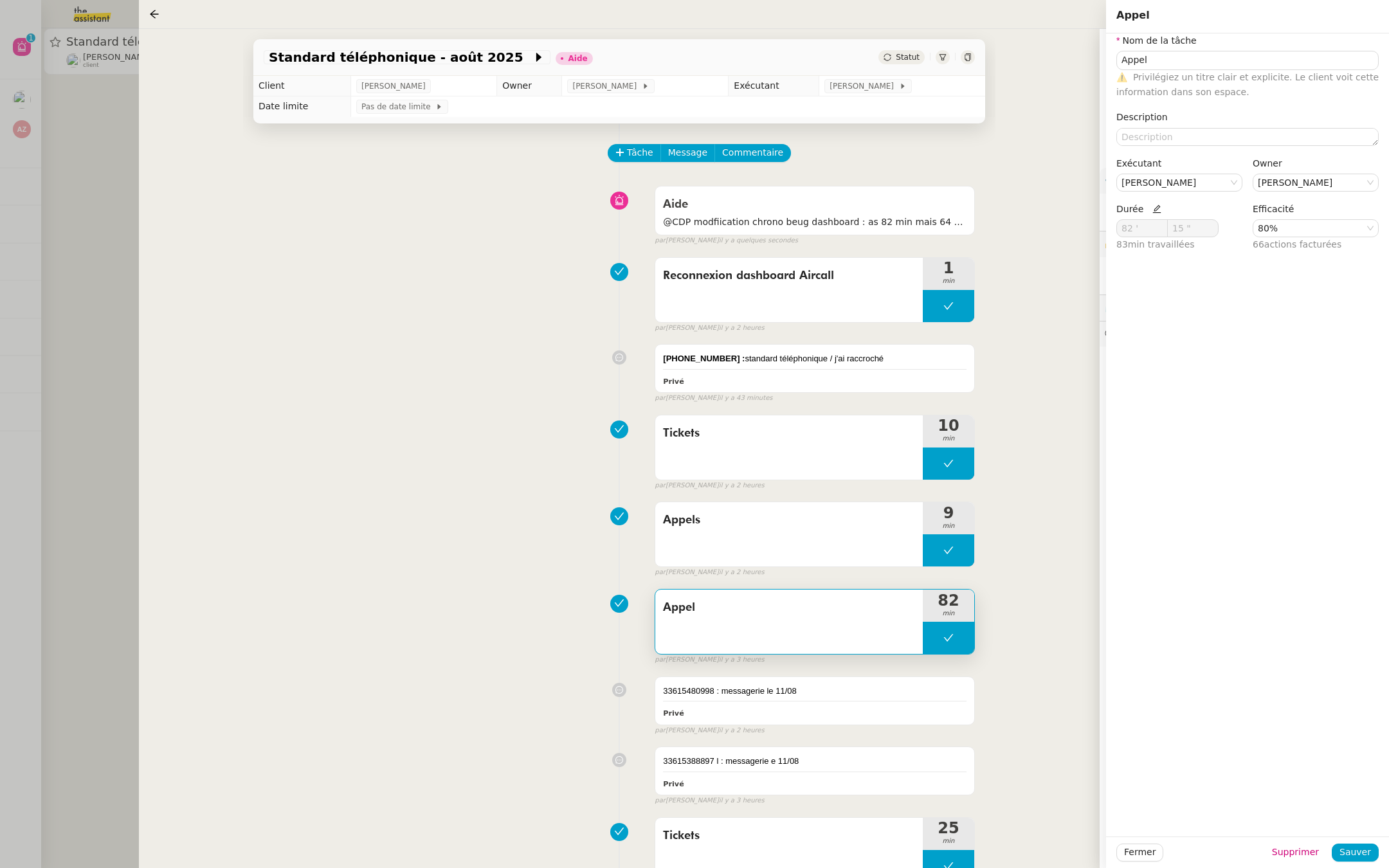
click at [1153, 204] on icon at bounding box center [1157, 208] width 9 height 9
click at [1136, 232] on input "82 '" at bounding box center [1141, 228] width 50 height 17
type input "82 '"
click at [1351, 858] on span "Sauver" at bounding box center [1355, 852] width 31 height 15
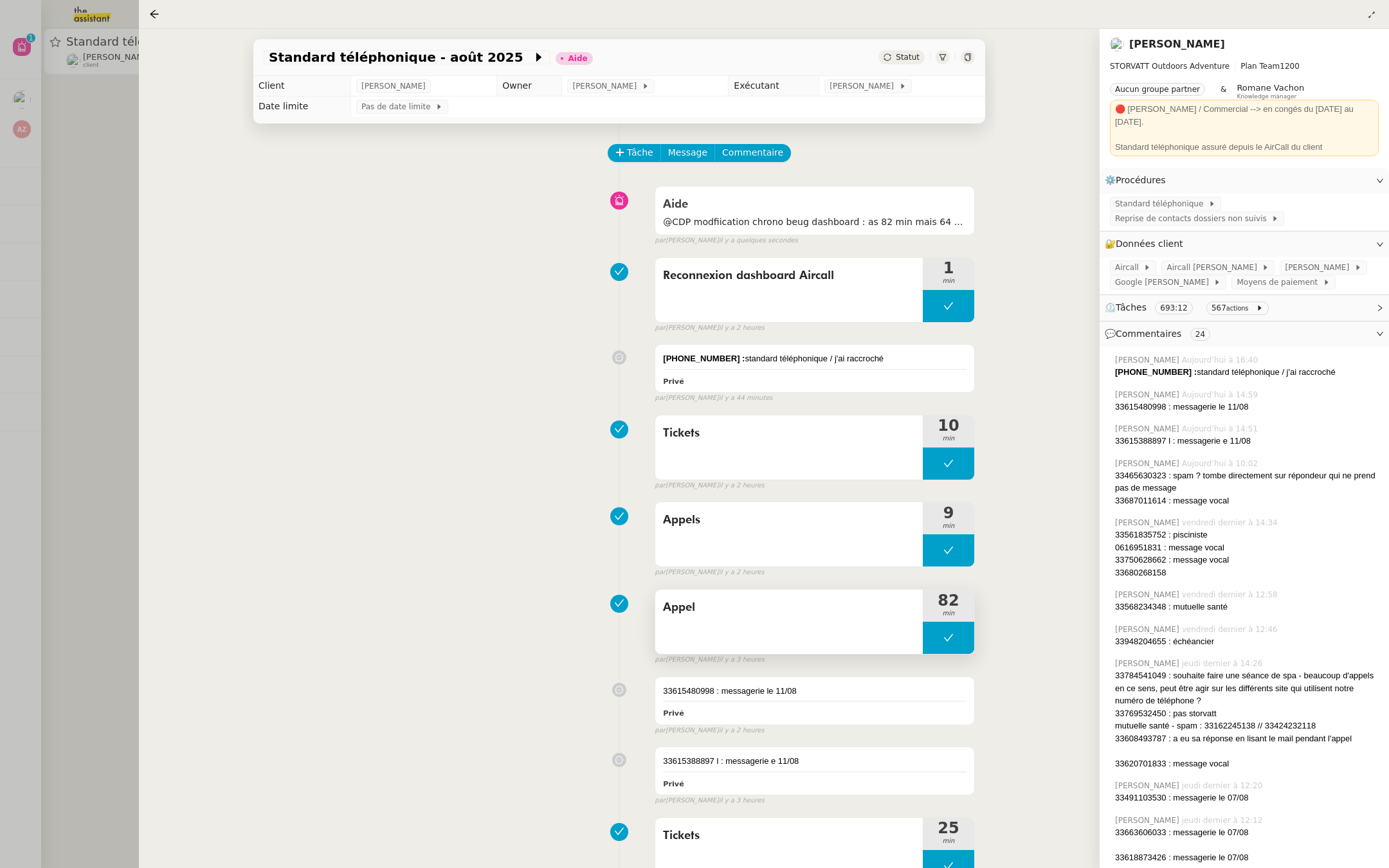
click at [687, 618] on div "Appel" at bounding box center [788, 621] width 268 height 65
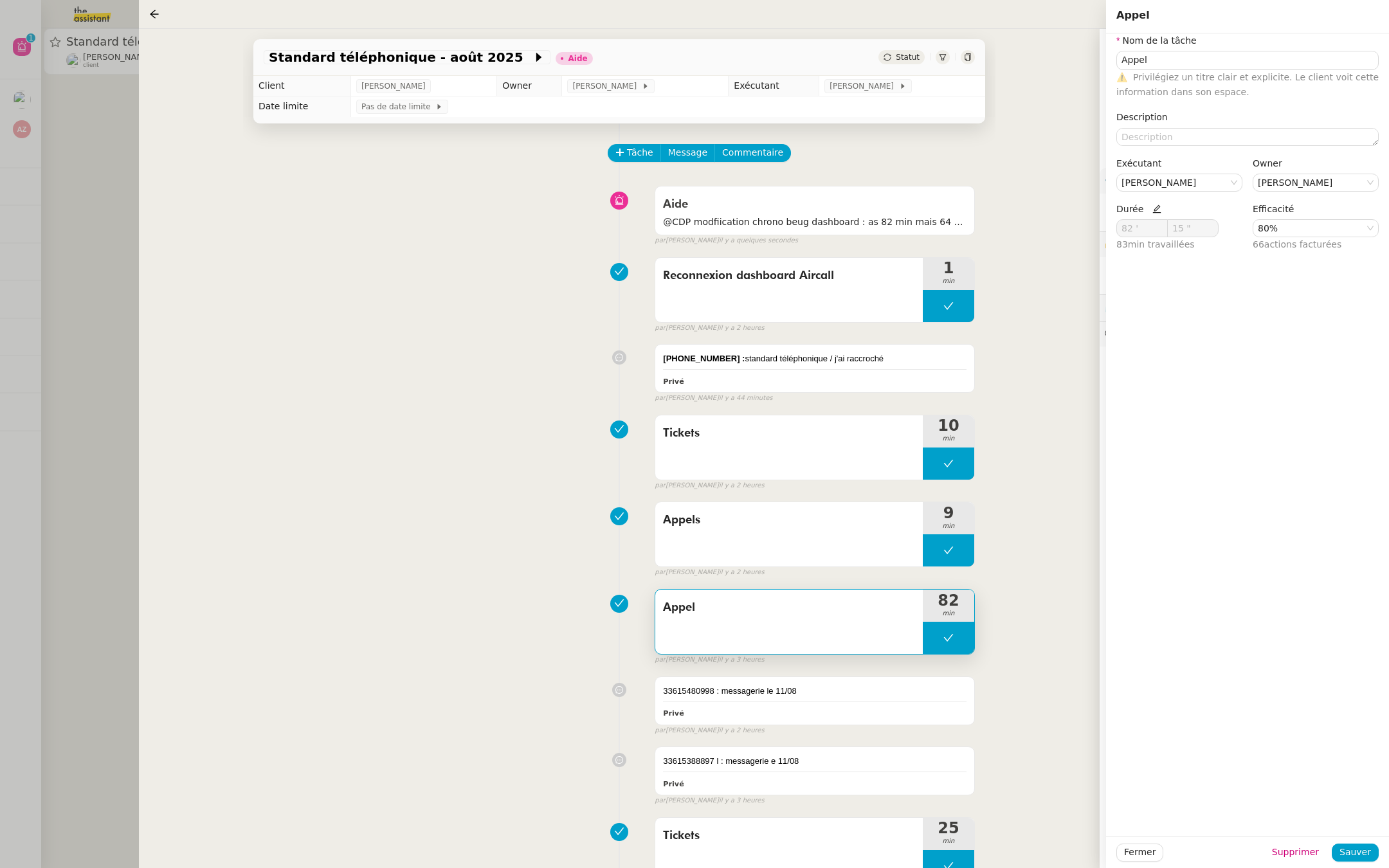
click at [1154, 205] on icon at bounding box center [1157, 209] width 8 height 8
drag, startPoint x: 1133, startPoint y: 232, endPoint x: 1081, endPoint y: 229, distance: 52.1
click at [1081, 229] on app-ticket "Standard téléphonique - août 2025 Aide Statut Client Franck MUFFAT-JEANDET Owne…" at bounding box center [764, 448] width 1250 height 839
type input "82 '"
click at [1190, 230] on input "15 "" at bounding box center [1193, 228] width 50 height 17
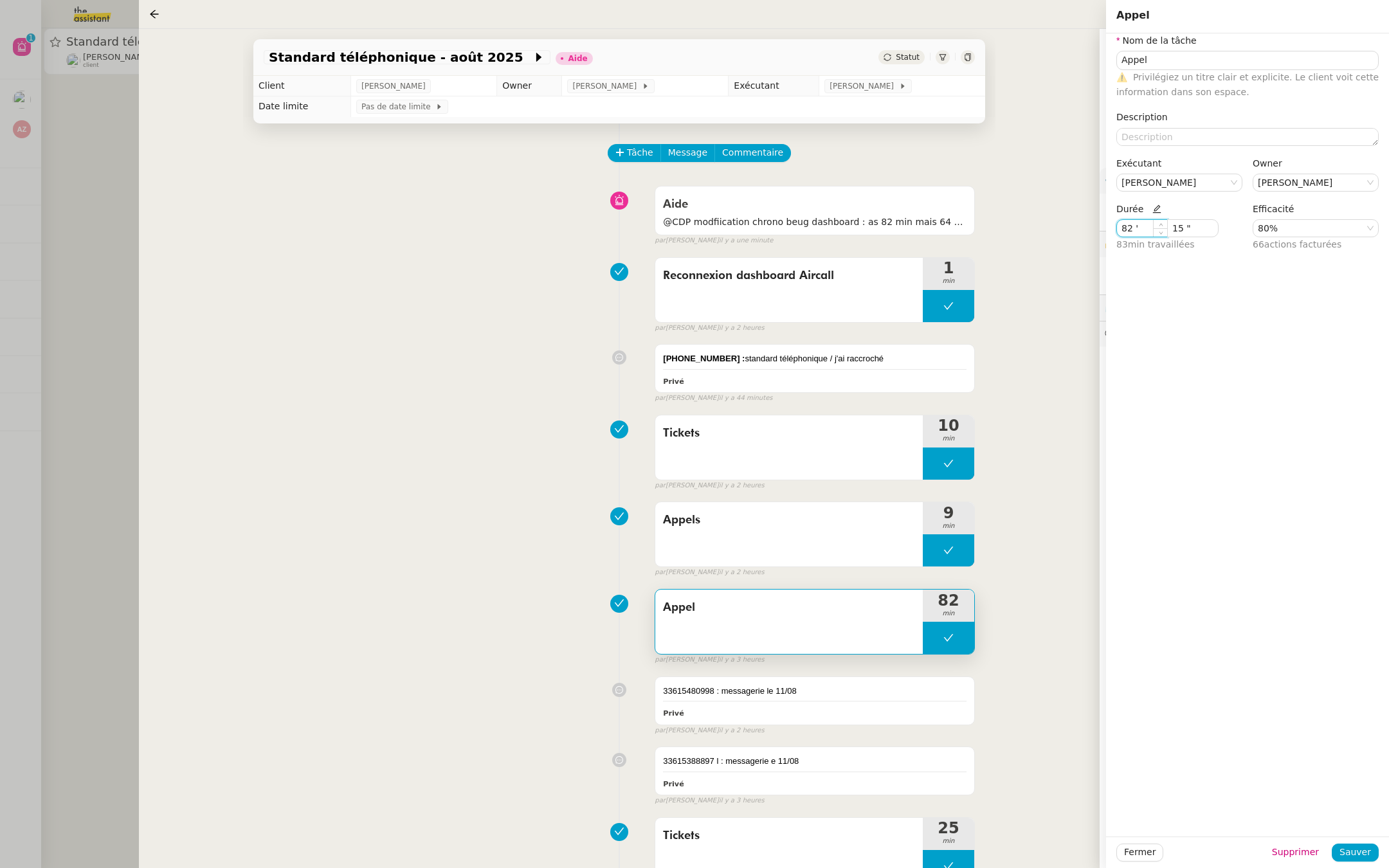
click at [1144, 228] on input "82 '" at bounding box center [1141, 228] width 50 height 17
drag, startPoint x: 1144, startPoint y: 228, endPoint x: 1014, endPoint y: 224, distance: 130.1
click at [1014, 224] on app-ticket "Standard téléphonique - août 2025 Aide Statut Client Franck MUFFAT-JEANDET Owne…" at bounding box center [764, 448] width 1250 height 839
type input "64 '"
click at [1199, 226] on input "15 "" at bounding box center [1193, 228] width 50 height 17
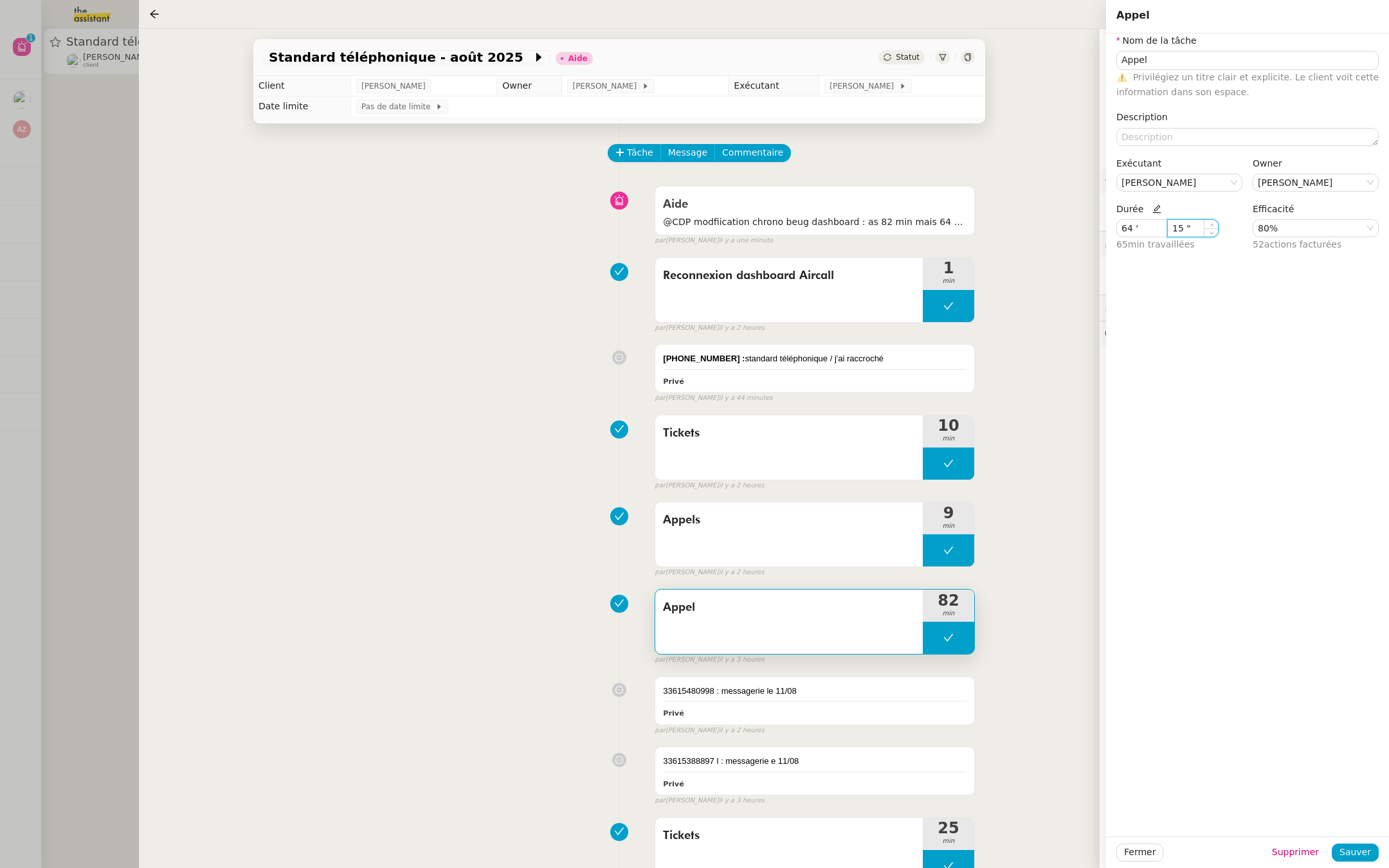
click at [1199, 226] on input "15 "" at bounding box center [1193, 228] width 50 height 17
click at [1360, 851] on span "Sauver" at bounding box center [1355, 852] width 31 height 15
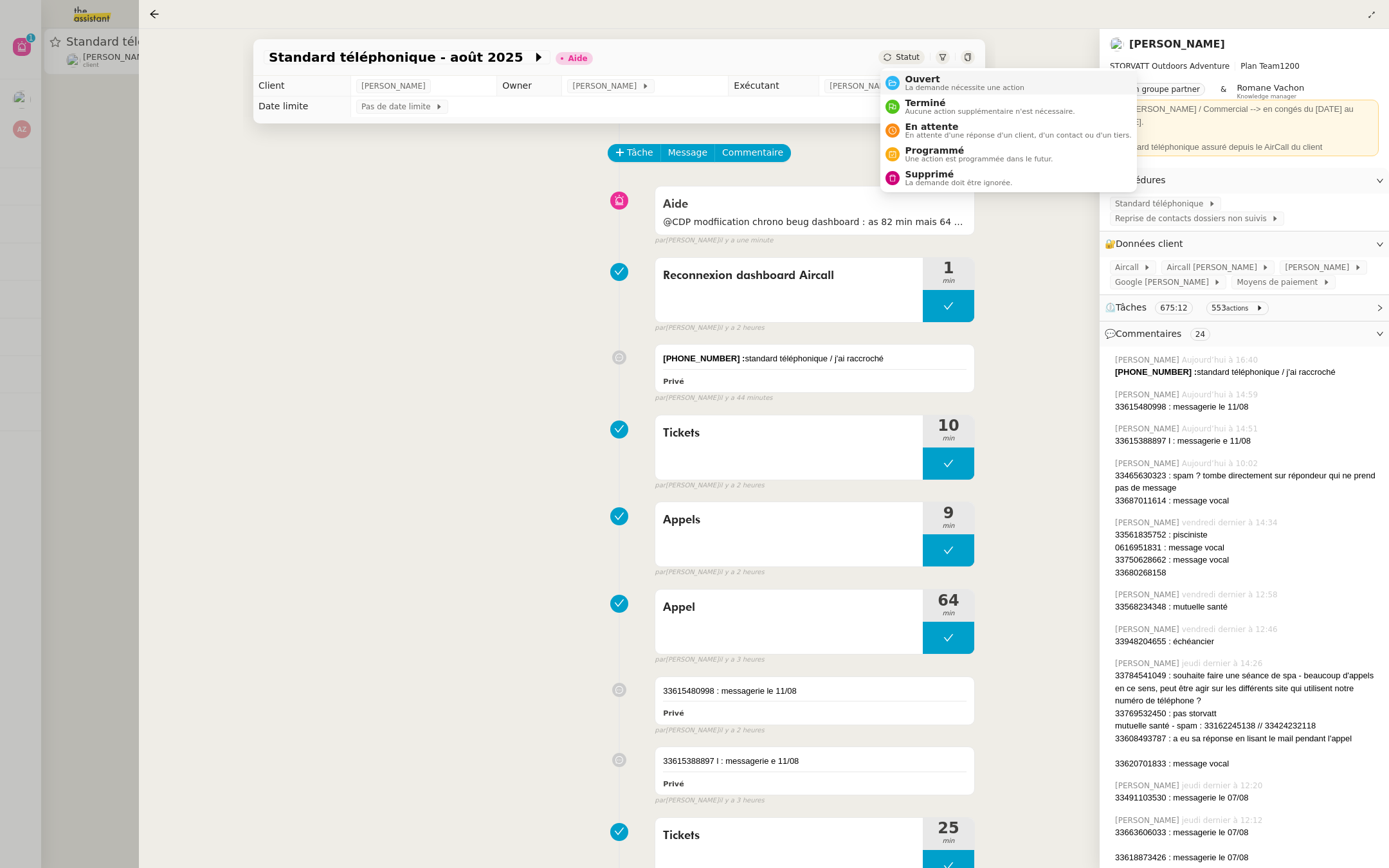
click at [909, 87] on span "La demande nécessite une action" at bounding box center [965, 87] width 120 height 7
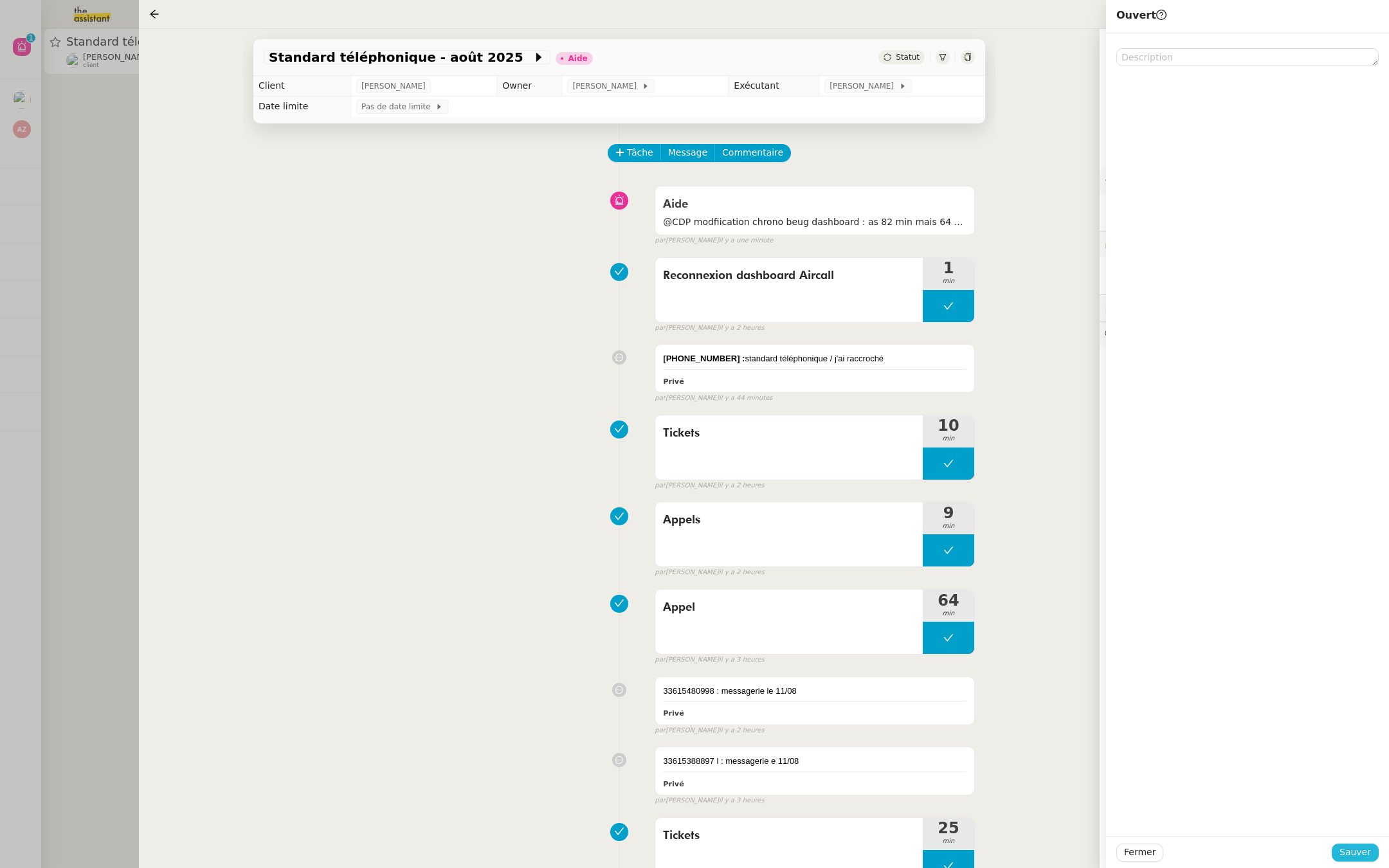
click at [1360, 849] on span "Sauver" at bounding box center [1355, 852] width 31 height 15
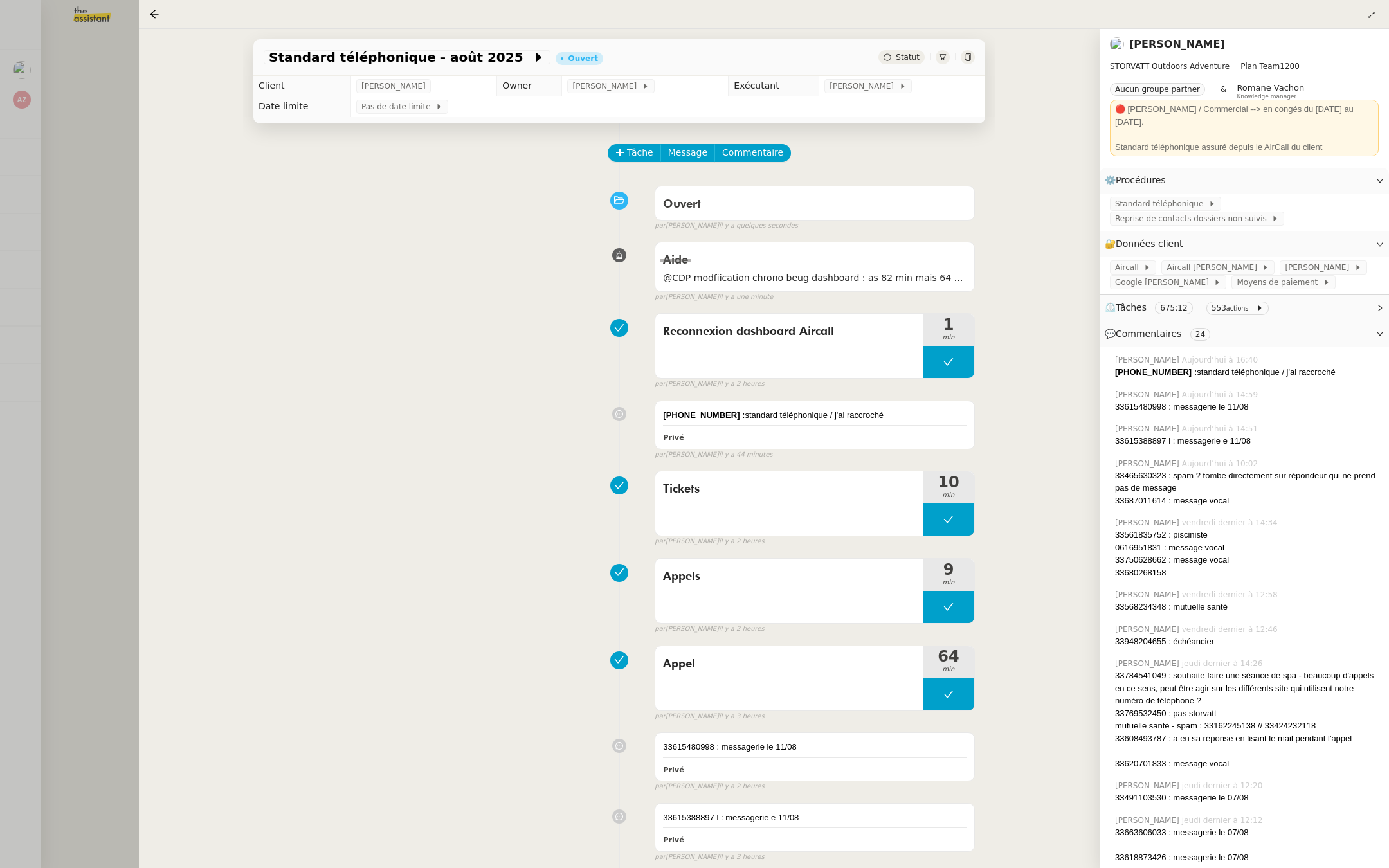
click at [0, 244] on div at bounding box center [694, 434] width 1389 height 868
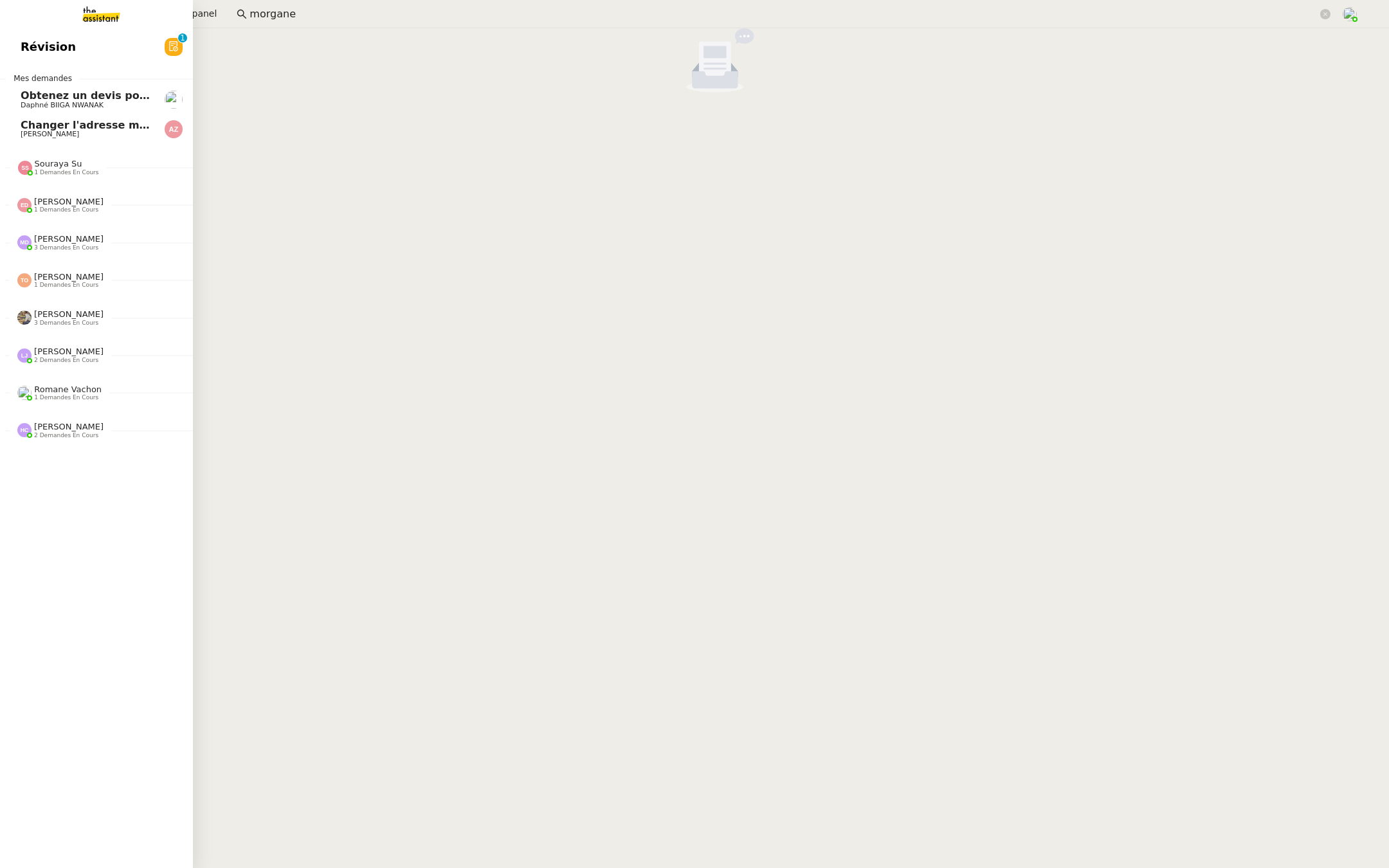
click at [27, 40] on span "Révision" at bounding box center [48, 47] width 55 height 19
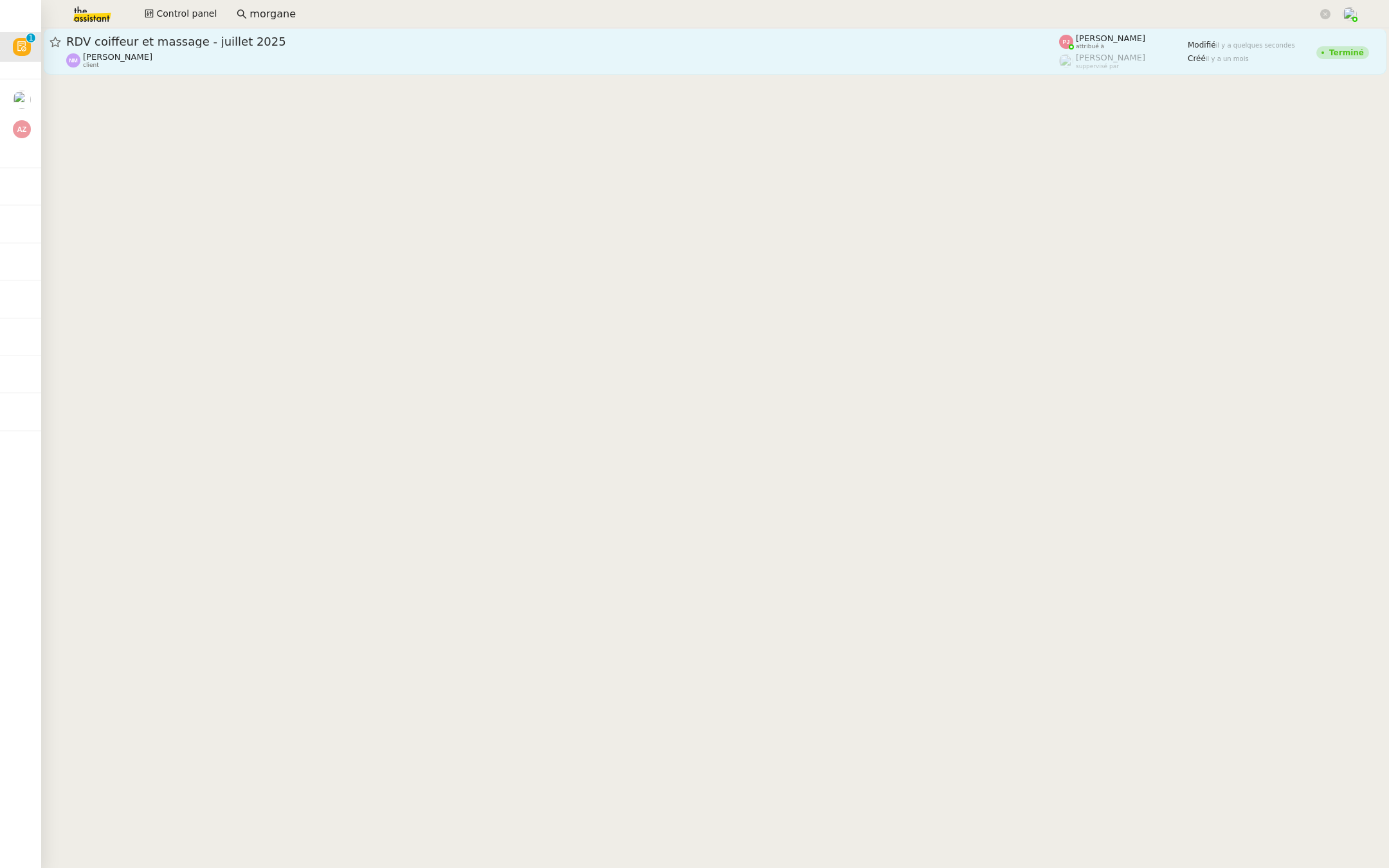
click at [193, 42] on span "RDV coiffeur et massage - juillet 2025" at bounding box center [562, 42] width 993 height 11
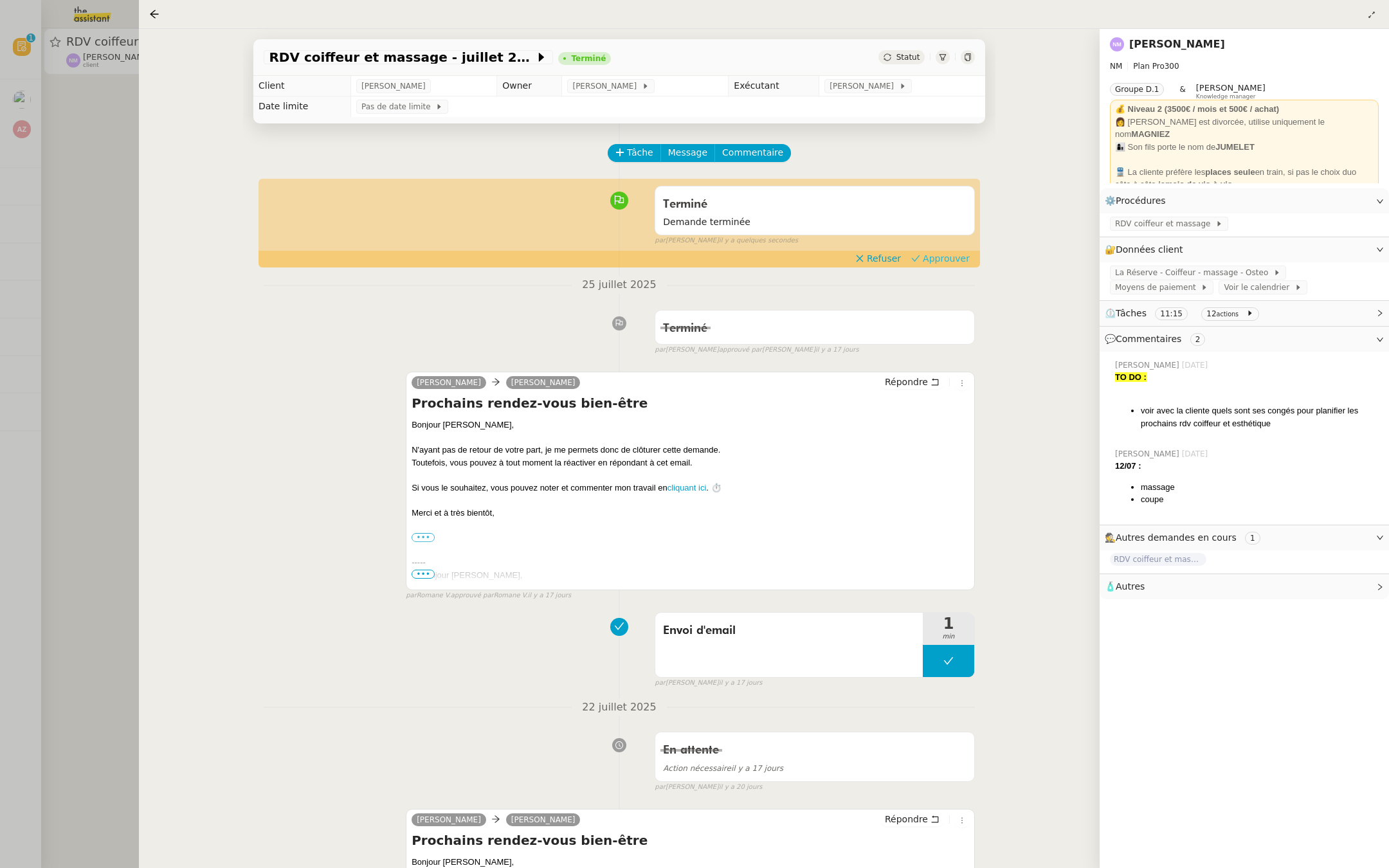
click at [945, 257] on span "Approuver" at bounding box center [946, 259] width 47 height 13
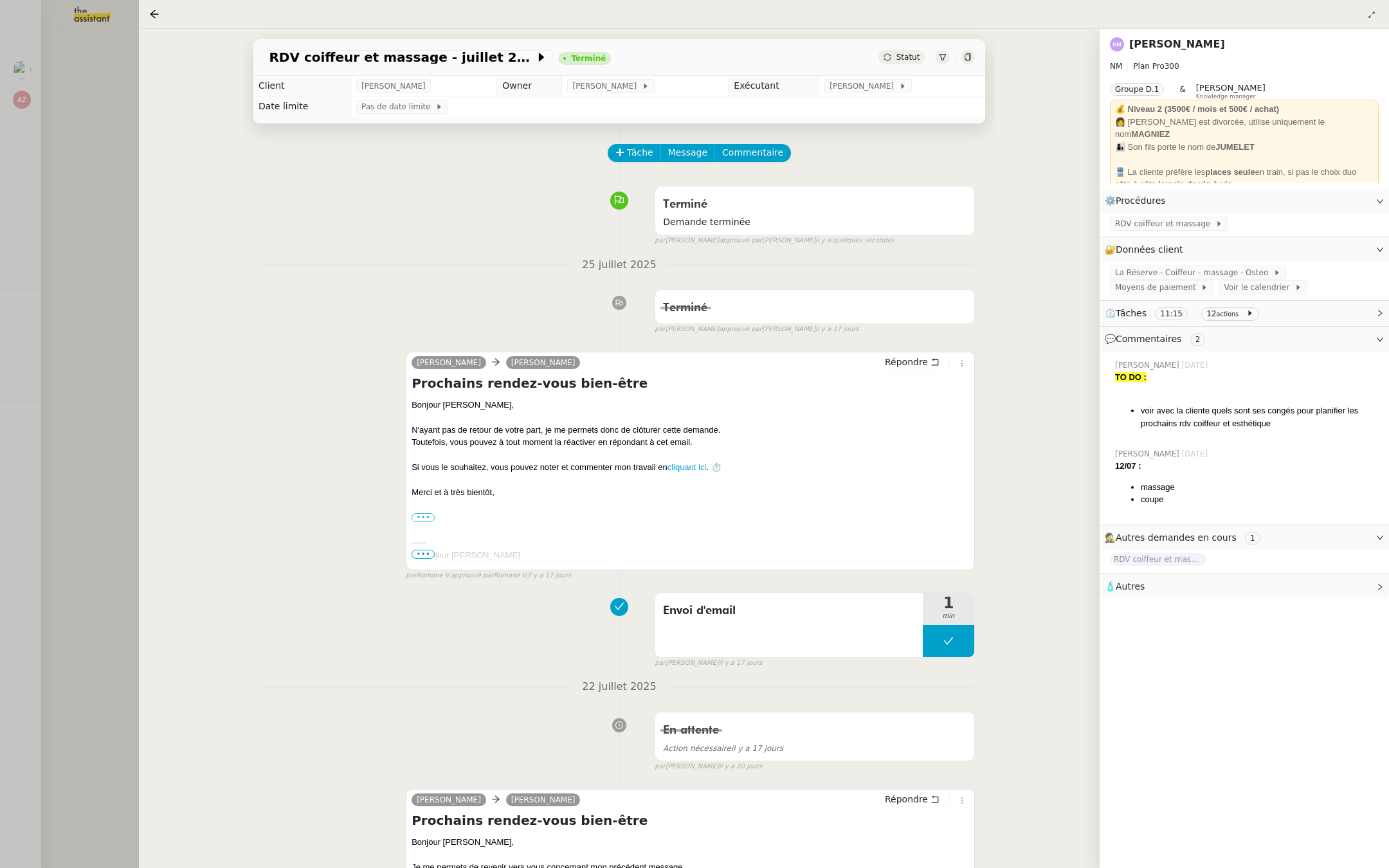
click at [113, 258] on div at bounding box center [694, 434] width 1389 height 868
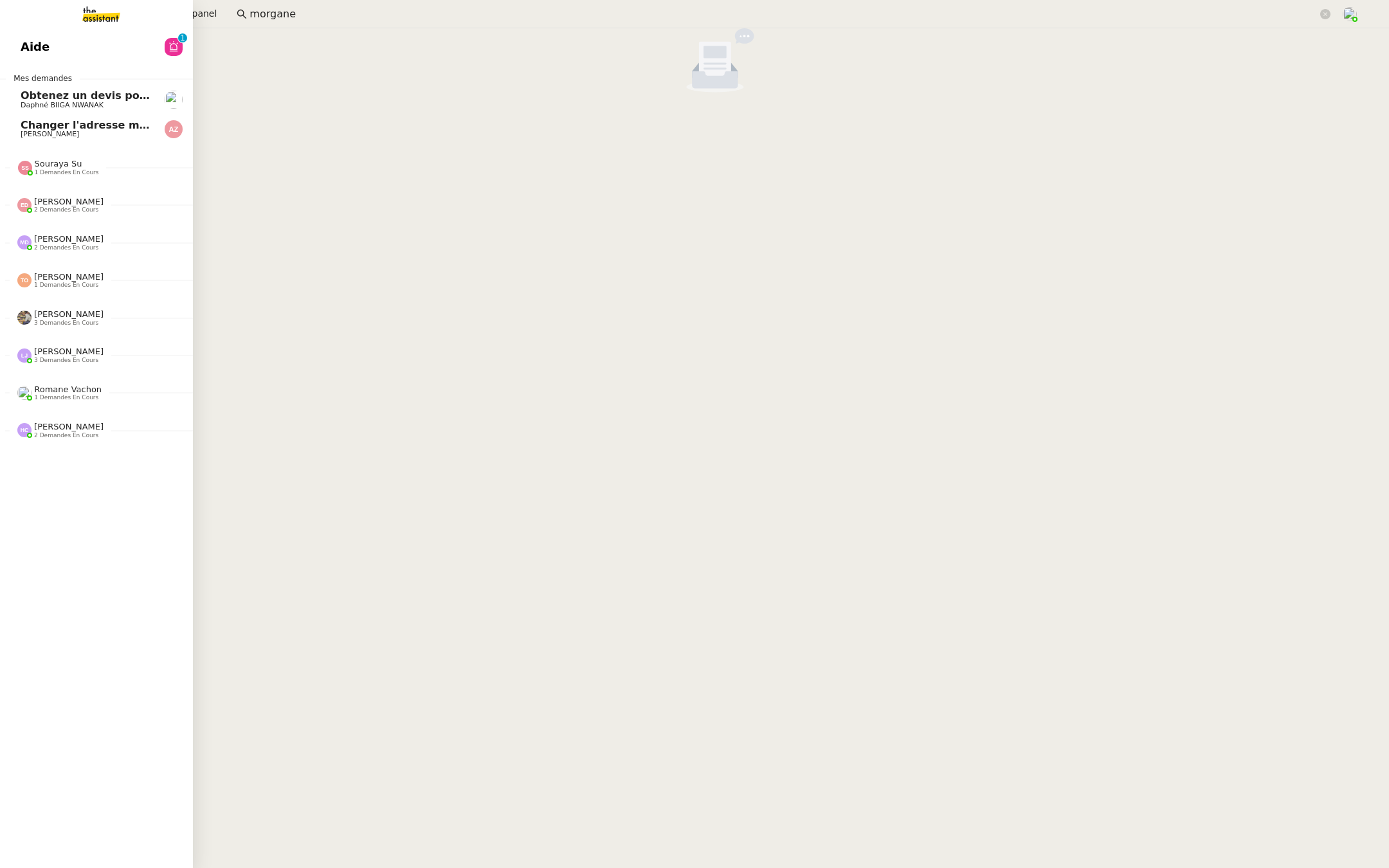
click at [8, 42] on link "Aide 0 1 2 3 4 5 6 7 8 9" at bounding box center [97, 46] width 193 height 30
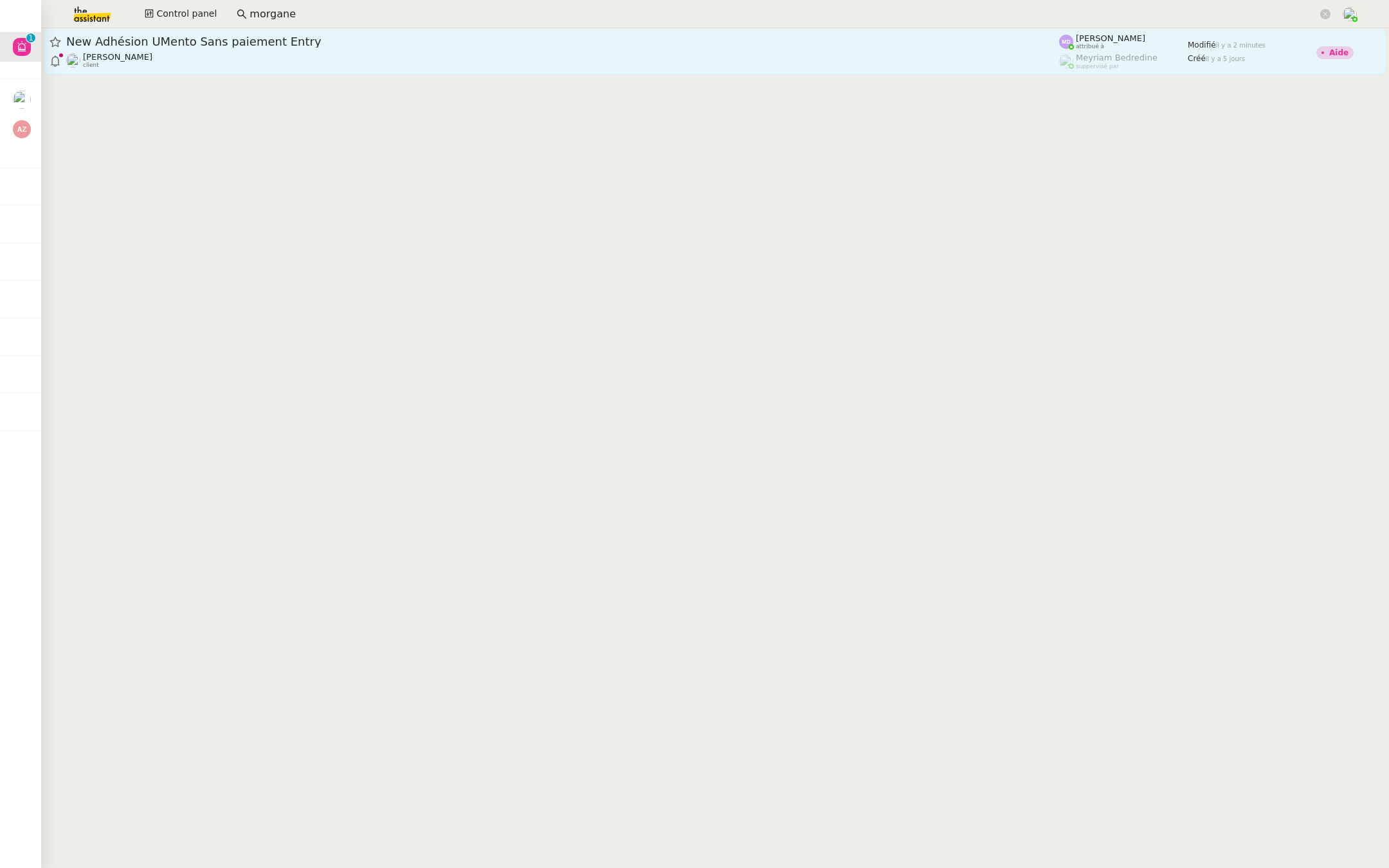
click at [244, 58] on div "Cédric Tempestini client" at bounding box center [562, 60] width 993 height 17
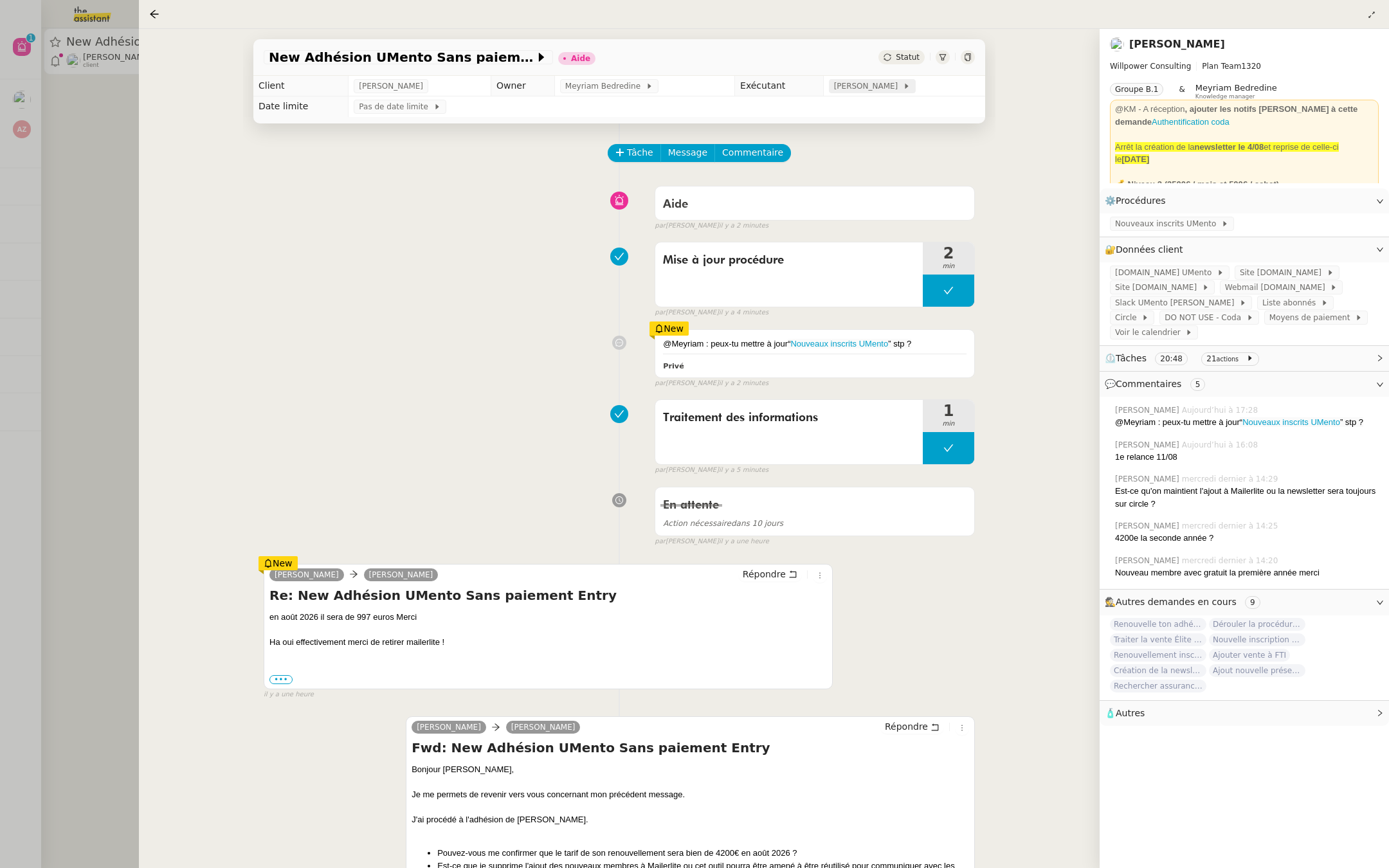
click at [866, 88] on span "[PERSON_NAME]" at bounding box center [868, 86] width 69 height 13
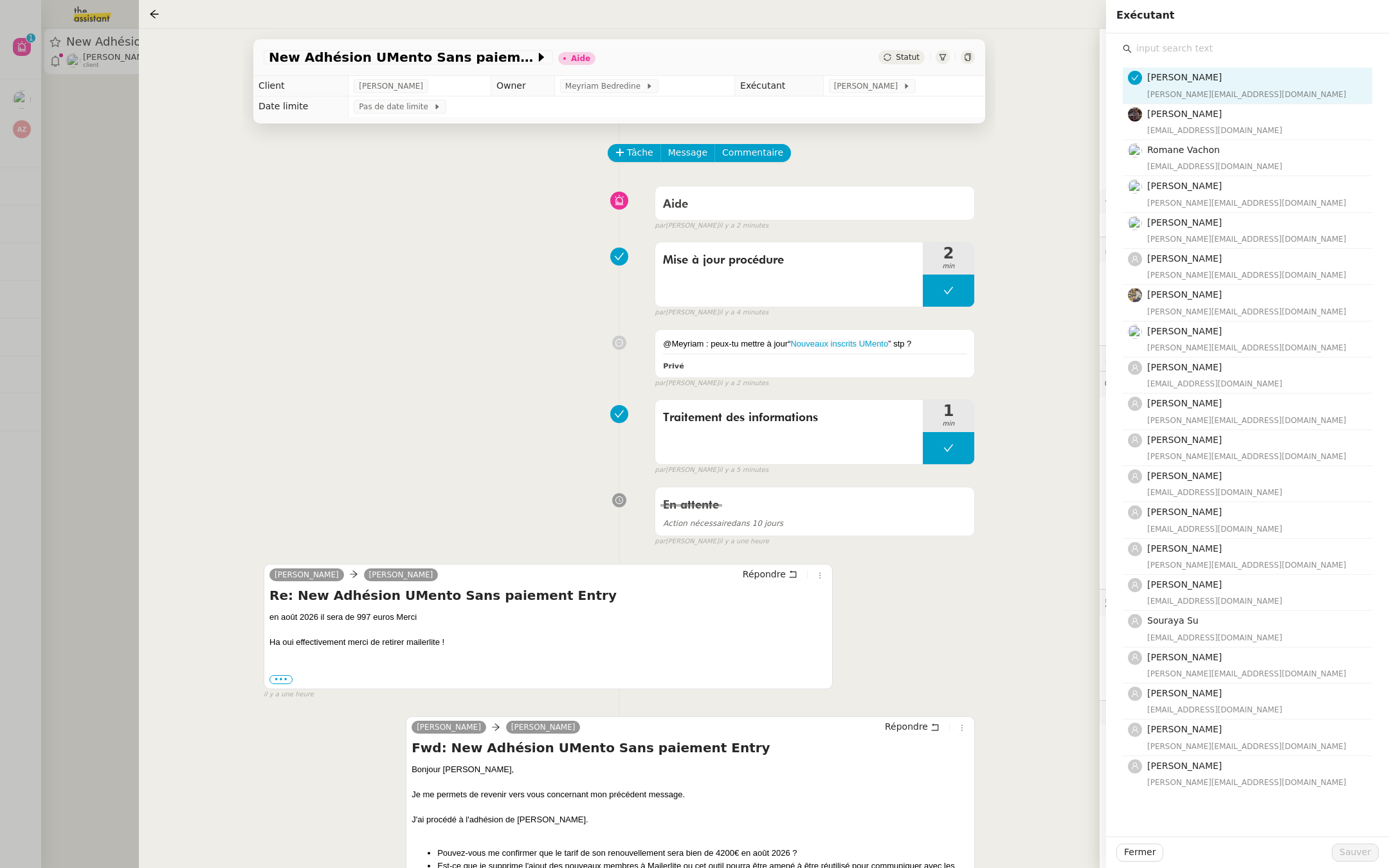
click at [1175, 52] on input "text" at bounding box center [1252, 49] width 240 height 18
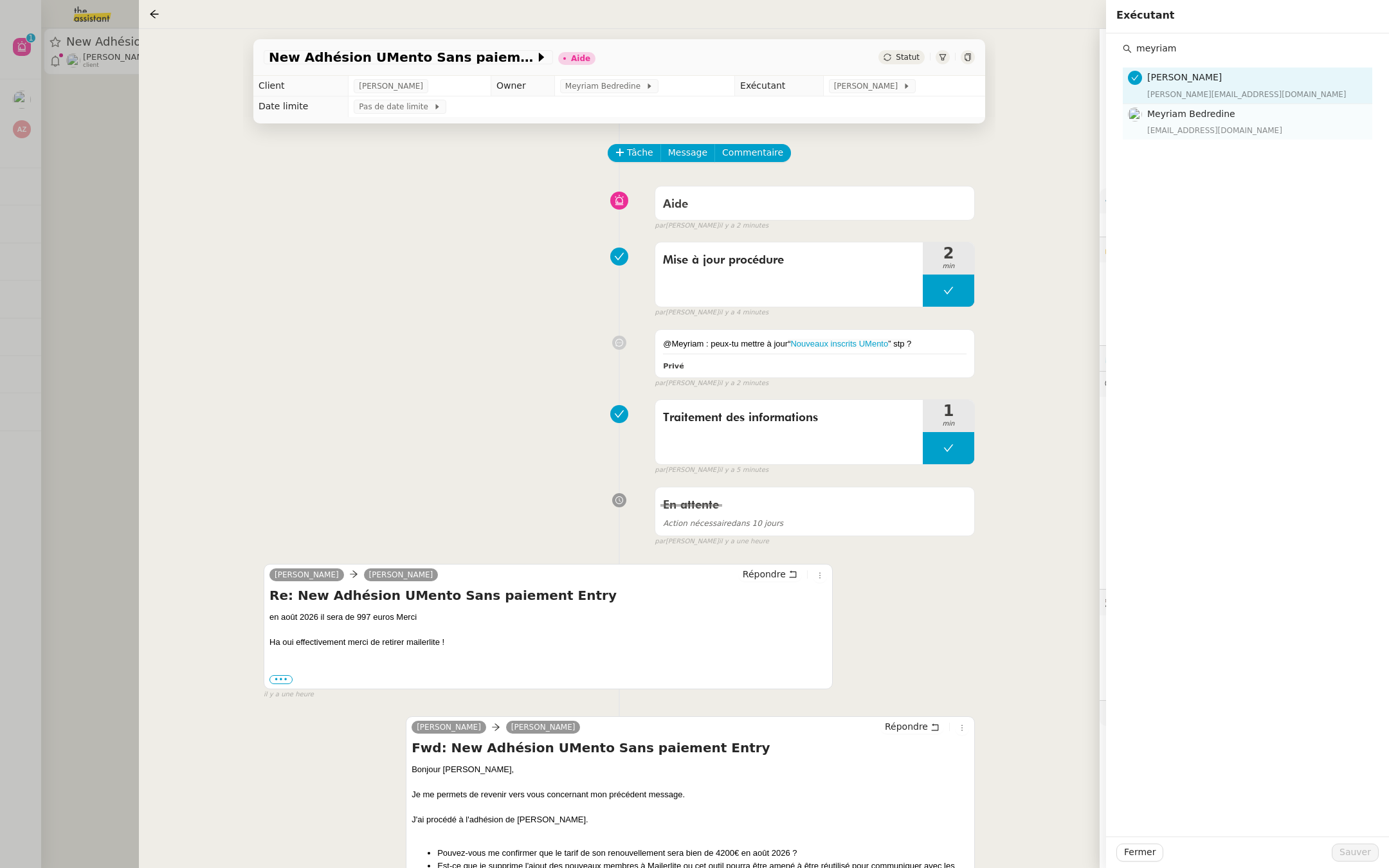
type input "meyriam"
click at [1155, 122] on div "Meyriam Bedredine meyriam@team.theassistant.com" at bounding box center [1256, 122] width 217 height 30
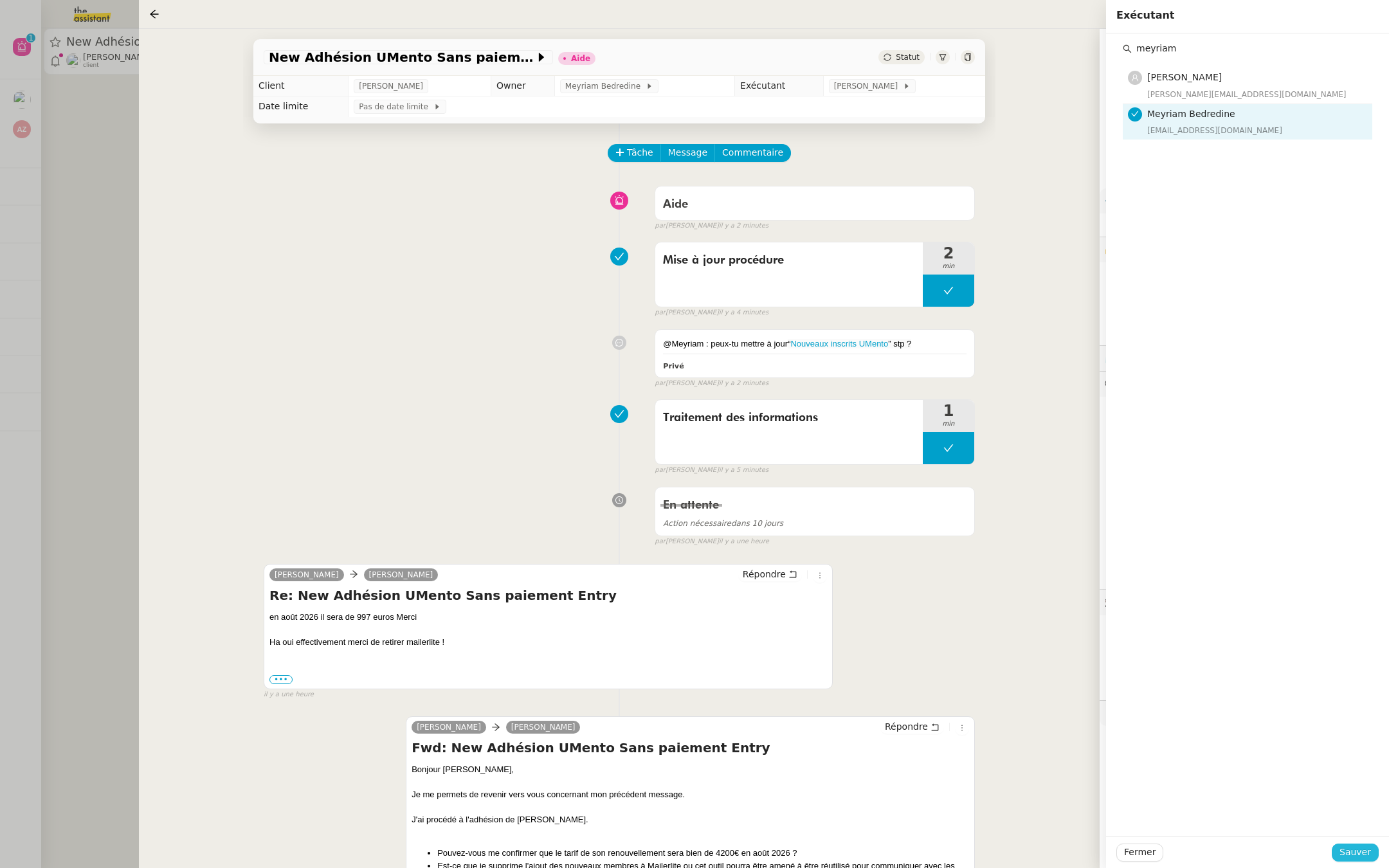
click at [1347, 851] on span "Sauver" at bounding box center [1355, 852] width 31 height 15
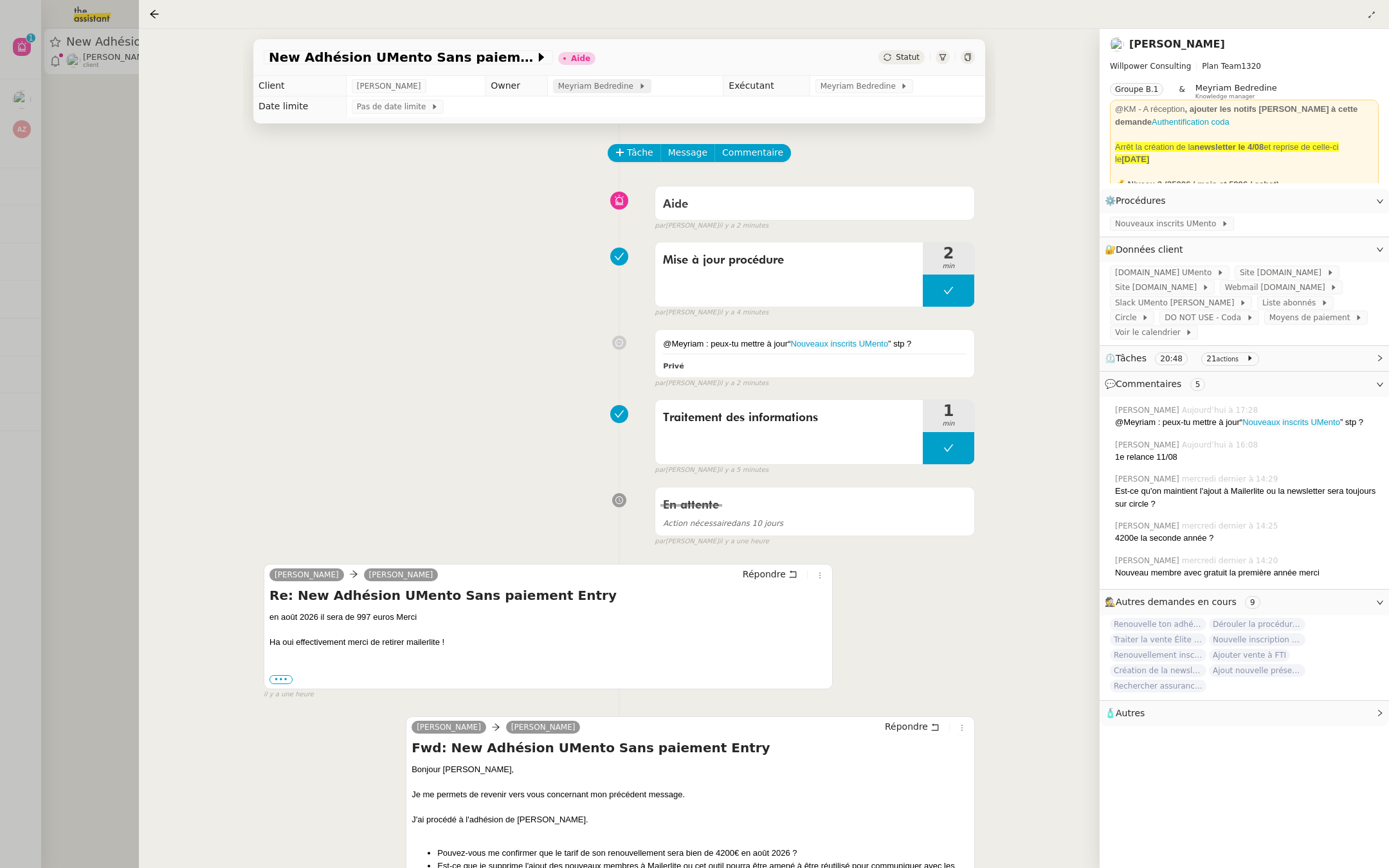
click at [581, 85] on span "Meyriam Bedredine" at bounding box center [598, 86] width 81 height 13
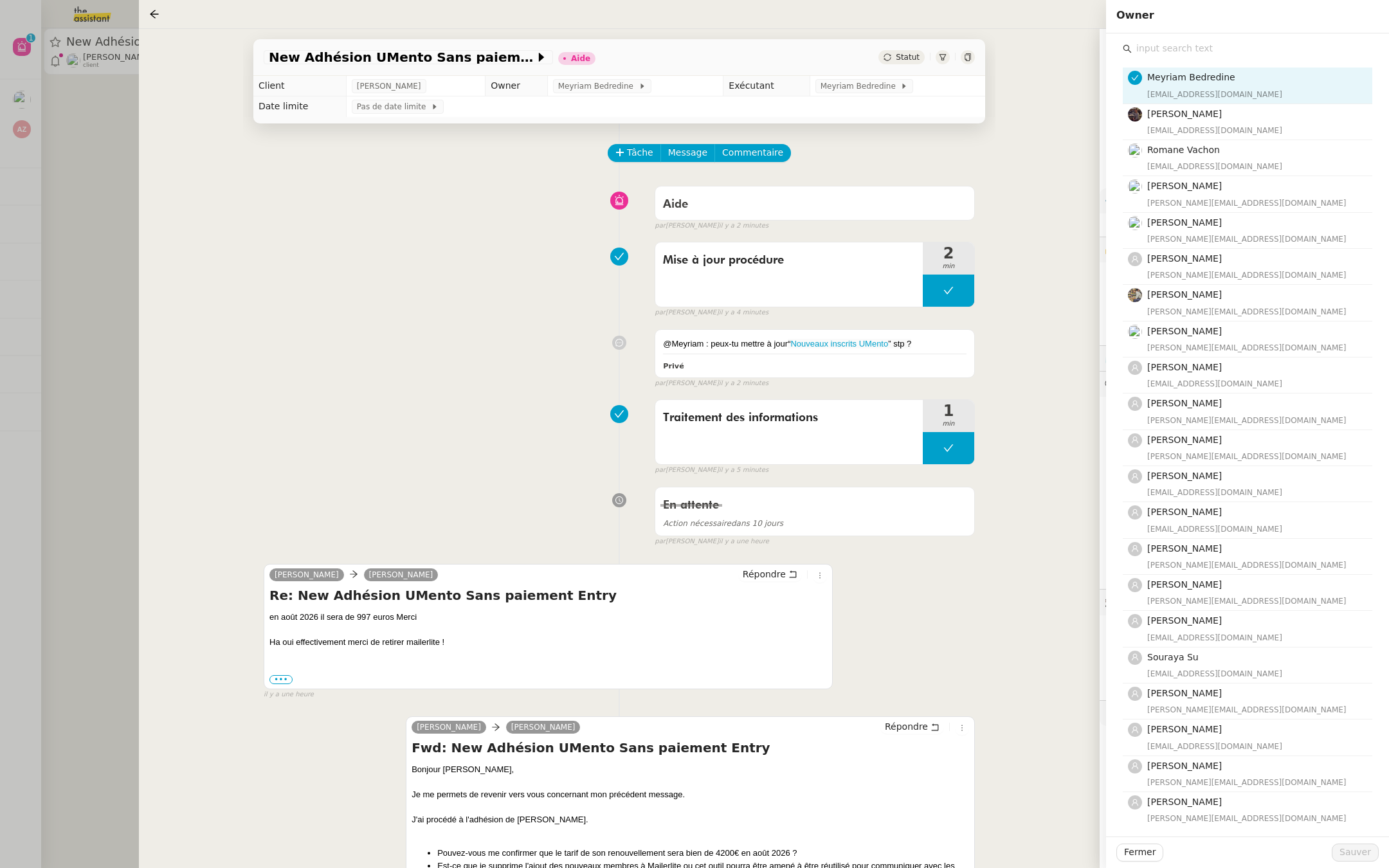
click at [1158, 48] on input "text" at bounding box center [1252, 49] width 240 height 18
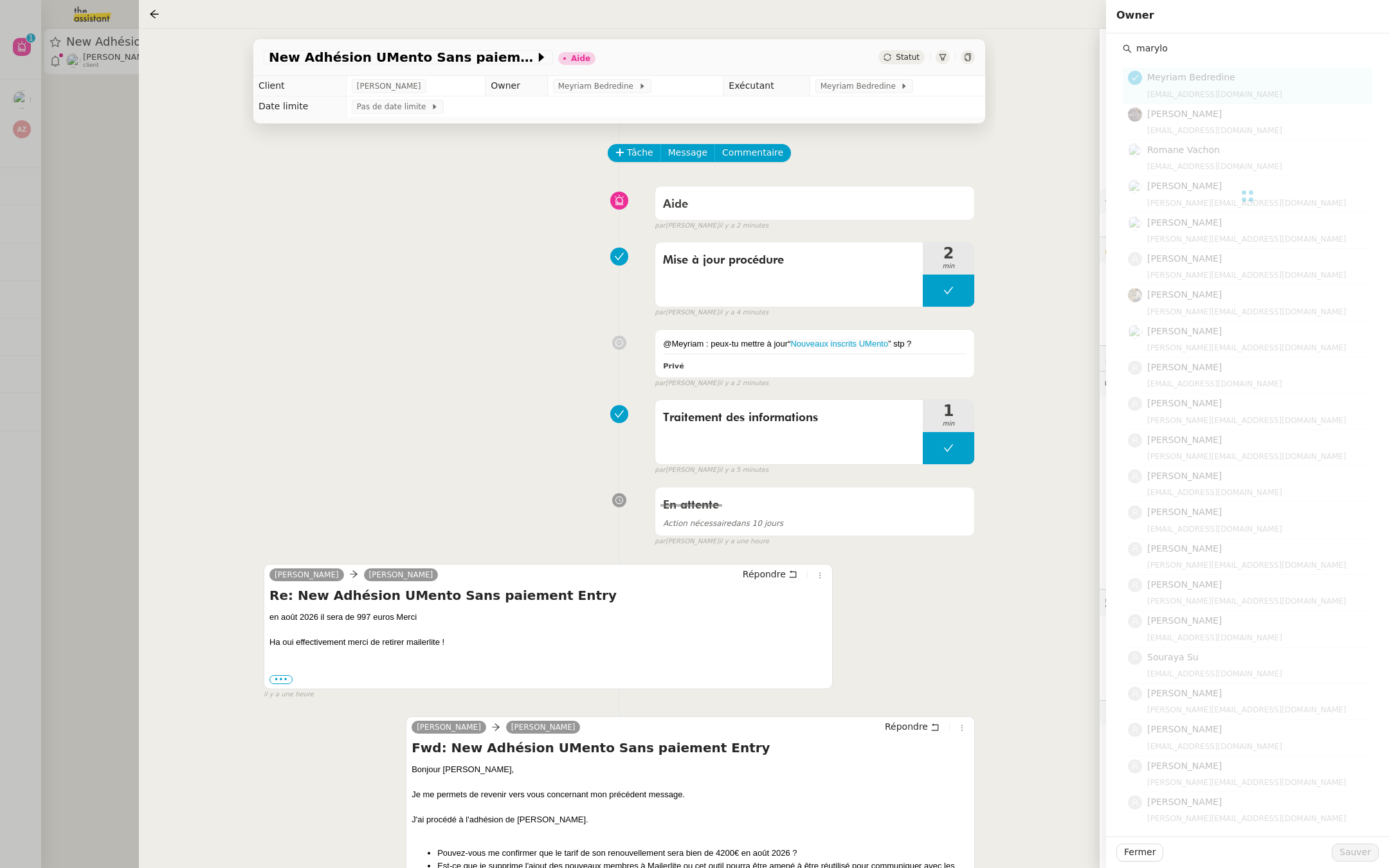
type input "marylou"
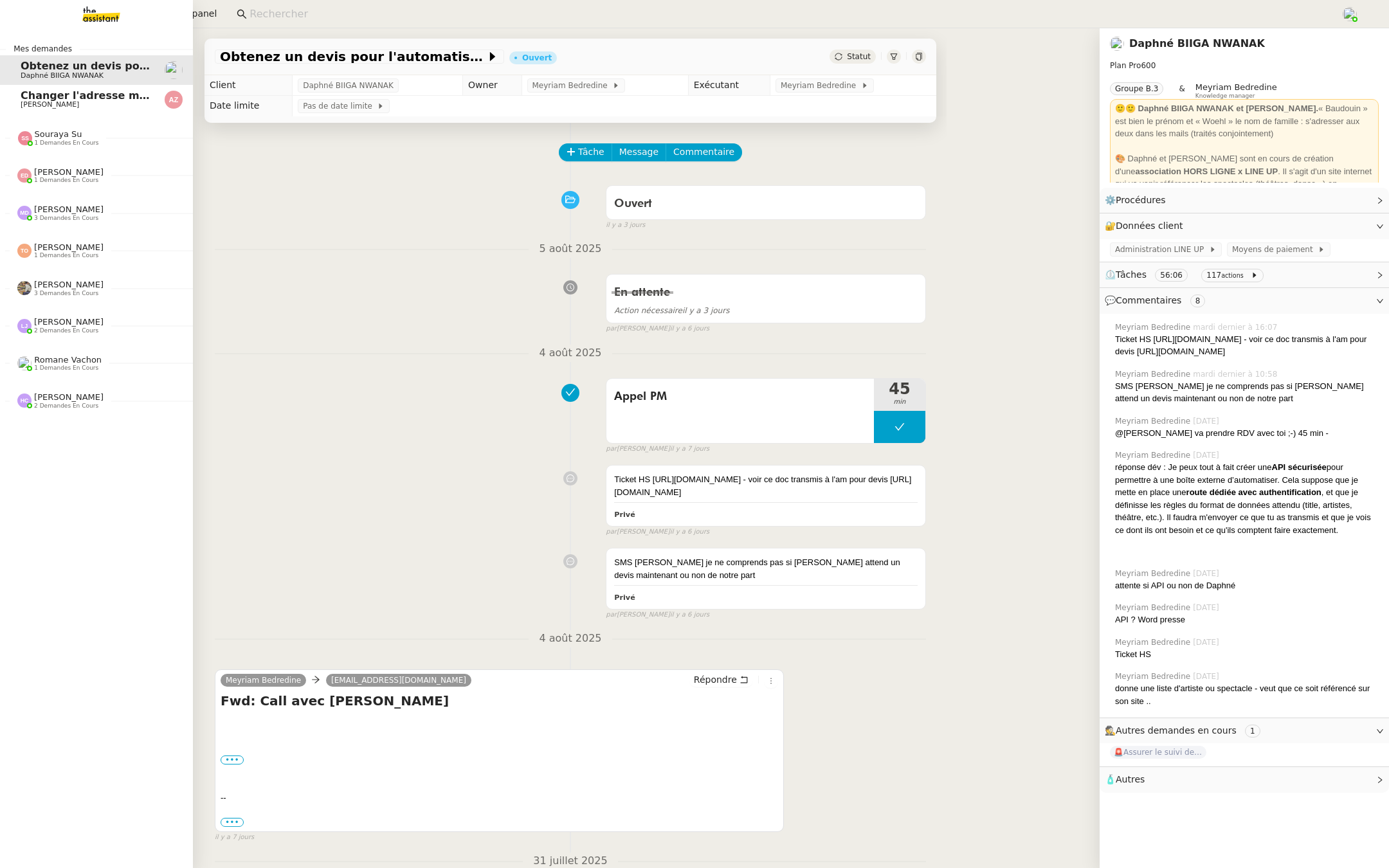
click at [25, 94] on span "Changer l'adresse mail et le nom du kbis" at bounding box center [139, 95] width 236 height 12
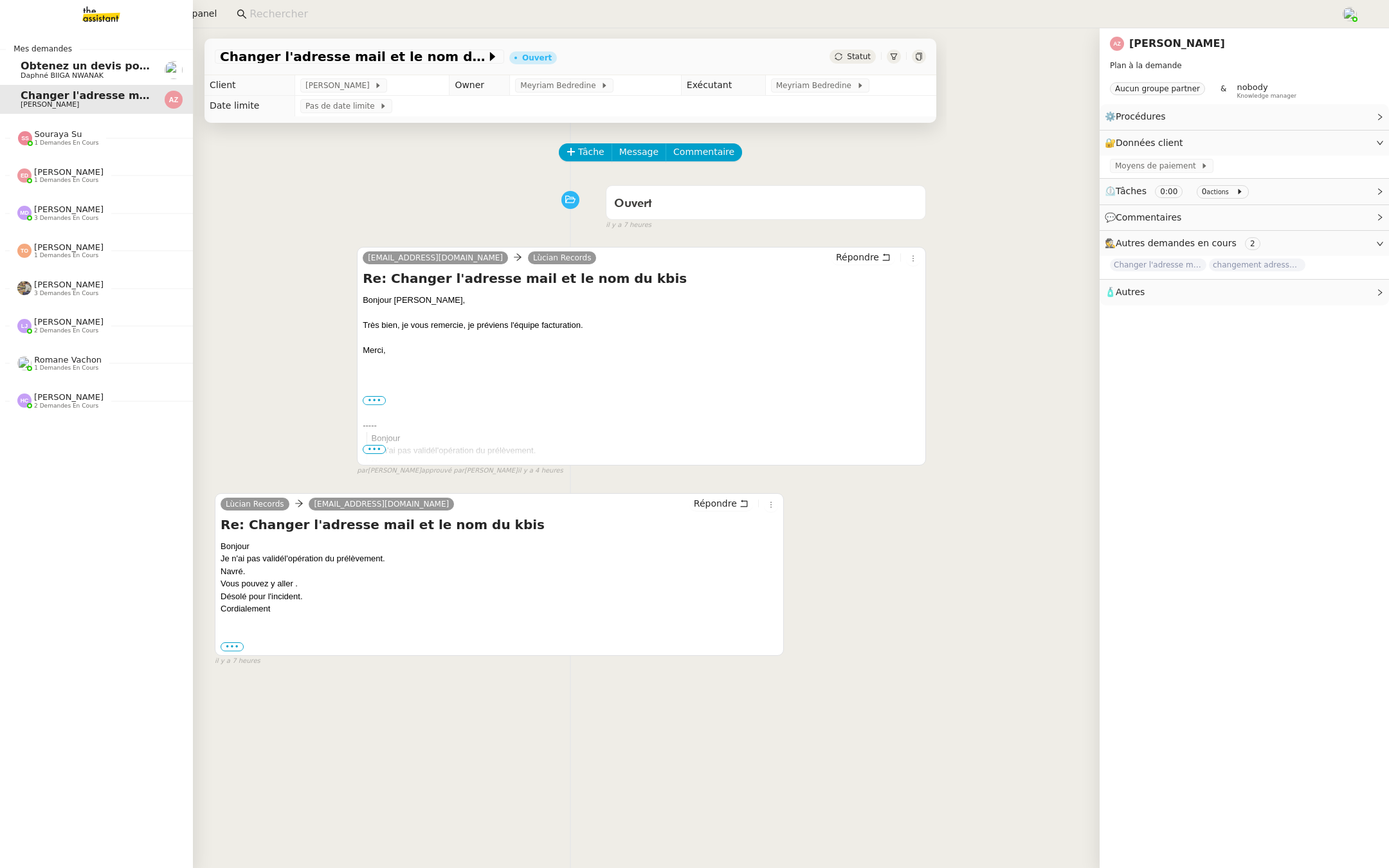
click at [65, 69] on span "Obtenez un devis pour l'automatisation" at bounding box center [135, 65] width 229 height 12
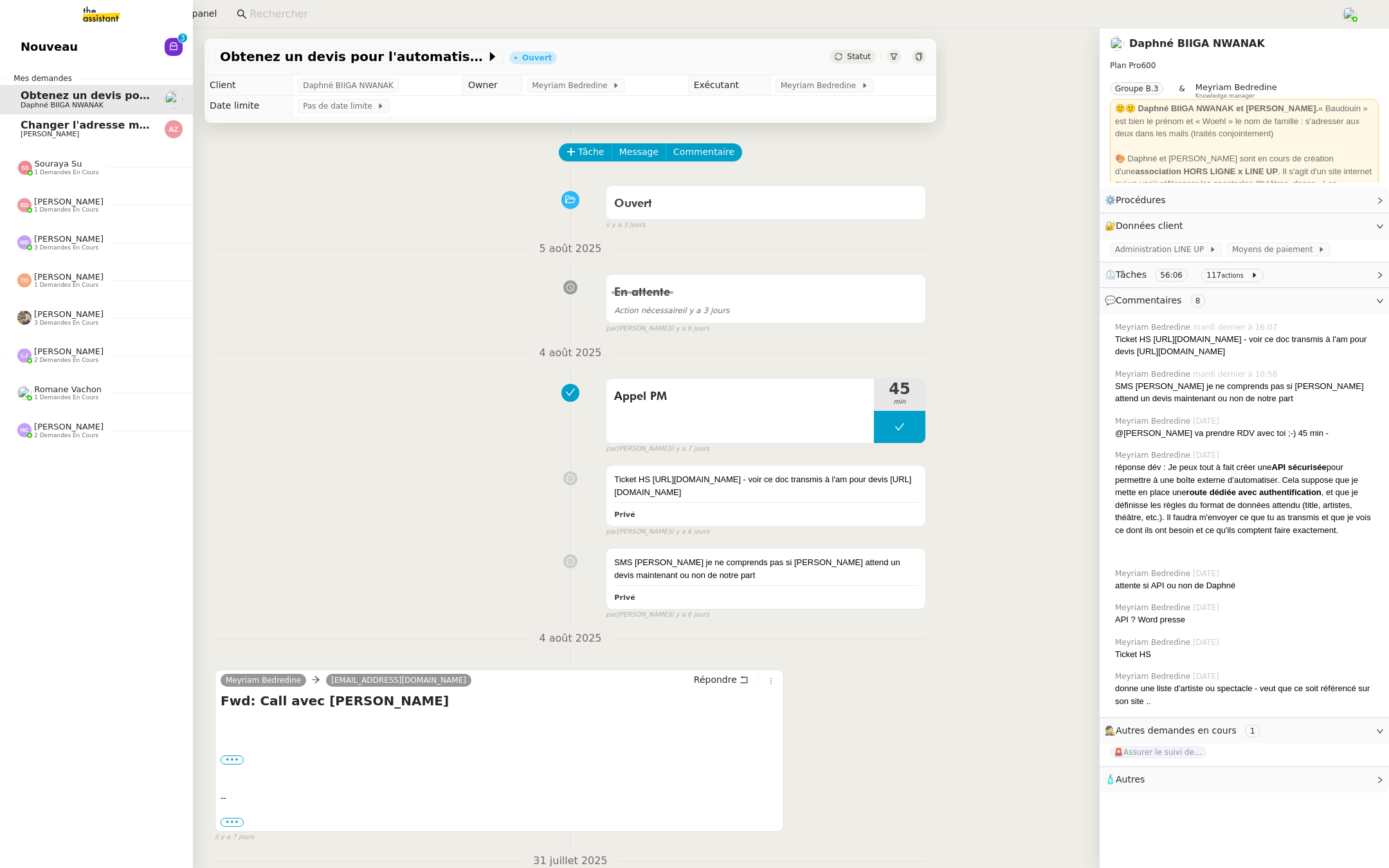
click at [65, 44] on span "Nouveau" at bounding box center [50, 47] width 58 height 19
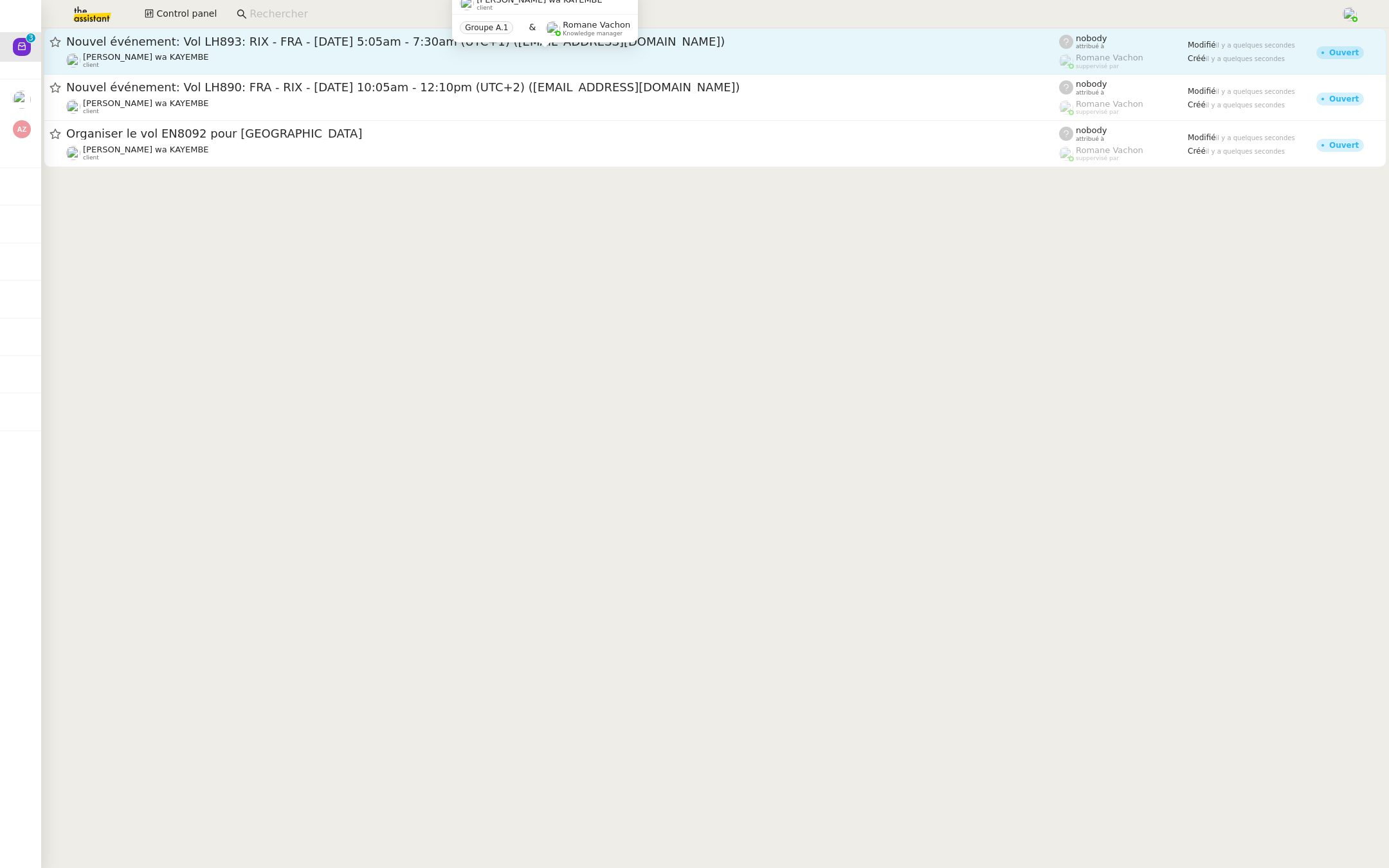
click at [429, 57] on div "[PERSON_NAME] wa KAYEMBE client" at bounding box center [562, 60] width 993 height 17
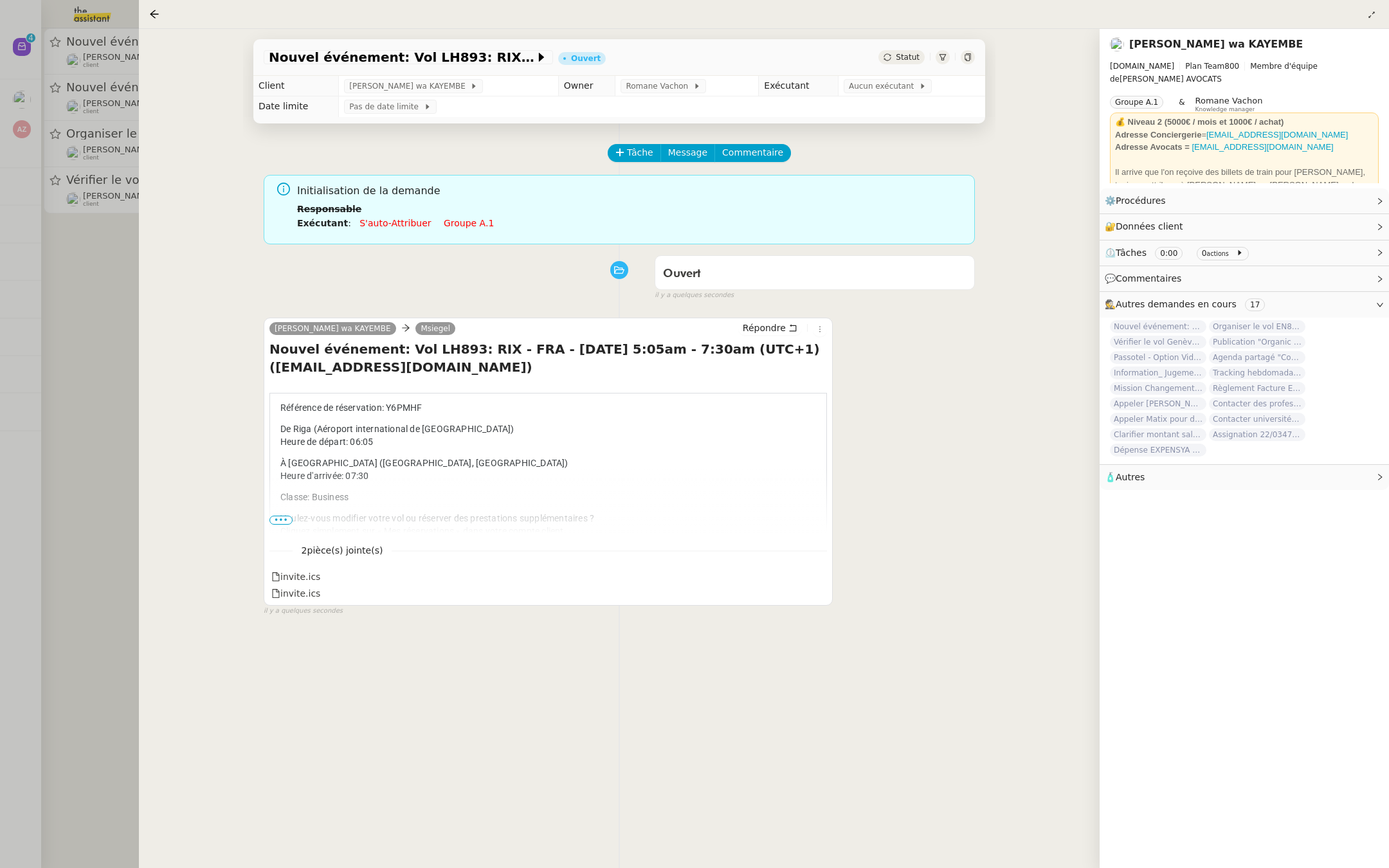
click at [133, 307] on div at bounding box center [694, 434] width 1389 height 868
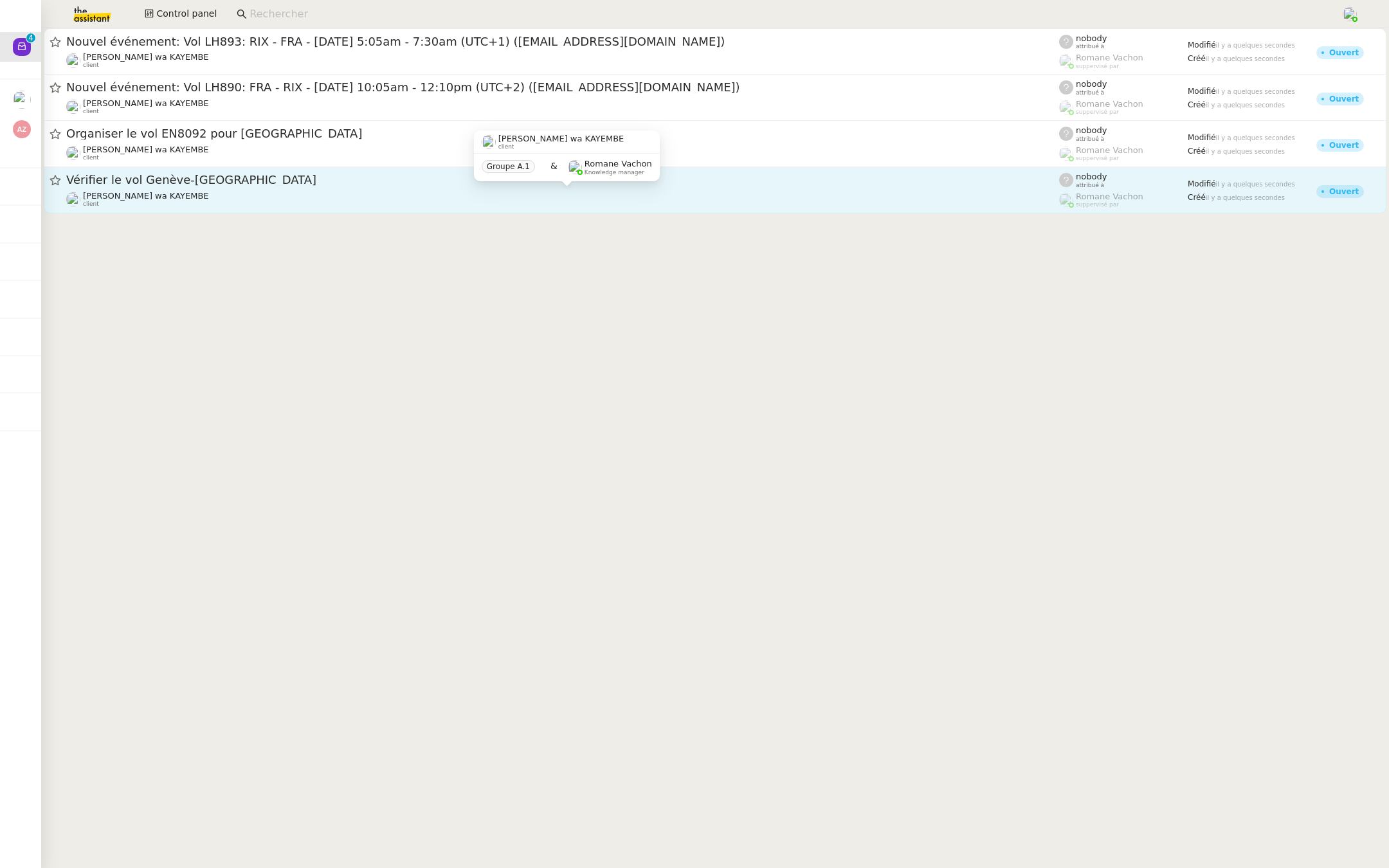
click at [271, 197] on div "[PERSON_NAME] wa KAYEMBE client" at bounding box center [562, 199] width 993 height 17
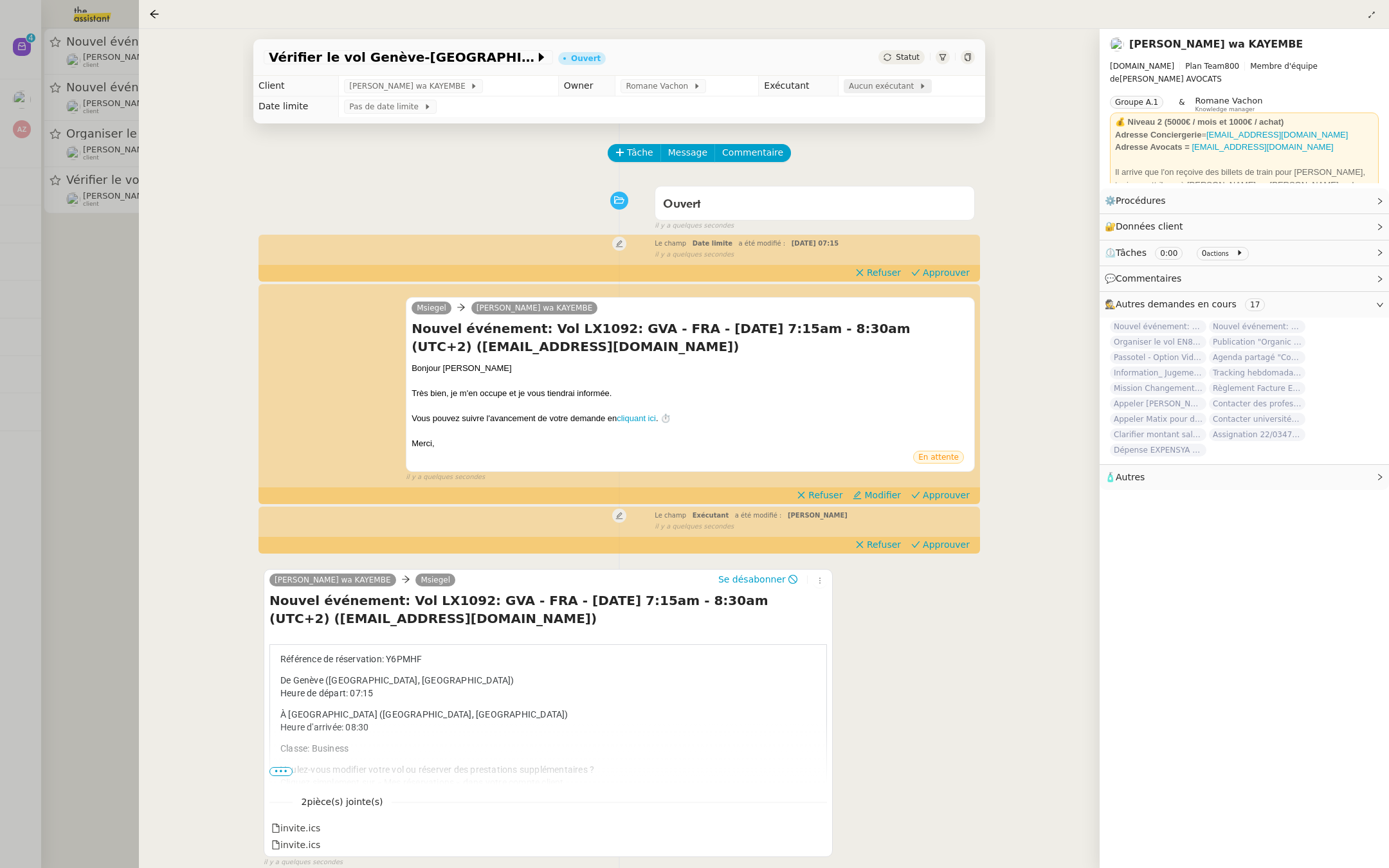
click at [875, 89] on span "Aucun exécutant" at bounding box center [884, 86] width 70 height 13
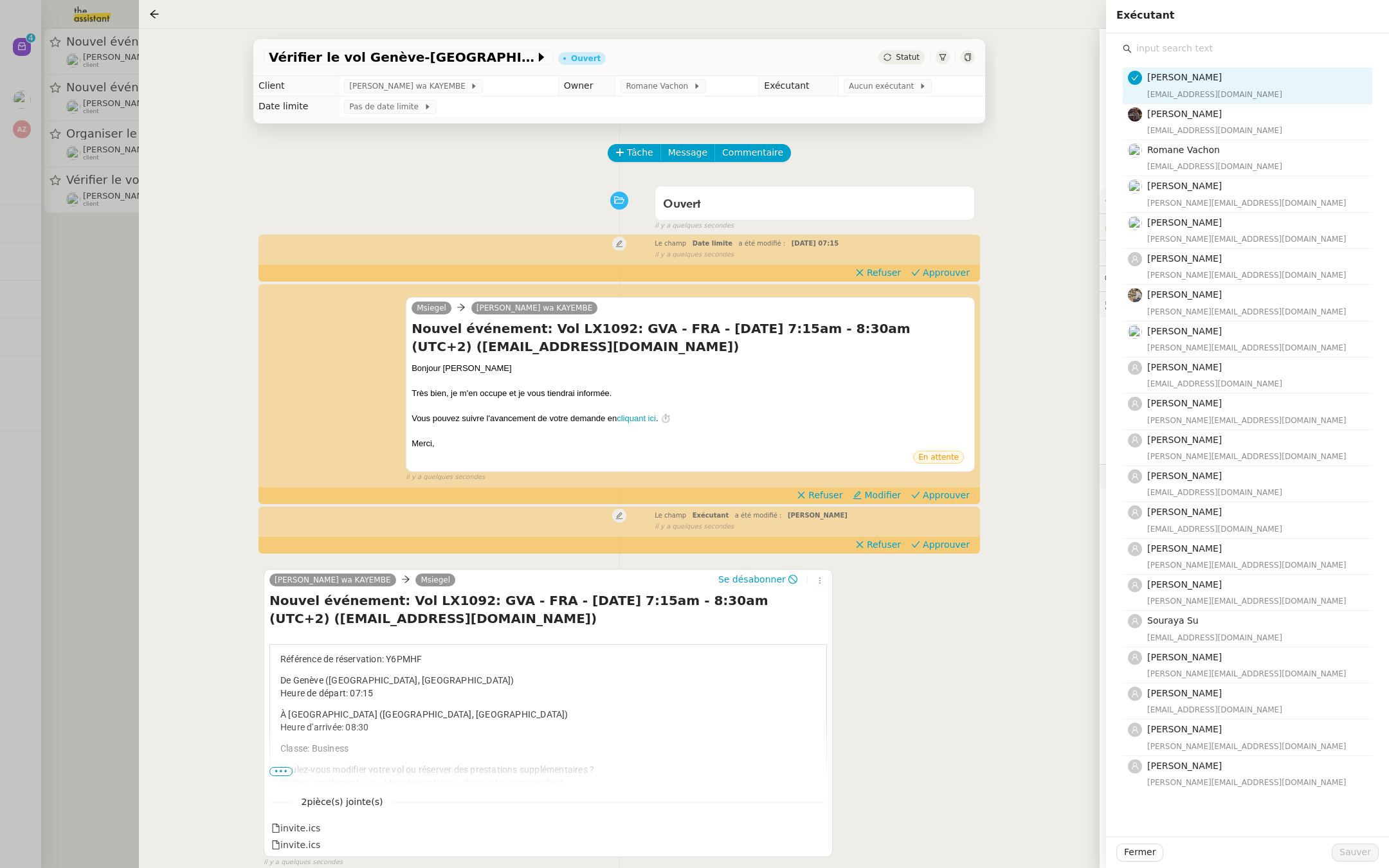
click at [1186, 48] on input "text" at bounding box center [1252, 49] width 240 height 18
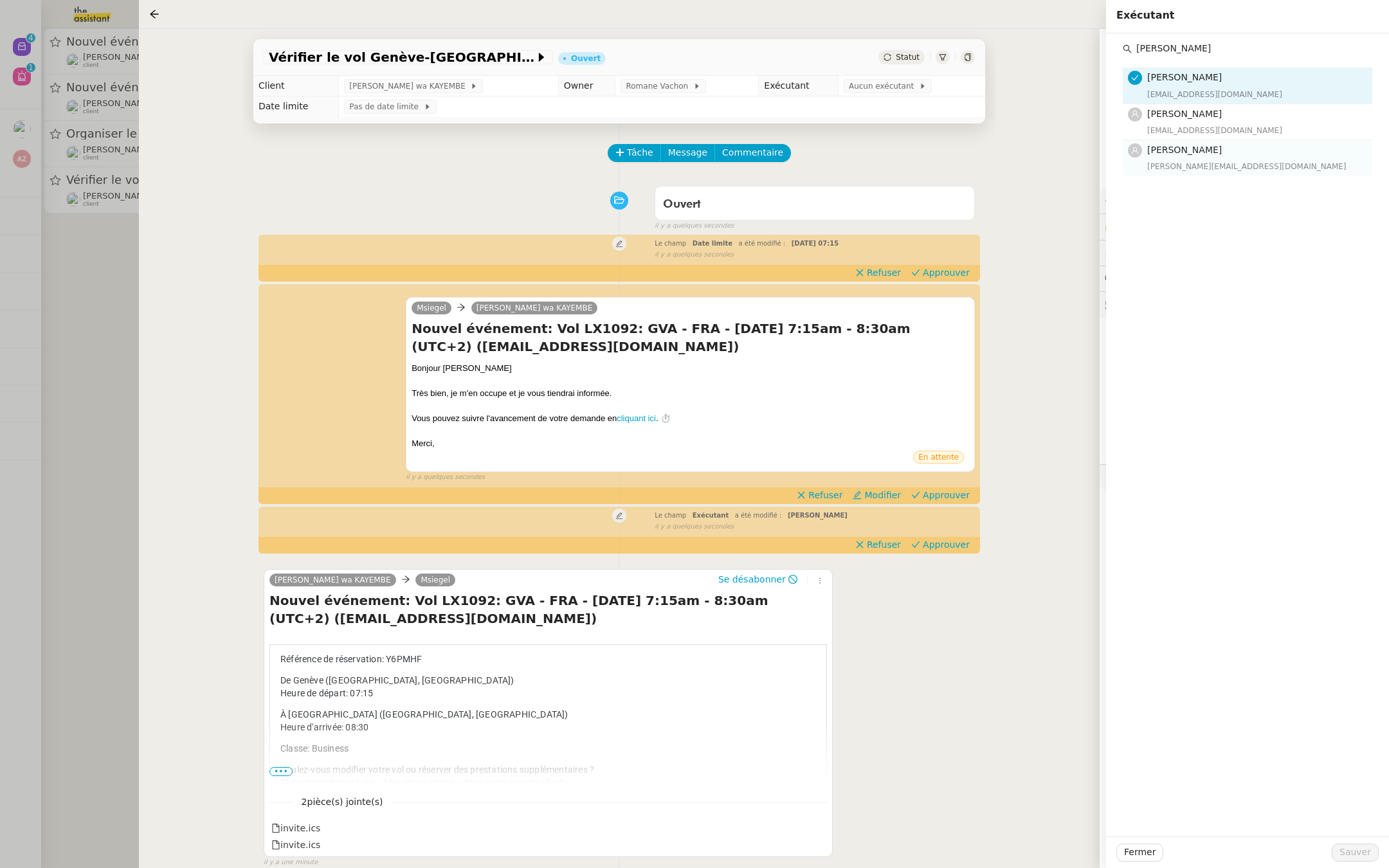
type input "[PERSON_NAME]"
click at [1184, 160] on div "[PERSON_NAME][EMAIL_ADDRESS][DOMAIN_NAME]" at bounding box center [1256, 166] width 217 height 13
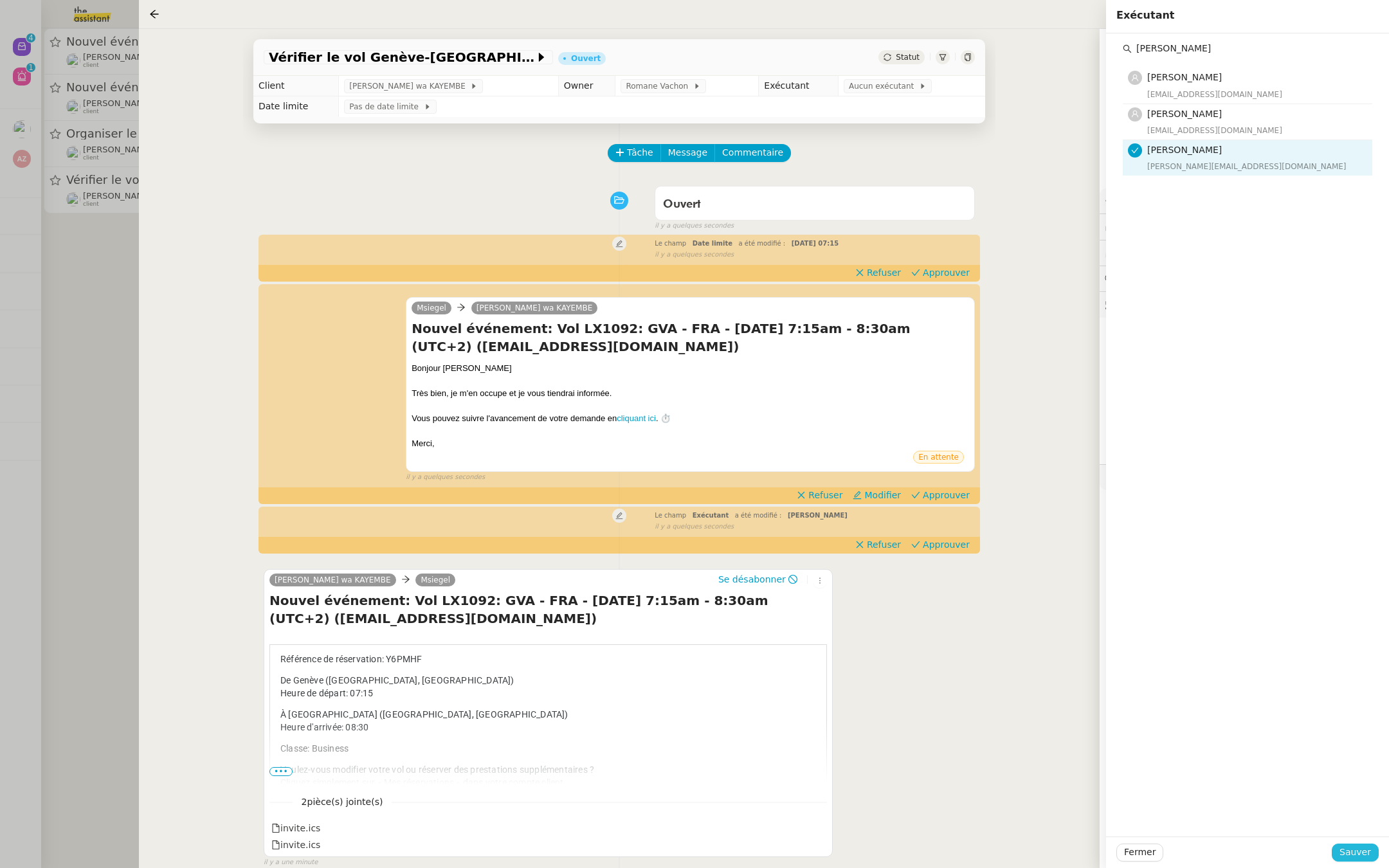
click at [1344, 847] on span "Sauver" at bounding box center [1355, 852] width 31 height 15
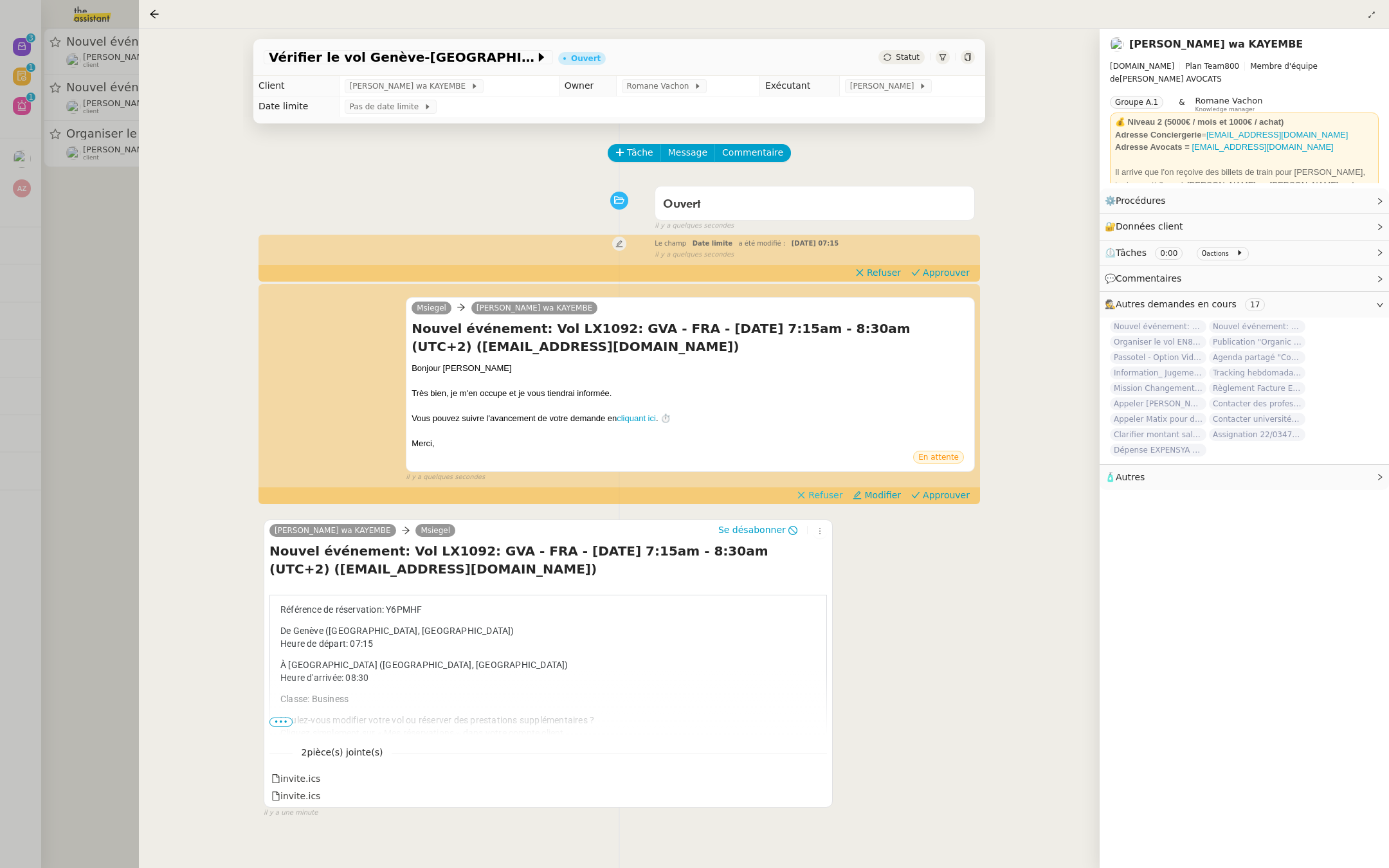
click at [834, 493] on span "Refuser" at bounding box center [825, 495] width 34 height 13
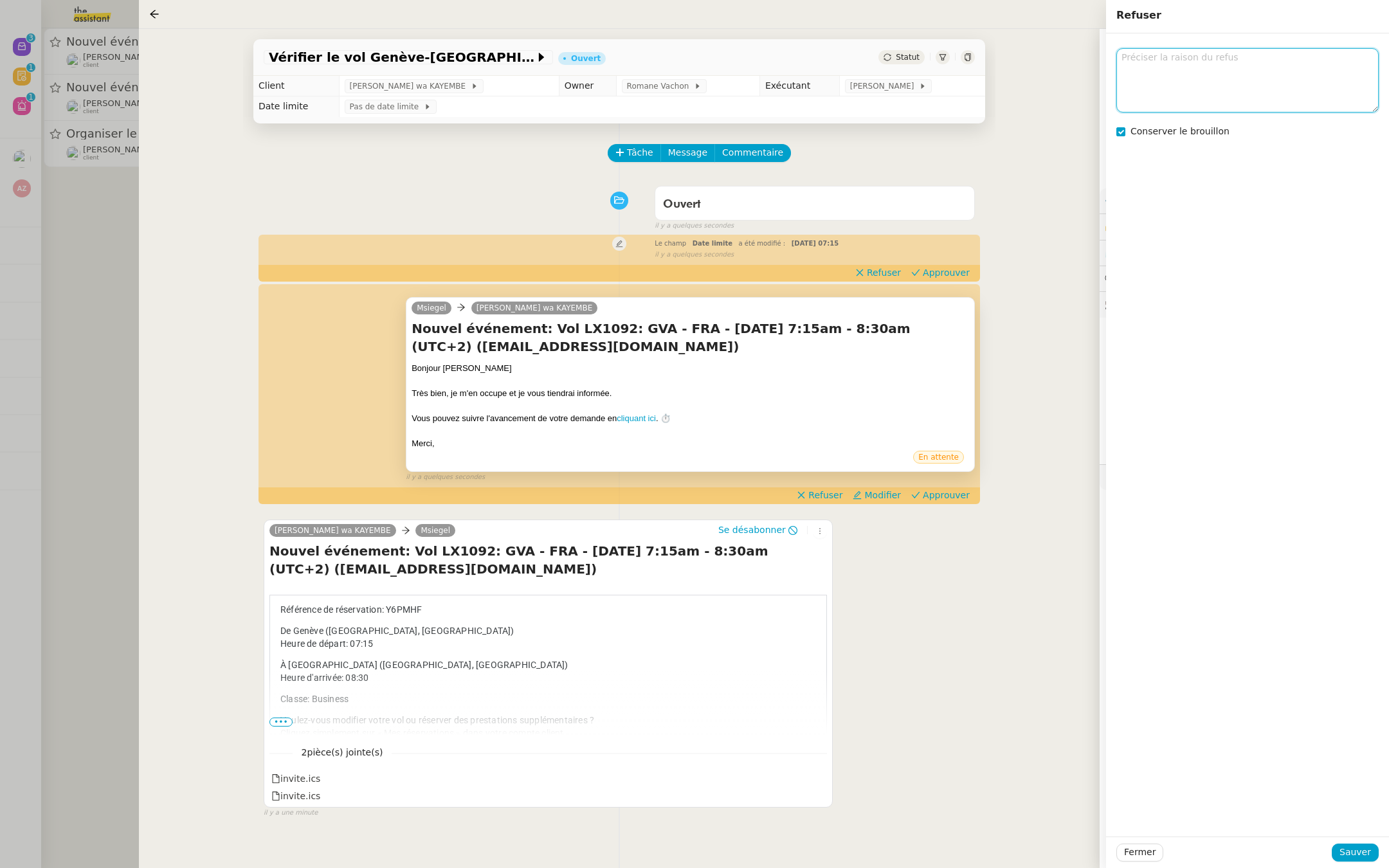
click at [1167, 84] on textarea at bounding box center [1248, 80] width 262 height 64
type textarea "no"
click at [1341, 854] on button "Sauver" at bounding box center [1355, 852] width 47 height 18
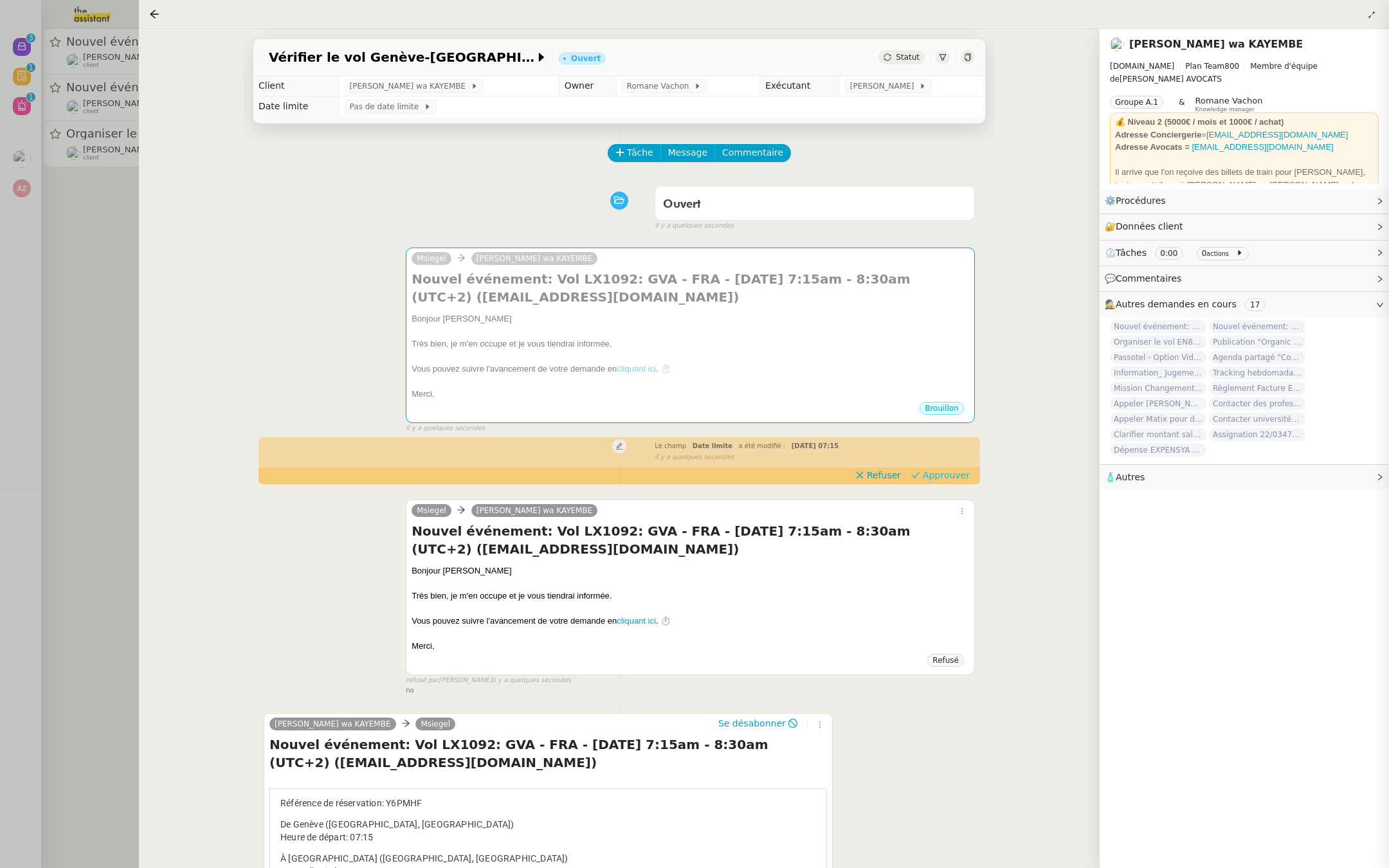
click at [957, 272] on h4 "Nouvel événement: Vol LX1092: GVA - FRA - [DATE] 7:15am - 8:30am (UTC+2) ([EMAI…" at bounding box center [690, 287] width 558 height 36
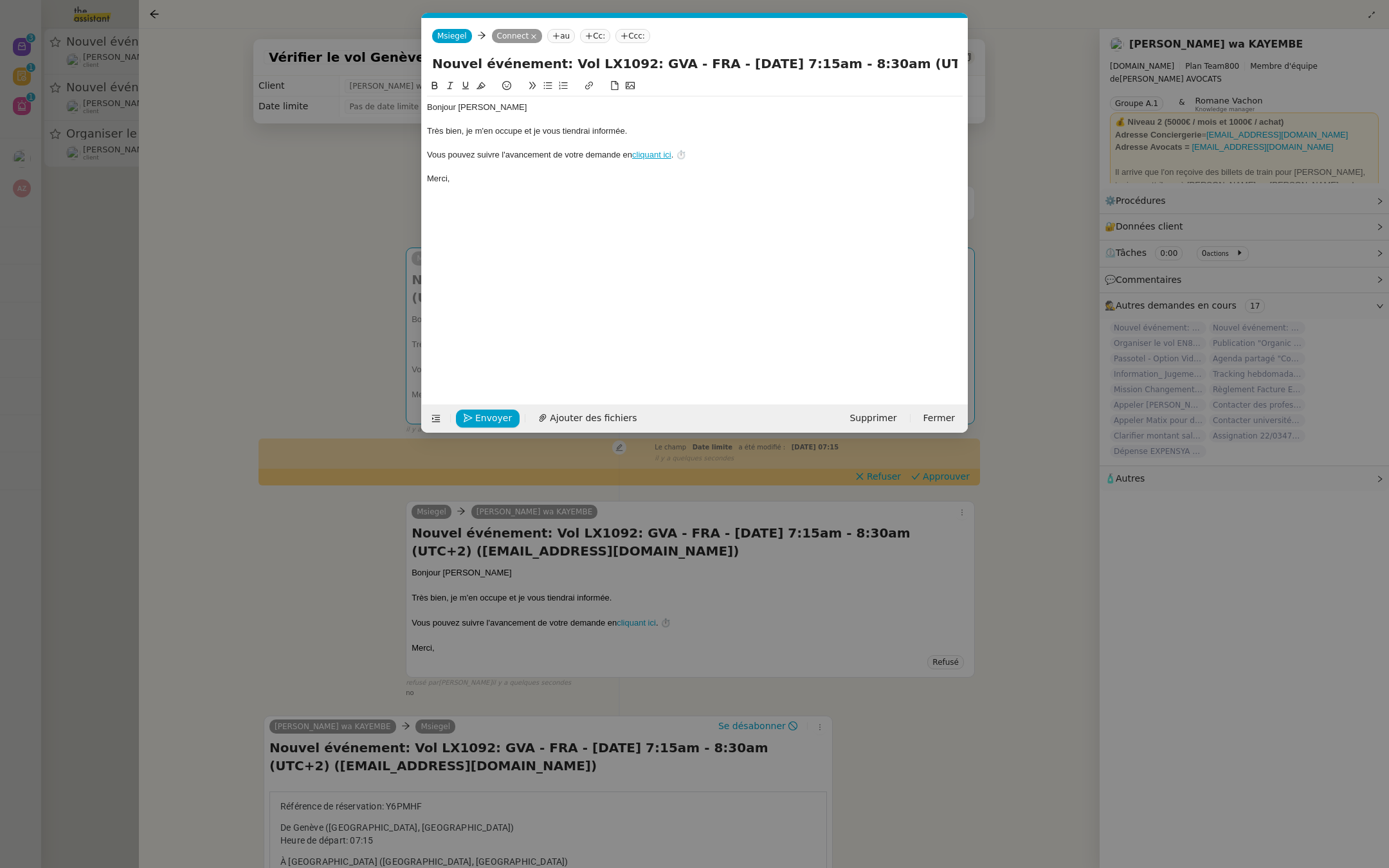
scroll to position [0, 27]
click at [1094, 359] on nz-modal-container "Service TA - VOYAGE - PROPOSITION GLOBALE A utiliser dans le cadre de propositi…" at bounding box center [694, 434] width 1389 height 868
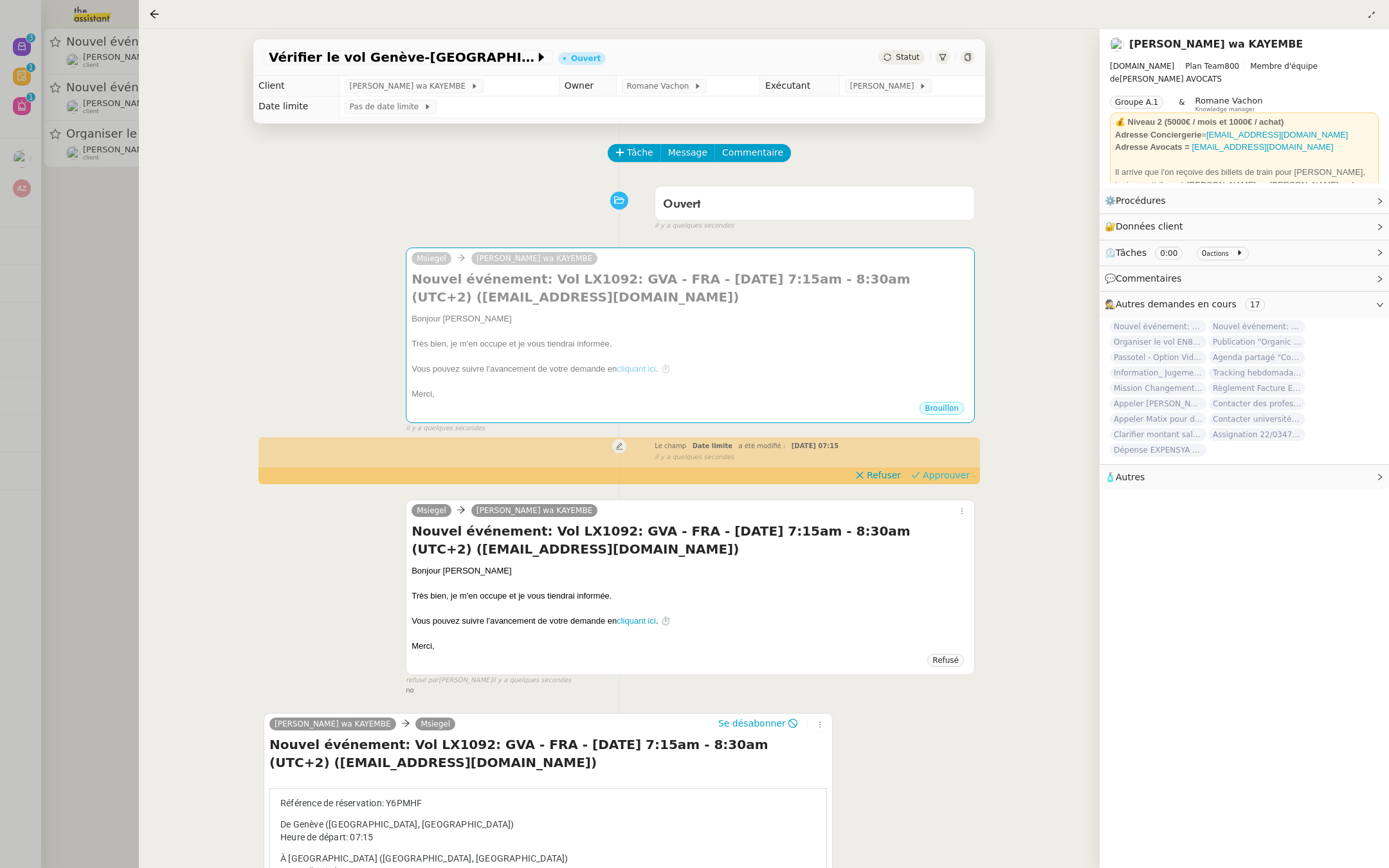
click at [953, 474] on span "Approuver" at bounding box center [946, 475] width 47 height 13
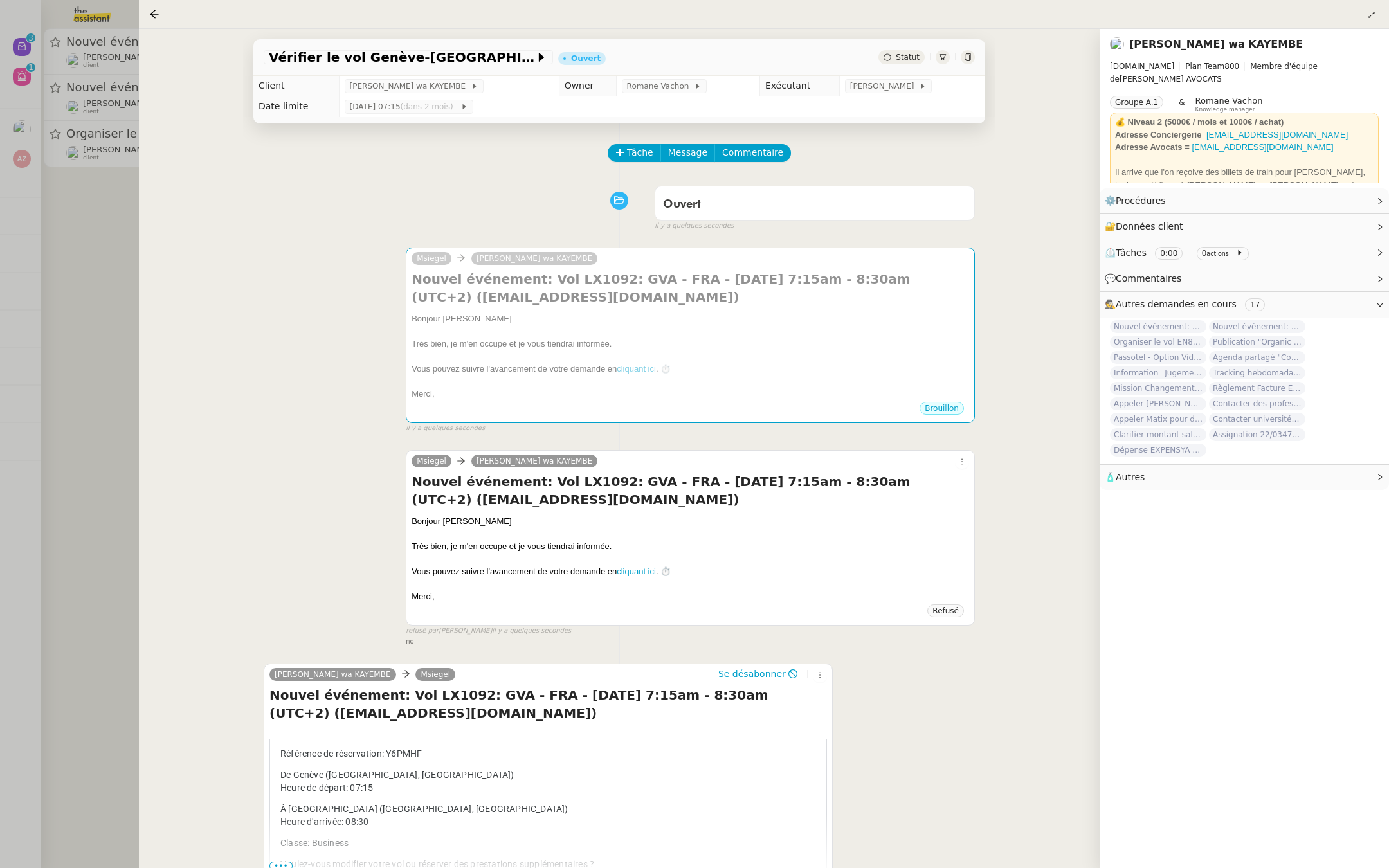
click at [54, 215] on div at bounding box center [694, 434] width 1389 height 868
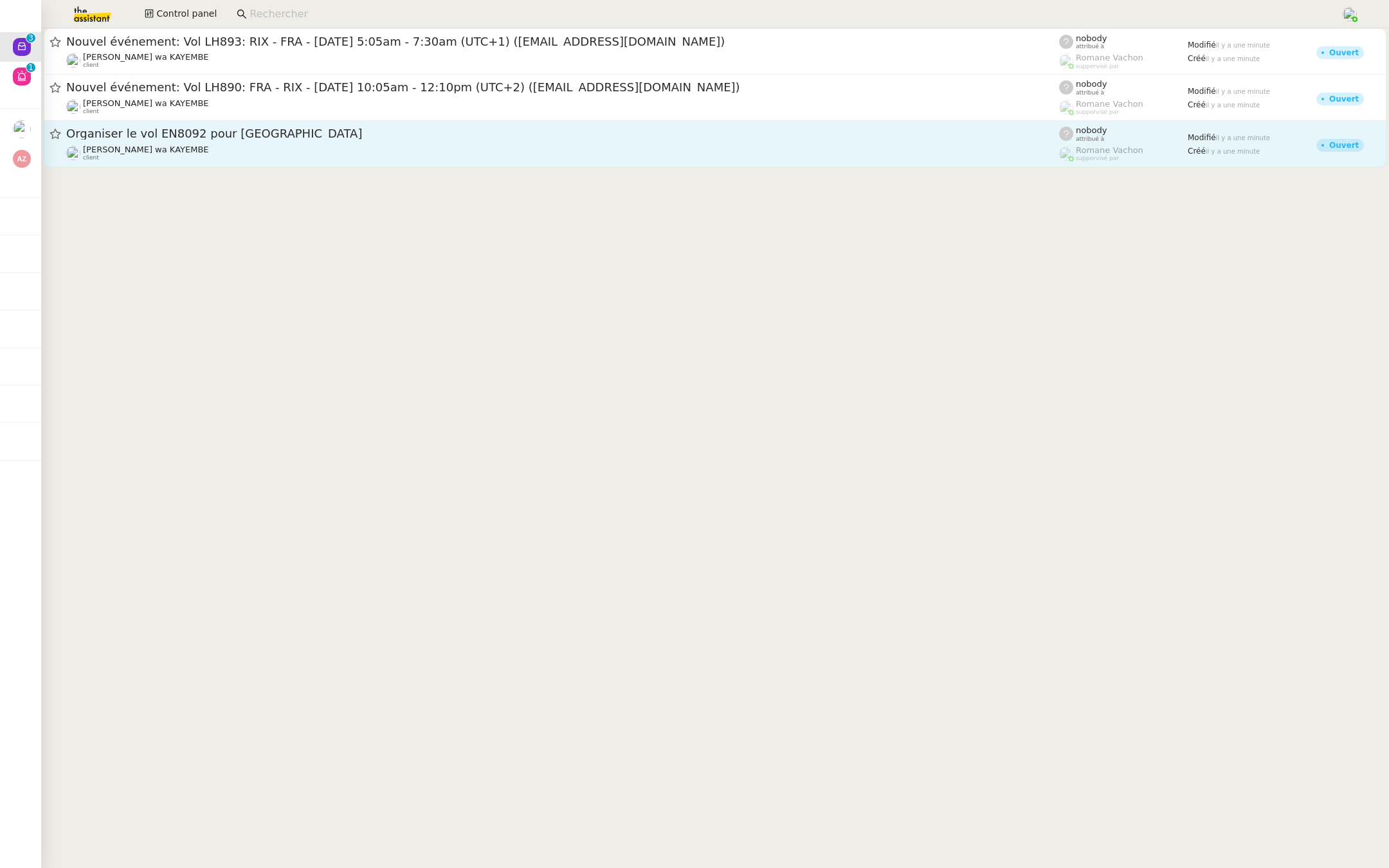
click at [223, 138] on span "Organiser le vol EN8092 pour [GEOGRAPHIC_DATA]" at bounding box center [562, 133] width 993 height 11
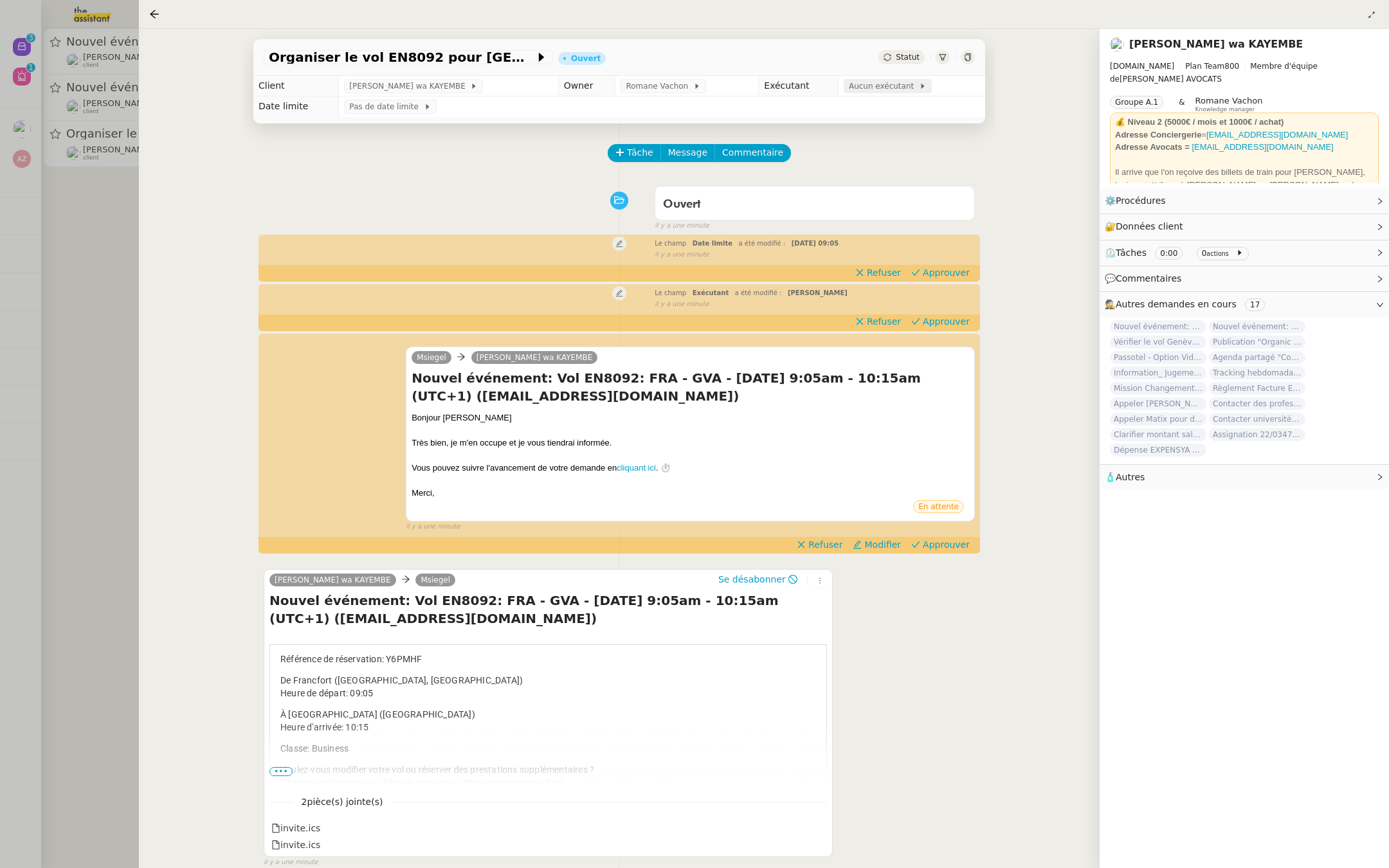
click at [897, 85] on span "Aucun exécutant" at bounding box center [884, 86] width 70 height 13
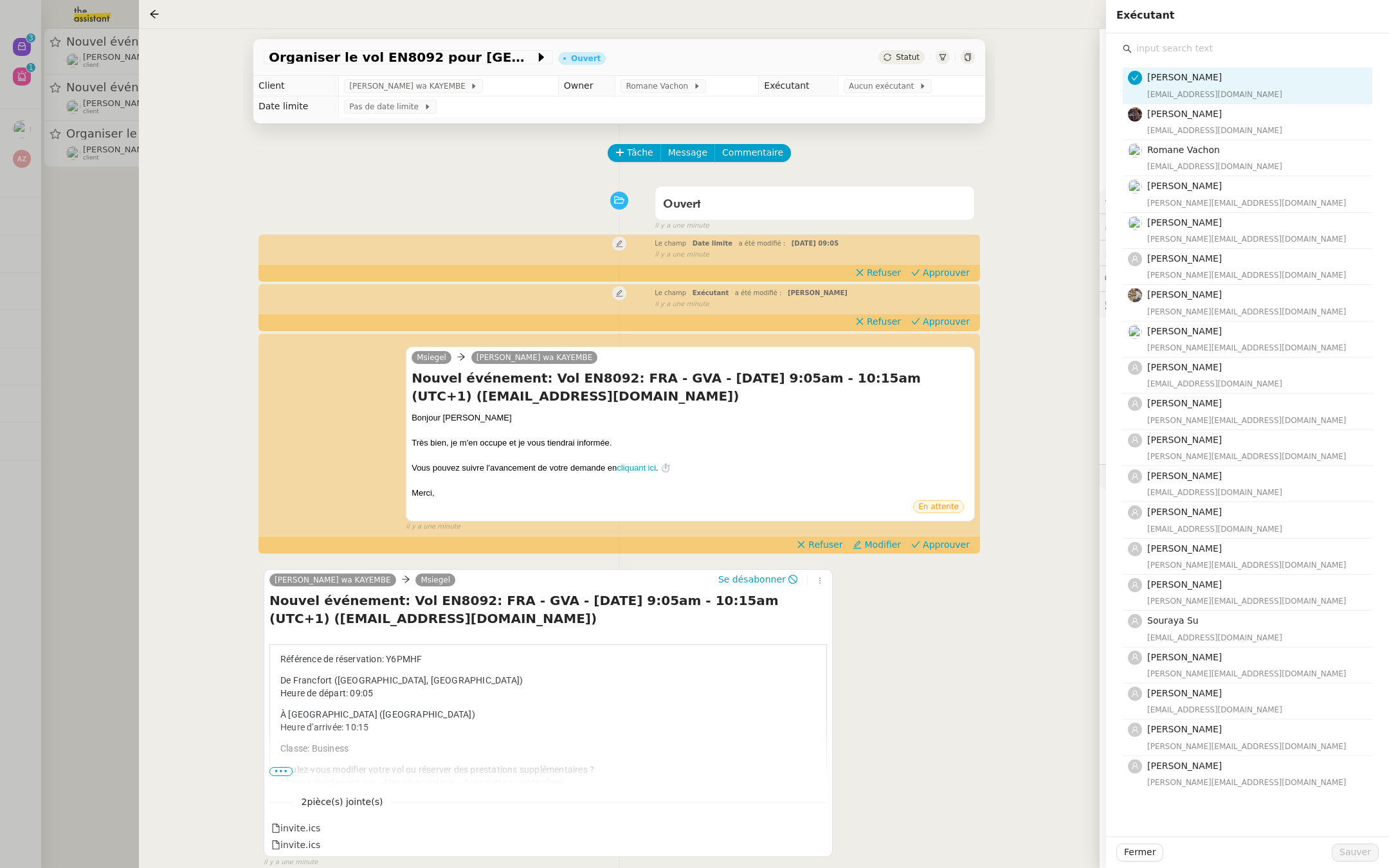
click at [1176, 53] on input "text" at bounding box center [1252, 49] width 240 height 18
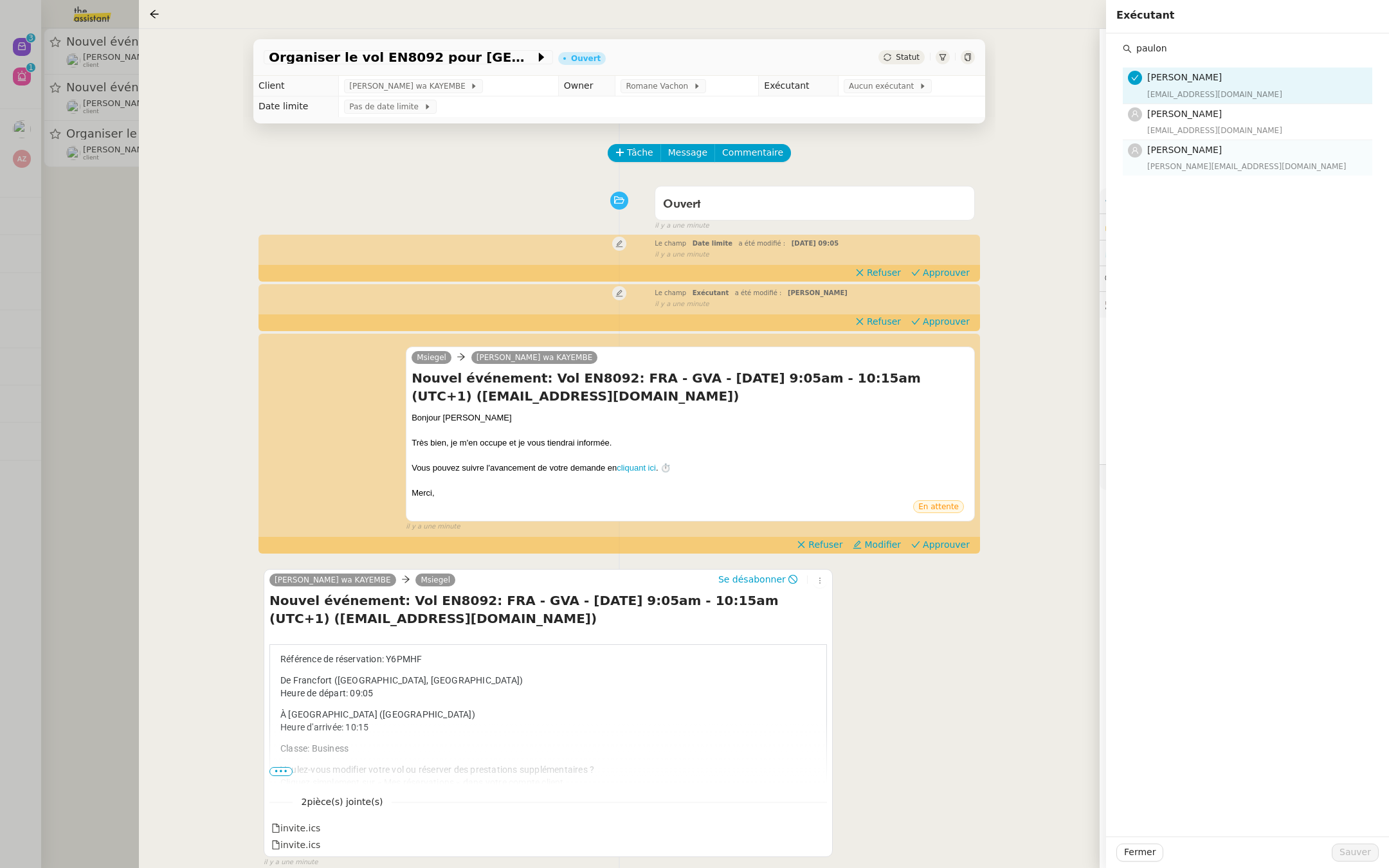
type input "paulon"
click at [1200, 160] on div "[PERSON_NAME][EMAIL_ADDRESS][DOMAIN_NAME]" at bounding box center [1256, 166] width 217 height 13
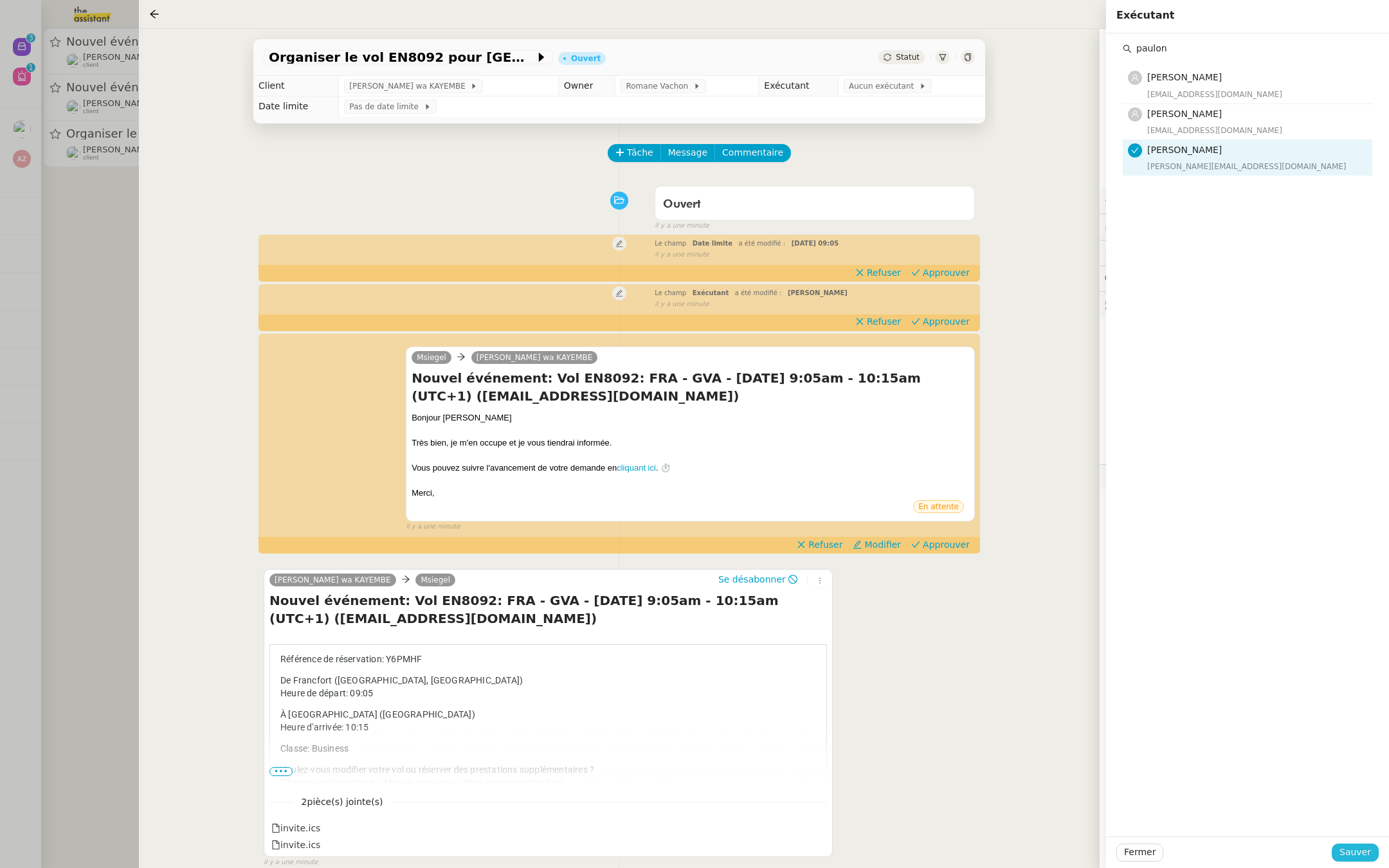
click at [1351, 854] on span "Sauver" at bounding box center [1355, 852] width 31 height 15
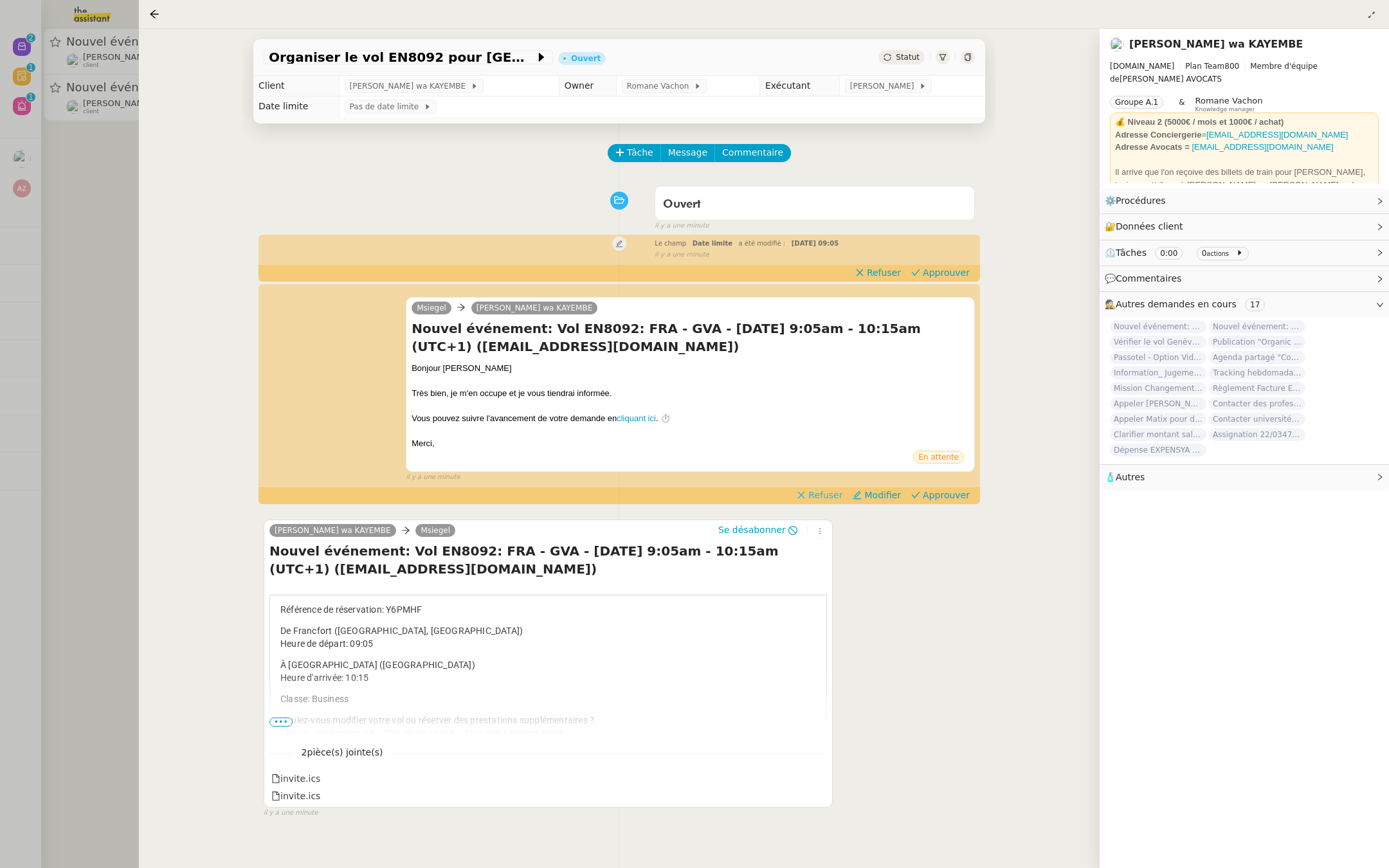
click at [827, 500] on span "Refuser" at bounding box center [825, 495] width 34 height 13
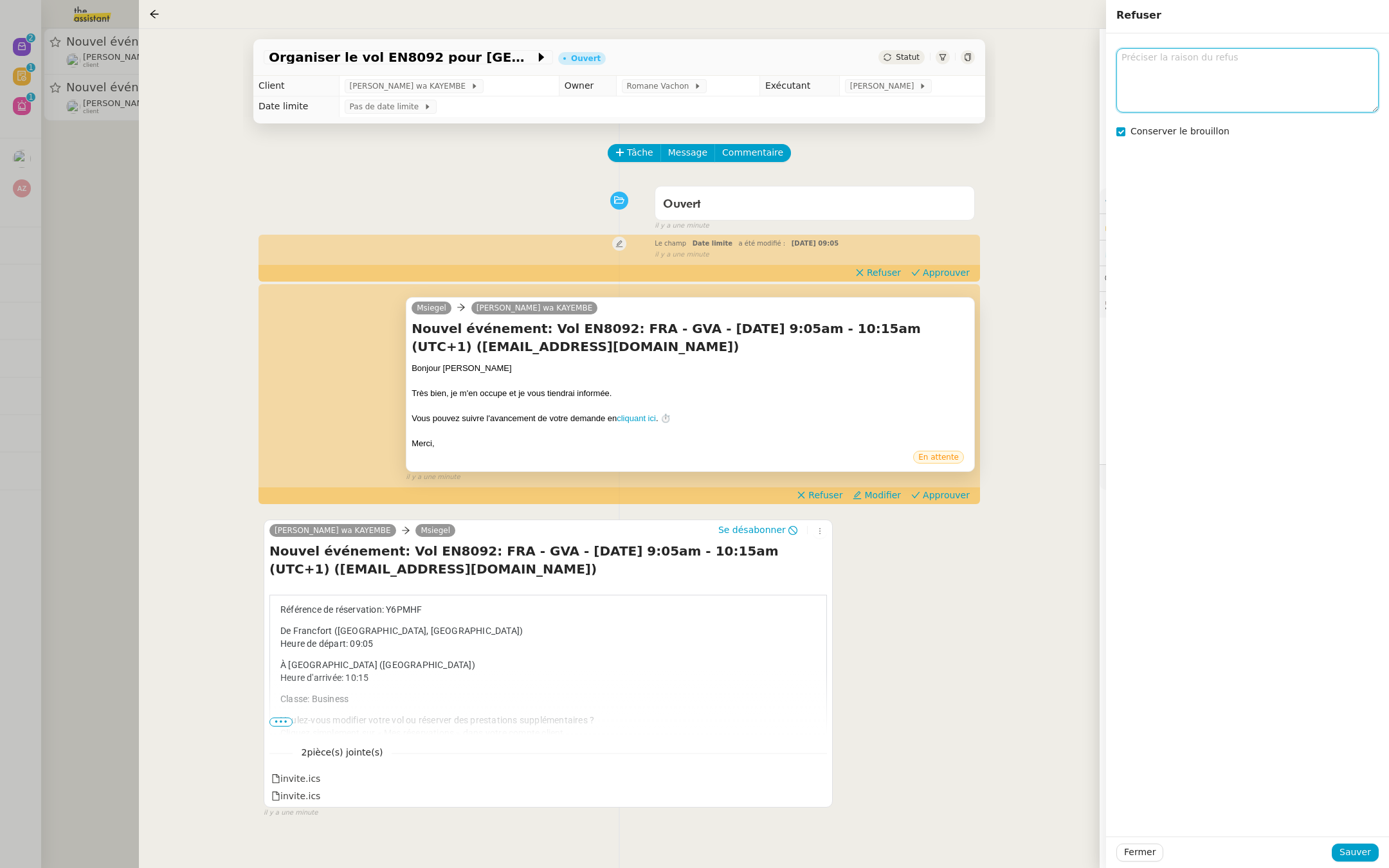
click at [1175, 93] on textarea at bounding box center [1248, 80] width 262 height 64
type textarea "no"
click at [1368, 853] on span "Sauver" at bounding box center [1355, 852] width 31 height 15
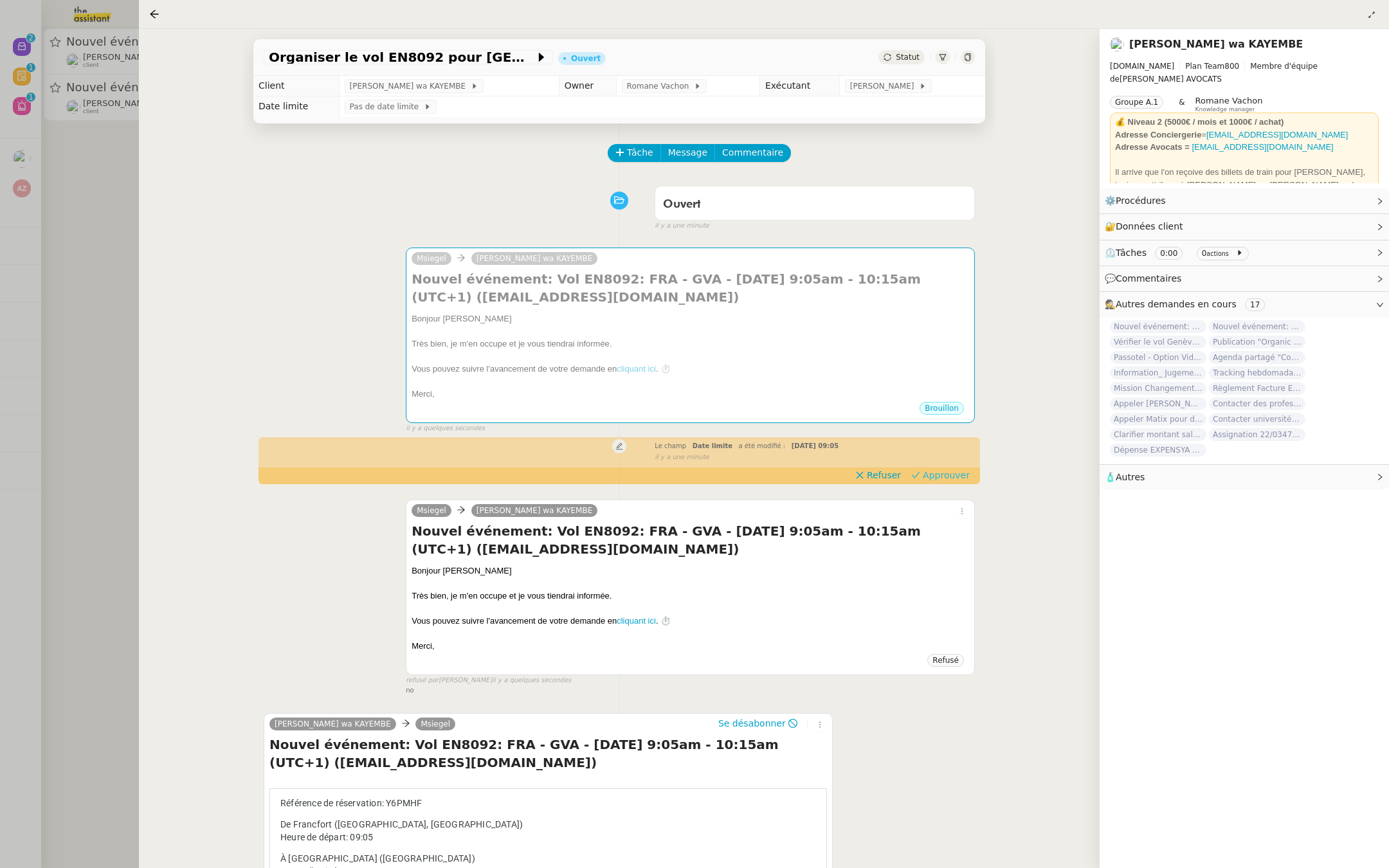
click at [947, 477] on span "Approuver" at bounding box center [946, 475] width 47 height 13
click at [70, 299] on div at bounding box center [694, 434] width 1389 height 868
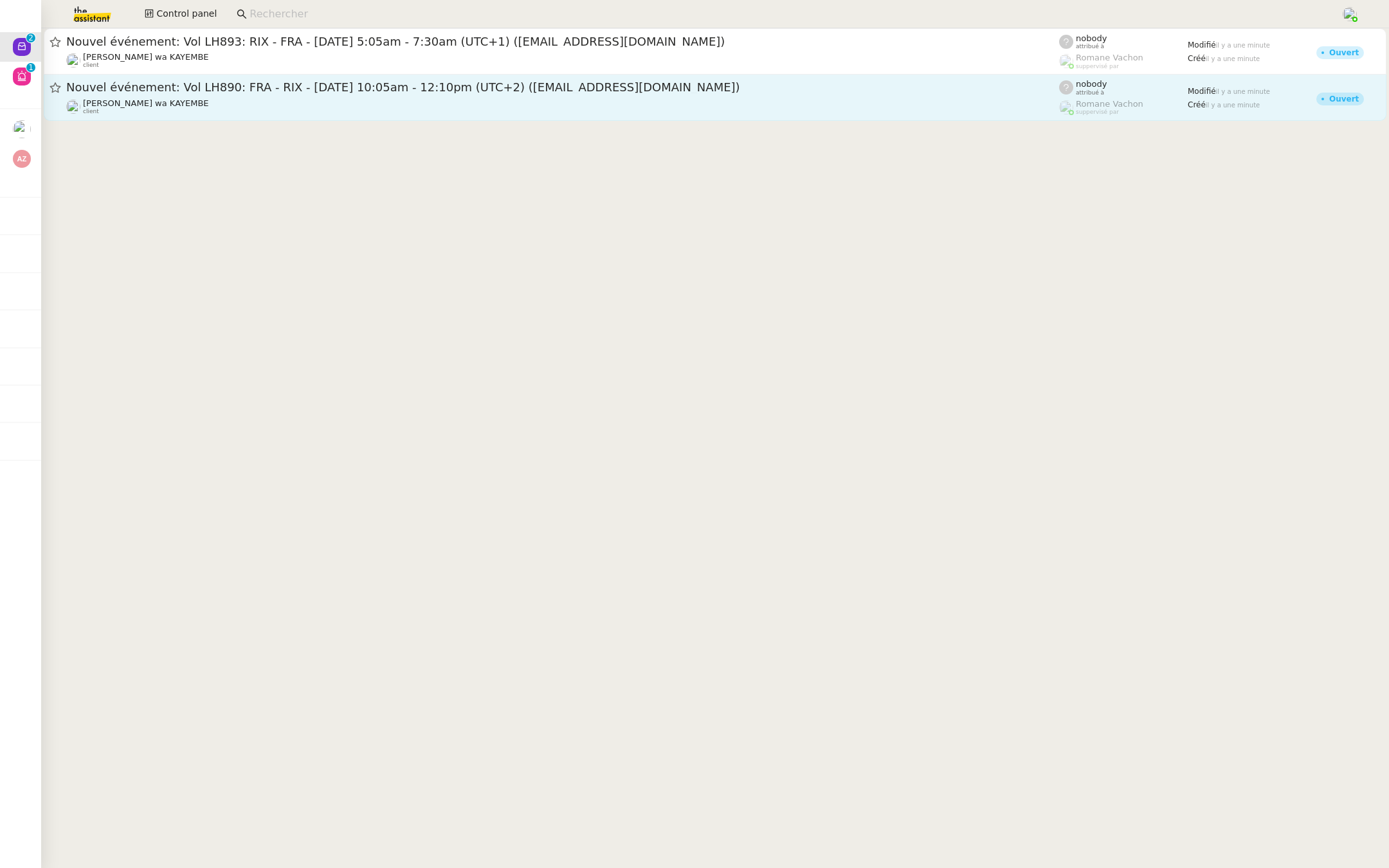
click at [204, 85] on span "Nouvel événement: Vol LH890: FRA - RIX - [DATE] 10:05am - 12:10pm (UTC+2) ([EMA…" at bounding box center [562, 87] width 993 height 11
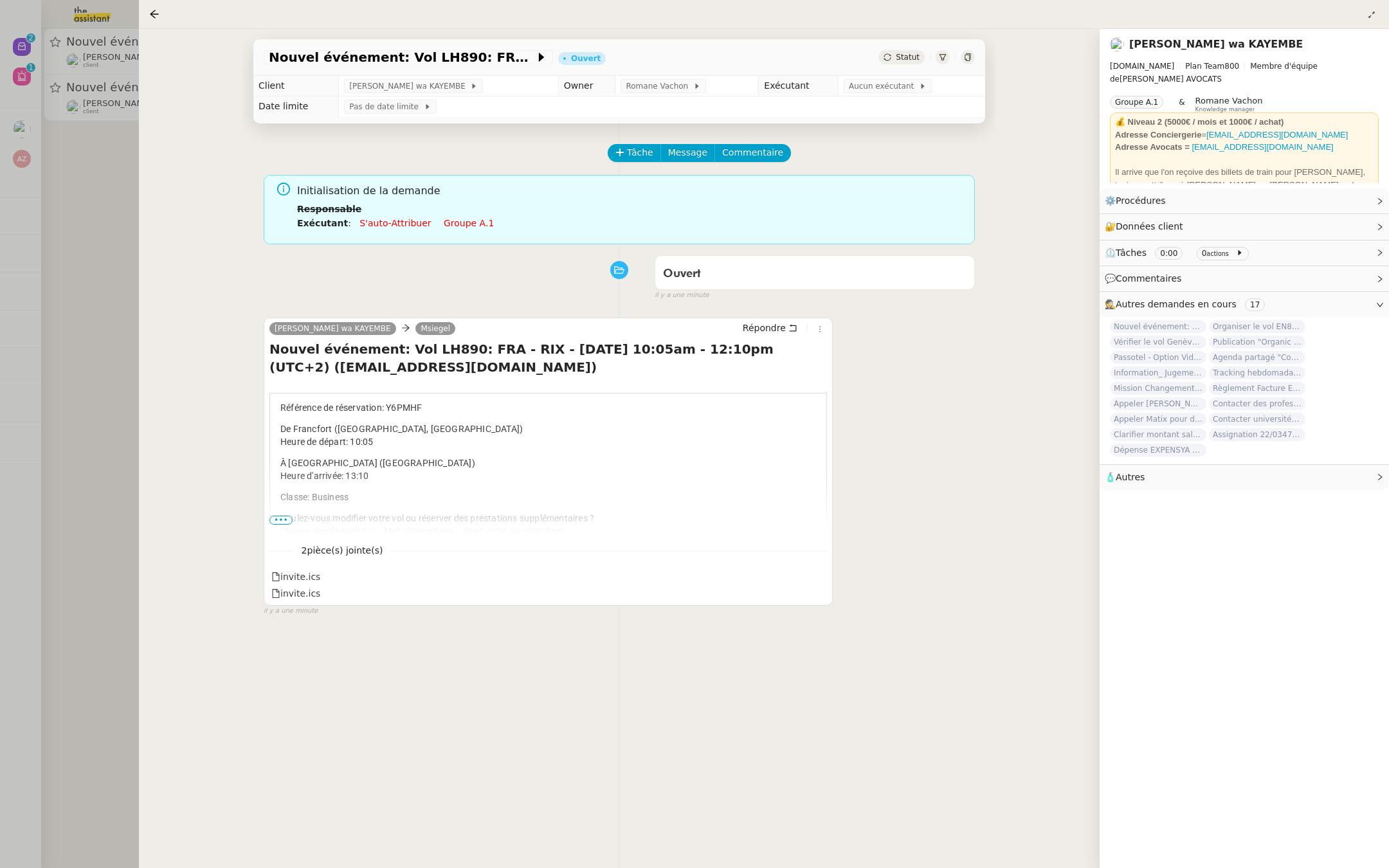
click at [867, 97] on td "Pas de date limite" at bounding box center [661, 107] width 646 height 21
click at [875, 84] on span "Aucun exécutant" at bounding box center [884, 86] width 70 height 13
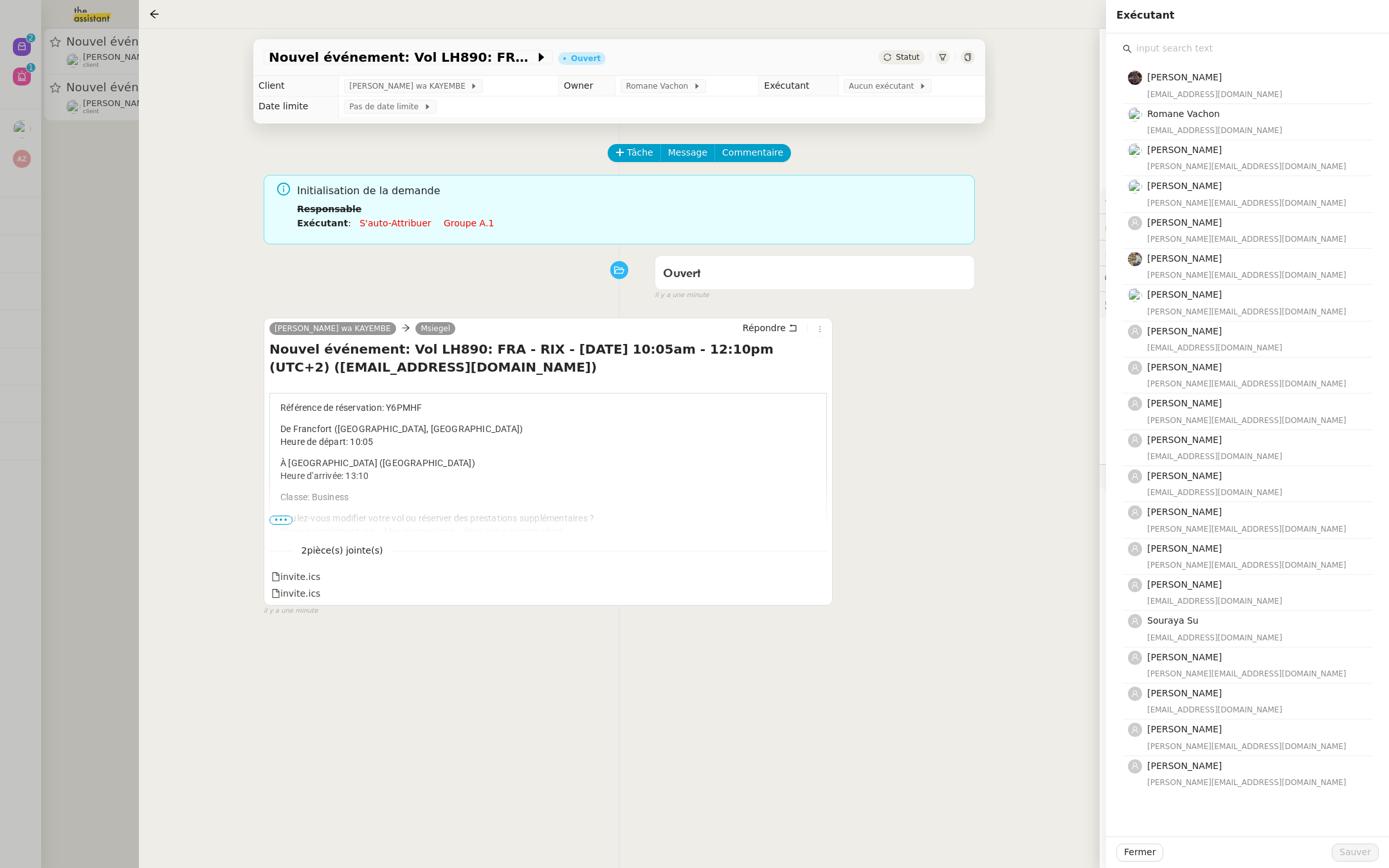
click at [1175, 53] on input "text" at bounding box center [1252, 49] width 240 height 18
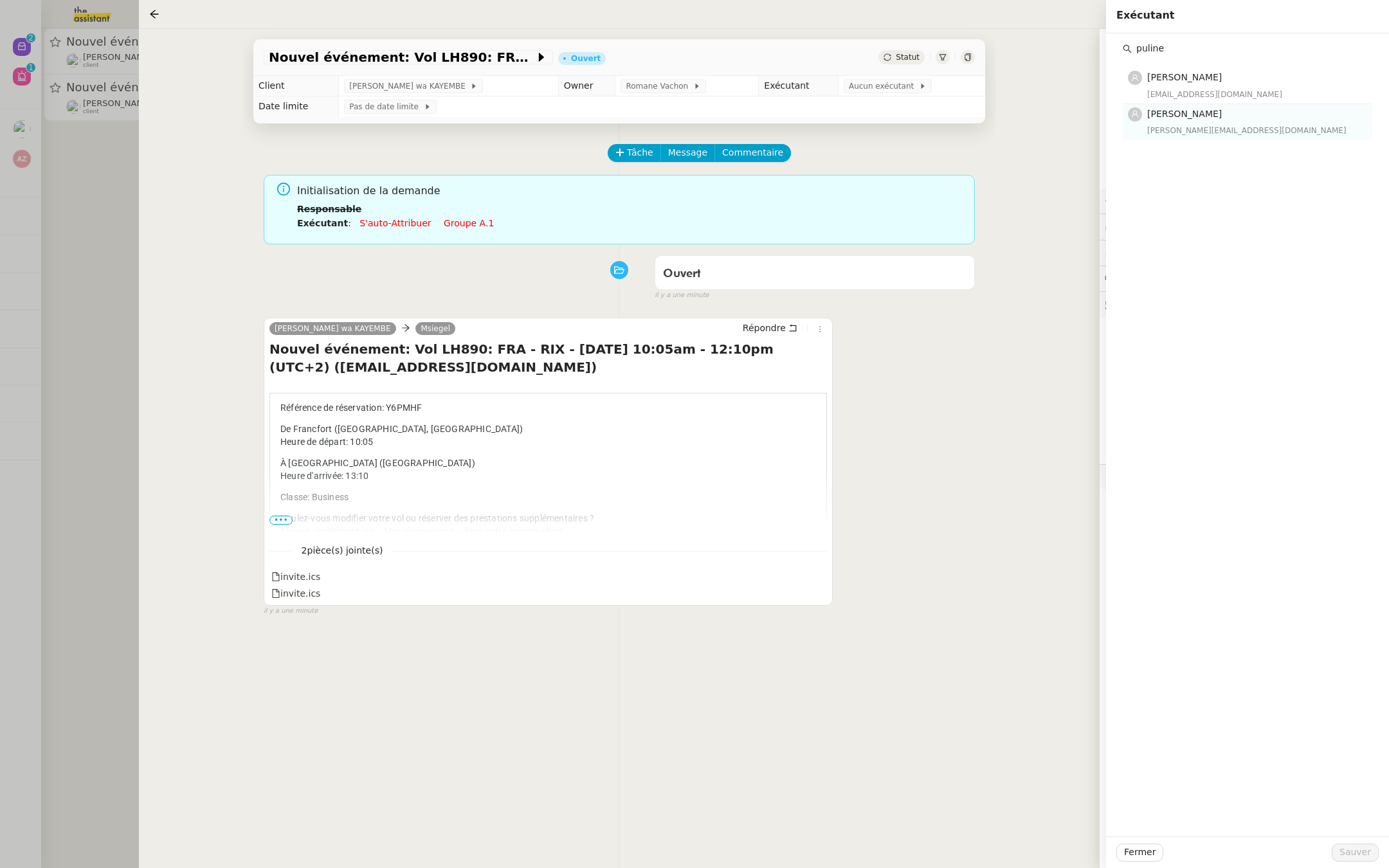
type input "puline"
click at [1185, 110] on span "[PERSON_NAME]" at bounding box center [1184, 113] width 74 height 10
click at [1351, 856] on span "Sauver" at bounding box center [1355, 852] width 31 height 15
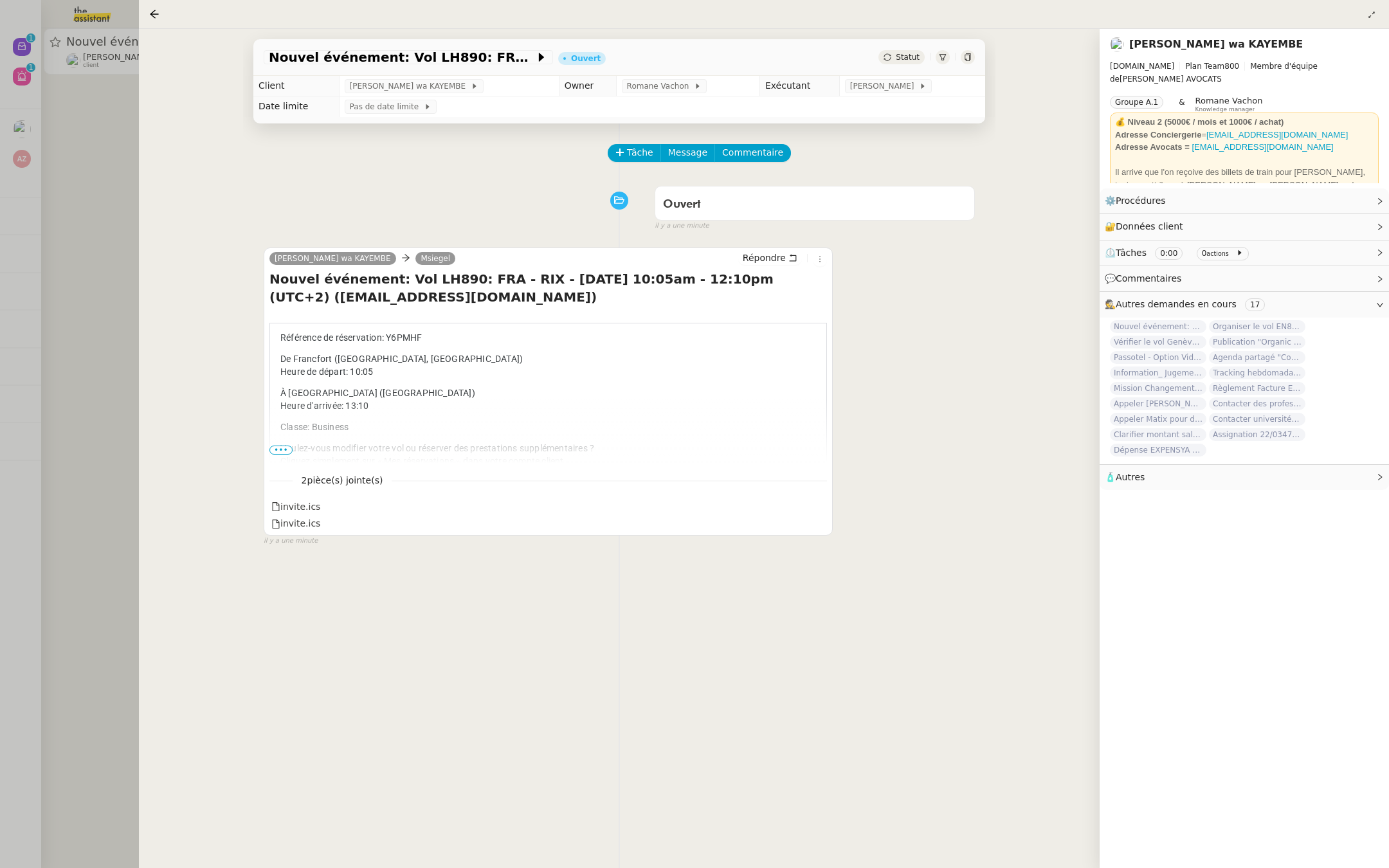
click at [38, 314] on div at bounding box center [694, 434] width 1389 height 868
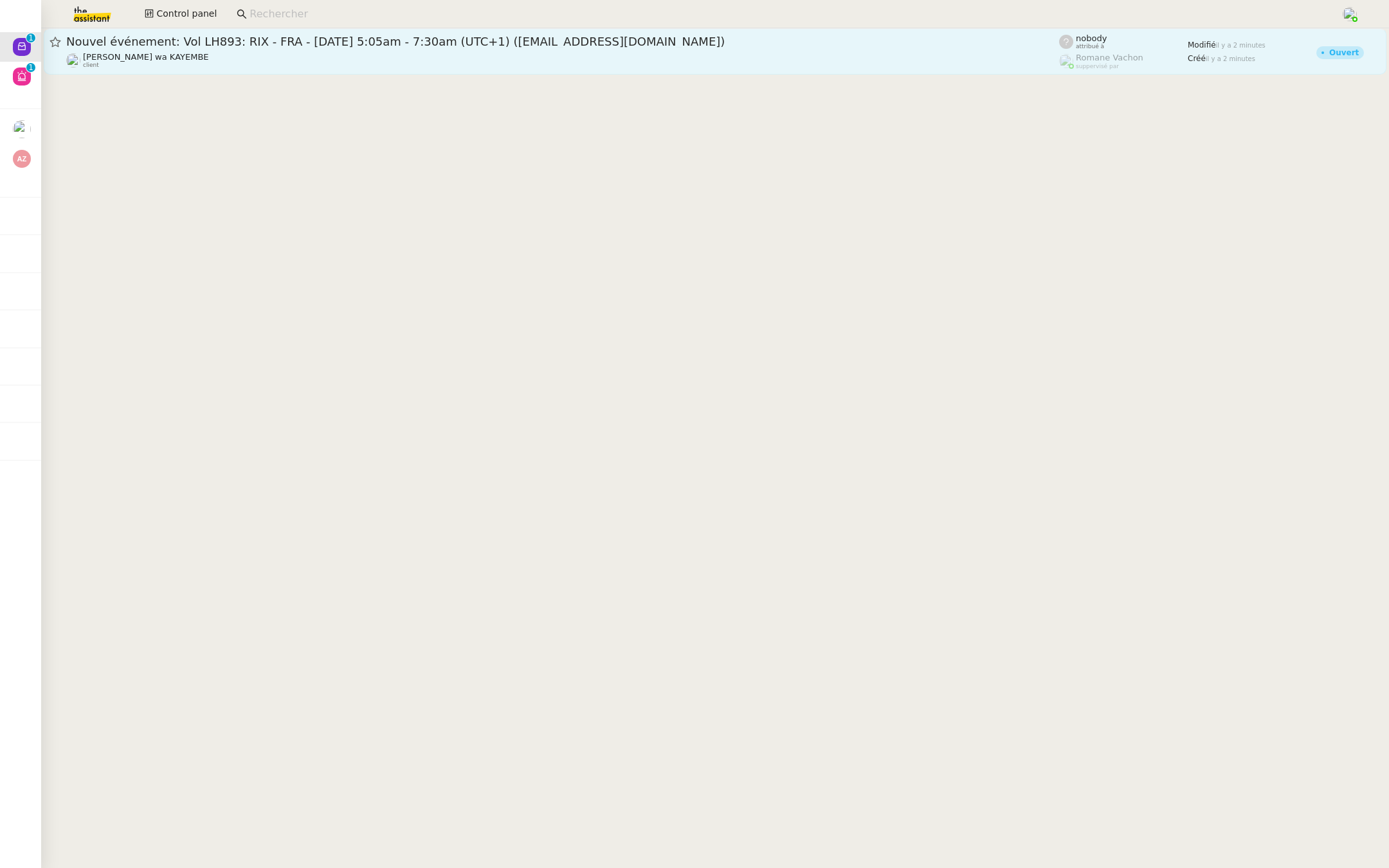
click at [224, 46] on span "Nouvel événement: Vol LH893: RIX - FRA - [DATE] 5:05am - 7:30am (UTC+1) ([EMAIL…" at bounding box center [562, 42] width 993 height 11
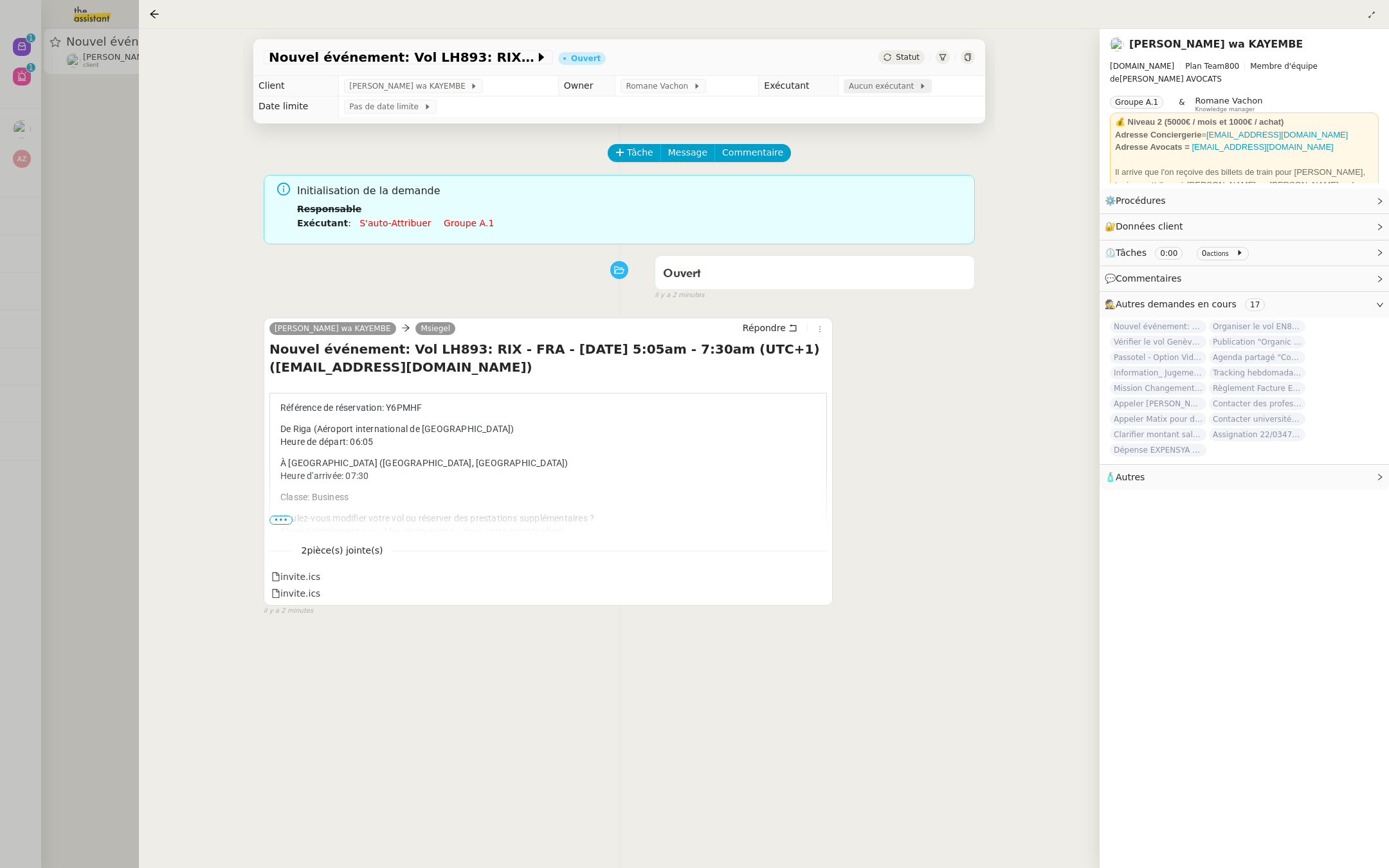
click at [885, 88] on span "Aucun exécutant" at bounding box center [884, 86] width 70 height 13
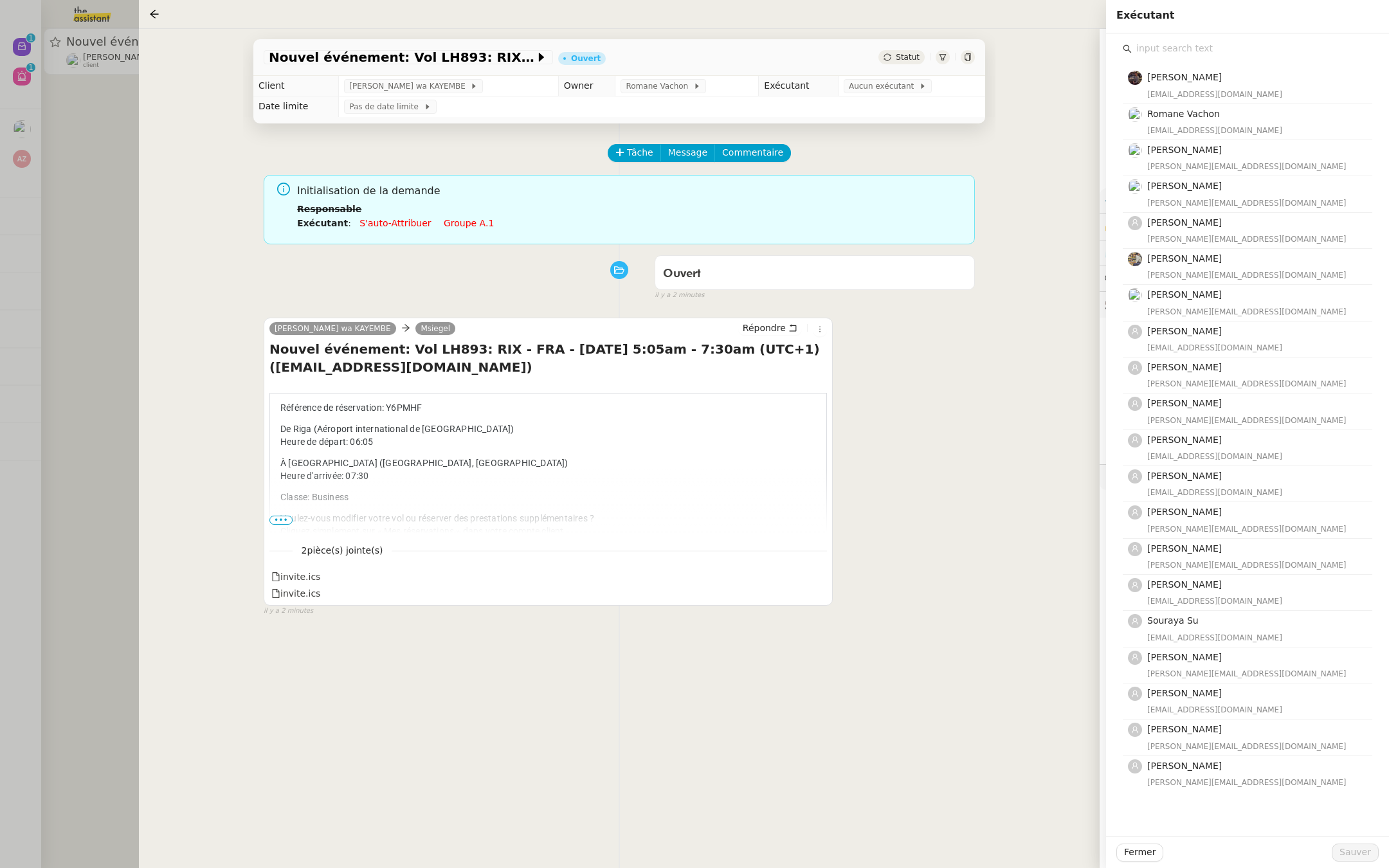
click at [1166, 57] on div "[PERSON_NAME] [EMAIL_ADDRESS][DOMAIN_NAME] [PERSON_NAME] [EMAIL_ADDRESS][DOMAIN…" at bounding box center [1248, 424] width 249 height 734
click at [1187, 48] on input "text" at bounding box center [1252, 49] width 240 height 18
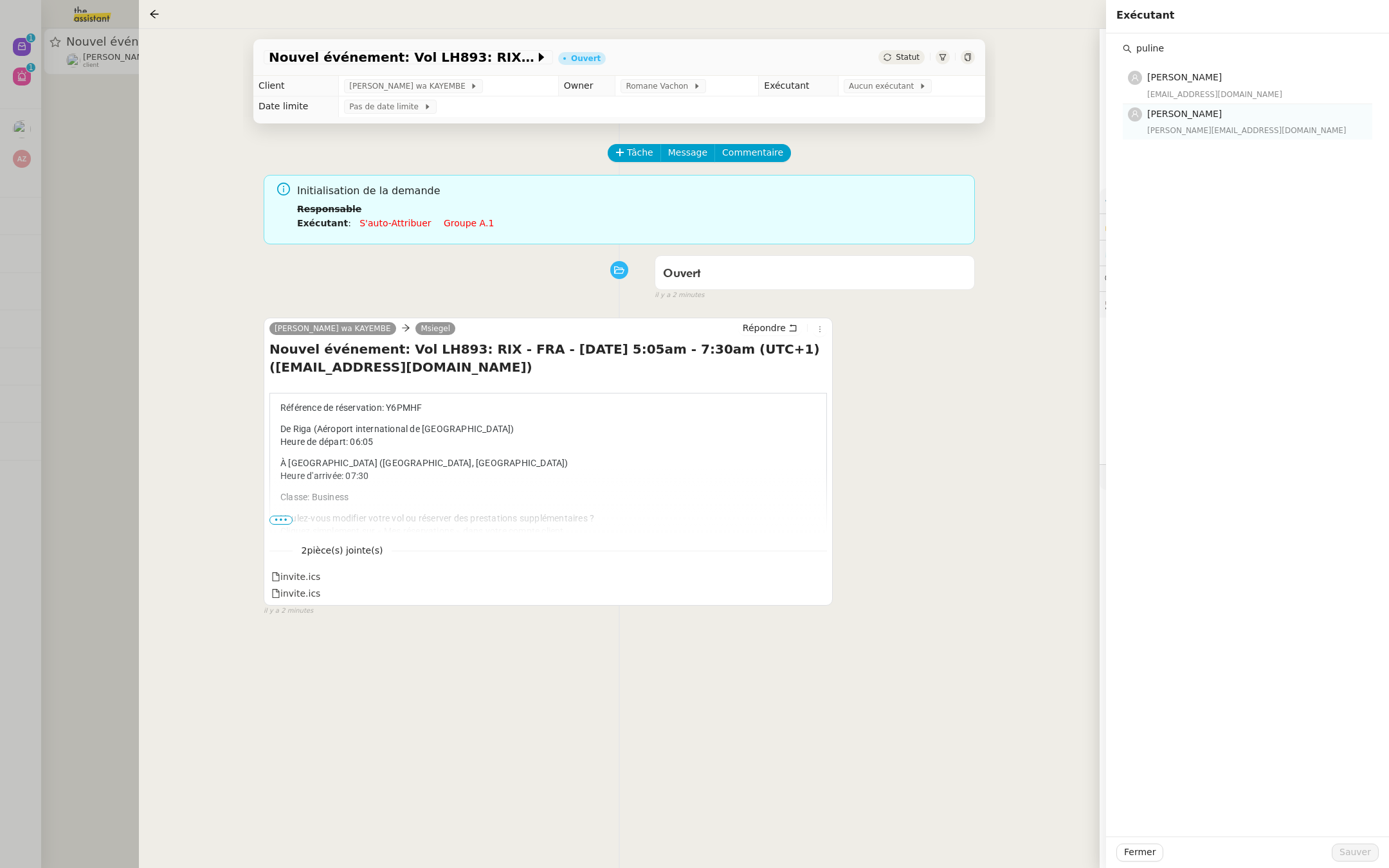
type input "puline"
click at [1181, 113] on span "[PERSON_NAME]" at bounding box center [1184, 113] width 74 height 10
click at [1350, 851] on span "Sauver" at bounding box center [1355, 852] width 31 height 15
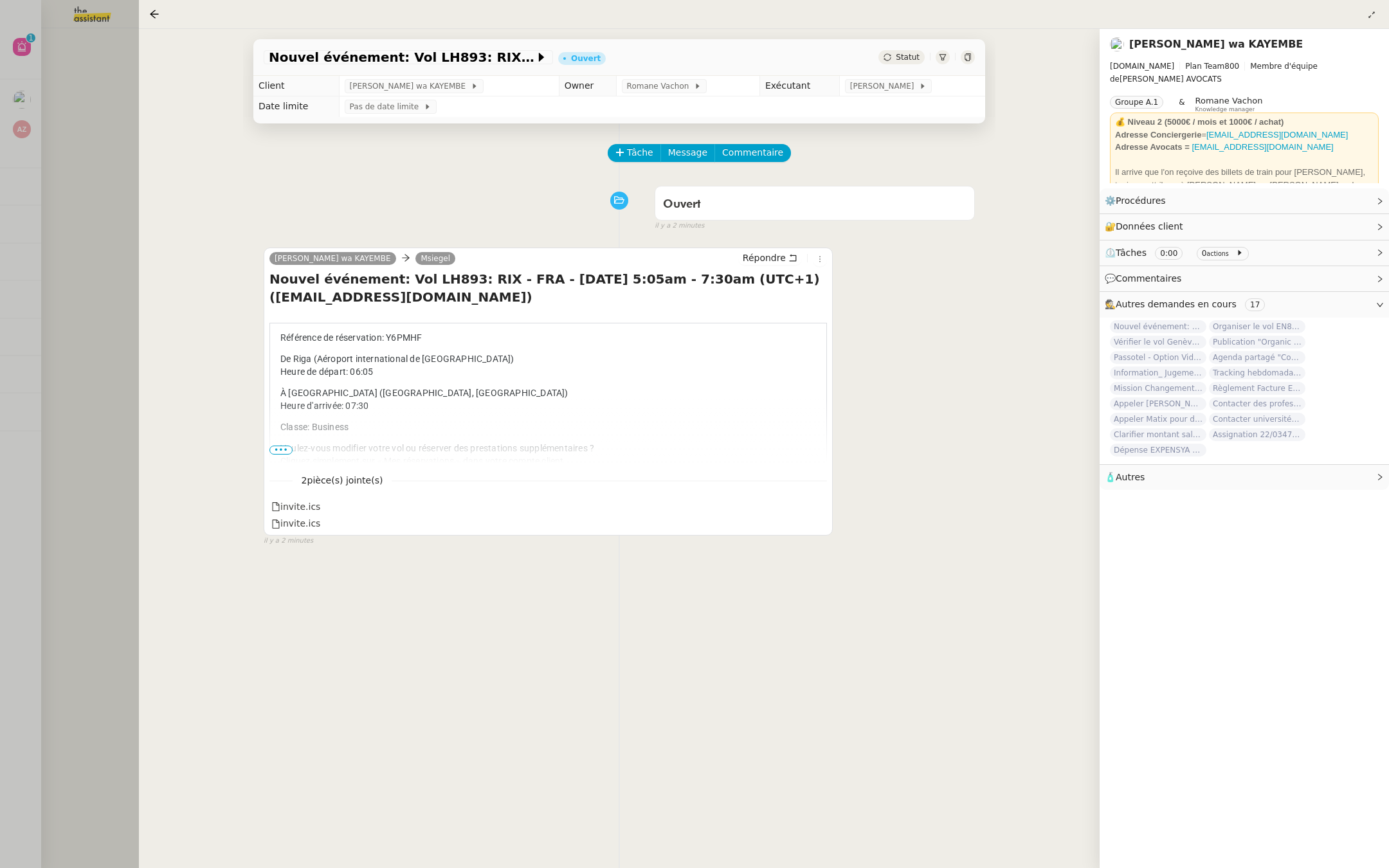
click at [50, 97] on div at bounding box center [694, 434] width 1389 height 868
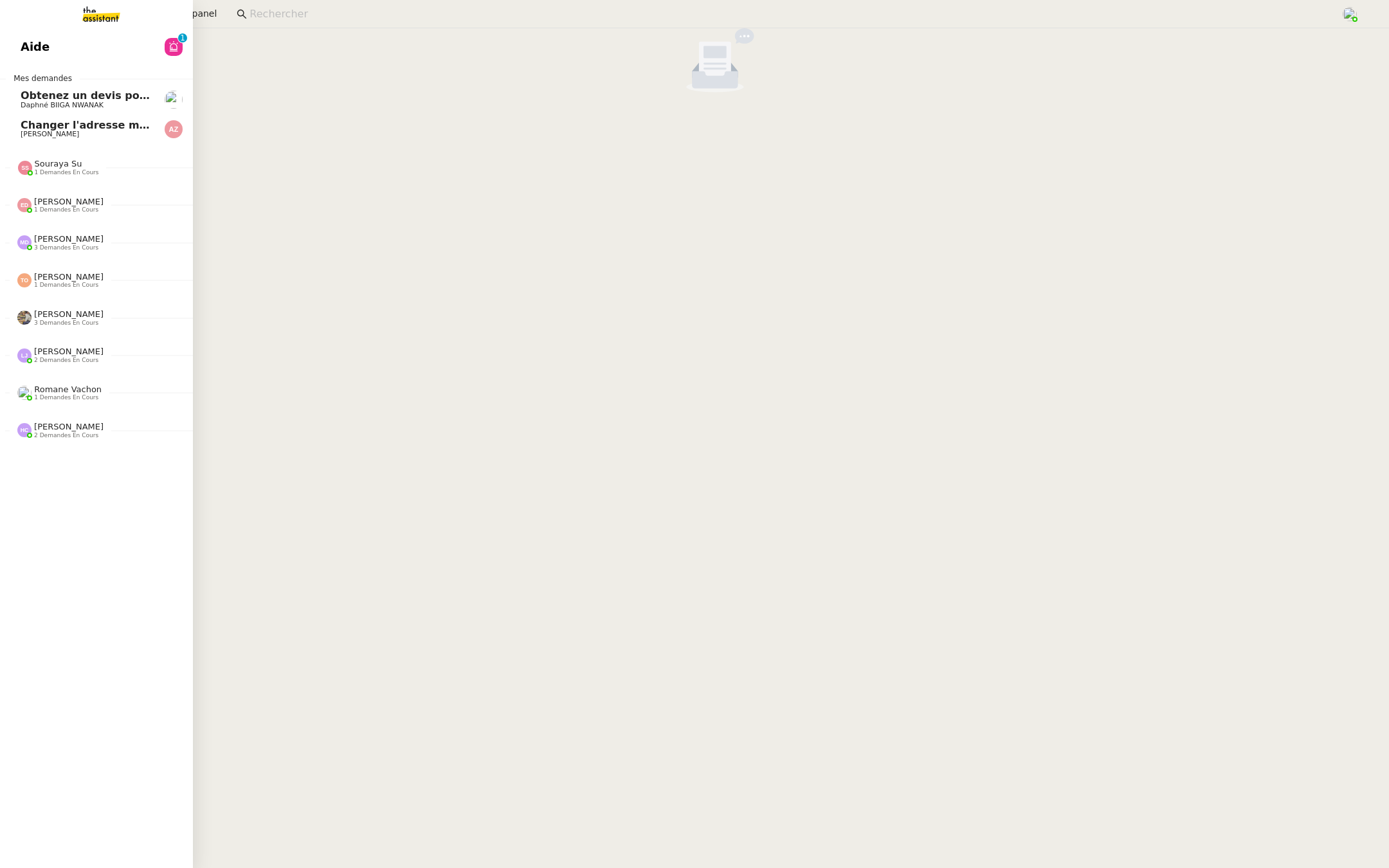
click at [22, 49] on span "Aide" at bounding box center [35, 47] width 29 height 19
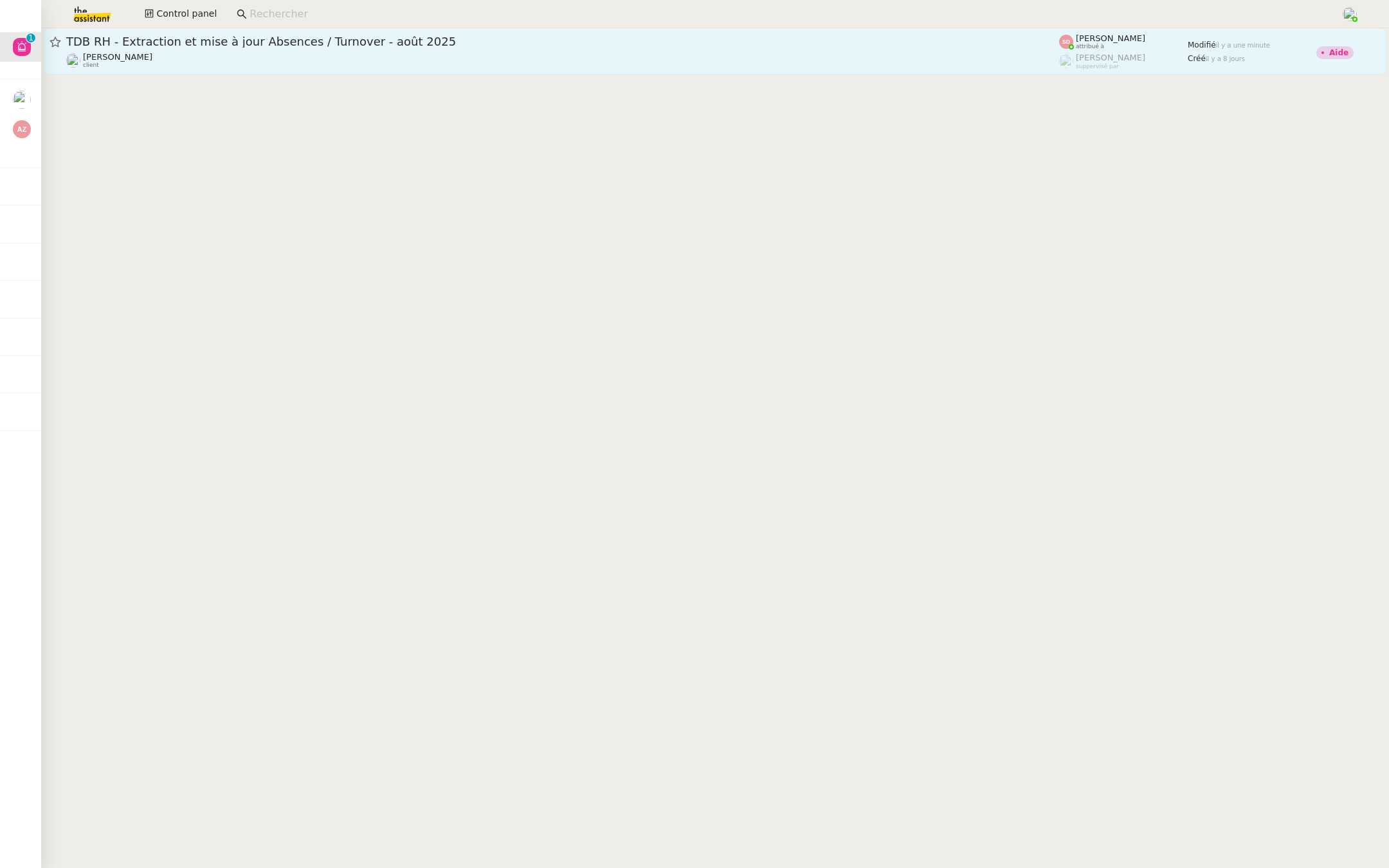
click at [192, 42] on span "TDB RH - Extraction et mise à jour Absences / Turnover - août 2025" at bounding box center [562, 42] width 993 height 11
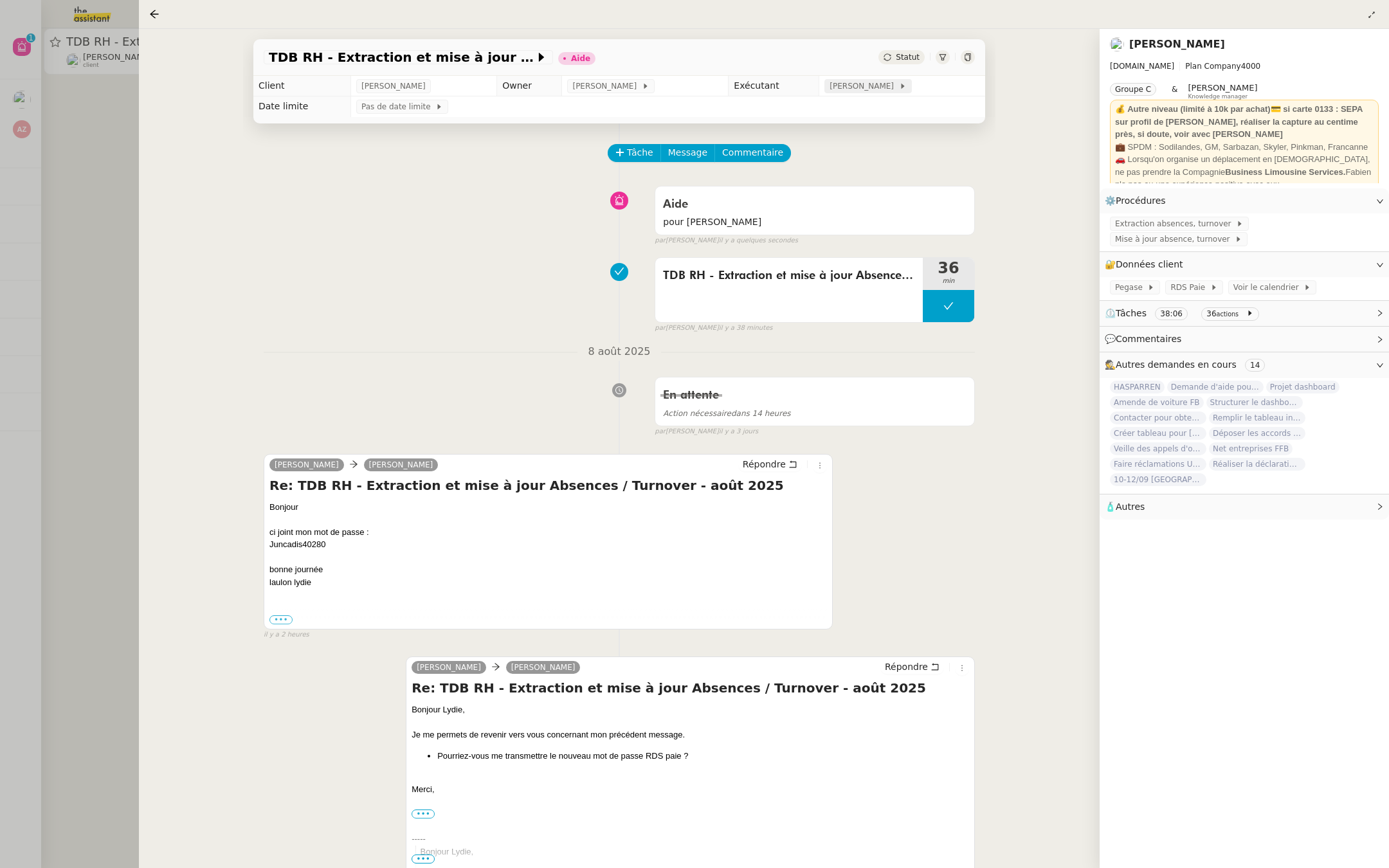
click at [875, 84] on span "[PERSON_NAME]" at bounding box center [864, 86] width 69 height 13
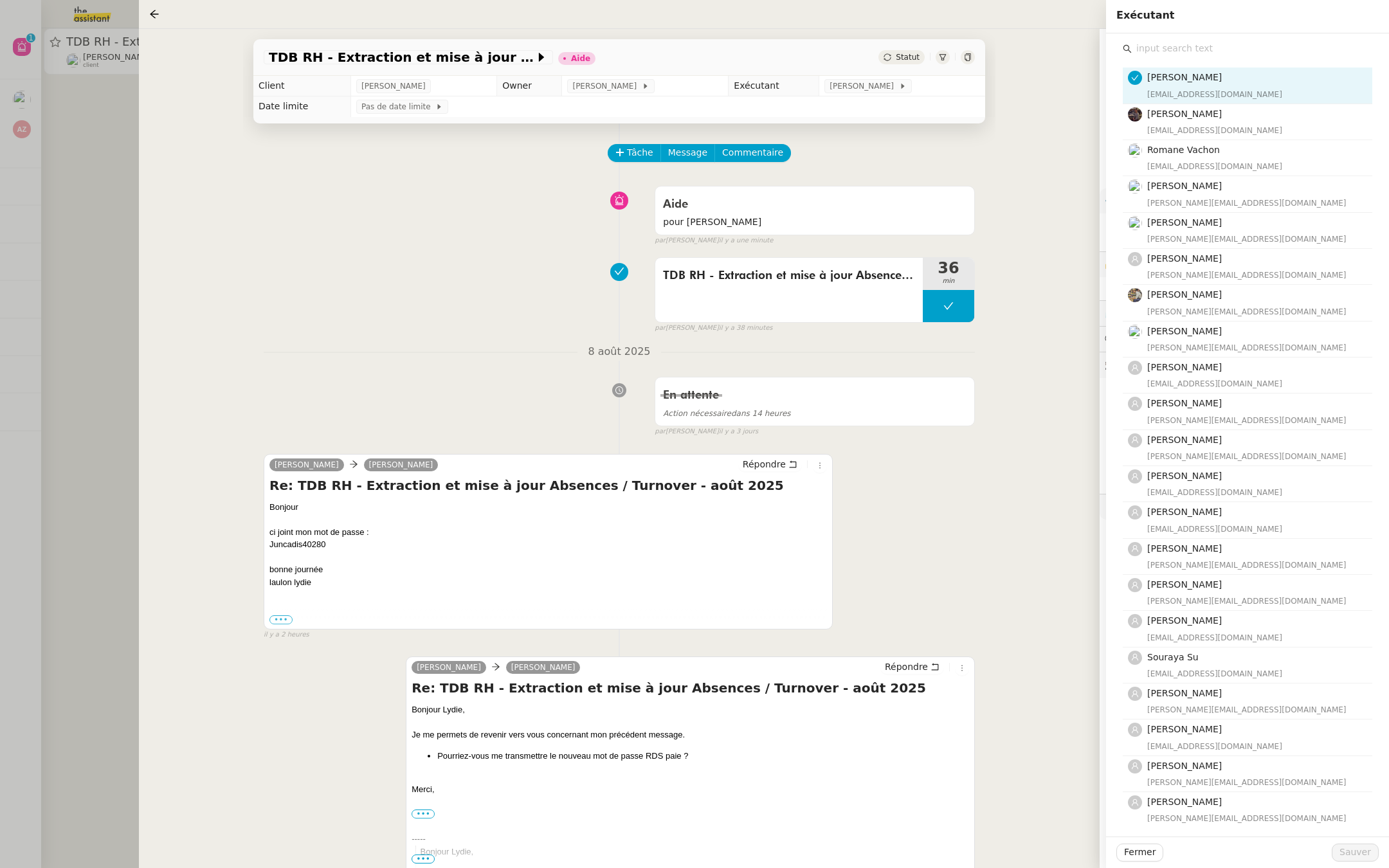
click at [1163, 54] on input "text" at bounding box center [1252, 49] width 240 height 18
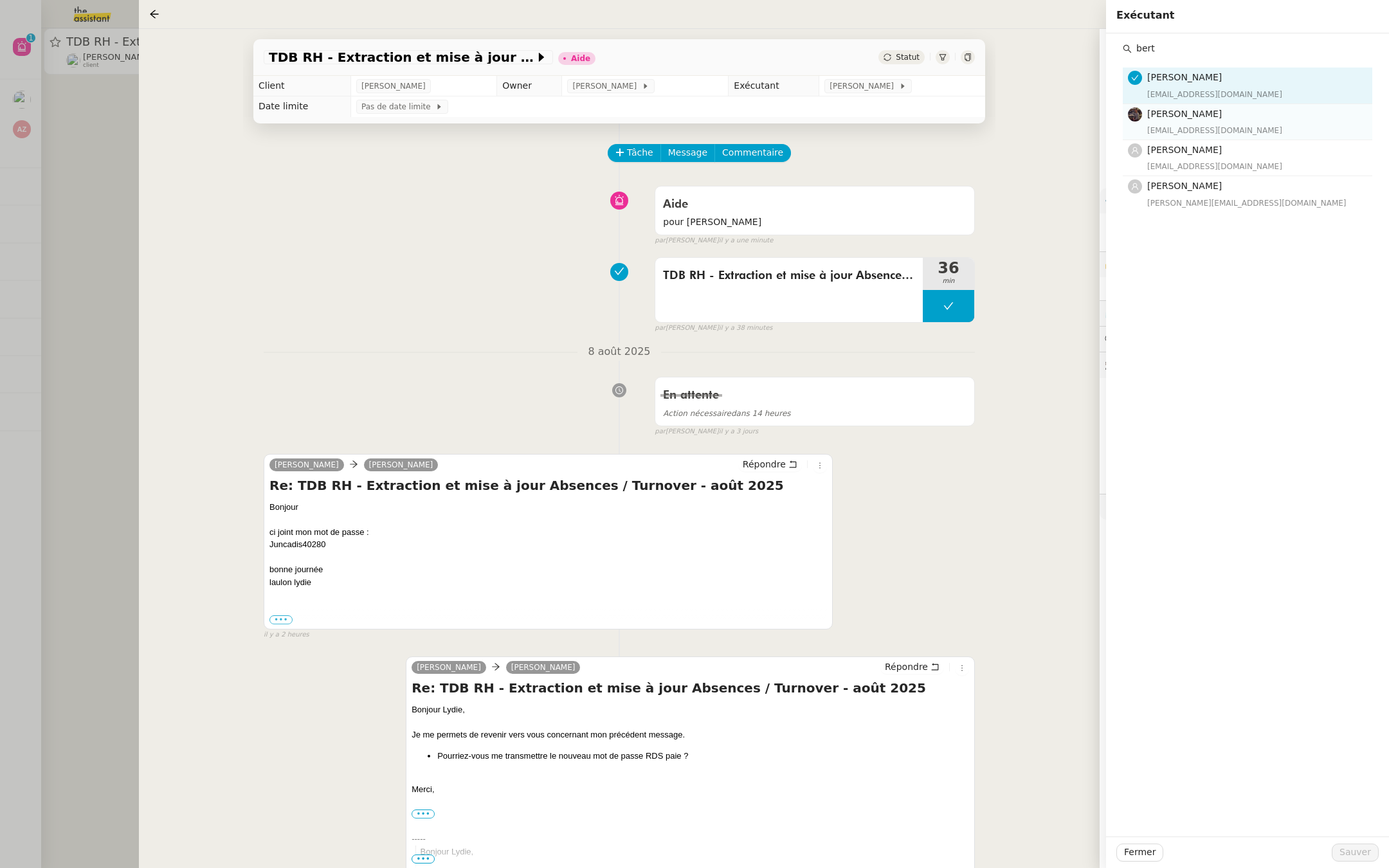
type input "bert"
click at [1184, 121] on div "[PERSON_NAME] [EMAIL_ADDRESS][DOMAIN_NAME]" at bounding box center [1256, 122] width 217 height 30
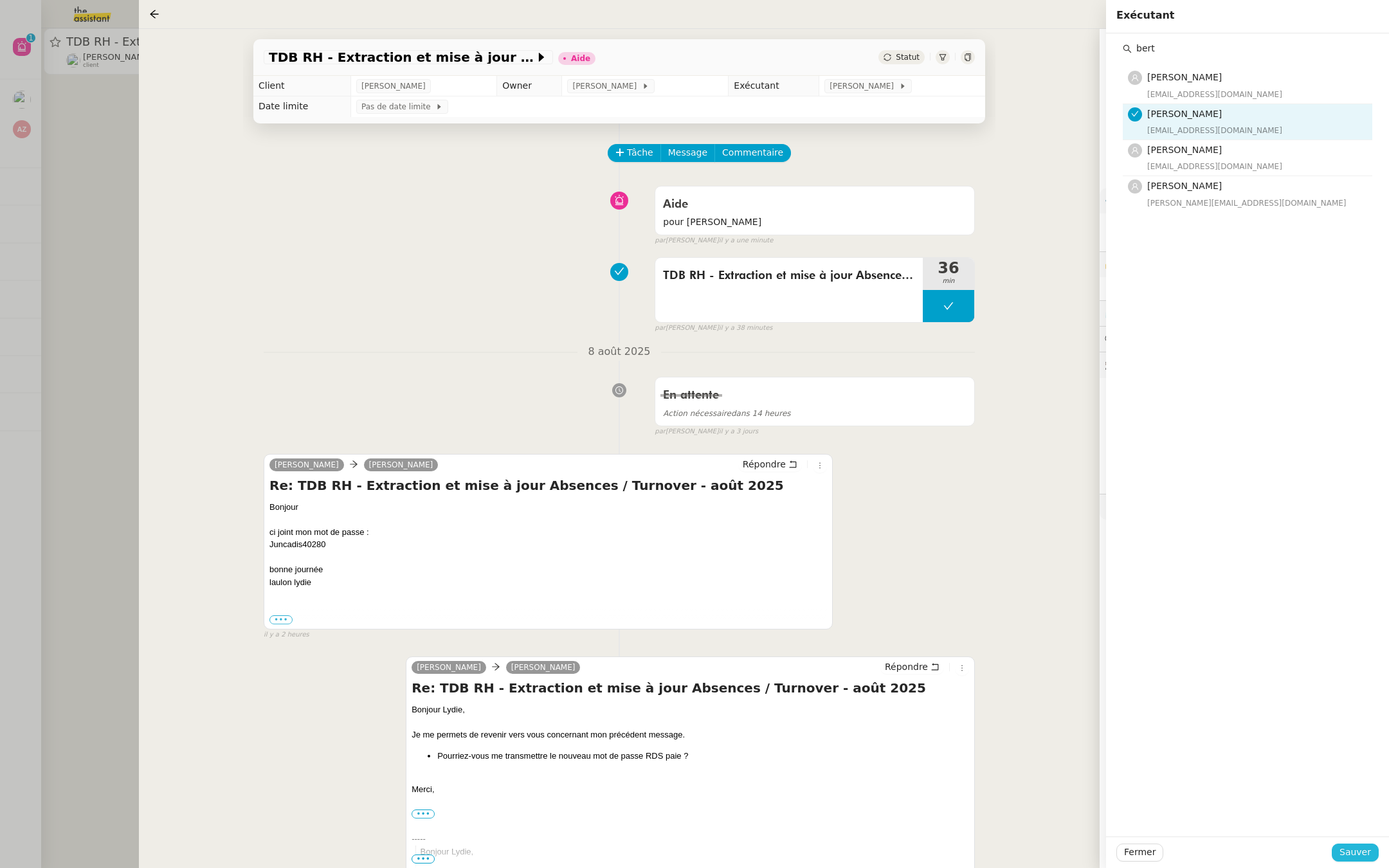
click at [1351, 846] on span "Sauver" at bounding box center [1355, 852] width 31 height 15
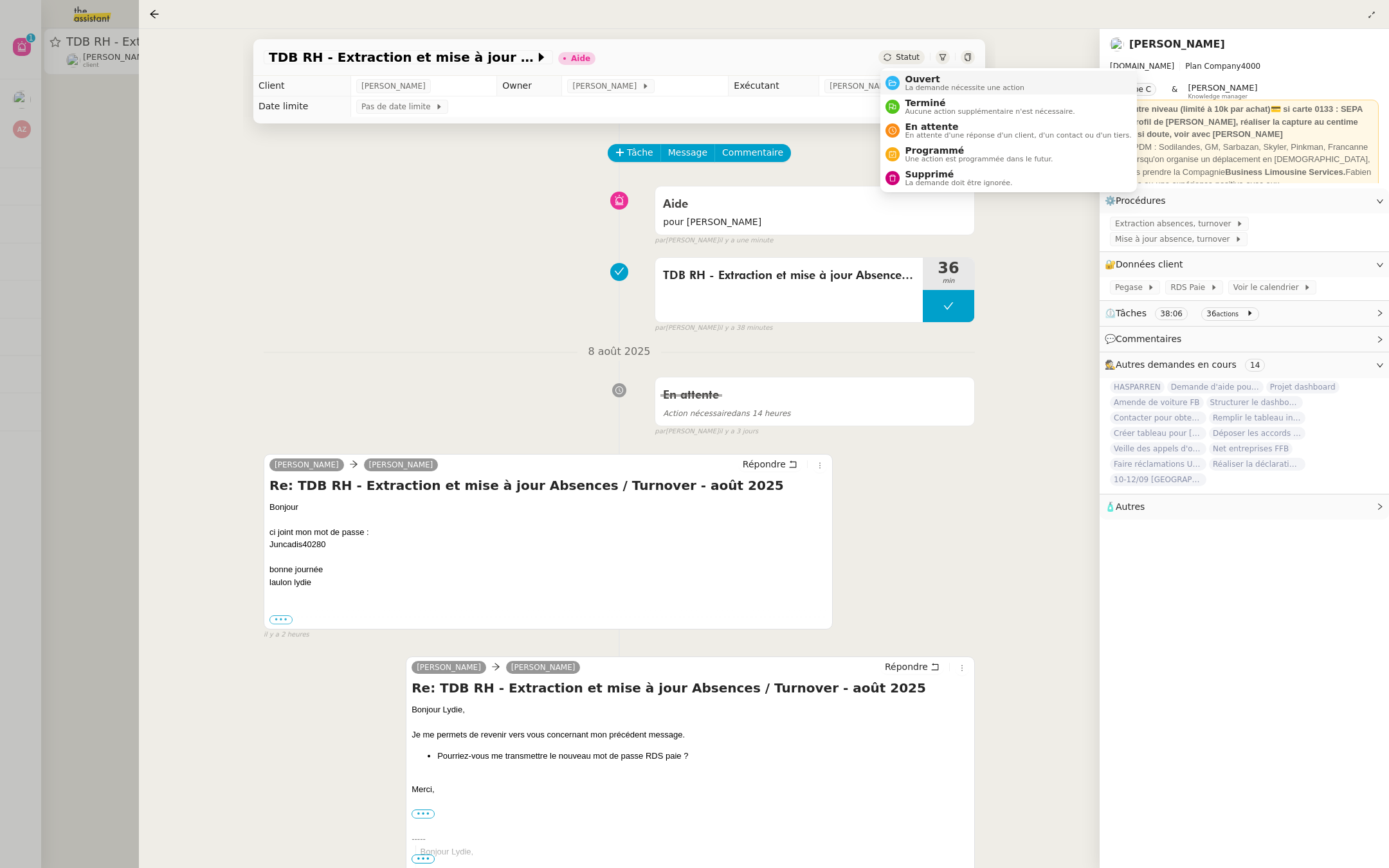
click at [898, 80] on nz-avatar at bounding box center [893, 83] width 14 height 14
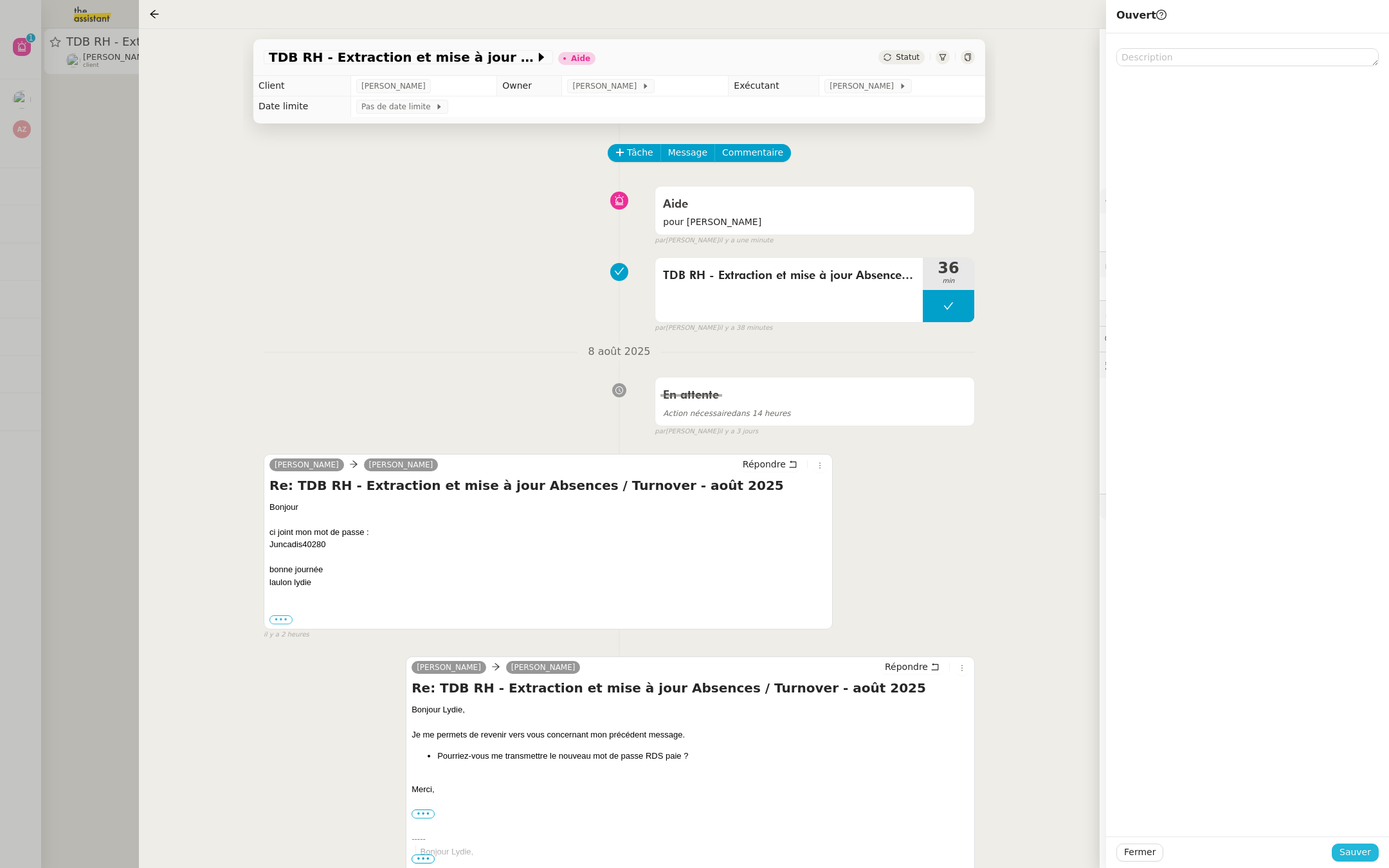
drag, startPoint x: 1346, startPoint y: 852, endPoint x: 1346, endPoint y: 834, distance: 18.0
click at [1346, 844] on button "Sauver" at bounding box center [1355, 852] width 47 height 18
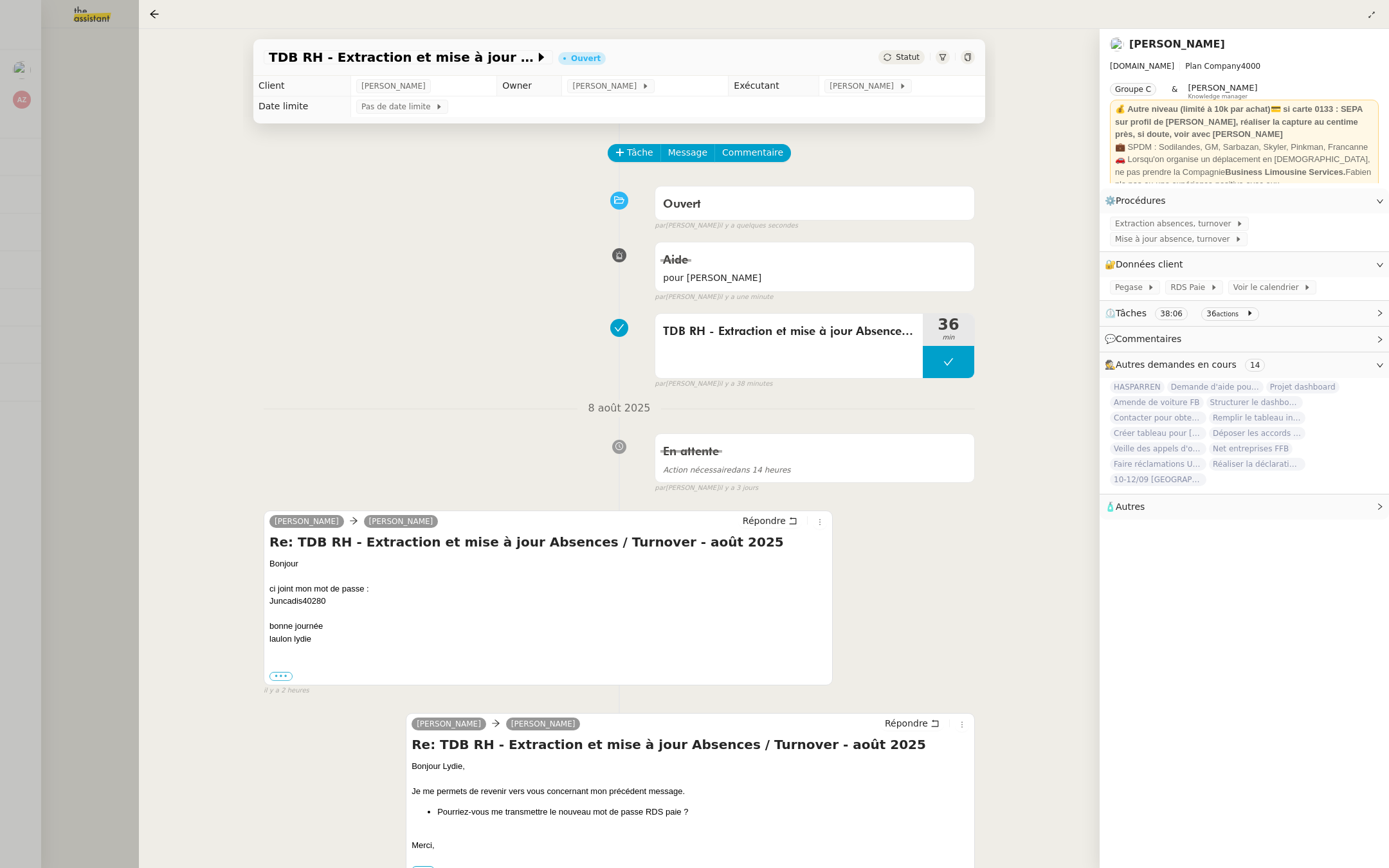
click at [27, 311] on div at bounding box center [694, 434] width 1389 height 868
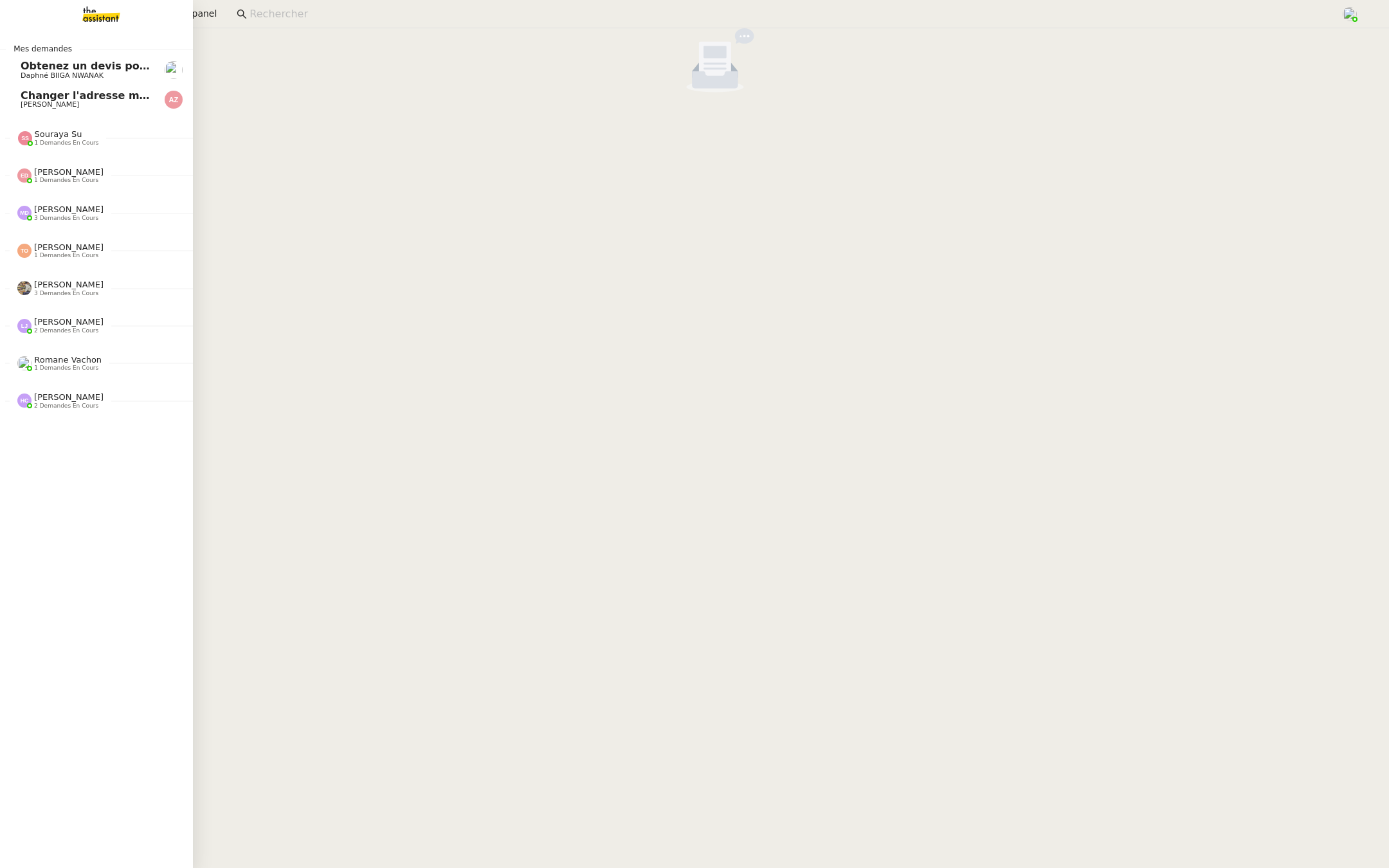
click at [22, 74] on span "Daphné BIIGA NWANAK" at bounding box center [62, 75] width 83 height 8
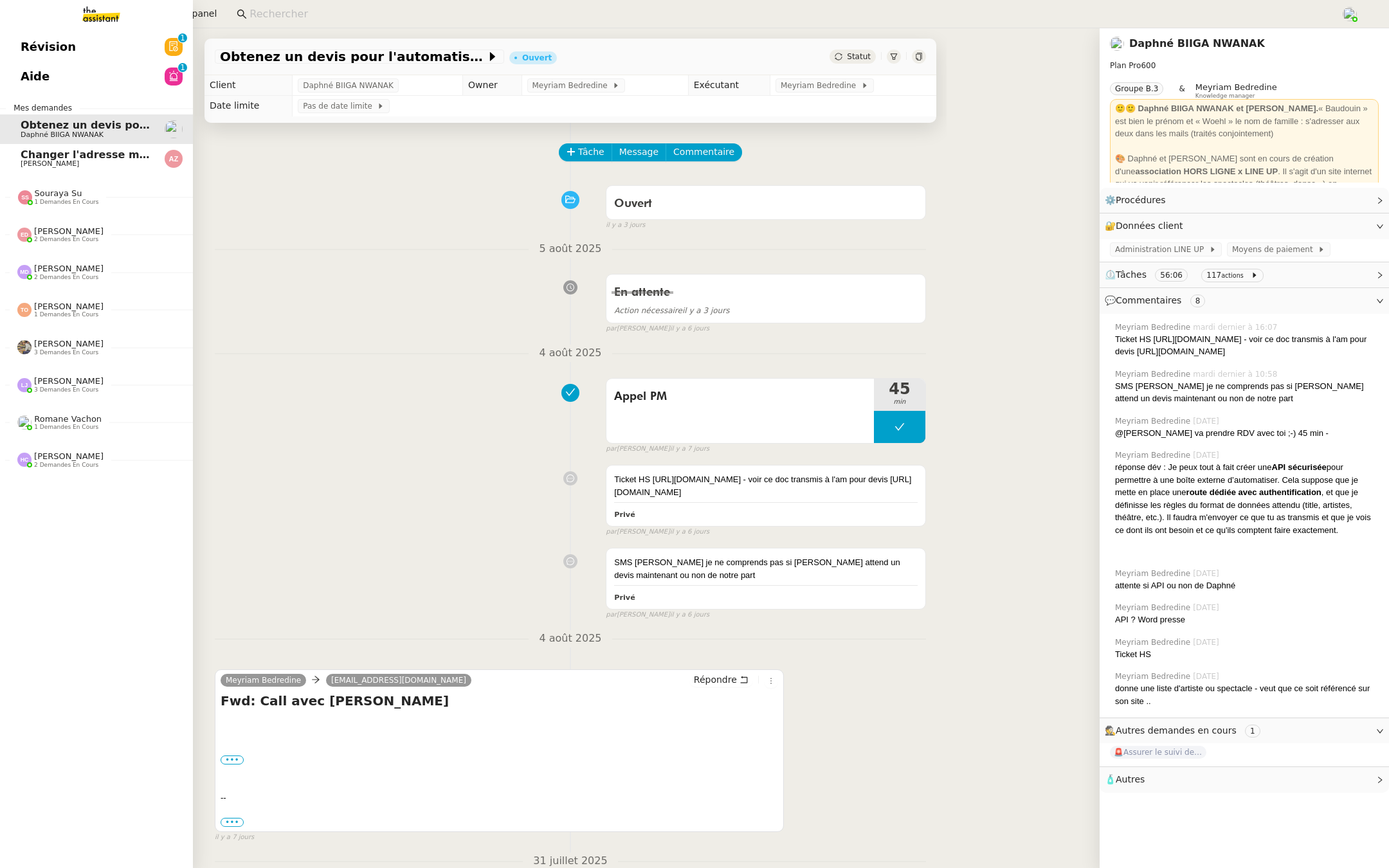
click at [26, 50] on span "Révision" at bounding box center [48, 47] width 55 height 19
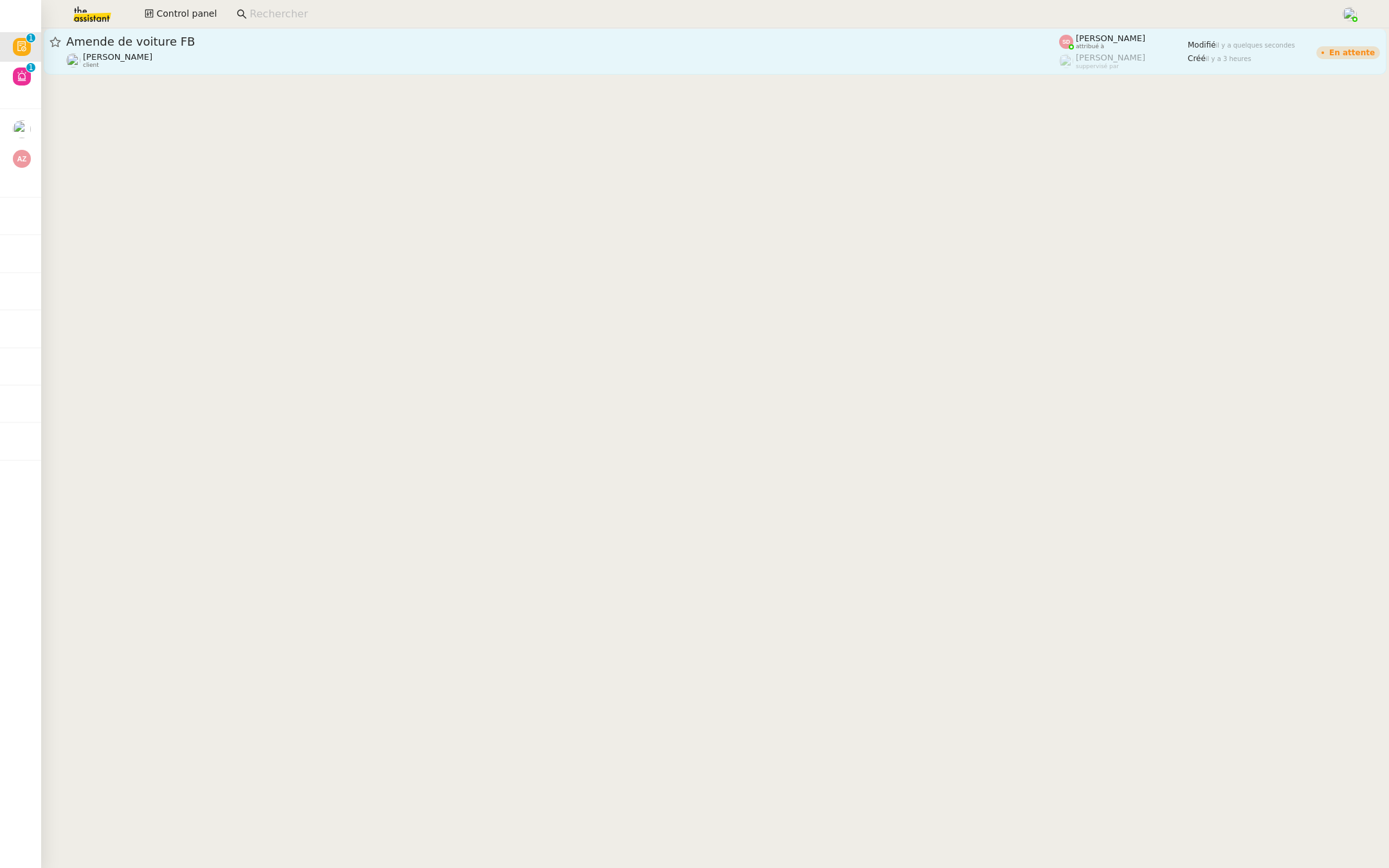
click at [196, 50] on div "Amende de voiture FB [PERSON_NAME] client" at bounding box center [562, 51] width 993 height 34
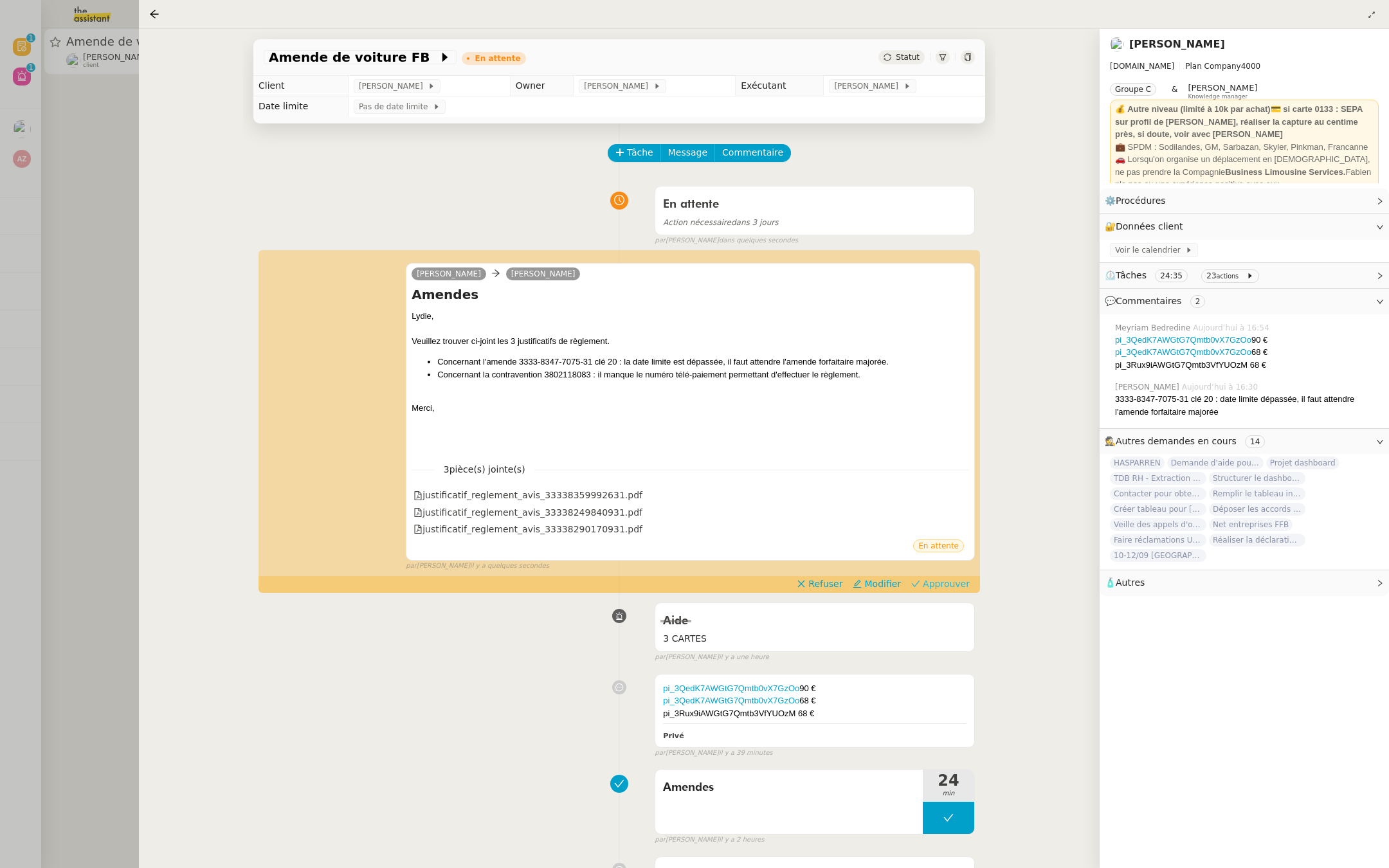
click at [953, 585] on span "Approuver" at bounding box center [946, 584] width 47 height 13
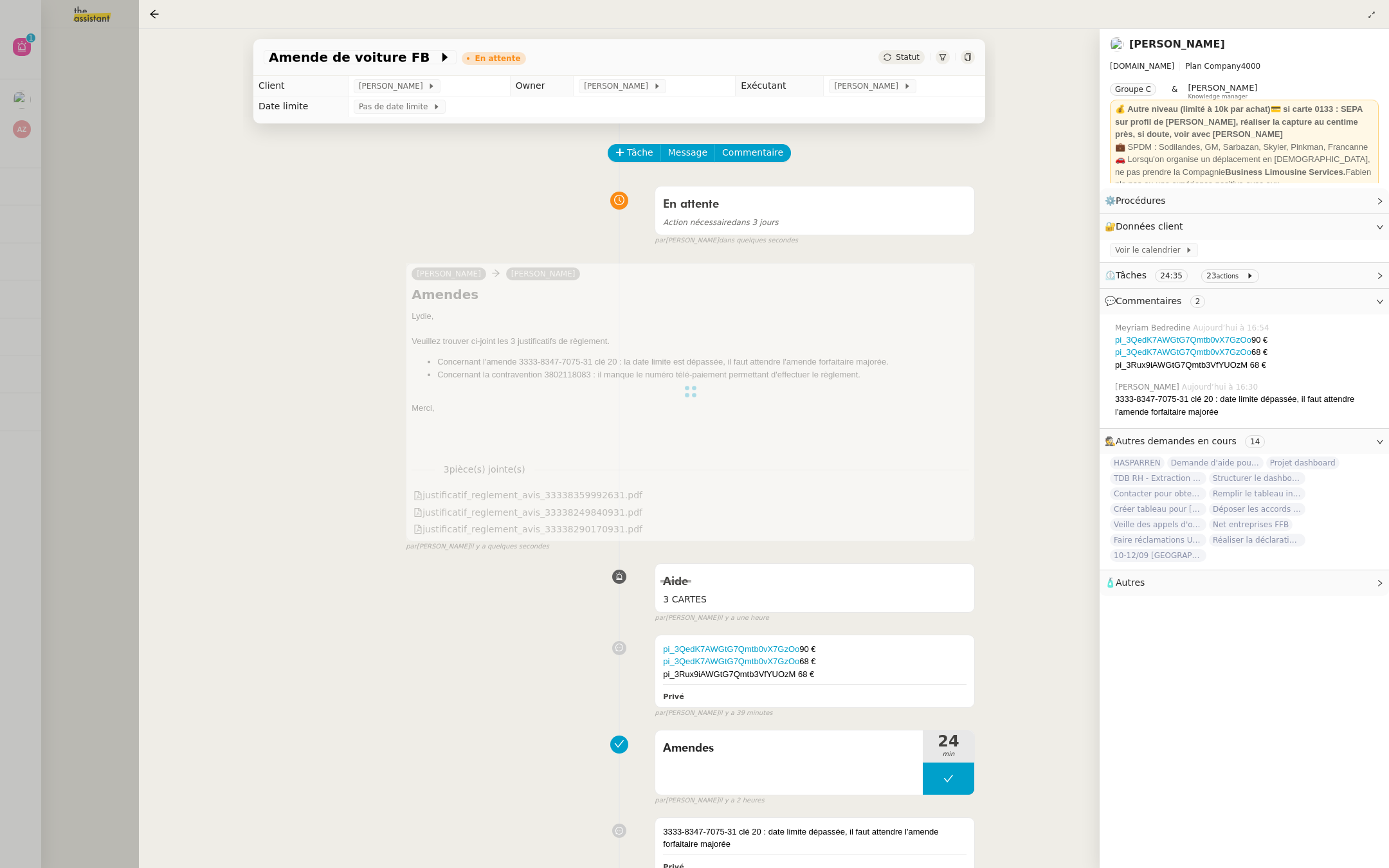
click at [32, 221] on div at bounding box center [694, 434] width 1389 height 868
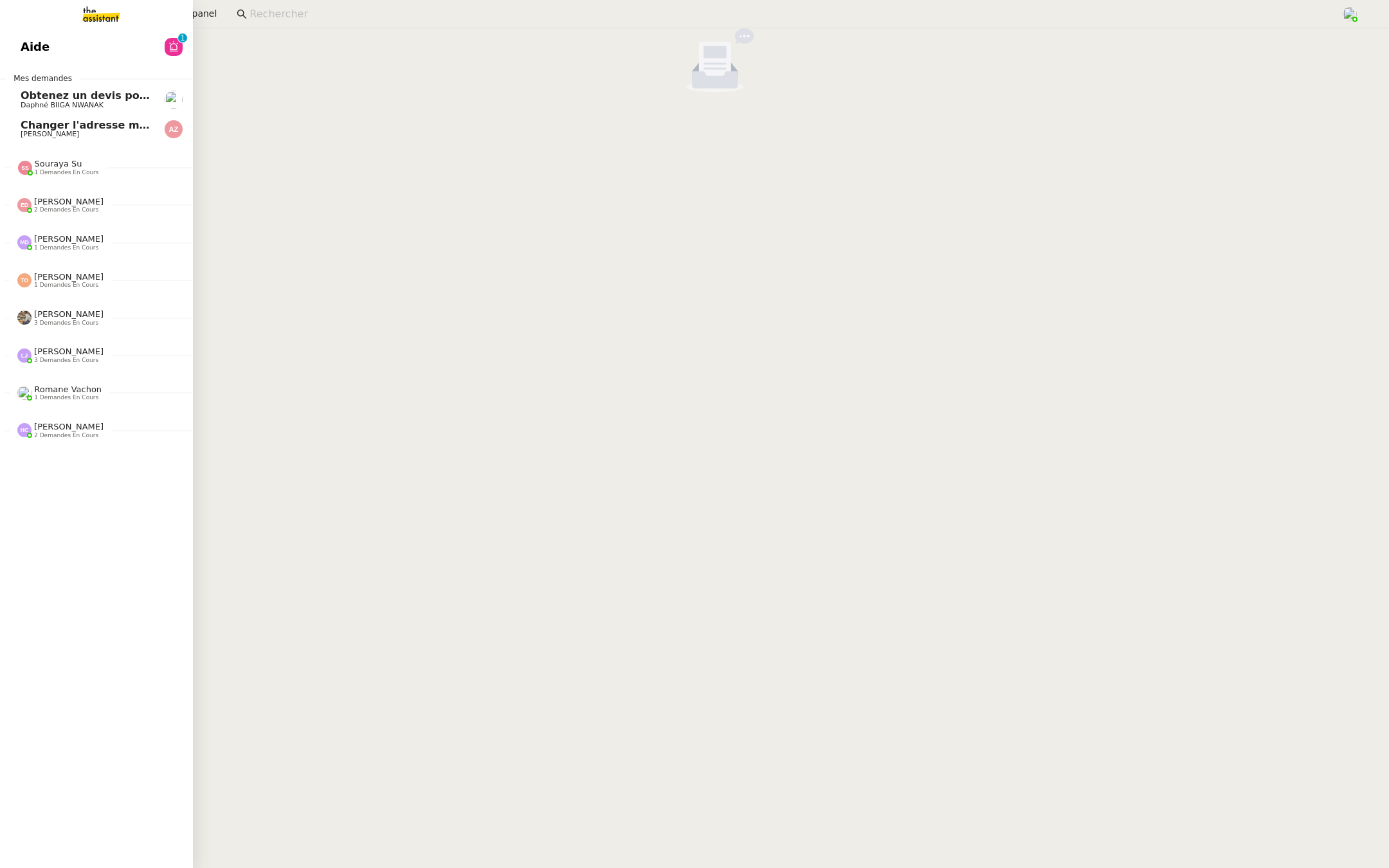
click at [1, 49] on link "Aide 0 1 2 3 4 5 6 7 8 9" at bounding box center [97, 46] width 193 height 30
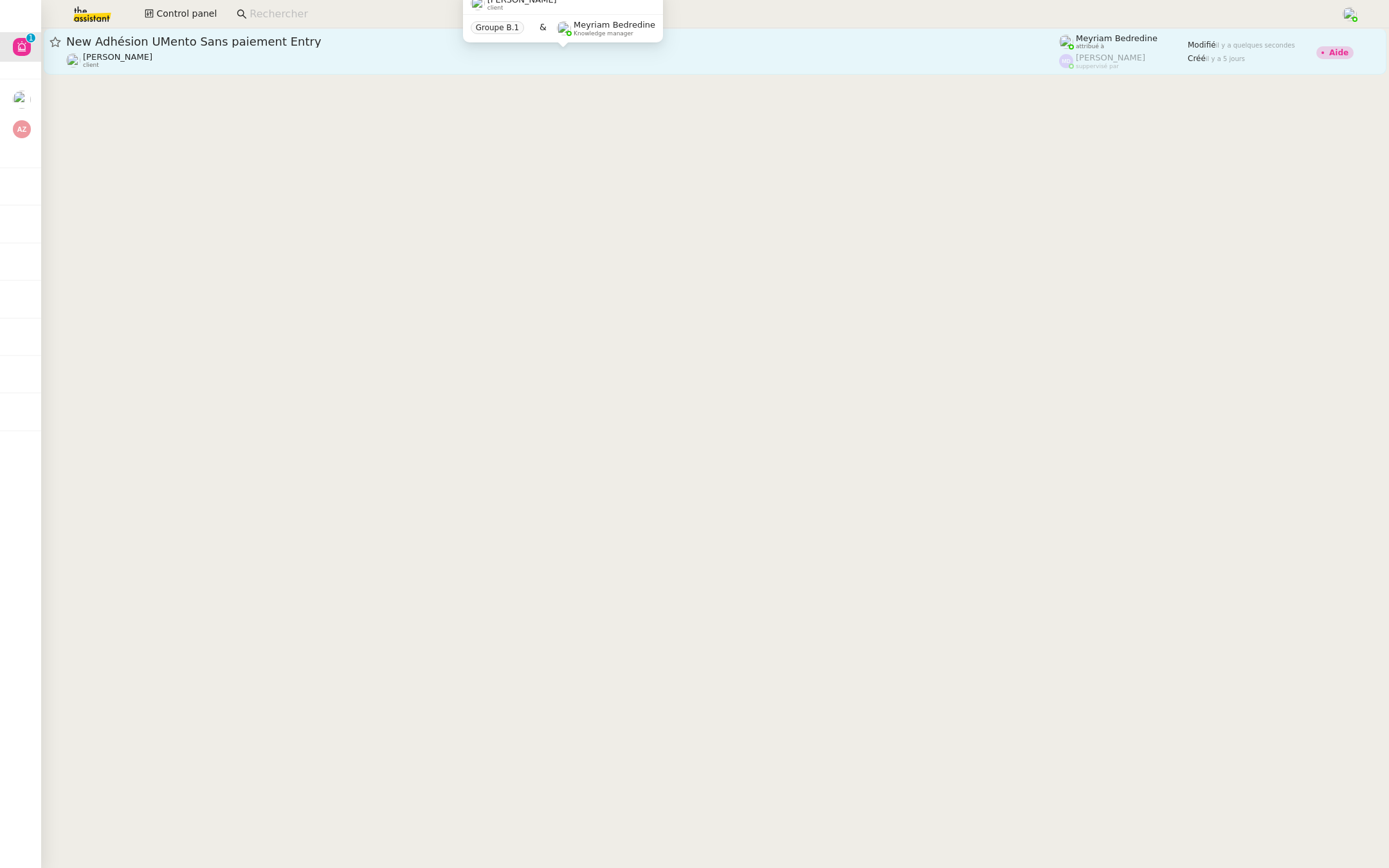
click at [133, 61] on span "[PERSON_NAME]" at bounding box center [117, 57] width 69 height 10
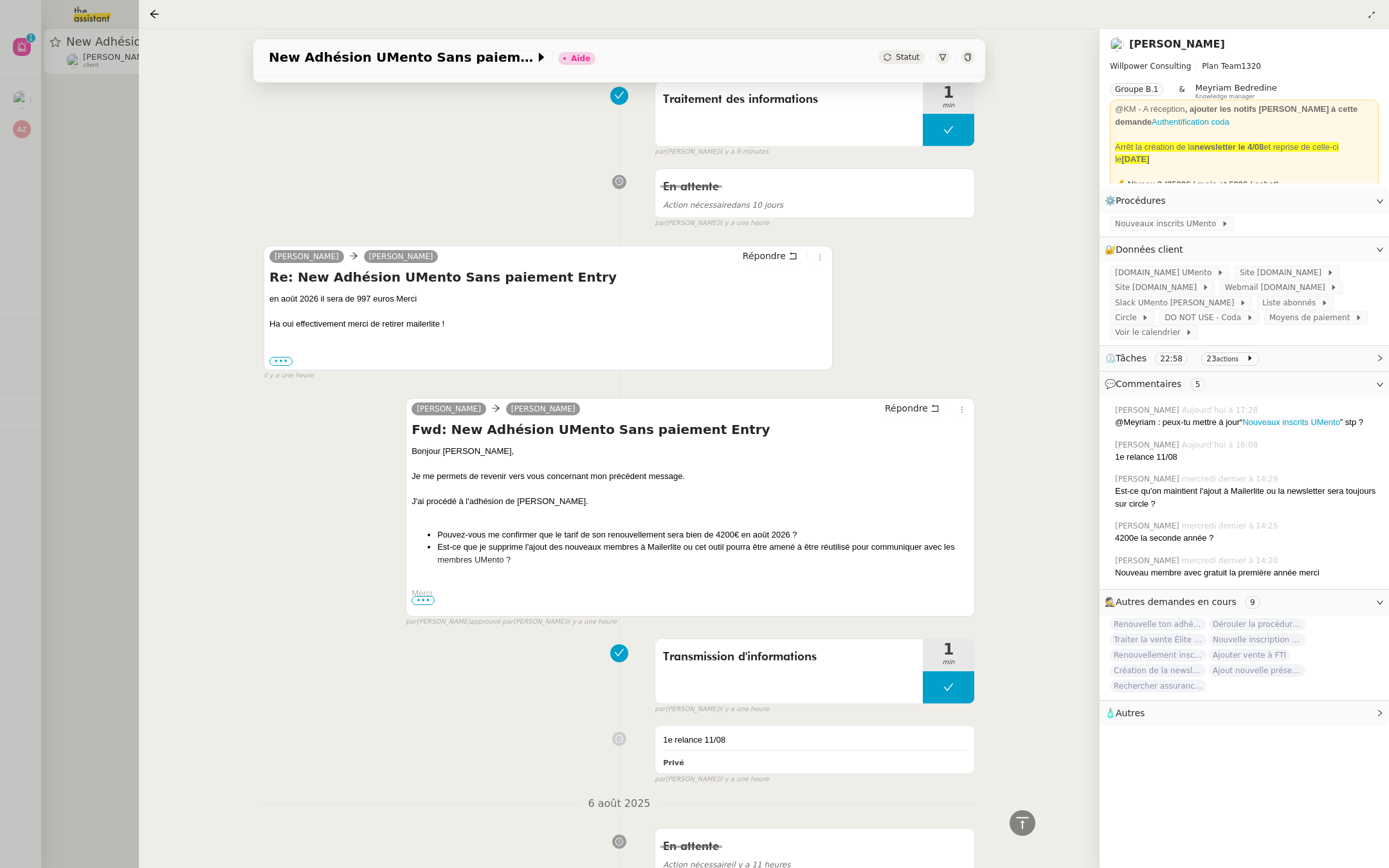
click at [723, 513] on div at bounding box center [690, 513] width 558 height 13
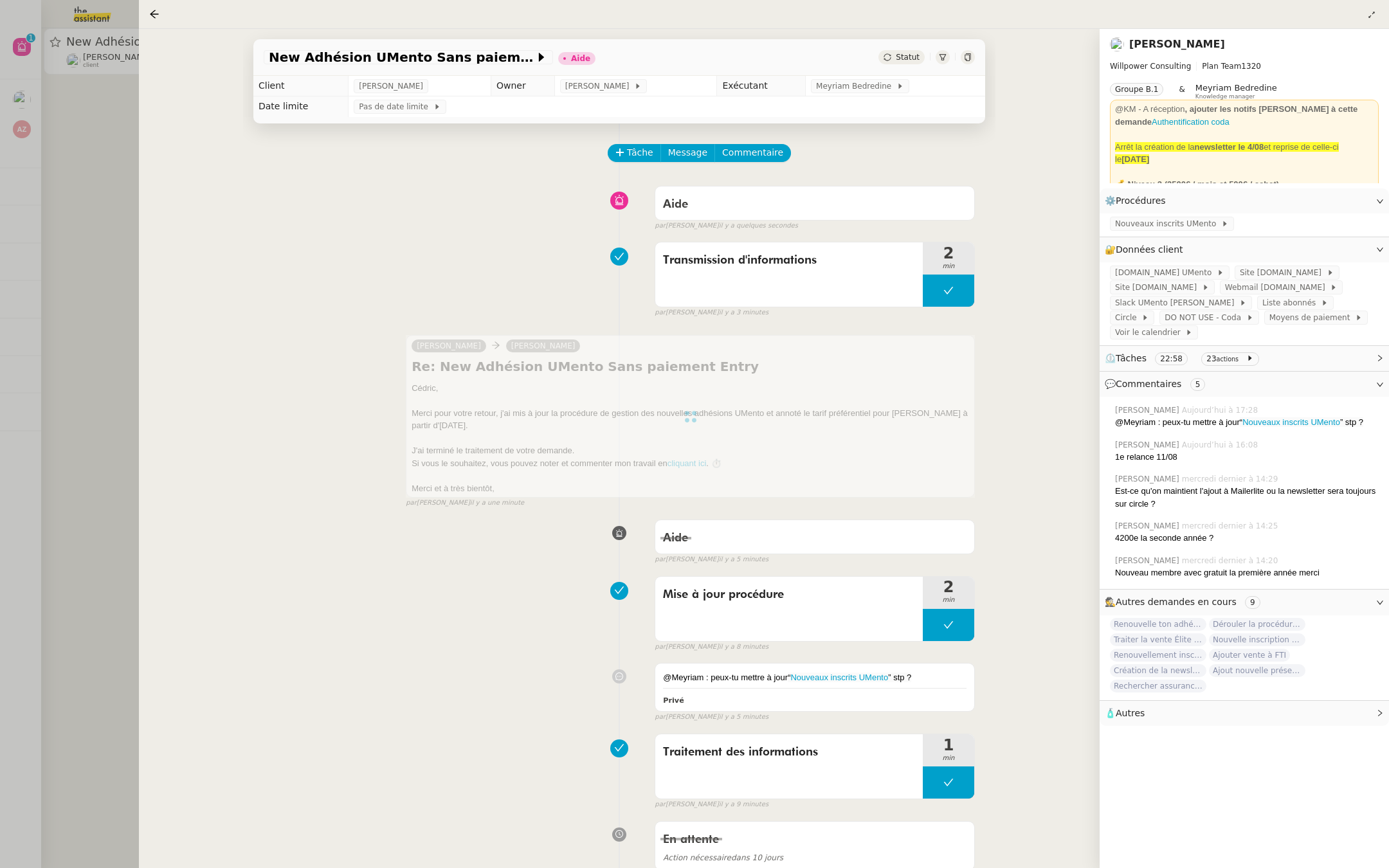
click at [674, 379] on div at bounding box center [690, 416] width 569 height 163
click at [102, 76] on div at bounding box center [694, 434] width 1389 height 868
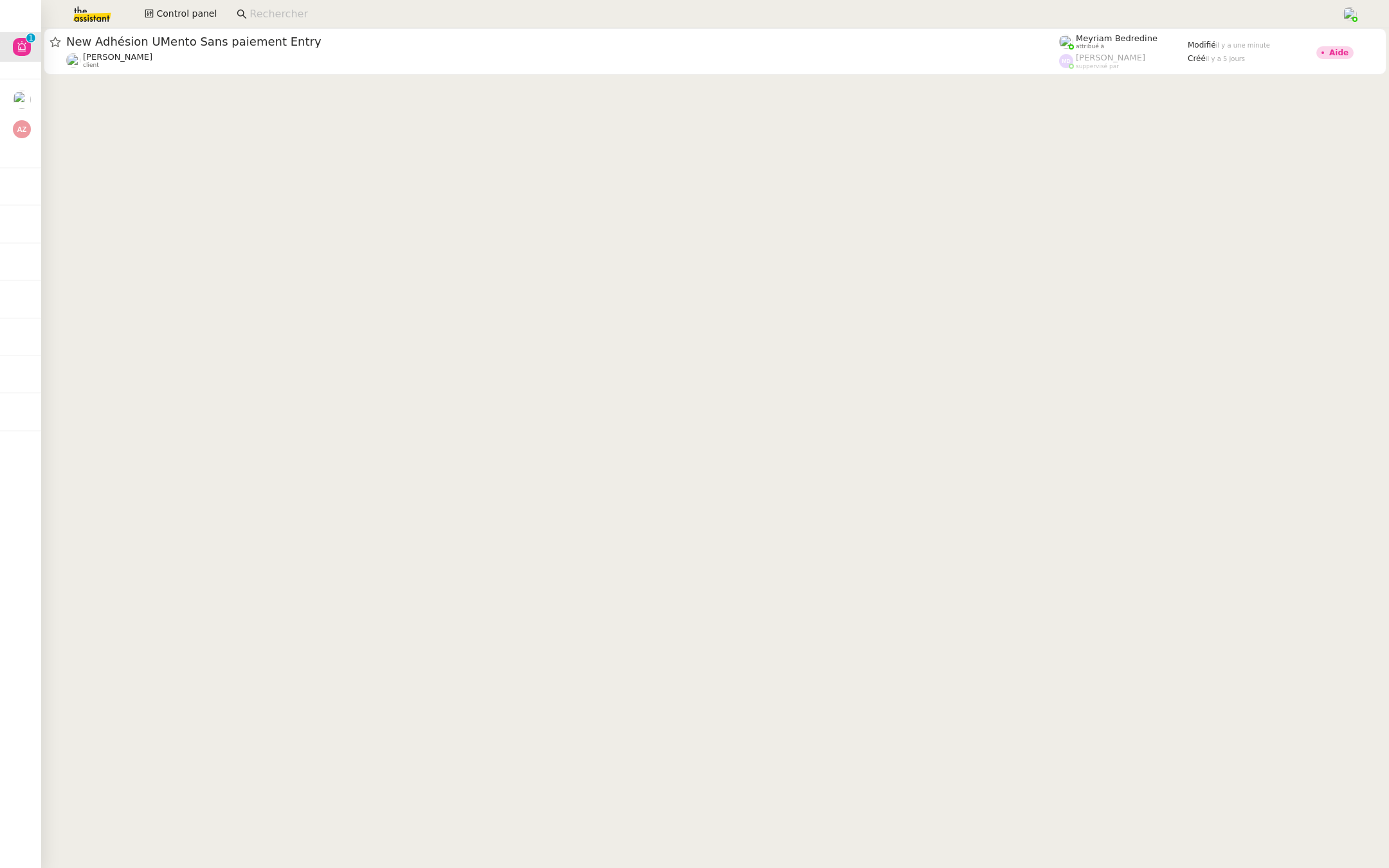
click at [831, 581] on cdk-virtual-scroll-viewport "New Adhésion UMento Sans paiement Entry [PERSON_NAME] client Meyriam Bedredine …" at bounding box center [715, 447] width 1347 height 839
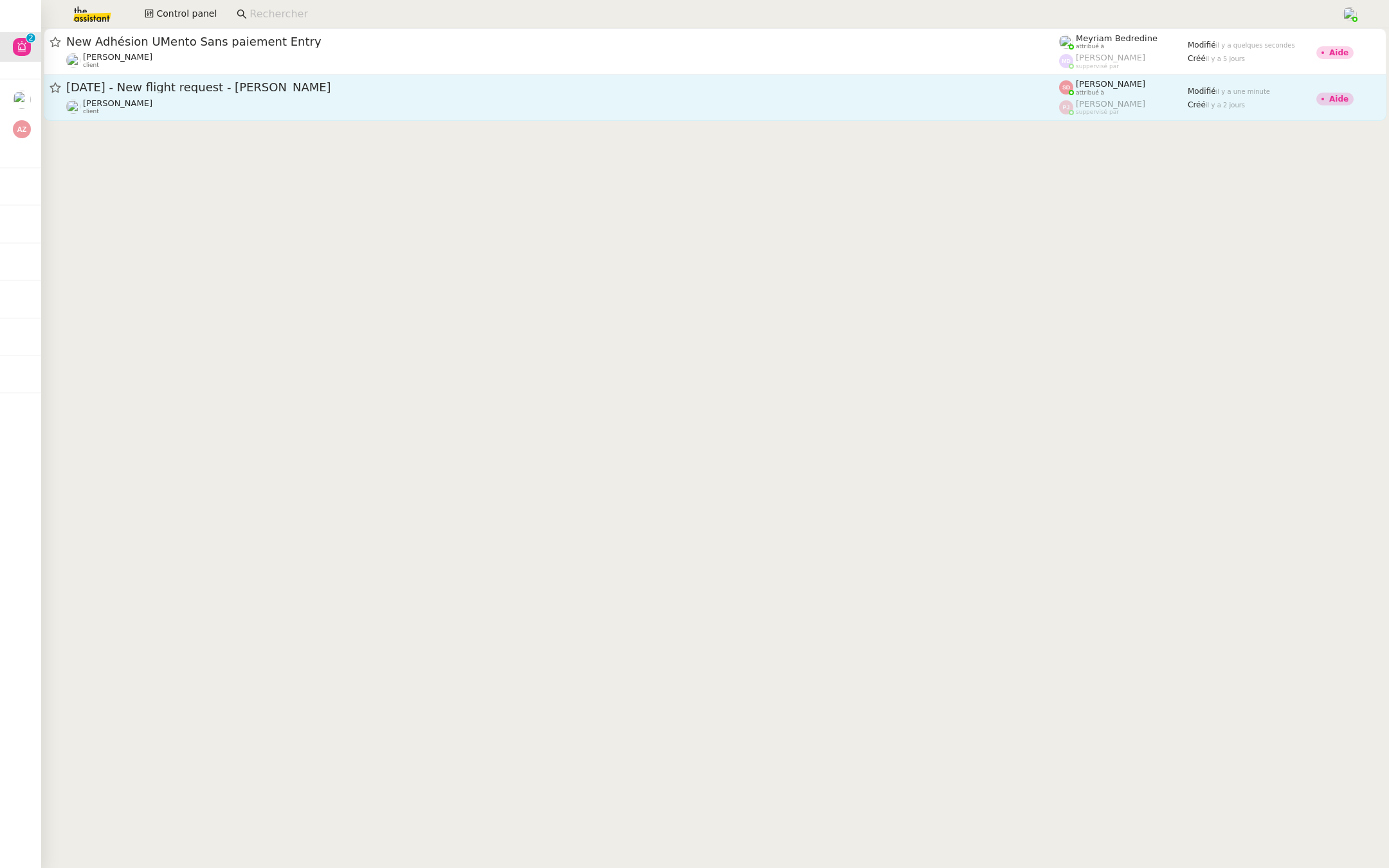
click at [154, 94] on div "[DATE] - New flight request - [PERSON_NAME]" at bounding box center [562, 88] width 993 height 16
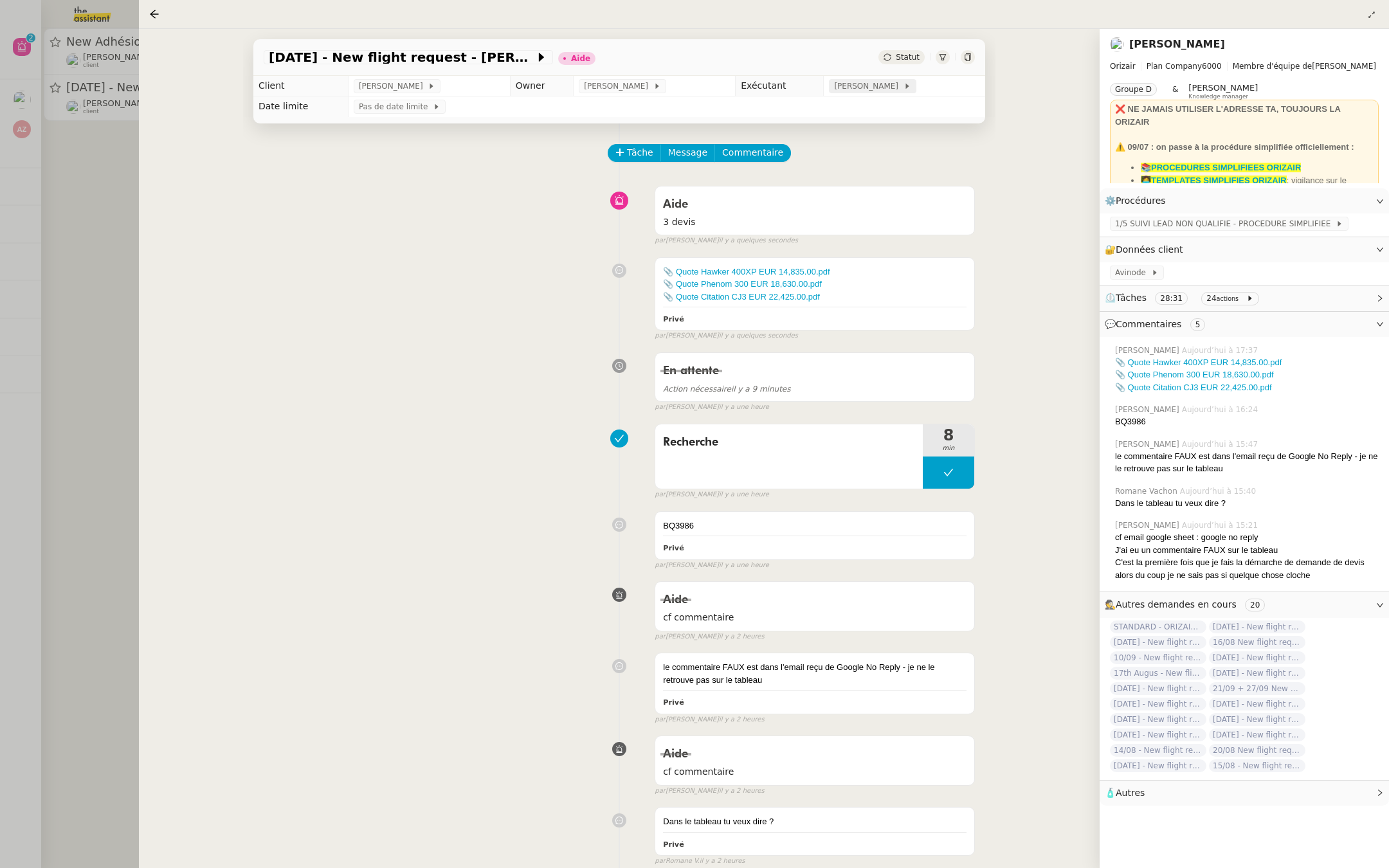
click at [863, 88] on span "[PERSON_NAME]" at bounding box center [868, 86] width 69 height 13
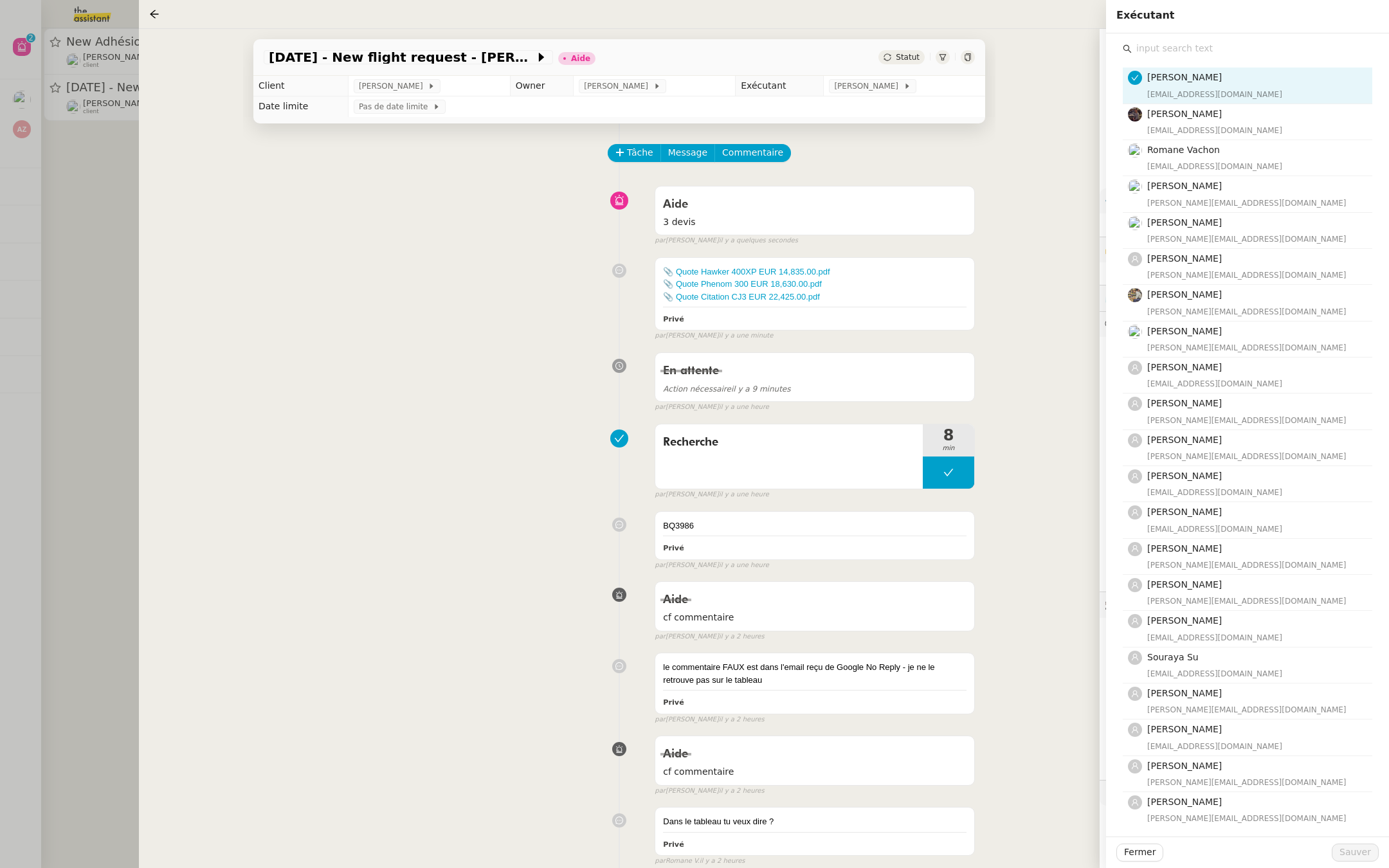
click at [1173, 51] on input "text" at bounding box center [1252, 49] width 240 height 18
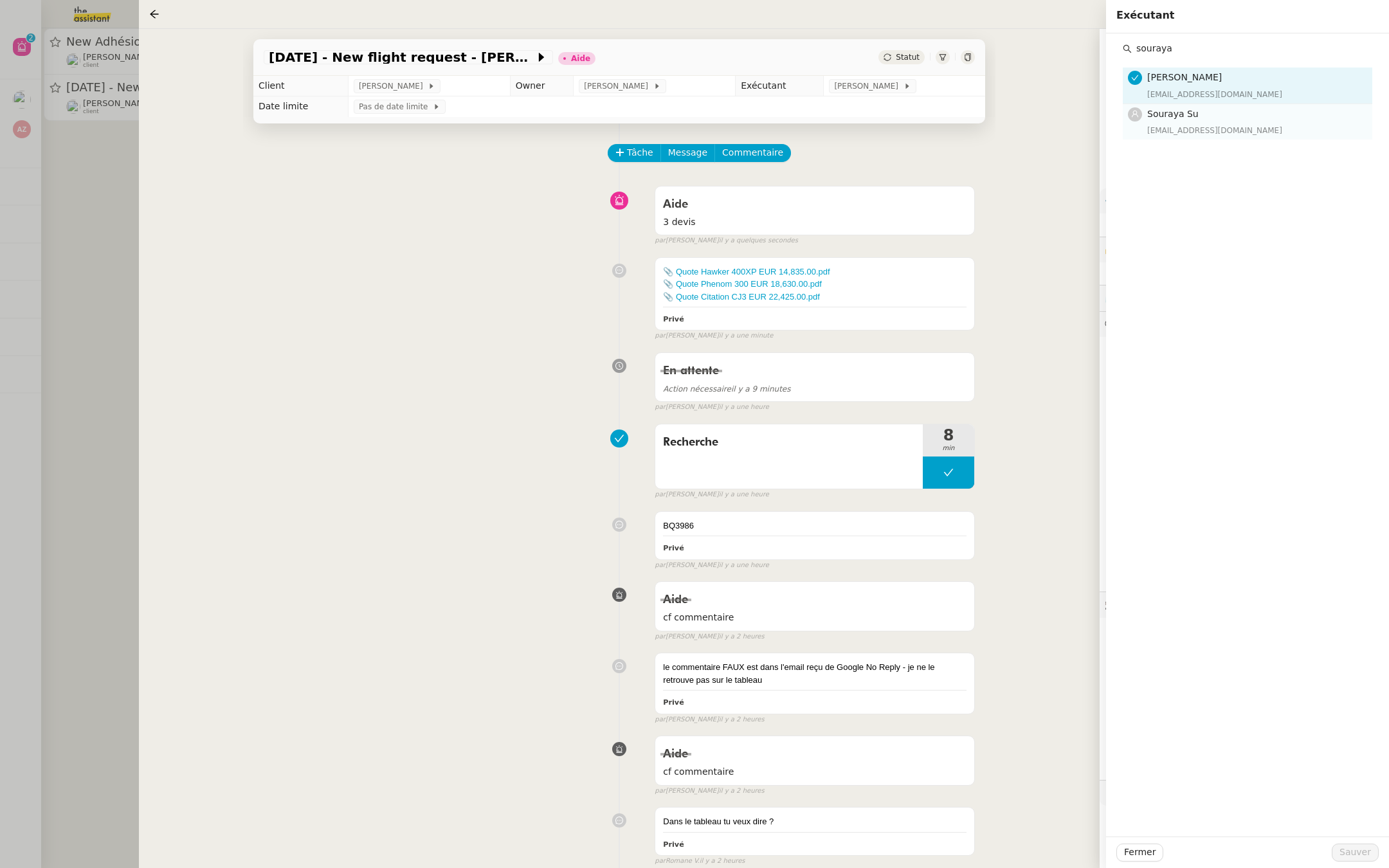
type input "souraya"
click at [1158, 124] on div "[EMAIL_ADDRESS][DOMAIN_NAME]" at bounding box center [1256, 130] width 217 height 13
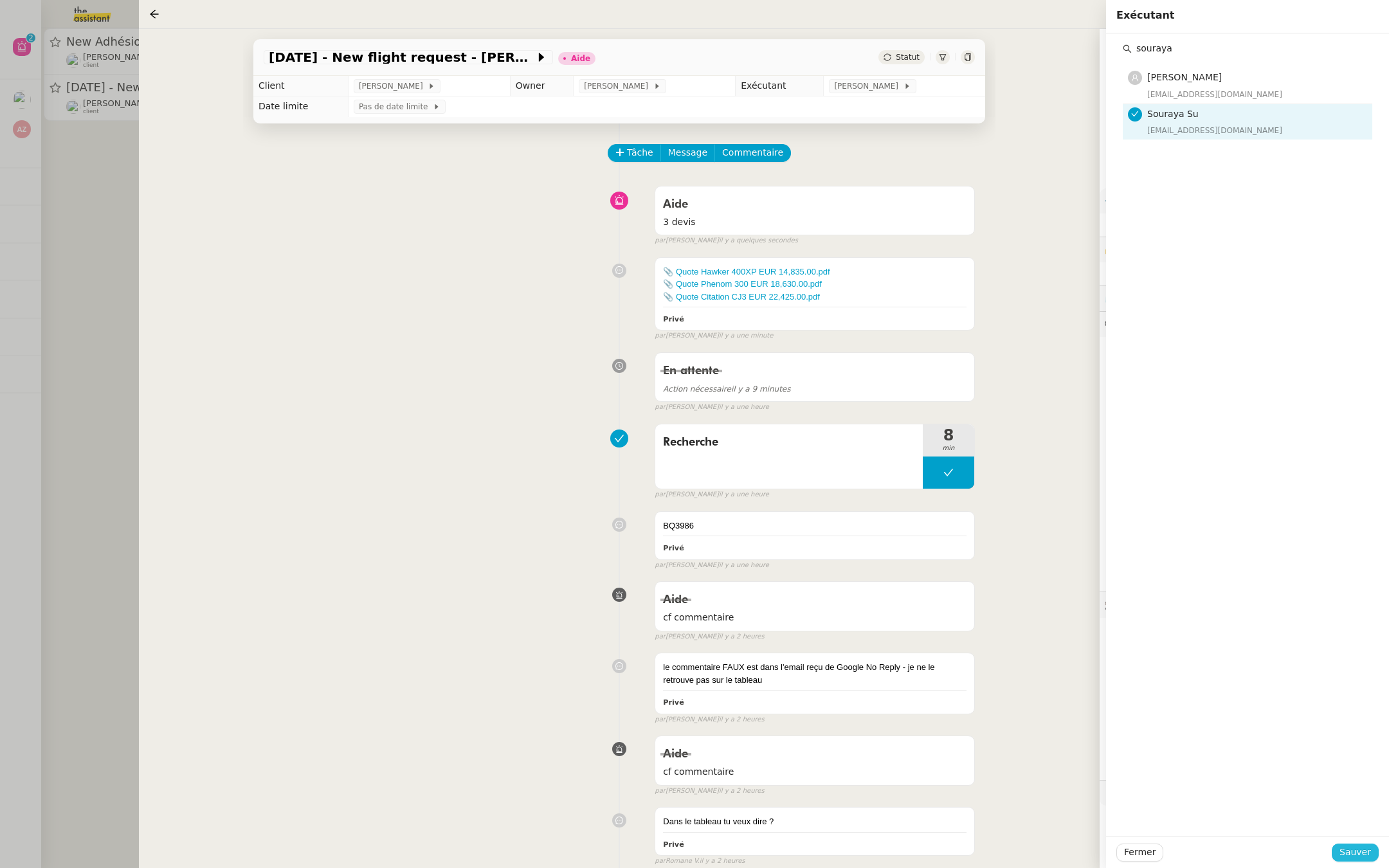
click at [1357, 847] on span "Sauver" at bounding box center [1355, 852] width 31 height 15
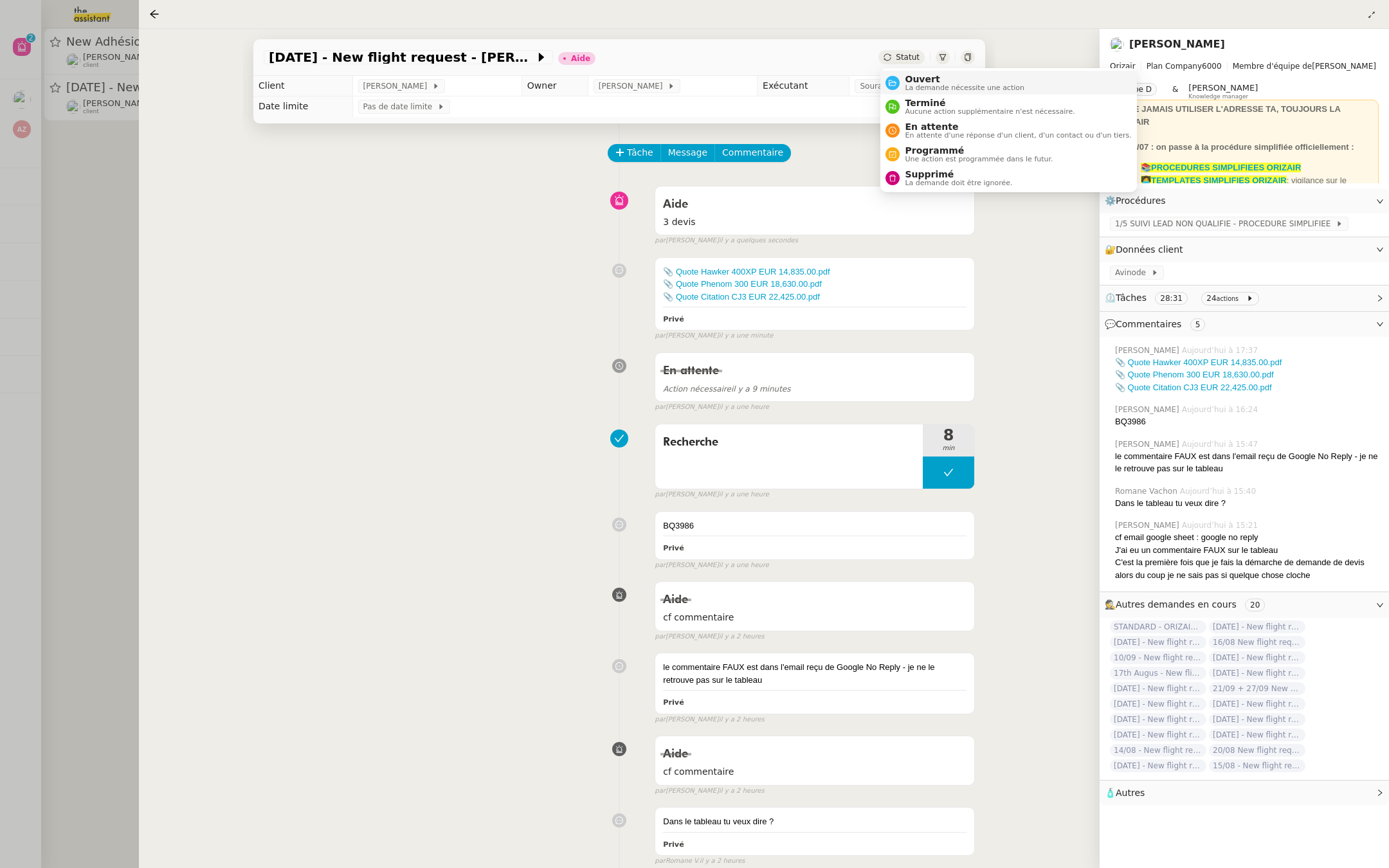
click at [901, 81] on div "Ouvert La demande nécessite une action" at bounding box center [962, 83] width 125 height 18
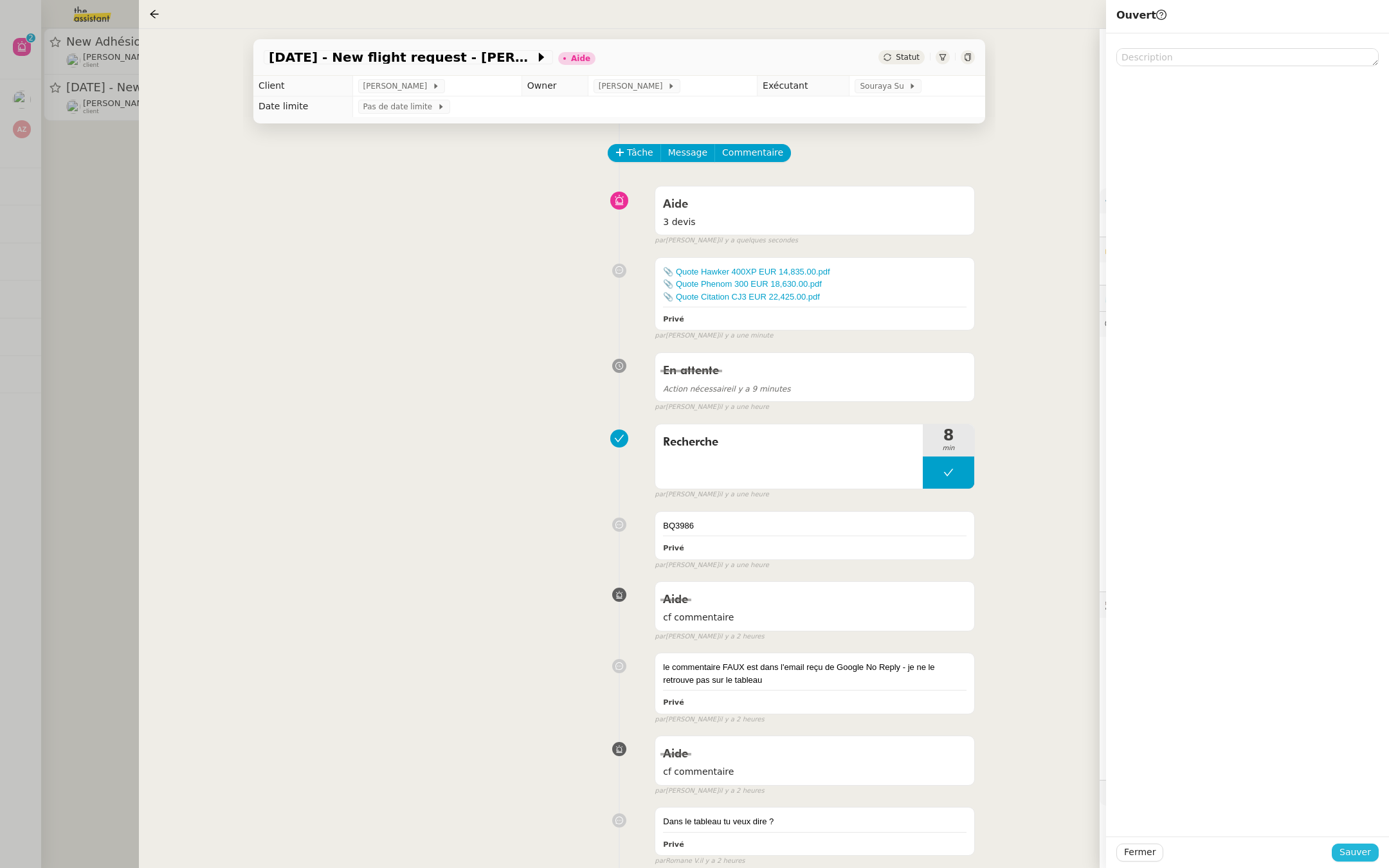
click at [1351, 846] on span "Sauver" at bounding box center [1355, 852] width 31 height 15
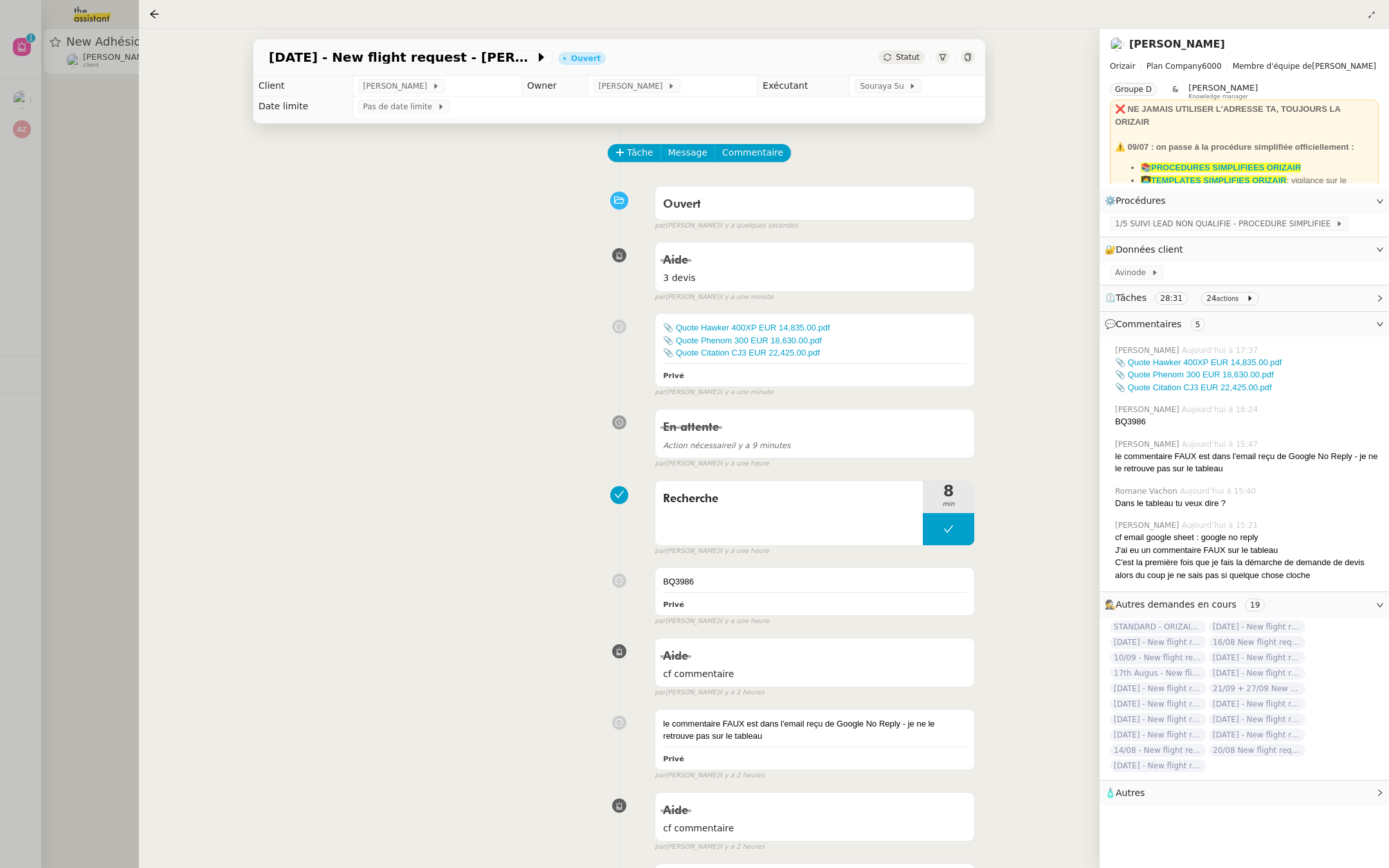
click at [0, 159] on div at bounding box center [694, 434] width 1389 height 868
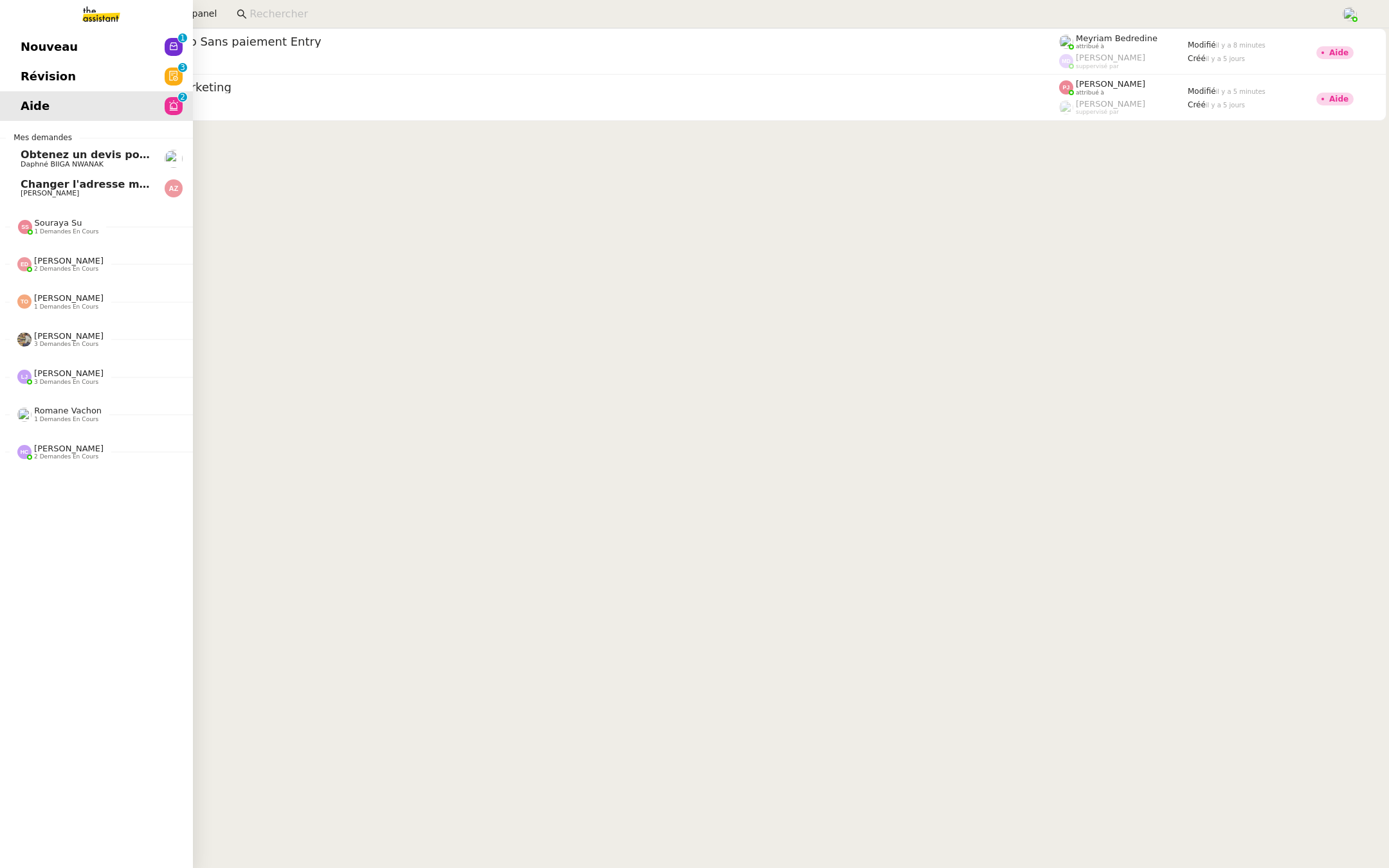
click at [99, 84] on link "Révision 0 1 2 3 4 5 6 7 8 9" at bounding box center [97, 76] width 193 height 30
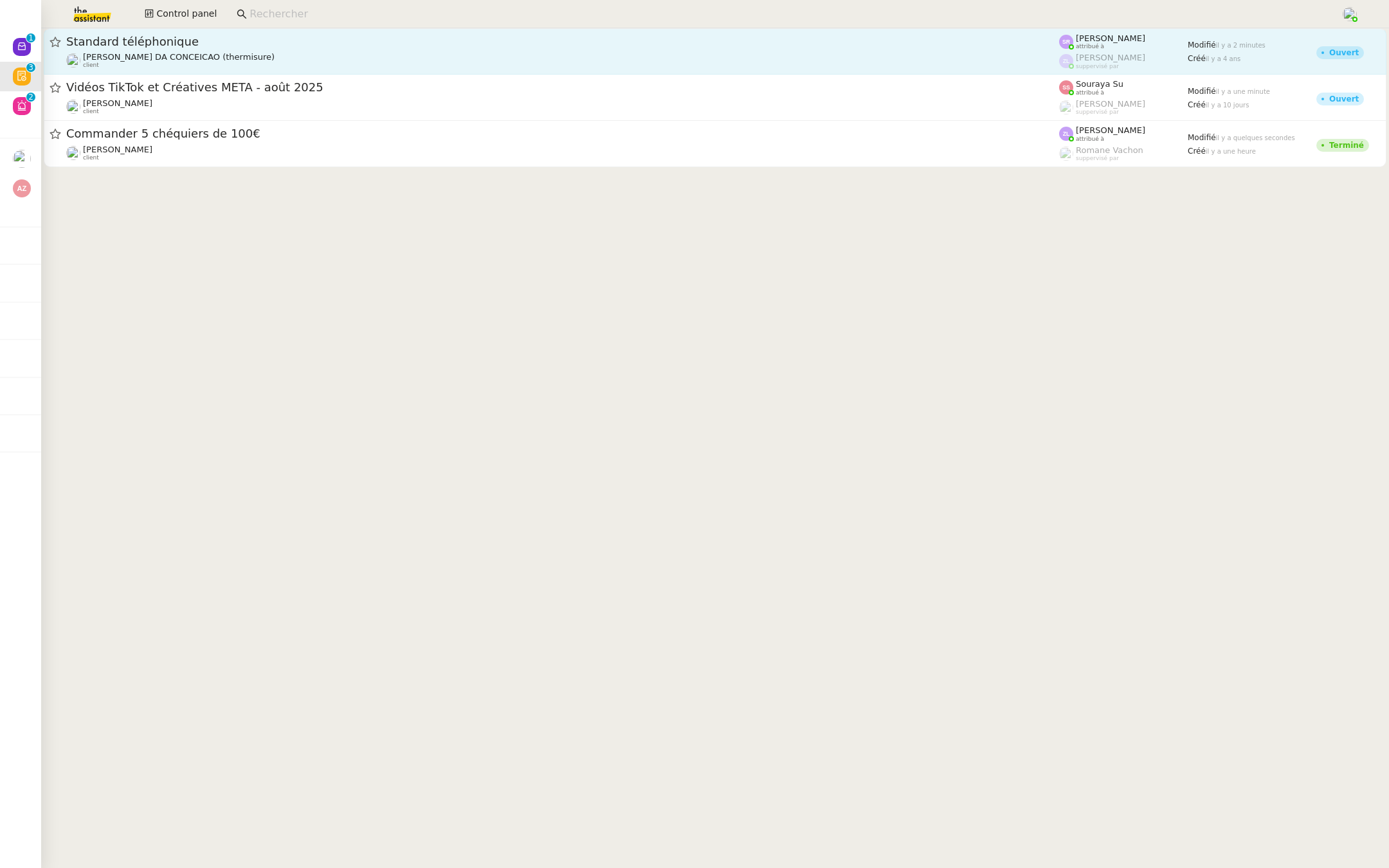
click at [204, 42] on span "Standard téléphonique" at bounding box center [562, 42] width 993 height 11
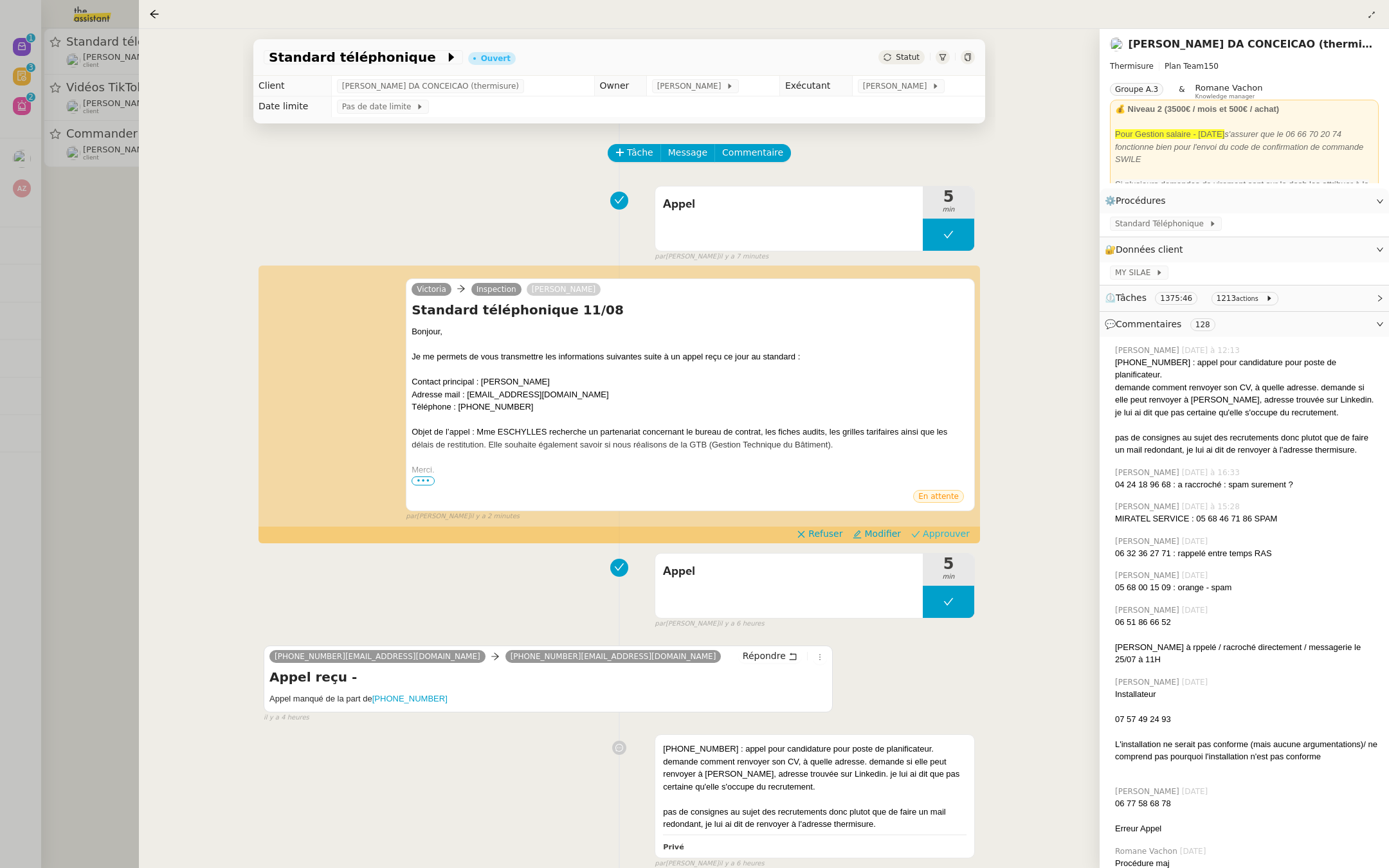
click at [941, 538] on span "Approuver" at bounding box center [946, 533] width 47 height 13
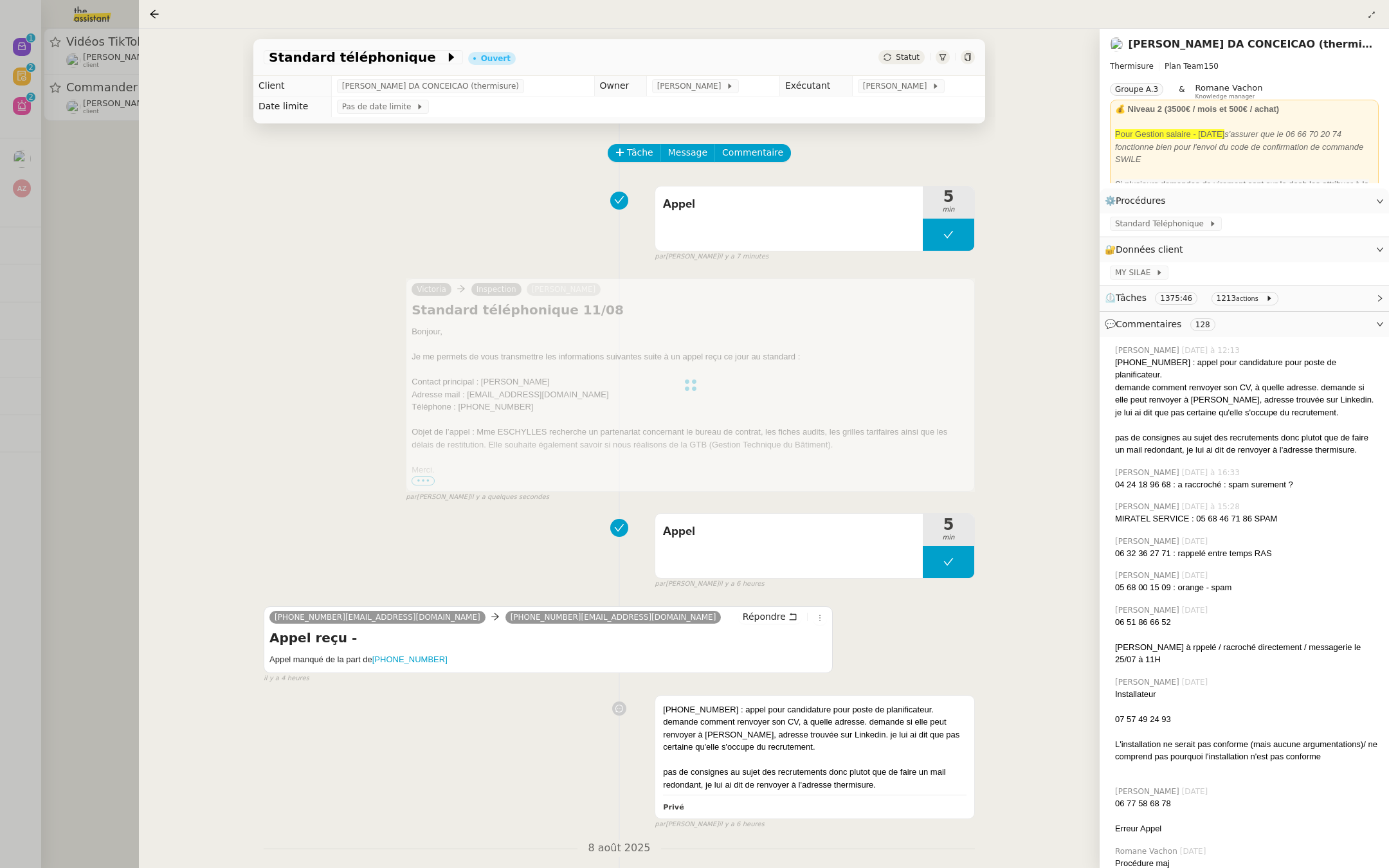
click at [38, 304] on div at bounding box center [694, 434] width 1389 height 868
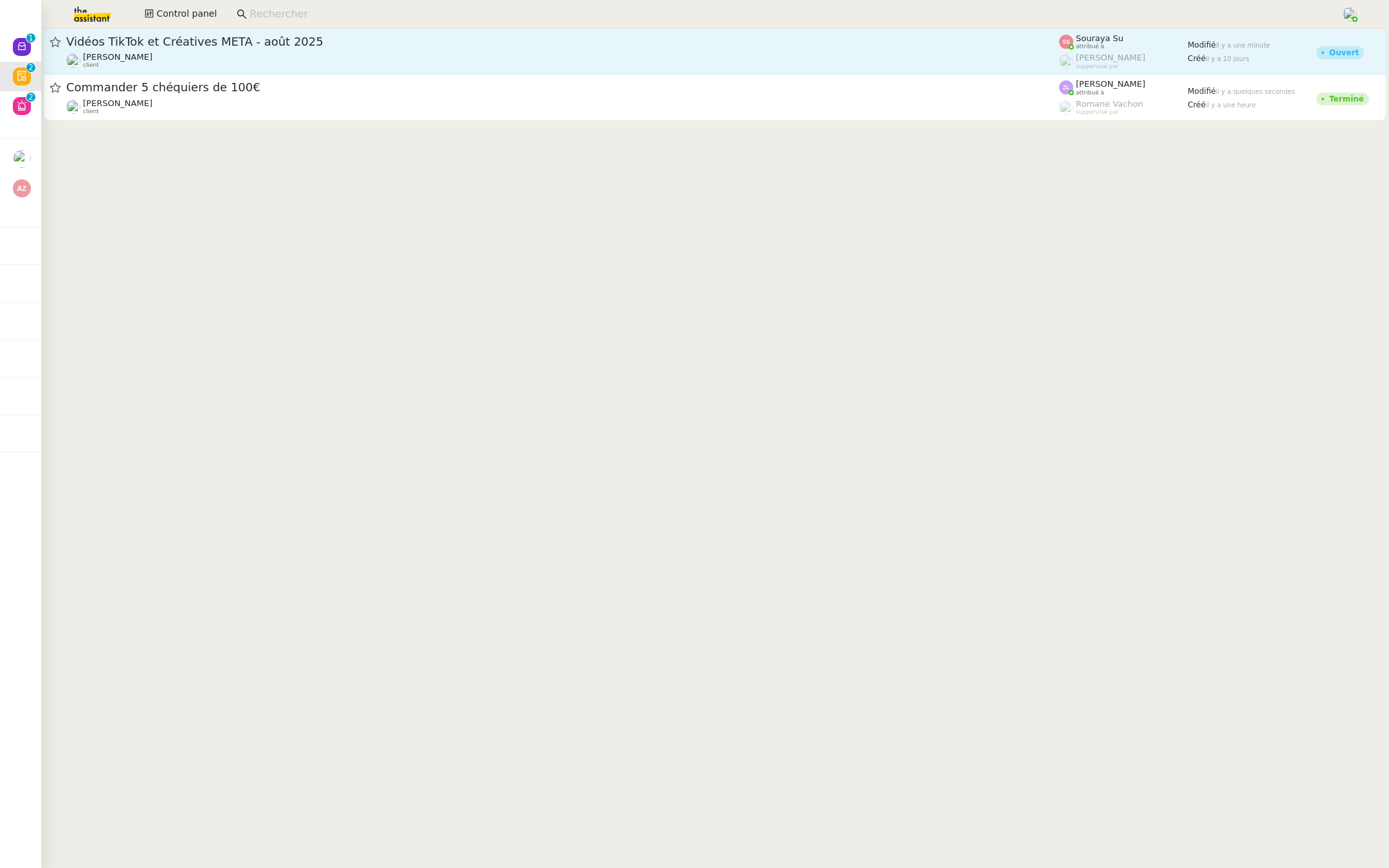
click at [171, 42] on span "Vidéos TikTok et Créatives META - août 2025" at bounding box center [562, 42] width 993 height 11
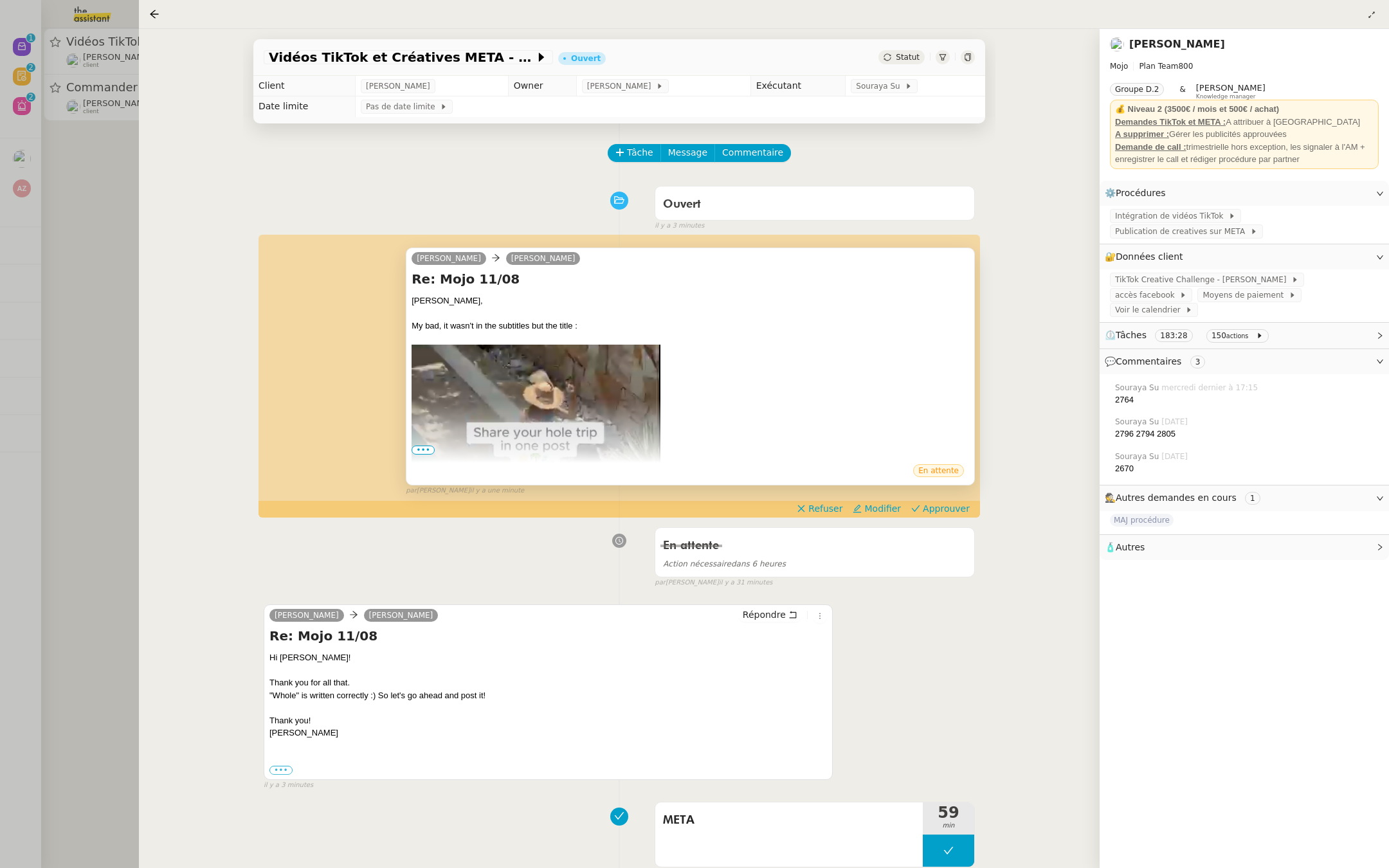
scroll to position [54, 0]
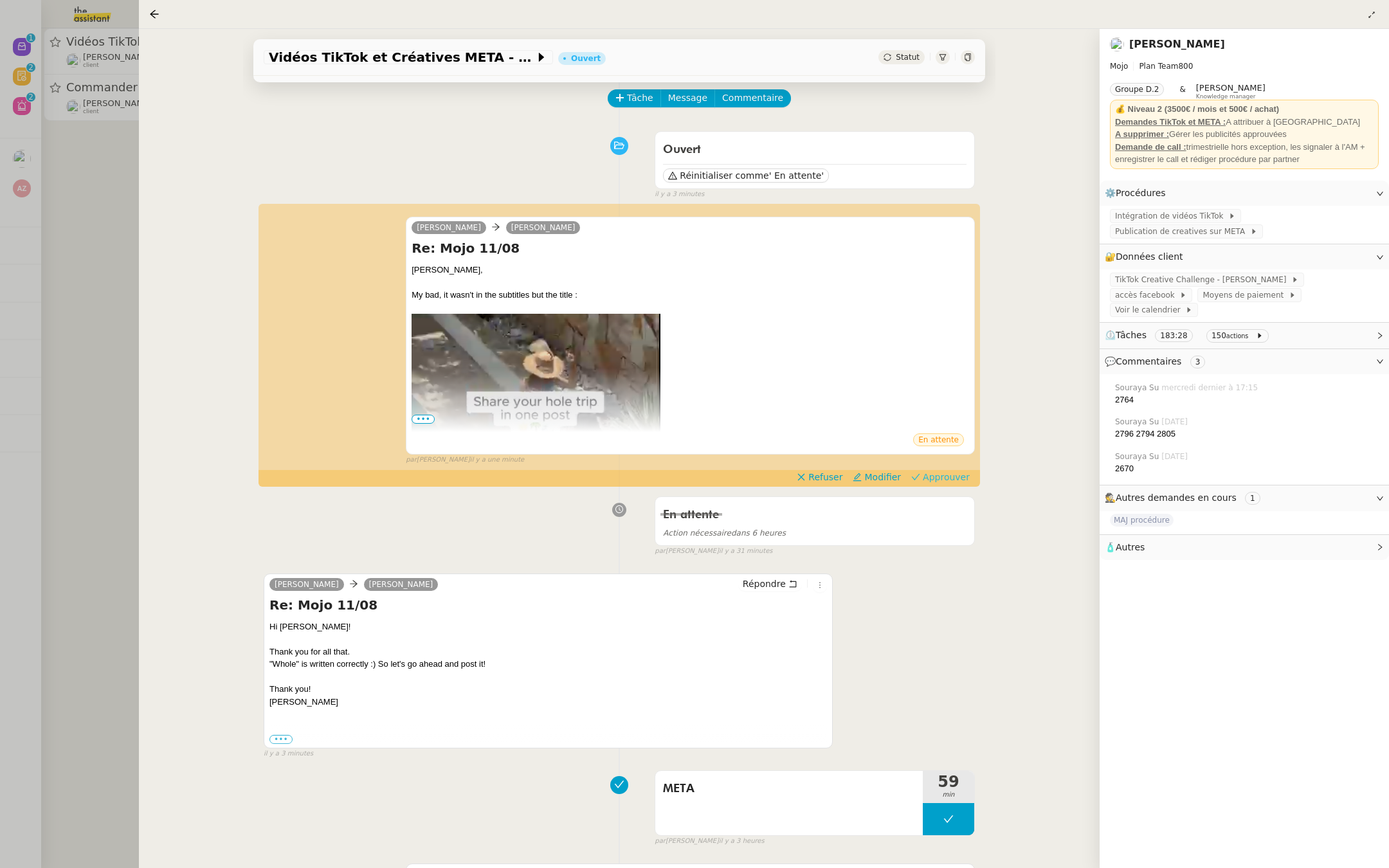
click at [954, 478] on span "Approuver" at bounding box center [946, 477] width 47 height 13
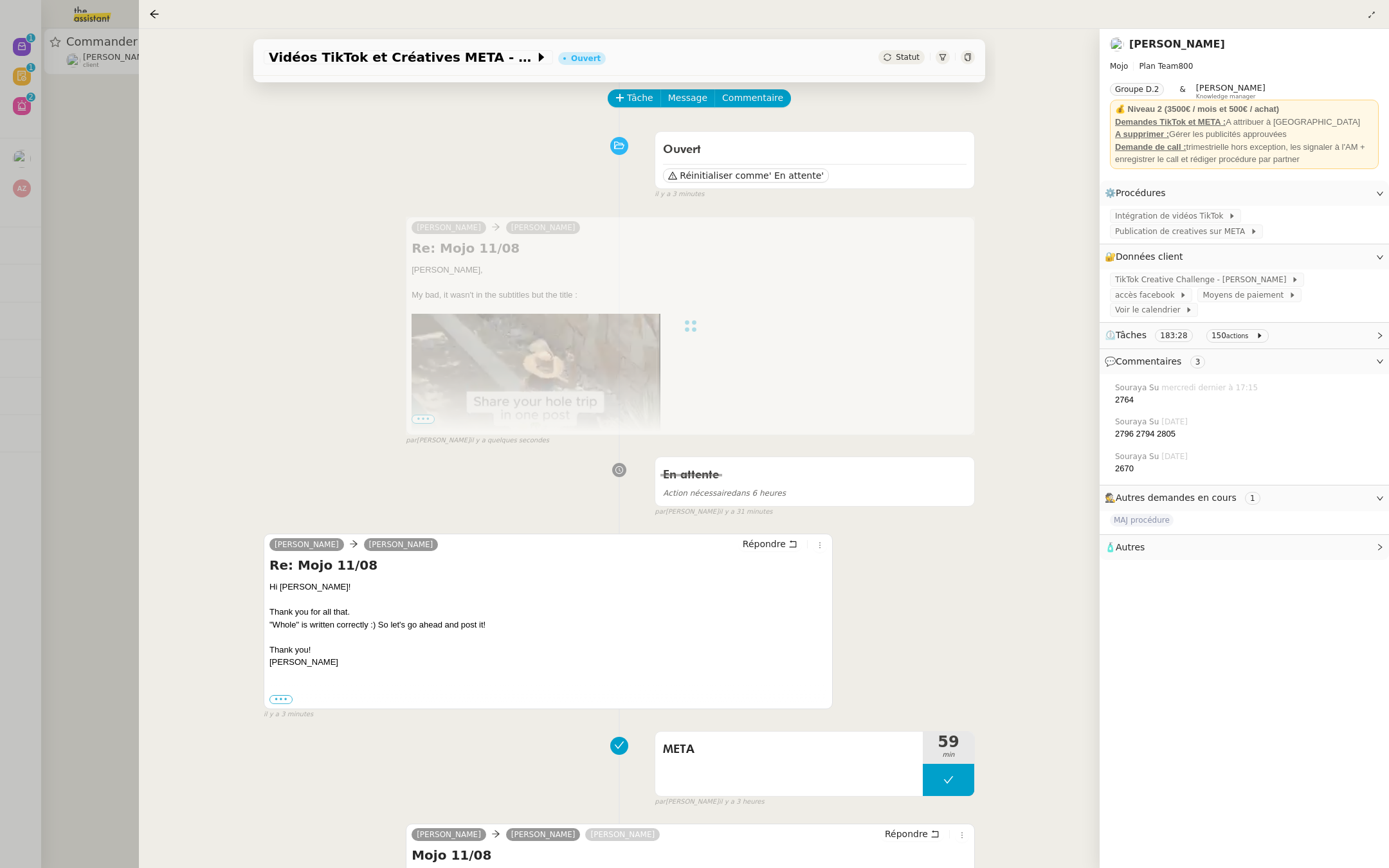
click at [105, 207] on div at bounding box center [694, 434] width 1389 height 868
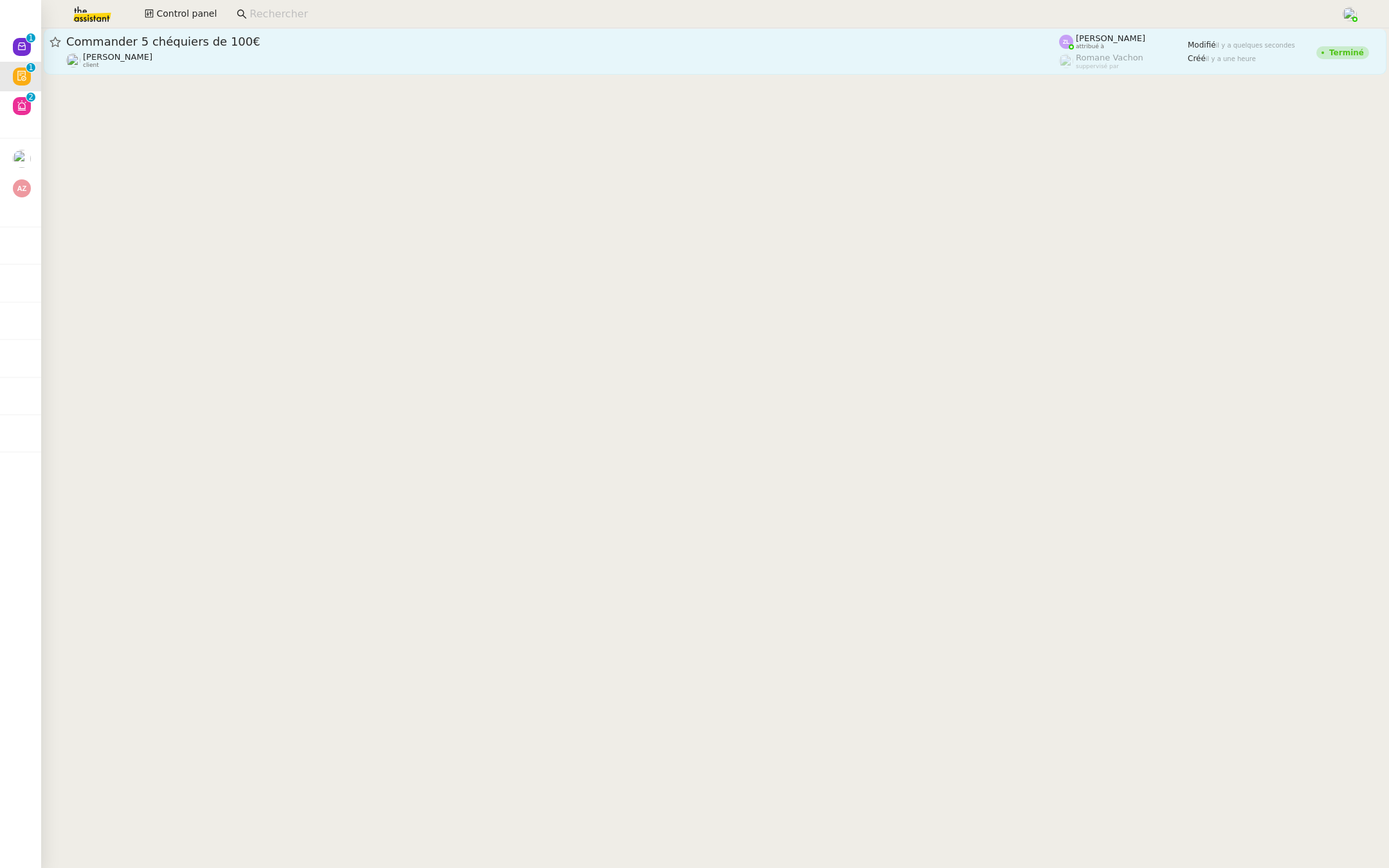
click at [256, 38] on span "Commander 5 chéquiers de 100€" at bounding box center [562, 42] width 993 height 11
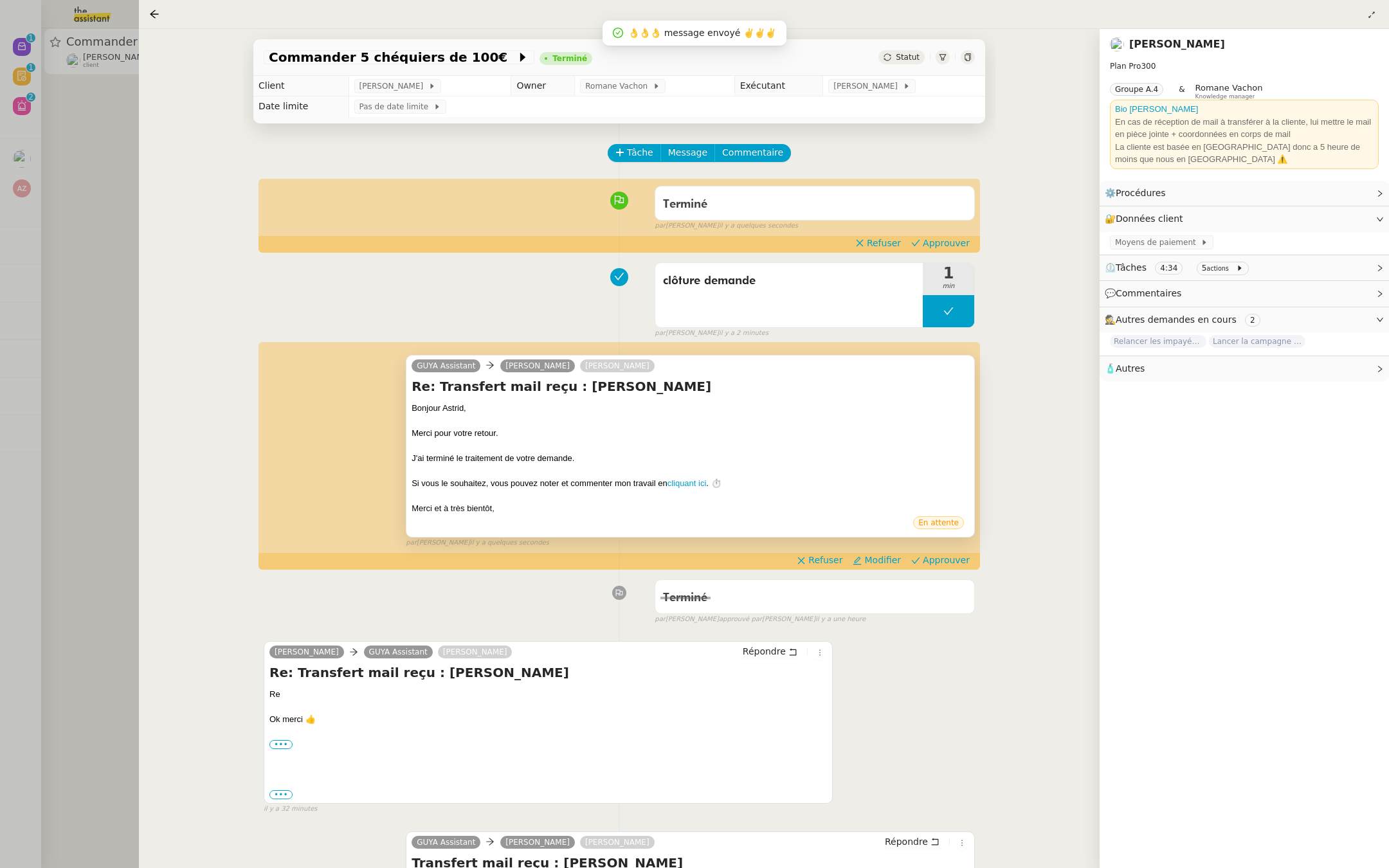
scroll to position [38, 0]
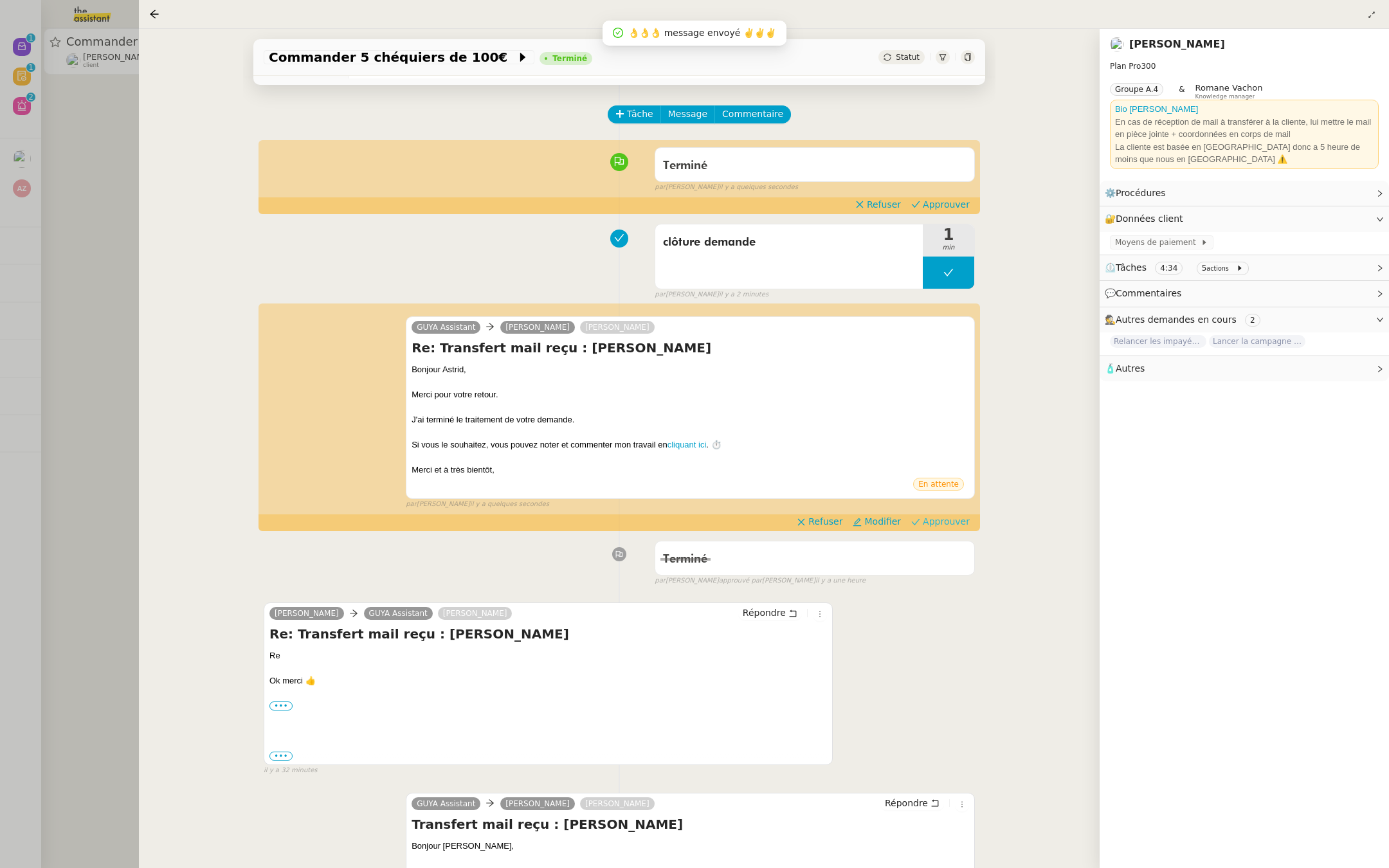
click at [944, 520] on span "Approuver" at bounding box center [946, 521] width 47 height 13
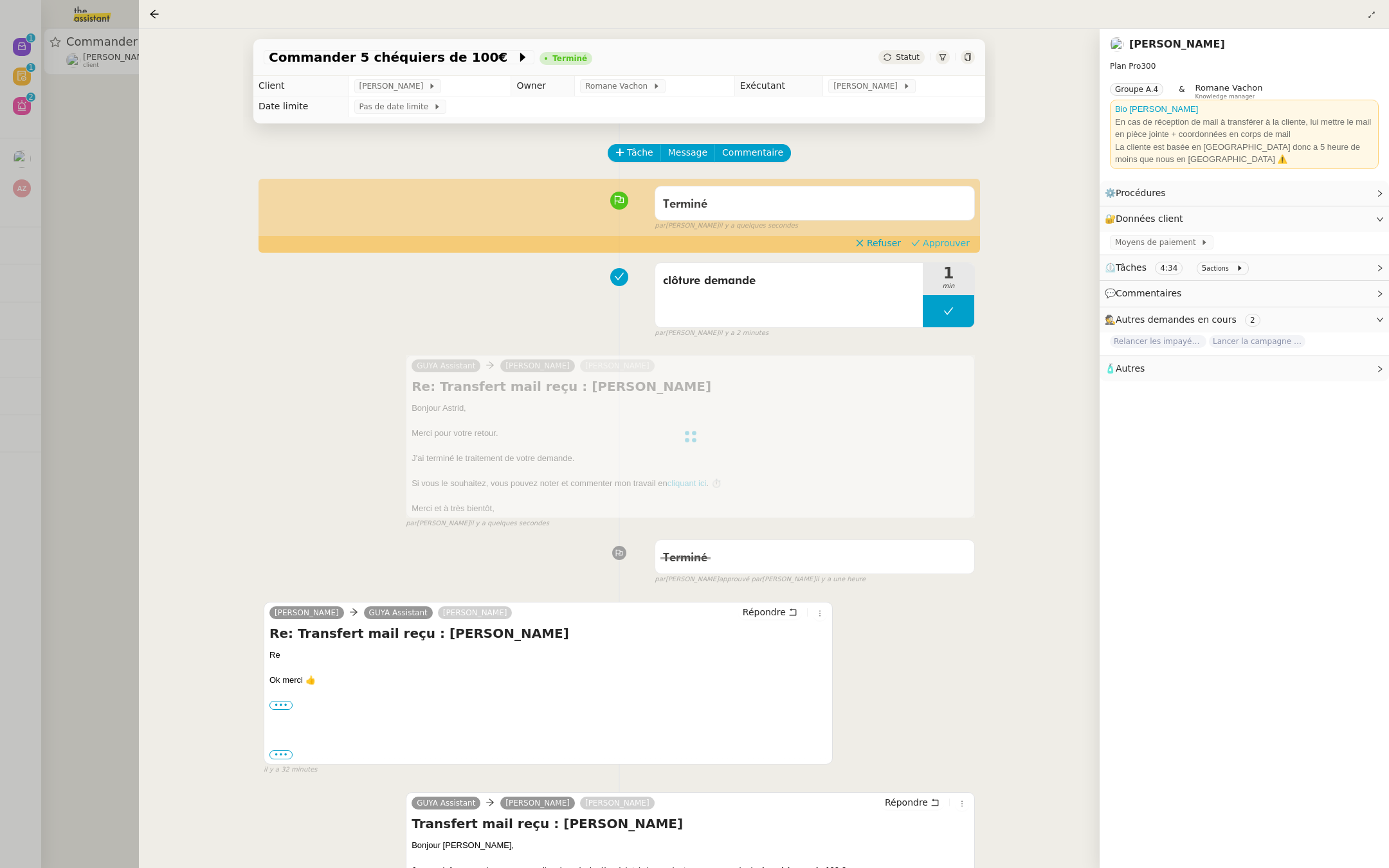
click at [950, 240] on span "Approuver" at bounding box center [946, 243] width 47 height 13
click at [70, 176] on div at bounding box center [694, 434] width 1389 height 868
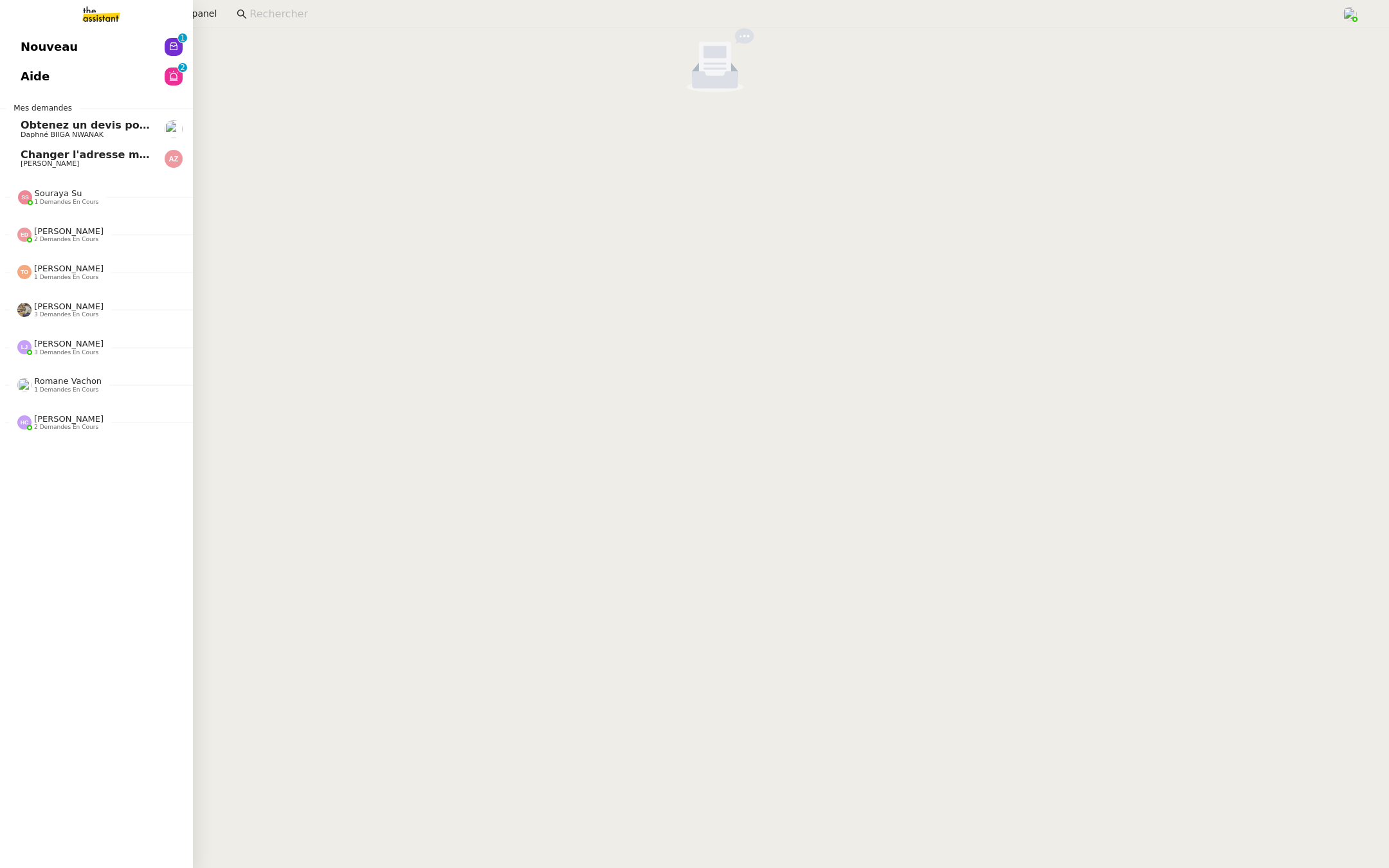
click at [10, 49] on link "Nouveau 0 1 2 3 4 5 6 7 8 9" at bounding box center [97, 46] width 193 height 30
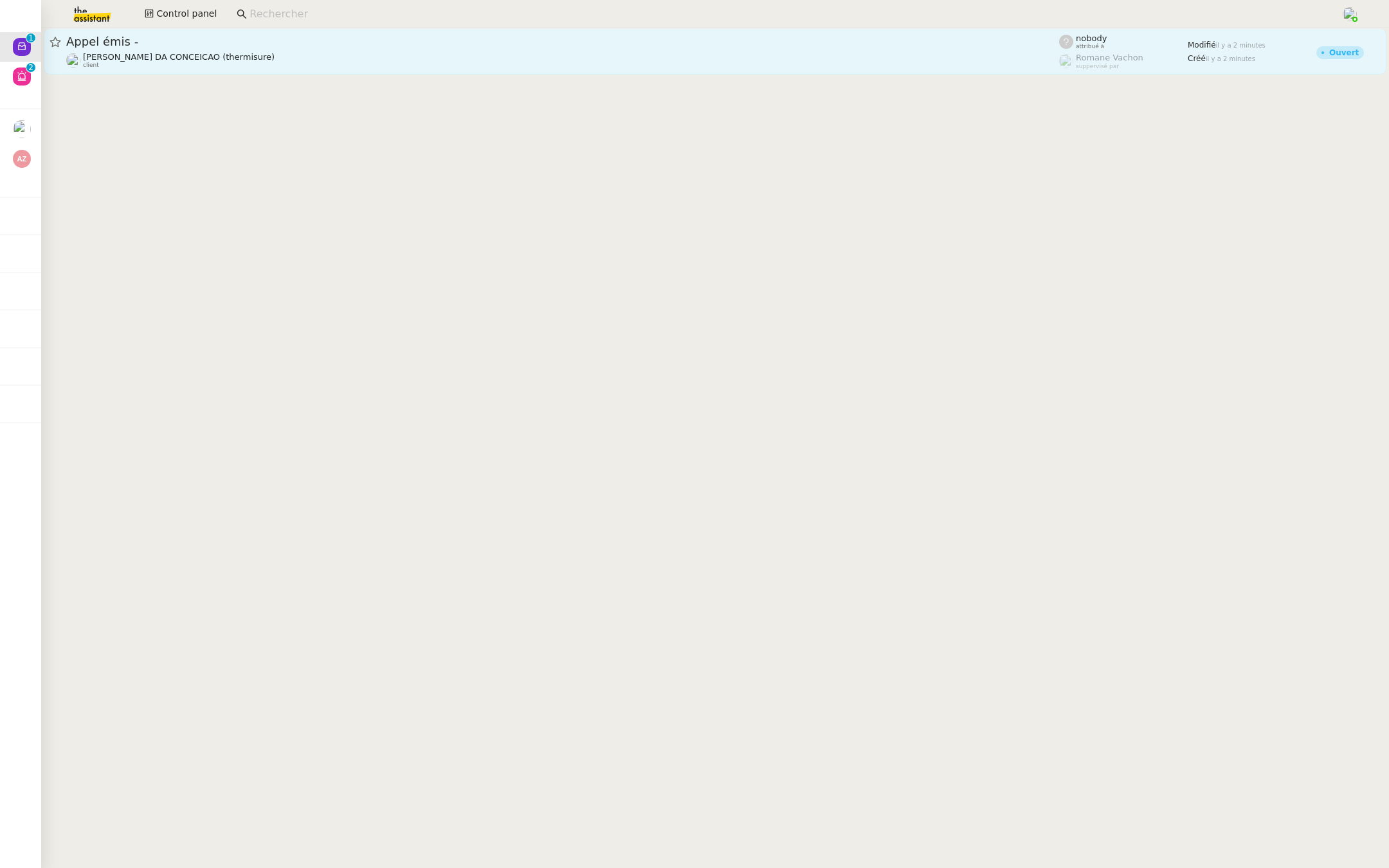
click at [75, 49] on div "Appel émis -" at bounding box center [562, 42] width 993 height 15
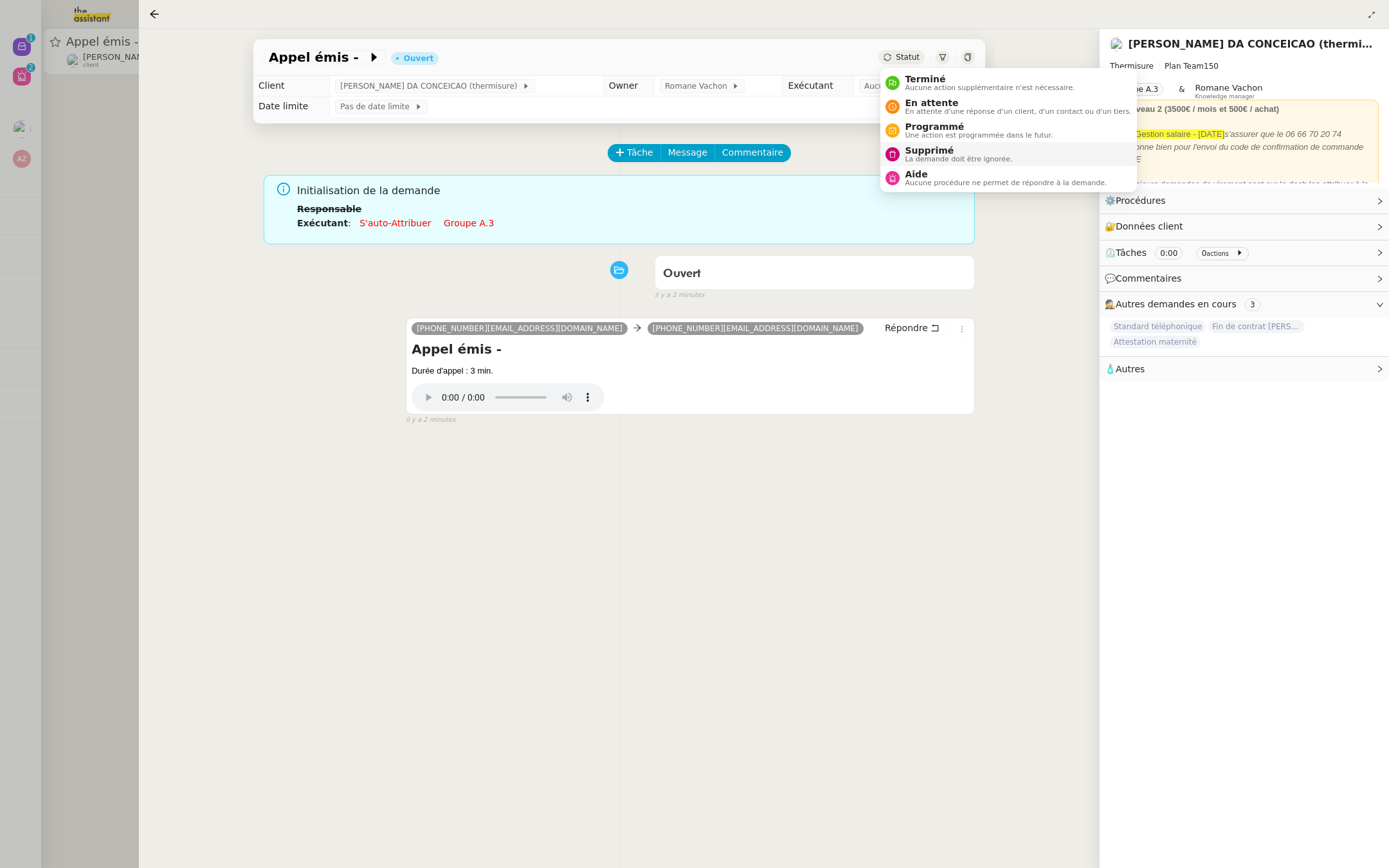
click at [895, 155] on icon at bounding box center [893, 154] width 8 height 8
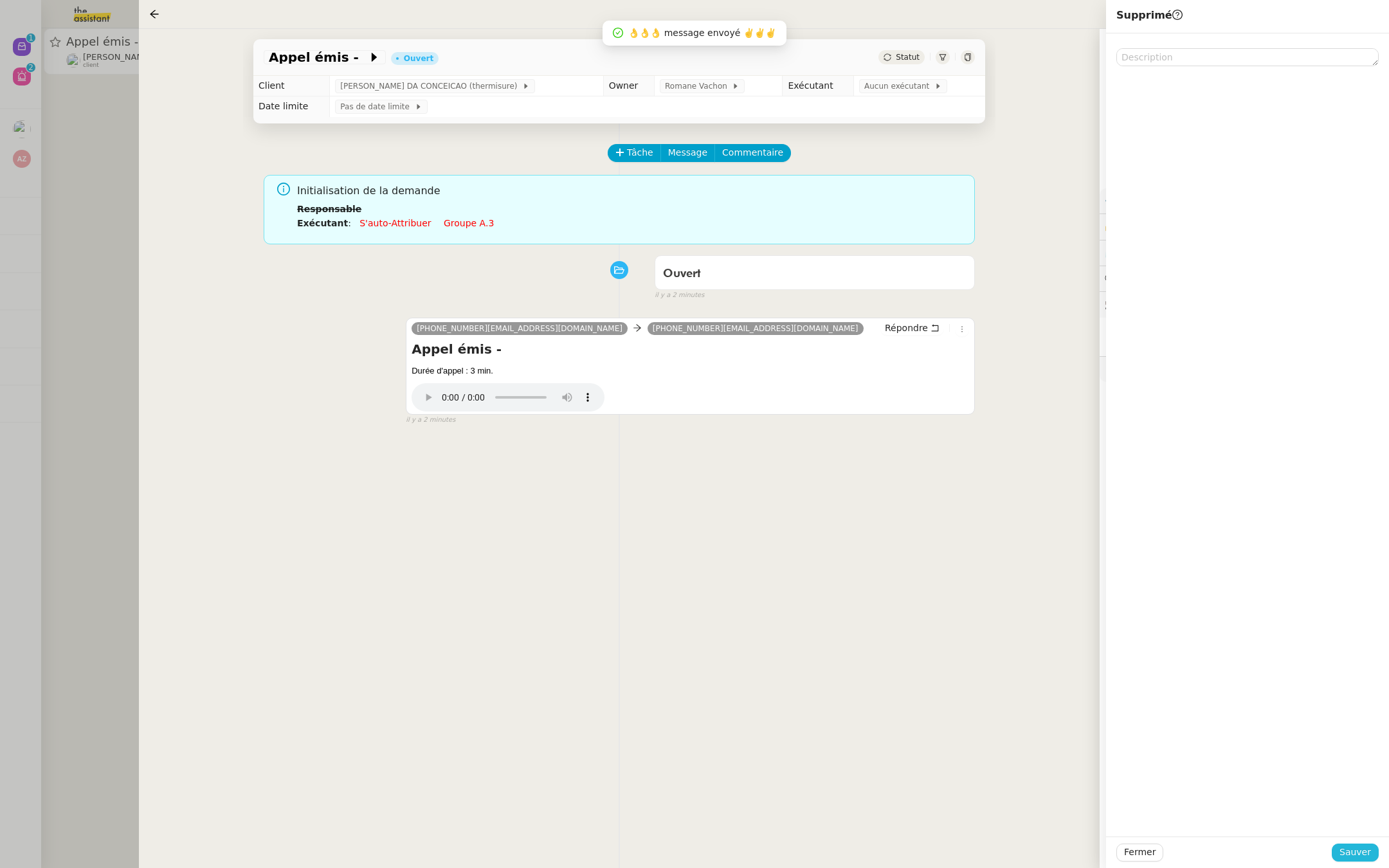
click at [1360, 849] on span "Sauver" at bounding box center [1355, 852] width 31 height 15
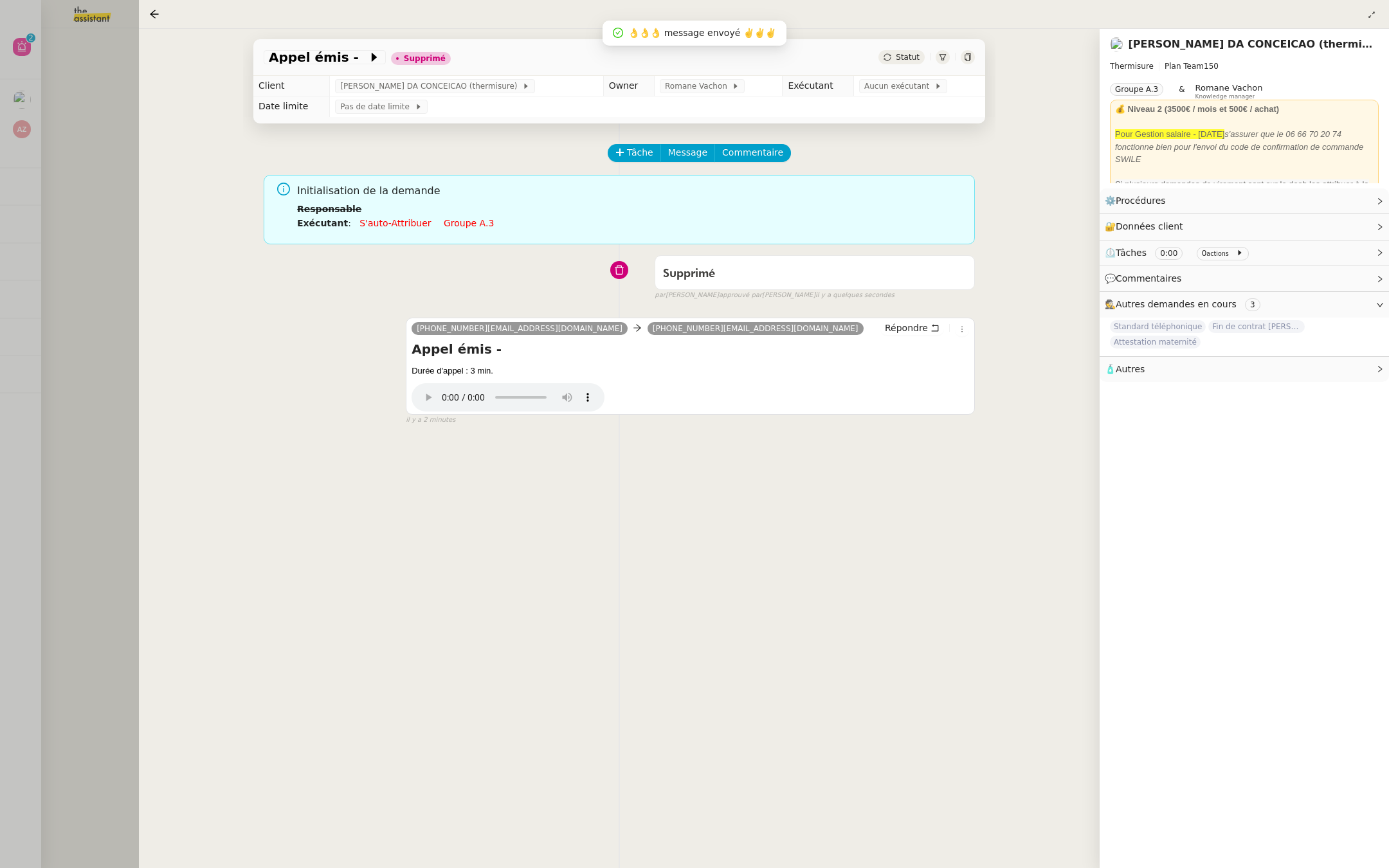
click at [32, 311] on div at bounding box center [694, 434] width 1389 height 868
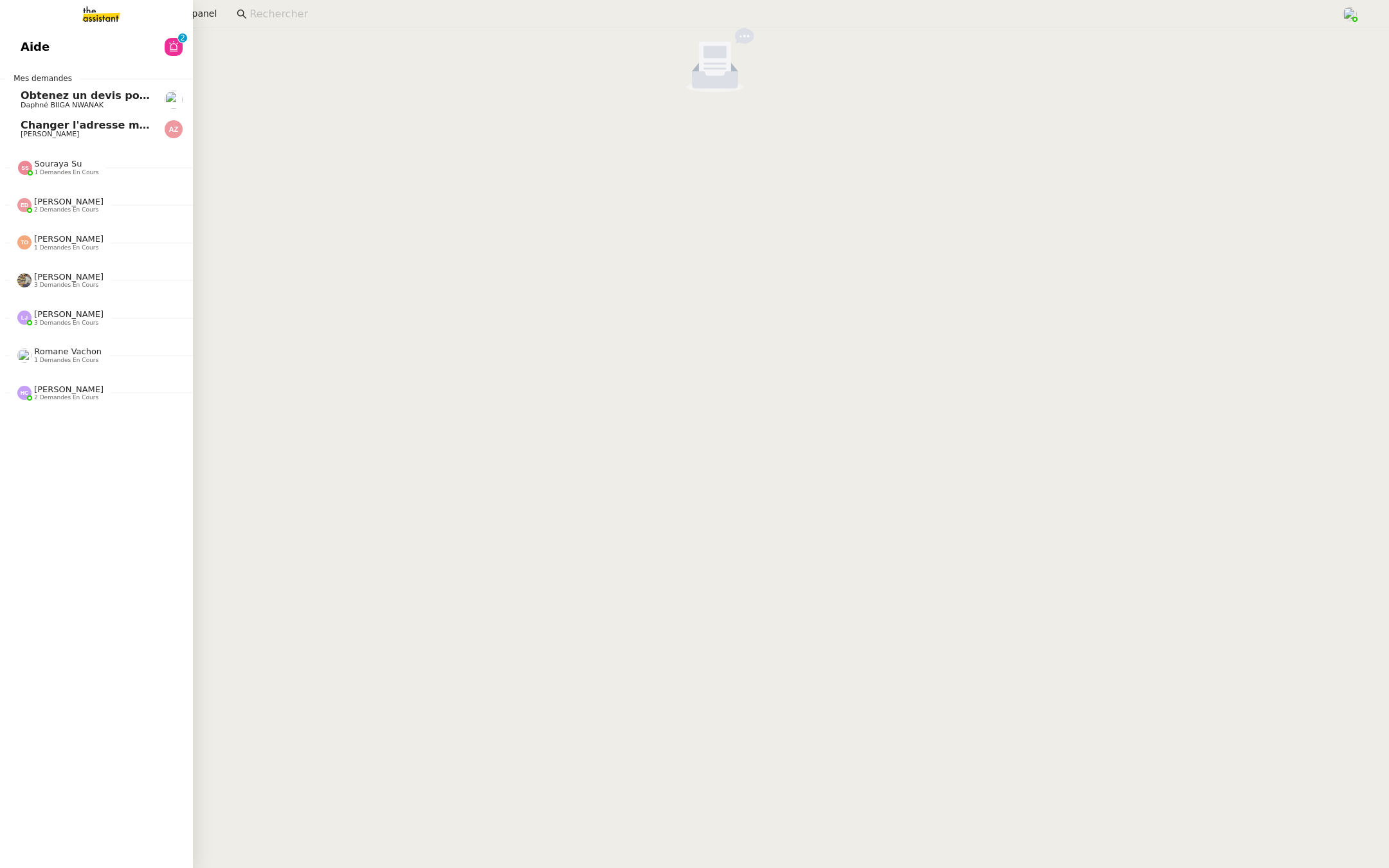
click at [36, 43] on span "Aide" at bounding box center [35, 47] width 29 height 19
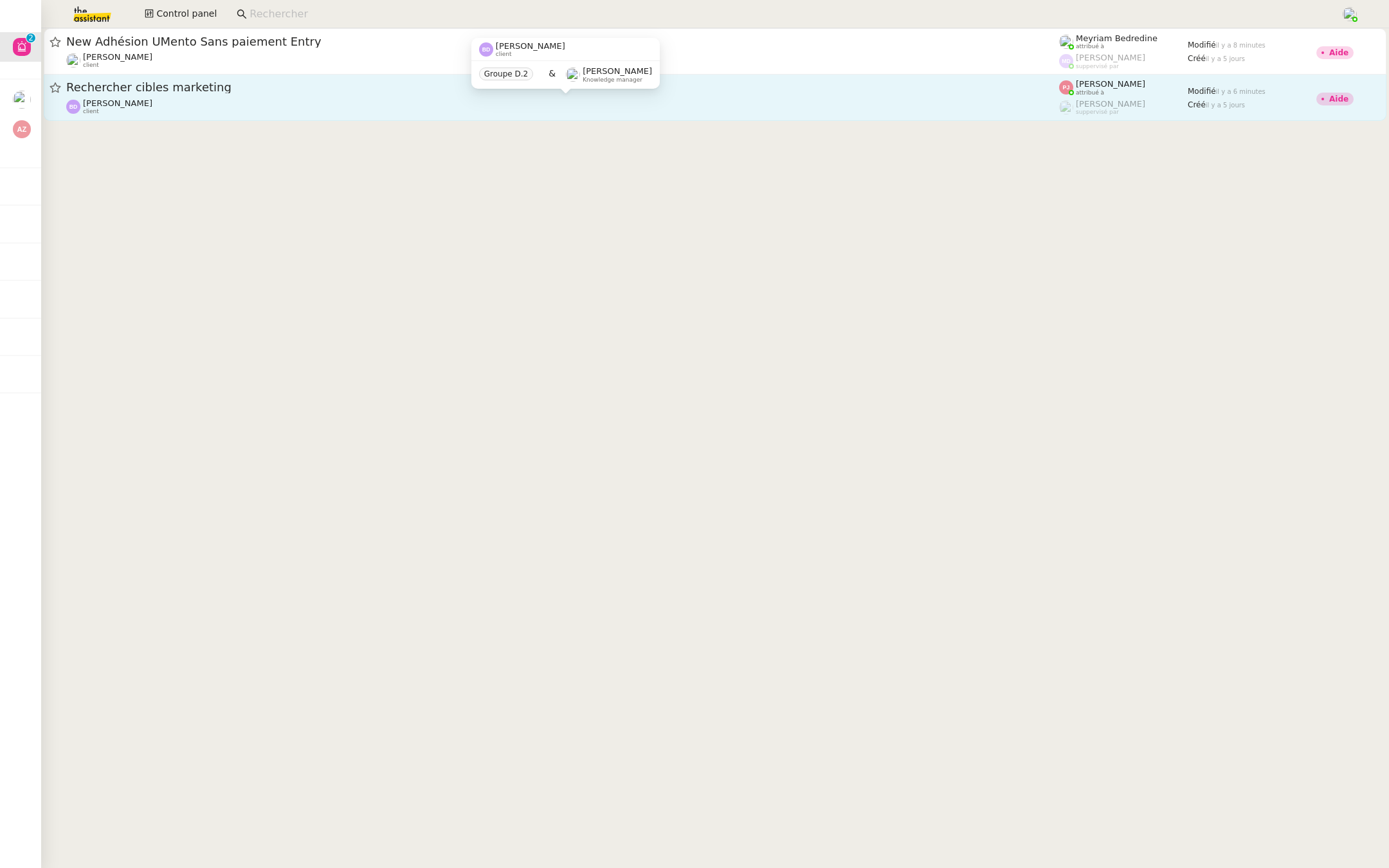
click at [149, 99] on span "[PERSON_NAME]" at bounding box center [117, 103] width 69 height 10
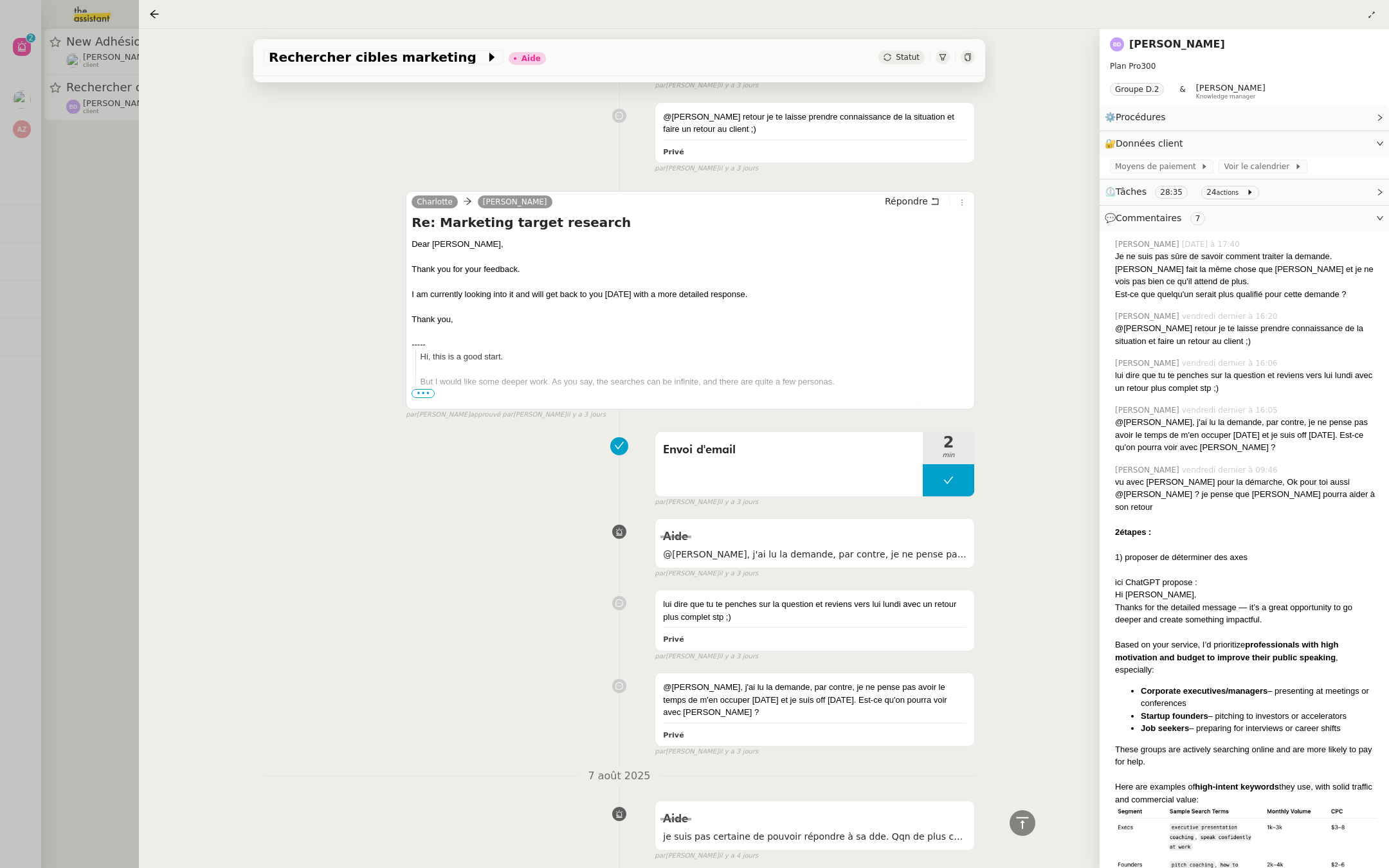
scroll to position [629, 0]
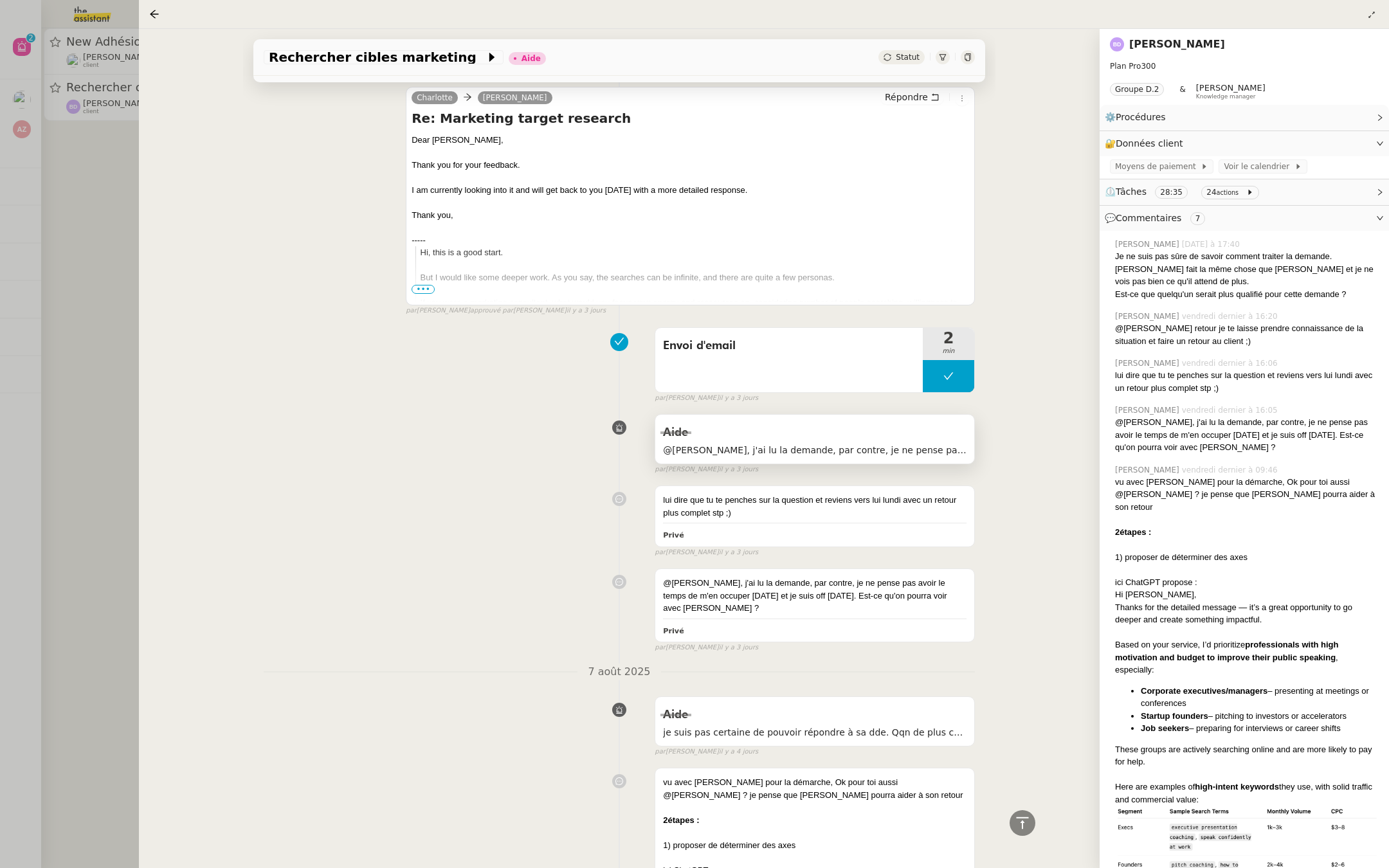
click at [889, 422] on div "Aide" at bounding box center [815, 433] width 304 height 21
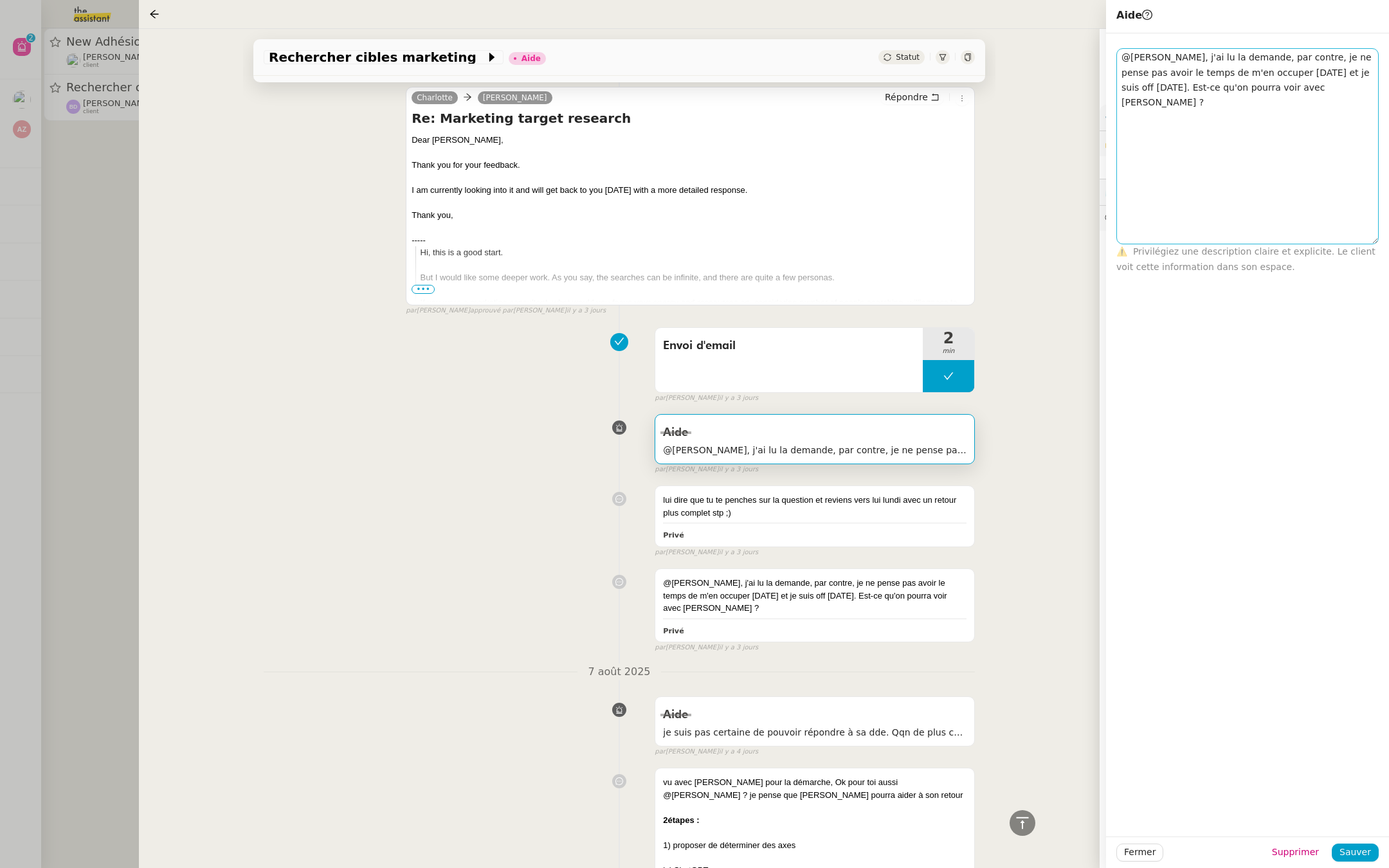
drag, startPoint x: 1375, startPoint y: 62, endPoint x: 1355, endPoint y: 236, distance: 175.1
click at [1355, 236] on textarea "@[PERSON_NAME], j'ai lu la demande, par contre, je ne pense pas avoir le temps …" at bounding box center [1248, 146] width 262 height 196
click at [1321, 180] on textarea "@[PERSON_NAME], j'ai lu la demande, par contre, je ne pense pas avoir le temps …" at bounding box center [1248, 143] width 262 height 191
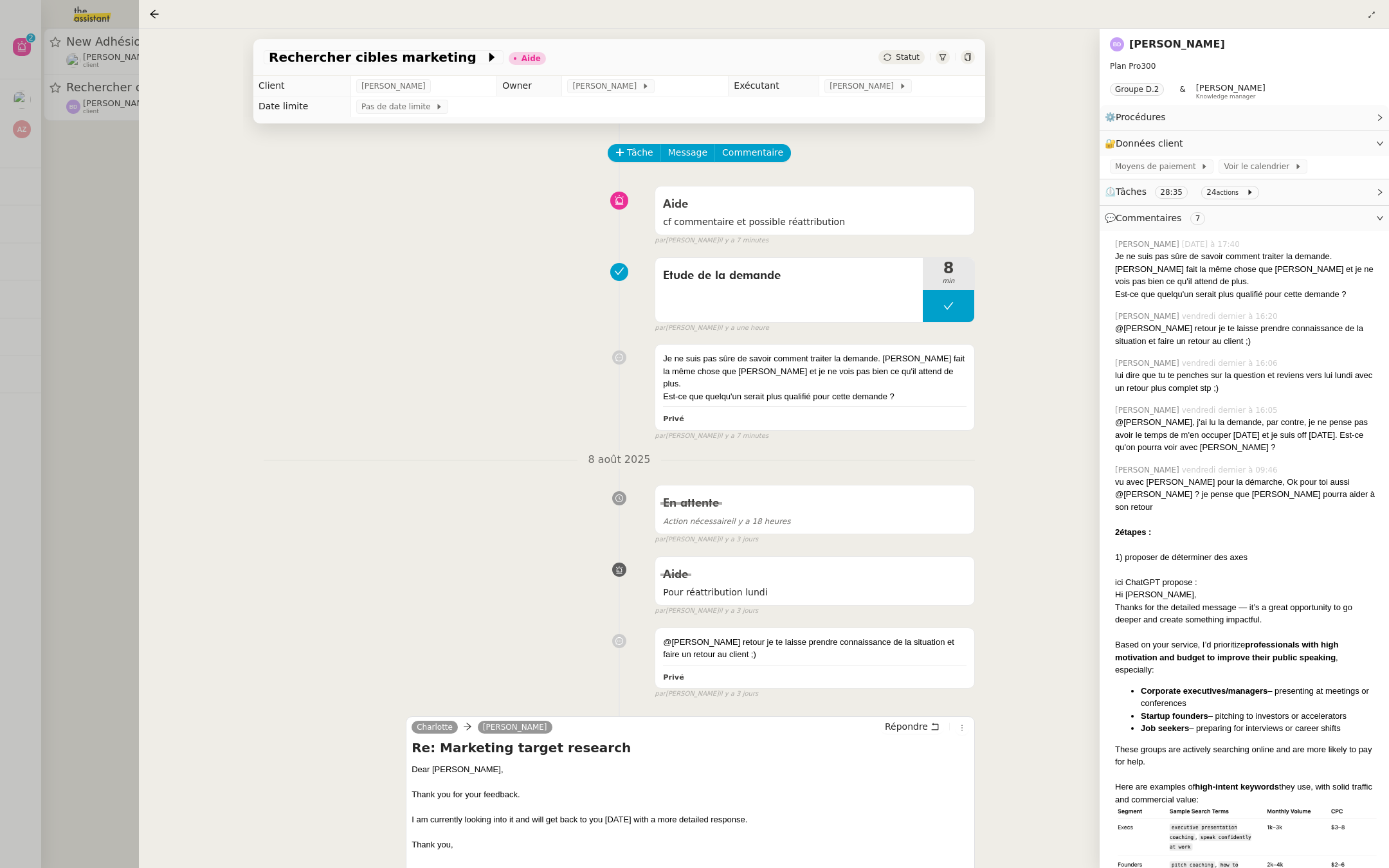
click at [68, 170] on div at bounding box center [694, 434] width 1389 height 868
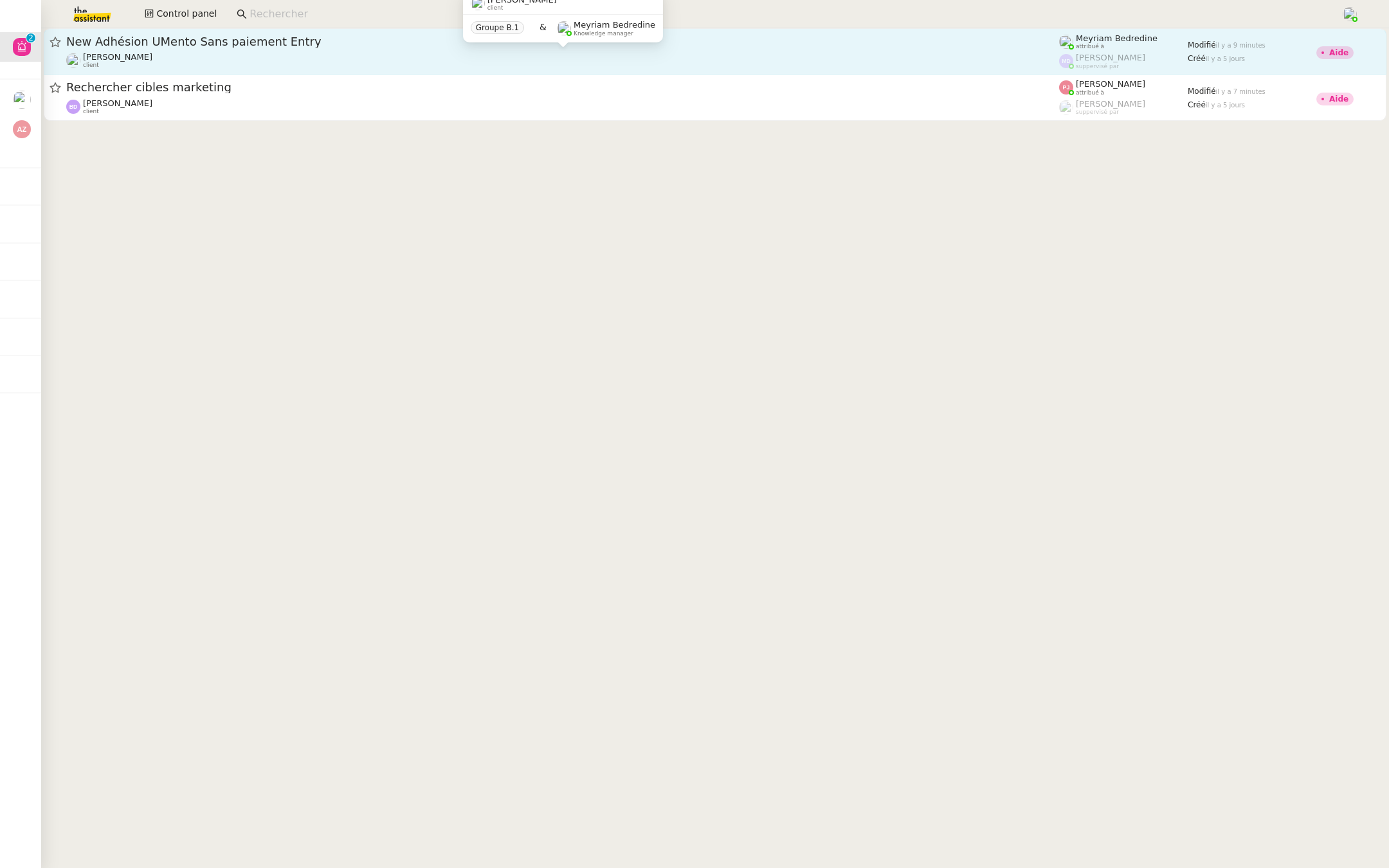
click at [178, 57] on div "[PERSON_NAME] client" at bounding box center [562, 60] width 993 height 17
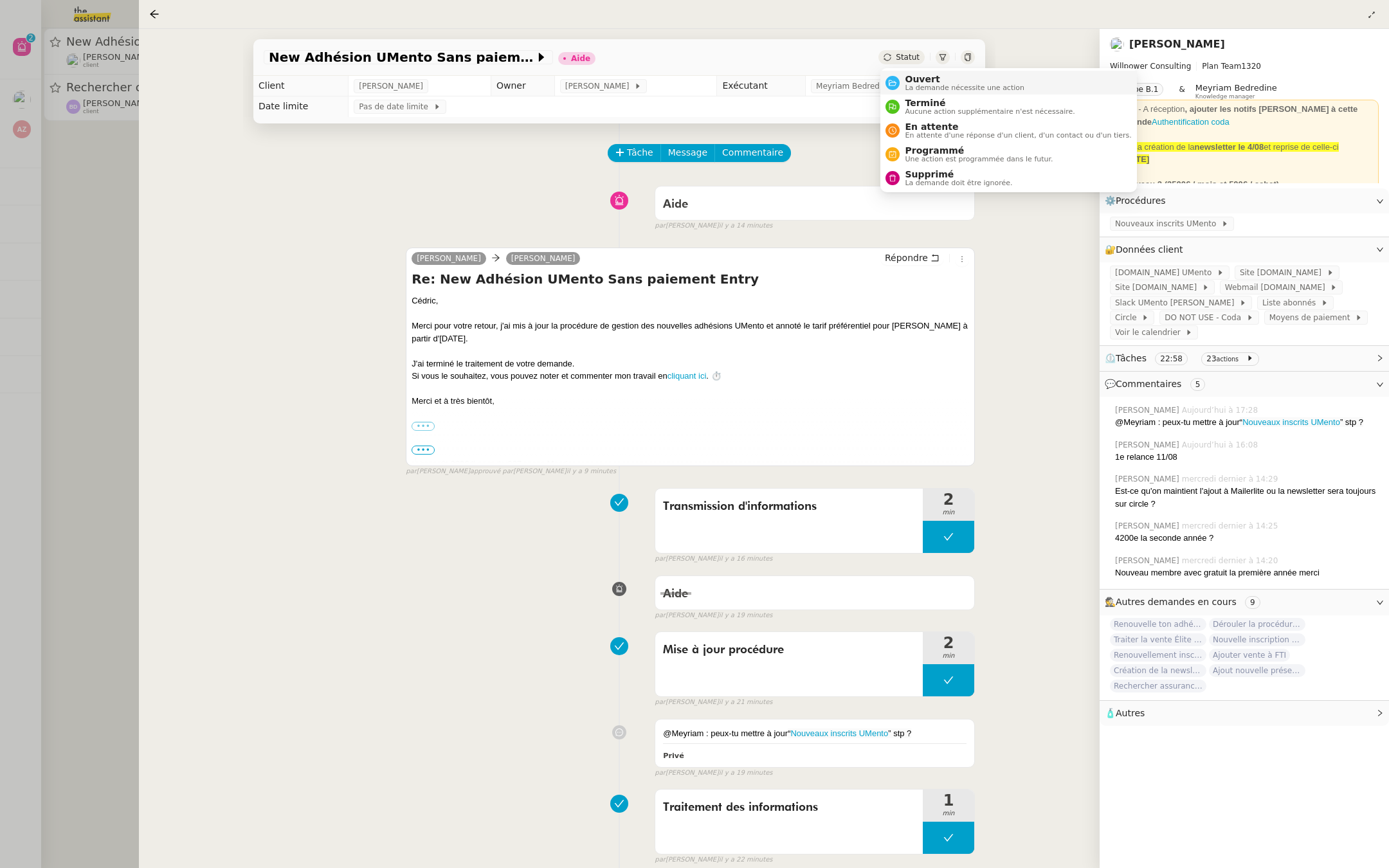
click at [930, 85] on span "La demande nécessite une action" at bounding box center [965, 87] width 120 height 7
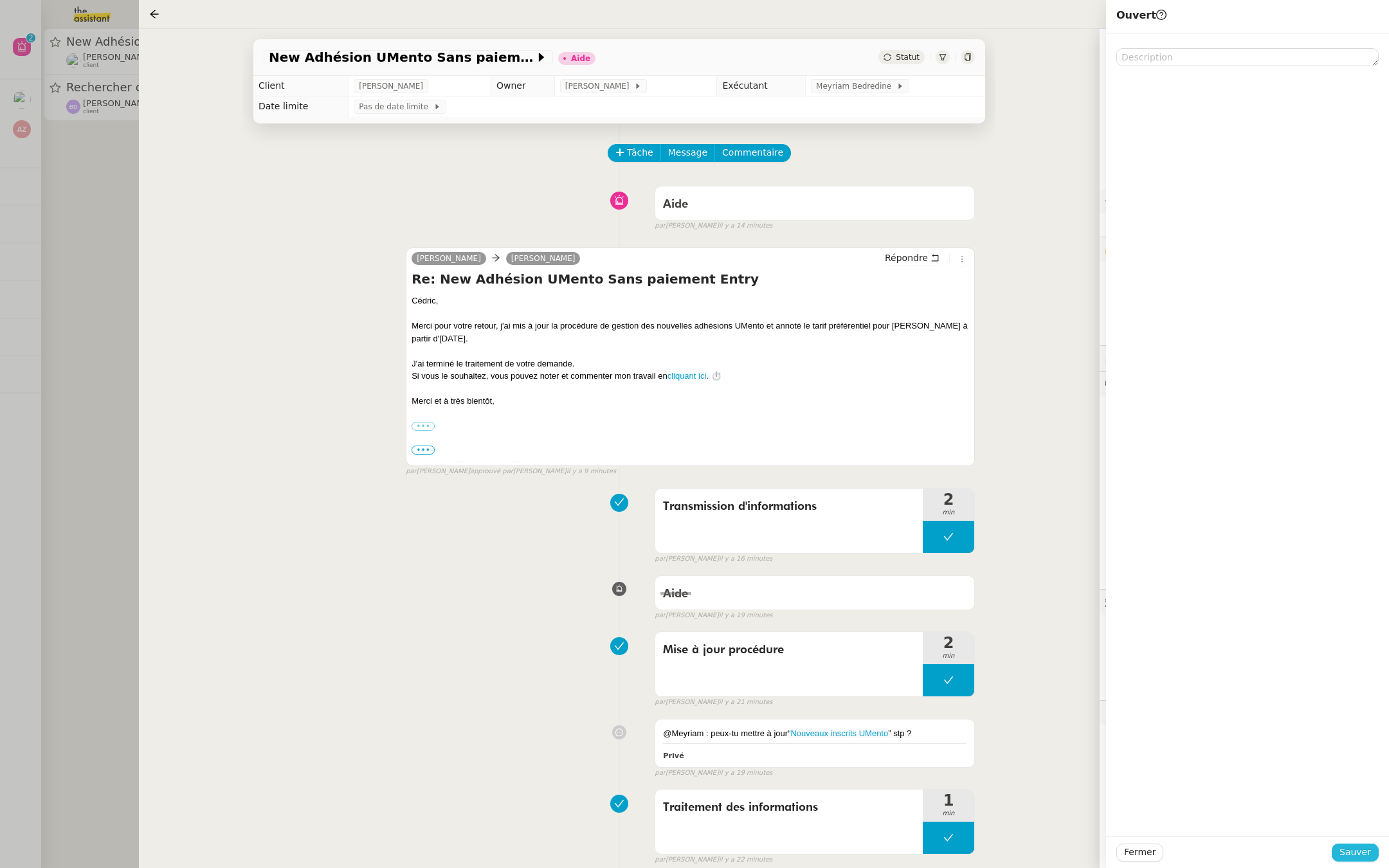
click at [1354, 849] on span "Sauver" at bounding box center [1355, 852] width 31 height 15
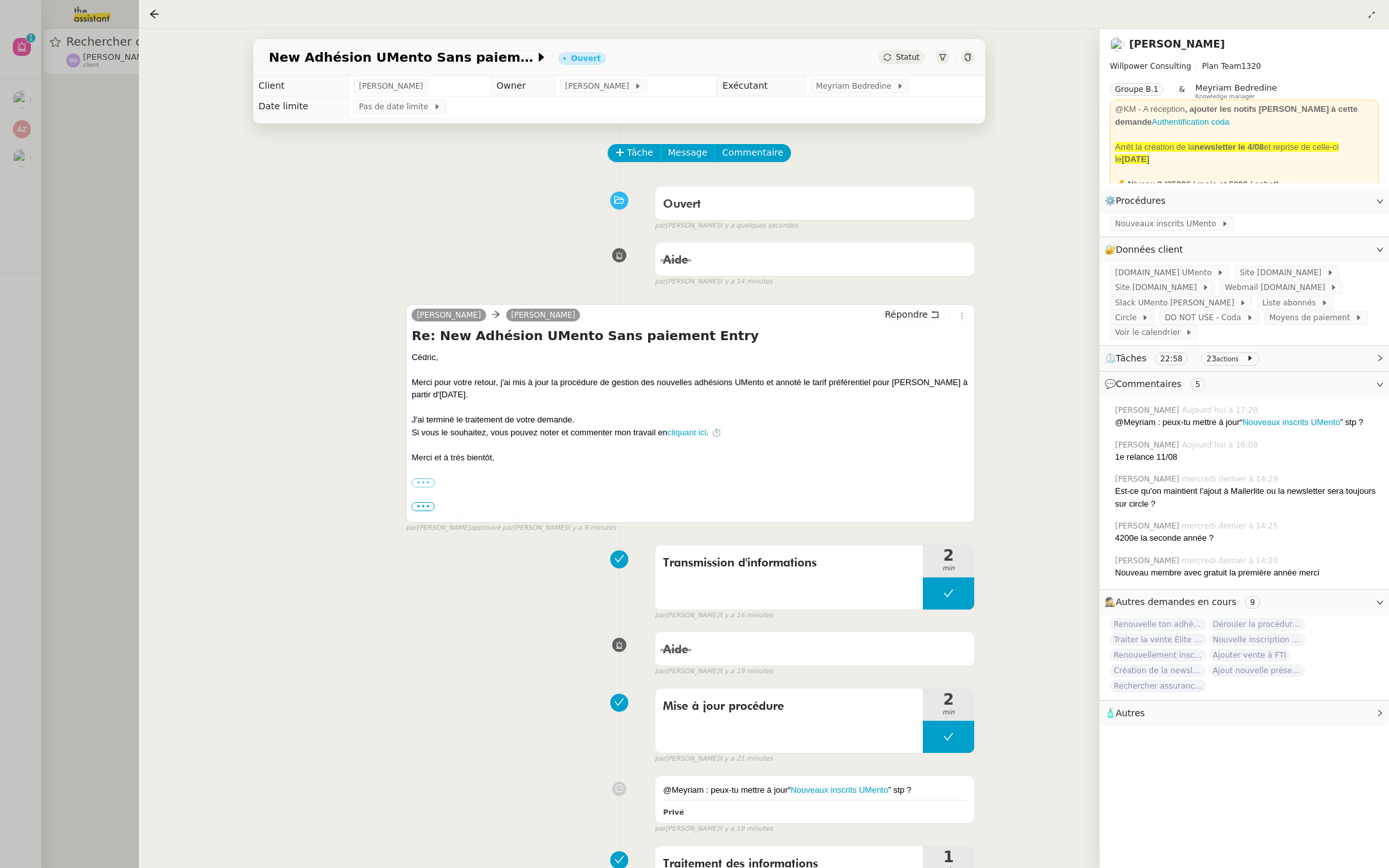
click at [96, 500] on div at bounding box center [694, 434] width 1389 height 868
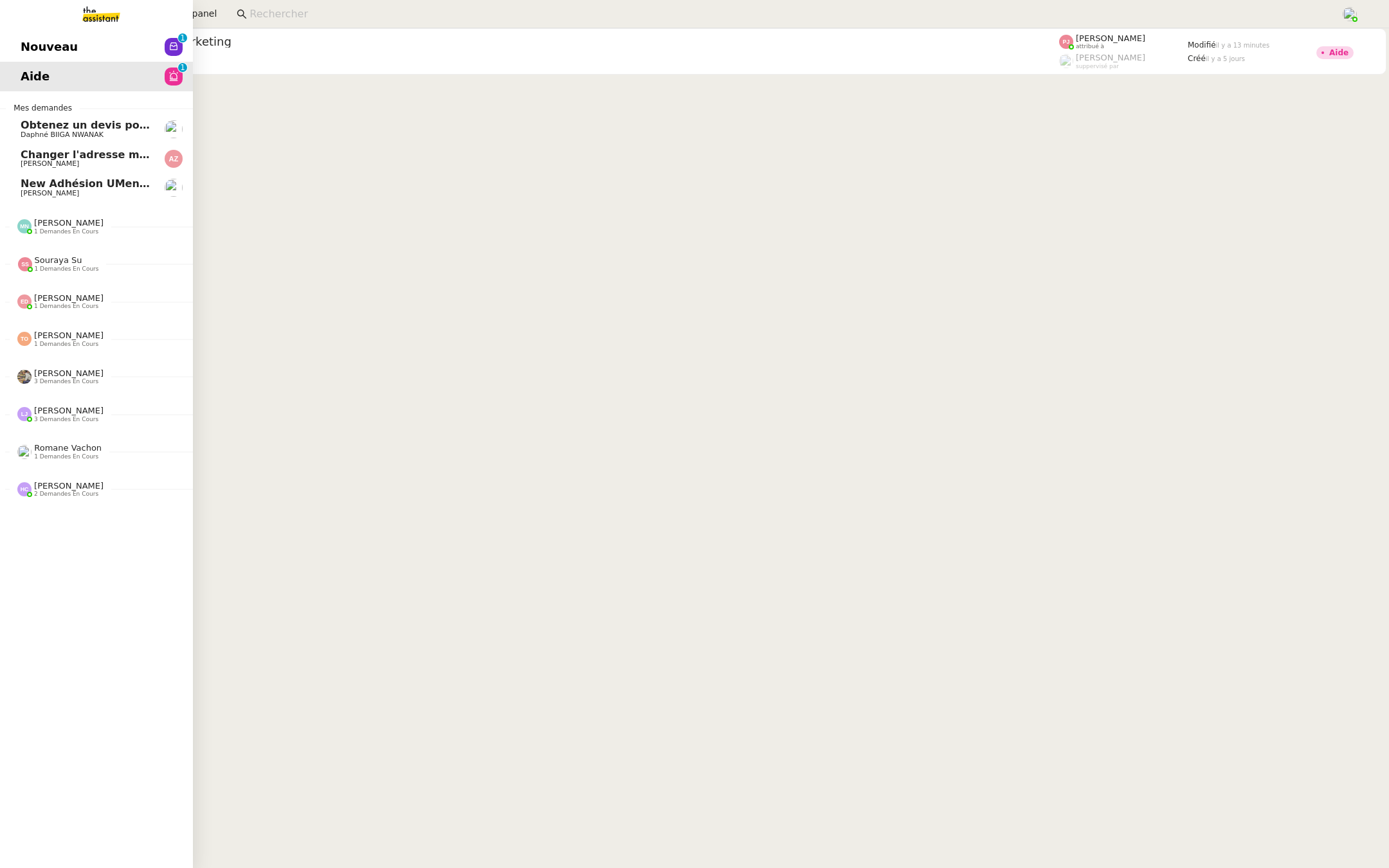
click at [68, 43] on span "Nouveau" at bounding box center [50, 47] width 58 height 19
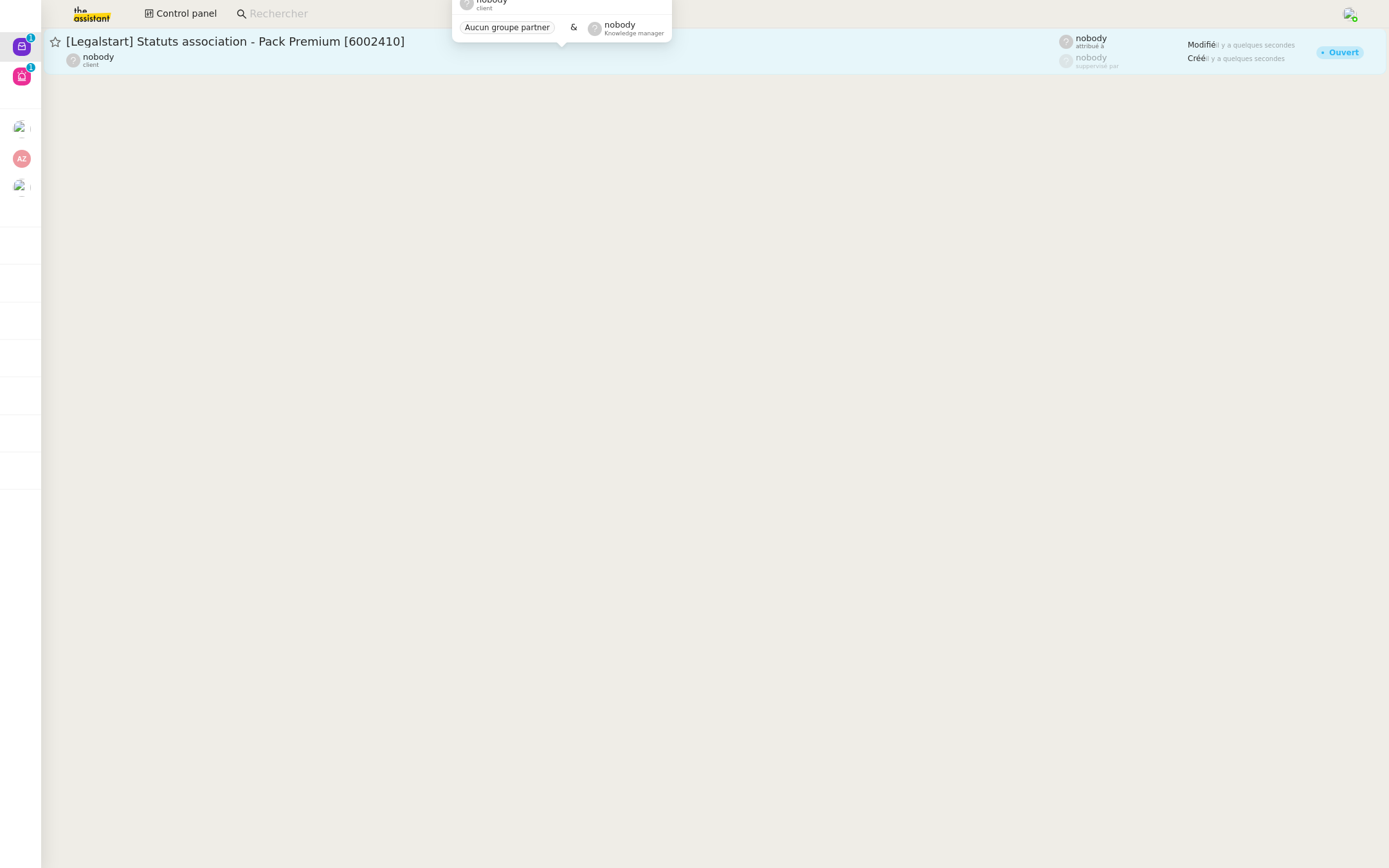
click at [226, 60] on div "nobody client" at bounding box center [562, 60] width 993 height 17
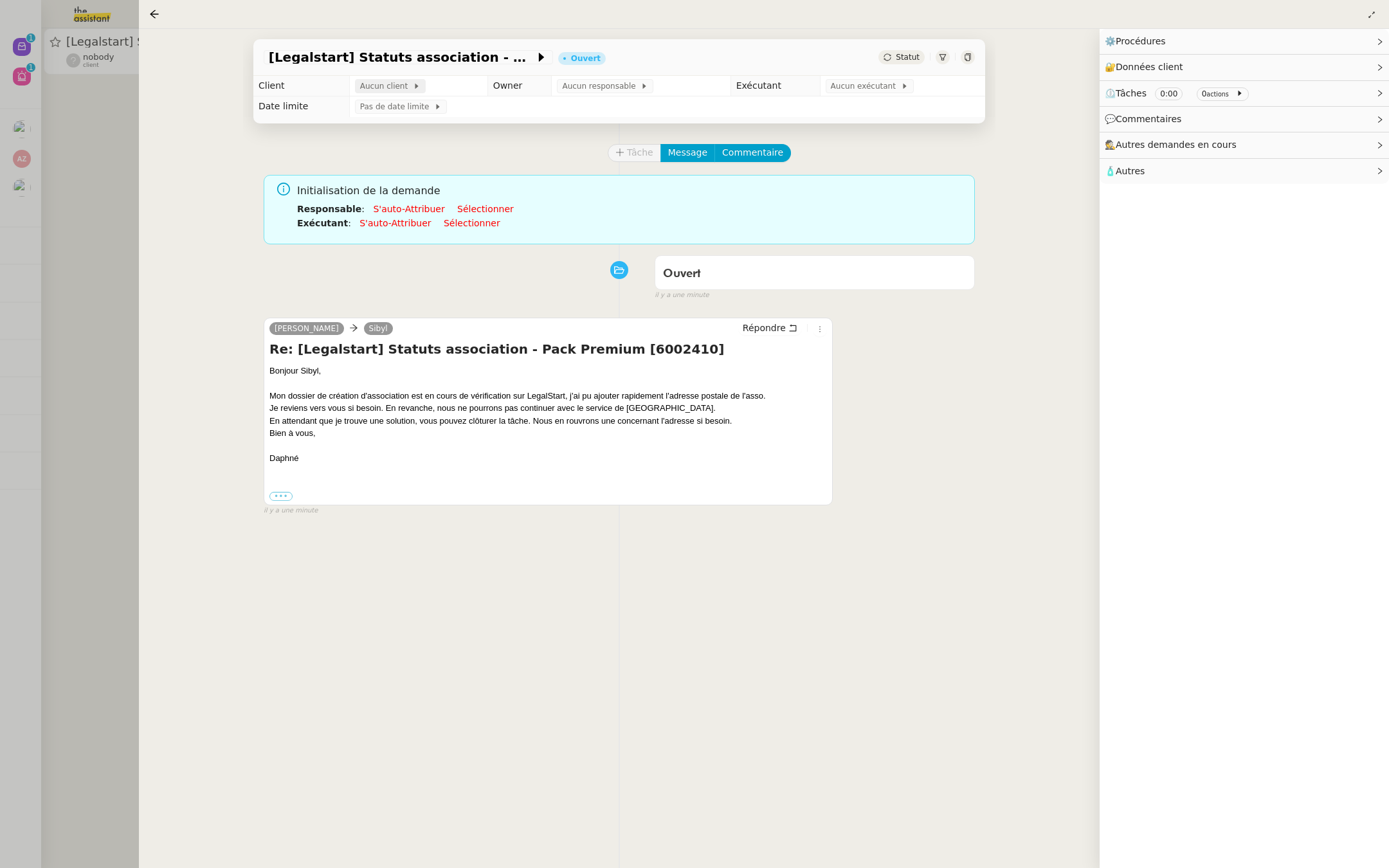
click at [371, 83] on span "Aucun client" at bounding box center [387, 86] width 53 height 13
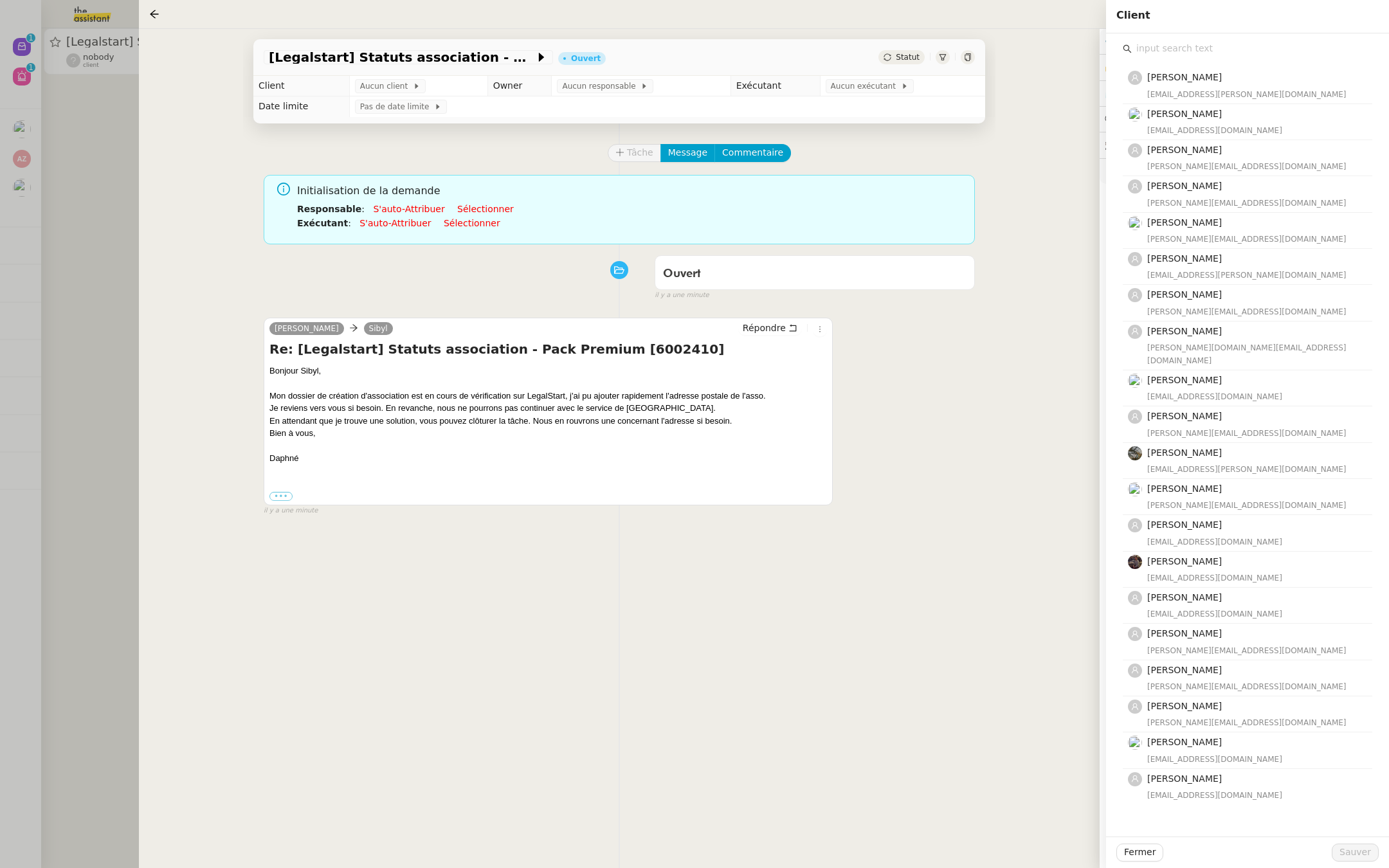
click at [1196, 54] on input "text" at bounding box center [1252, 49] width 240 height 18
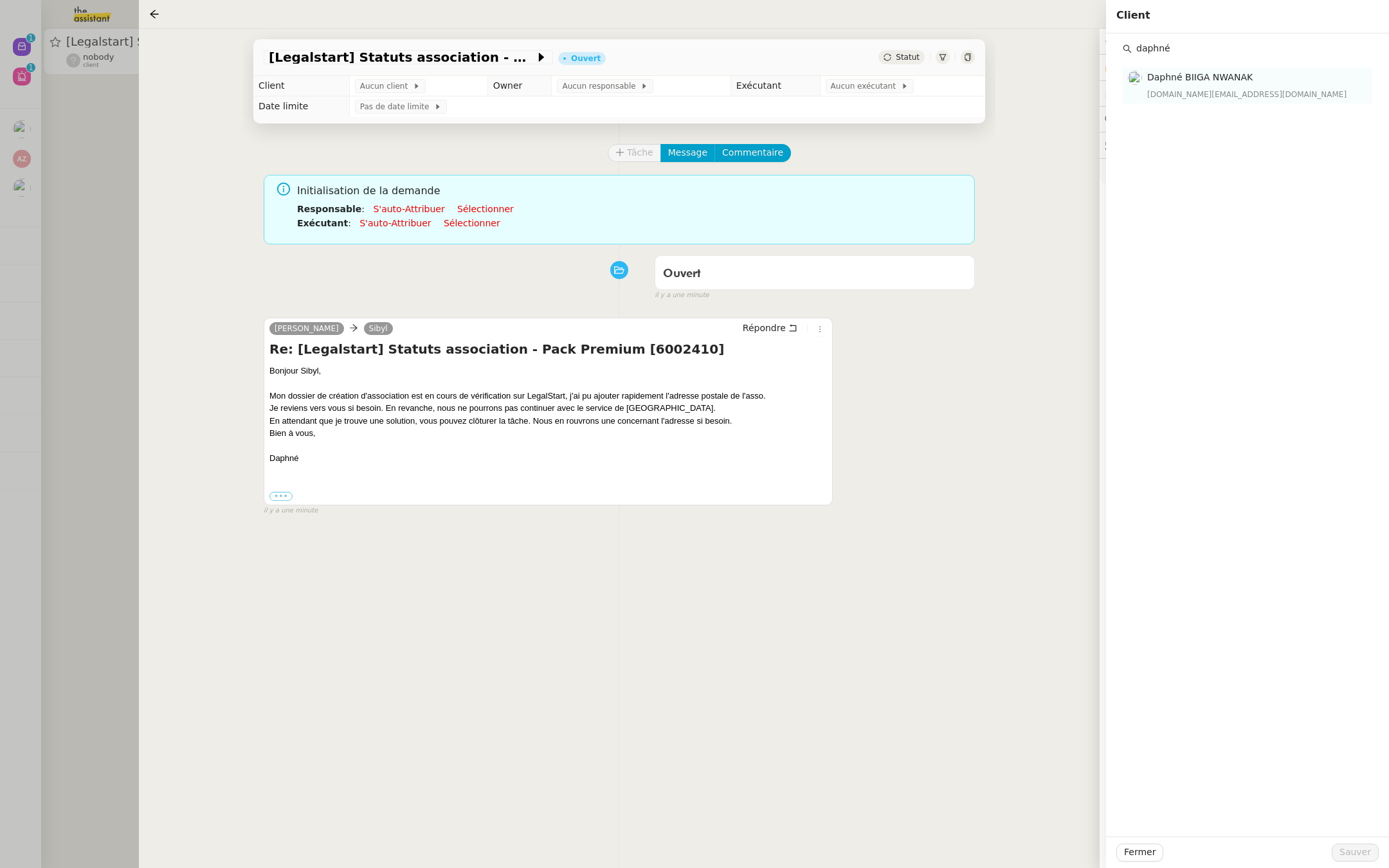
type input "daphné"
click at [1189, 84] on h4 "Daphné BIIGA NWANAK" at bounding box center [1256, 77] width 217 height 15
click at [1358, 850] on span "Sauver" at bounding box center [1355, 852] width 31 height 15
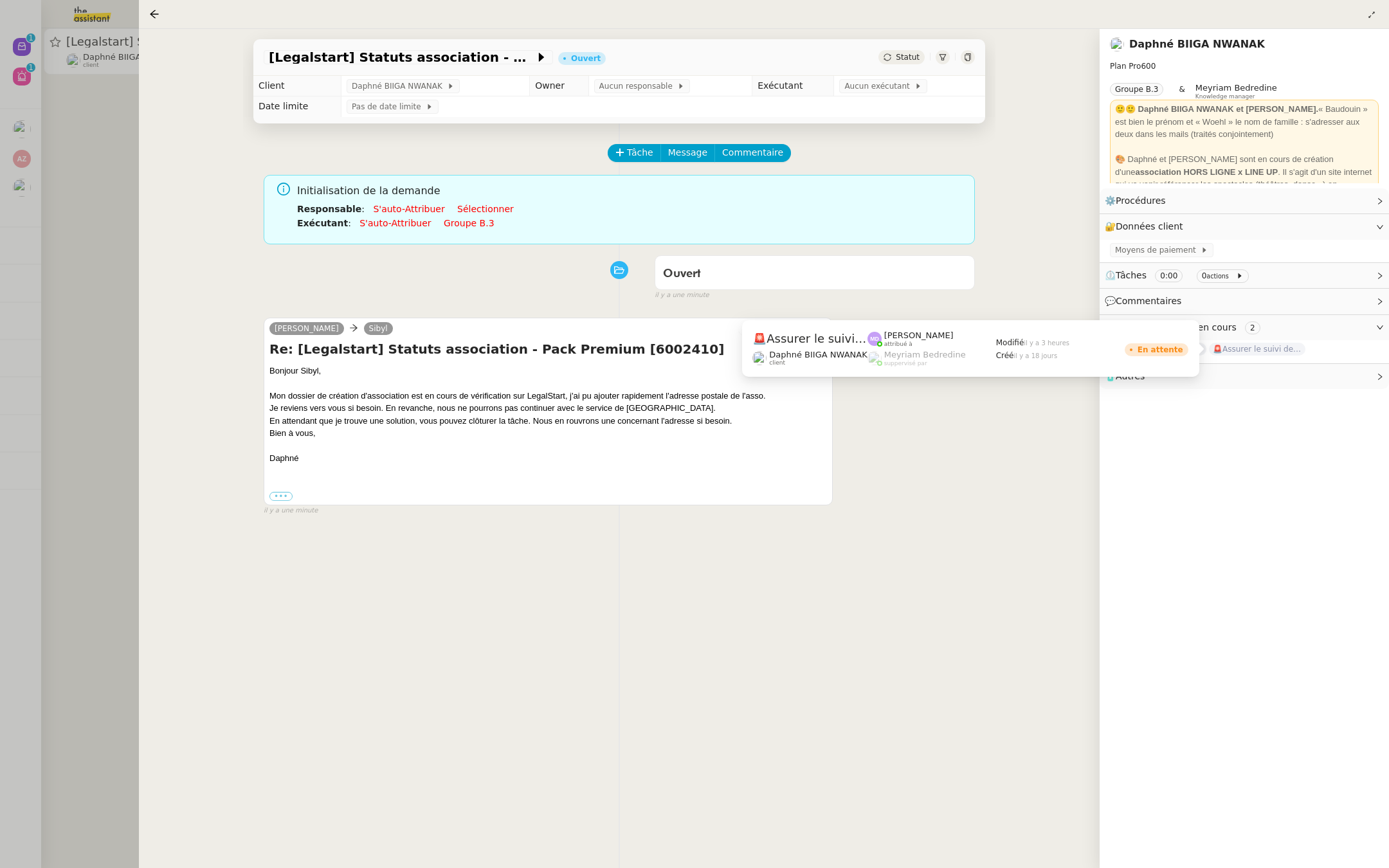
click at [1266, 346] on span "🚨Assurer le suivi de la création de l'association" at bounding box center [1256, 349] width 97 height 13
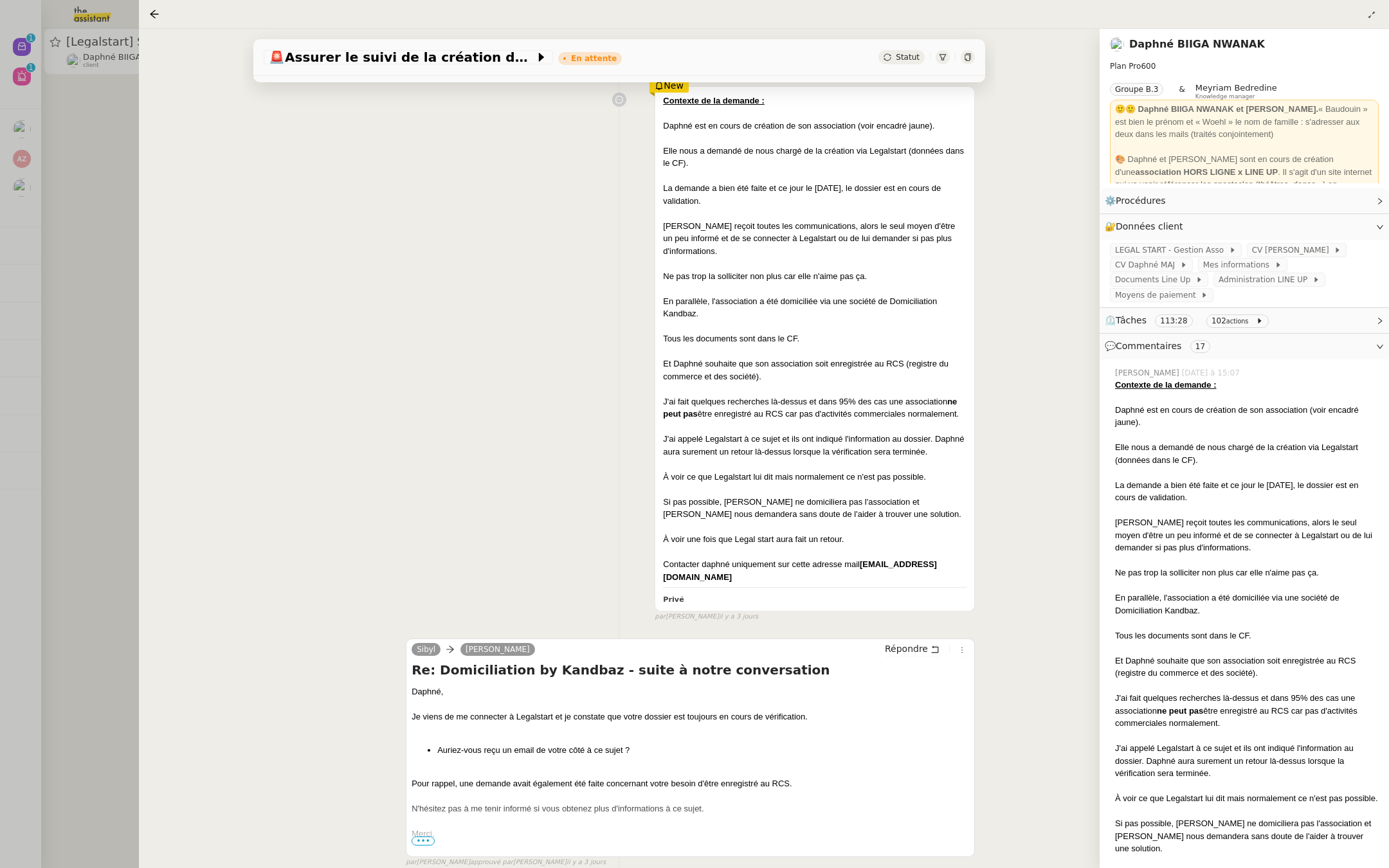
scroll to position [616, 0]
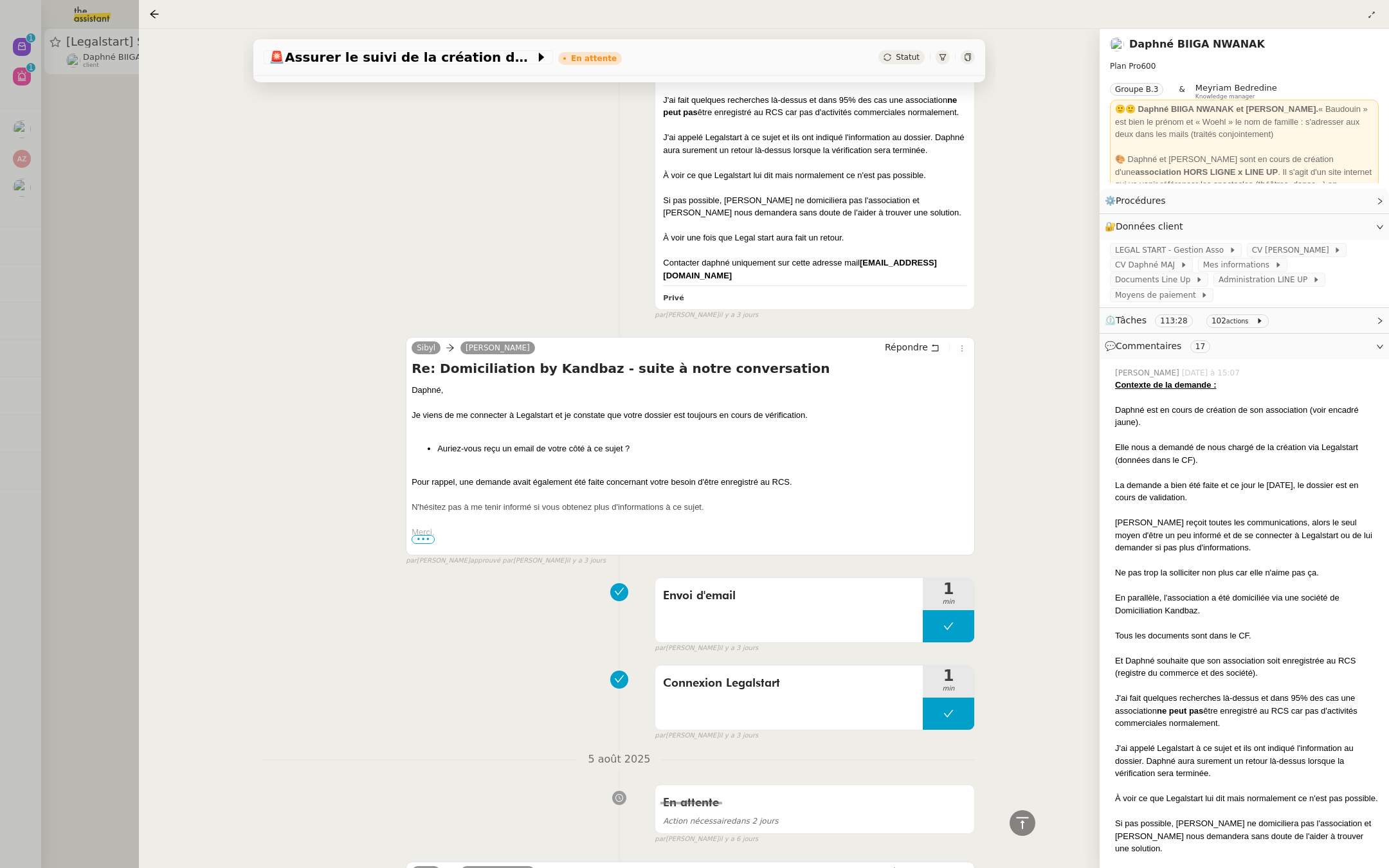
click at [83, 406] on div at bounding box center [694, 434] width 1389 height 868
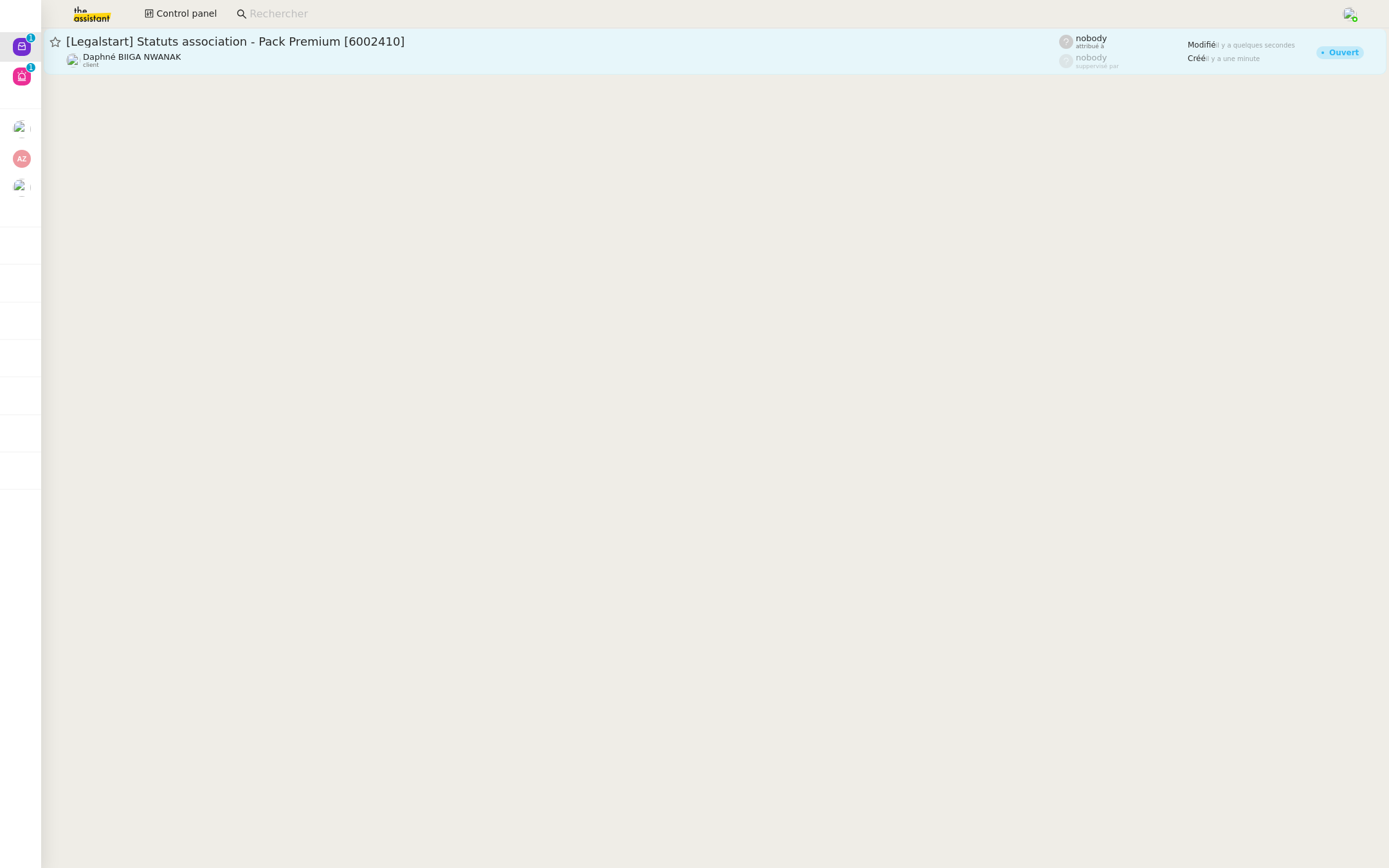
click at [206, 42] on span "[Legalstart] Statuts association - Pack Premium [6002410]" at bounding box center [562, 42] width 993 height 11
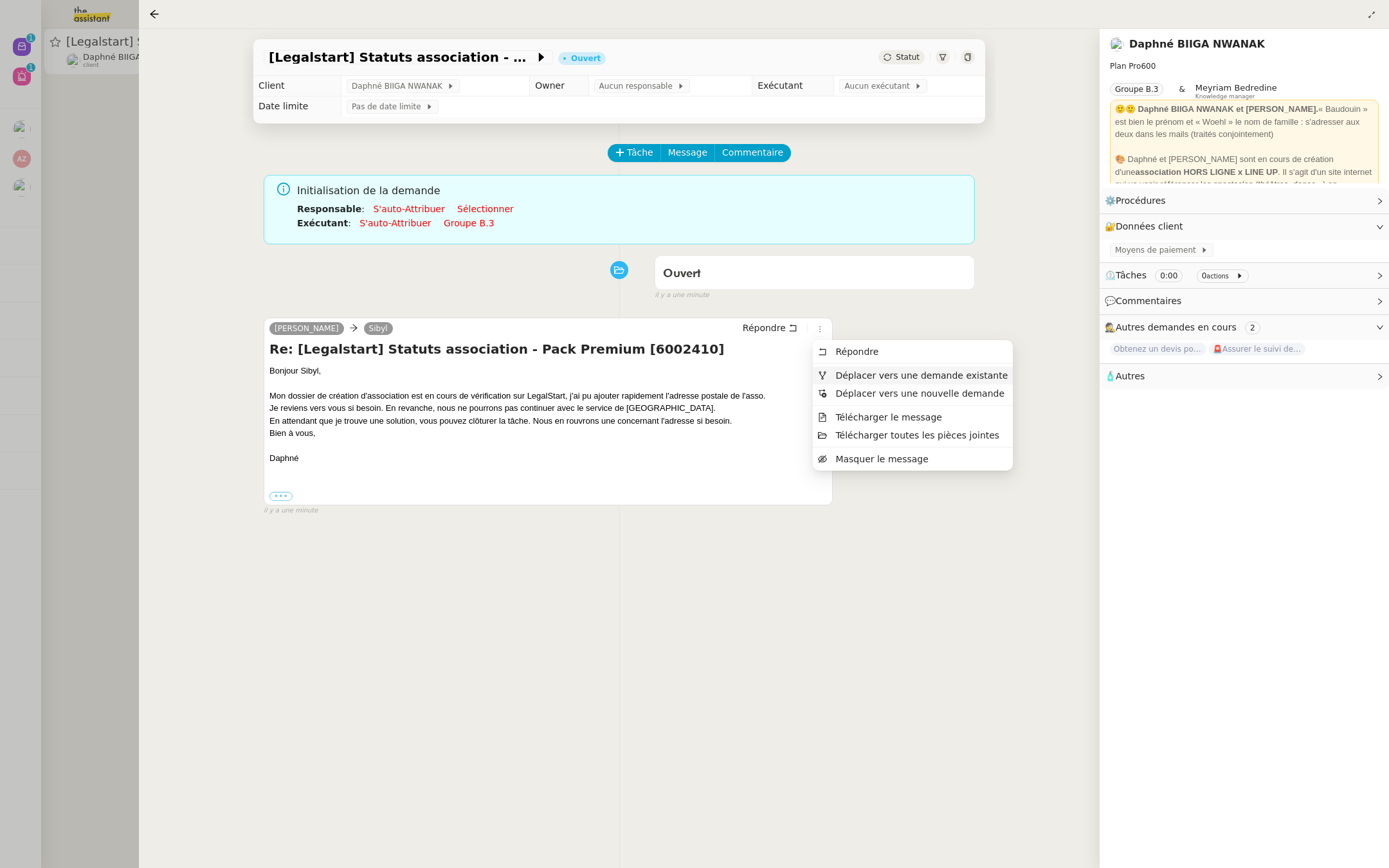
click at [836, 371] on span "Déplacer vers une demande existante" at bounding box center [922, 375] width 173 height 10
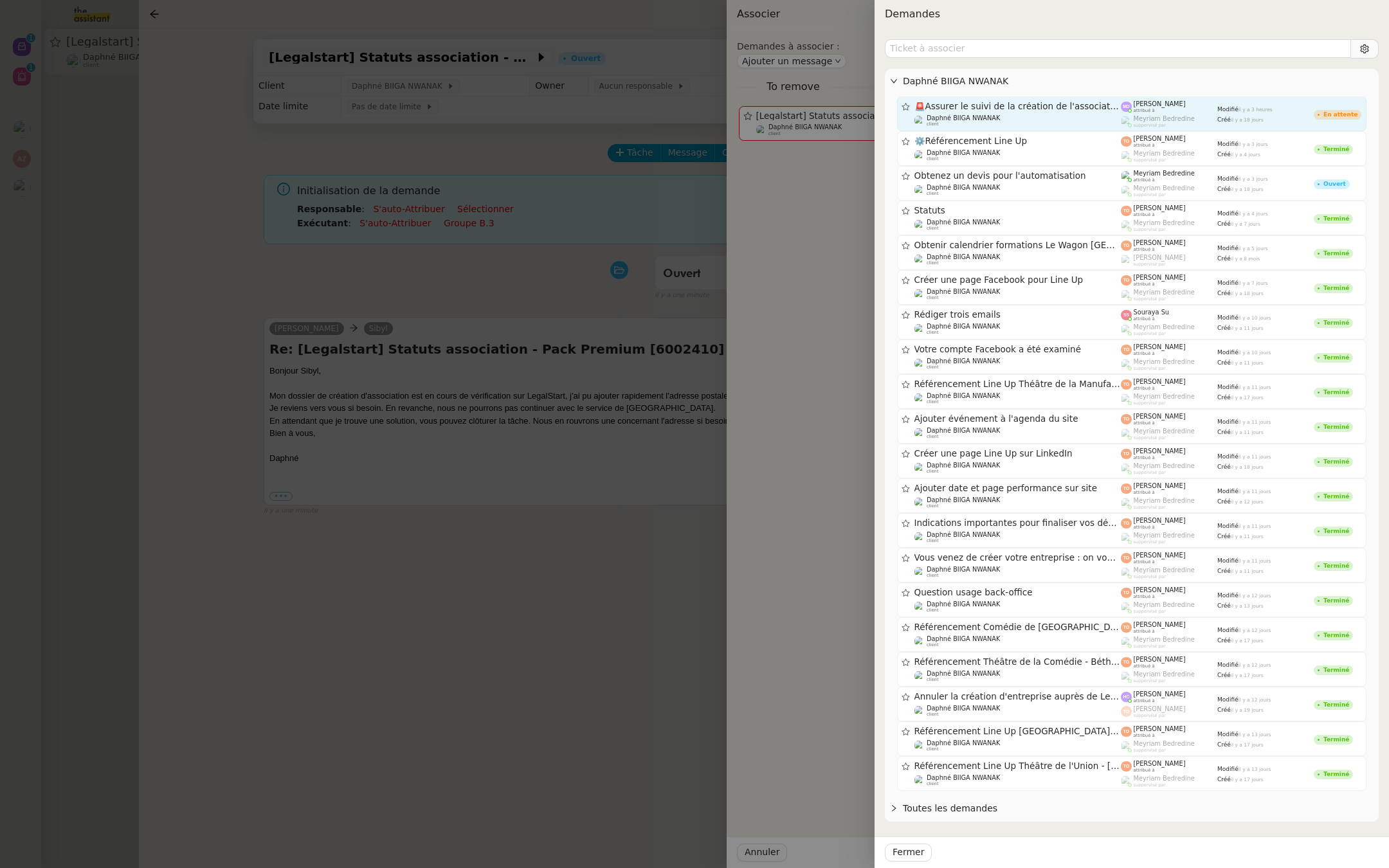
click at [1058, 102] on span "🚨Assurer le suivi de la création de l'association" at bounding box center [1018, 106] width 207 height 9
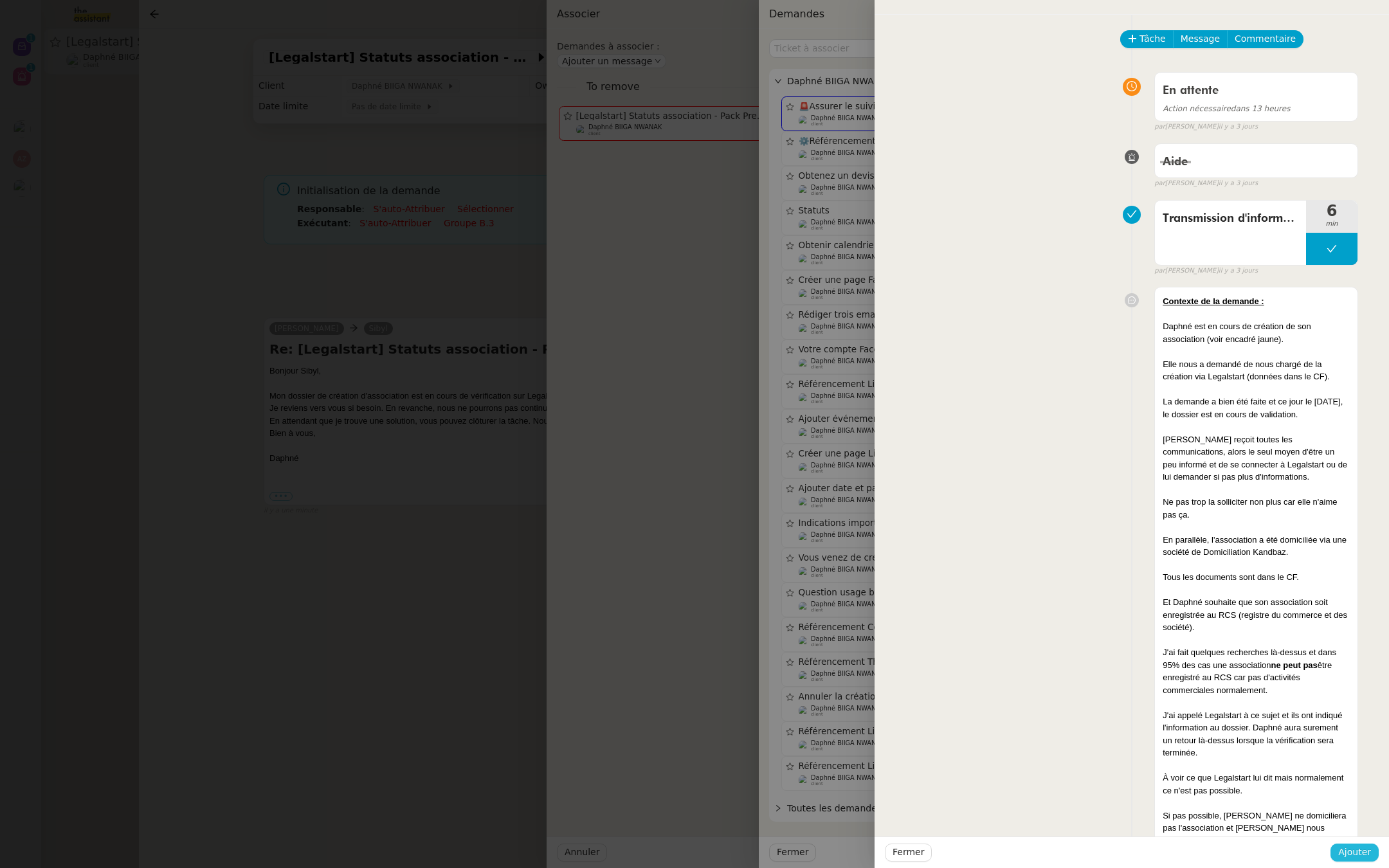
click at [1347, 855] on span "Ajouter" at bounding box center [1354, 852] width 33 height 15
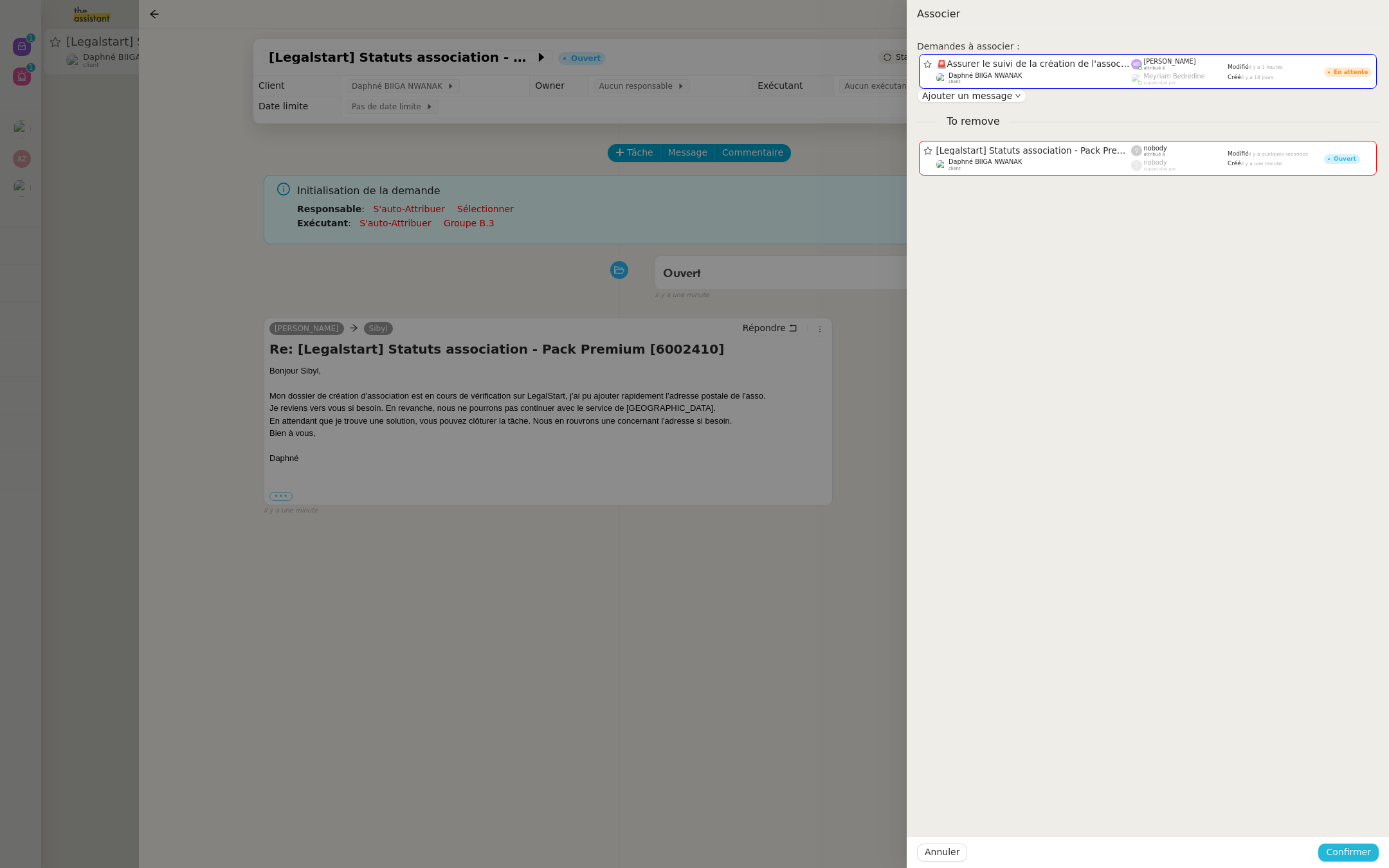
click at [1347, 855] on span "Confirmer" at bounding box center [1348, 852] width 45 height 15
click at [1351, 819] on span "Ajouter" at bounding box center [1349, 818] width 33 height 13
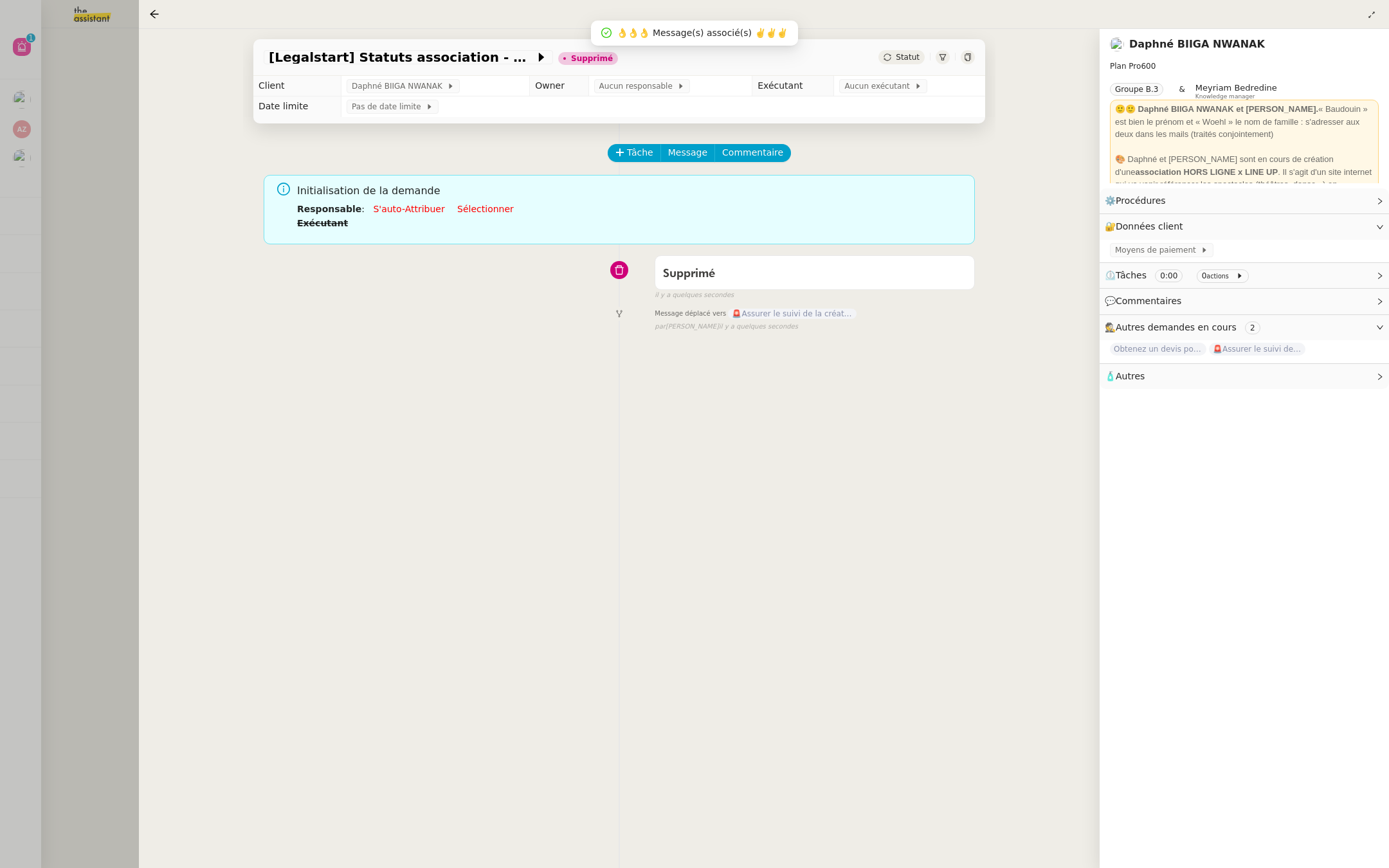
click at [10, 186] on div at bounding box center [694, 434] width 1389 height 868
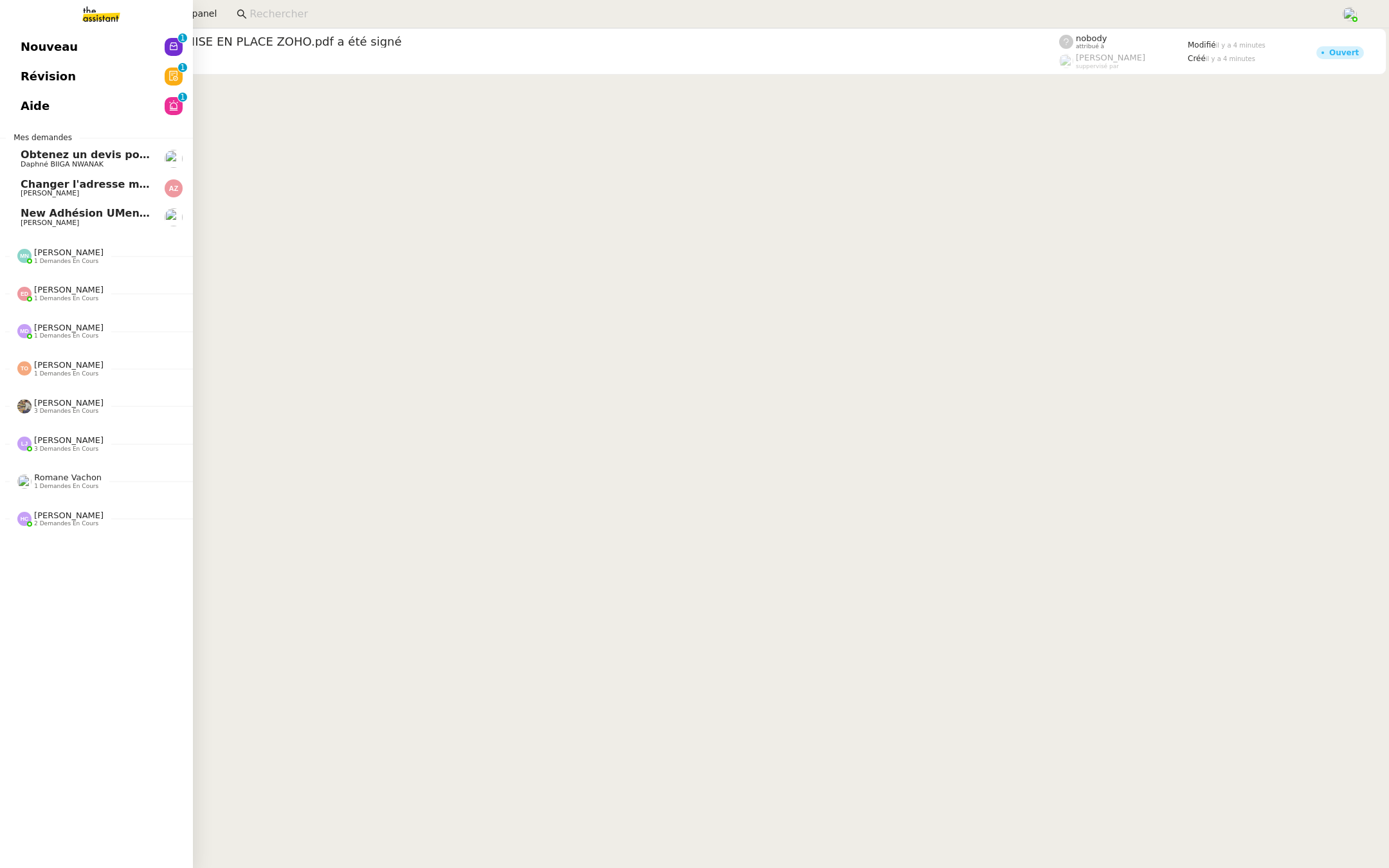
click at [21, 70] on span "Révision" at bounding box center [48, 77] width 55 height 19
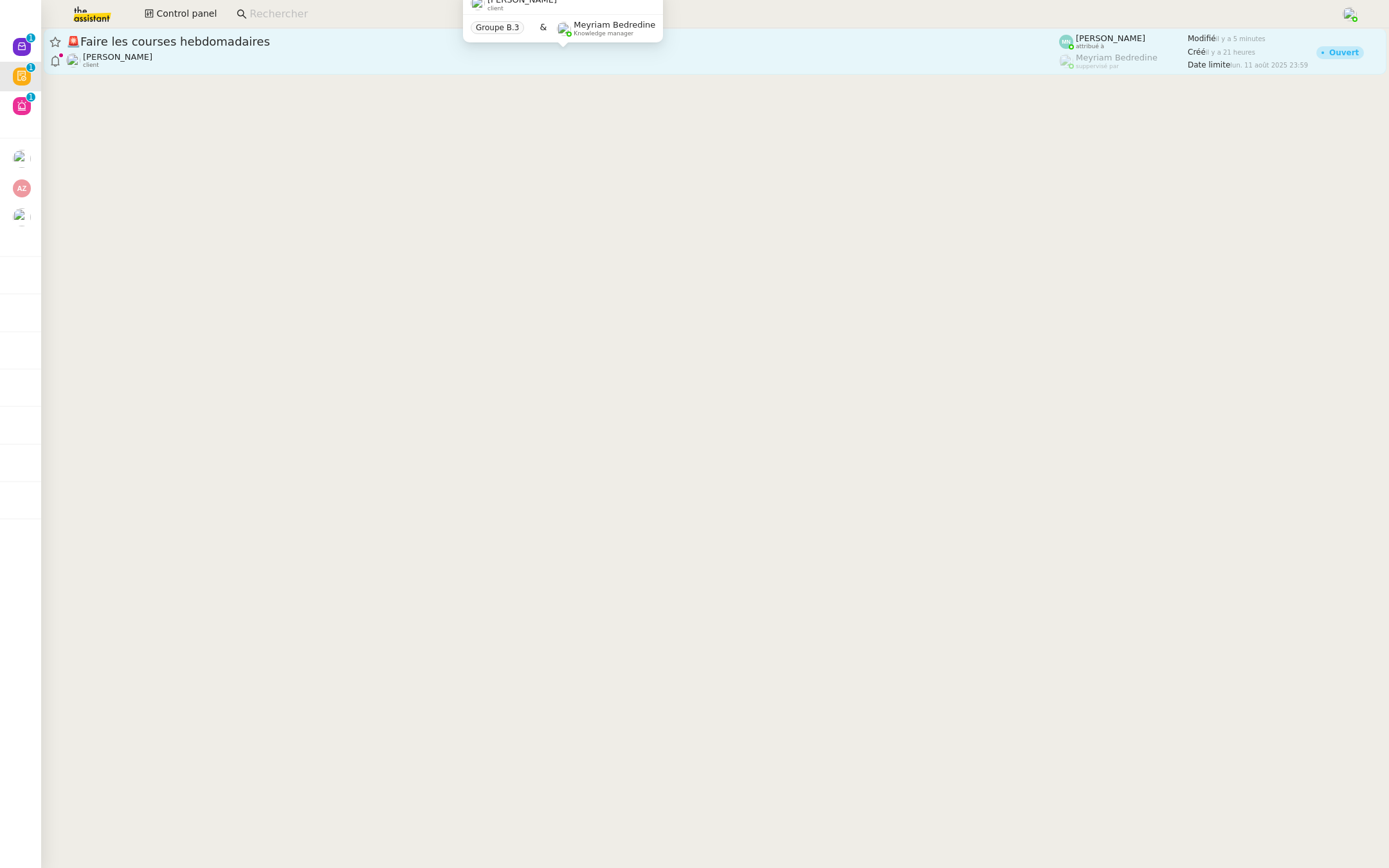
click at [280, 54] on div "Ilyes Hadj client" at bounding box center [562, 60] width 993 height 17
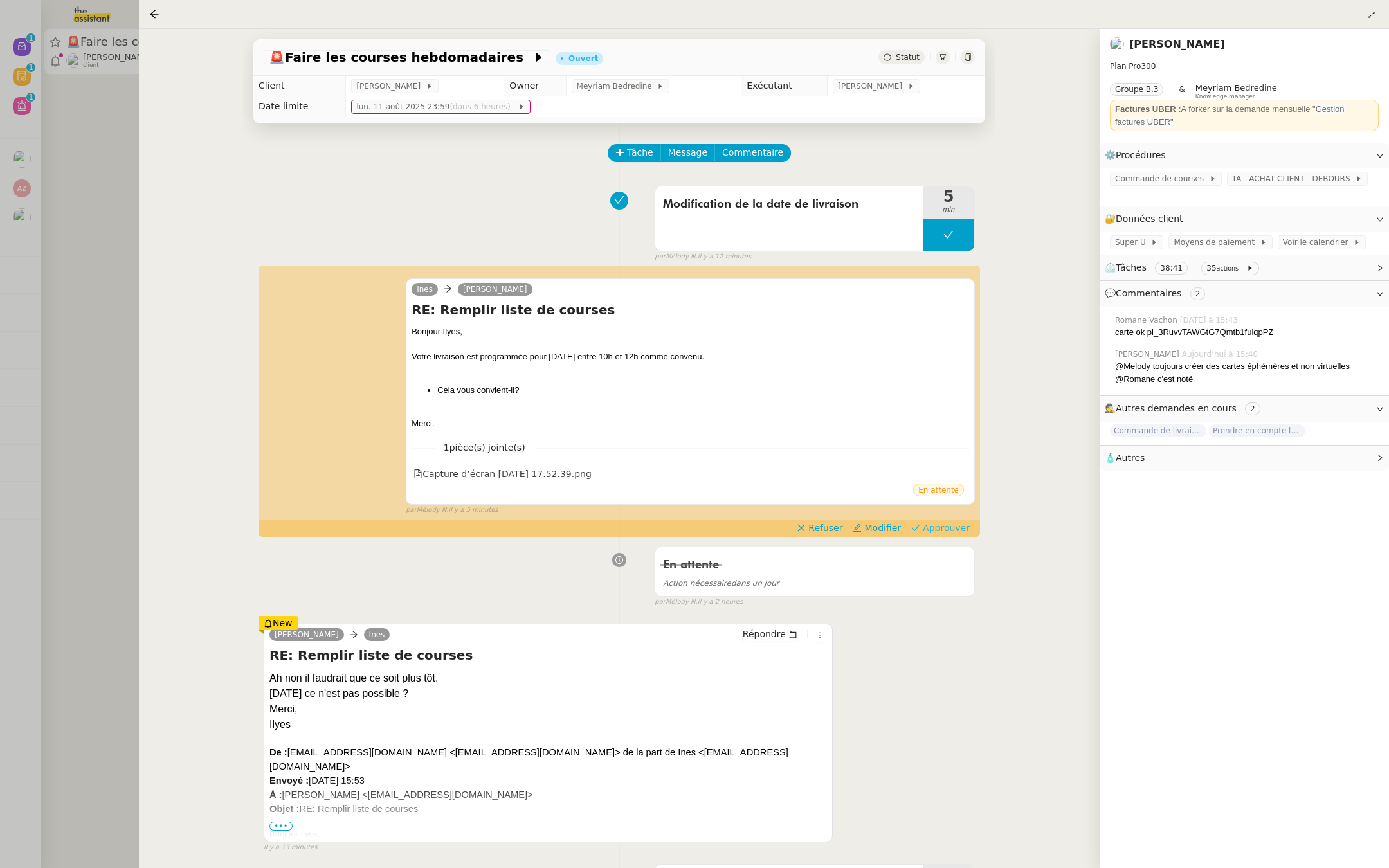
click at [950, 526] on span "Approuver" at bounding box center [946, 528] width 47 height 13
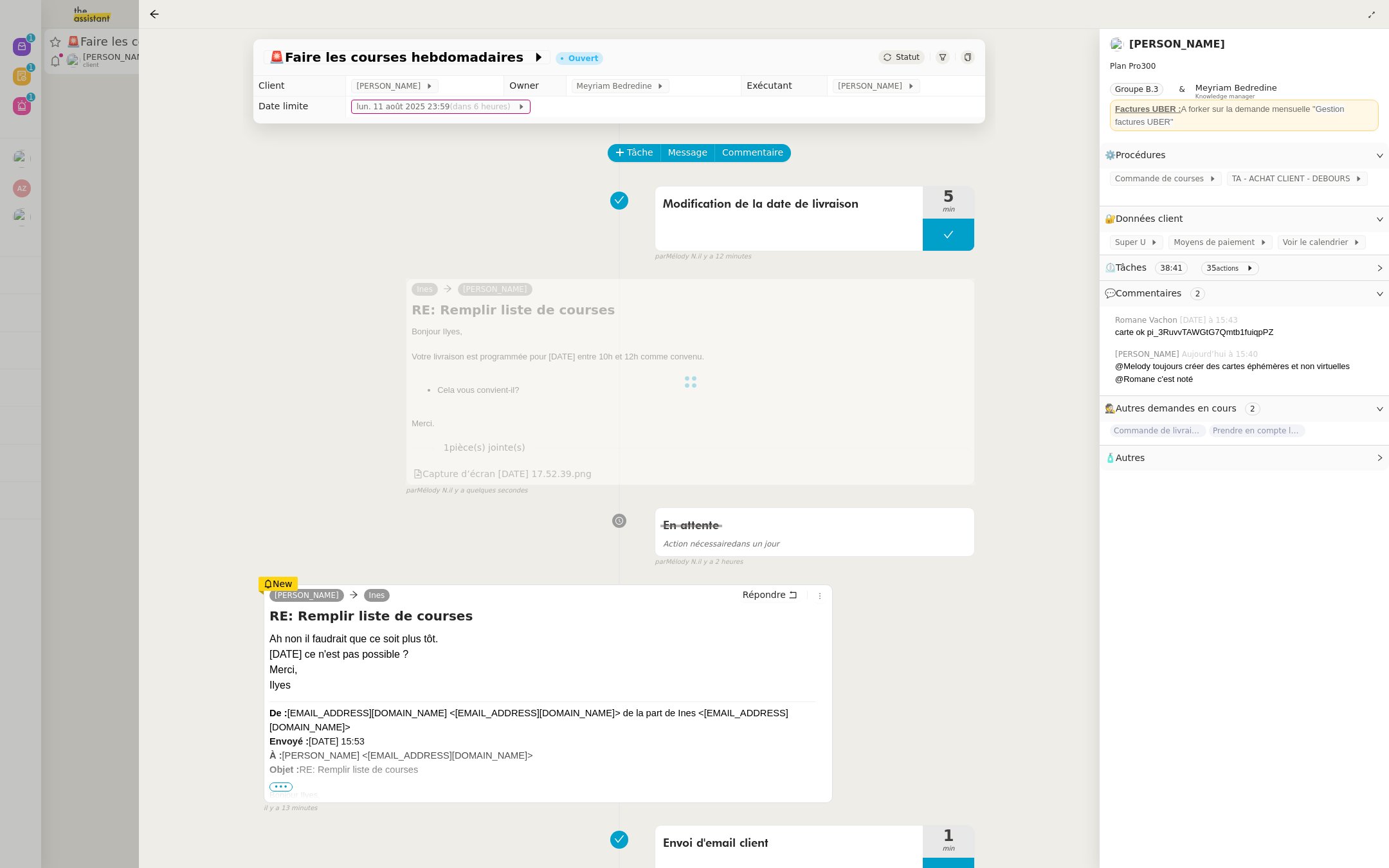
click at [57, 311] on div at bounding box center [694, 434] width 1389 height 868
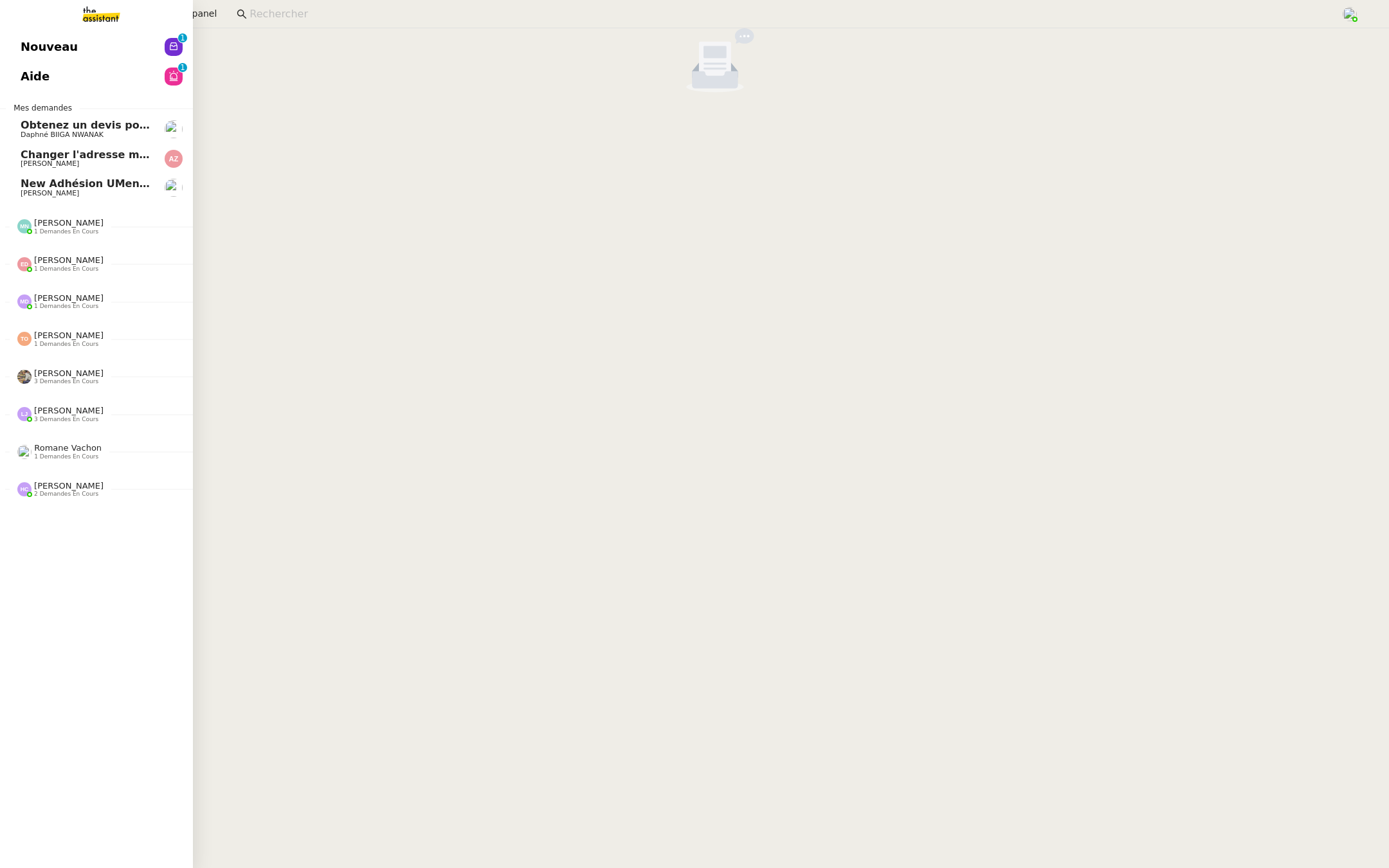
click at [47, 52] on span "Nouveau" at bounding box center [50, 47] width 58 height 19
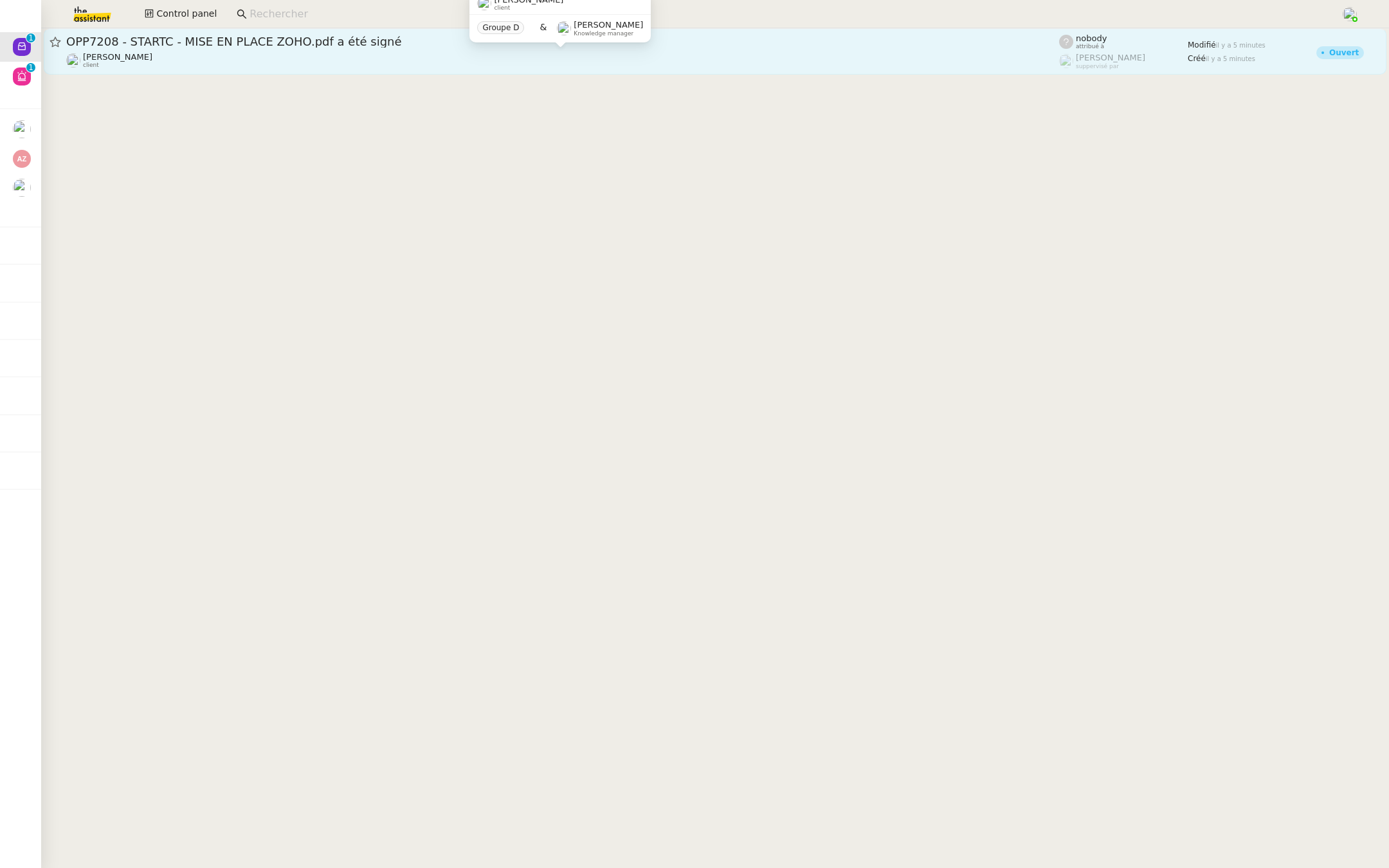
click at [226, 58] on div "Florian Parant client" at bounding box center [562, 60] width 993 height 17
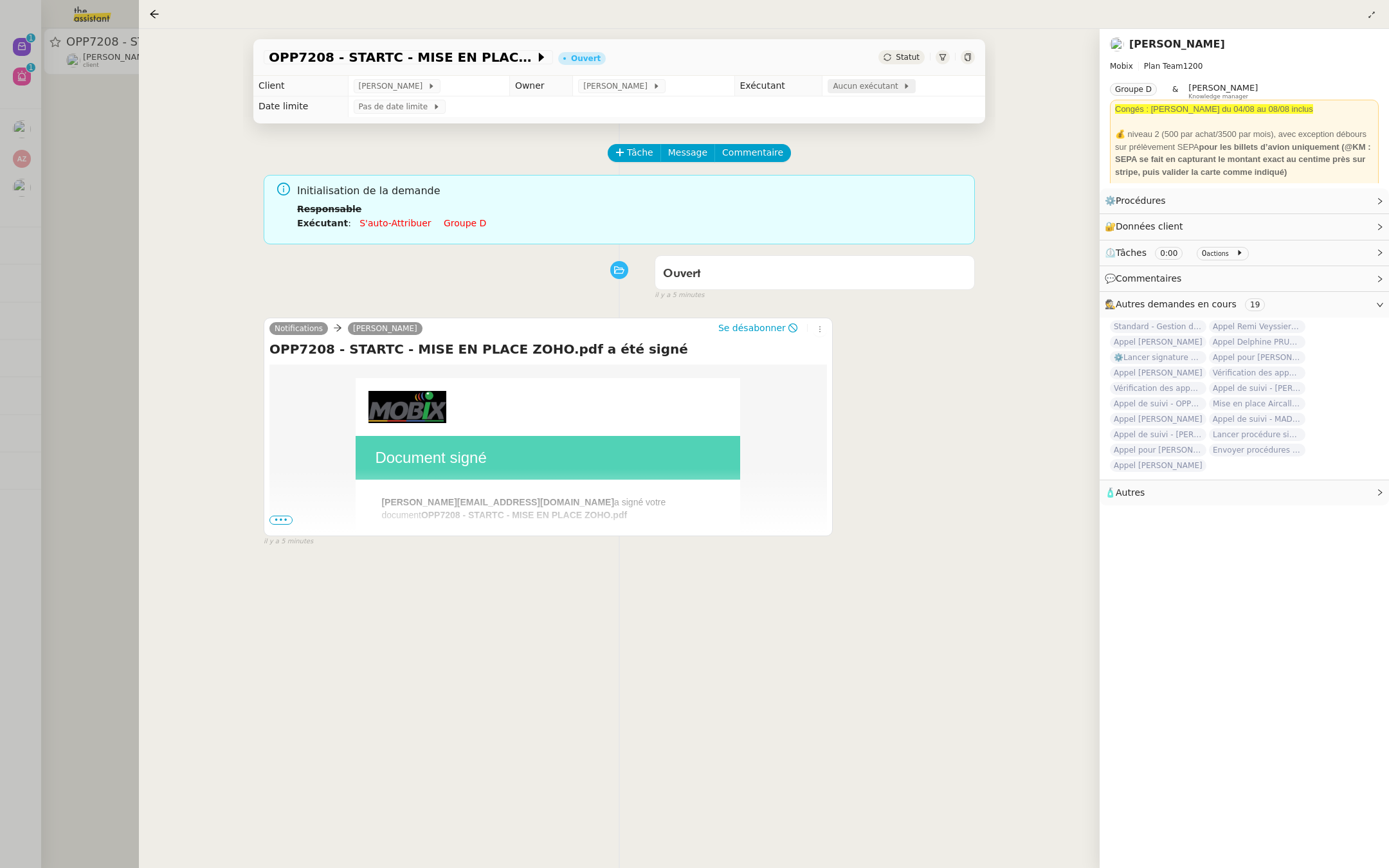
click at [856, 88] on span "Aucun exécutant" at bounding box center [868, 86] width 70 height 13
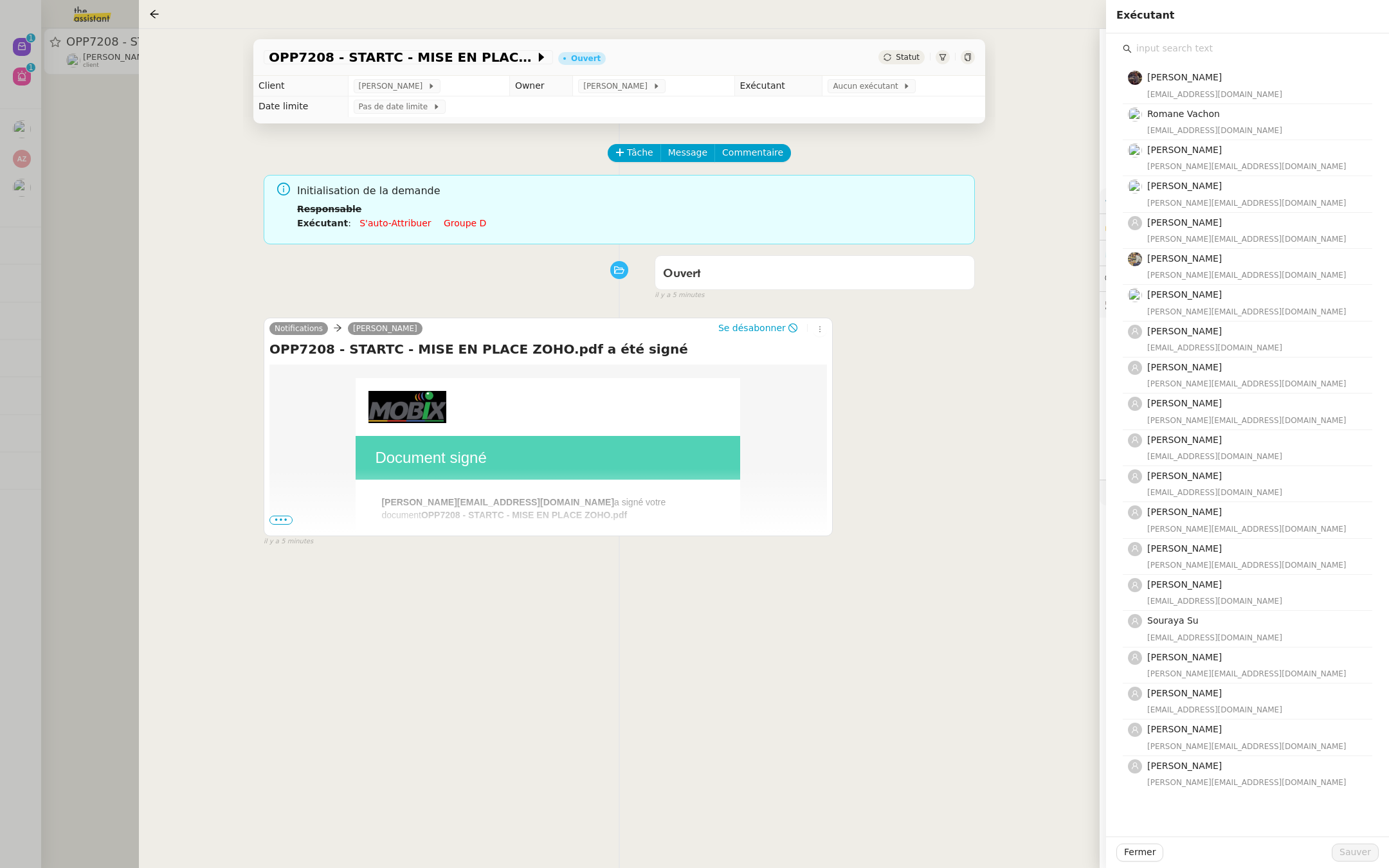
click at [1173, 56] on input "text" at bounding box center [1252, 49] width 240 height 18
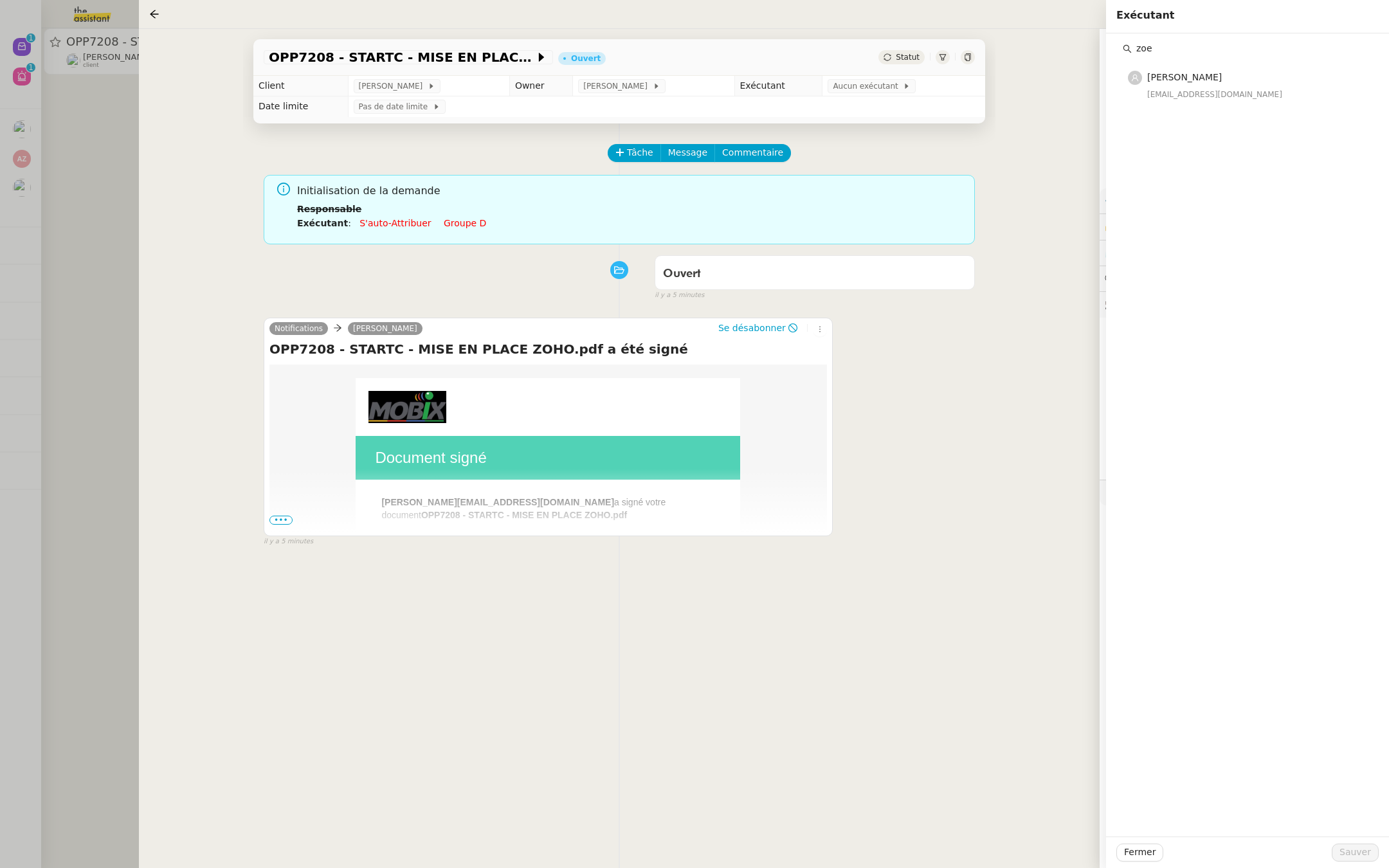
type input "zoe"
click at [1197, 92] on div "zoe@theassistant.team" at bounding box center [1256, 94] width 217 height 13
click at [1354, 849] on span "Sauver" at bounding box center [1355, 852] width 31 height 15
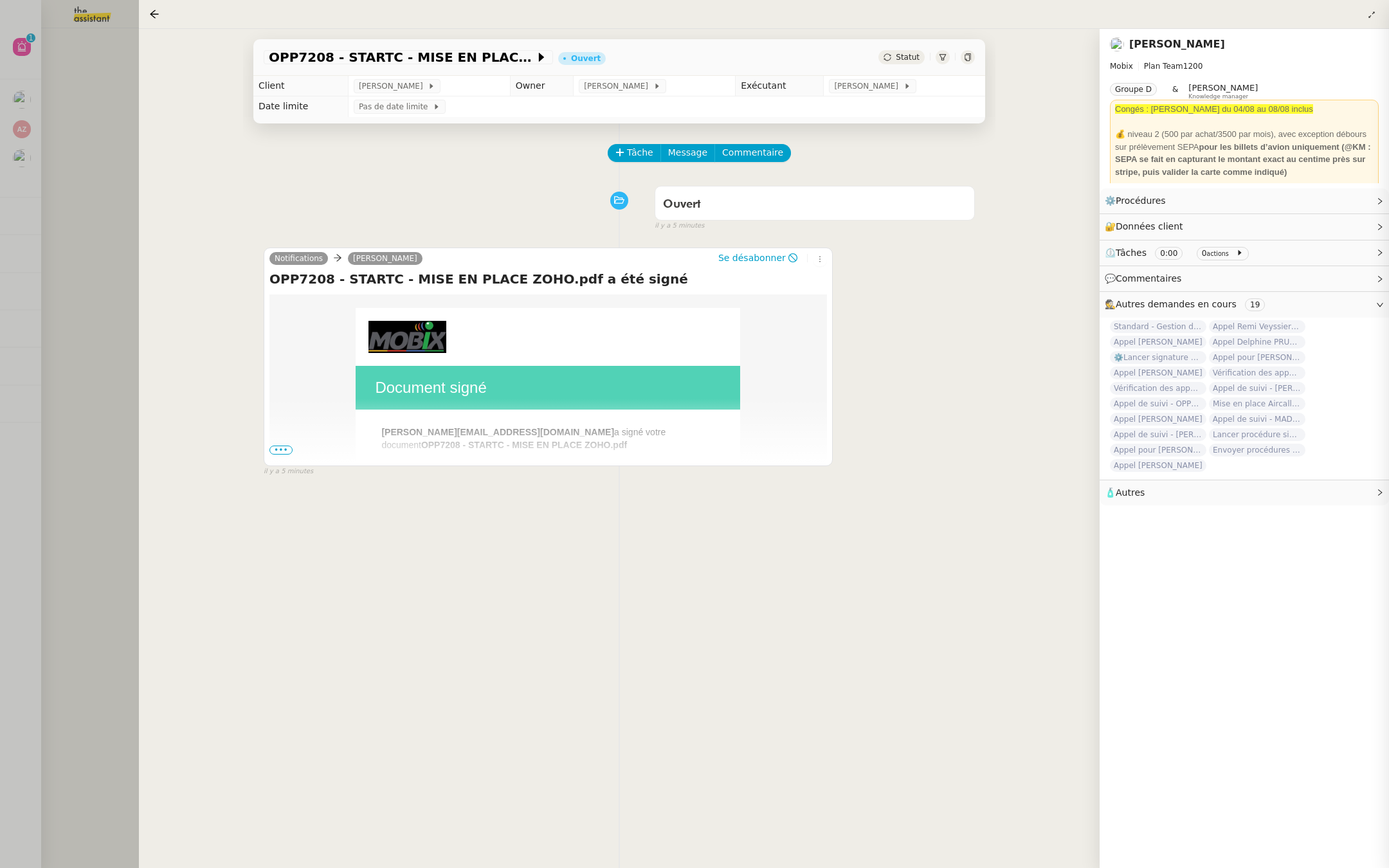
click at [113, 331] on div at bounding box center [694, 434] width 1389 height 868
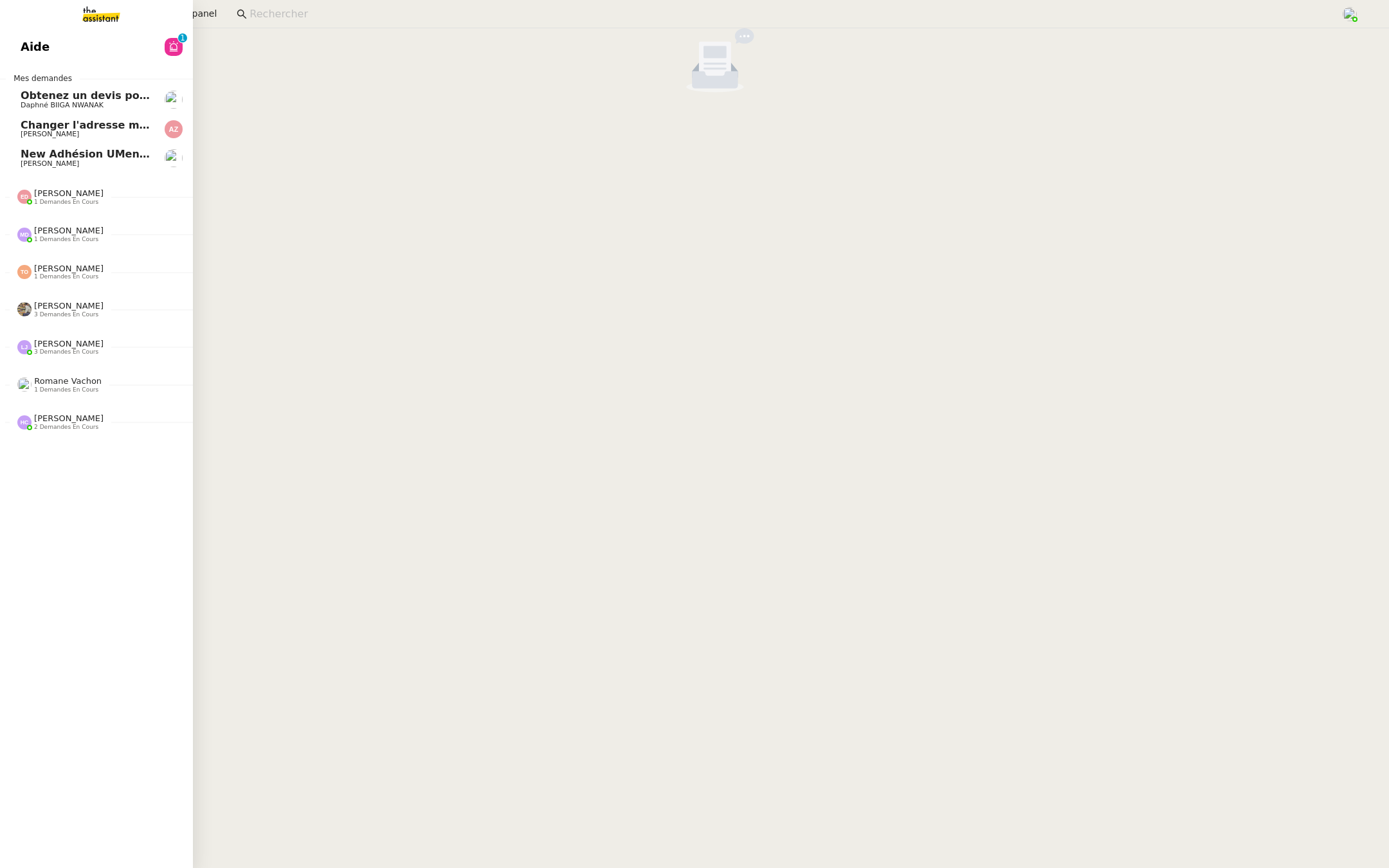
click at [0, 32] on app-ticket-navbar "Aide 0 1 2 3 4 5 6 7 8 9 Mes demandes Obtenez un devis pour l'automatisation Da…" at bounding box center [0, 32] width 0 height 0
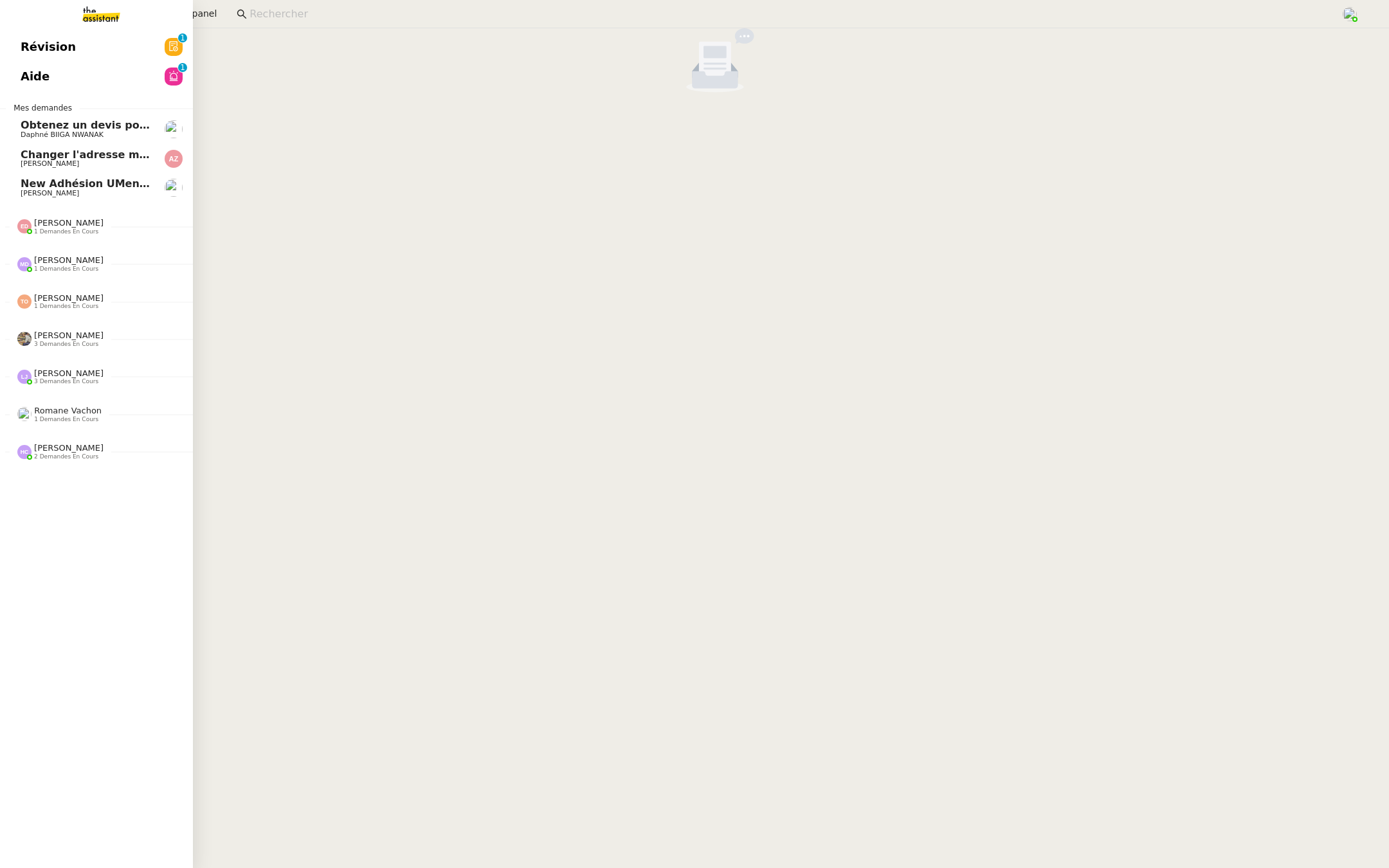
click at [55, 53] on span "Révision" at bounding box center [48, 47] width 55 height 19
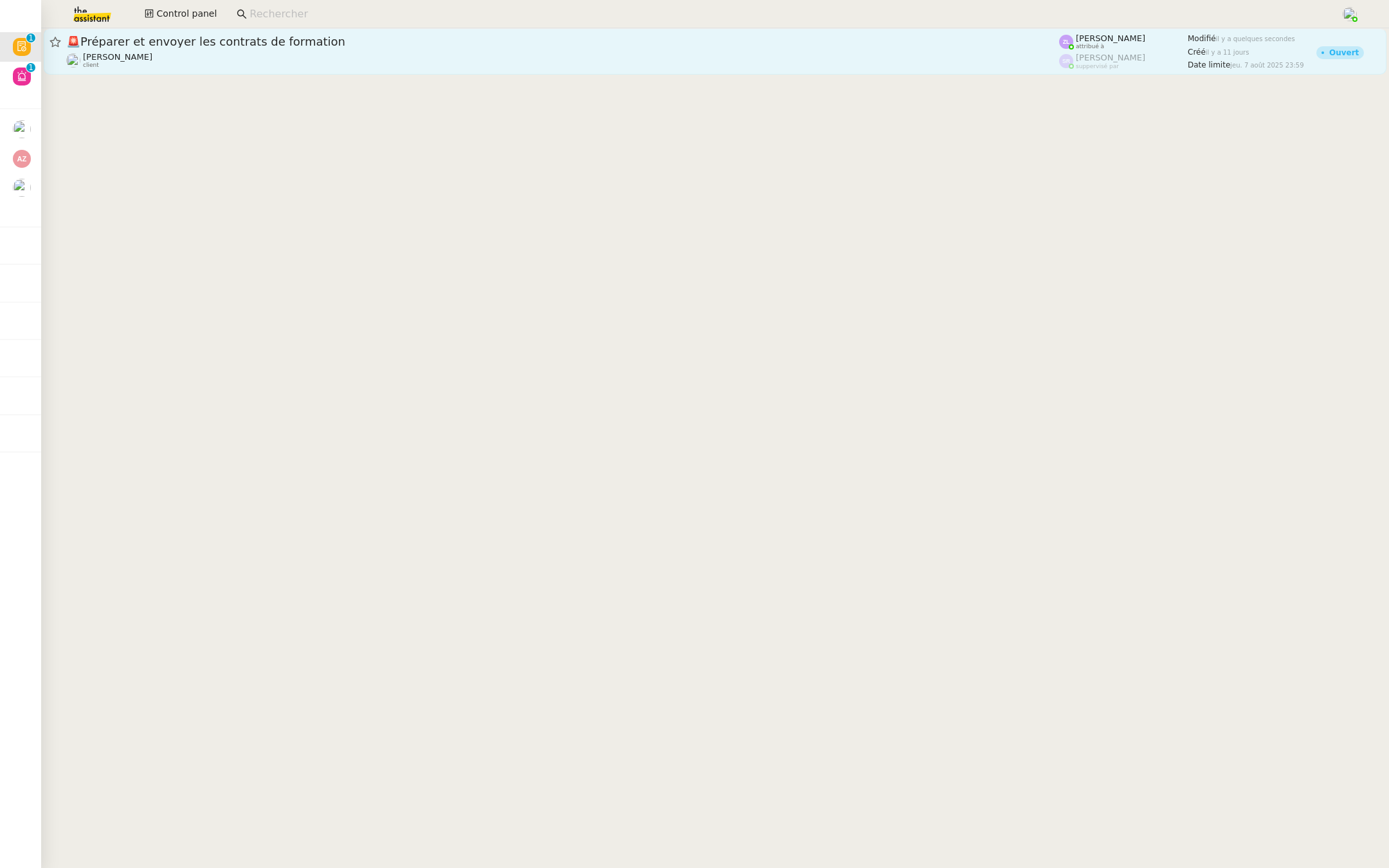
click at [348, 46] on span "🚨 Préparer et envoyer les contrats de formation" at bounding box center [562, 42] width 993 height 11
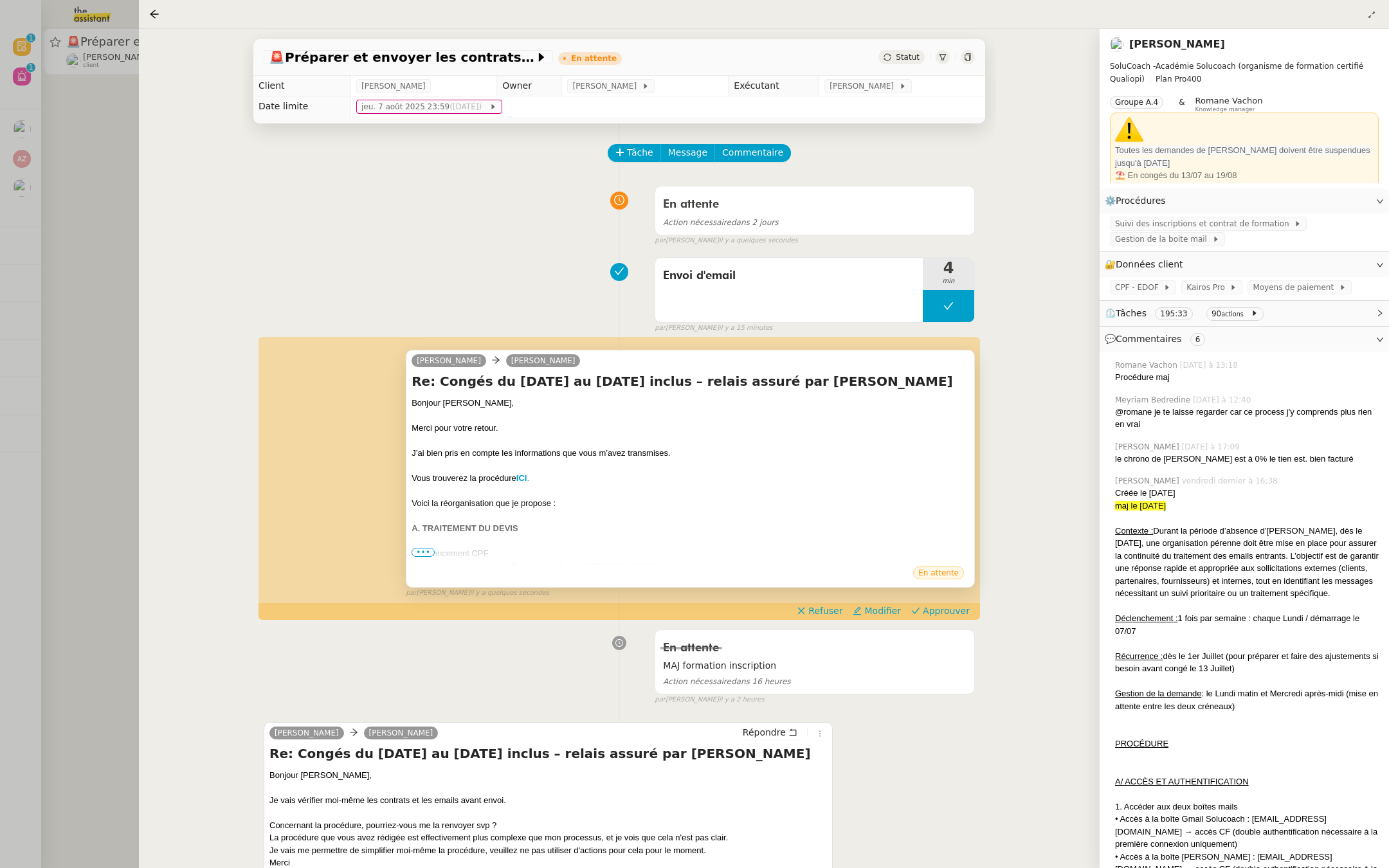
click at [423, 553] on span "•••" at bounding box center [423, 552] width 23 height 9
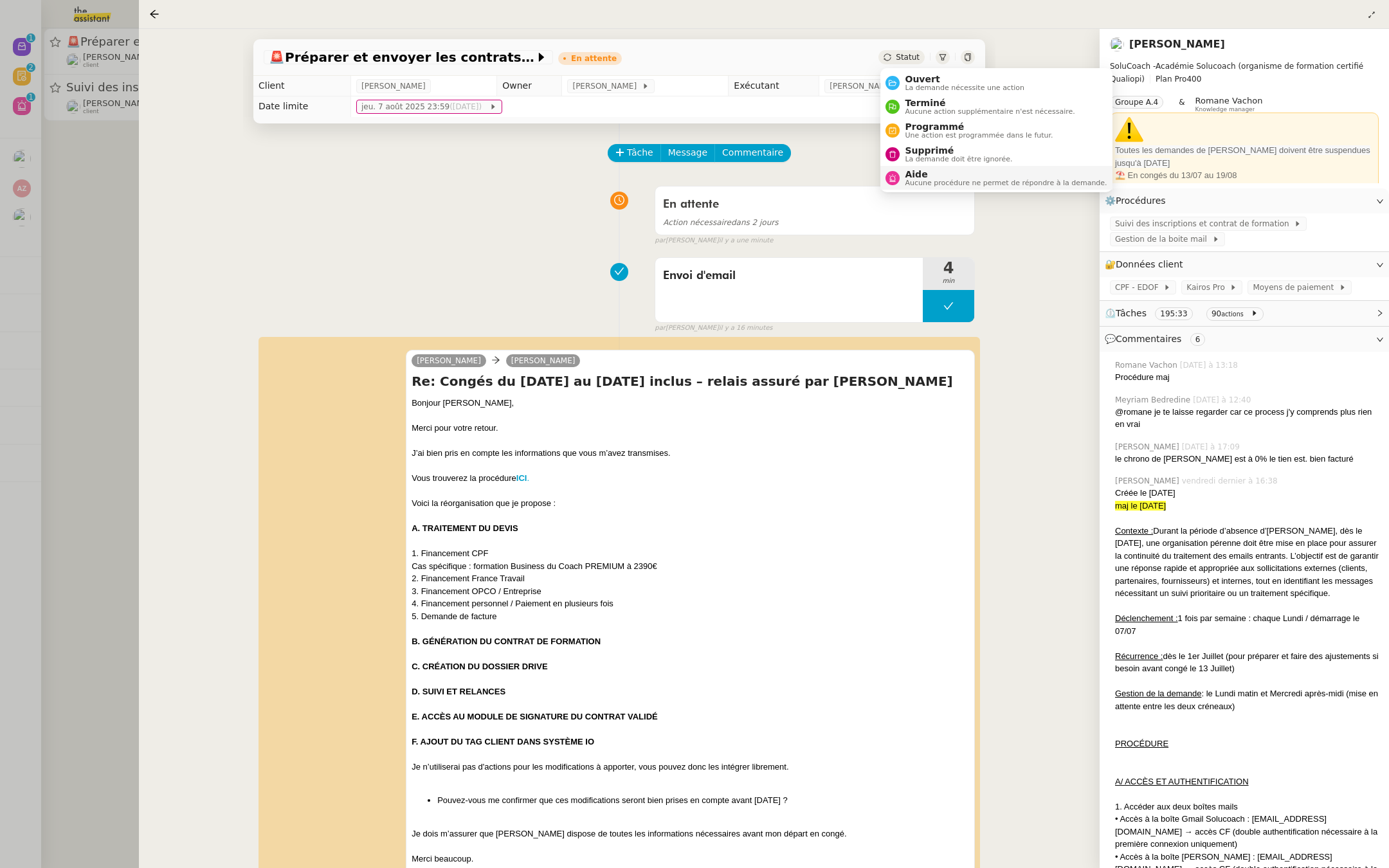
click at [907, 186] on span "Aucune procédure ne permet de répondre à la demande." at bounding box center [1006, 183] width 202 height 7
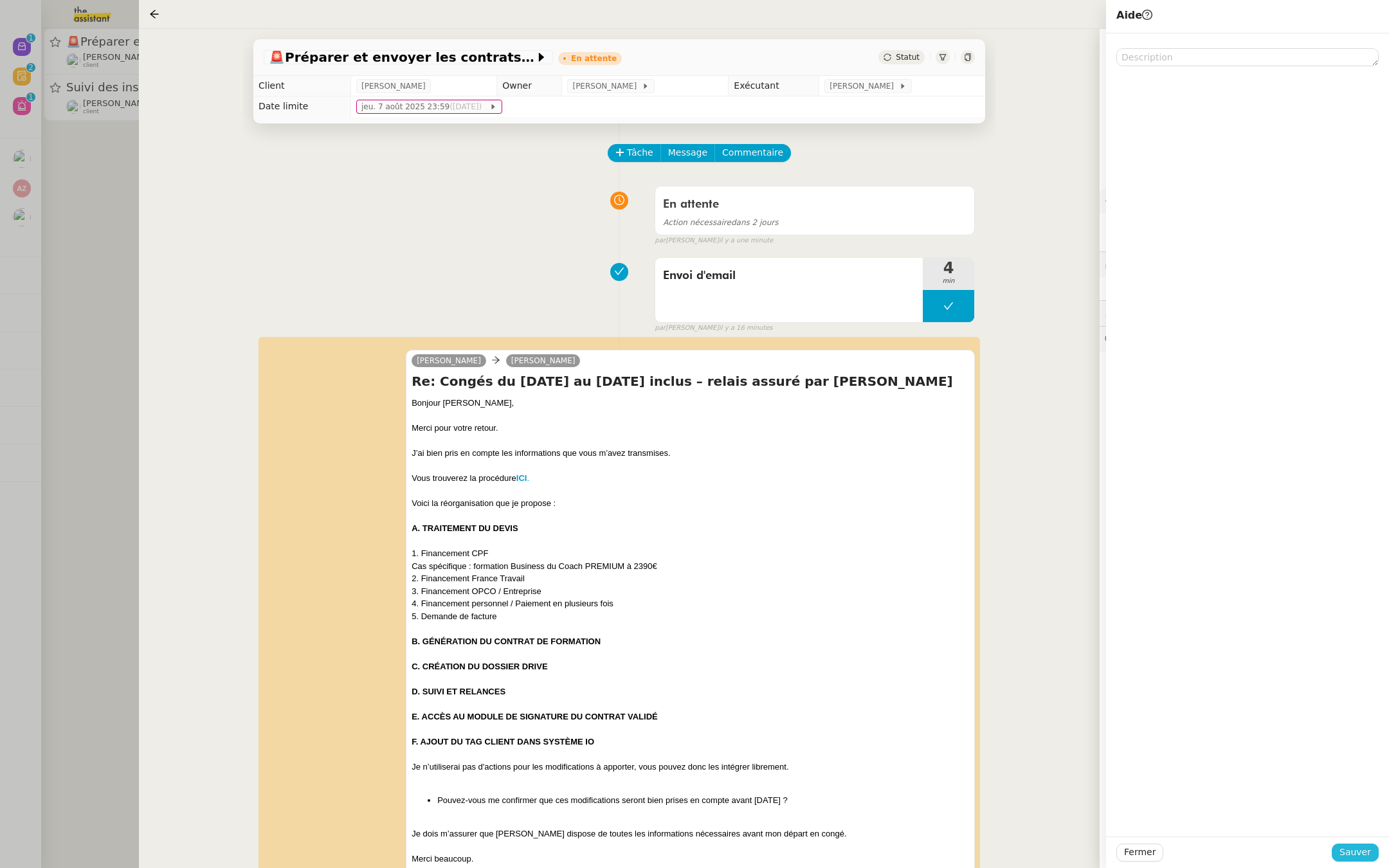
click at [1355, 849] on span "Sauver" at bounding box center [1355, 852] width 31 height 15
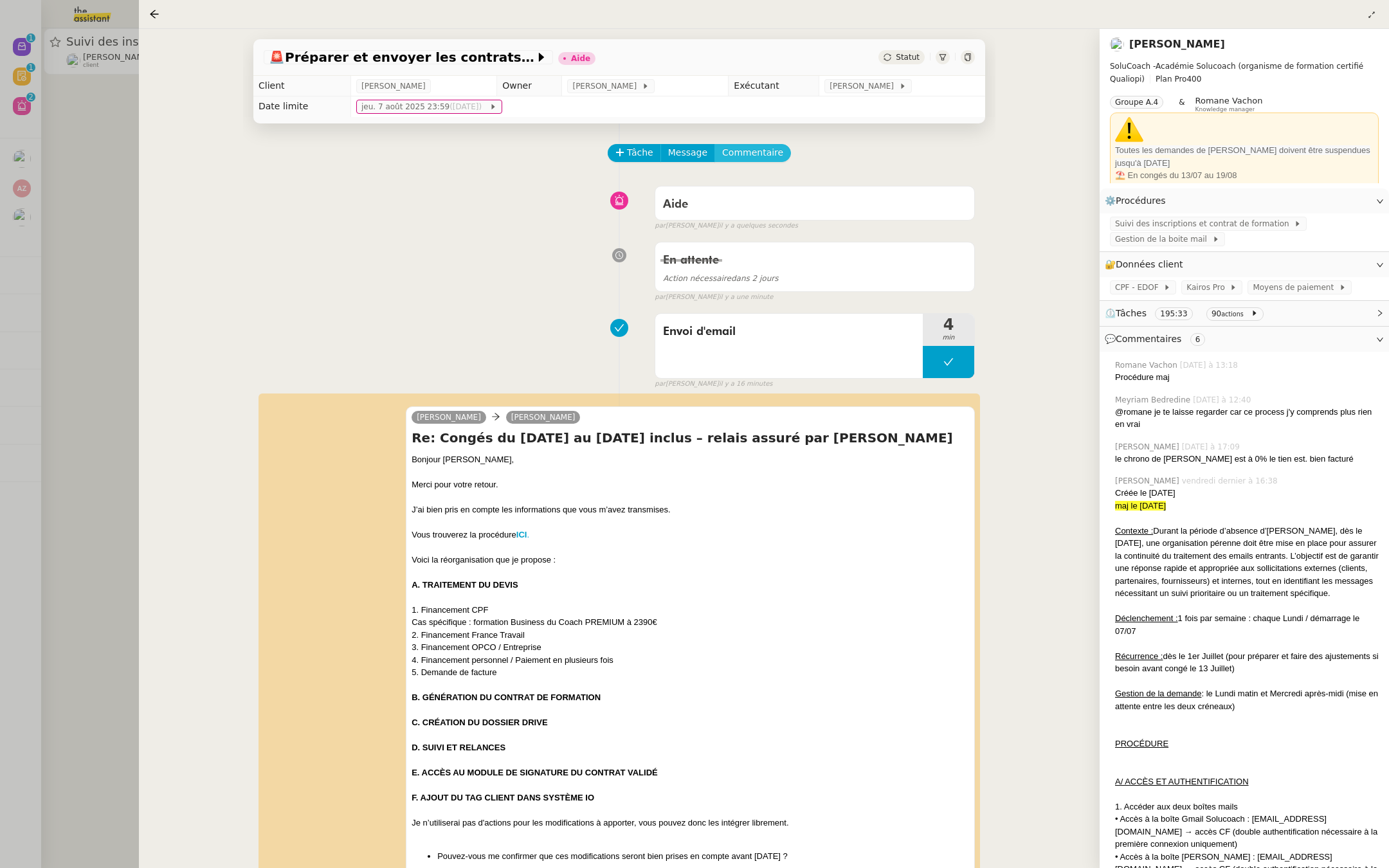
click at [740, 157] on span "Commentaire" at bounding box center [752, 153] width 61 height 15
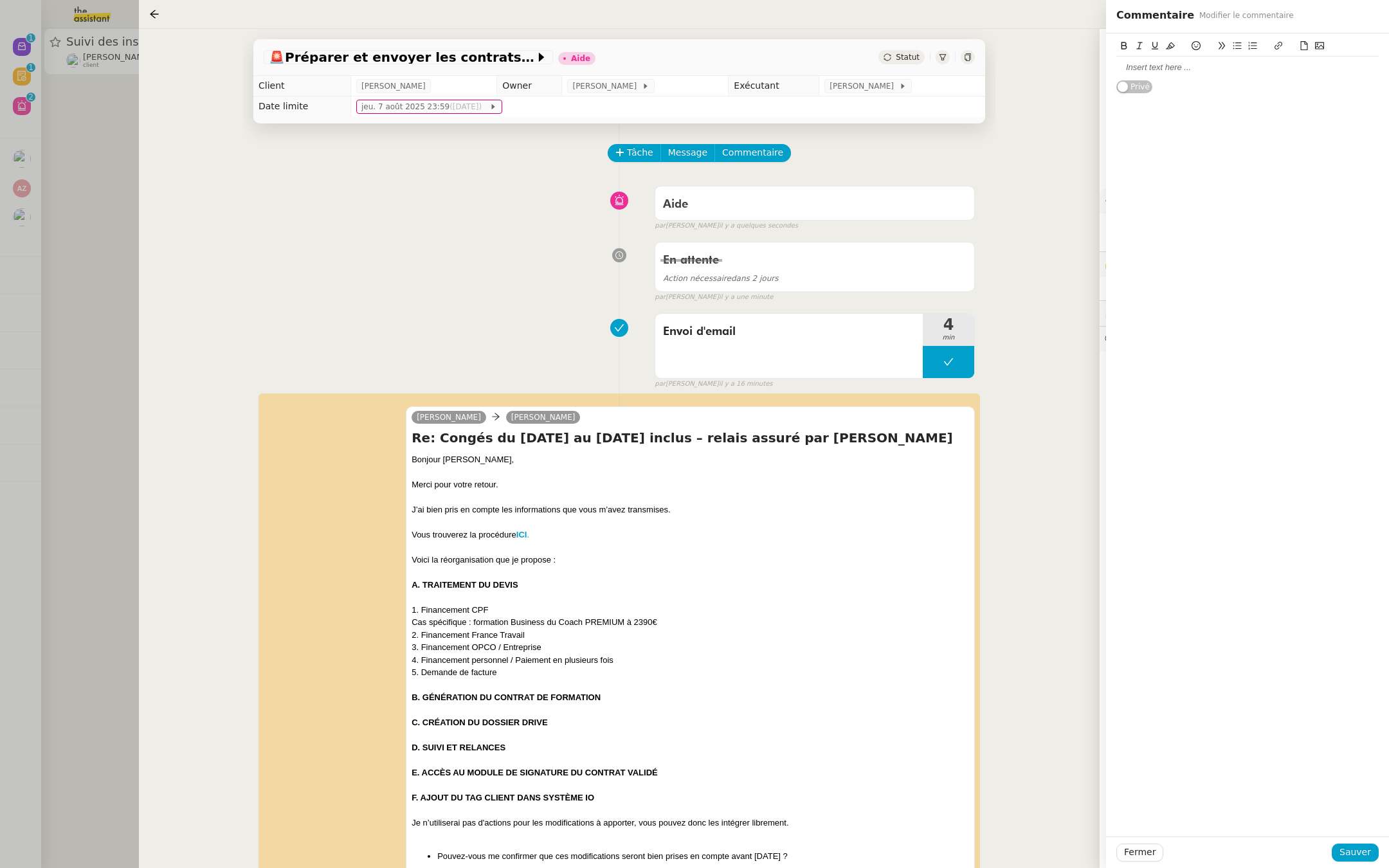
click at [1151, 64] on div at bounding box center [1248, 67] width 262 height 11
click at [1189, 67] on div "@Romane pour vérof Zoe Stp ;-)" at bounding box center [1248, 67] width 262 height 11
click at [1191, 69] on div "@Romane pour vérof Zoe Stp ;-)" at bounding box center [1248, 67] width 262 height 11
click at [1196, 69] on div "@Romane pour vérif Zoe Stp ;-)" at bounding box center [1248, 67] width 262 height 11
click at [1354, 850] on span "Sauver" at bounding box center [1355, 852] width 31 height 15
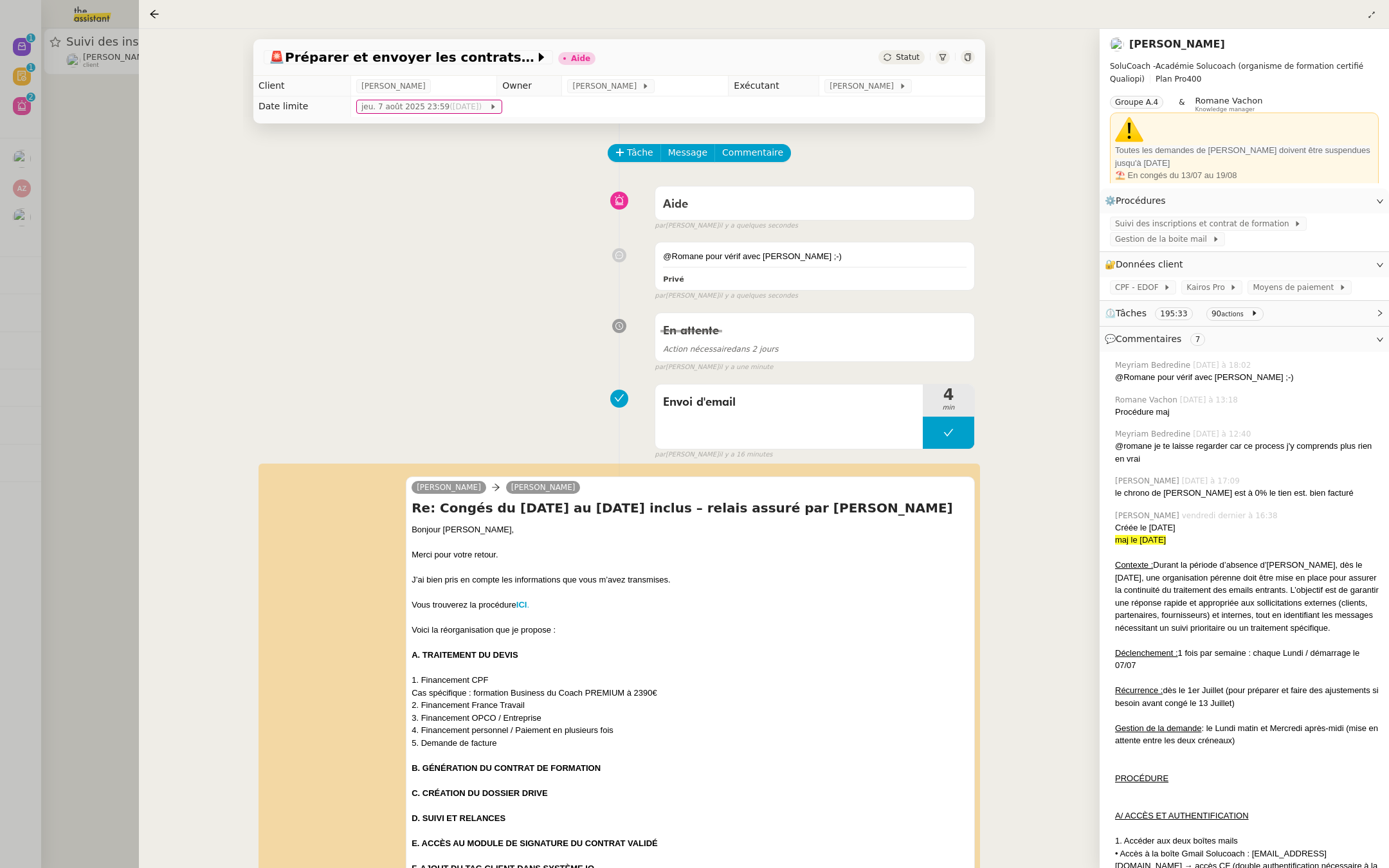
click at [139, 363] on div "🚨 Préparer et envoyer les contrats de formation Aide Statut Client Edwige Giron…" at bounding box center [619, 448] width 961 height 839
click at [58, 124] on div at bounding box center [694, 434] width 1389 height 868
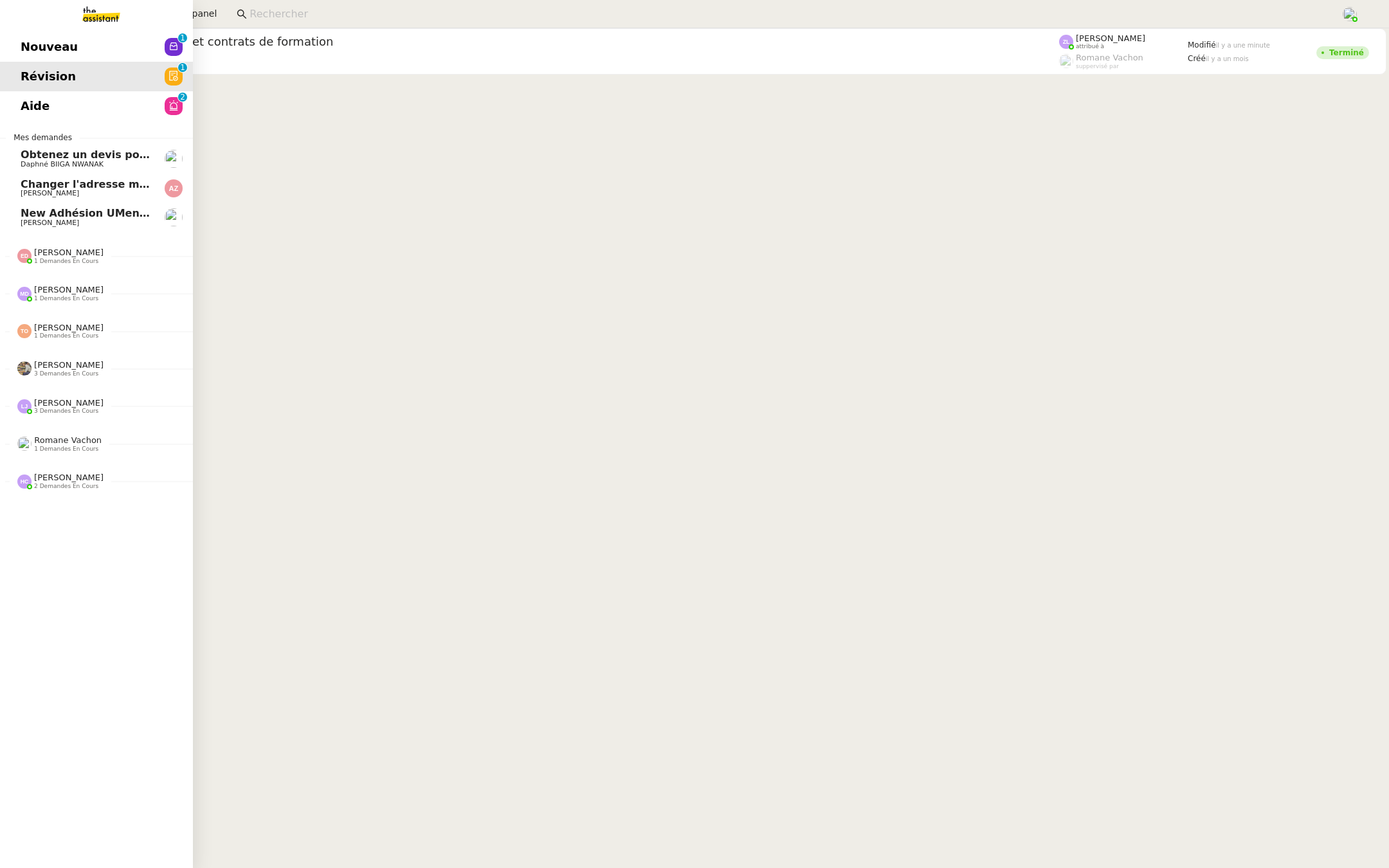
click at [19, 80] on link "Révision 0 1 2 3 4 5 6 7 8 9" at bounding box center [97, 76] width 193 height 30
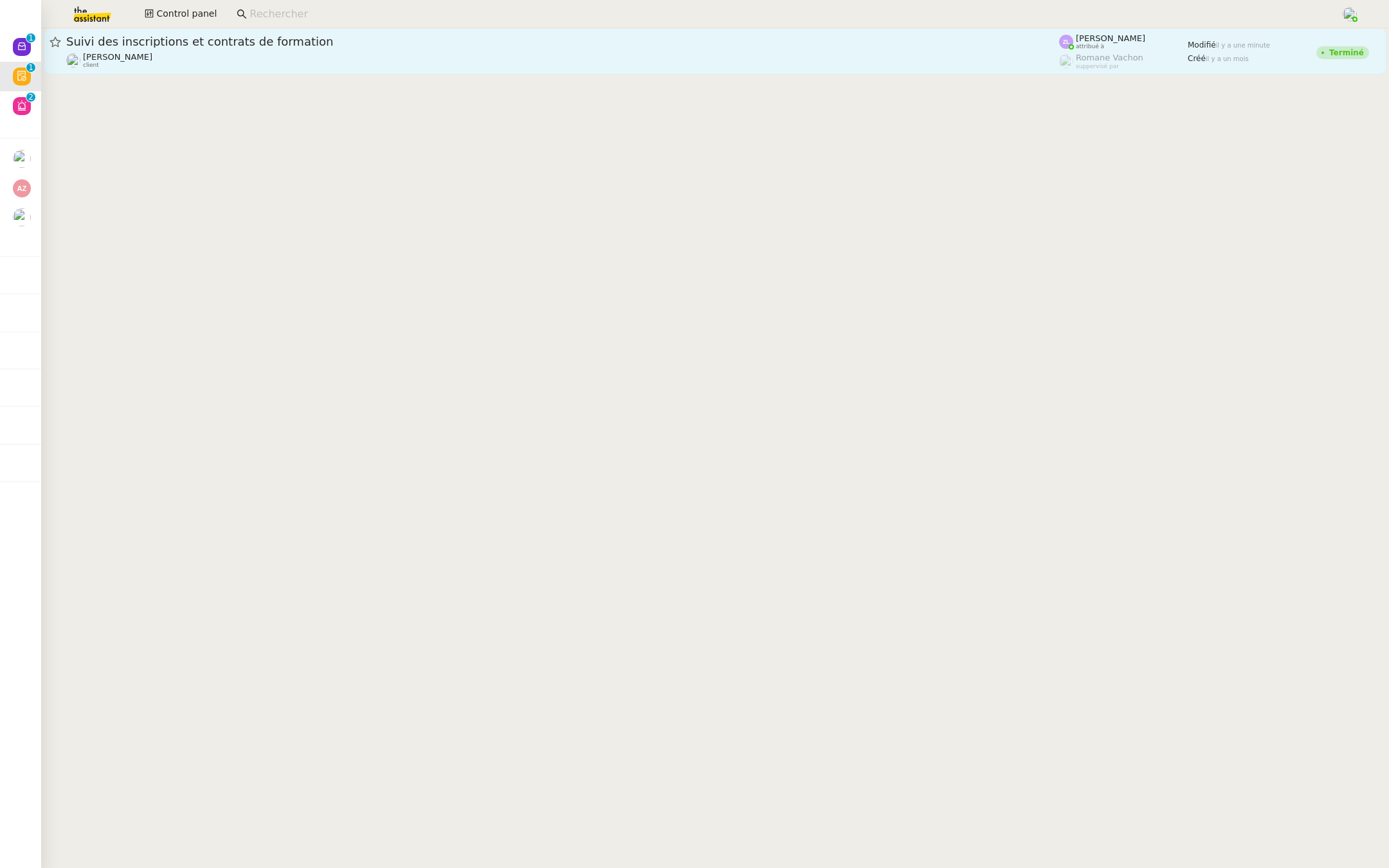
click at [319, 48] on div "Suivi des inscriptions et contrats de formation" at bounding box center [562, 42] width 993 height 15
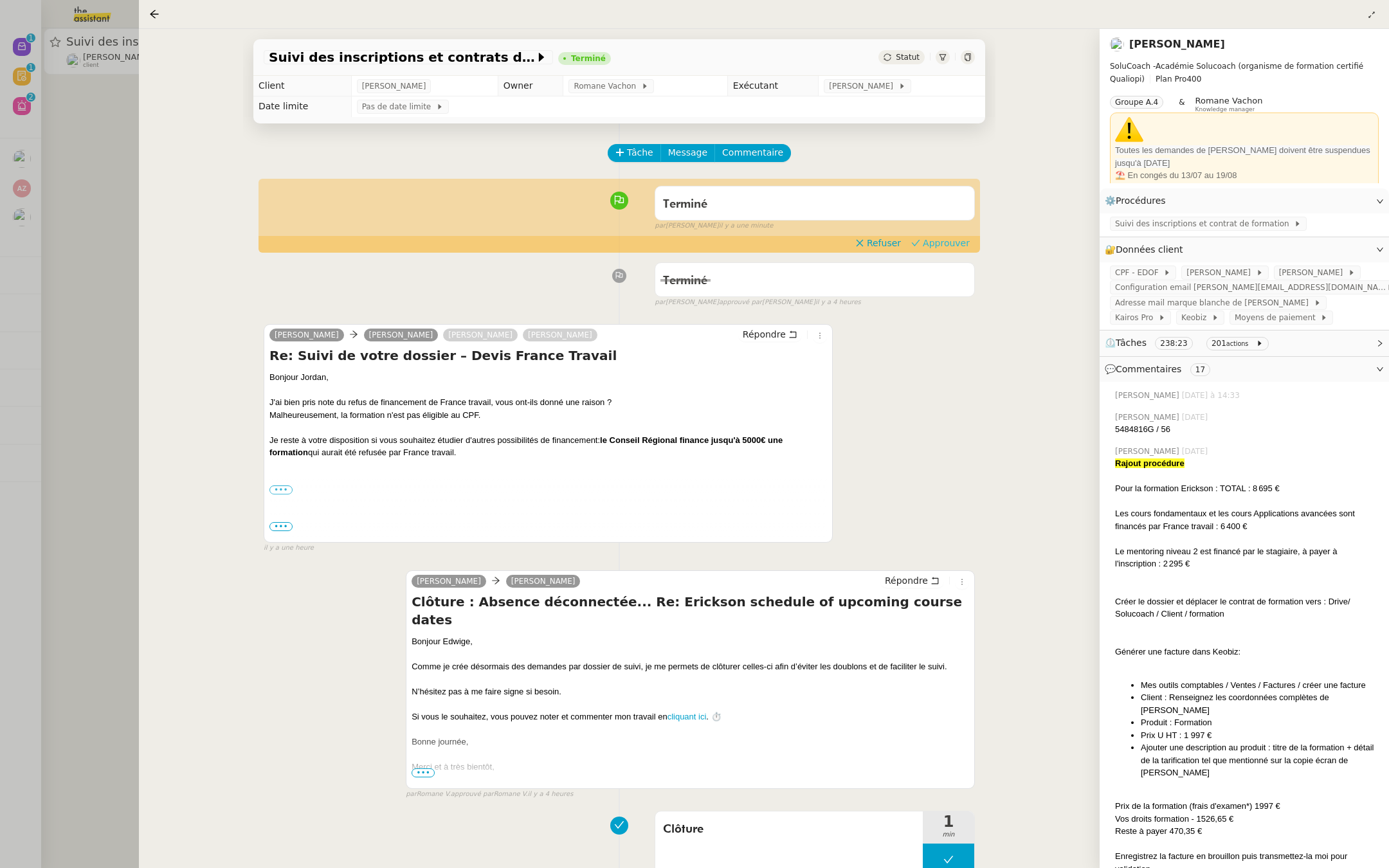
click at [950, 245] on span "Approuver" at bounding box center [946, 243] width 47 height 13
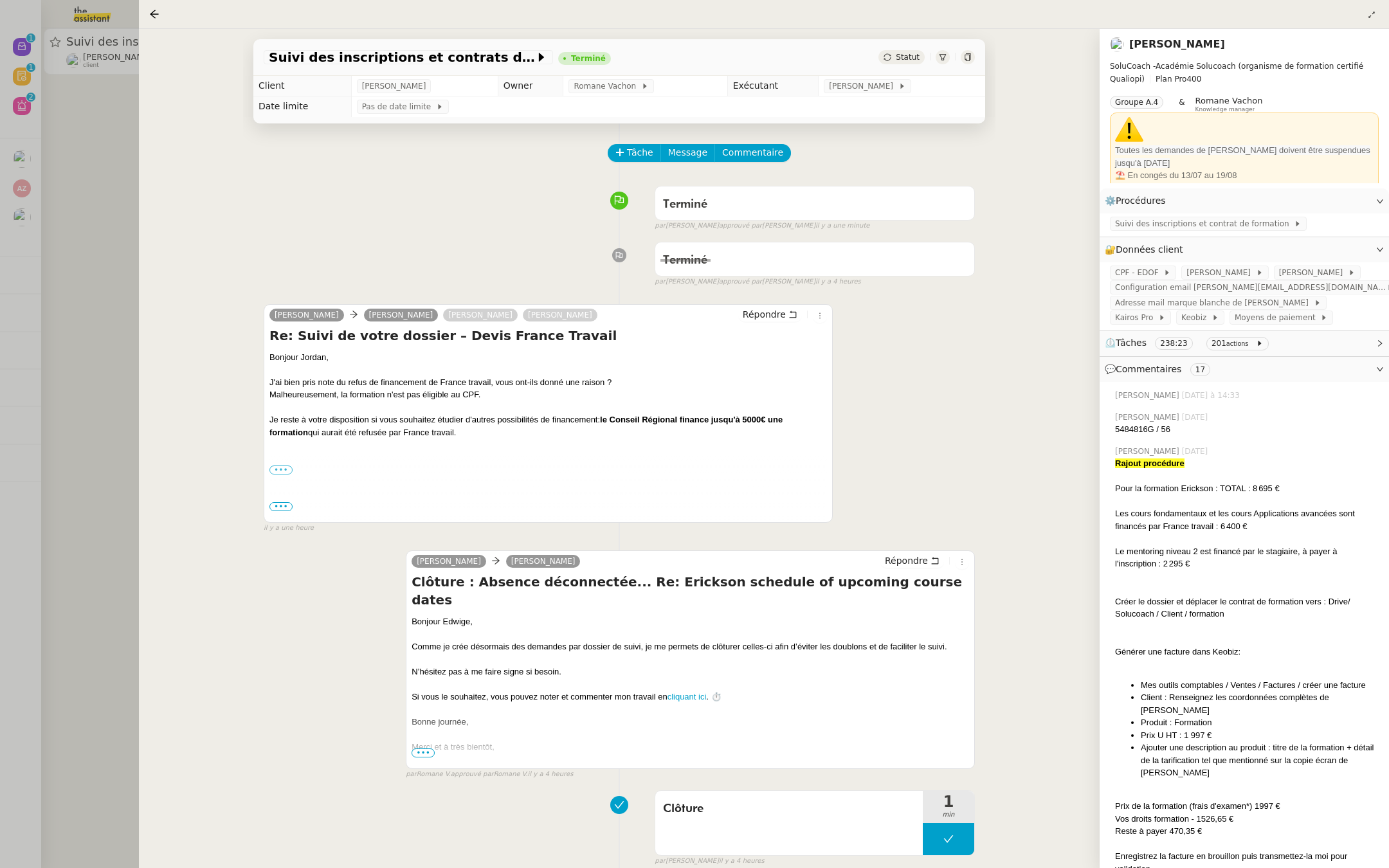
click at [22, 182] on div at bounding box center [694, 434] width 1389 height 868
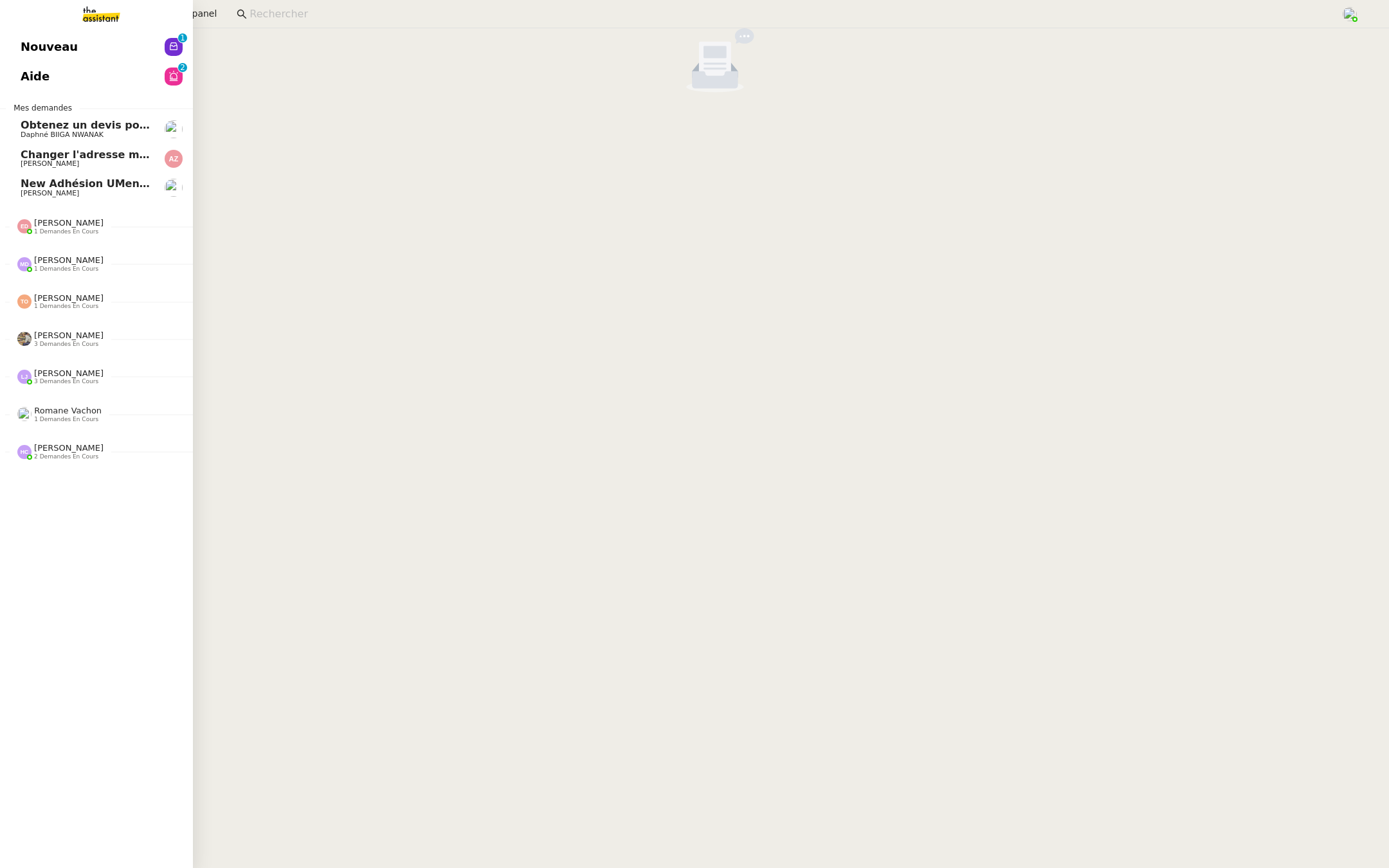
click at [25, 45] on span "Nouveau" at bounding box center [50, 47] width 58 height 19
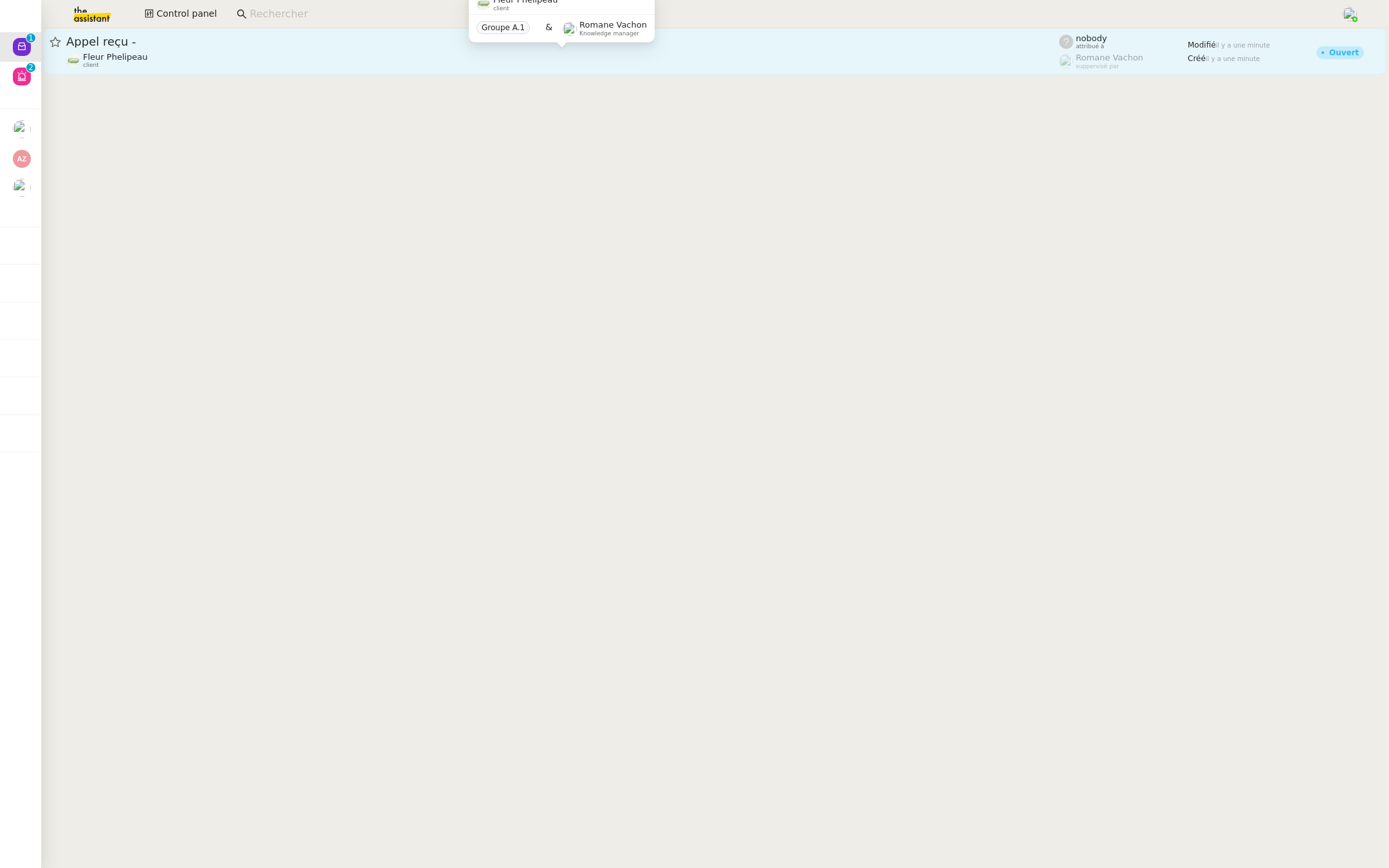
click at [276, 66] on div "Fleur Phelipeau client" at bounding box center [562, 60] width 993 height 17
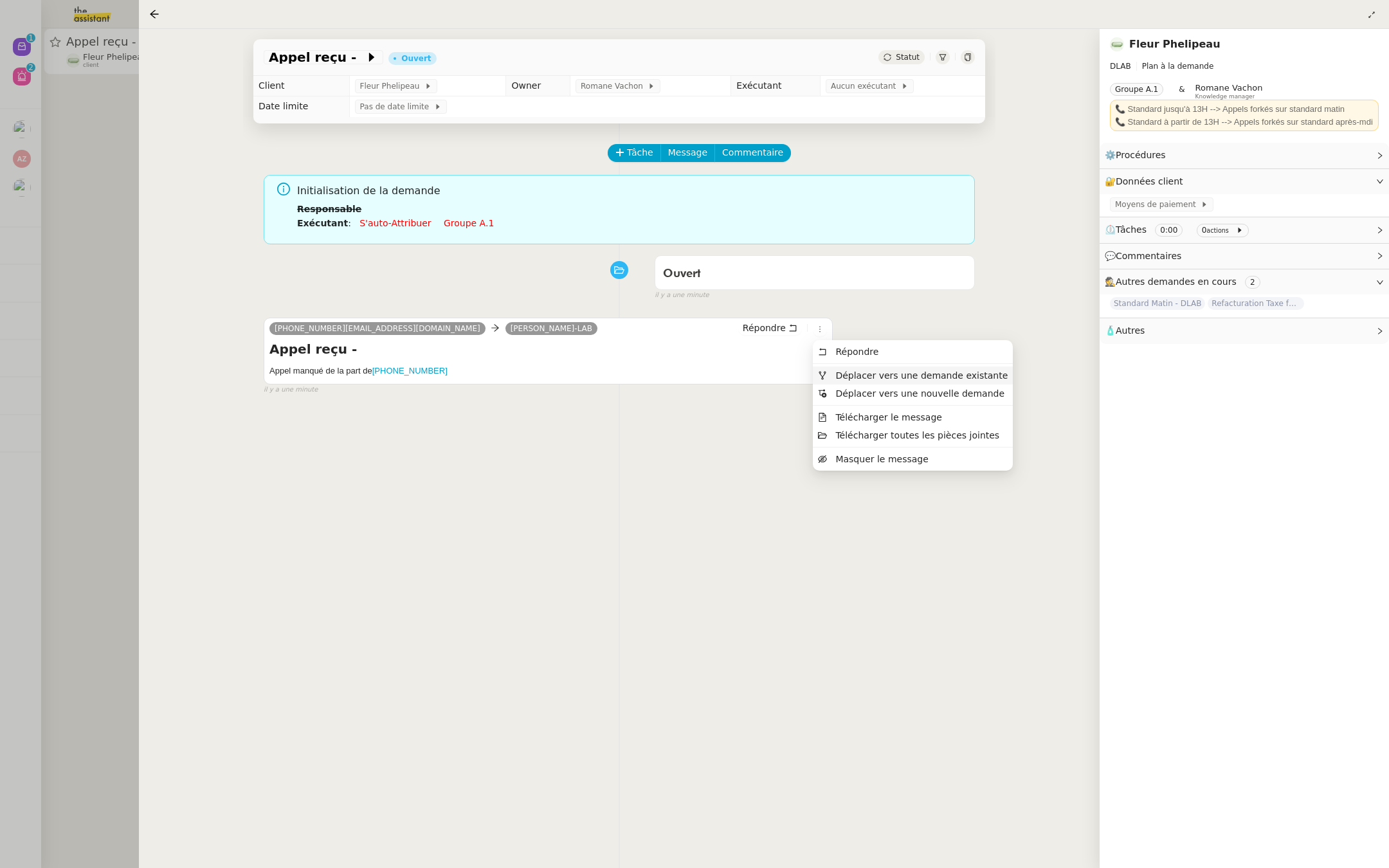
click at [828, 372] on span "Déplacer vers une demande existante" at bounding box center [912, 375] width 189 height 11
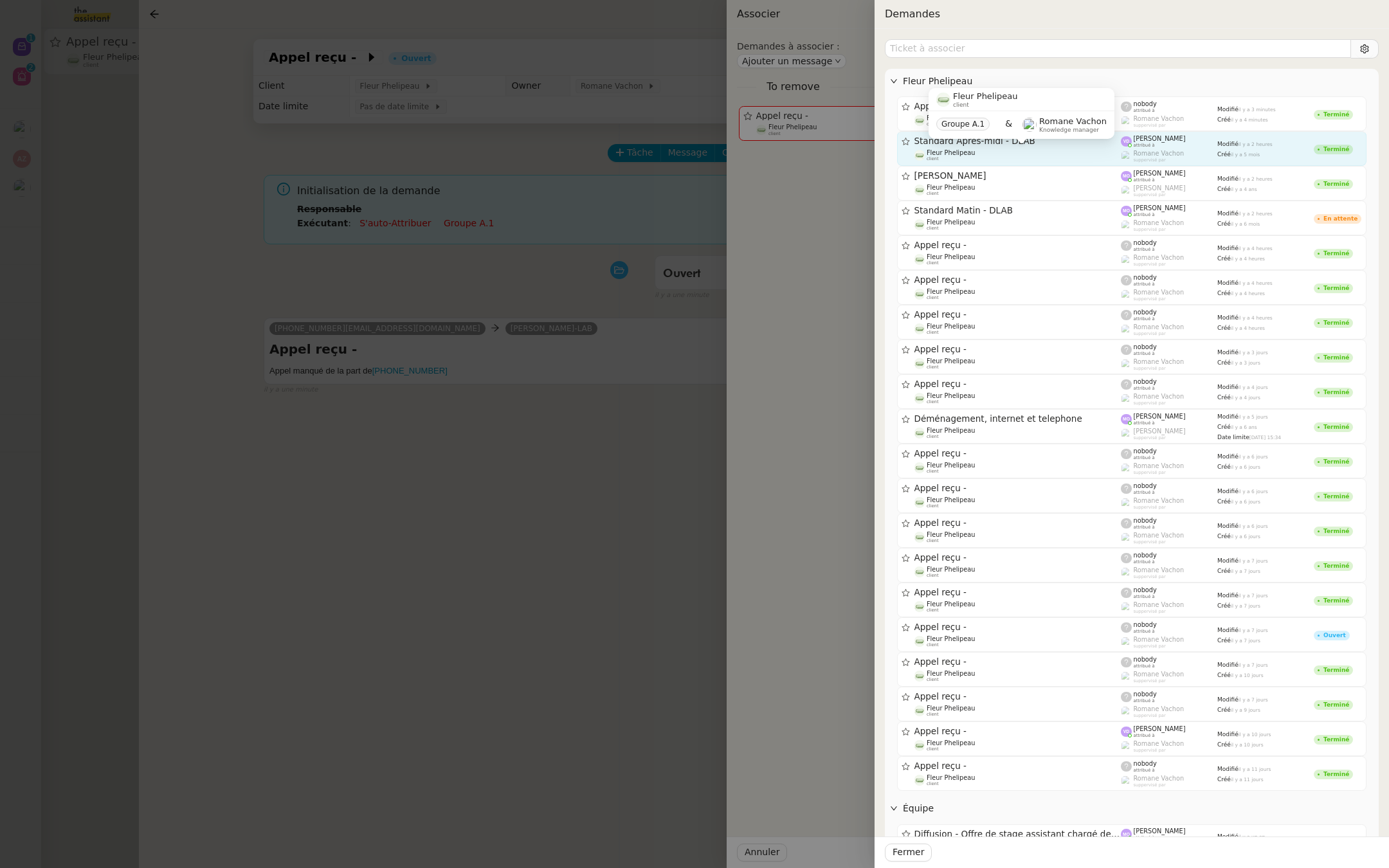
click at [956, 149] on span "Fleur Phelipeau" at bounding box center [950, 153] width 48 height 7
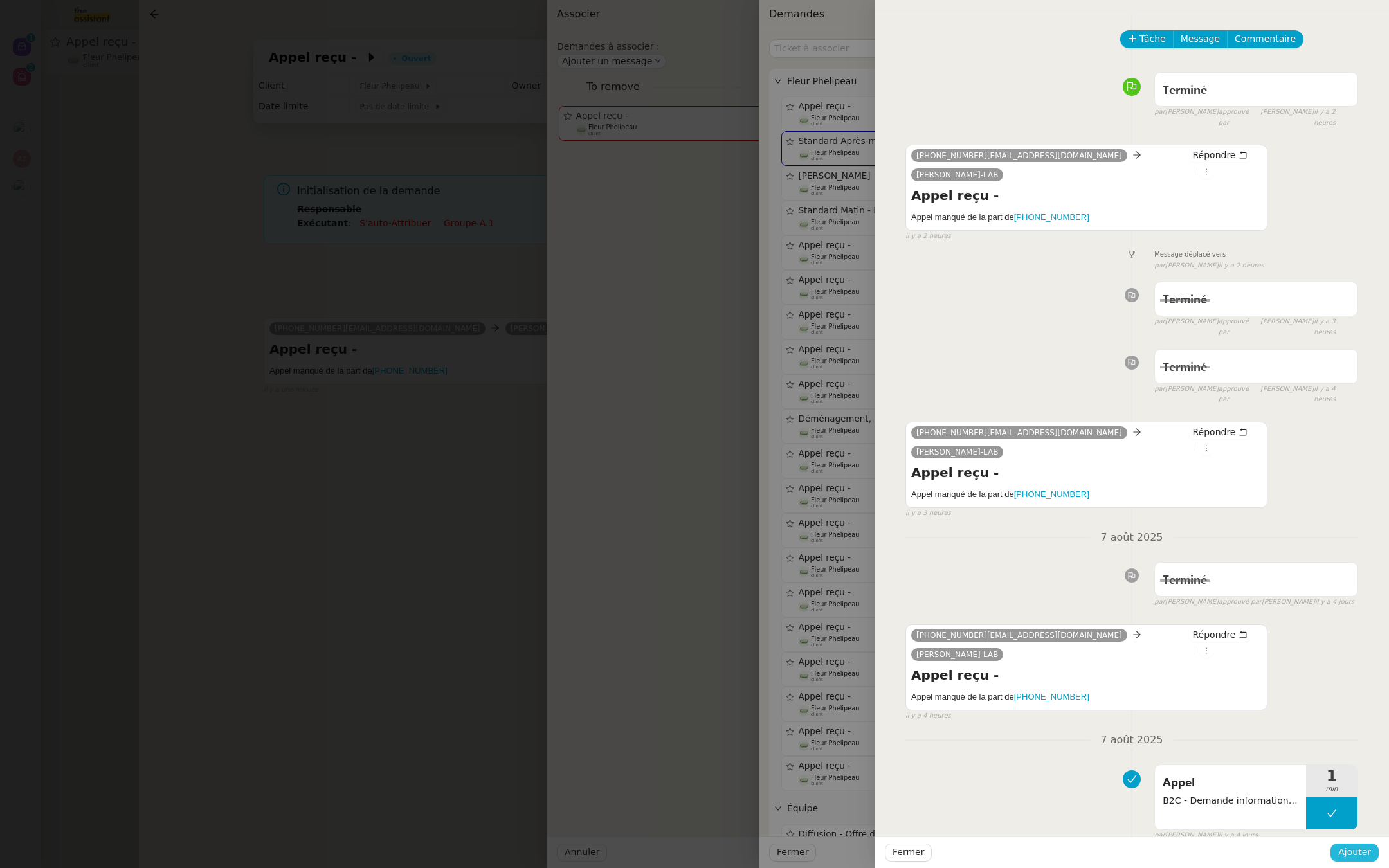
click at [1343, 852] on span "Ajouter" at bounding box center [1354, 852] width 33 height 15
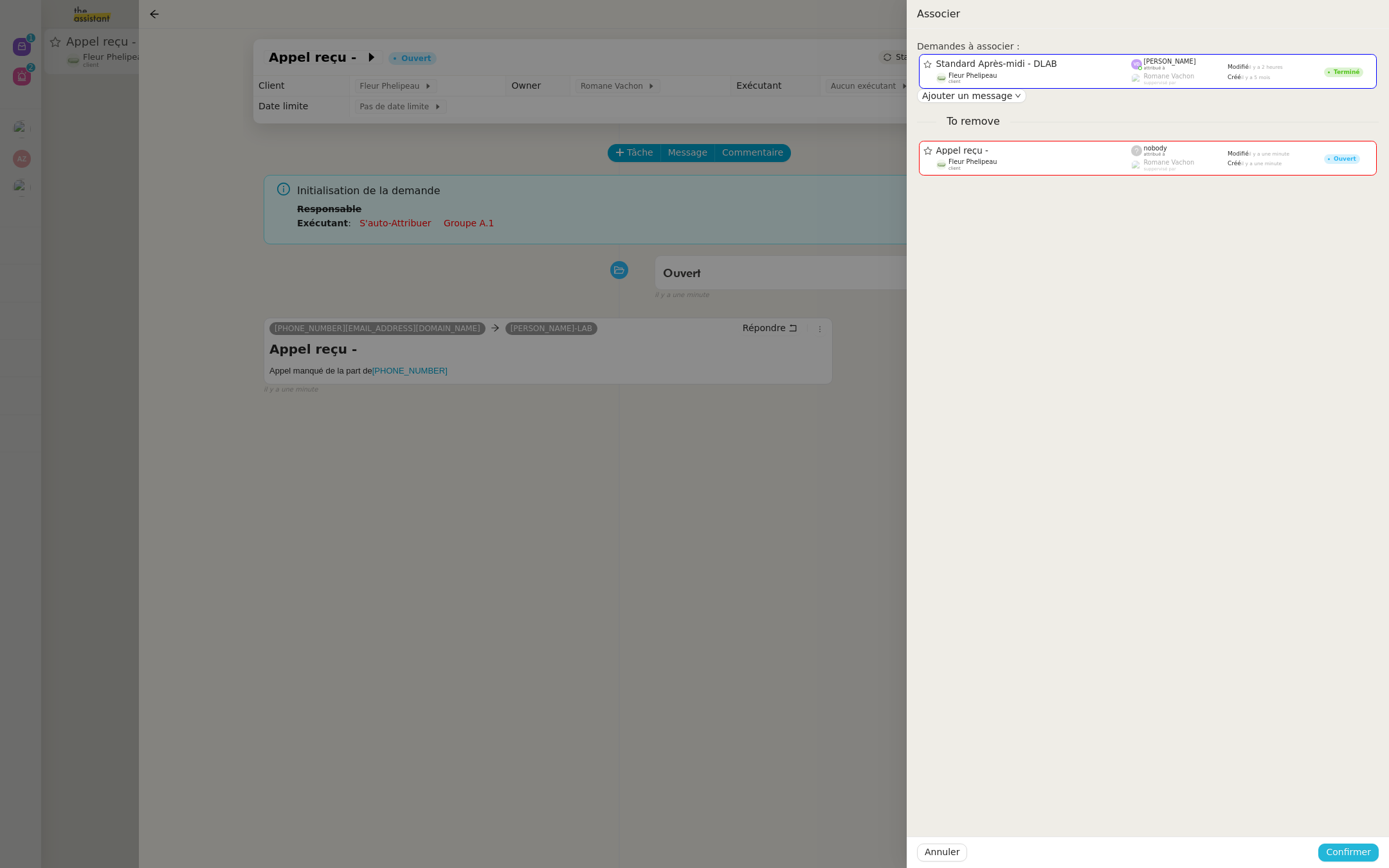
click at [1340, 851] on span "Confirmer" at bounding box center [1348, 852] width 45 height 15
click at [1354, 814] on span "Ajouter" at bounding box center [1349, 818] width 33 height 13
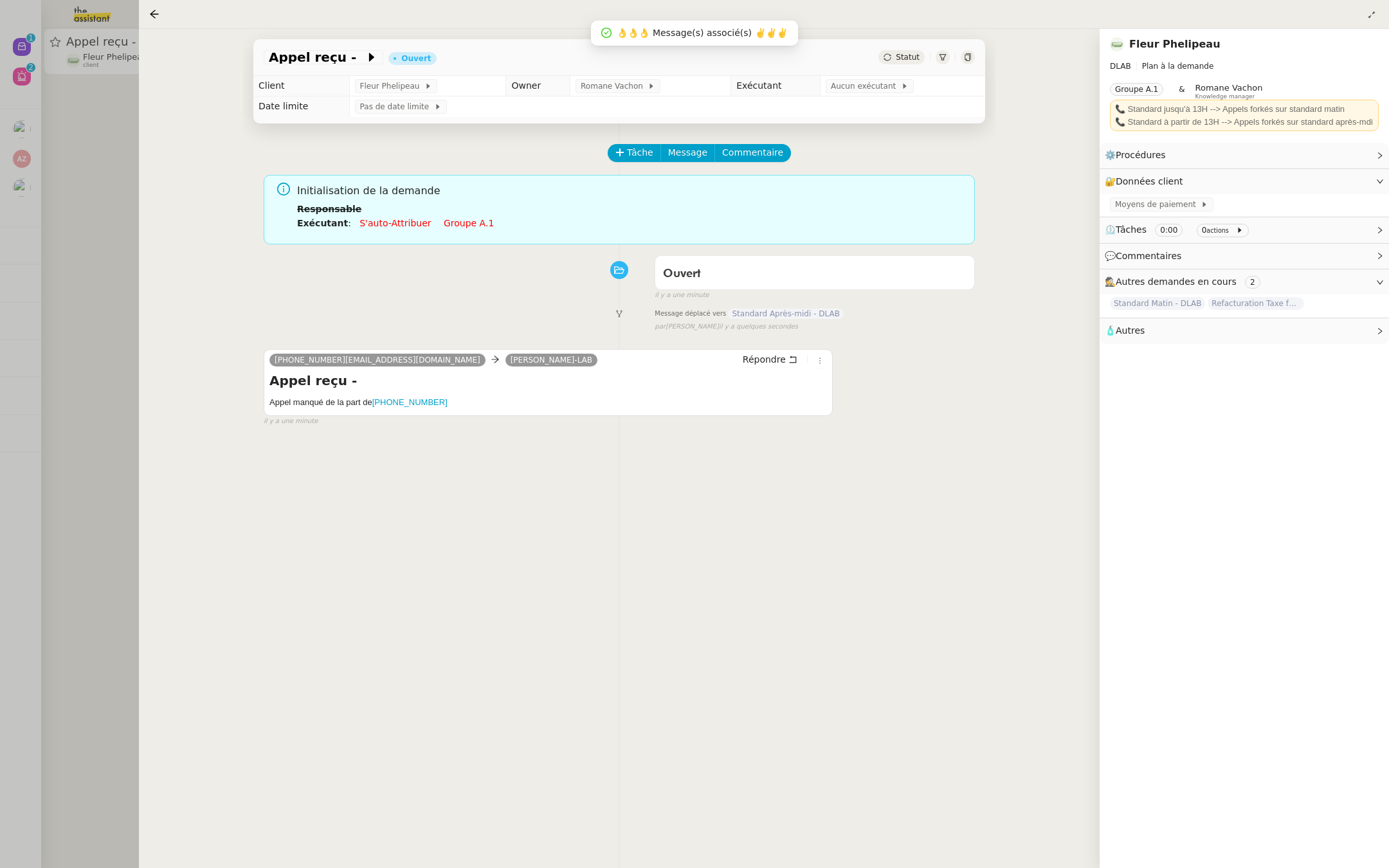
click at [10, 621] on div at bounding box center [694, 434] width 1389 height 868
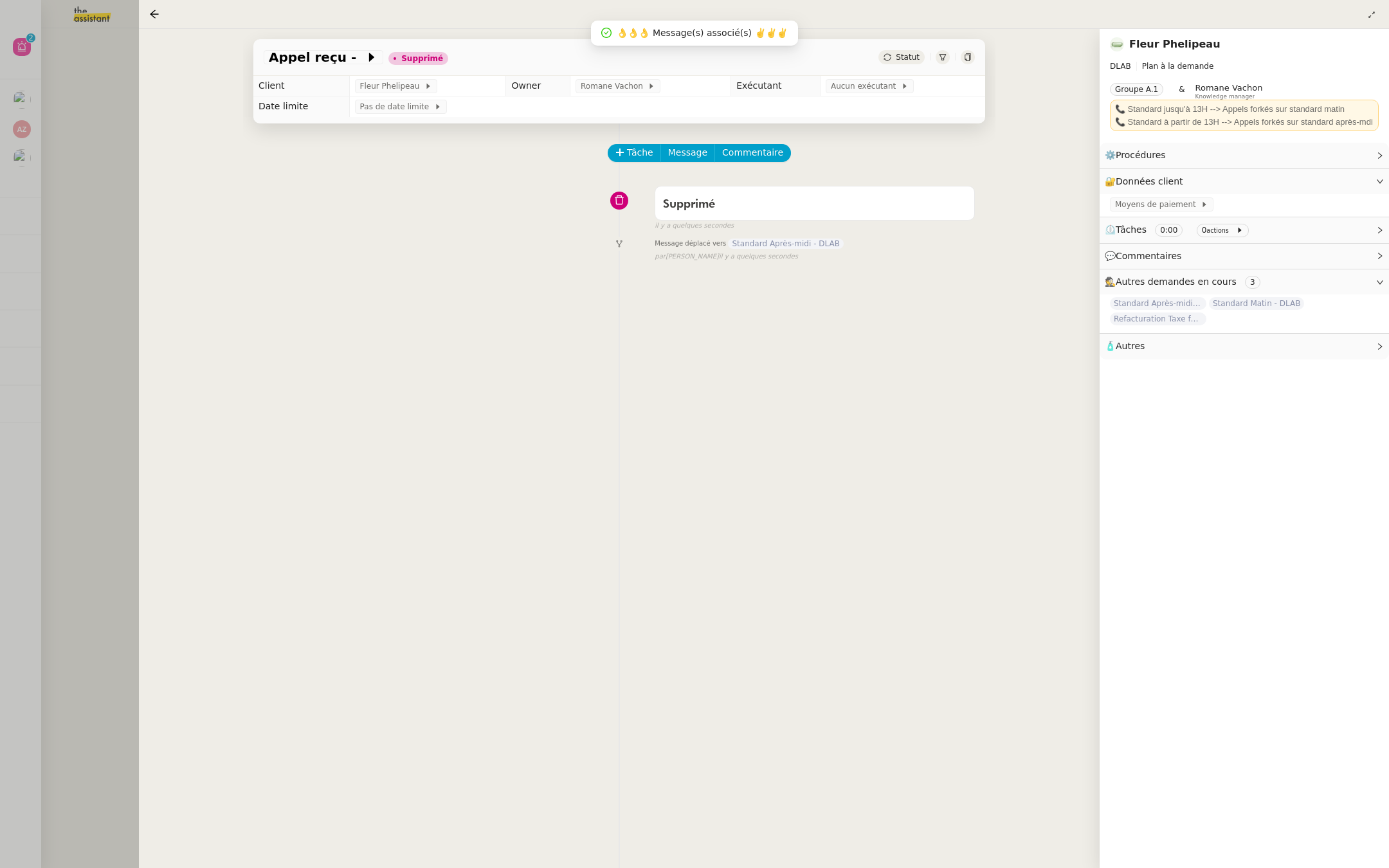
click at [7, 51] on div at bounding box center [694, 434] width 1389 height 868
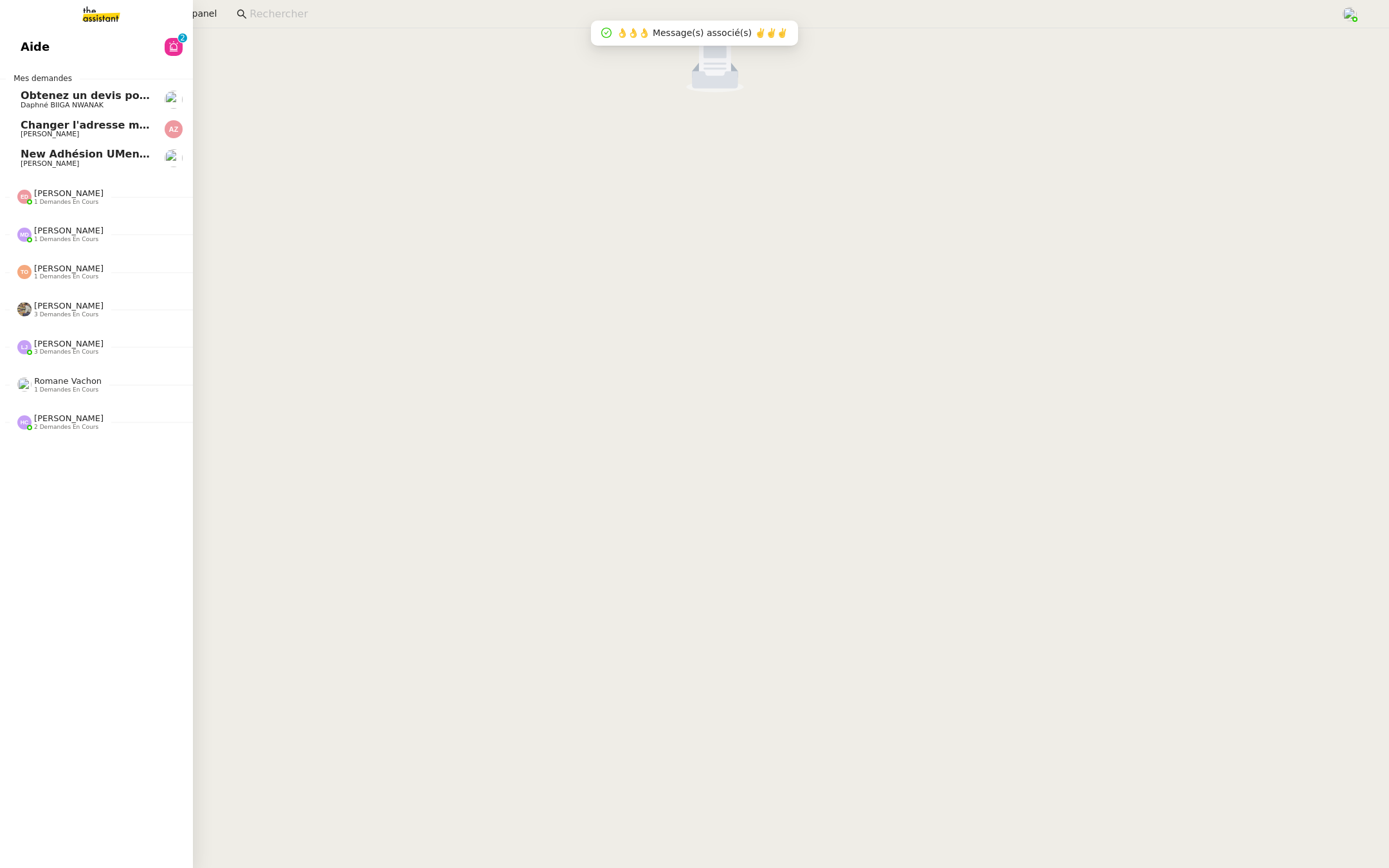
click at [42, 43] on span "Aide" at bounding box center [35, 47] width 29 height 19
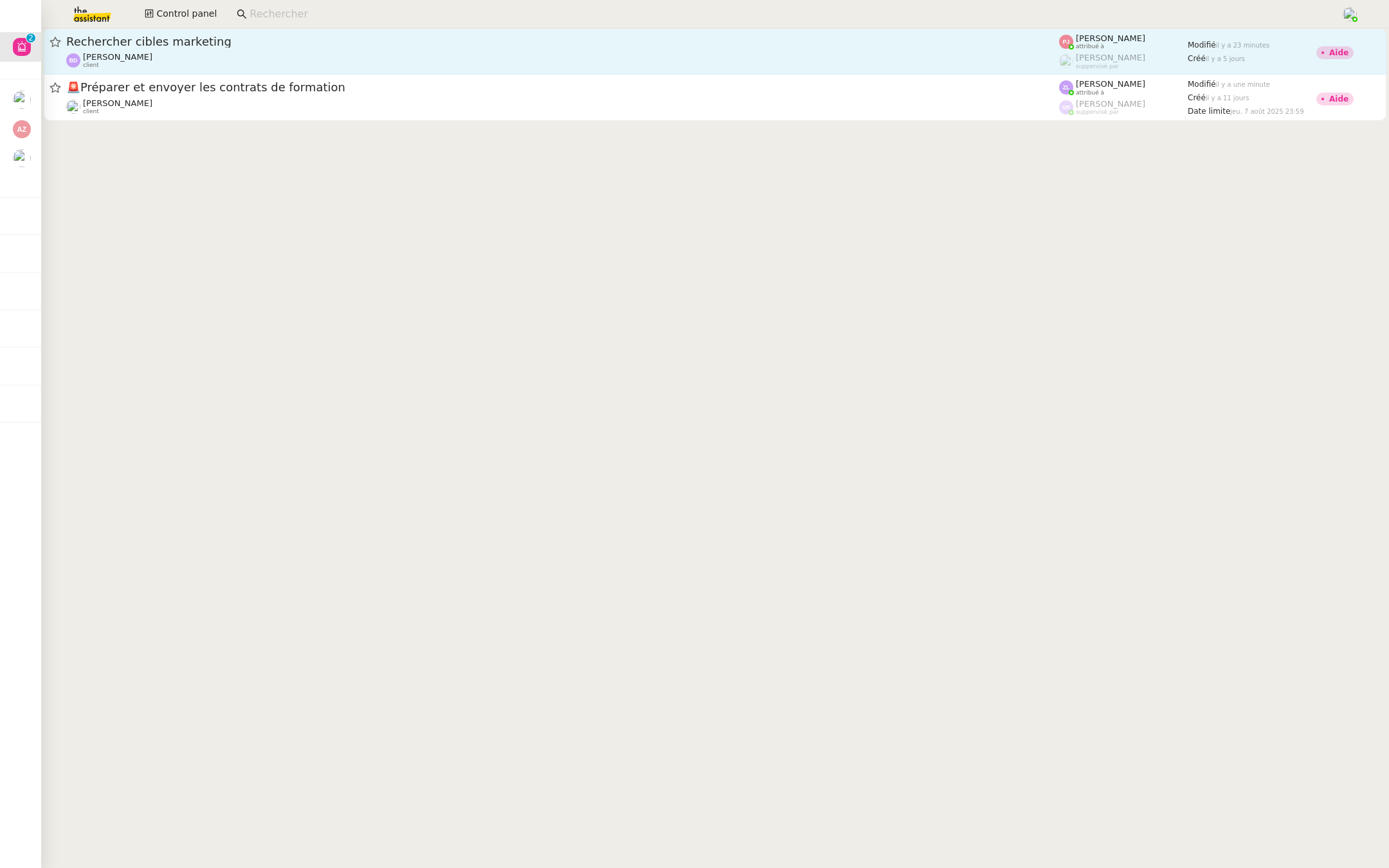
click at [155, 51] on div "Rechercher cibles marketing Benjamin Delahaye client" at bounding box center [562, 51] width 993 height 34
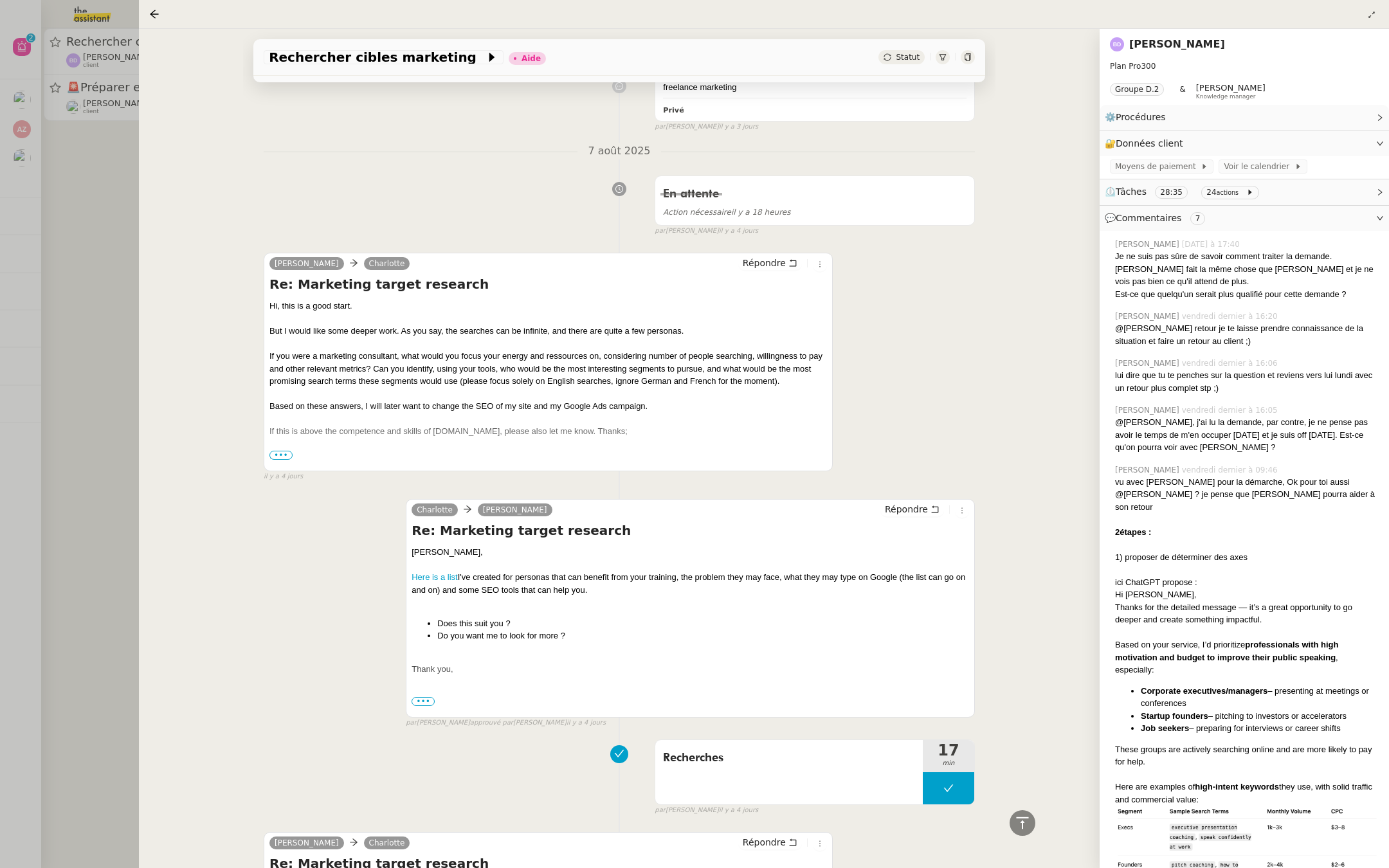
scroll to position [1940, 0]
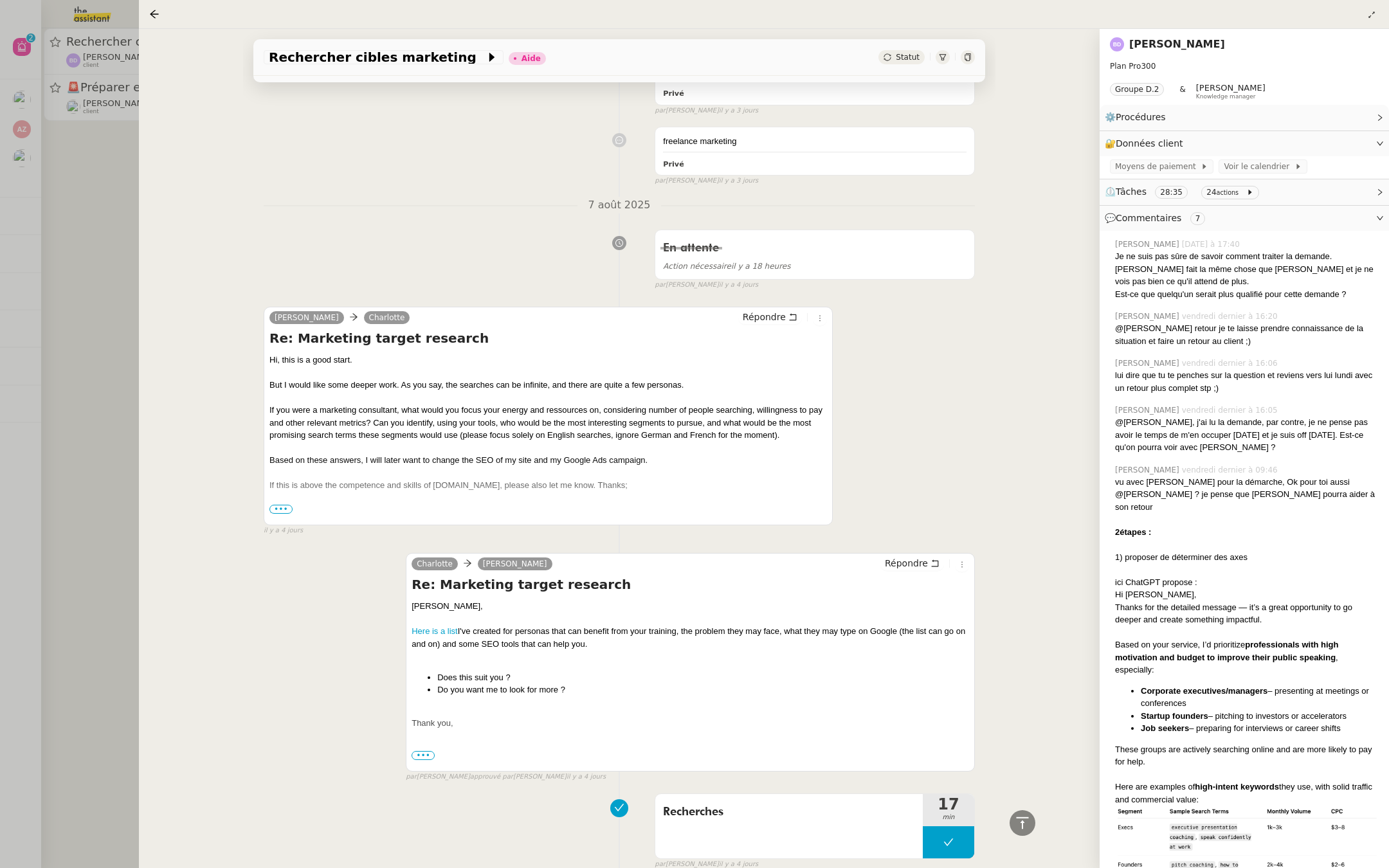
click at [276, 504] on div "Ben" at bounding box center [548, 510] width 558 height 13
click at [275, 506] on span "•••" at bounding box center [280, 509] width 23 height 9
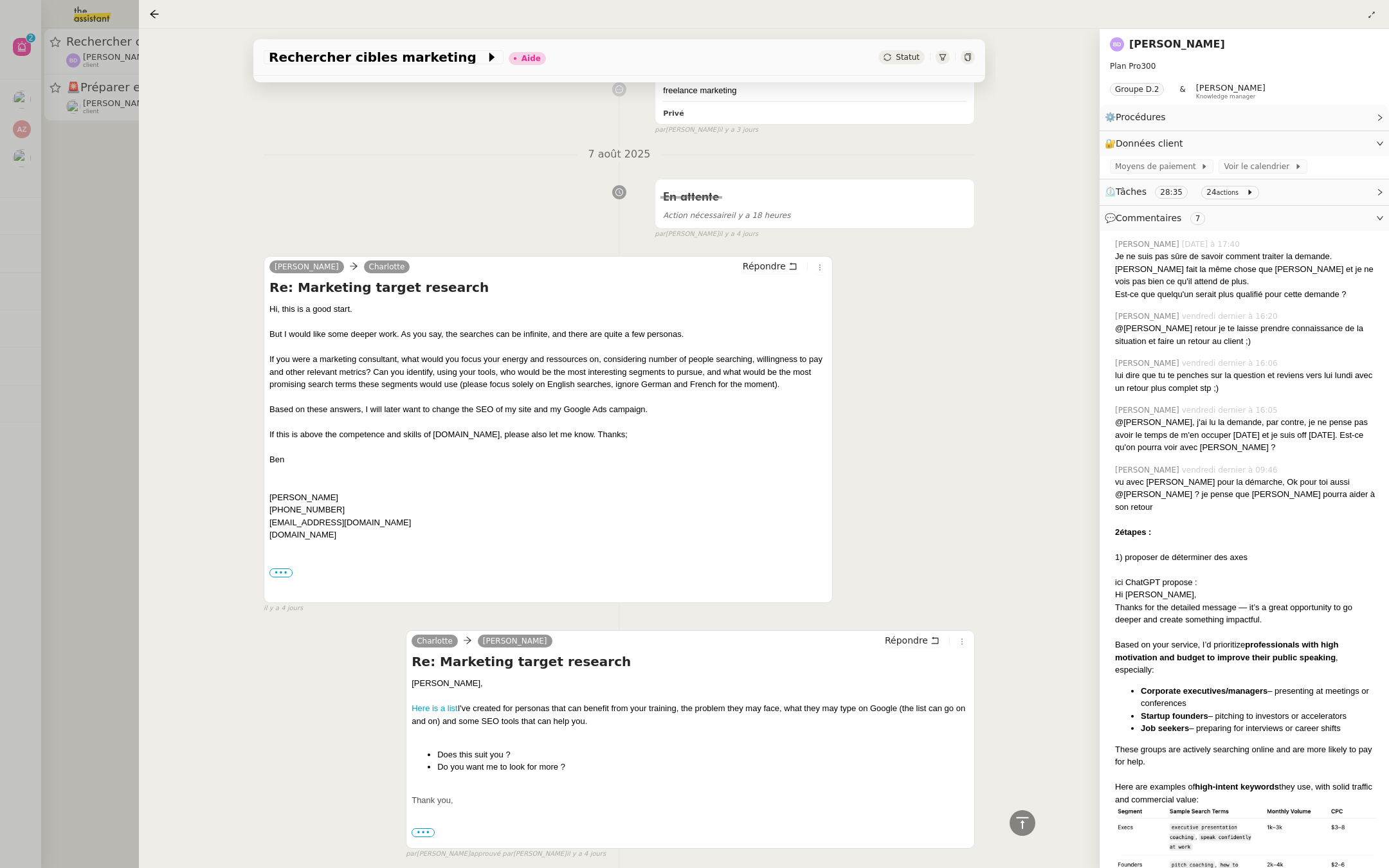
scroll to position [2059, 0]
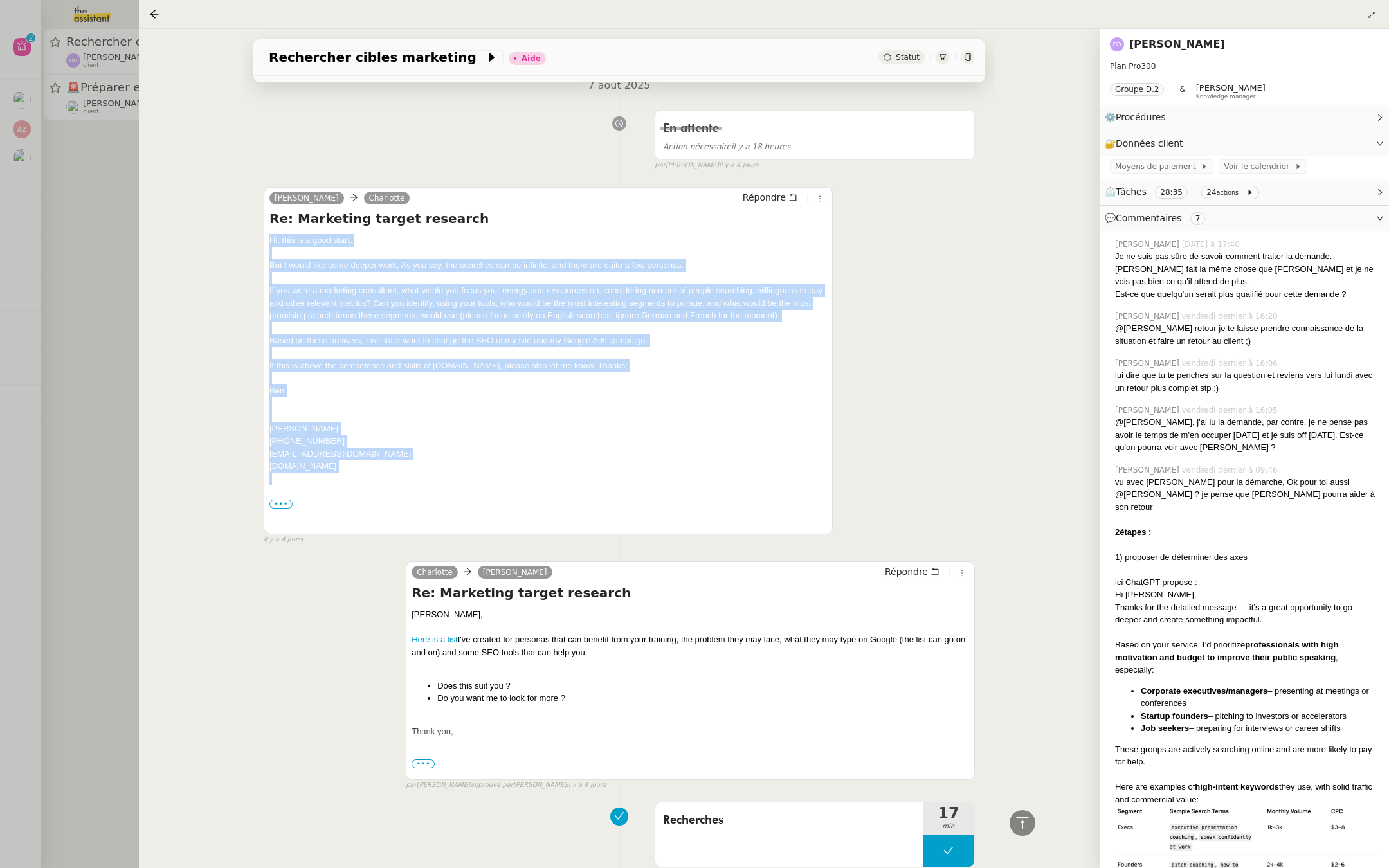
drag, startPoint x: 364, startPoint y: 469, endPoint x: 260, endPoint y: 240, distance: 251.5
click at [259, 239] on div "Tâche Message Commentaire Veuillez patienter une erreur s'est produite 👌👌👌 mess…" at bounding box center [619, 122] width 752 height 4117
copy div "Hi, this is a good start. But I would like some deeper work. As you say, the se…"
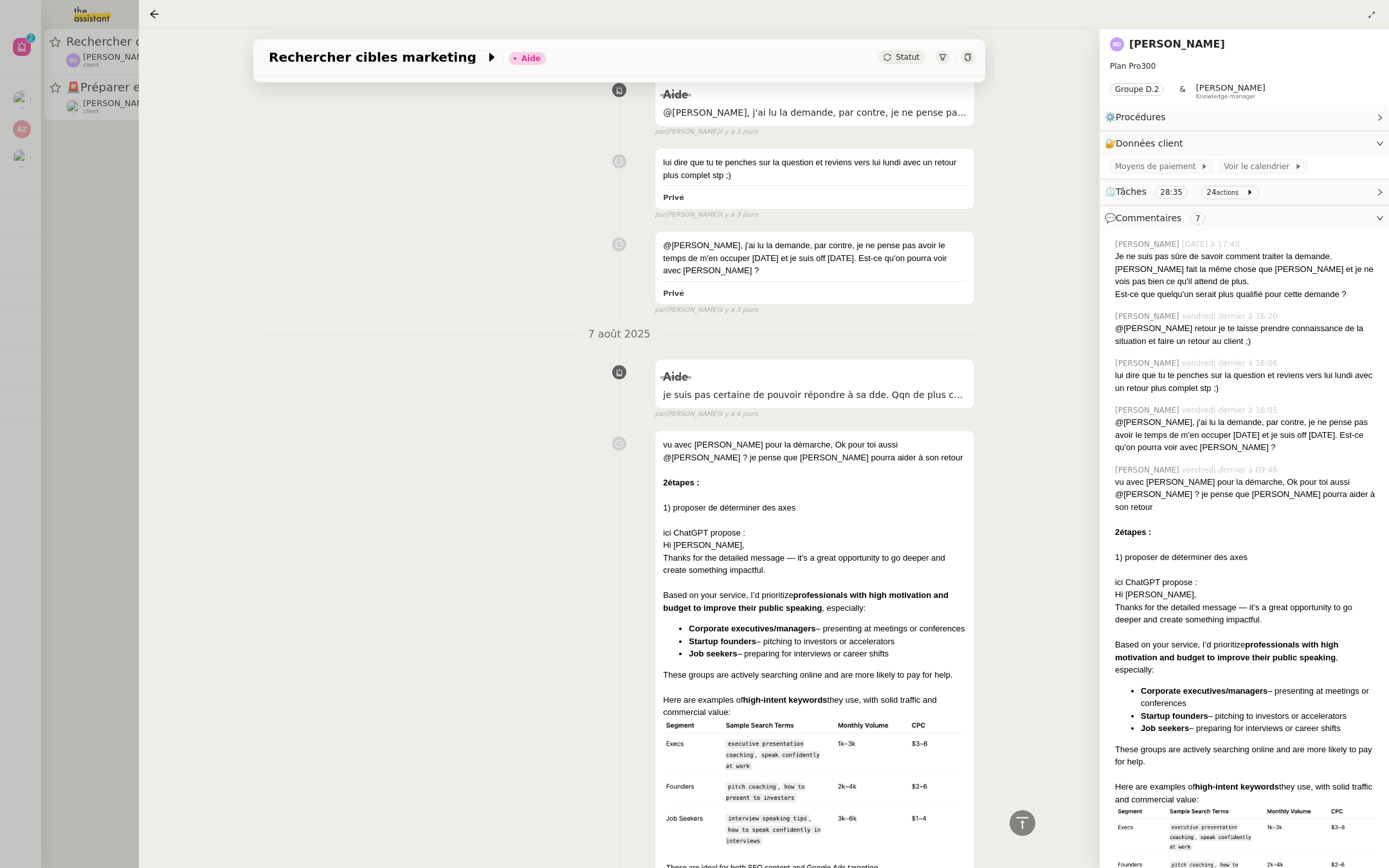
scroll to position [804, 0]
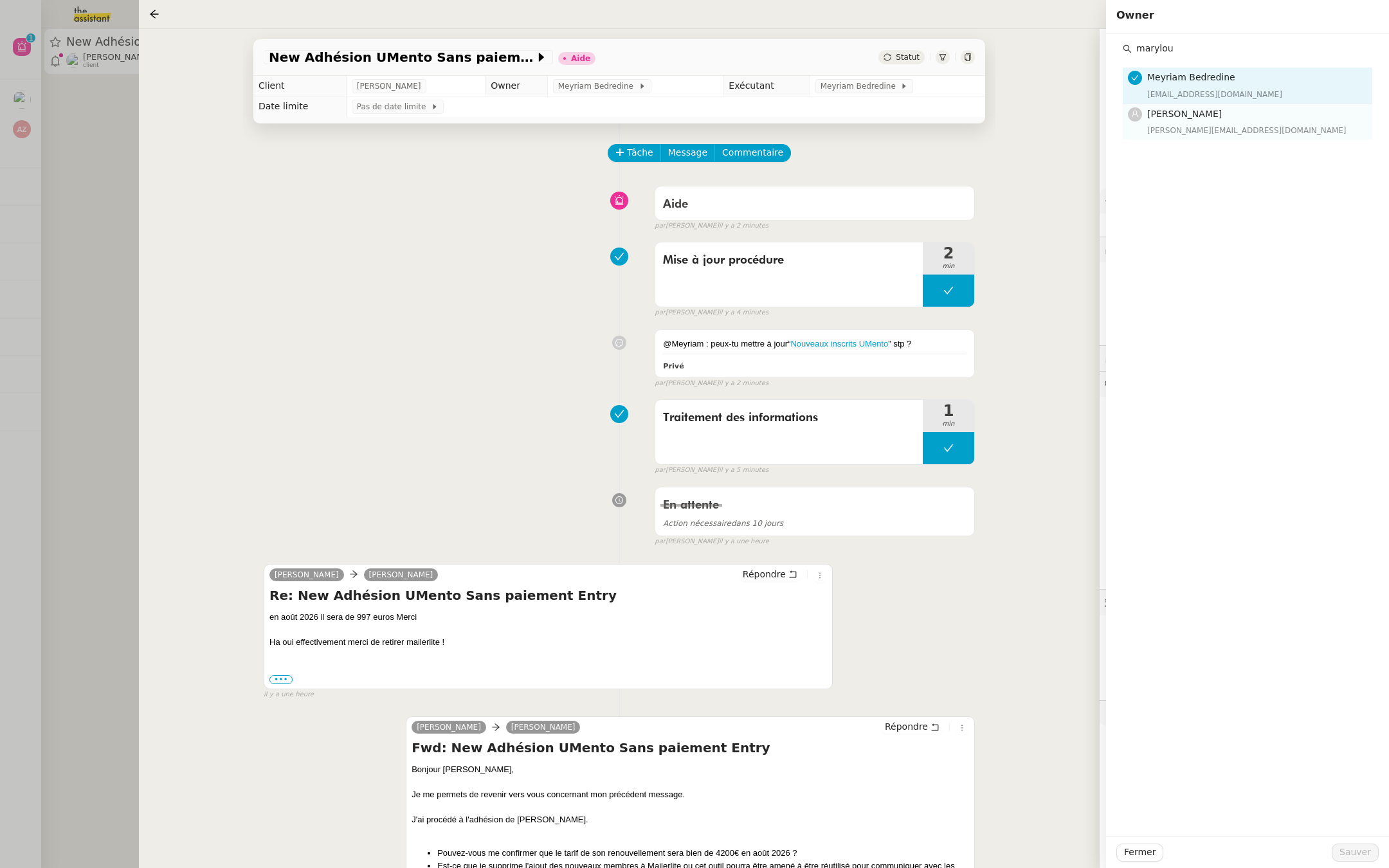
type input "marylou"
click at [1183, 134] on div "[PERSON_NAME][EMAIL_ADDRESS][DOMAIN_NAME]" at bounding box center [1256, 130] width 217 height 13
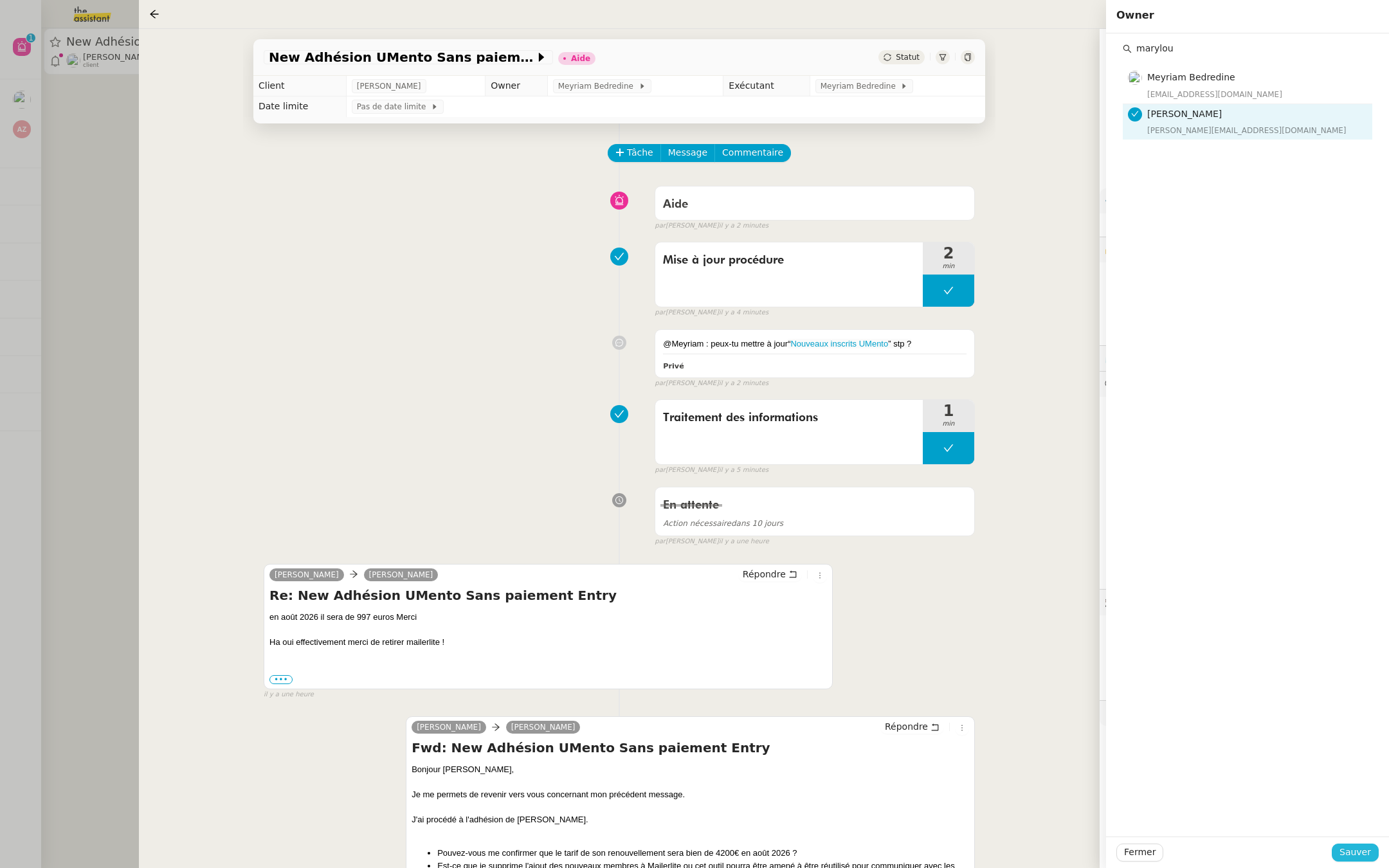
click at [1355, 849] on span "Sauver" at bounding box center [1355, 852] width 31 height 15
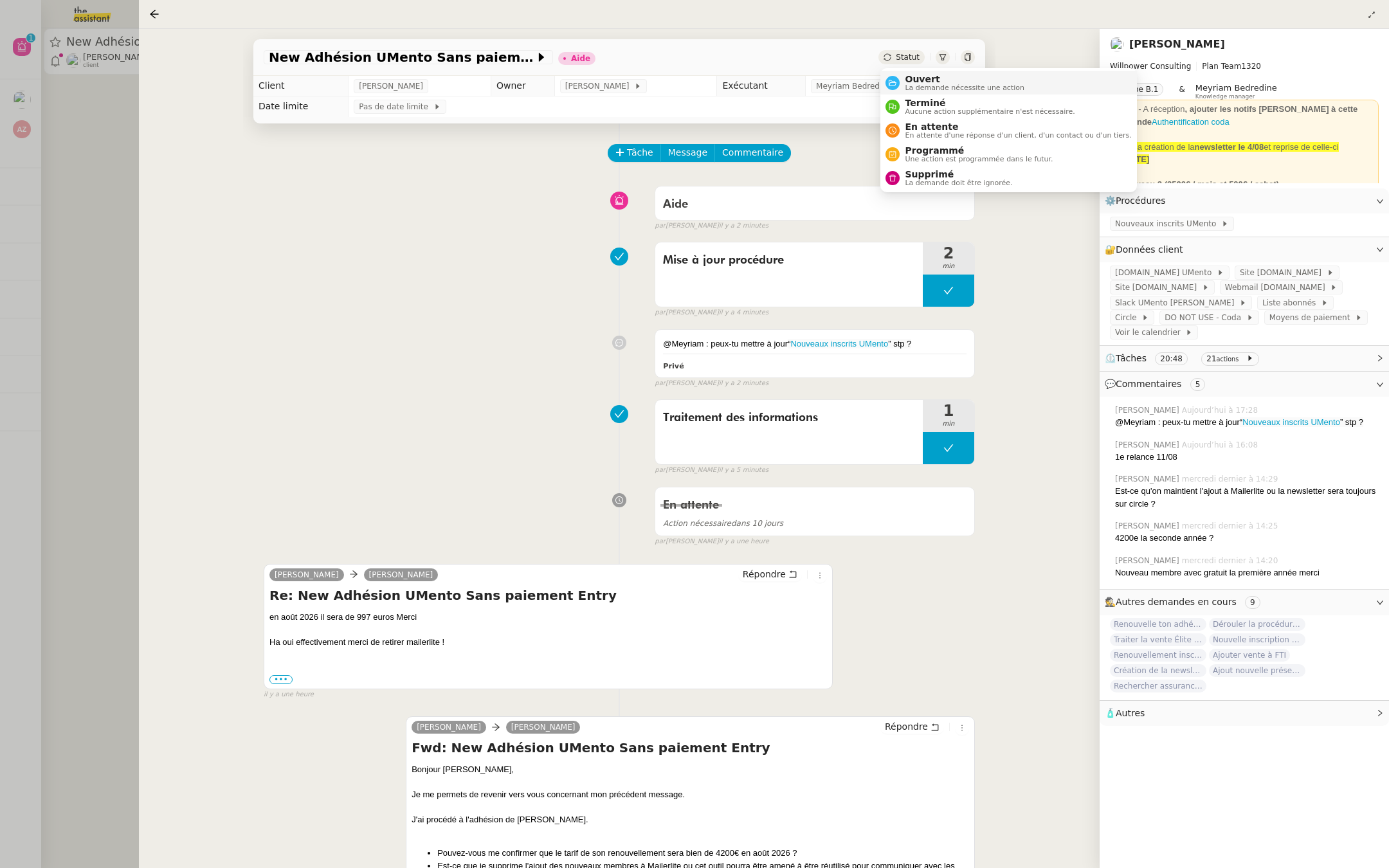
click at [899, 91] on div "Ouvert La demande nécessite une action" at bounding box center [962, 83] width 125 height 18
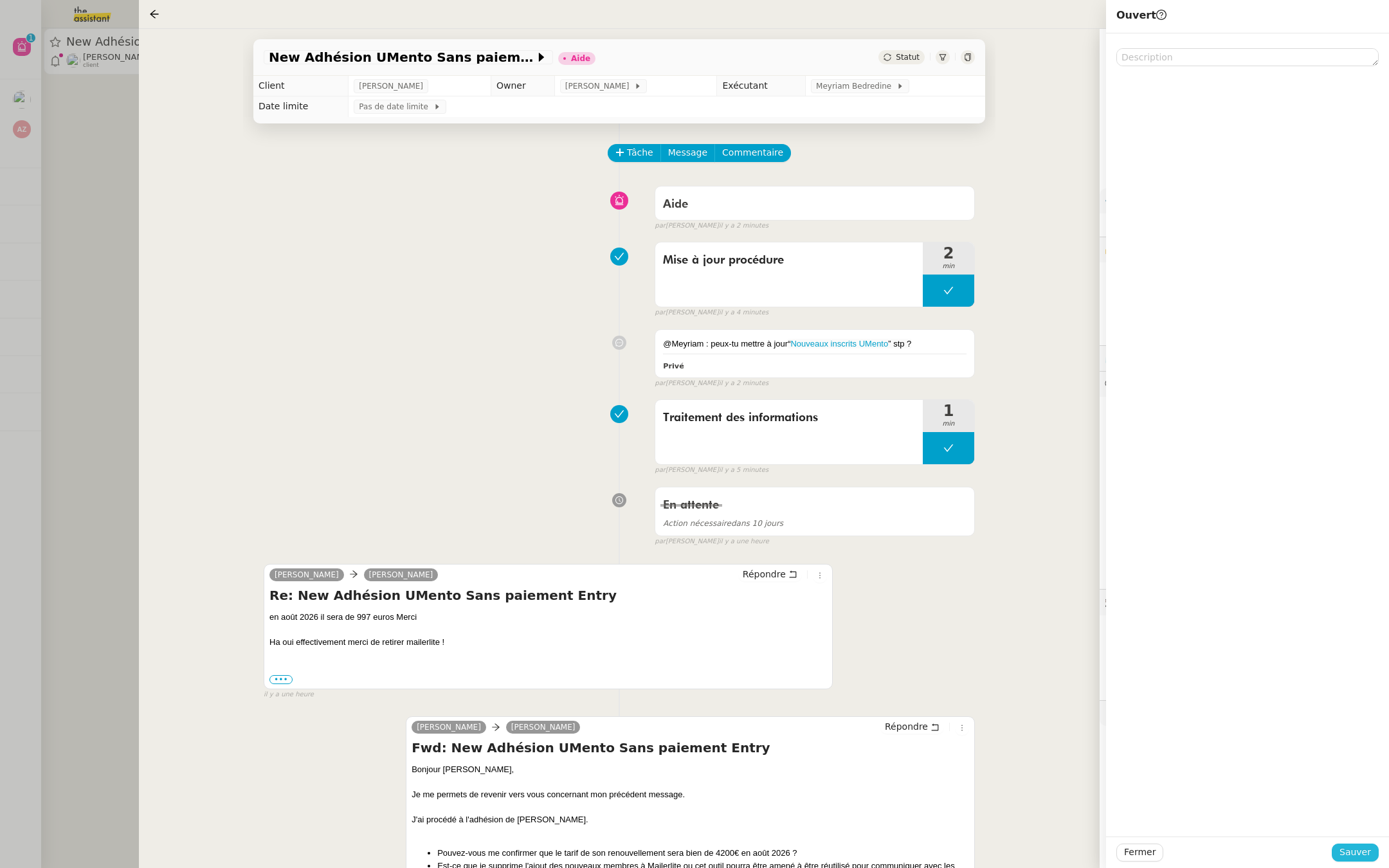
click at [1361, 849] on span "Sauver" at bounding box center [1355, 852] width 31 height 15
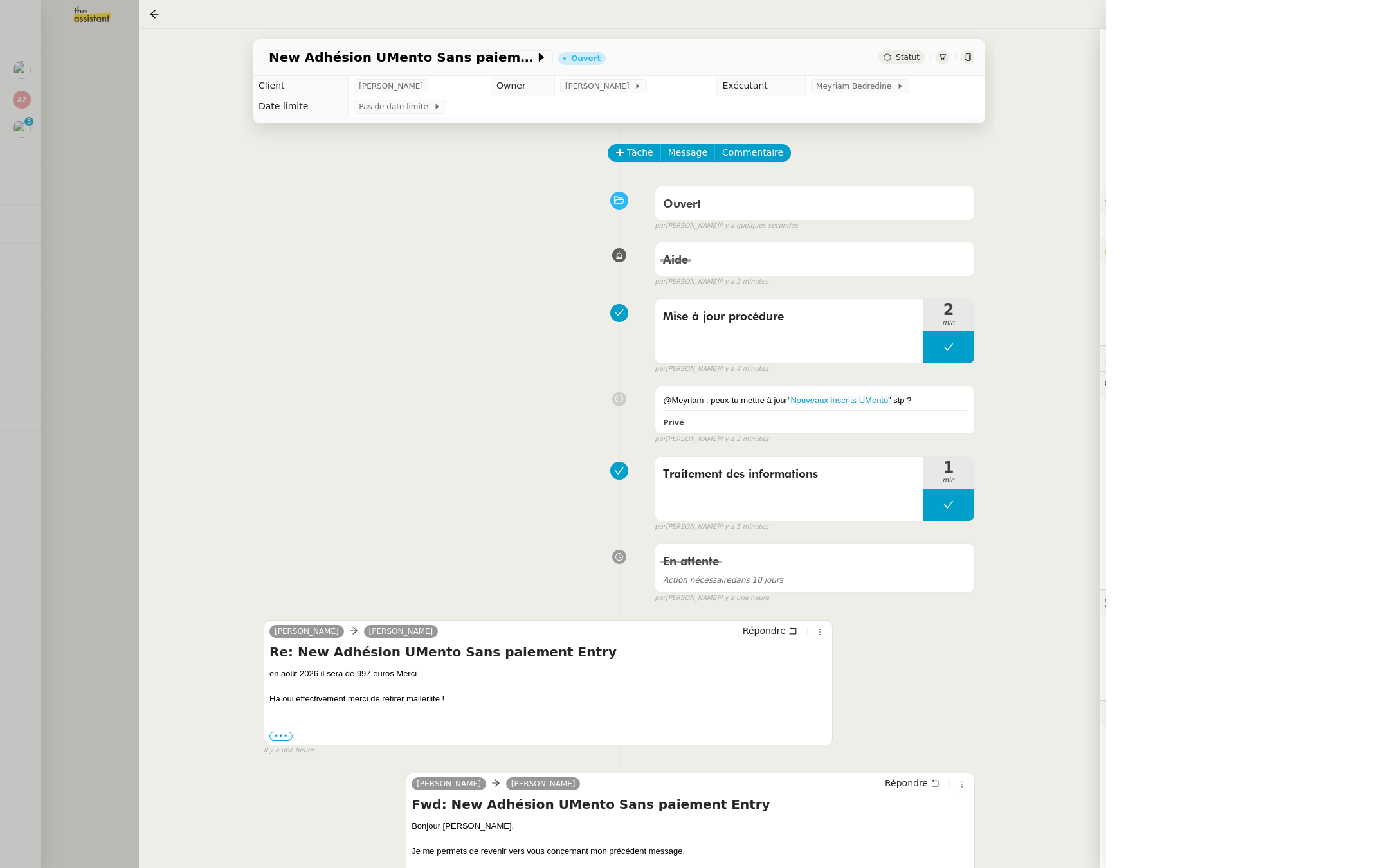
click at [3, 161] on div at bounding box center [694, 434] width 1389 height 868
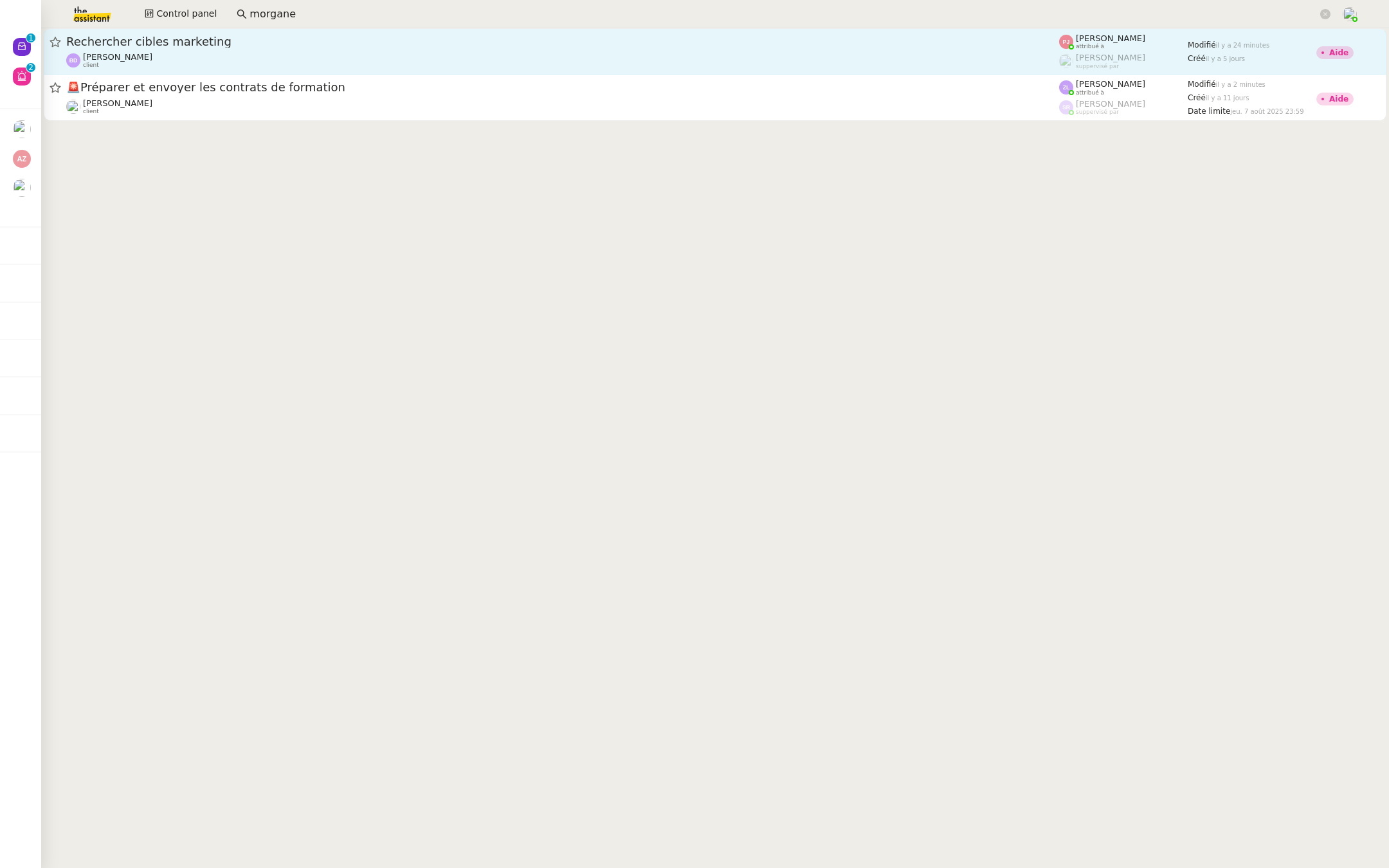
click at [200, 45] on span "Rechercher cibles marketing" at bounding box center [562, 42] width 993 height 11
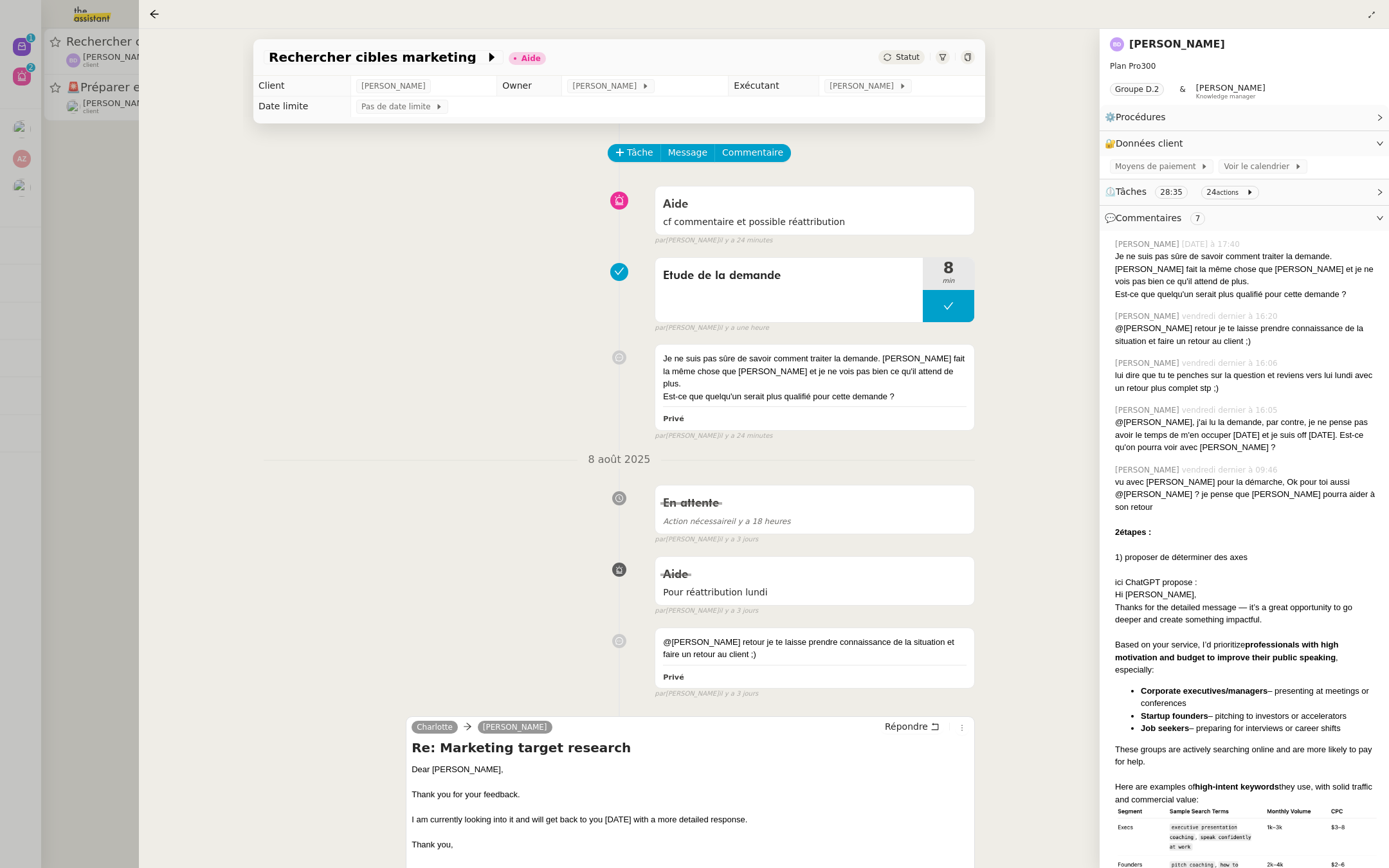
click at [760, 162] on div "Tâche Message Commentaire" at bounding box center [792, 159] width 366 height 31
click at [745, 160] on button "Commentaire" at bounding box center [752, 153] width 77 height 18
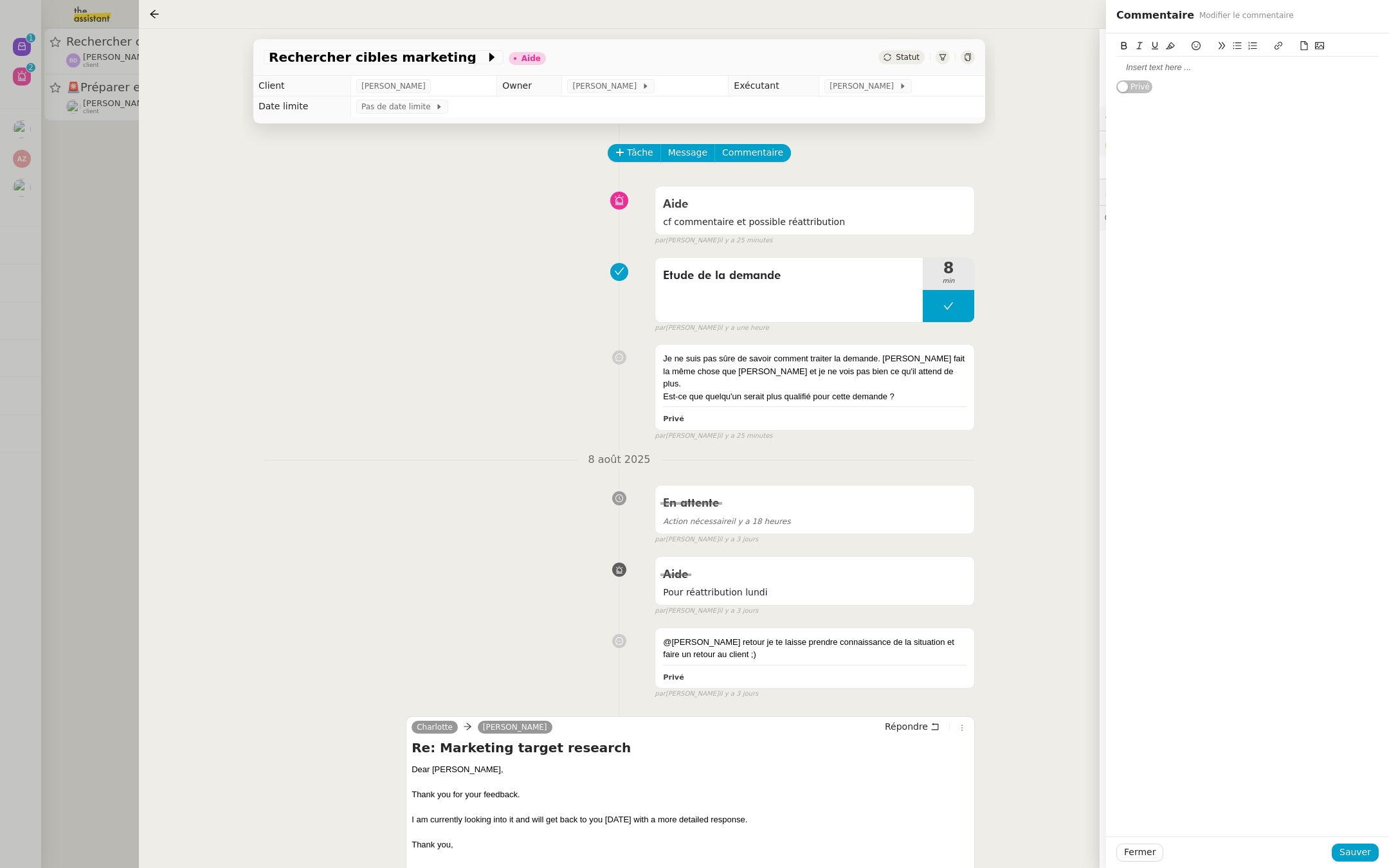
click at [1174, 71] on div at bounding box center [1248, 67] width 262 height 11
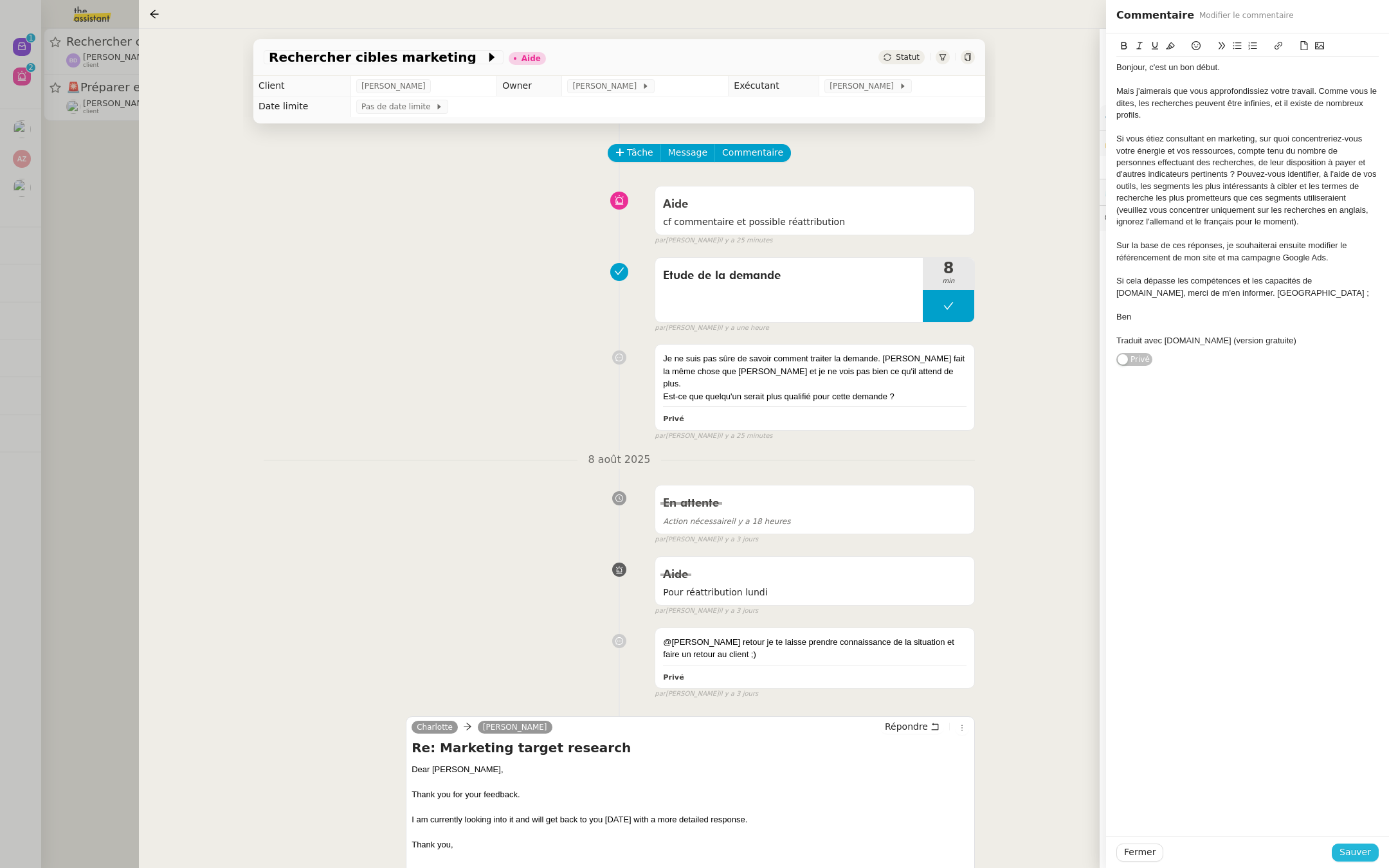
click at [1350, 852] on span "Sauver" at bounding box center [1355, 852] width 31 height 15
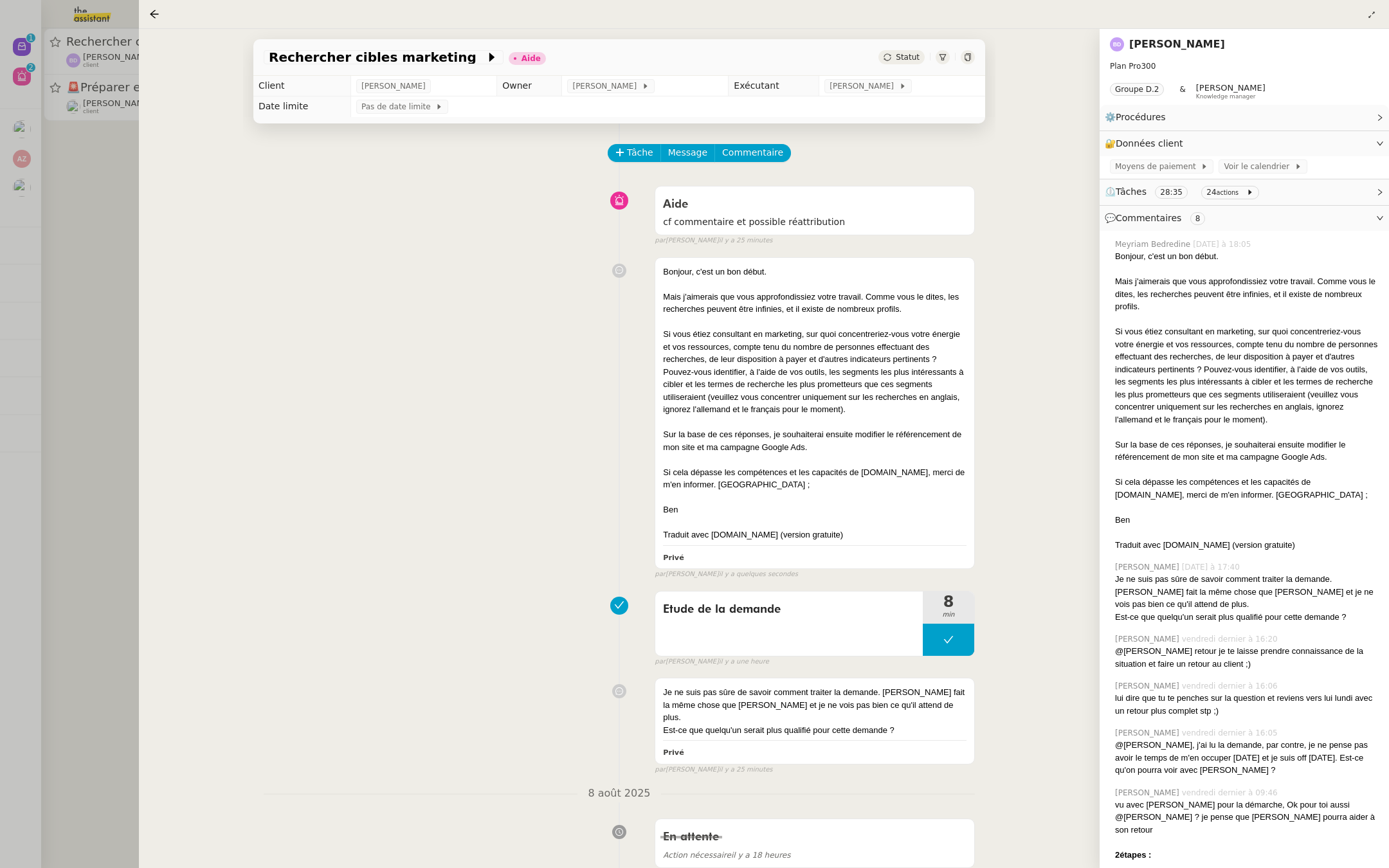
click at [49, 390] on div at bounding box center [694, 434] width 1389 height 868
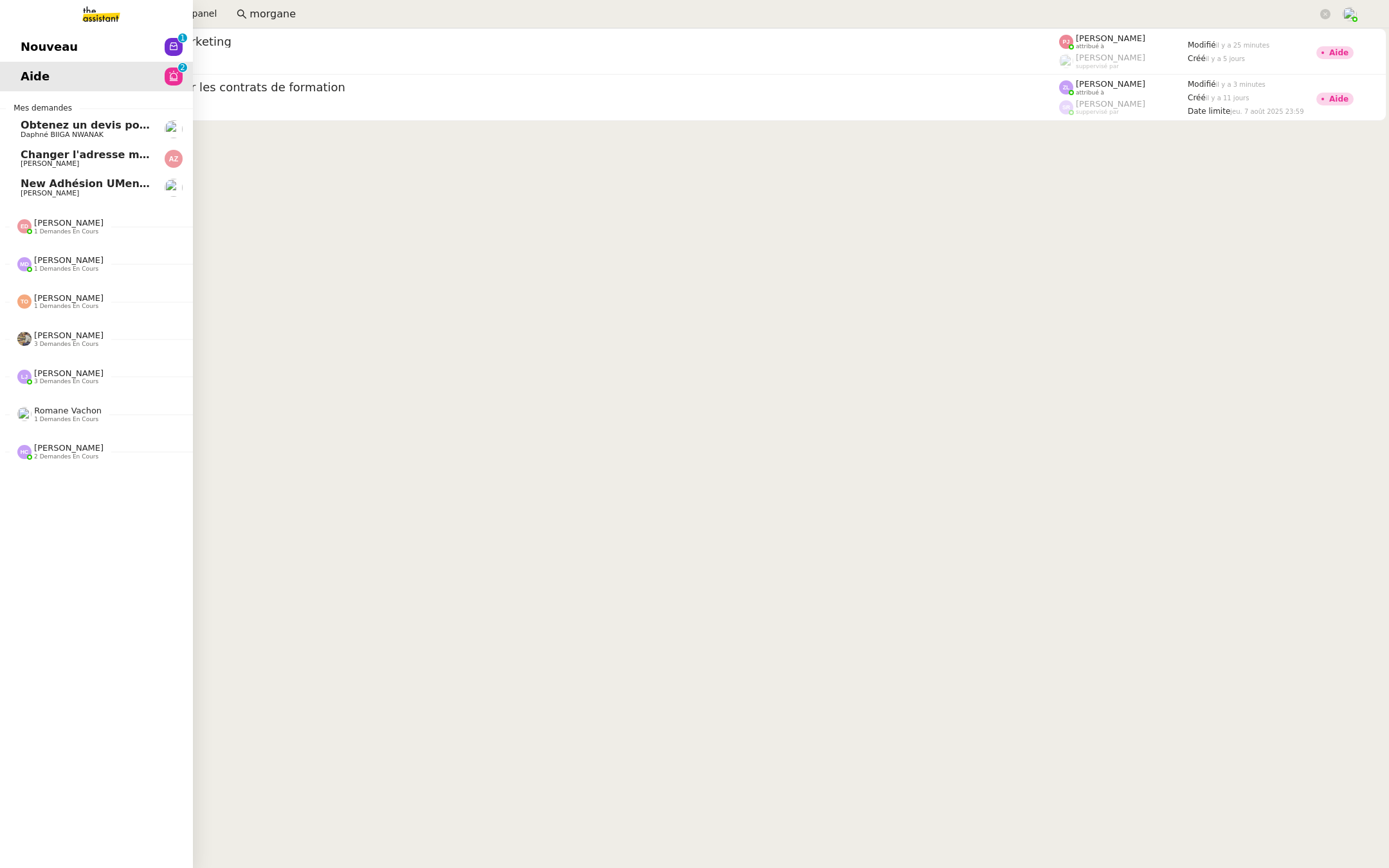
click at [112, 45] on link "Nouveau 0 1 2 3 4 5 6 7 8 9" at bounding box center [97, 46] width 193 height 30
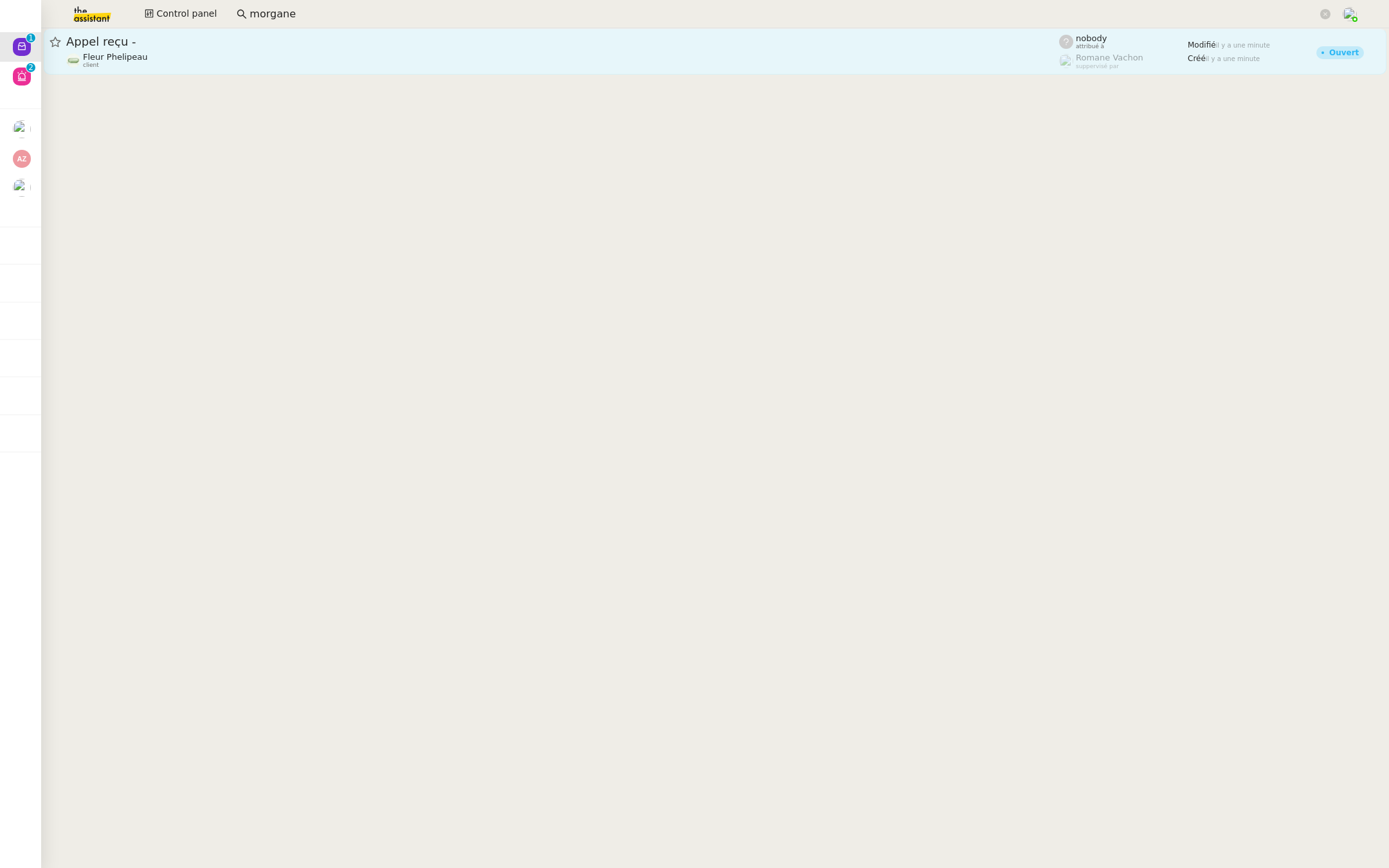
click at [251, 38] on span "Appel reçu -" at bounding box center [562, 42] width 993 height 11
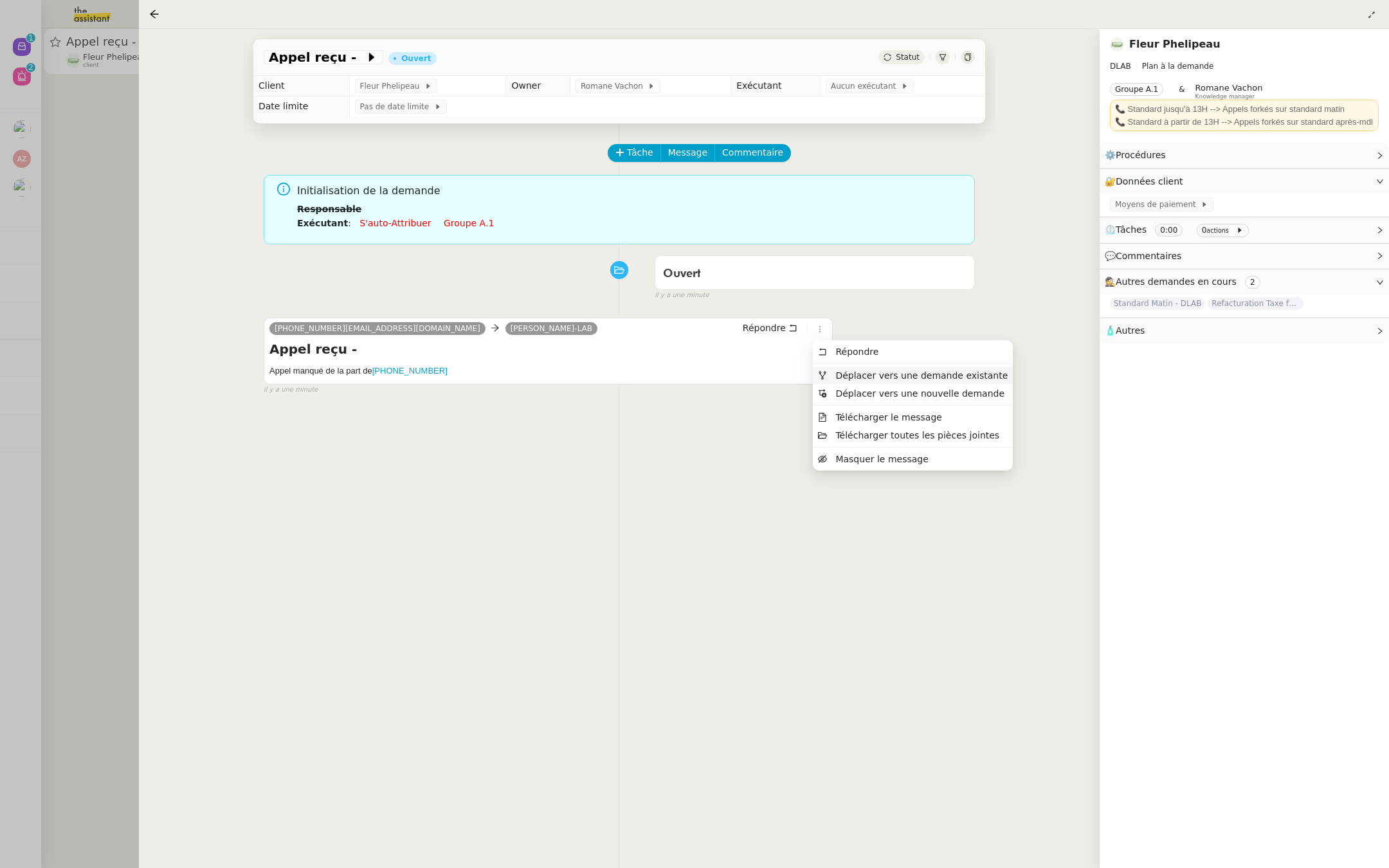
click at [839, 380] on span "Déplacer vers une demande existante" at bounding box center [922, 375] width 173 height 10
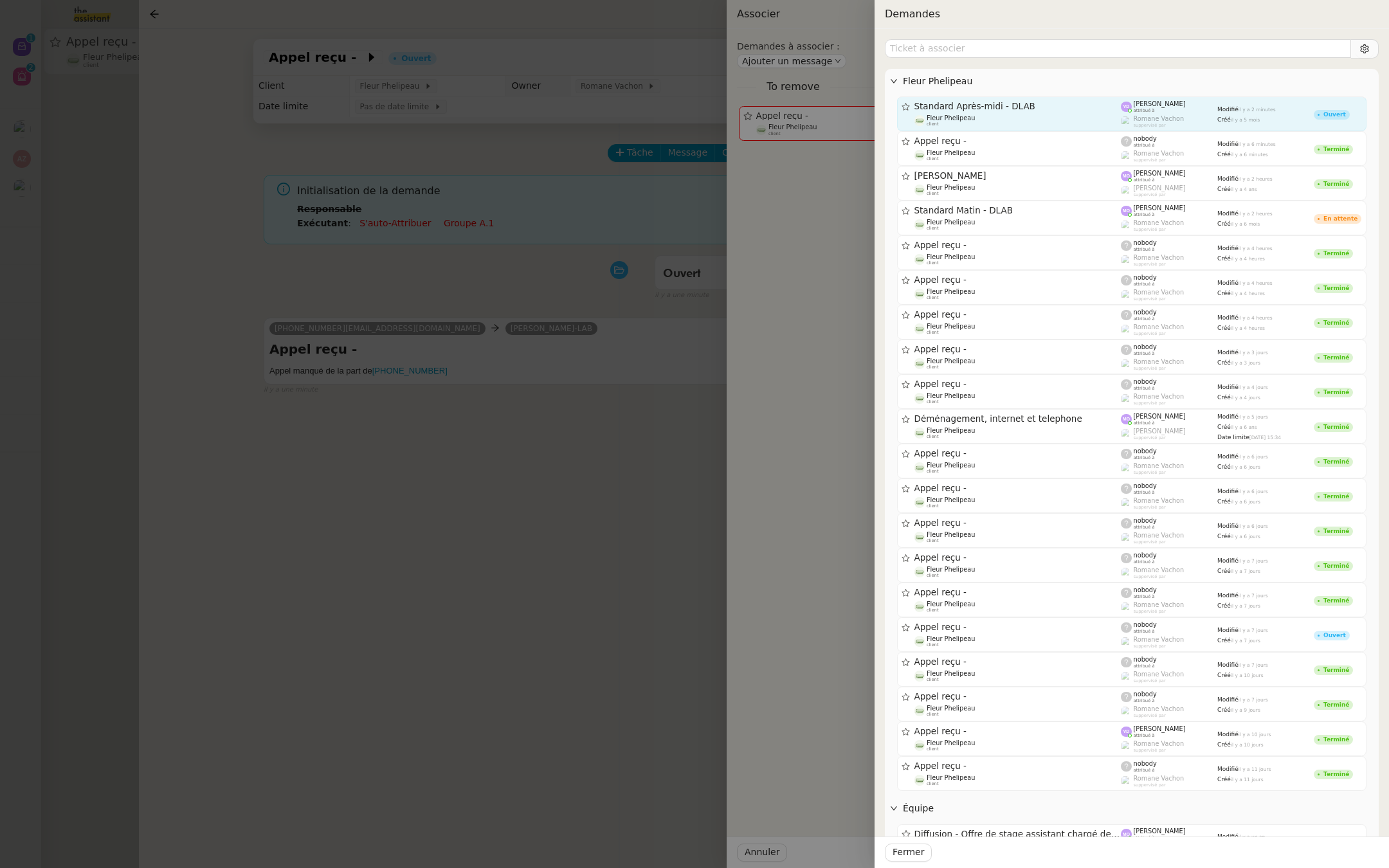
click at [982, 110] on div "Standard Après-midi - DLAB" at bounding box center [1018, 106] width 207 height 11
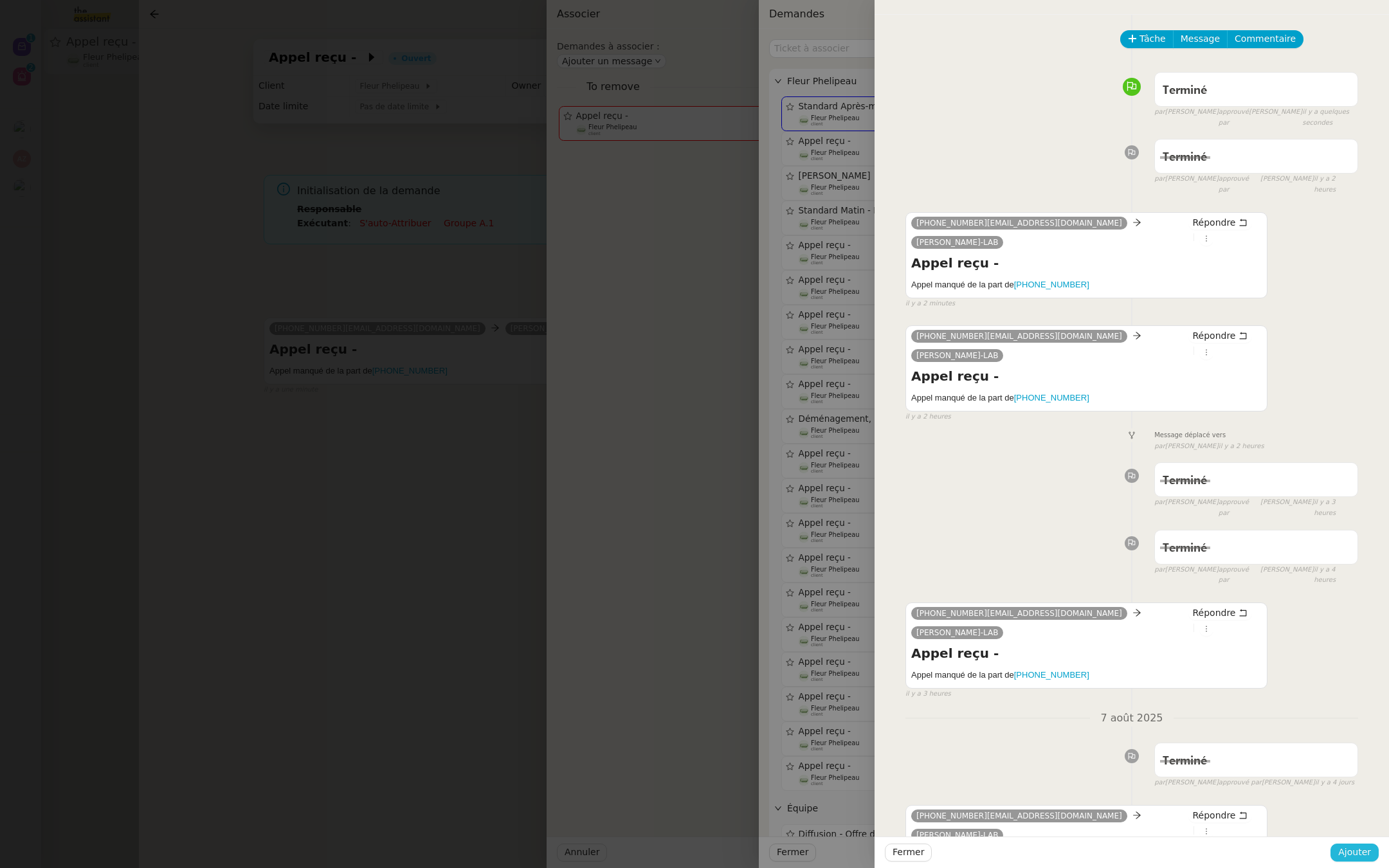
click at [1363, 852] on span "Ajouter" at bounding box center [1354, 852] width 33 height 15
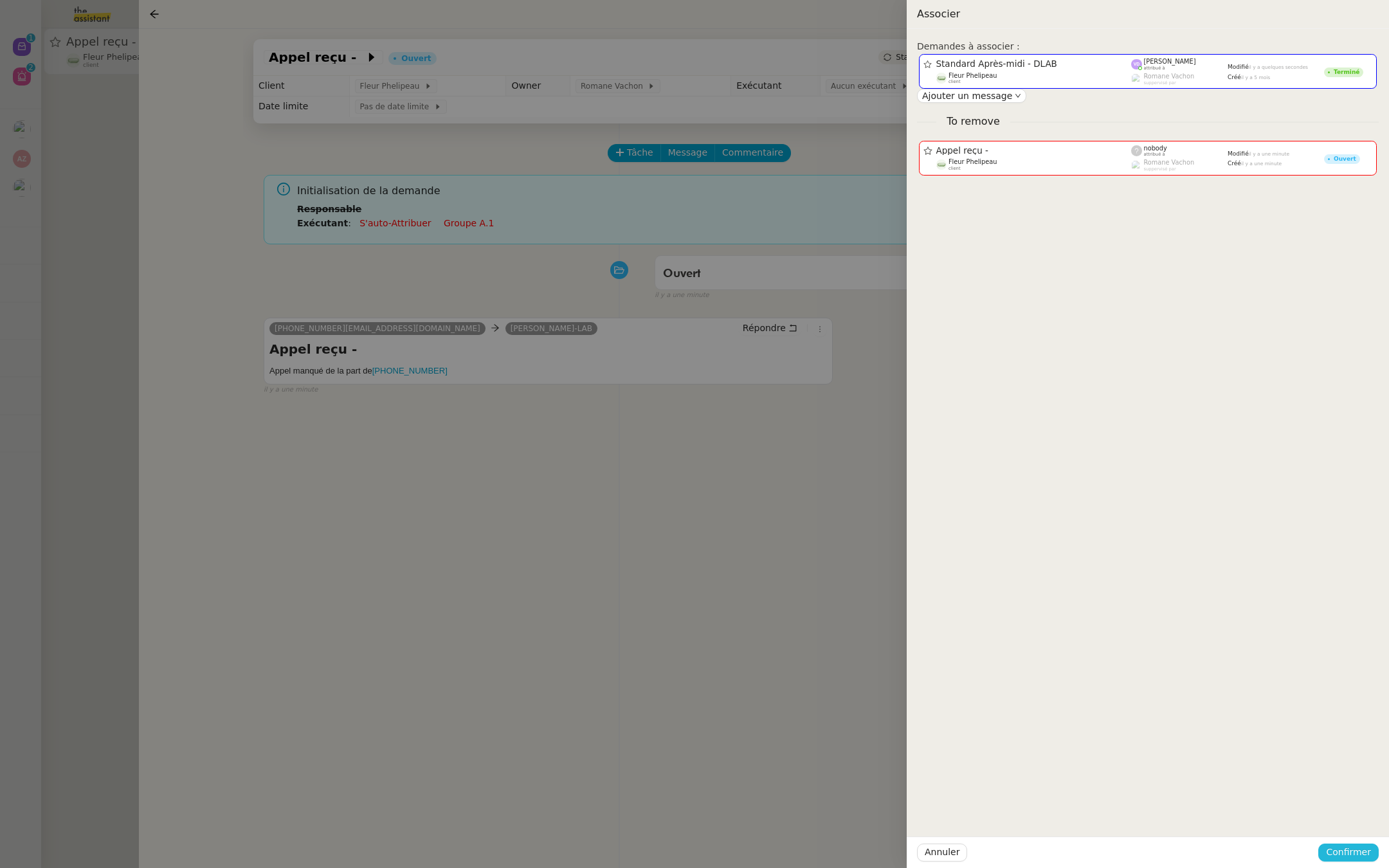
click at [1339, 852] on span "Confirmer" at bounding box center [1348, 852] width 45 height 15
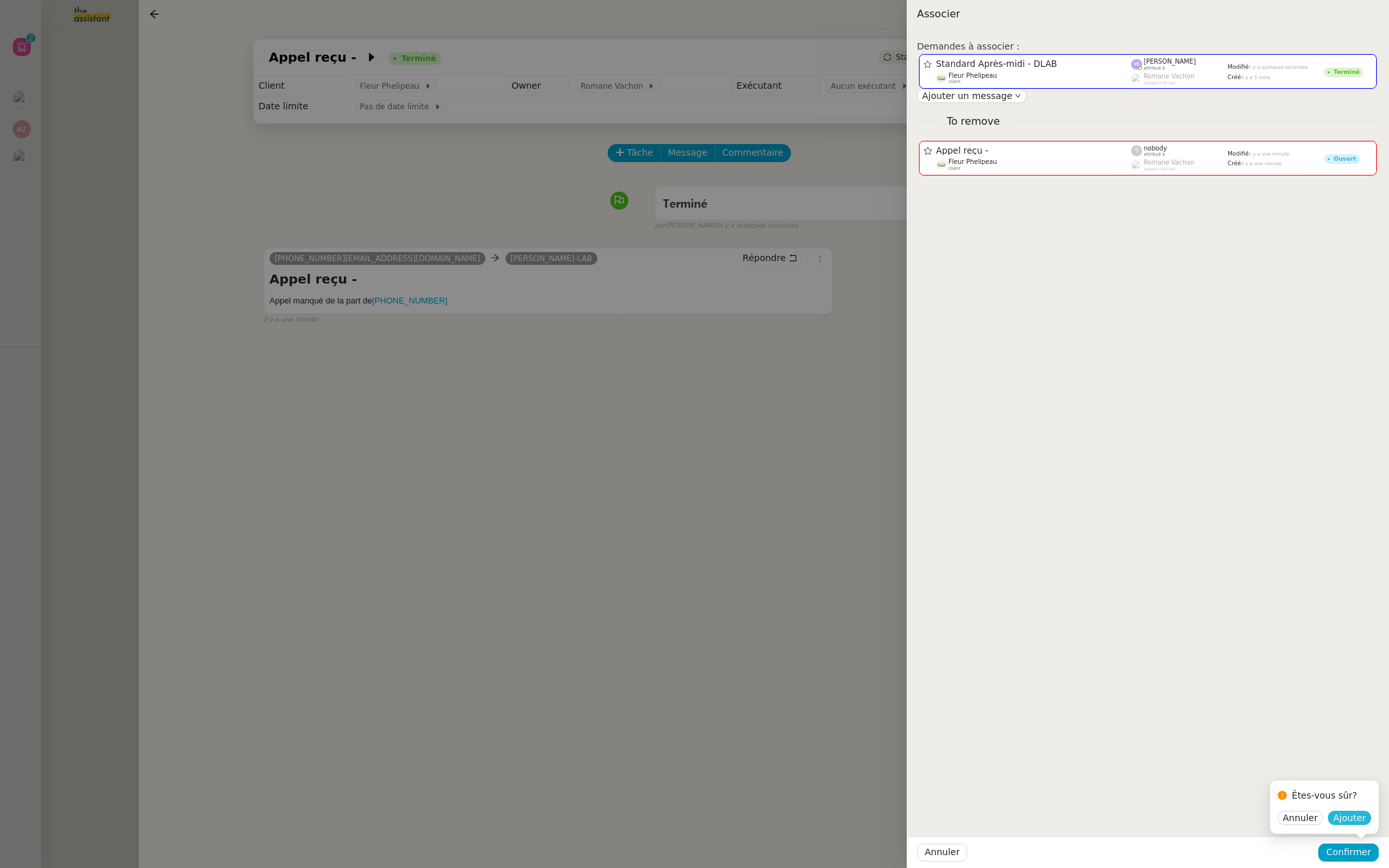
click at [1341, 811] on span "Ajouter" at bounding box center [1349, 818] width 33 height 13
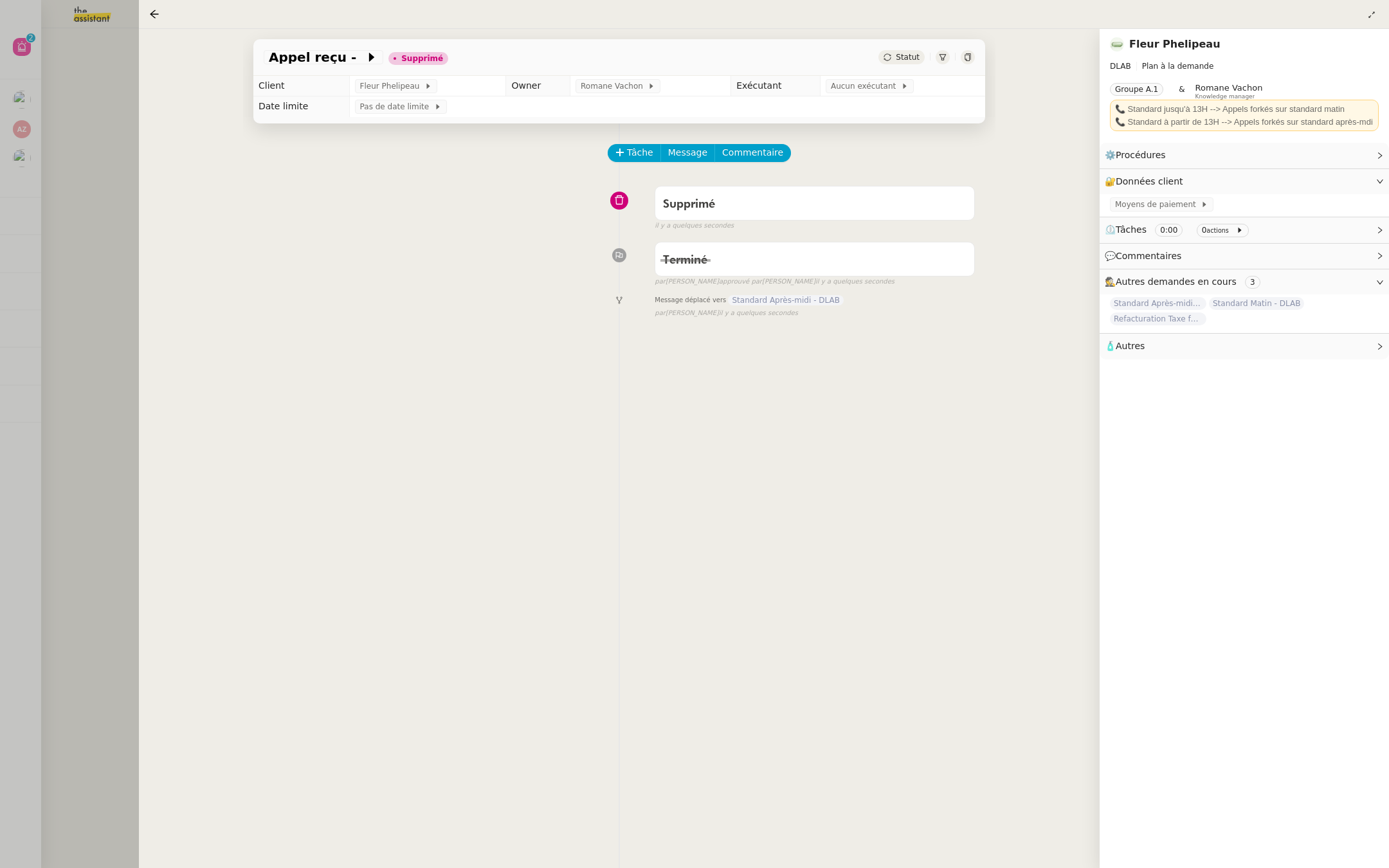
click at [41, 307] on div at bounding box center [694, 434] width 1389 height 868
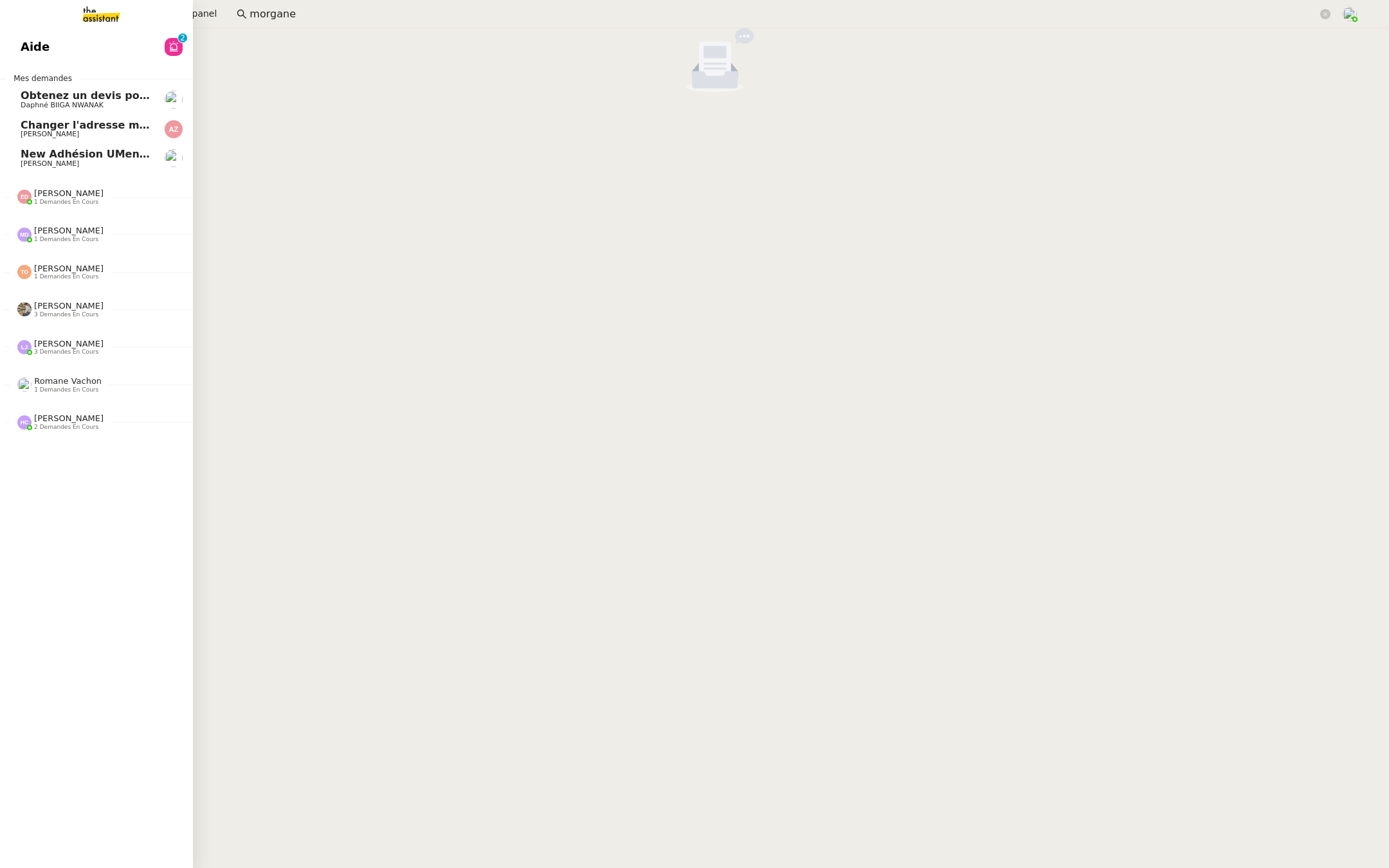
click at [18, 47] on link "Aide 0 1 2 3 4 5 6 7 8 9" at bounding box center [97, 46] width 193 height 30
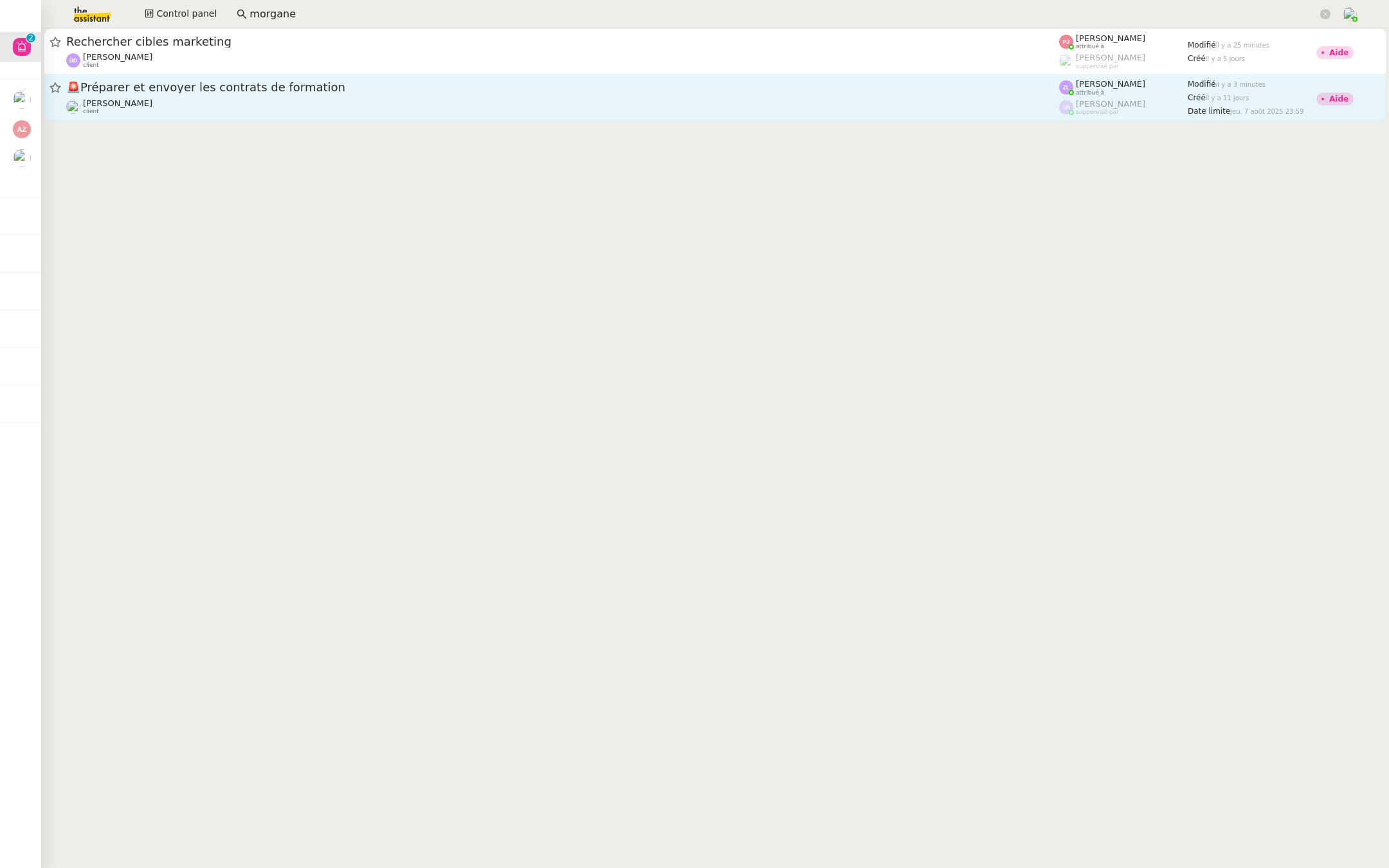
click at [195, 94] on div "🚨 Préparer et envoyer les contrats de formation" at bounding box center [562, 88] width 993 height 16
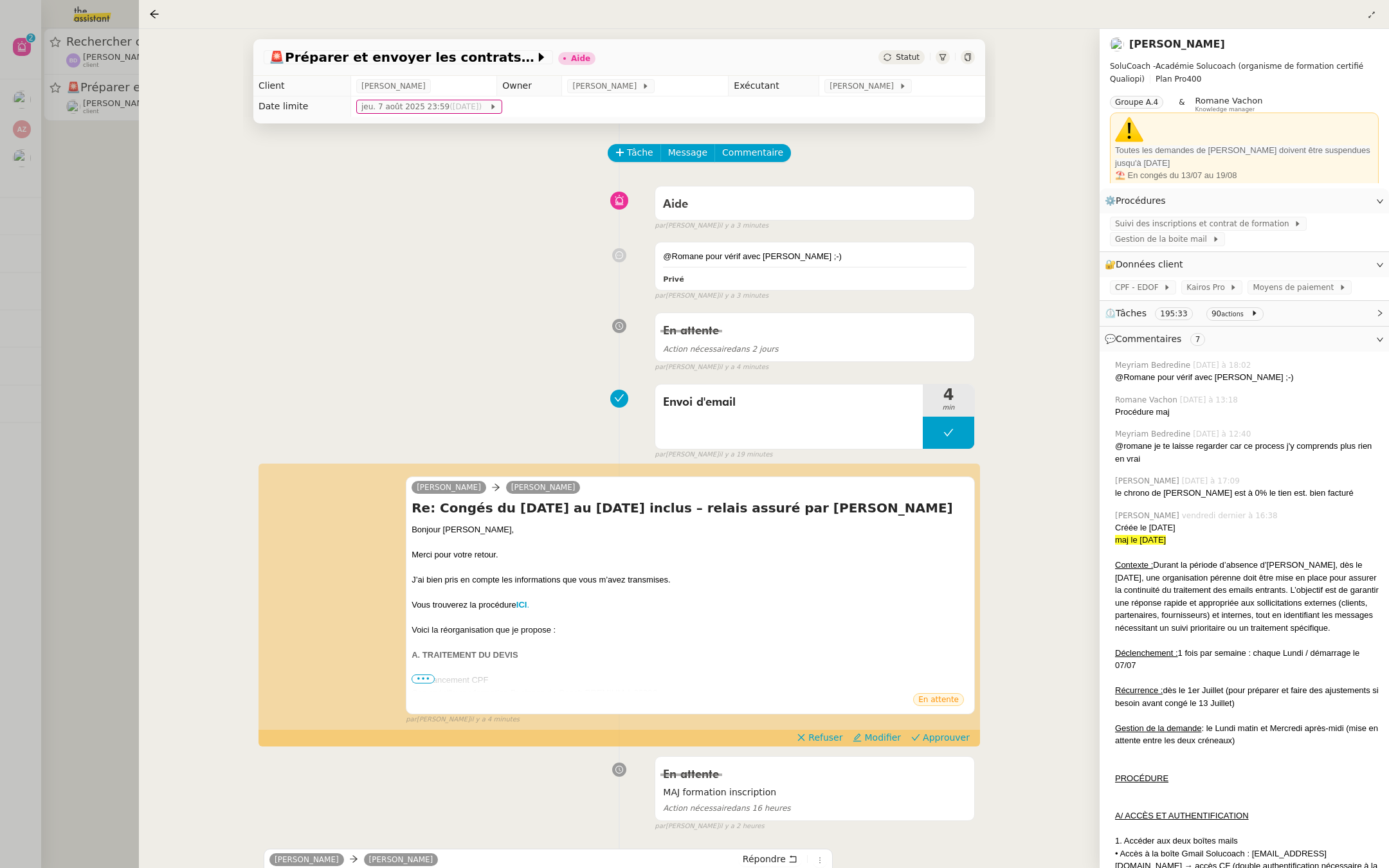
click at [117, 240] on div at bounding box center [694, 434] width 1389 height 868
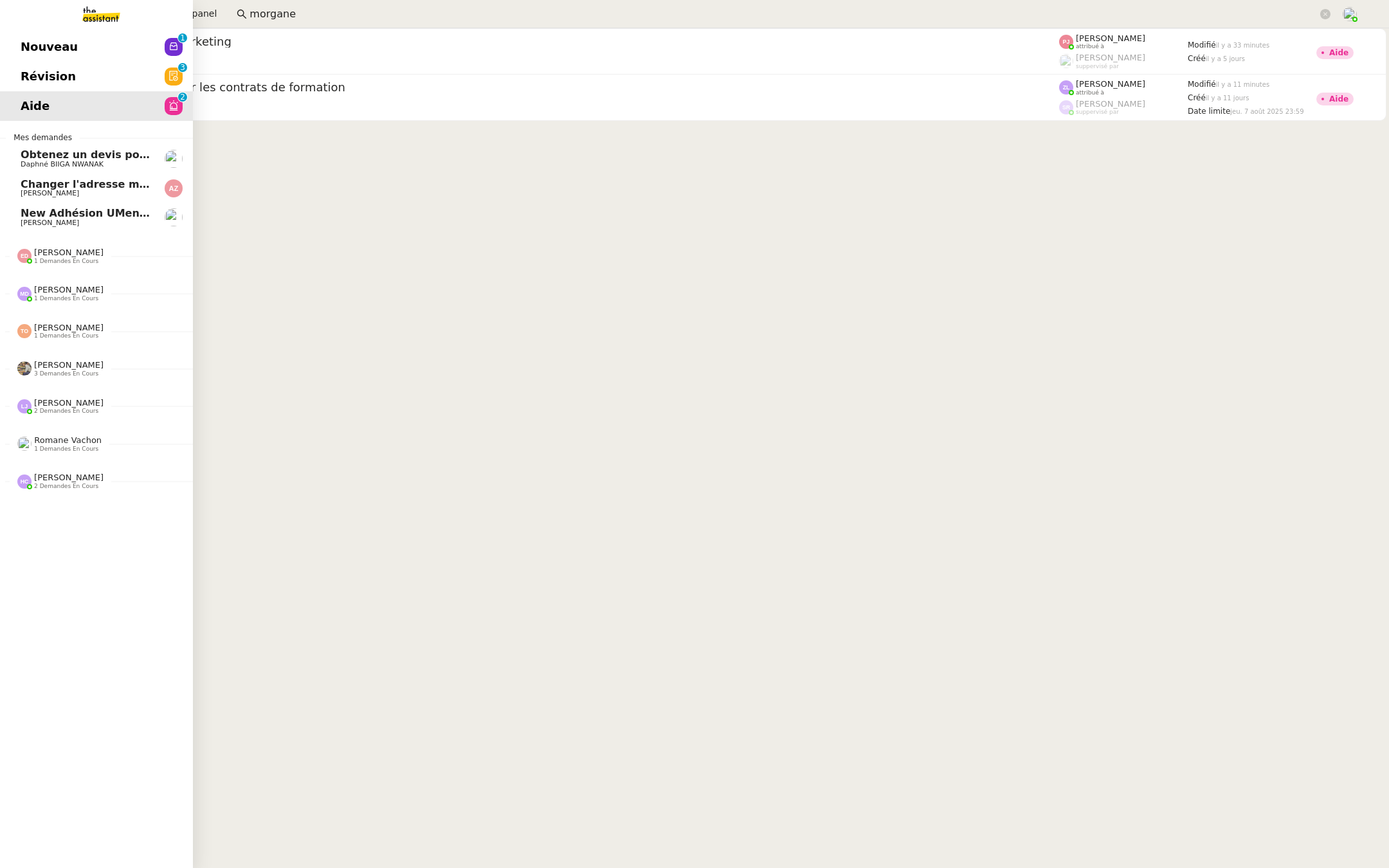
click at [94, 87] on link "Révision 0 1 2 3 4 5 6 7 8 9" at bounding box center [97, 76] width 193 height 30
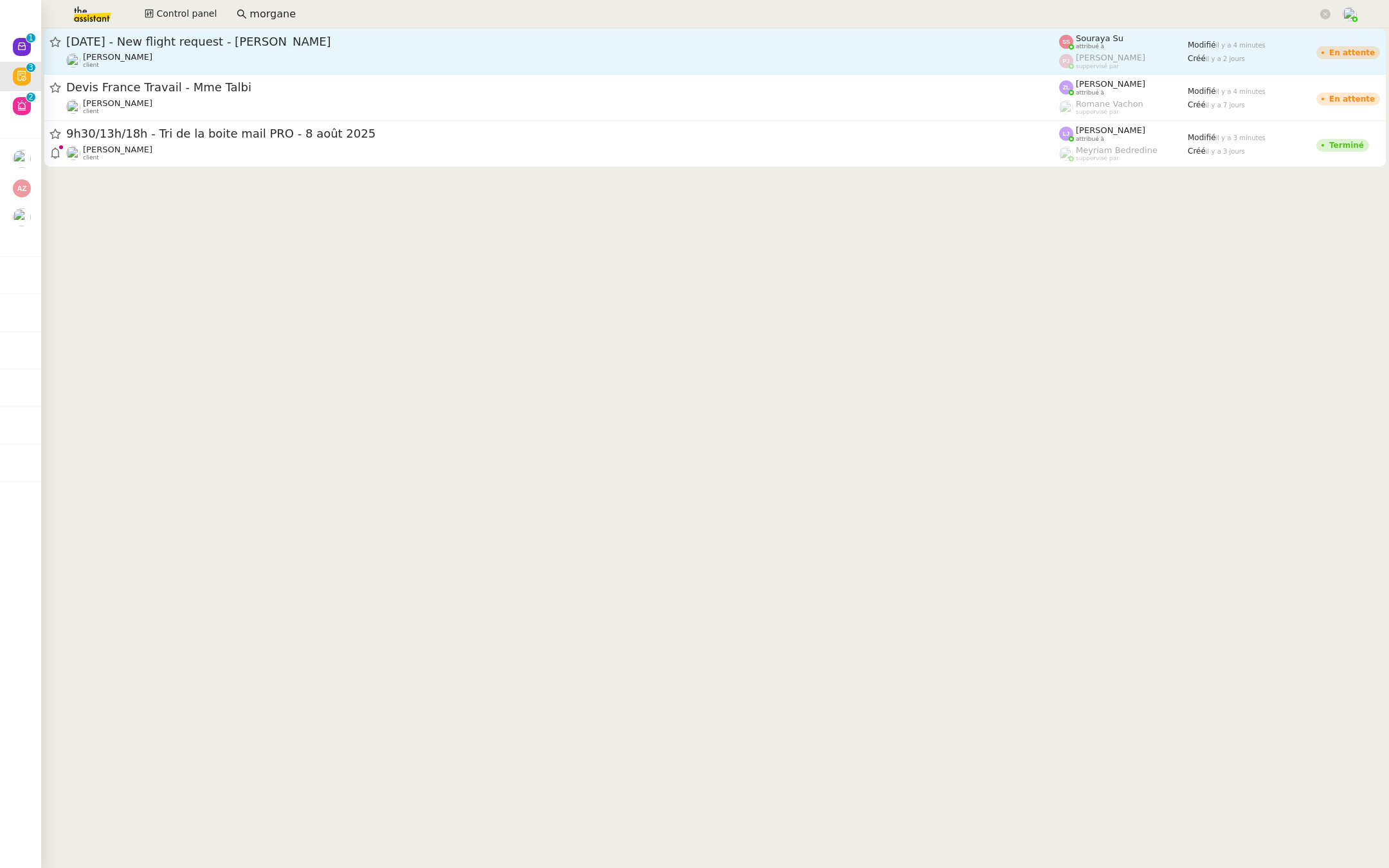
click at [196, 32] on link "[DATE] - New flight request - [PERSON_NAME] [PERSON_NAME] client Souraya Su att…" at bounding box center [715, 51] width 1343 height 46
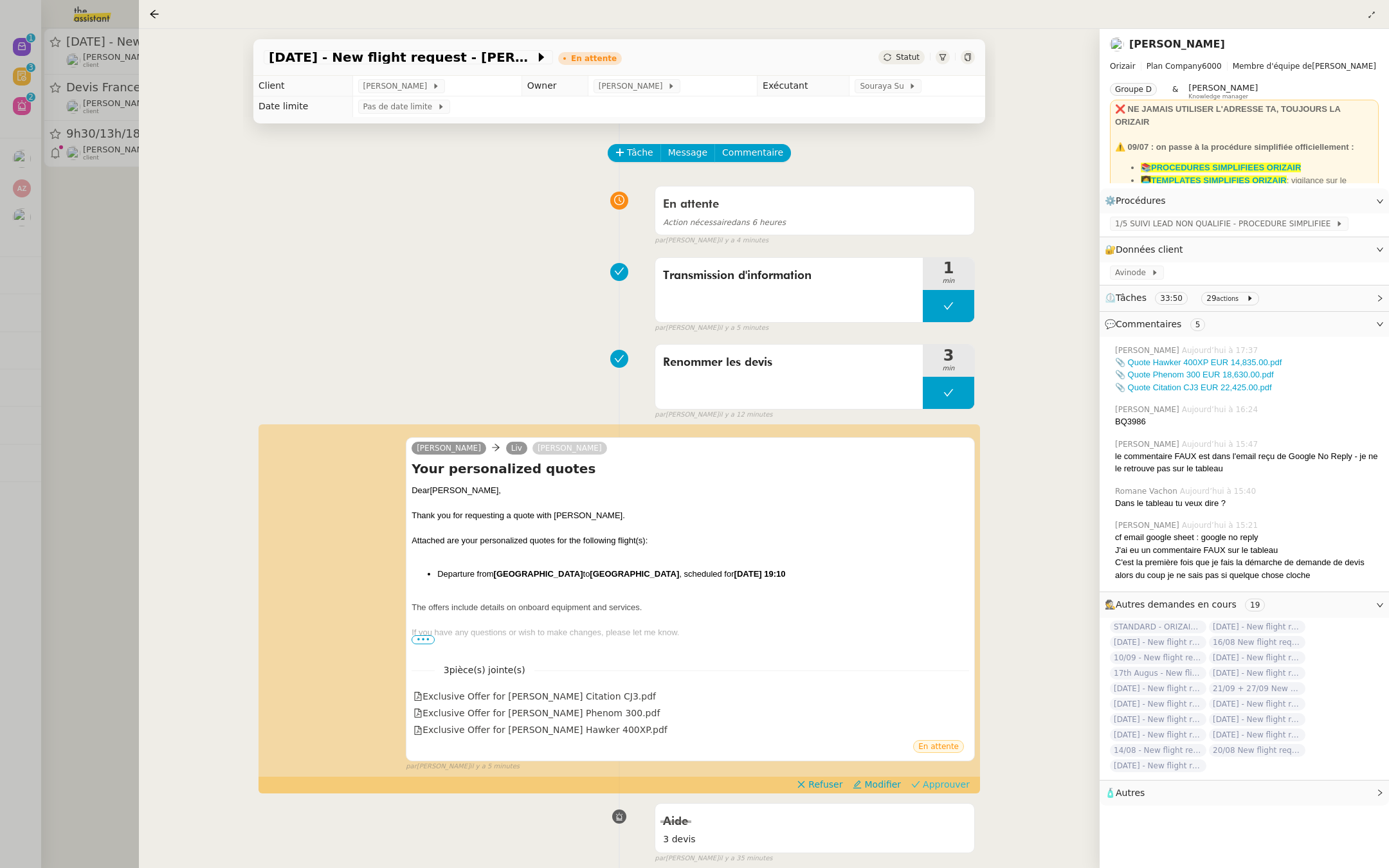
click at [944, 787] on span "Approuver" at bounding box center [946, 784] width 47 height 13
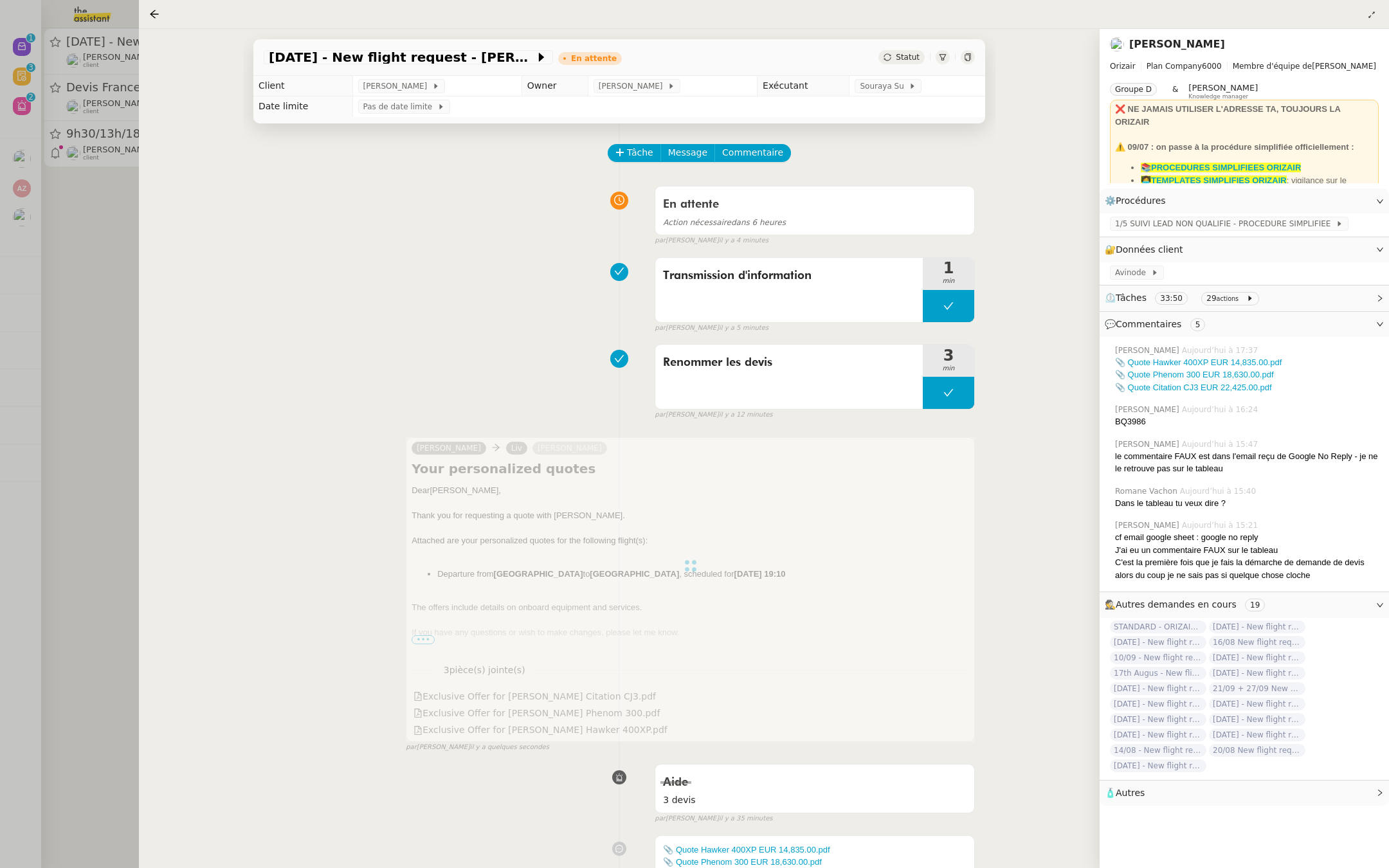
click at [81, 382] on div at bounding box center [694, 434] width 1389 height 868
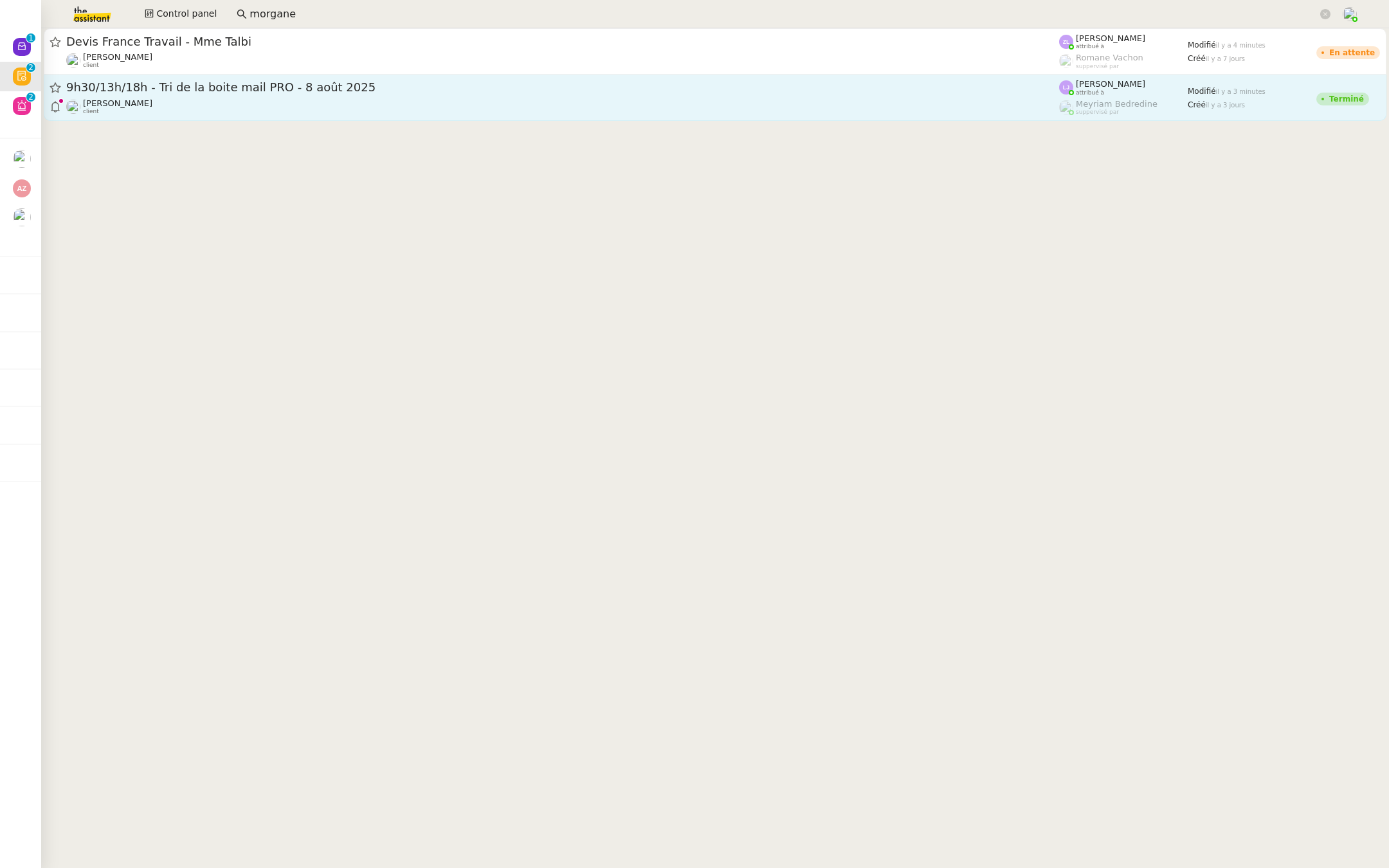
click at [296, 90] on span "9h30/13h/18h - Tri de la boite mail PRO - 8 août 2025" at bounding box center [562, 87] width 993 height 11
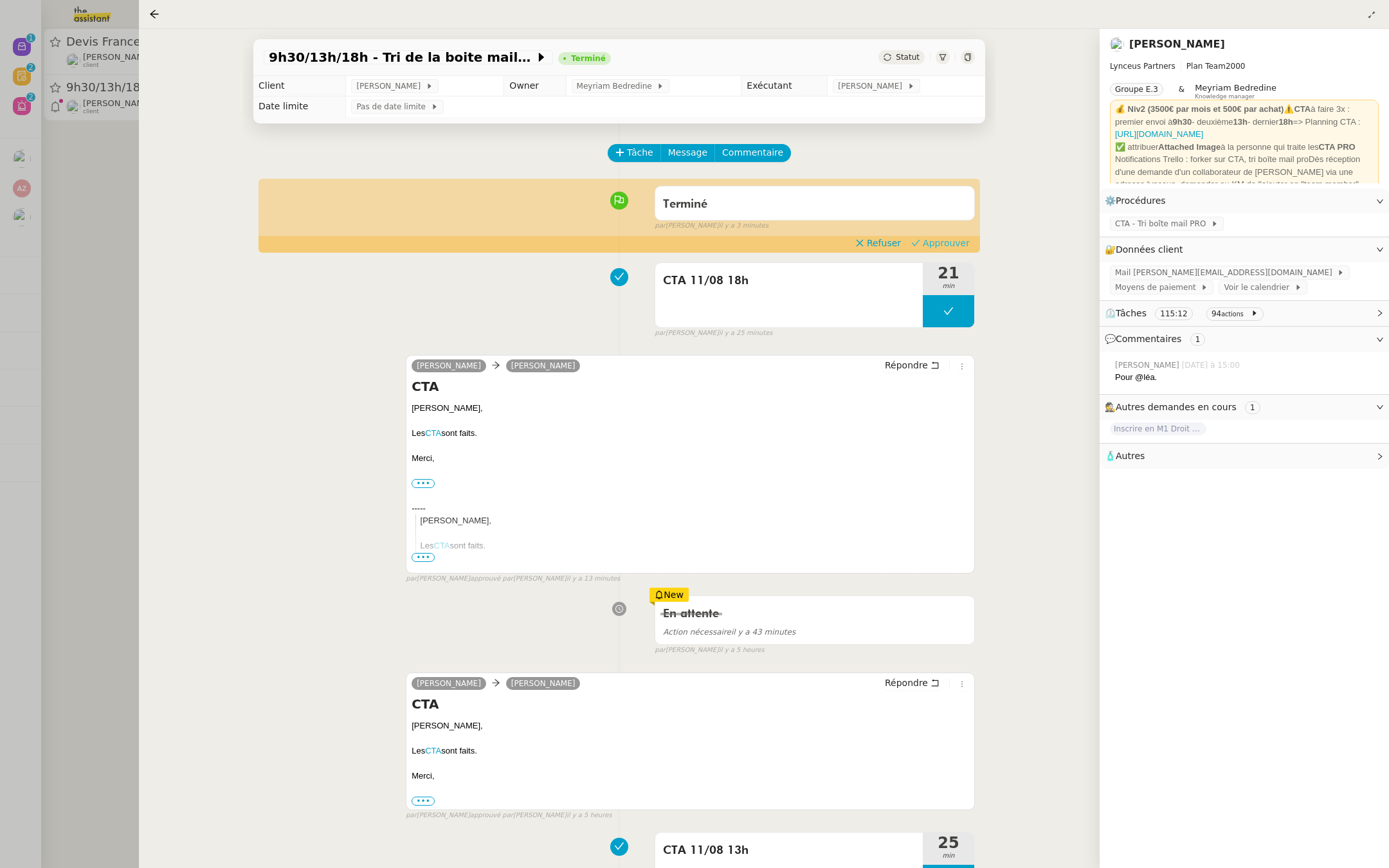
click at [944, 239] on span "Approuver" at bounding box center [946, 243] width 47 height 13
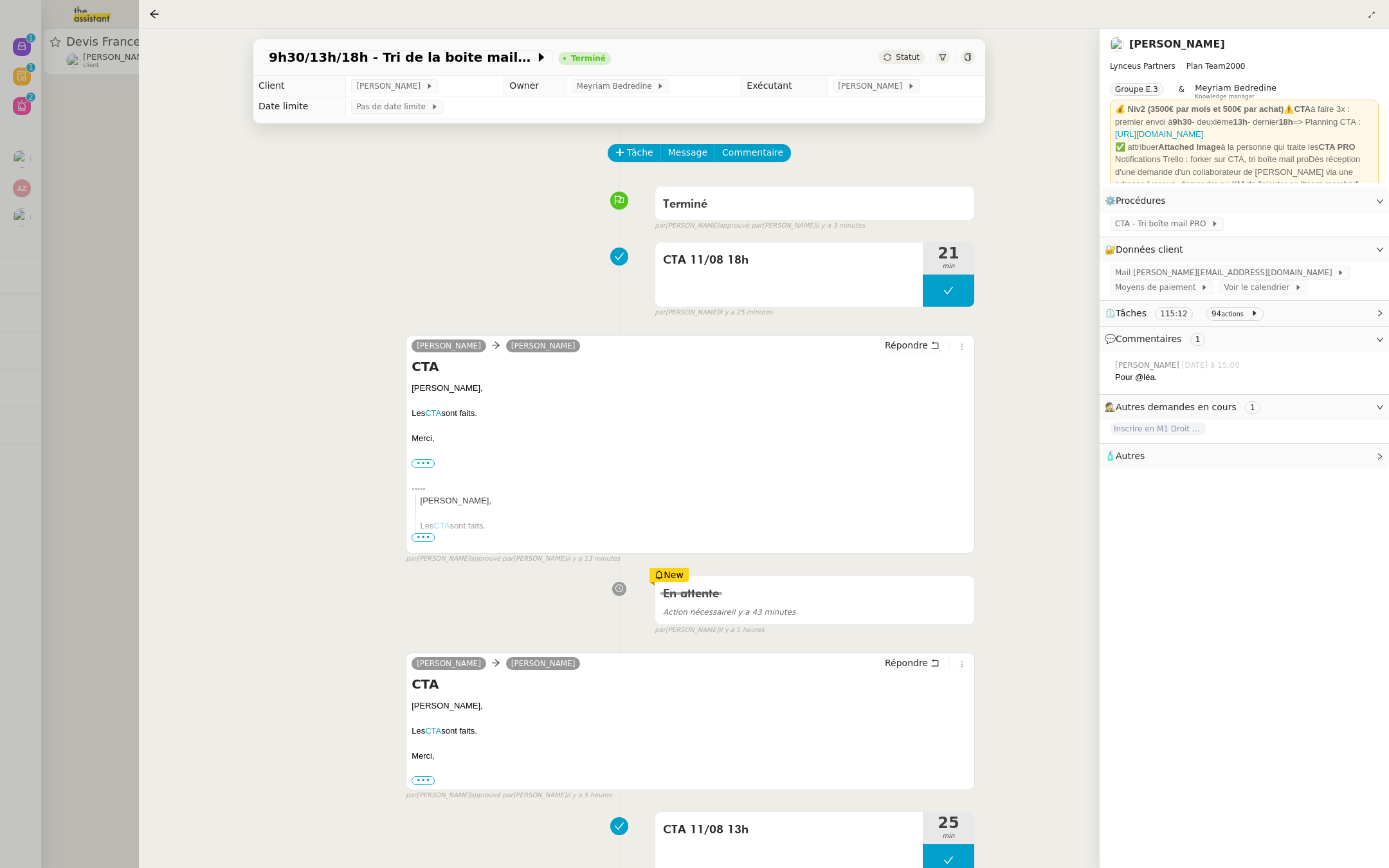
click at [81, 143] on div at bounding box center [694, 434] width 1389 height 868
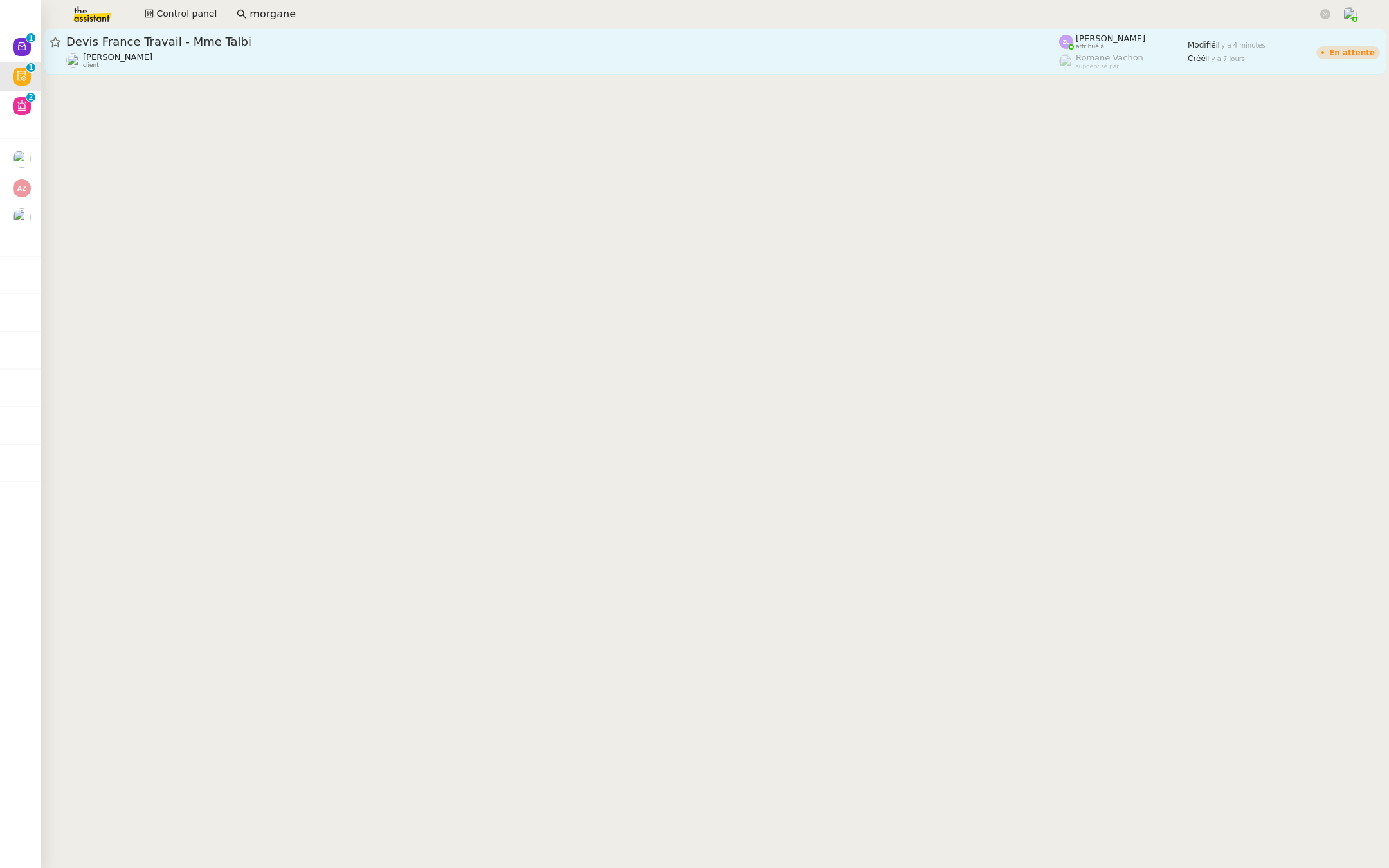
click at [241, 48] on div "Devis France Travail - Mme Talbi" at bounding box center [562, 42] width 993 height 15
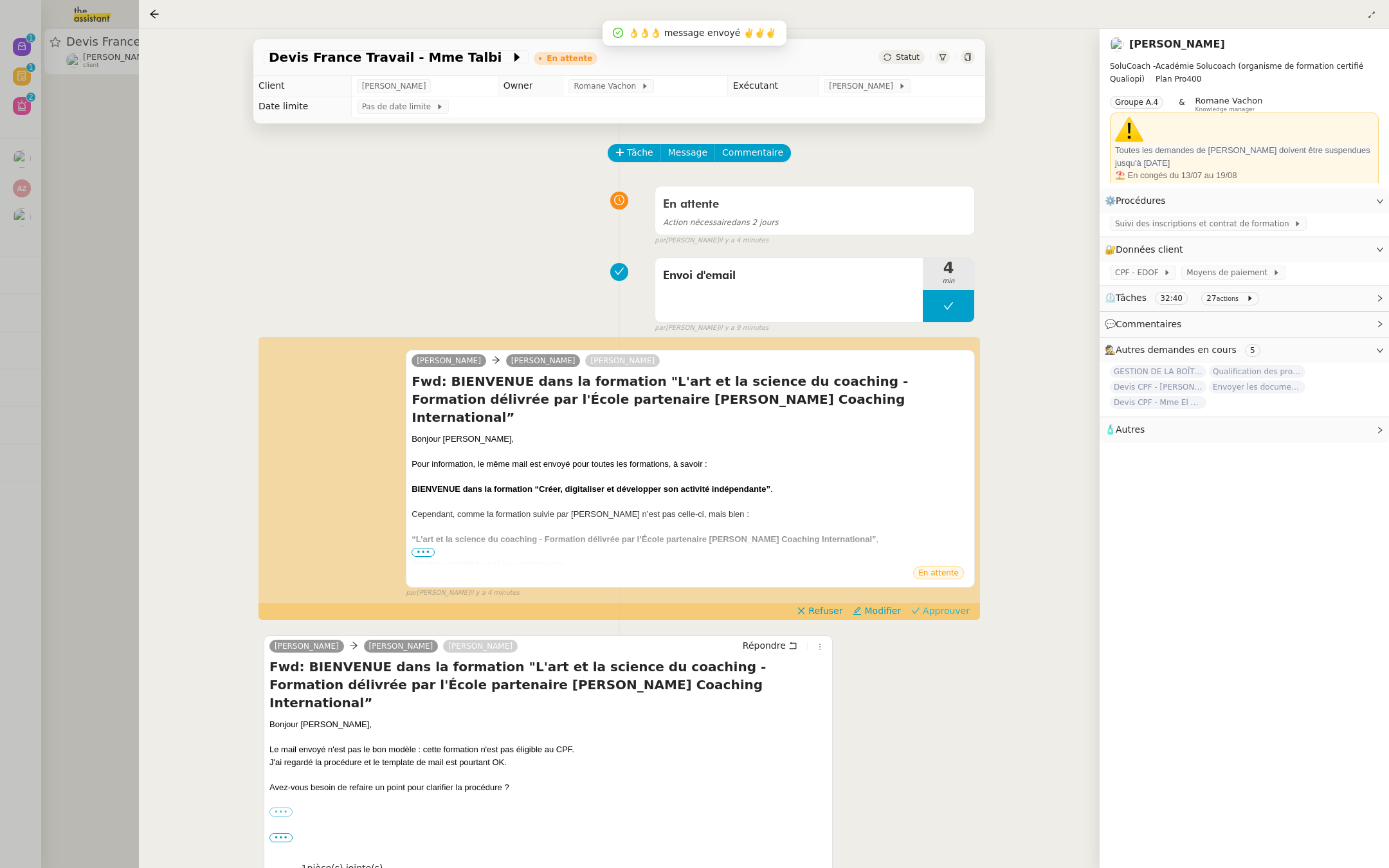
click at [954, 608] on span "Approuver" at bounding box center [946, 611] width 47 height 13
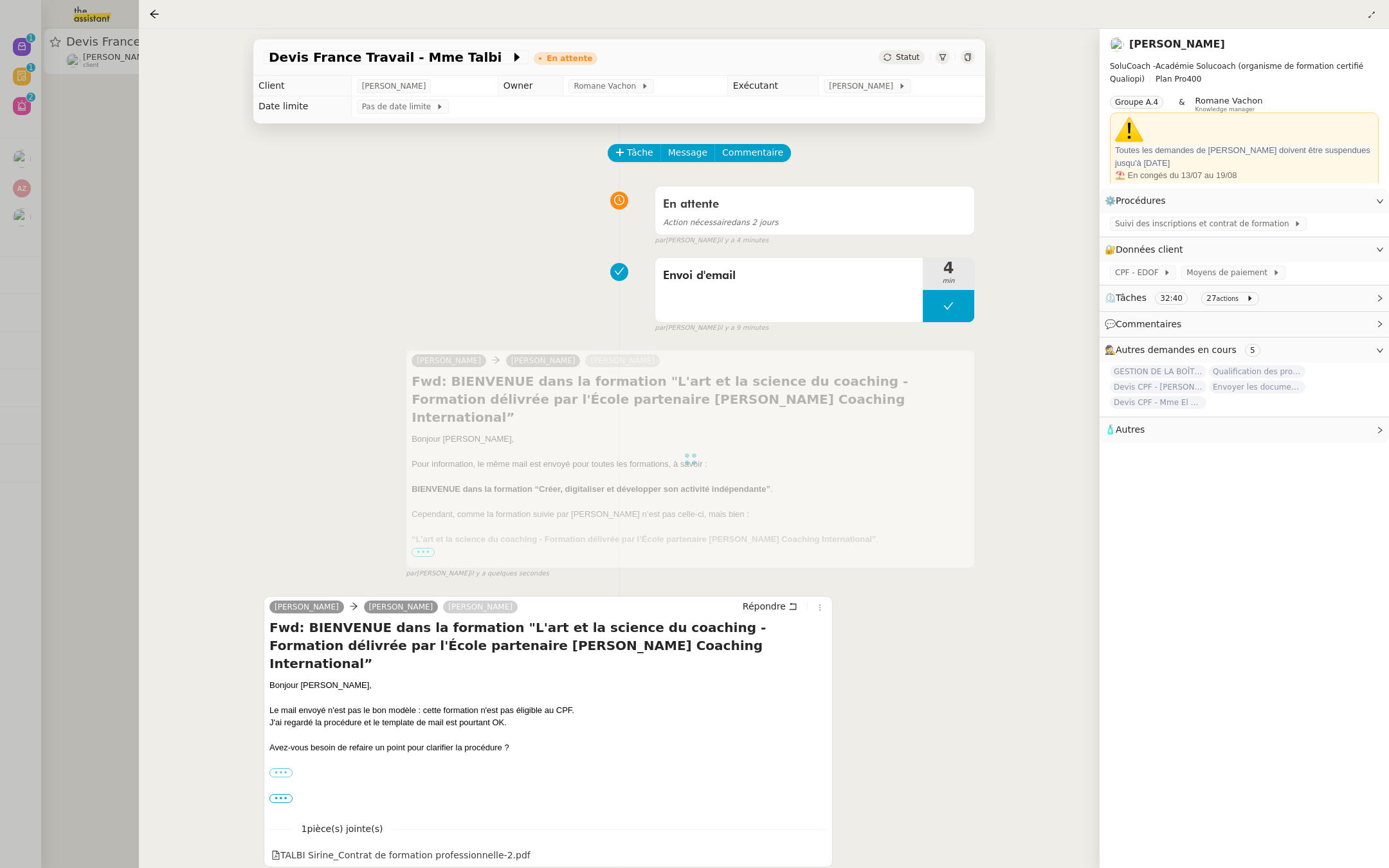
click at [93, 241] on div at bounding box center [694, 434] width 1389 height 868
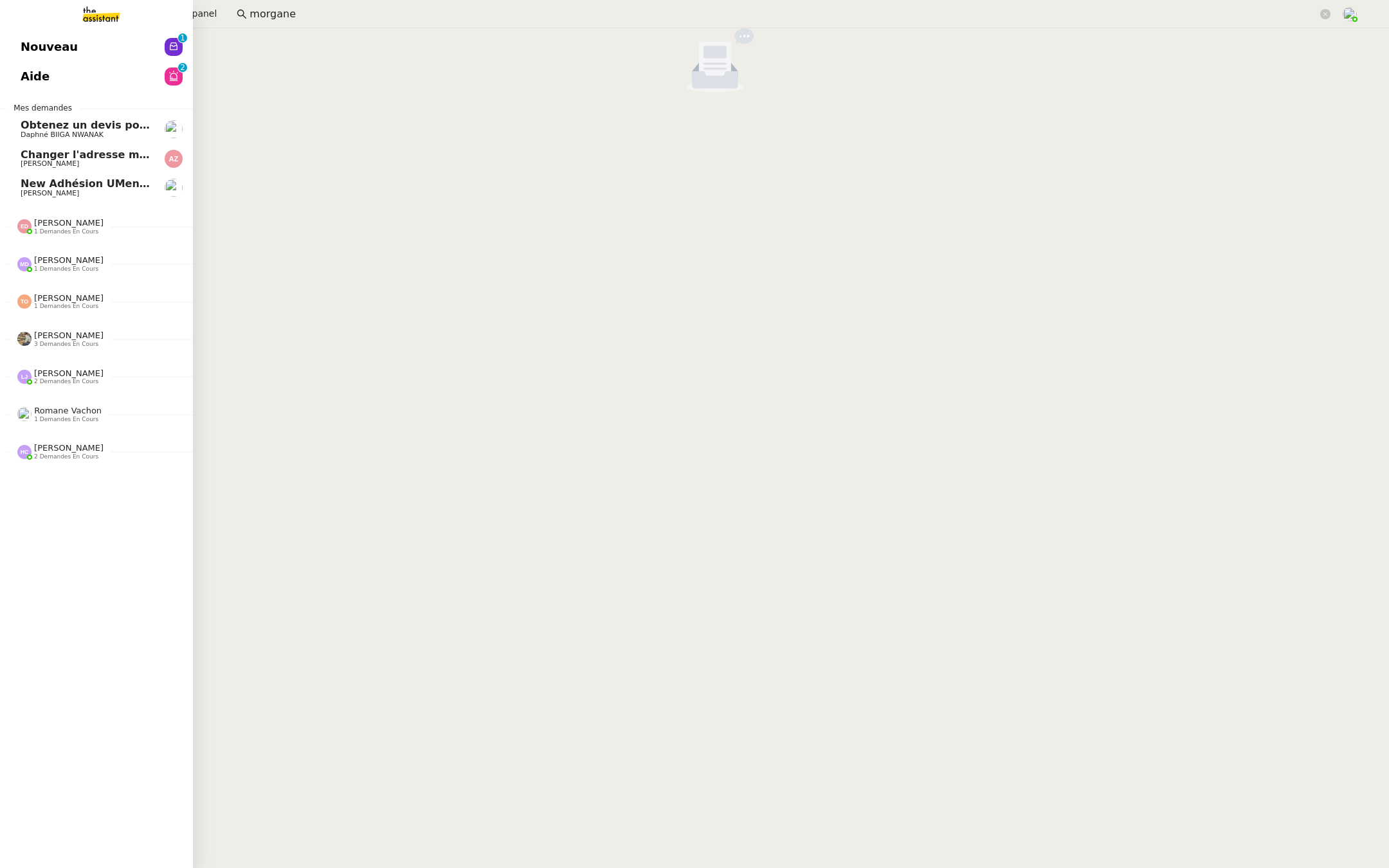
click at [18, 44] on link "Nouveau 0 1 2 3 4 5 6 7 8 9" at bounding box center [97, 46] width 193 height 30
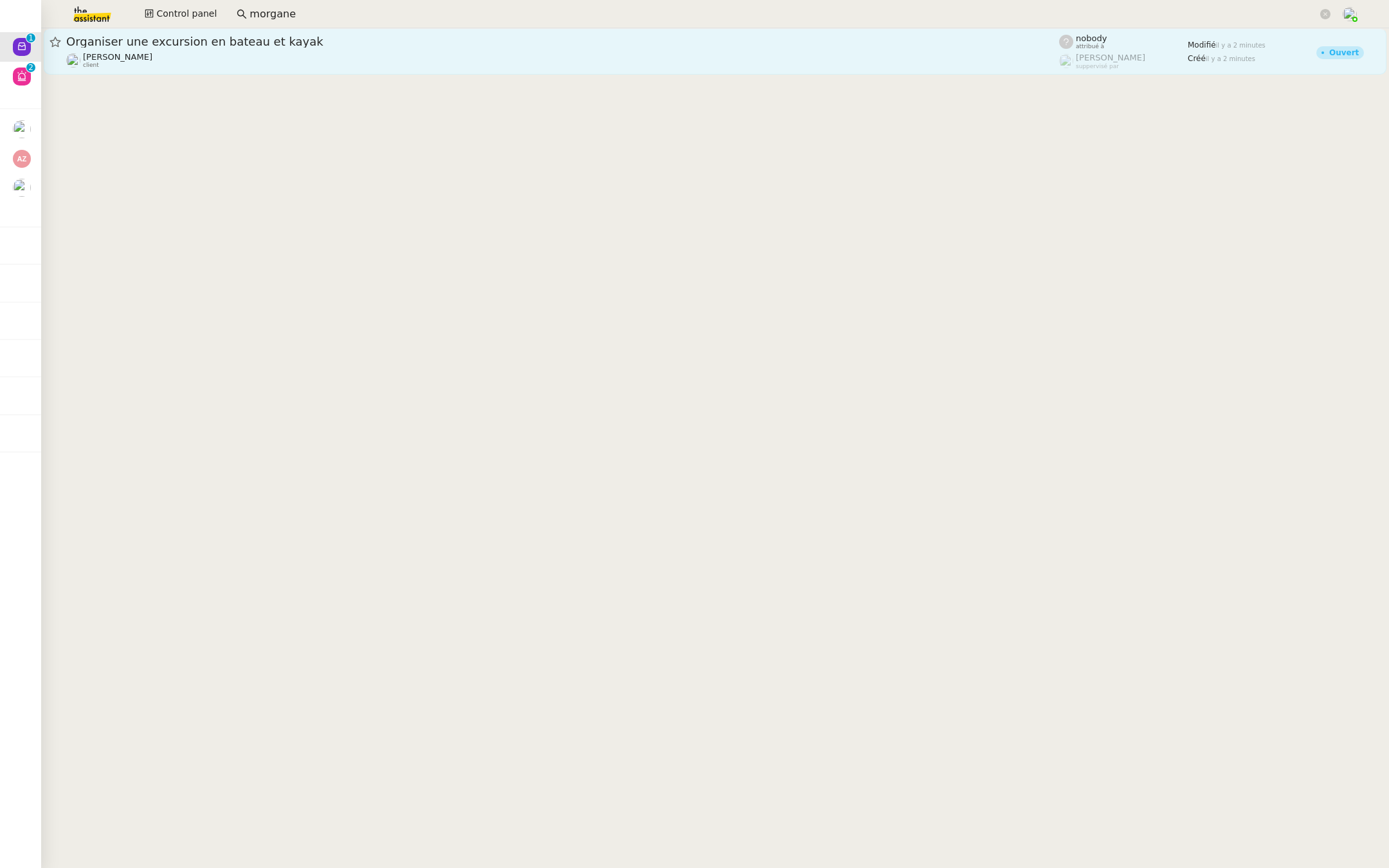
click at [104, 38] on span "Organiser une excursion en bateau et kayak" at bounding box center [562, 42] width 993 height 11
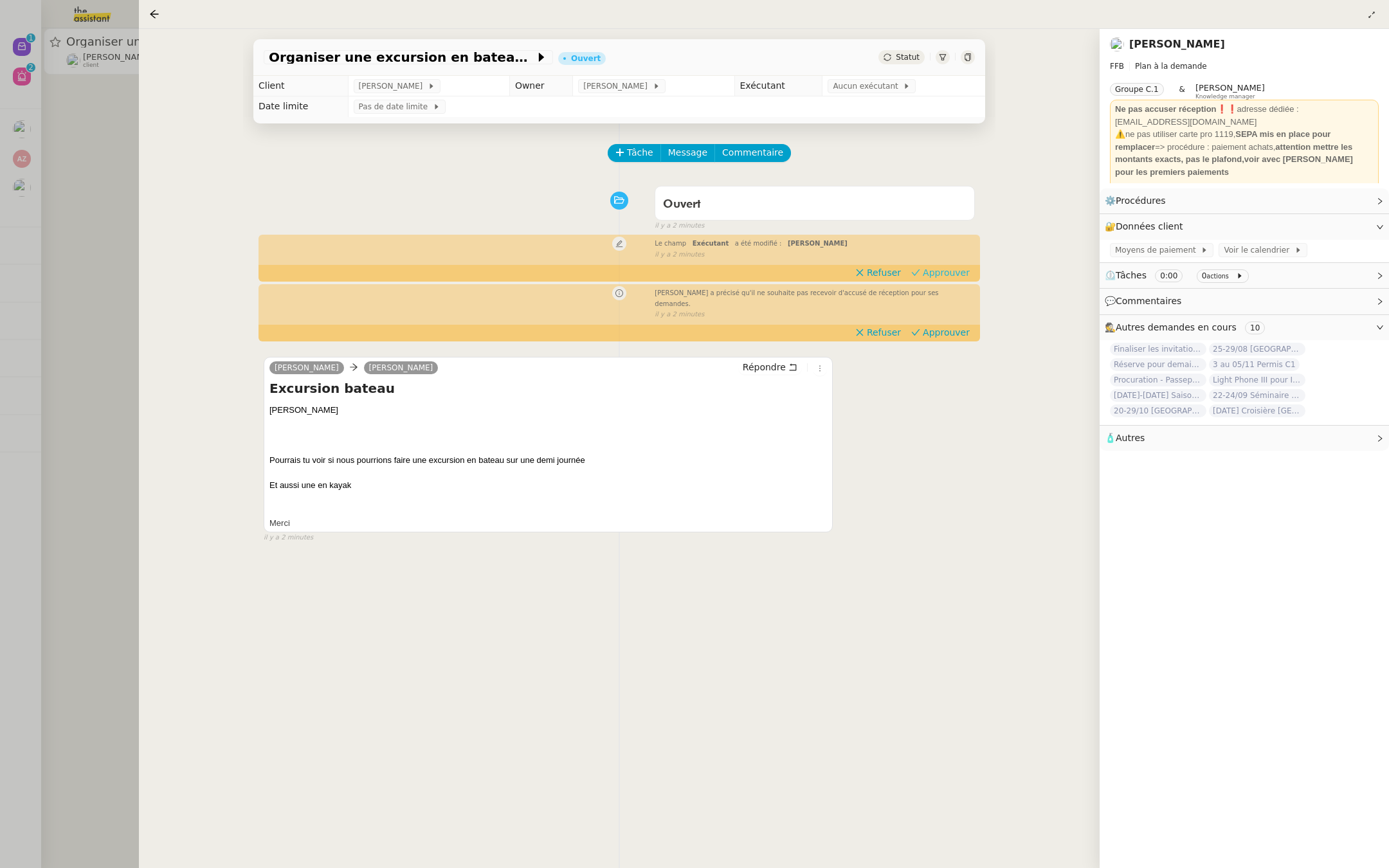
click at [939, 269] on span "Approuver" at bounding box center [946, 272] width 47 height 13
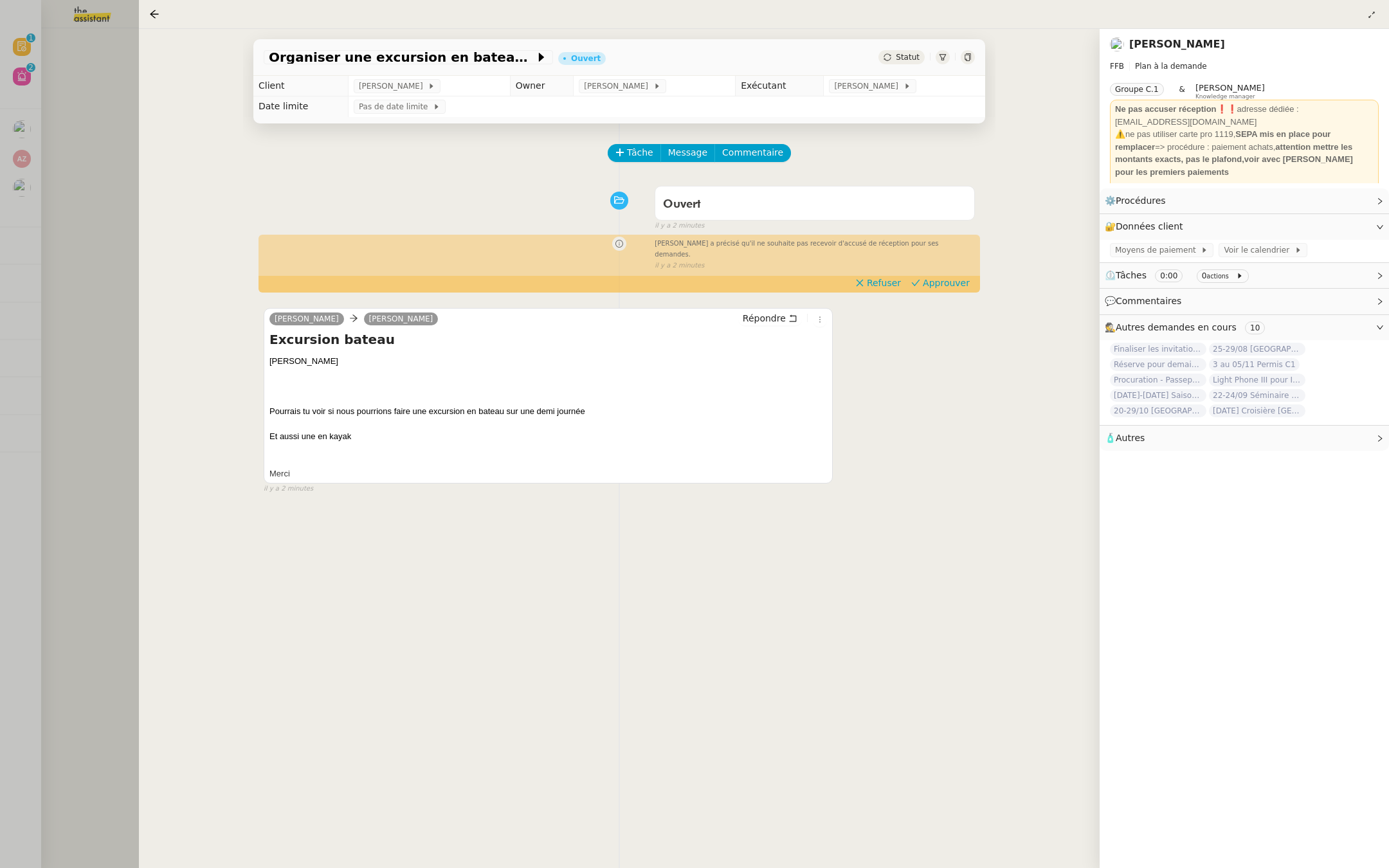
click at [946, 263] on div "[PERSON_NAME] a précisé qu'il ne souhaite pas recevoir d'accusé de réception po…" at bounding box center [619, 252] width 711 height 34
click at [948, 276] on span "Approuver" at bounding box center [946, 283] width 47 height 13
